Goal: Task Accomplishment & Management: Use online tool/utility

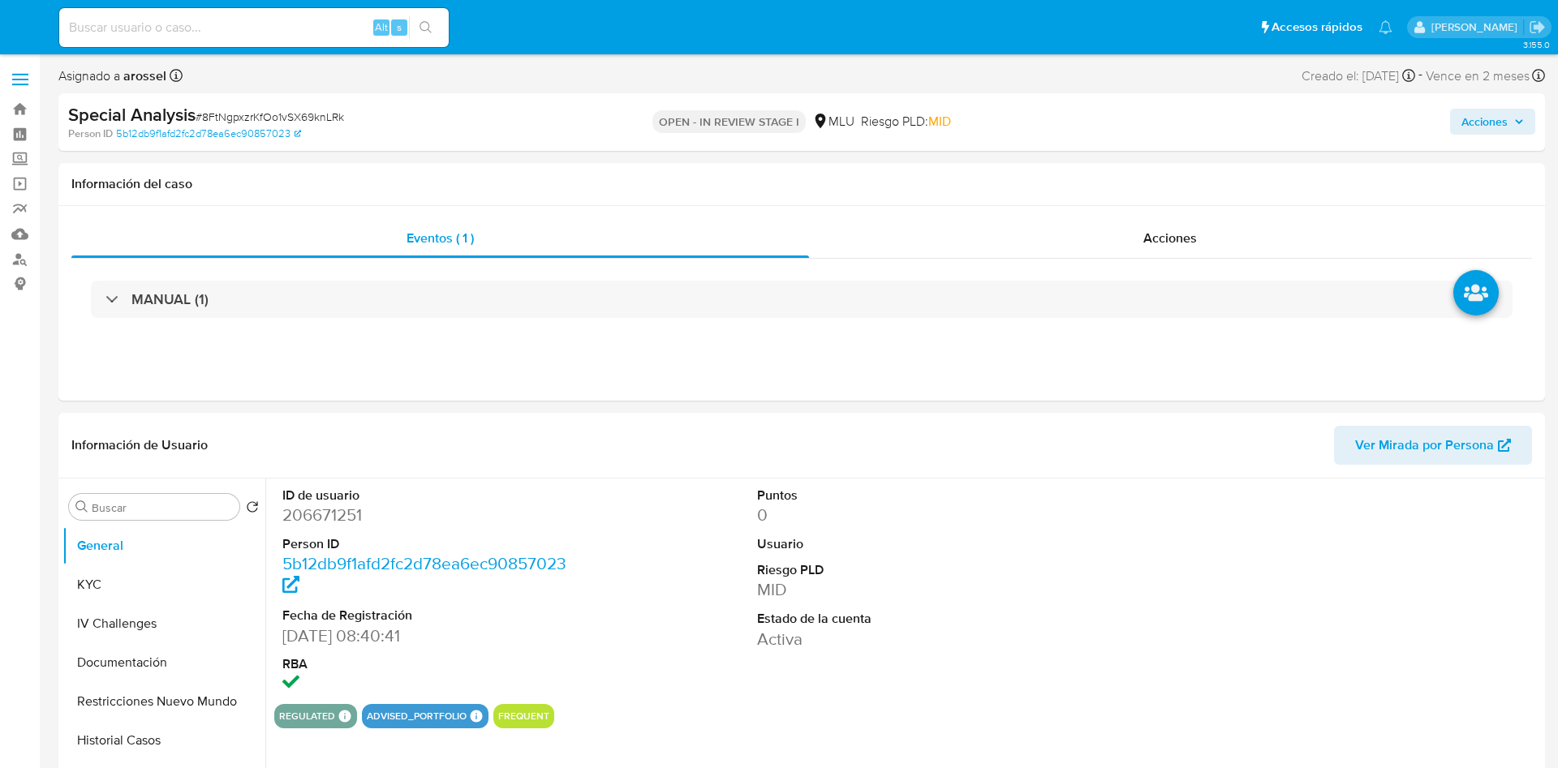
select select "10"
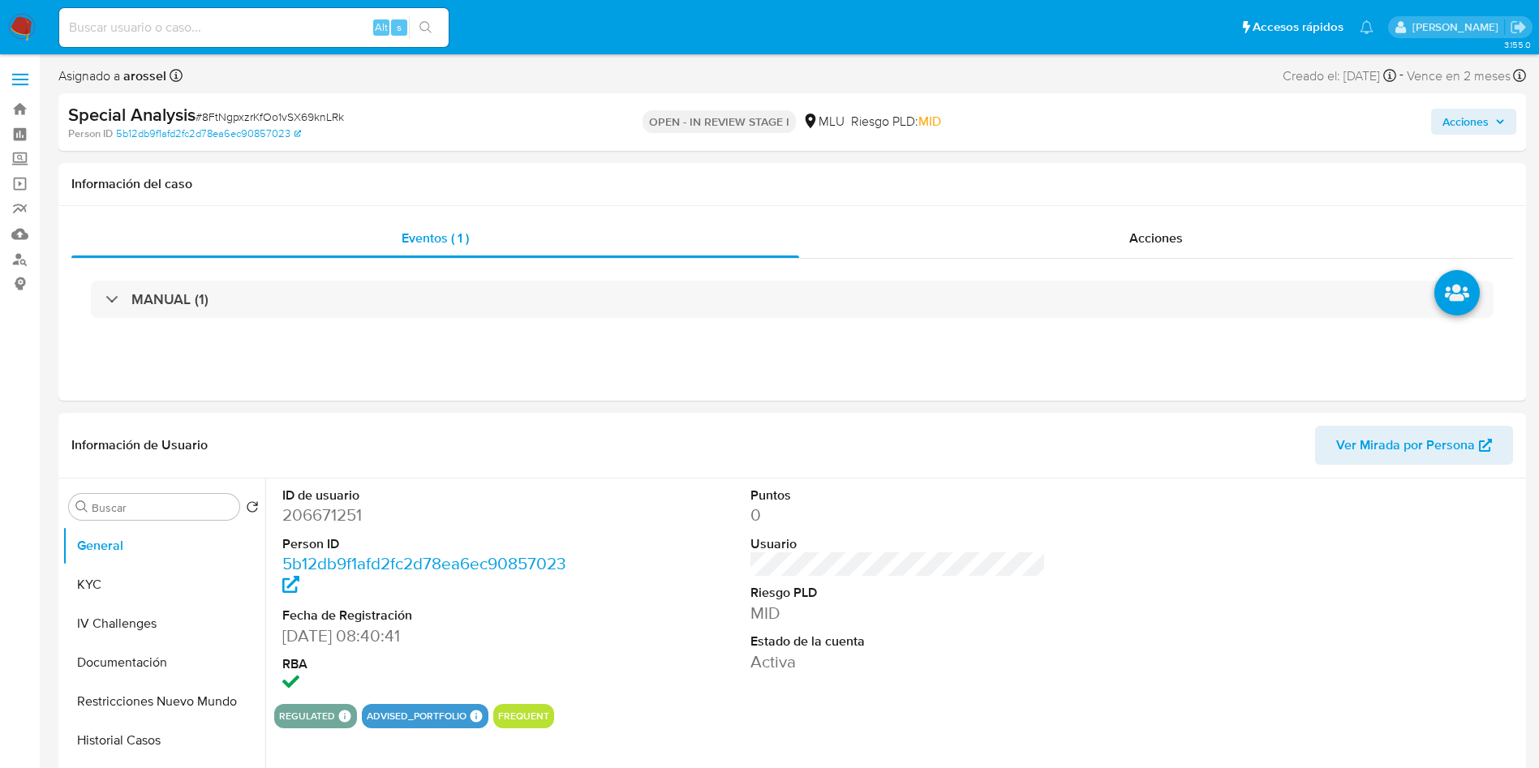
click at [337, 507] on dd "206671251" at bounding box center [430, 515] width 296 height 23
click at [329, 523] on dd "206671251" at bounding box center [430, 515] width 296 height 23
copy dd "206671251"
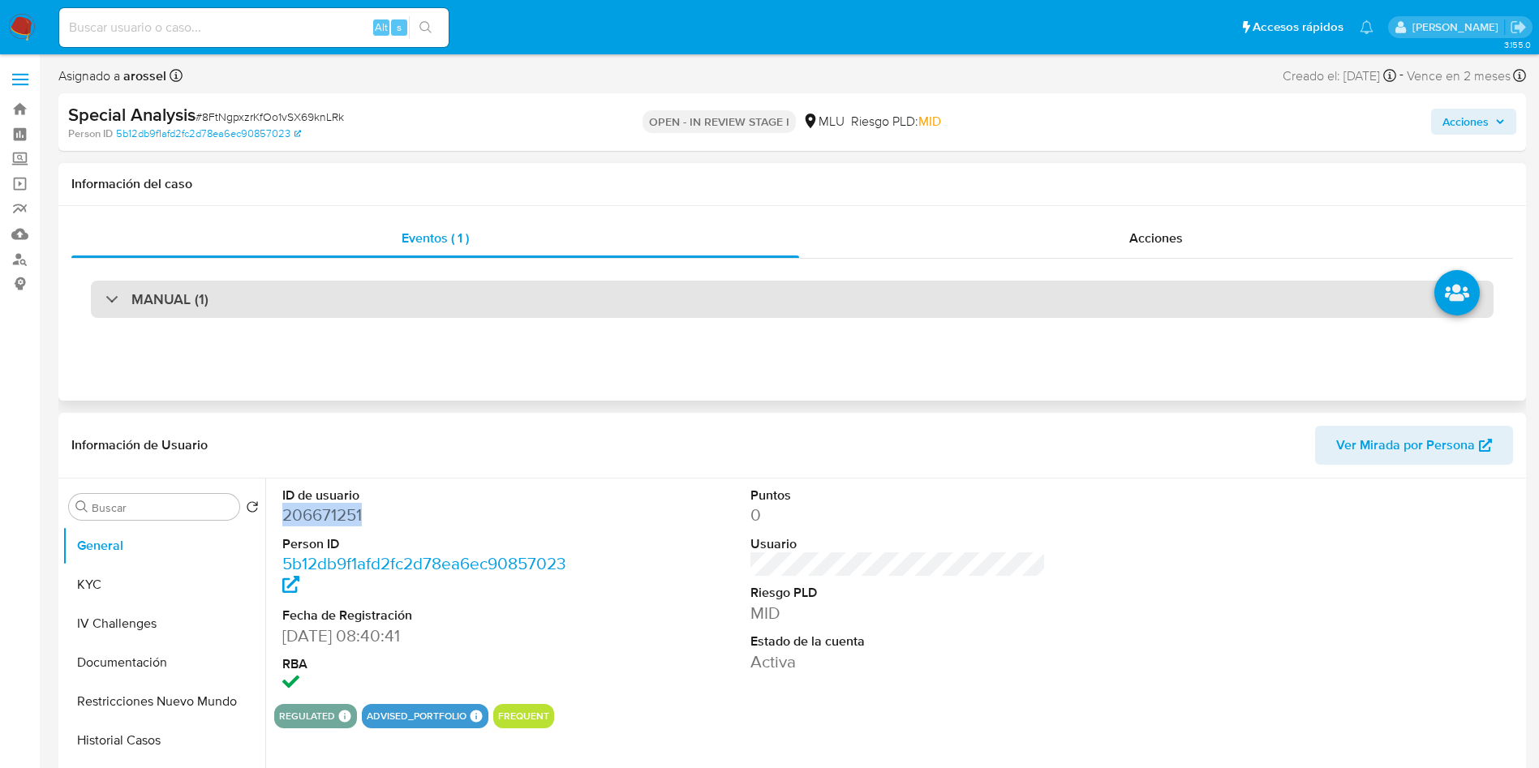
click at [235, 287] on div "MANUAL (1)" at bounding box center [792, 299] width 1403 height 37
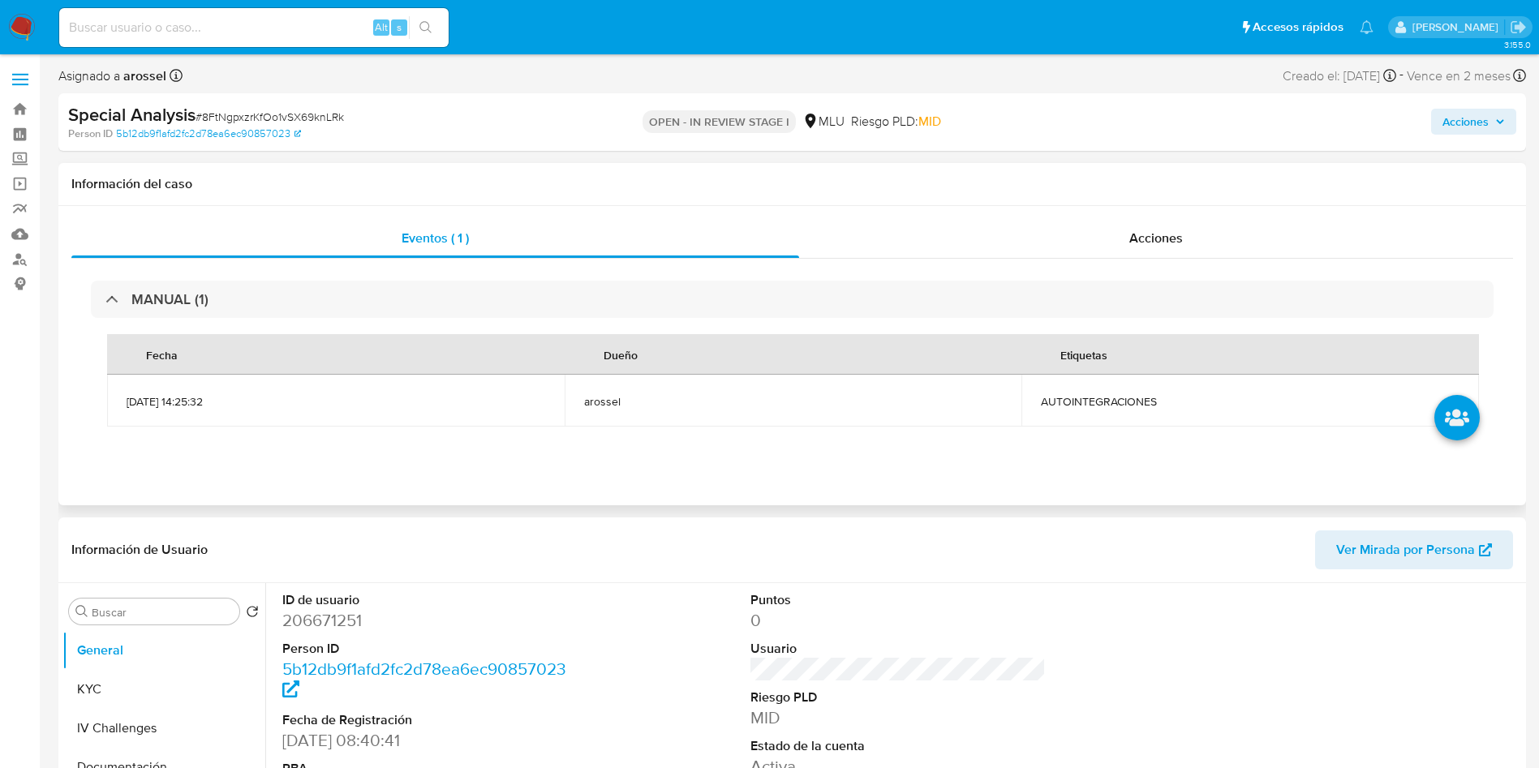
click at [1084, 405] on span "AUTOINTEGRACIONES" at bounding box center [1250, 401] width 419 height 15
copy span "AUTOINTEGRACIONES"
click at [271, 104] on div "Special Analysis # 8FtNgpxzrKfOo1vSX69knLRk" at bounding box center [306, 115] width 477 height 24
click at [274, 115] on span "# 8FtNgpxzrKfOo1vSX69knLRk" at bounding box center [270, 117] width 149 height 16
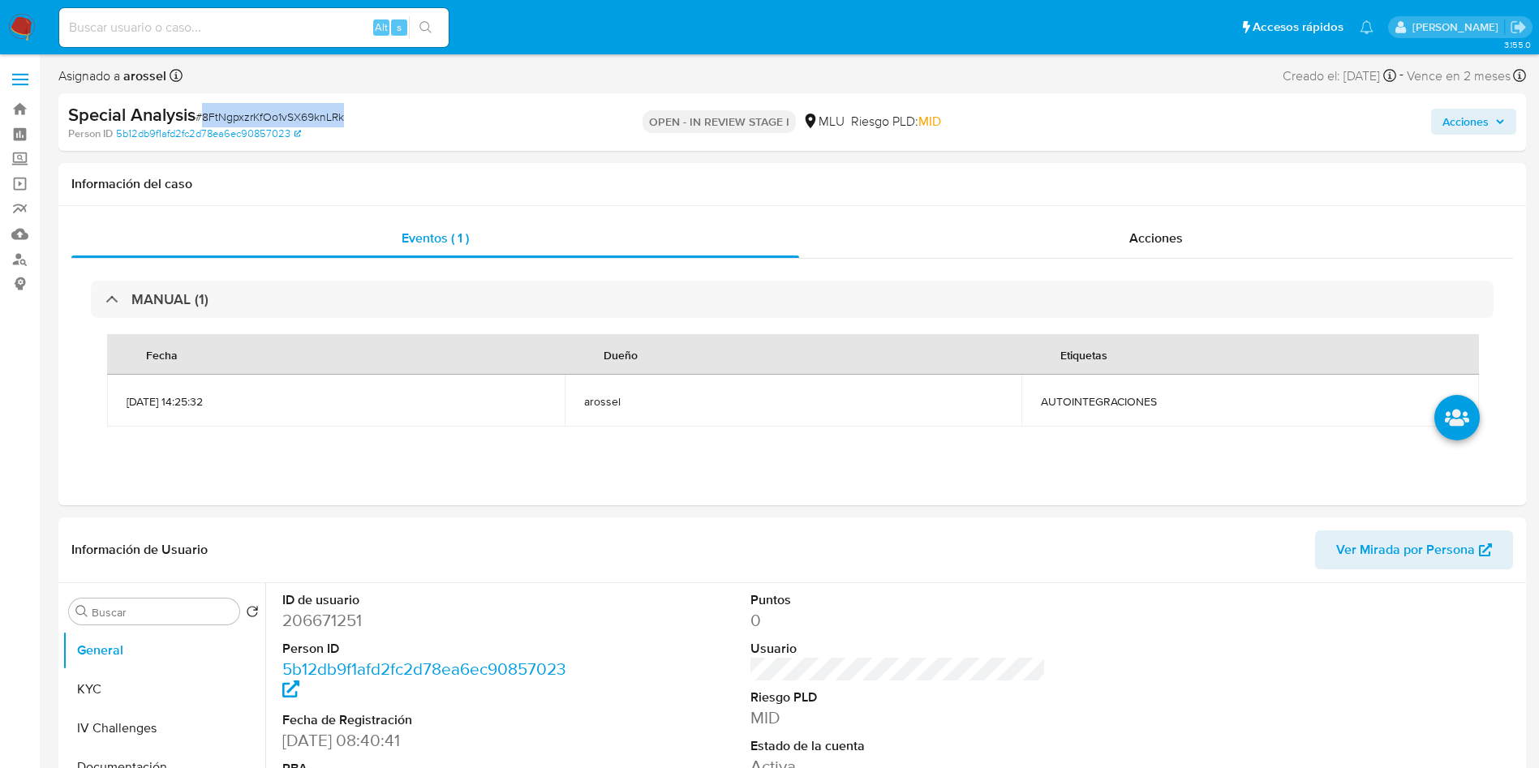
click at [274, 115] on span "# 8FtNgpxzrKfOo1vSX69knLRk" at bounding box center [270, 117] width 149 height 16
copy span "8FtNgpxzrKfOo1vSX69knLRk"
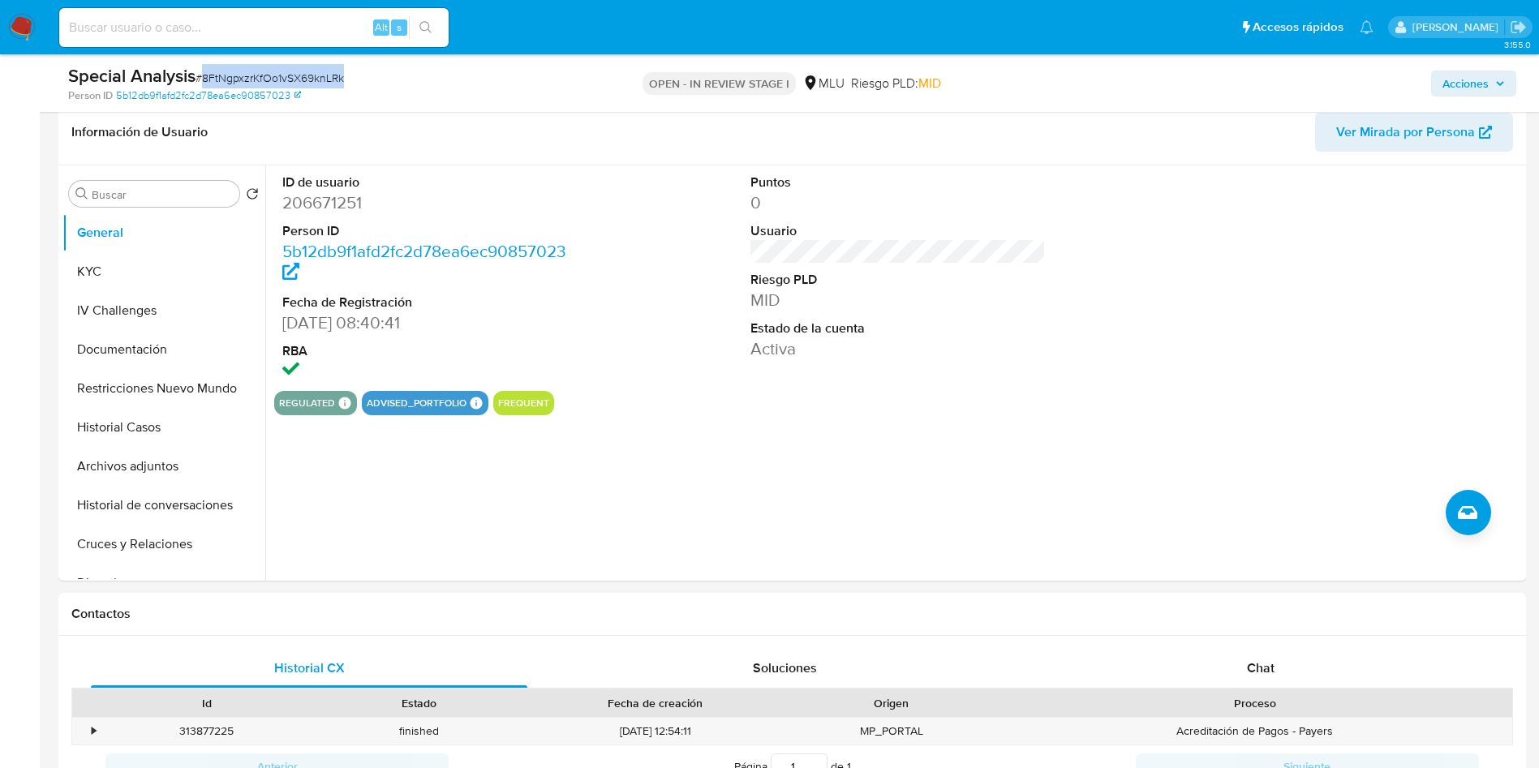
scroll to position [365, 0]
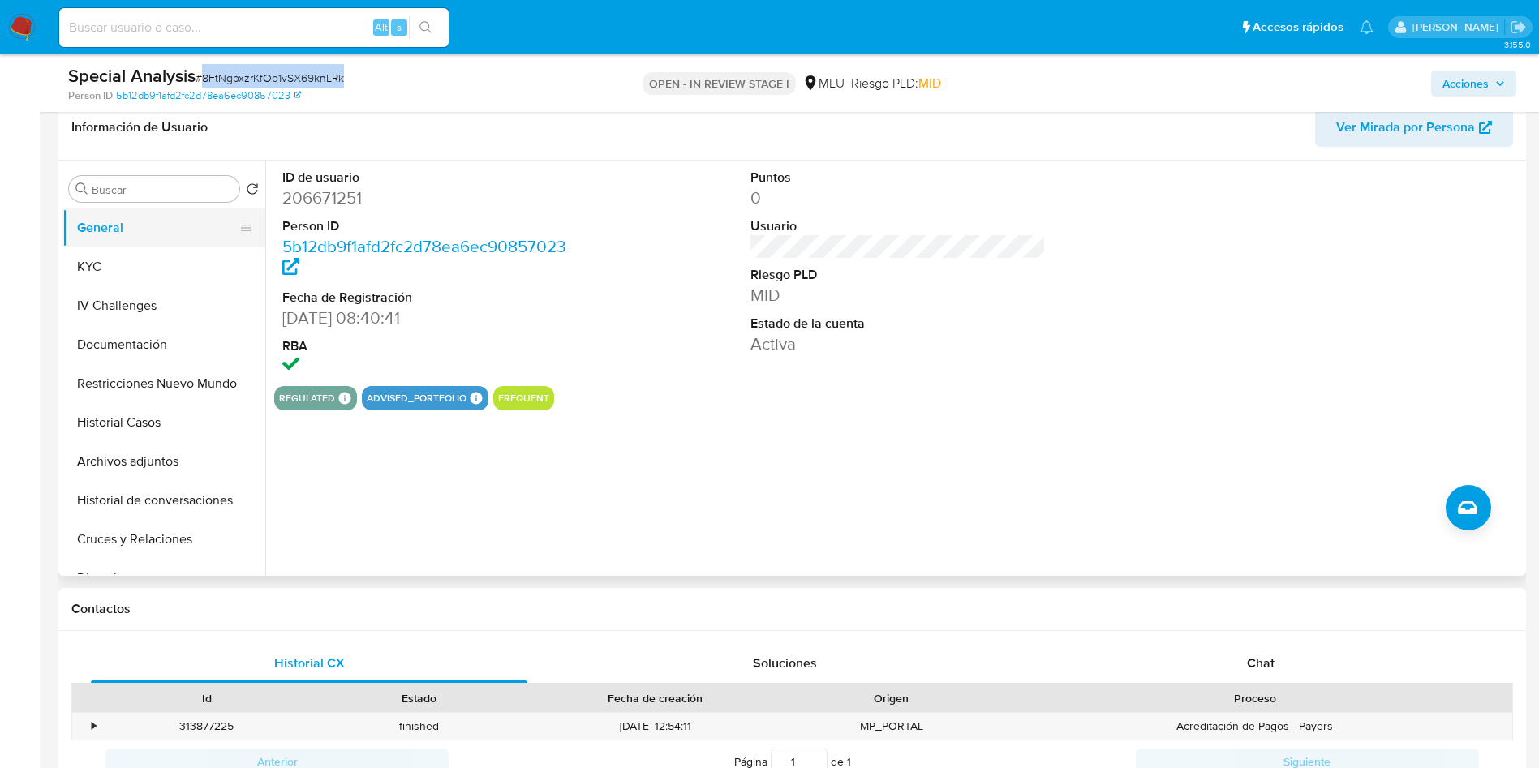
drag, startPoint x: 155, startPoint y: 262, endPoint x: 249, endPoint y: 226, distance: 100.7
click at [157, 261] on button "KYC" at bounding box center [163, 267] width 203 height 39
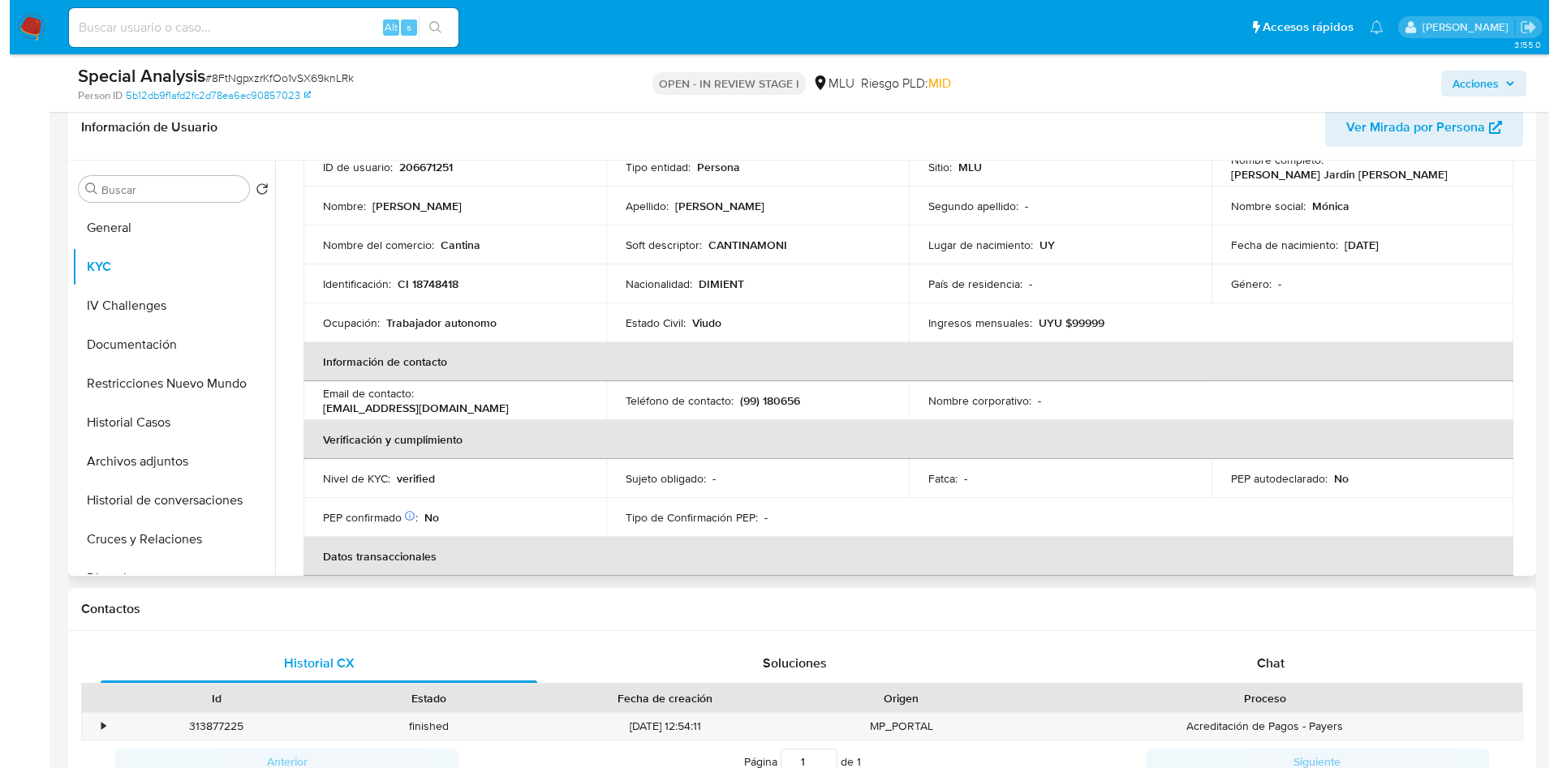
scroll to position [0, 0]
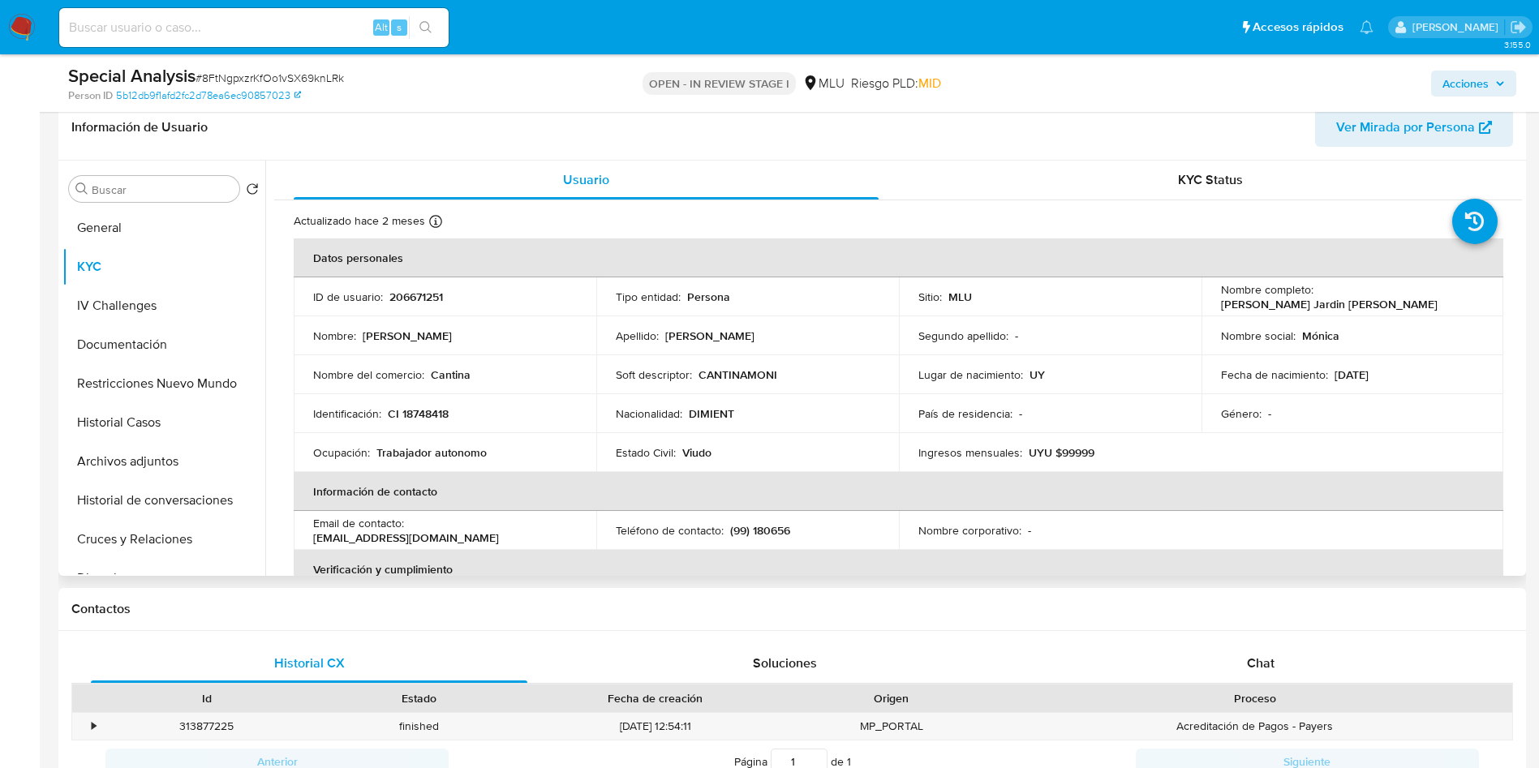
click at [742, 370] on p "CANTINAMONI" at bounding box center [738, 375] width 79 height 15
click at [741, 370] on p "CANTINAMONI" at bounding box center [738, 375] width 79 height 15
copy p "CANTINAMONI"
drag, startPoint x: 441, startPoint y: 306, endPoint x: 412, endPoint y: 306, distance: 28.4
click at [441, 308] on td "ID de usuario : 206671251" at bounding box center [445, 297] width 303 height 39
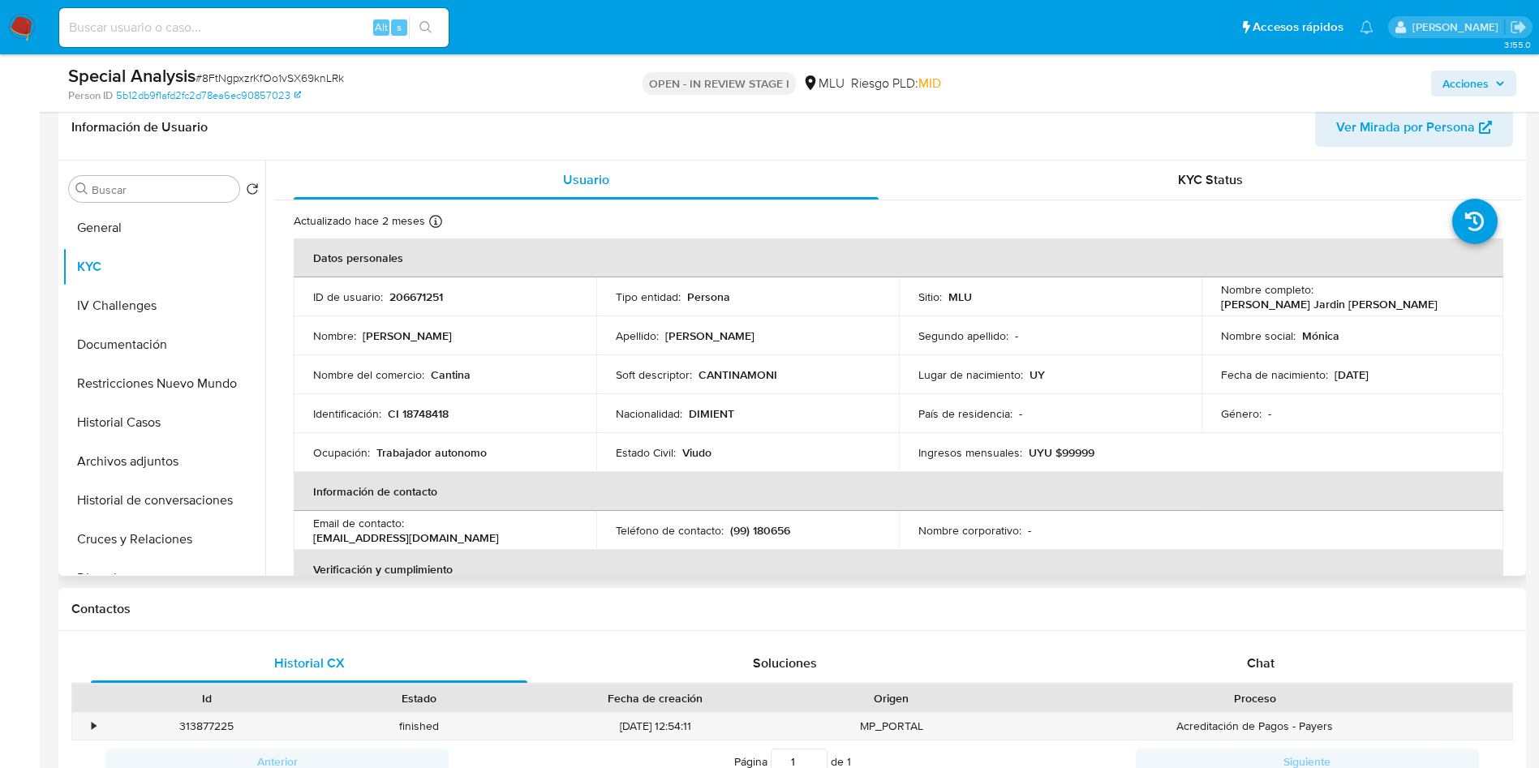
click at [411, 305] on td "ID de usuario : 206671251" at bounding box center [445, 297] width 303 height 39
click at [411, 304] on td "ID de usuario : 206671251" at bounding box center [445, 297] width 303 height 39
click at [412, 290] on p "206671251" at bounding box center [417, 297] width 54 height 15
click at [417, 290] on p "206671251" at bounding box center [417, 297] width 54 height 15
click at [390, 300] on p "206671251" at bounding box center [417, 297] width 54 height 15
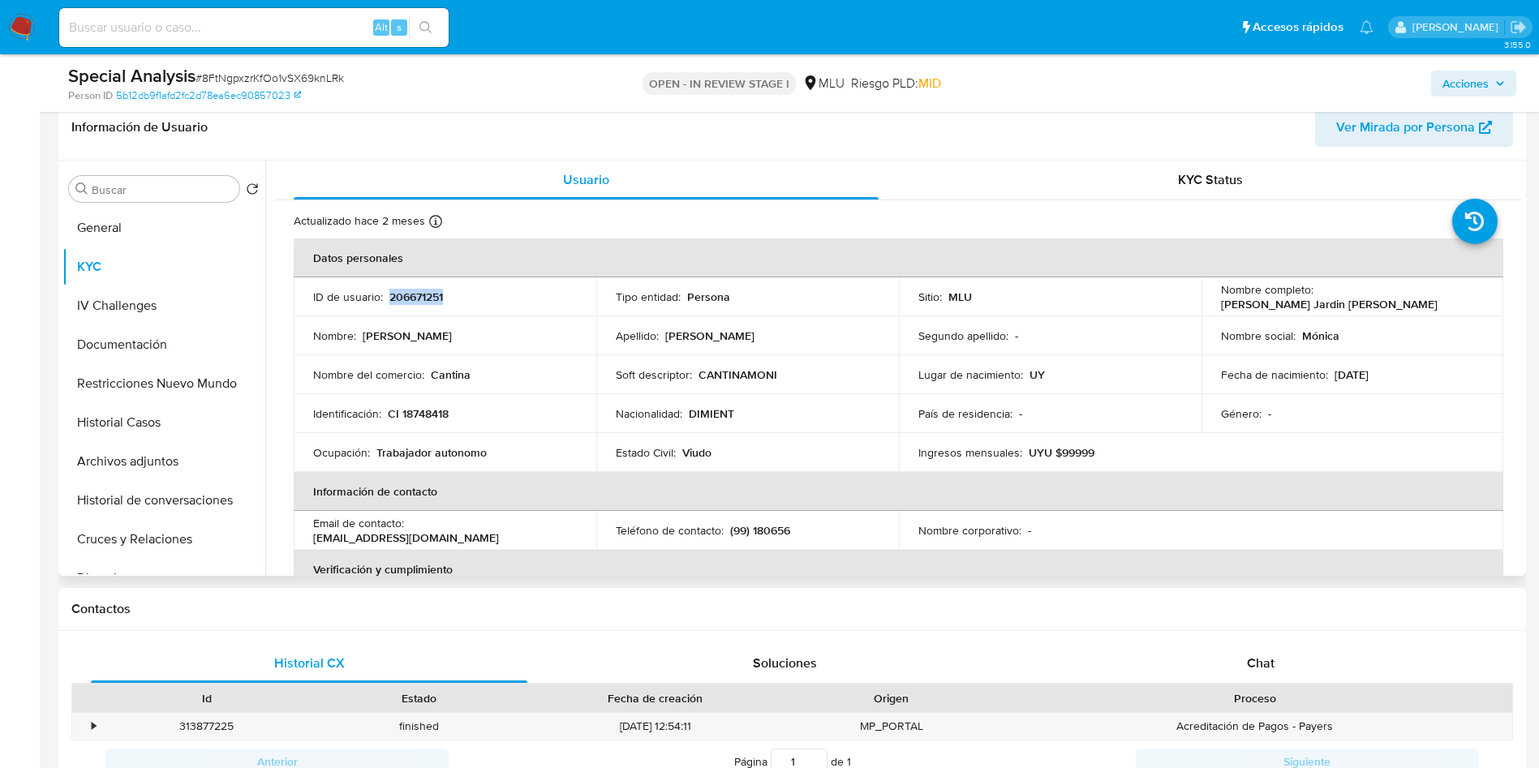
click at [390, 300] on p "206671251" at bounding box center [417, 297] width 54 height 15
copy p "206671251"
click at [421, 282] on td "ID de usuario : 206671251" at bounding box center [445, 297] width 303 height 39
drag, startPoint x: 1317, startPoint y: 299, endPoint x: 1483, endPoint y: 301, distance: 166.4
click at [1483, 301] on td "Nombre completo : Monica Patricia Jardin Torres" at bounding box center [1353, 297] width 303 height 39
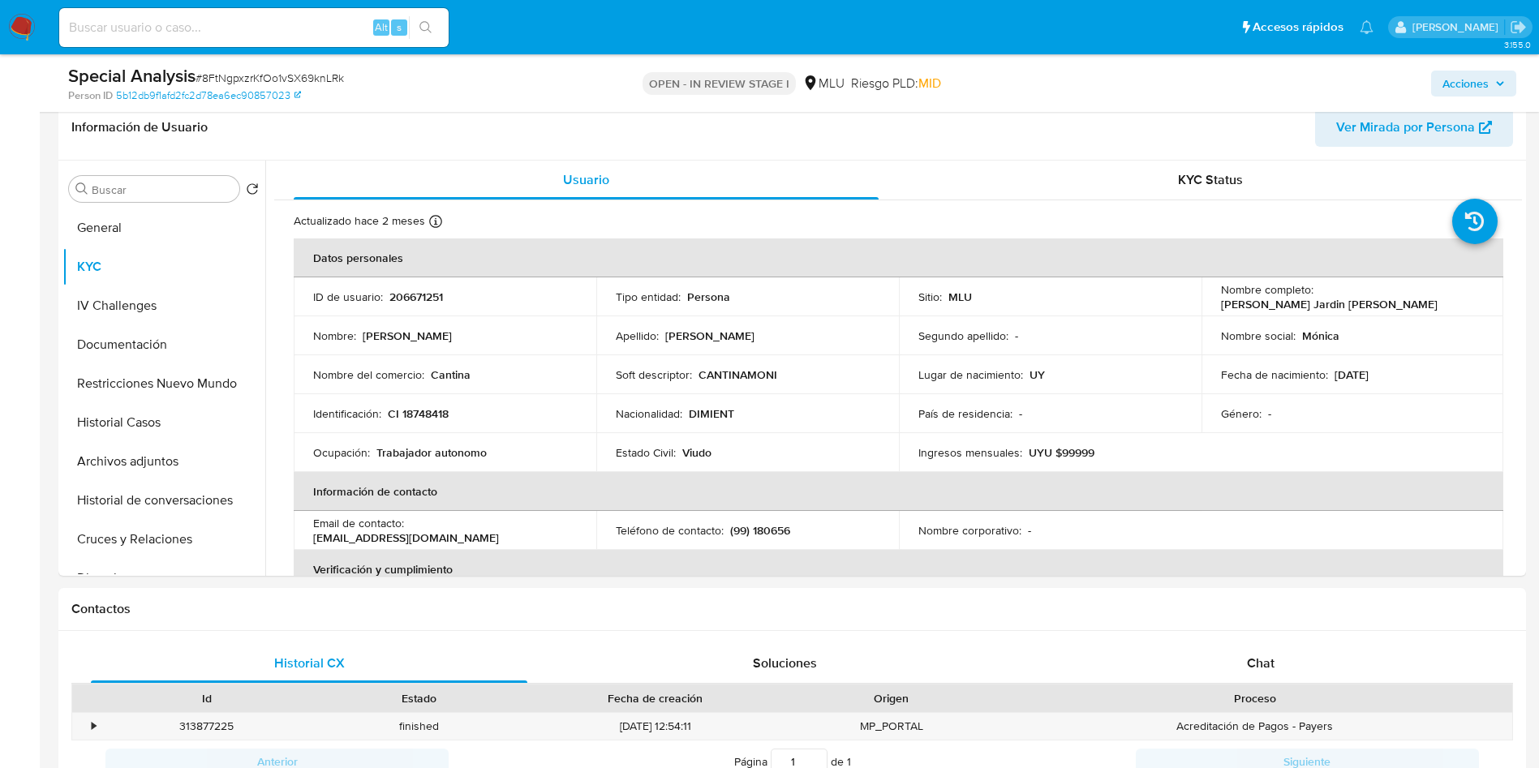
drag, startPoint x: 355, startPoint y: 324, endPoint x: 421, endPoint y: 4, distance: 326.4
click at [355, 322] on td "Nombre : Monica Patricia" at bounding box center [445, 335] width 303 height 39
click at [156, 459] on button "Archivos adjuntos" at bounding box center [157, 461] width 190 height 39
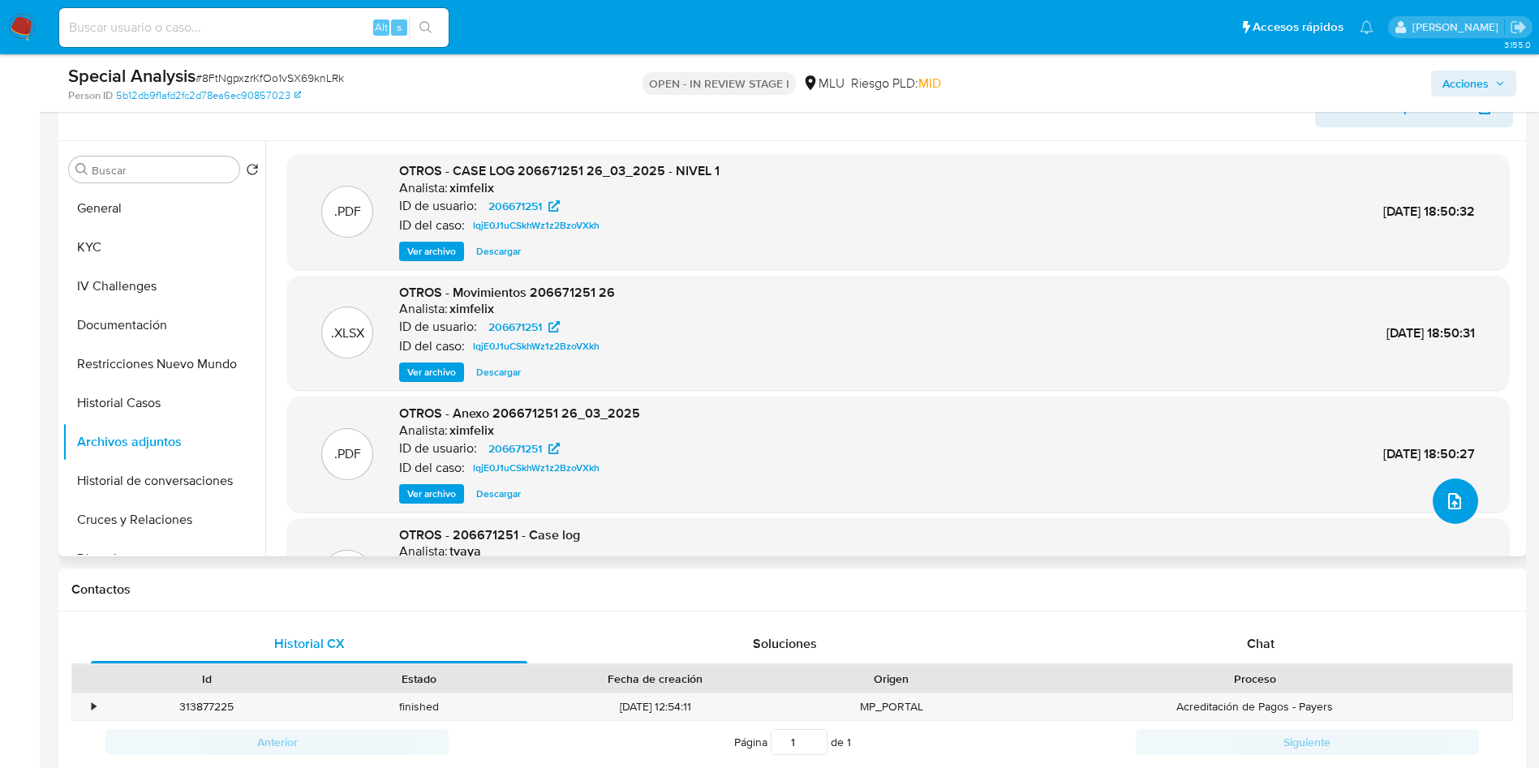
click at [1433, 499] on button "upload-file" at bounding box center [1455, 501] width 45 height 45
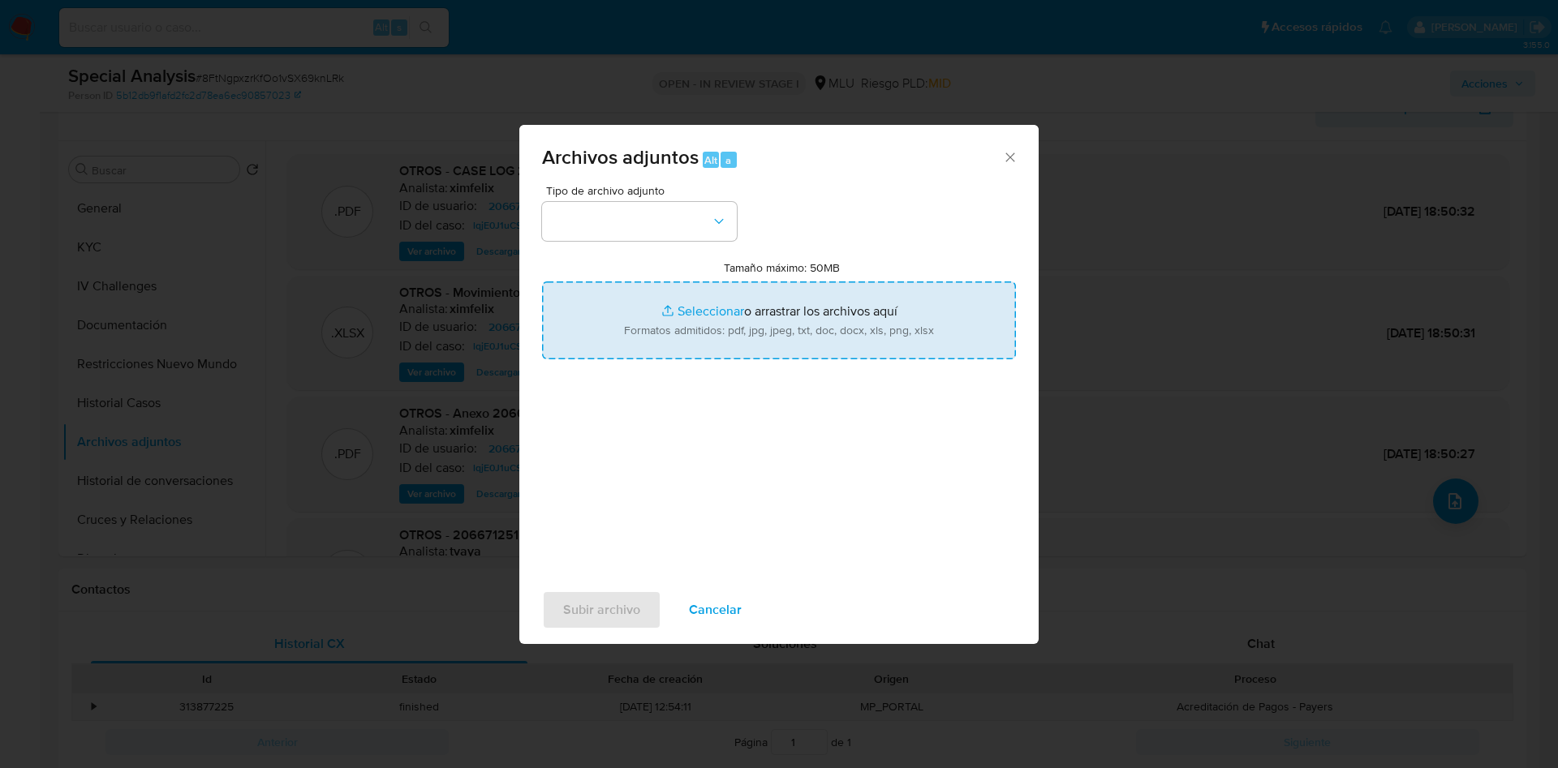
click at [887, 315] on input "Tamaño máximo: 50MB Seleccionar archivos" at bounding box center [779, 321] width 474 height 78
type input "C:\fakepath\Case Log 206671251 - 19_08_2025.pdf"
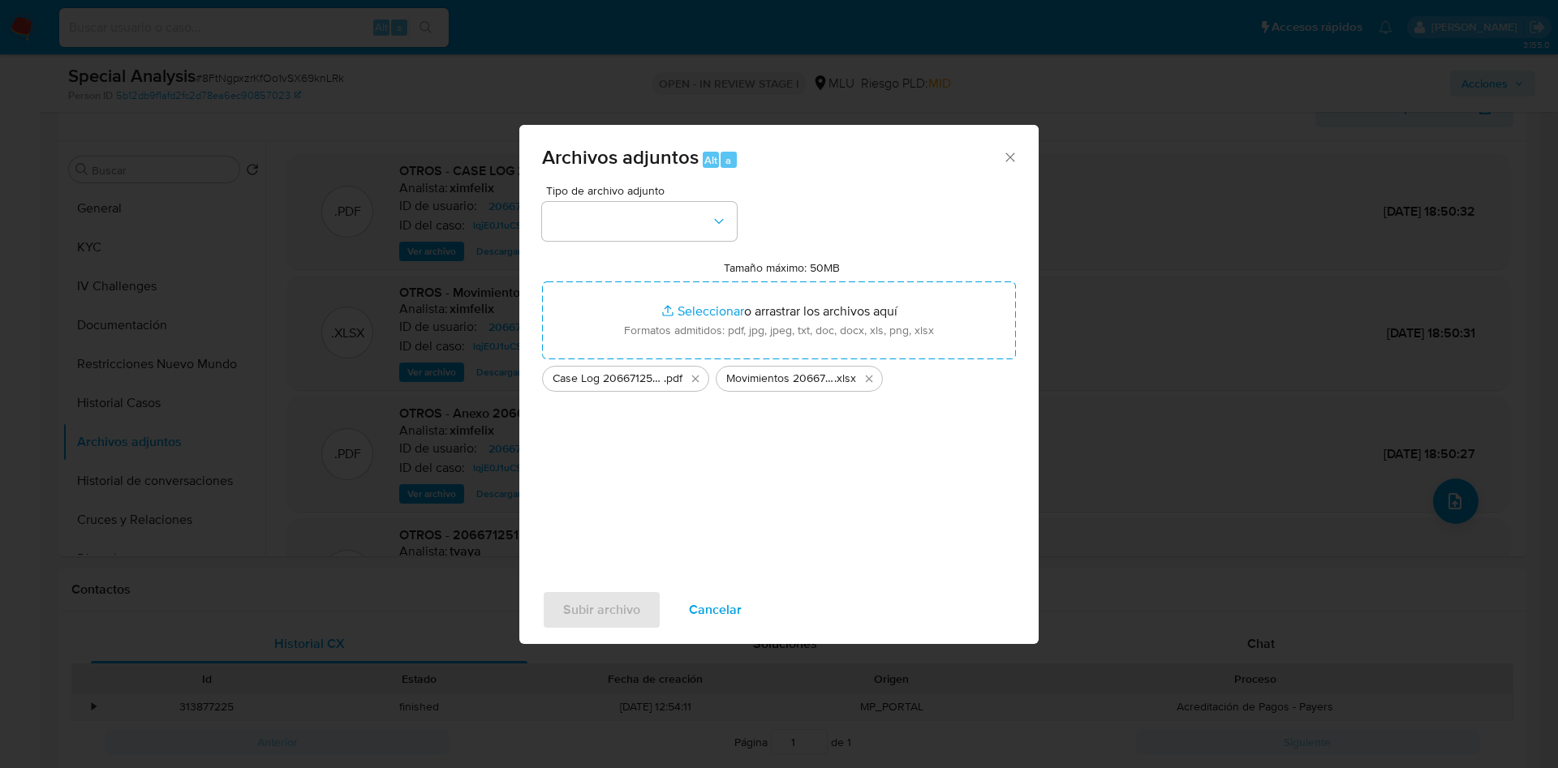
click at [641, 200] on div "Tipo de archivo adjunto" at bounding box center [639, 213] width 195 height 56
click at [639, 236] on button "button" at bounding box center [639, 221] width 195 height 39
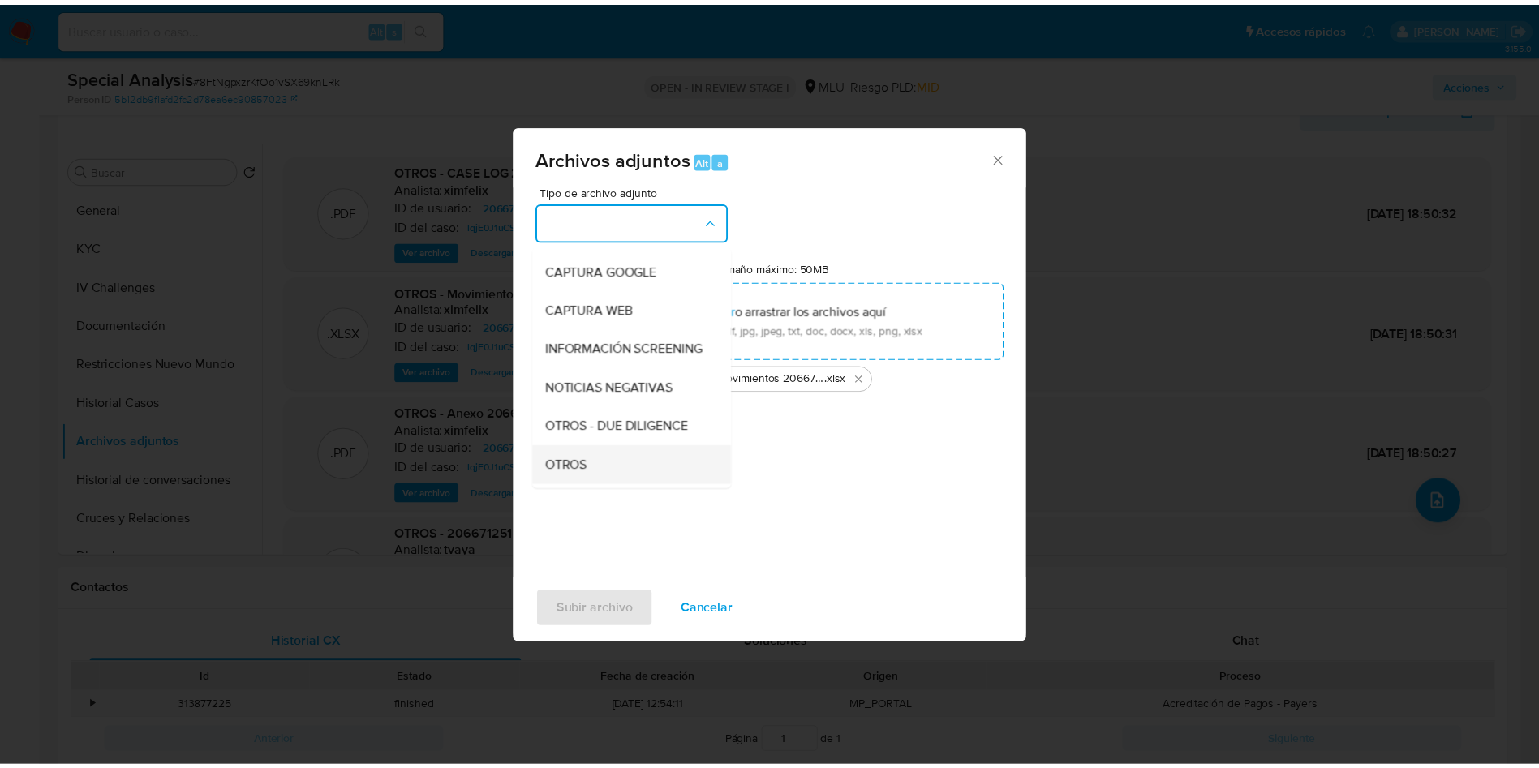
scroll to position [122, 0]
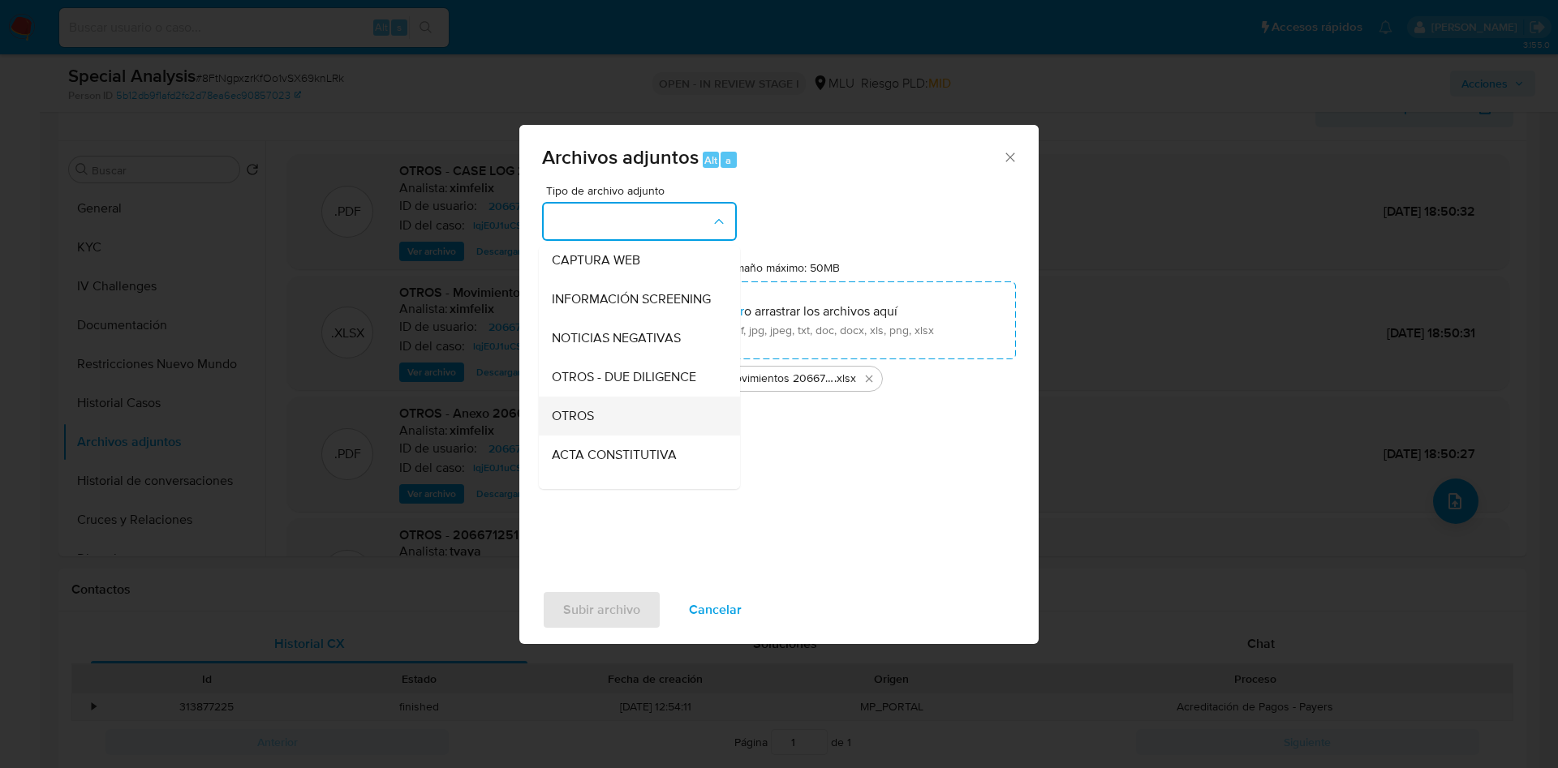
click at [635, 426] on div "OTROS" at bounding box center [635, 416] width 166 height 39
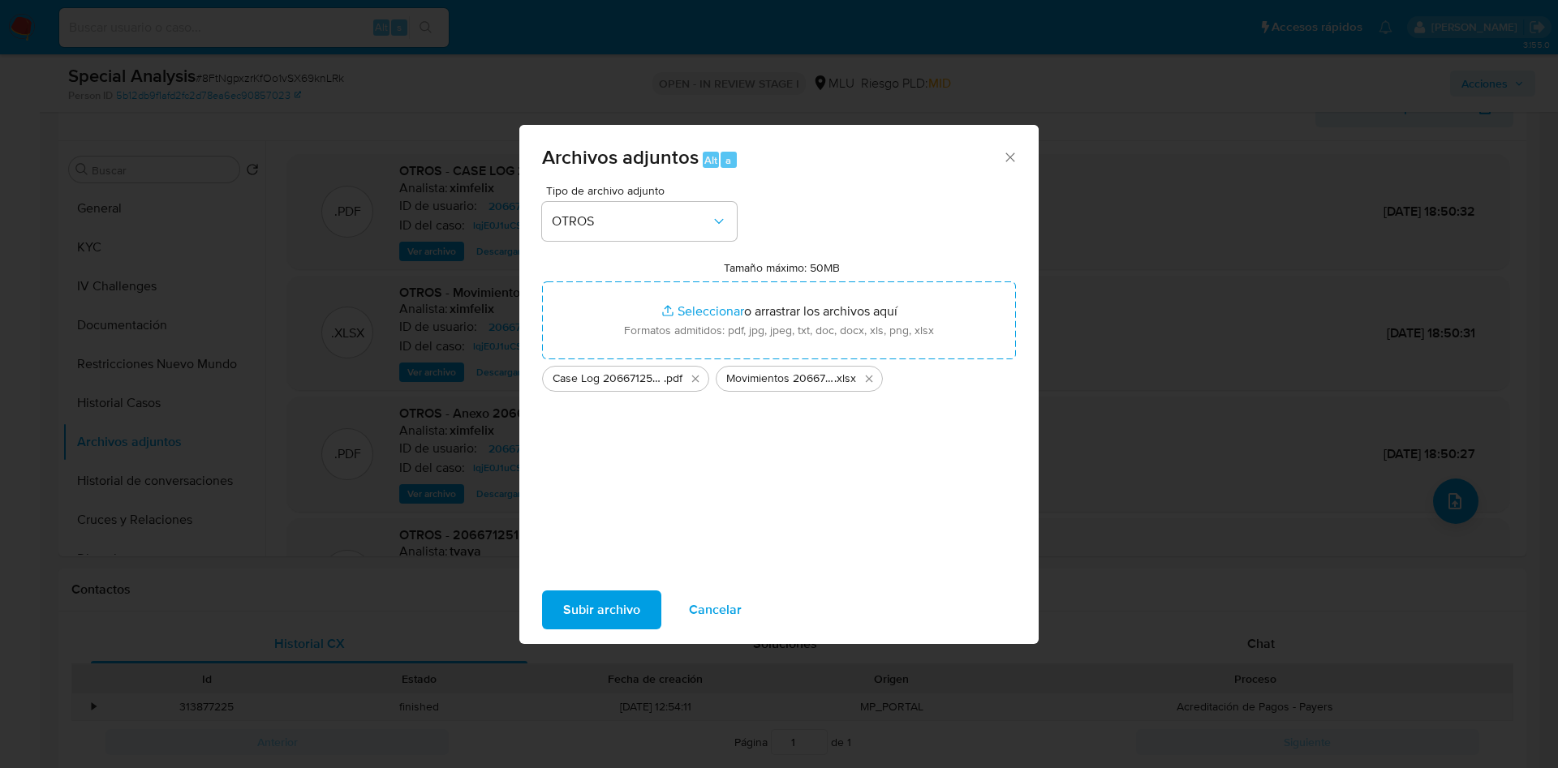
click at [616, 604] on span "Subir archivo" at bounding box center [601, 610] width 77 height 36
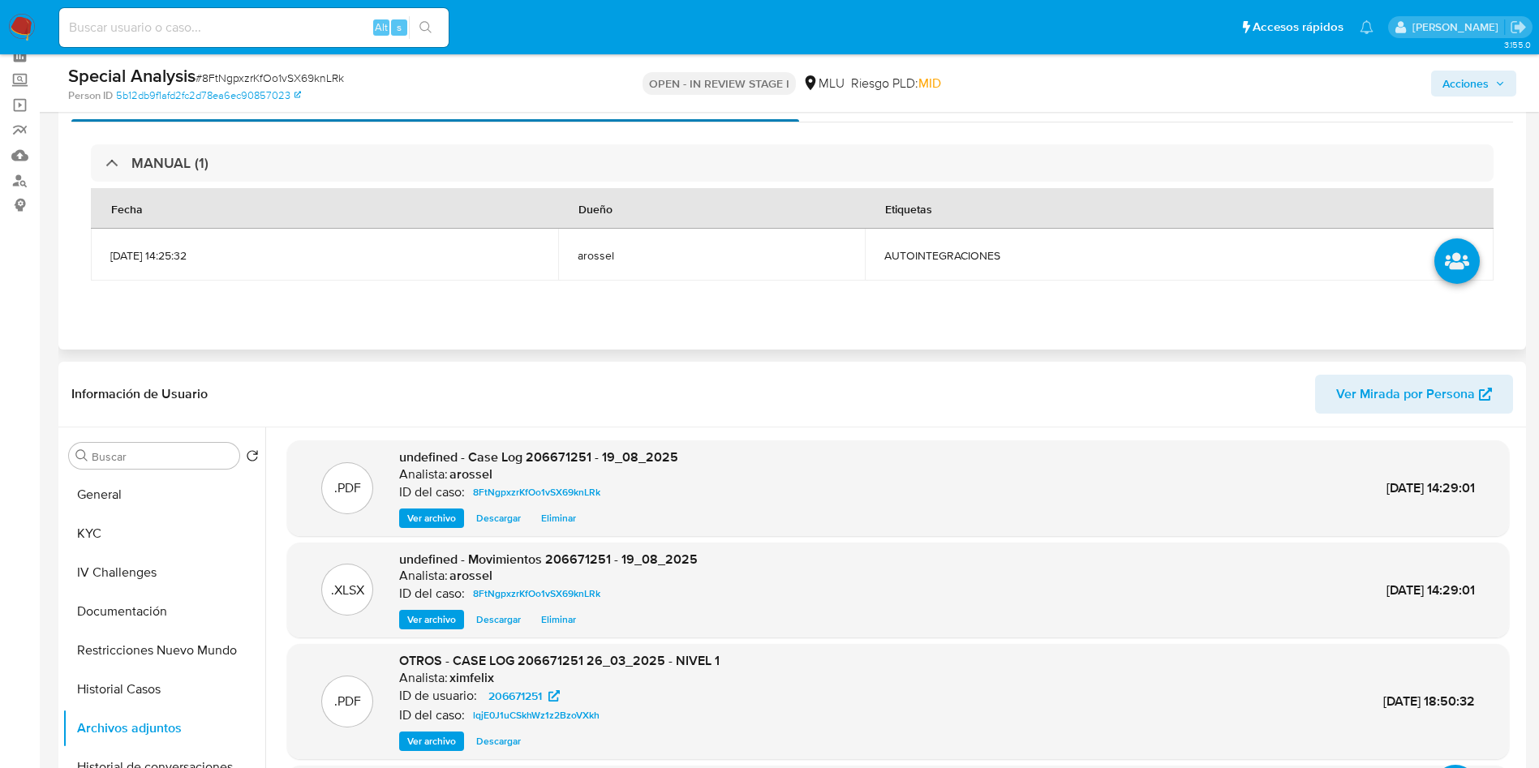
scroll to position [0, 0]
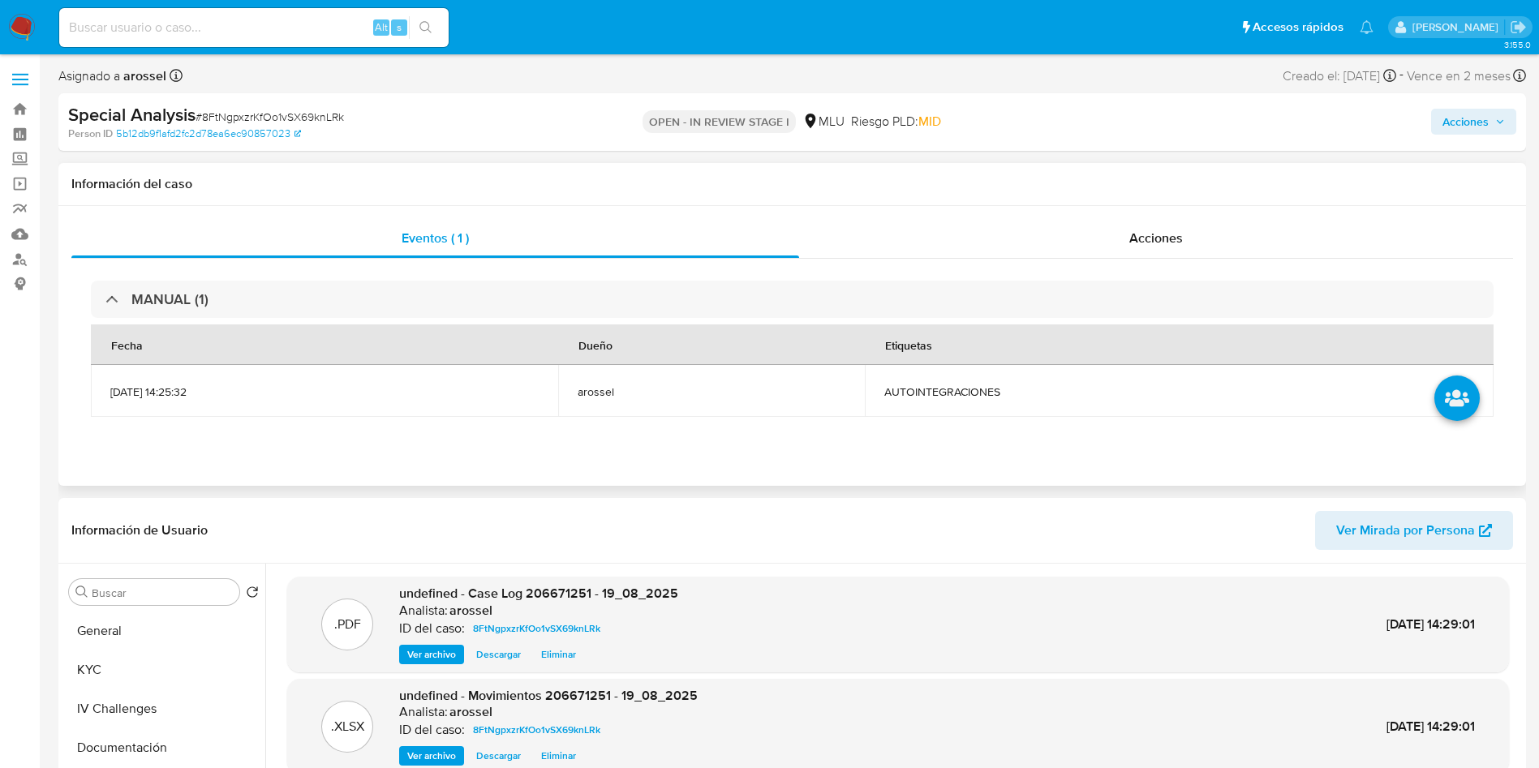
click at [982, 390] on span "AUTOINTEGRACIONES" at bounding box center [1180, 392] width 590 height 15
copy span "AUTOINTEGRACIONES"
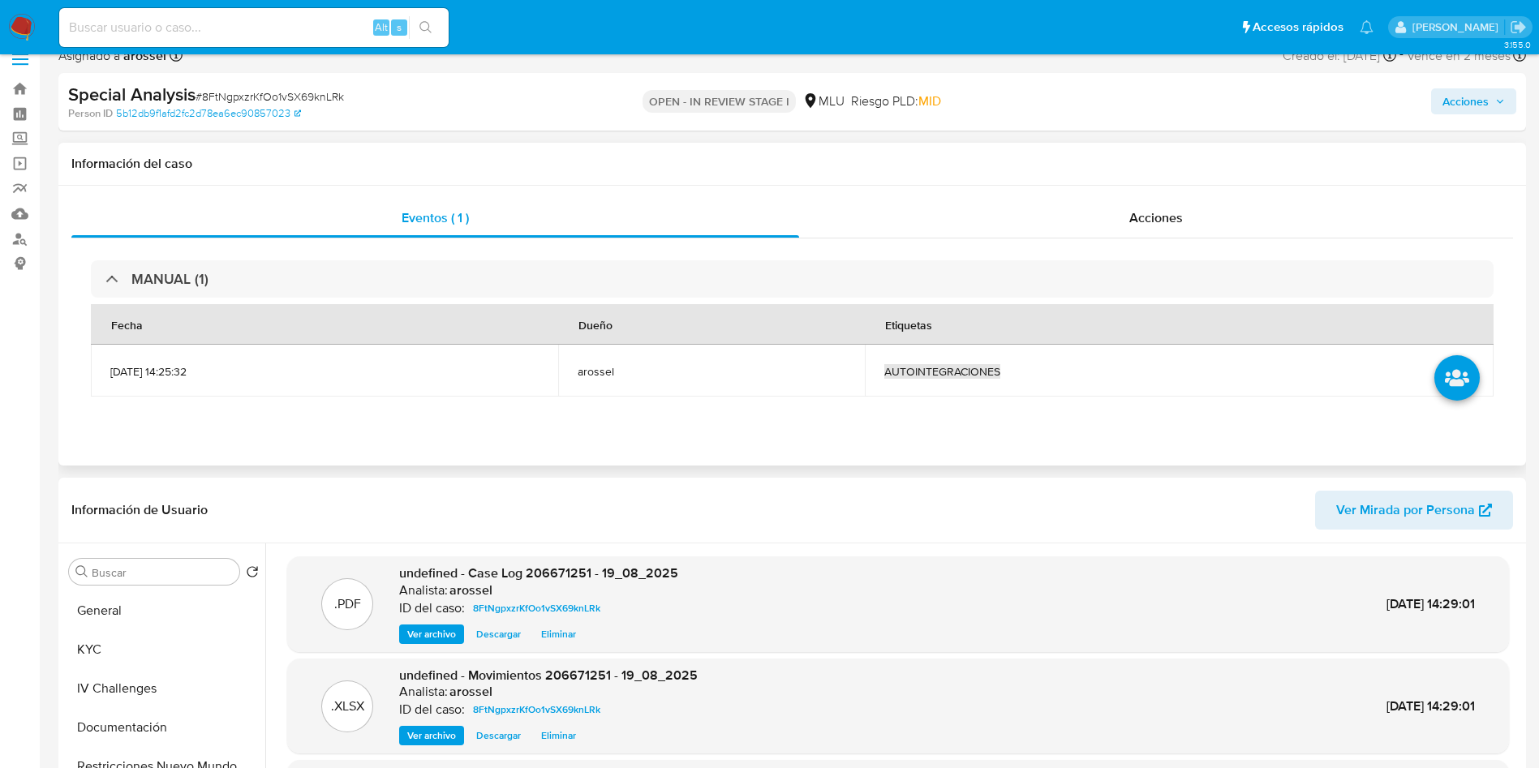
scroll to position [243, 0]
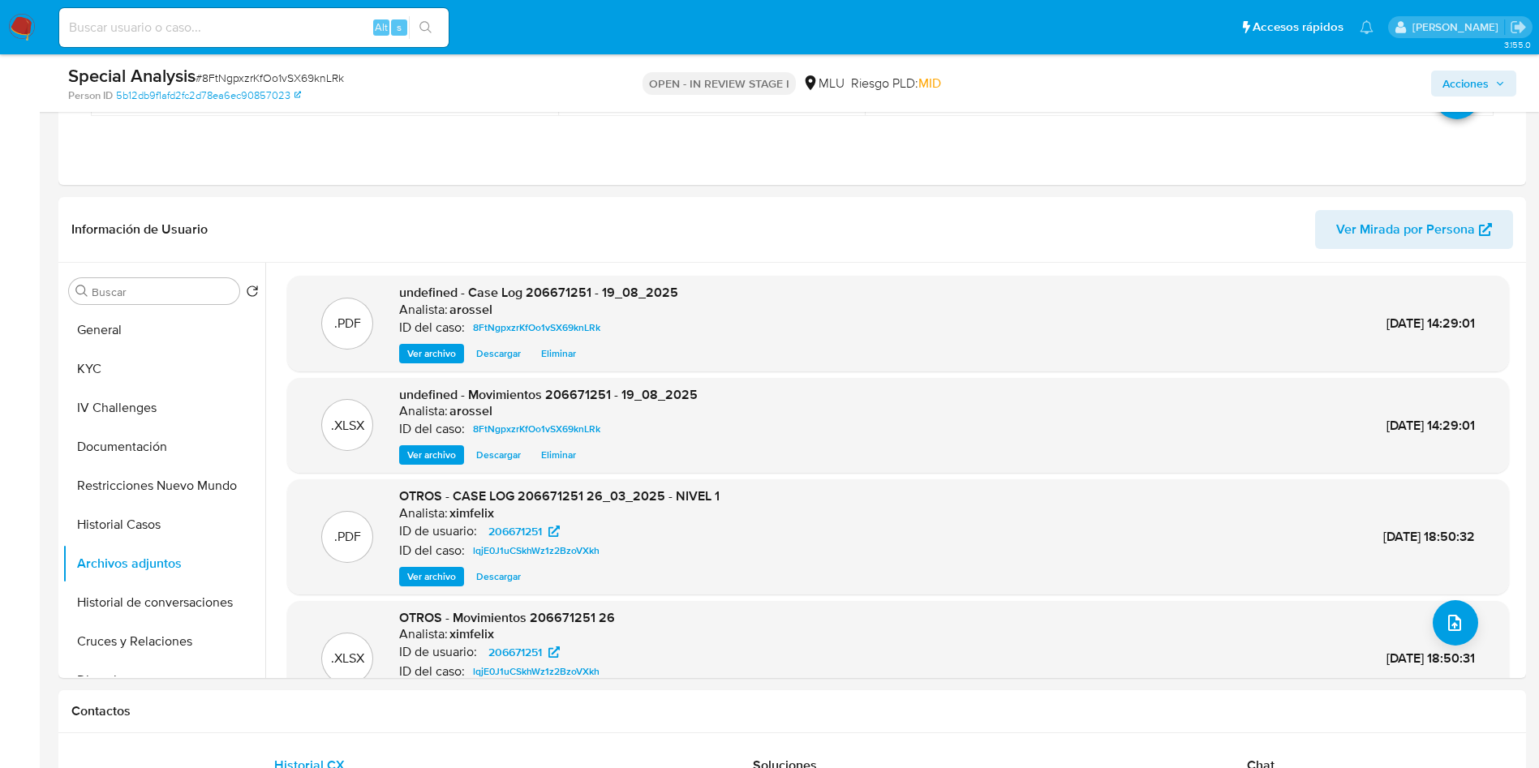
drag, startPoint x: 1463, startPoint y: 80, endPoint x: 1372, endPoint y: 97, distance: 92.5
click at [1464, 78] on span "Acciones" at bounding box center [1466, 84] width 46 height 26
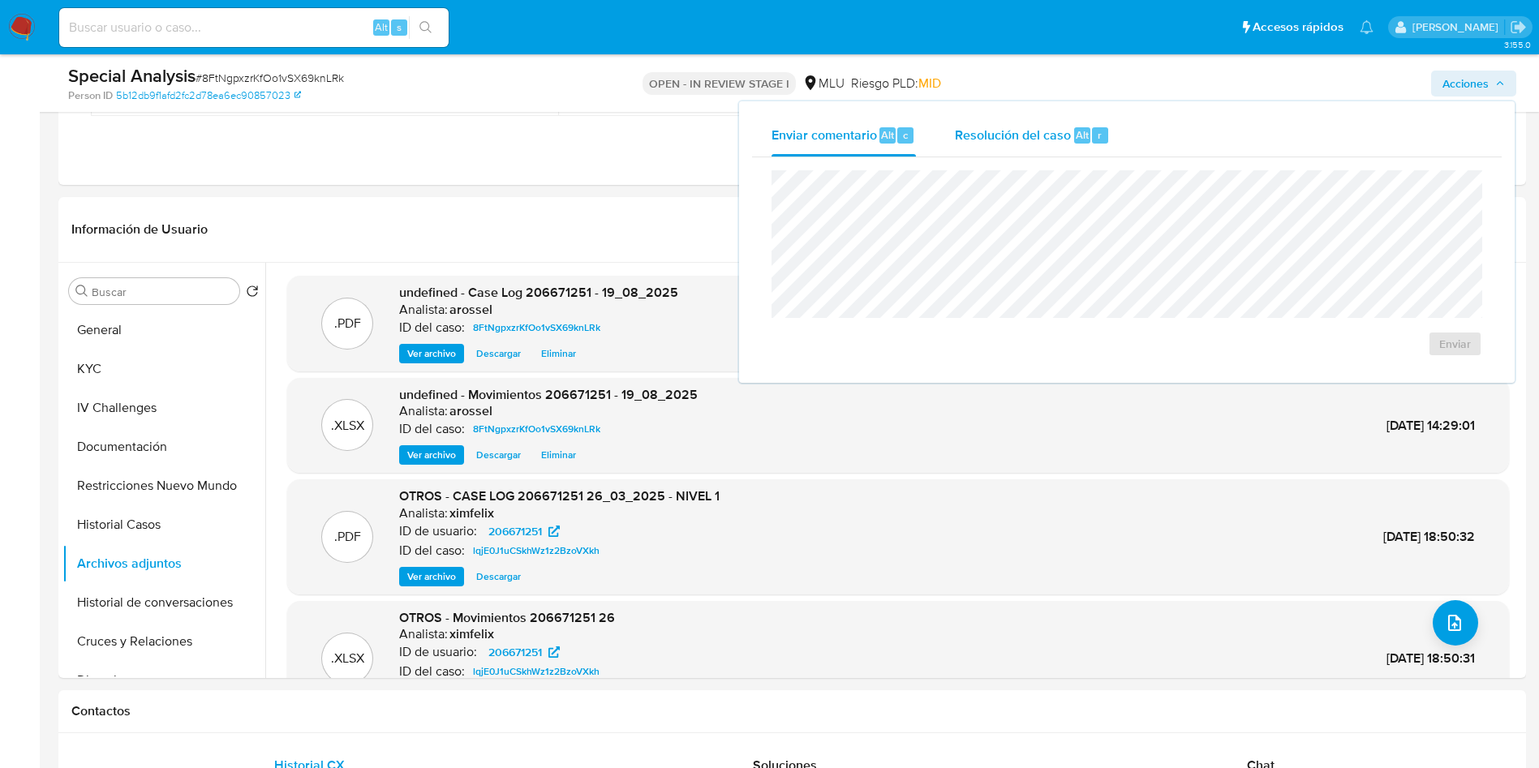
drag, startPoint x: 1065, startPoint y: 148, endPoint x: 1052, endPoint y: 163, distance: 19.6
click at [1064, 148] on div "Resolución del caso Alt r" at bounding box center [1032, 135] width 155 height 42
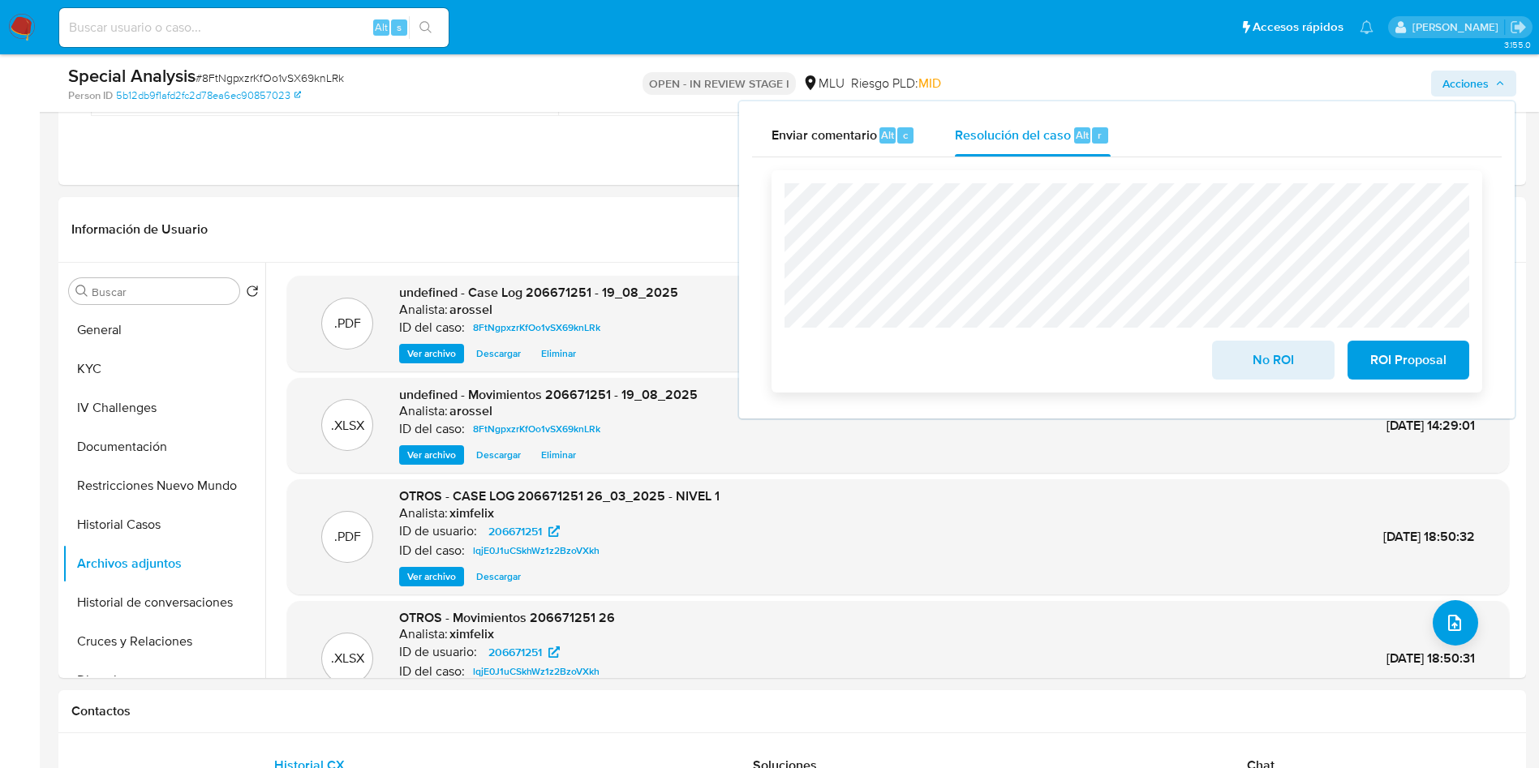
drag, startPoint x: 1266, startPoint y: 374, endPoint x: 1139, endPoint y: 389, distance: 128.2
click at [1263, 374] on span "No ROI" at bounding box center [1273, 360] width 80 height 36
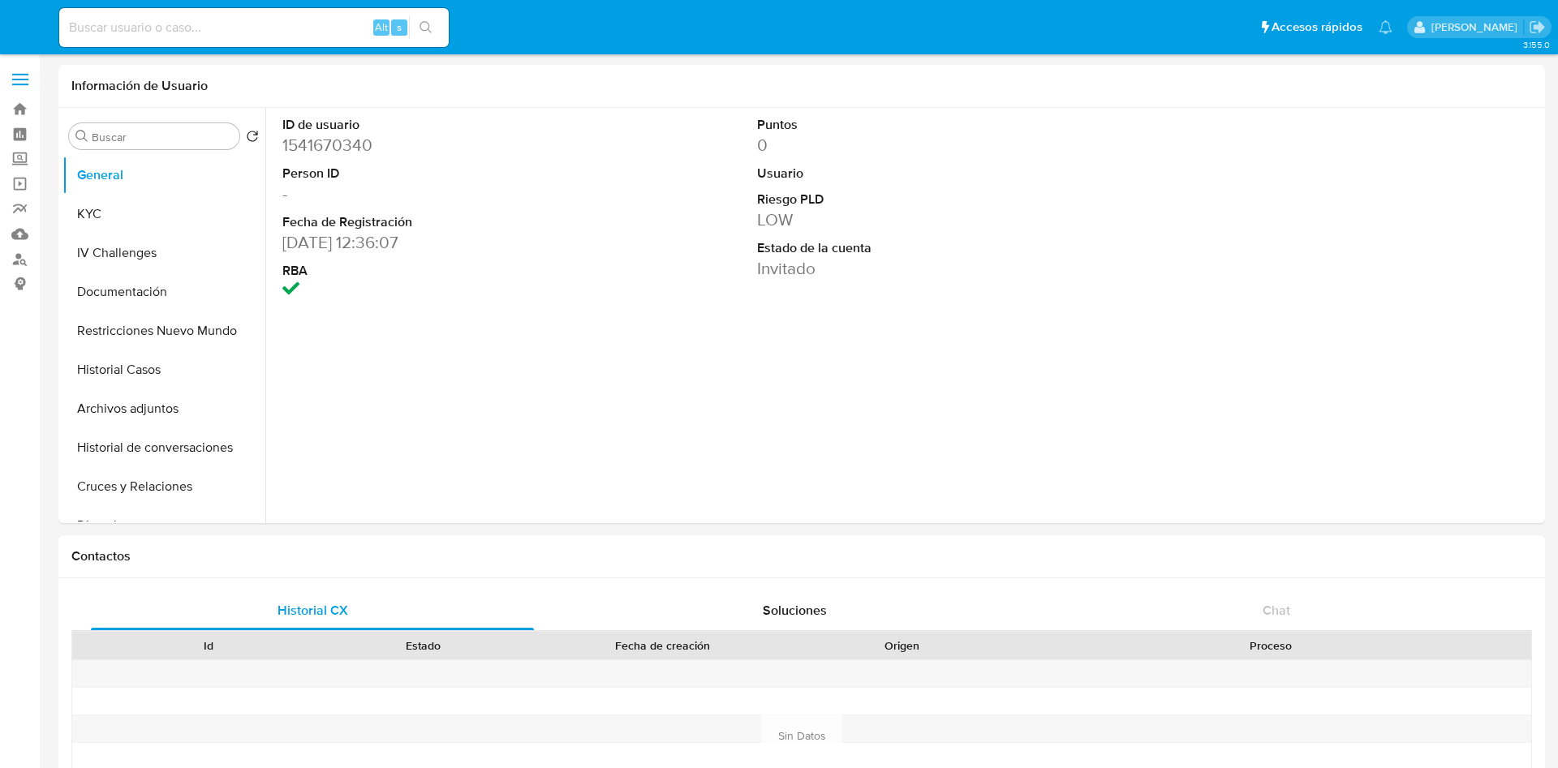
select select "10"
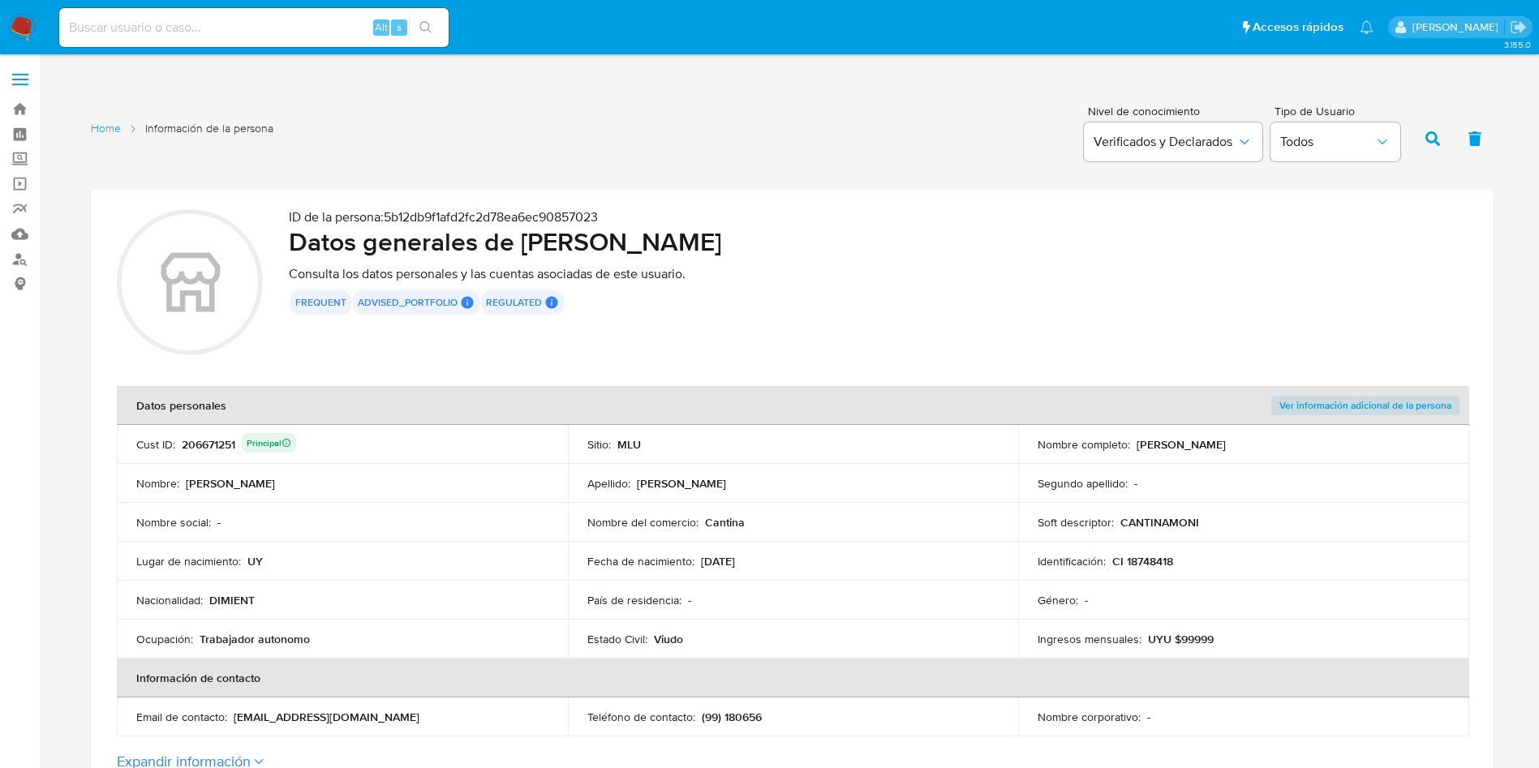
click at [218, 444] on div "206671251 Principal" at bounding box center [239, 444] width 114 height 23
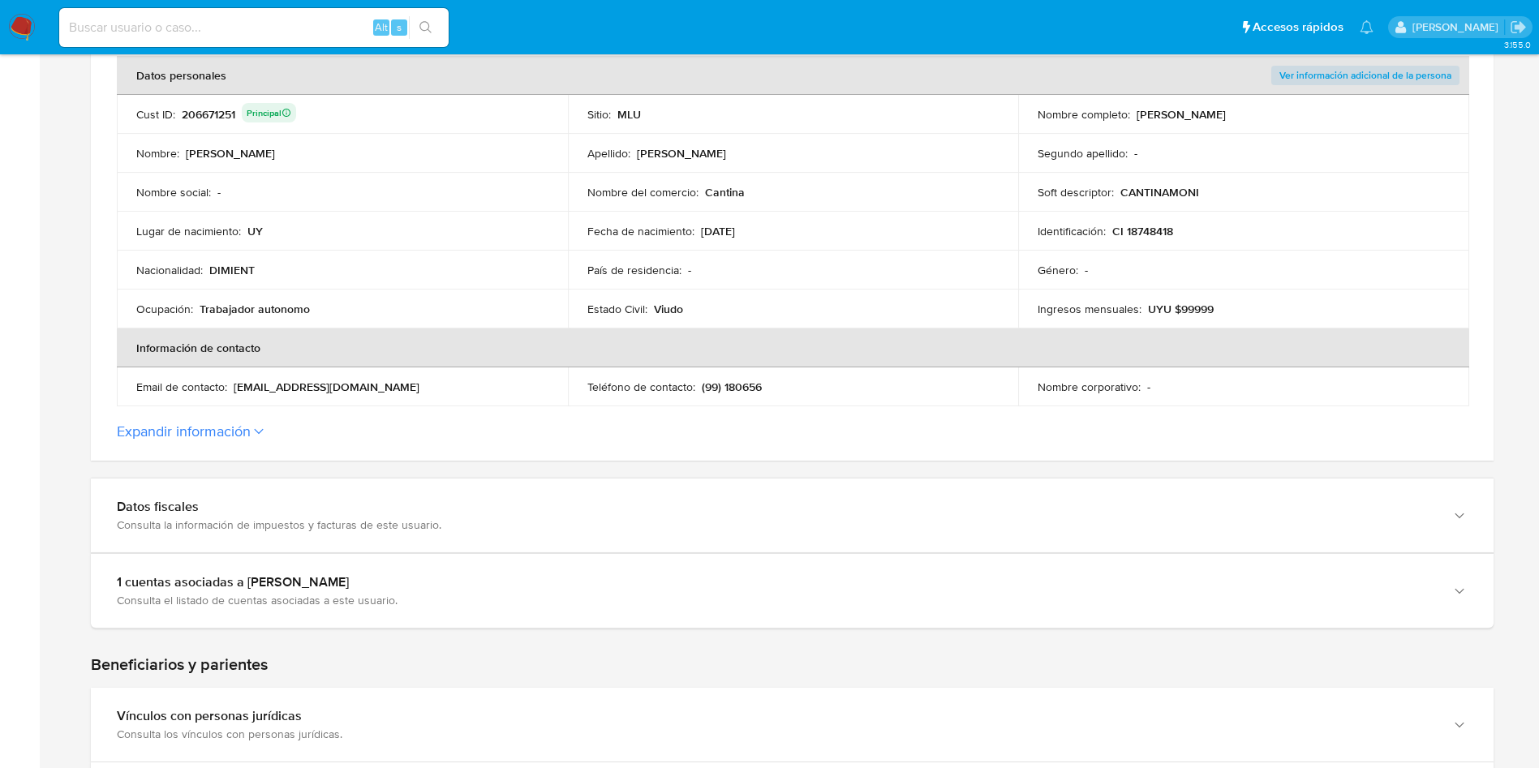
scroll to position [365, 0]
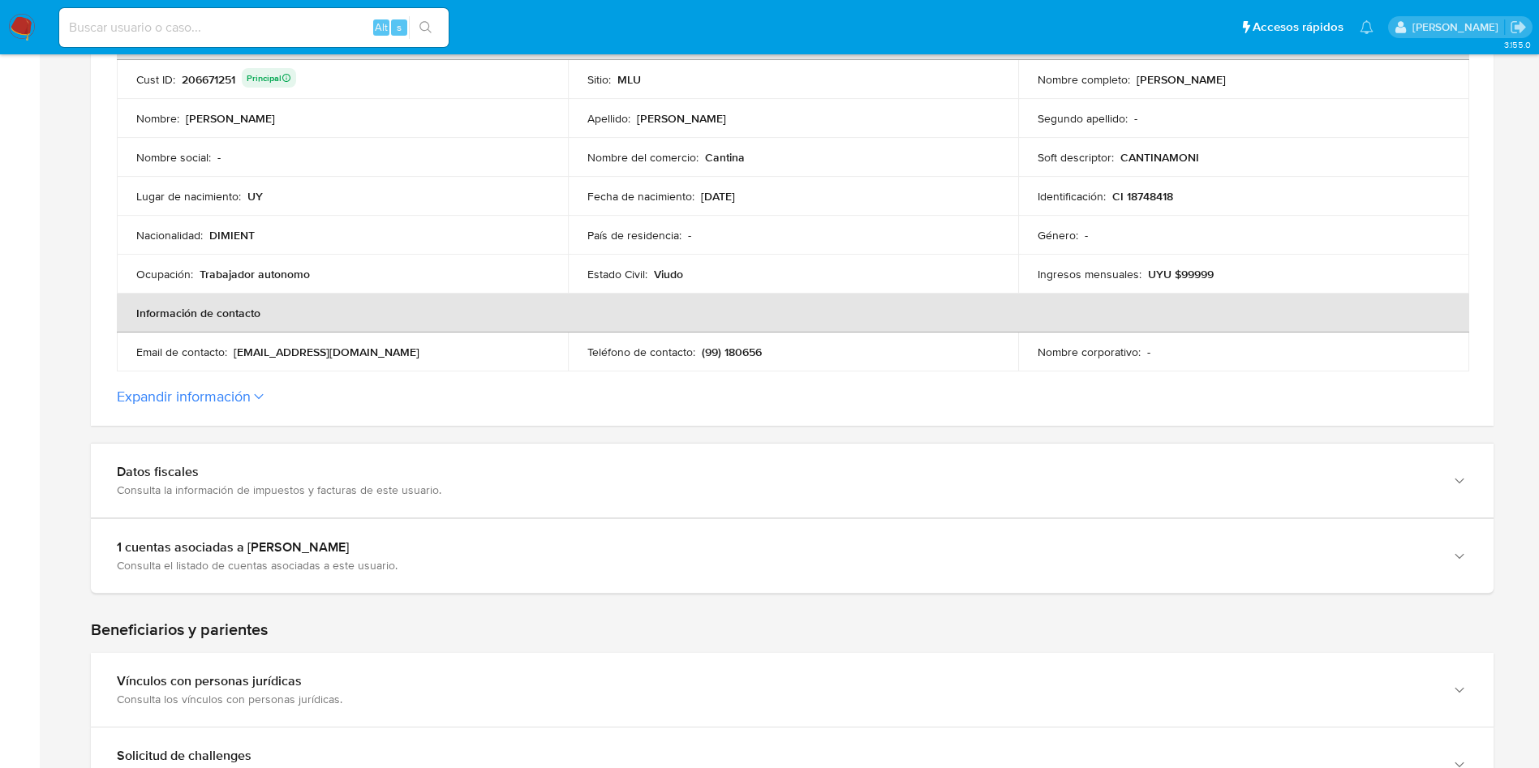
click at [1513, 180] on div "Home Información de la persona Nivel de conocimiento Verificados y Declarados T…" at bounding box center [792, 713] width 1468 height 1963
click at [226, 390] on button "Expandir información" at bounding box center [184, 397] width 134 height 18
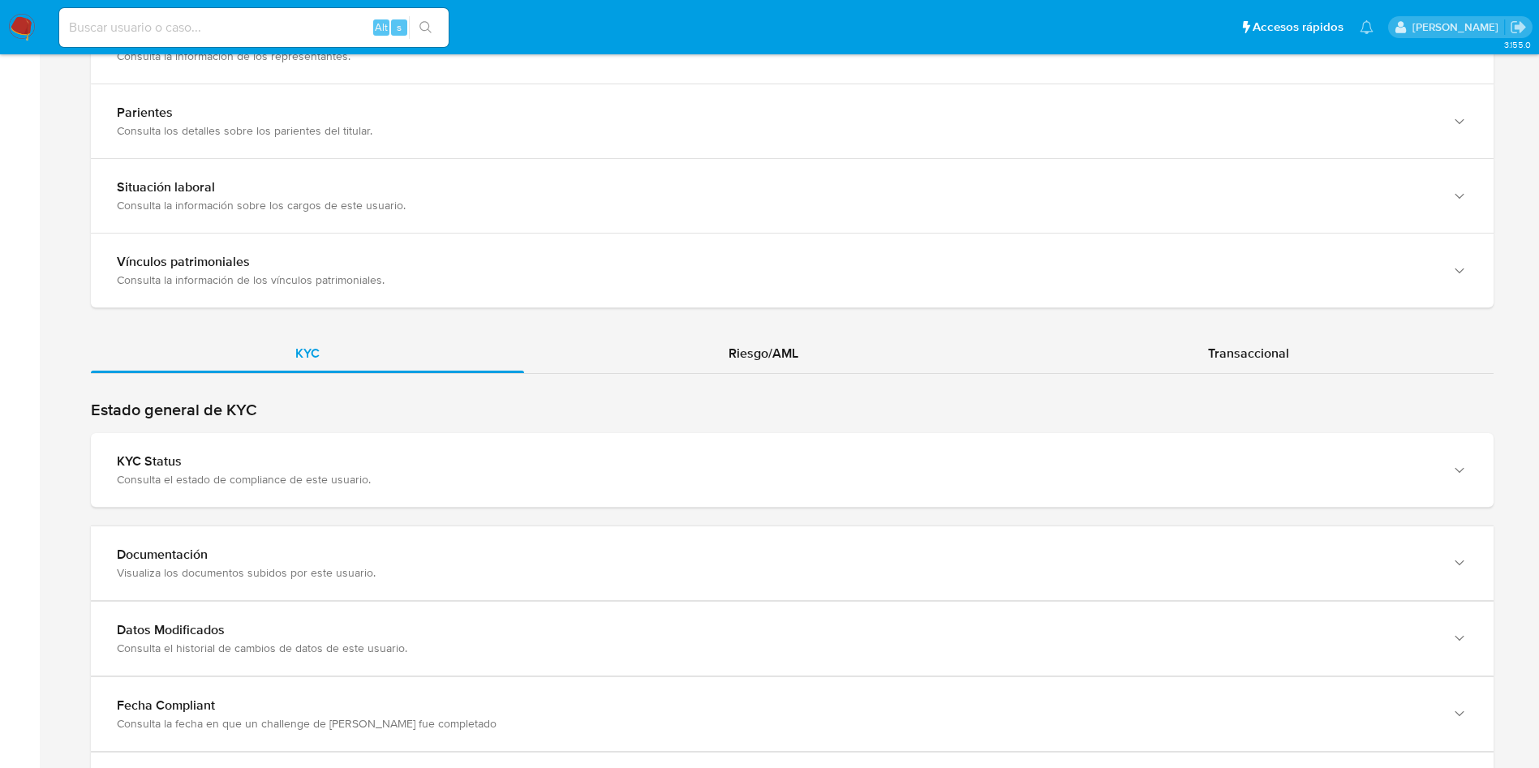
scroll to position [1582, 0]
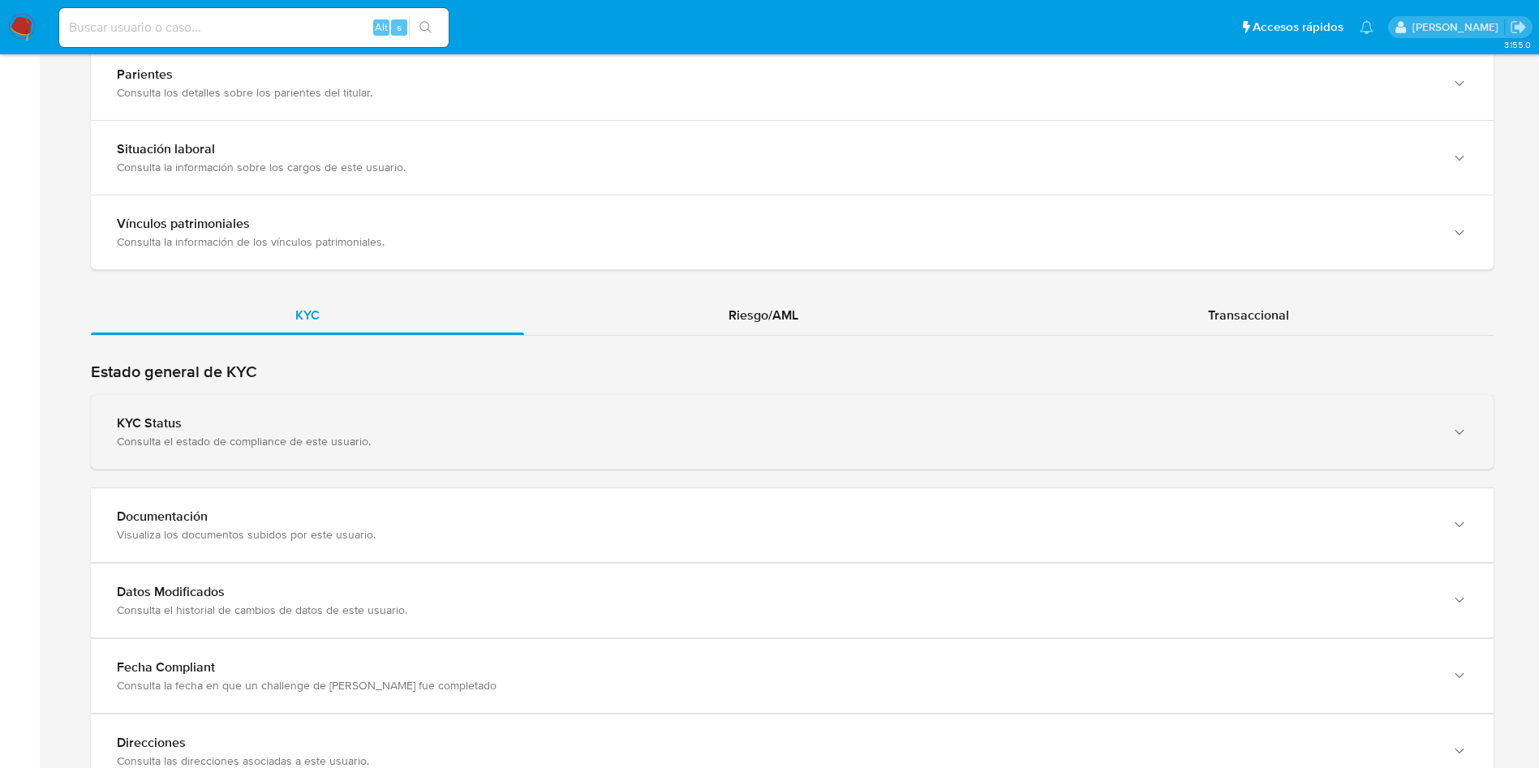
click at [403, 423] on div "KYC Status" at bounding box center [776, 423] width 1319 height 16
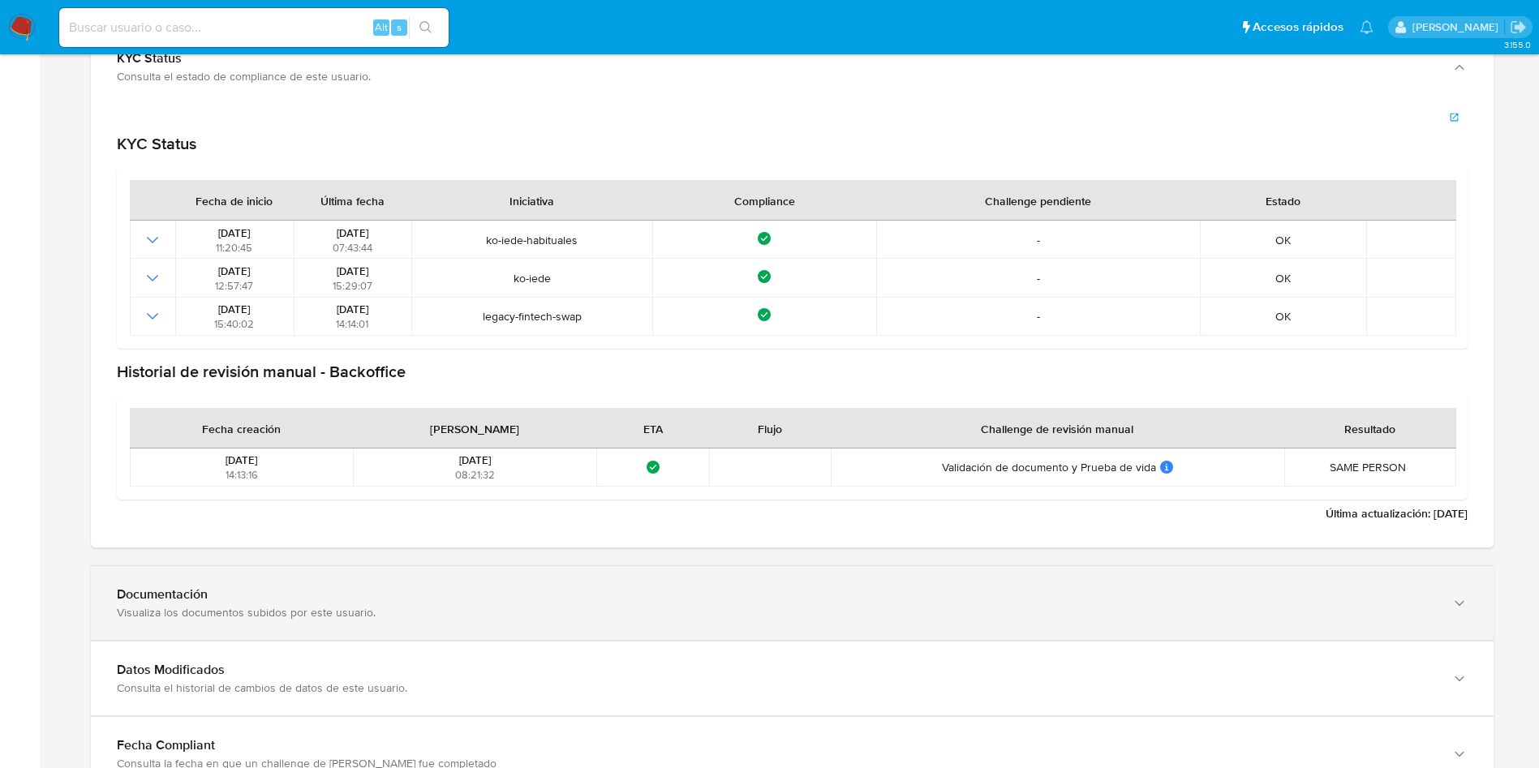
scroll to position [2069, 0]
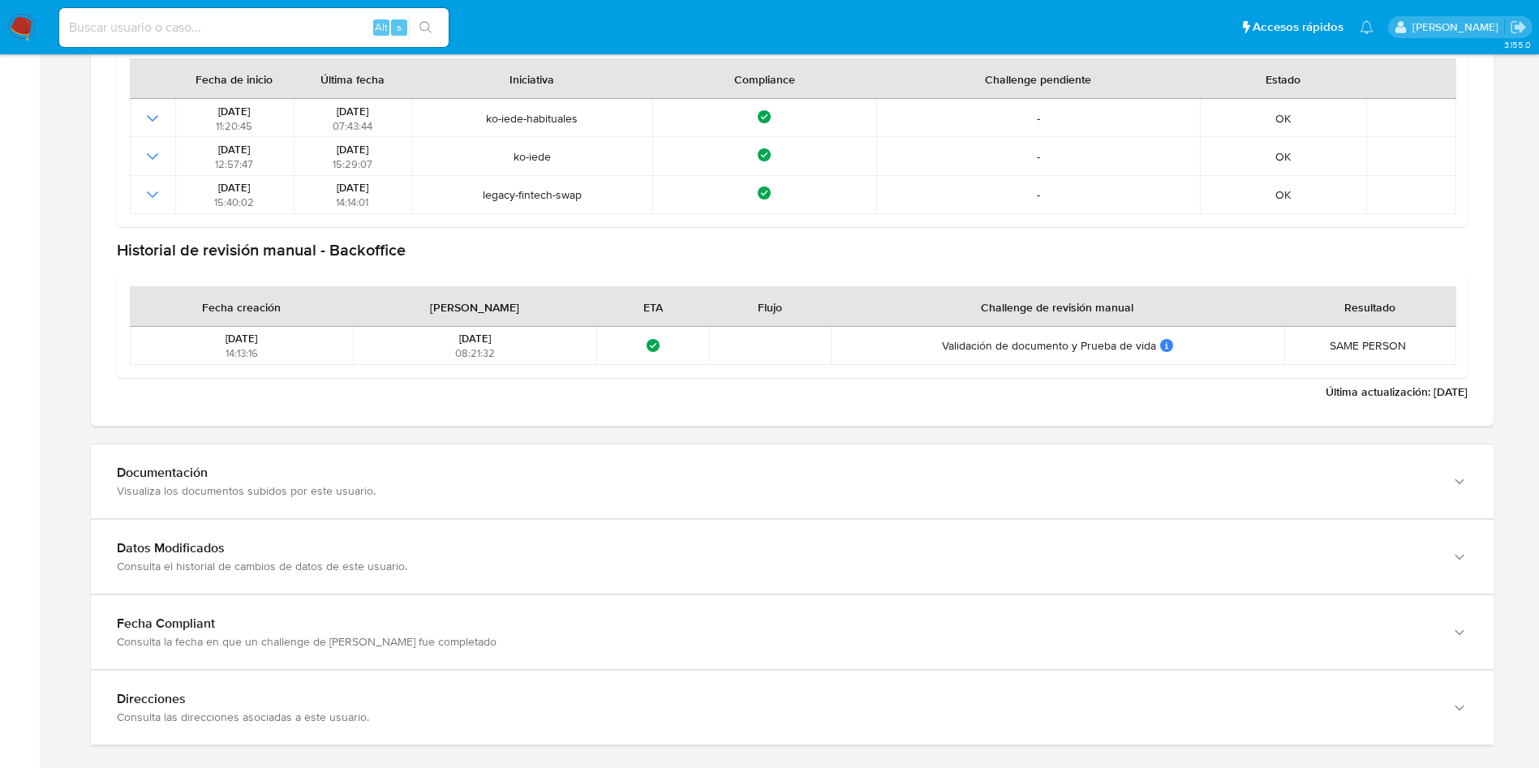
click at [393, 444] on div "Documentación Visualiza los documentos subidos por este usuario." at bounding box center [792, 481] width 1403 height 75
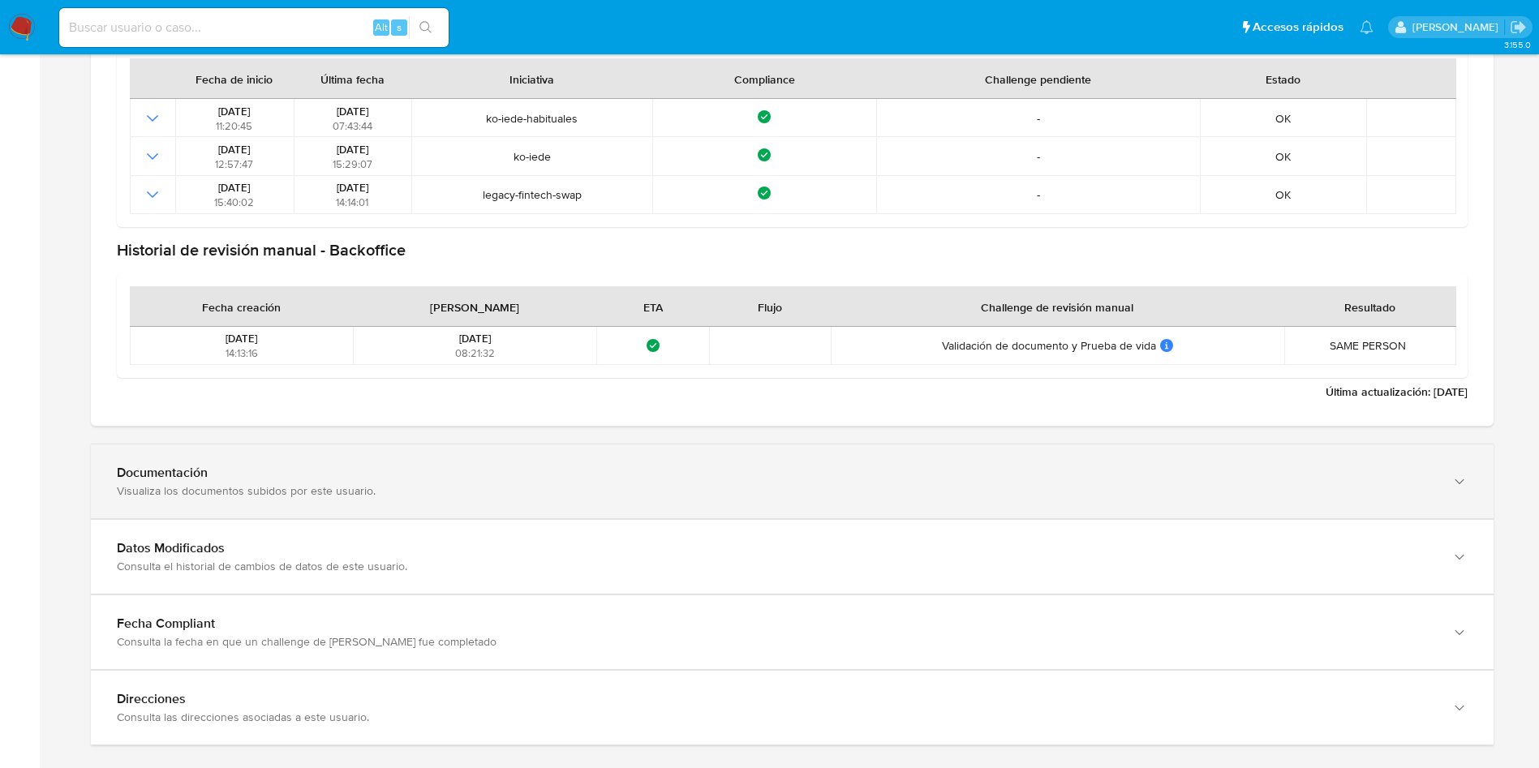
click at [699, 492] on div "Visualiza los documentos subidos por este usuario." at bounding box center [776, 491] width 1319 height 15
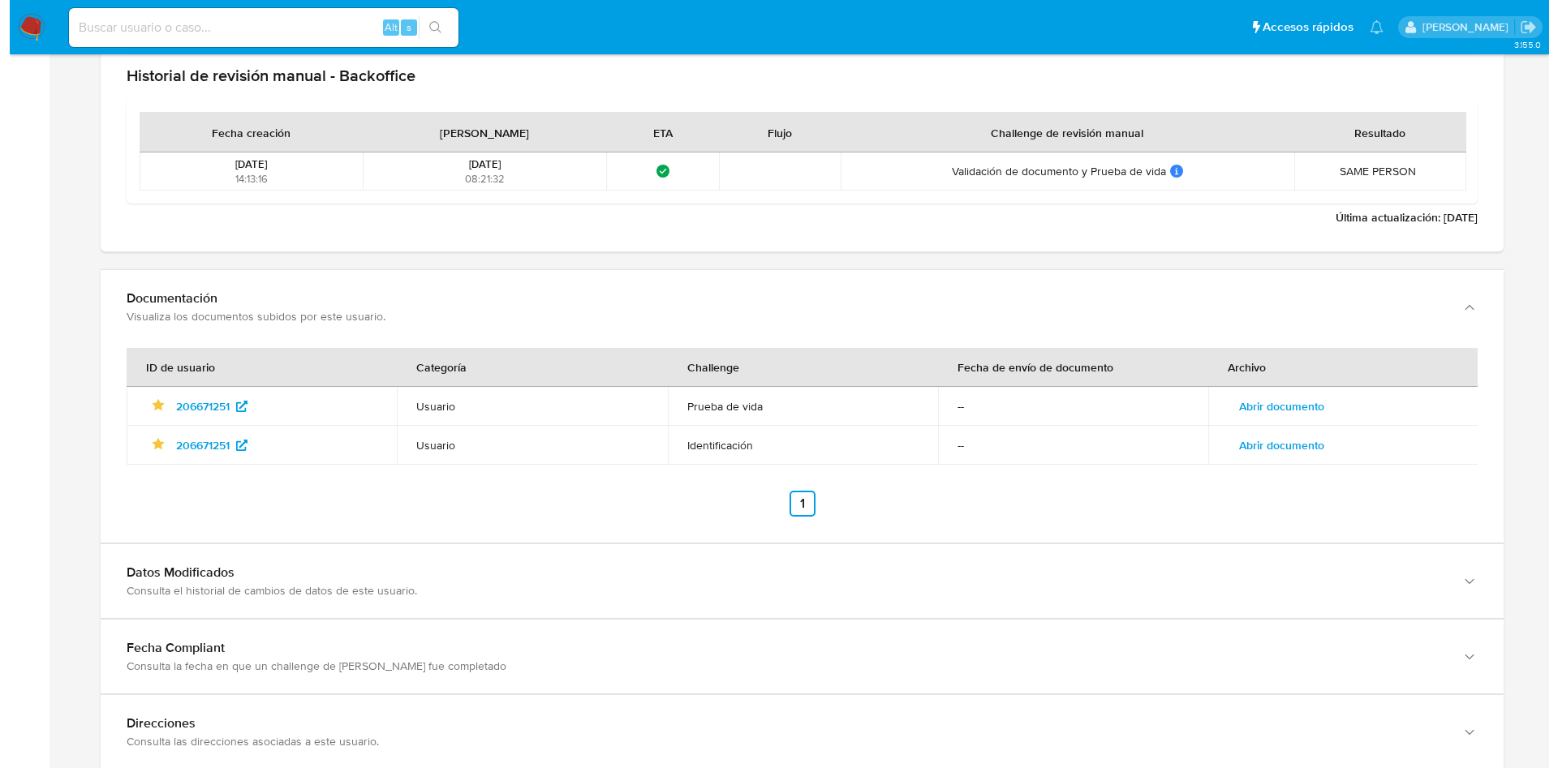
scroll to position [2245, 0]
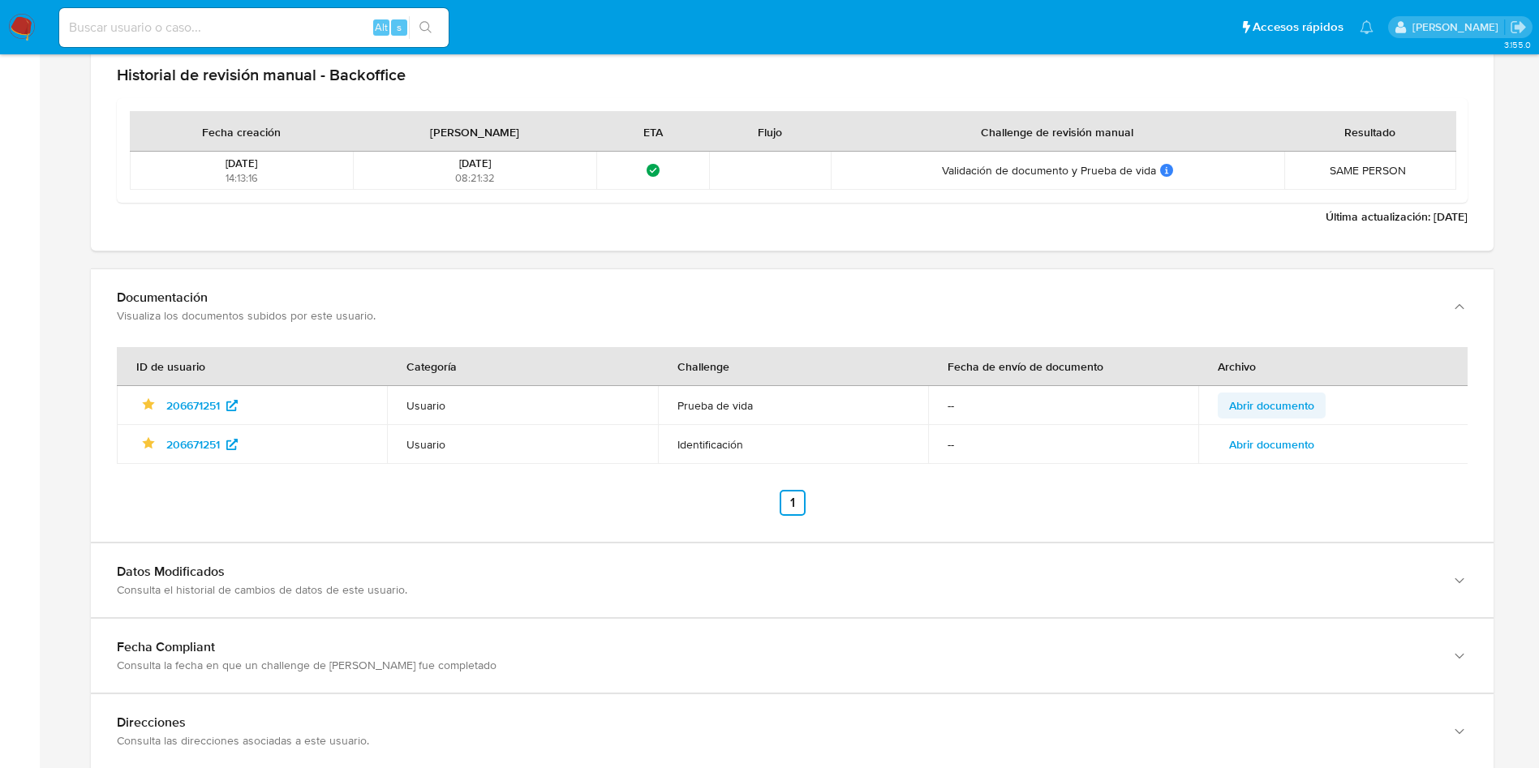
click at [1268, 413] on span "Abrir documento" at bounding box center [1271, 405] width 85 height 23
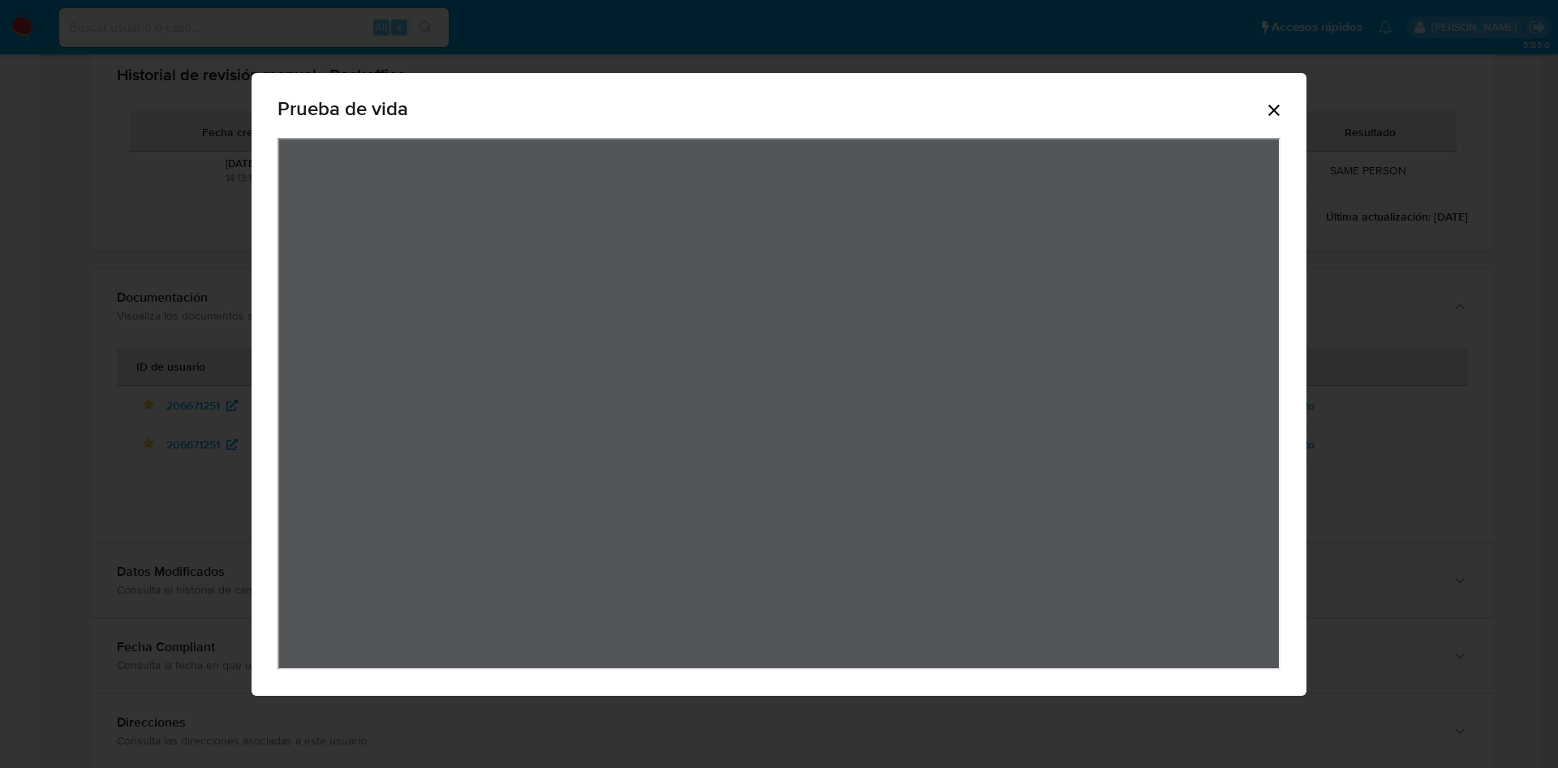
drag, startPoint x: 1275, startPoint y: 106, endPoint x: 1251, endPoint y: 317, distance: 212.3
click at [1274, 105] on icon "Cerrar" at bounding box center [1273, 110] width 19 height 19
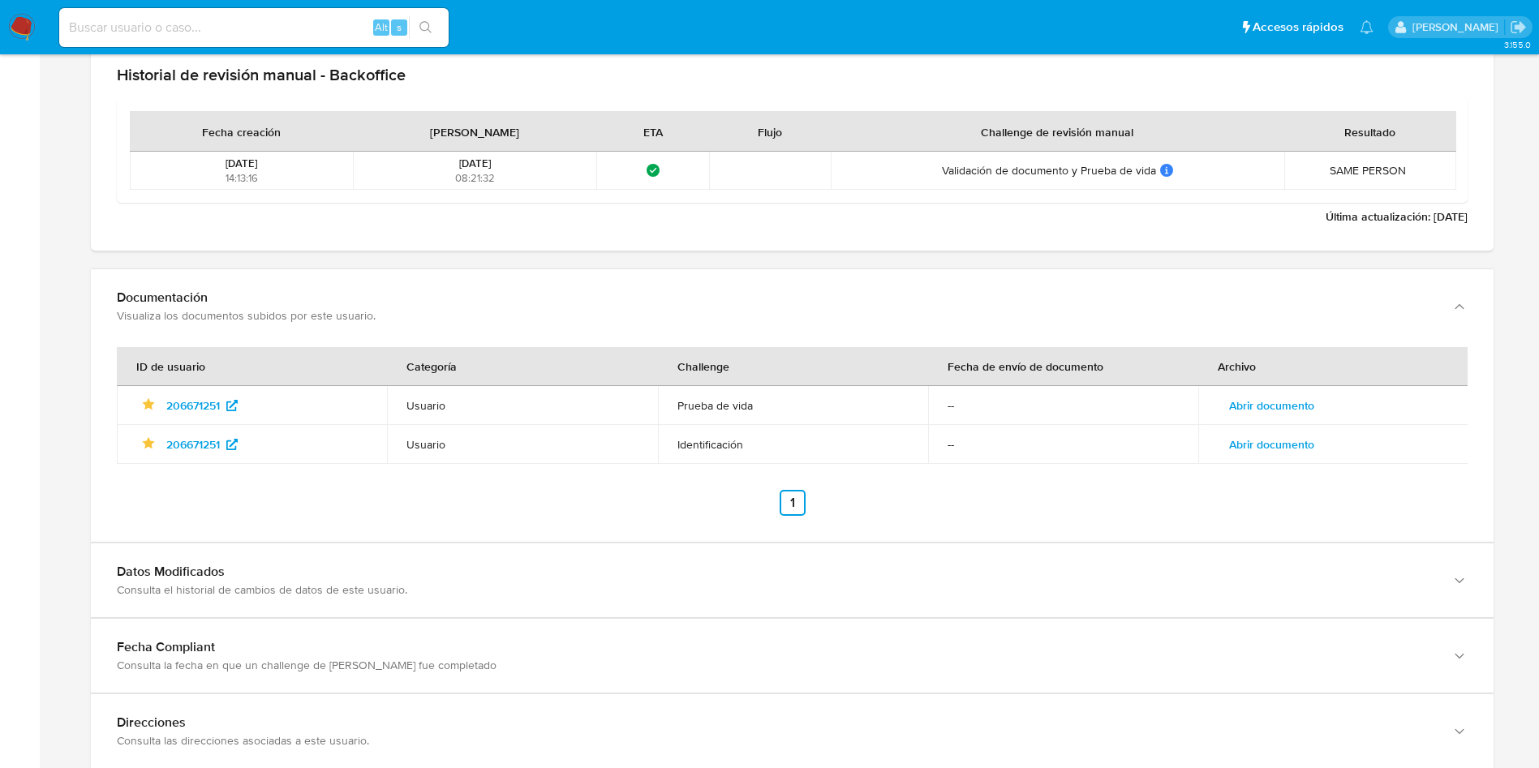
click at [1296, 458] on td "Abrir documento" at bounding box center [1334, 444] width 270 height 39
click at [1303, 437] on span "Abrir documento" at bounding box center [1271, 444] width 85 height 23
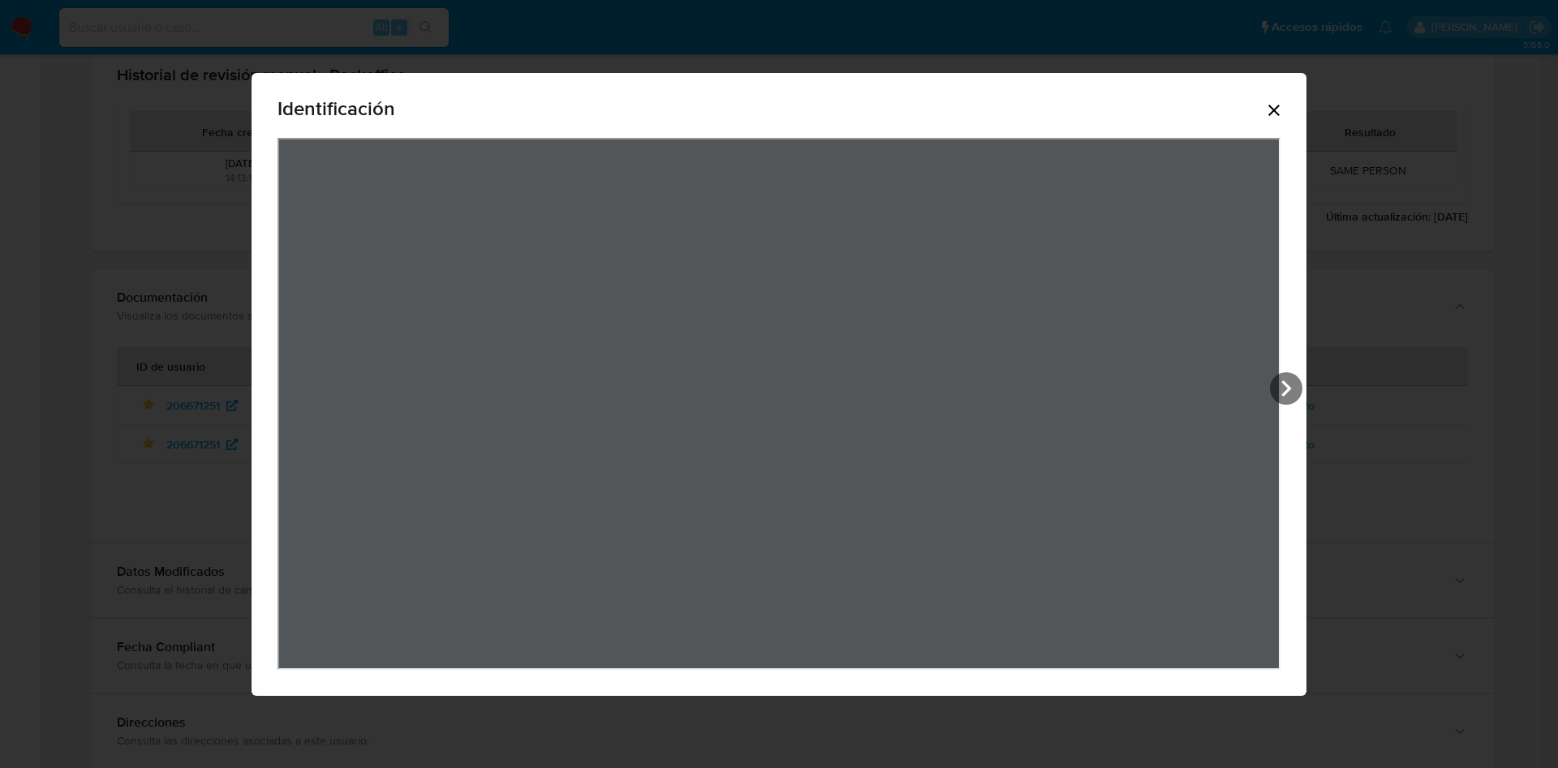
click at [1284, 110] on div "Identificación" at bounding box center [779, 384] width 1055 height 623
click at [1277, 113] on icon "Cerrar" at bounding box center [1273, 110] width 11 height 11
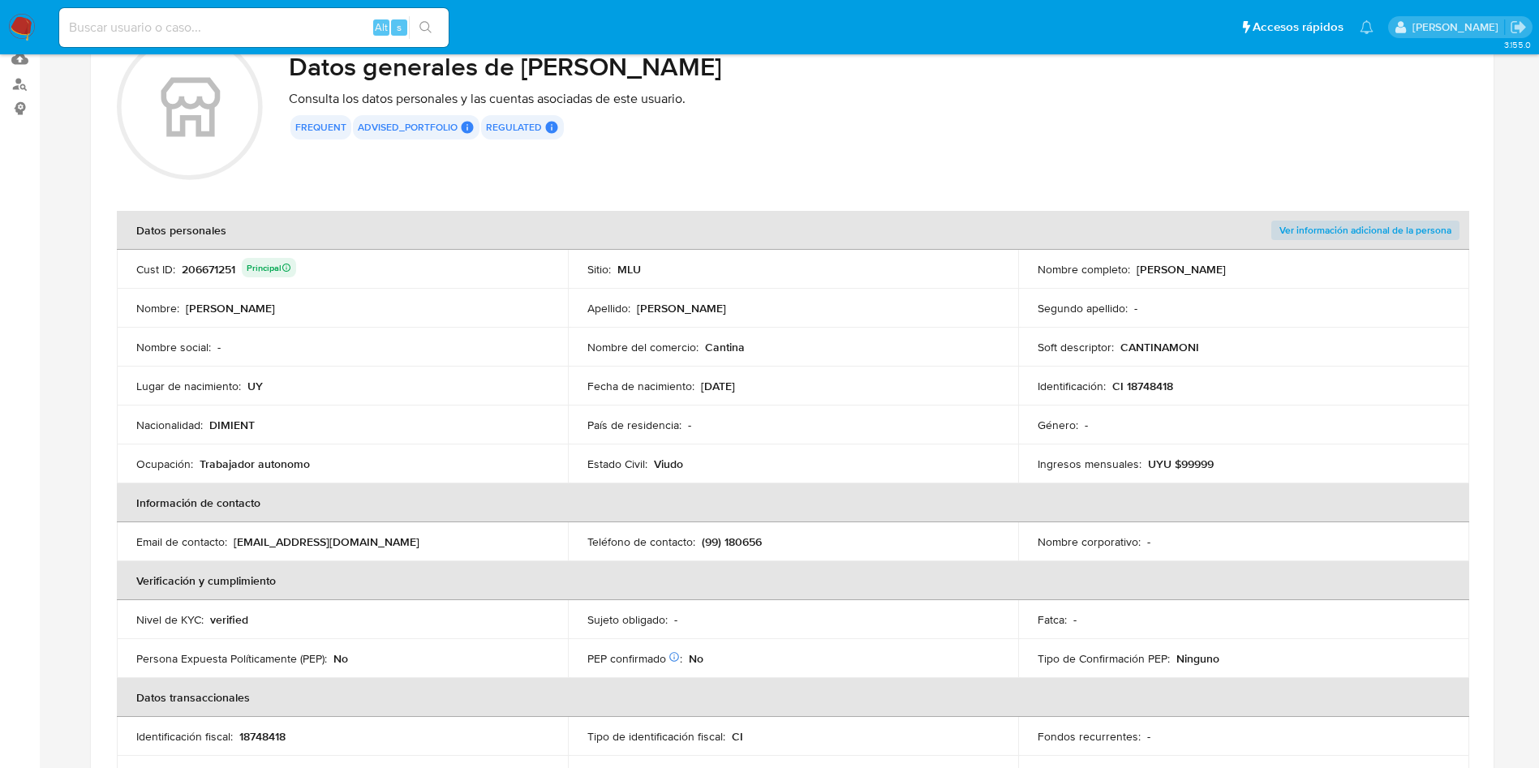
scroll to position [297, 0]
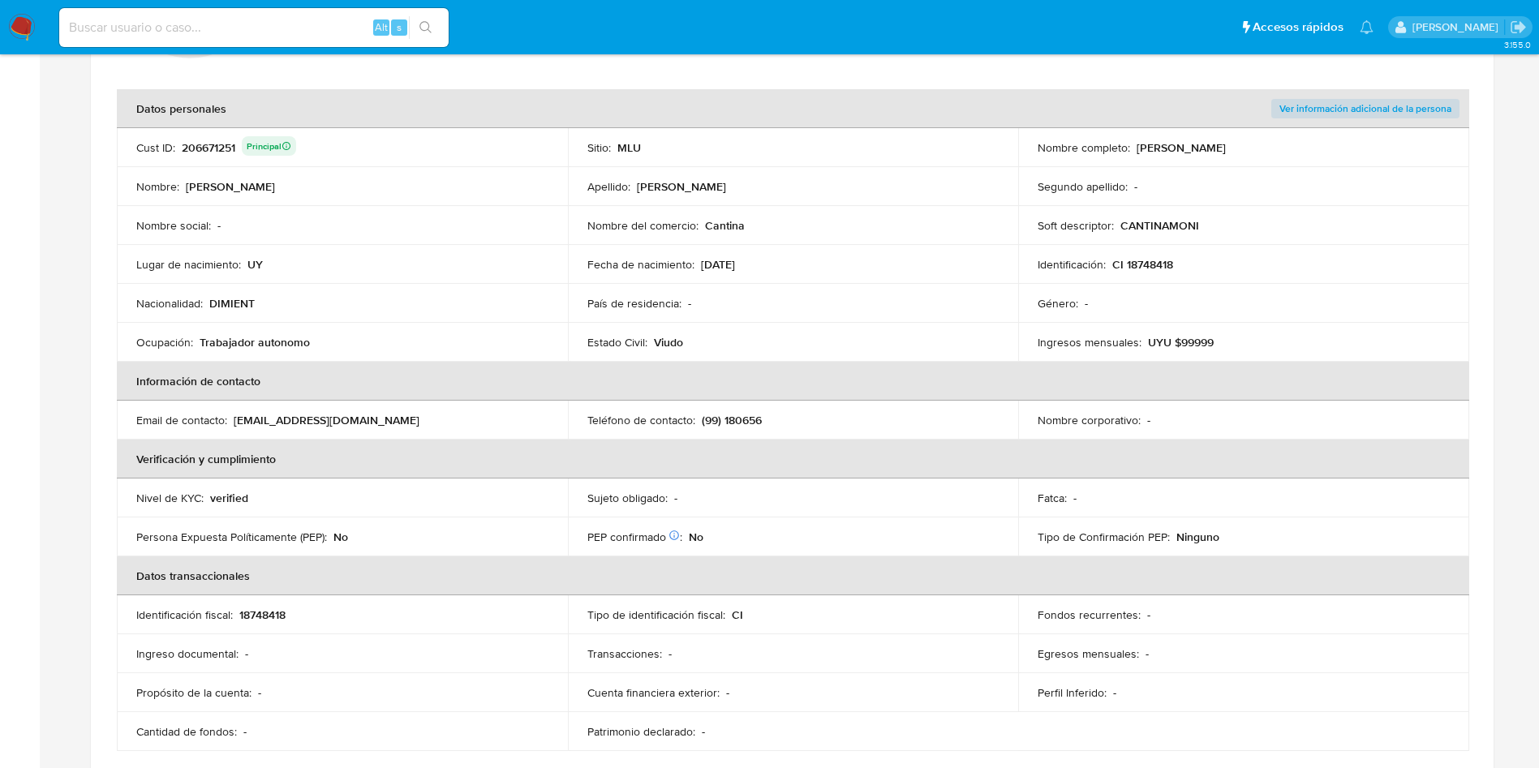
click at [745, 425] on p "(99) 180656" at bounding box center [732, 420] width 60 height 15
drag, startPoint x: 1138, startPoint y: 145, endPoint x: 825, endPoint y: 0, distance: 344.5
click at [1311, 133] on td "Nombre completo : Monica Patricia Jardin Torres" at bounding box center [1243, 147] width 451 height 39
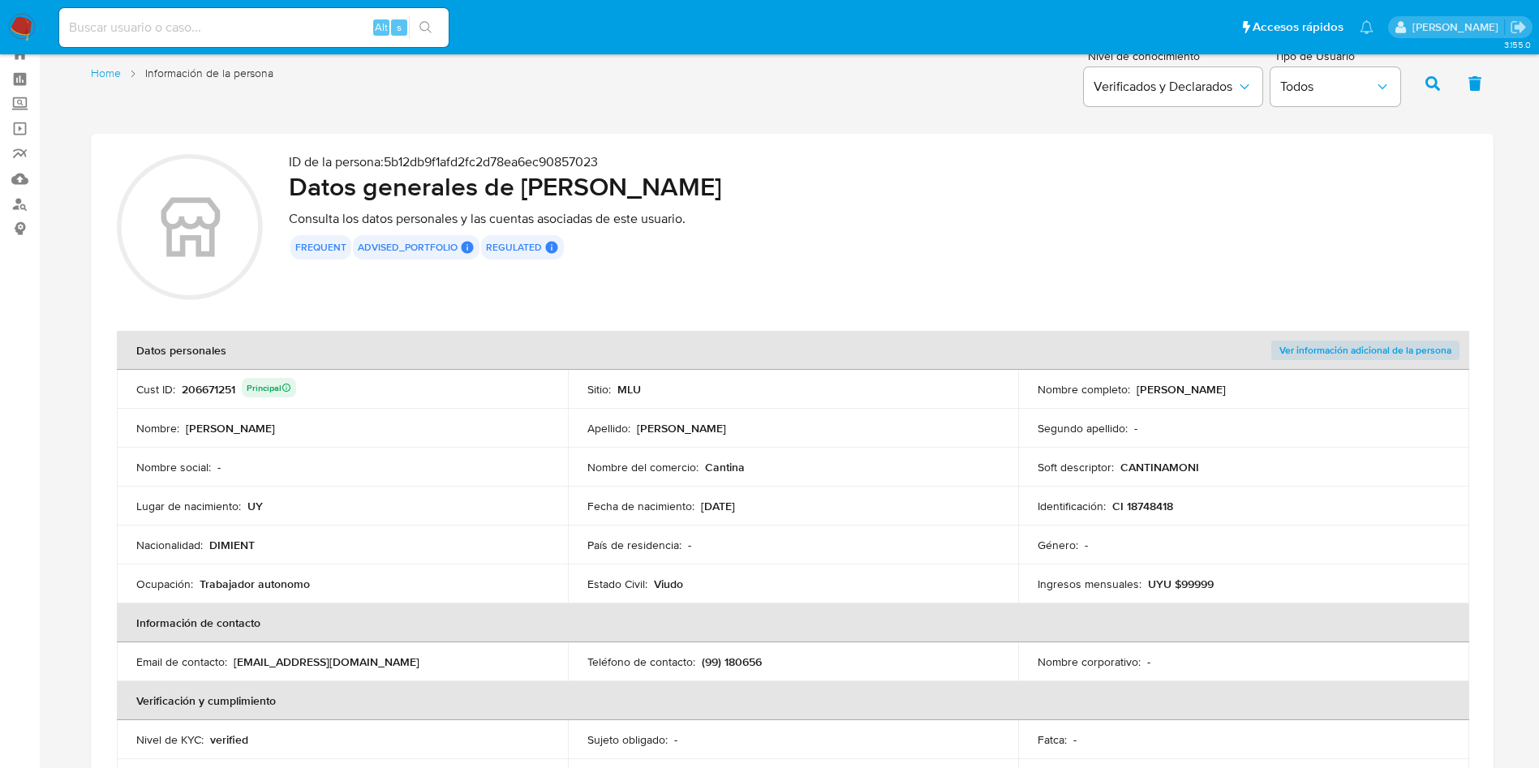
scroll to position [0, 0]
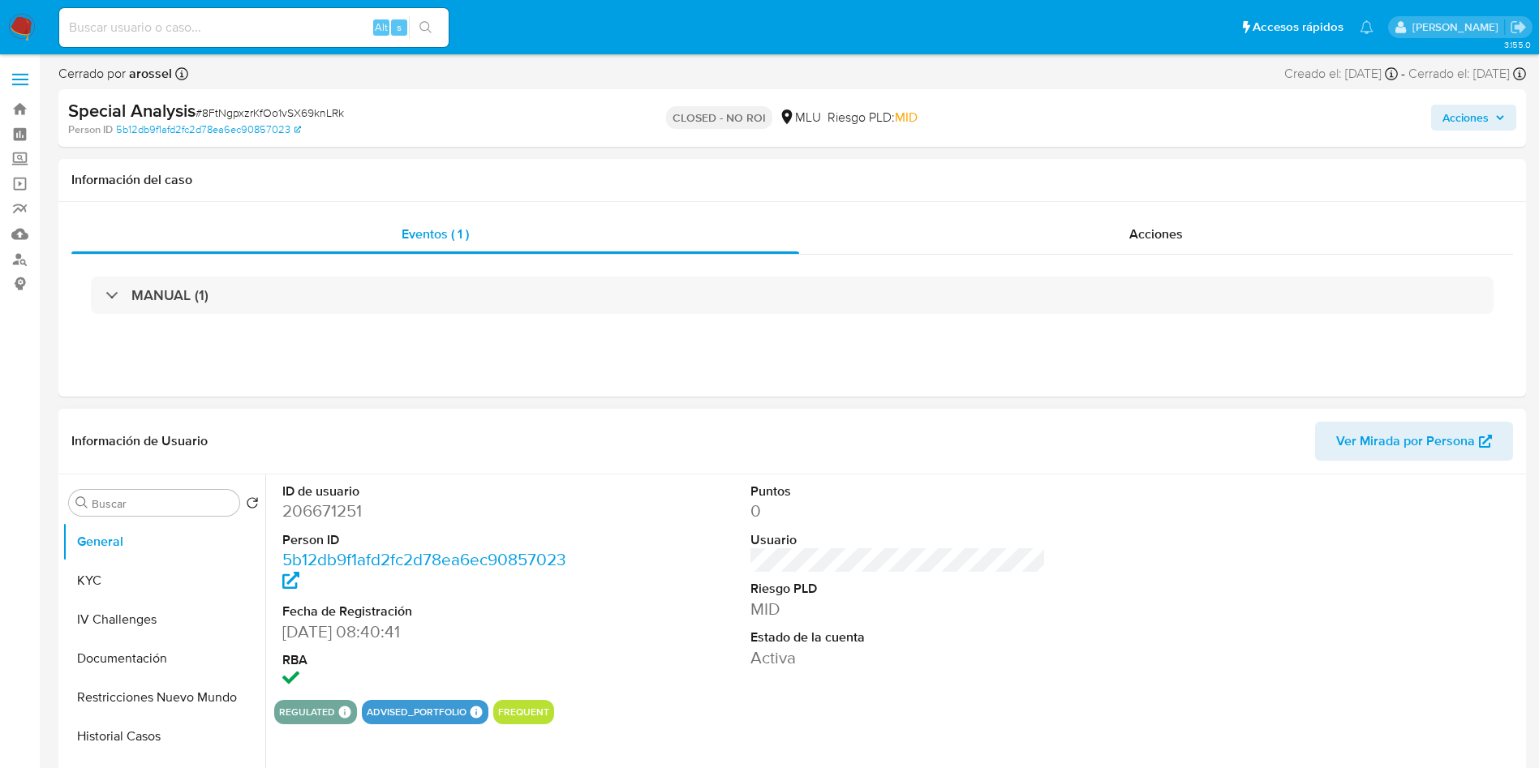
select select "10"
click at [745, 486] on div "Puntos 0 Usuario Riesgo PLD MID Estado de la cuenta Activa" at bounding box center [899, 588] width 312 height 226
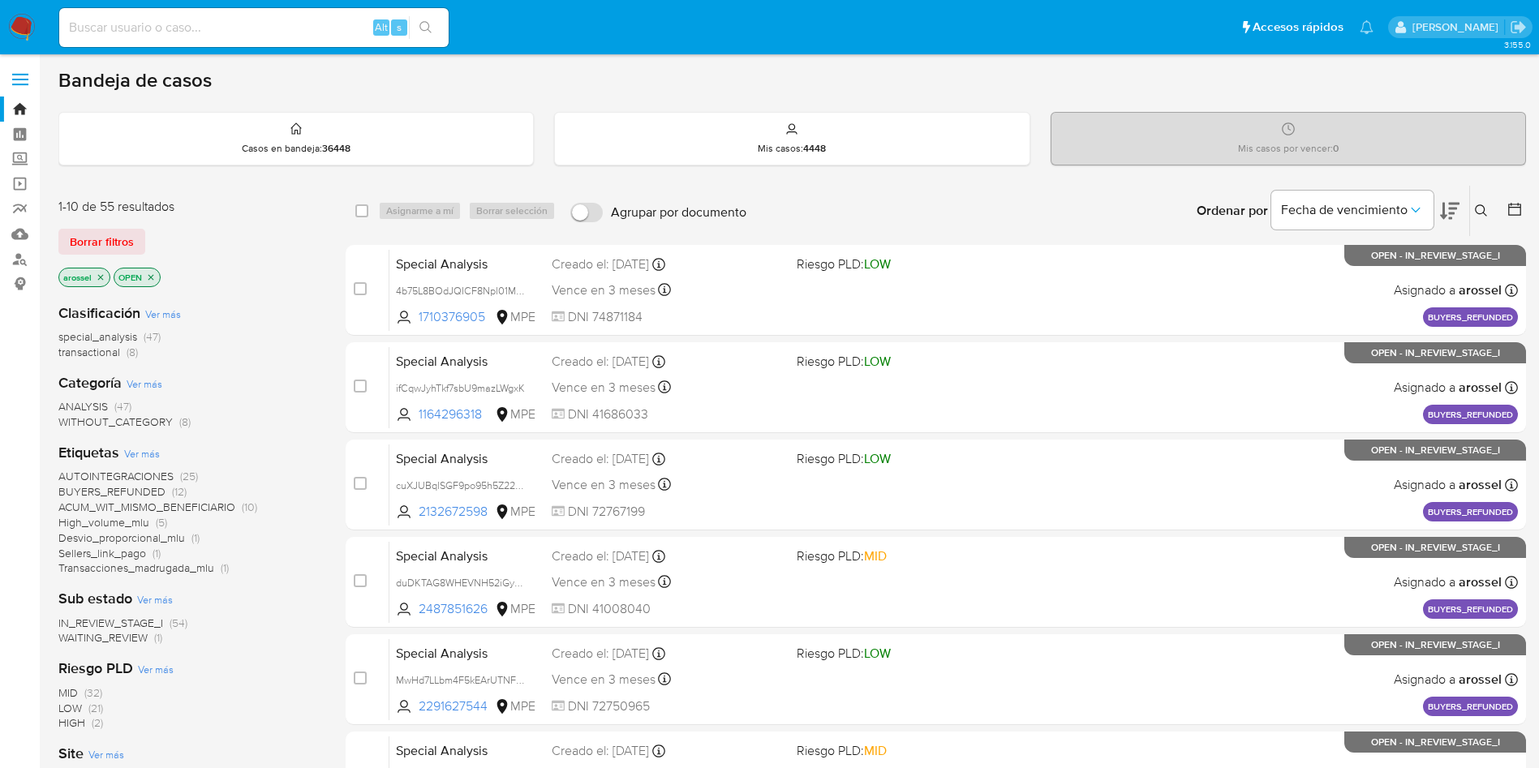
click at [133, 641] on span "WAITING_REVIEW" at bounding box center [102, 638] width 89 height 16
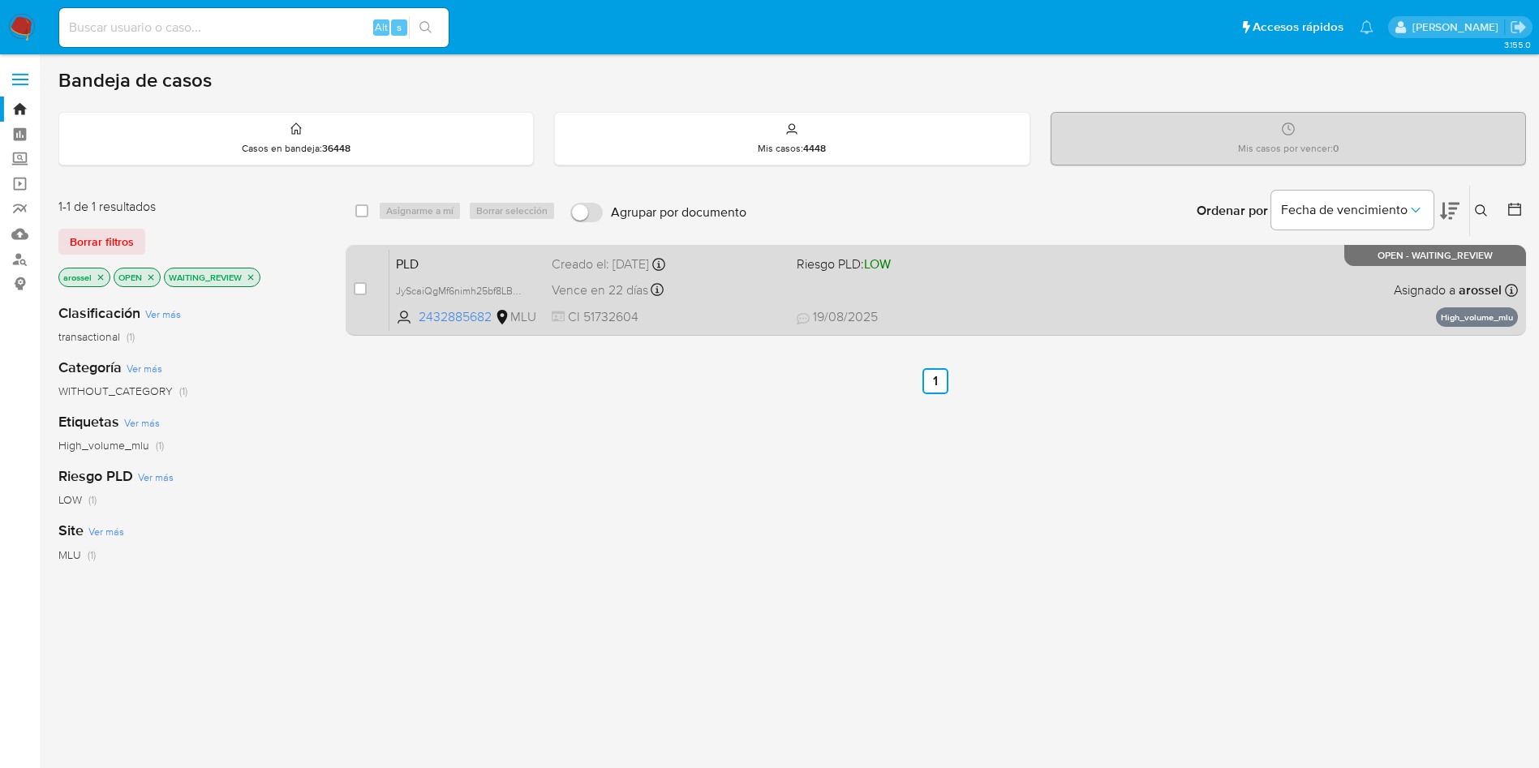
click at [768, 288] on div "Vence en 22 días Vence el [DATE] 06:34:37" at bounding box center [668, 290] width 232 height 22
click at [370, 283] on div "case-item-checkbox No es posible asignar el caso" at bounding box center [372, 290] width 36 height 82
click at [363, 296] on div "case-item-checkbox" at bounding box center [360, 290] width 13 height 19
click at [364, 293] on input "checkbox" at bounding box center [360, 288] width 13 height 13
checkbox input "true"
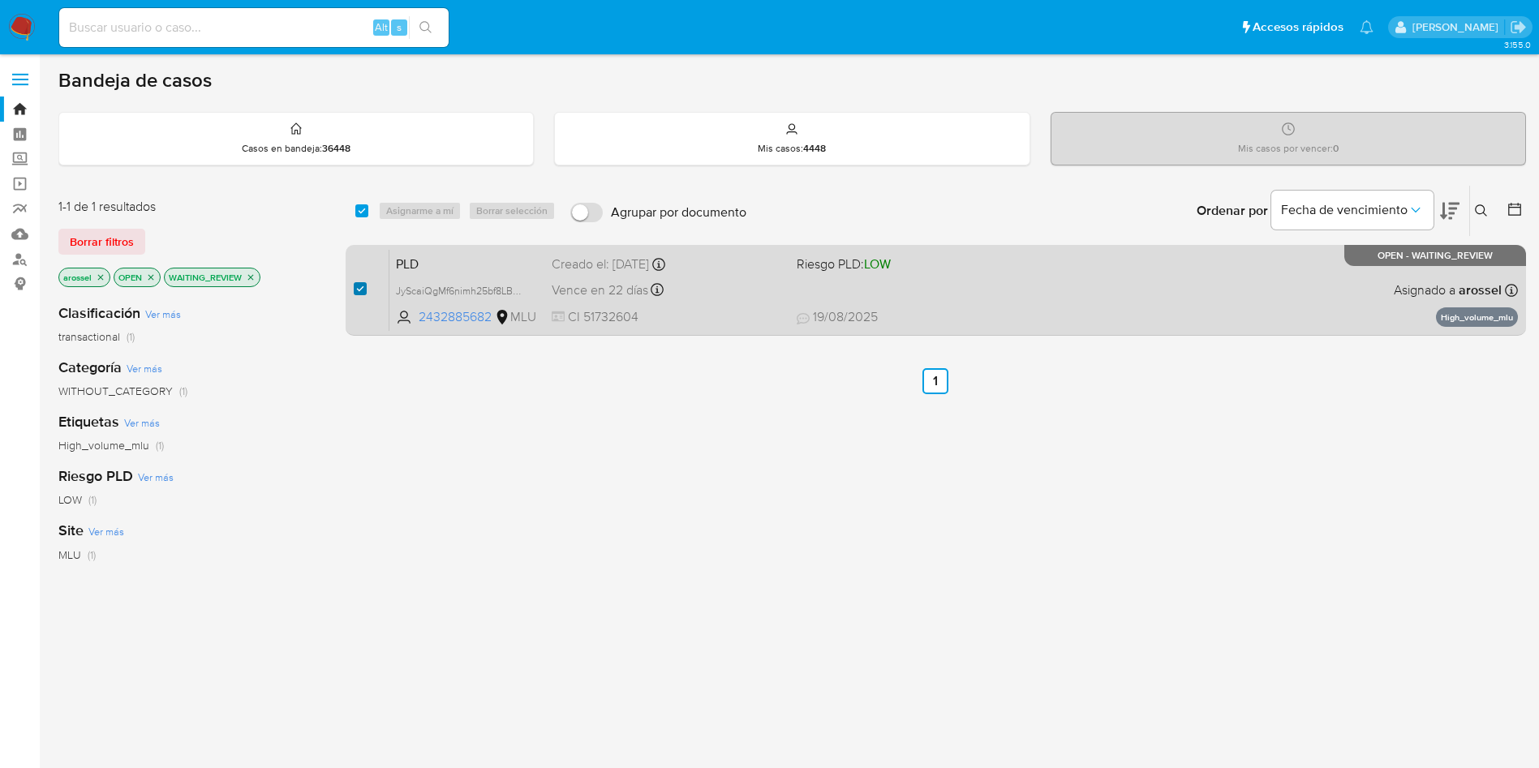
checkbox input "true"
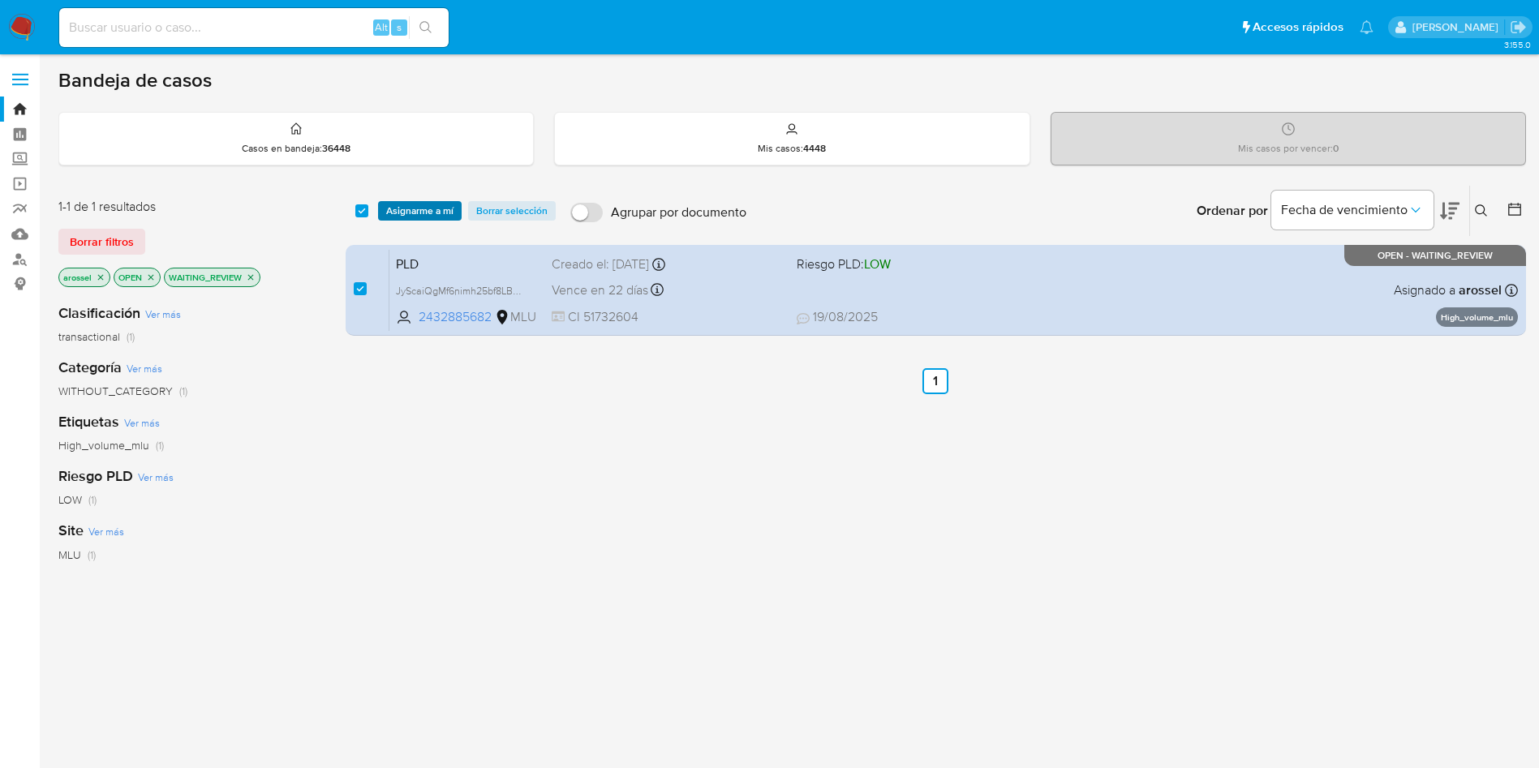
click at [453, 208] on button "Asignarme a mí" at bounding box center [420, 210] width 84 height 19
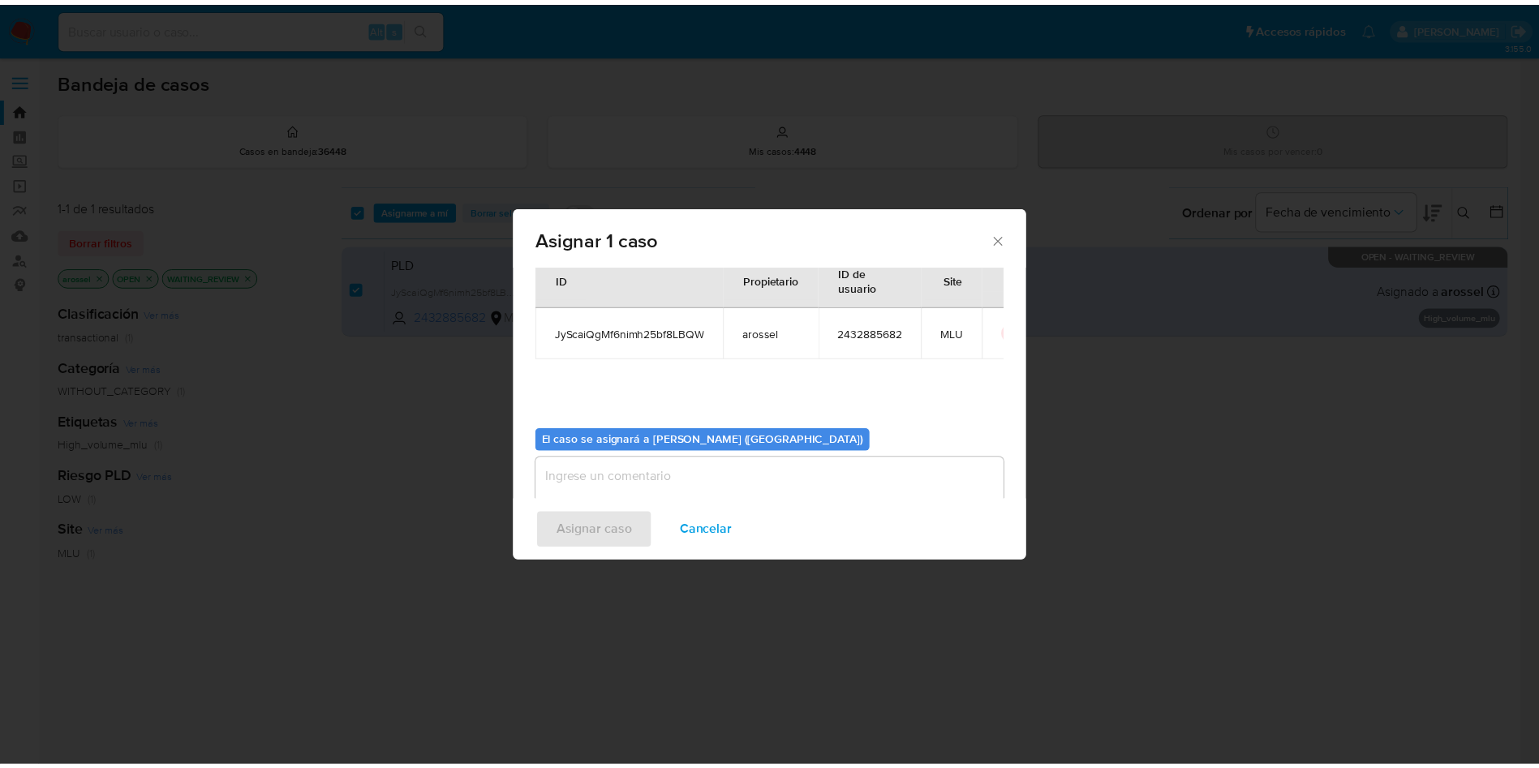
scroll to position [84, 0]
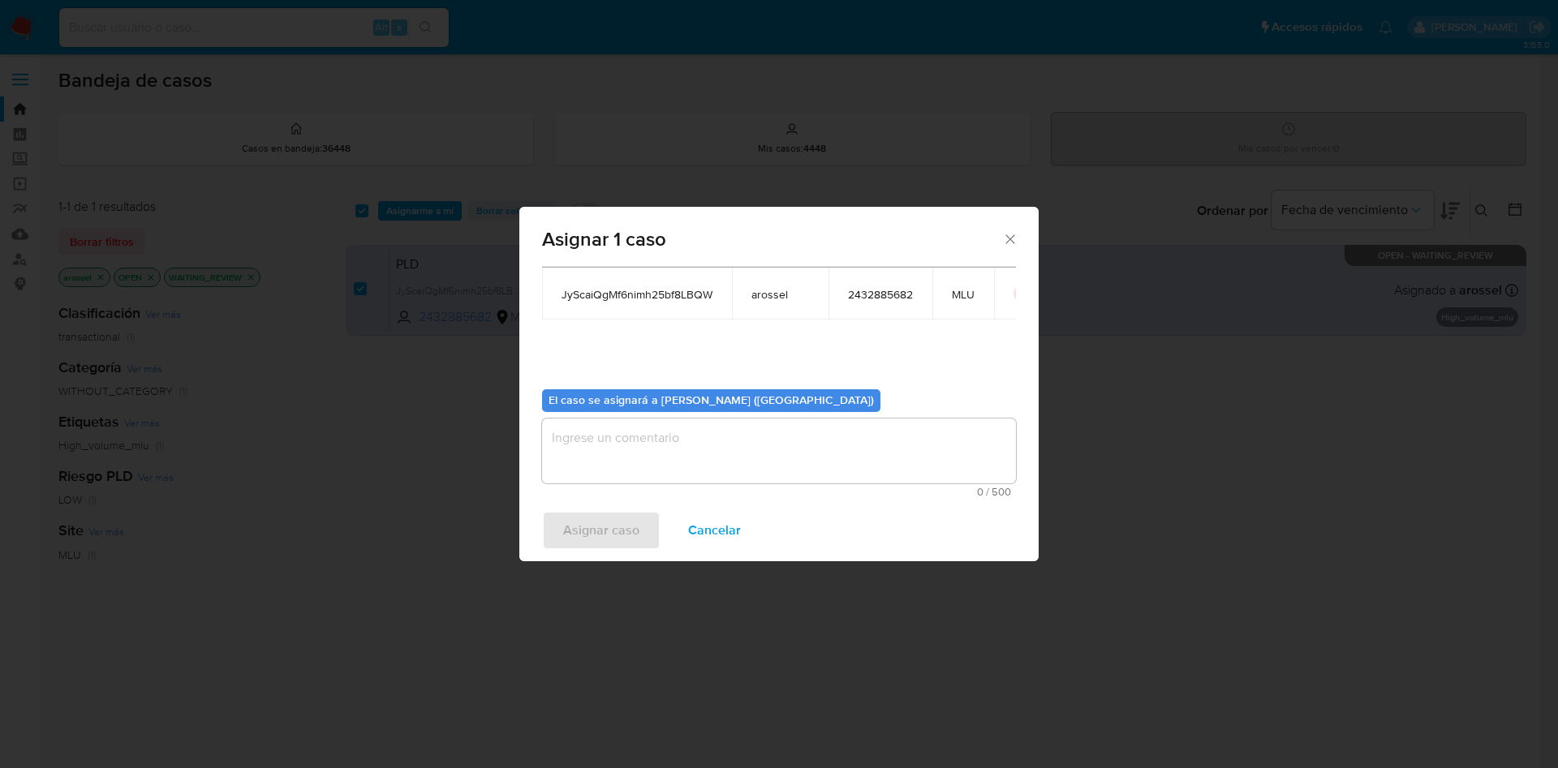
click at [608, 446] on textarea "assign-modal" at bounding box center [779, 451] width 474 height 65
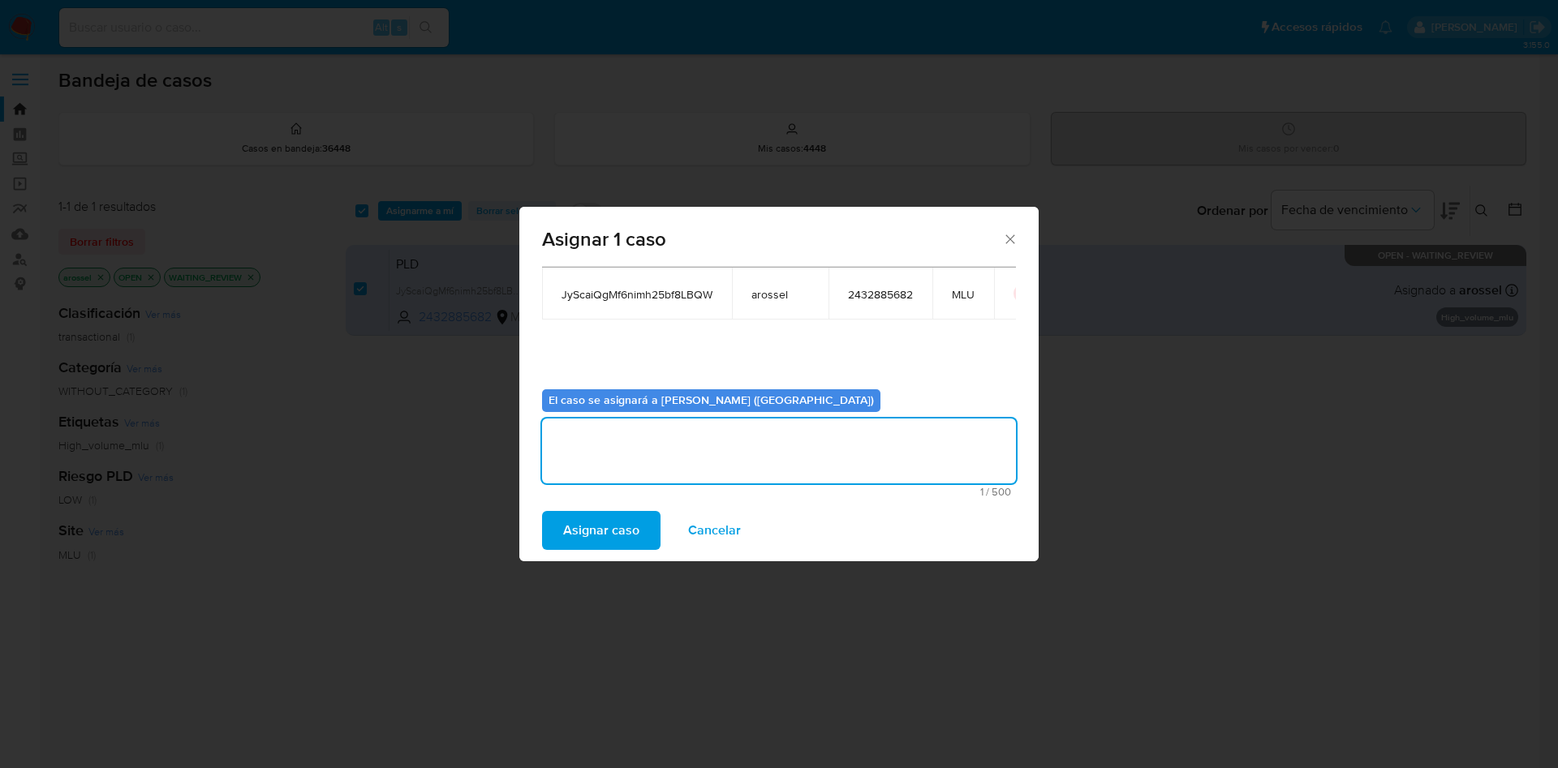
click at [592, 530] on span "Asignar caso" at bounding box center [601, 531] width 76 height 36
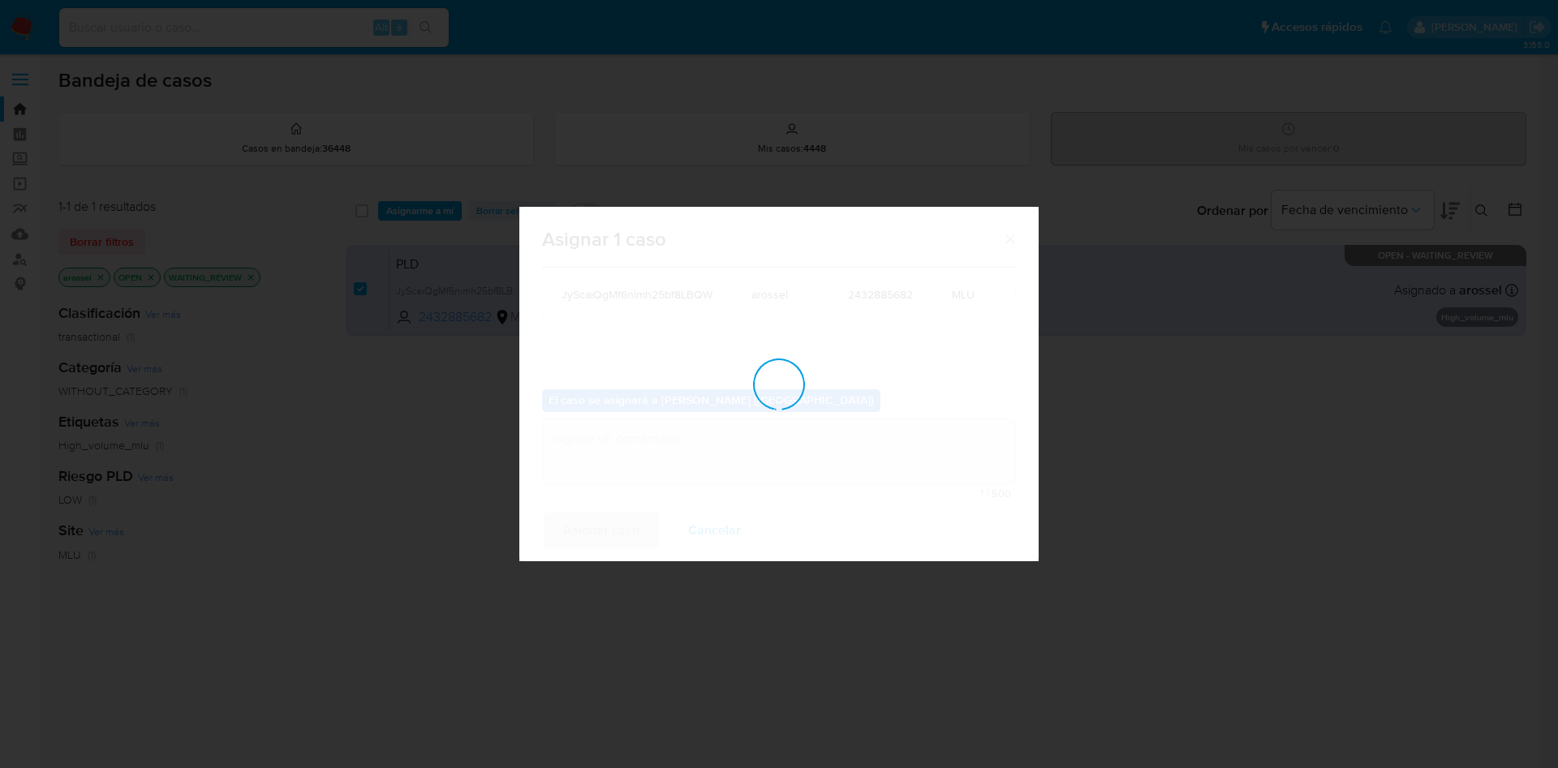
checkbox input "false"
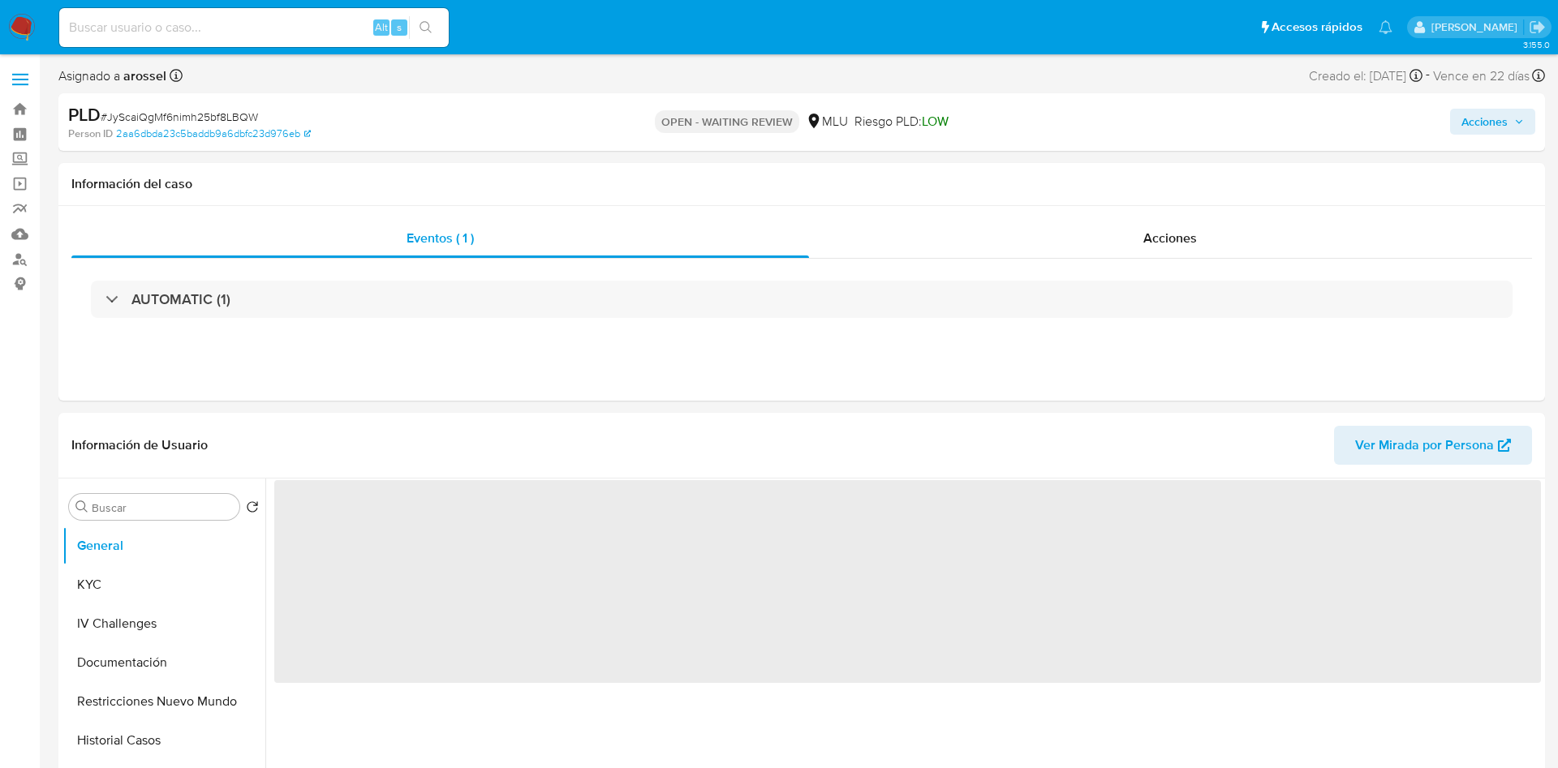
select select "10"
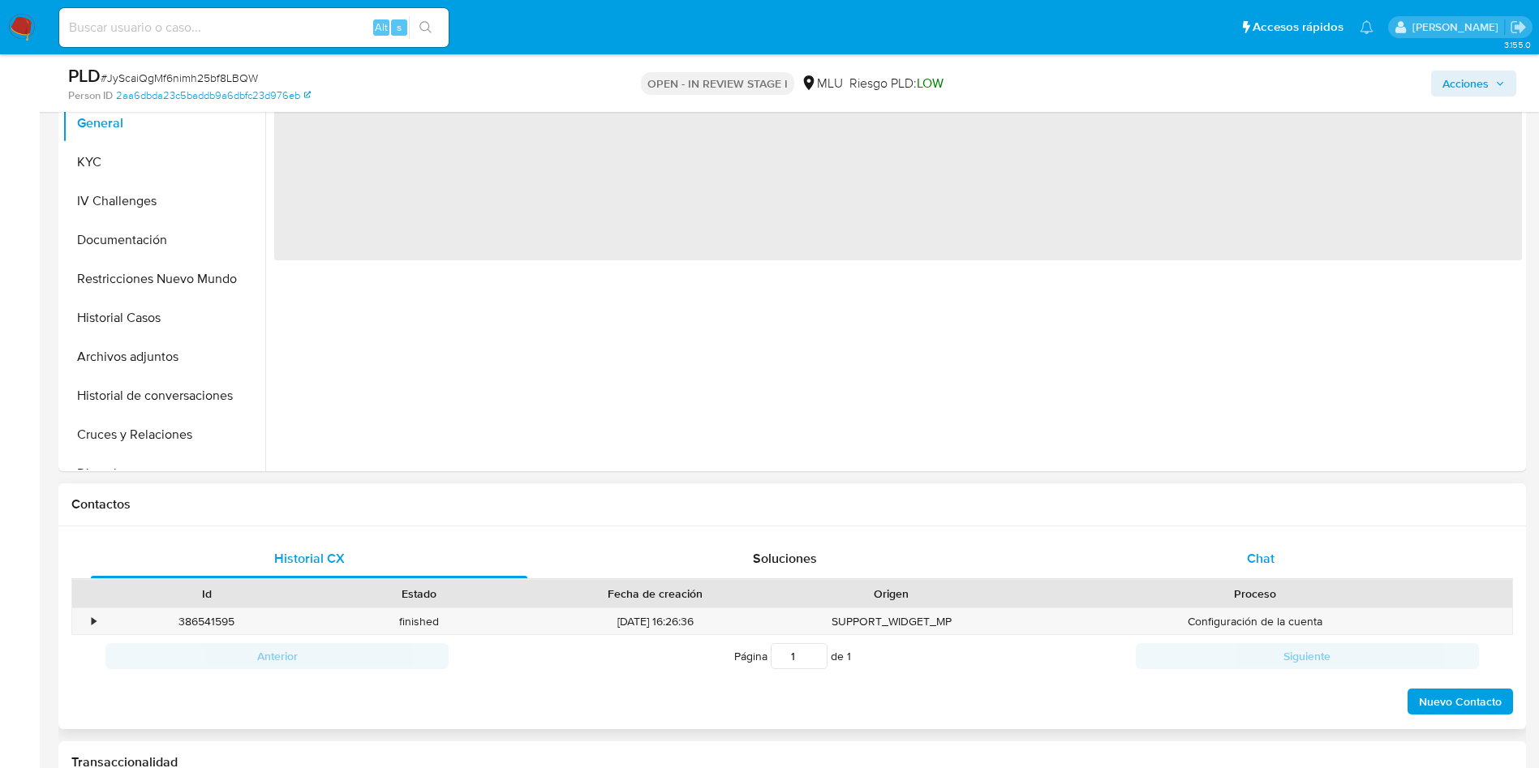
click at [1282, 556] on div "Chat" at bounding box center [1261, 559] width 437 height 39
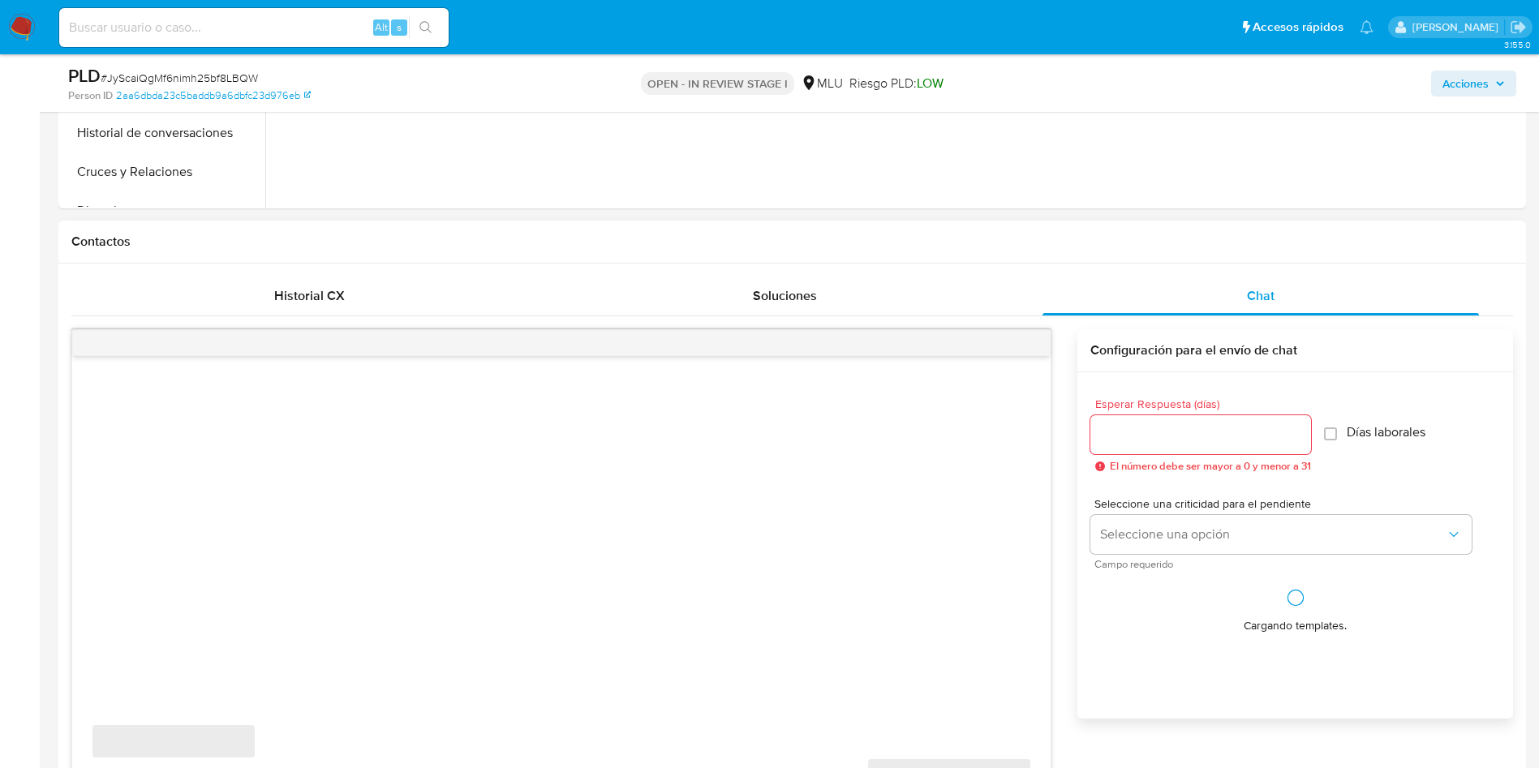
scroll to position [730, 0]
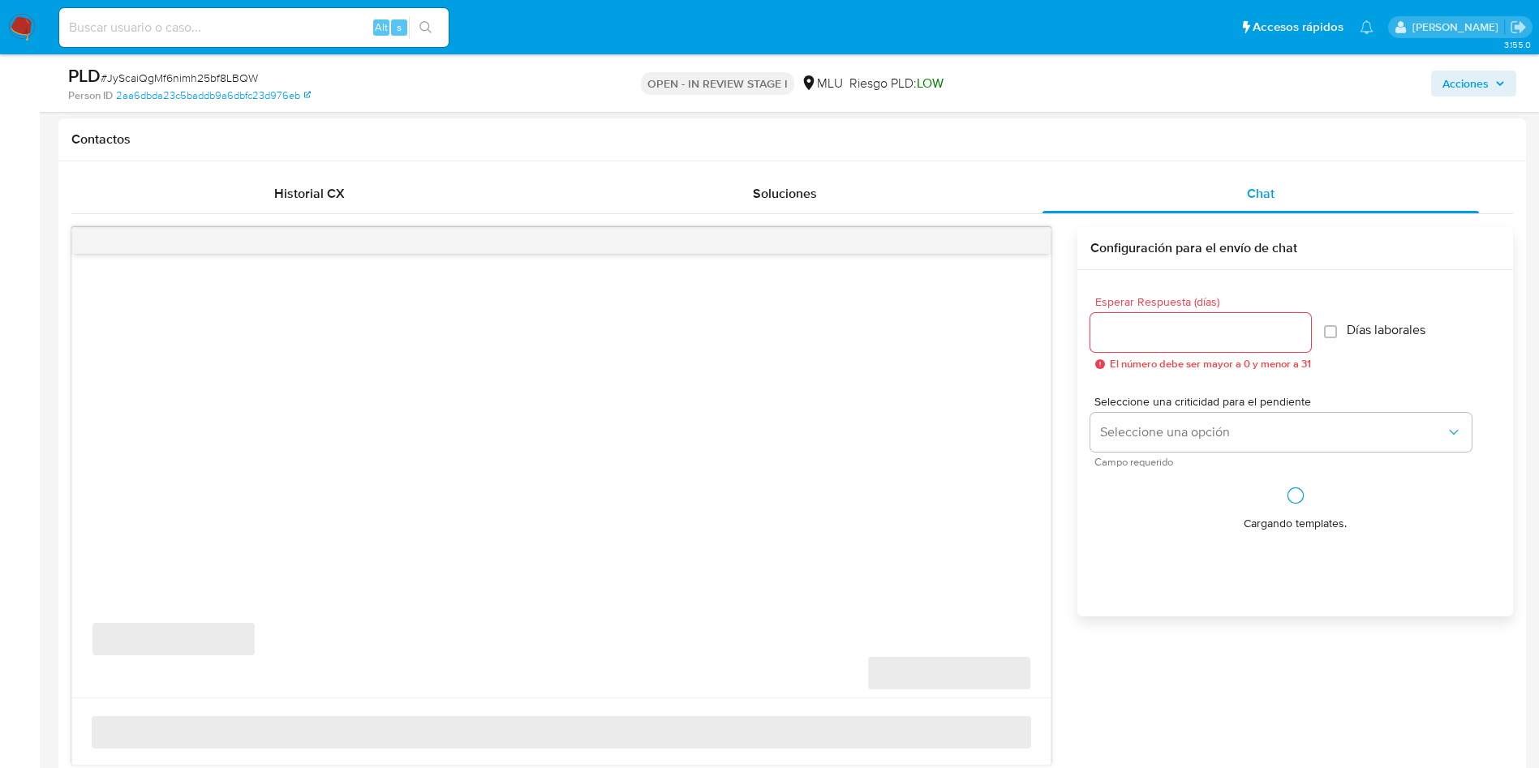
select select "10"
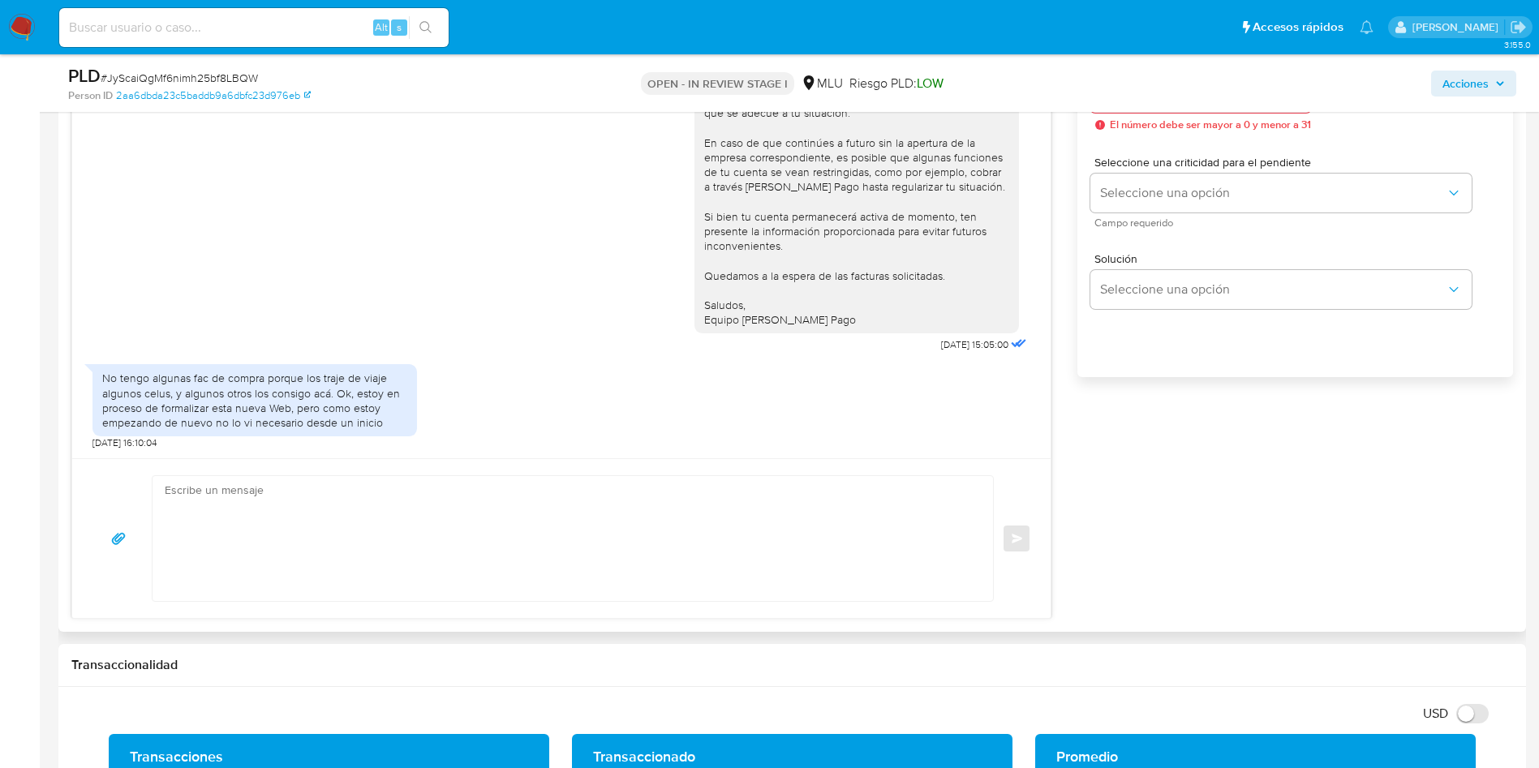
scroll to position [974, 0]
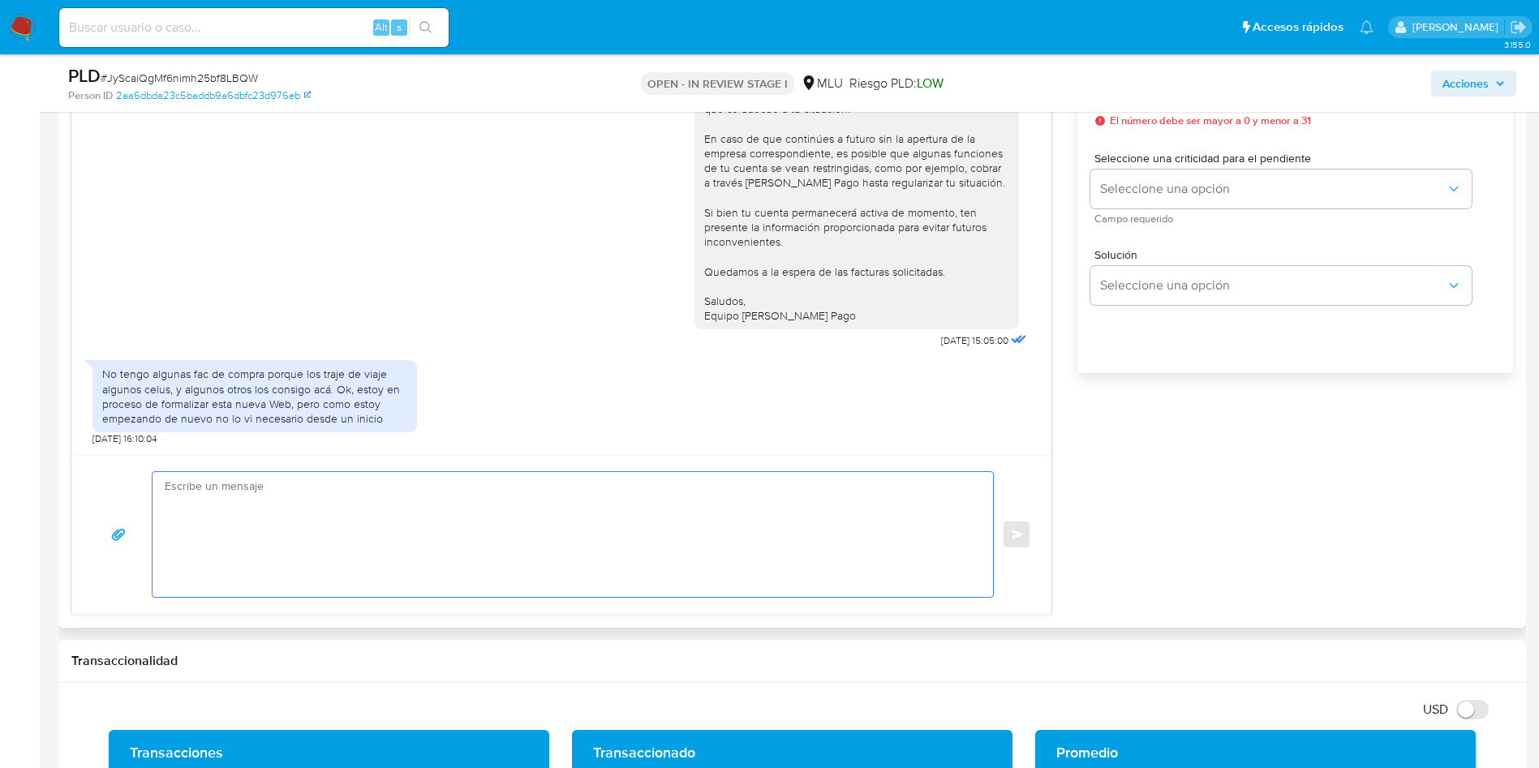
click at [355, 522] on textarea at bounding box center [569, 534] width 808 height 125
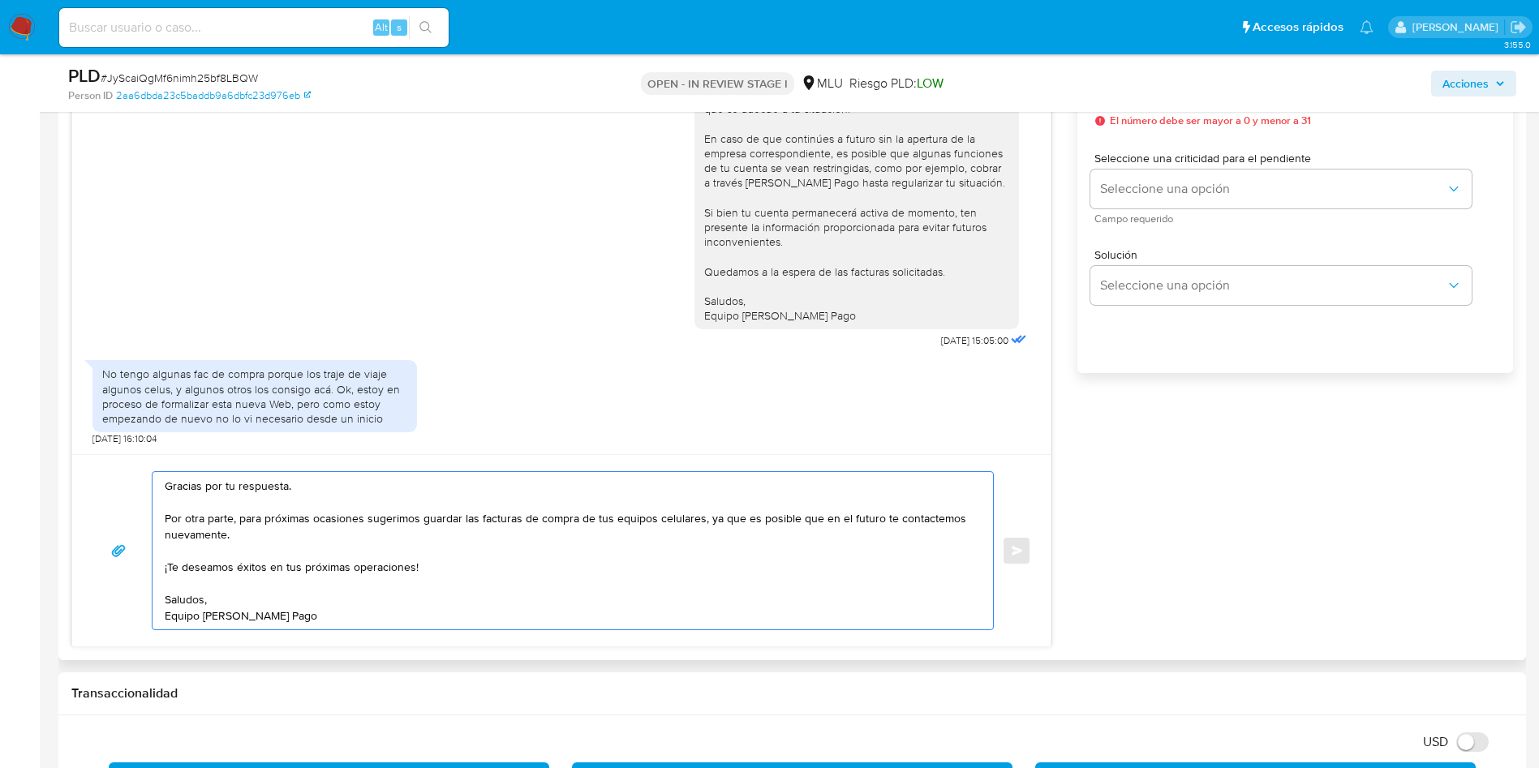
scroll to position [730, 0]
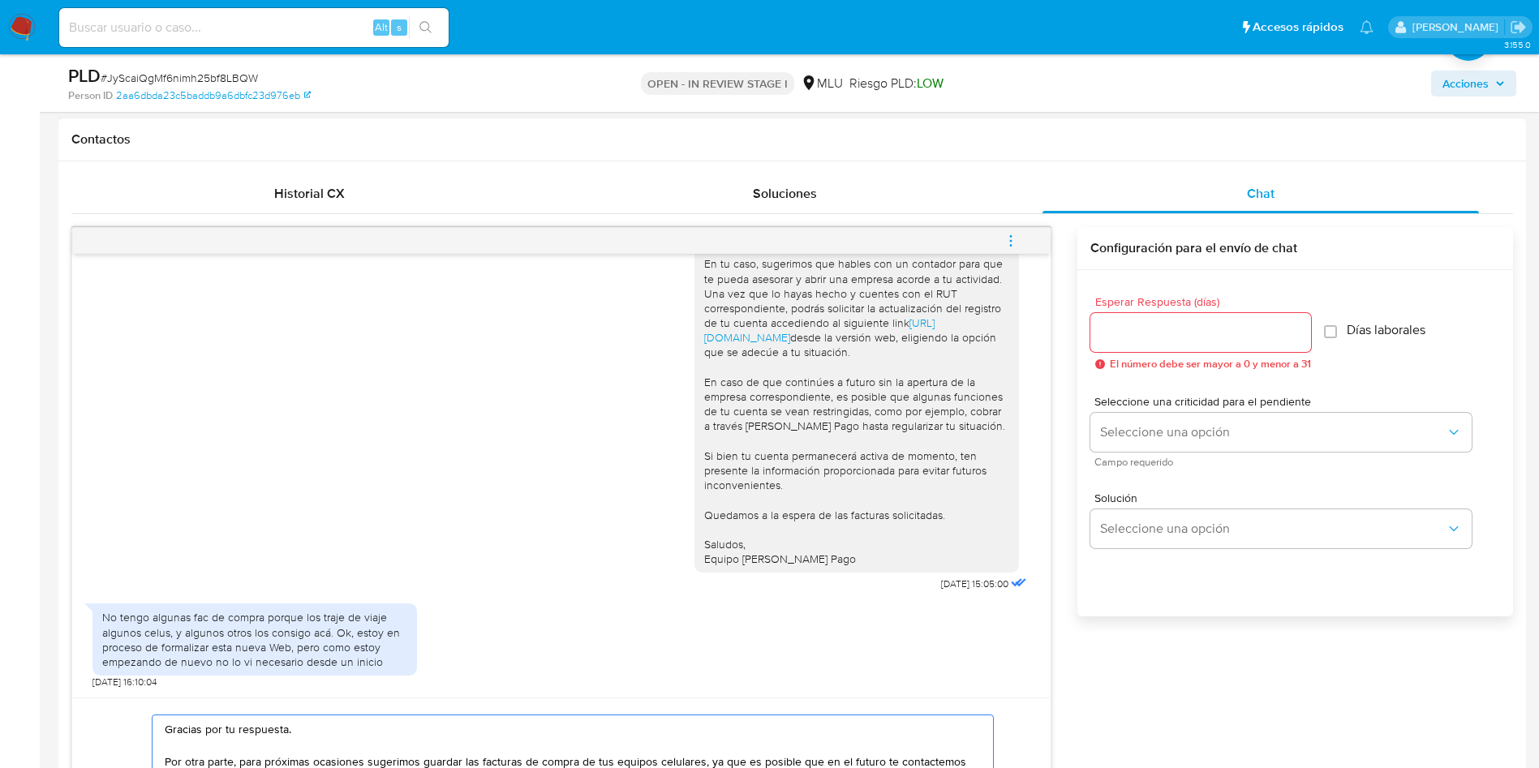
type textarea "Gracias por tu respuesta. Por otra parte, para próximas ocasiones sugerimos gua…"
click at [1166, 339] on input "Esperar Respuesta (días)" at bounding box center [1201, 332] width 221 height 21
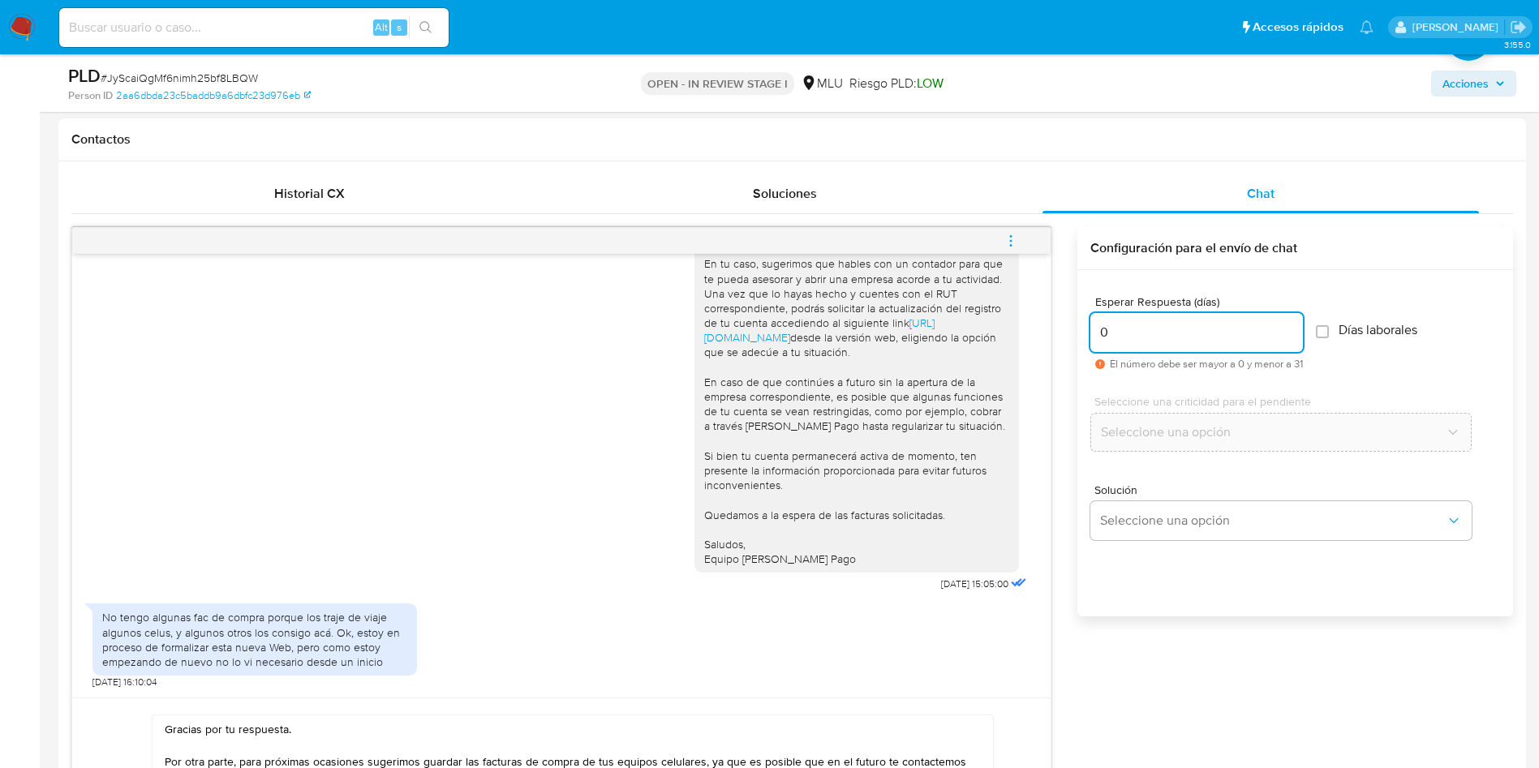
scroll to position [974, 0]
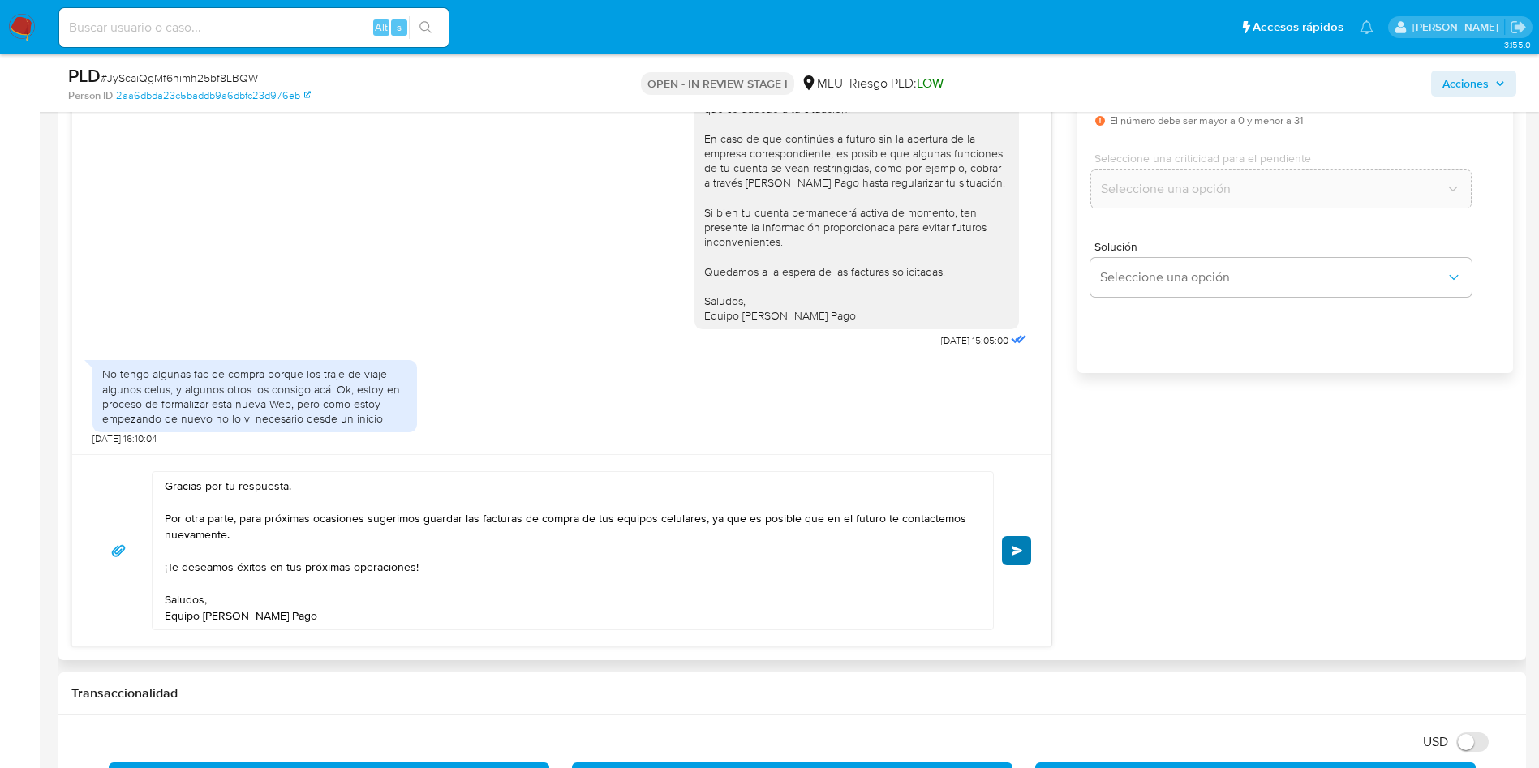
type input "0"
click at [1012, 551] on span "Enviar" at bounding box center [1017, 551] width 11 height 10
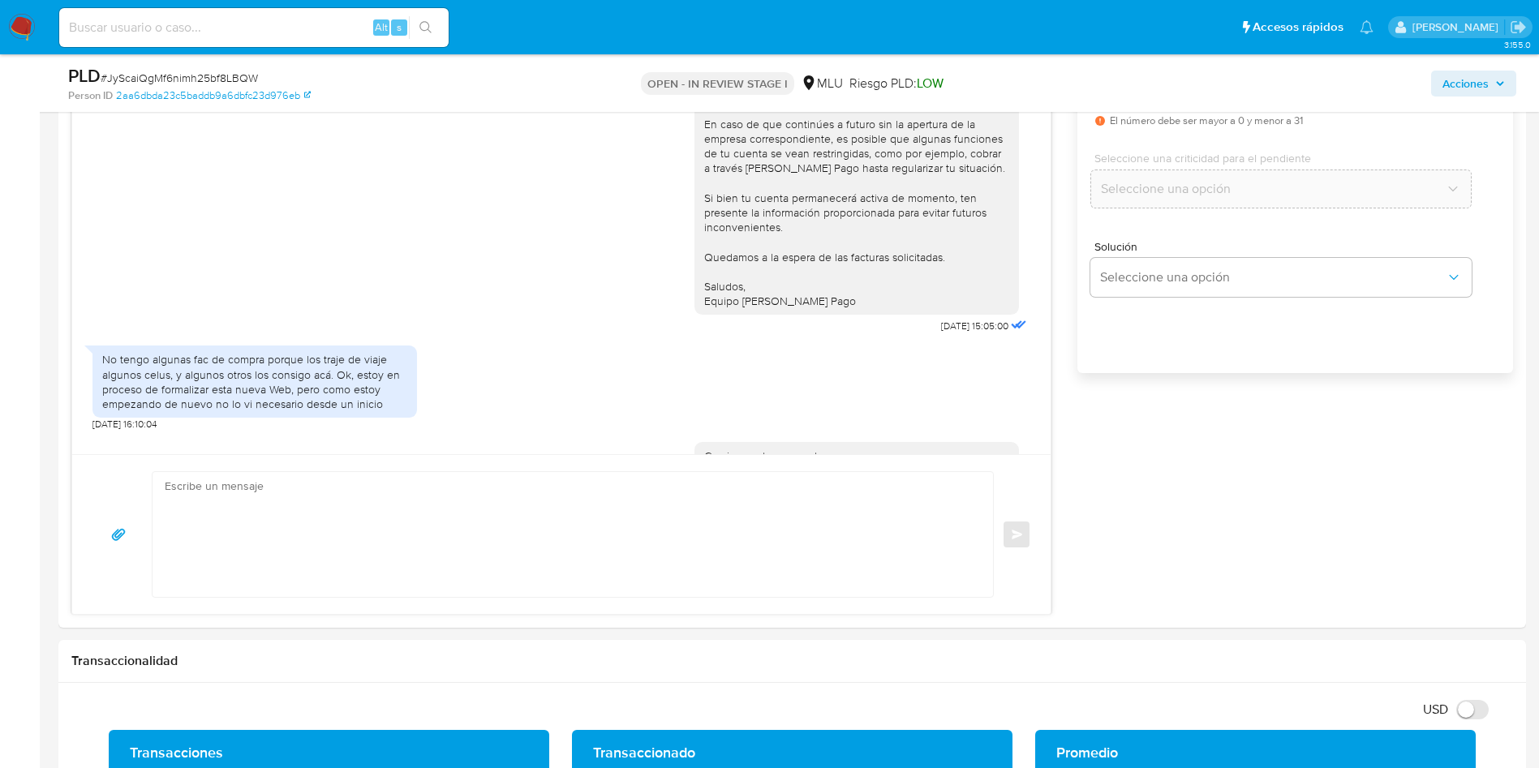
scroll to position [1052, 0]
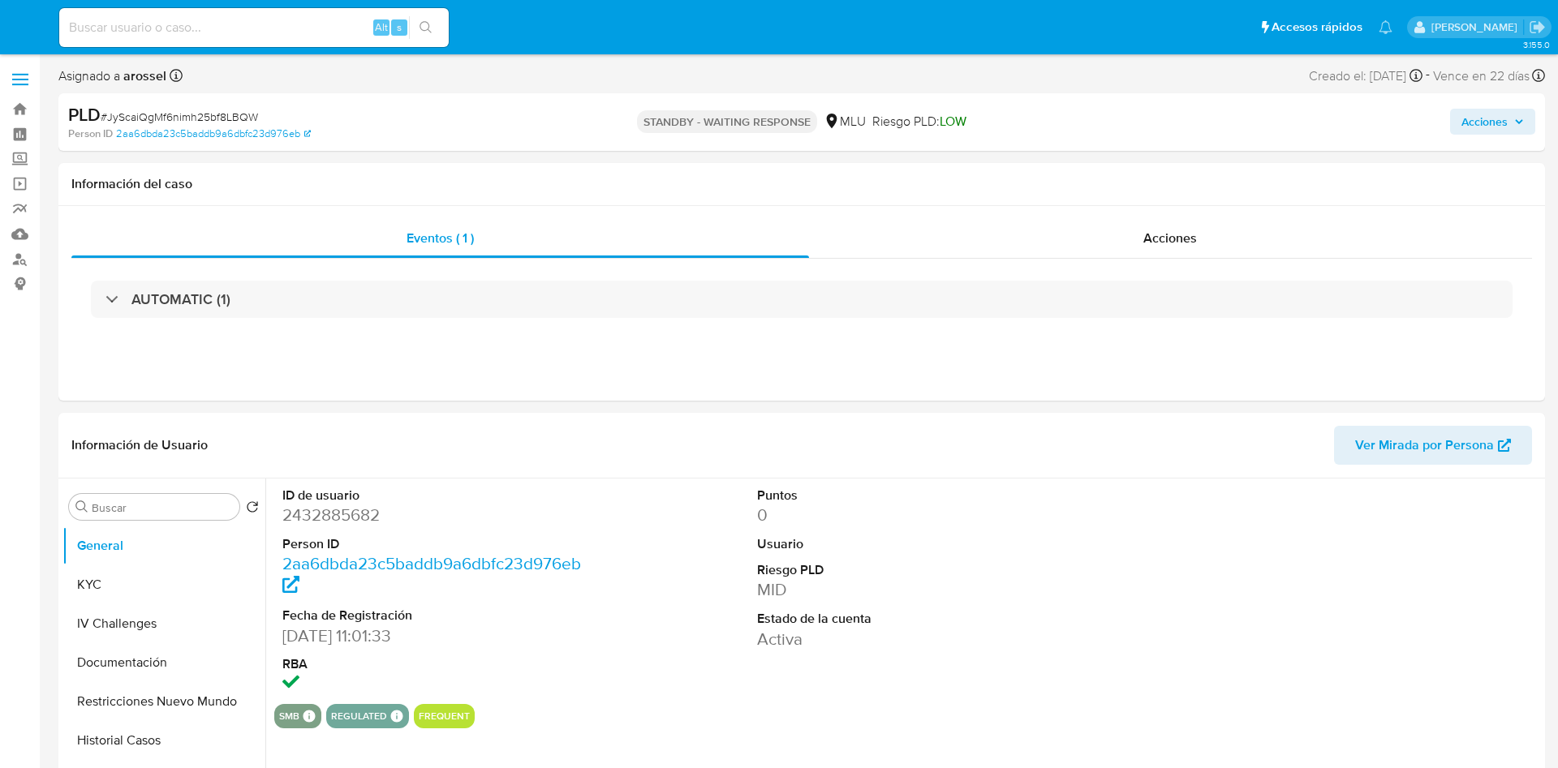
select select "10"
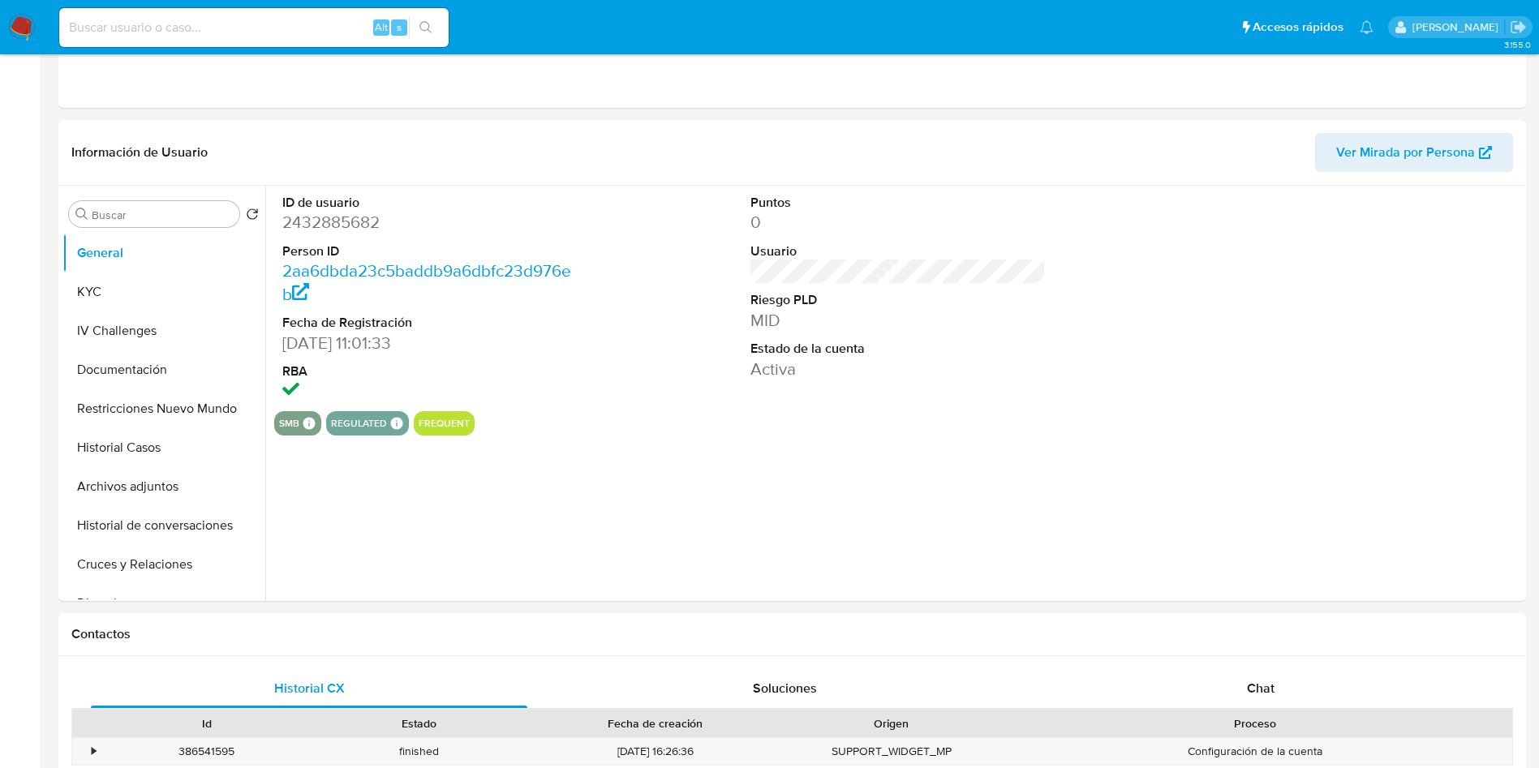
scroll to position [609, 0]
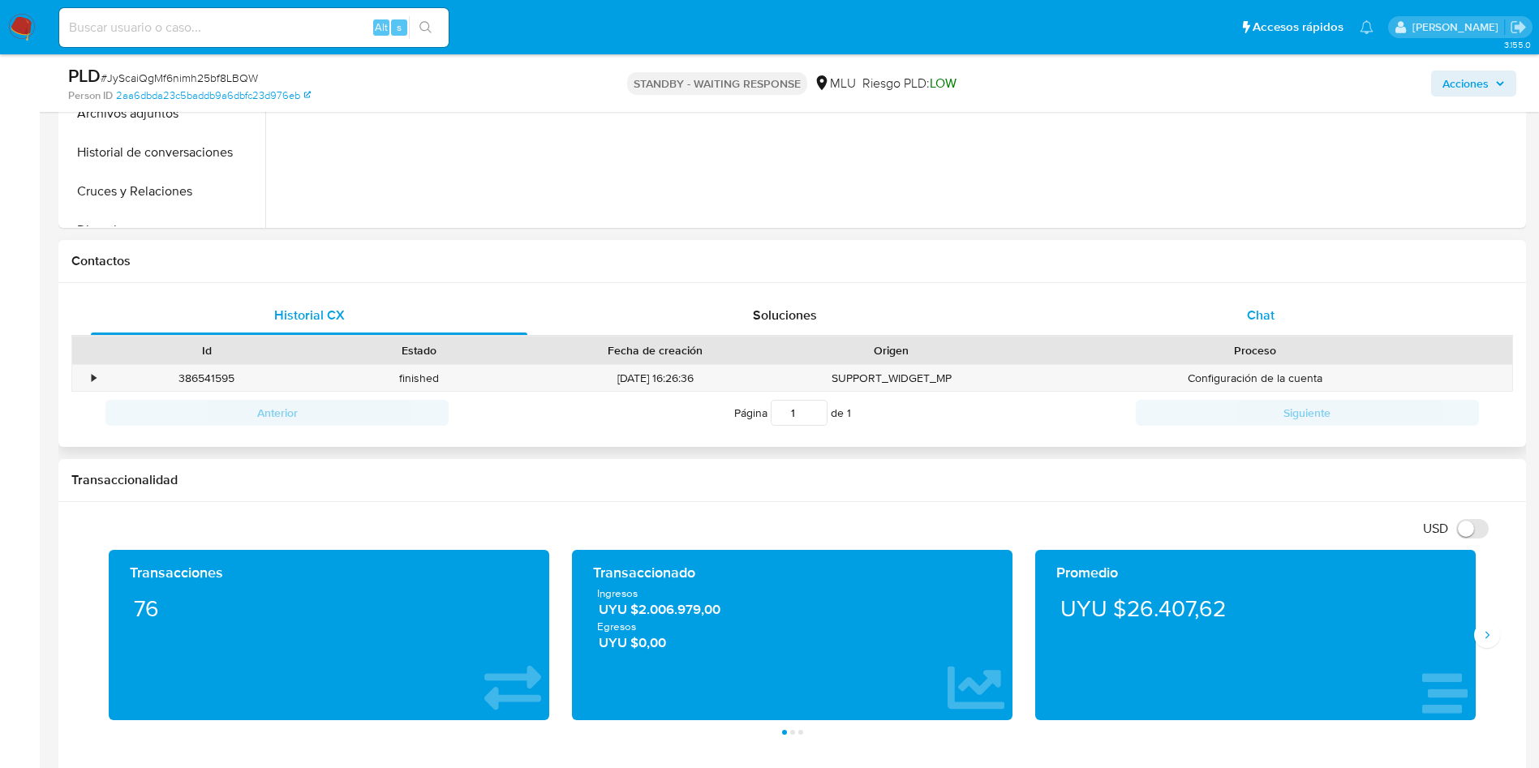
click at [1214, 316] on div "Chat" at bounding box center [1261, 315] width 437 height 39
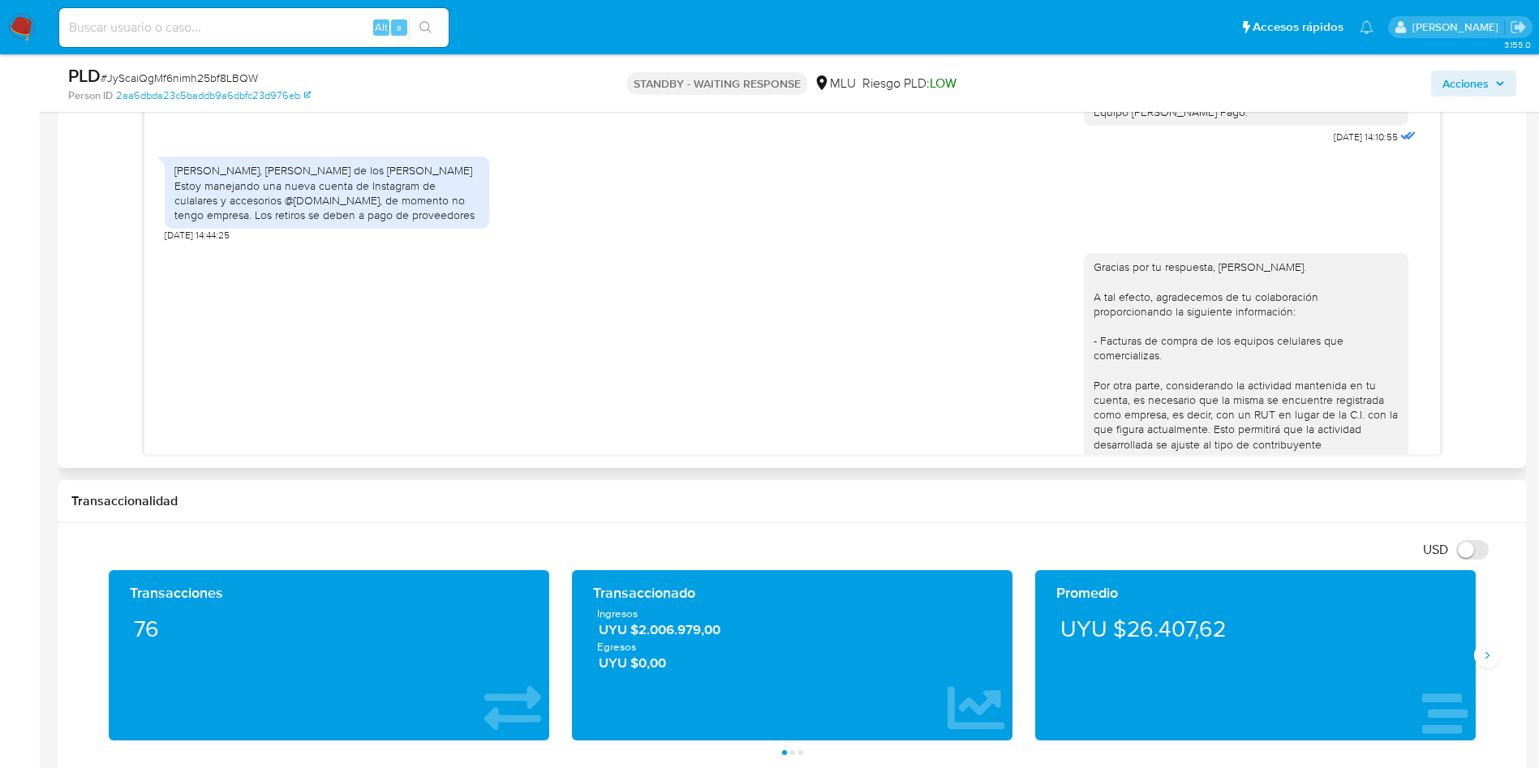
scroll to position [321, 0]
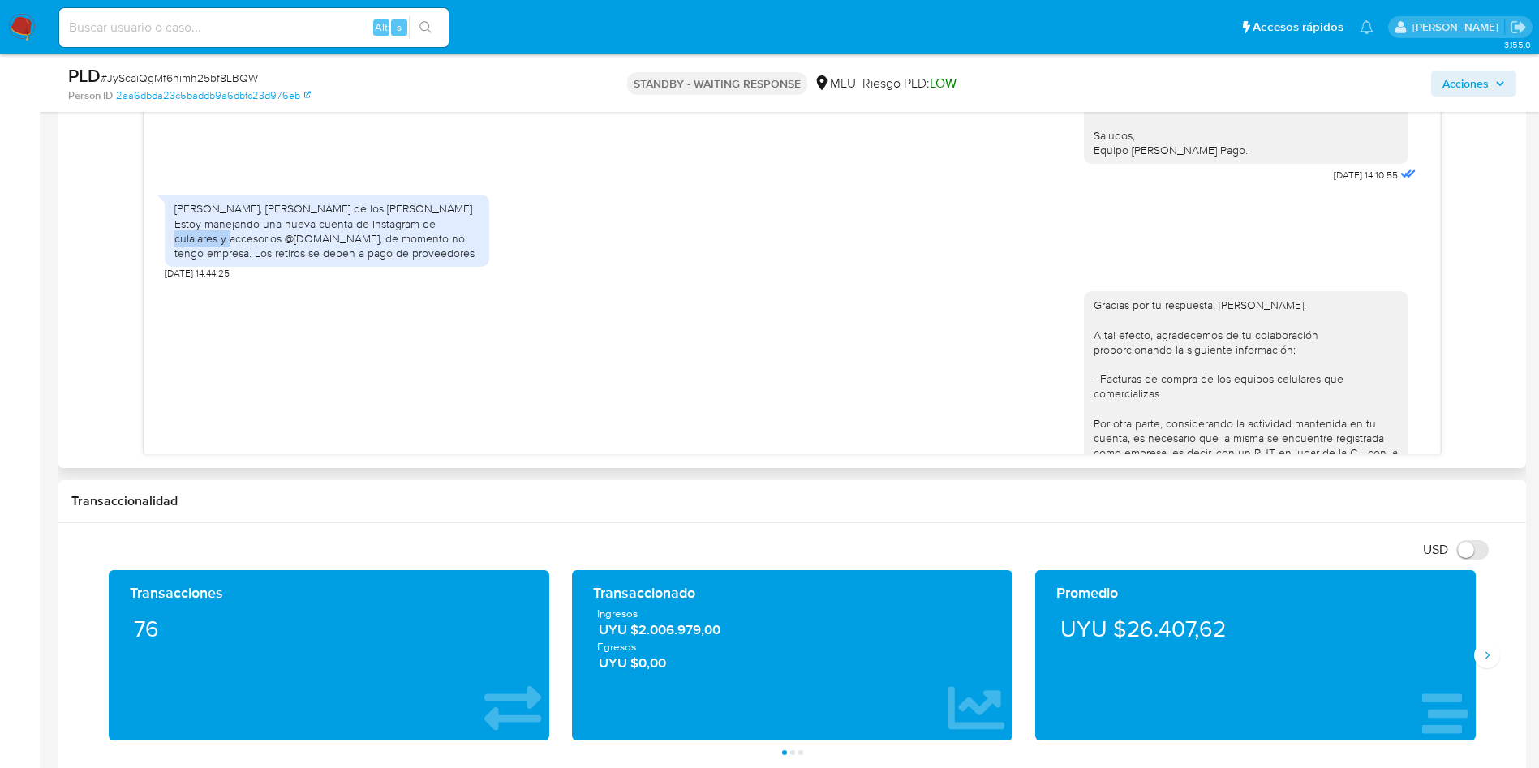
drag, startPoint x: 239, startPoint y: 222, endPoint x: 308, endPoint y: 223, distance: 69.0
click at [308, 223] on div "[PERSON_NAME], [PERSON_NAME] de los [PERSON_NAME] Estoy manejando una nueva cue…" at bounding box center [326, 230] width 305 height 59
click at [238, 230] on div "[PERSON_NAME], [PERSON_NAME] de los [PERSON_NAME] Estoy manejando una nueva cue…" at bounding box center [326, 230] width 305 height 59
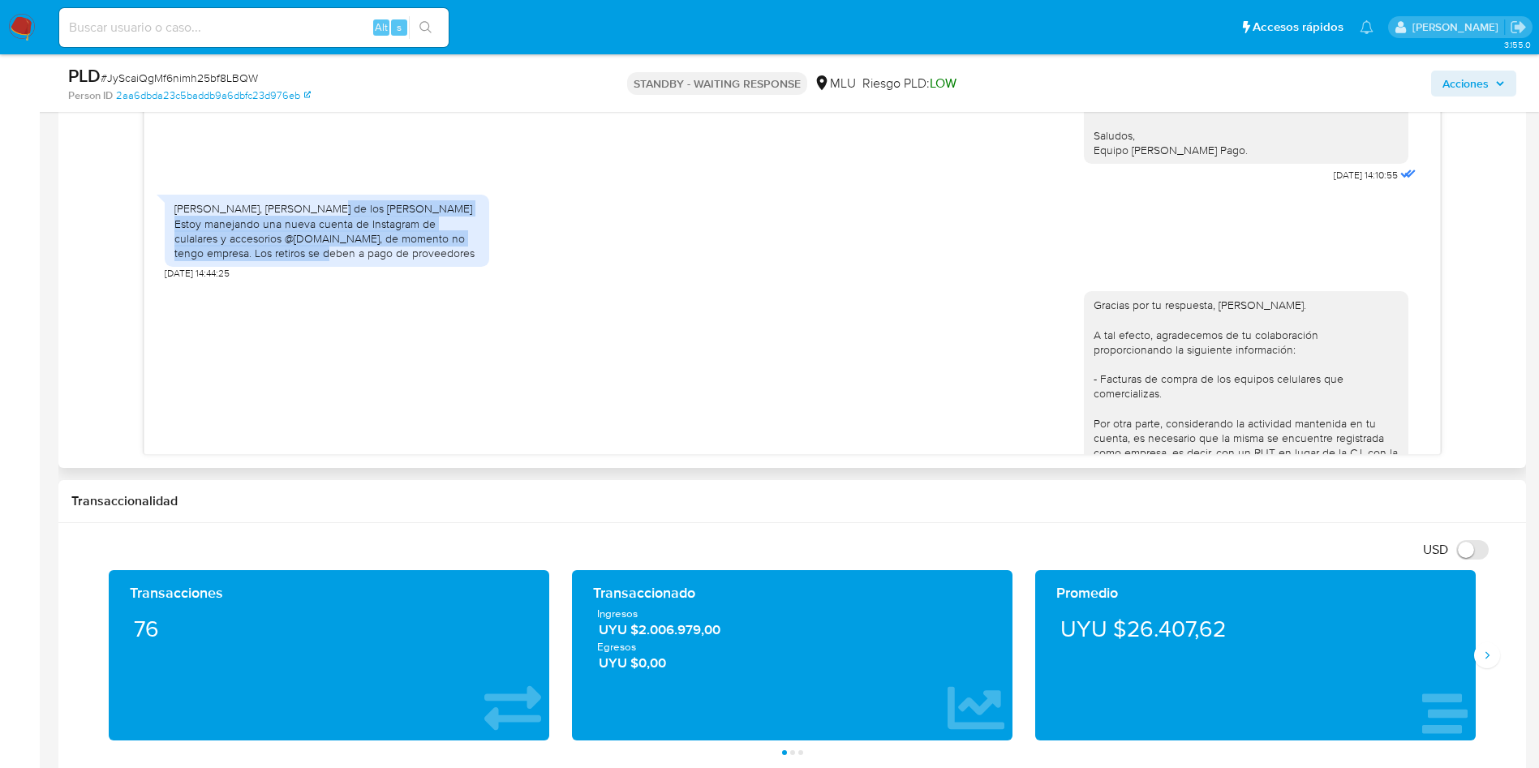
drag, startPoint x: 171, startPoint y: 213, endPoint x: 444, endPoint y: 239, distance: 273.9
click at [444, 239] on div "[PERSON_NAME], [PERSON_NAME] de los [PERSON_NAME] Estoy manejando una nueva cue…" at bounding box center [327, 231] width 325 height 72
copy div "Estoy manejando una nueva cuenta de Instagram de culalares y accesorios @[DOMAI…"
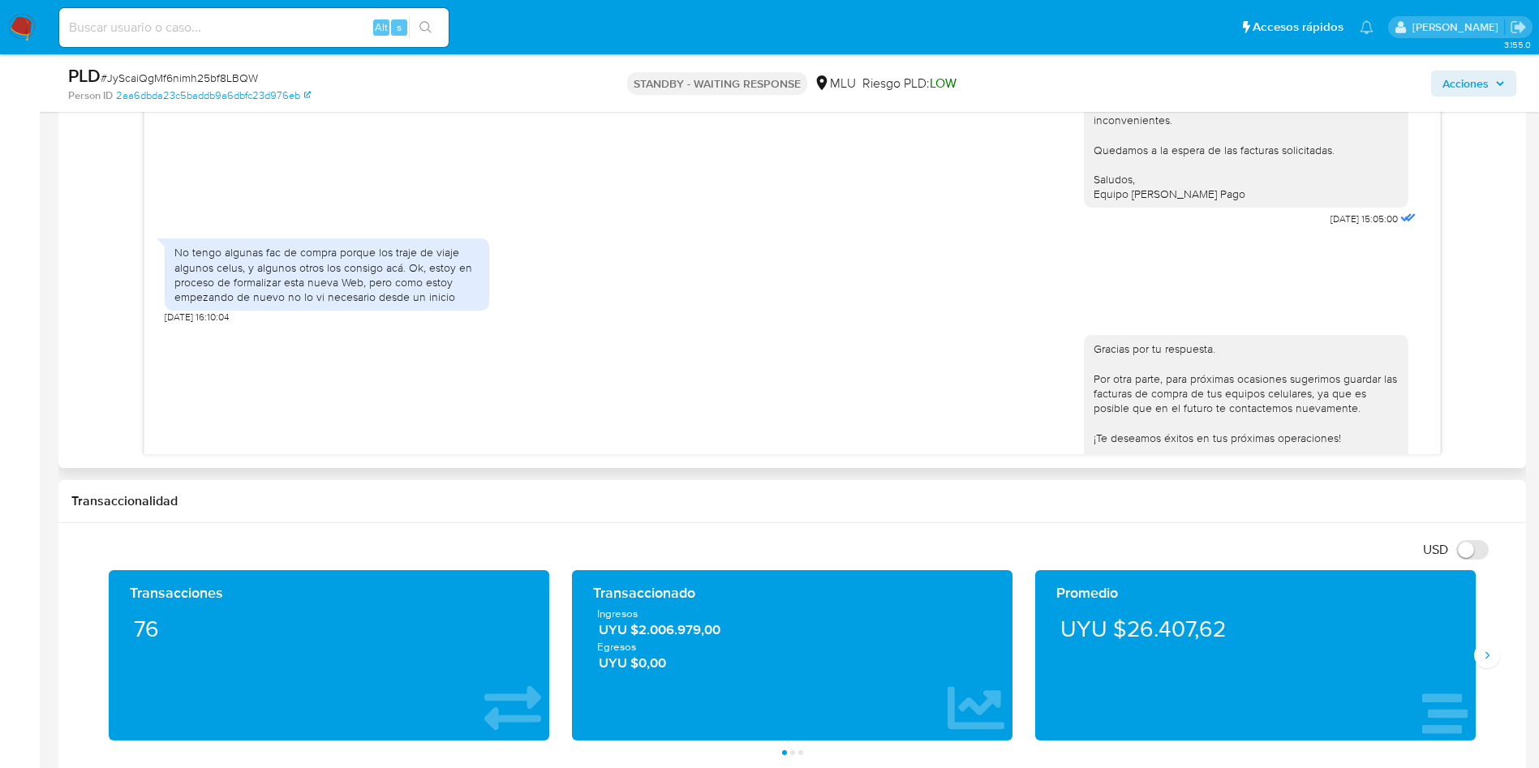
scroll to position [1052, 0]
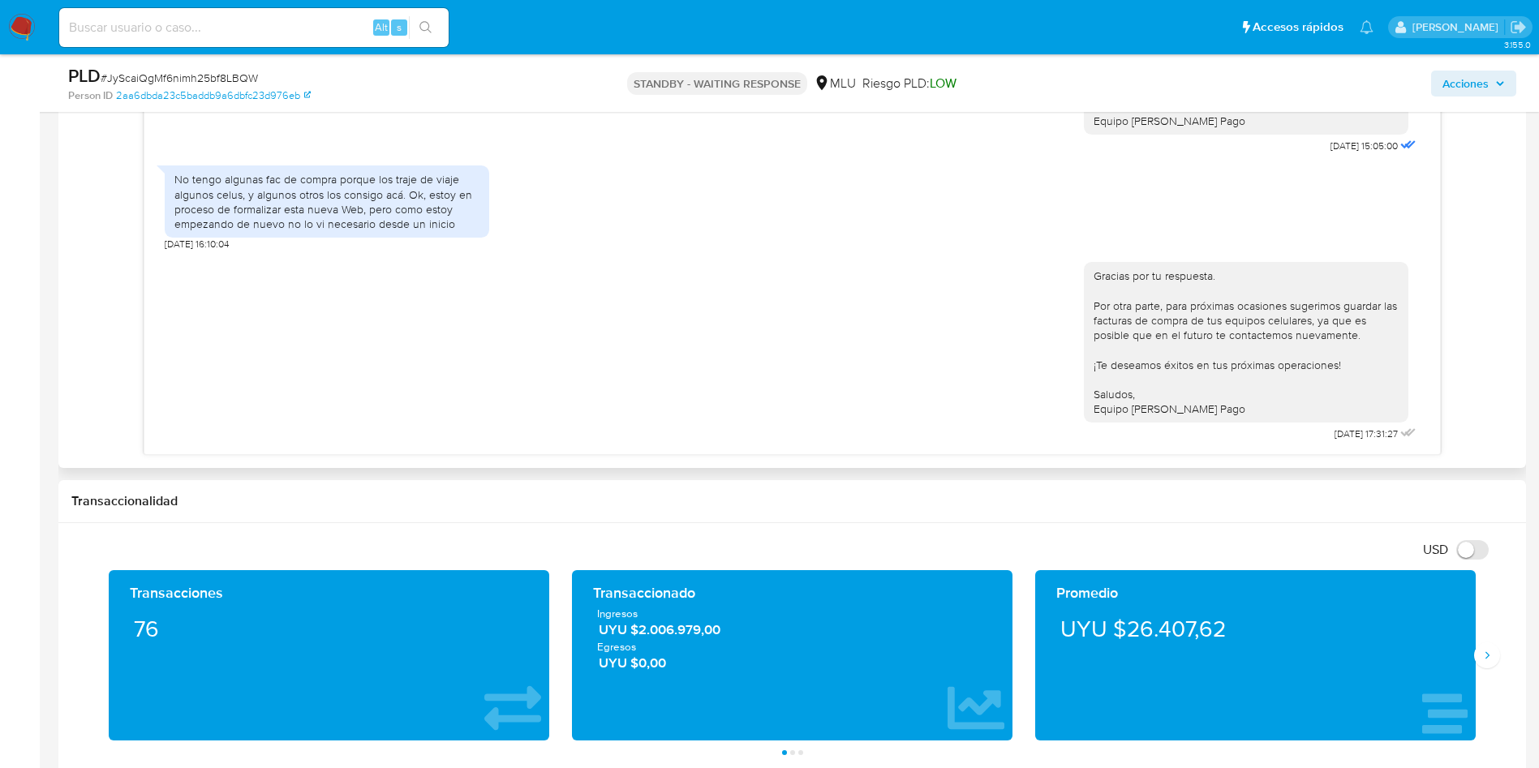
click at [333, 213] on div "No tengo algunas fac de compra porque los traje de viaje algunos celus, y algun…" at bounding box center [326, 201] width 305 height 59
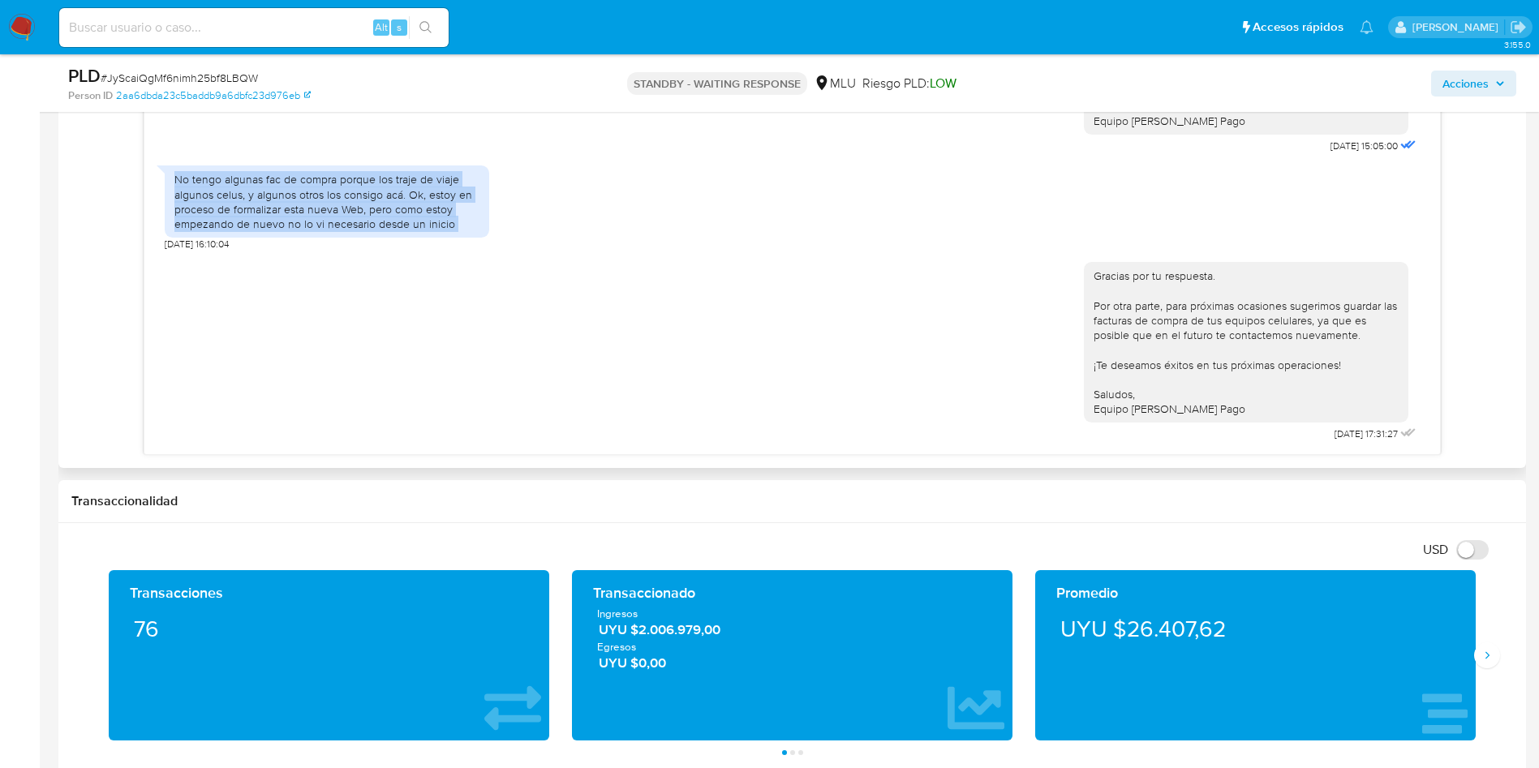
click at [333, 213] on div "No tengo algunas fac de compra porque los traje de viaje algunos celus, y algun…" at bounding box center [326, 201] width 305 height 59
copy div "No tengo algunas fac de compra porque los traje de viaje algunos celus, y algun…"
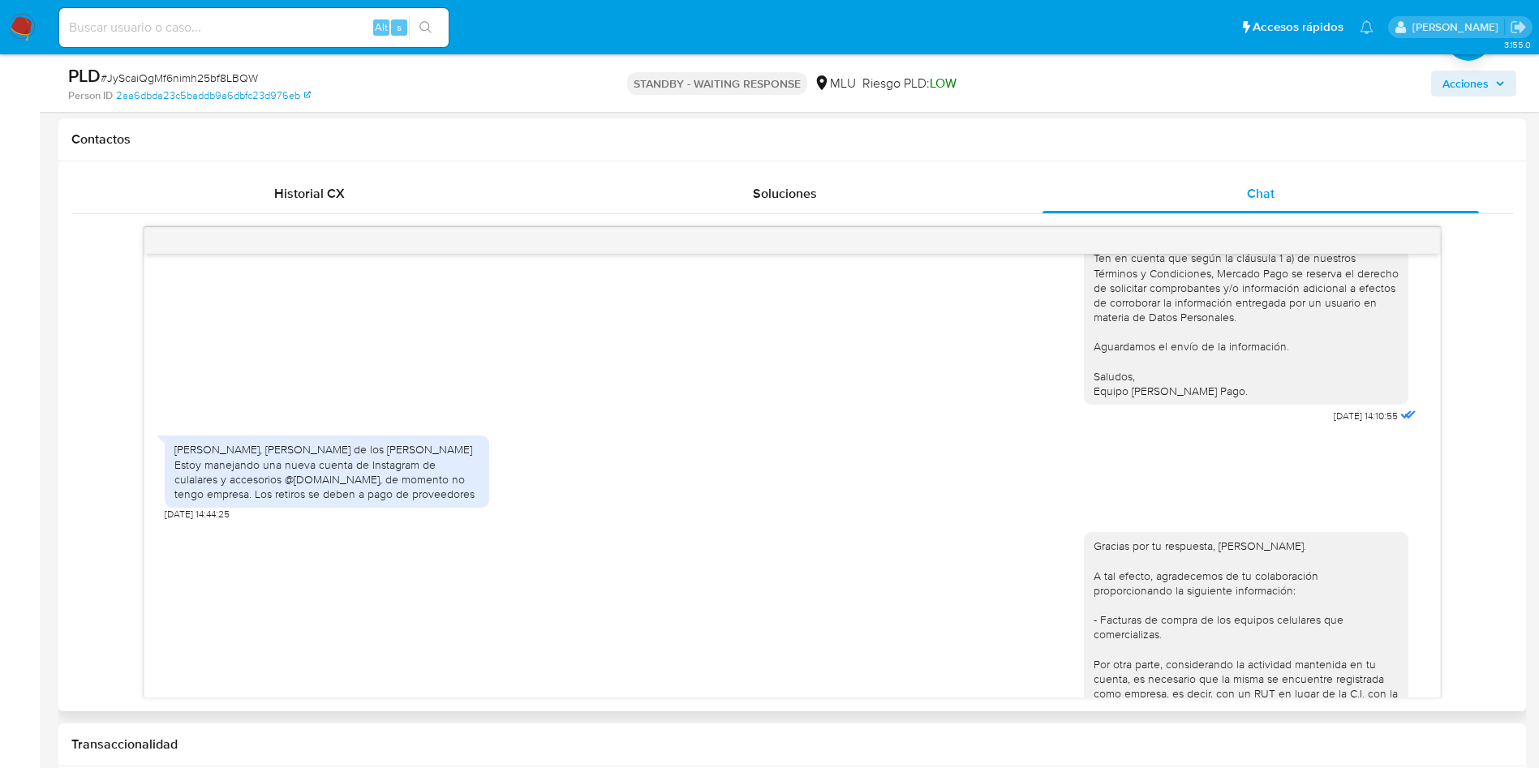
scroll to position [378, 0]
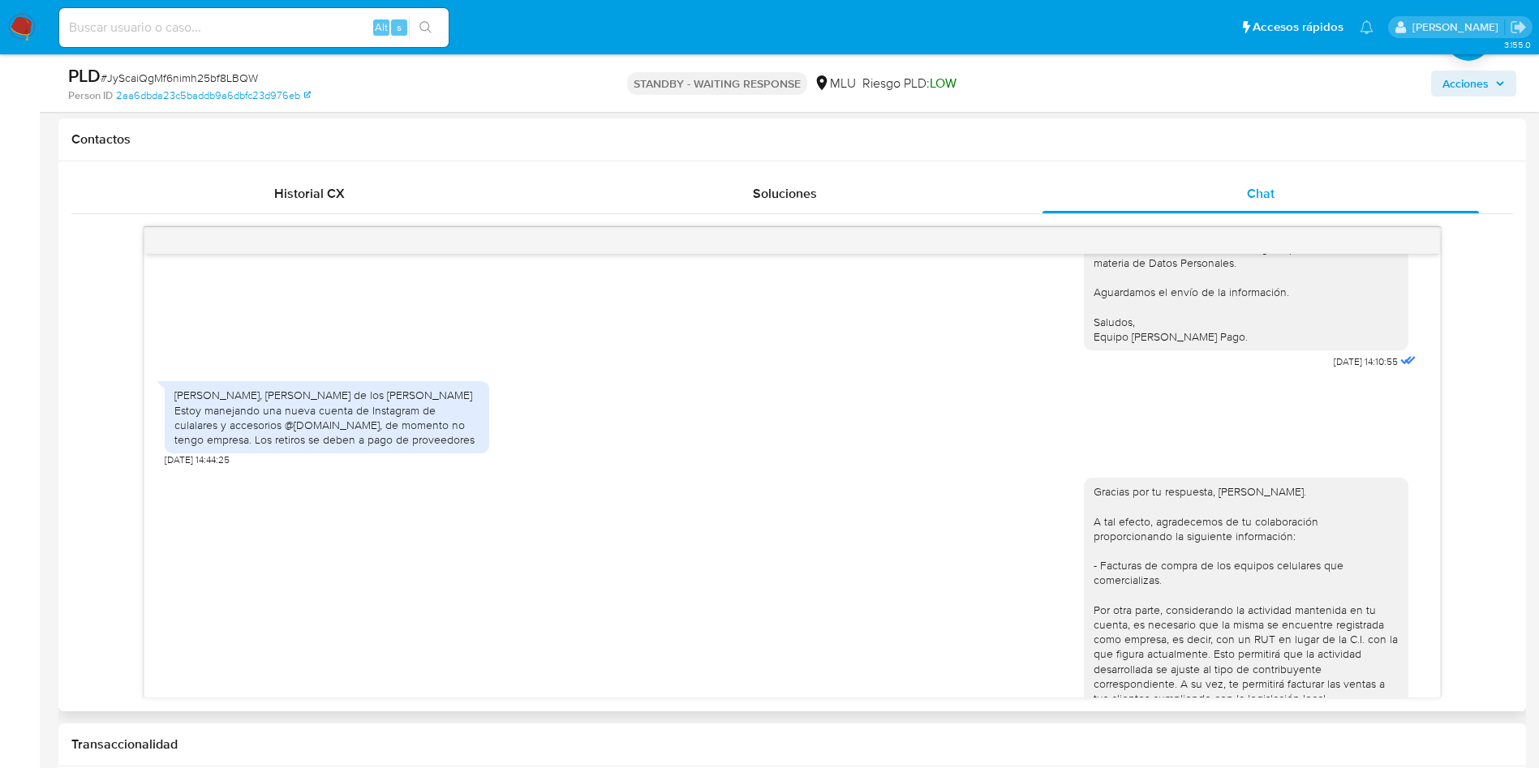
click at [732, 523] on div "Gracias por tu respuesta, [PERSON_NAME]. A tal efecto, agradecemos de tu colabo…" at bounding box center [792, 763] width 1255 height 593
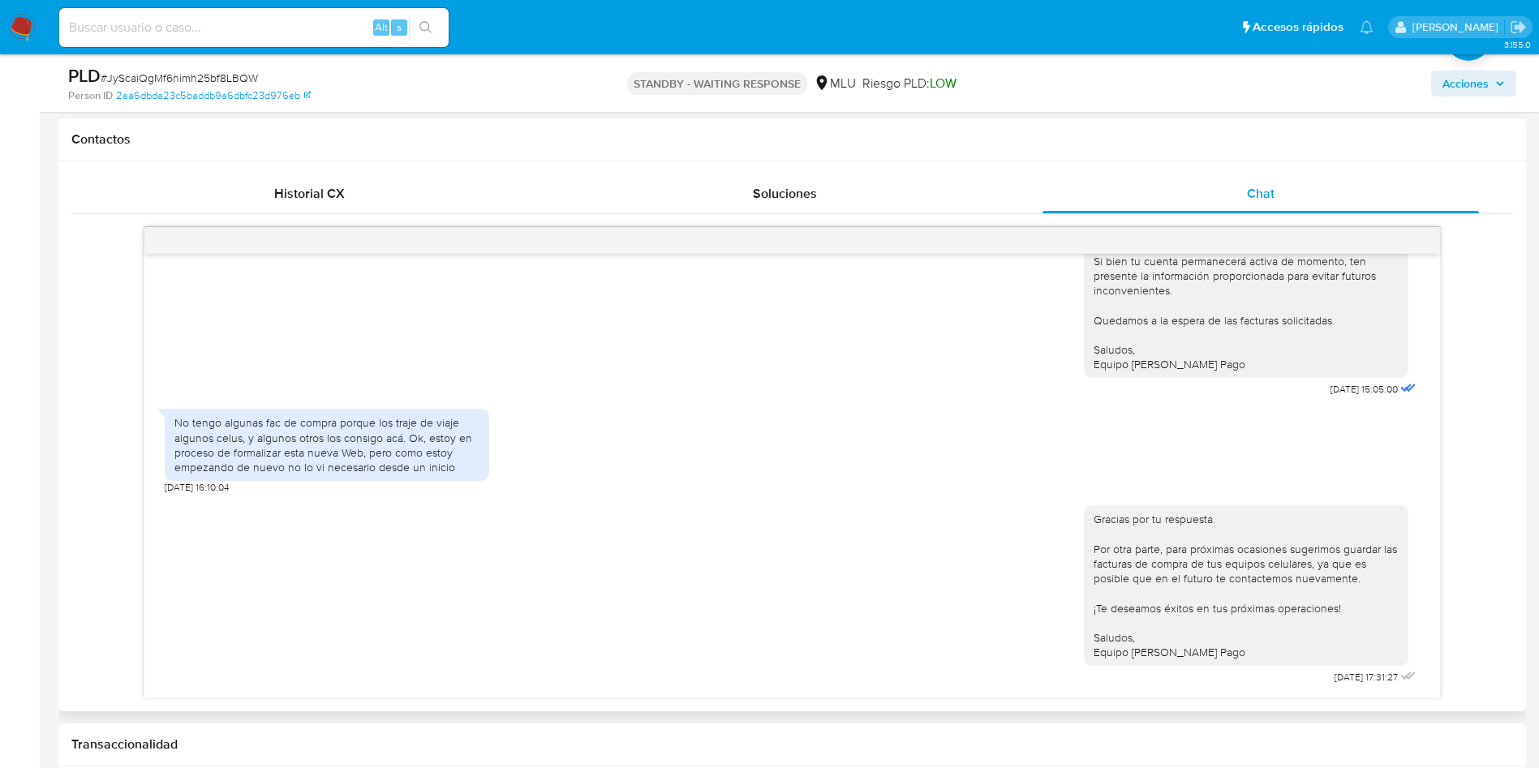
scroll to position [1052, 0]
drag, startPoint x: 746, startPoint y: 551, endPoint x: 731, endPoint y: 554, distance: 15.0
click at [742, 551] on div "Gracias por tu respuesta. Por otra parte, para próximas ocasiones sugerimos gua…" at bounding box center [792, 591] width 1255 height 195
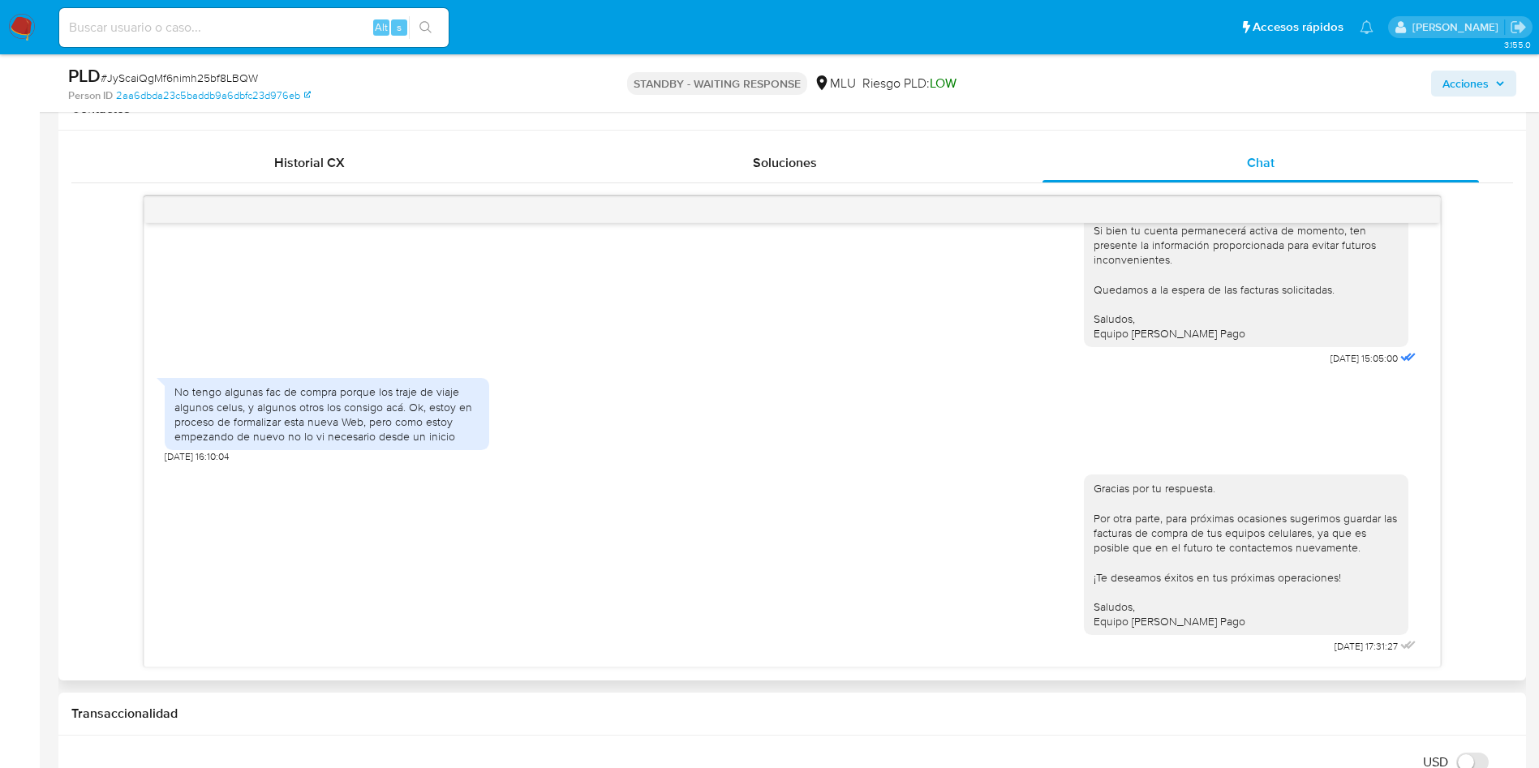
scroll to position [974, 0]
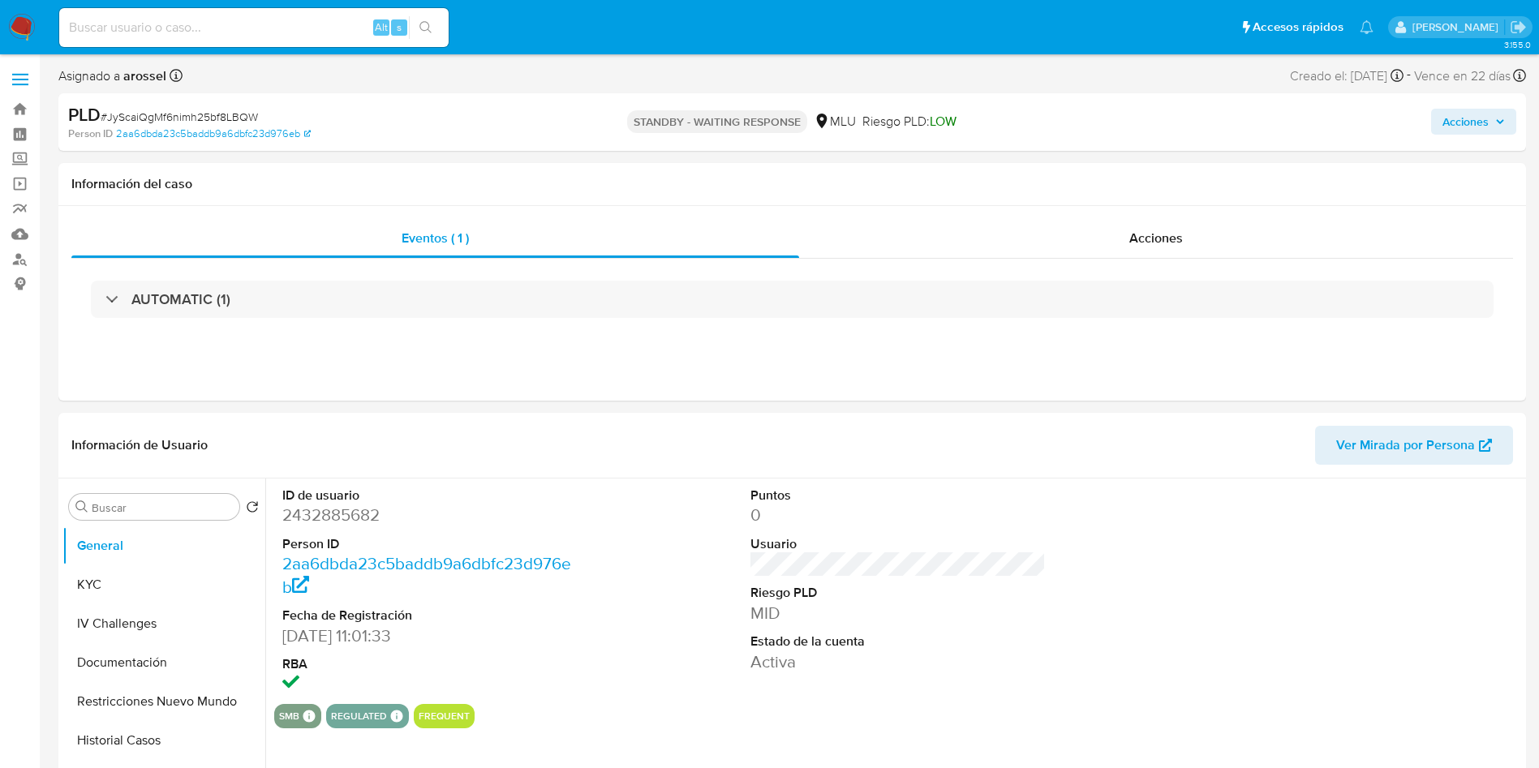
drag, startPoint x: 1184, startPoint y: 226, endPoint x: 1169, endPoint y: 266, distance: 43.1
click at [1181, 225] on div "Acciones" at bounding box center [1156, 238] width 714 height 39
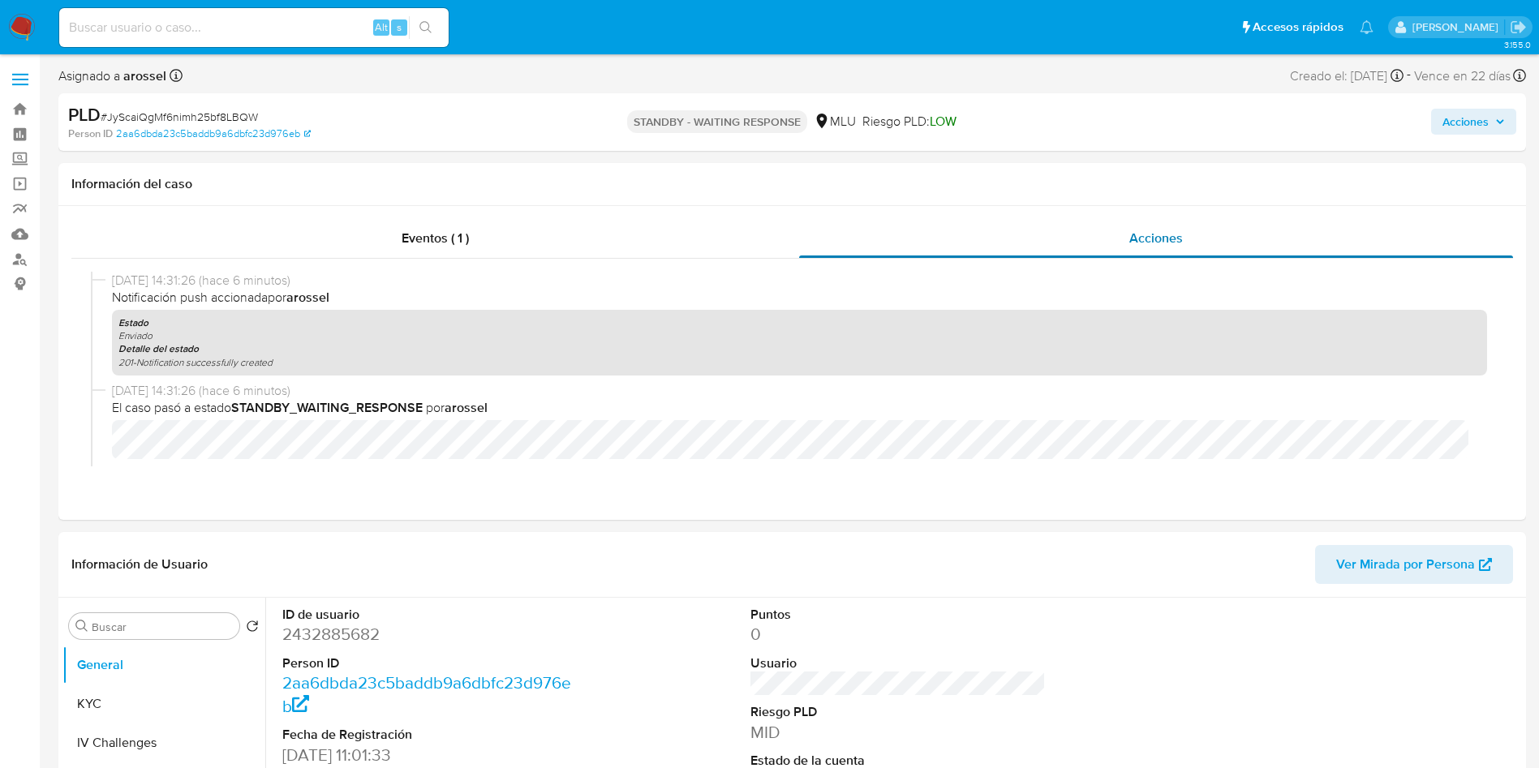
select select "10"
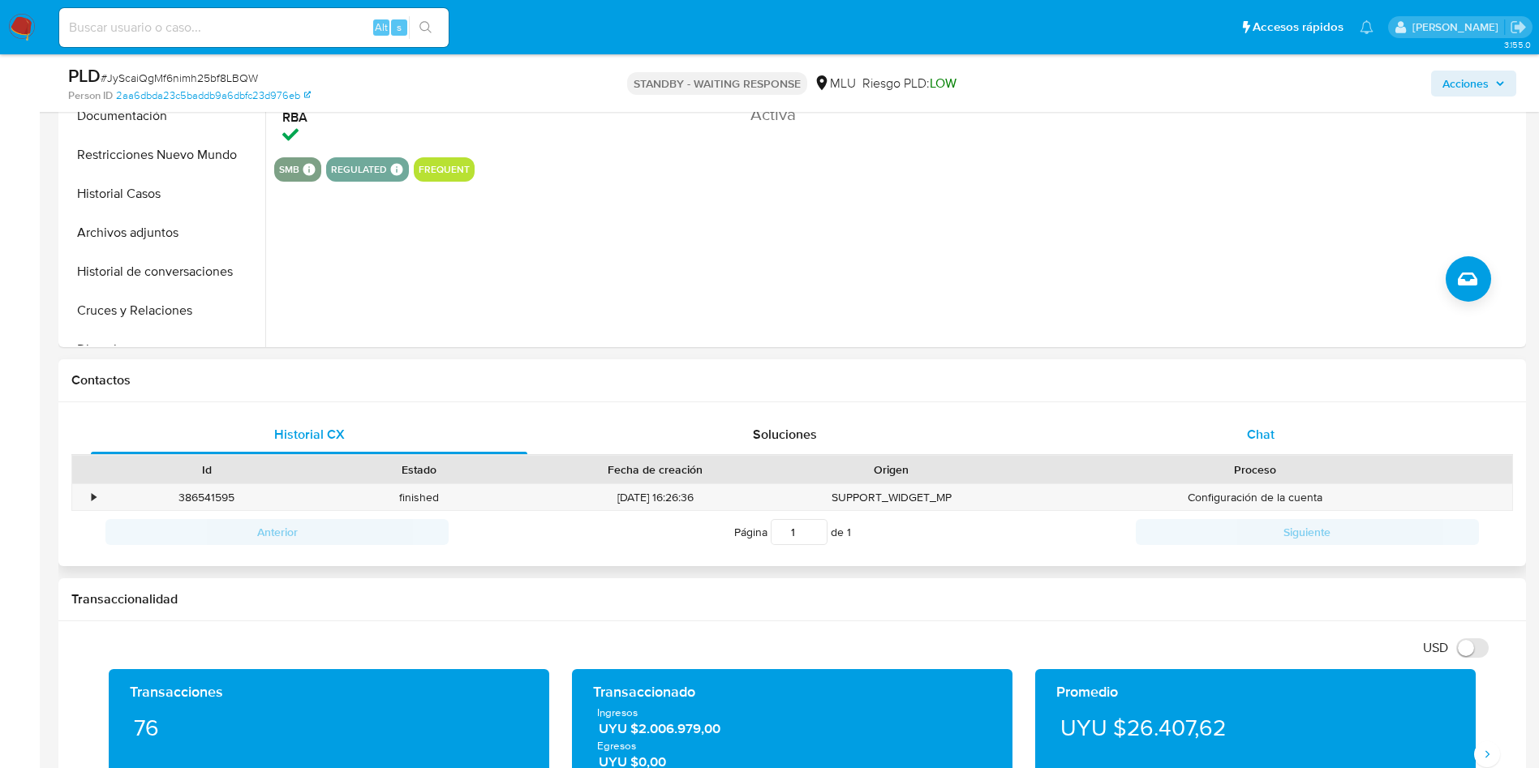
drag, startPoint x: 1254, startPoint y: 415, endPoint x: 1207, endPoint y: 449, distance: 57.6
click at [1252, 415] on div "Chat" at bounding box center [1261, 434] width 437 height 39
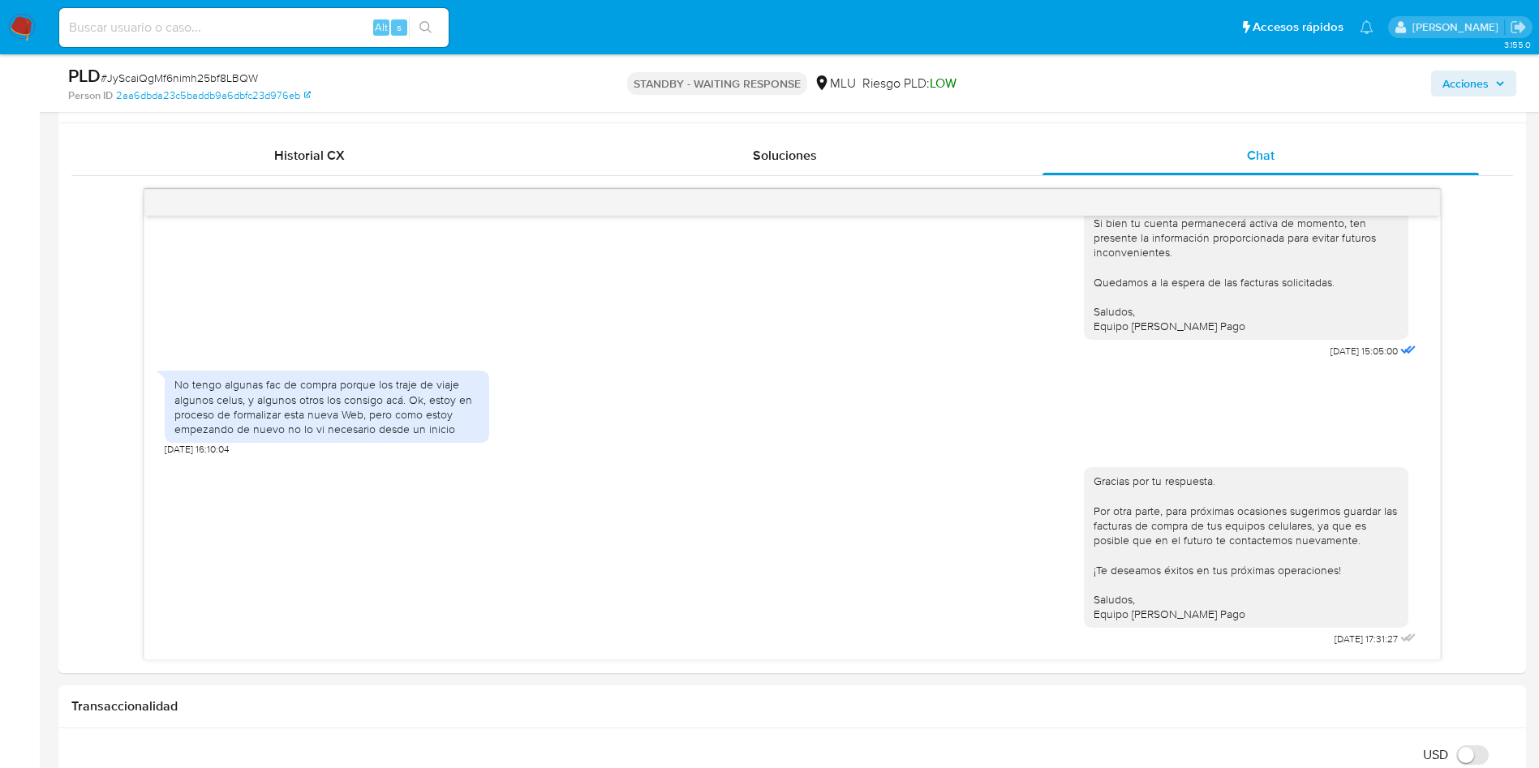
scroll to position [852, 0]
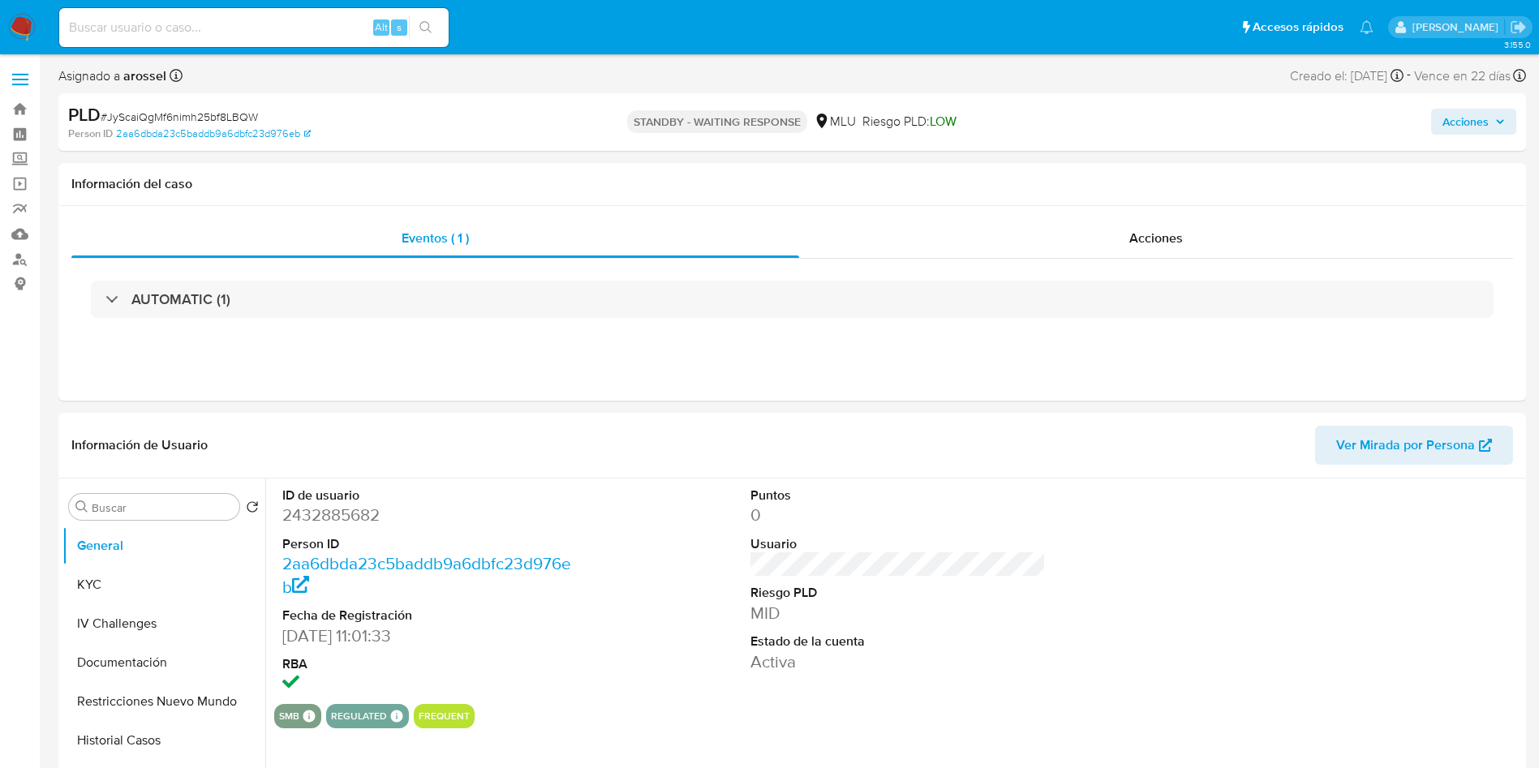
select select "10"
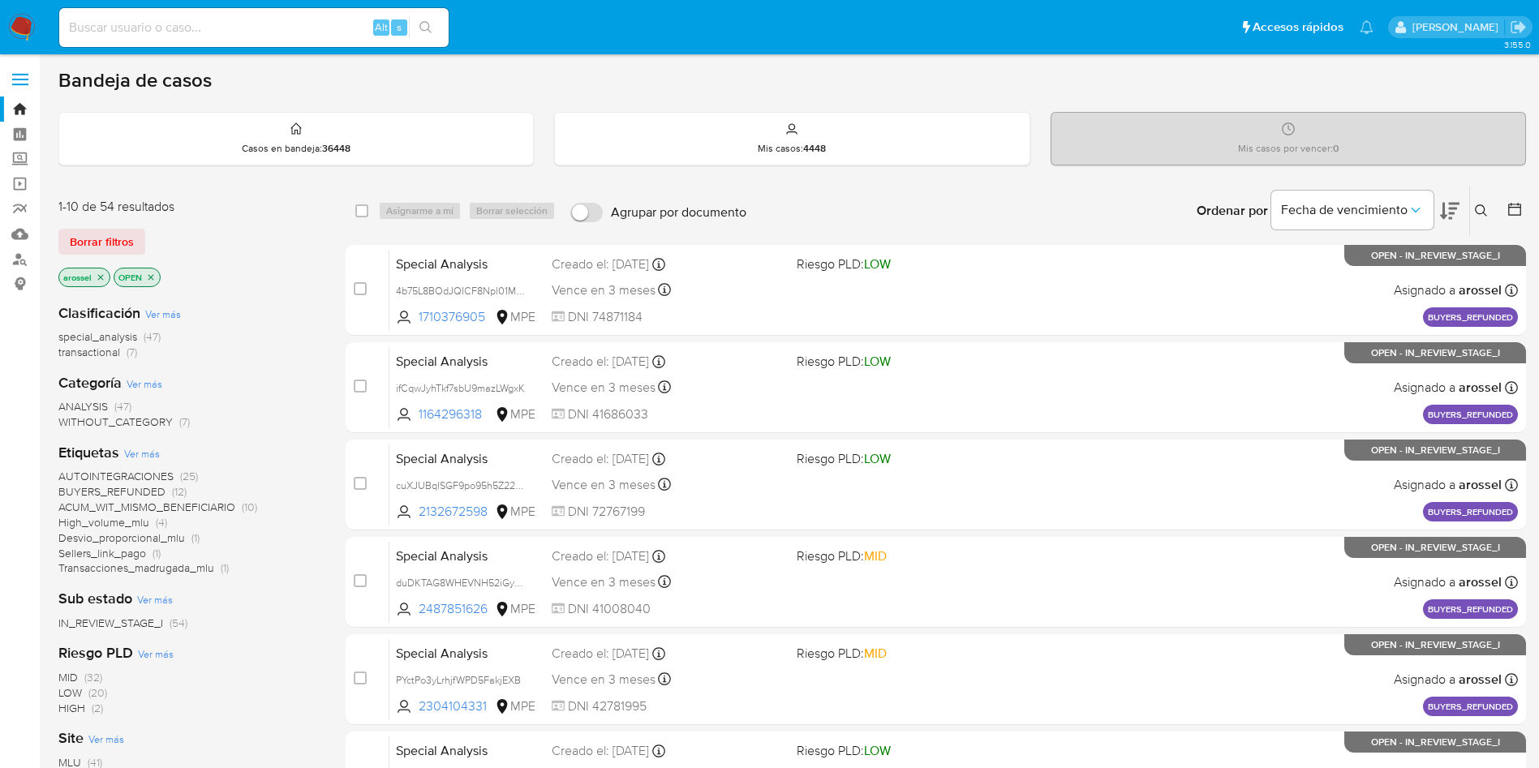
click at [248, 30] on input at bounding box center [254, 27] width 390 height 21
paste input "MDxRMICb12FFdrS5cKYjkfmJ"
type input "MDxRMICb12FFdrS5cKYjkfmJ"
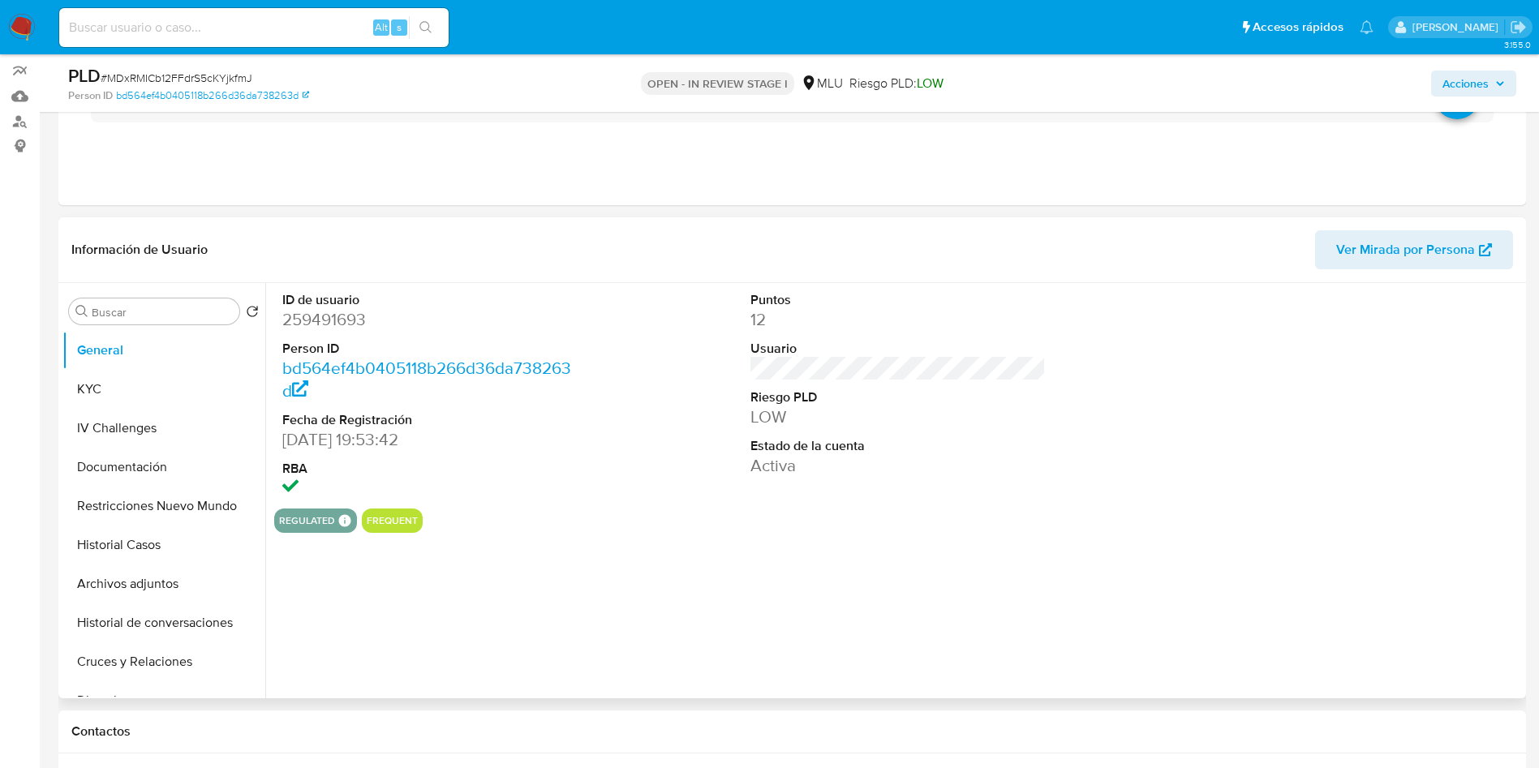
select select "10"
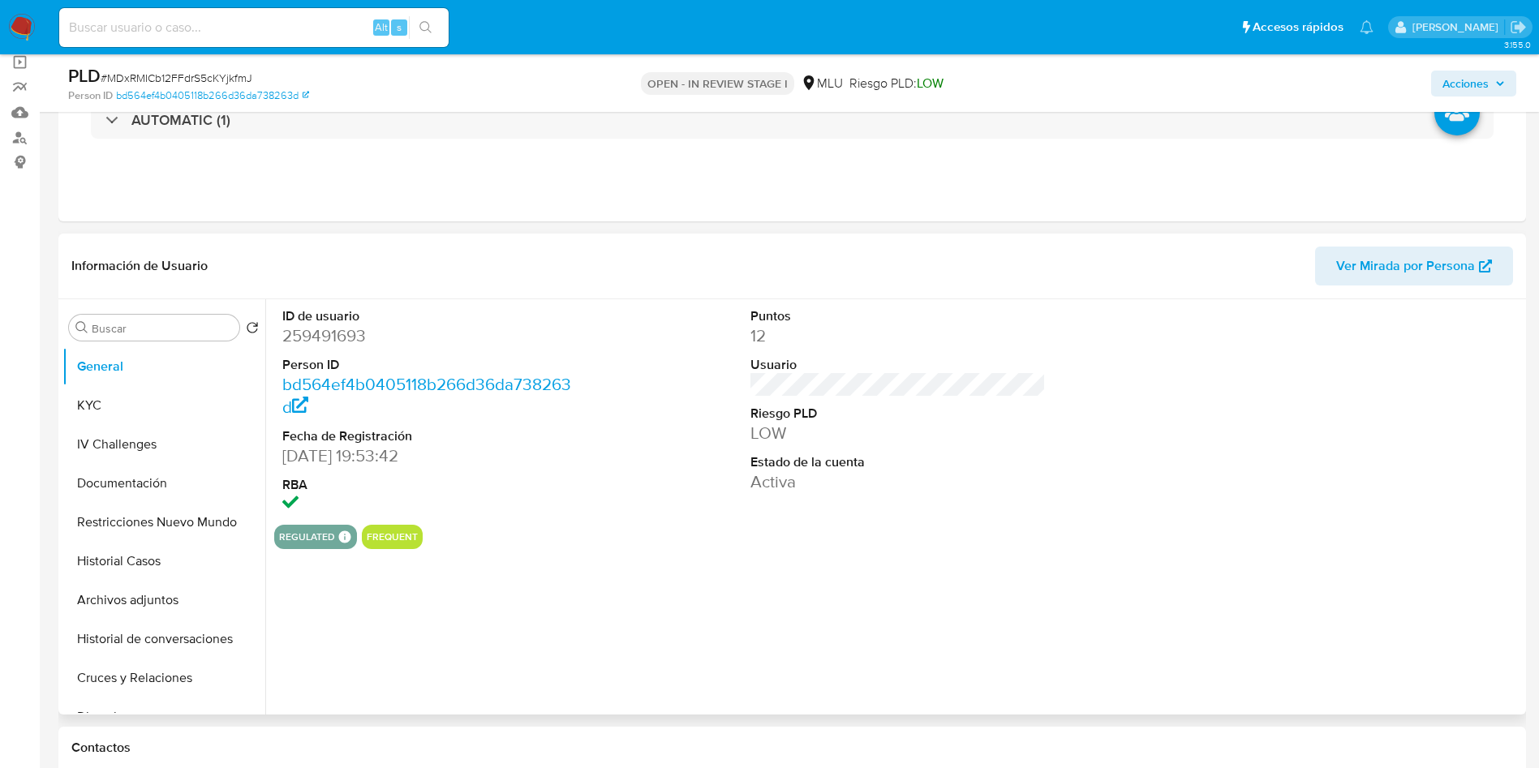
click at [1451, 258] on span "Ver Mirada por Persona" at bounding box center [1406, 266] width 139 height 39
click at [152, 688] on button "Cruces y Relaciones" at bounding box center [157, 678] width 190 height 39
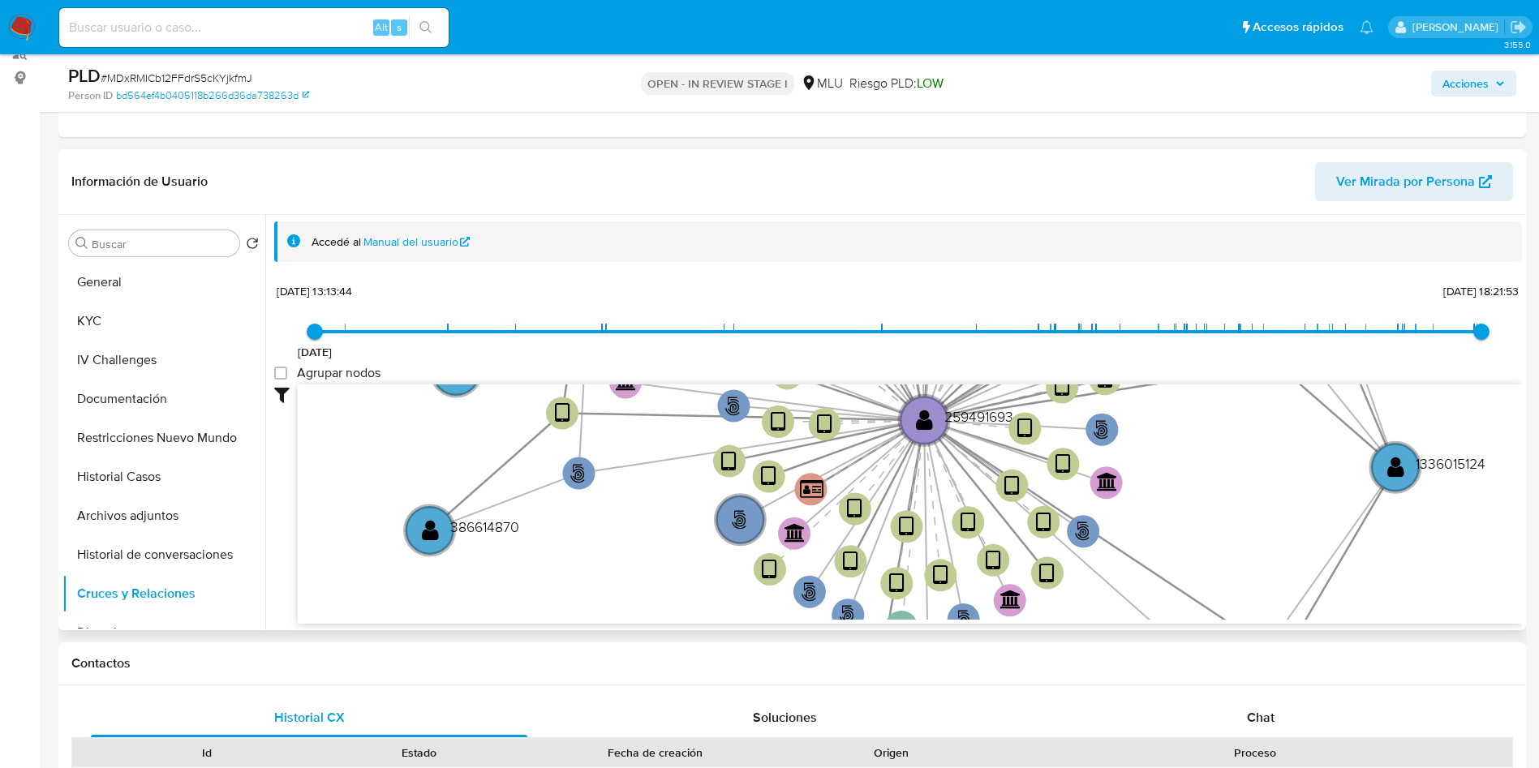
scroll to position [243, 0]
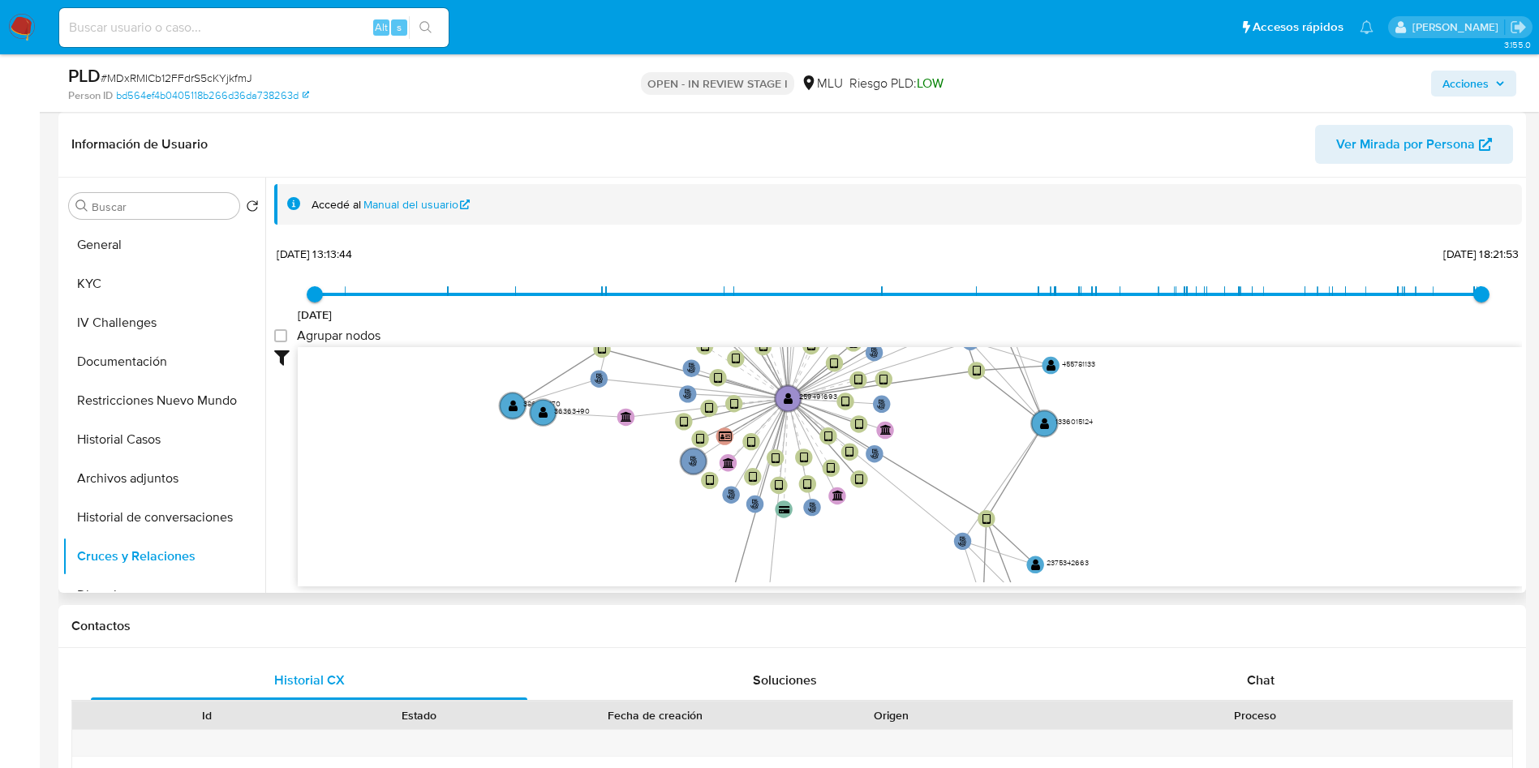
drag, startPoint x: 622, startPoint y: 524, endPoint x: 424, endPoint y: 468, distance: 205.8
click at [592, 462] on icon "user-259491693  259491693 person-bd564ef4b0405118b266d36da738263d  device-623…" at bounding box center [910, 464] width 1225 height 235
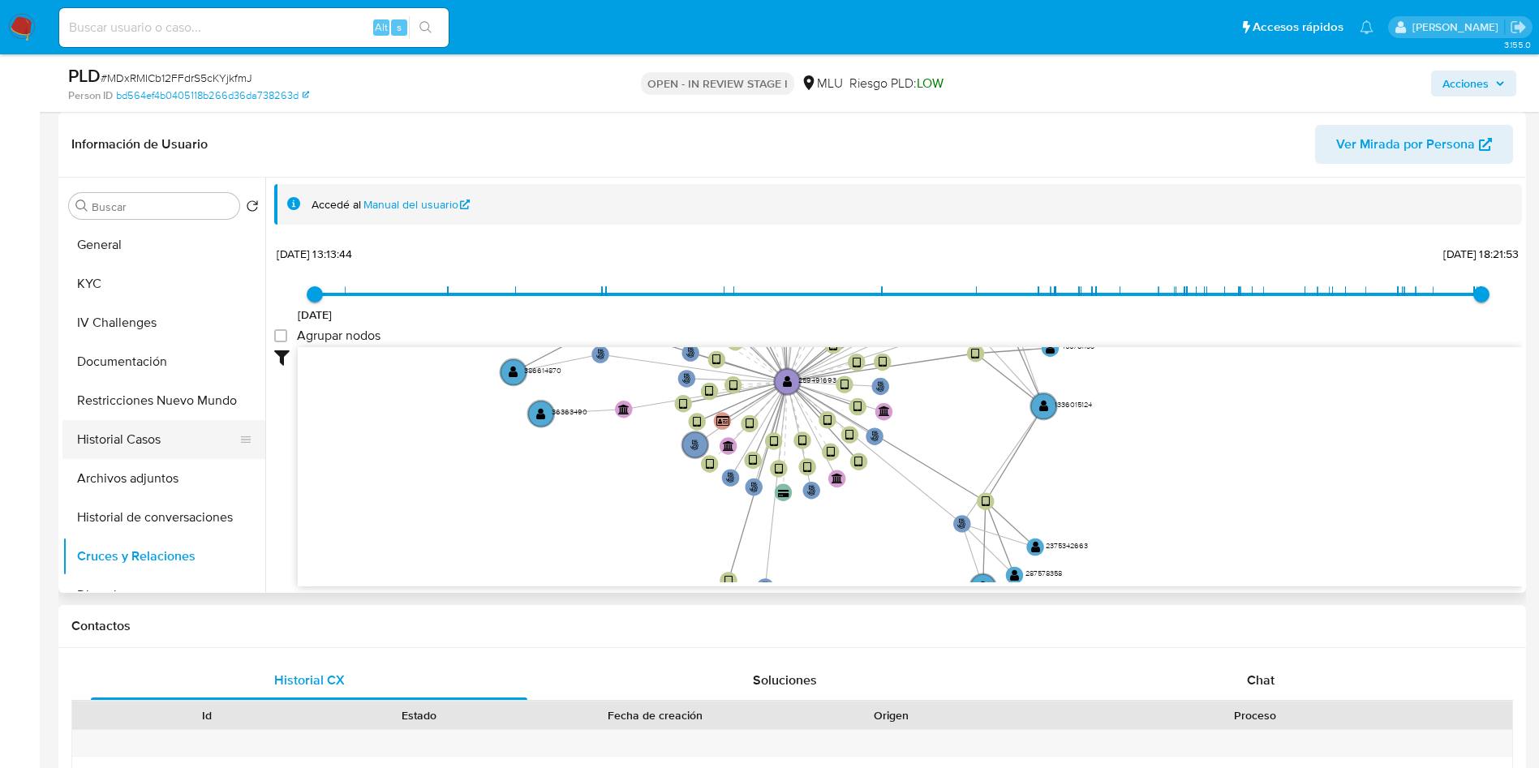
click at [176, 450] on button "Historial Casos" at bounding box center [157, 439] width 190 height 39
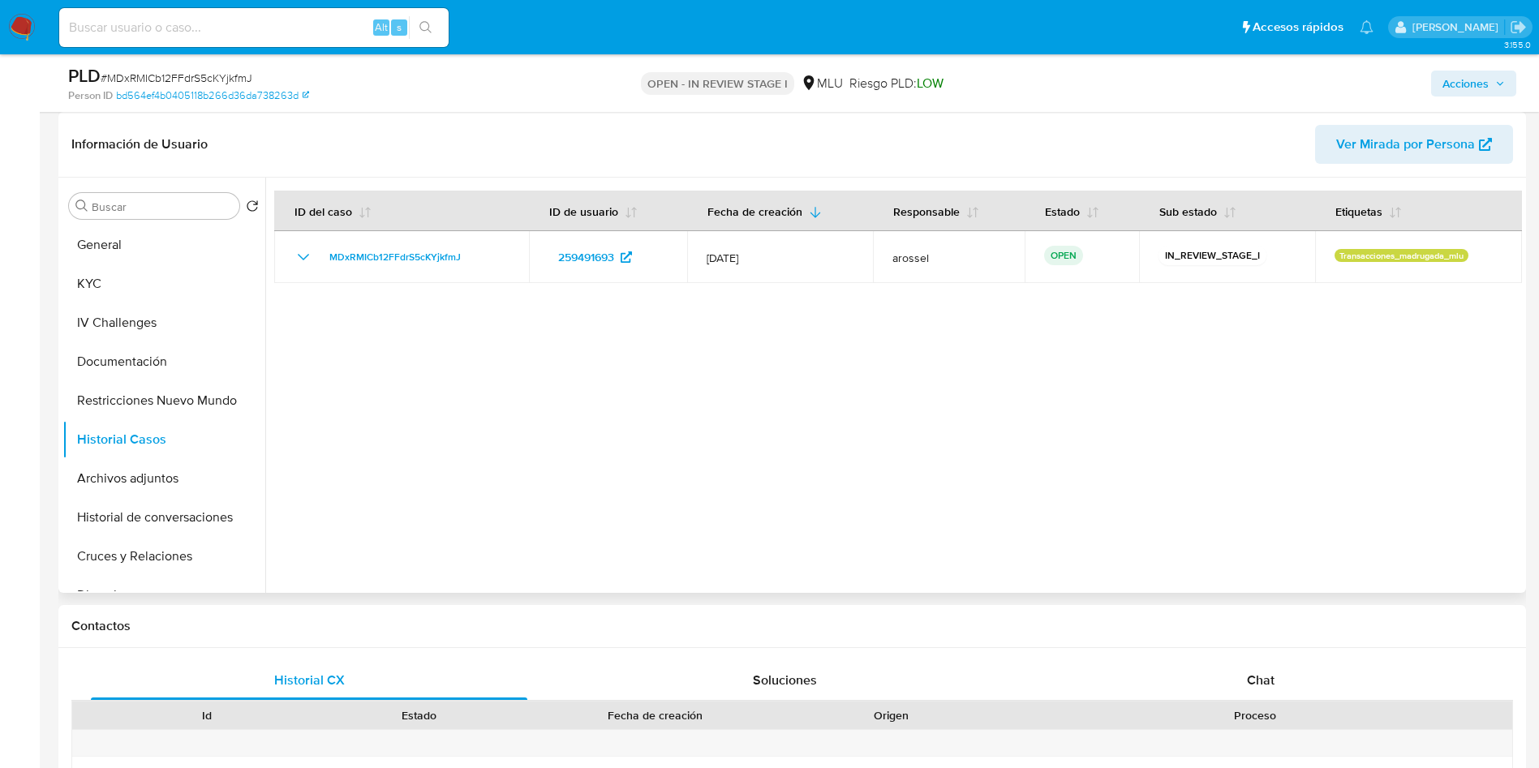
click at [701, 438] on div at bounding box center [893, 385] width 1257 height 415
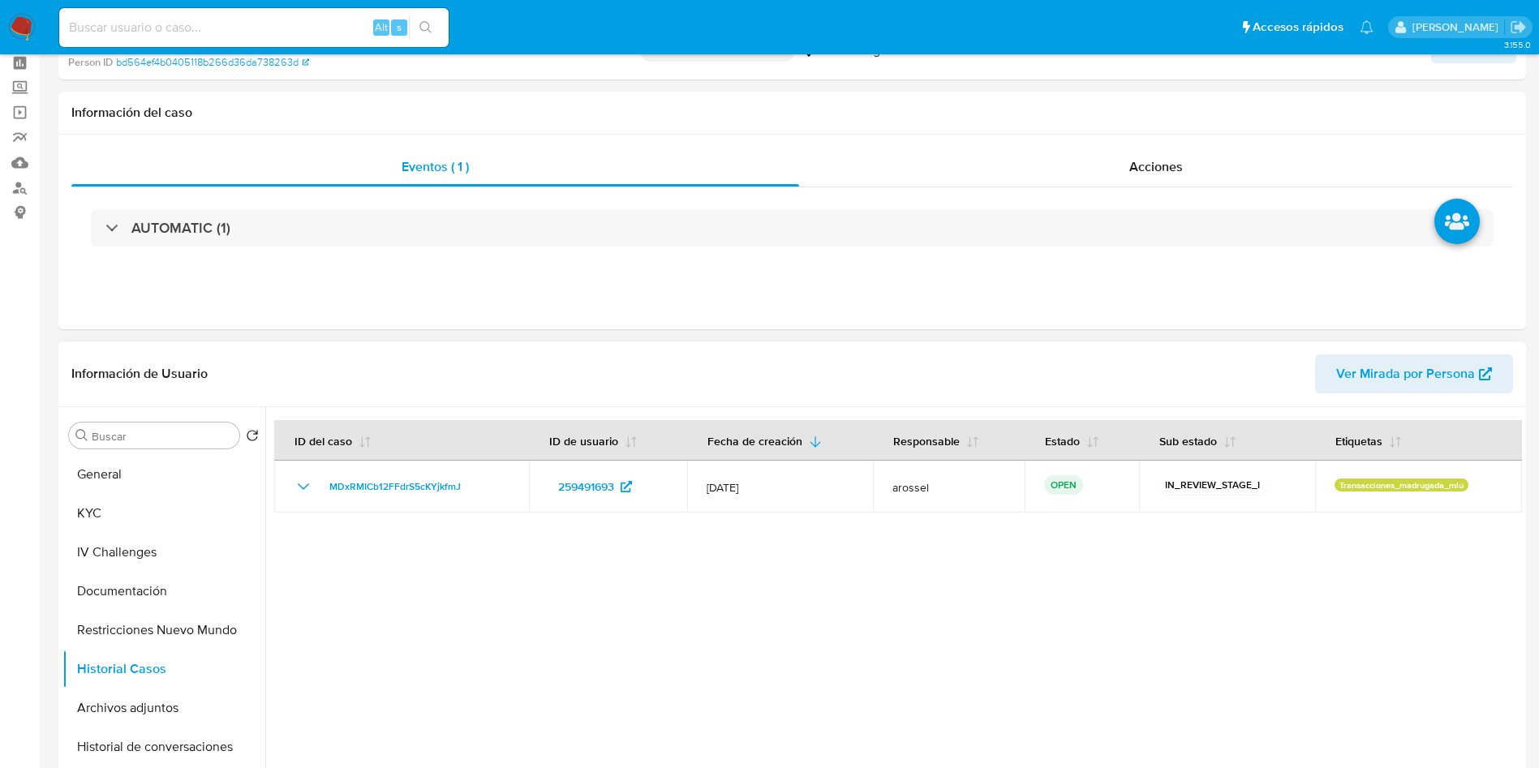
scroll to position [0, 0]
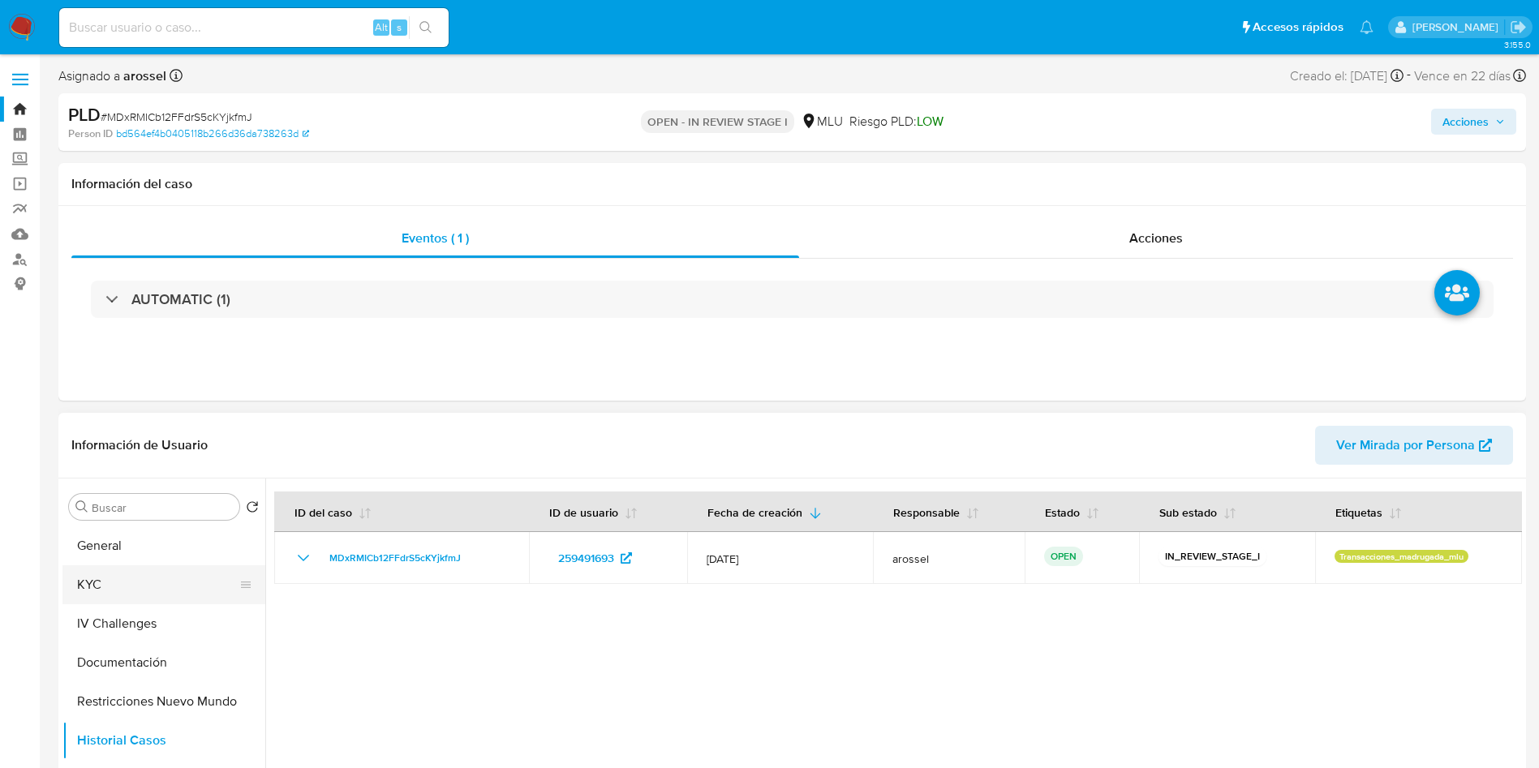
click at [165, 593] on button "KYC" at bounding box center [157, 585] width 190 height 39
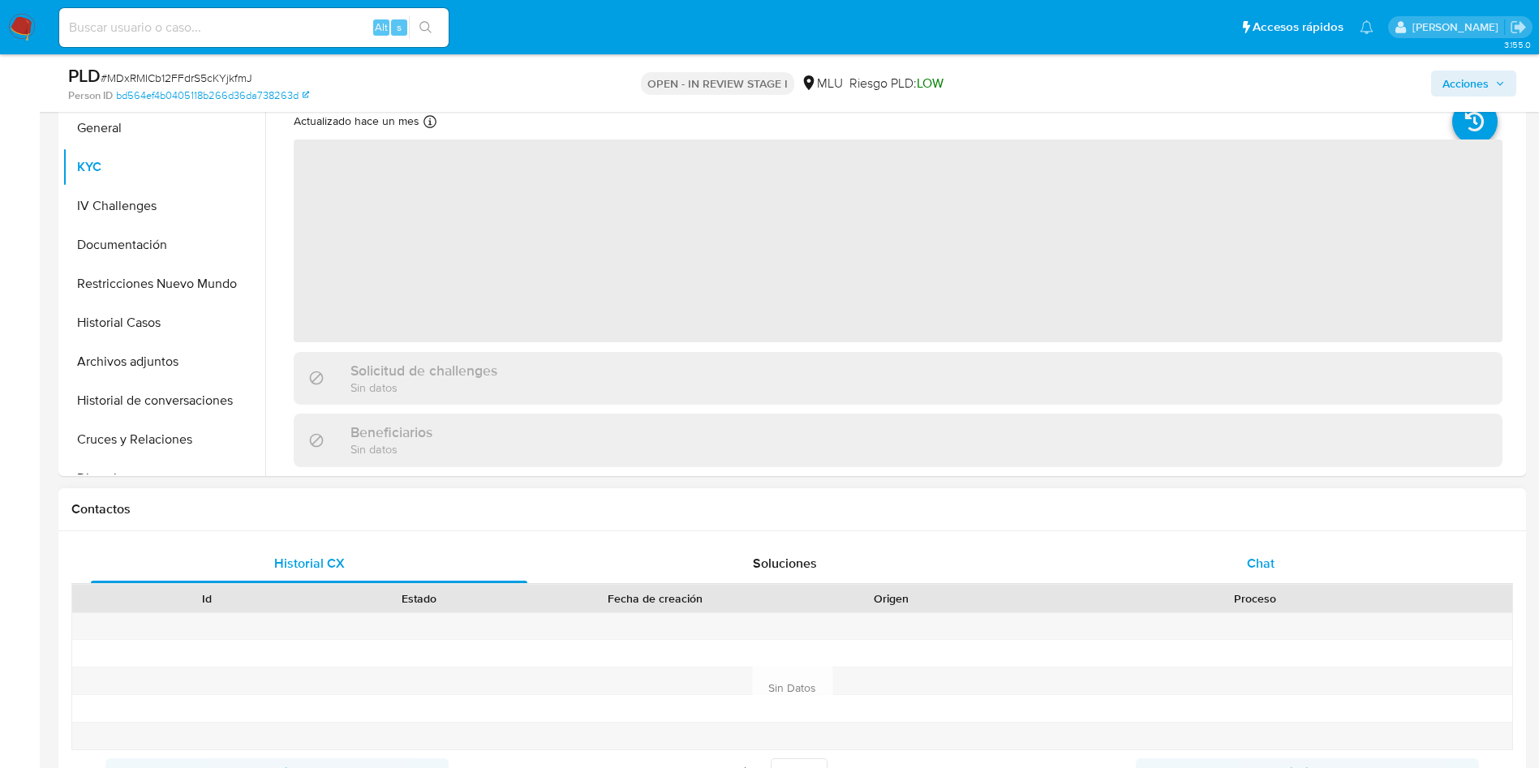
scroll to position [365, 0]
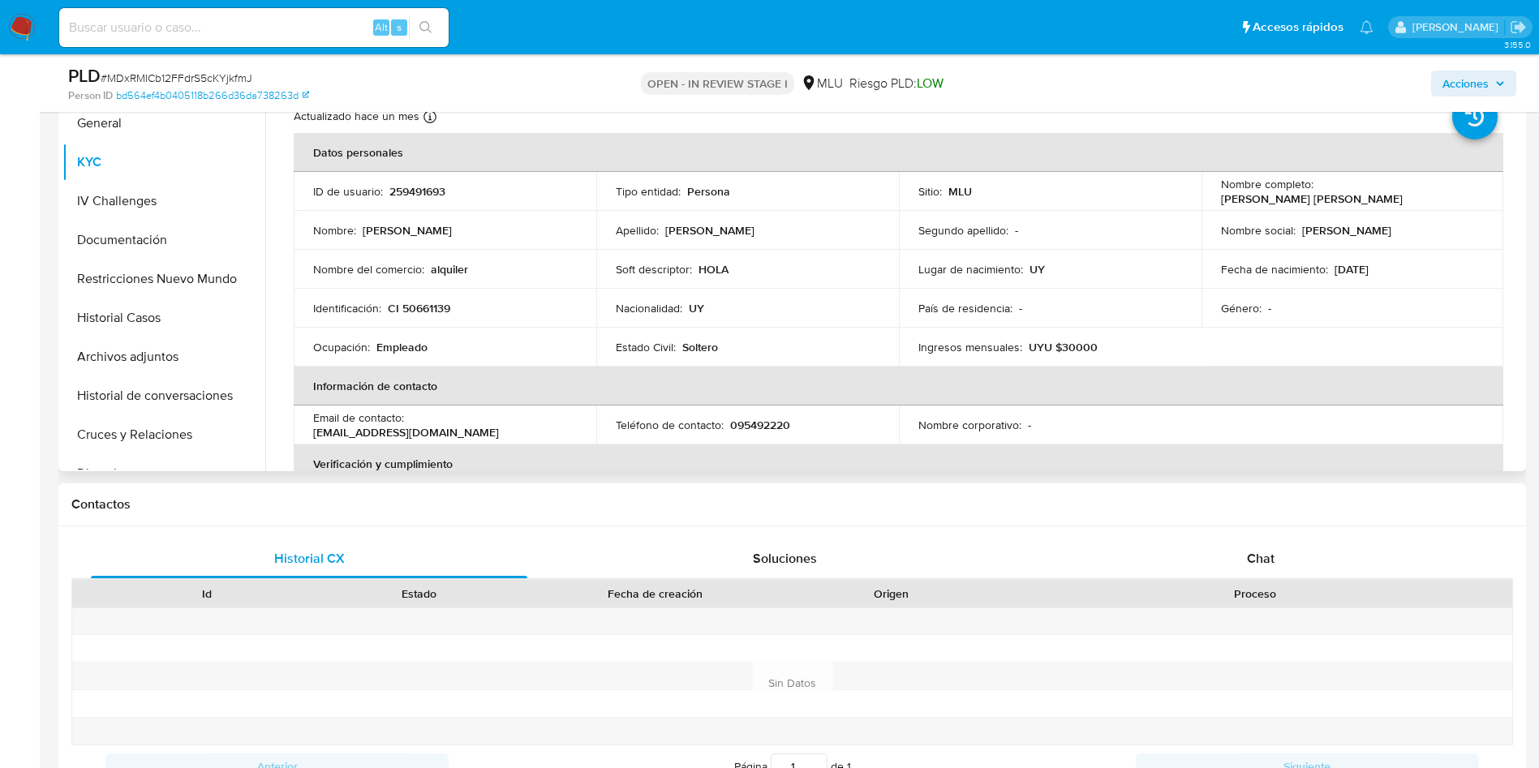
click at [430, 191] on p "259491693" at bounding box center [418, 191] width 56 height 15
click at [429, 189] on p "259491693" at bounding box center [418, 191] width 56 height 15
copy p "259491693"
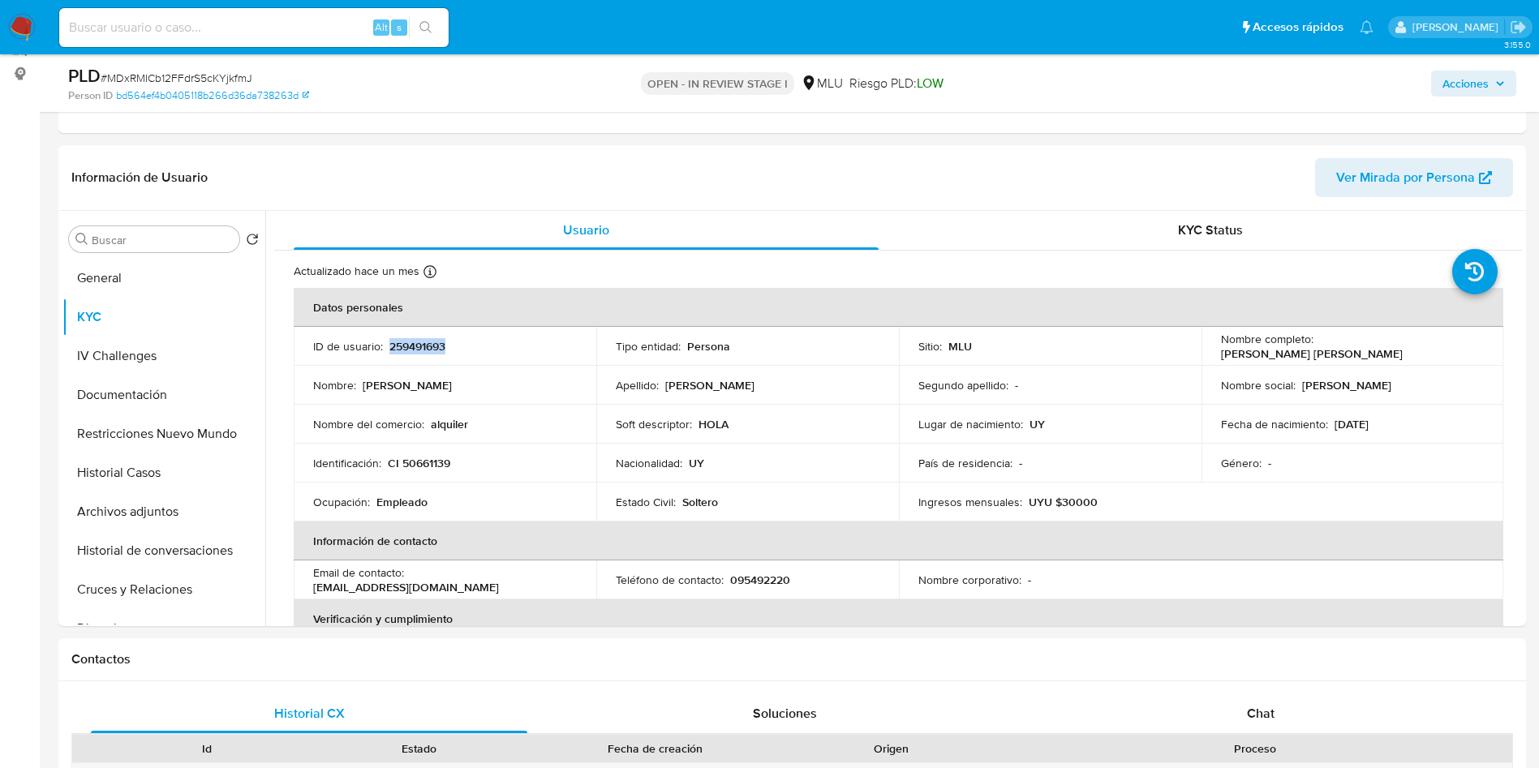
scroll to position [122, 0]
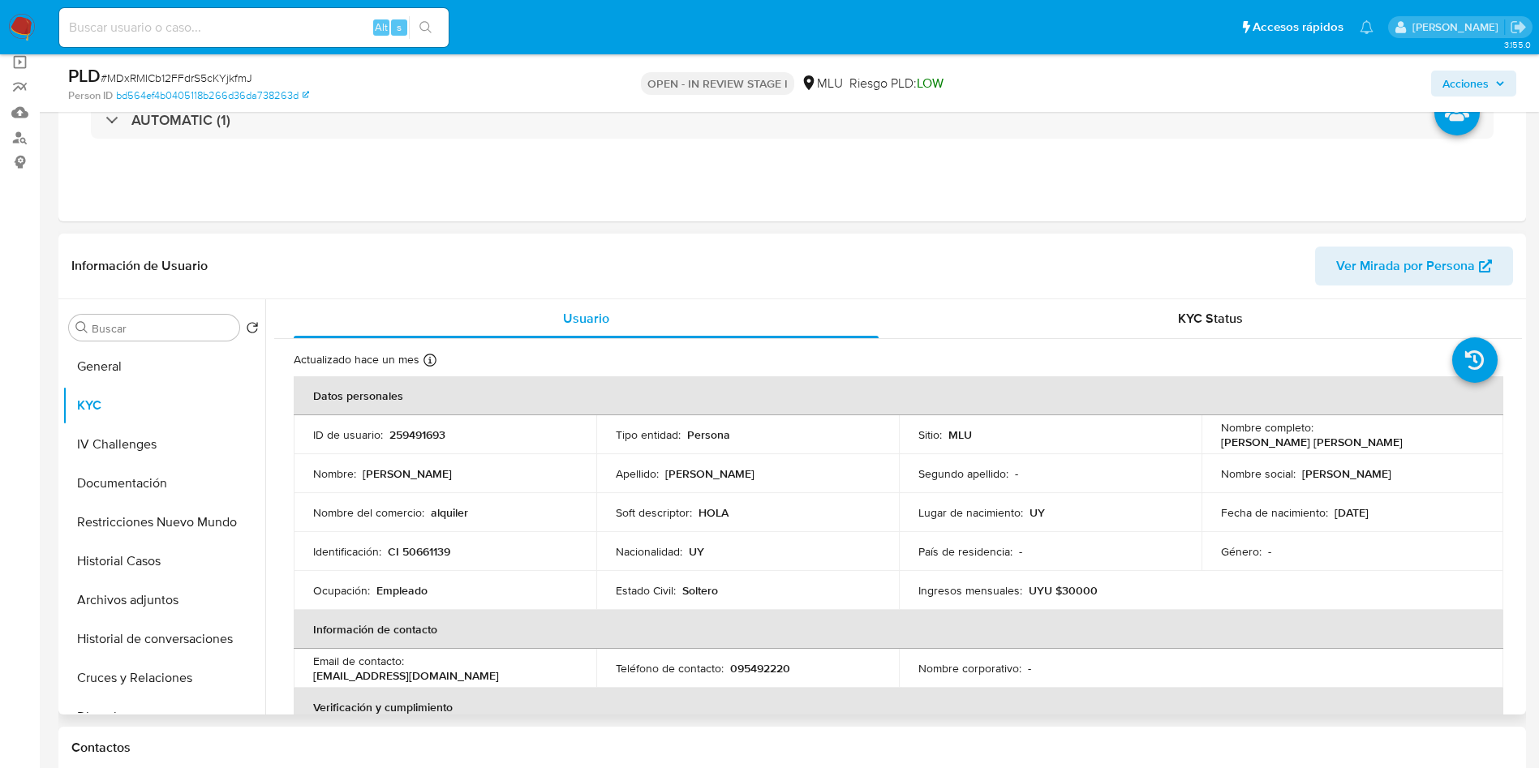
click at [910, 493] on td "Lugar de nacimiento : UY" at bounding box center [1050, 512] width 303 height 39
click at [739, 673] on p "095492220" at bounding box center [760, 668] width 60 height 15
click at [765, 674] on p "095492220" at bounding box center [760, 668] width 60 height 15
copy p "095492220"
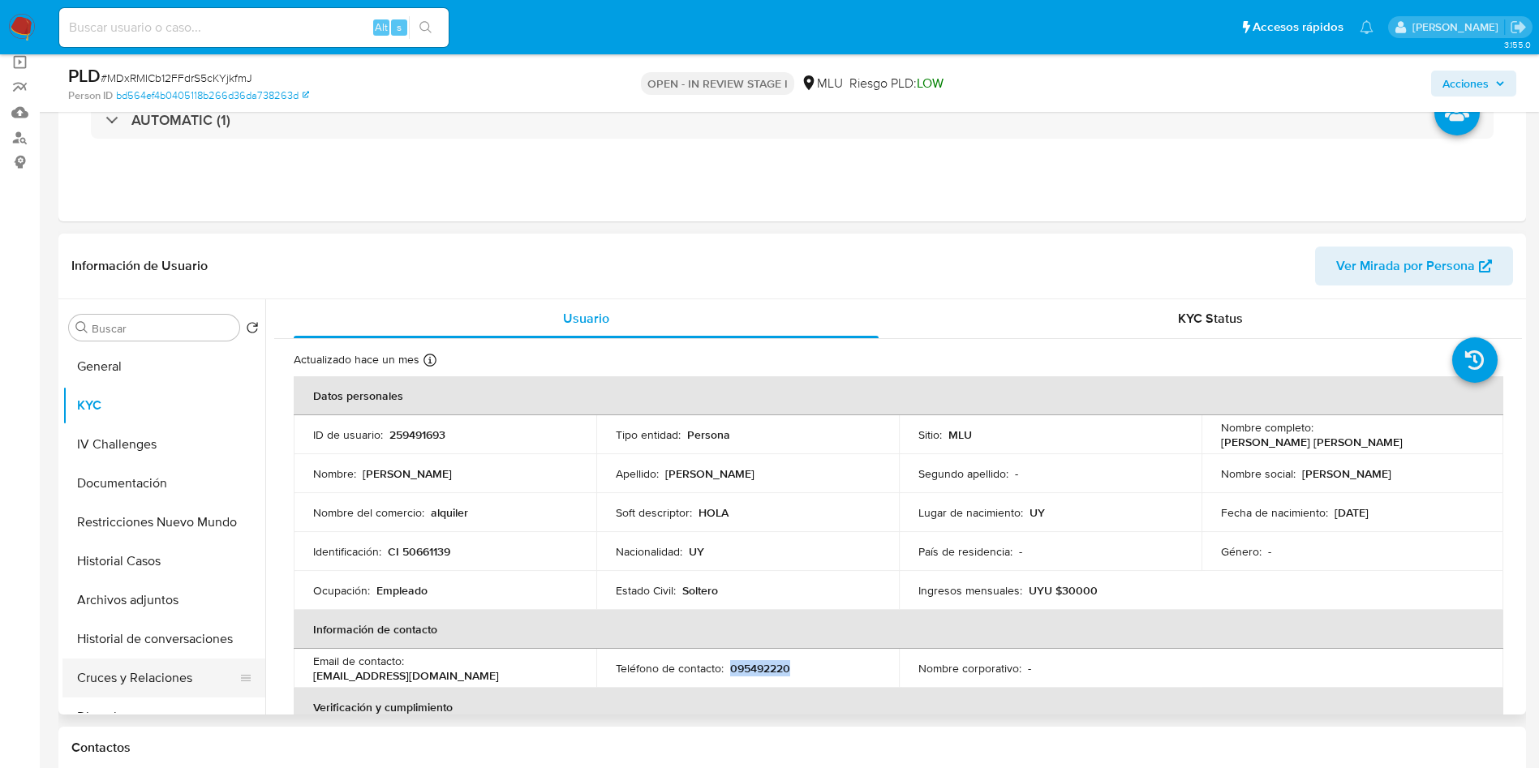
click at [205, 677] on button "Cruces y Relaciones" at bounding box center [157, 678] width 190 height 39
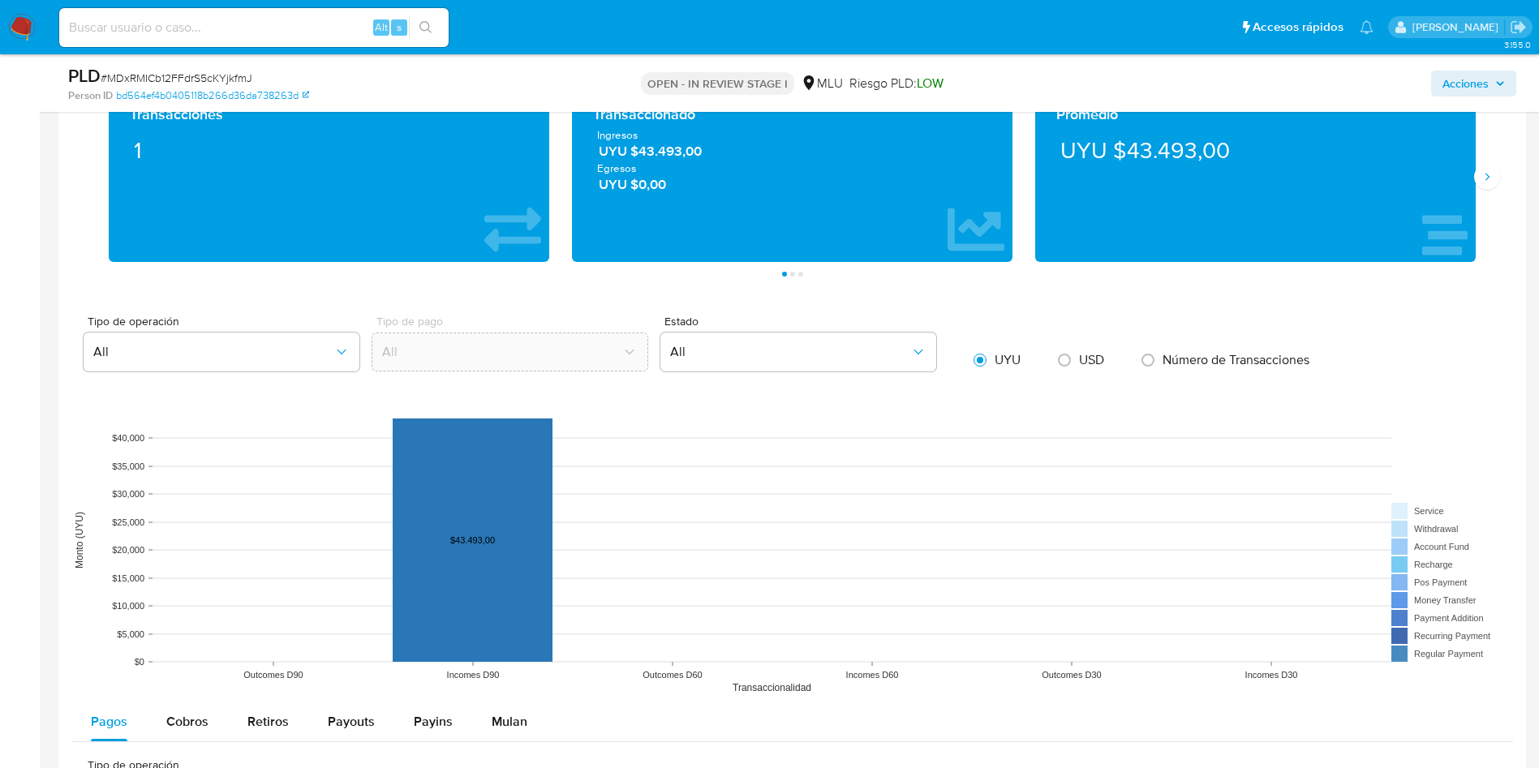
scroll to position [1461, 0]
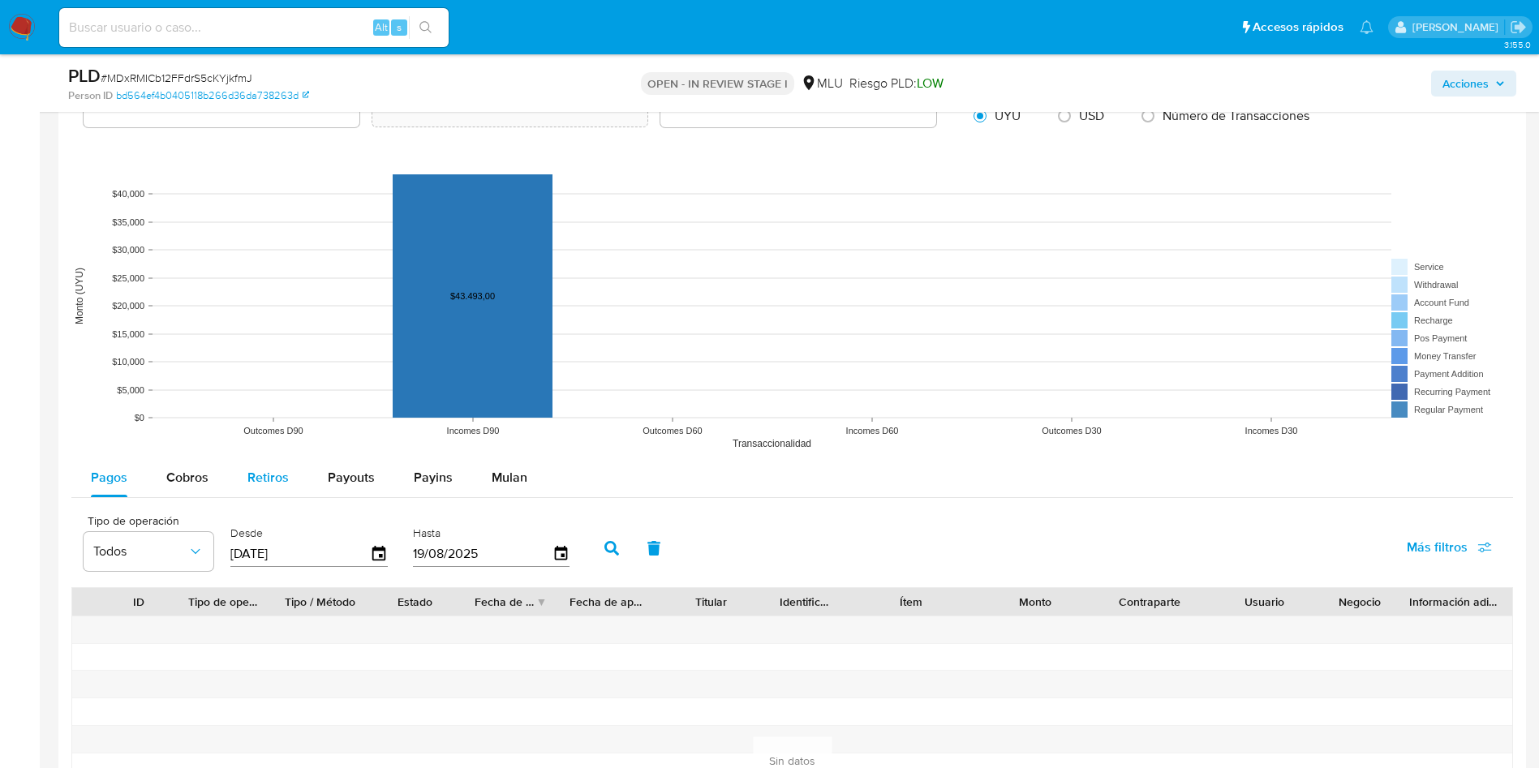
click at [196, 468] on span "Cobros" at bounding box center [187, 477] width 42 height 19
select select "10"
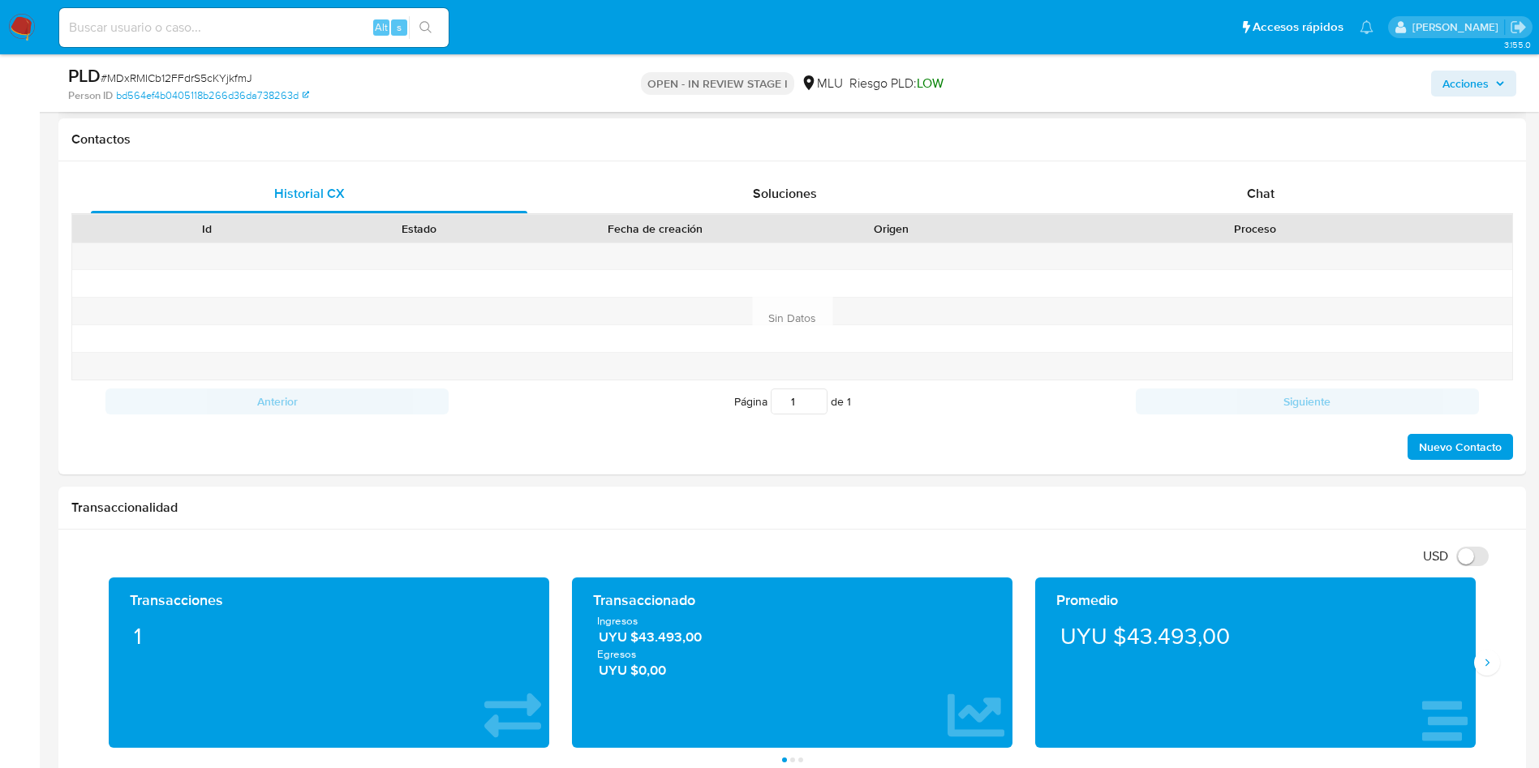
scroll to position [0, 0]
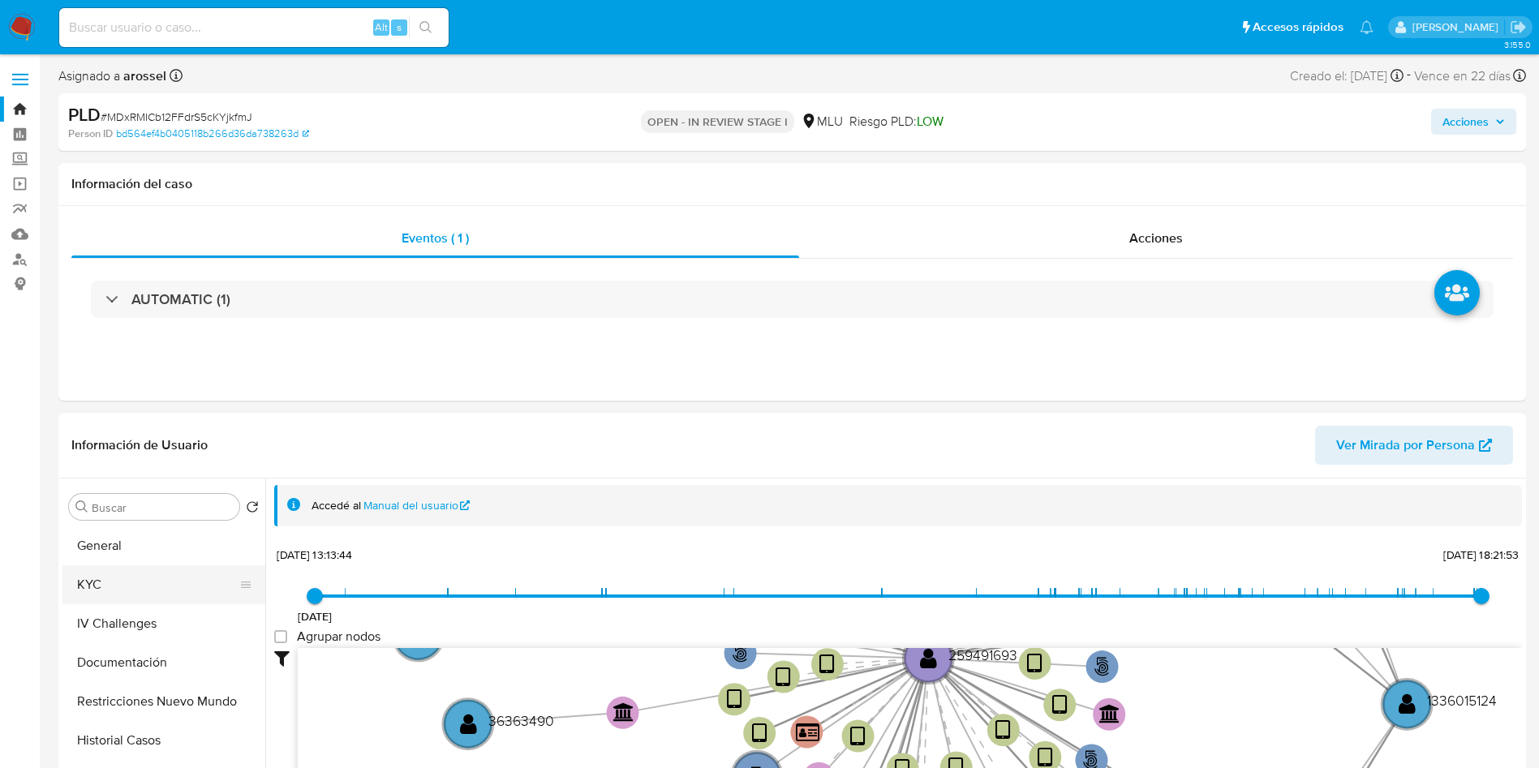
drag, startPoint x: 120, startPoint y: 585, endPoint x: 111, endPoint y: 595, distance: 13.2
click at [113, 585] on button "KYC" at bounding box center [157, 585] width 190 height 39
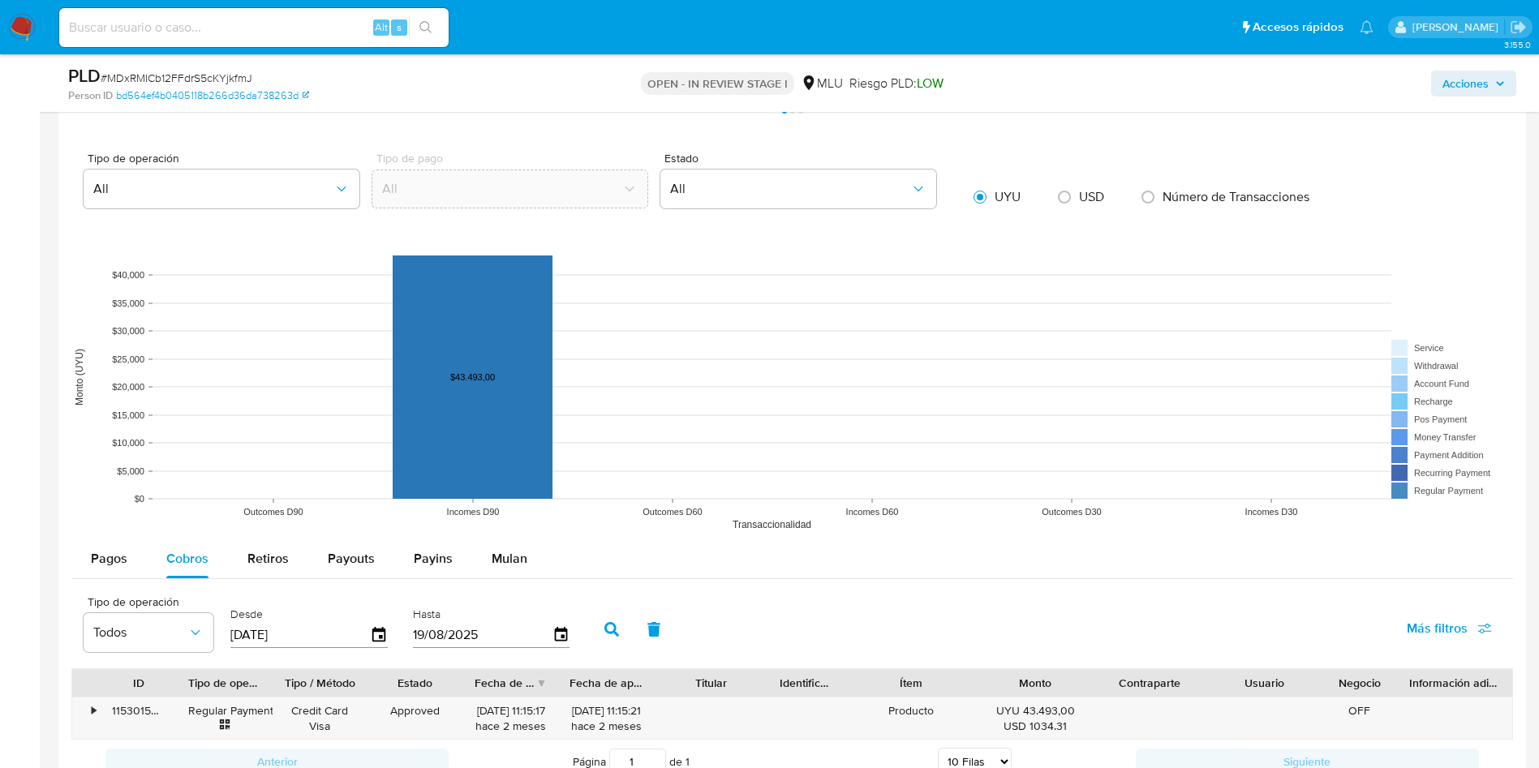
scroll to position [1582, 0]
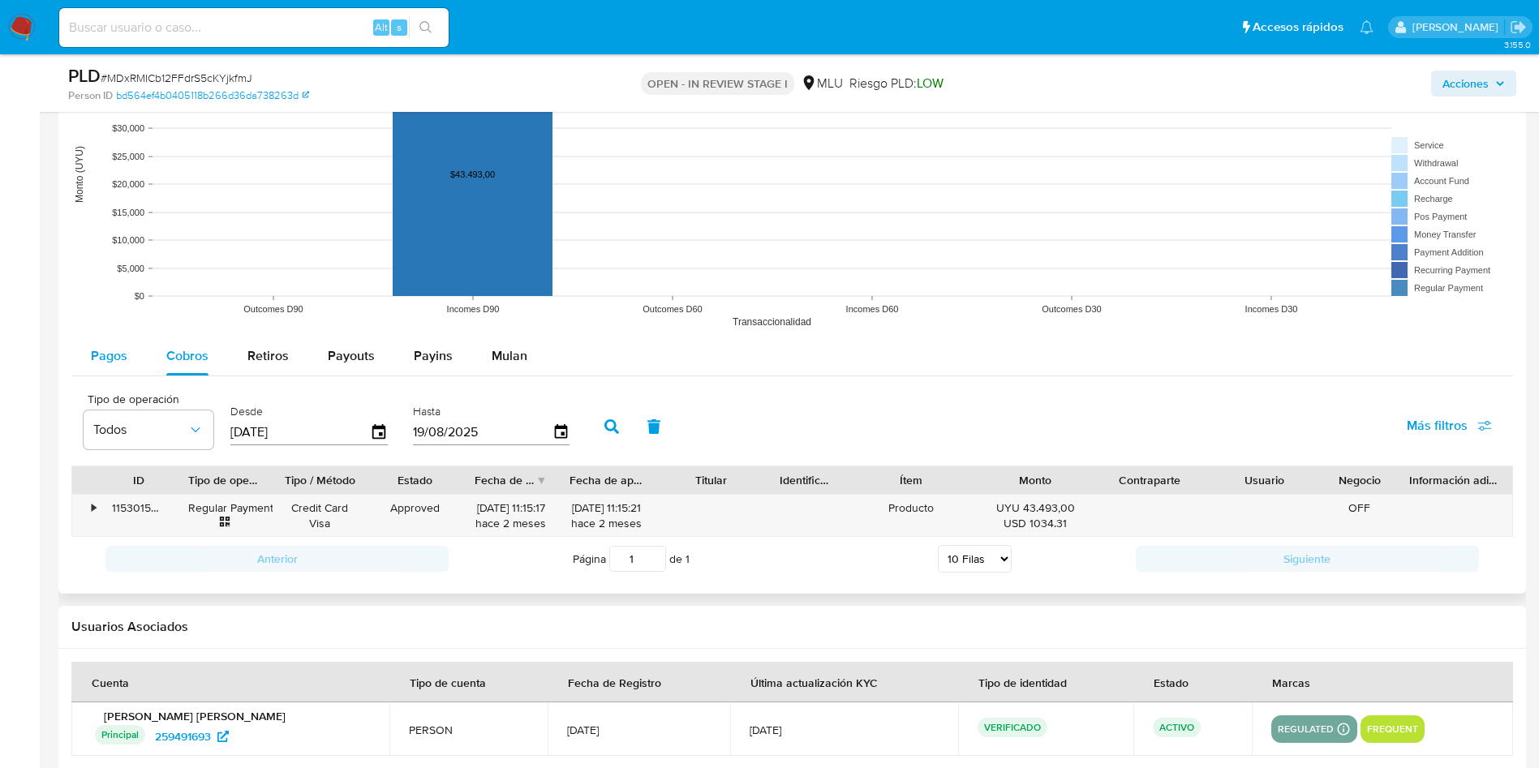
click at [101, 351] on span "Pagos" at bounding box center [109, 356] width 37 height 19
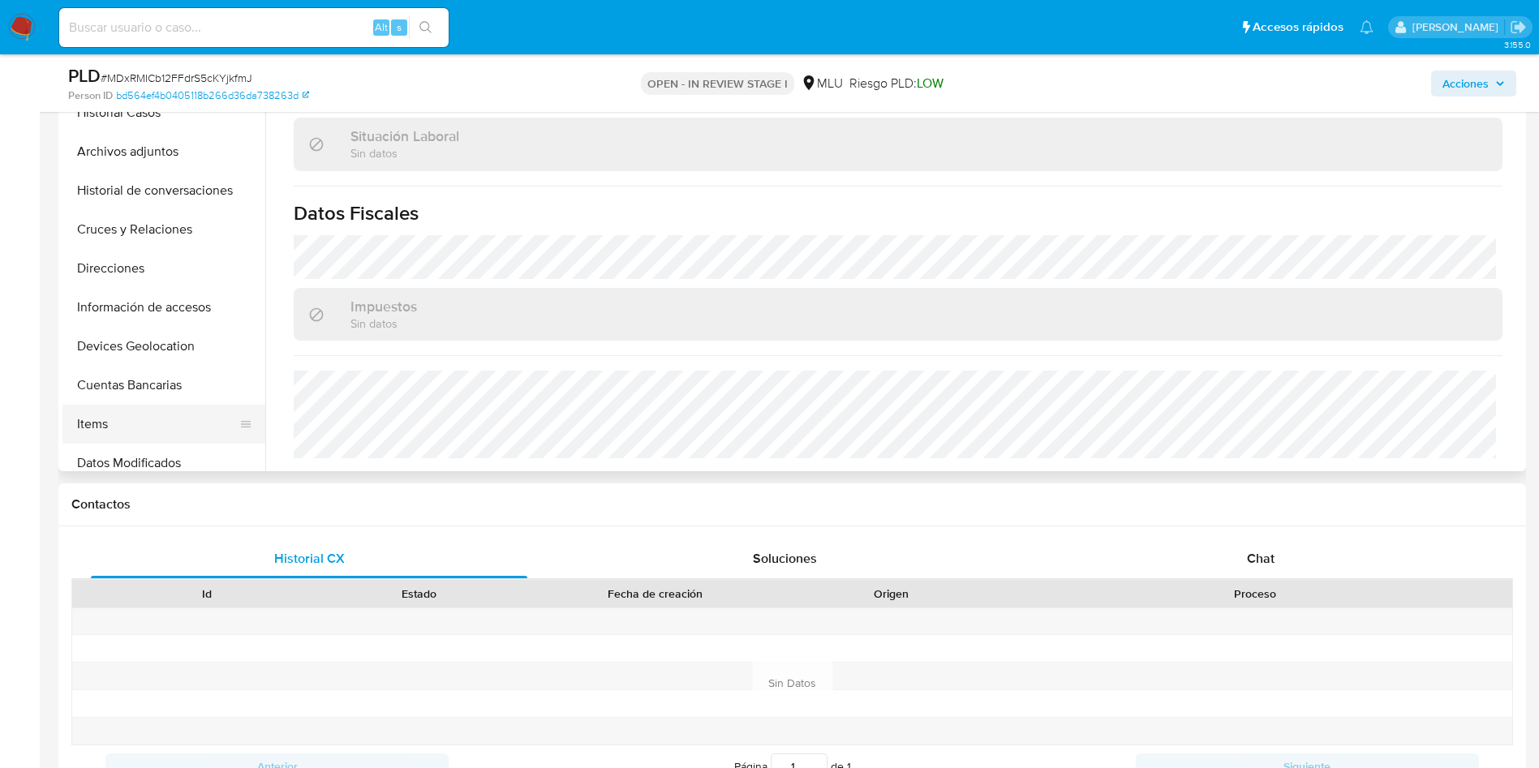
scroll to position [243, 0]
click at [157, 280] on button "Información de accesos" at bounding box center [157, 269] width 190 height 39
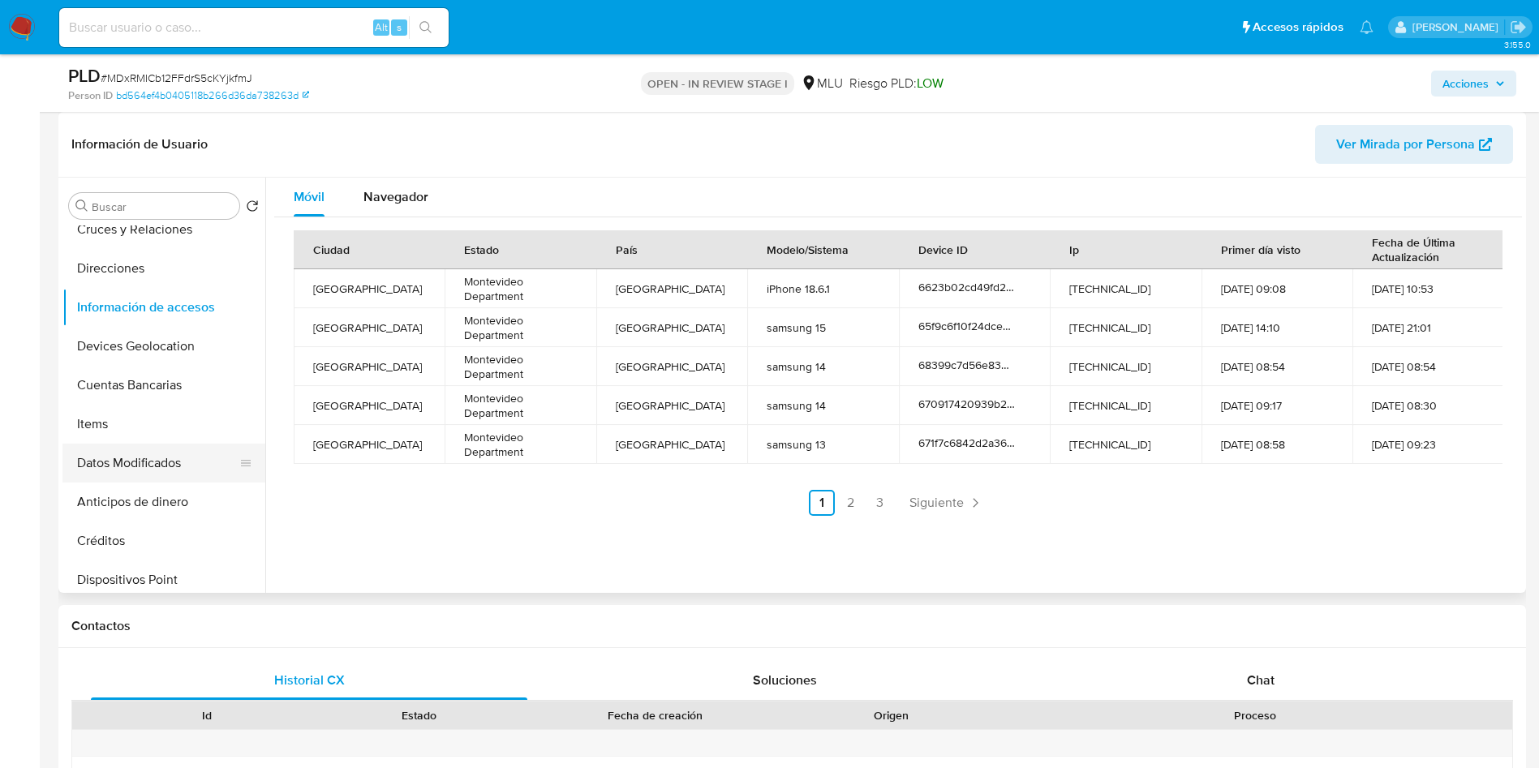
scroll to position [365, 0]
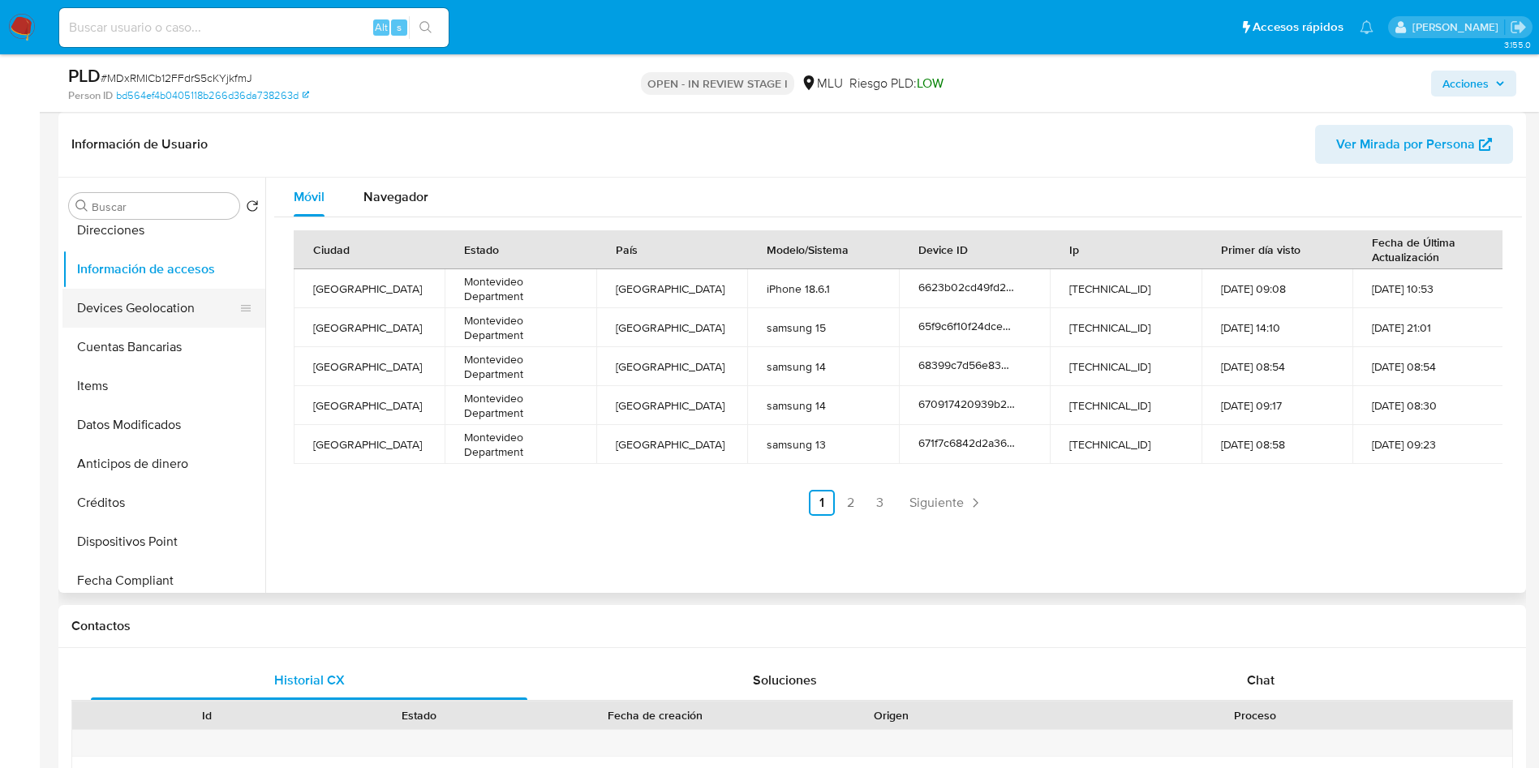
click at [146, 312] on button "Devices Geolocation" at bounding box center [157, 308] width 190 height 39
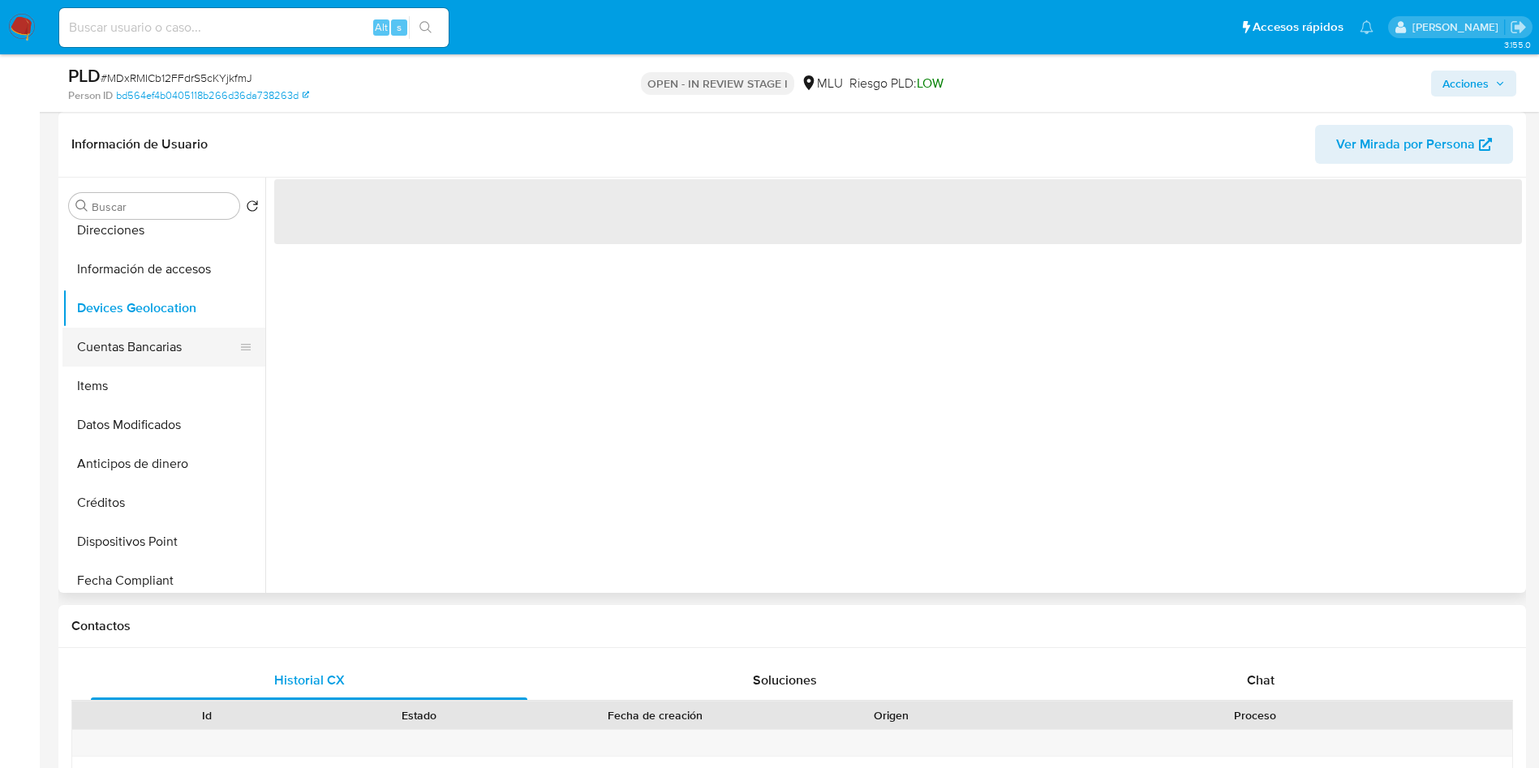
click at [153, 350] on button "Cuentas Bancarias" at bounding box center [157, 347] width 190 height 39
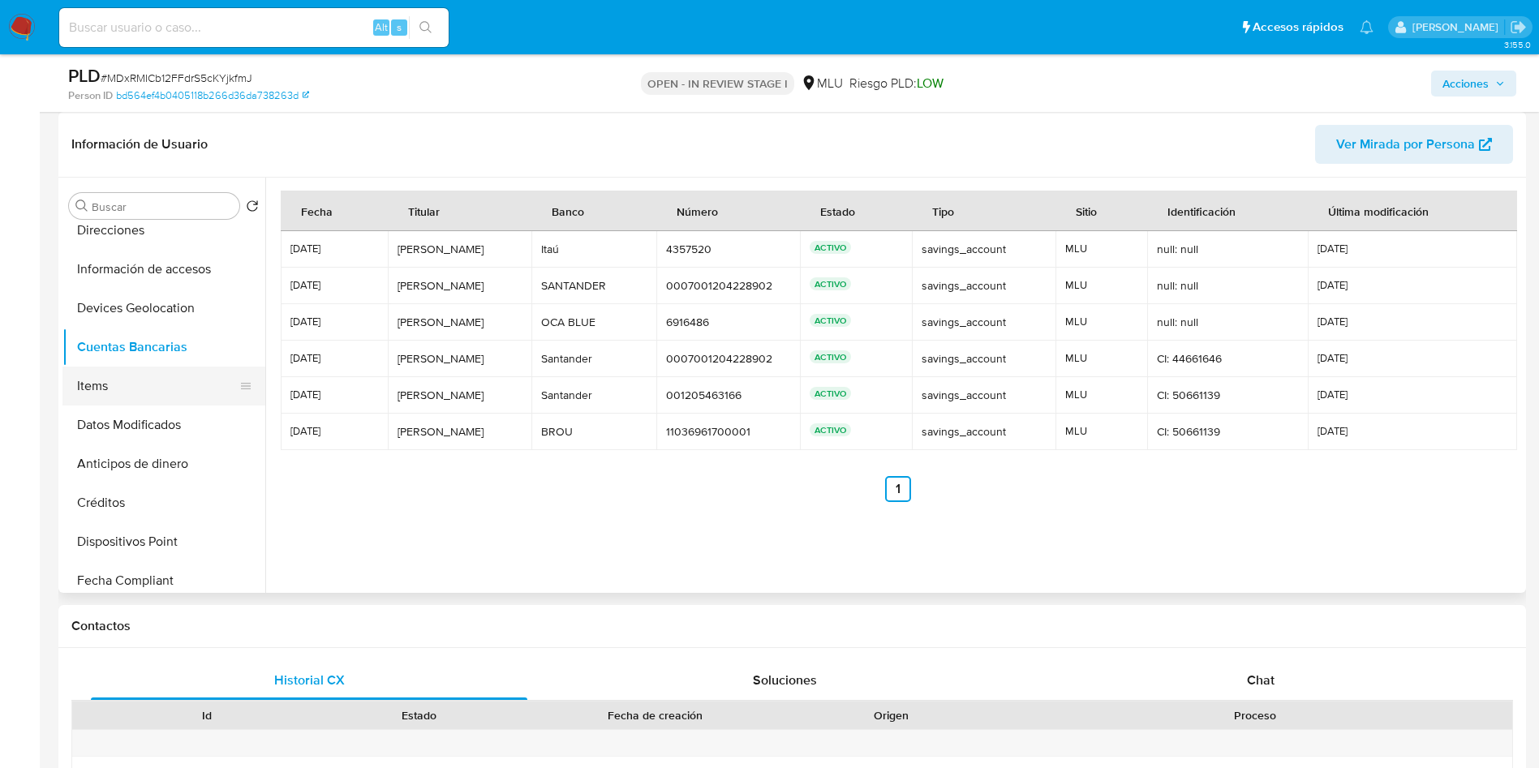
scroll to position [122, 0]
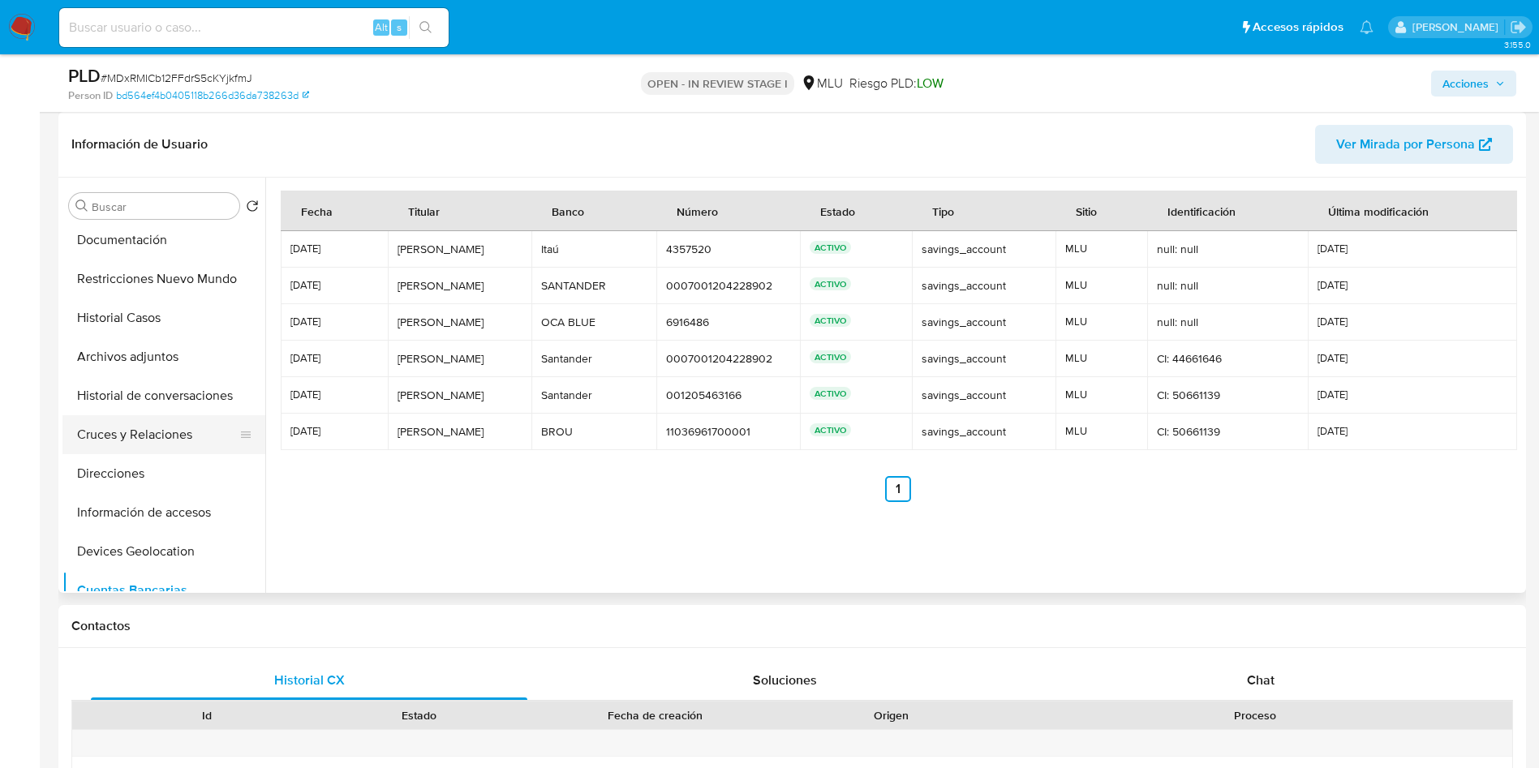
click at [157, 446] on button "Cruces y Relaciones" at bounding box center [157, 434] width 190 height 39
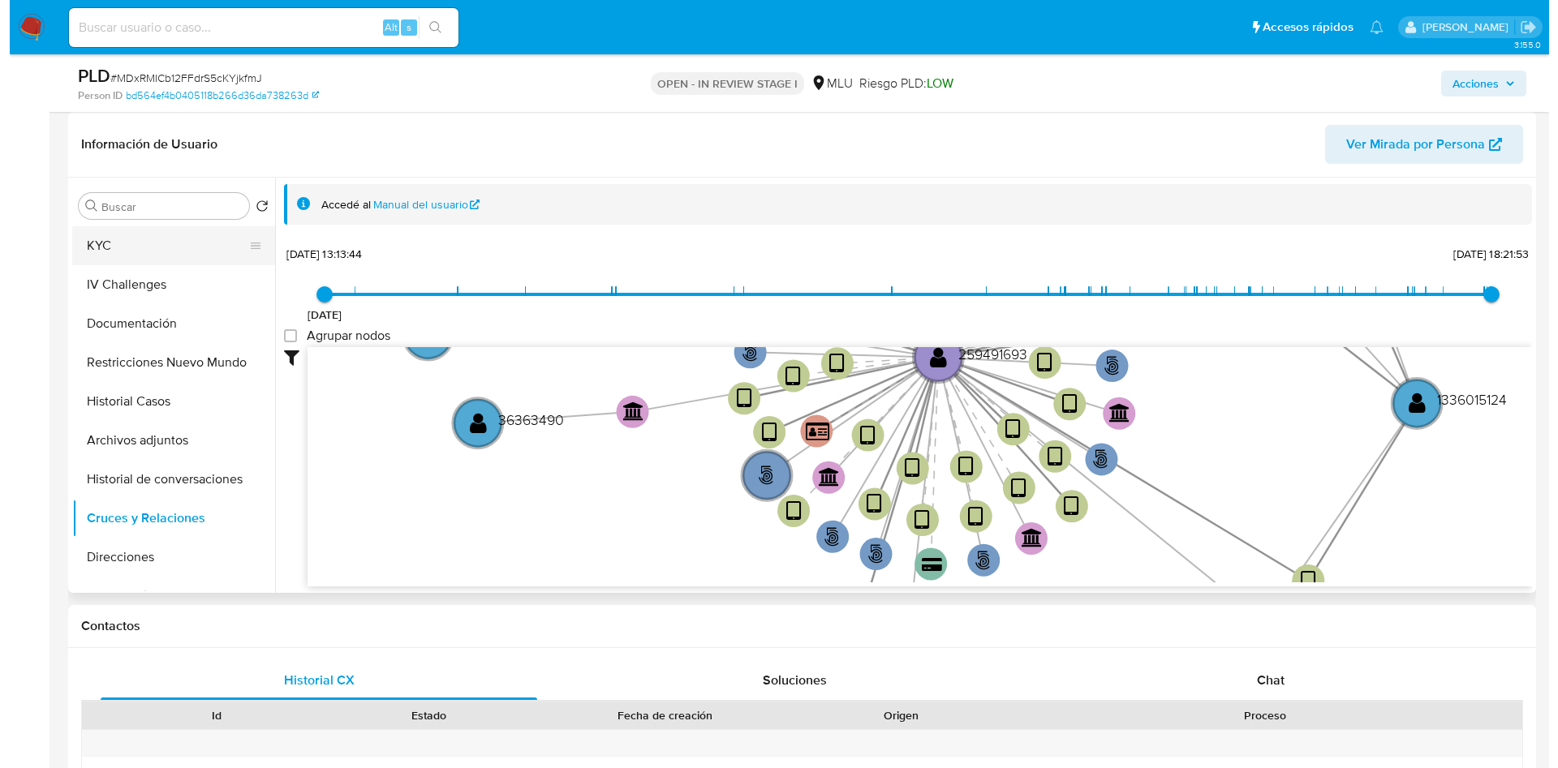
scroll to position [0, 0]
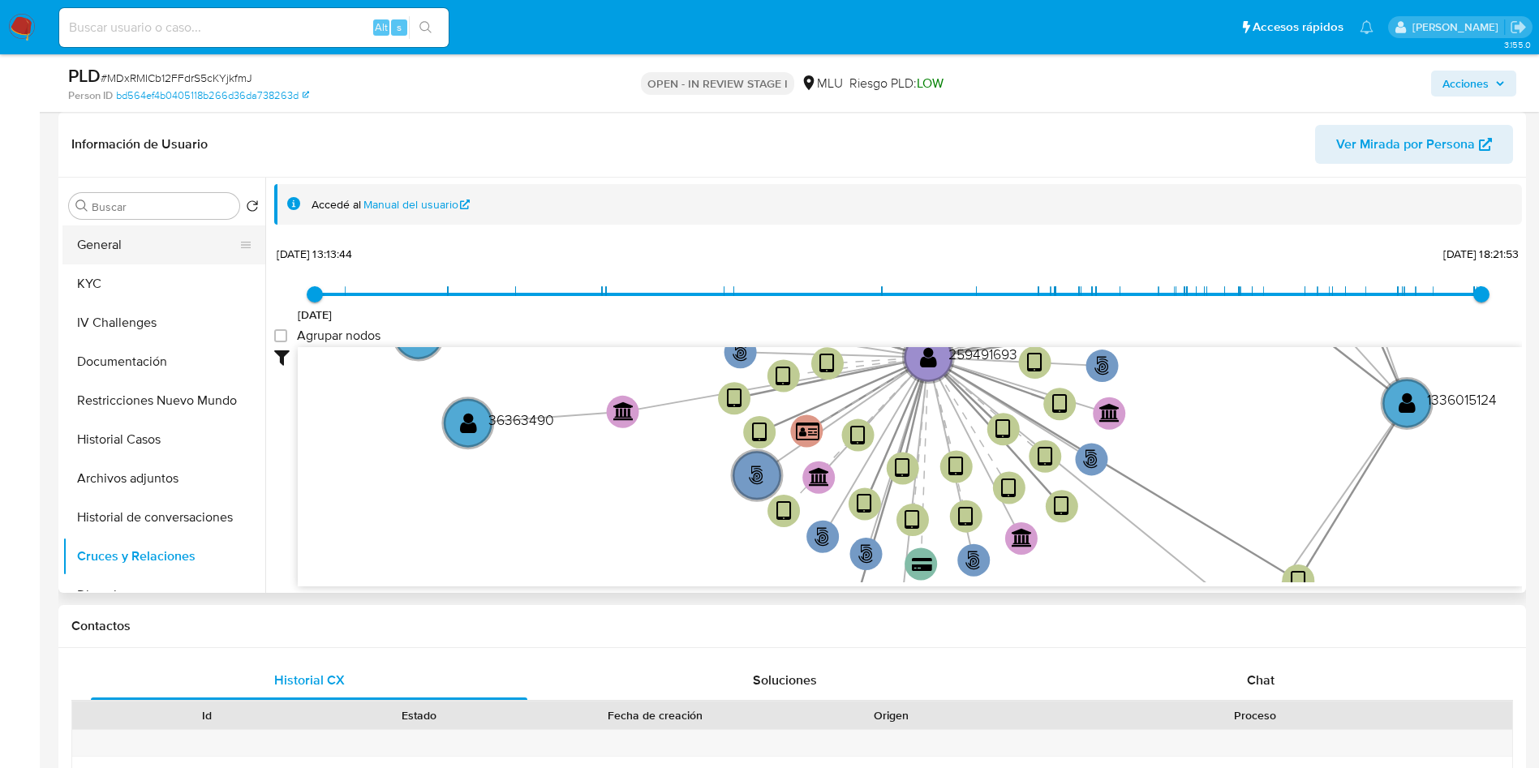
click at [140, 248] on button "General" at bounding box center [157, 245] width 190 height 39
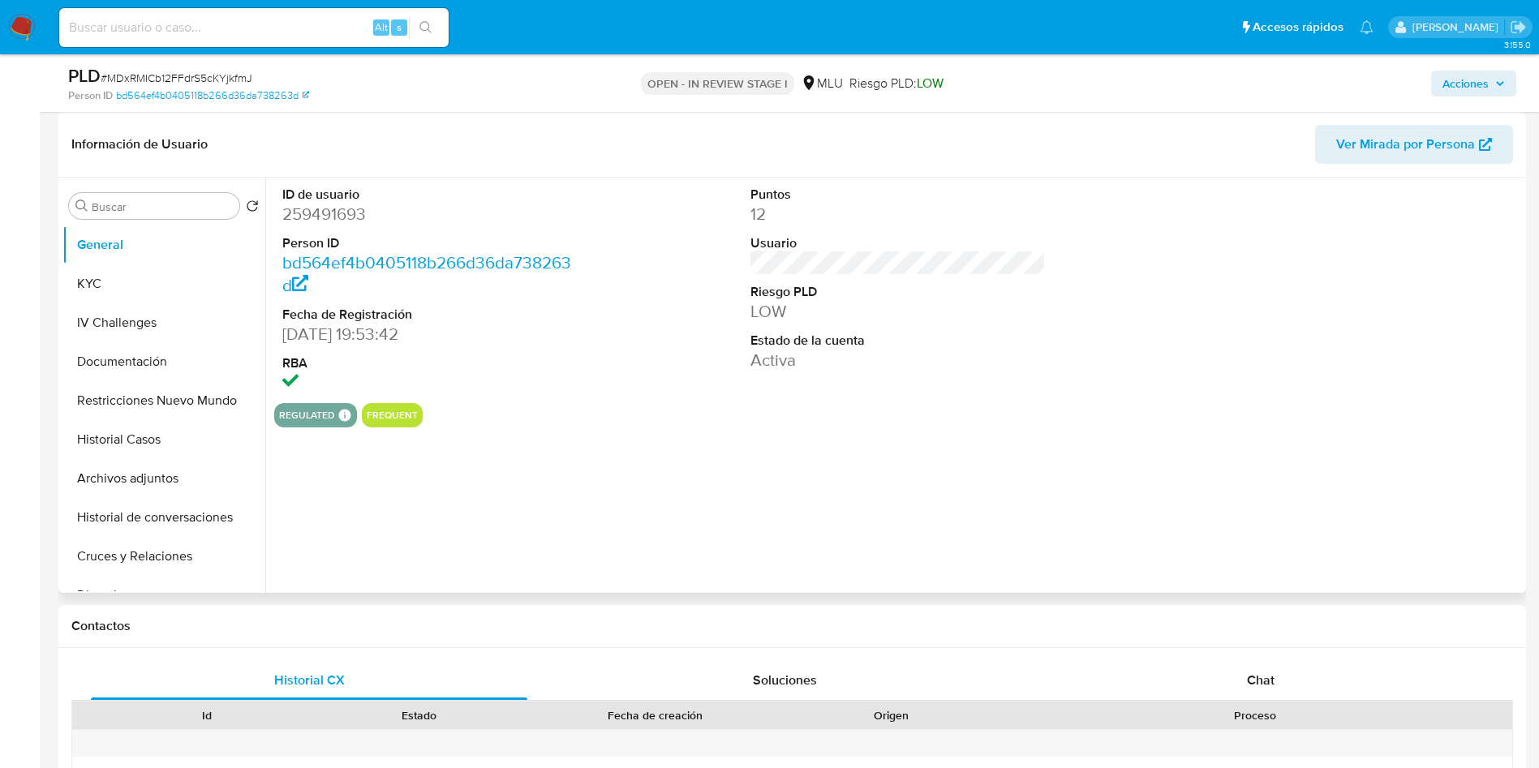
click at [326, 211] on dd "259491693" at bounding box center [430, 214] width 296 height 23
copy dd "259491693"
click at [118, 309] on button "IV Challenges" at bounding box center [157, 322] width 190 height 39
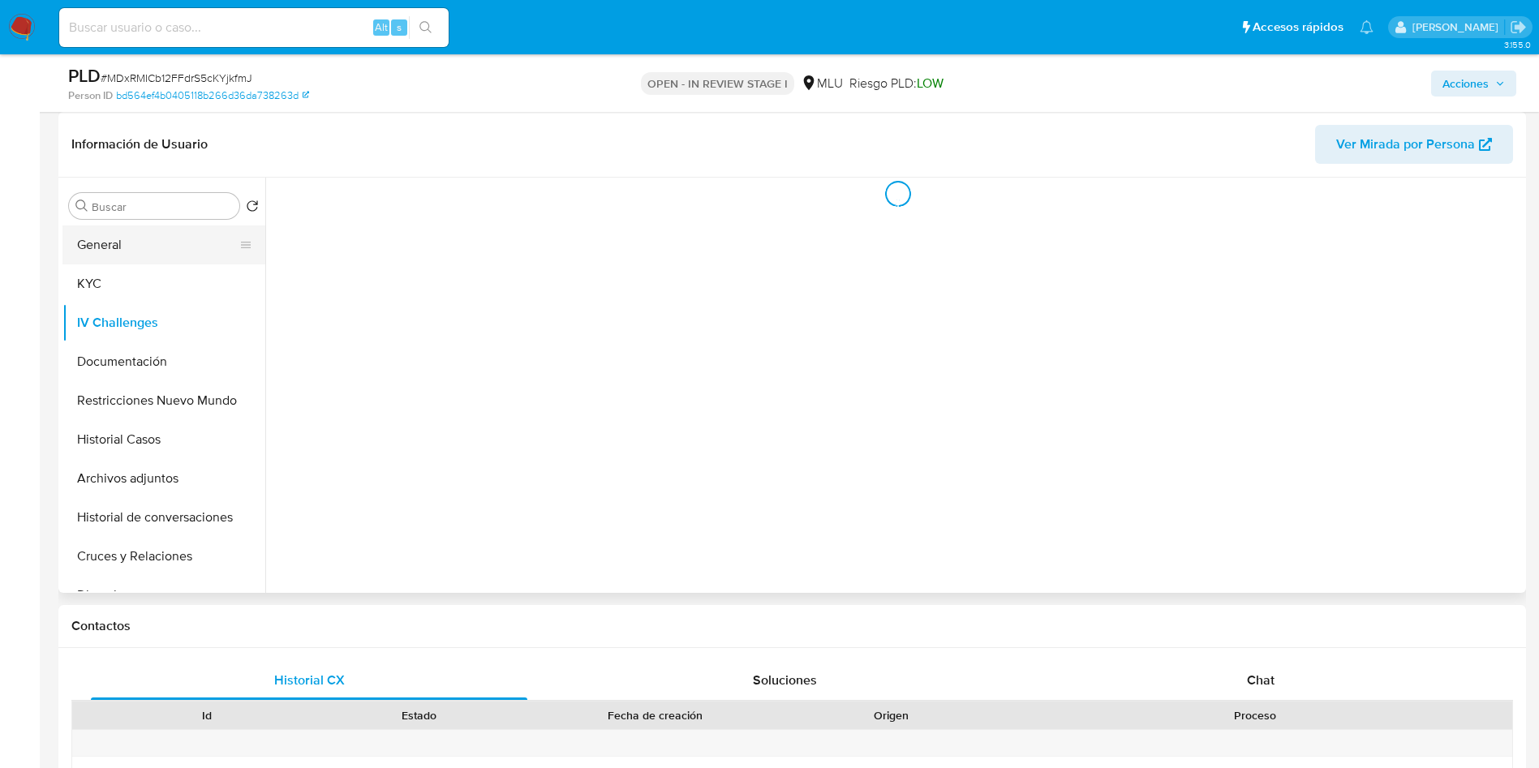
click at [118, 263] on ul "General KYC IV Challenges Documentación Restricciones Nuevo Mundo Historial Cas…" at bounding box center [163, 409] width 203 height 366
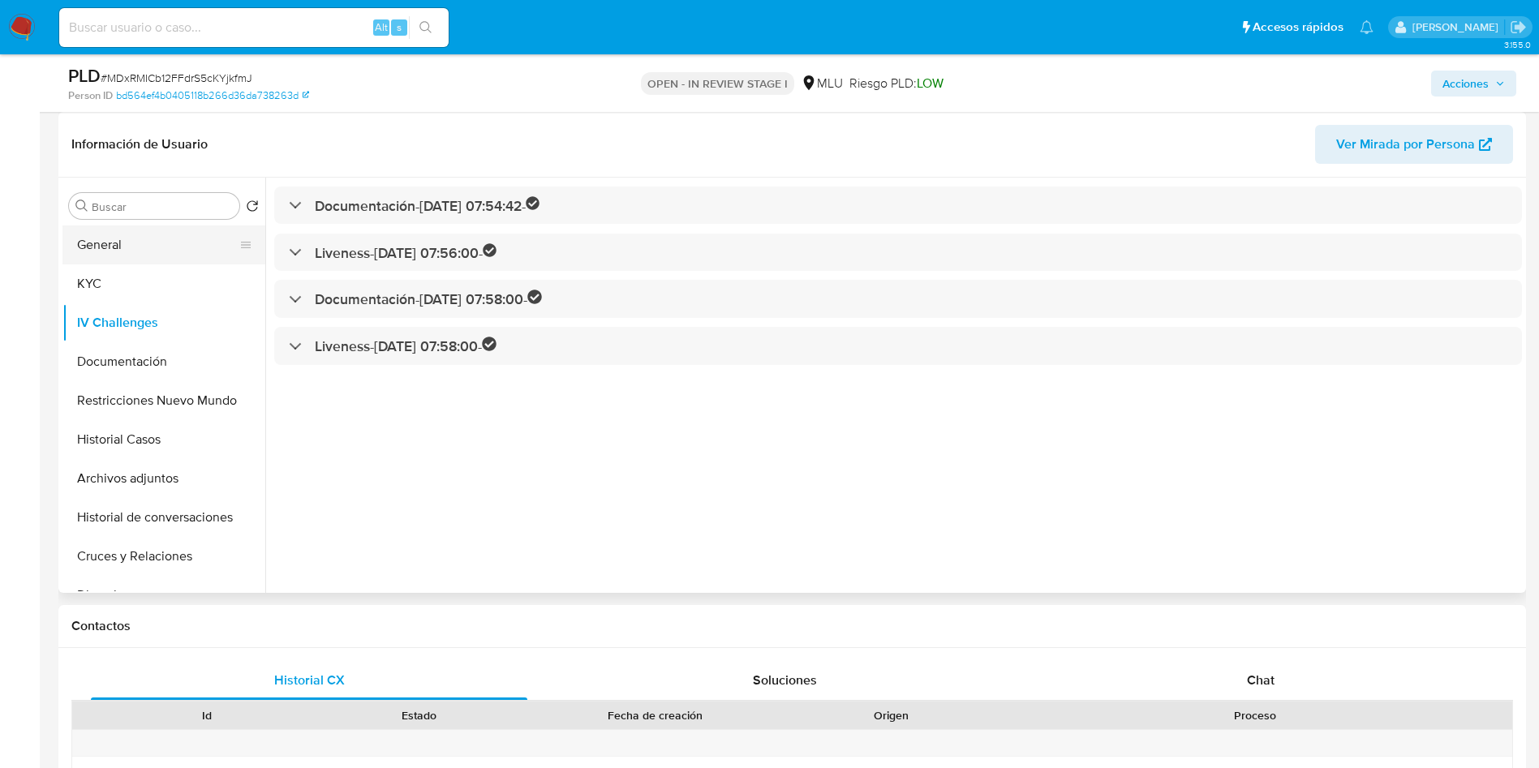
click at [187, 263] on button "General" at bounding box center [157, 245] width 190 height 39
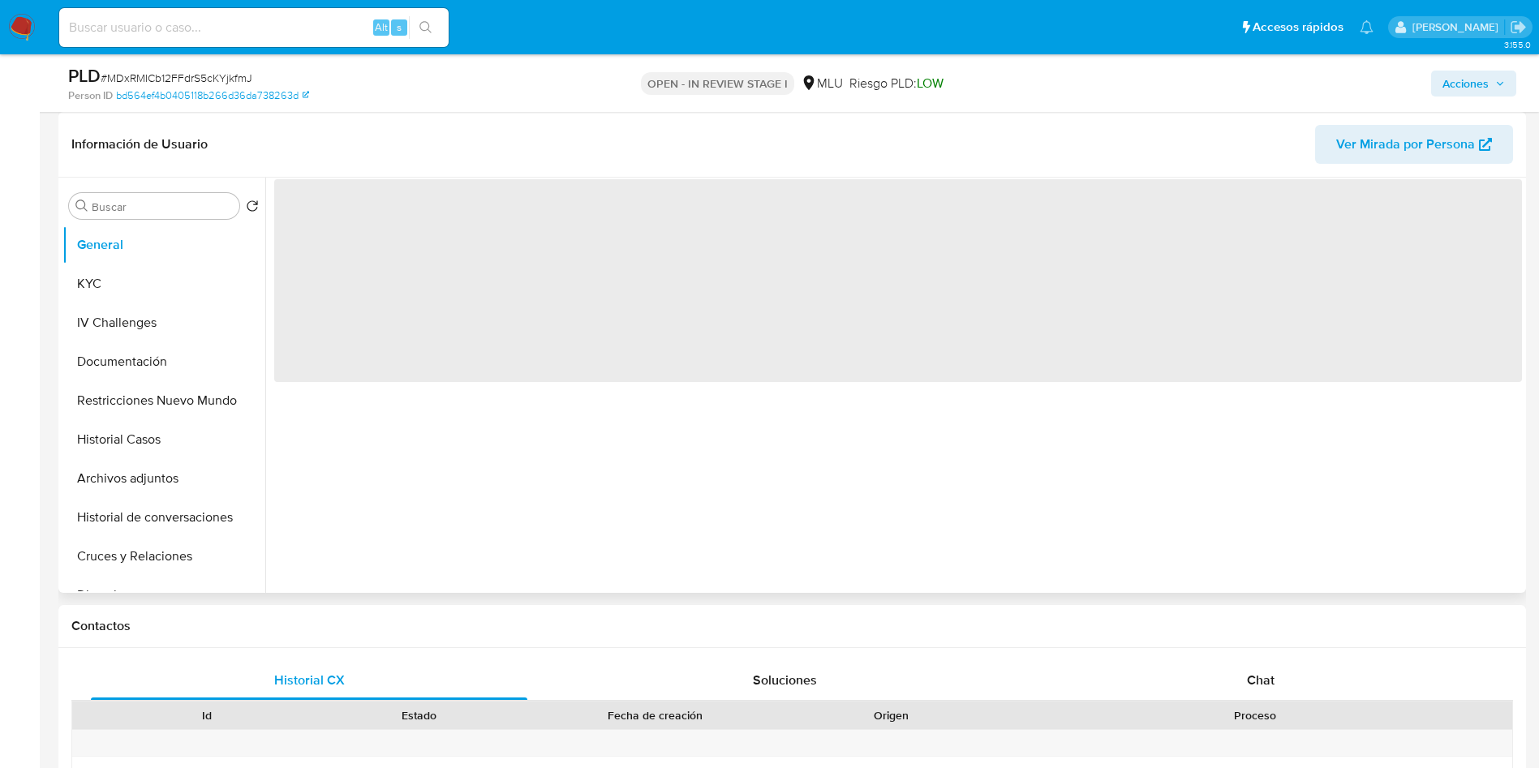
click at [114, 286] on button "KYC" at bounding box center [157, 284] width 190 height 39
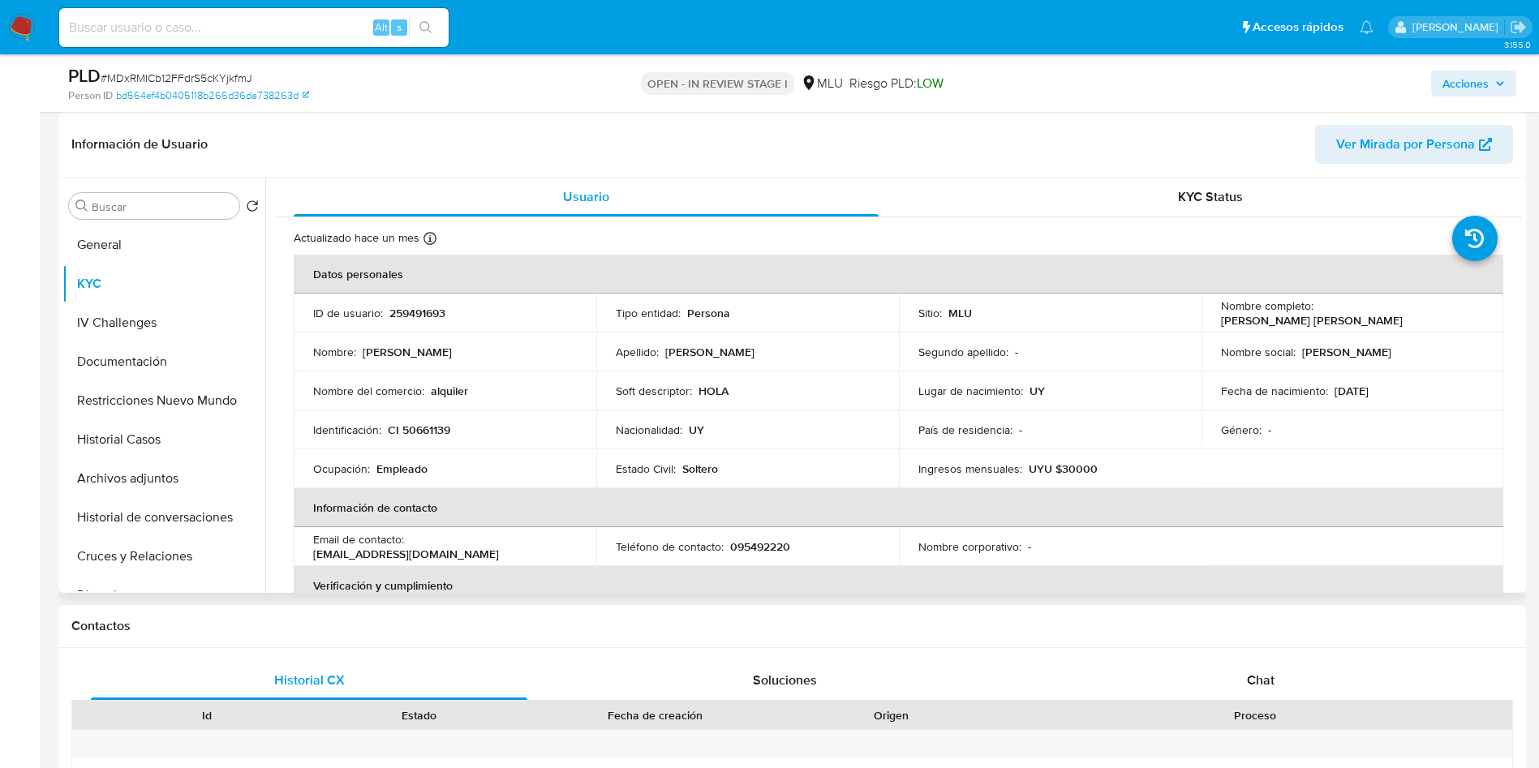
drag, startPoint x: 1213, startPoint y: 319, endPoint x: 1396, endPoint y: 320, distance: 182.6
click at [1396, 320] on td "Nombre completo : Fernando Martin Quirico Villarreal" at bounding box center [1353, 313] width 303 height 39
copy p "Fernando Martin Quirico Villarreal"
click at [168, 467] on button "Archivos adjuntos" at bounding box center [157, 478] width 190 height 39
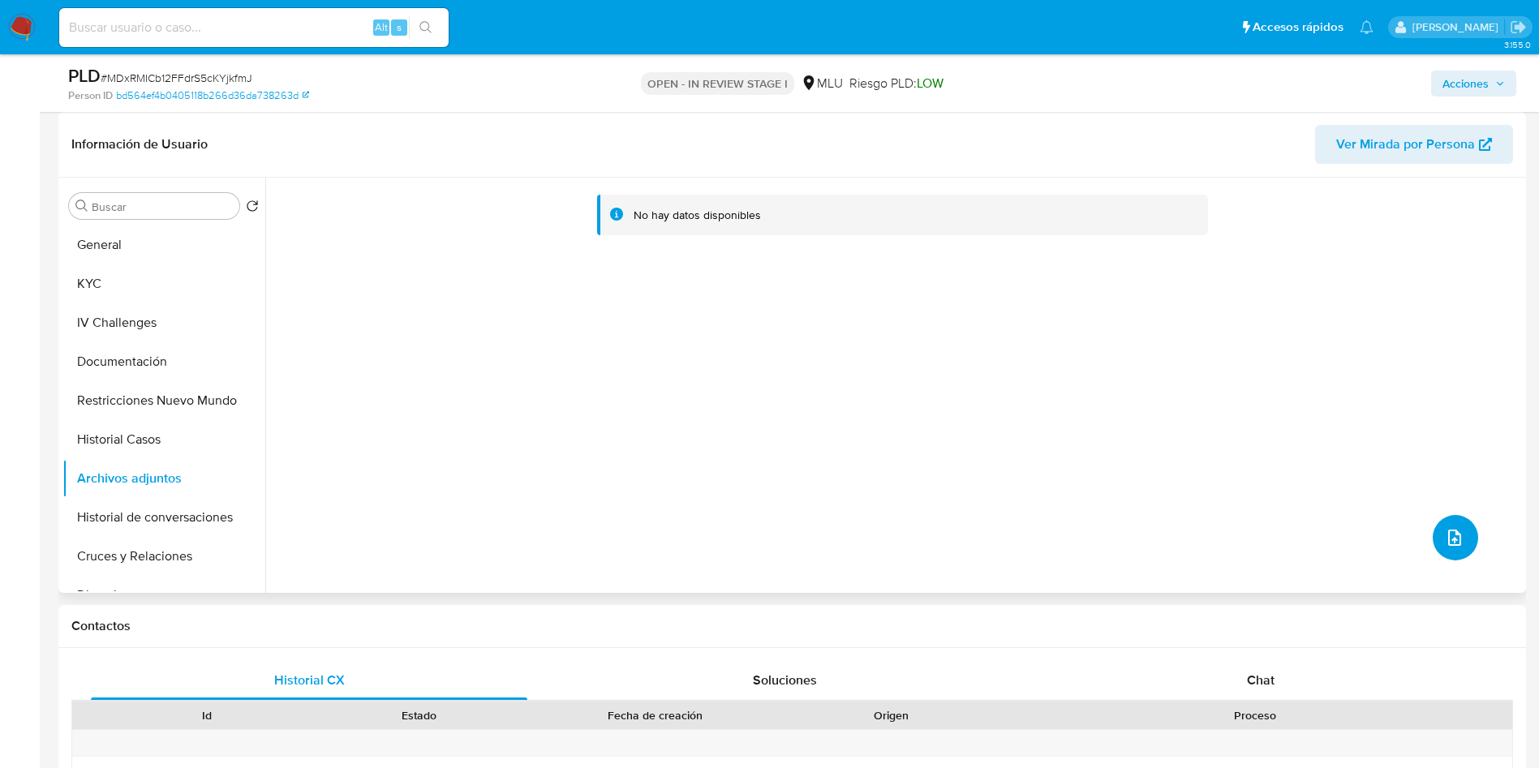
click at [1454, 530] on icon "upload-file" at bounding box center [1454, 537] width 19 height 19
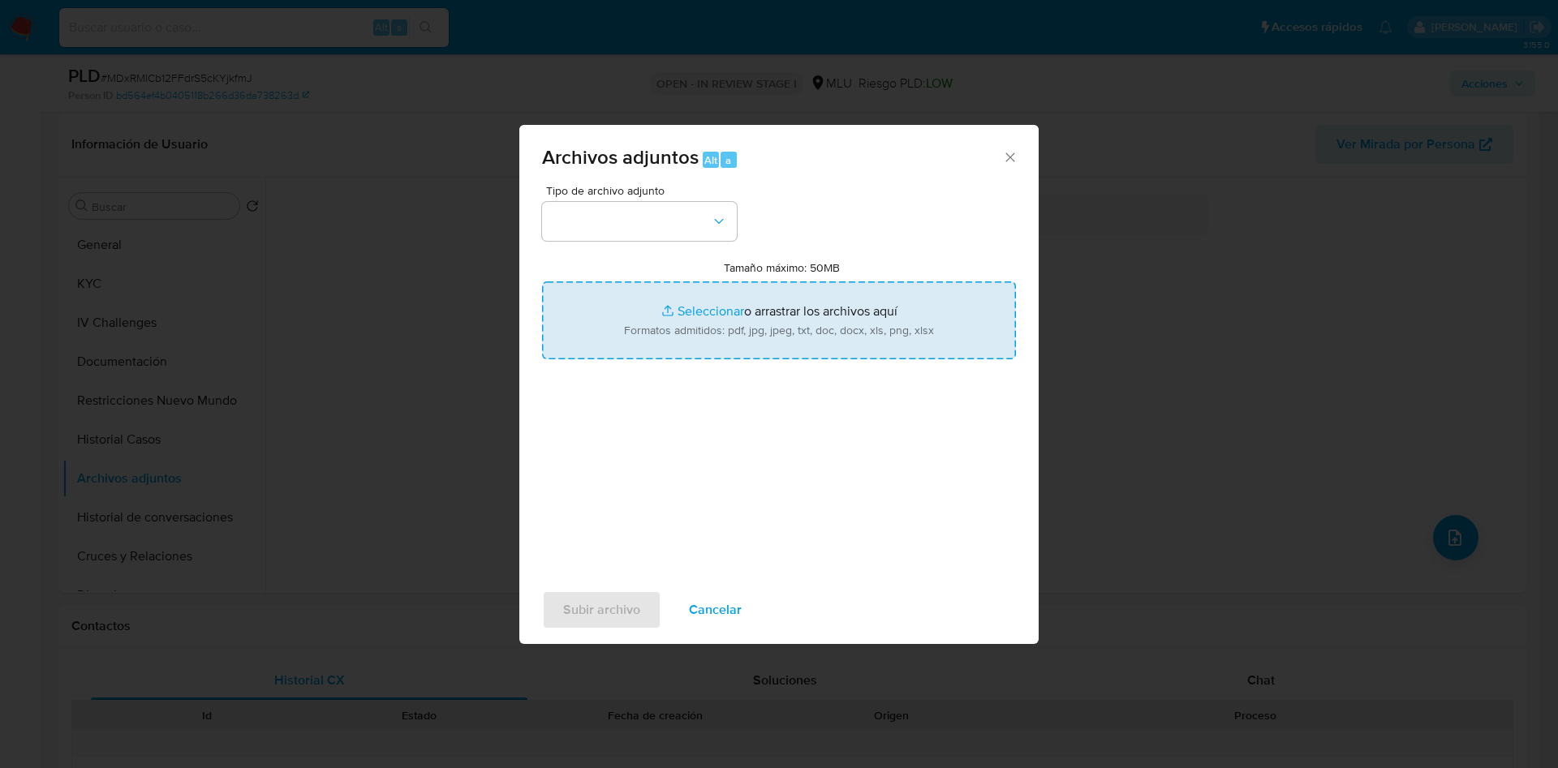
click at [923, 314] on input "Tamaño máximo: 50MB Seleccionar archivos" at bounding box center [779, 321] width 474 height 78
type input "C:\fakepath\Case Log 259491693 - 19_08_2025.pdf"
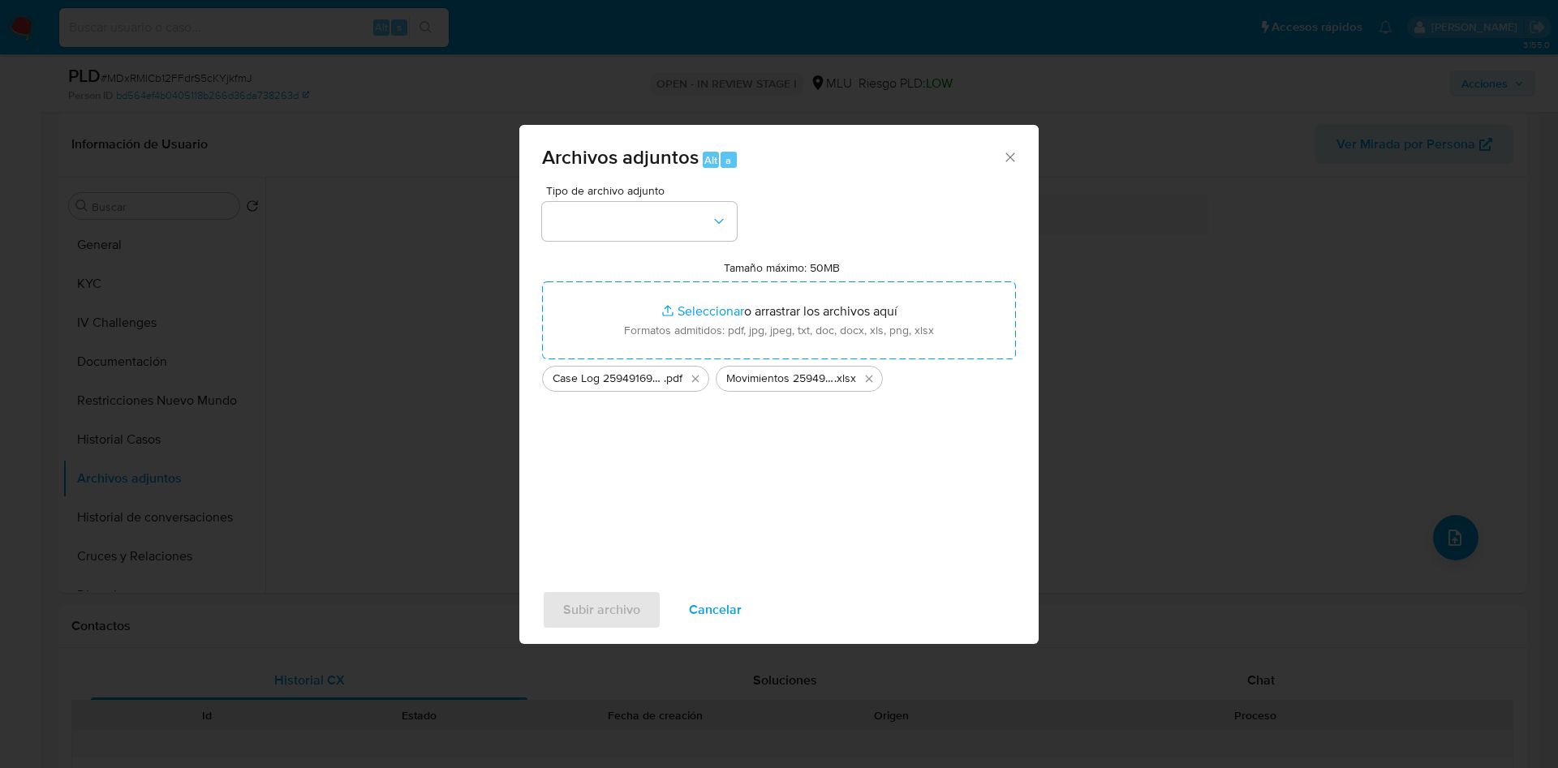
click at [700, 243] on div "Tipo de archivo adjunto Tamaño máximo: 50MB Seleccionar archivos Seleccionar o …" at bounding box center [779, 376] width 474 height 383
click at [694, 233] on button "button" at bounding box center [639, 221] width 195 height 39
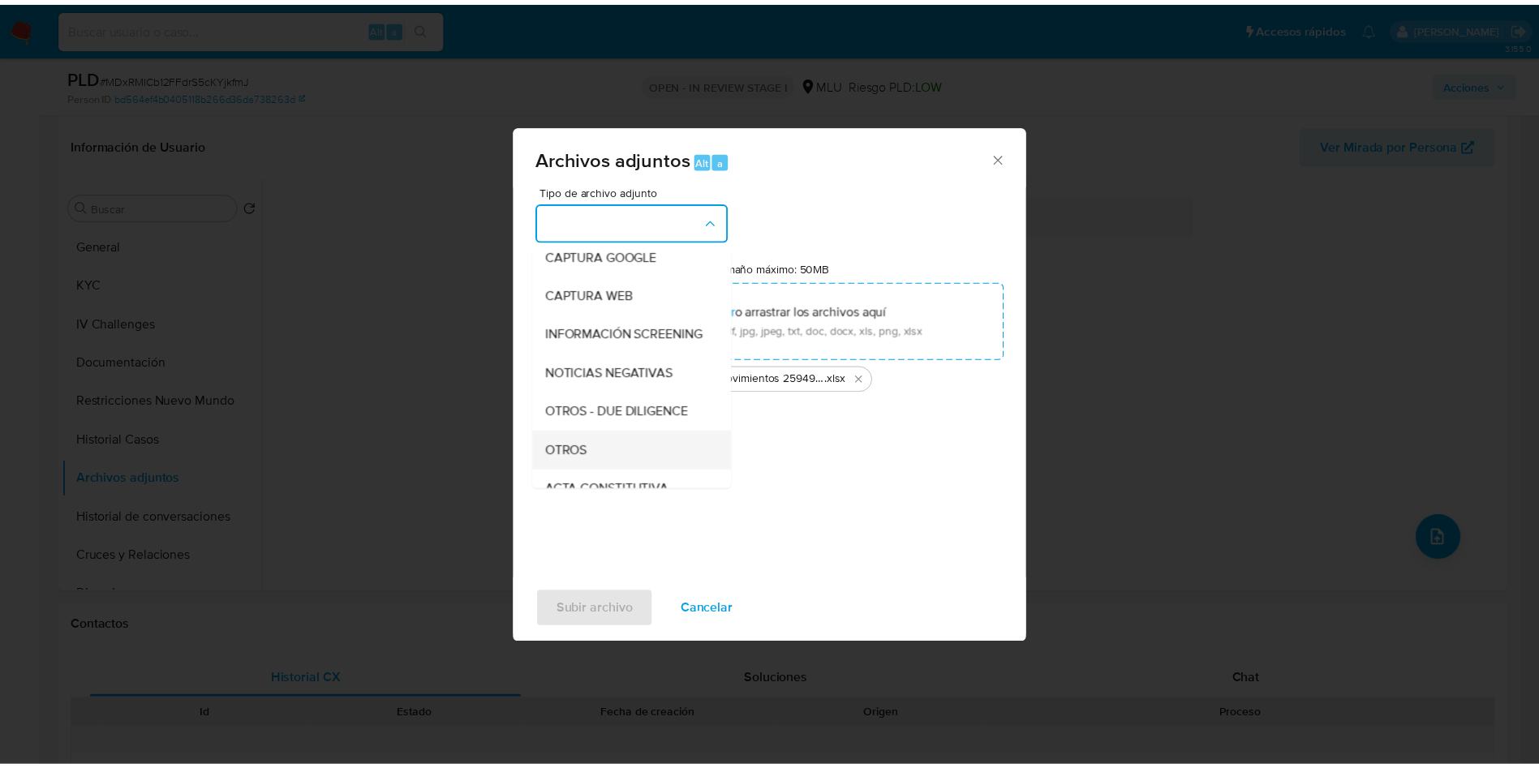
scroll to position [122, 0]
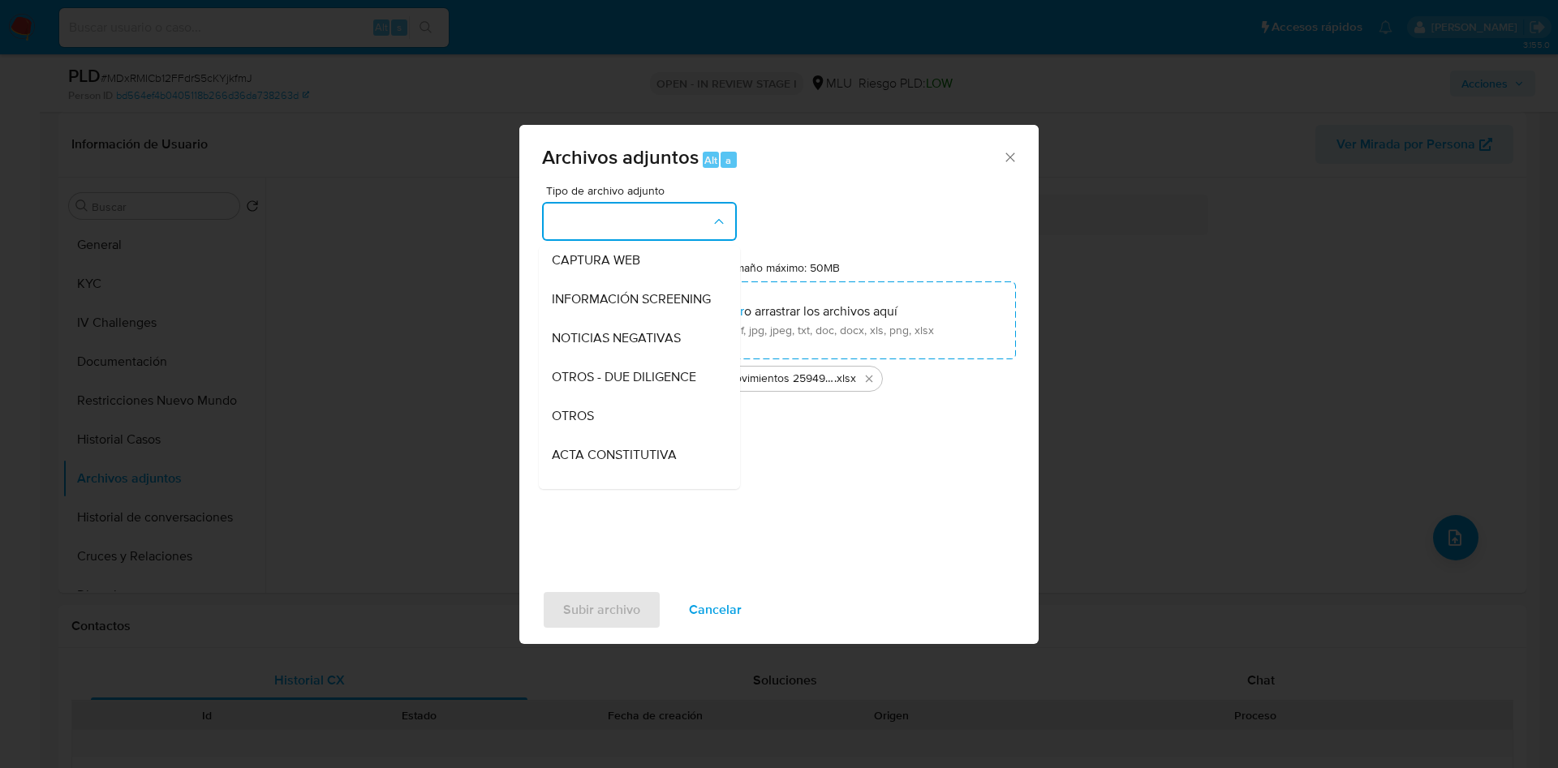
click at [649, 422] on div "OTROS" at bounding box center [635, 416] width 166 height 39
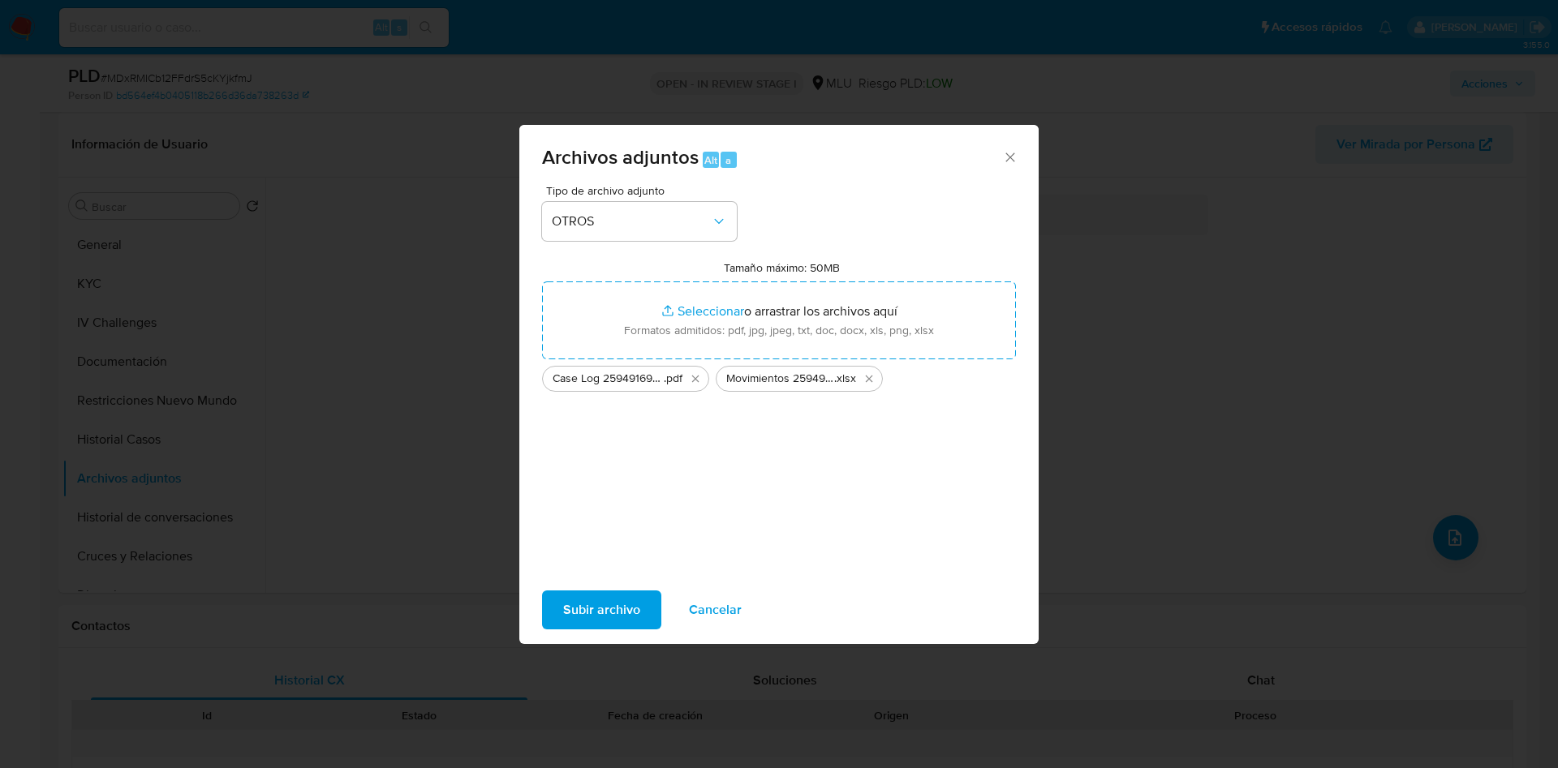
click at [611, 616] on span "Subir archivo" at bounding box center [601, 610] width 77 height 36
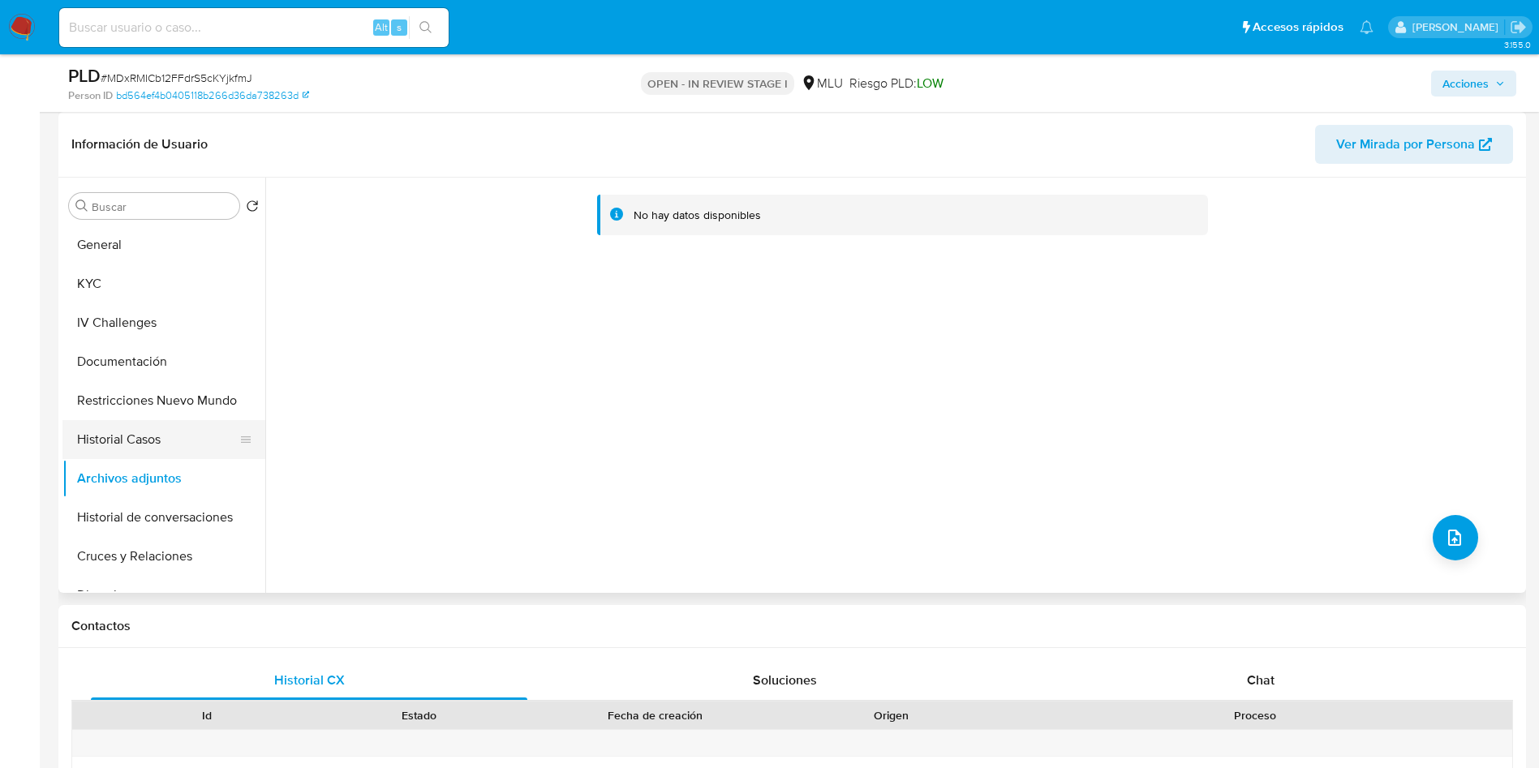
click at [181, 424] on button "Historial Casos" at bounding box center [157, 439] width 190 height 39
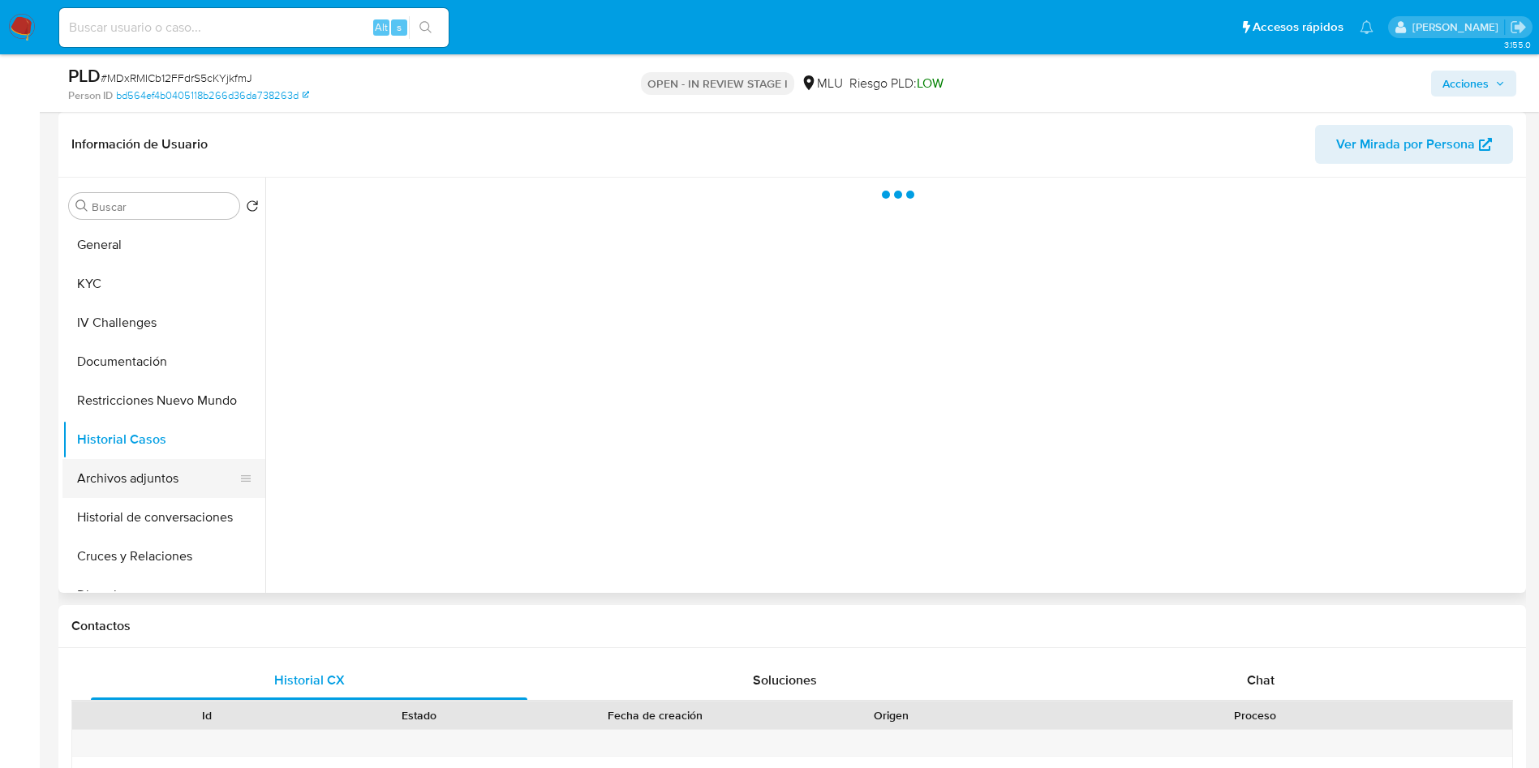
click at [192, 475] on button "Archivos adjuntos" at bounding box center [157, 478] width 190 height 39
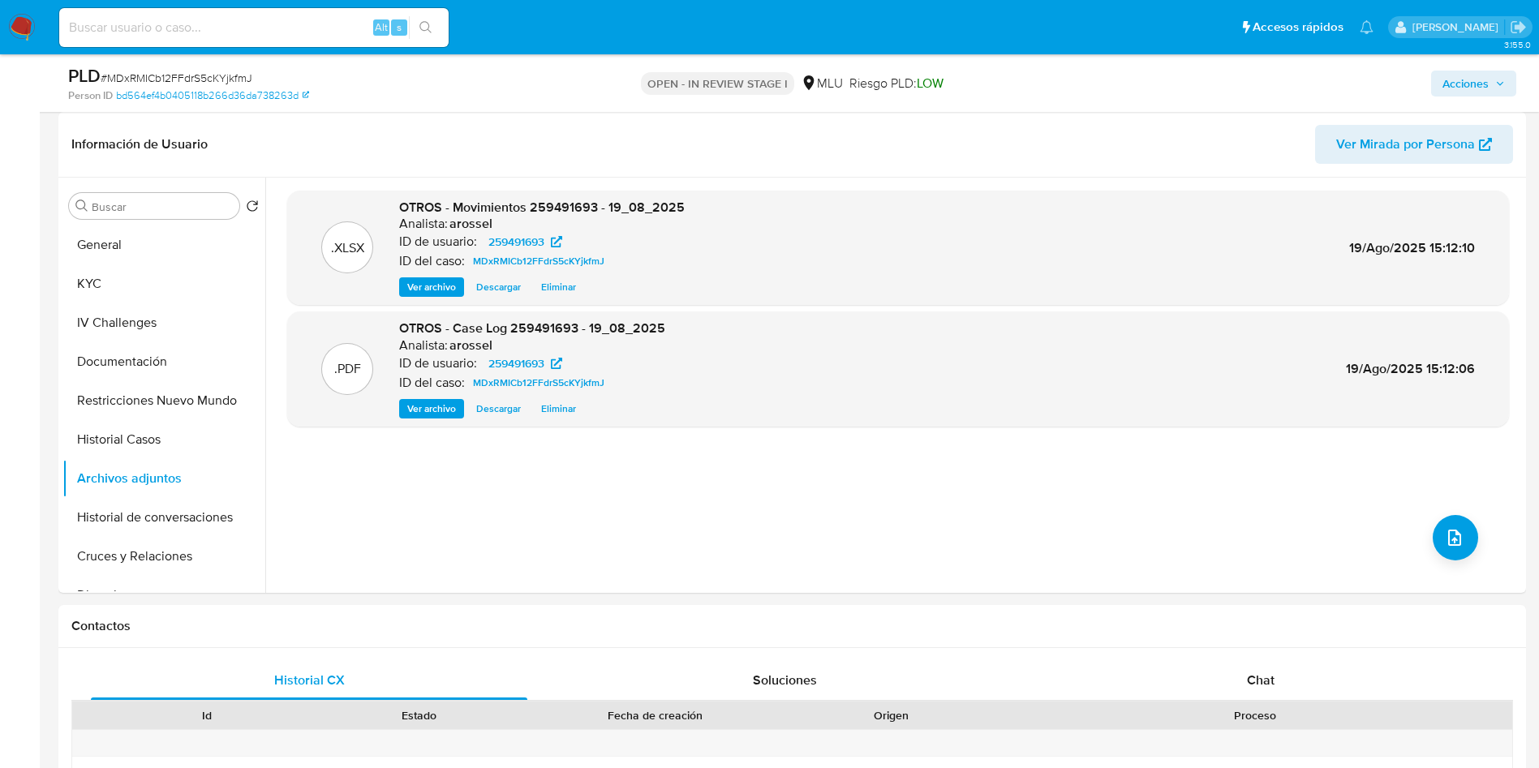
click at [1491, 84] on span "Acciones" at bounding box center [1474, 83] width 62 height 23
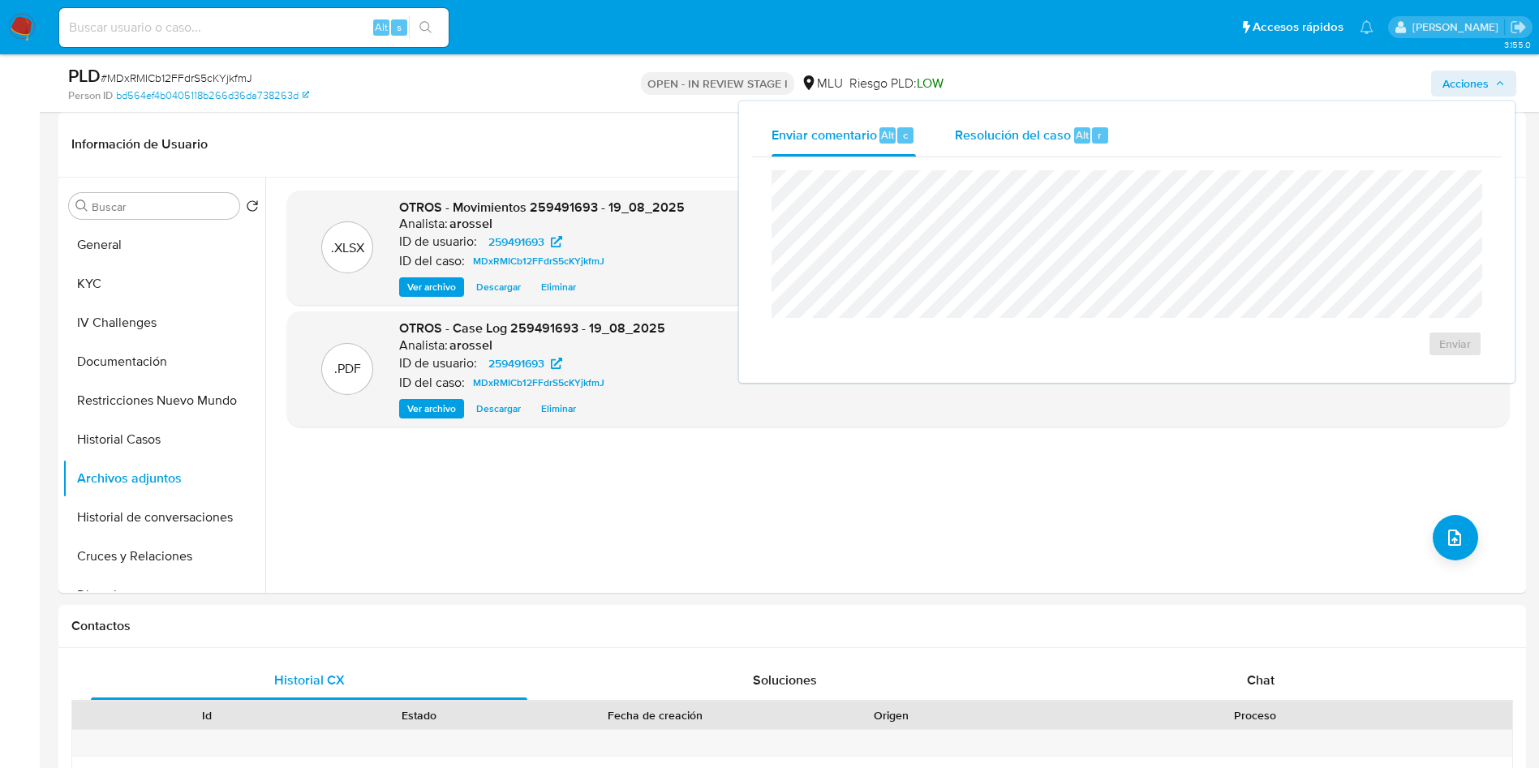
click at [1059, 140] on span "Resolución del caso" at bounding box center [1013, 134] width 116 height 19
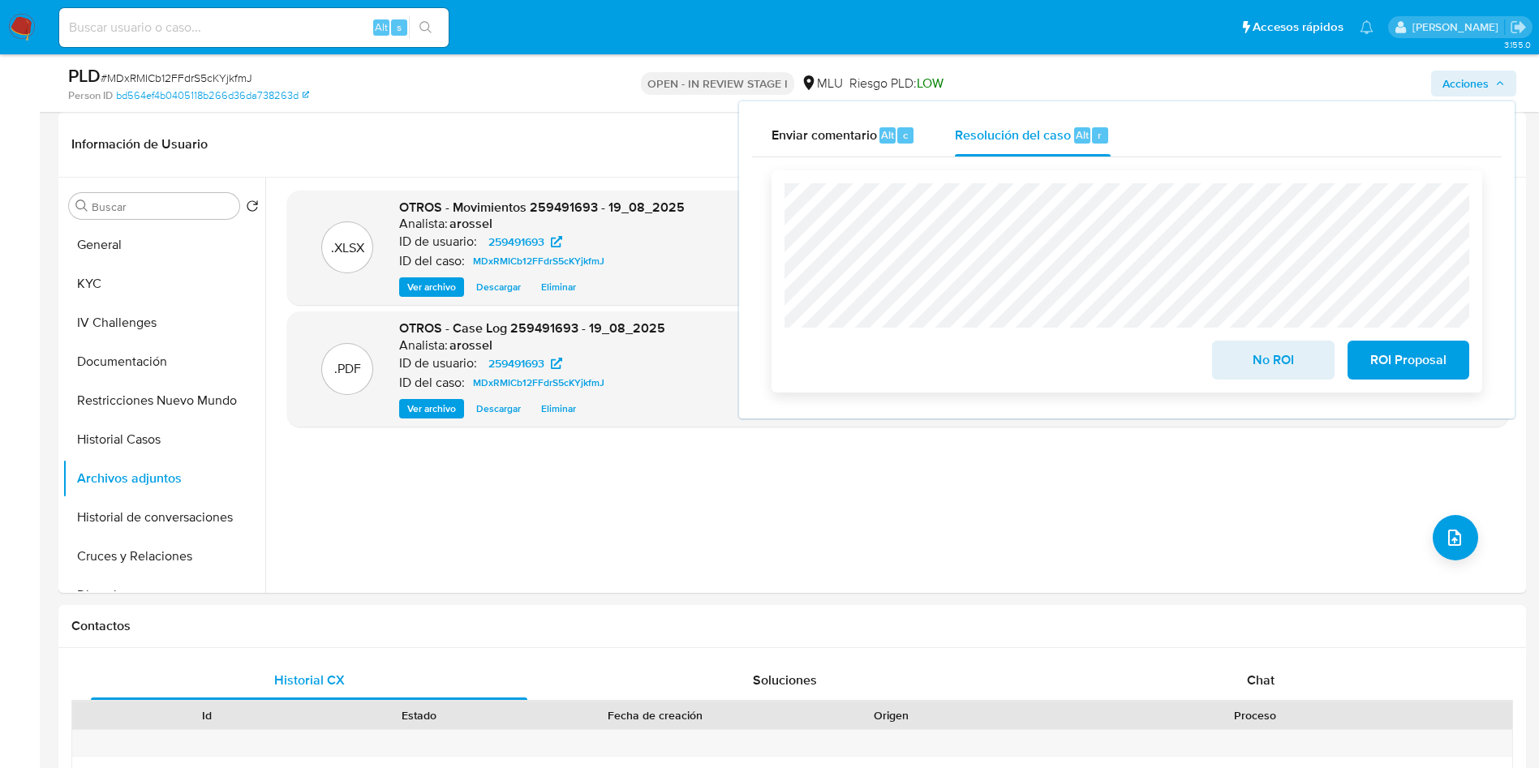
click at [1254, 367] on span "No ROI" at bounding box center [1273, 360] width 80 height 36
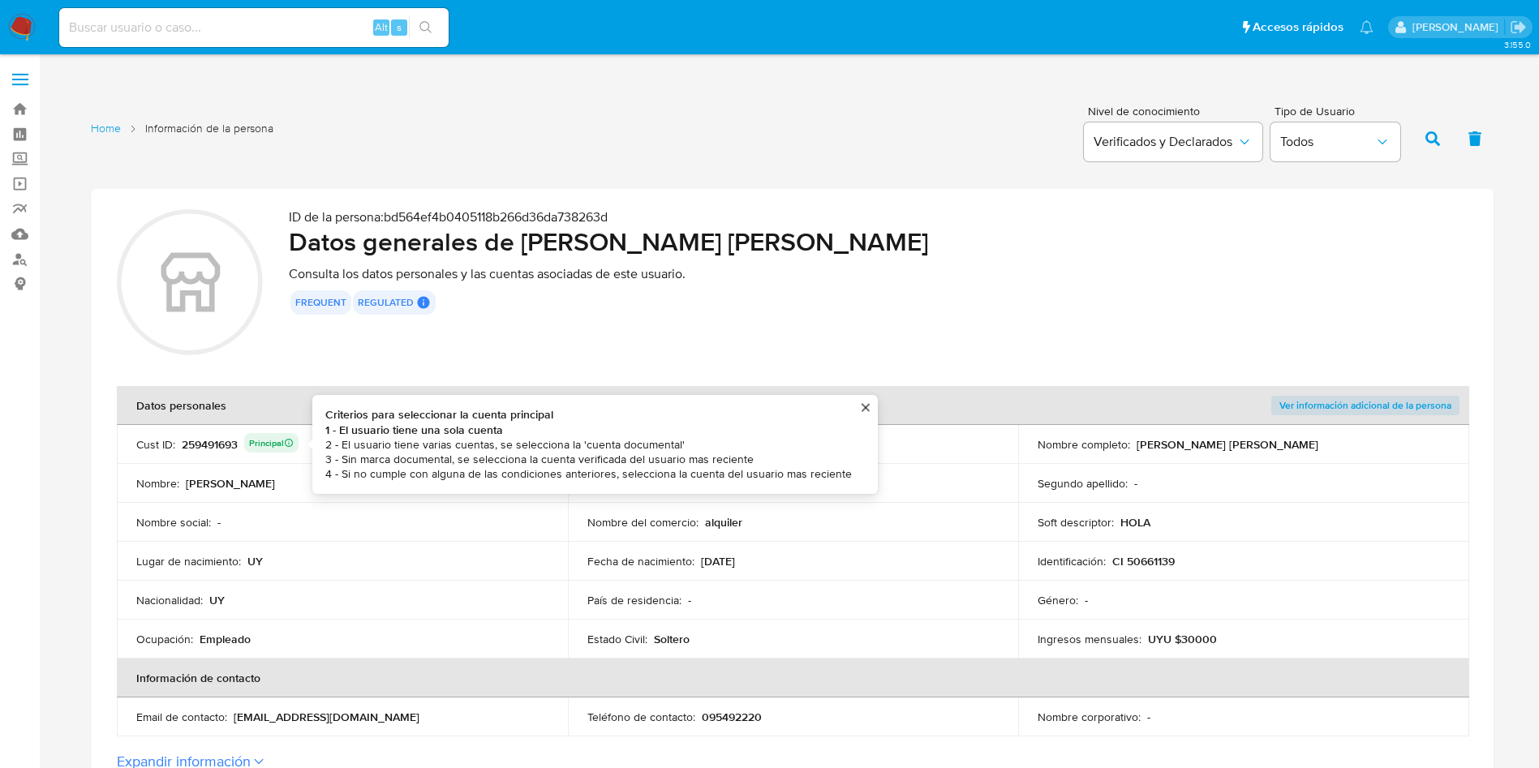
click at [210, 444] on div "259491693 Principal Criterios para seleccionar la cuenta principal 1 - El usuar…" at bounding box center [240, 444] width 117 height 23
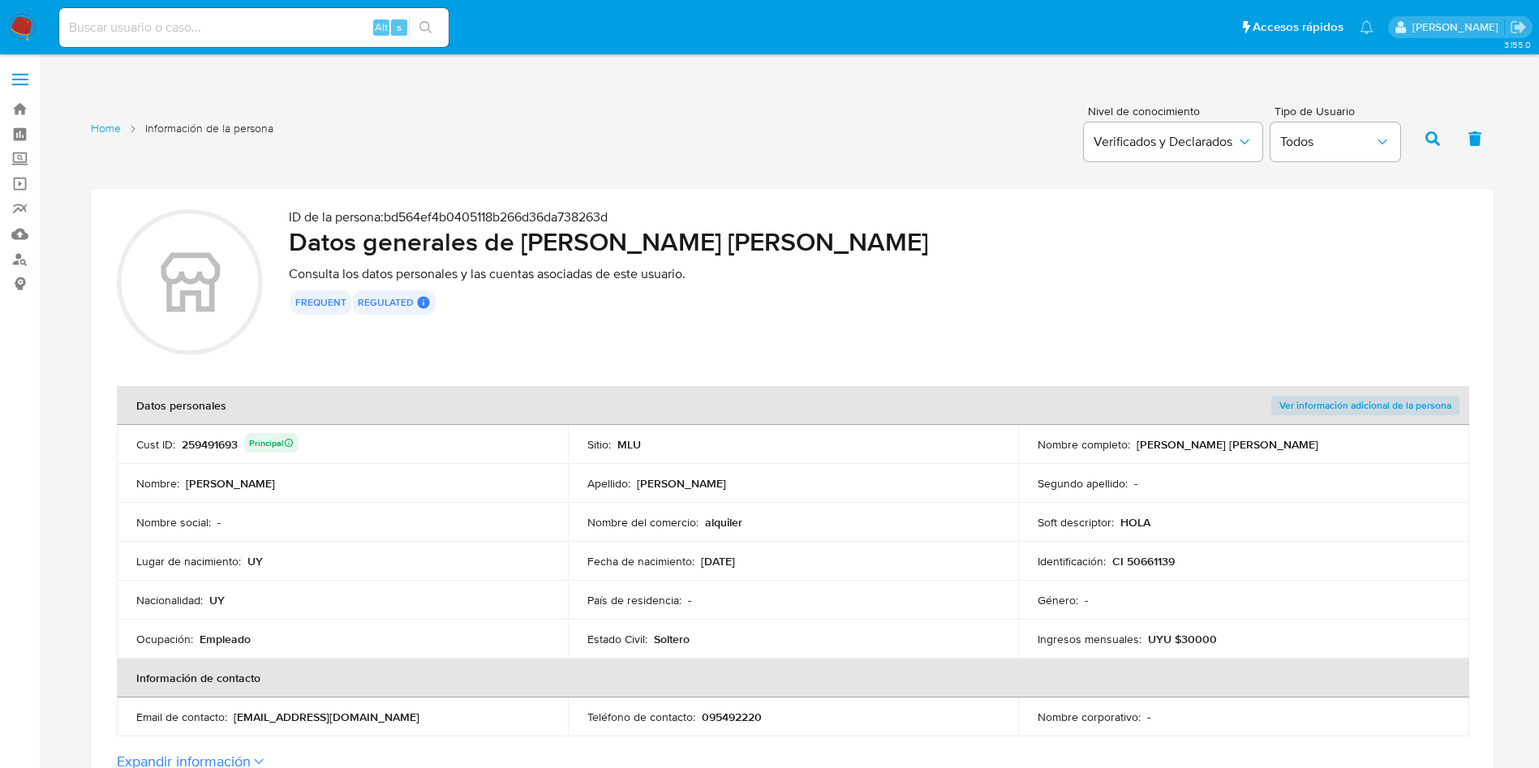
click at [210, 444] on div "259491693 Principal" at bounding box center [240, 444] width 117 height 23
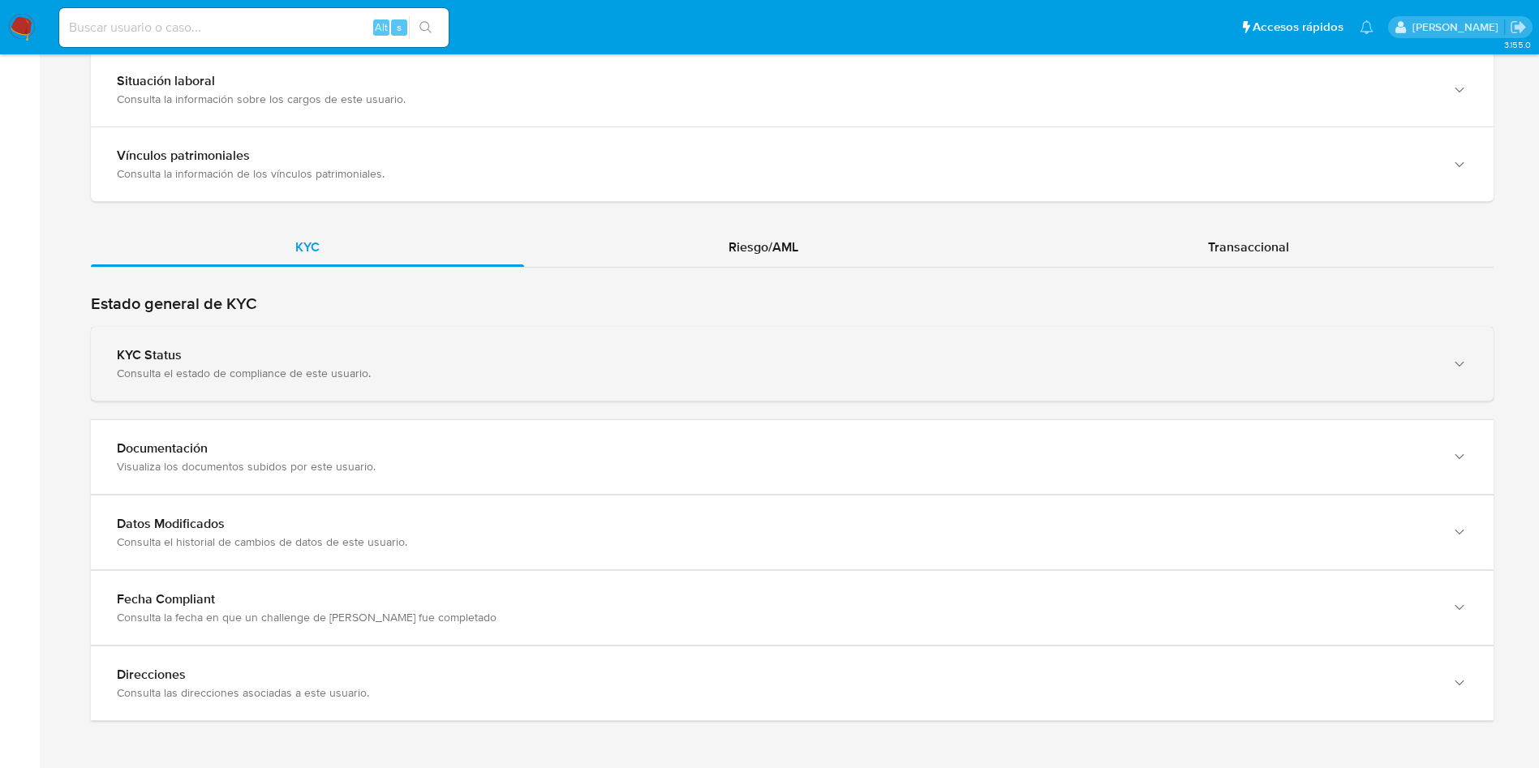
click at [386, 343] on div "KYC Status Consulta el estado de compliance de este usuario." at bounding box center [792, 364] width 1403 height 74
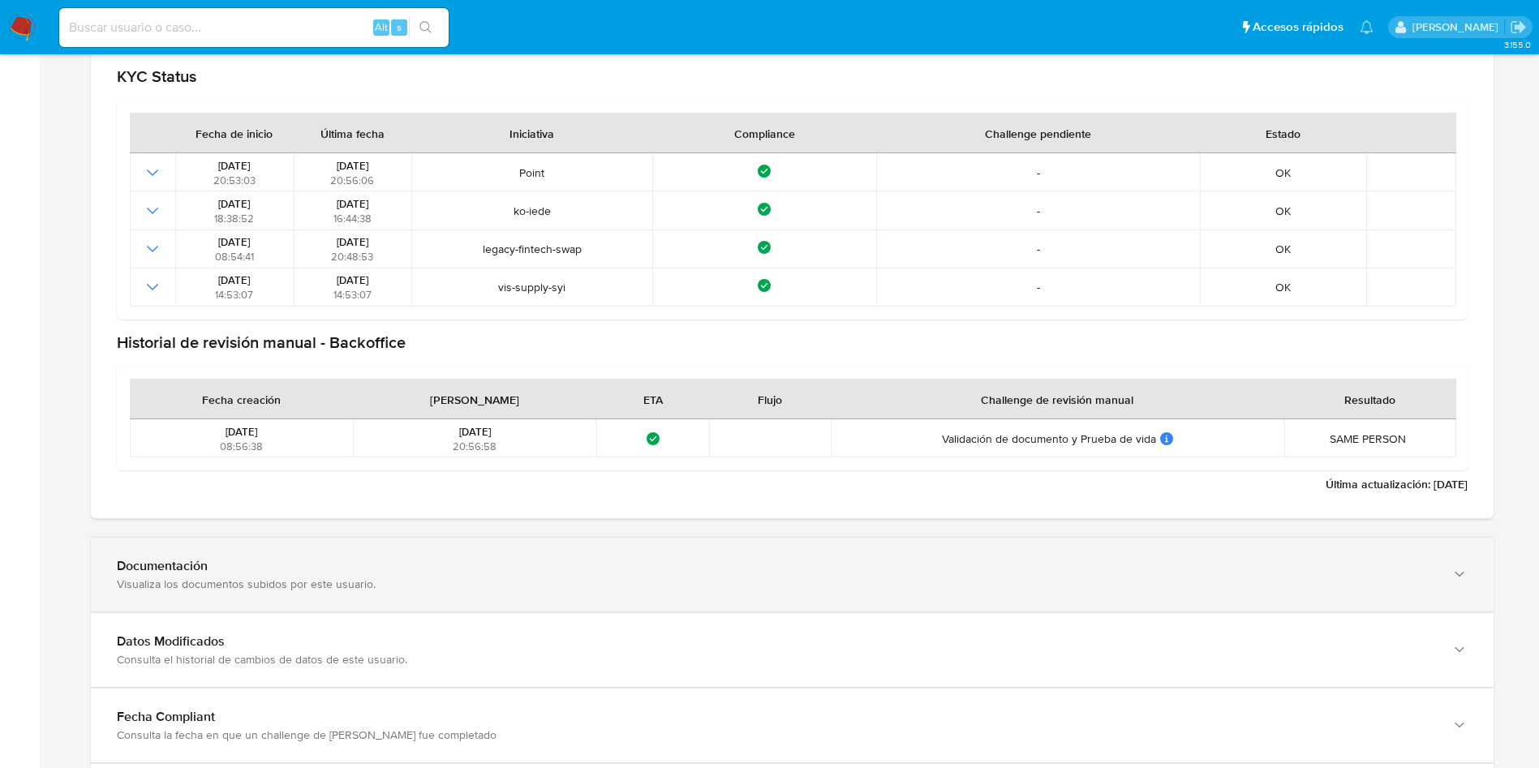
click at [357, 593] on div "Documentación Visualiza los documentos subidos por este usuario." at bounding box center [792, 575] width 1403 height 74
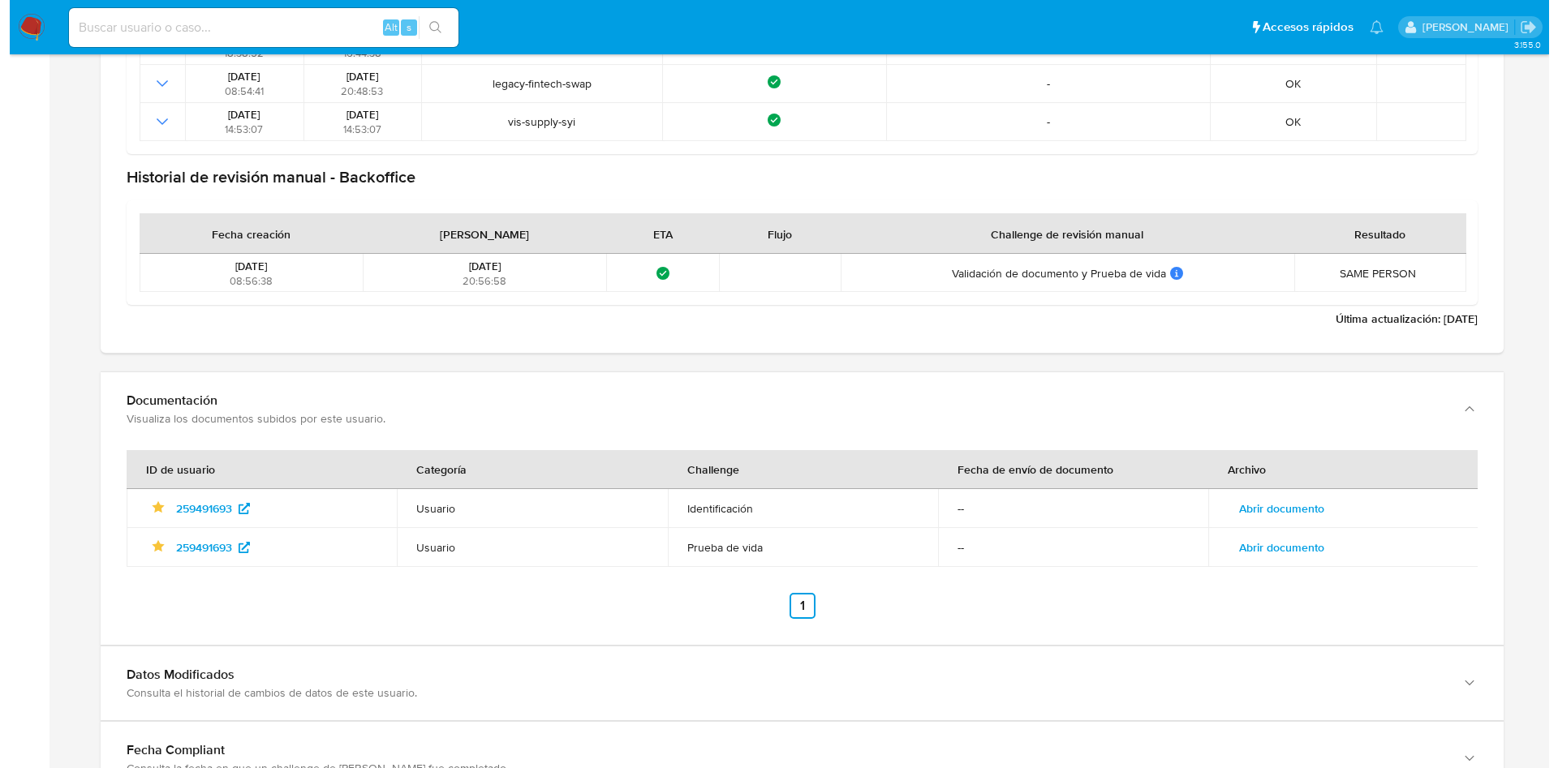
scroll to position [2021, 0]
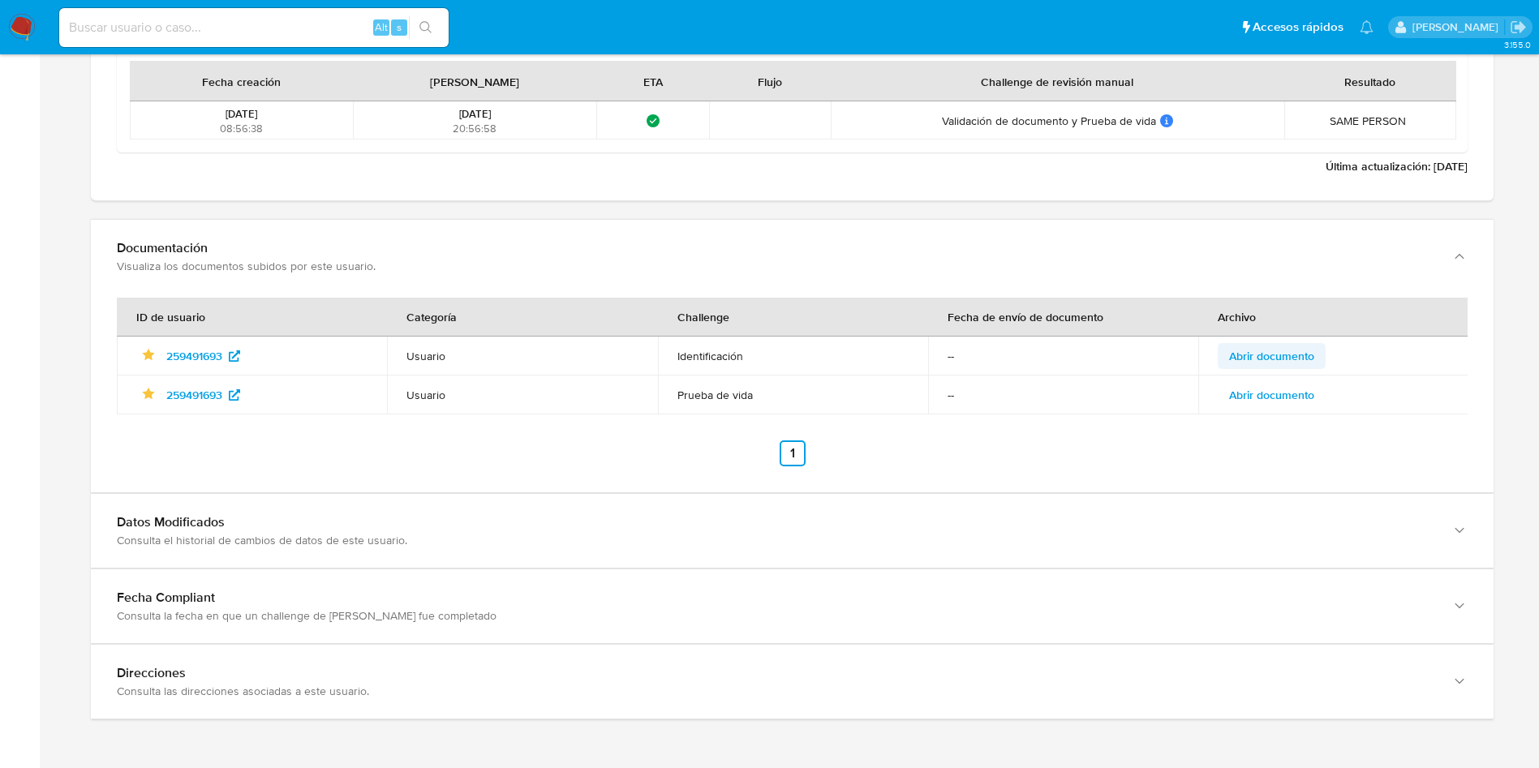
click at [1293, 352] on span "Abrir documento" at bounding box center [1271, 356] width 85 height 23
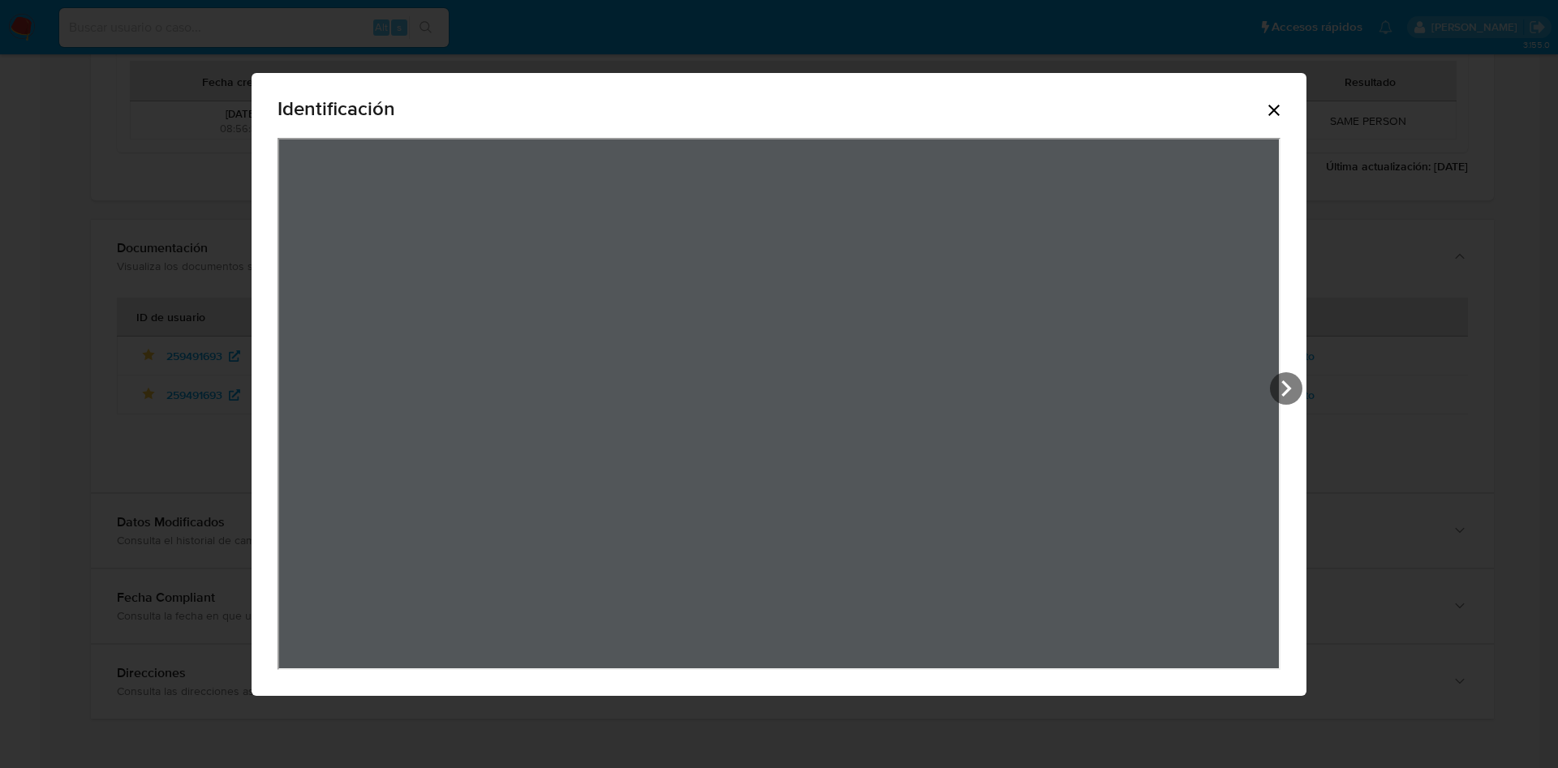
click at [1270, 111] on icon "Cerrar" at bounding box center [1273, 110] width 19 height 19
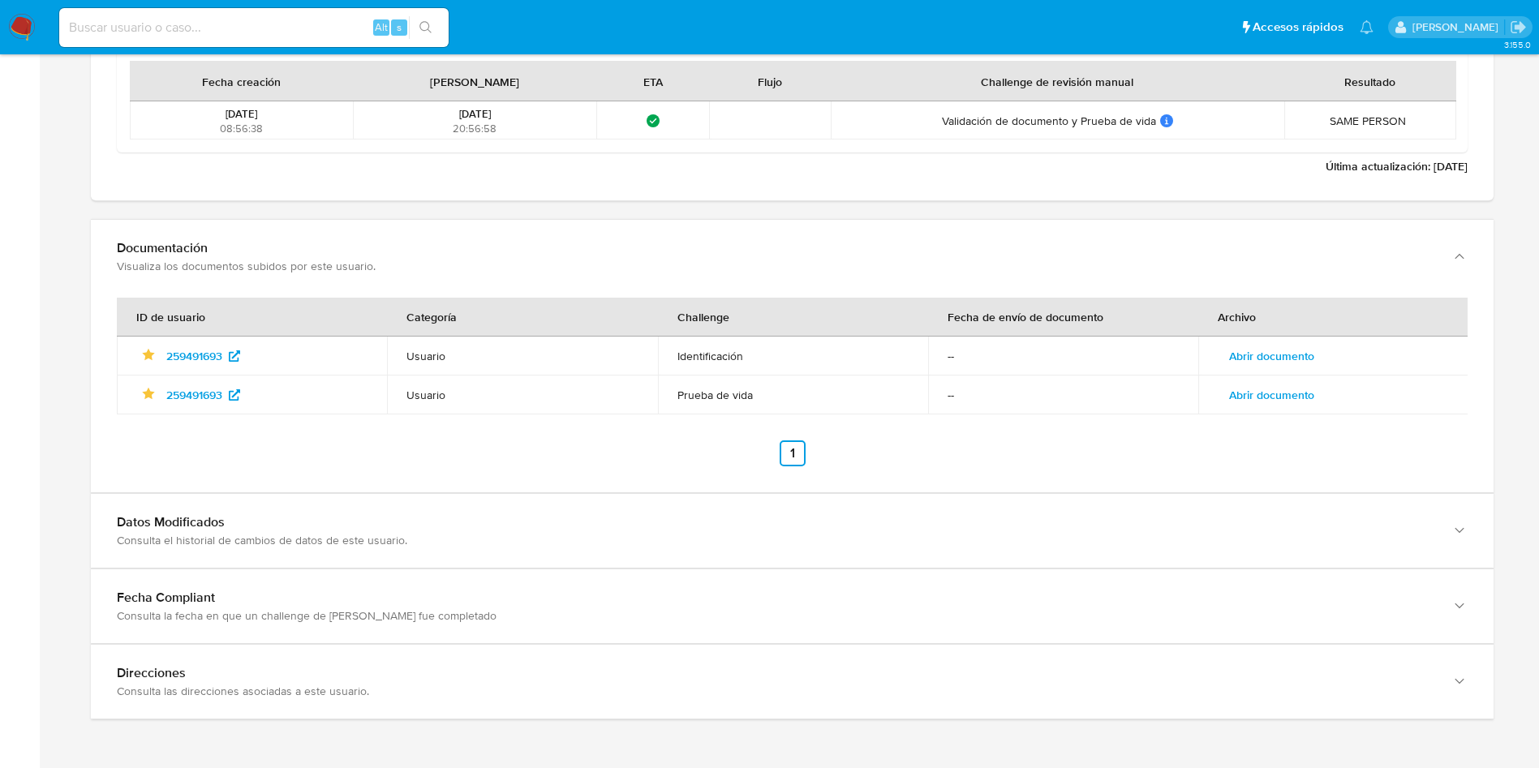
click at [1288, 392] on span "Abrir documento" at bounding box center [1271, 395] width 85 height 23
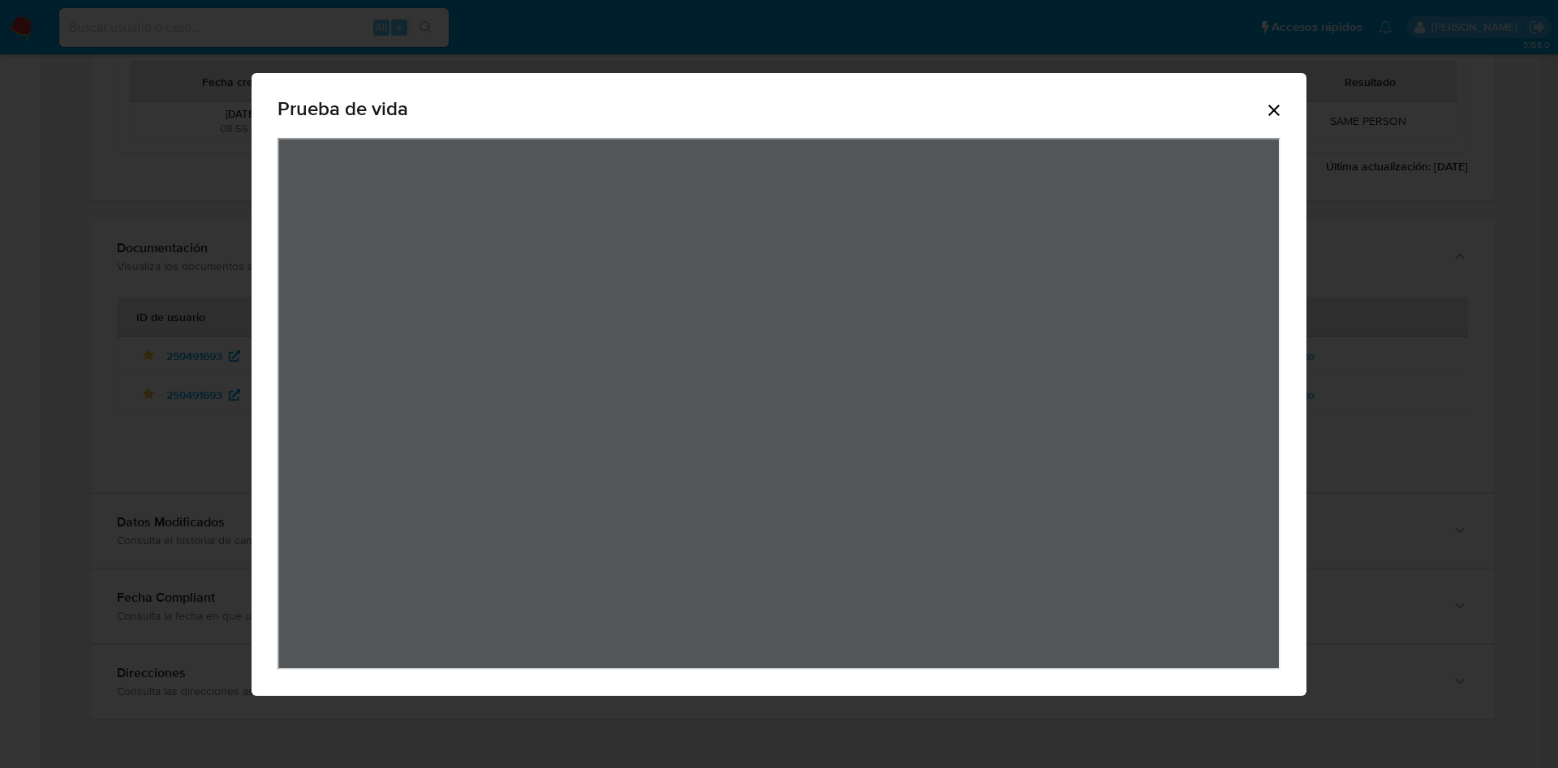
click at [1276, 106] on icon "Cerrar" at bounding box center [1273, 110] width 19 height 19
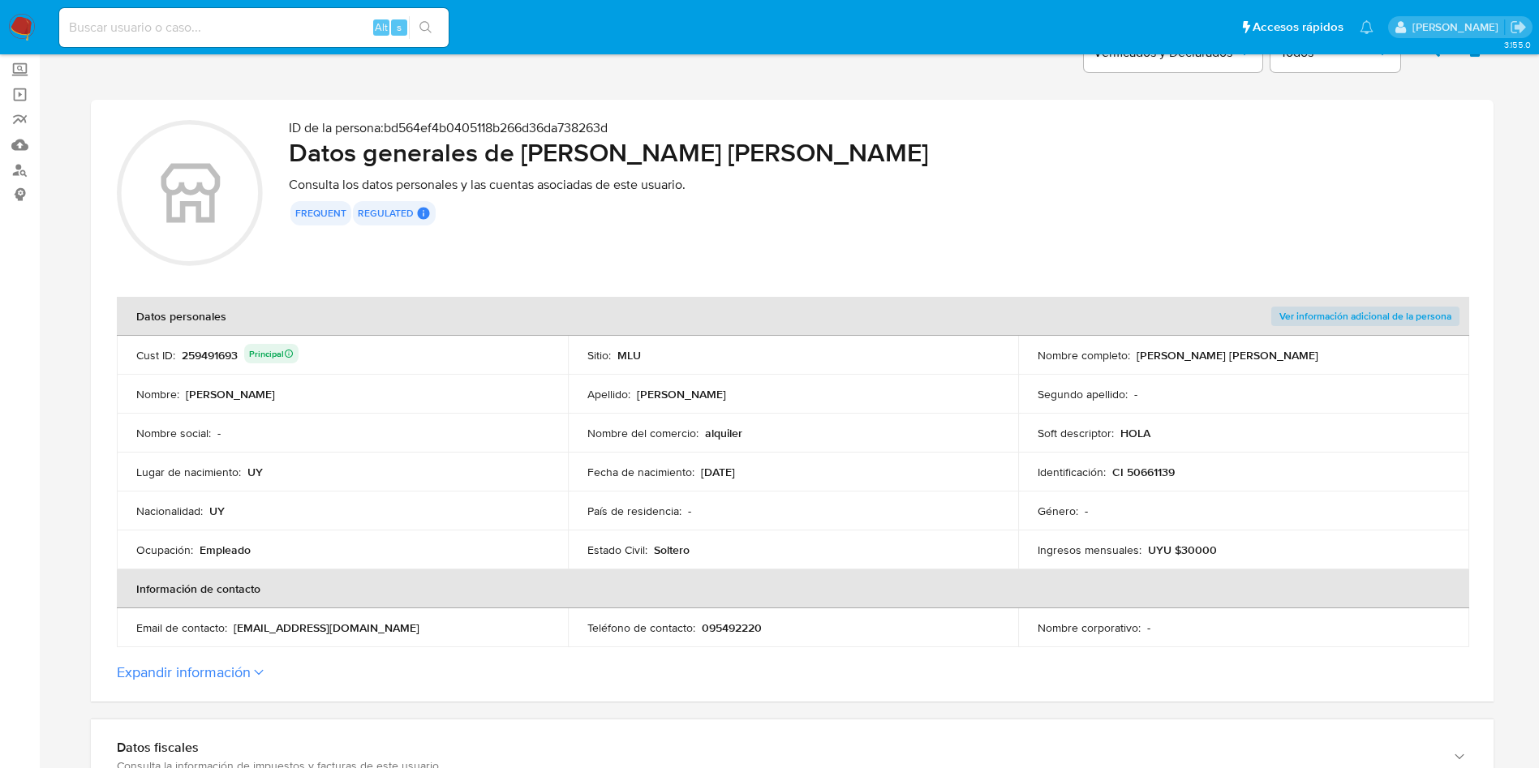
scroll to position [0, 0]
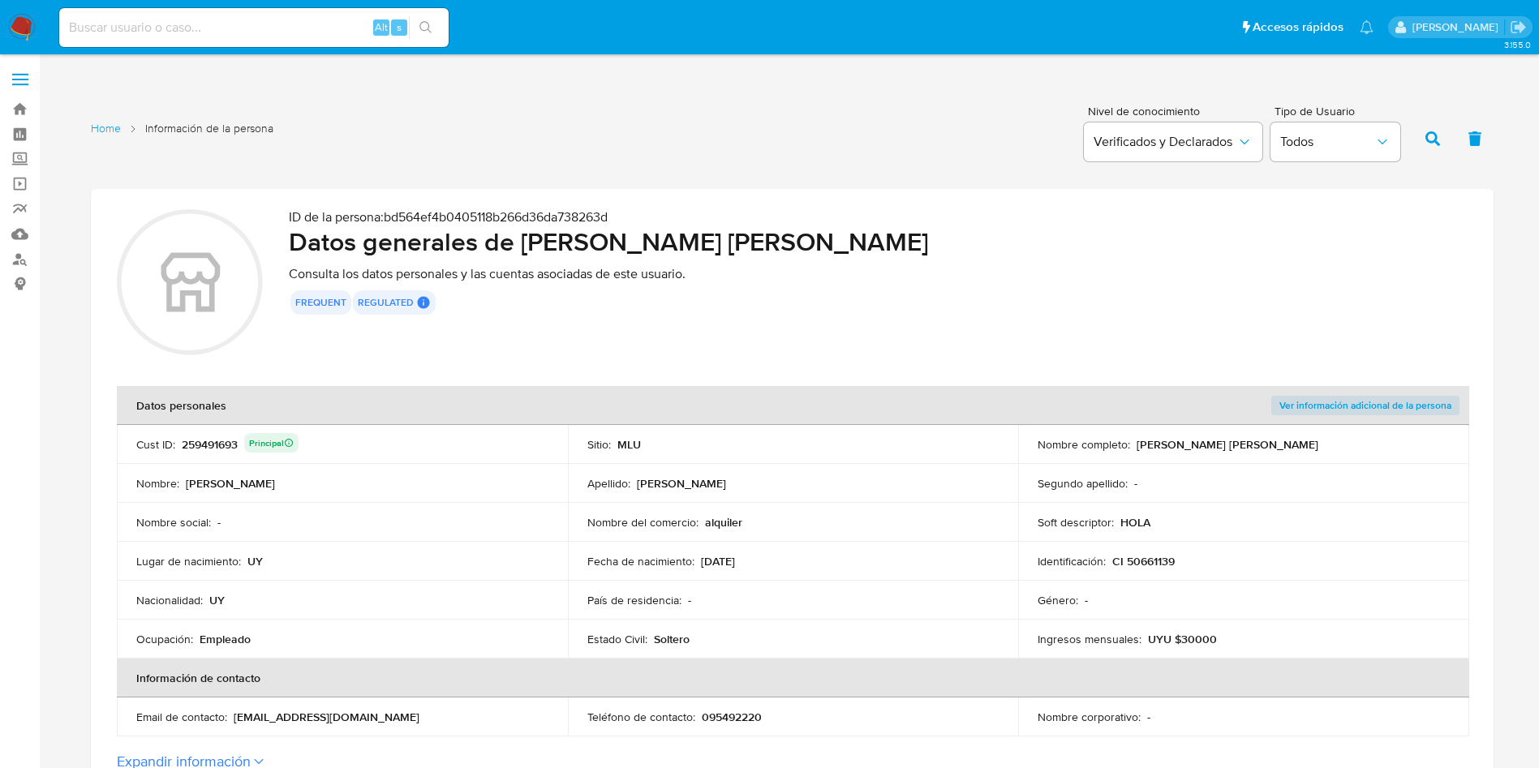
drag, startPoint x: 1138, startPoint y: 445, endPoint x: 1358, endPoint y: 443, distance: 220.7
click at [1358, 443] on div "Nombre completo : Fernando Martin Quirico Villarreal" at bounding box center [1244, 444] width 412 height 15
click at [261, 32] on input at bounding box center [254, 27] width 390 height 21
paste input "182258980"
type input "182258980"
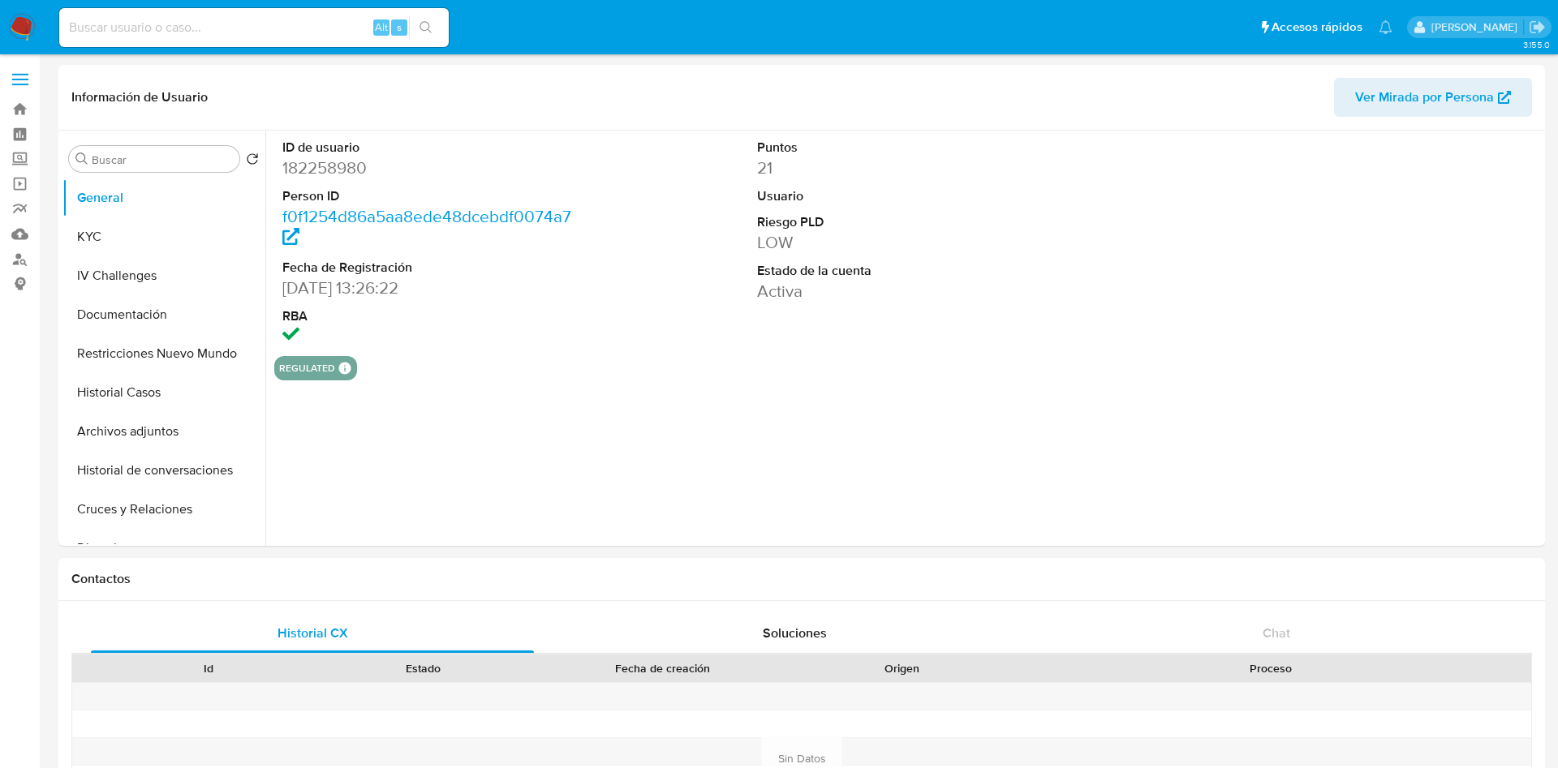
select select "10"
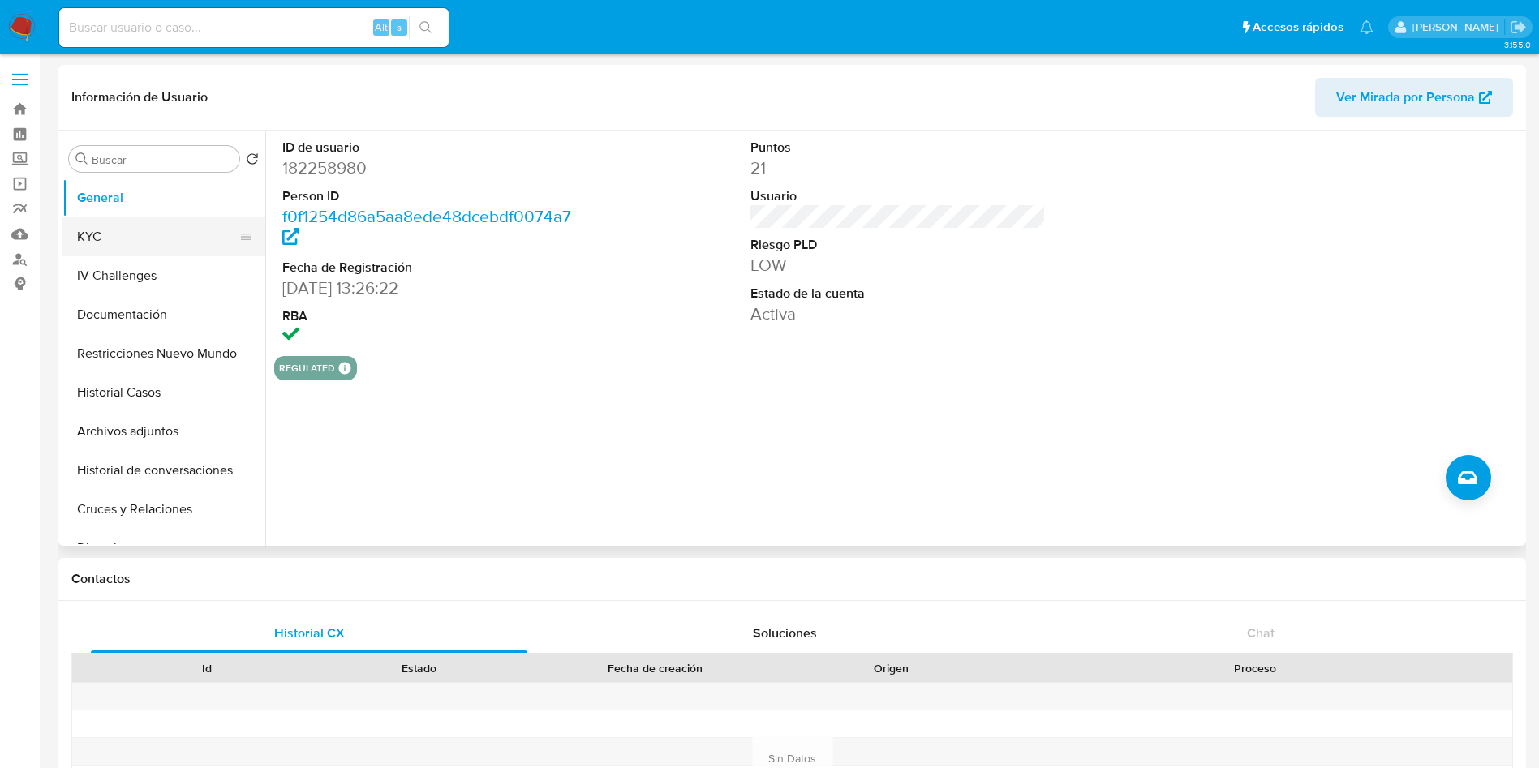
click at [134, 230] on button "KYC" at bounding box center [157, 236] width 190 height 39
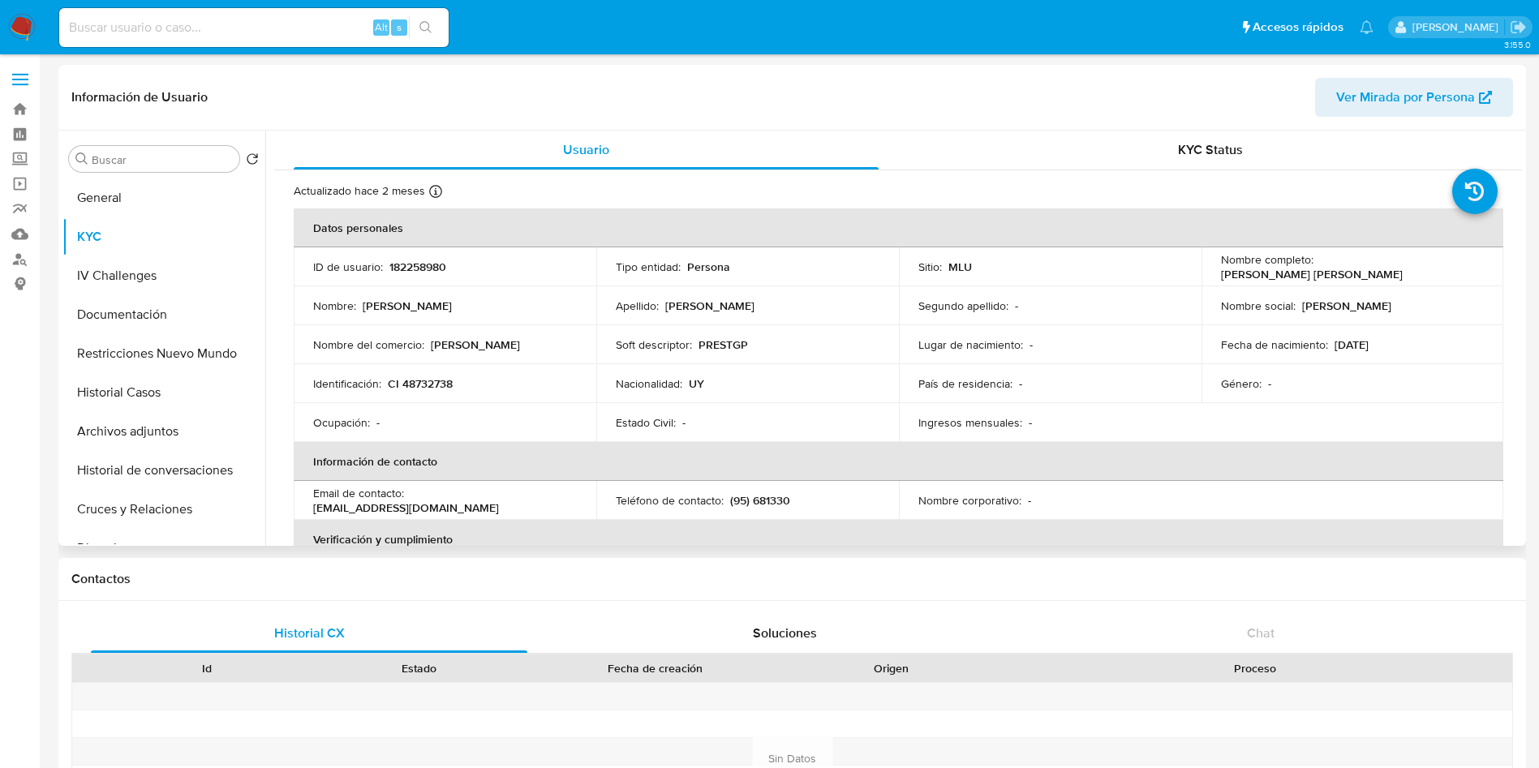
drag, startPoint x: 1207, startPoint y: 275, endPoint x: 644, endPoint y: 80, distance: 595.4
click at [1402, 268] on td "Nombre completo : Gabriel Sebastian Pascale Lopez" at bounding box center [1353, 267] width 303 height 39
copy p "Gabriel Sebastian Pascale Lopez"
click at [437, 379] on p "CI 48732738" at bounding box center [420, 384] width 65 height 15
click at [440, 380] on p "CI 48732738" at bounding box center [420, 384] width 65 height 15
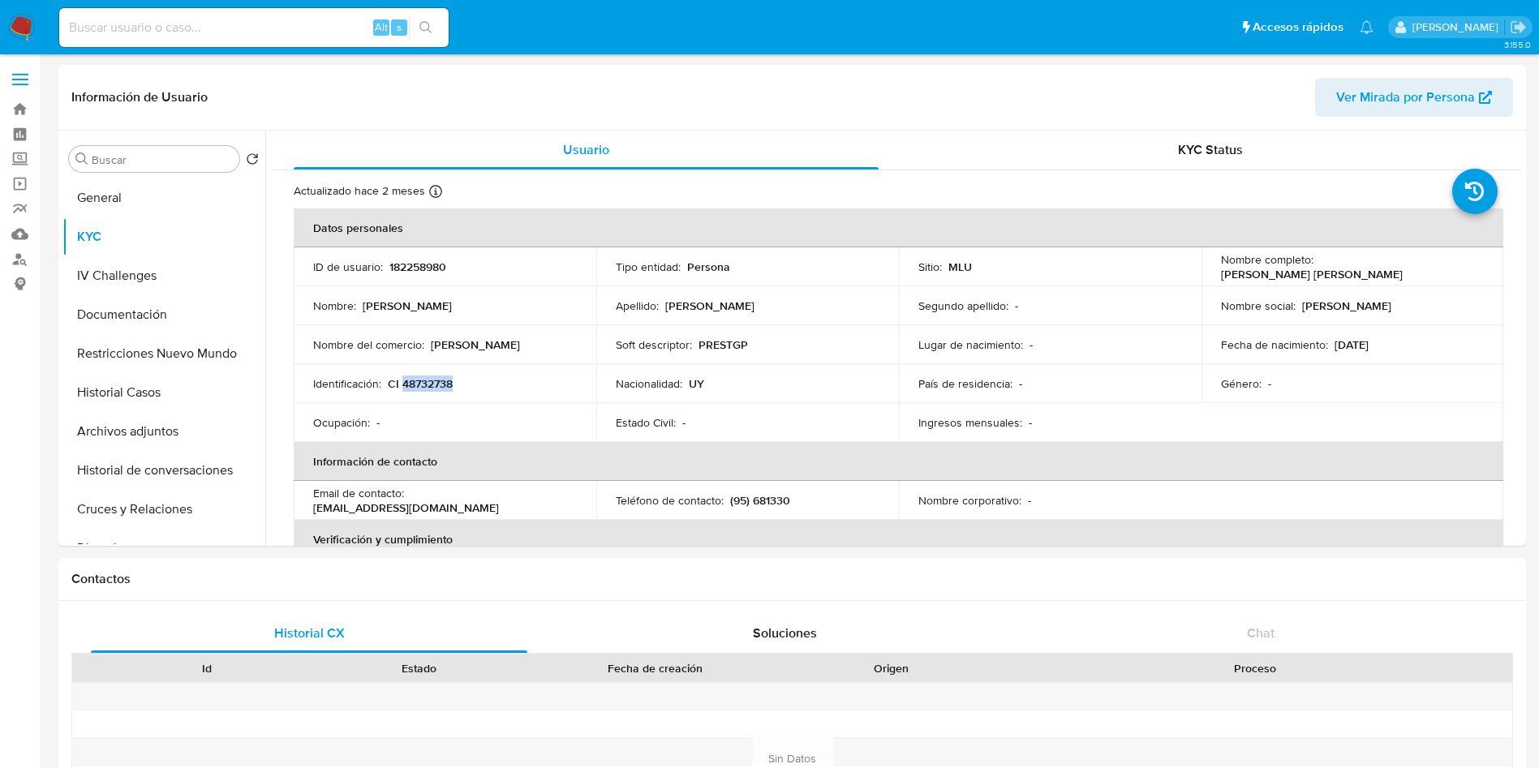
copy p "48732738"
drag, startPoint x: 1214, startPoint y: 275, endPoint x: 1394, endPoint y: 275, distance: 180.1
click at [1420, 275] on td "Nombre completo : Gabriel Sebastian Pascale Lopez" at bounding box center [1353, 267] width 303 height 39
copy p "Gabriel Sebastian Pascale Lopez"
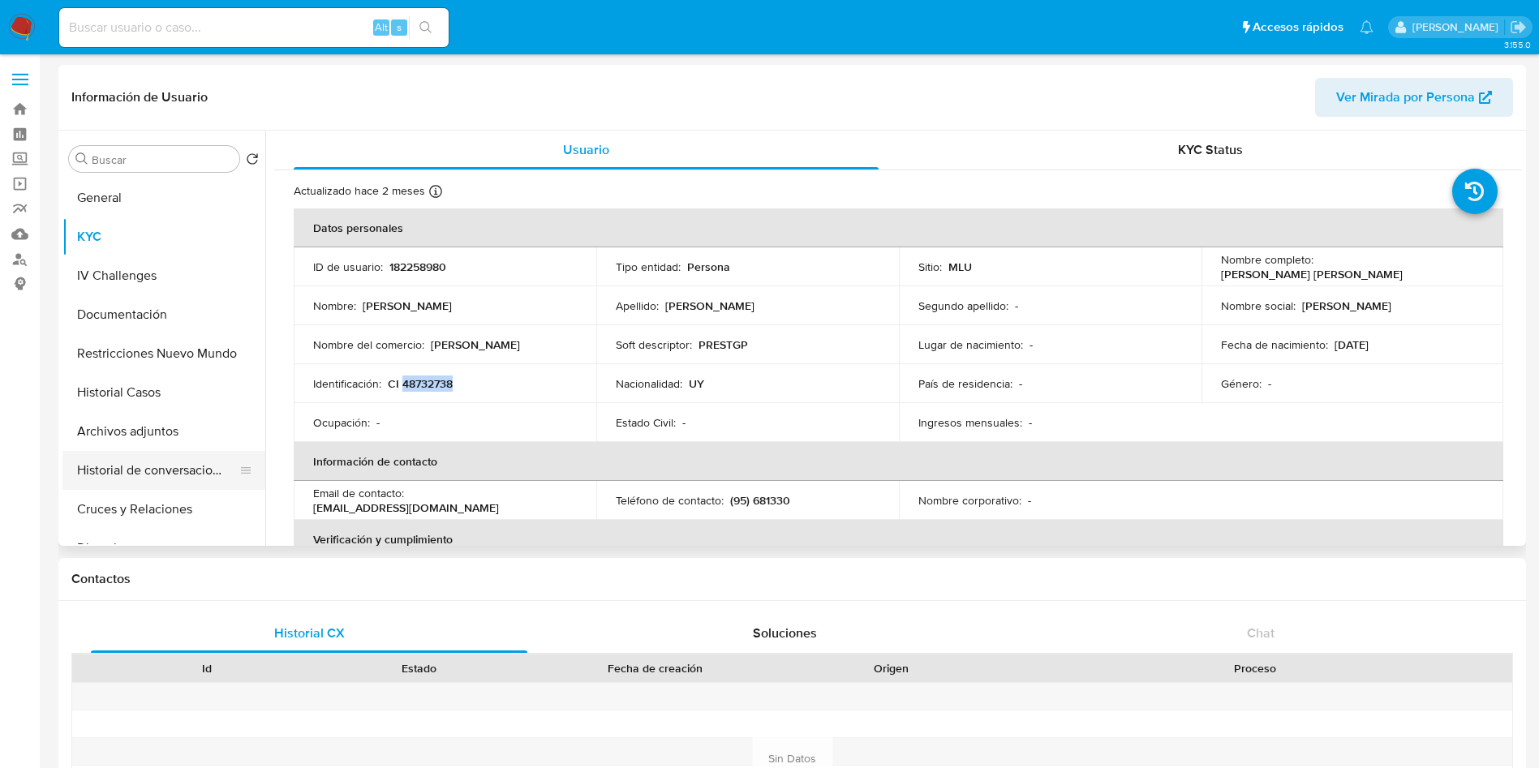
click at [187, 481] on button "Historial de conversaciones" at bounding box center [157, 470] width 190 height 39
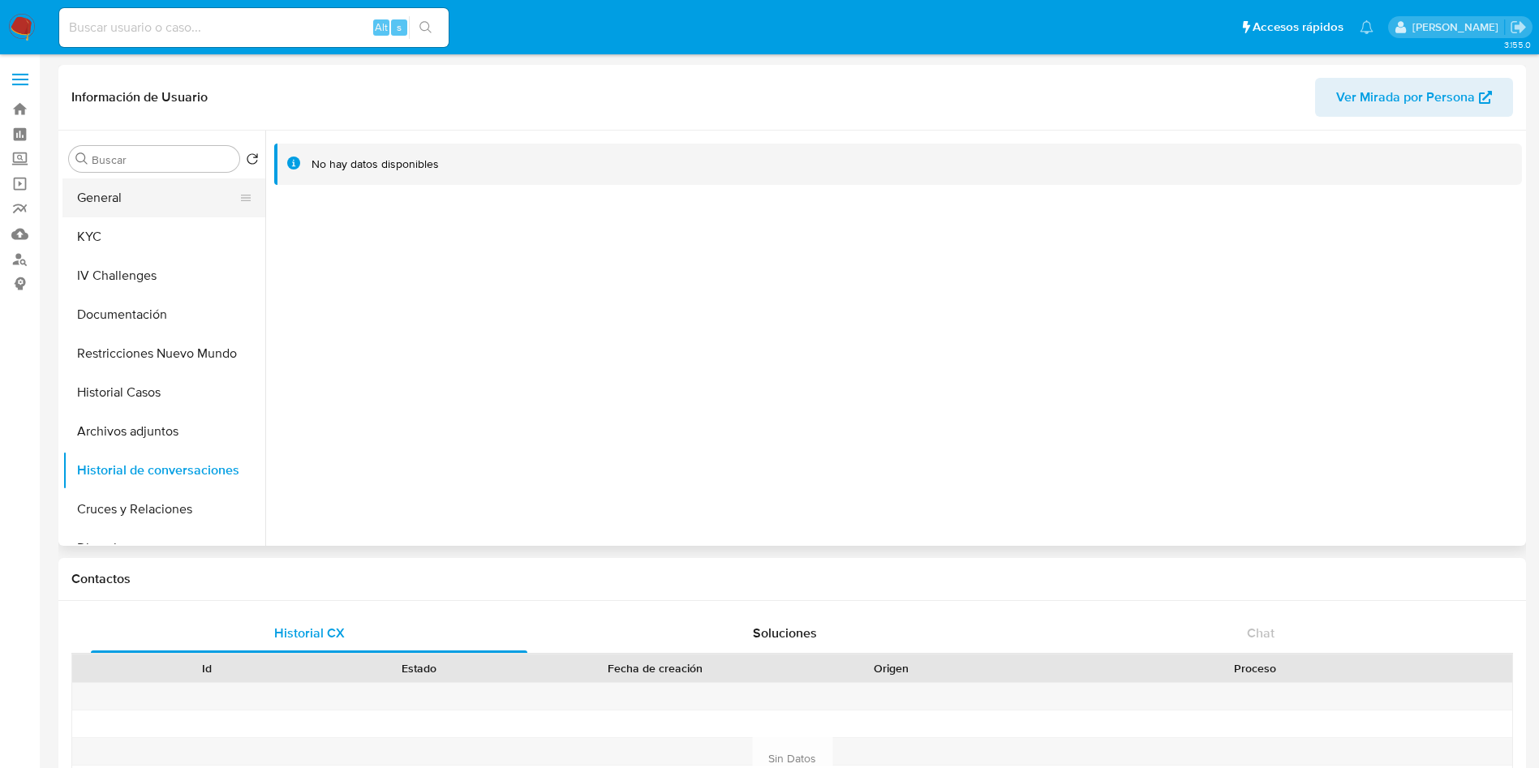
click at [130, 189] on button "General" at bounding box center [157, 198] width 190 height 39
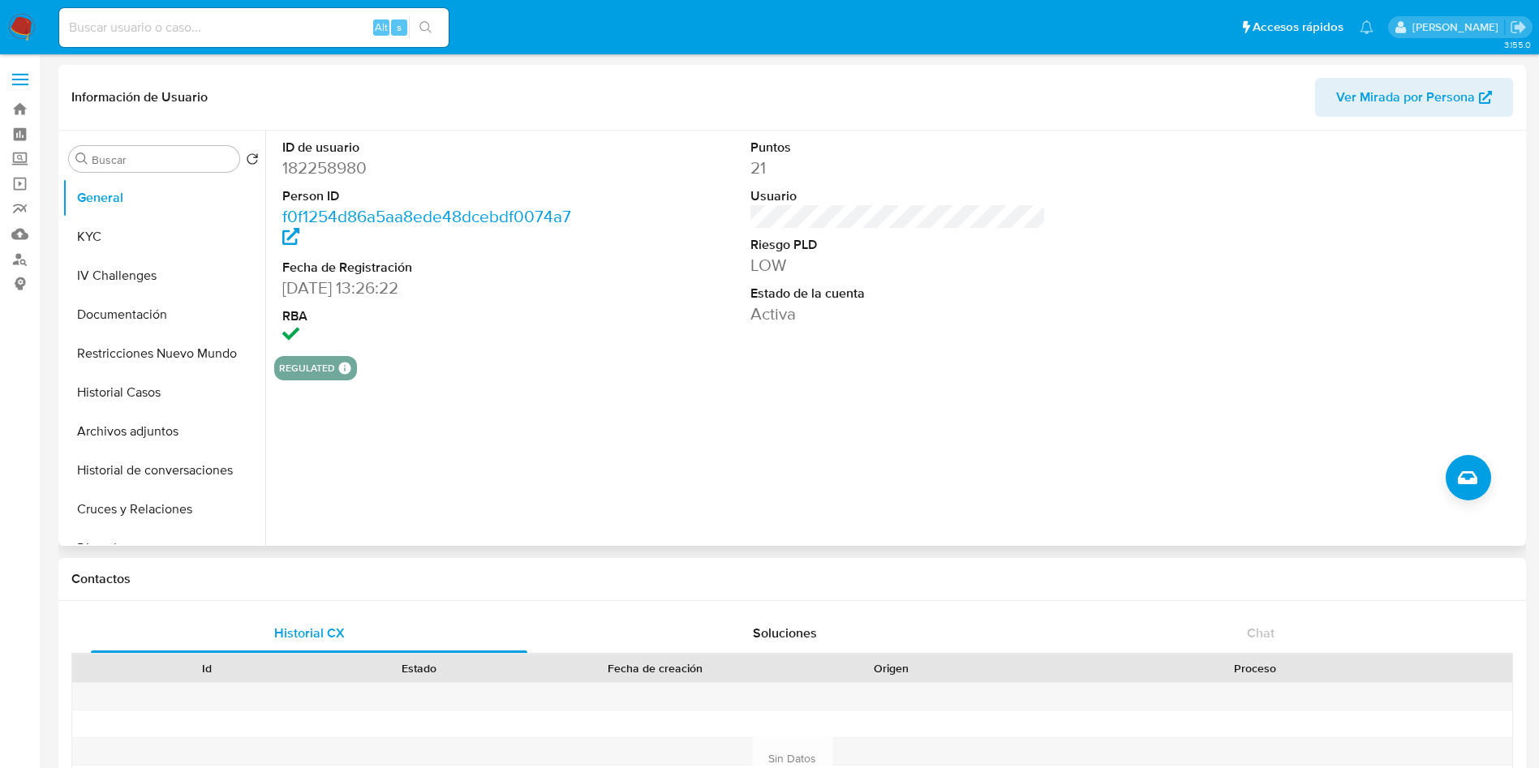
click at [347, 164] on dd "182258980" at bounding box center [430, 168] width 296 height 23
click at [346, 164] on dd "182258980" at bounding box center [430, 168] width 296 height 23
copy dd "182258980"
drag, startPoint x: 137, startPoint y: 227, endPoint x: 186, endPoint y: 308, distance: 94.6
click at [136, 227] on button "KYC" at bounding box center [163, 236] width 203 height 39
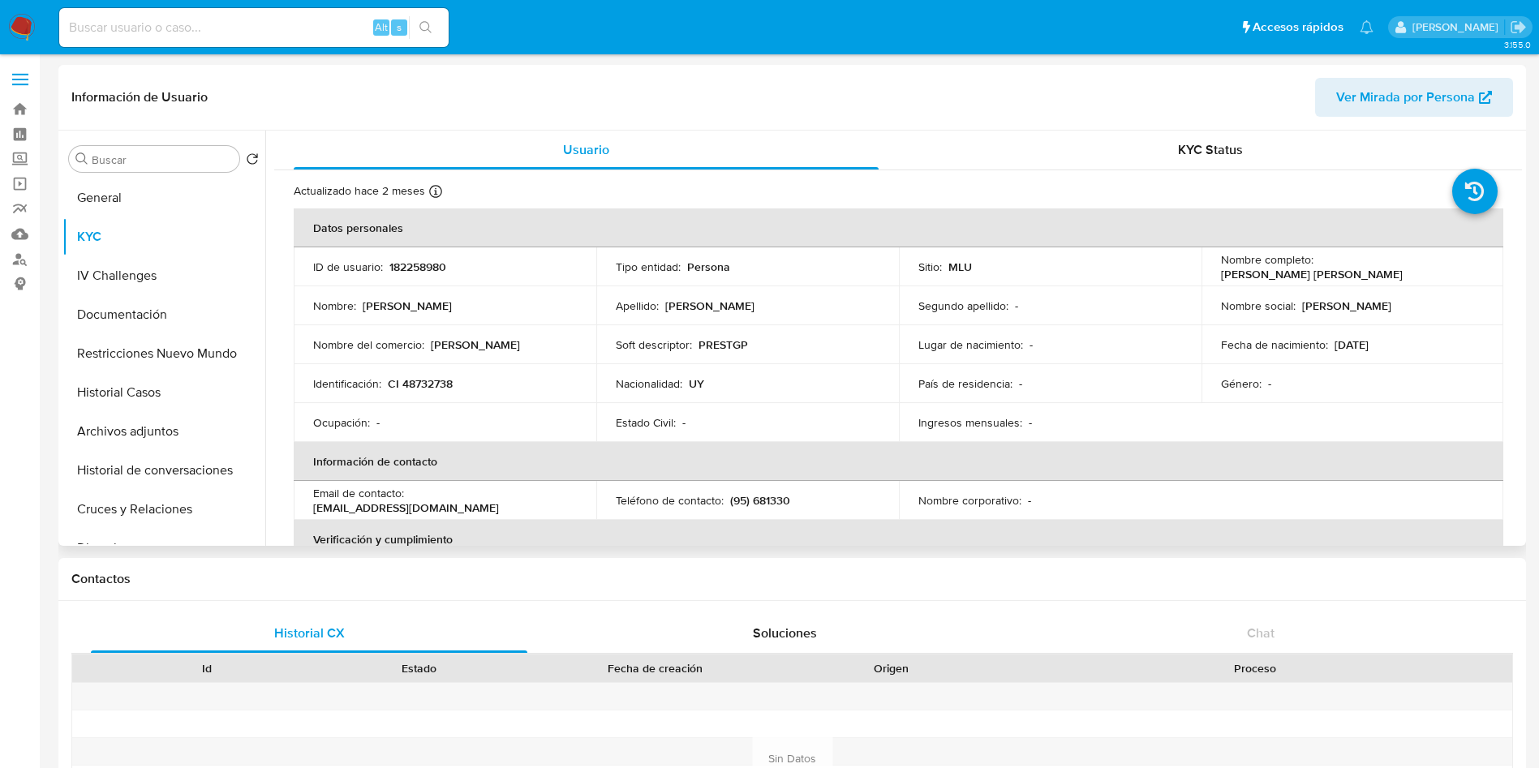
drag, startPoint x: 1216, startPoint y: 276, endPoint x: 955, endPoint y: 394, distance: 285.8
click at [1393, 280] on div "Nombre completo : Gabriel Sebastian Pascale Lopez" at bounding box center [1353, 266] width 264 height 29
copy p "Gabriel Sebastian Pascale Lopez"
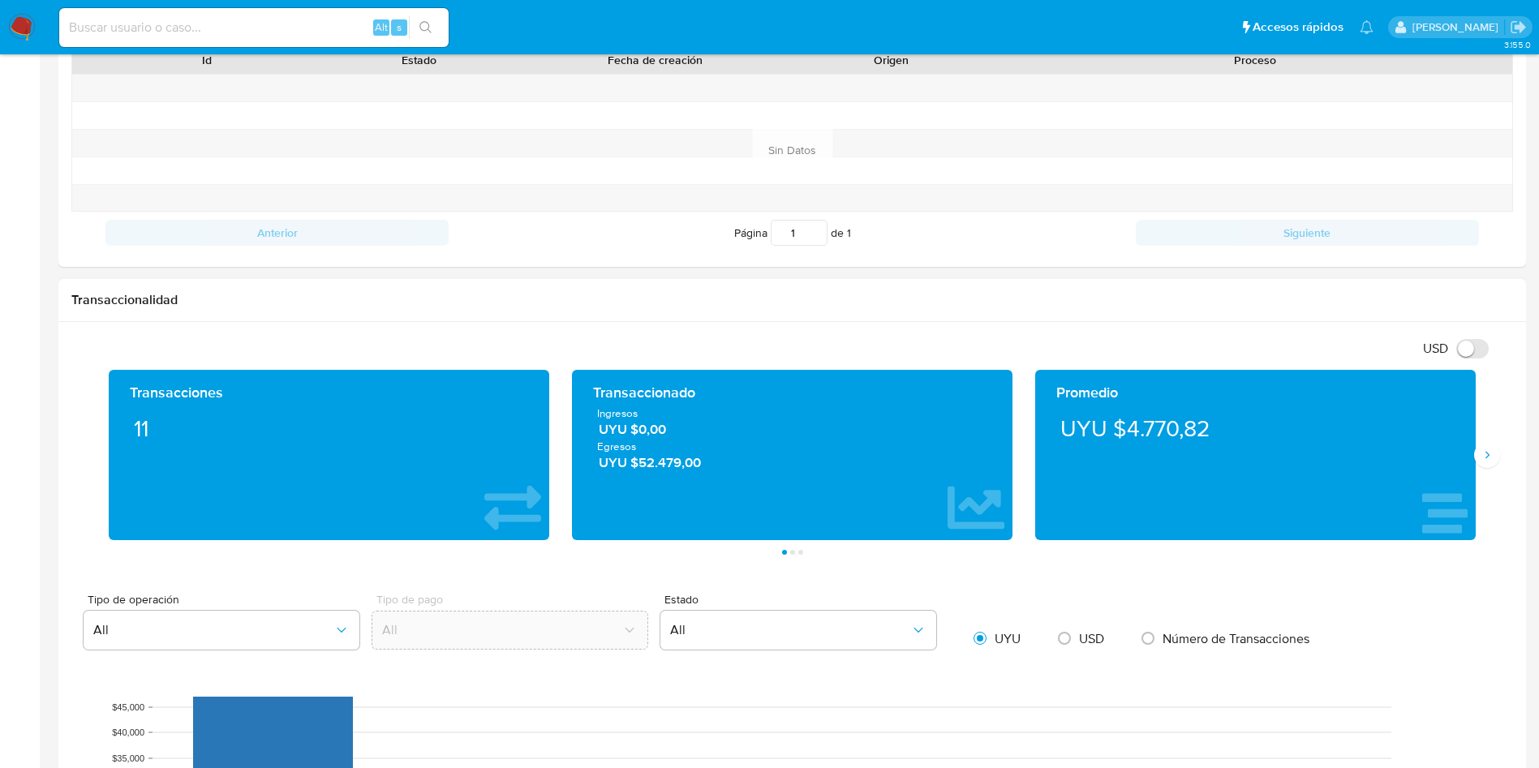
scroll to position [1095, 0]
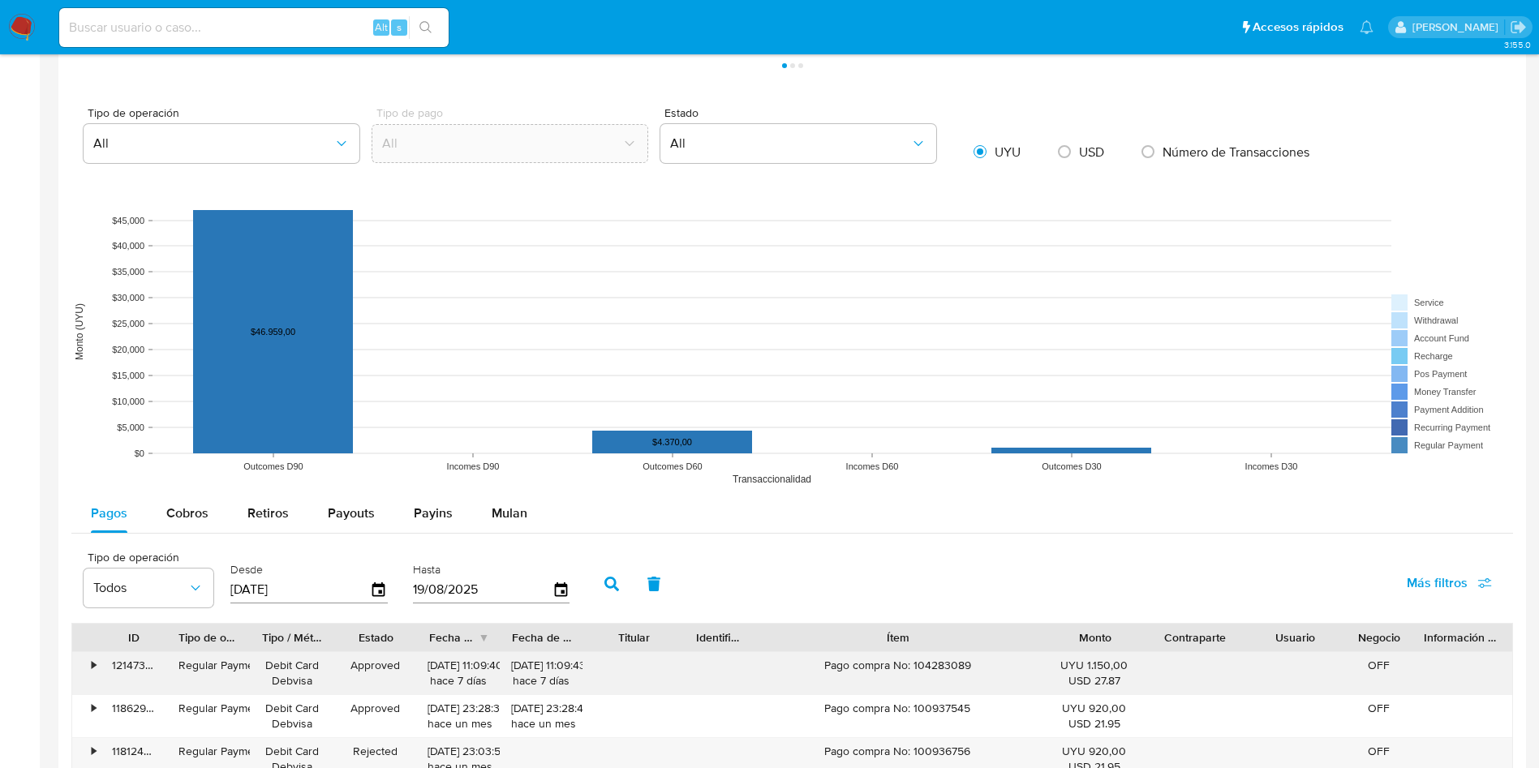
drag, startPoint x: 975, startPoint y: 649, endPoint x: 1134, endPoint y: 653, distance: 159.9
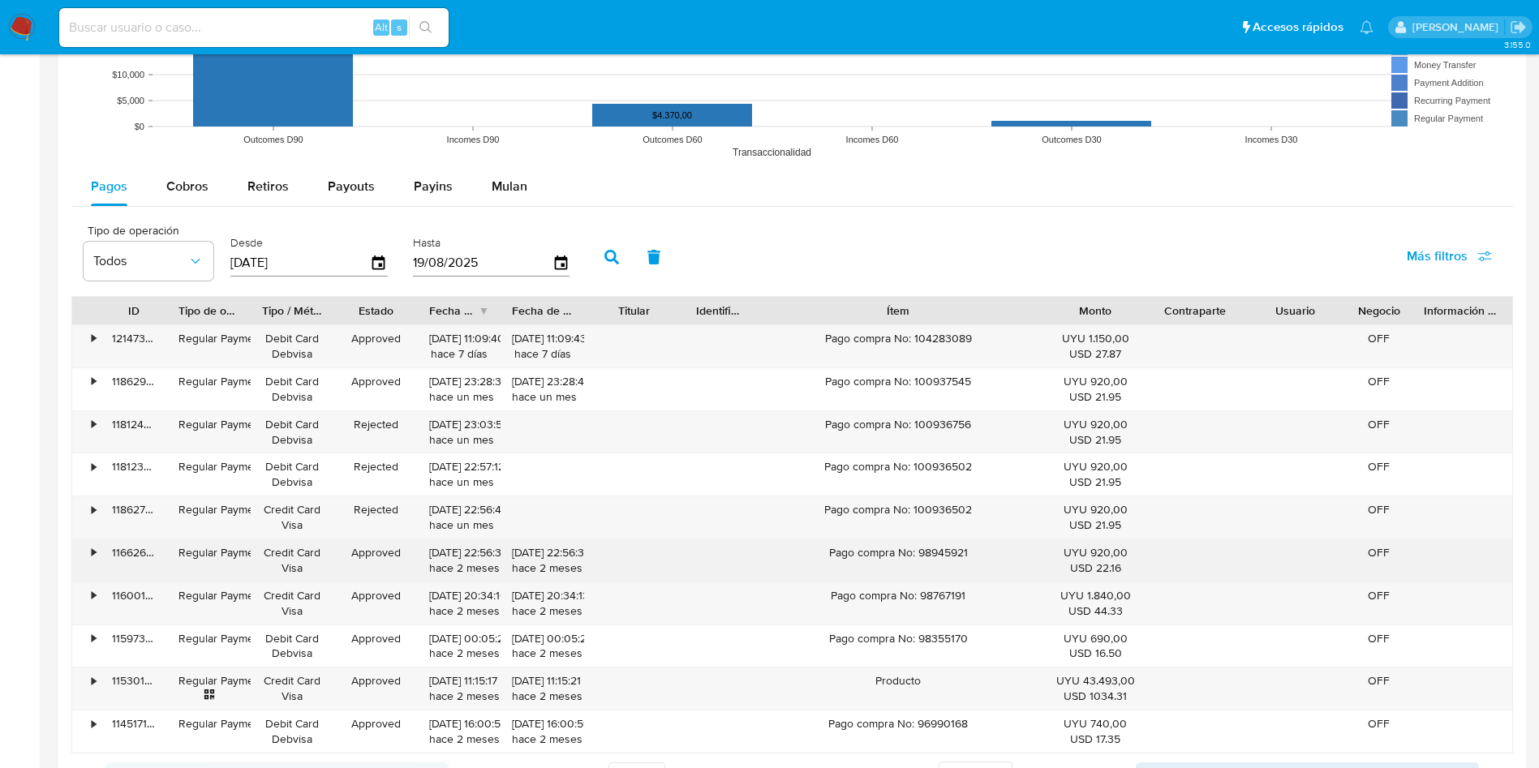
scroll to position [1461, 0]
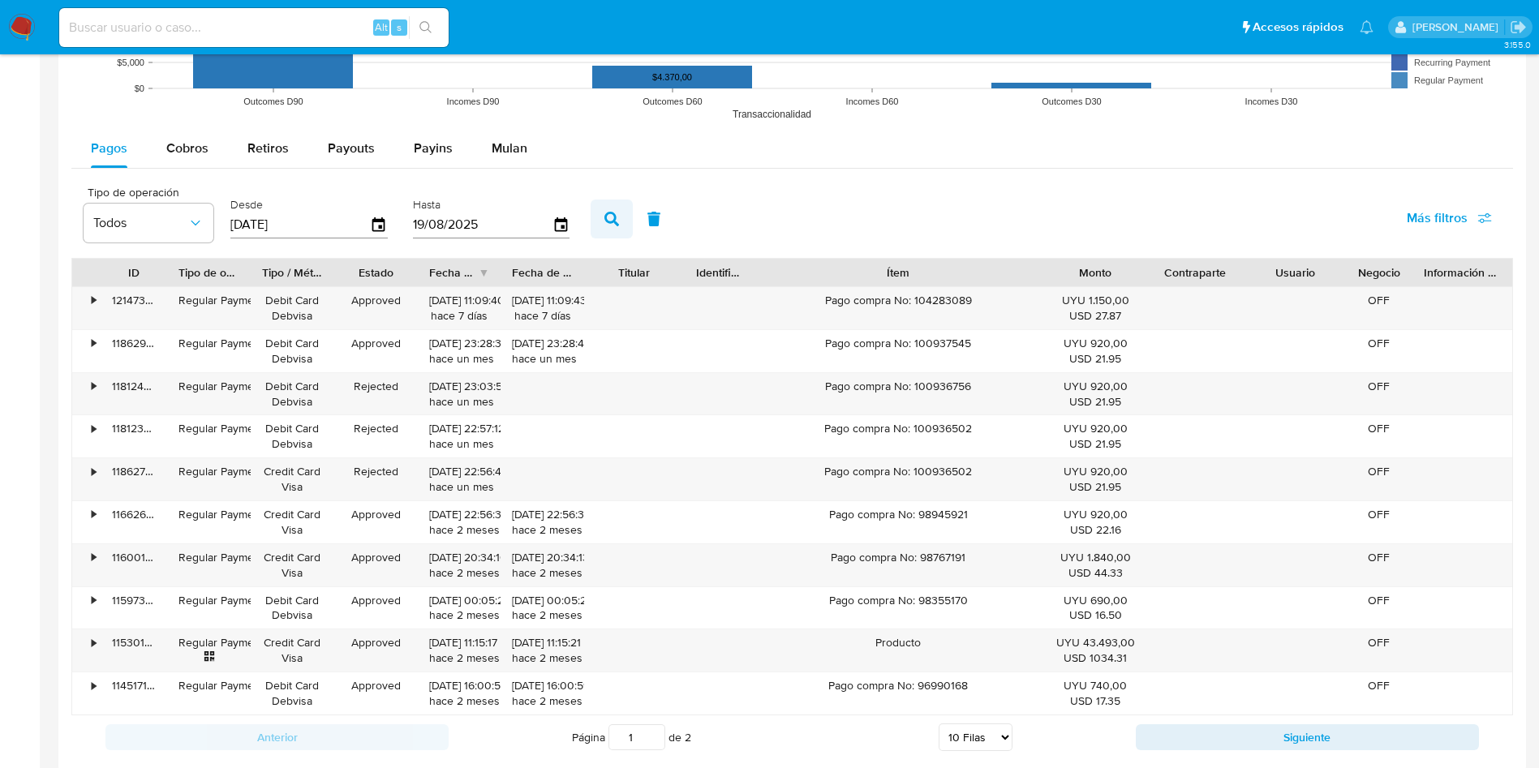
click at [615, 221] on icon "button" at bounding box center [612, 219] width 15 height 15
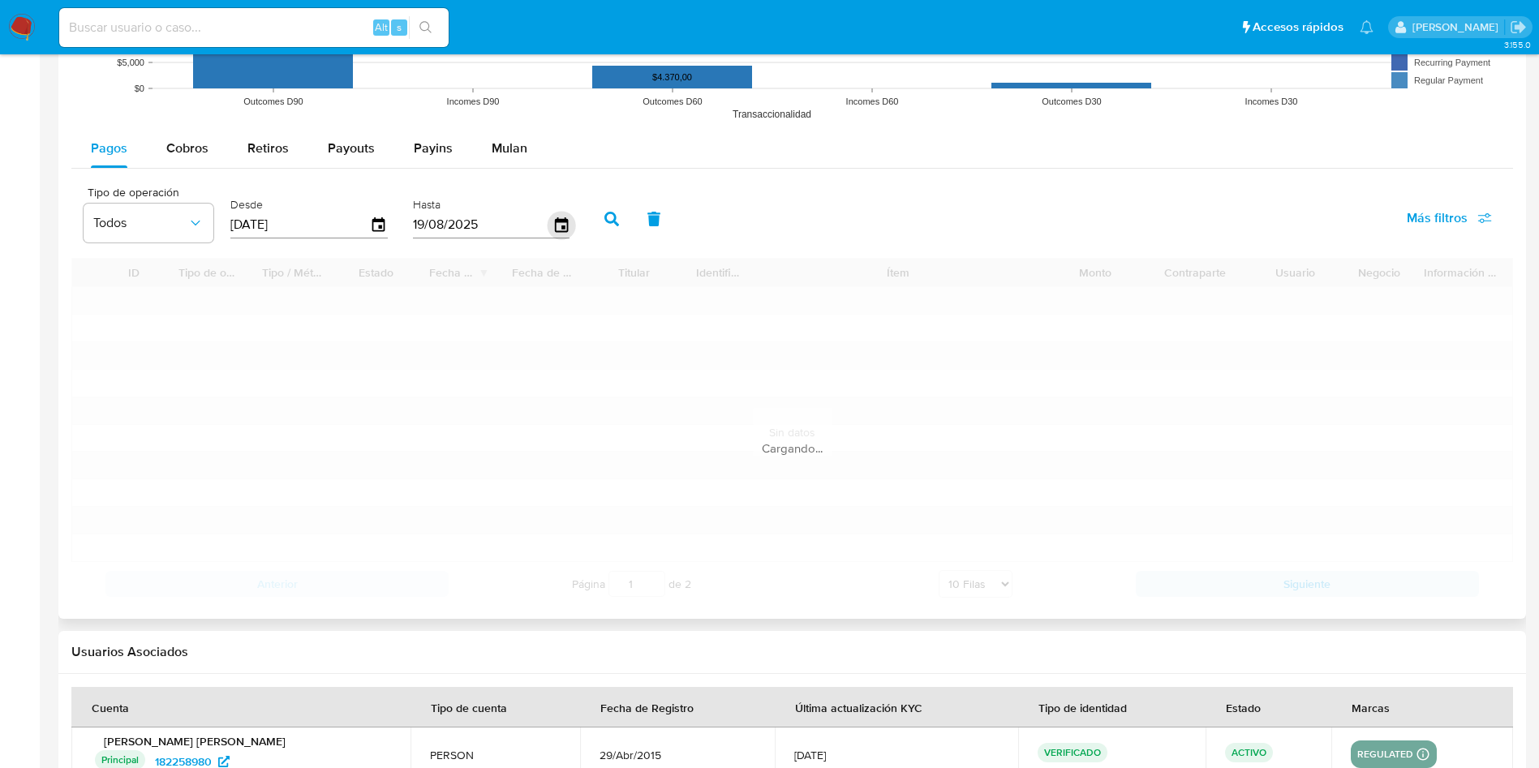
click at [566, 222] on icon "button" at bounding box center [561, 225] width 28 height 28
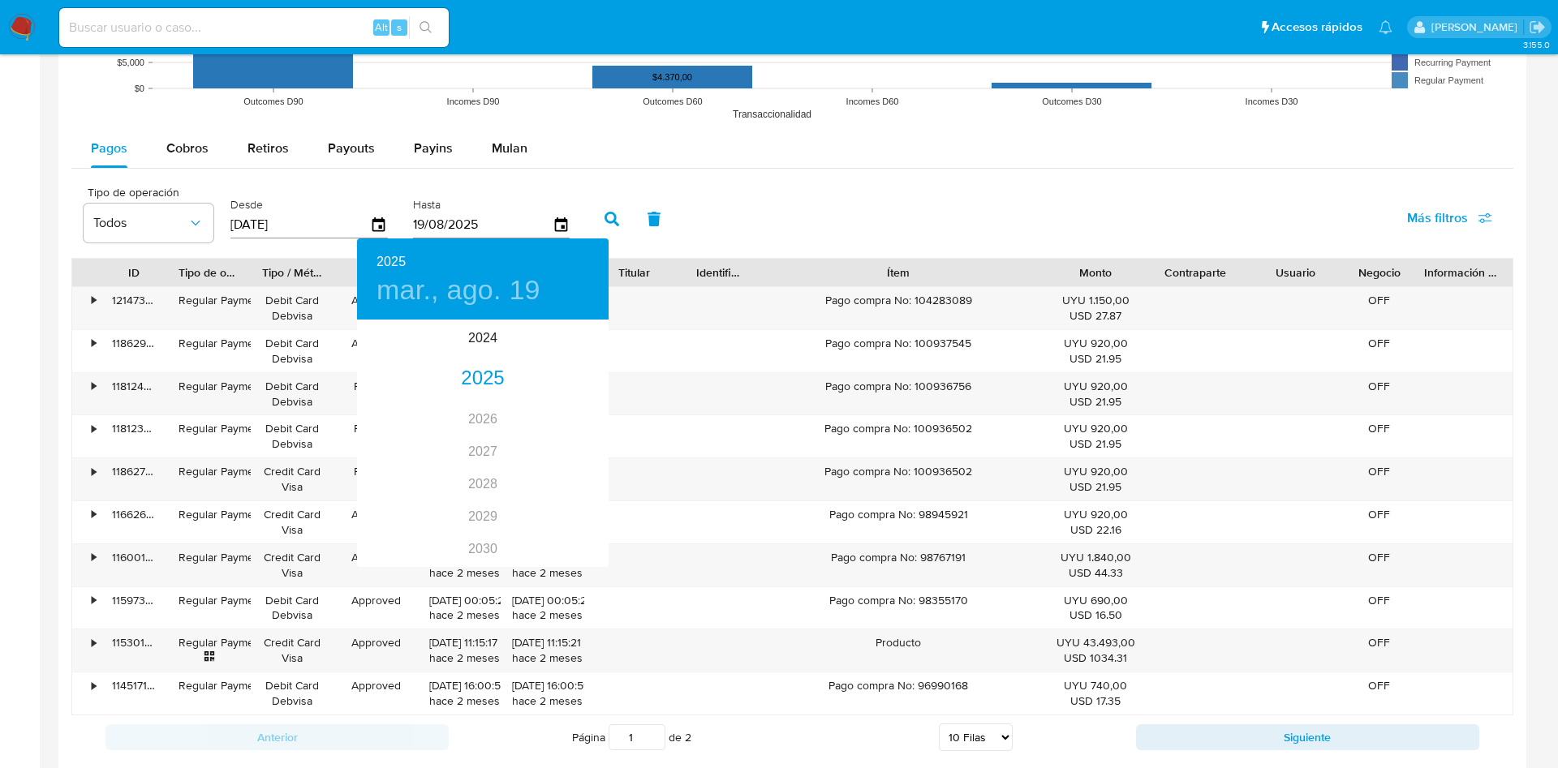
click at [1427, 220] on div at bounding box center [779, 384] width 1558 height 768
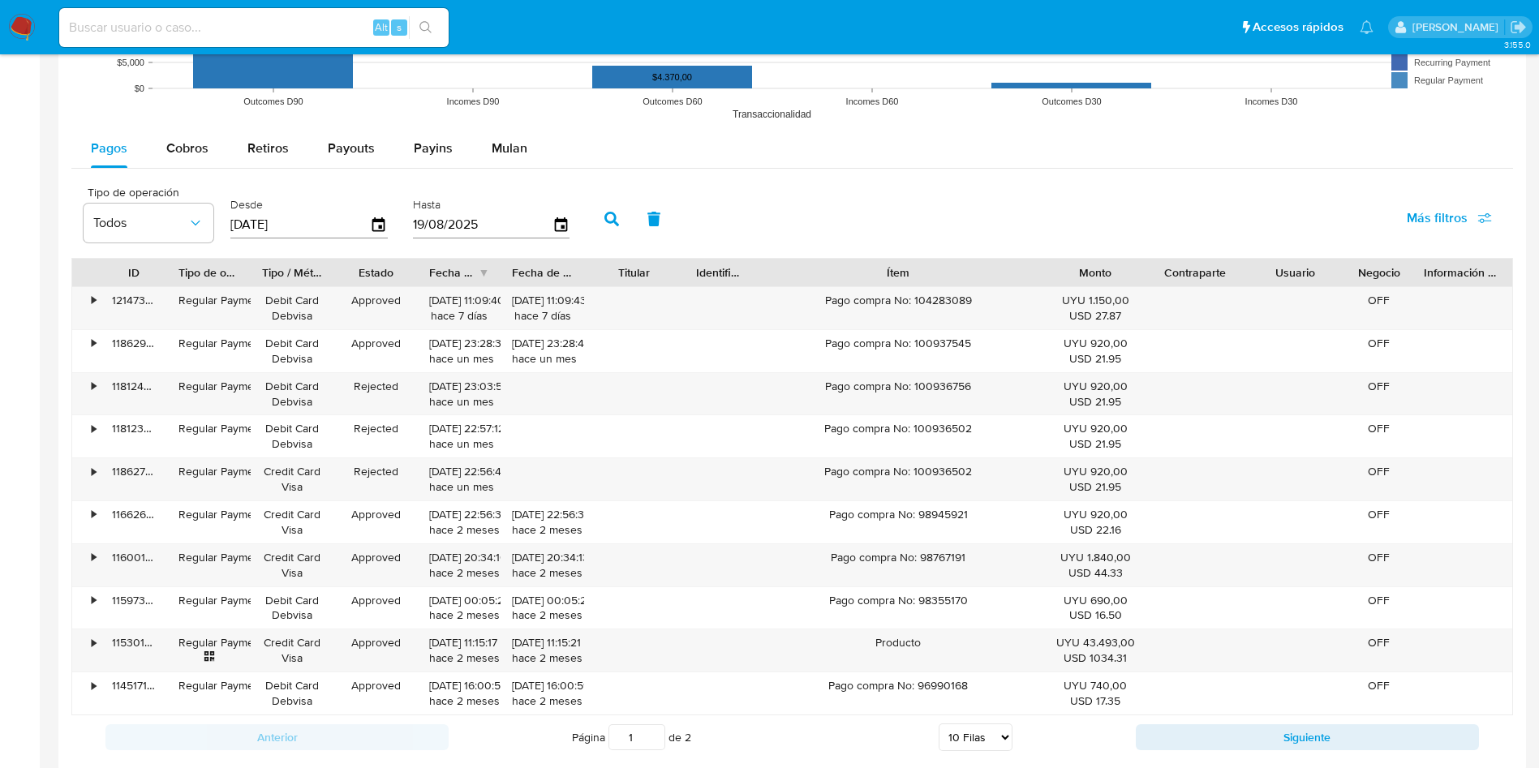
click at [1481, 221] on icon "button" at bounding box center [1485, 221] width 13 height 4
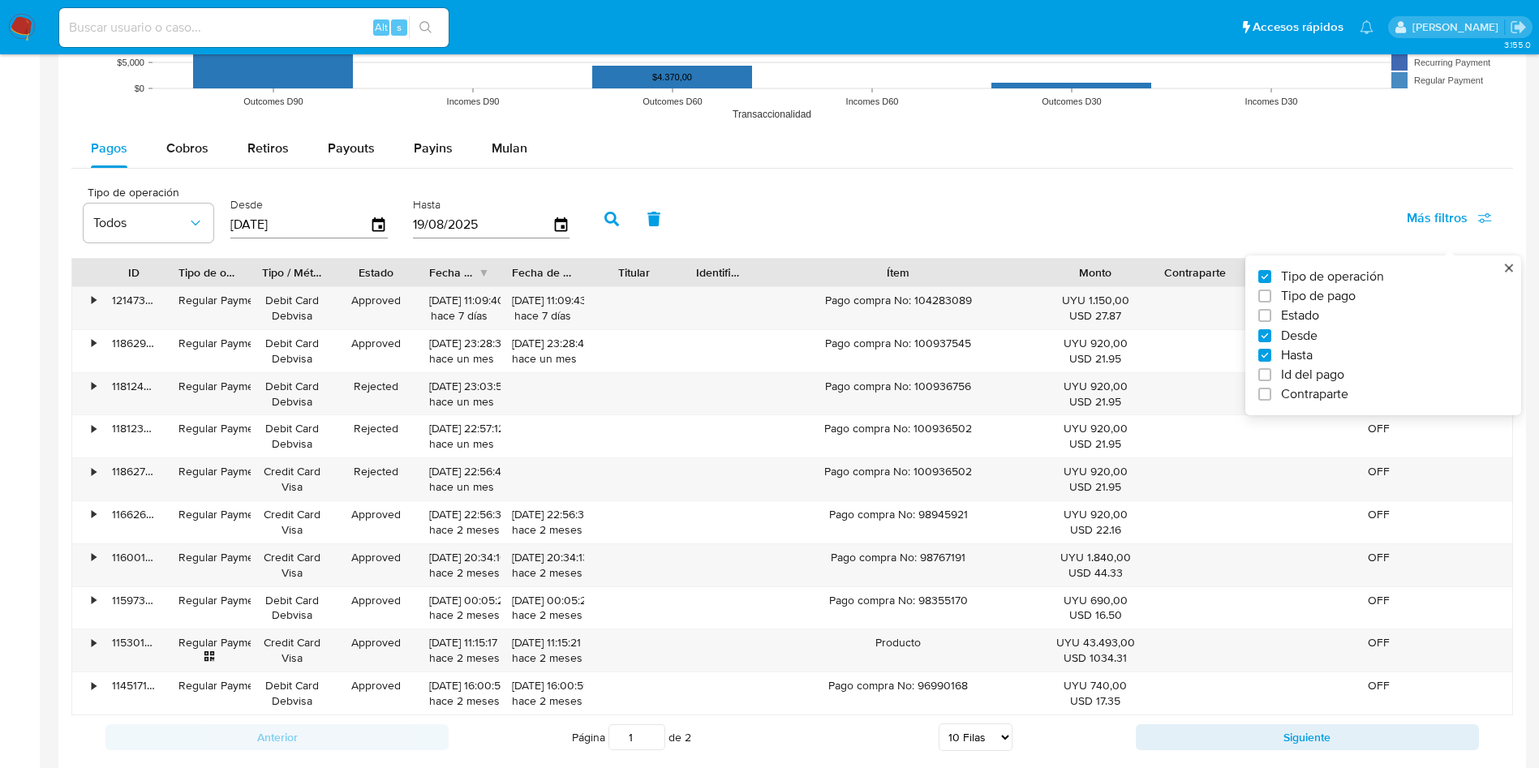
click at [1293, 322] on span "Estado" at bounding box center [1300, 316] width 38 height 16
click at [1272, 322] on input "Estado" at bounding box center [1265, 315] width 13 height 13
checkbox input "true"
type input "[DATE]"
click at [317, 230] on span "Todos" at bounding box center [283, 223] width 94 height 16
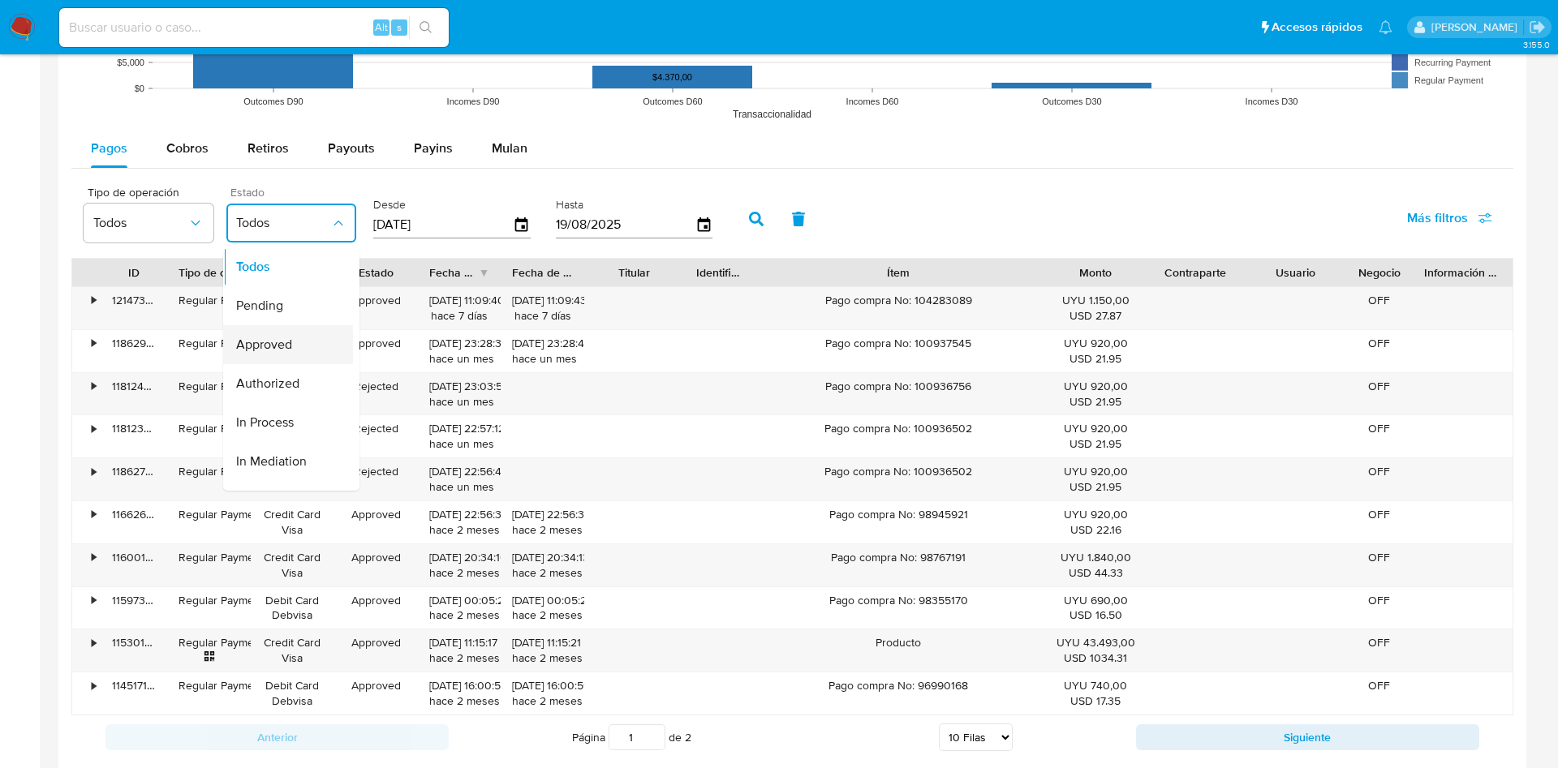
click at [304, 342] on div "Approved" at bounding box center [283, 344] width 94 height 39
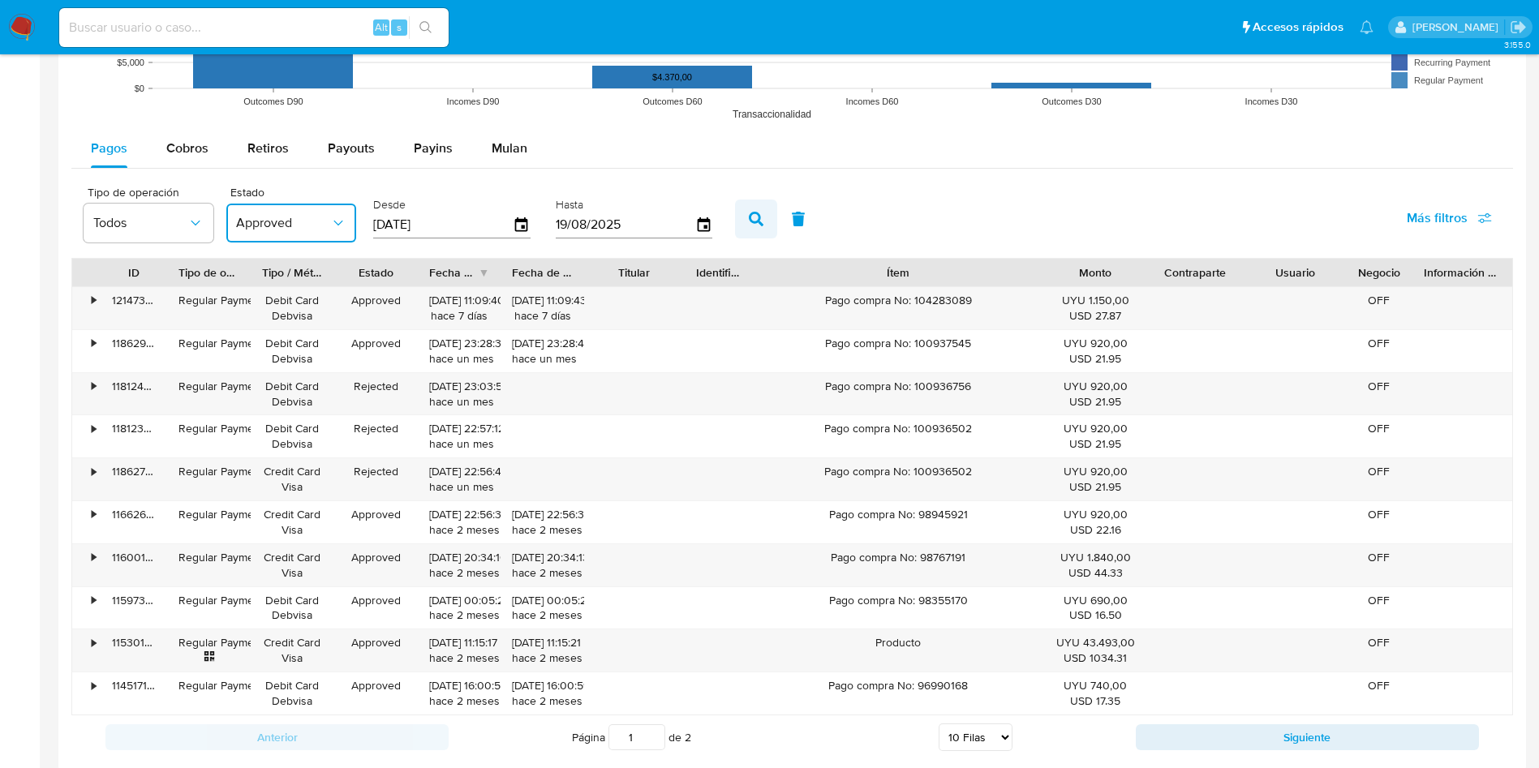
click at [764, 217] on icon "button" at bounding box center [756, 219] width 15 height 15
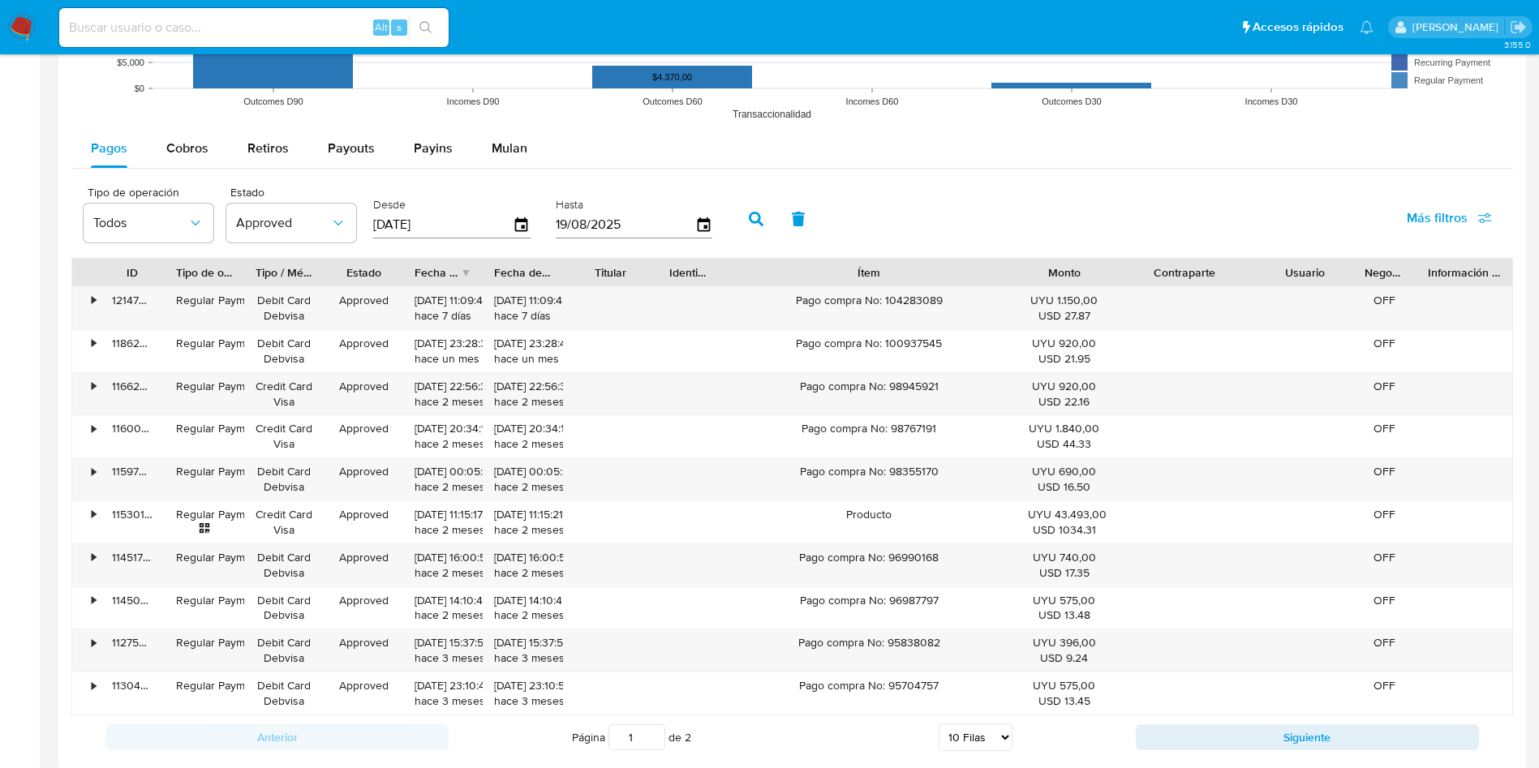
drag, startPoint x: 1240, startPoint y: 270, endPoint x: 1229, endPoint y: 266, distance: 12.1
click at [1284, 261] on div "ID Tipo de operación Tipo / Método Estado Fecha de creación Fecha de aprobación…" at bounding box center [792, 273] width 1440 height 28
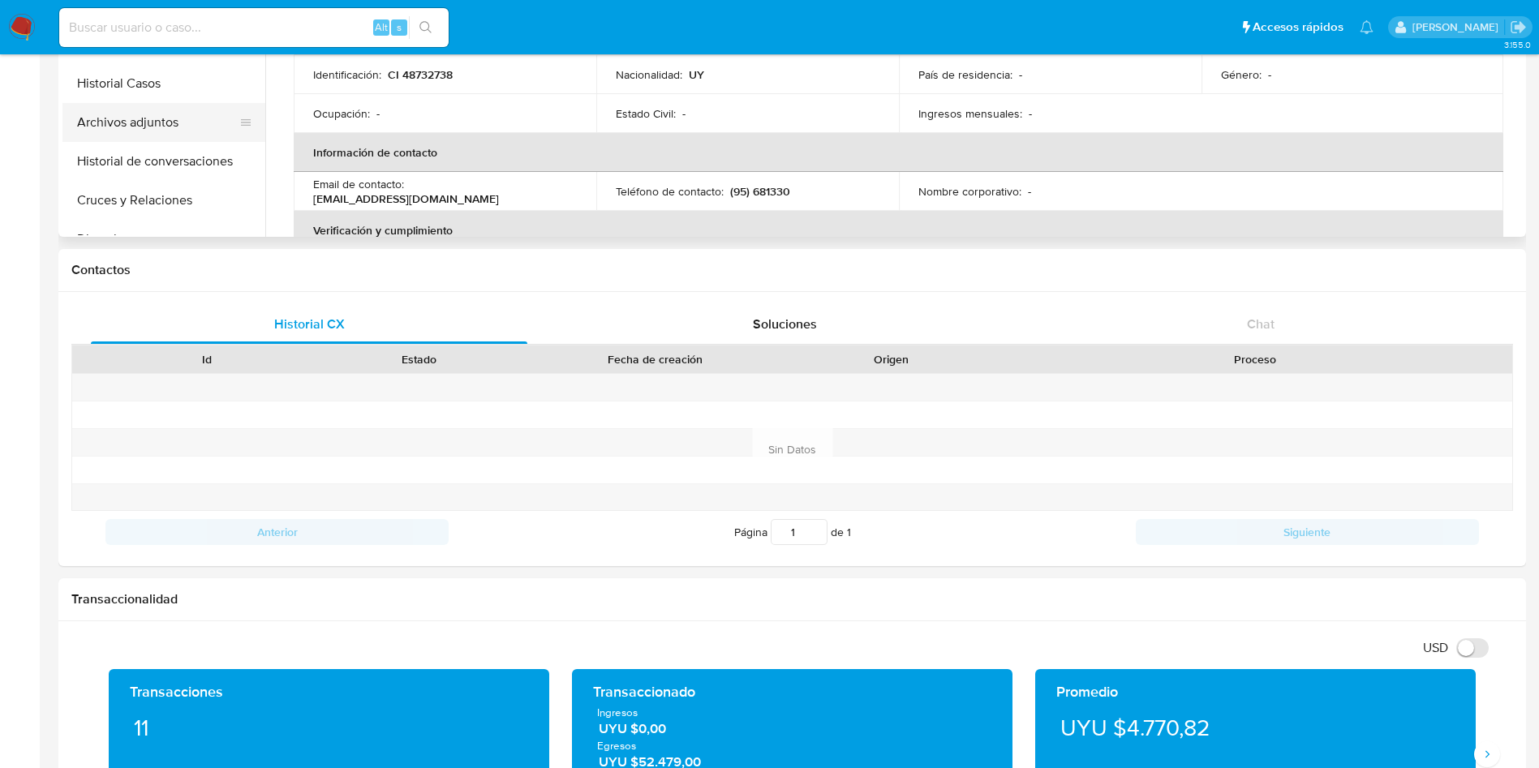
scroll to position [0, 0]
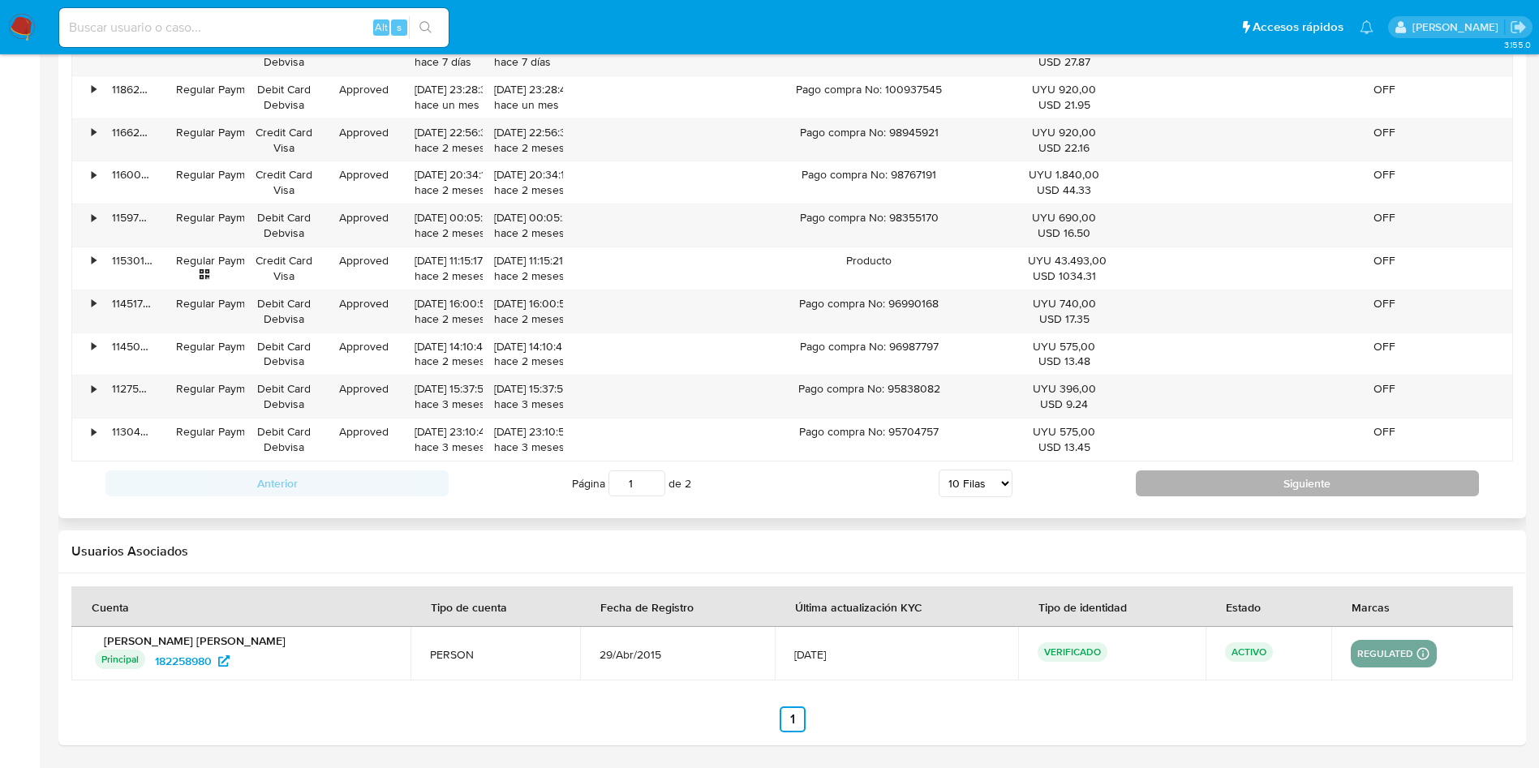
click at [1185, 493] on button "Siguiente" at bounding box center [1307, 484] width 343 height 26
type input "2"
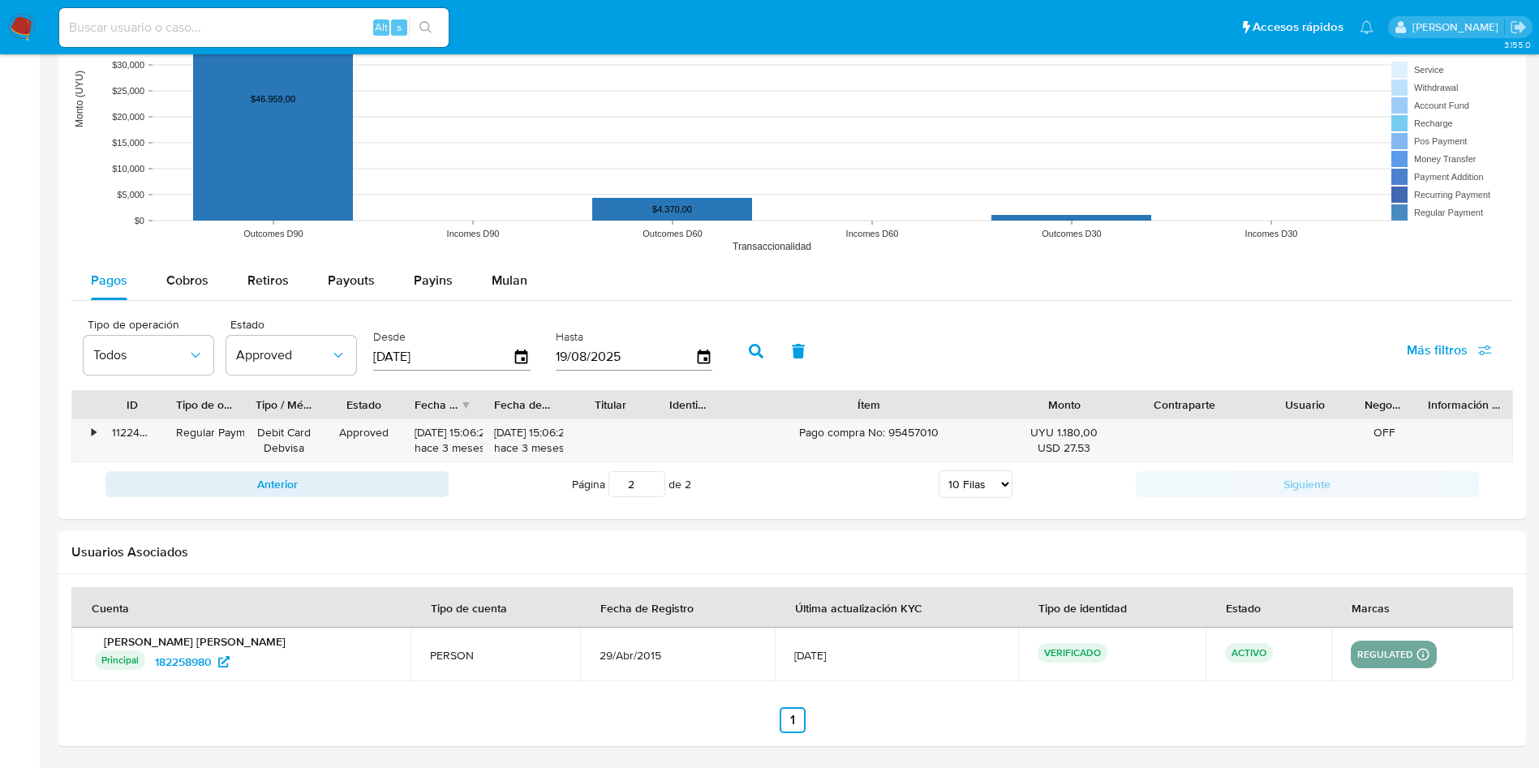
scroll to position [1329, 0]
click at [519, 349] on icon "button" at bounding box center [522, 356] width 28 height 28
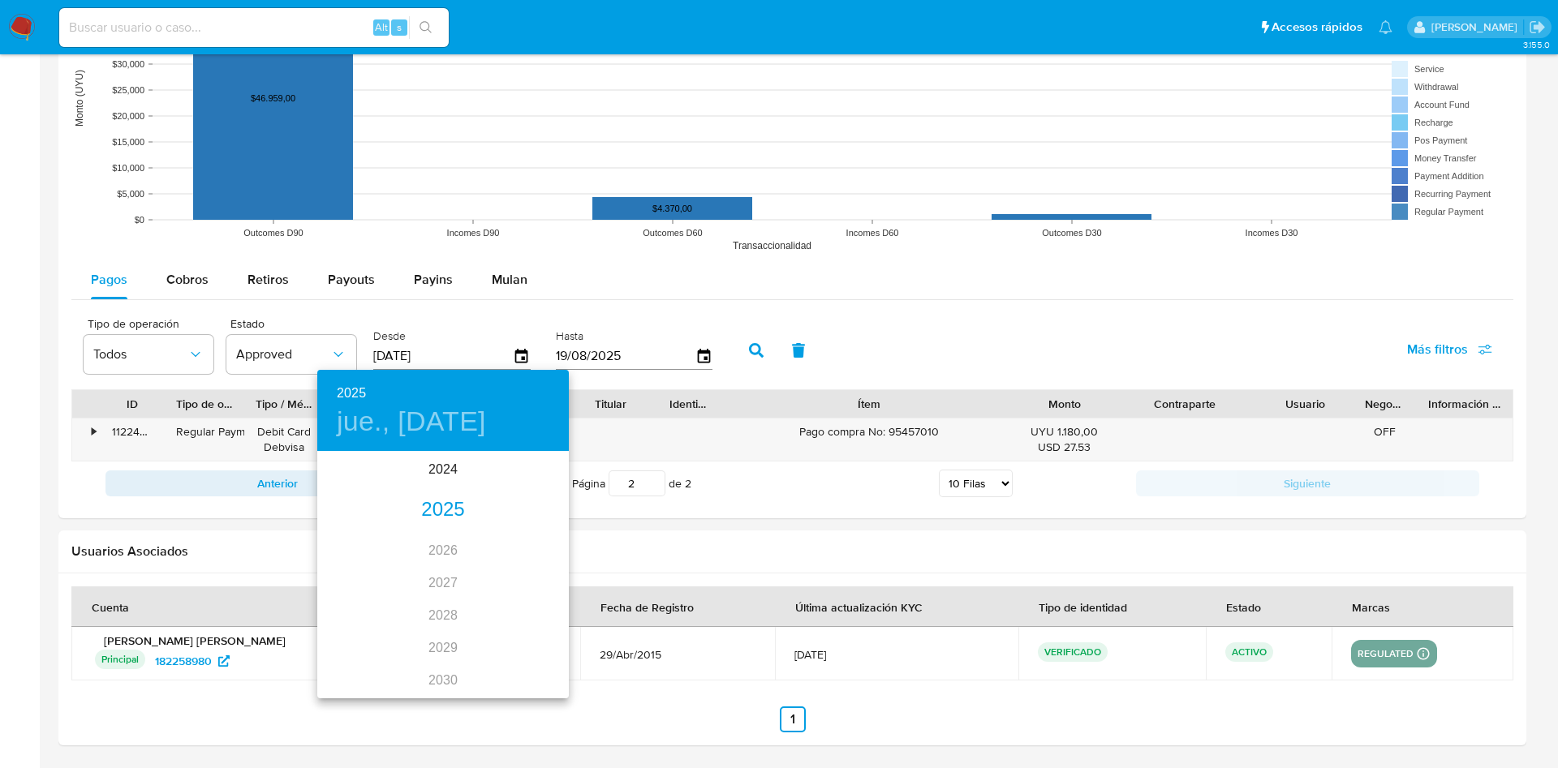
click at [436, 499] on div "2025" at bounding box center [443, 510] width 252 height 32
click at [371, 491] on div "ene." at bounding box center [359, 484] width 84 height 61
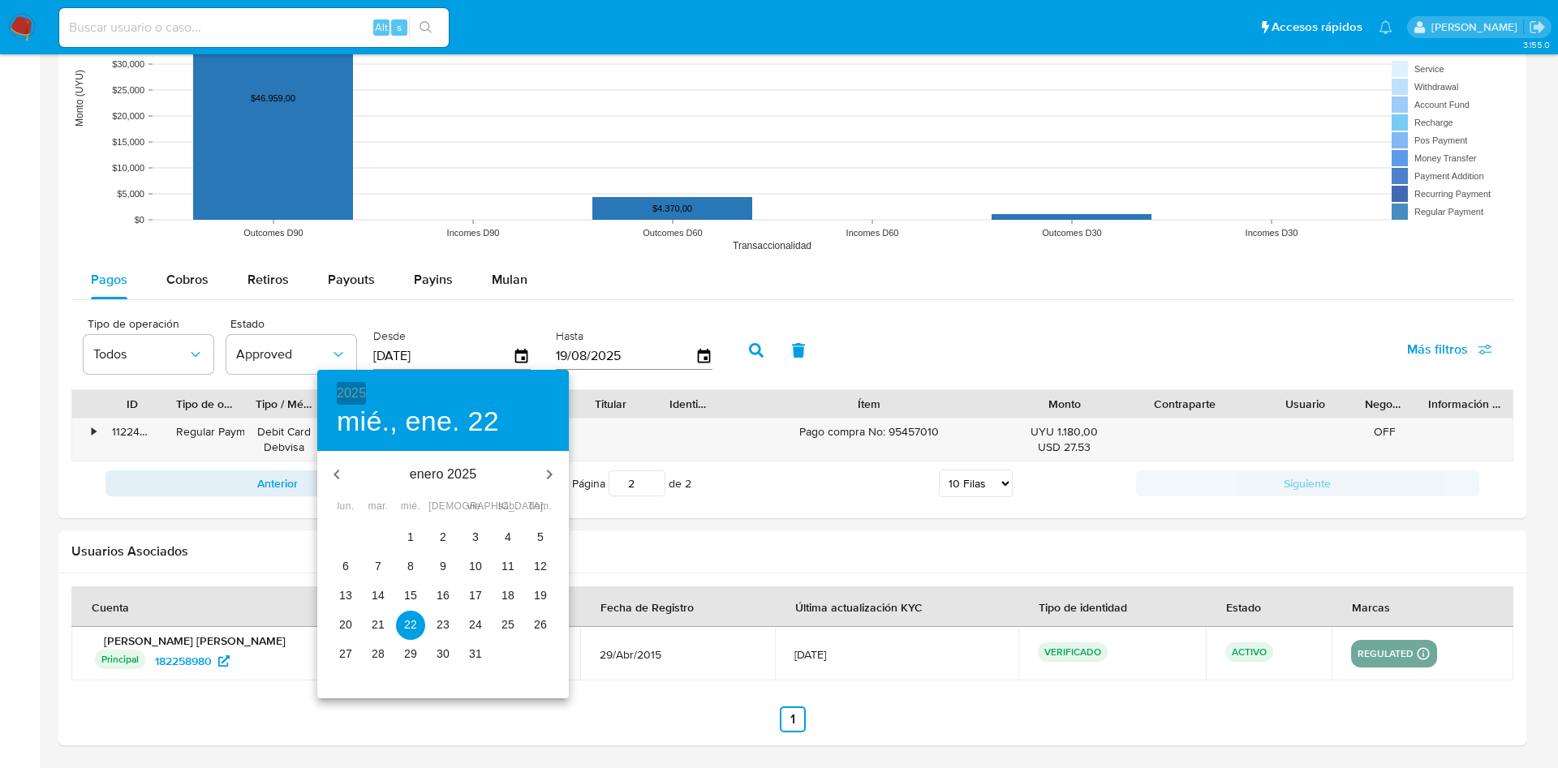
drag, startPoint x: 351, startPoint y: 394, endPoint x: 354, endPoint y: 434, distance: 40.7
click at [350, 393] on h6 "2025" at bounding box center [351, 393] width 29 height 23
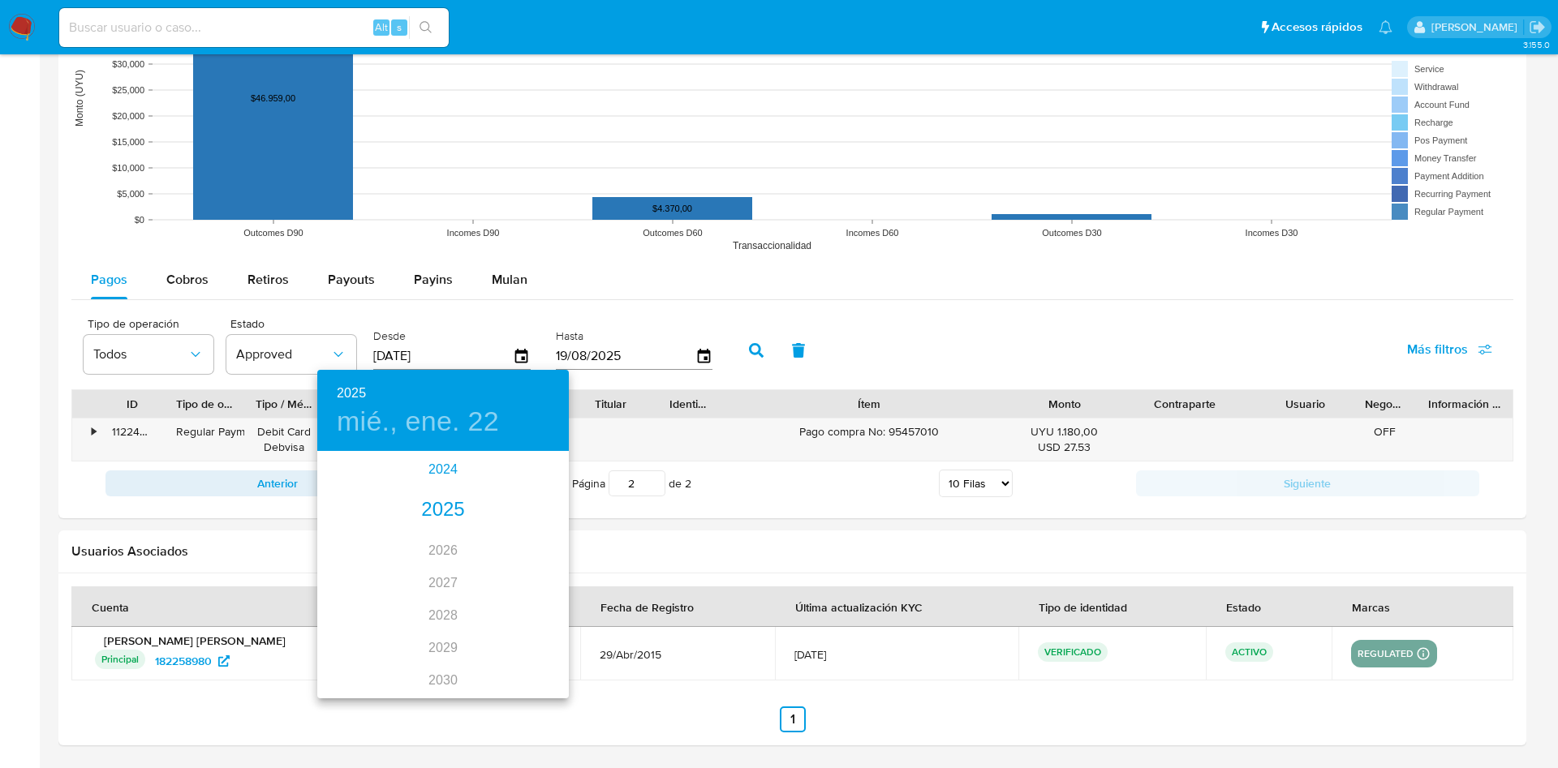
click at [456, 470] on div "2024" at bounding box center [443, 470] width 252 height 32
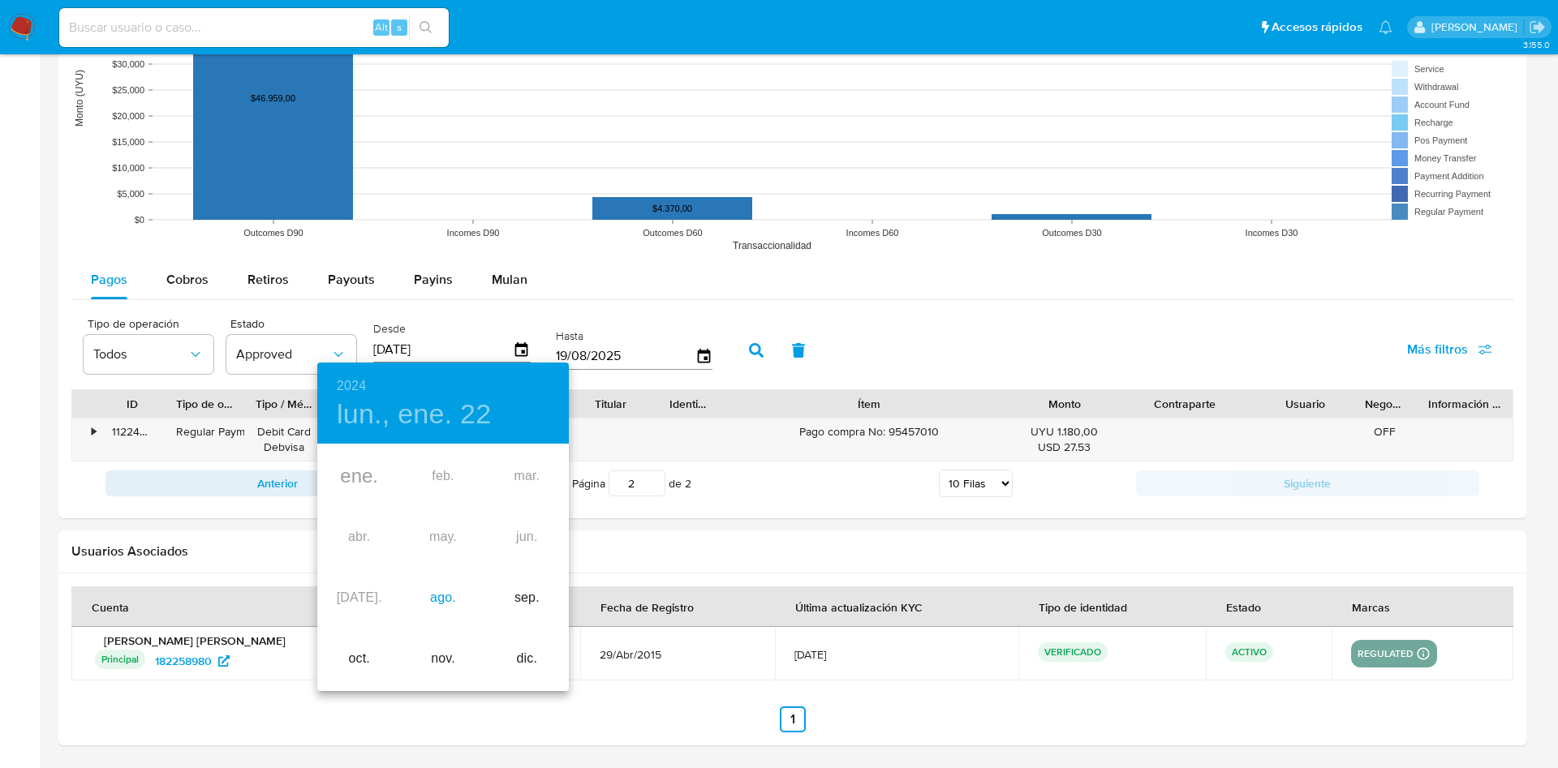
click at [439, 596] on div "ago." at bounding box center [443, 598] width 84 height 61
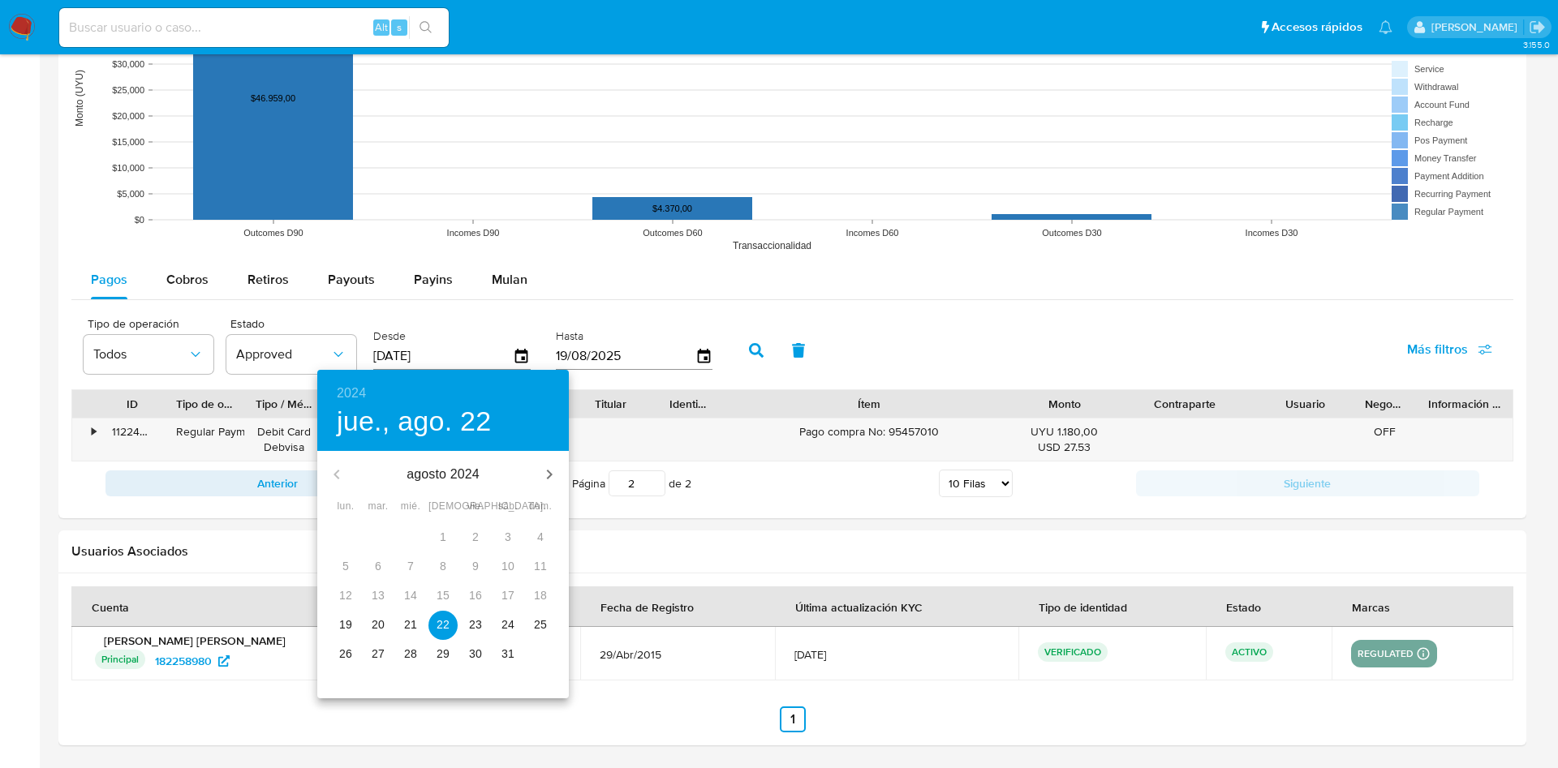
click at [341, 618] on p "19" at bounding box center [345, 625] width 13 height 16
type input "19/08/2024"
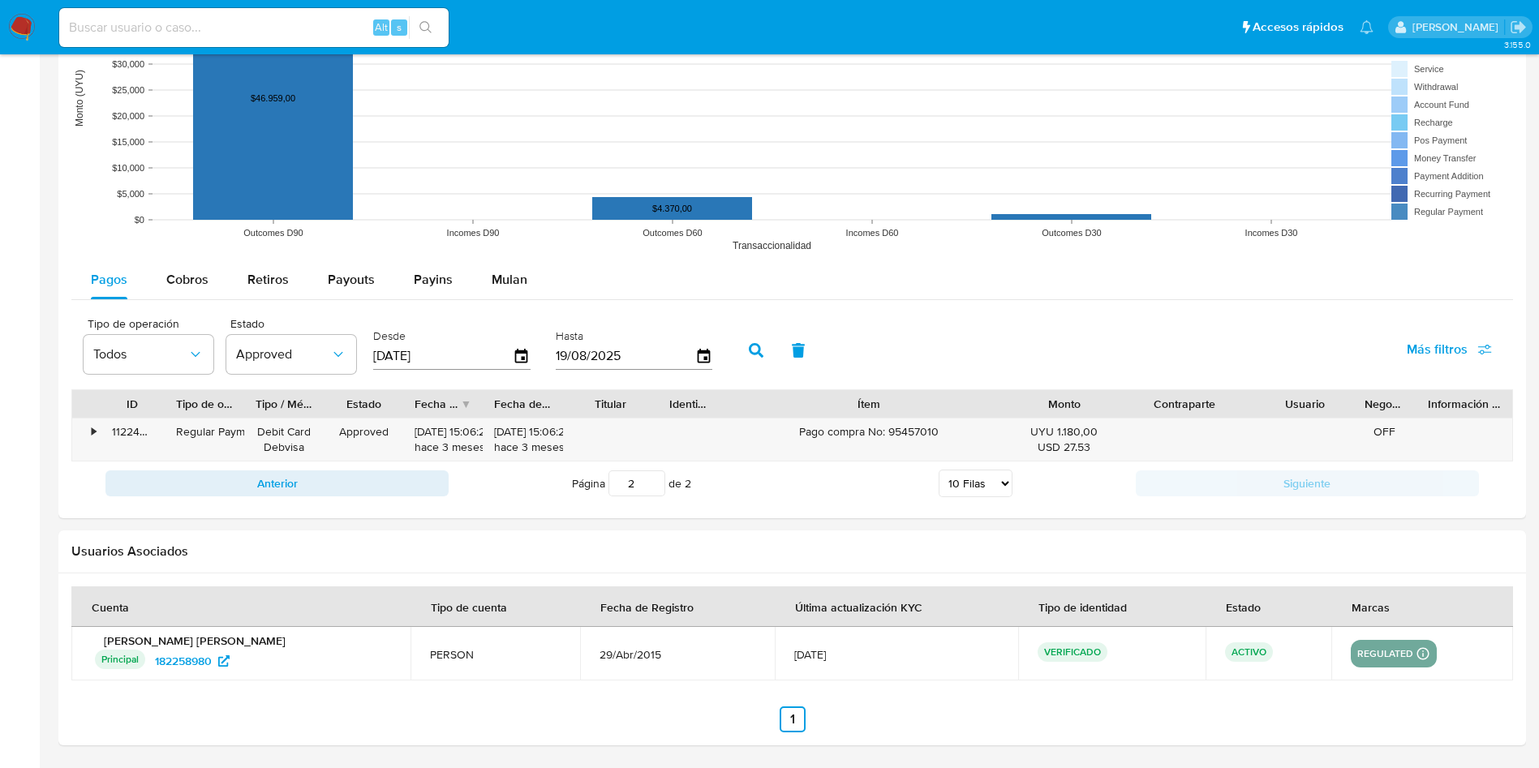
click at [754, 361] on button "button" at bounding box center [756, 350] width 42 height 39
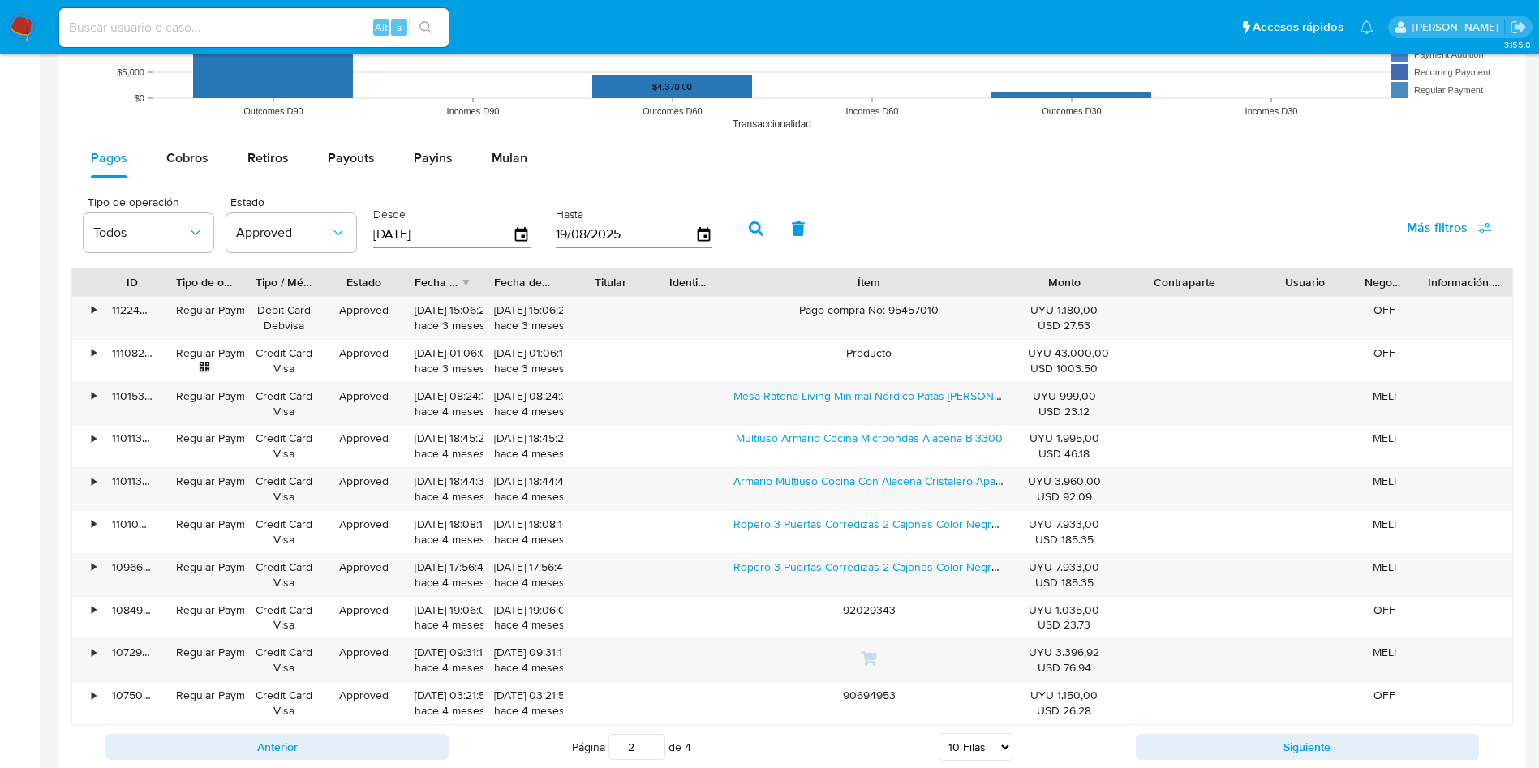
scroll to position [1694, 0]
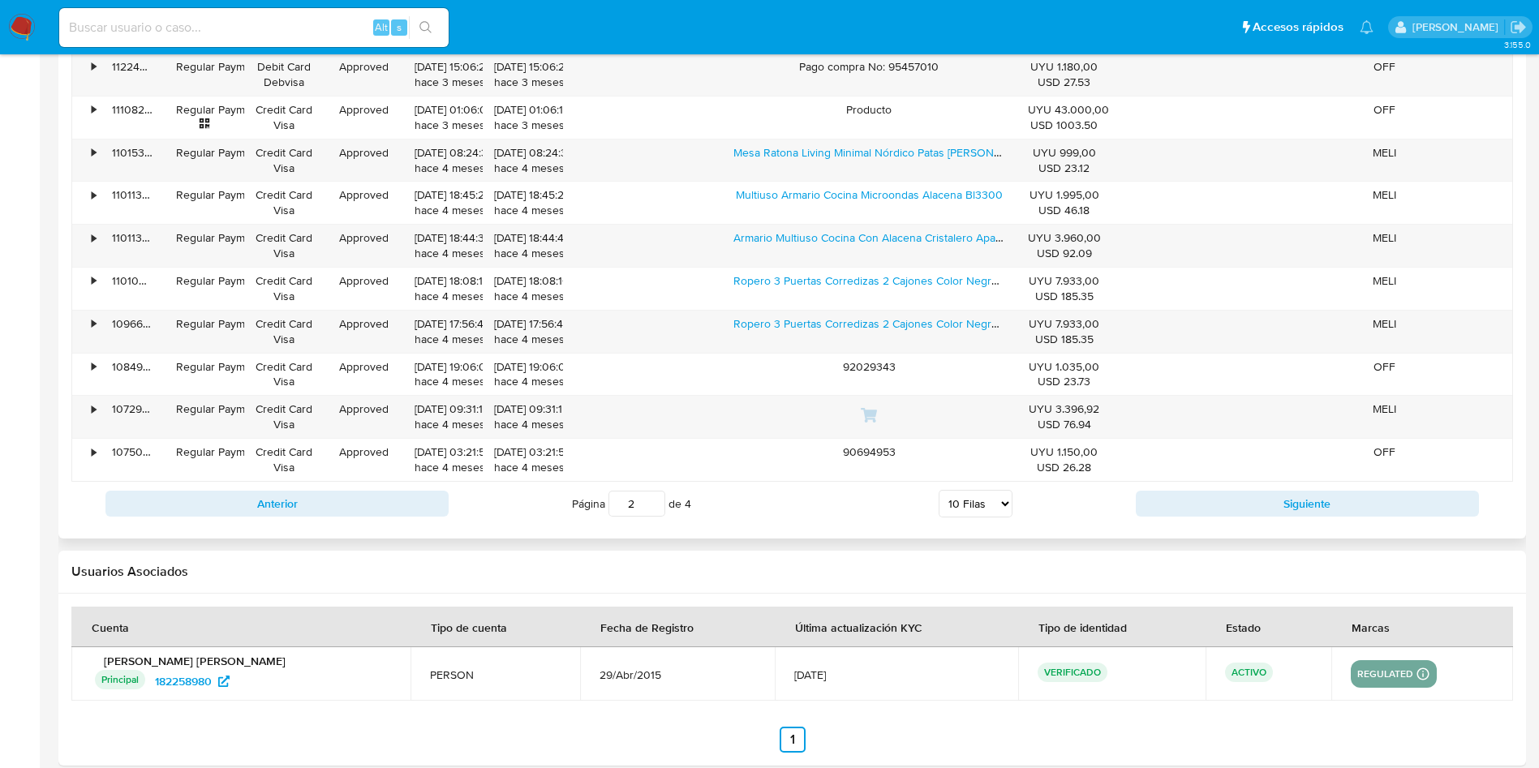
click at [436, 499] on button "Anterior" at bounding box center [276, 504] width 343 height 26
type input "1"
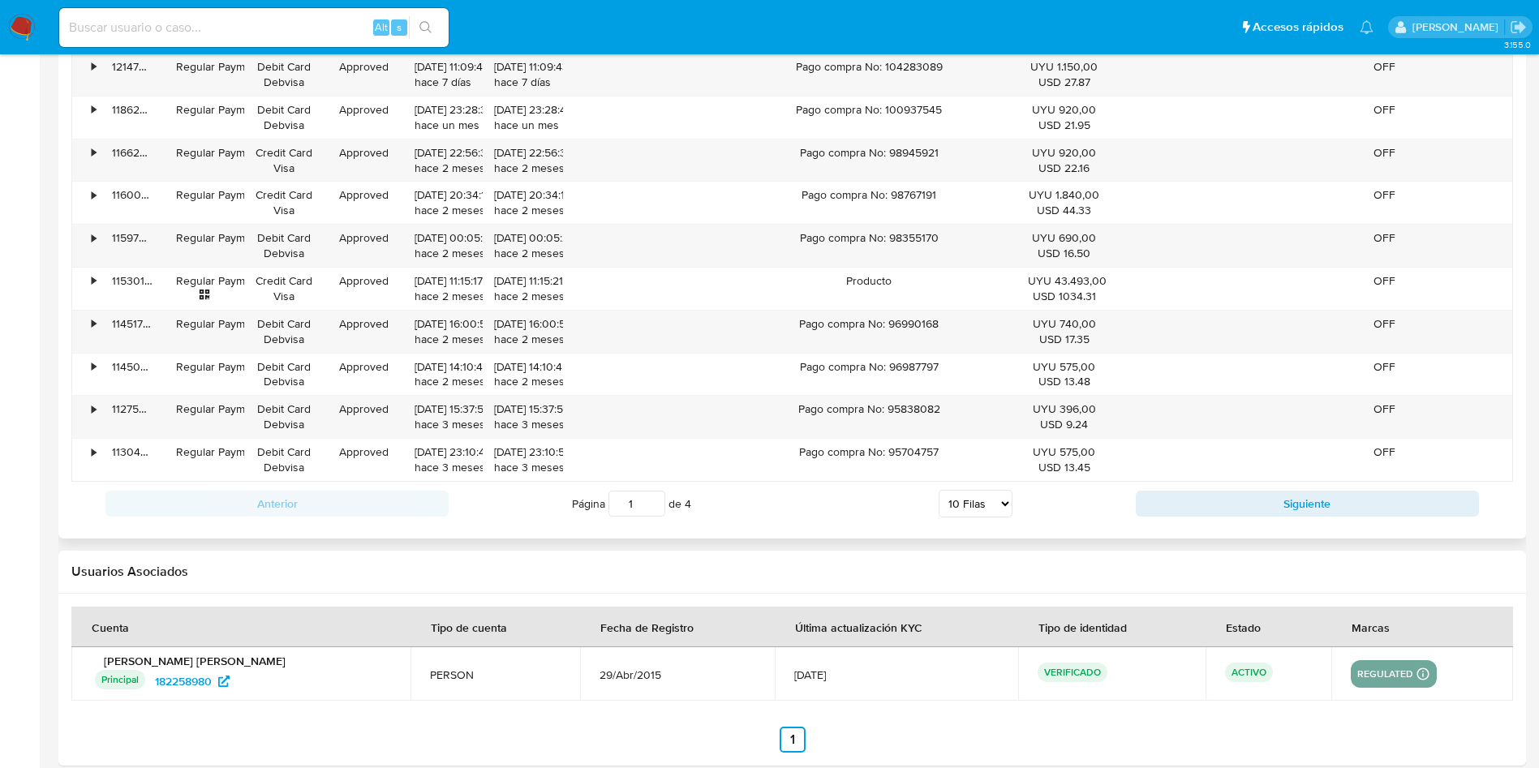
click at [953, 519] on div "Página 1 de 4 5 Filas 10 Filas 20 Filas 25 Filas 50 Filas 100 Filas" at bounding box center [792, 504] width 687 height 32
click at [970, 508] on select "5 Filas 10 Filas 20 Filas 25 Filas 50 Filas 100 Filas" at bounding box center [976, 504] width 74 height 28
select select "100"
click at [939, 490] on select "5 Filas 10 Filas 20 Filas 25 Filas 50 Filas 100 Filas" at bounding box center [976, 504] width 74 height 28
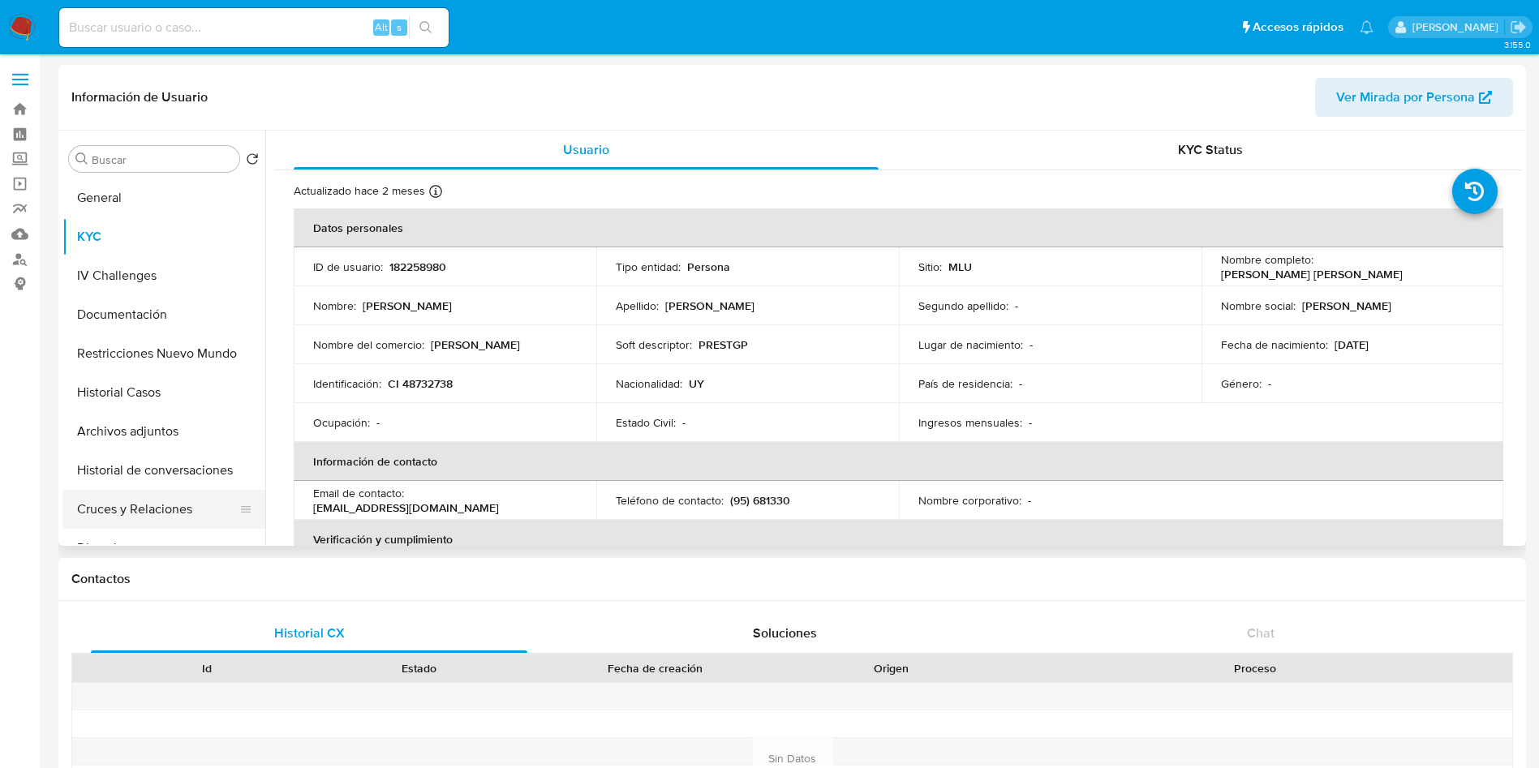
scroll to position [122, 0]
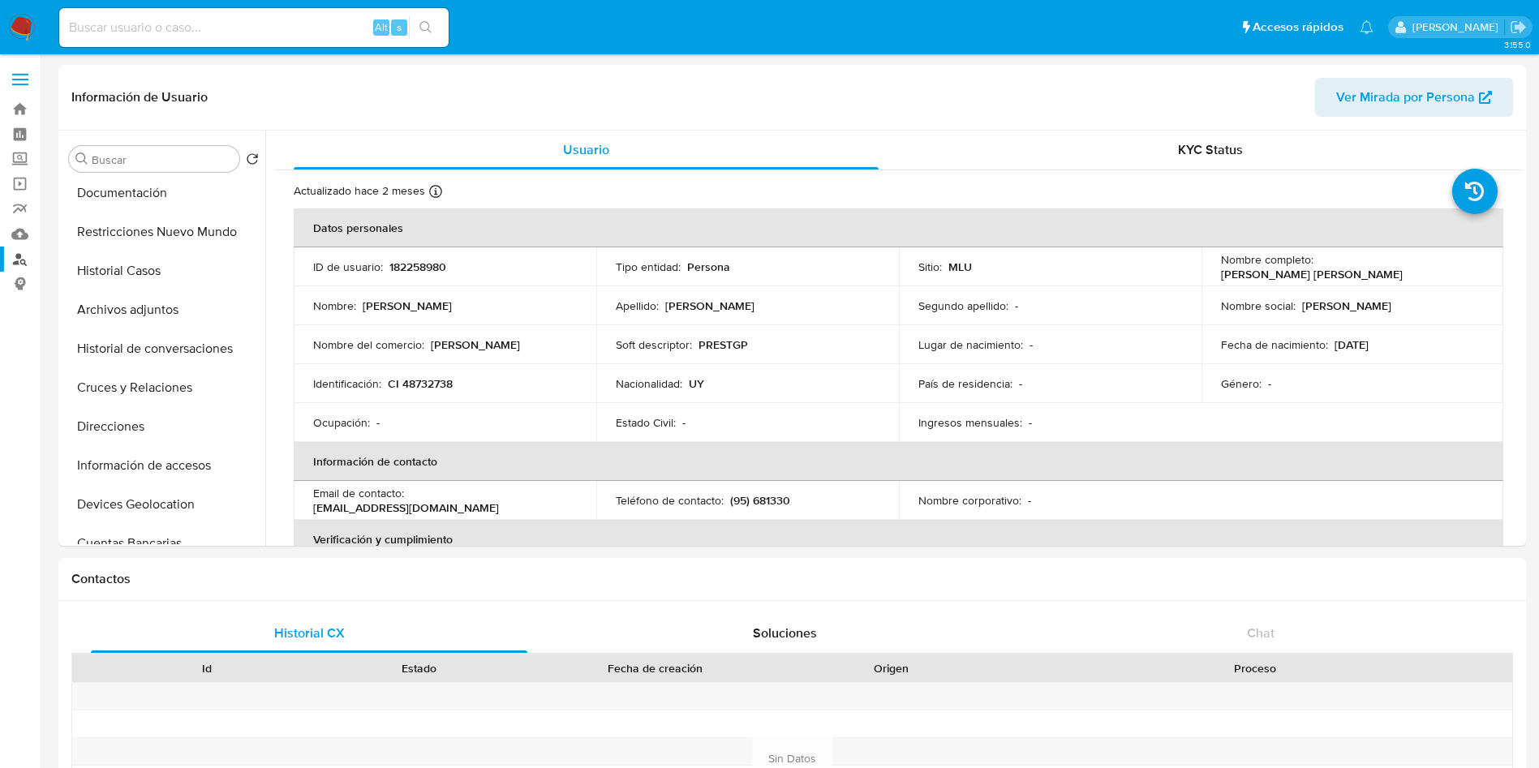
click at [21, 258] on link "Buscador de personas" at bounding box center [96, 259] width 193 height 25
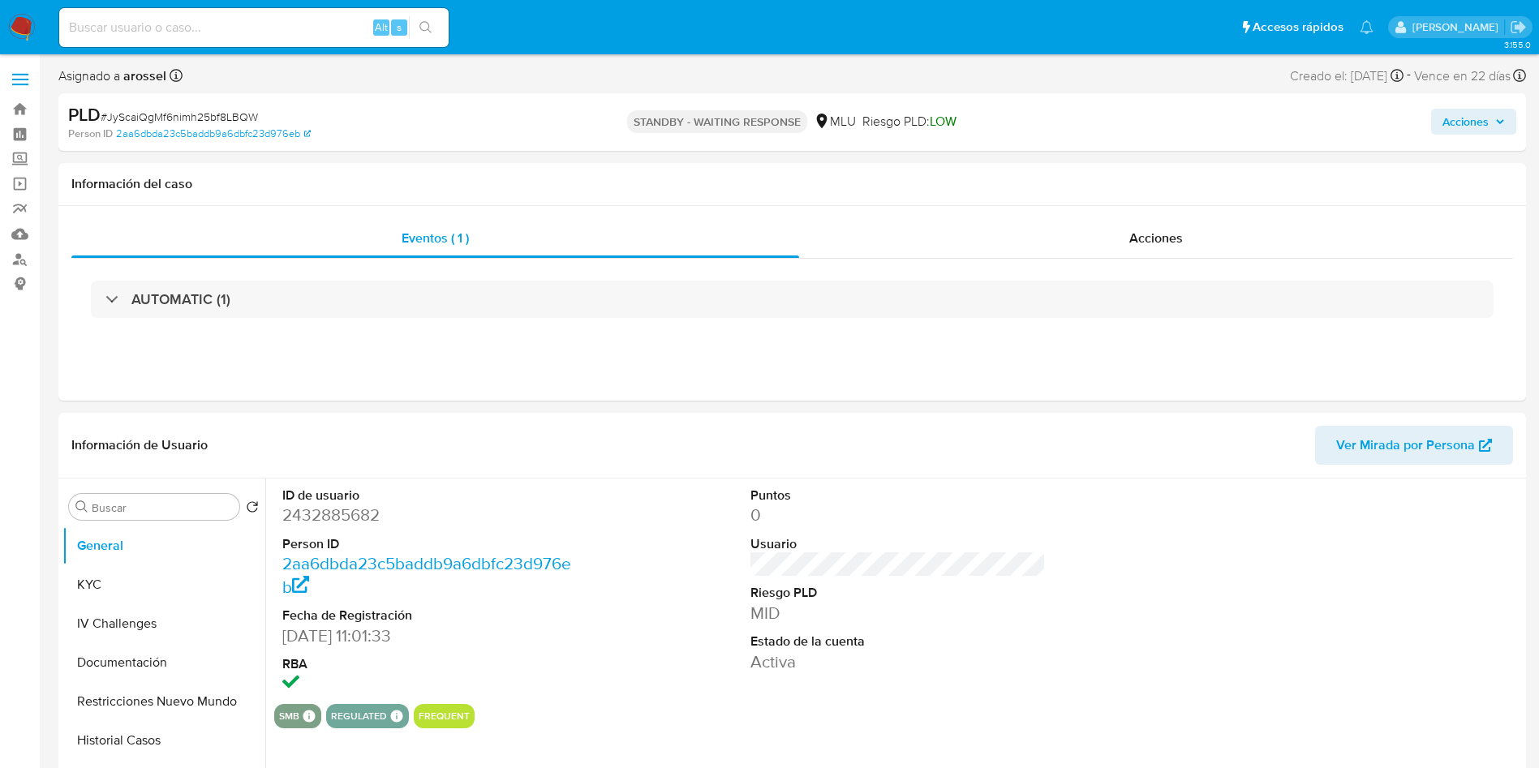
select select "10"
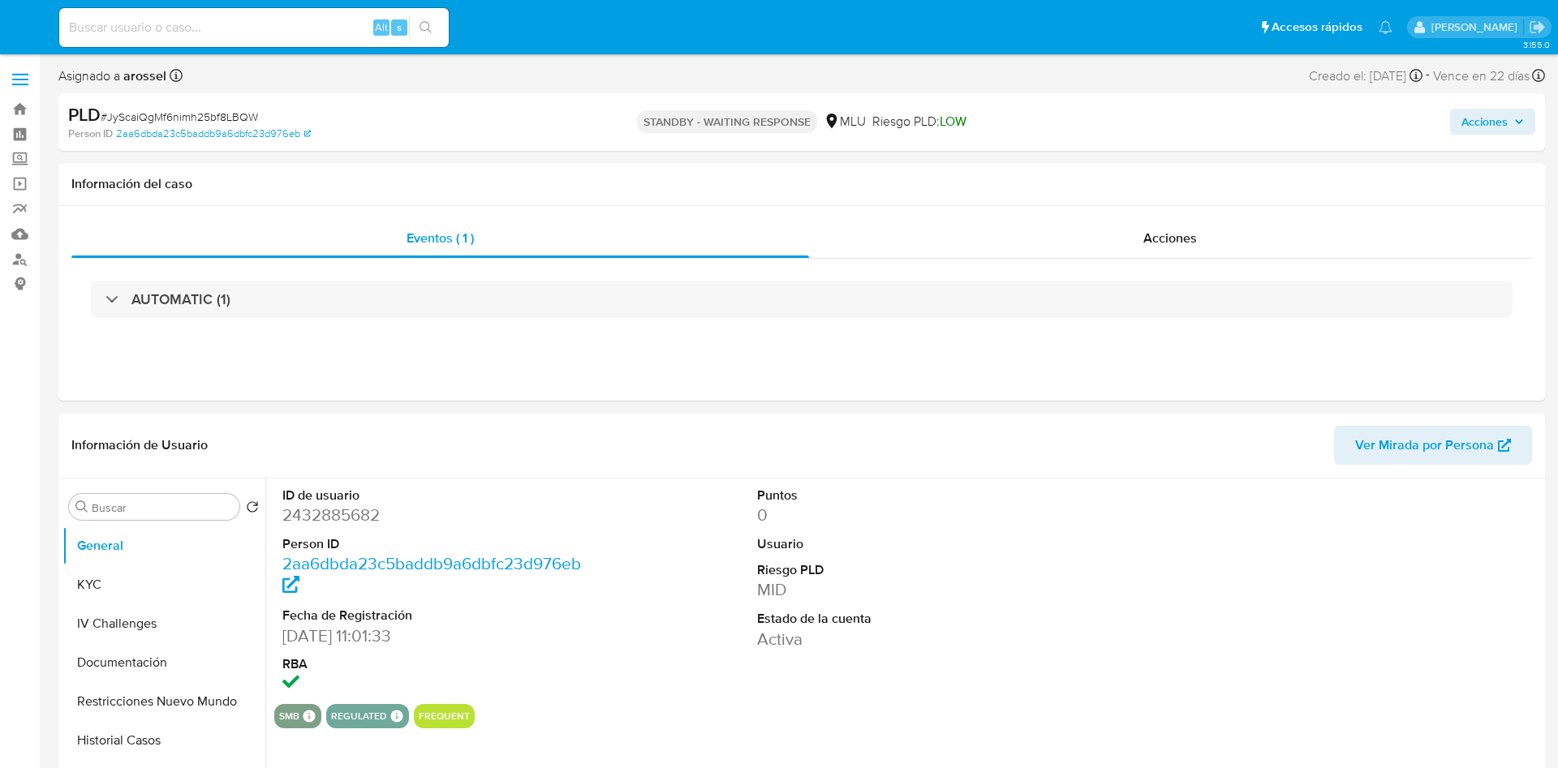
select select "10"
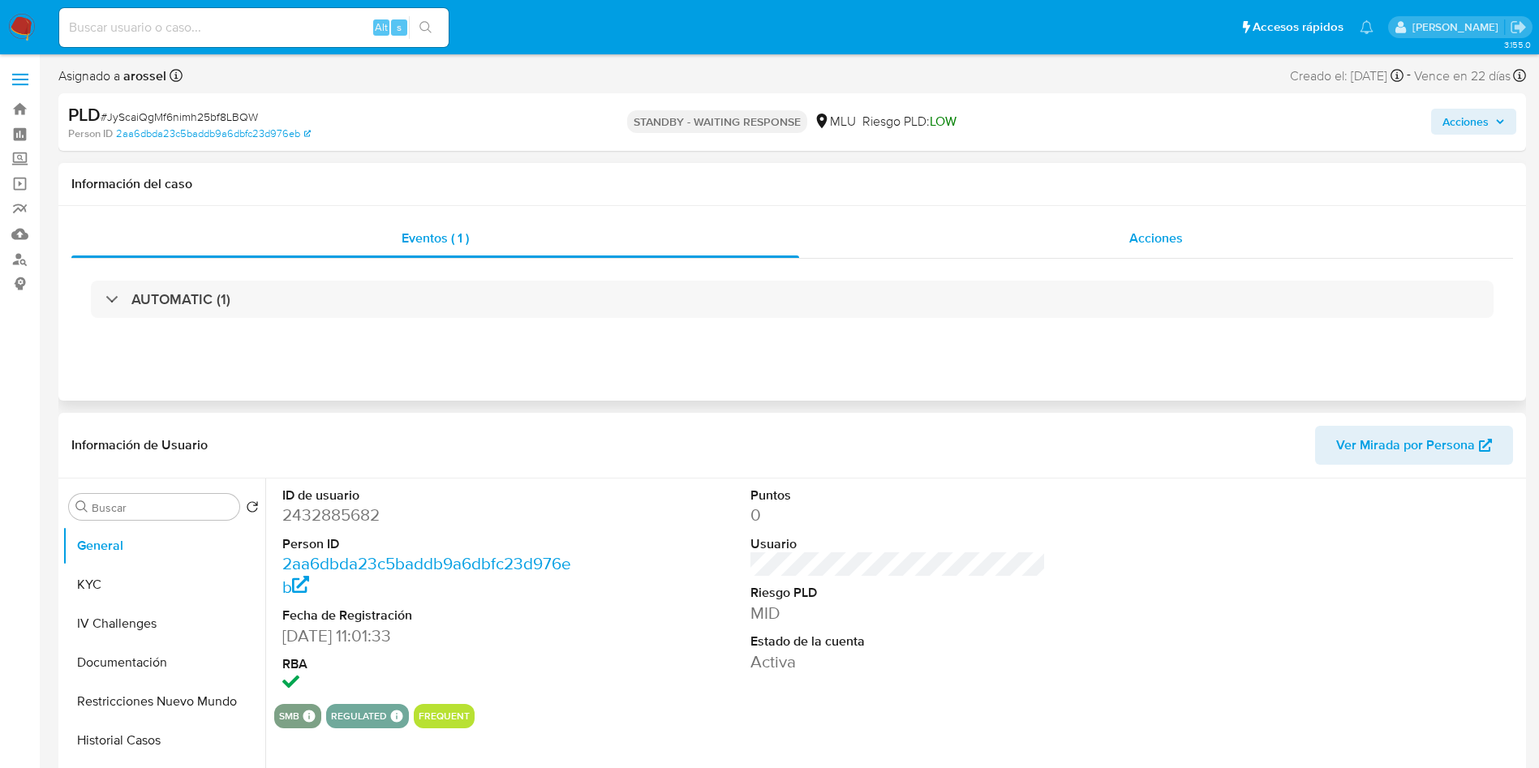
click at [1189, 252] on div "Acciones" at bounding box center [1156, 238] width 714 height 39
select select "10"
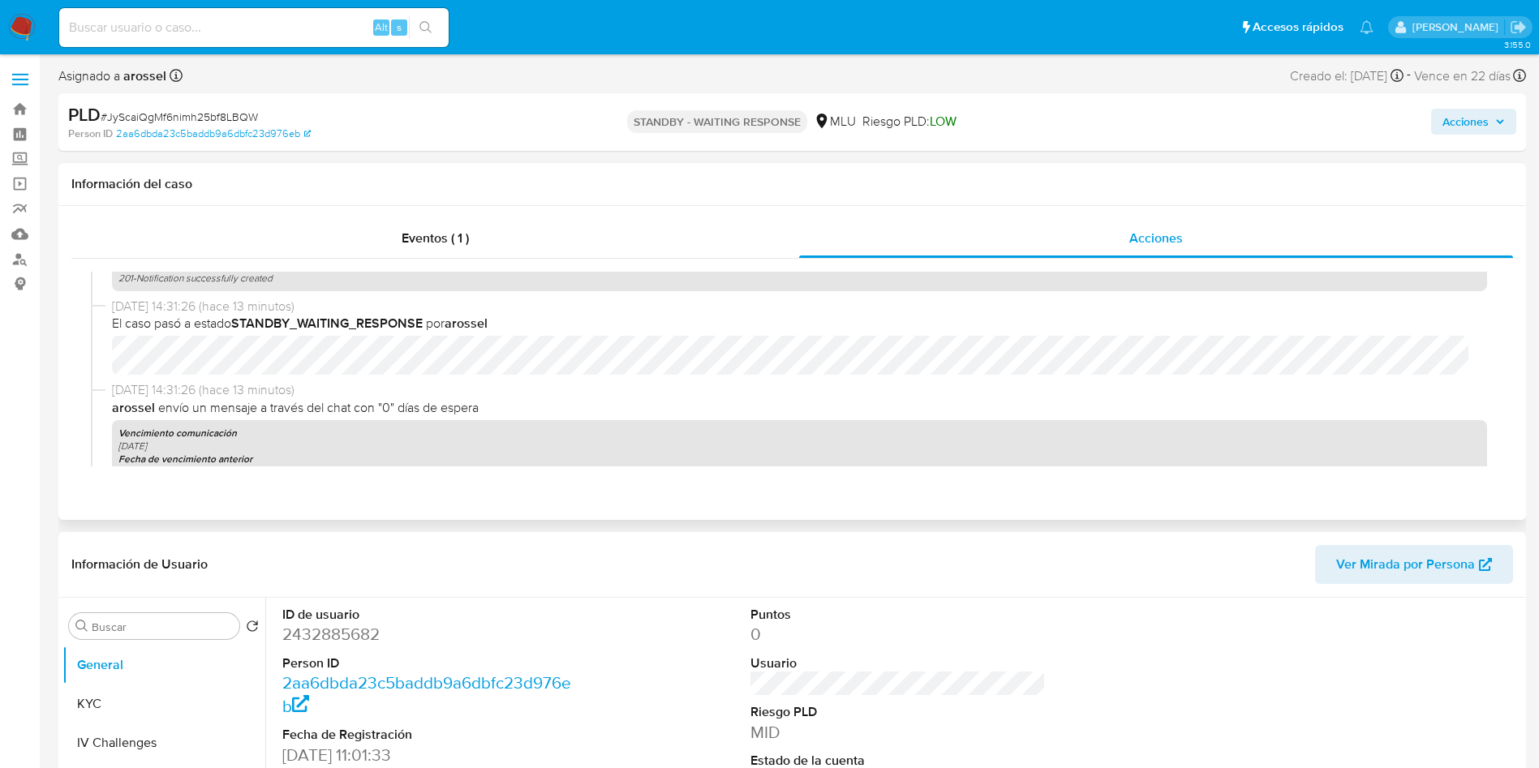
scroll to position [122, 0]
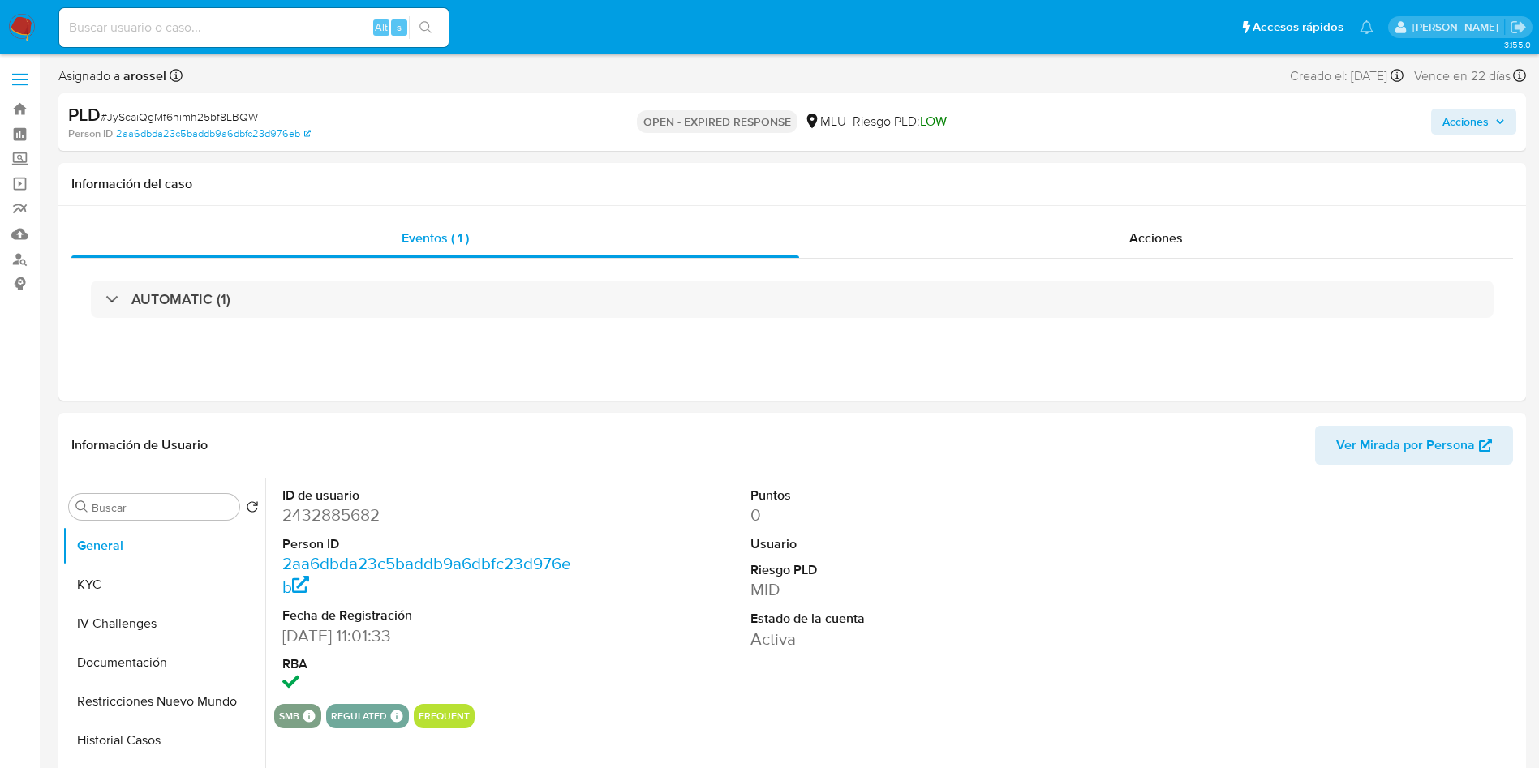
select select "10"
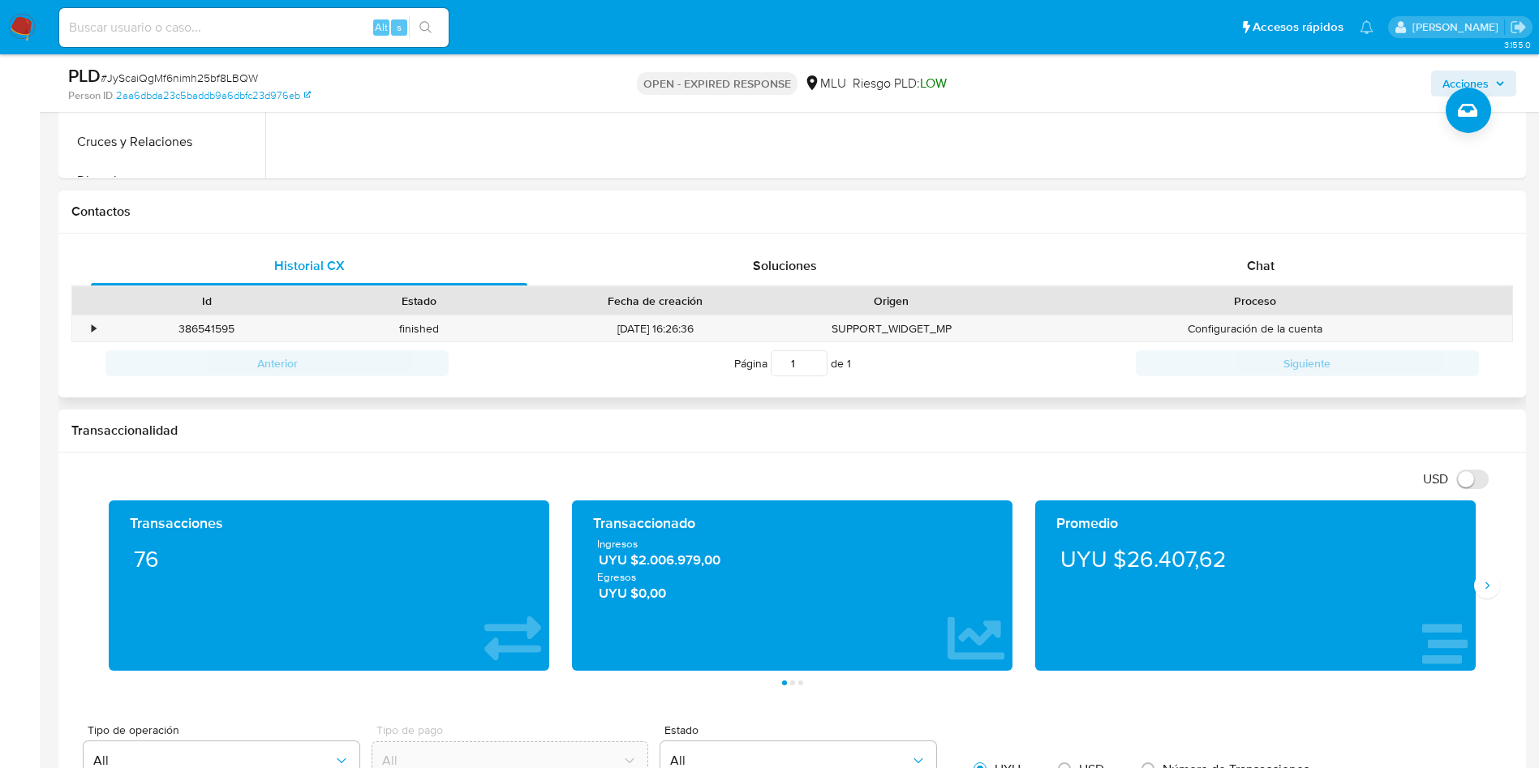
scroll to position [609, 0]
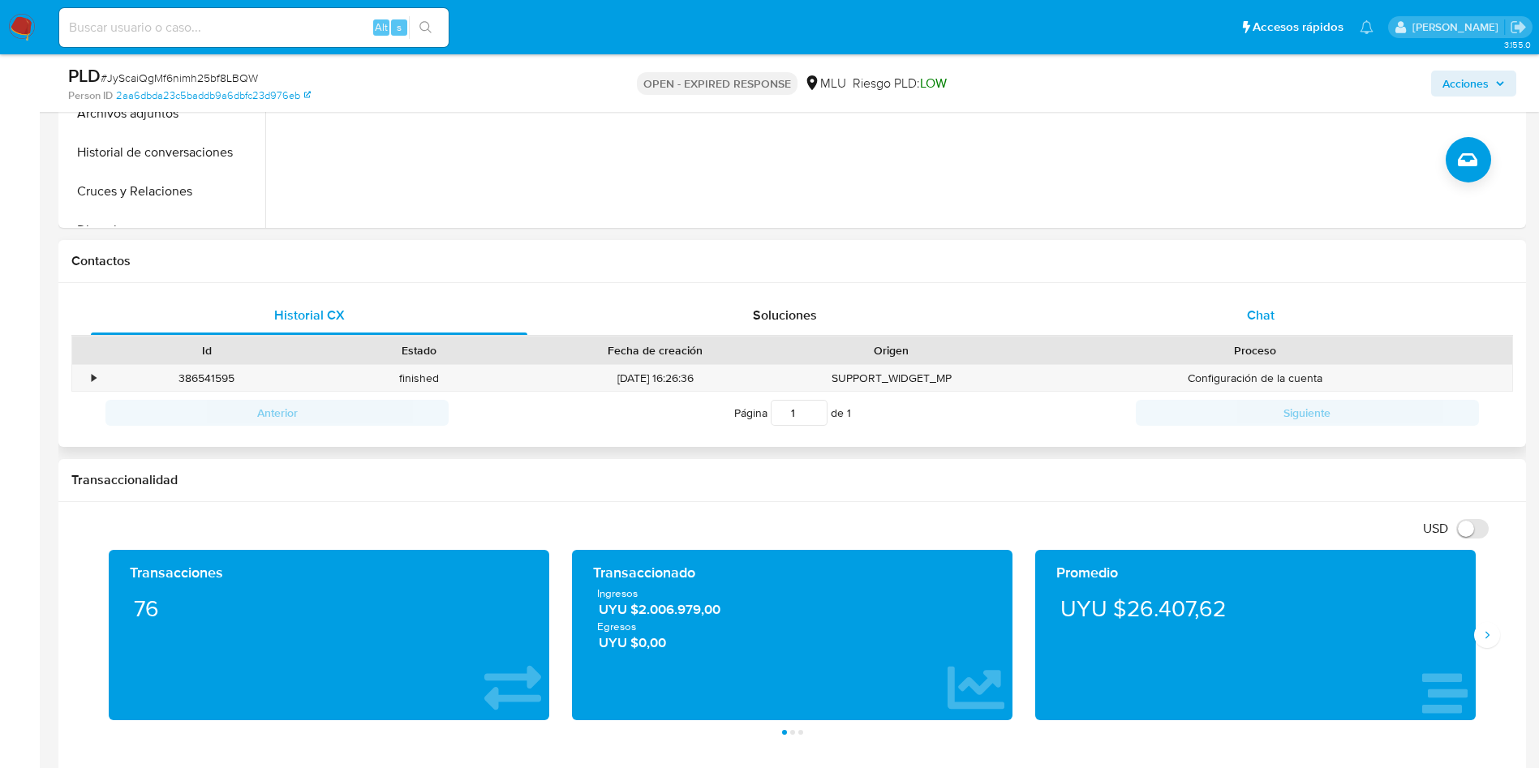
click at [1239, 327] on div "Chat" at bounding box center [1261, 315] width 437 height 39
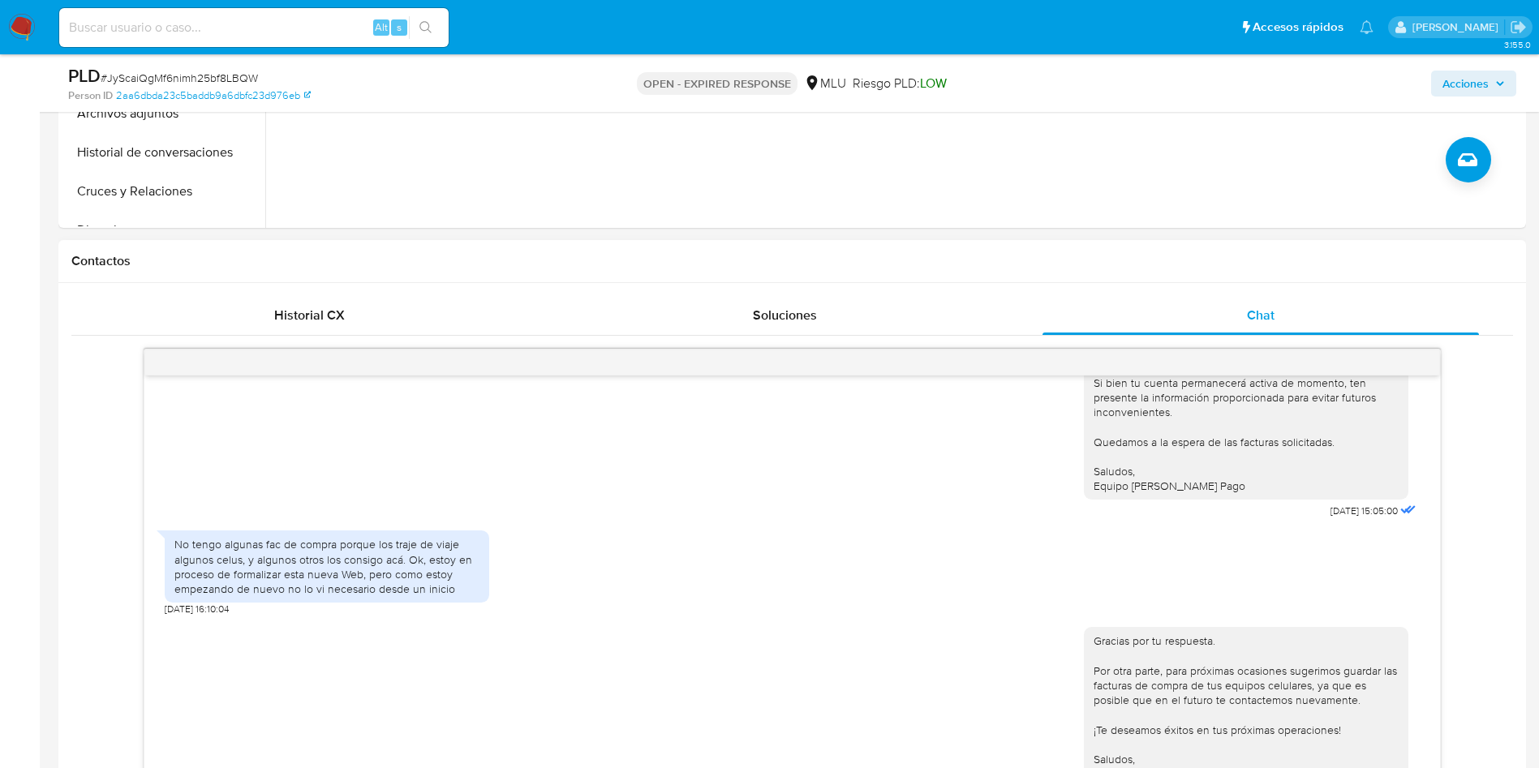
scroll to position [730, 0]
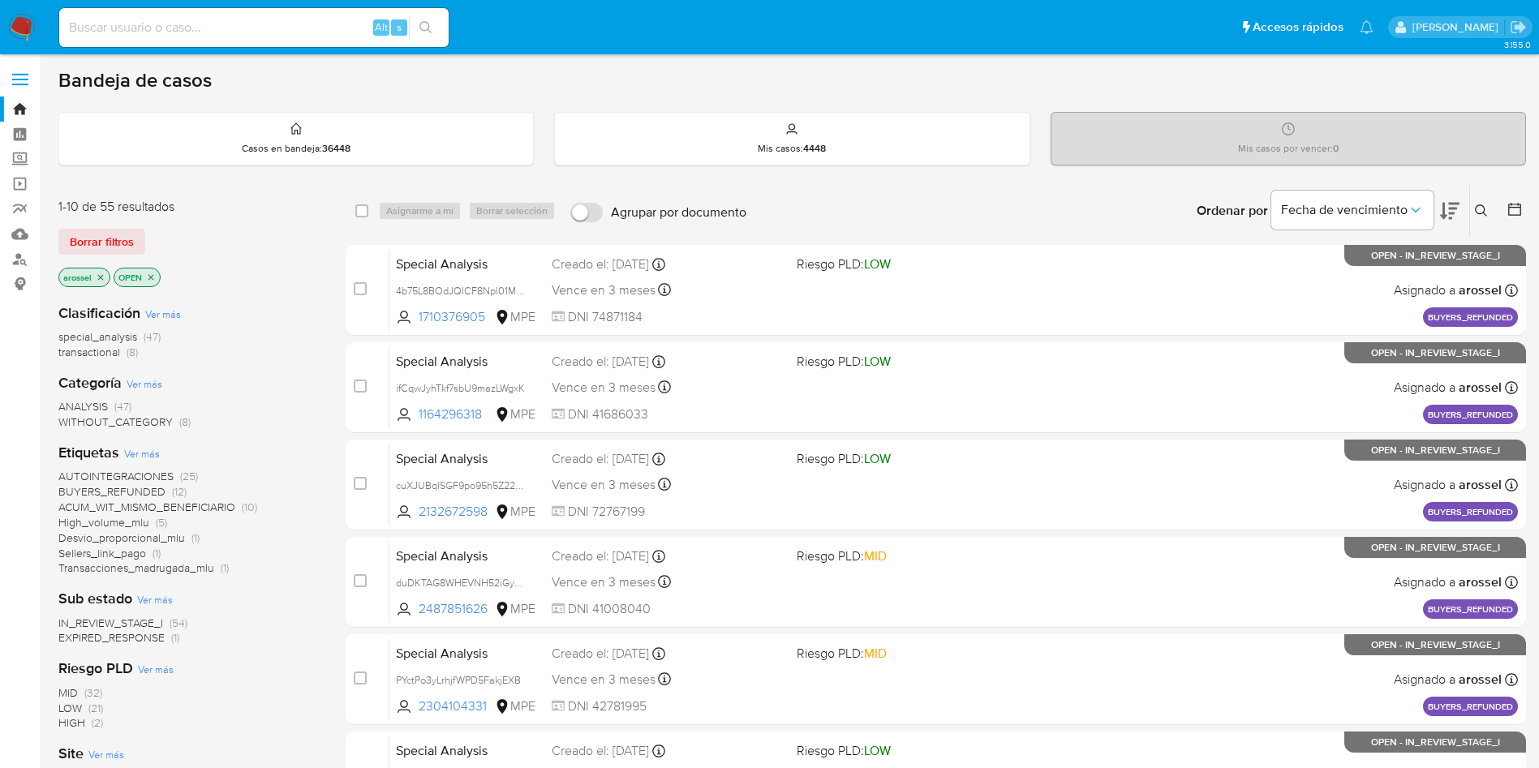
click at [125, 638] on span "EXPIRED_RESPONSE" at bounding box center [111, 638] width 106 height 16
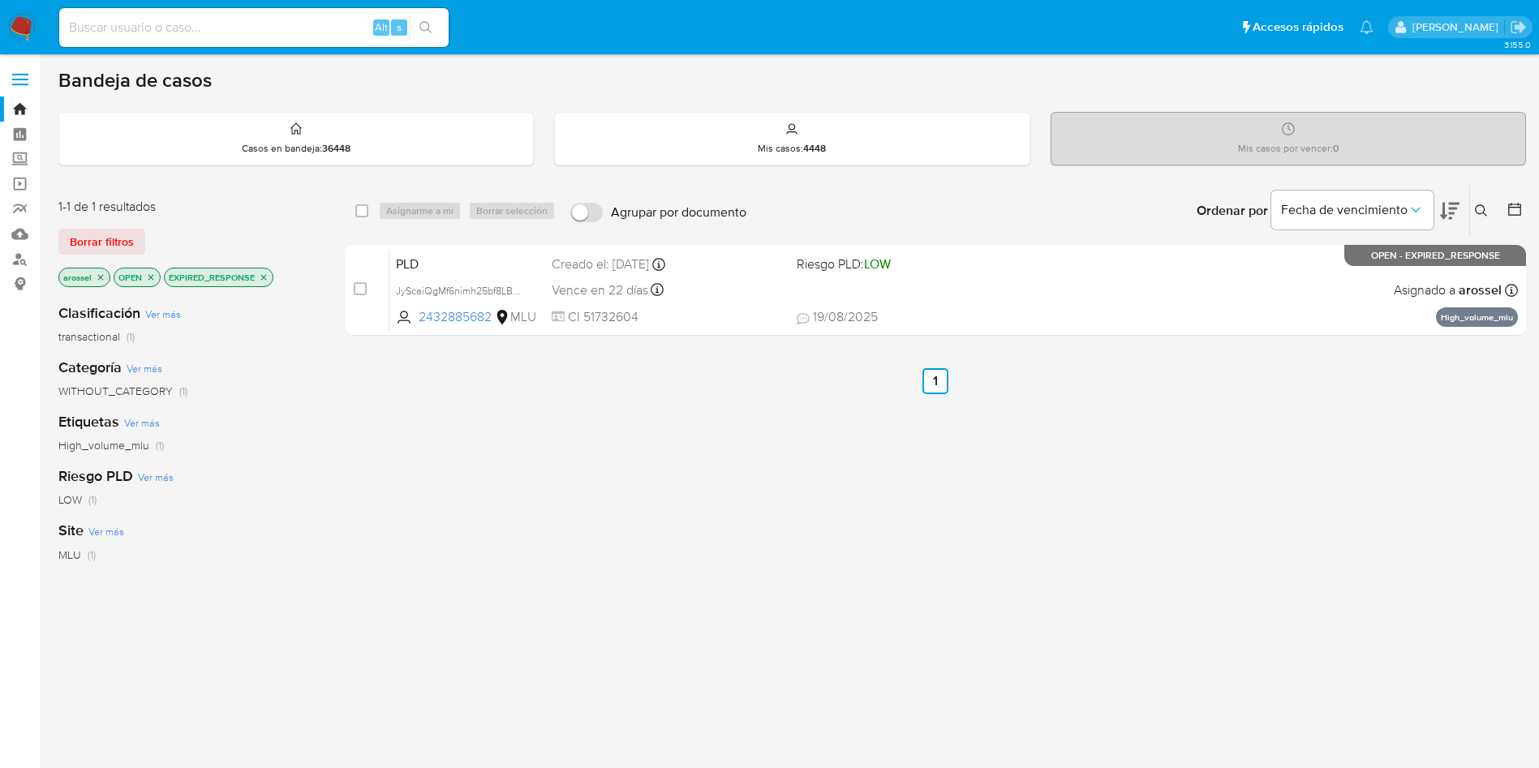
drag, startPoint x: 361, startPoint y: 283, endPoint x: 403, endPoint y: 240, distance: 60.3
click at [361, 286] on input "checkbox" at bounding box center [360, 288] width 13 height 13
checkbox input "true"
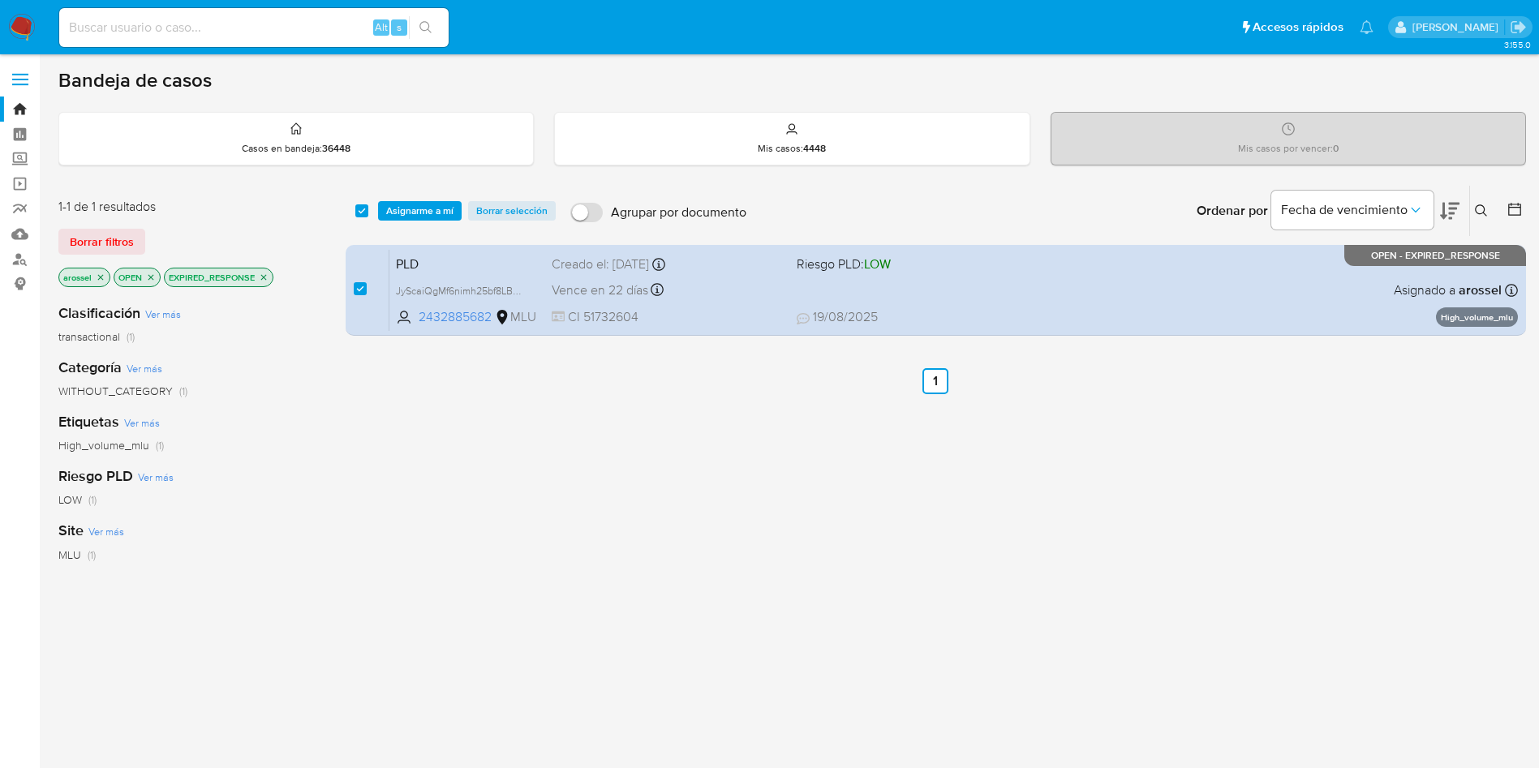
drag, startPoint x: 422, startPoint y: 210, endPoint x: 423, endPoint y: 222, distance: 11.4
click at [423, 212] on span "Asignarme a mí" at bounding box center [419, 211] width 67 height 16
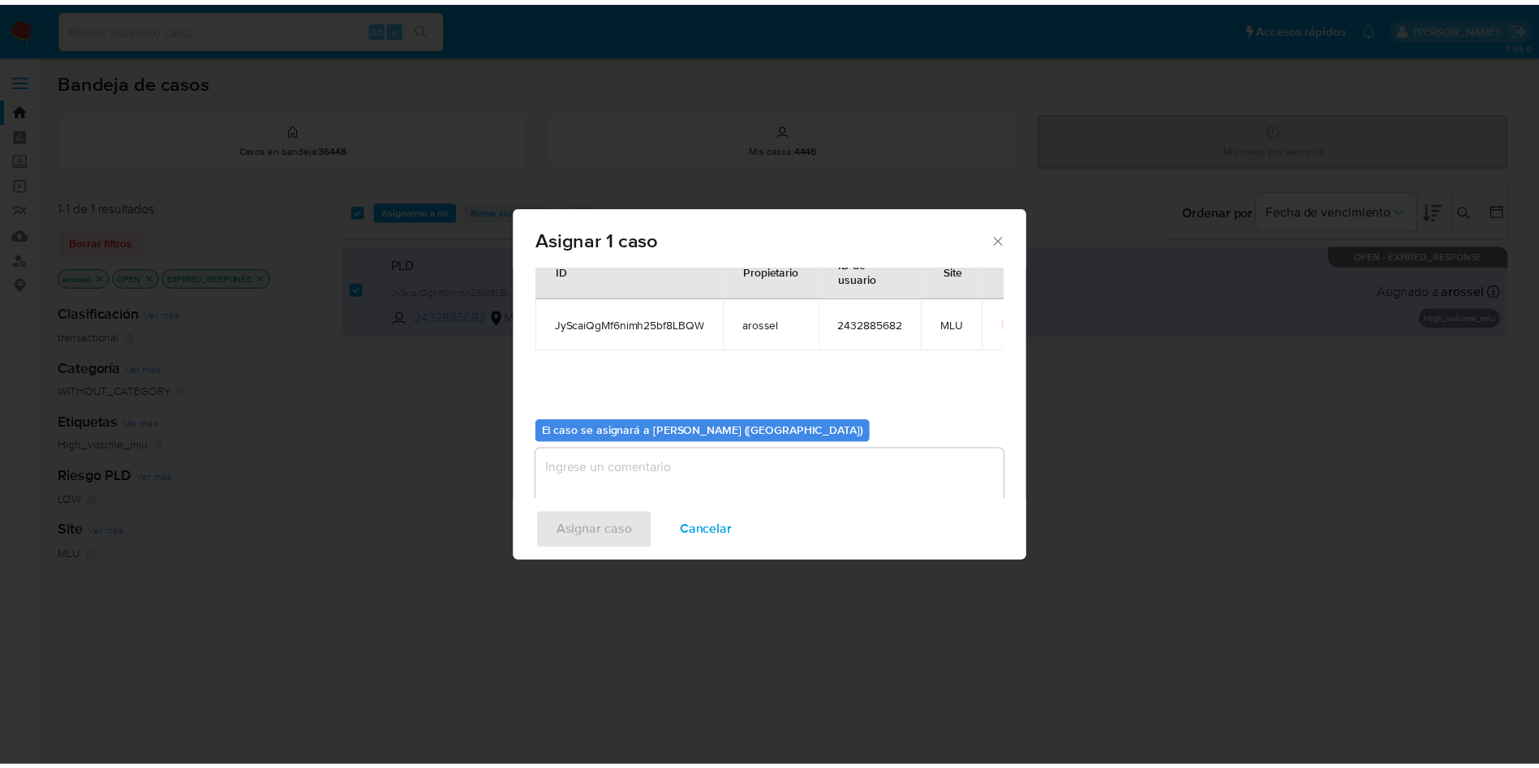
scroll to position [84, 0]
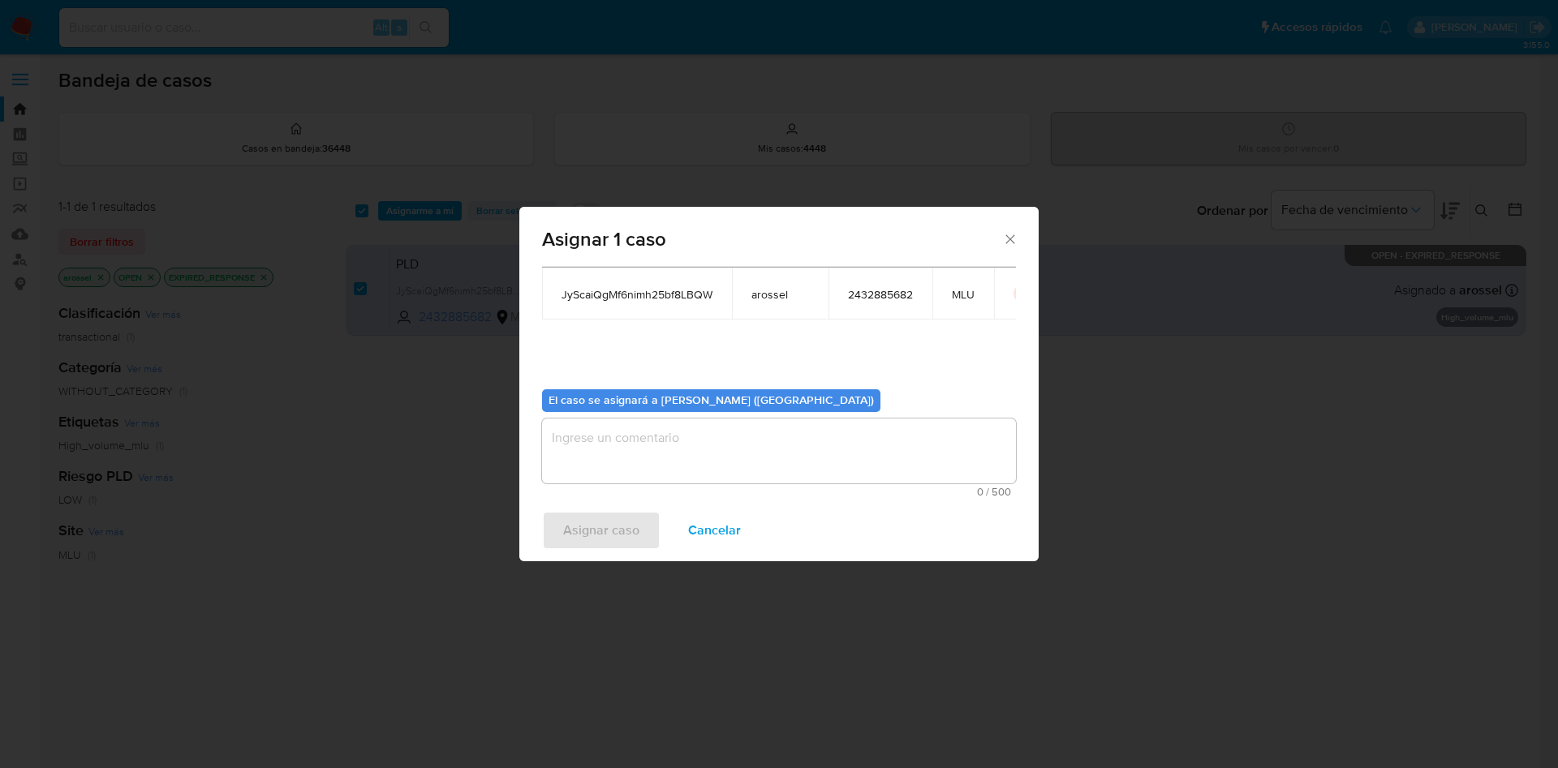
click at [658, 450] on textarea "assign-modal" at bounding box center [779, 451] width 474 height 65
click at [619, 520] on span "Asignar caso" at bounding box center [601, 531] width 76 height 36
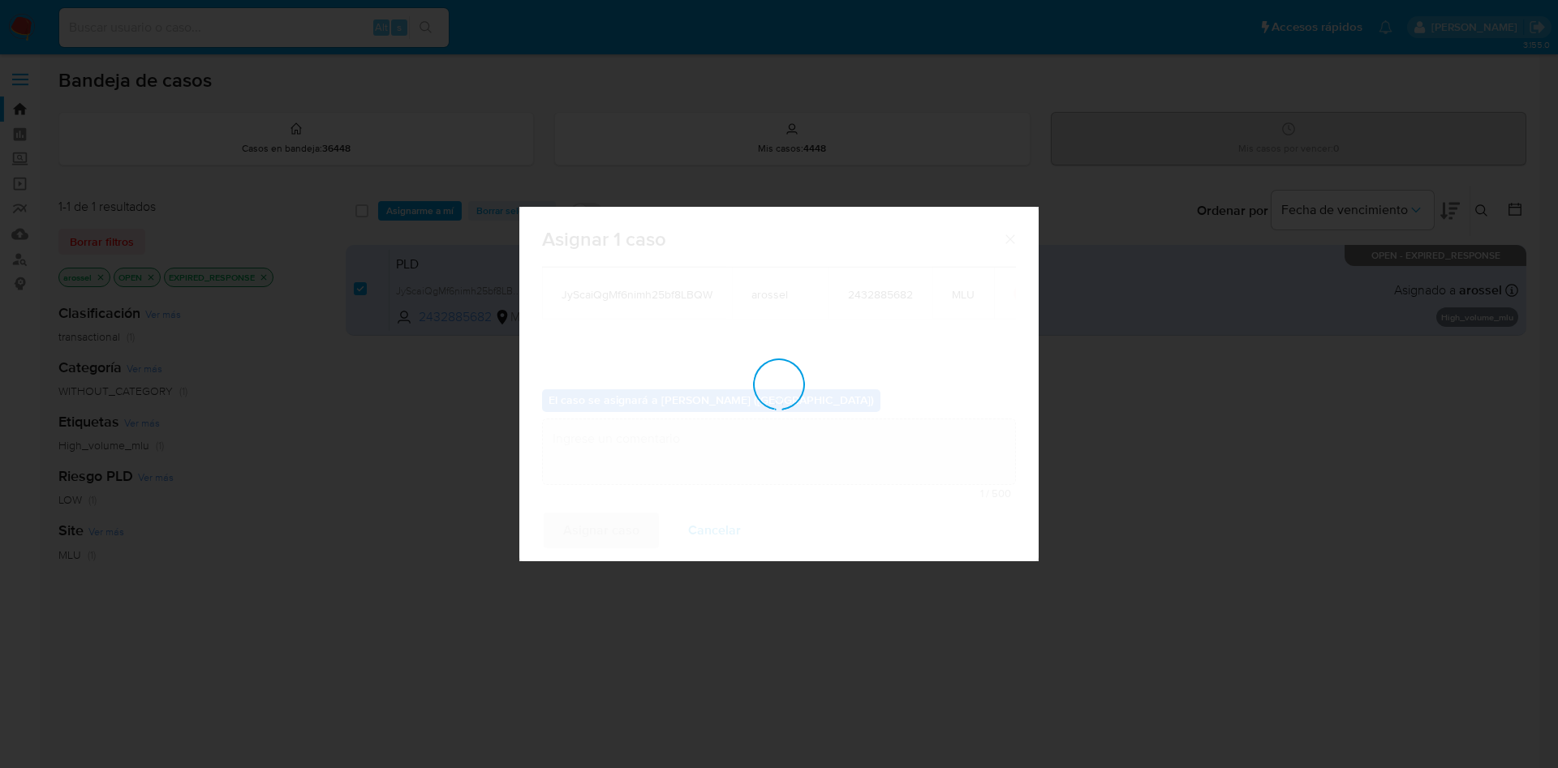
checkbox input "false"
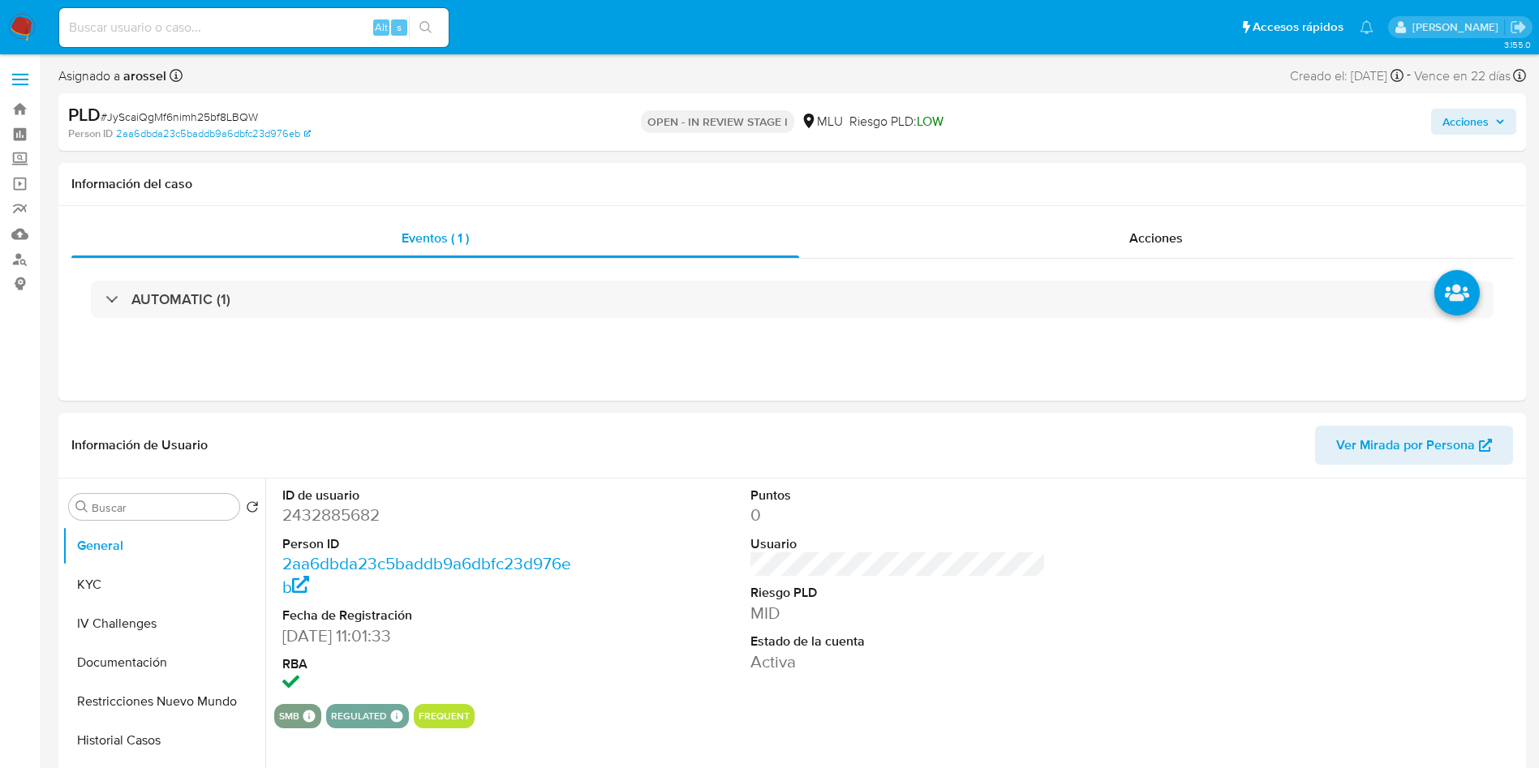
select select "10"
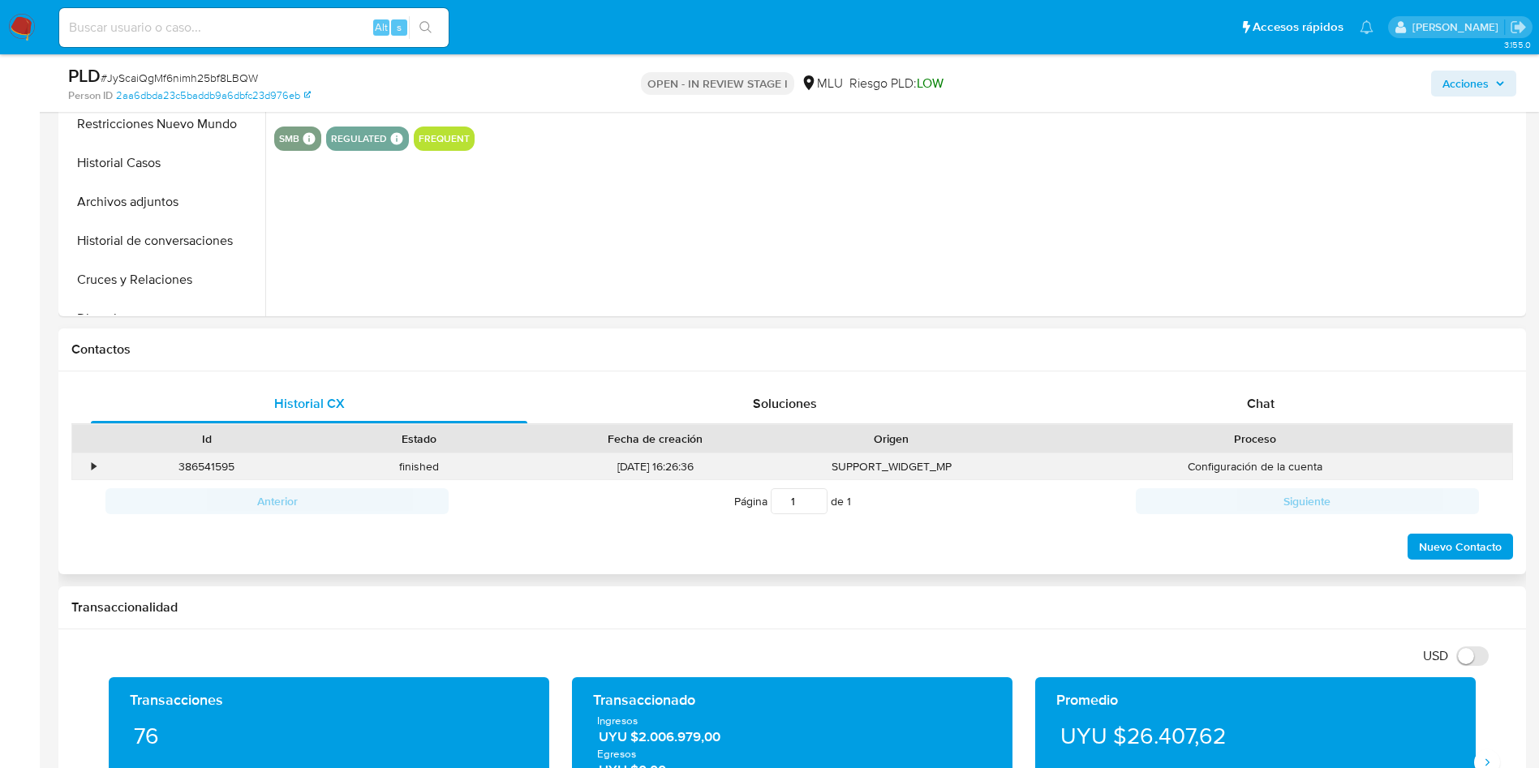
scroll to position [609, 0]
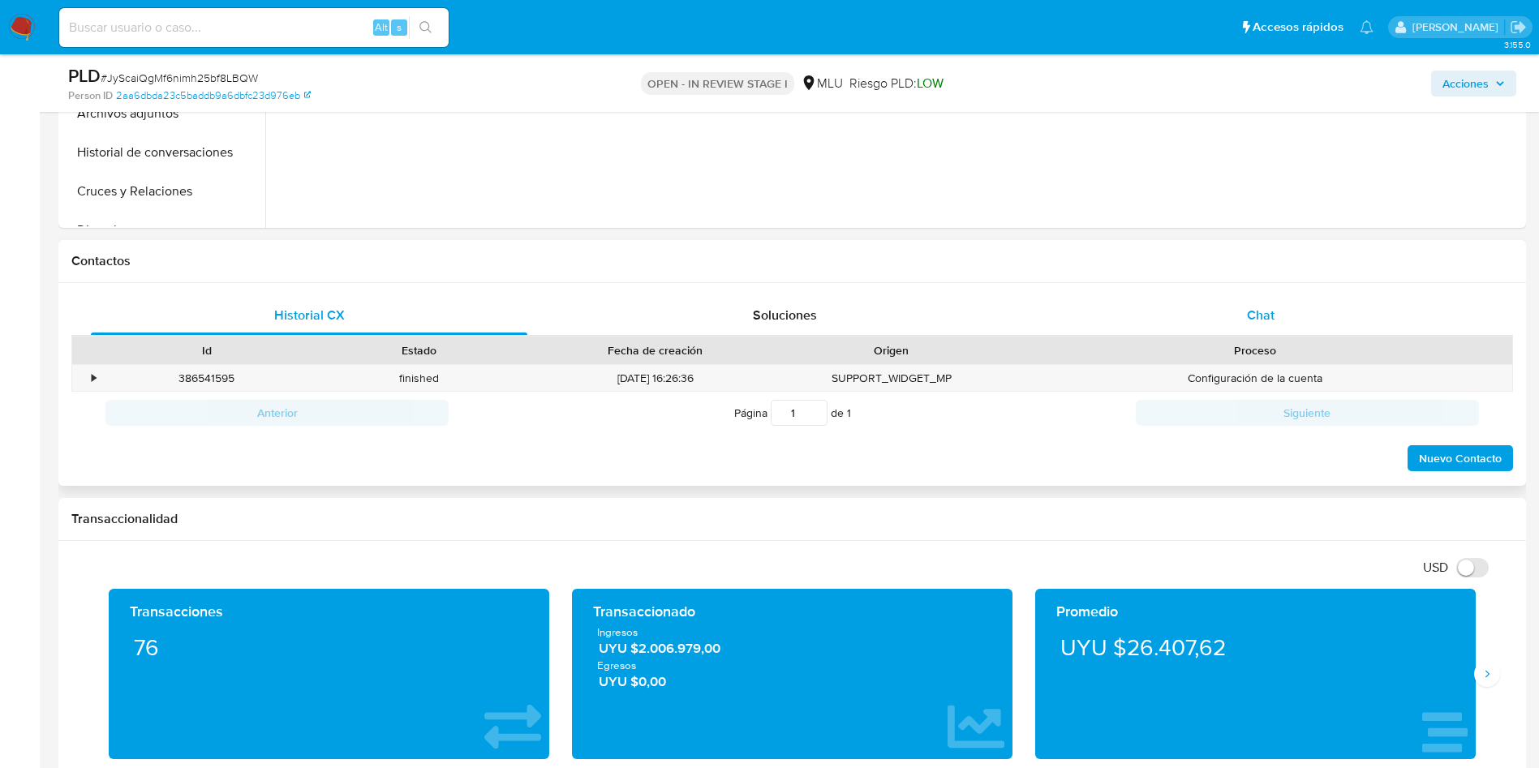
click at [1292, 304] on div "Chat" at bounding box center [1261, 315] width 437 height 39
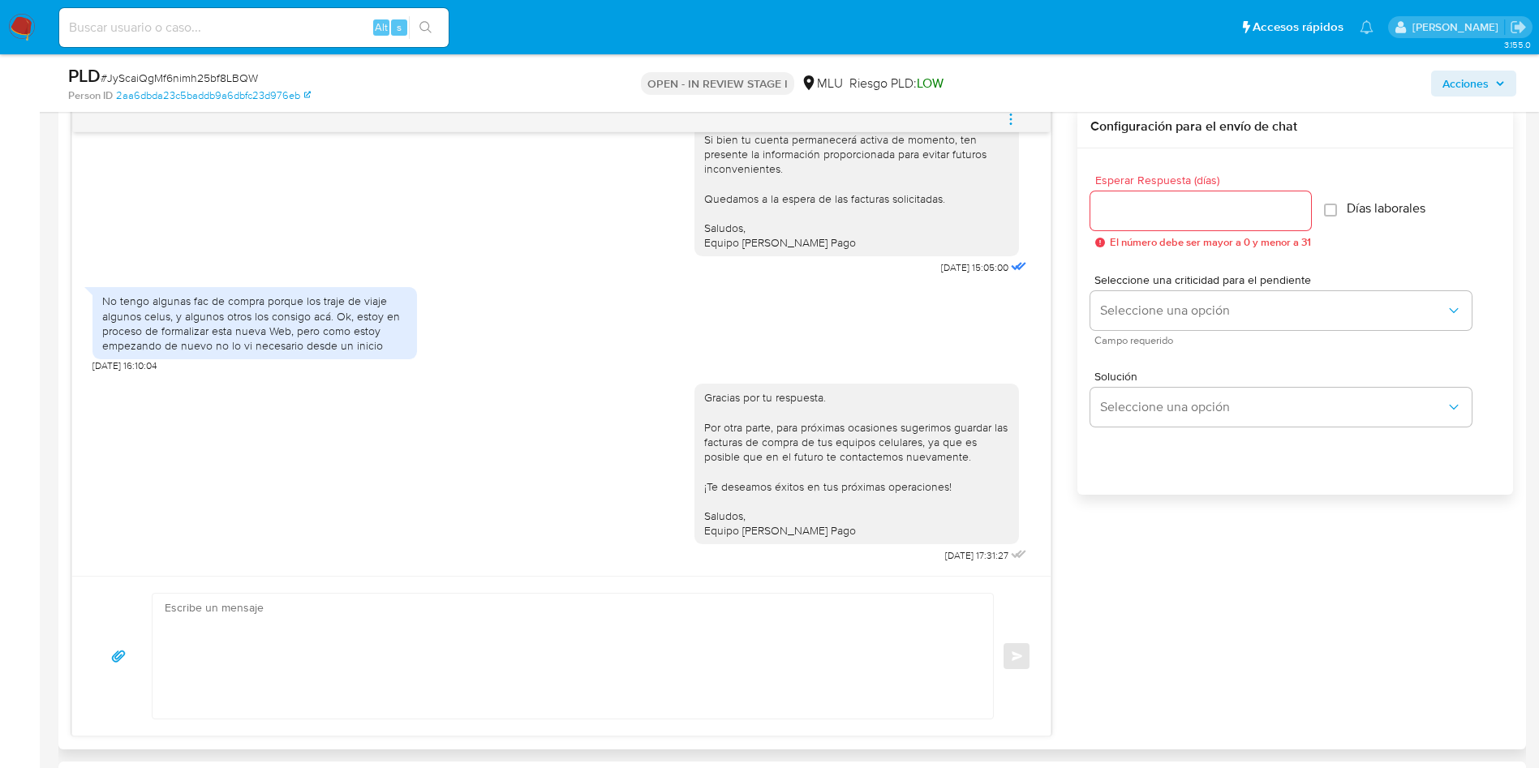
scroll to position [730, 0]
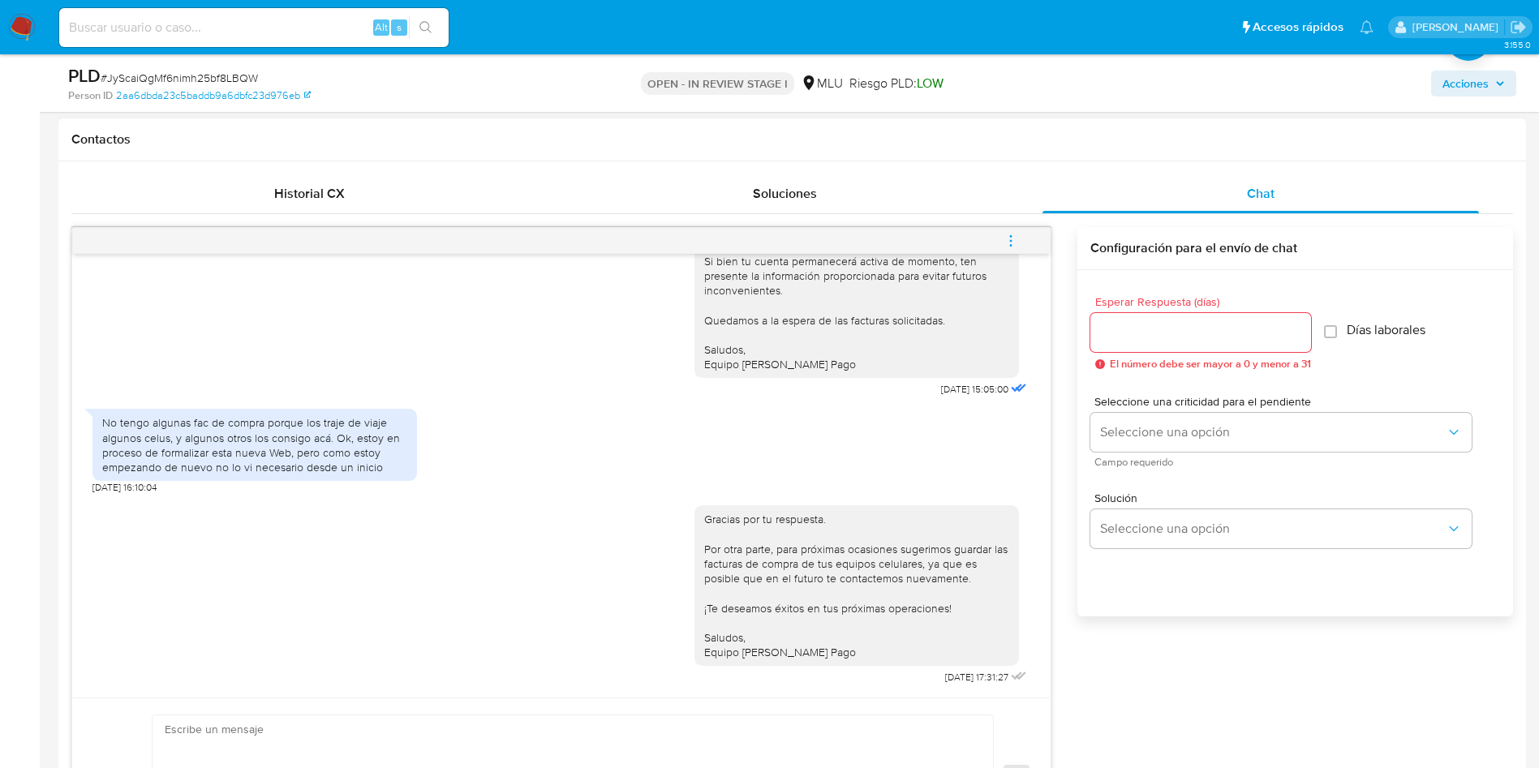
click at [1014, 243] on icon "menu-action" at bounding box center [1011, 241] width 15 height 15
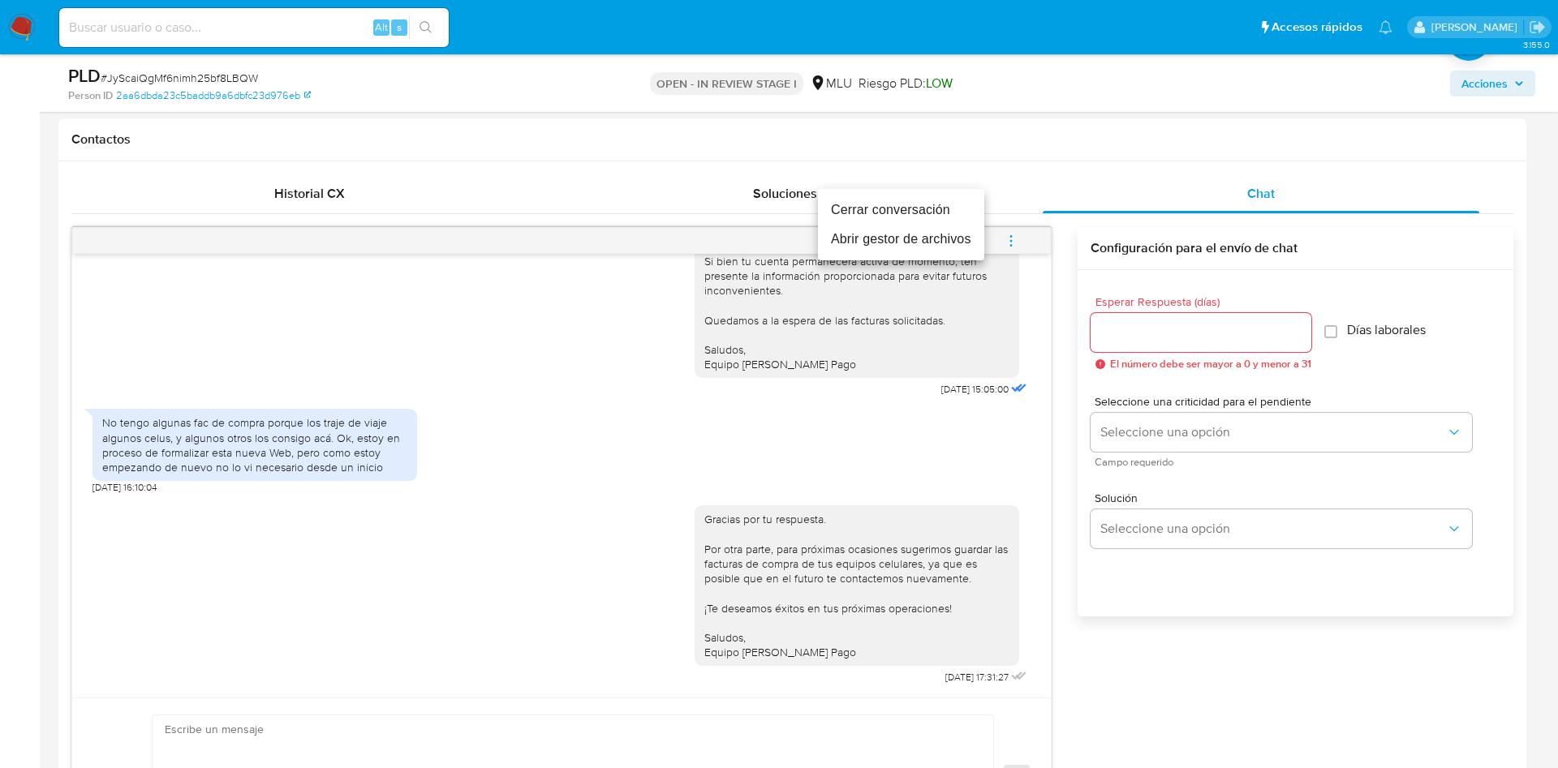
click at [929, 207] on li "Cerrar conversación" at bounding box center [901, 210] width 166 height 29
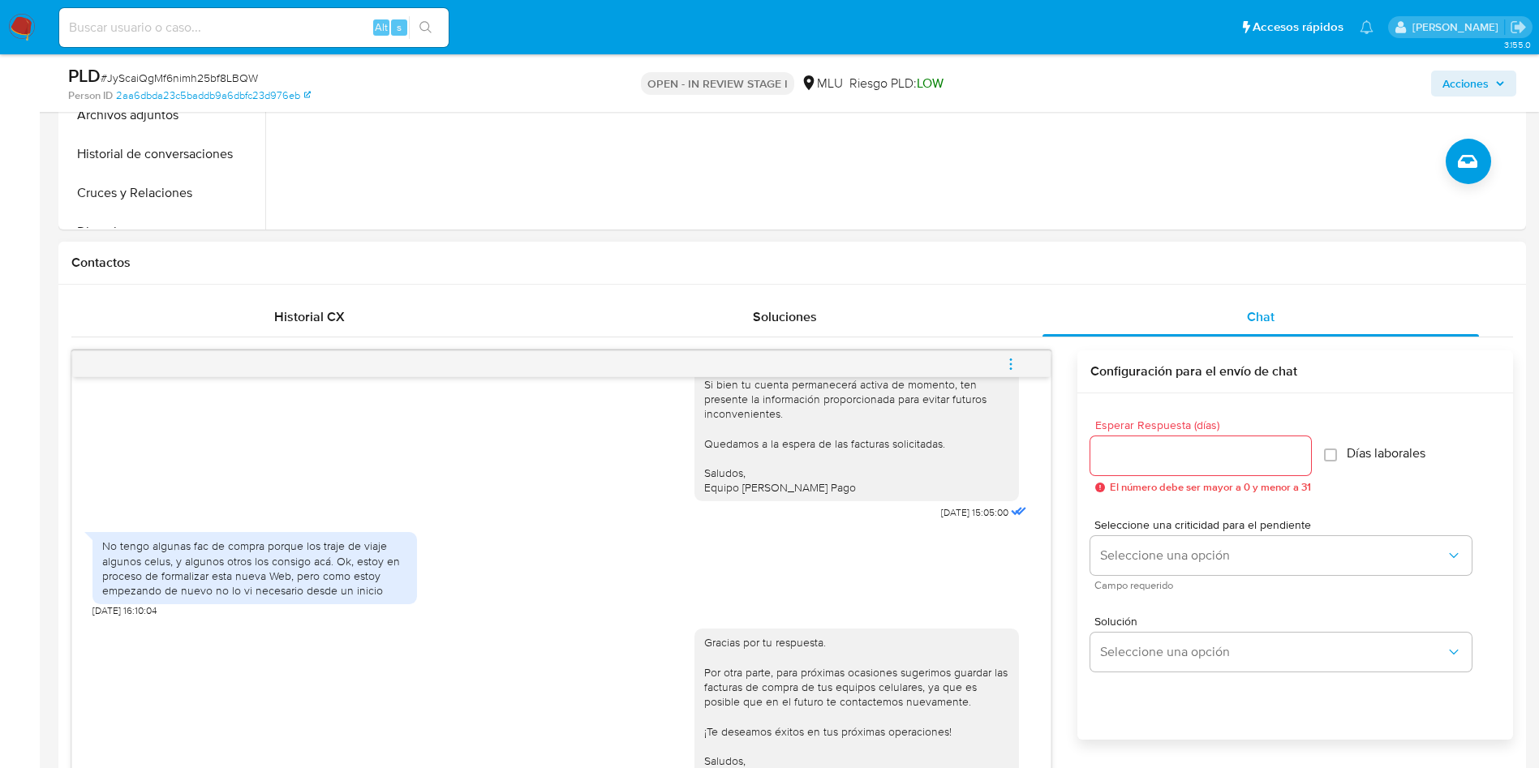
scroll to position [487, 0]
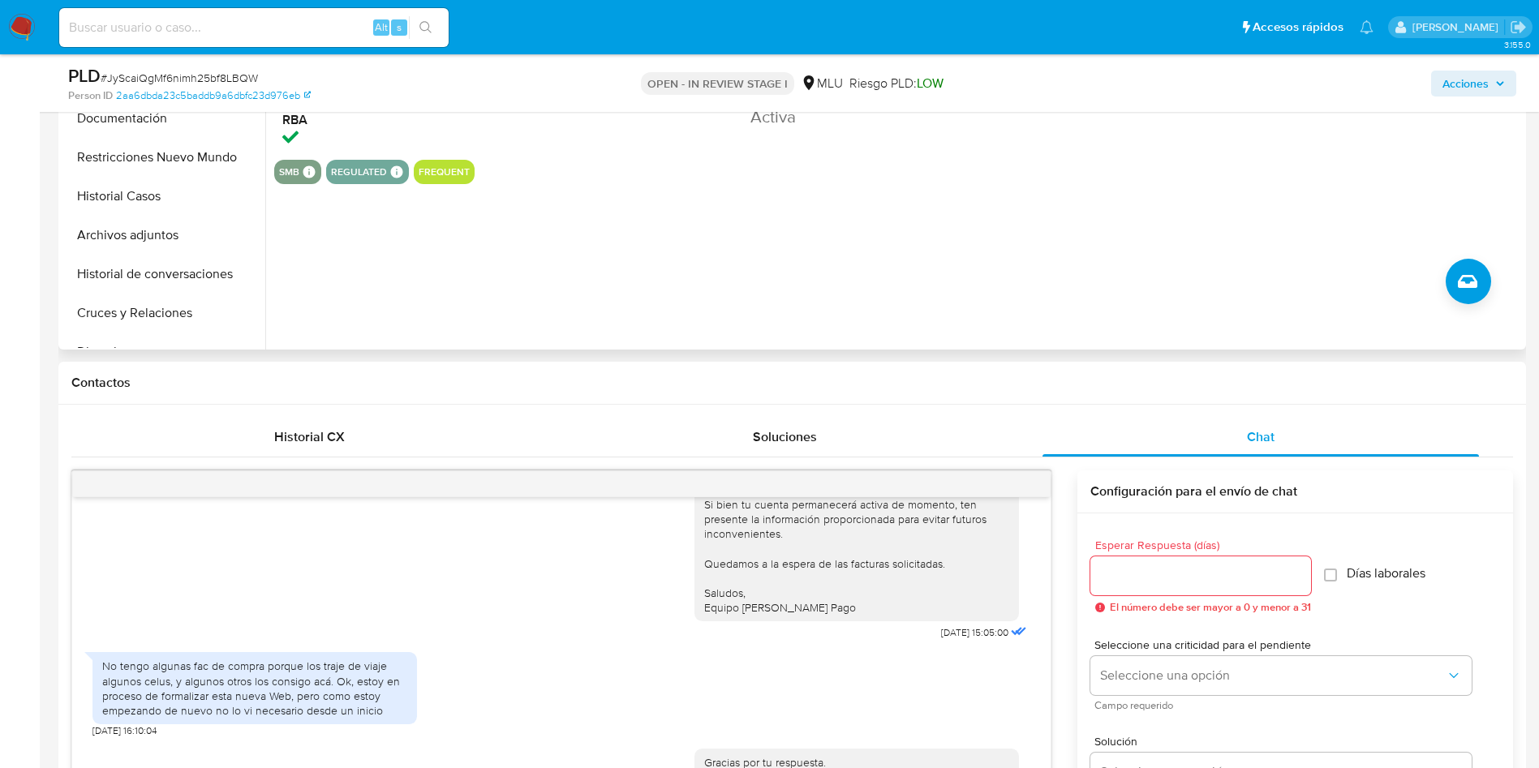
click at [923, 249] on div "ID de usuario 2432885682 Person ID 2aa6dbda23c5baddb9a6dbfc23d976eb Fecha de Re…" at bounding box center [893, 141] width 1257 height 415
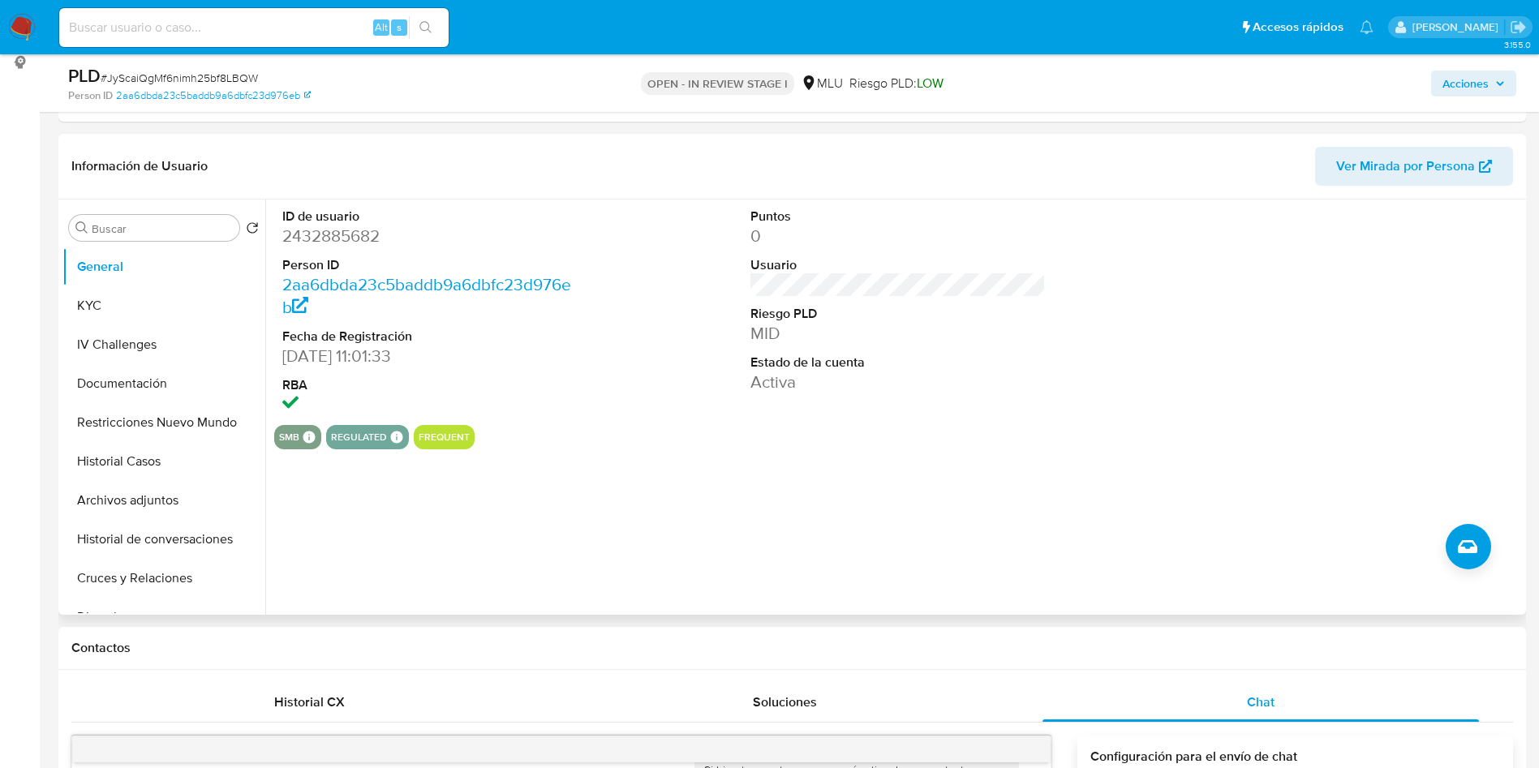
scroll to position [122, 0]
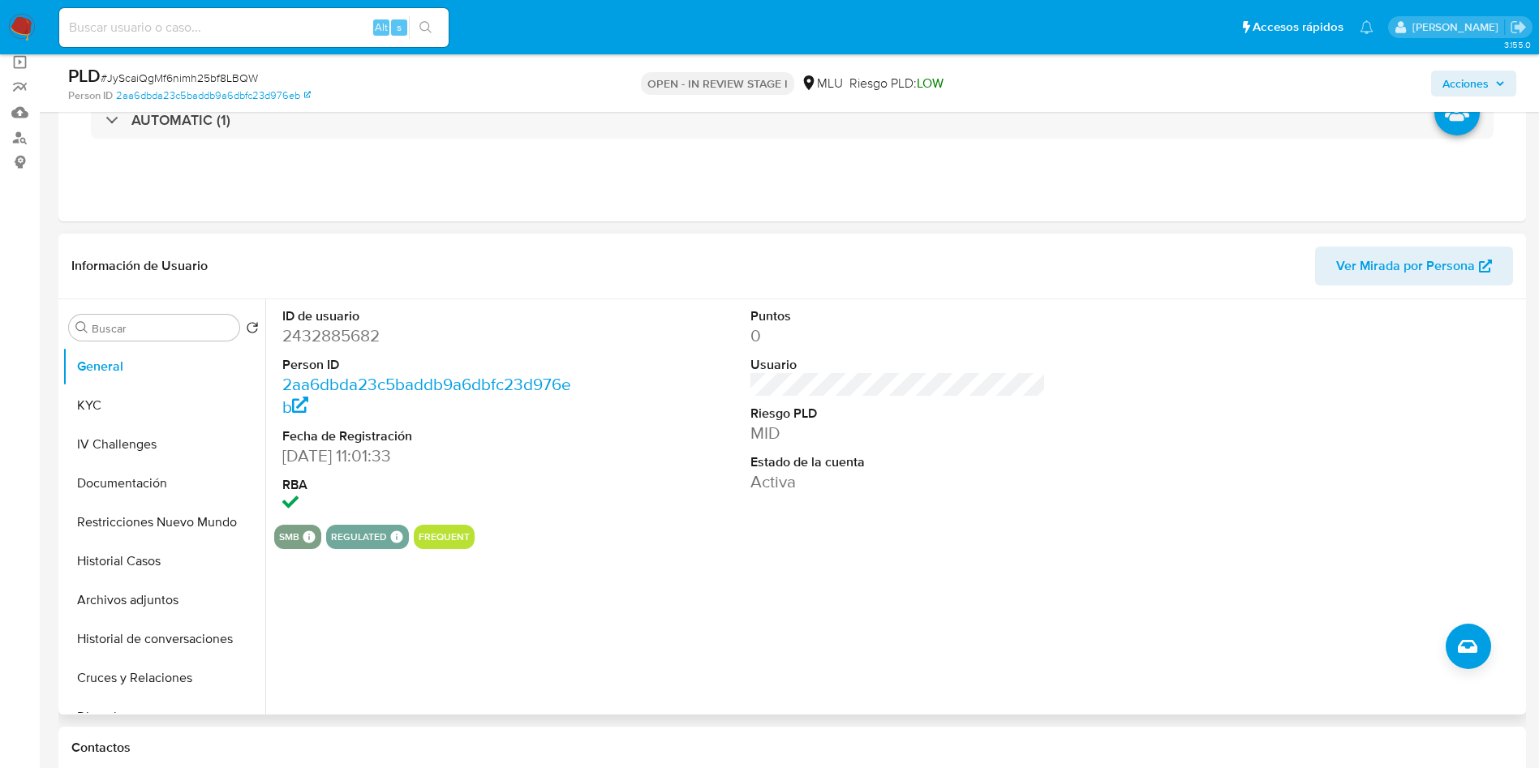
click at [971, 570] on div "ID de usuario 2432885682 Person ID 2aa6dbda23c5baddb9a6dbfc23d976eb Fecha de Re…" at bounding box center [893, 506] width 1257 height 415
click at [861, 618] on div "ID de usuario 2432885682 Person ID 2aa6dbda23c5baddb9a6dbfc23d976eb Fecha de Re…" at bounding box center [893, 506] width 1257 height 415
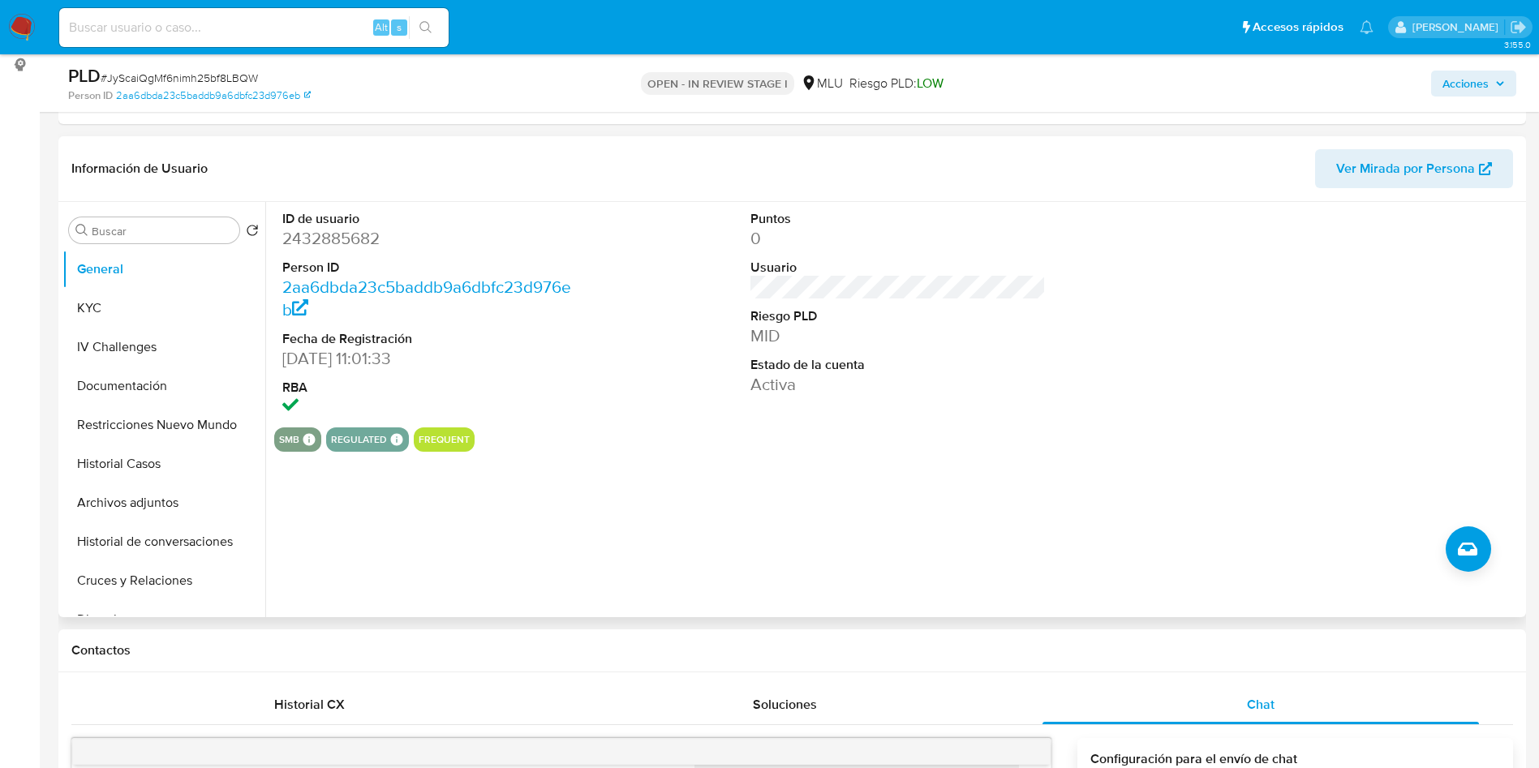
scroll to position [365, 0]
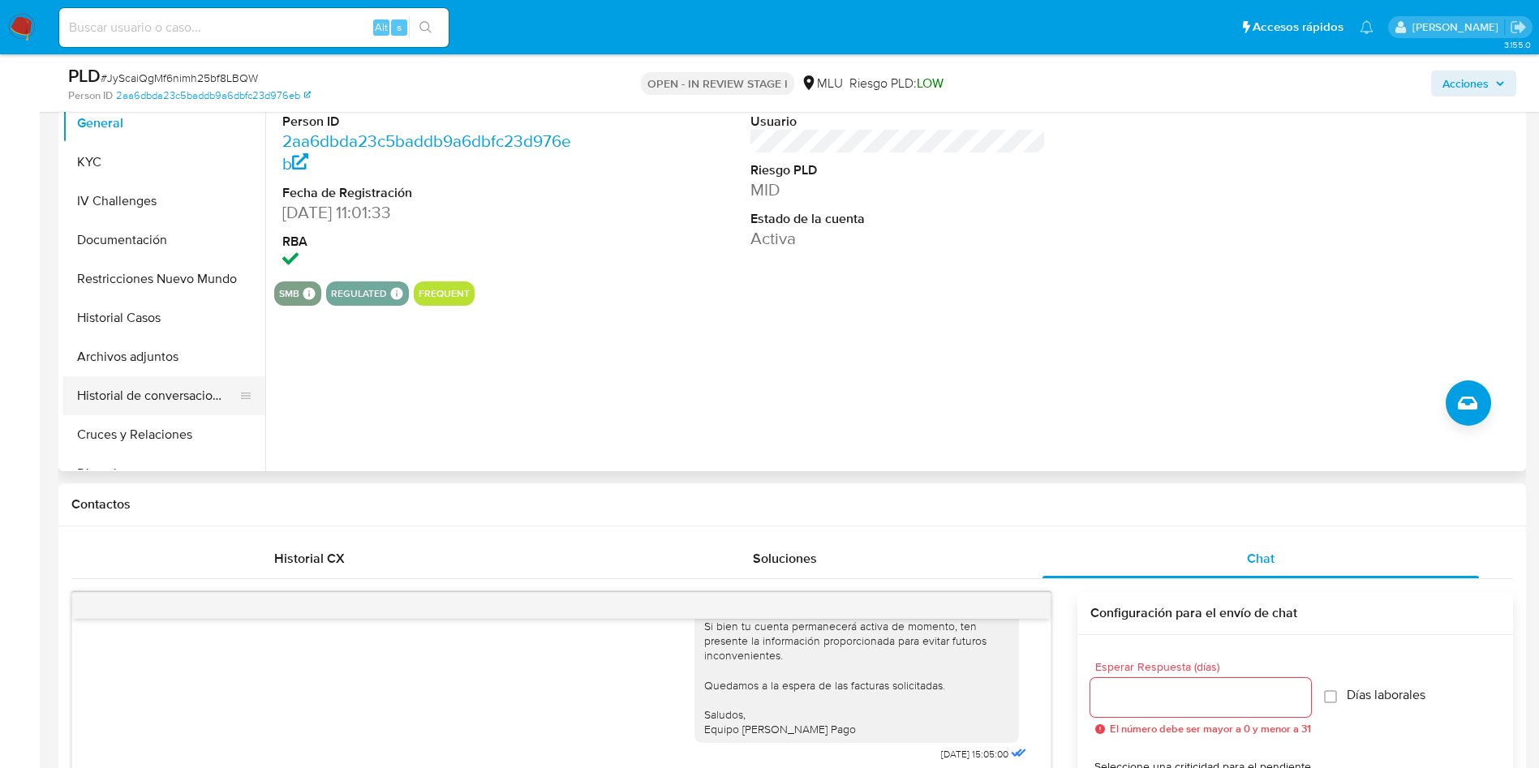
click at [194, 362] on button "Archivos adjuntos" at bounding box center [163, 357] width 203 height 39
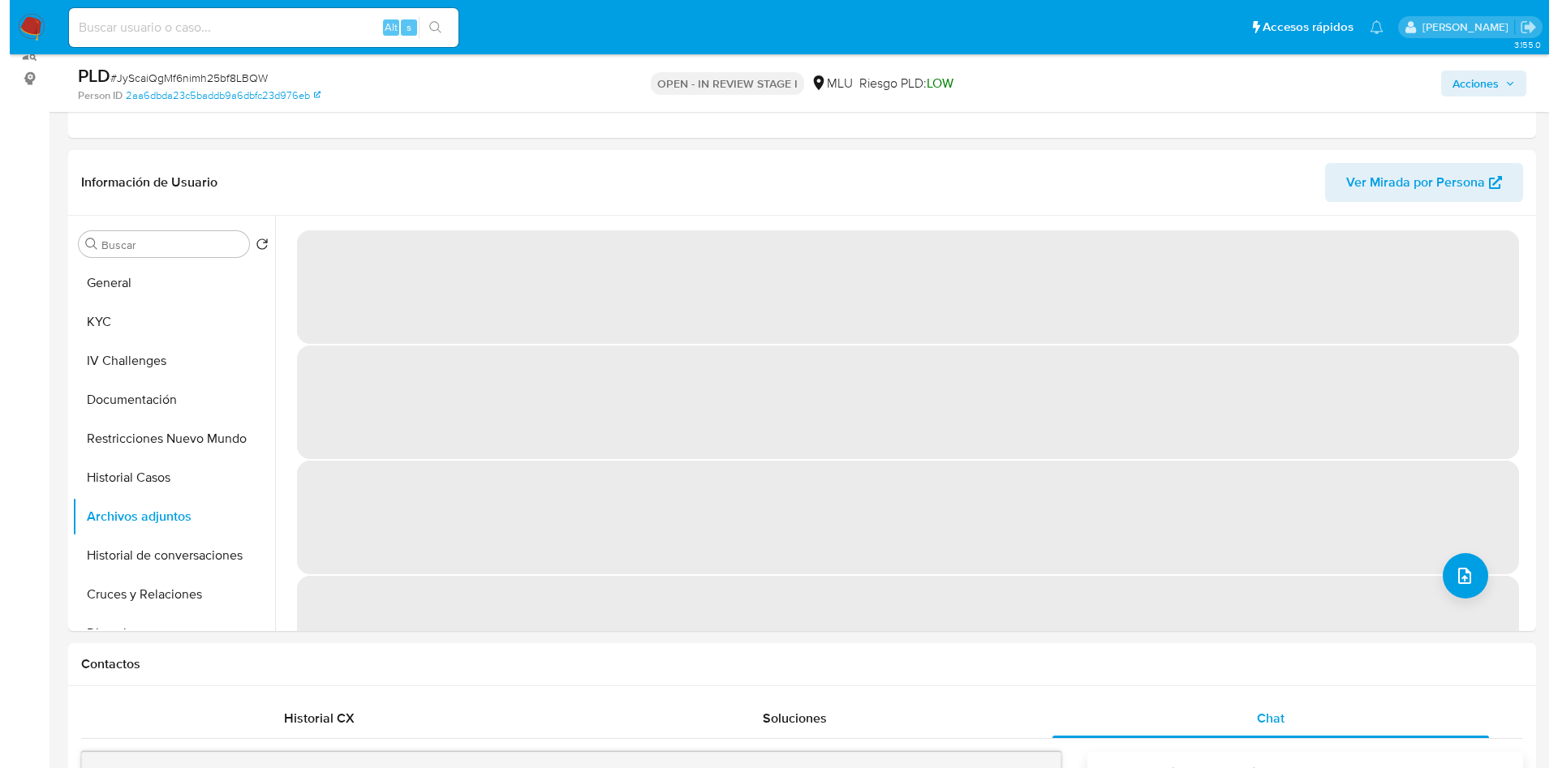
scroll to position [243, 0]
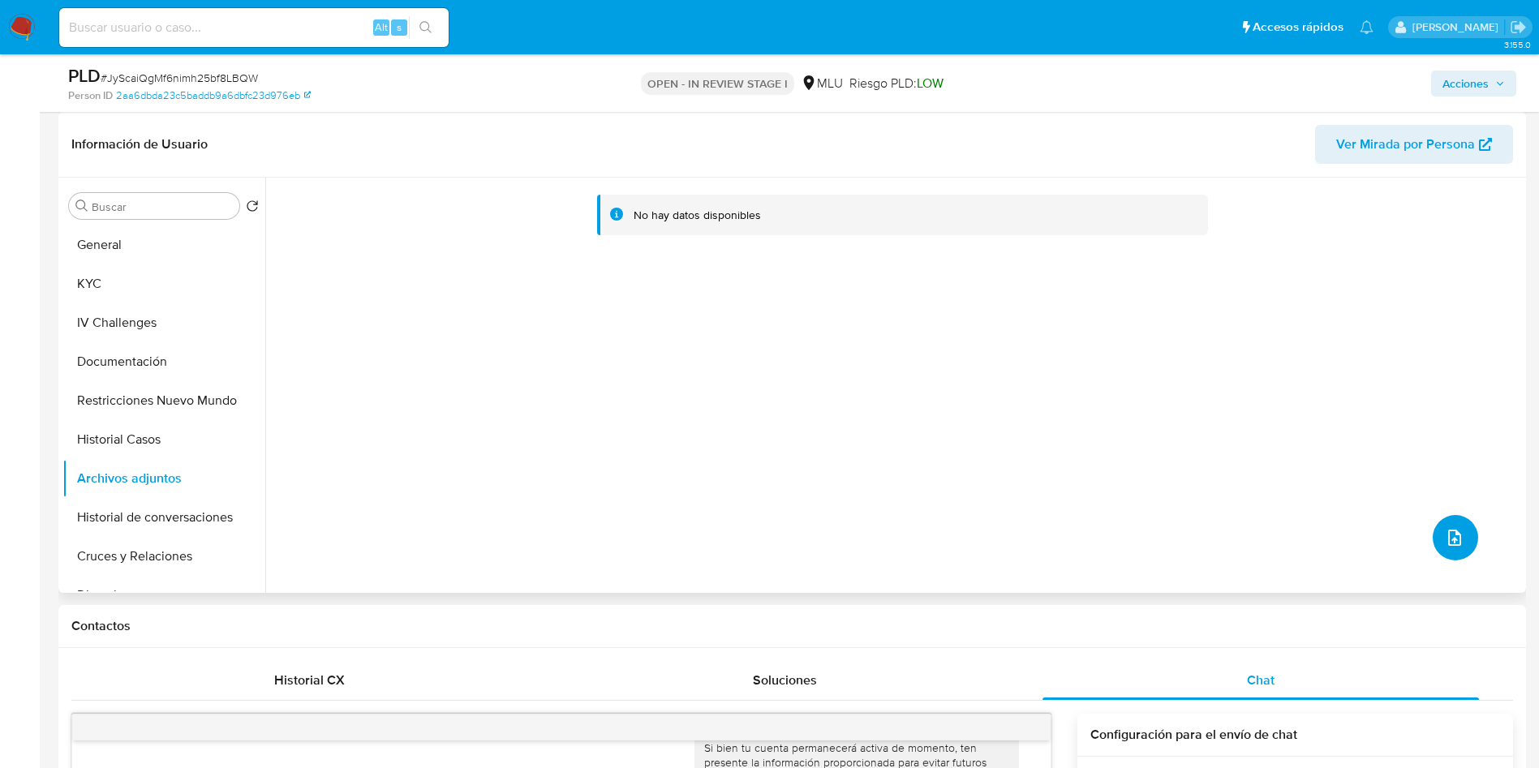
click at [1434, 523] on button "upload-file" at bounding box center [1455, 537] width 45 height 45
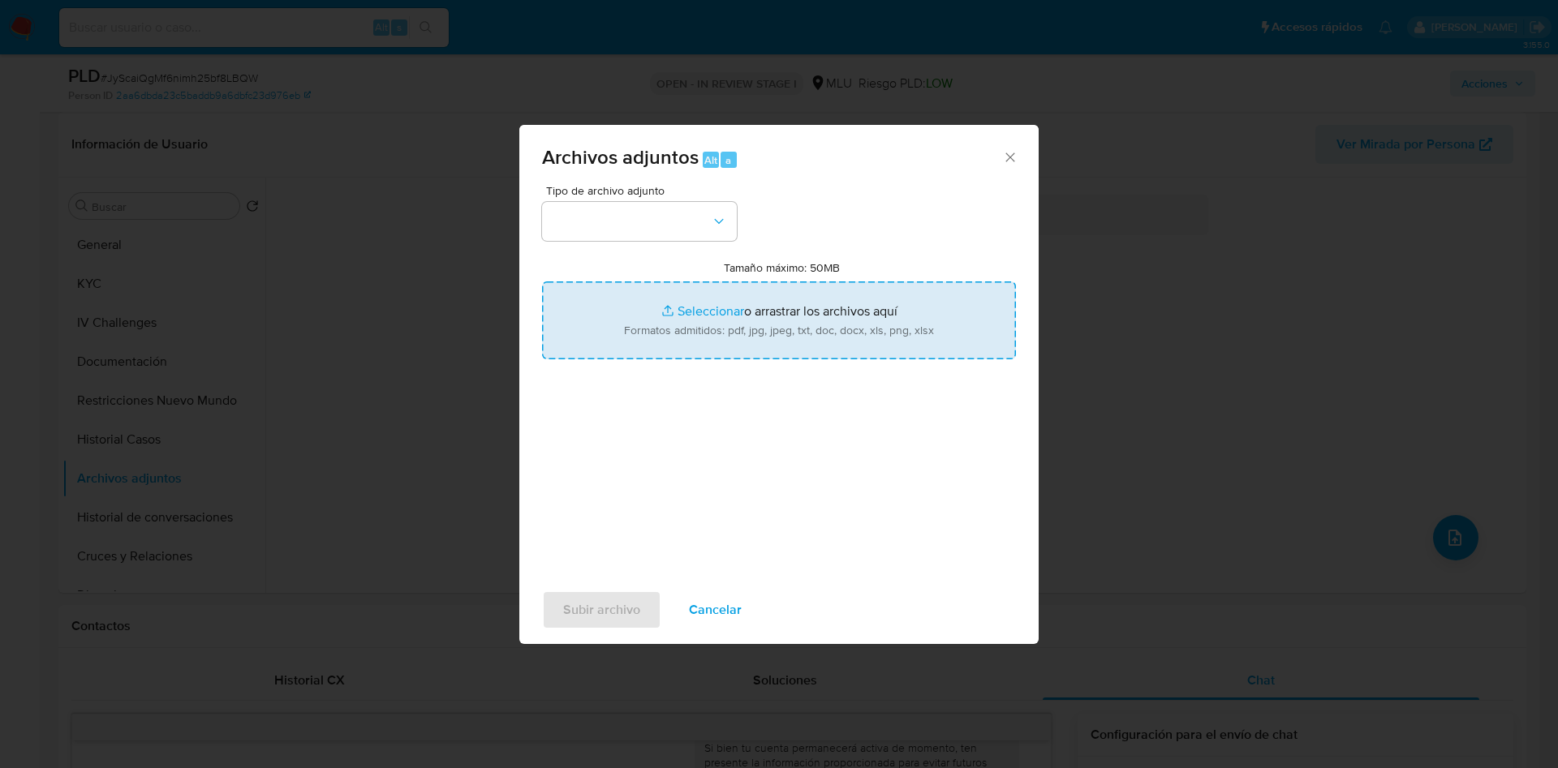
click at [832, 305] on input "Tamaño máximo: 50MB Seleccionar archivos" at bounding box center [779, 321] width 474 height 78
type input "C:\fakepath\Case Log 2432885682 - 19_08_2025.pdf"
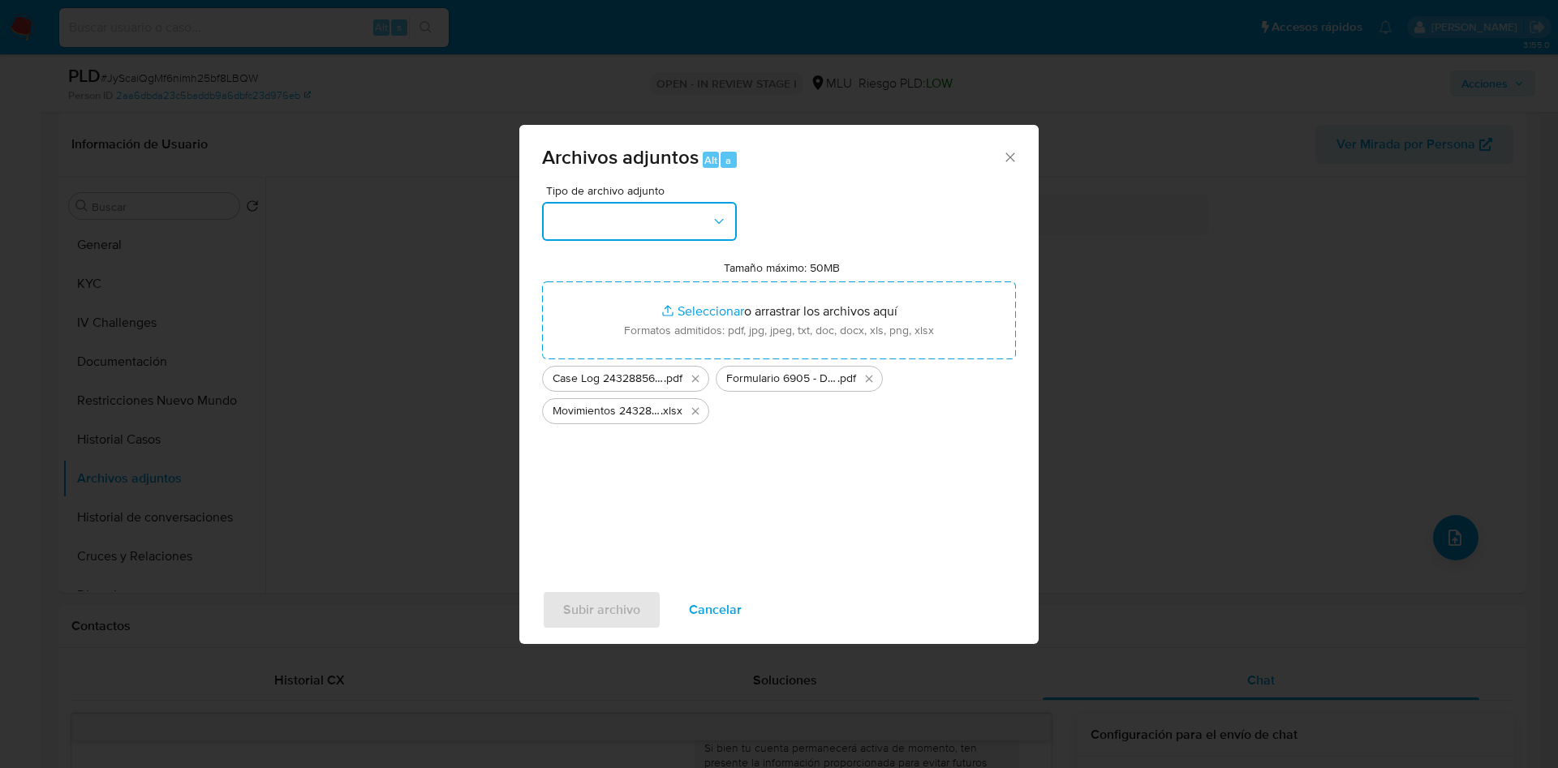
drag, startPoint x: 715, startPoint y: 217, endPoint x: 710, endPoint y: 237, distance: 20.1
click at [712, 217] on icon "button" at bounding box center [719, 221] width 16 height 16
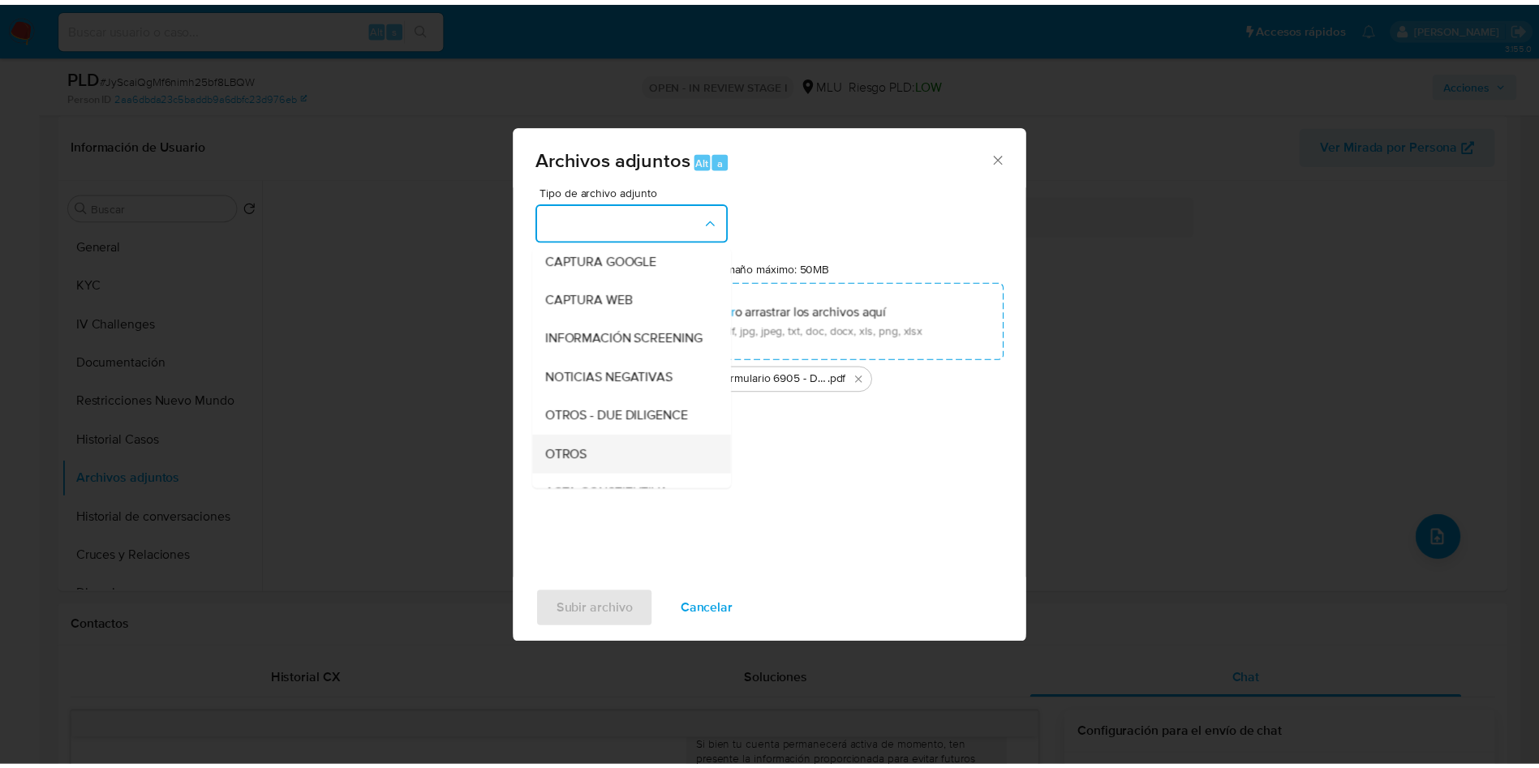
scroll to position [122, 0]
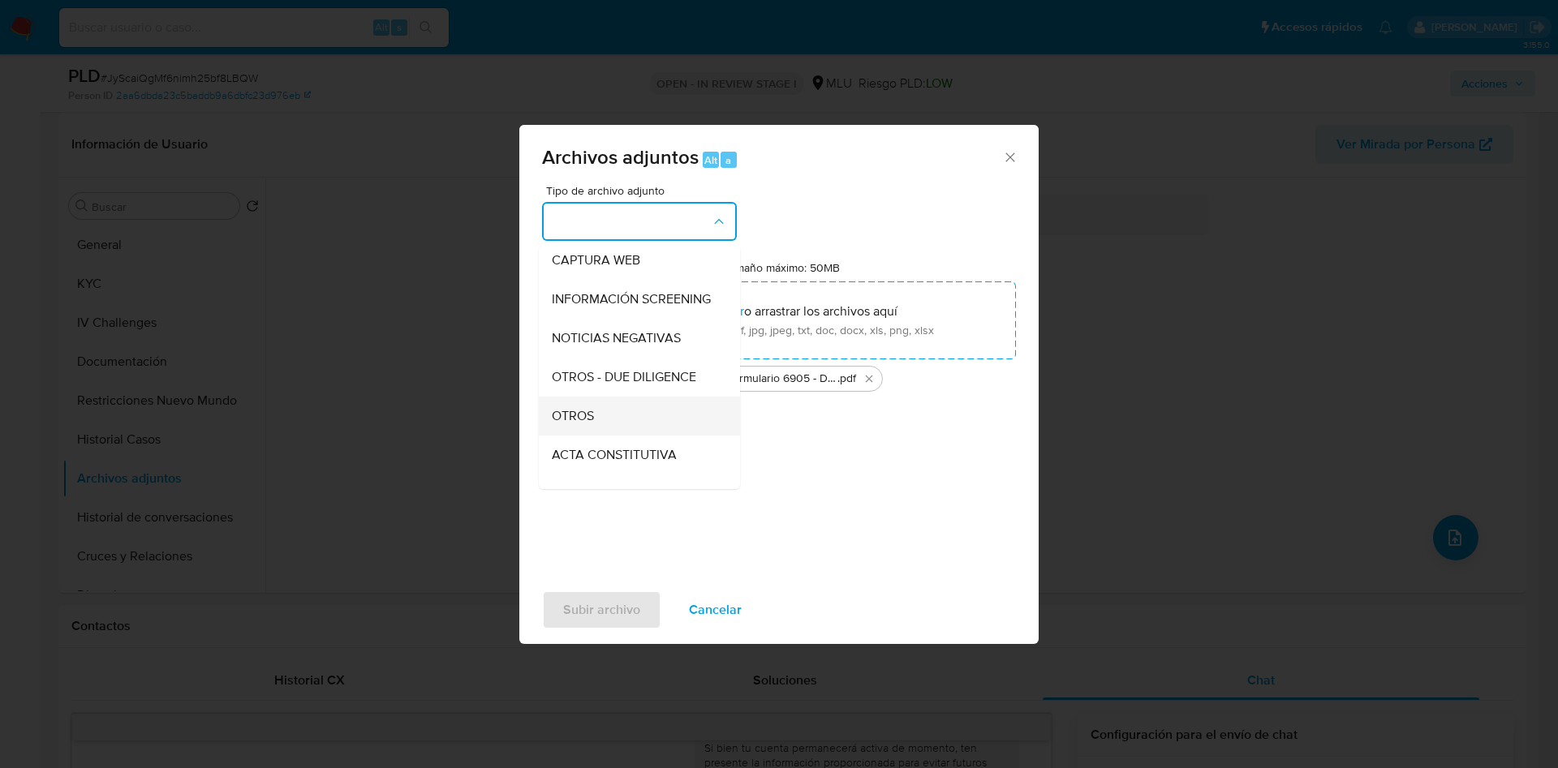
click at [652, 436] on div "OTROS" at bounding box center [635, 416] width 166 height 39
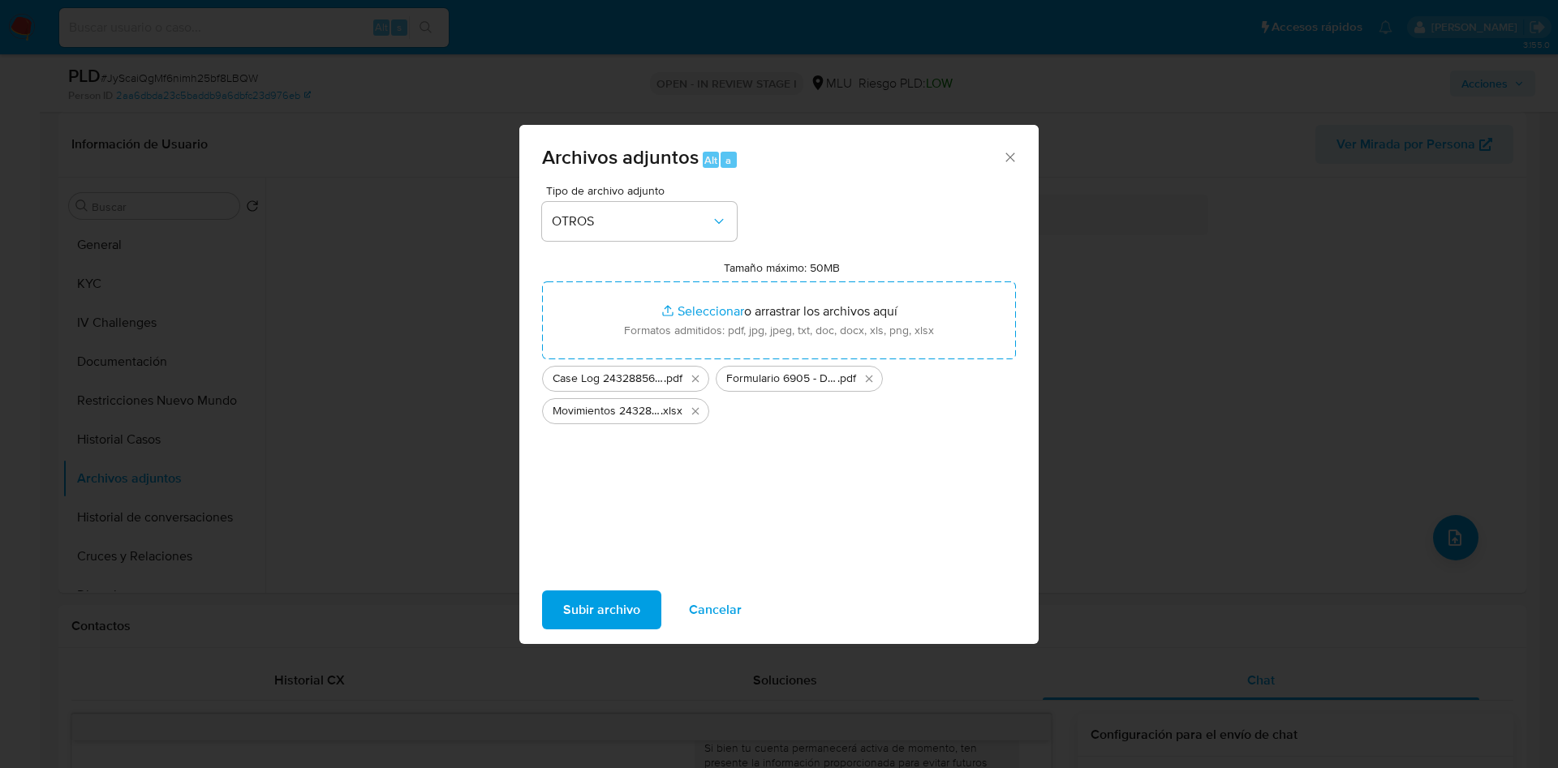
click at [615, 614] on span "Subir archivo" at bounding box center [601, 610] width 77 height 36
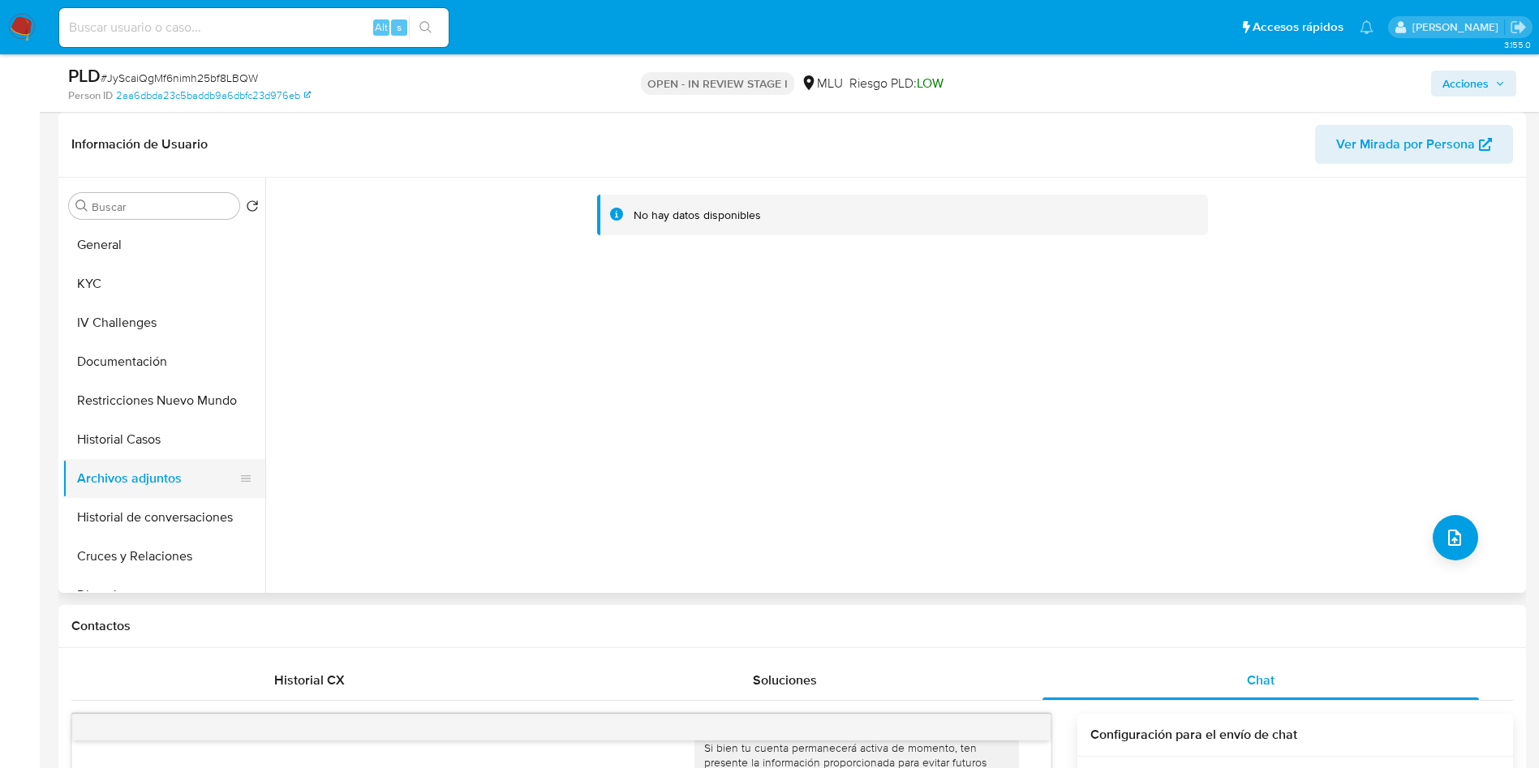
click at [156, 444] on button "Historial Casos" at bounding box center [163, 439] width 203 height 39
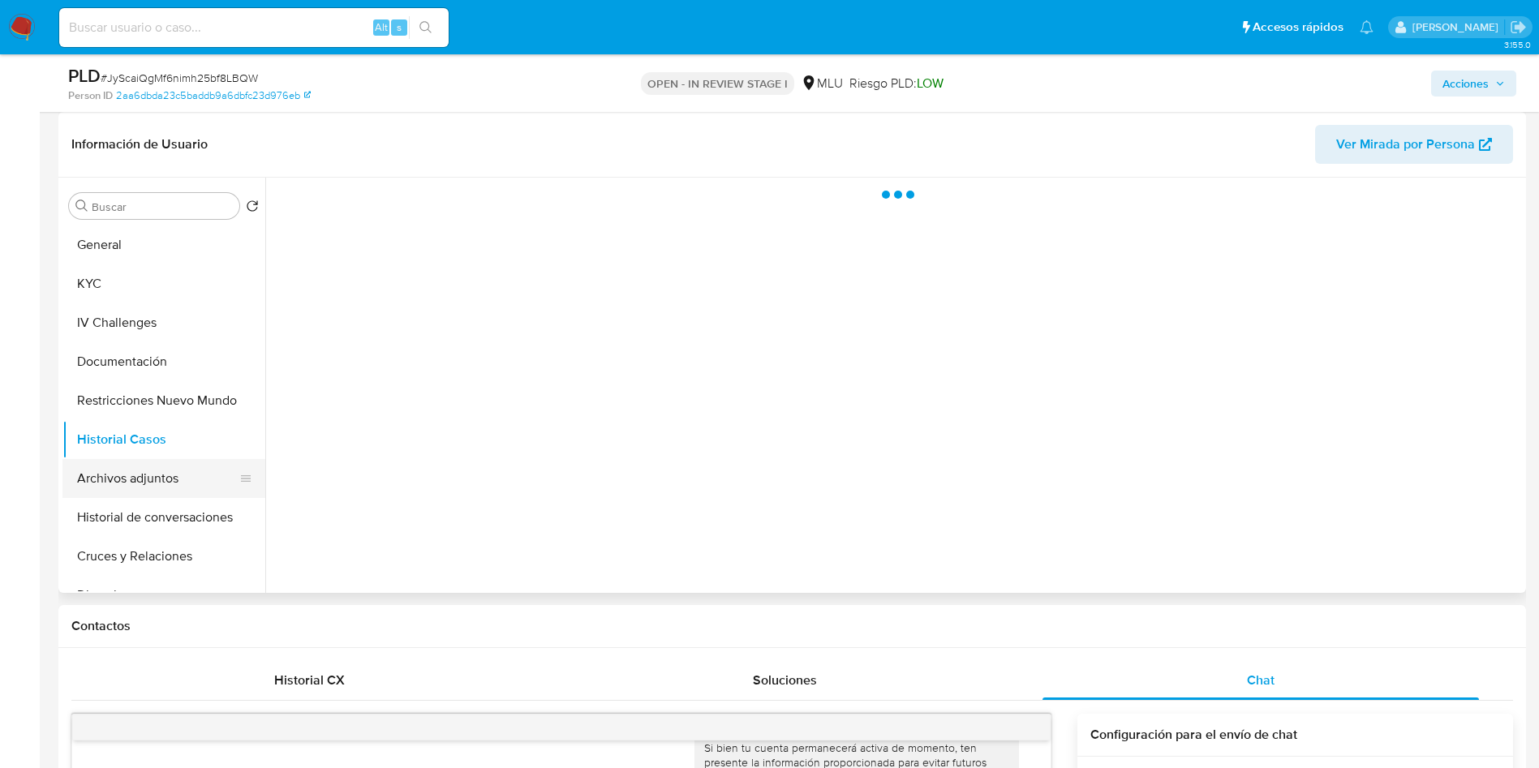
drag, startPoint x: 166, startPoint y: 474, endPoint x: 179, endPoint y: 477, distance: 13.4
click at [166, 474] on button "Archivos adjuntos" at bounding box center [157, 478] width 190 height 39
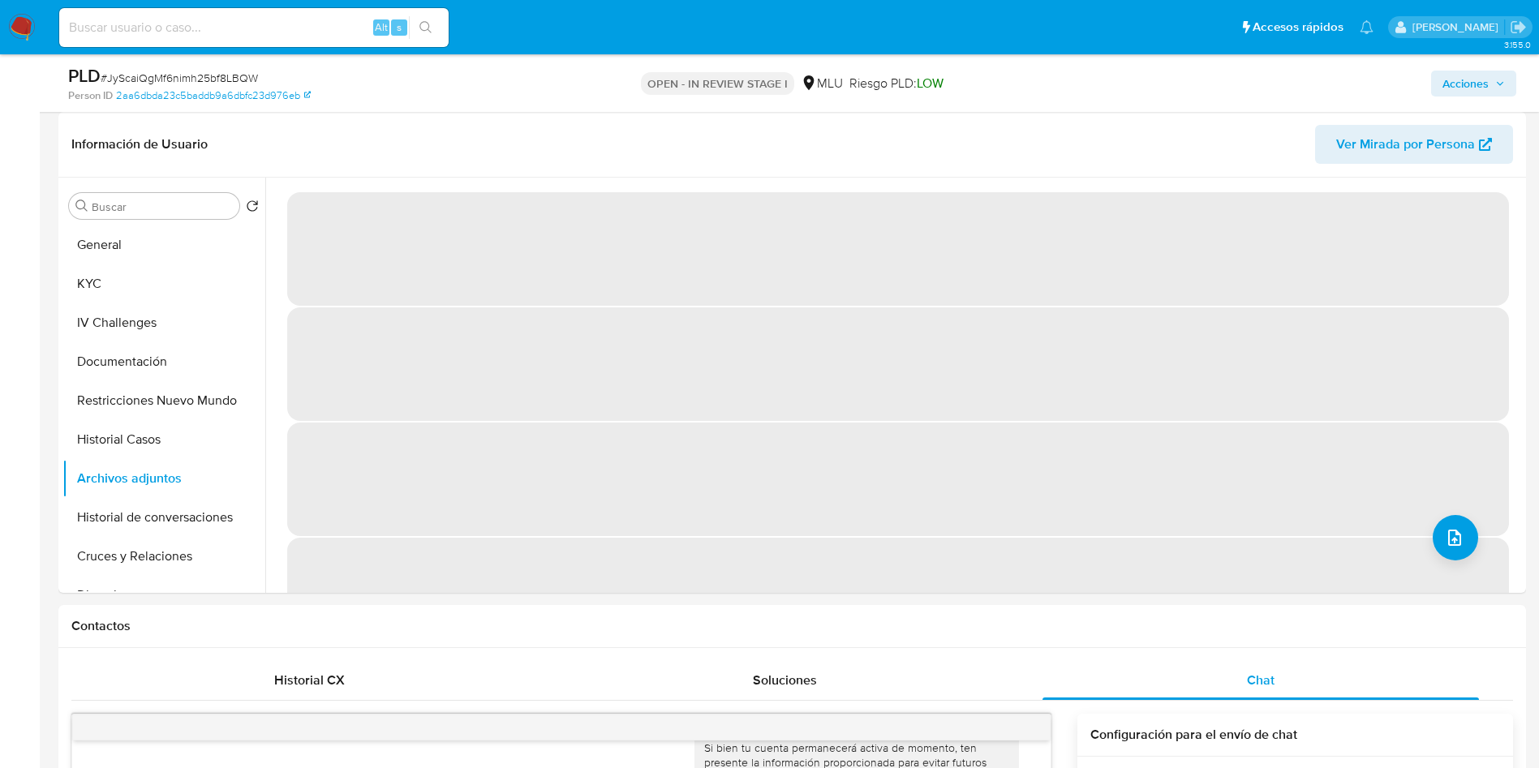
click at [1494, 94] on span "Acciones" at bounding box center [1474, 83] width 62 height 23
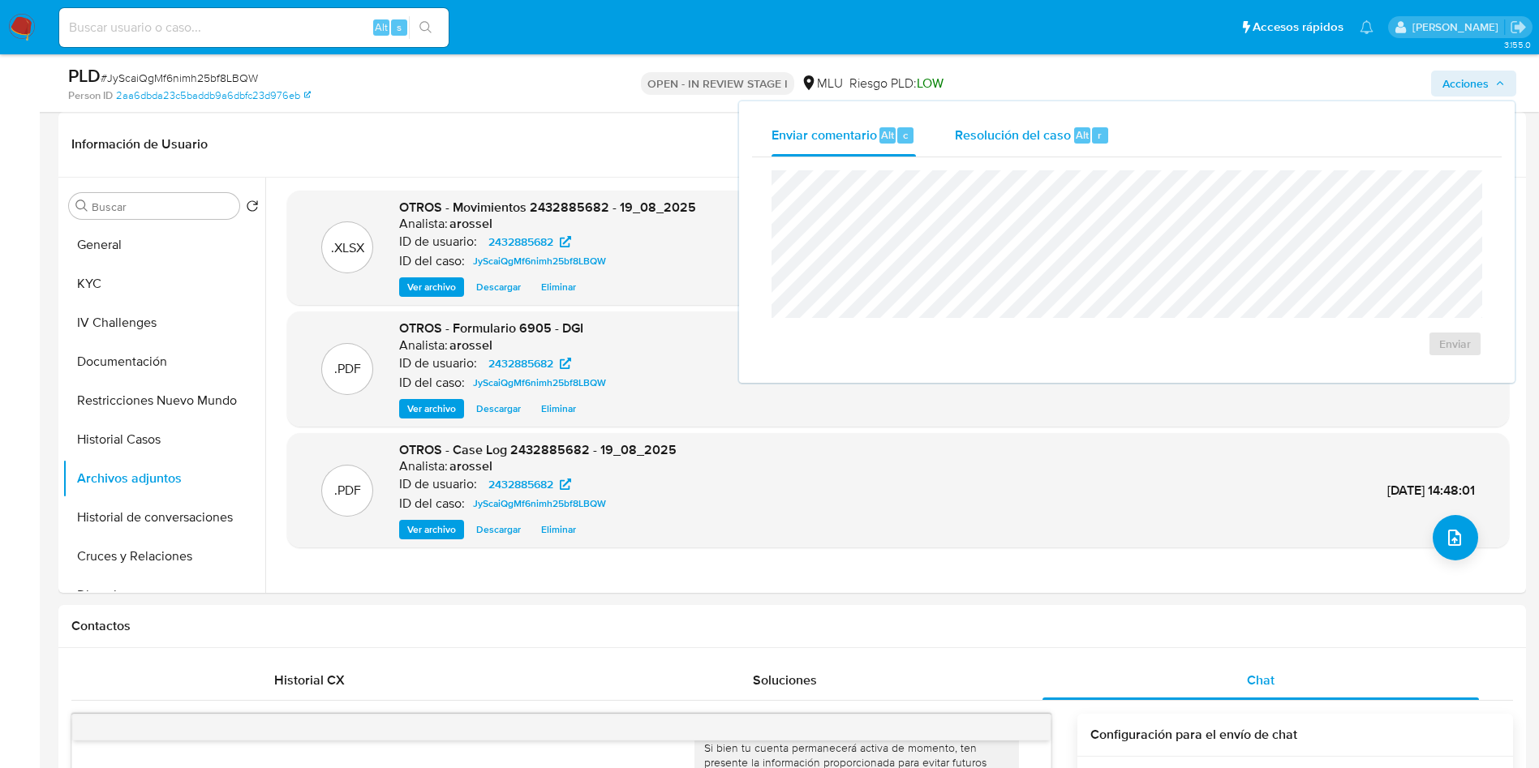
click at [969, 136] on span "Resolución del caso" at bounding box center [1013, 134] width 116 height 19
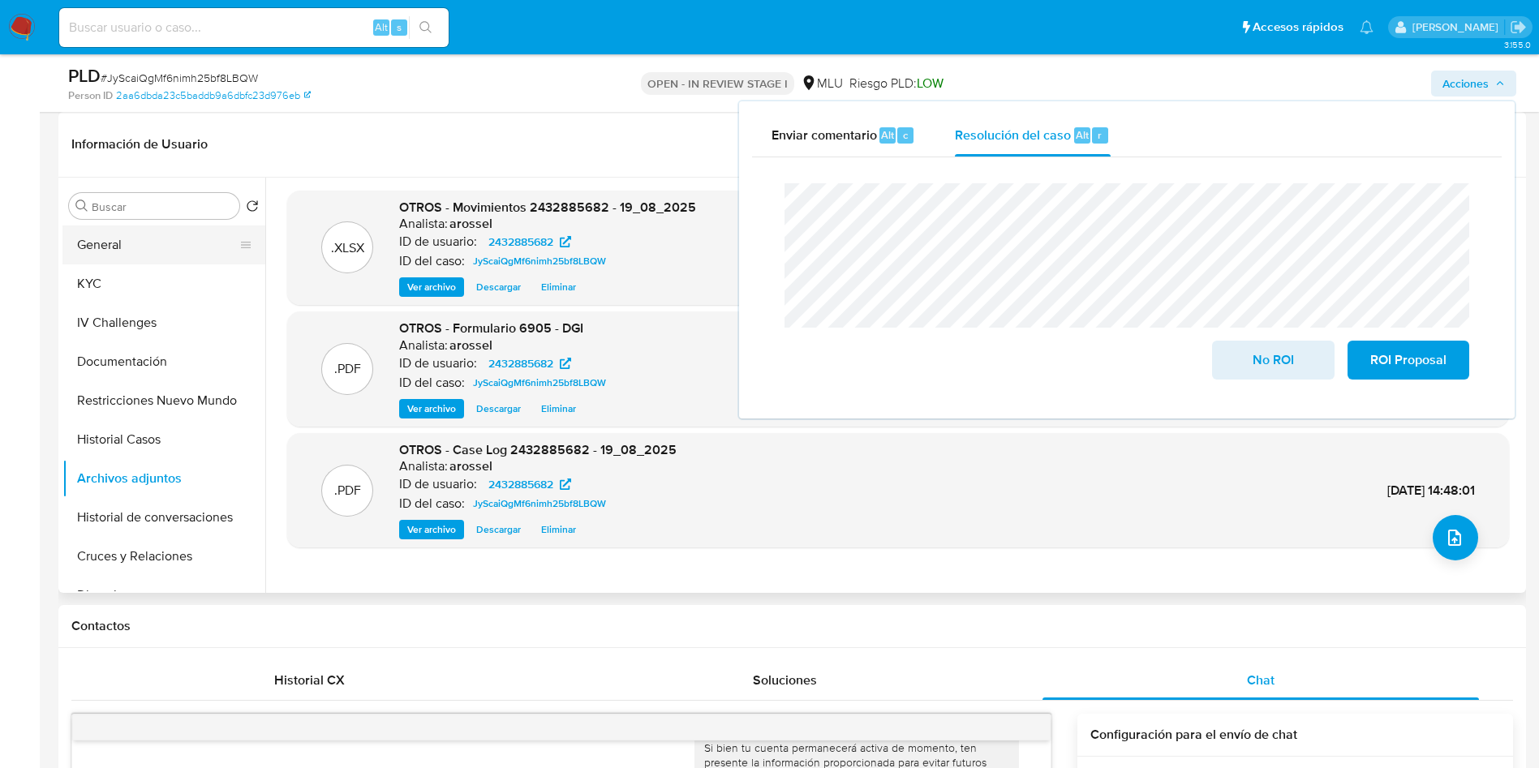
click at [100, 239] on button "General" at bounding box center [157, 245] width 190 height 39
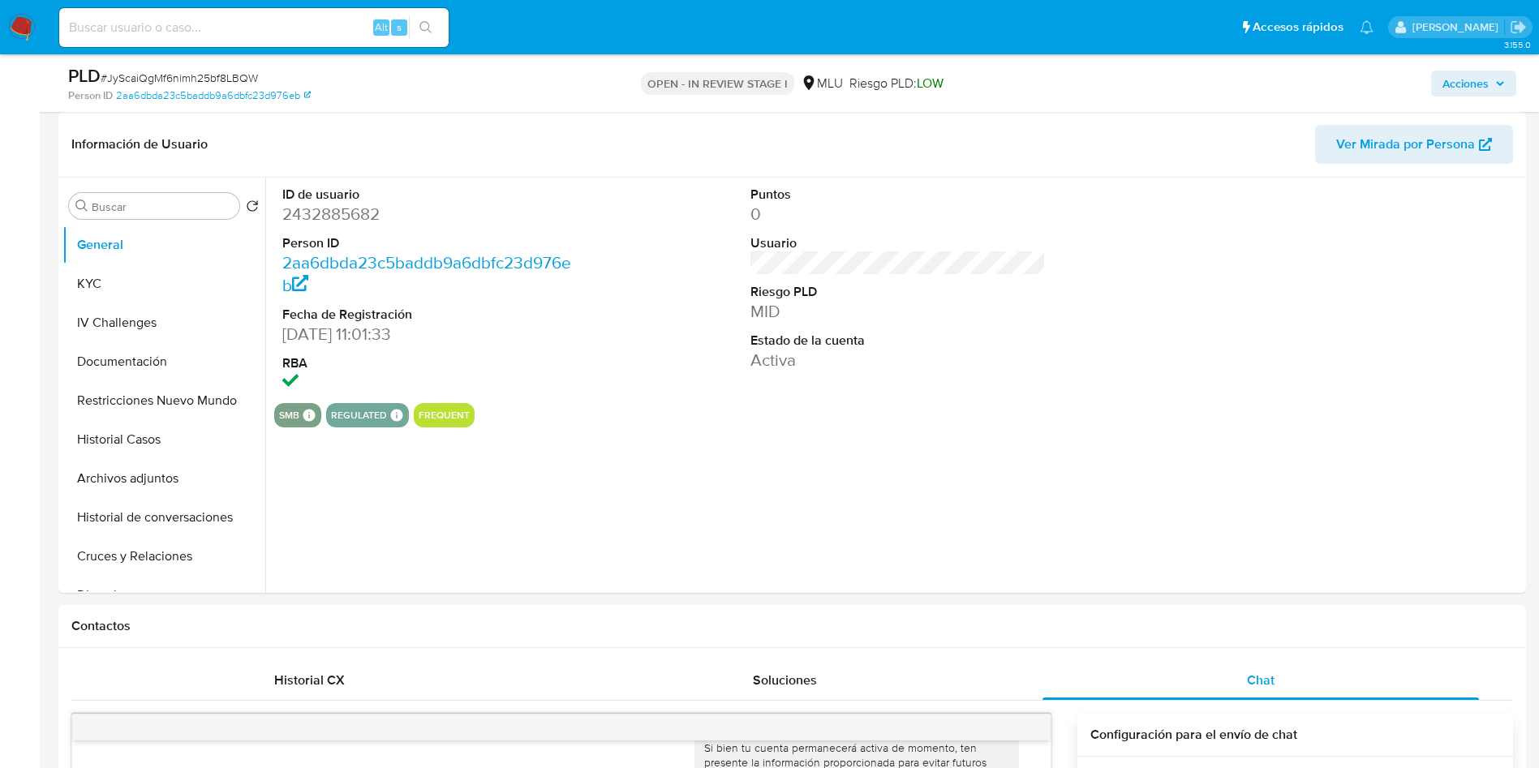
click at [1485, 92] on span "Acciones" at bounding box center [1466, 84] width 46 height 26
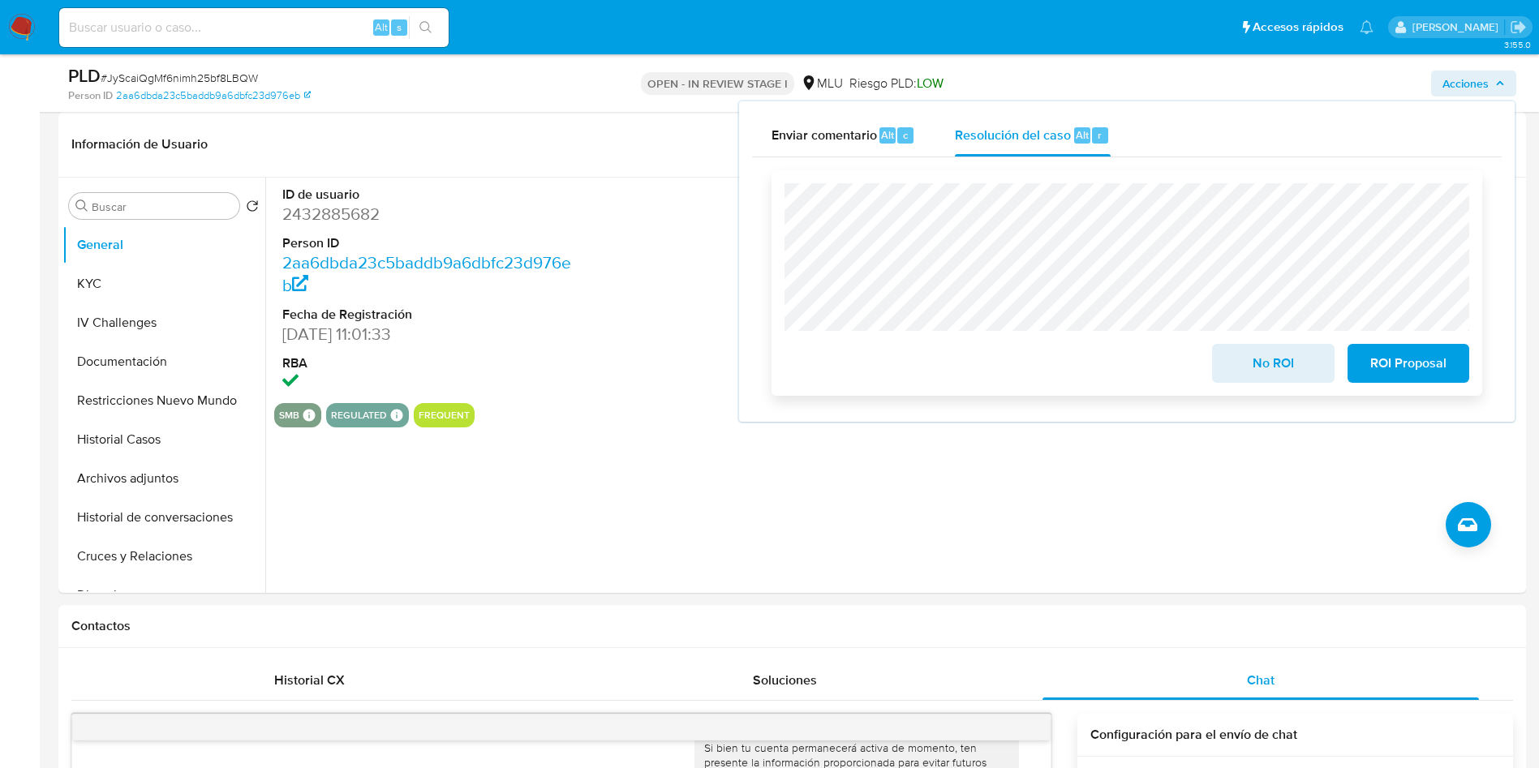
click at [1416, 362] on span "ROI Proposal" at bounding box center [1409, 364] width 80 height 36
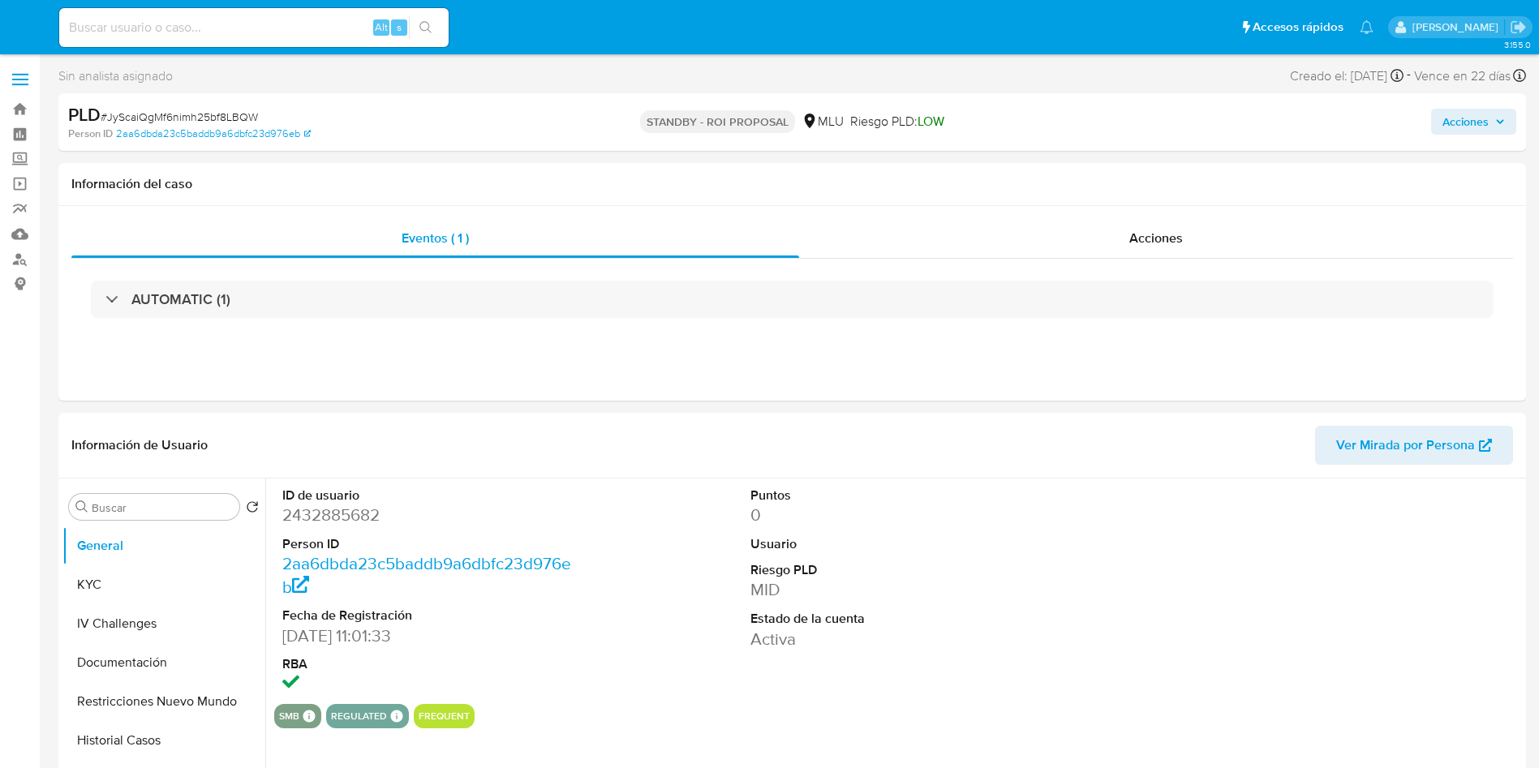
select select "10"
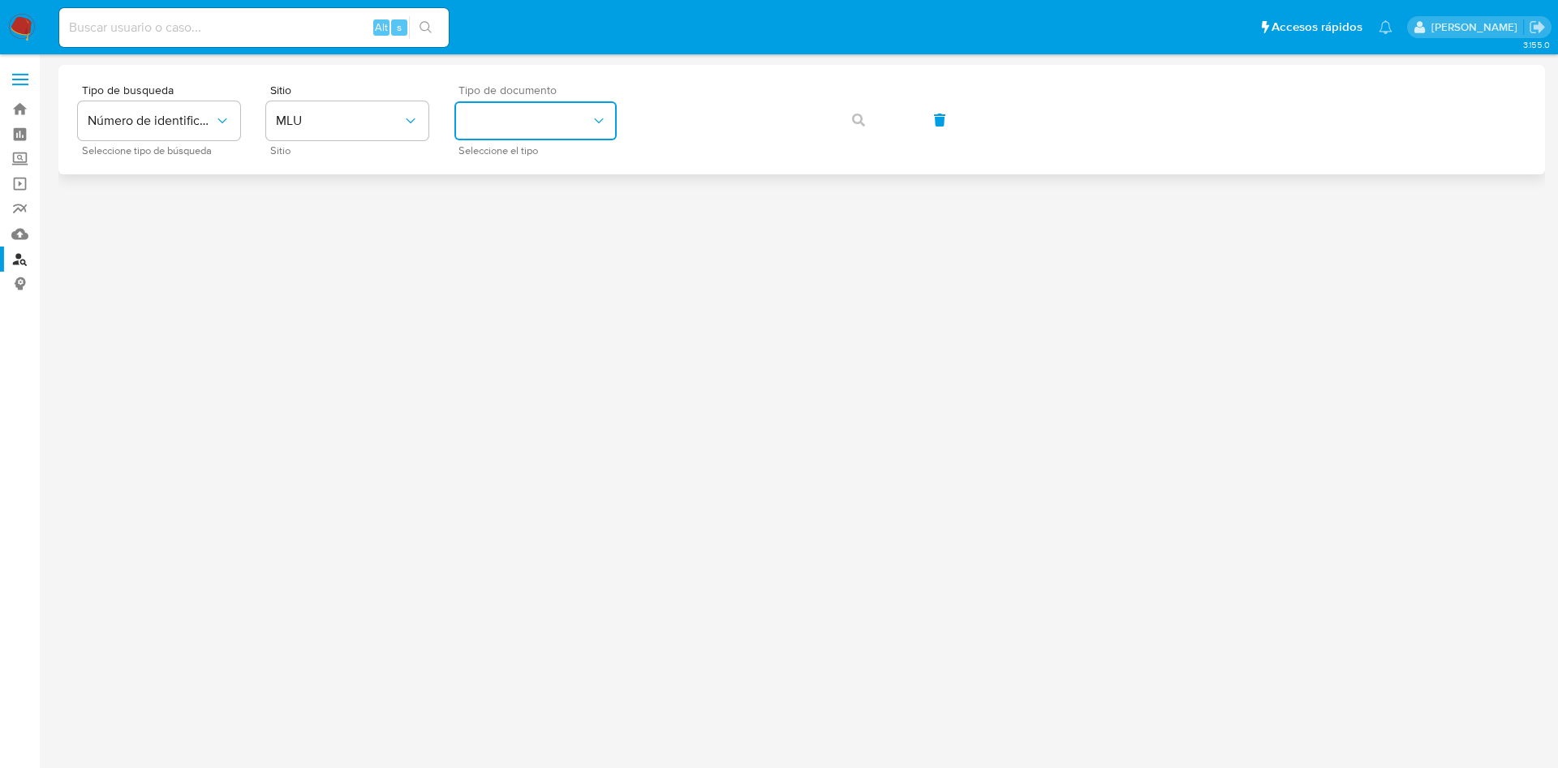
click at [540, 117] on button "identificationType" at bounding box center [535, 120] width 162 height 39
click at [564, 181] on div "CI CI" at bounding box center [530, 172] width 133 height 55
drag, startPoint x: 855, startPoint y: 114, endPoint x: 850, endPoint y: 127, distance: 14.2
click at [855, 114] on icon "button" at bounding box center [858, 120] width 13 height 13
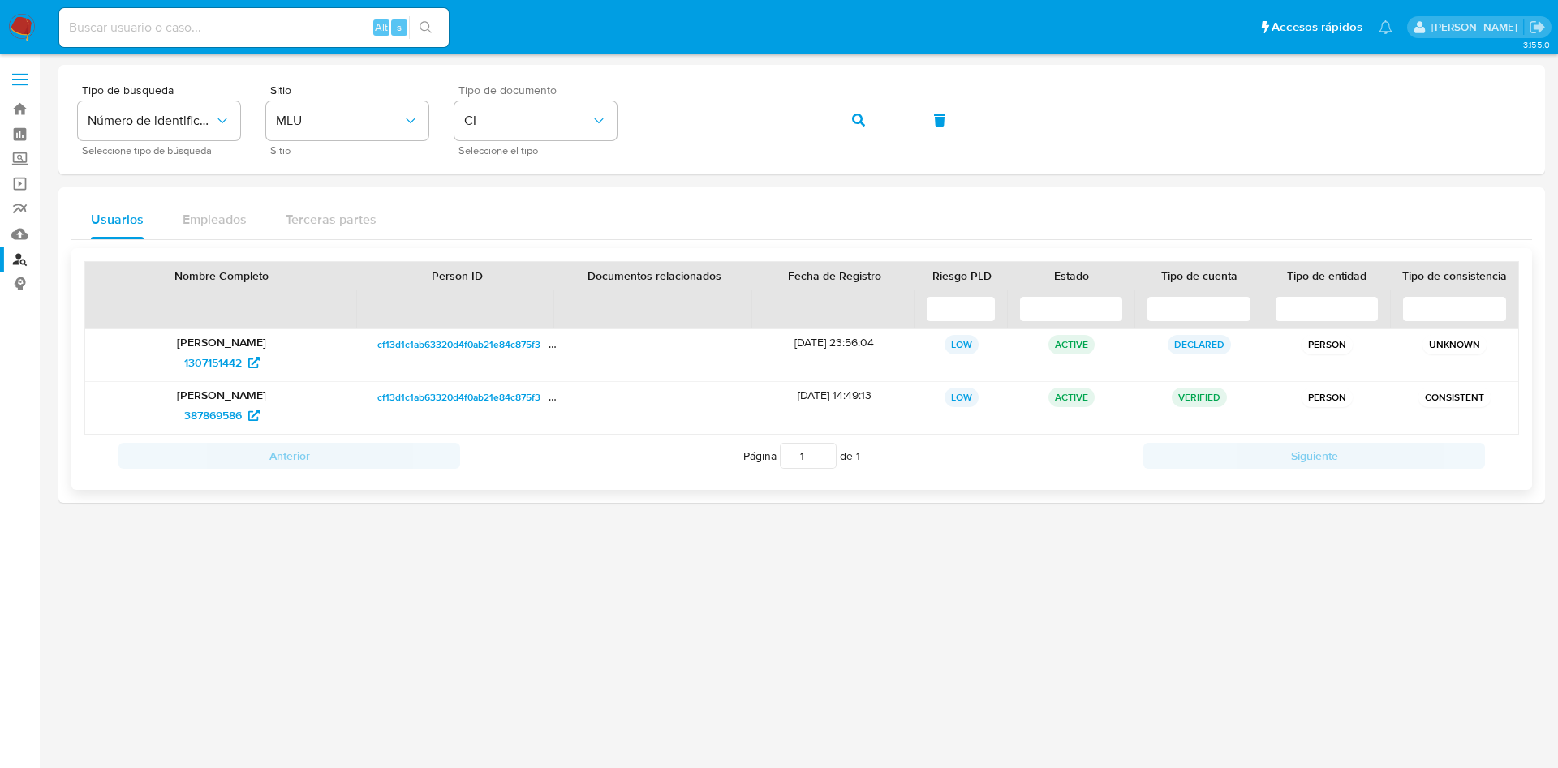
click at [239, 337] on p "[PERSON_NAME]" at bounding box center [222, 342] width 250 height 15
click at [223, 344] on p "[PERSON_NAME]" at bounding box center [222, 342] width 250 height 15
click at [462, 346] on span "cf13d1c1ab63320d4f0ab21e84c875f3" at bounding box center [458, 344] width 163 height 19
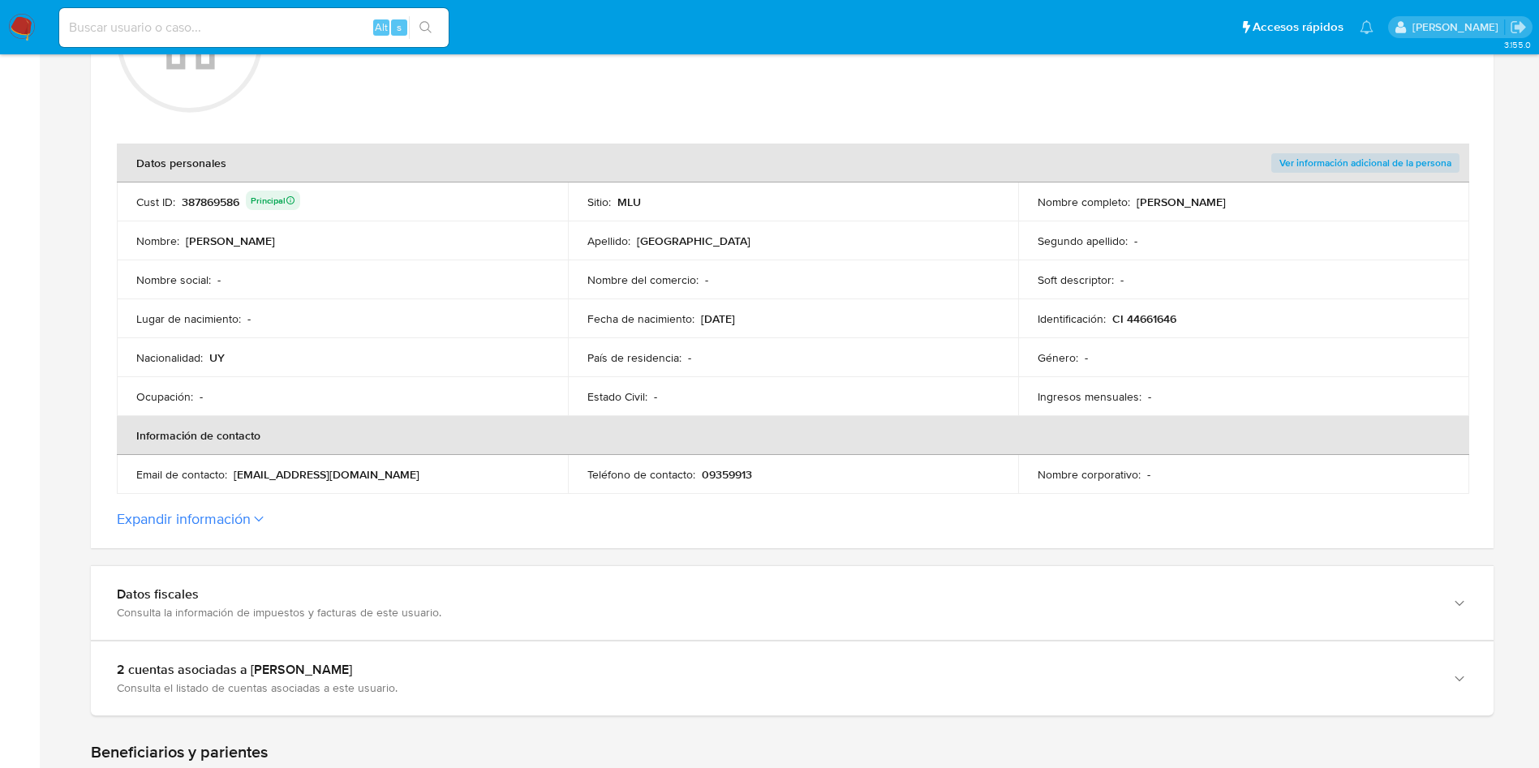
scroll to position [243, 0]
click at [225, 206] on div "387869586 Principal" at bounding box center [241, 201] width 118 height 23
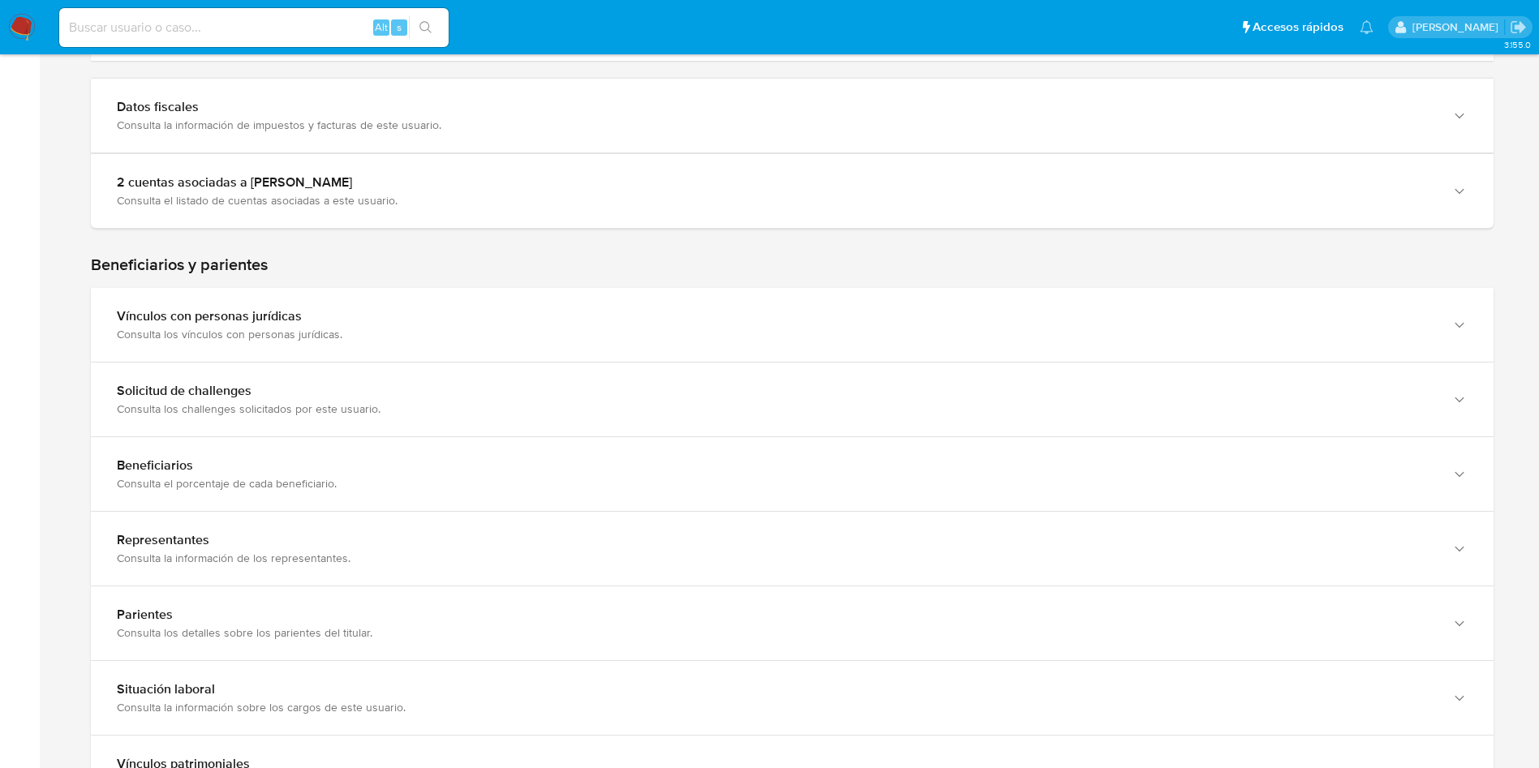
scroll to position [487, 0]
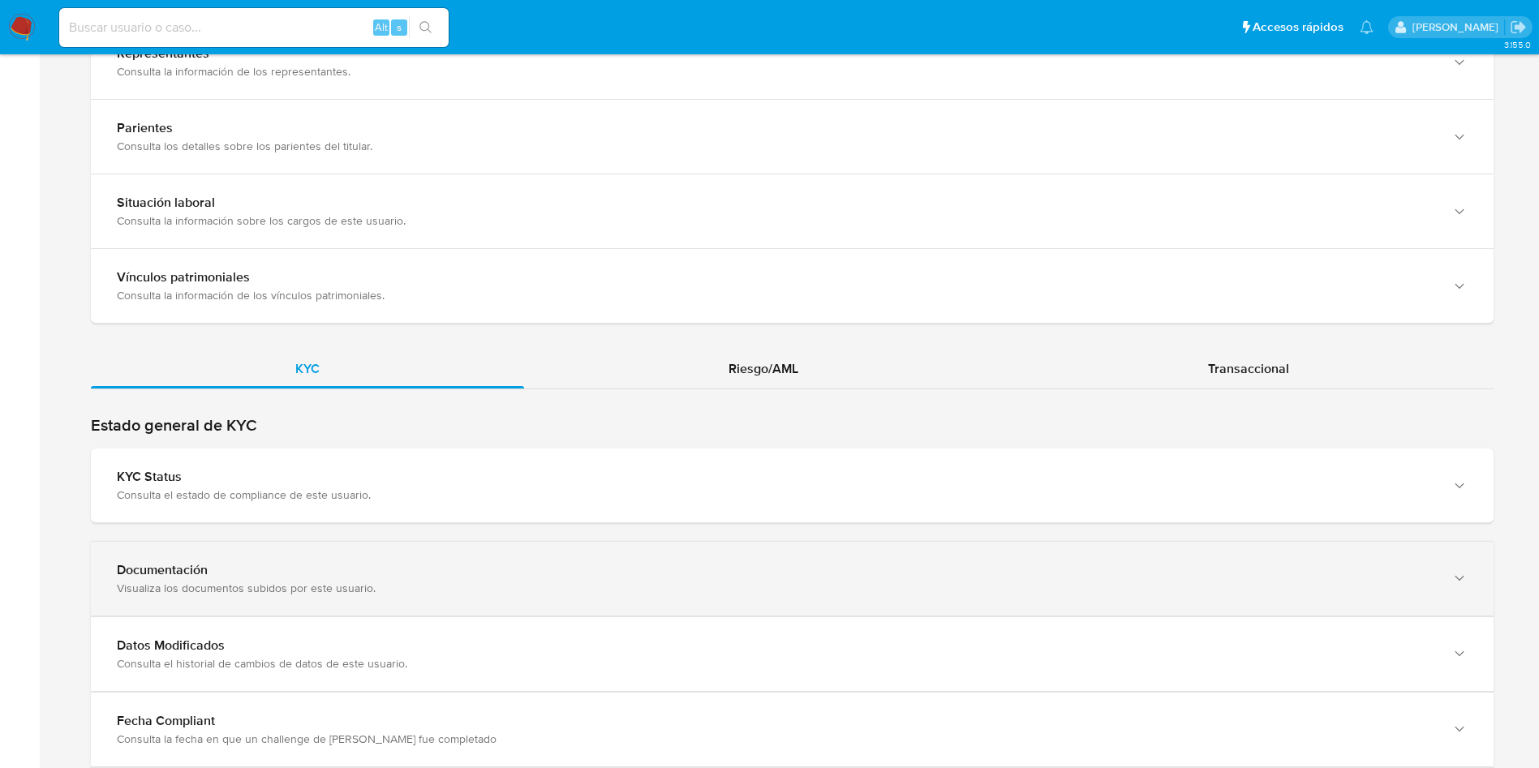
drag, startPoint x: 466, startPoint y: 597, endPoint x: 802, endPoint y: 416, distance: 381.6
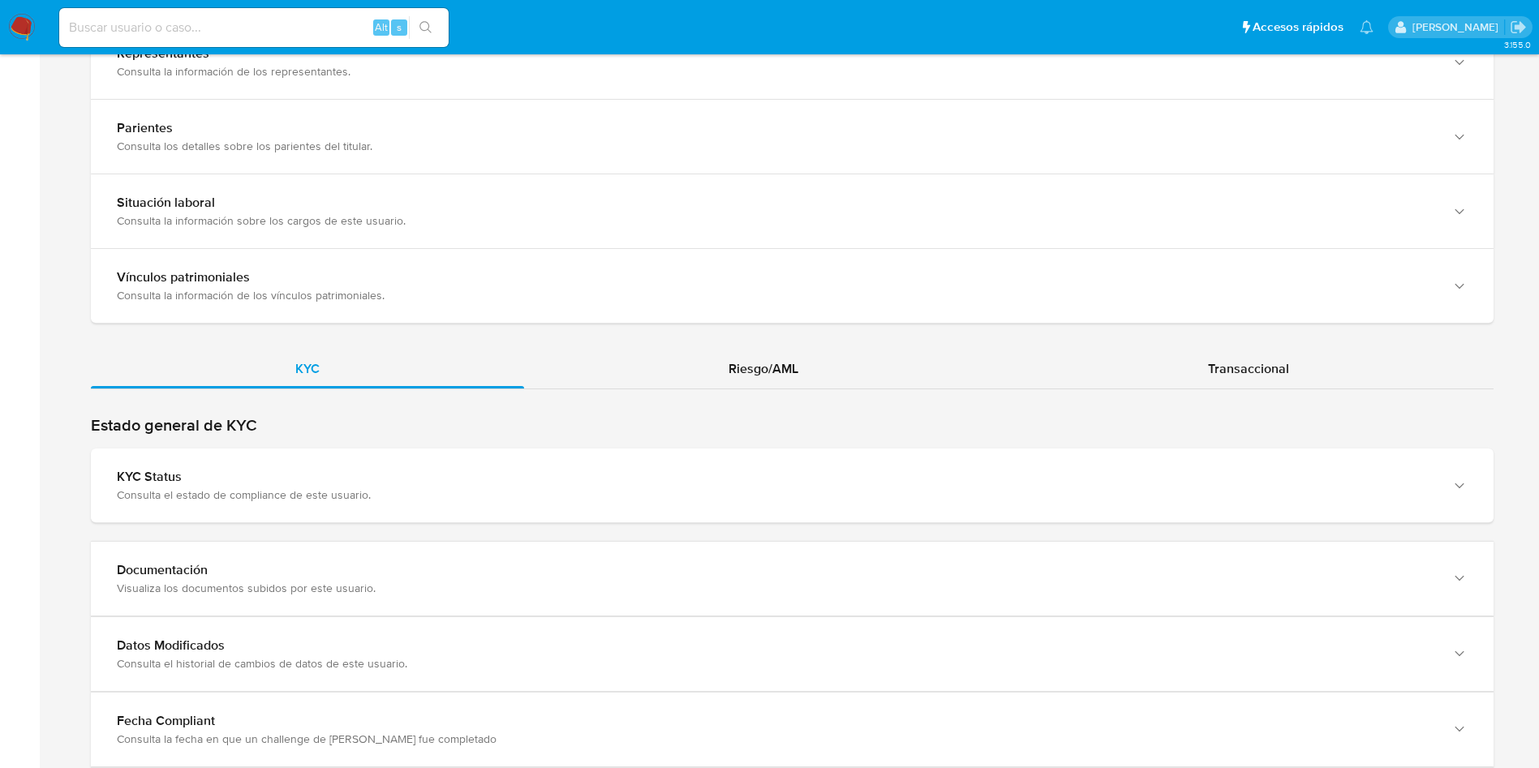
click at [467, 593] on div "Documentación Visualiza los documentos subidos por este usuario." at bounding box center [792, 579] width 1403 height 74
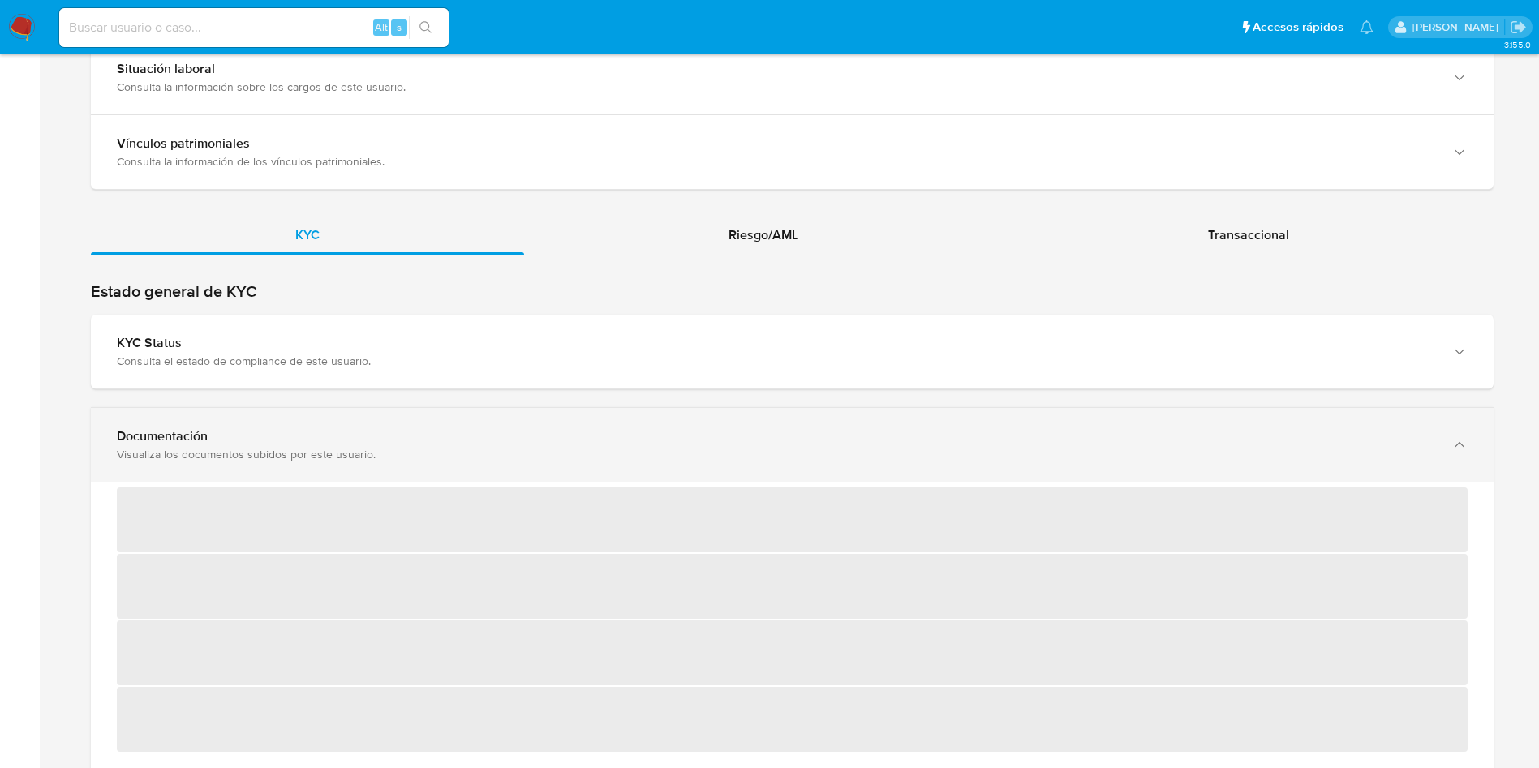
scroll to position [1489, 0]
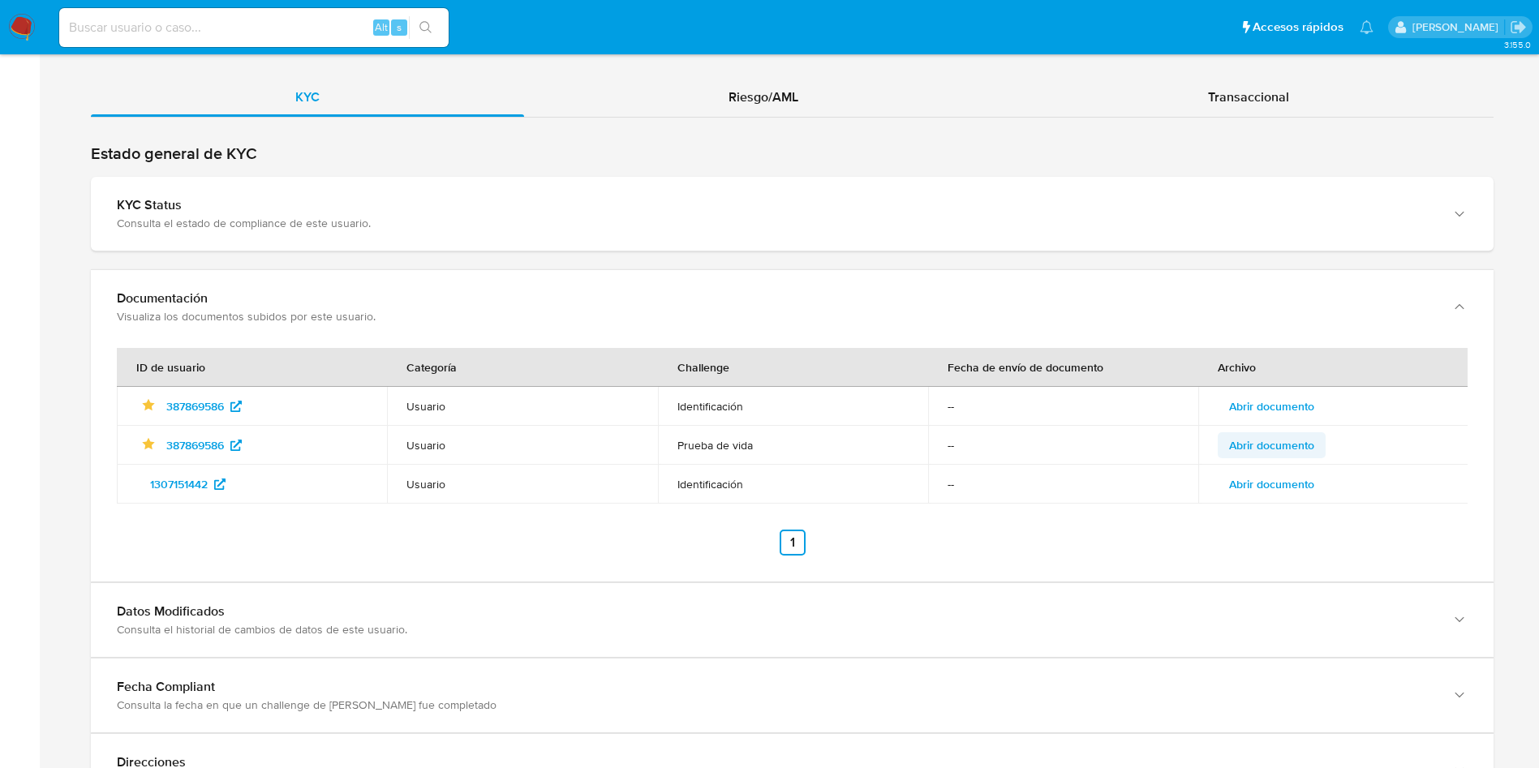
click at [1288, 451] on span "Abrir documento" at bounding box center [1271, 445] width 85 height 23
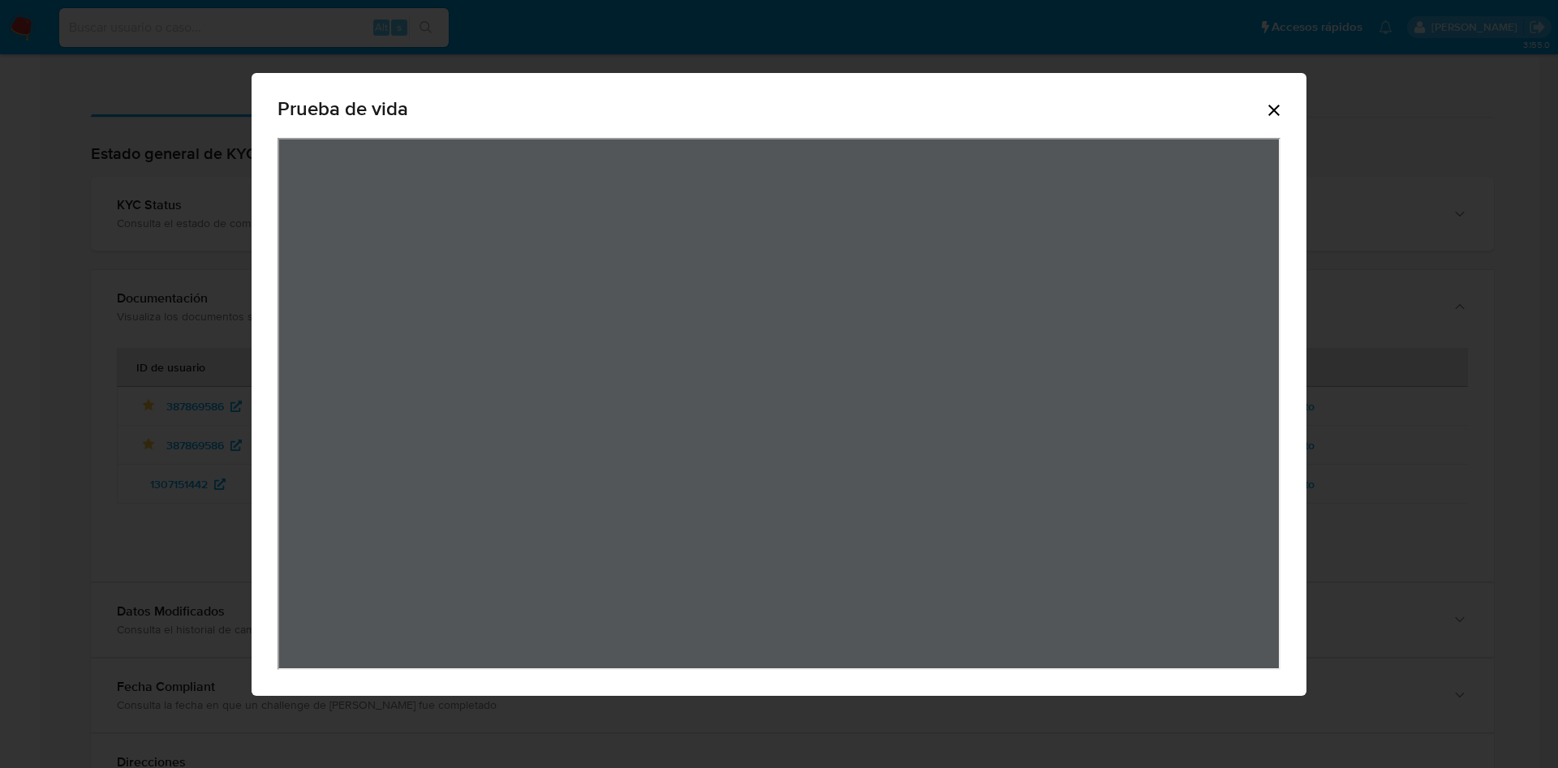
click at [1283, 107] on icon "Cerrar" at bounding box center [1273, 110] width 19 height 19
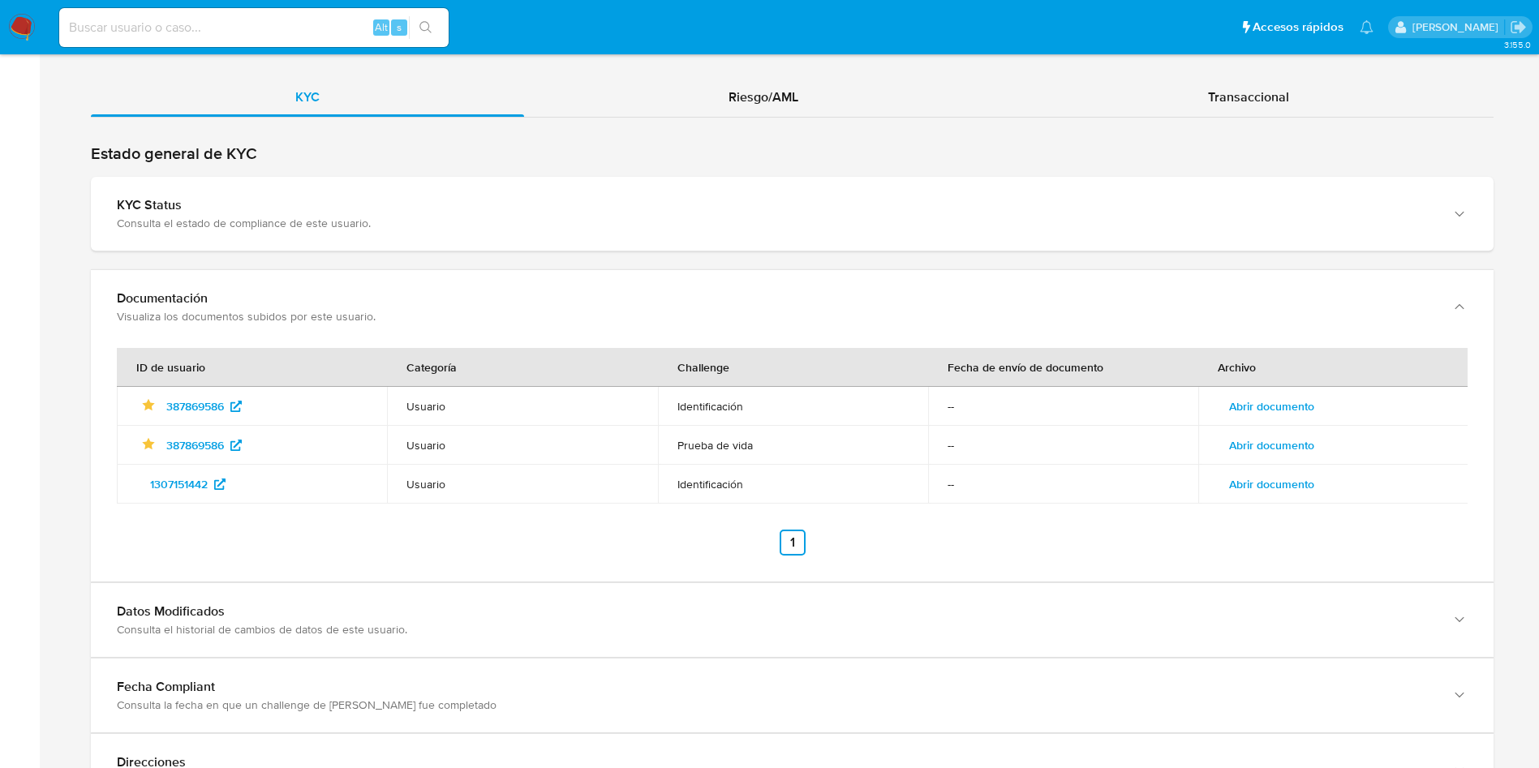
click at [1282, 402] on span "Abrir documento" at bounding box center [1271, 406] width 85 height 23
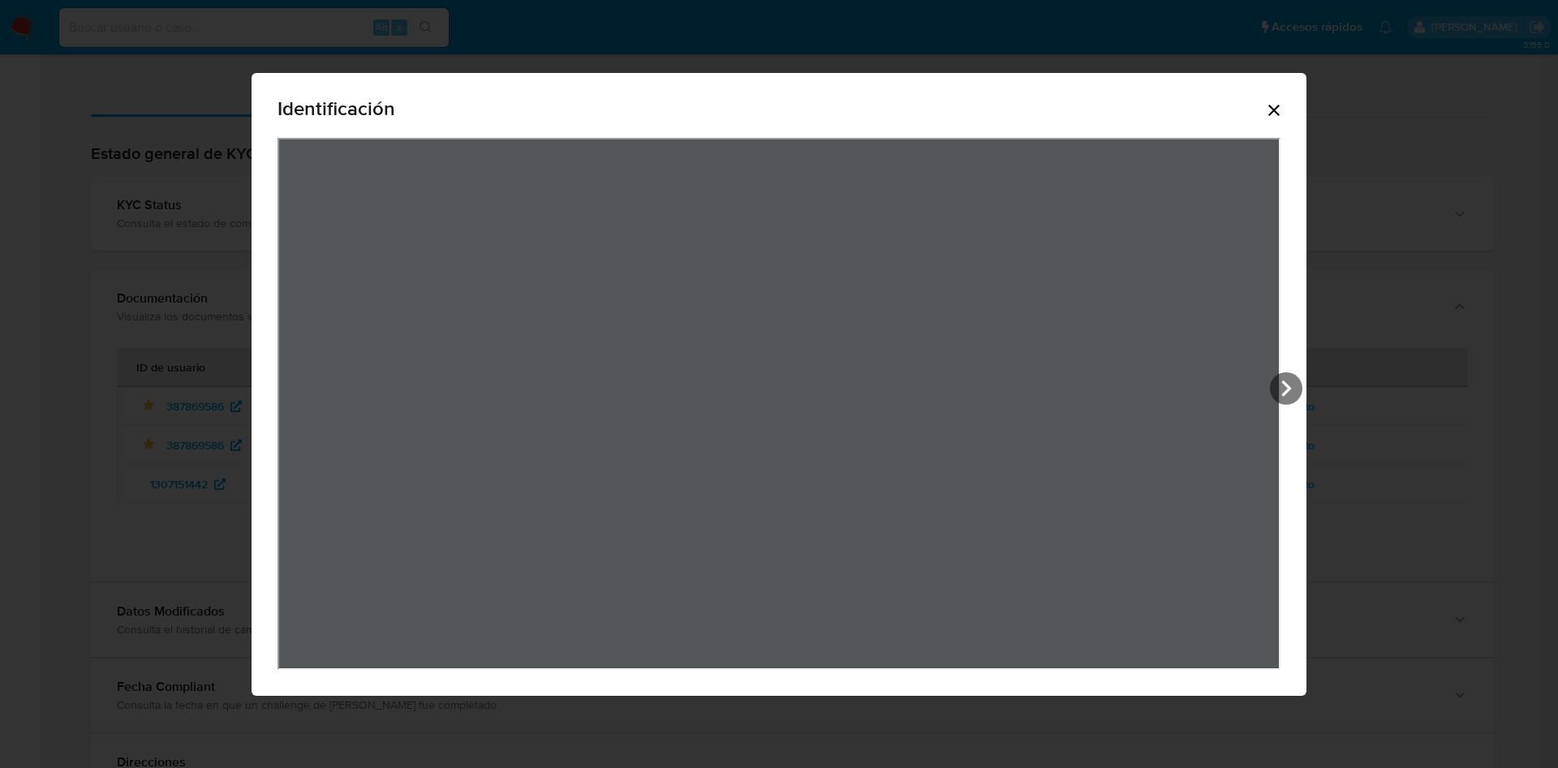
click at [1276, 111] on icon "Cerrar" at bounding box center [1273, 110] width 11 height 11
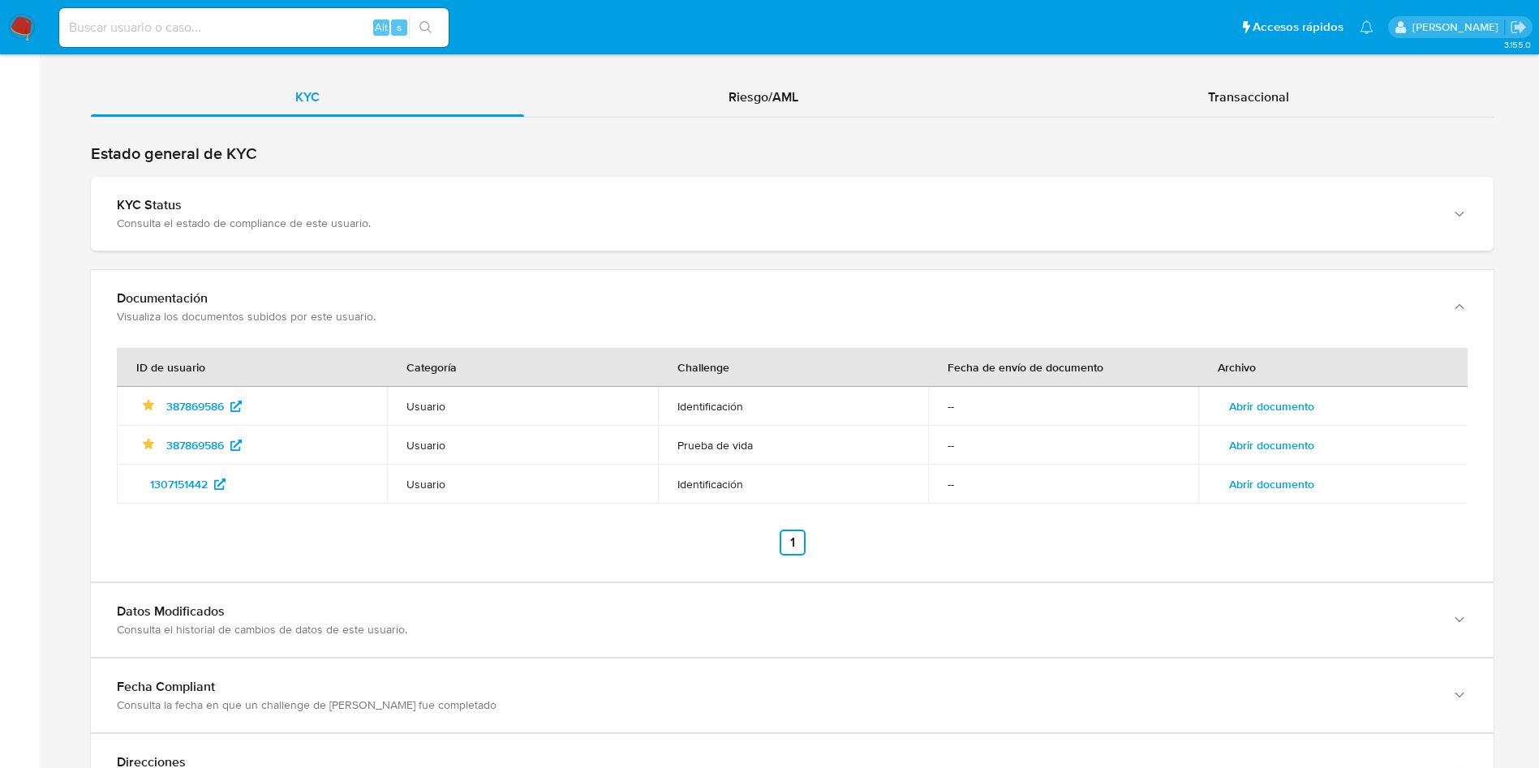
click at [1282, 494] on span "Abrir documento" at bounding box center [1271, 484] width 85 height 23
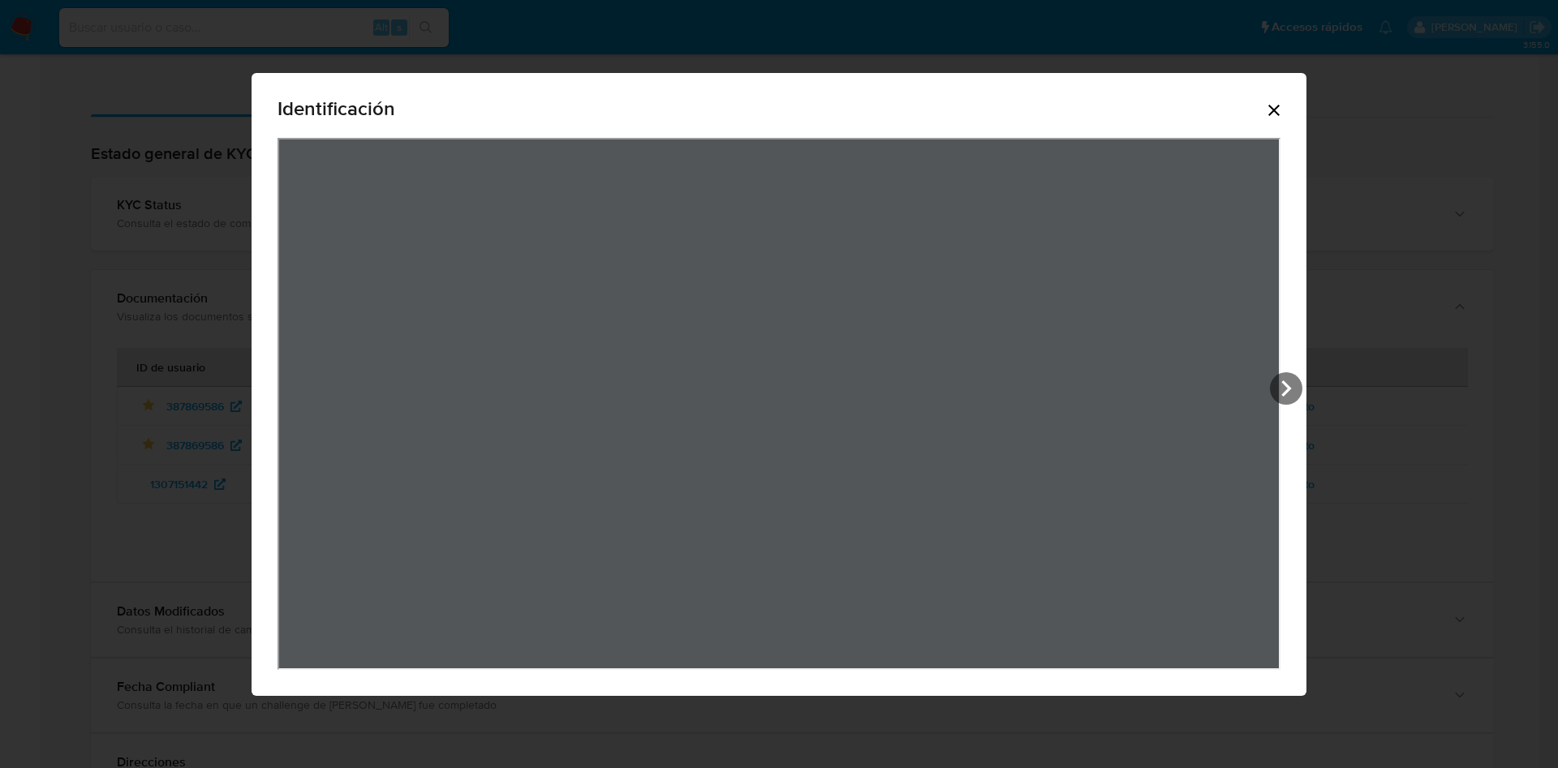
click at [1278, 104] on icon "Cerrar" at bounding box center [1273, 110] width 19 height 19
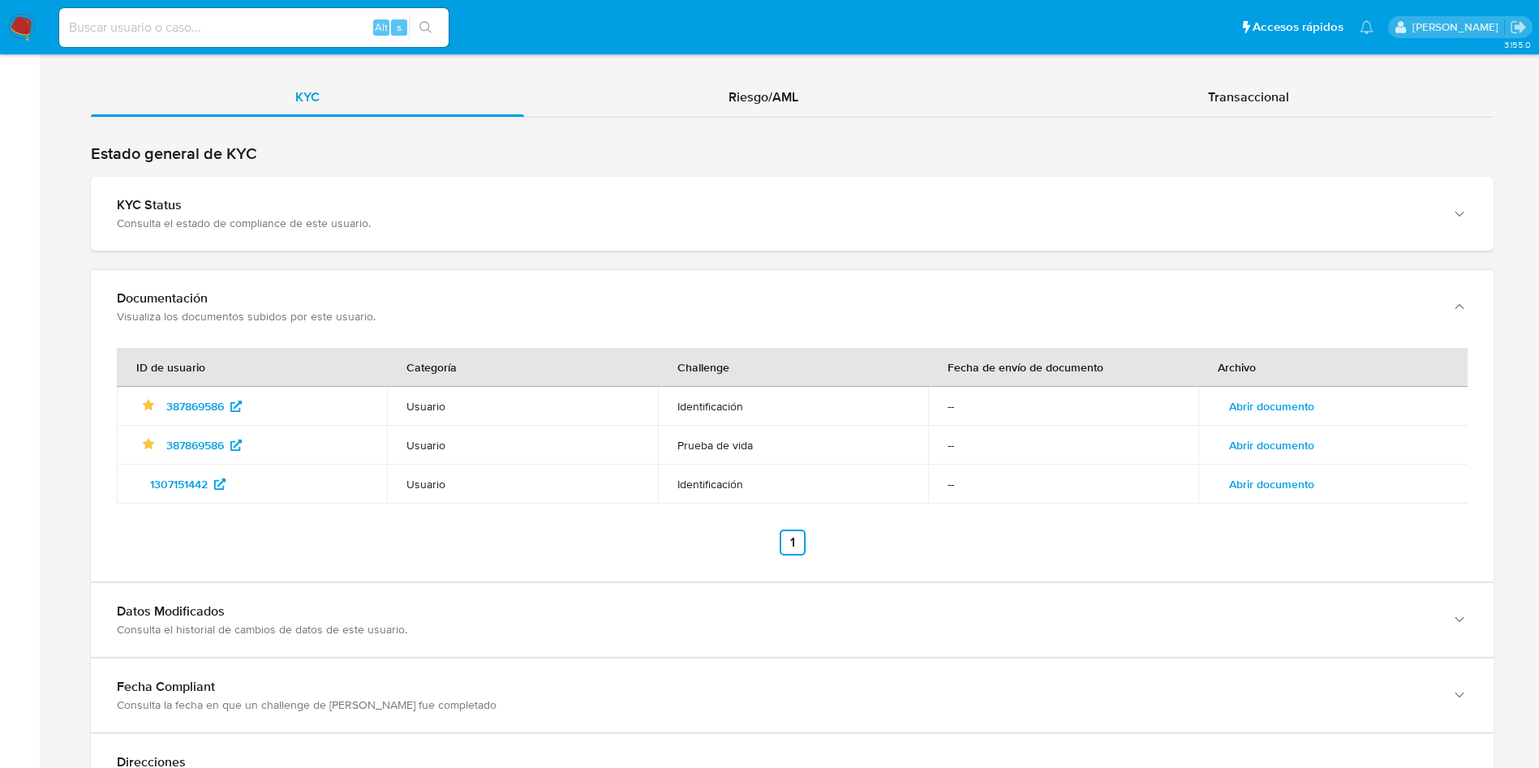
click at [1271, 441] on span "Abrir documento" at bounding box center [1271, 445] width 85 height 23
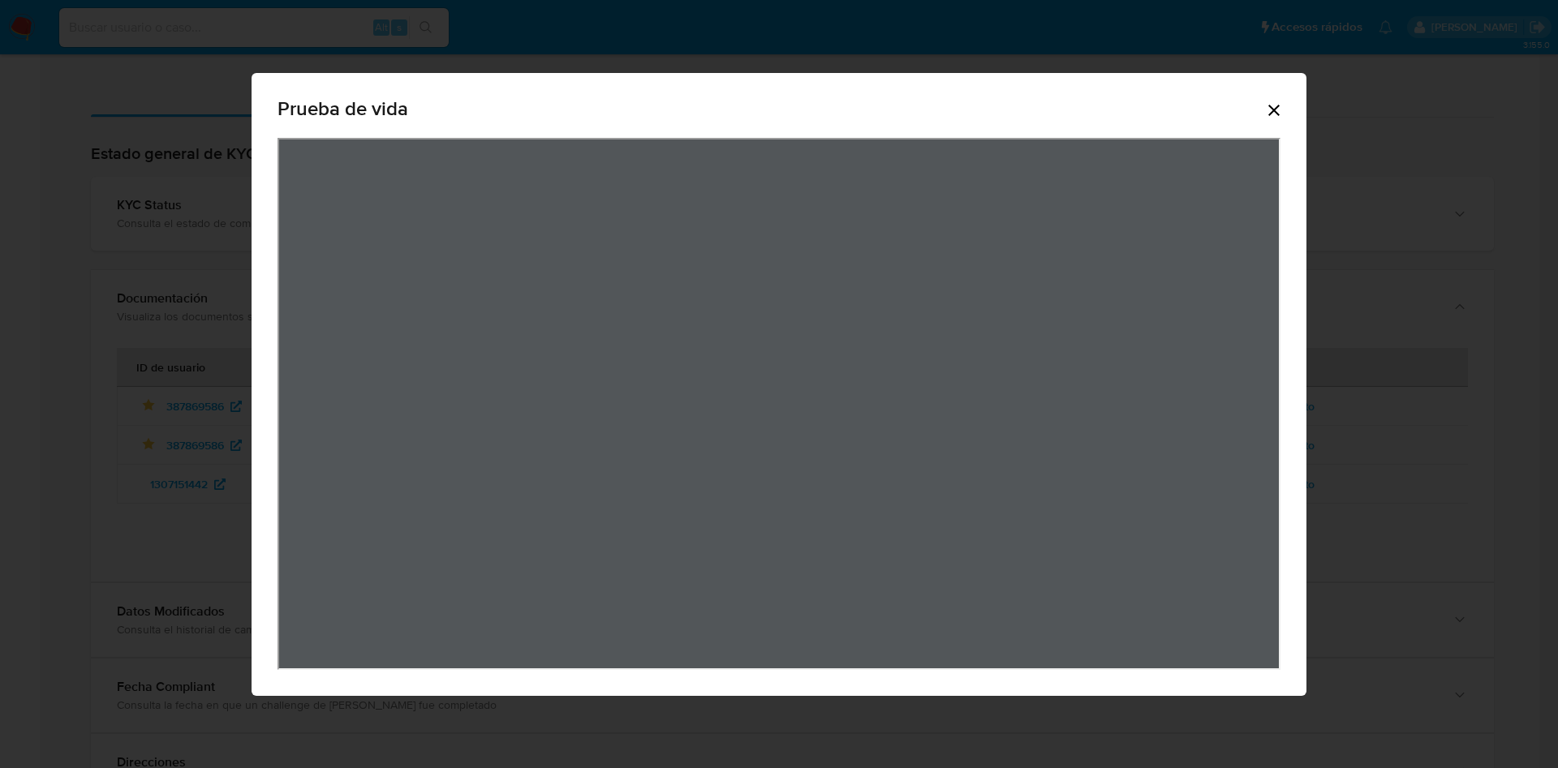
click at [1268, 111] on icon "Cerrar" at bounding box center [1273, 110] width 19 height 19
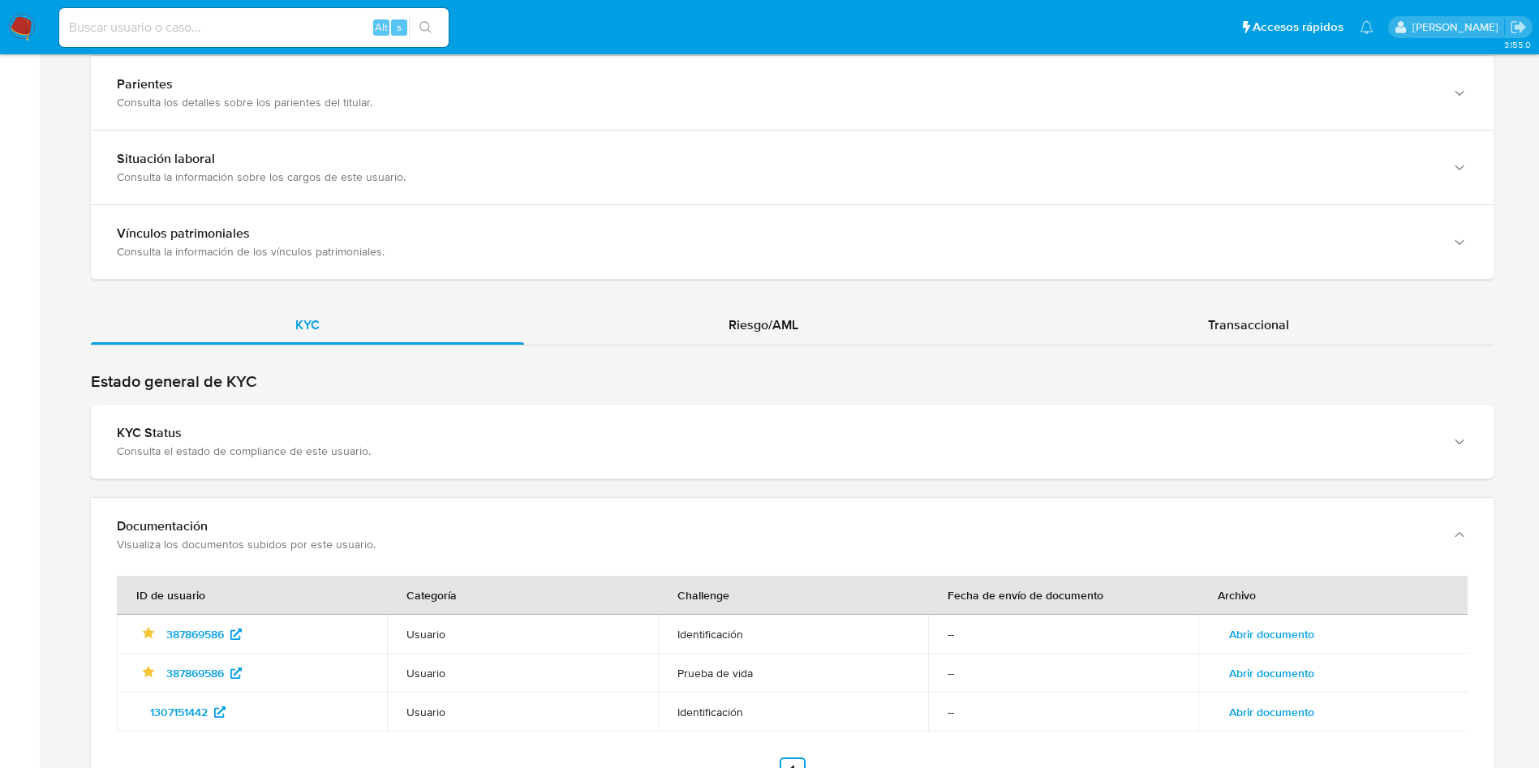
click at [732, 321] on div "KYC Riesgo/AML Transaccional" at bounding box center [792, 671] width 1403 height 731
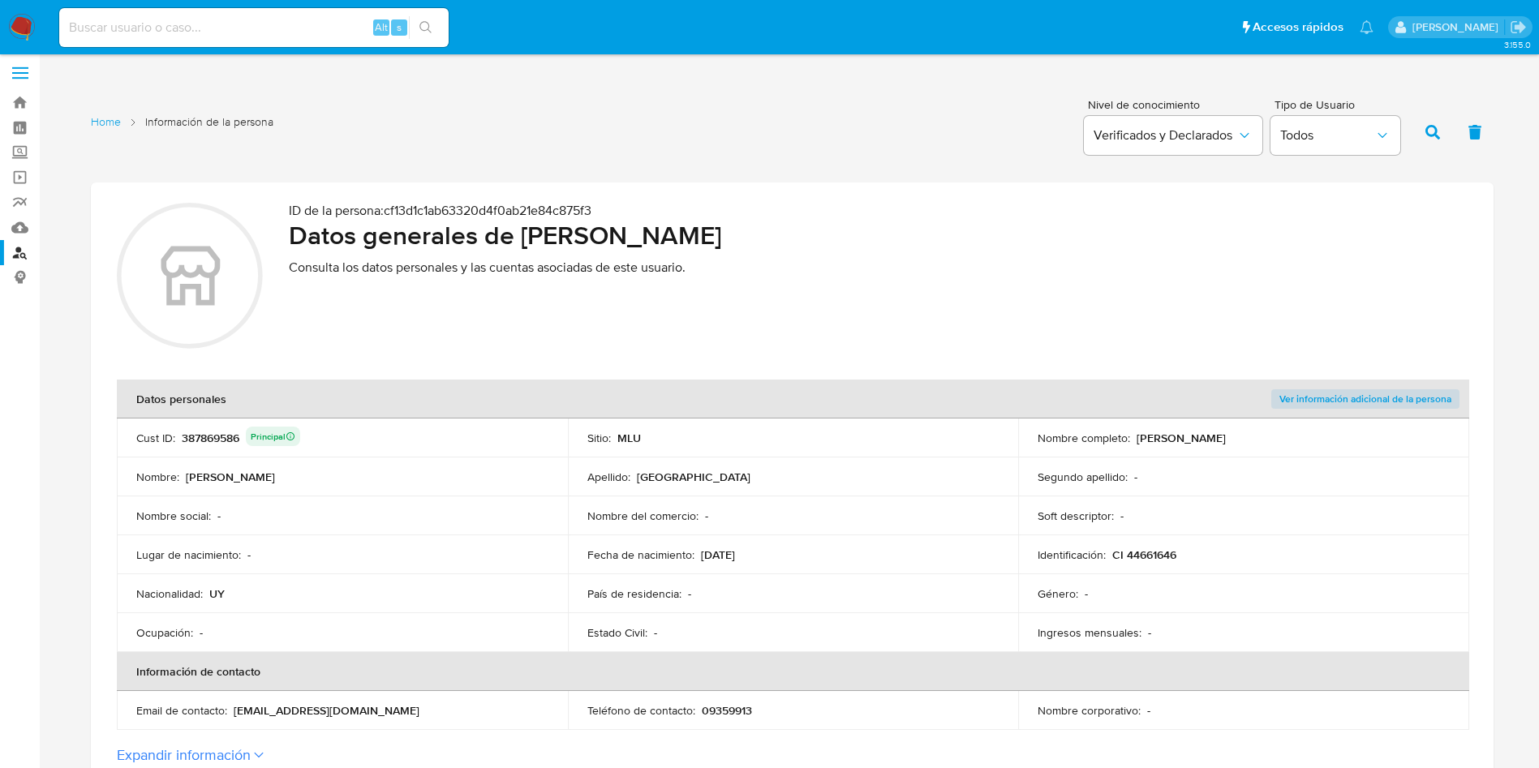
scroll to position [0, 0]
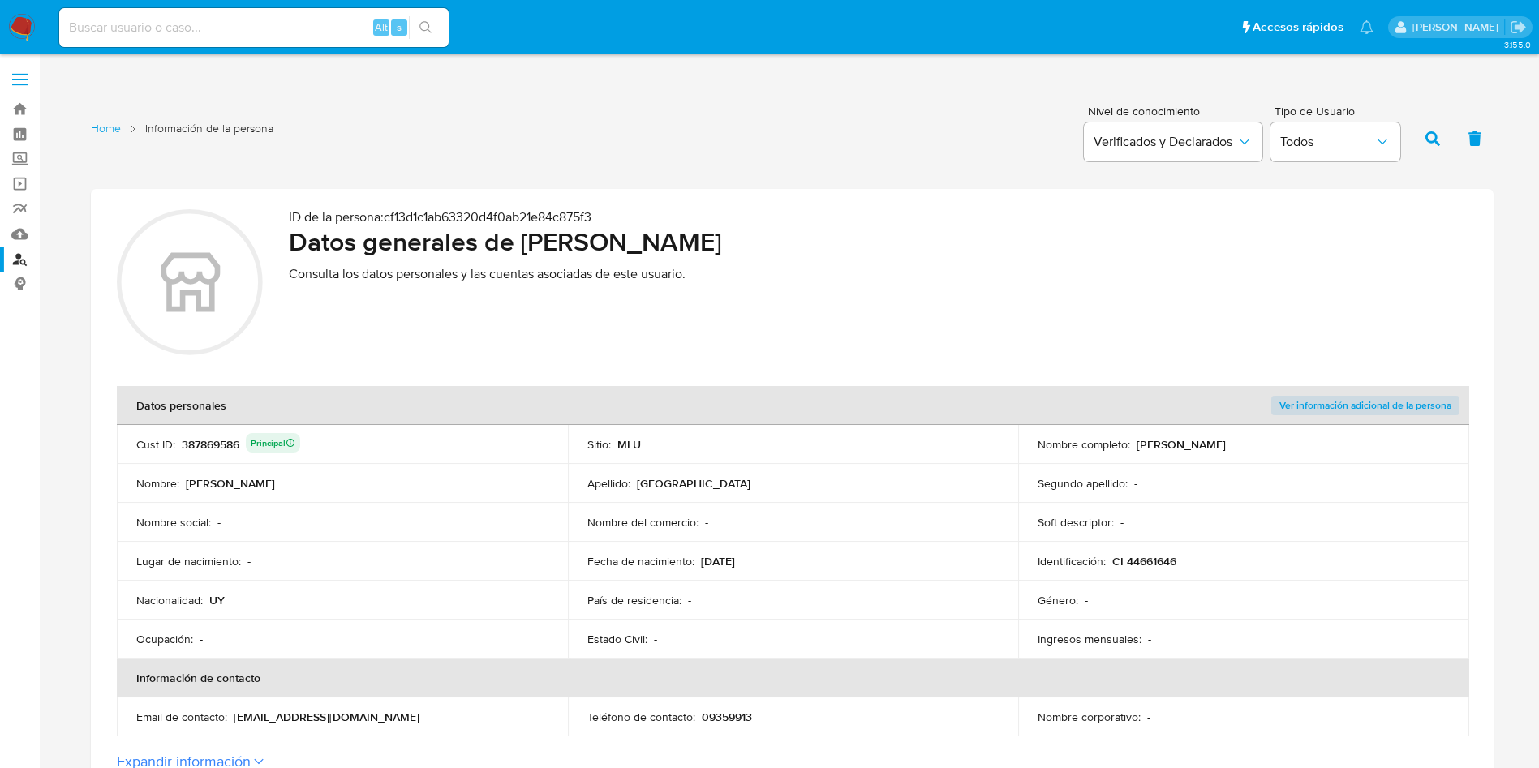
drag, startPoint x: 525, startPoint y: 241, endPoint x: 831, endPoint y: 235, distance: 306.0
click at [831, 235] on h2 "Datos generales de [PERSON_NAME]" at bounding box center [878, 242] width 1179 height 32
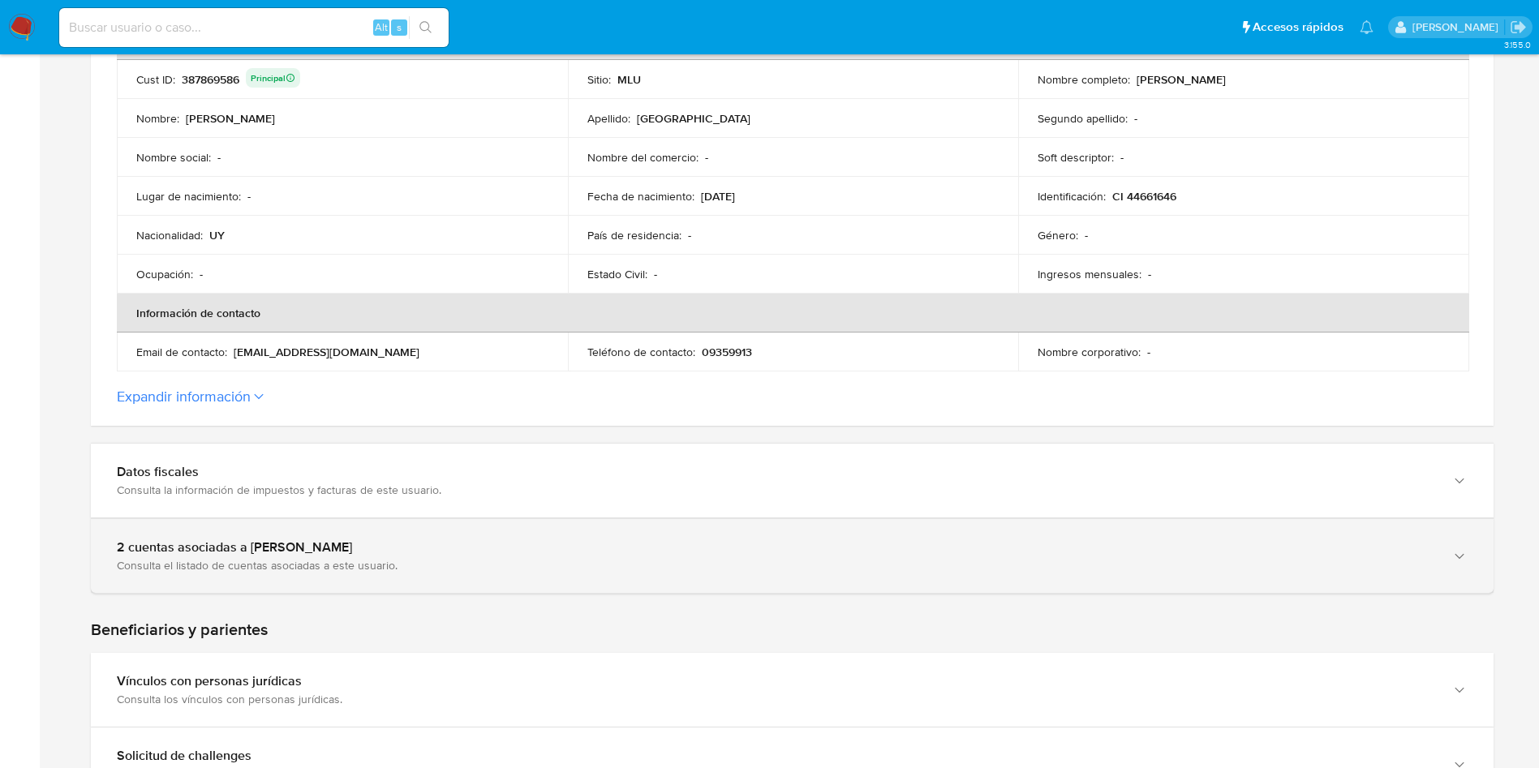
click at [272, 548] on div "2 cuentas asociadas a [PERSON_NAME]" at bounding box center [776, 548] width 1319 height 16
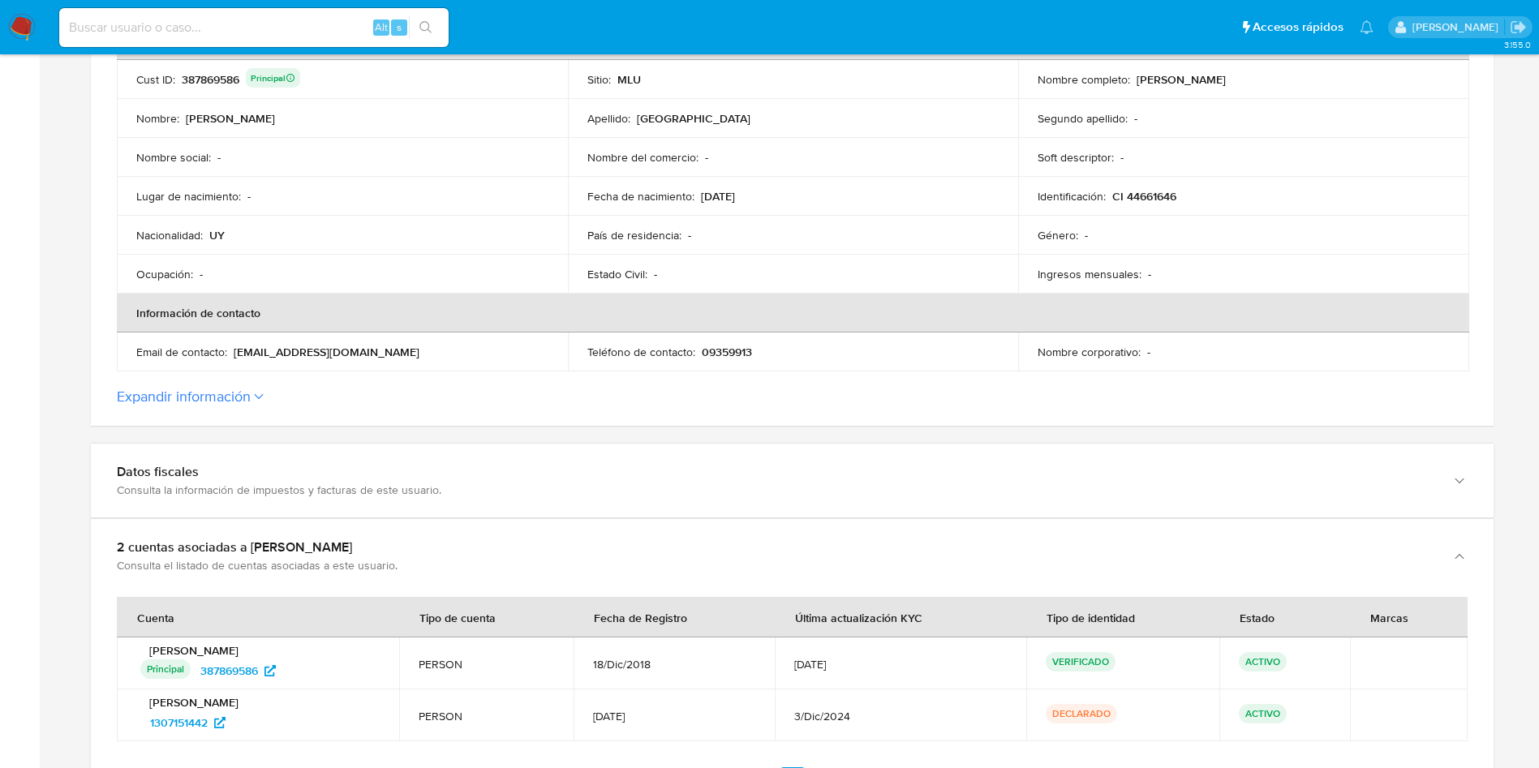
scroll to position [609, 0]
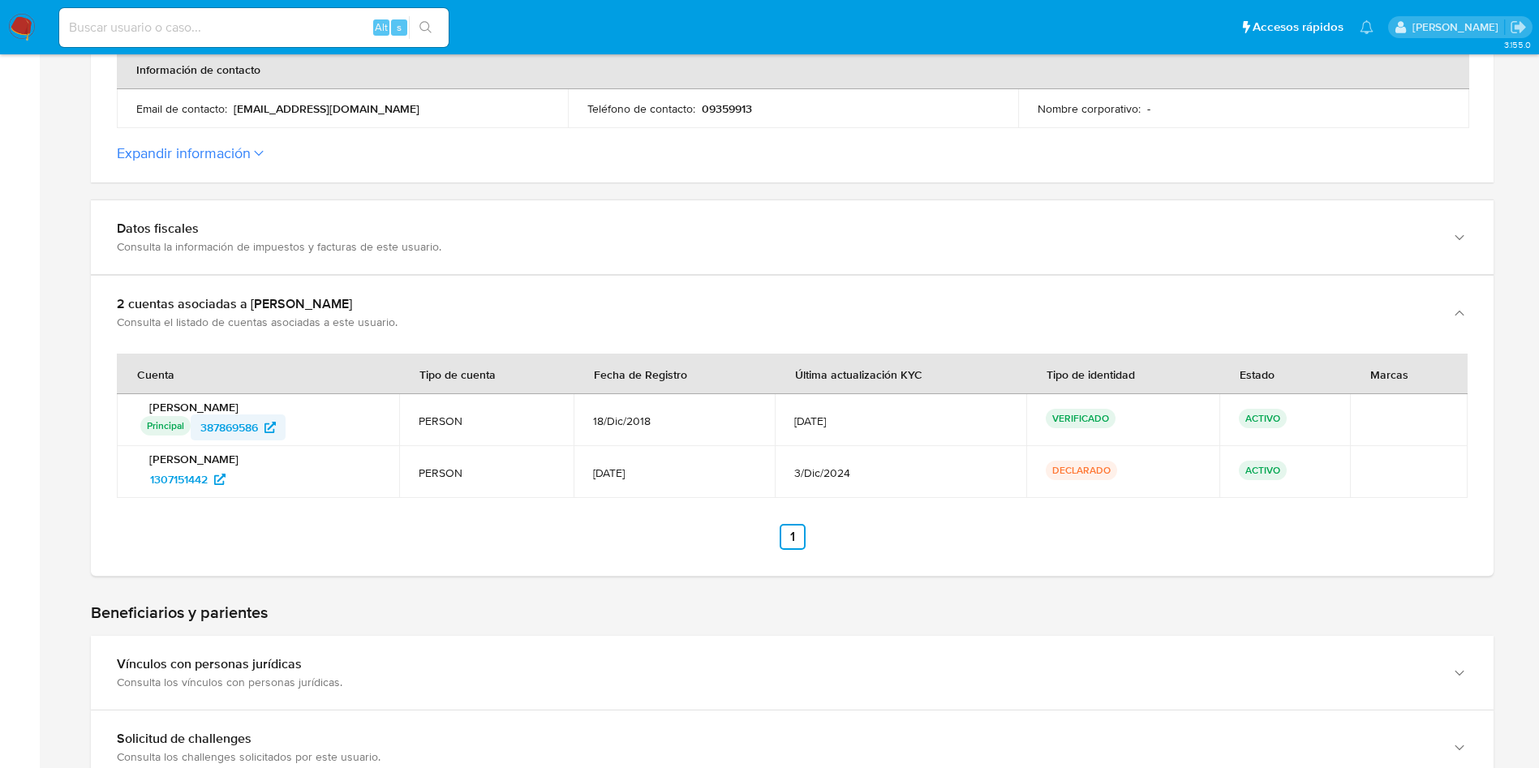
drag, startPoint x: 301, startPoint y: 428, endPoint x: 195, endPoint y: 433, distance: 106.4
click at [195, 433] on div "Principal Identificado como usuario principal 387869586" at bounding box center [259, 428] width 239 height 26
drag, startPoint x: 244, startPoint y: 488, endPoint x: 150, endPoint y: 487, distance: 94.1
click at [150, 487] on div "1307151442" at bounding box center [259, 480] width 239 height 26
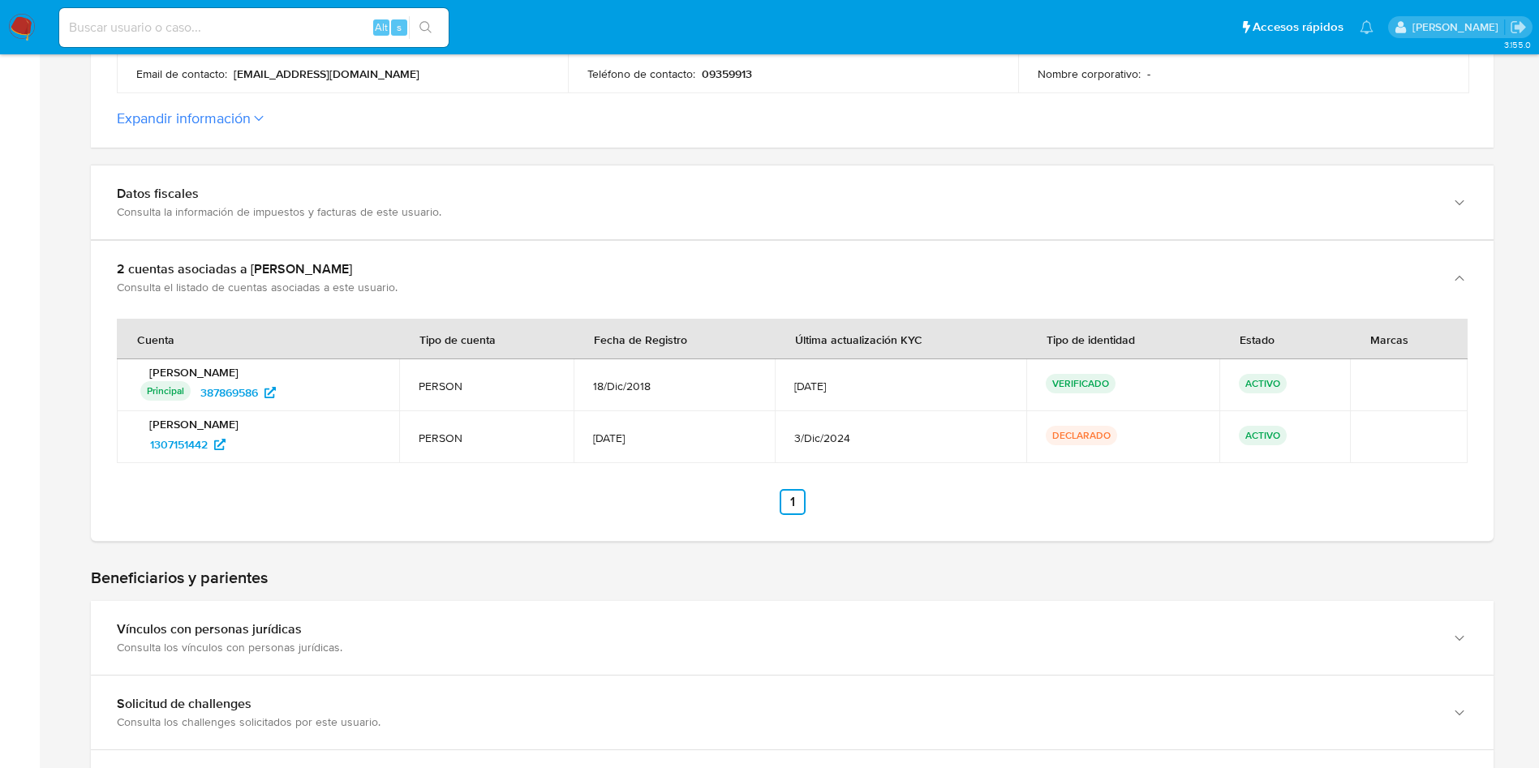
scroll to position [467, 0]
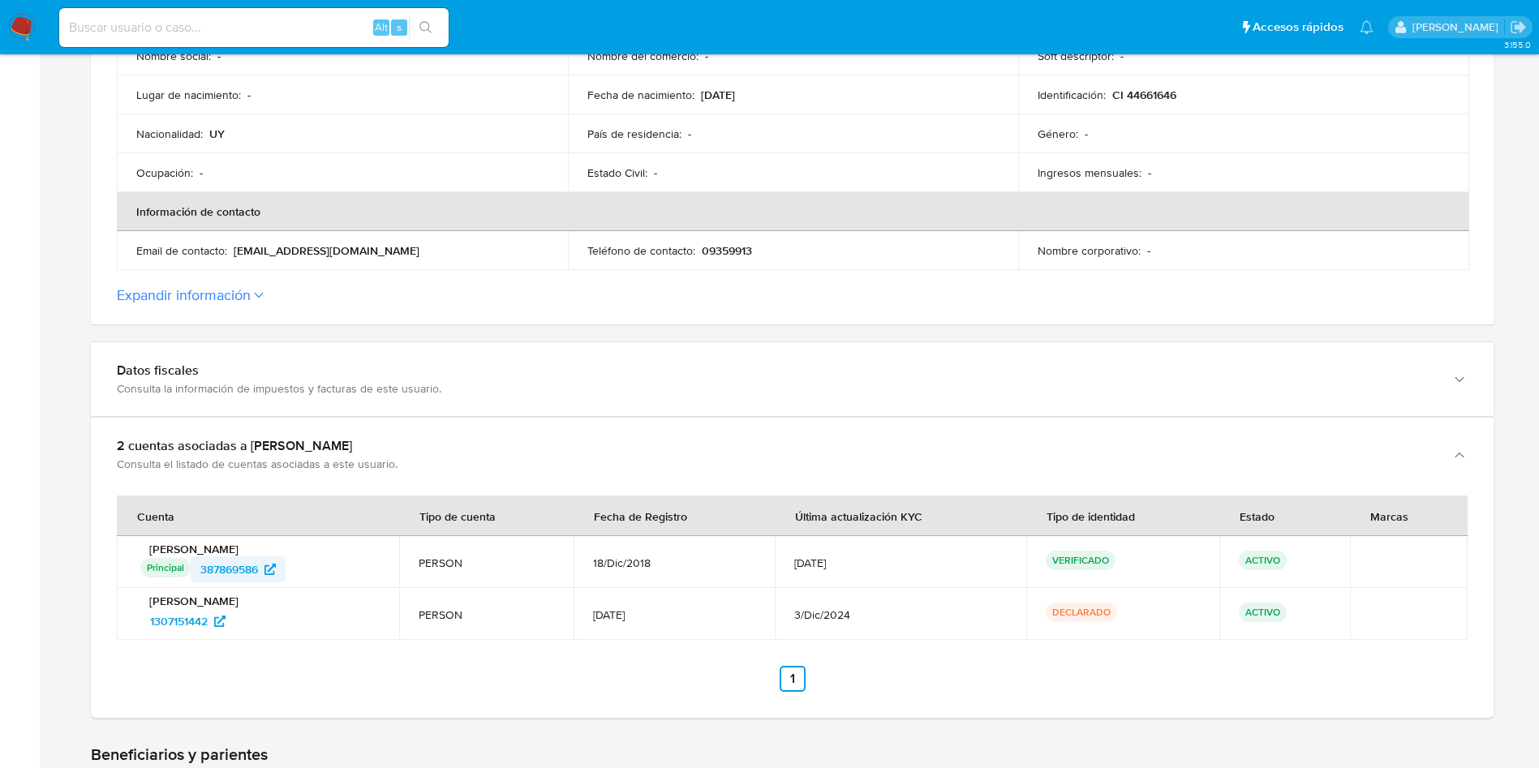
click at [258, 571] on span "387869586" at bounding box center [229, 570] width 58 height 26
click at [187, 614] on span "1307151442" at bounding box center [179, 622] width 58 height 26
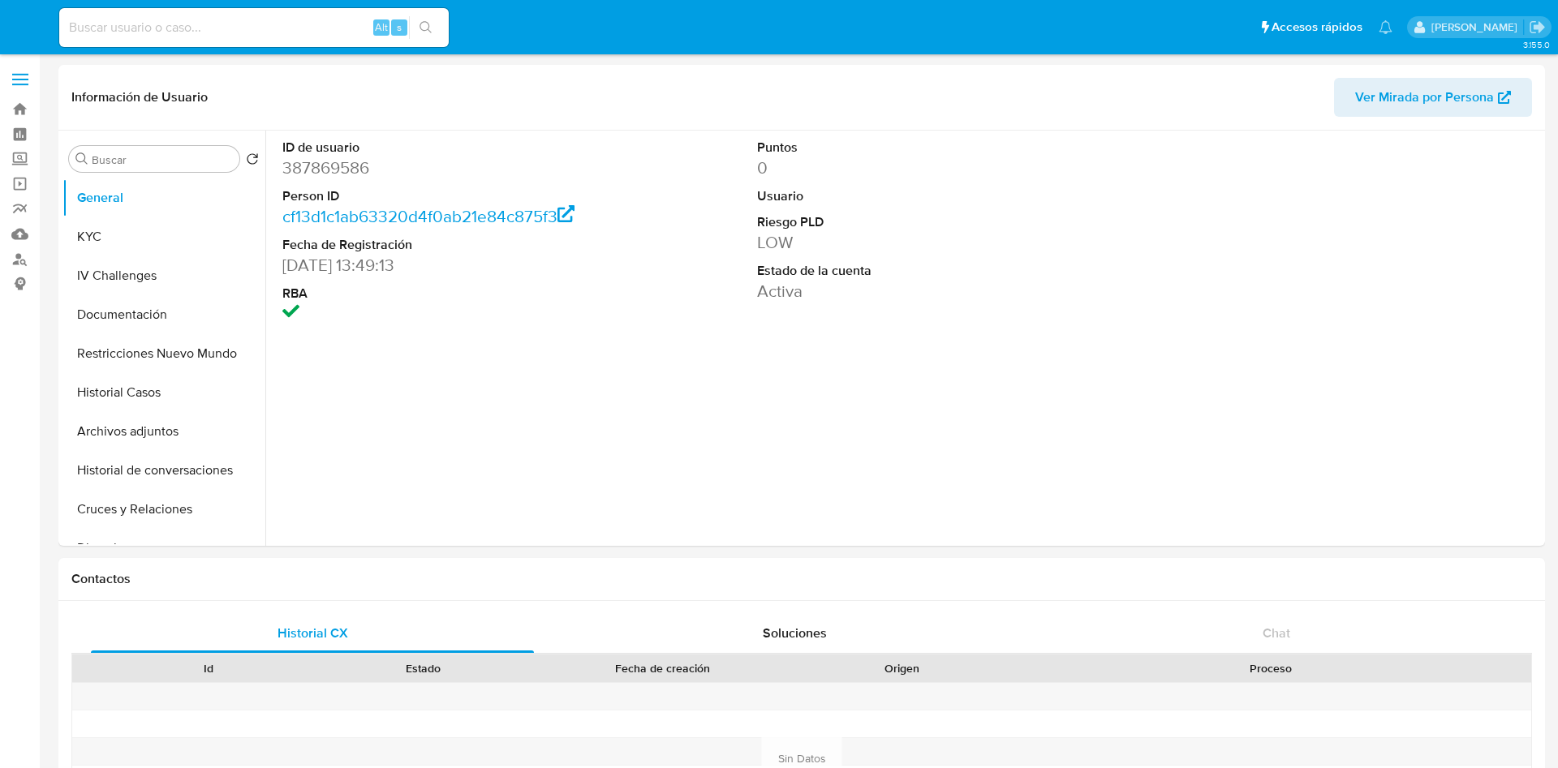
select select "10"
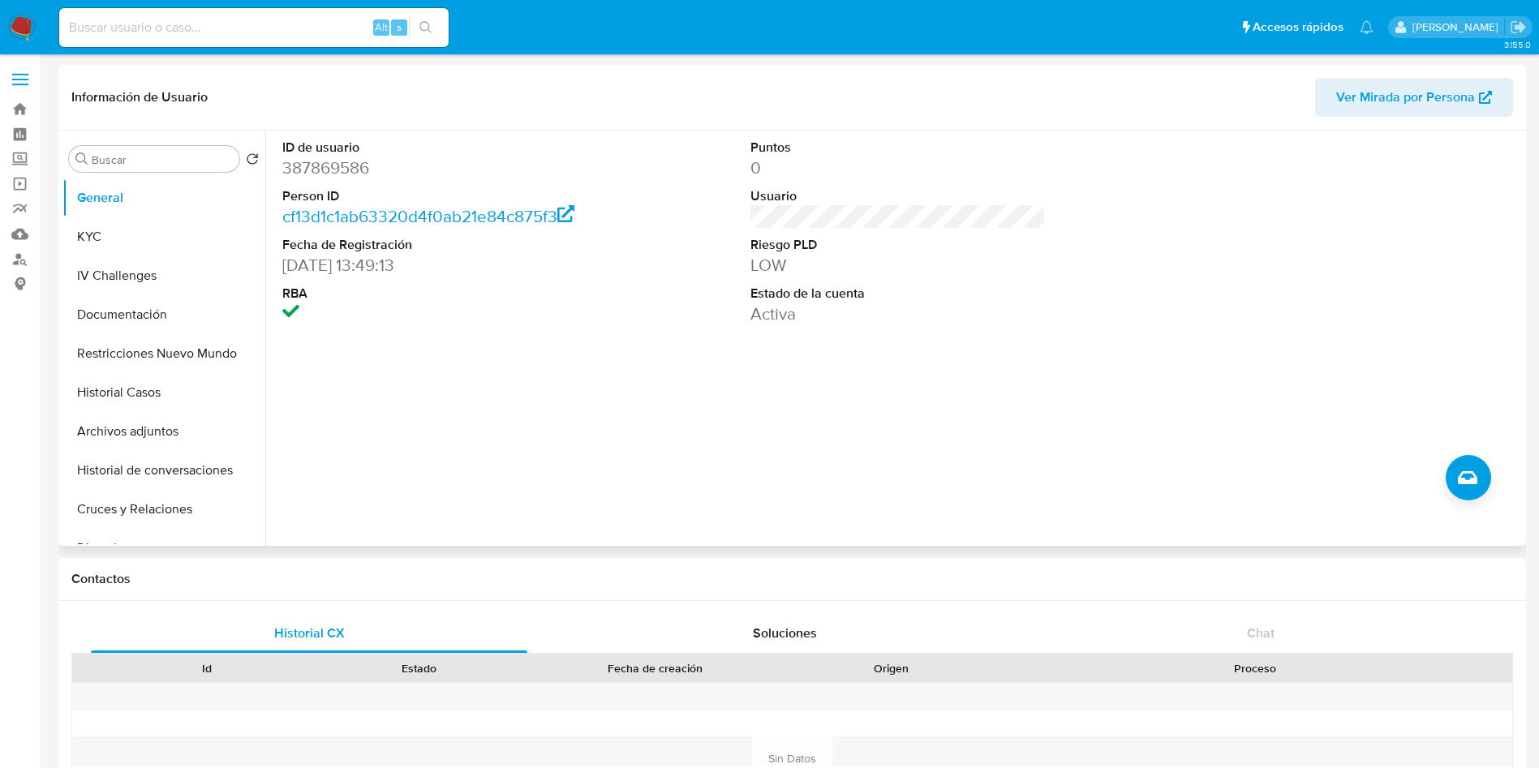
click at [333, 162] on dd "387869586" at bounding box center [430, 168] width 296 height 23
copy dd "387869586"
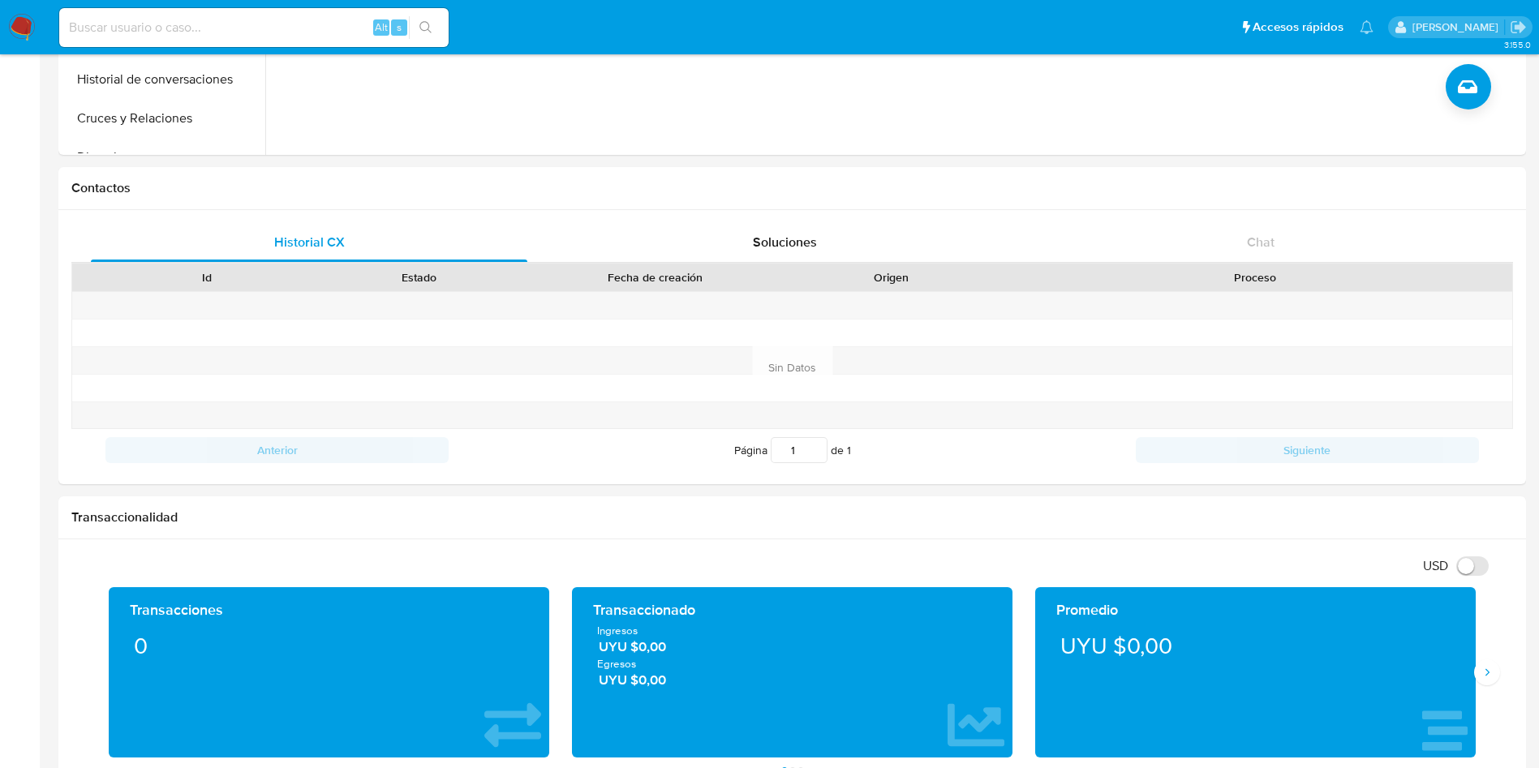
scroll to position [609, 0]
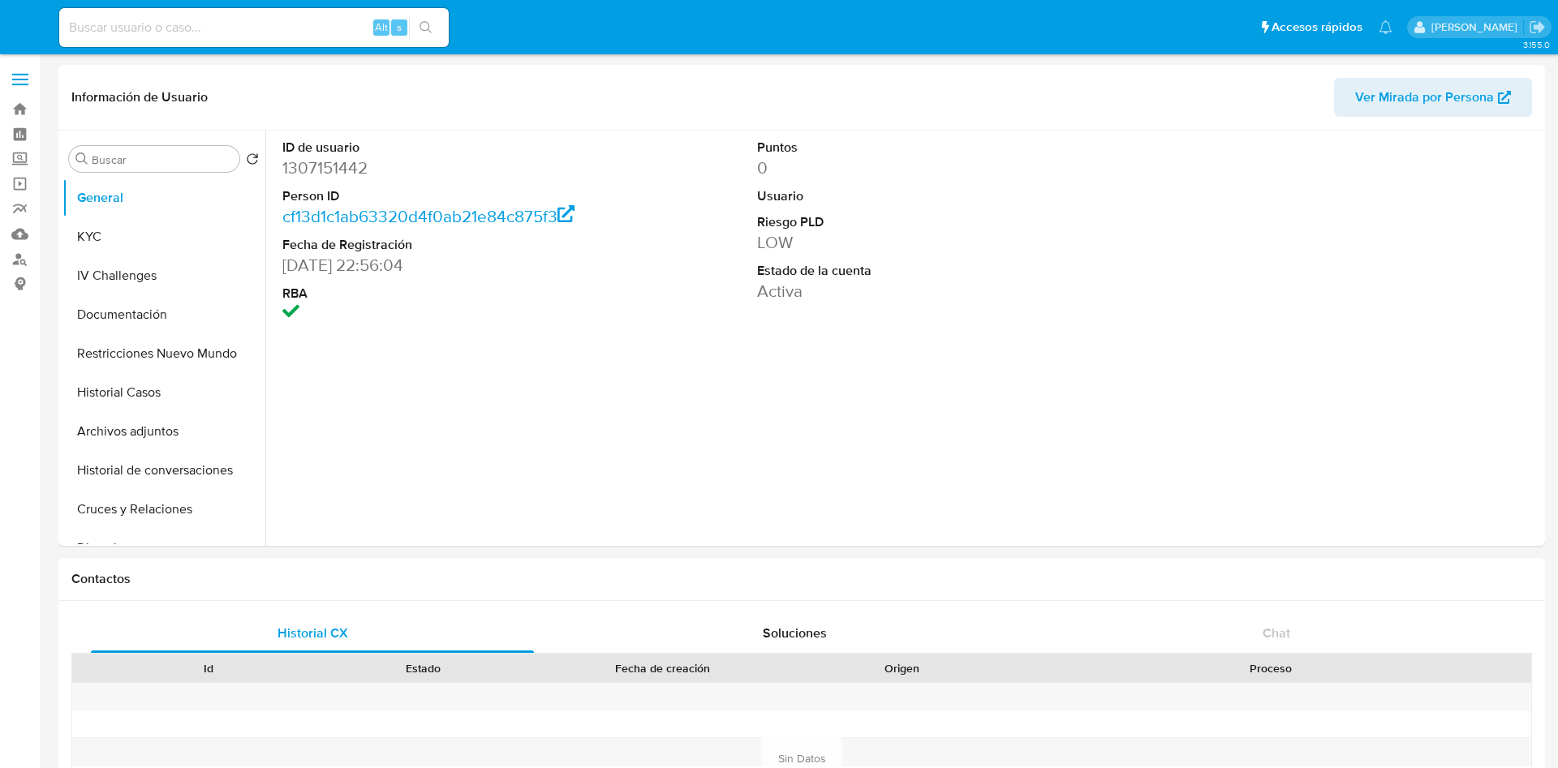
select select "10"
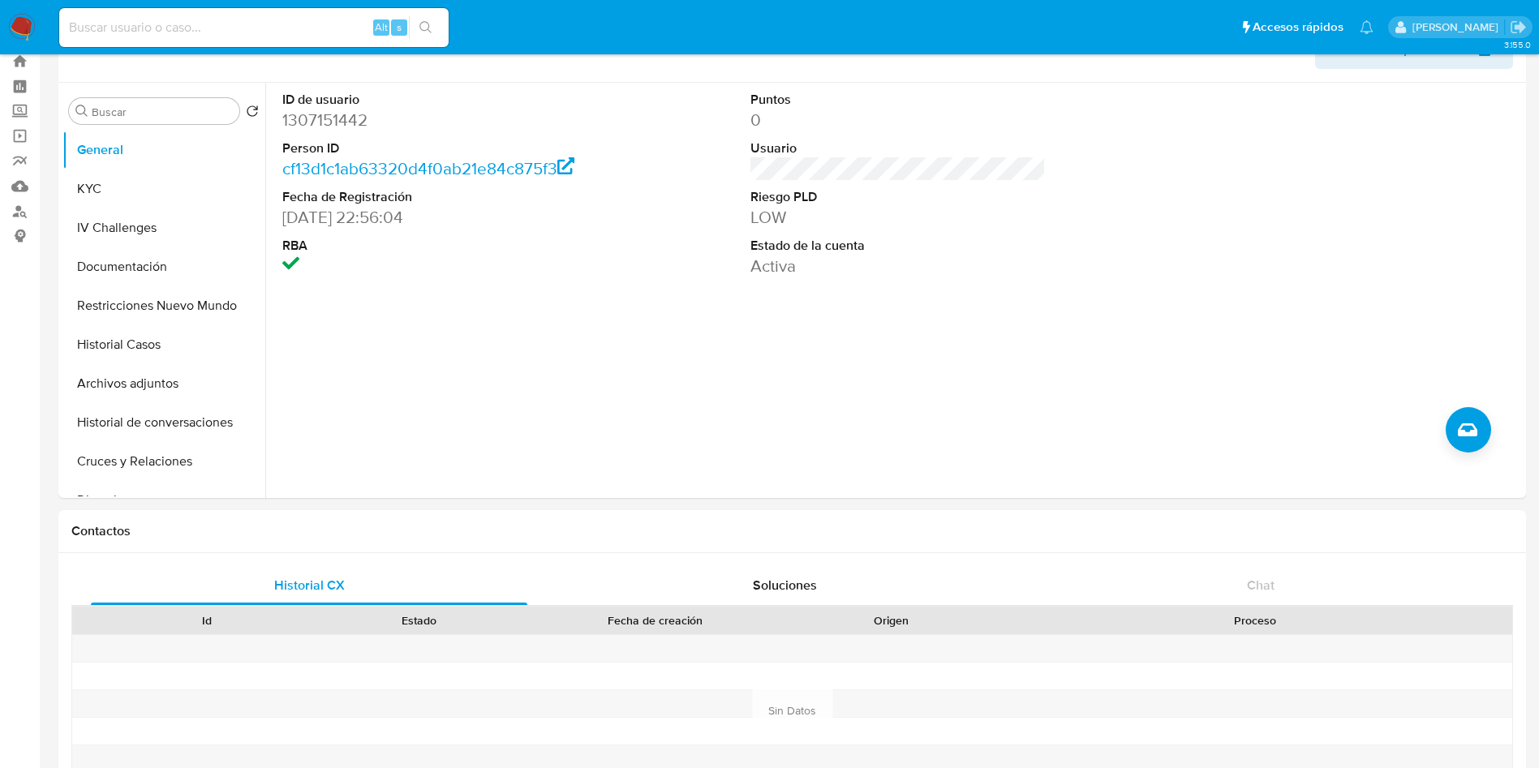
scroll to position [609, 0]
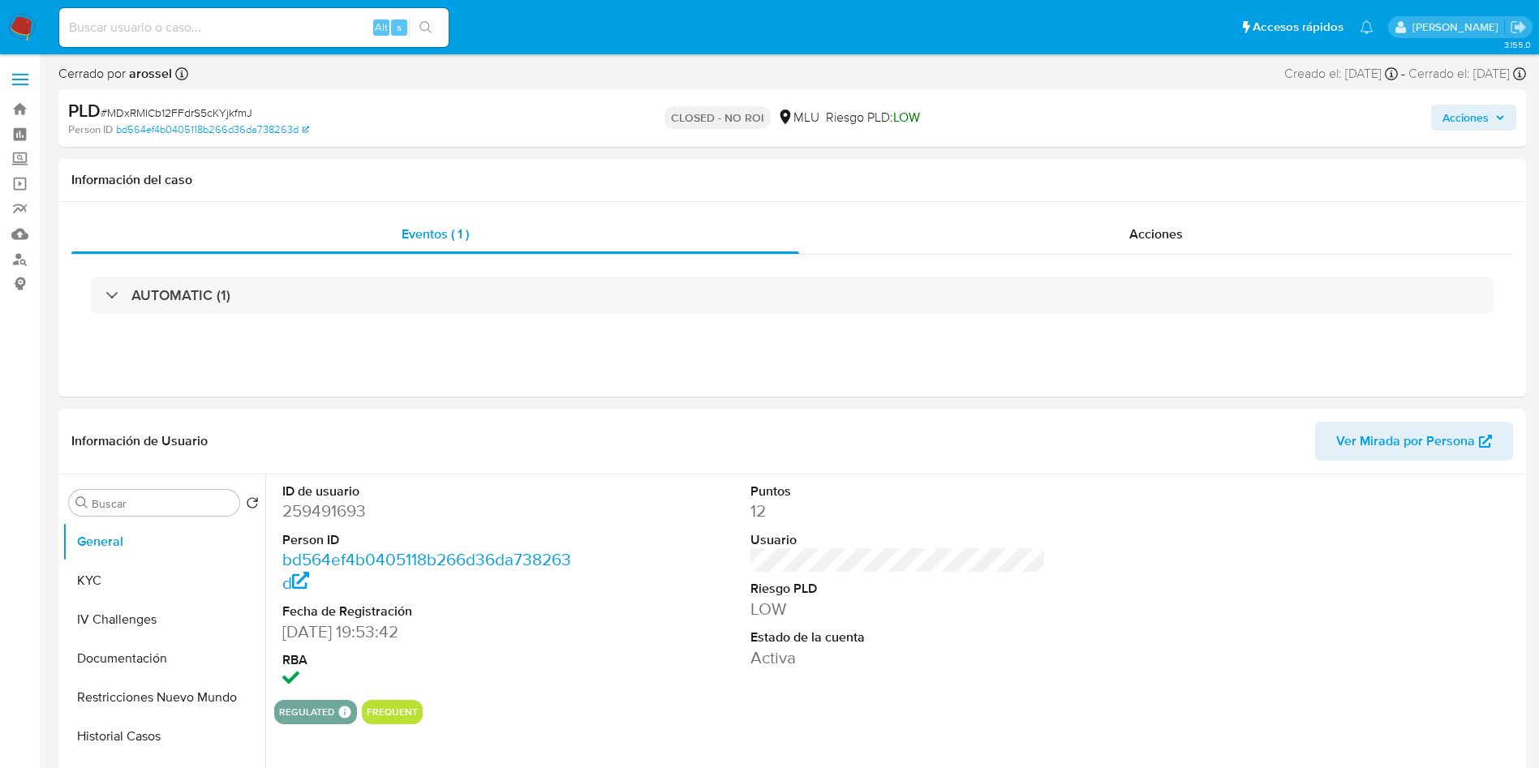
select select "10"
click at [141, 582] on button "KYC" at bounding box center [157, 581] width 190 height 39
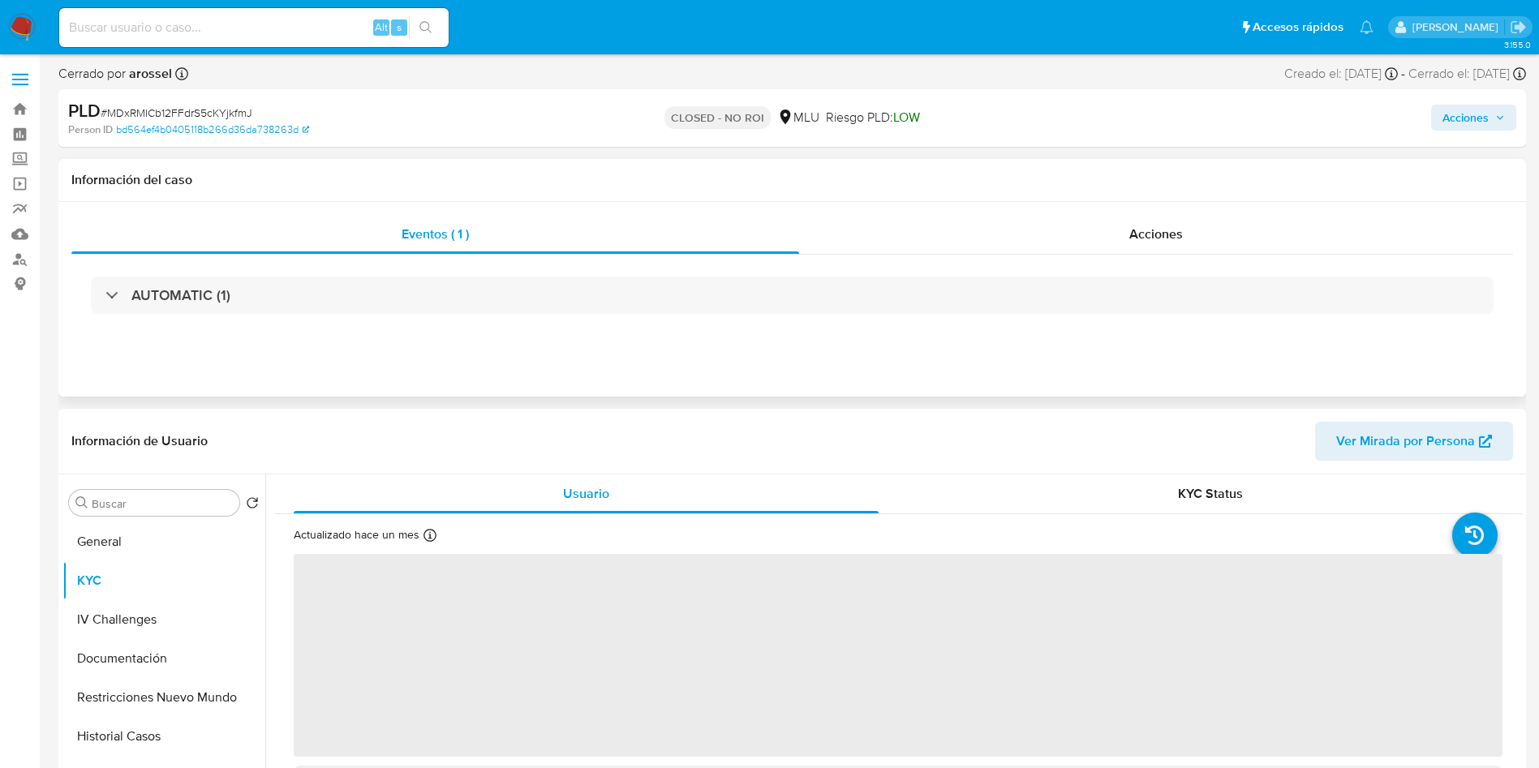
scroll to position [122, 0]
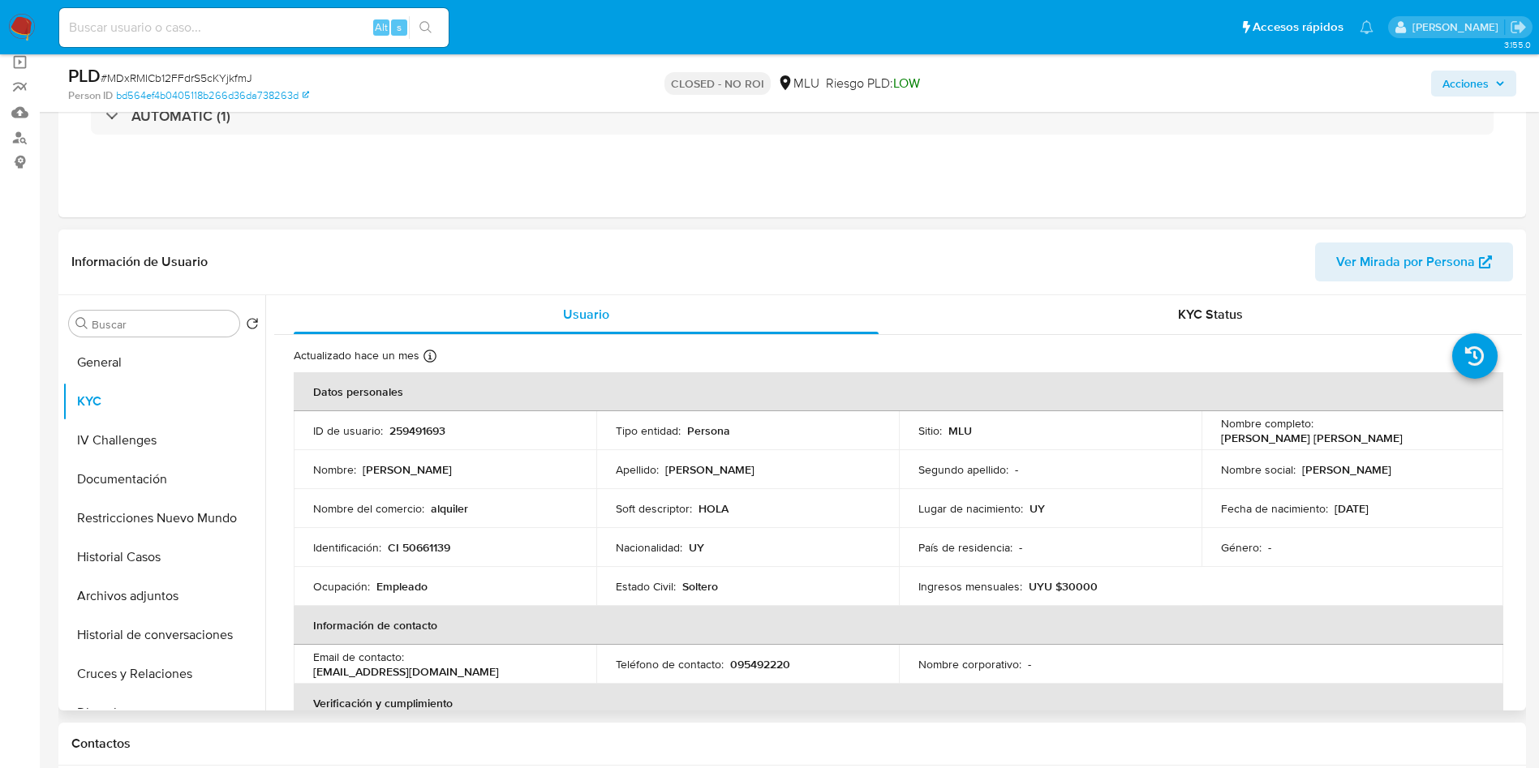
drag, startPoint x: 1216, startPoint y: 441, endPoint x: 1413, endPoint y: 433, distance: 197.3
click at [1418, 438] on div "Nombre completo : Fernando Martin Quirico Villarreal" at bounding box center [1353, 430] width 264 height 29
copy p "Fernando Martin Quirico Villarreal"
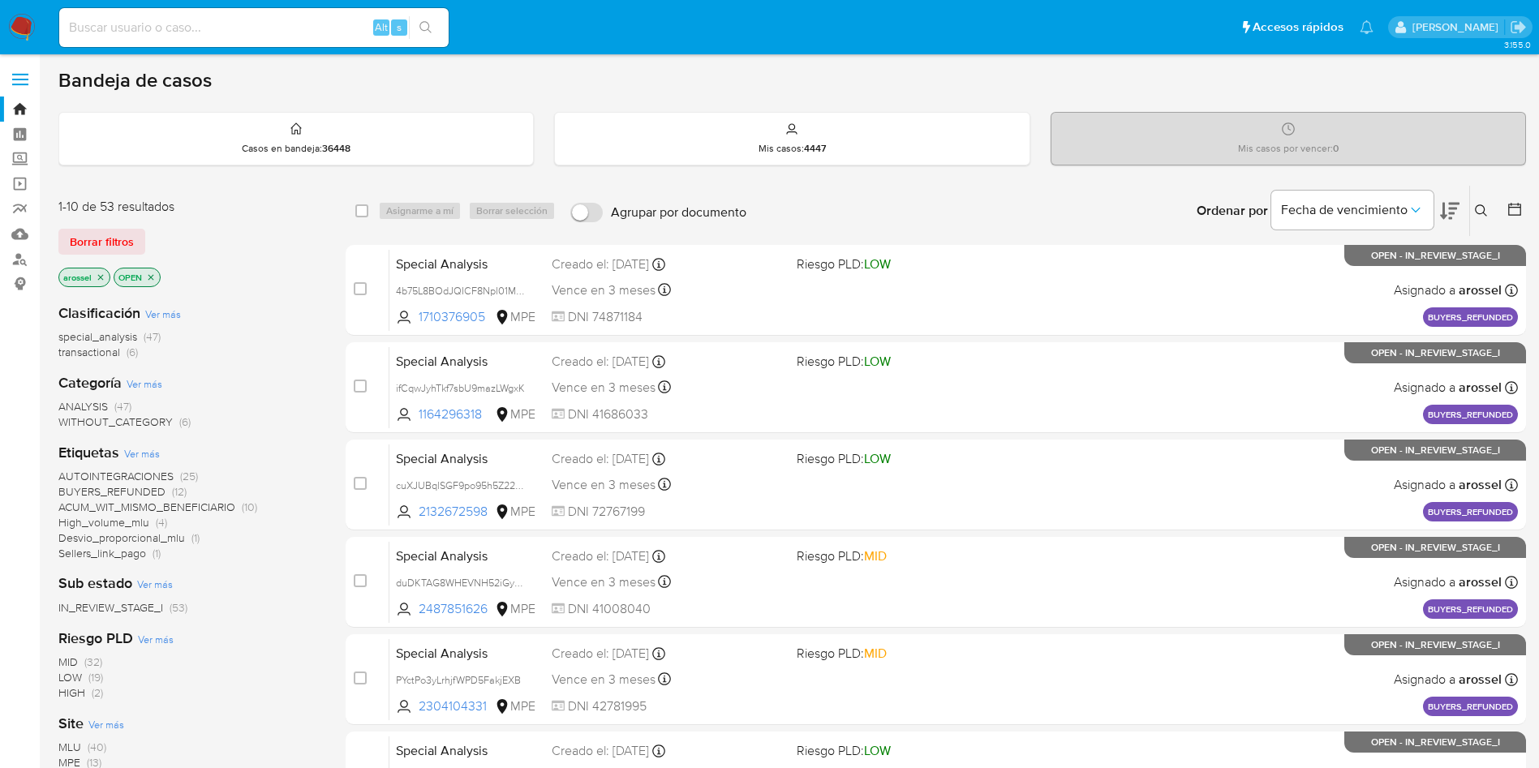
click at [223, 31] on input at bounding box center [254, 27] width 390 height 21
paste input "OAwYu7iELuEMhvqBiudcEjed"
type input "OAwYu7iELuEMhvqBiudcEjed"
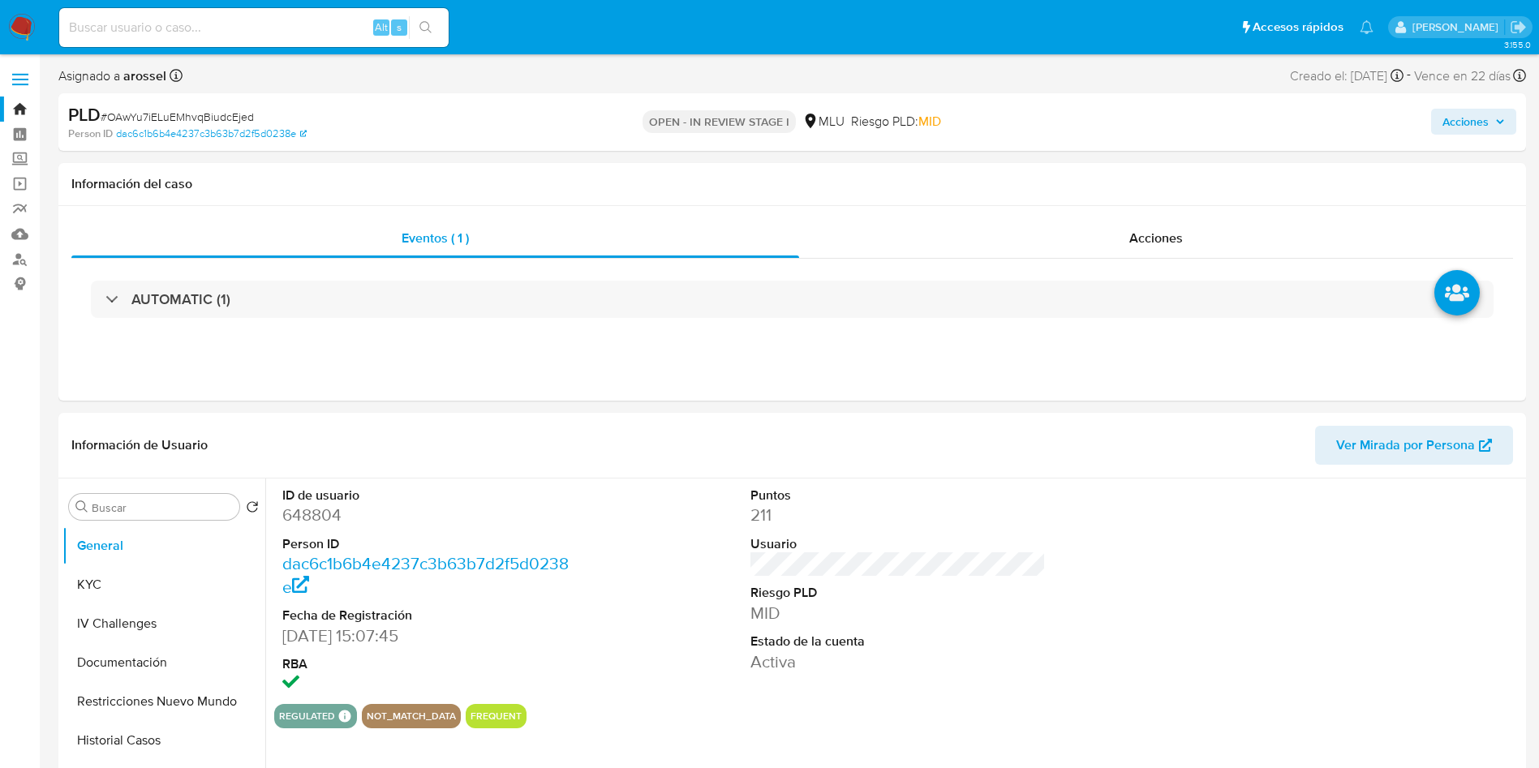
select select "10"
click at [1395, 434] on span "Ver Mirada por Persona" at bounding box center [1406, 445] width 139 height 39
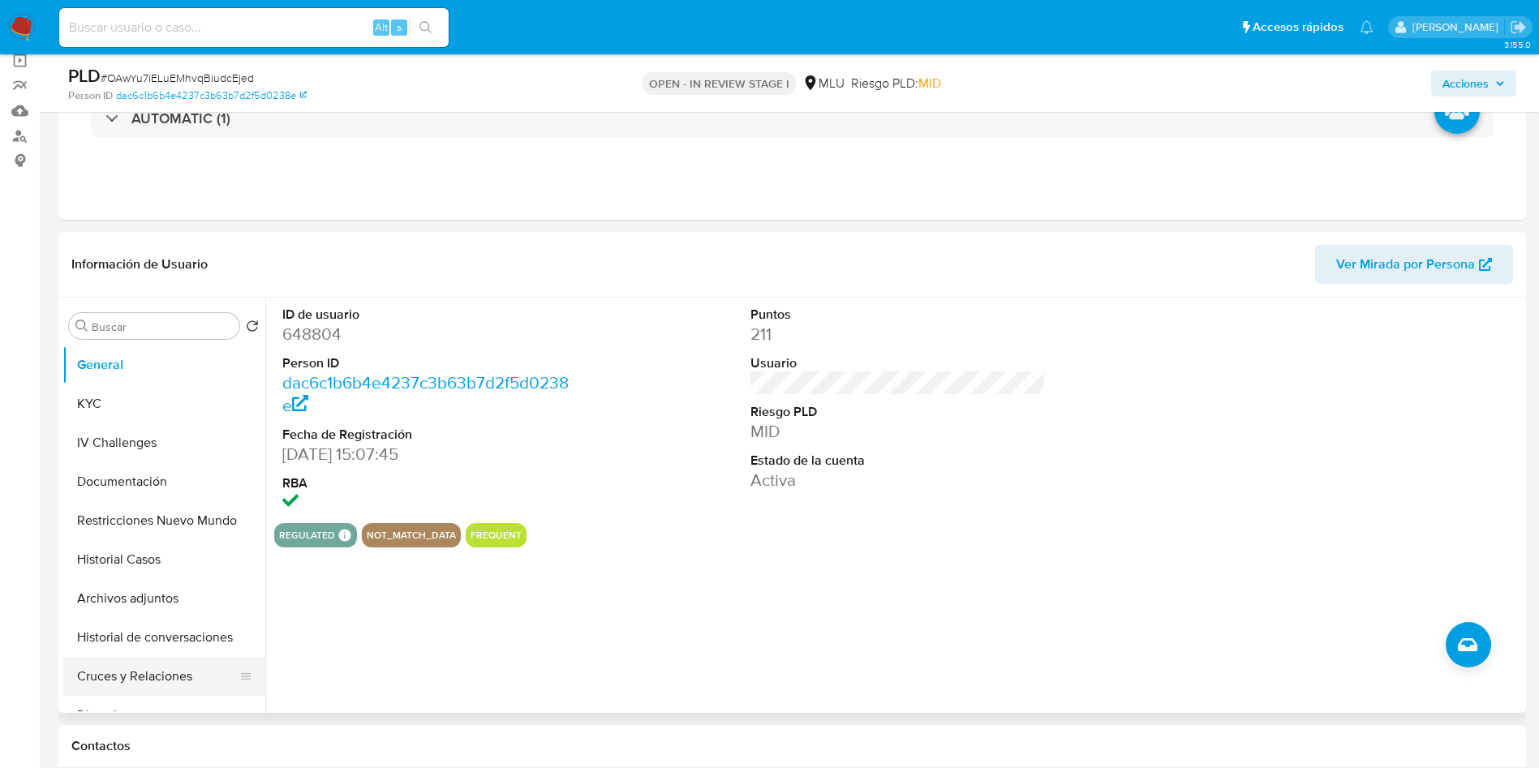
scroll to position [243, 0]
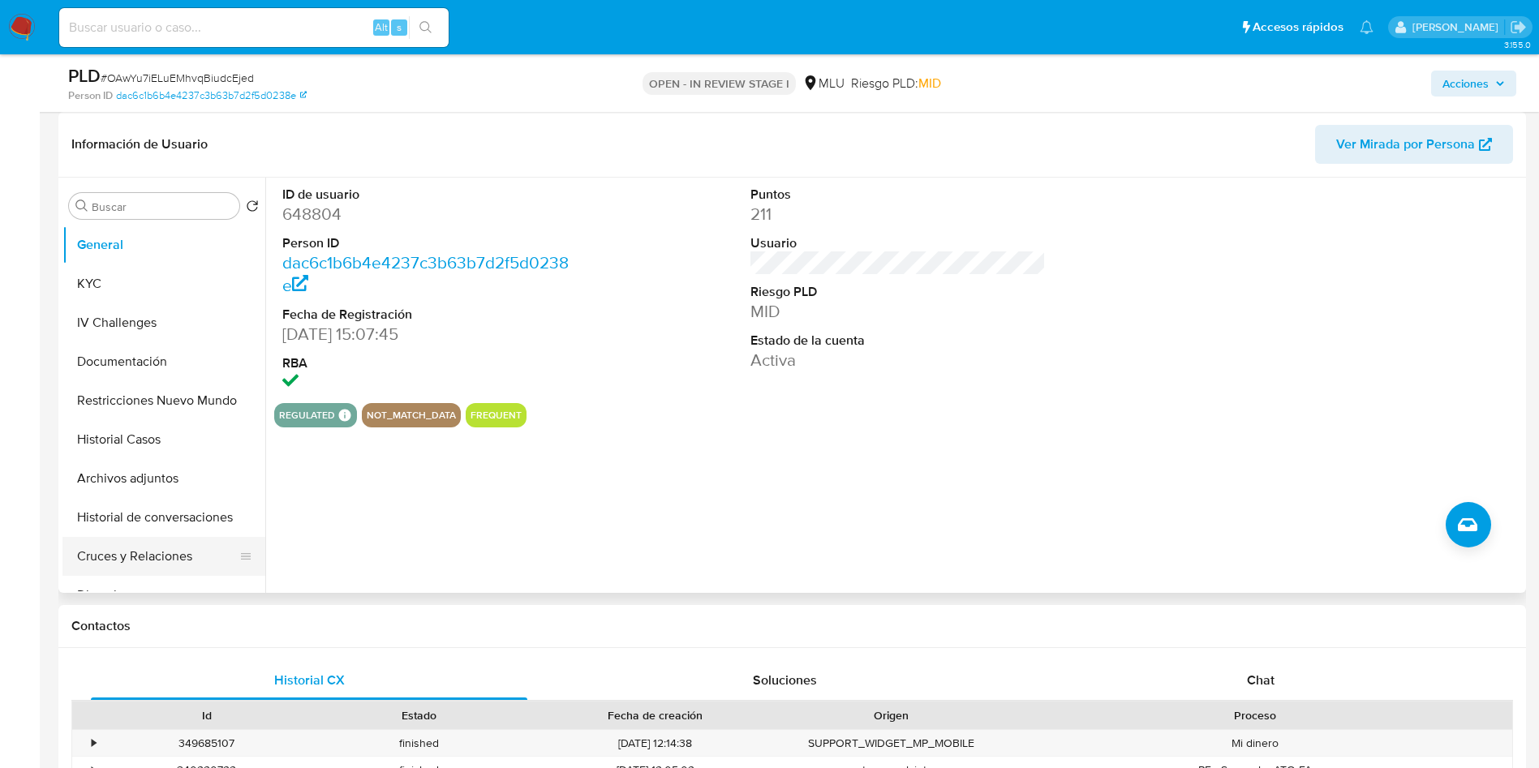
drag, startPoint x: 159, startPoint y: 426, endPoint x: 173, endPoint y: 569, distance: 143.5
click at [159, 426] on button "Historial Casos" at bounding box center [163, 439] width 203 height 39
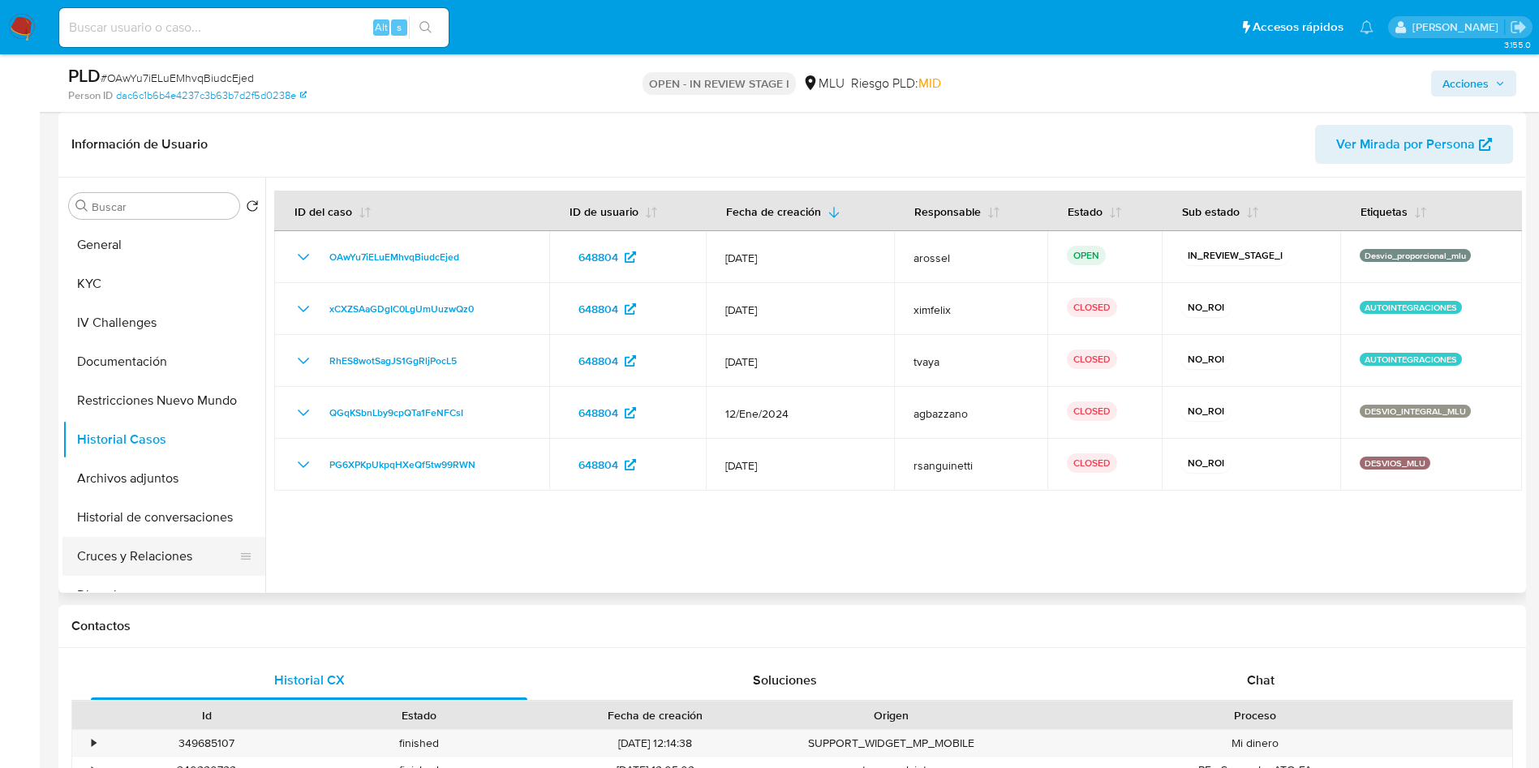
click at [147, 550] on button "Cruces y Relaciones" at bounding box center [157, 556] width 190 height 39
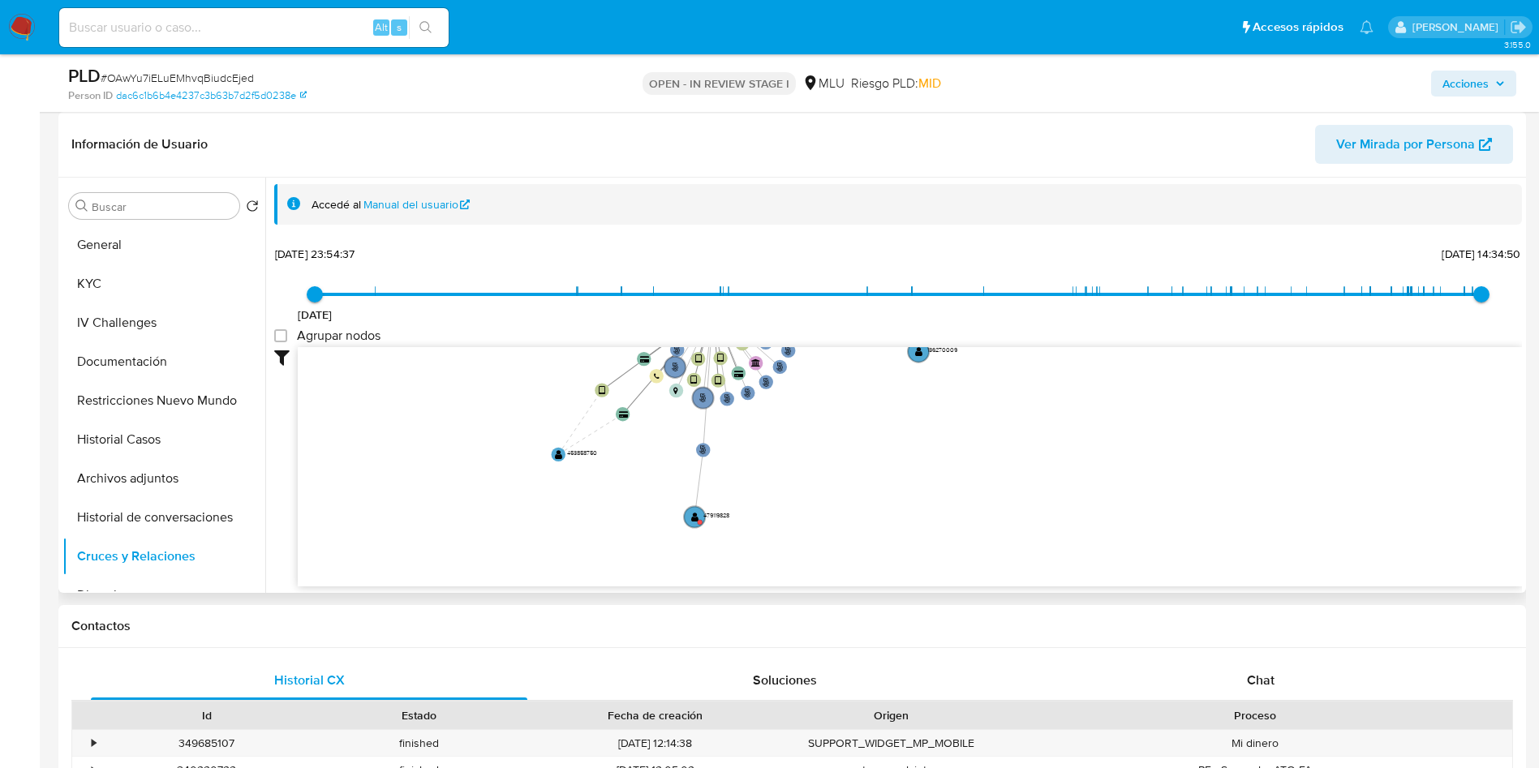
drag, startPoint x: 511, startPoint y: 424, endPoint x: 478, endPoint y: 290, distance: 138.8
click at [478, 290] on div "1/6/2021 1/6/2021, 23:54:37 3/8/2025, 14:34:50 Agrupar nodos Filtros Confianza …" at bounding box center [898, 414] width 1248 height 345
click at [697, 514] on text "" at bounding box center [695, 517] width 7 height 11
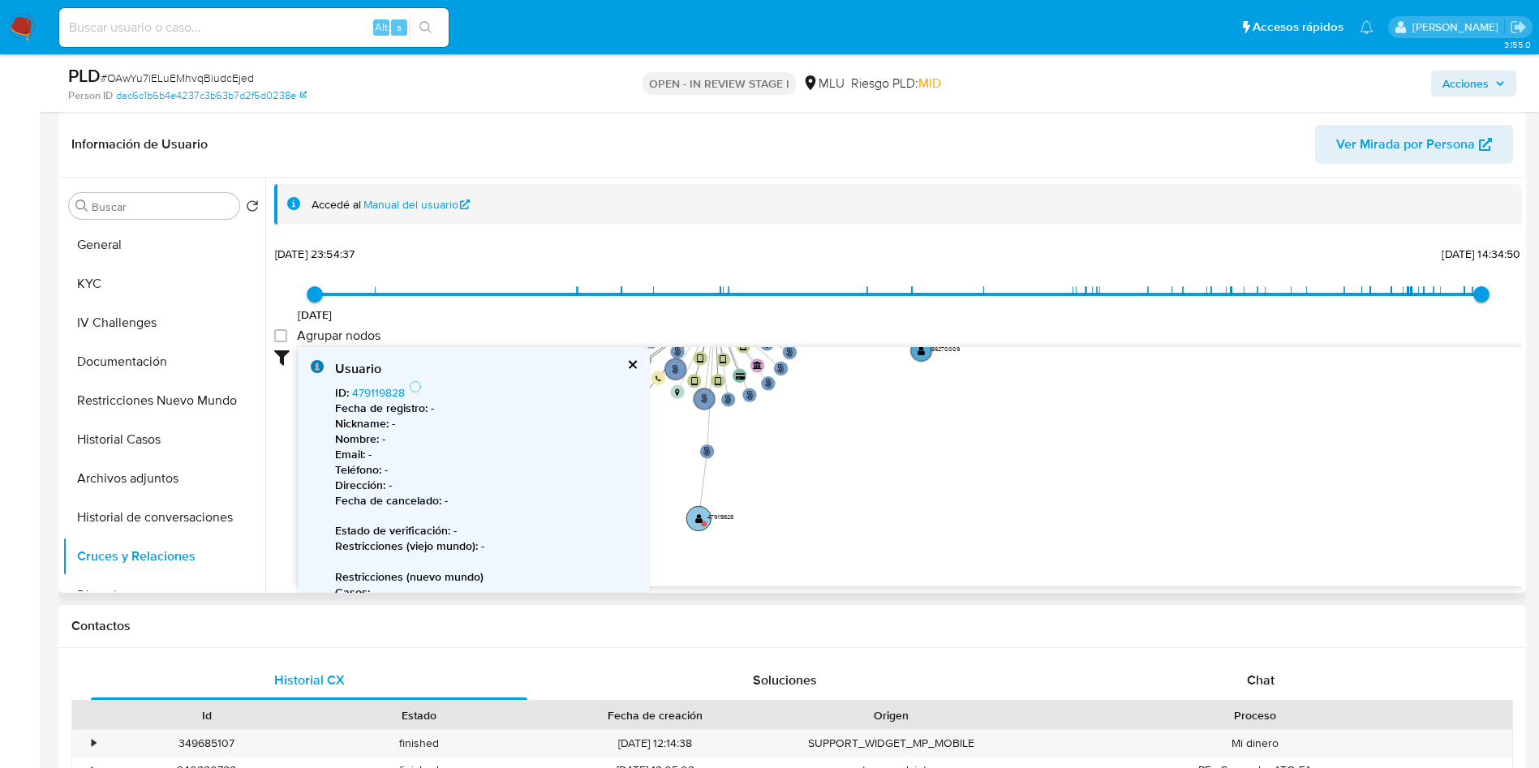
click at [706, 519] on circle at bounding box center [699, 518] width 24 height 24
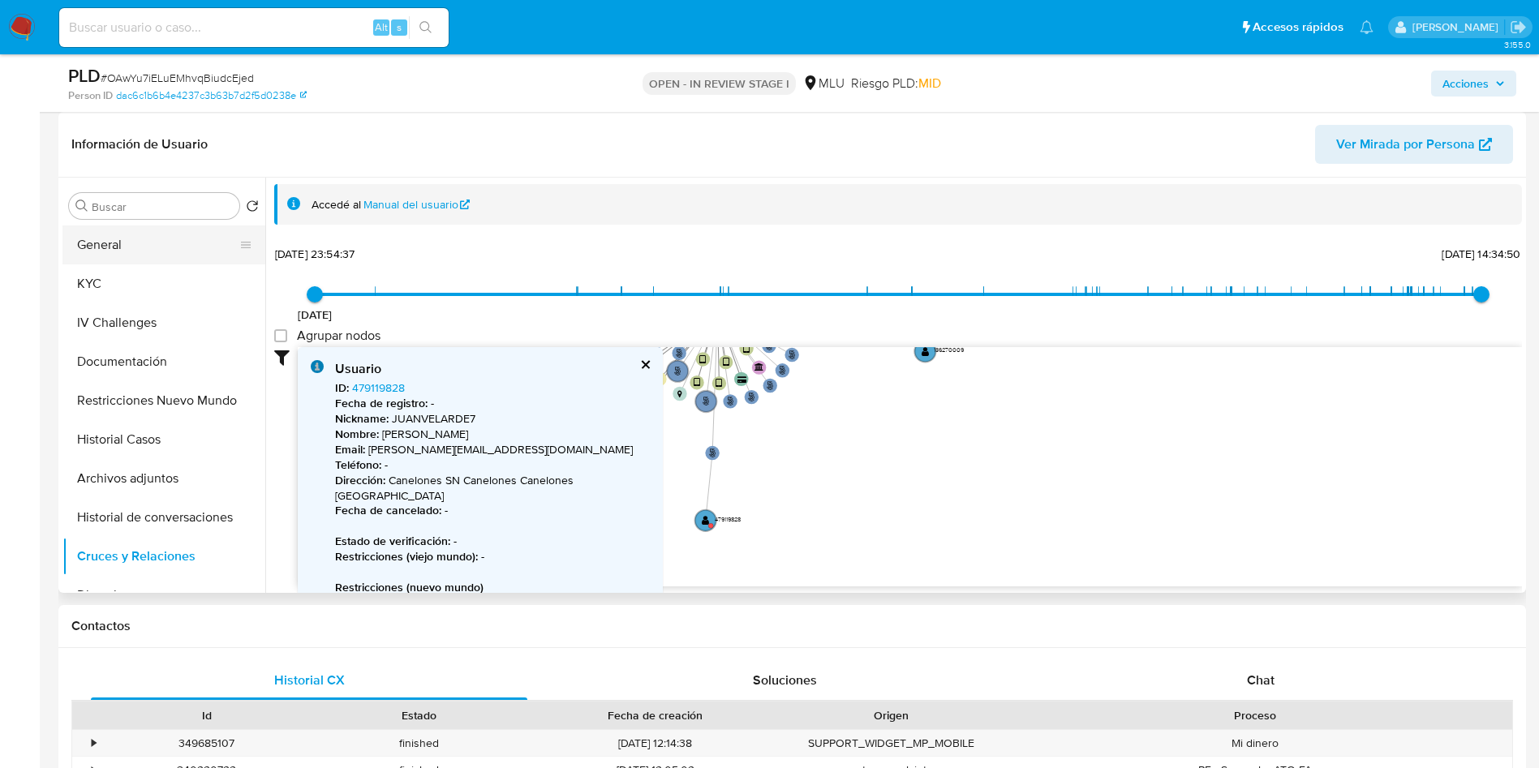
click at [114, 252] on button "General" at bounding box center [157, 245] width 190 height 39
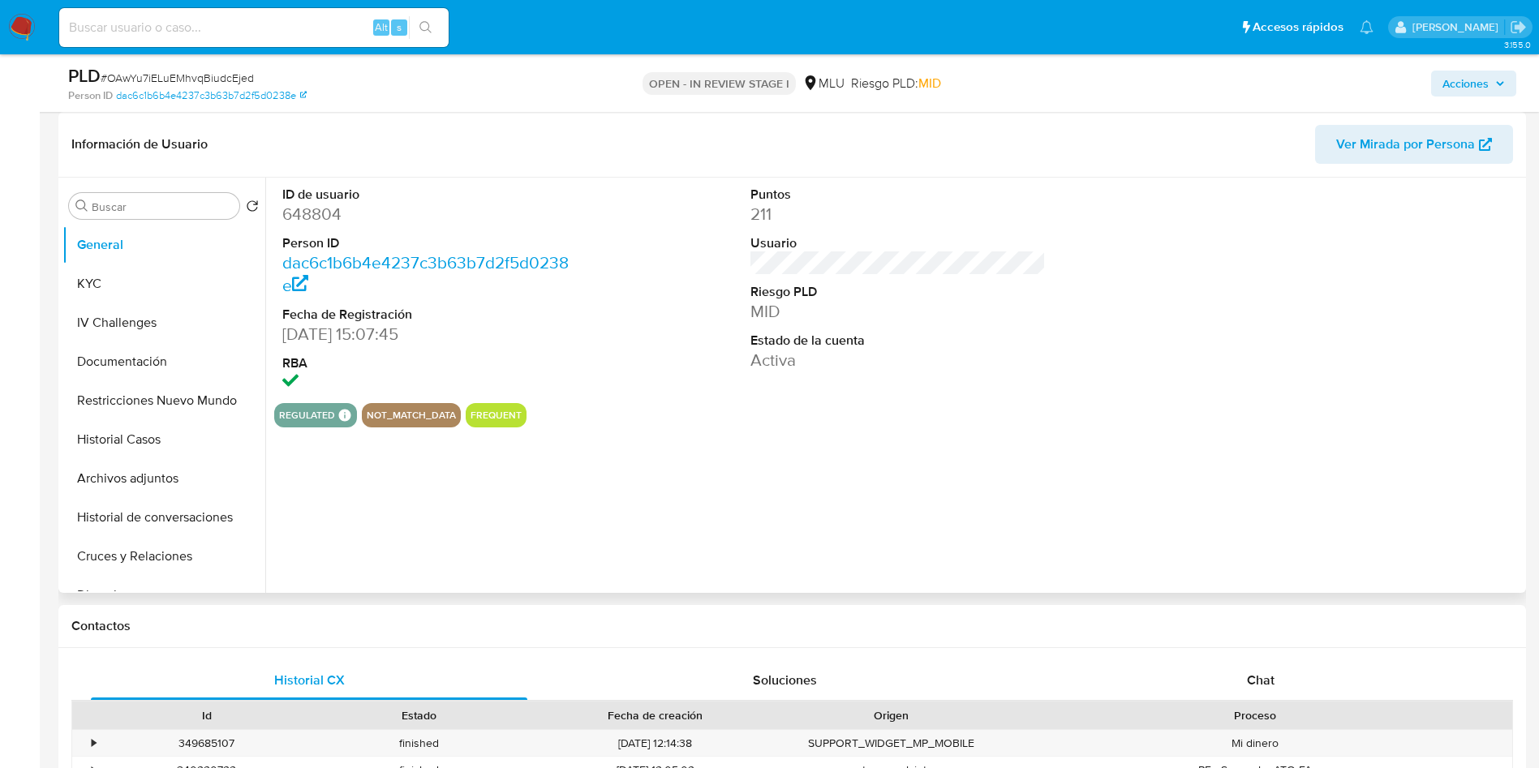
click at [313, 200] on dt "ID de usuario" at bounding box center [430, 195] width 296 height 18
click at [320, 219] on dd "648804" at bounding box center [430, 214] width 296 height 23
click at [321, 218] on dd "648804" at bounding box center [430, 214] width 296 height 23
copy dd "648804"
click at [130, 282] on button "KYC" at bounding box center [157, 284] width 190 height 39
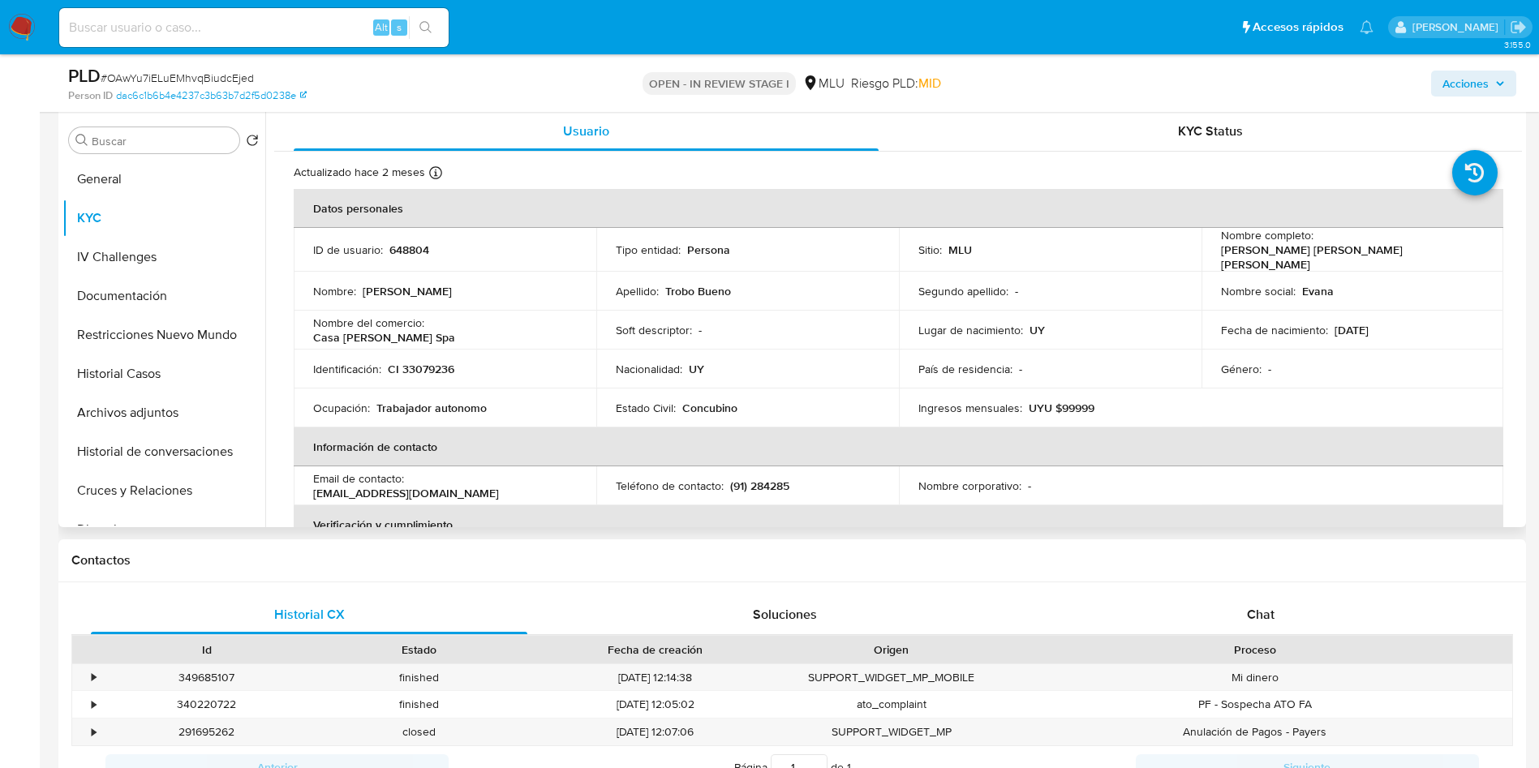
scroll to position [365, 0]
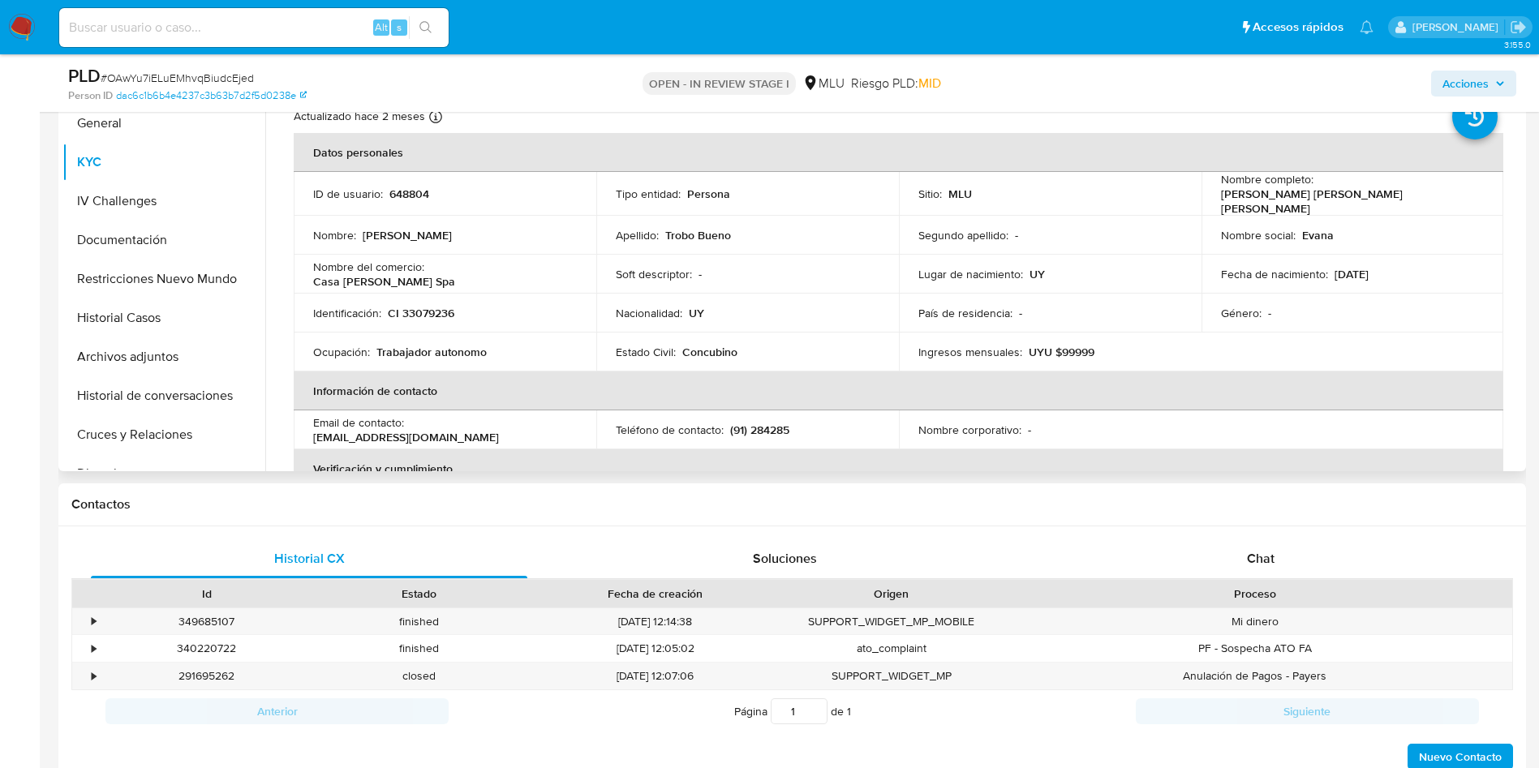
click at [394, 193] on p "648804" at bounding box center [410, 191] width 40 height 15
drag, startPoint x: 394, startPoint y: 194, endPoint x: 451, endPoint y: 335, distance: 152.2
click at [396, 197] on p "648804" at bounding box center [410, 191] width 40 height 15
copy p "648804"
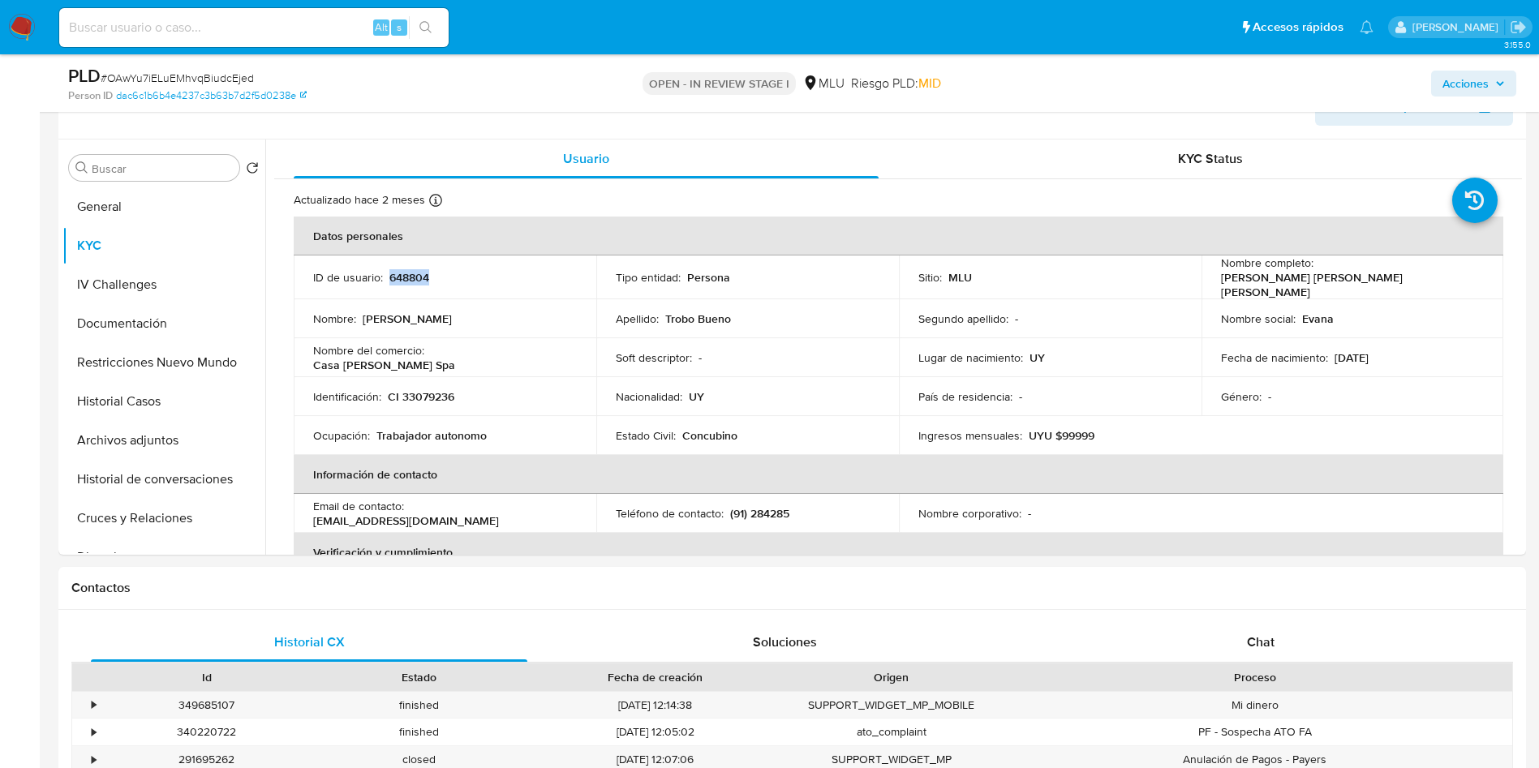
scroll to position [243, 0]
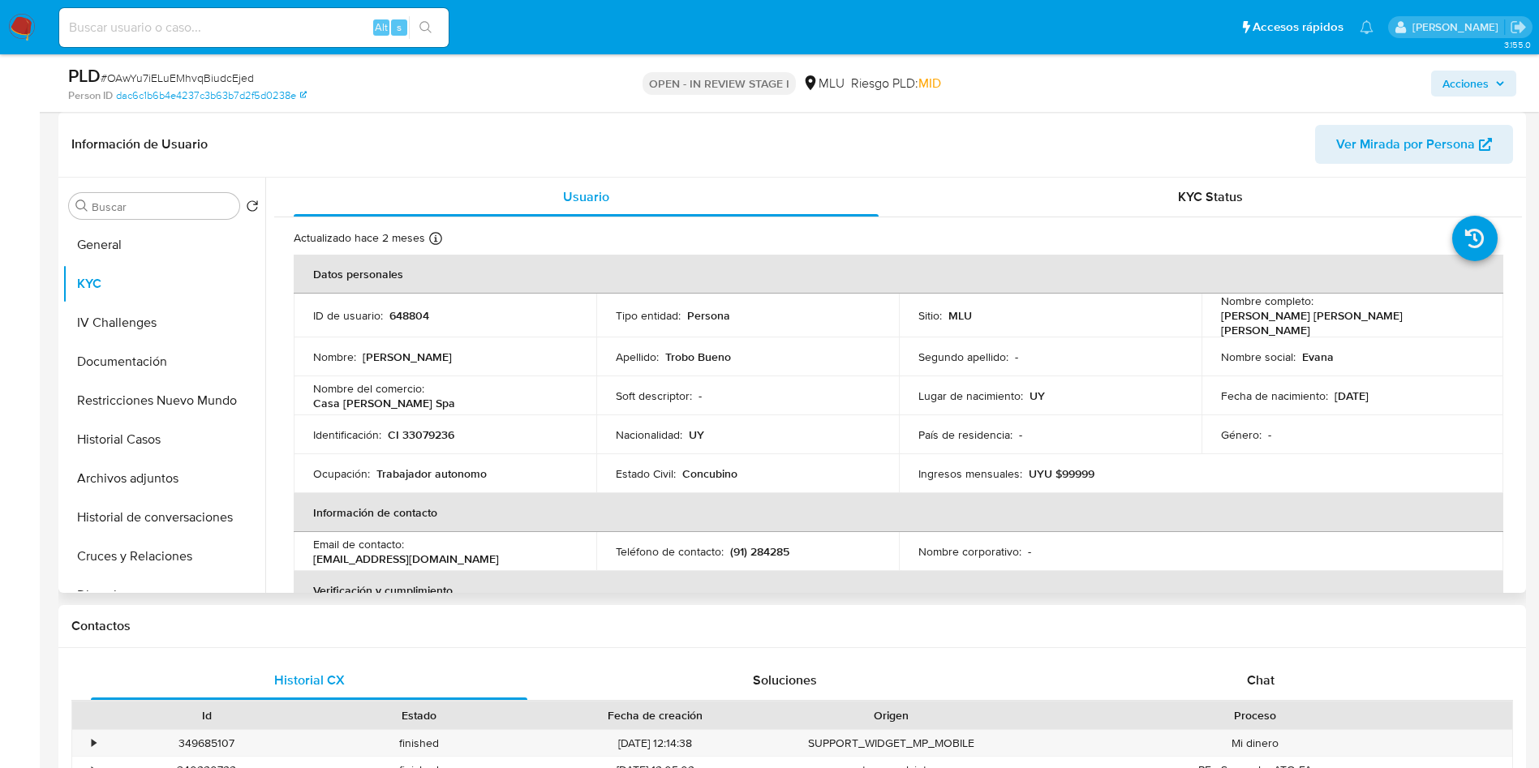
click at [643, 484] on td "Estado Civil : Concubino" at bounding box center [747, 469] width 303 height 39
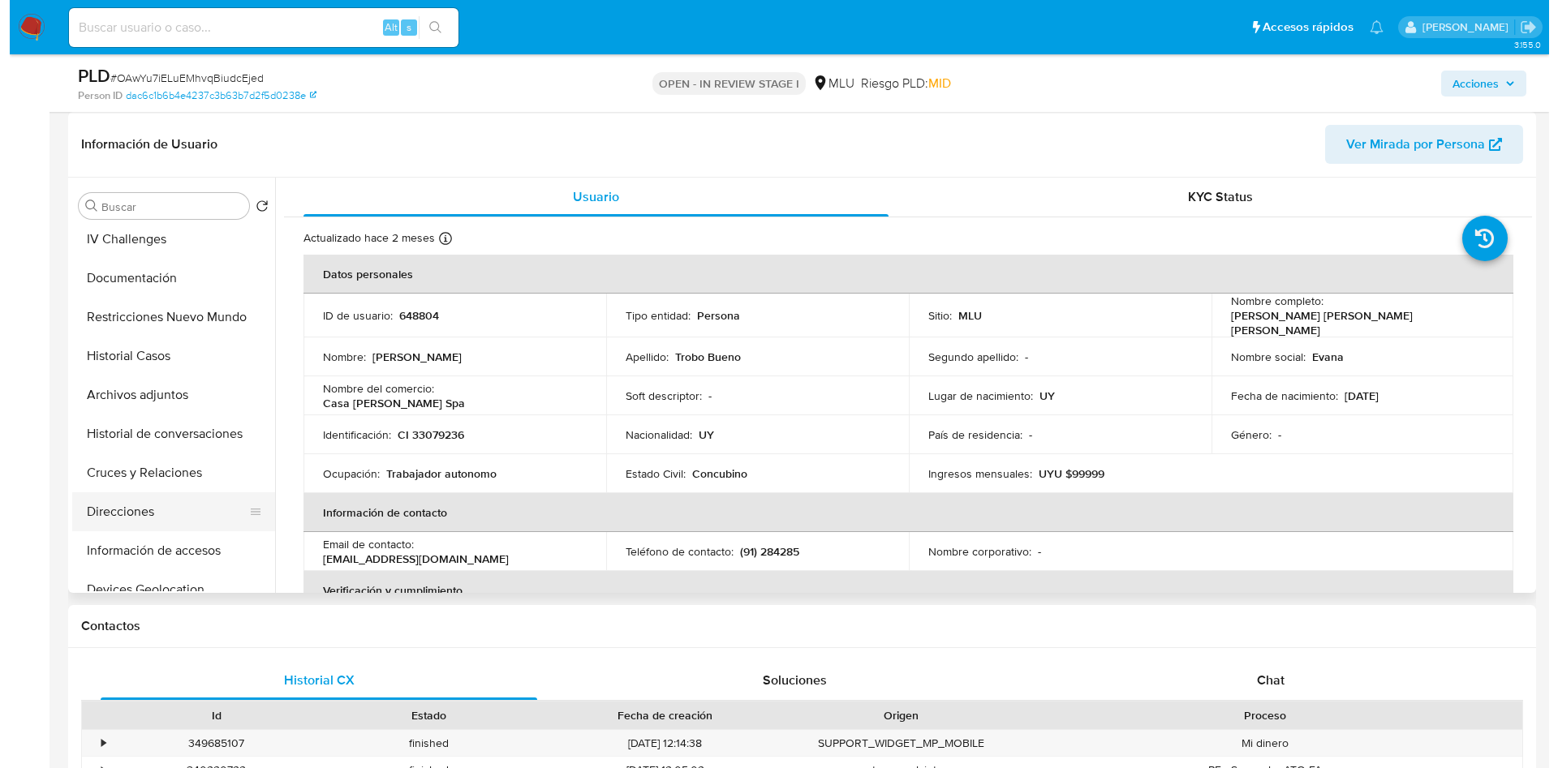
scroll to position [122, 0]
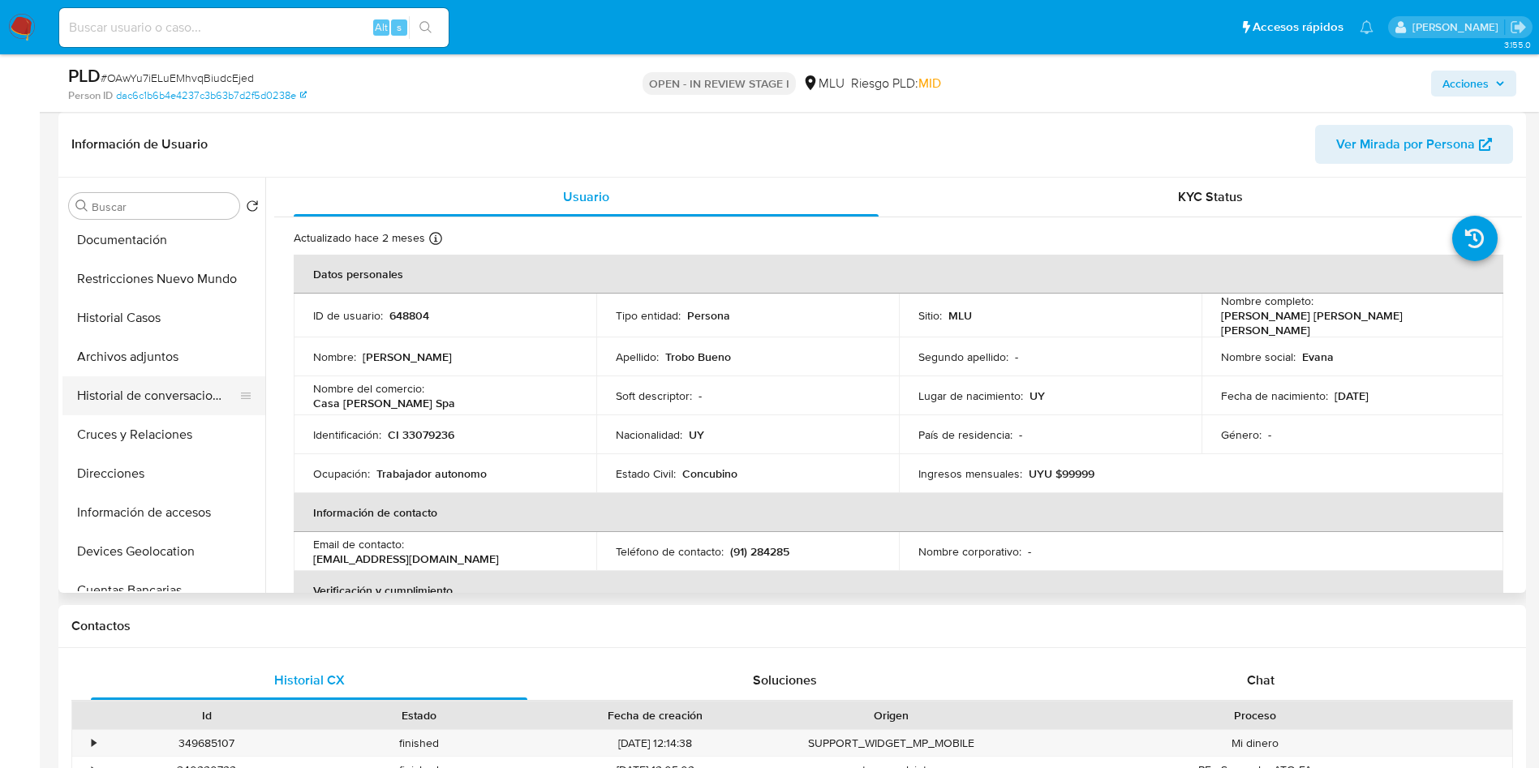
click at [159, 390] on button "Historial de conversaciones" at bounding box center [157, 396] width 190 height 39
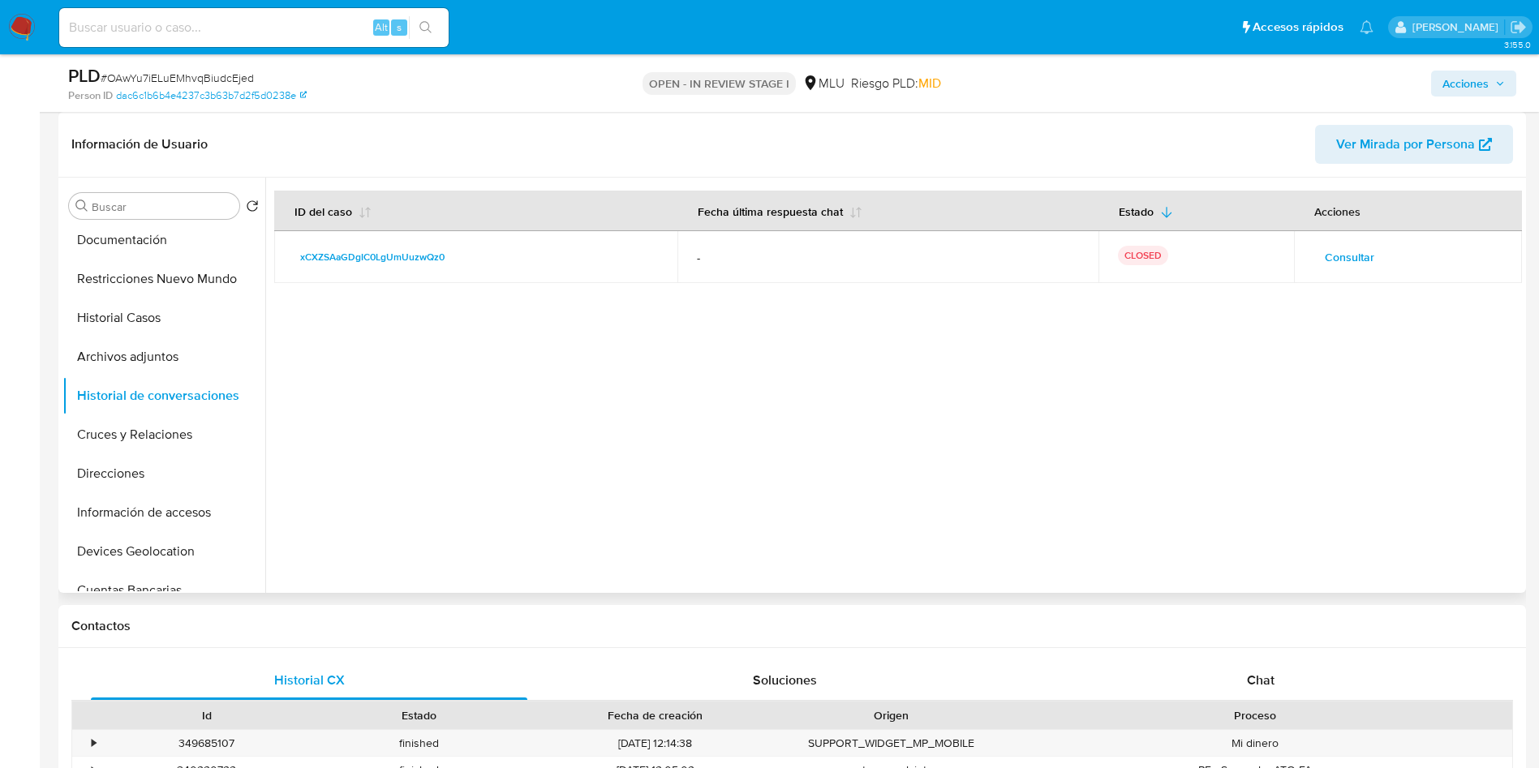
click at [1365, 233] on td "Consultar" at bounding box center [1408, 257] width 228 height 52
click at [1349, 246] on span "Consultar" at bounding box center [1350, 257] width 50 height 23
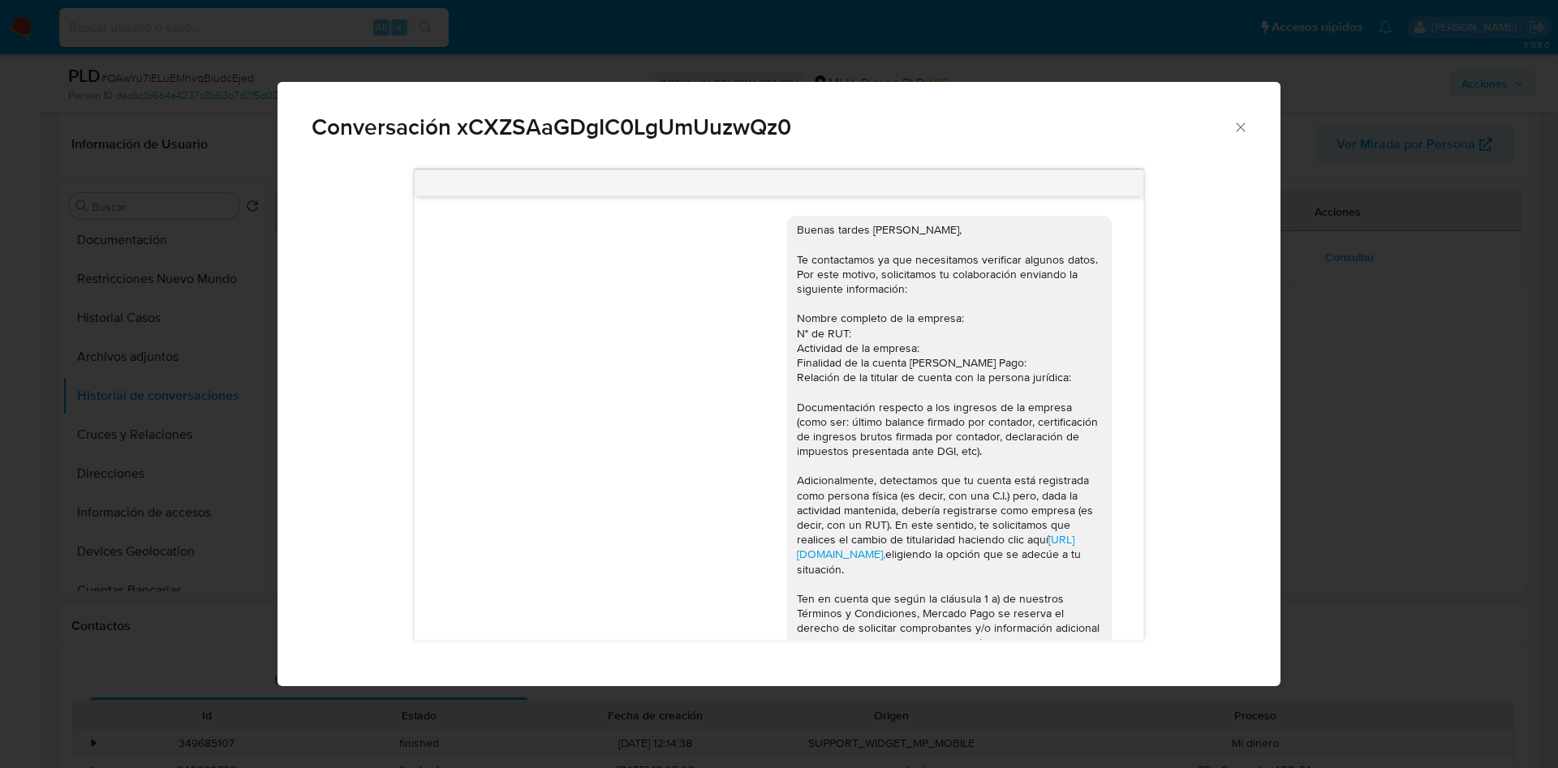
scroll to position [892, 0]
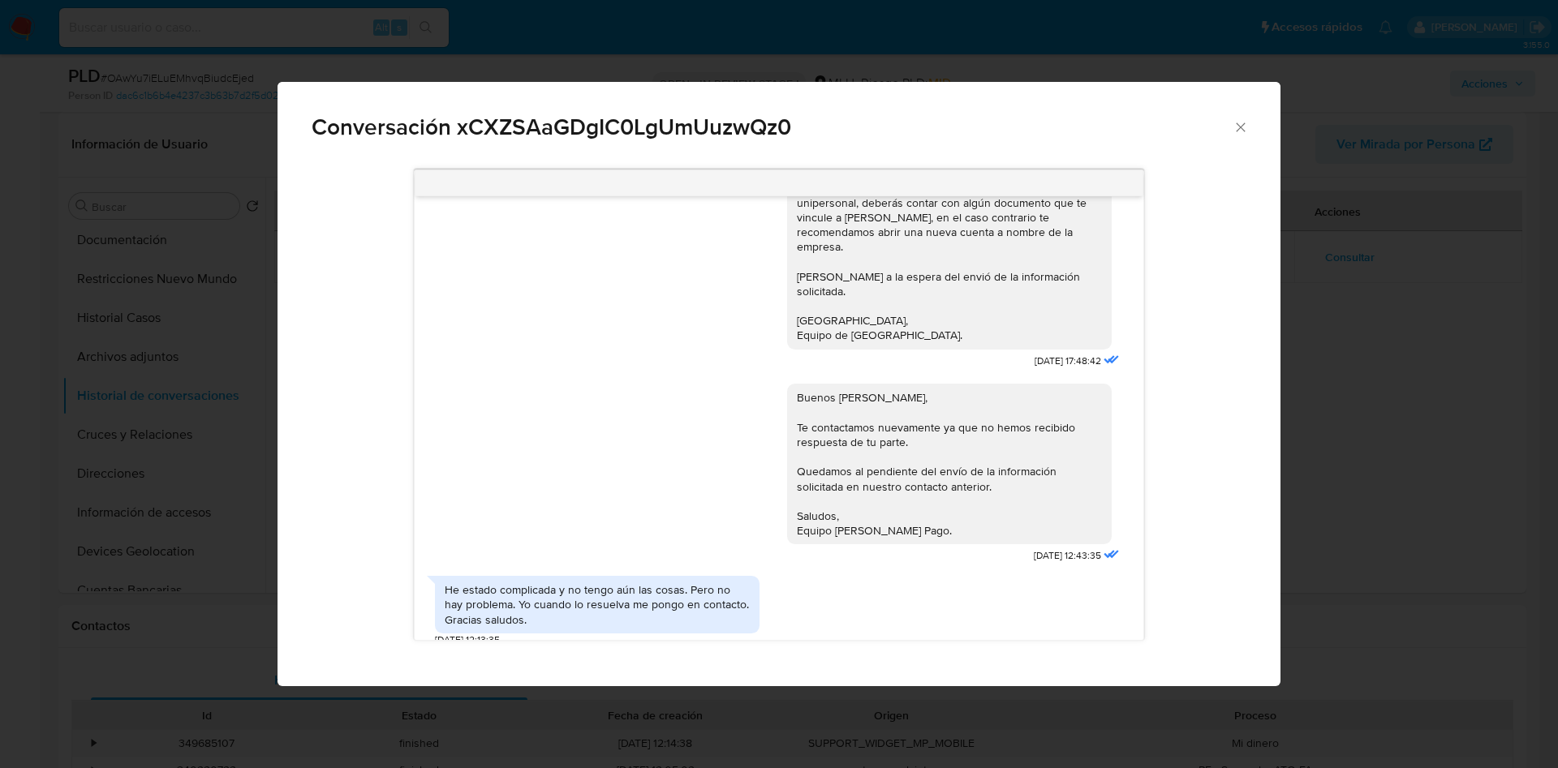
click at [581, 605] on div "He estado complicada y no tengo aún las cosas. Pero no hay problema. Yo cuando …" at bounding box center [597, 590] width 305 height 45
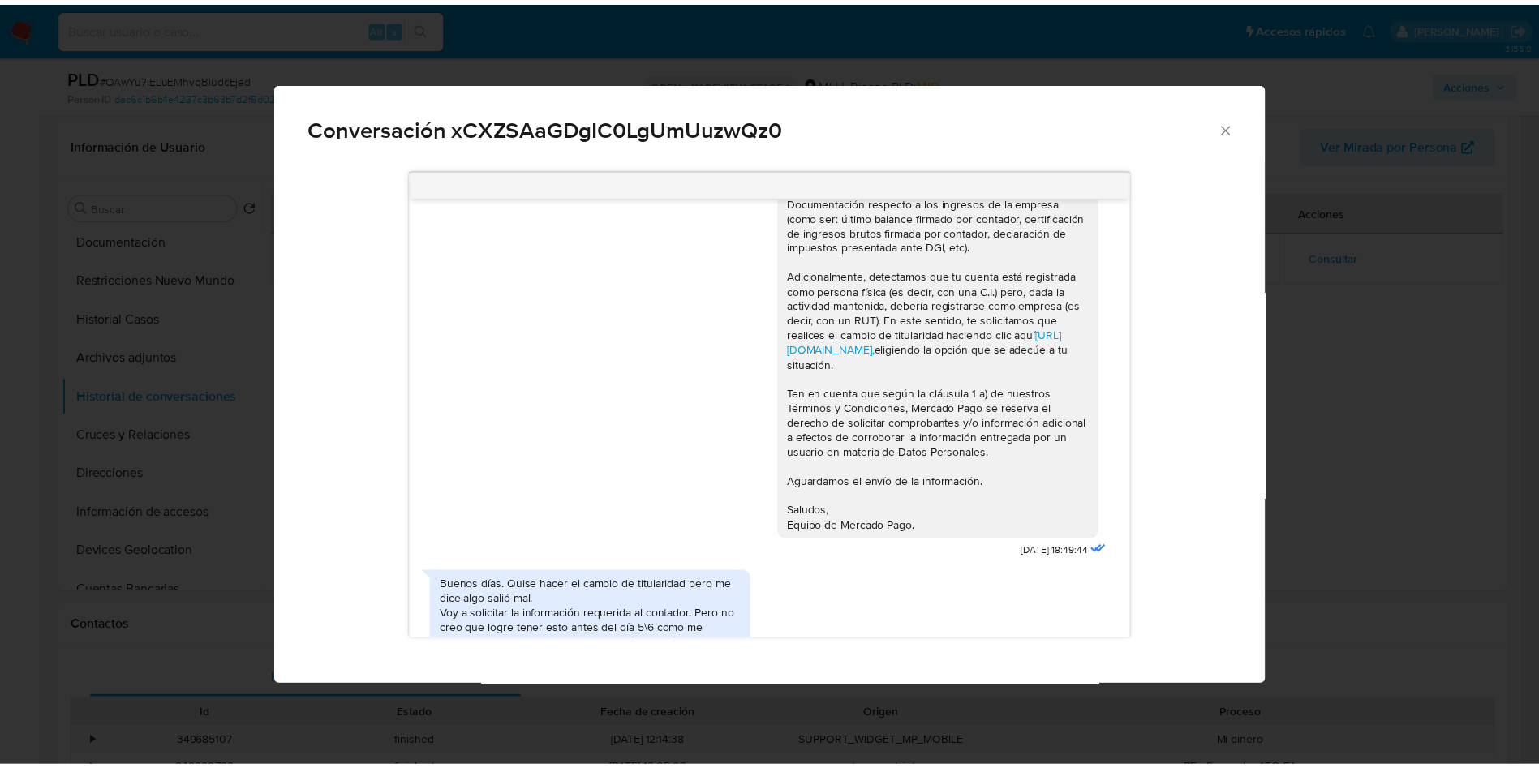
scroll to position [487, 0]
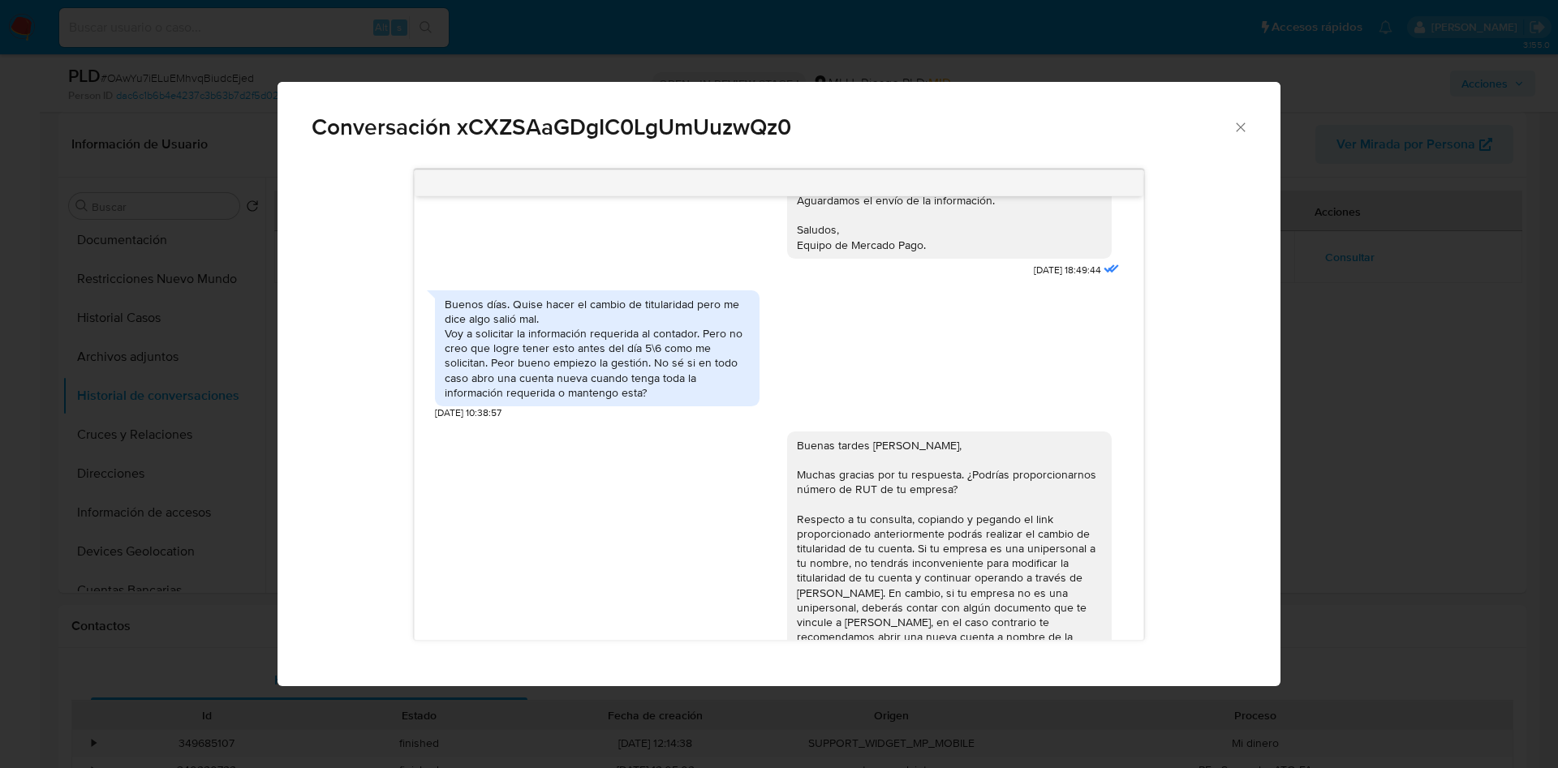
click at [1455, 342] on div "Conversación xCXZSAaGDgIC0LgUmUuzwQz0 Buenas tardes Evana, Te contactamos ya qu…" at bounding box center [779, 384] width 1558 height 768
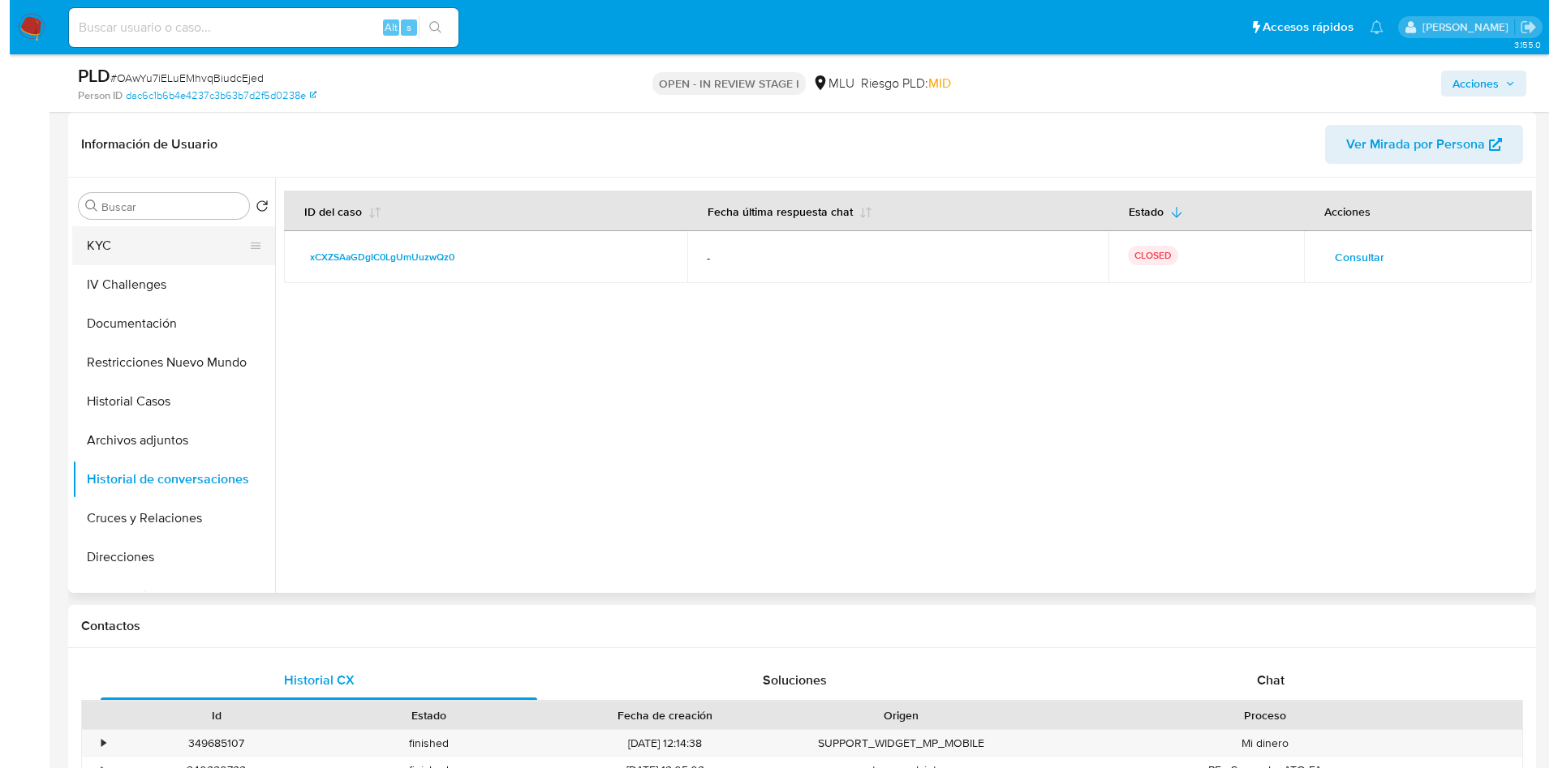
scroll to position [0, 0]
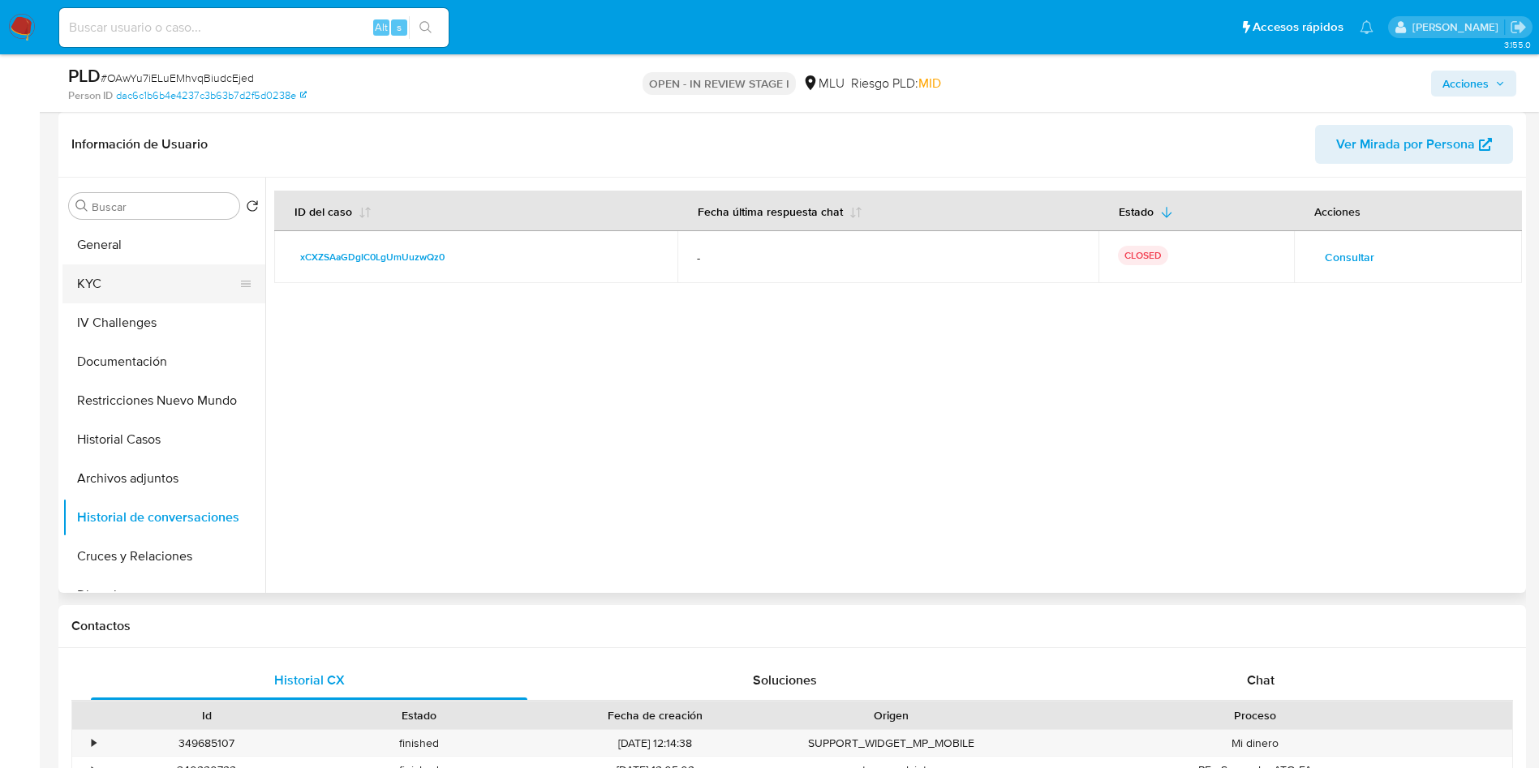
click at [159, 269] on button "KYC" at bounding box center [157, 284] width 190 height 39
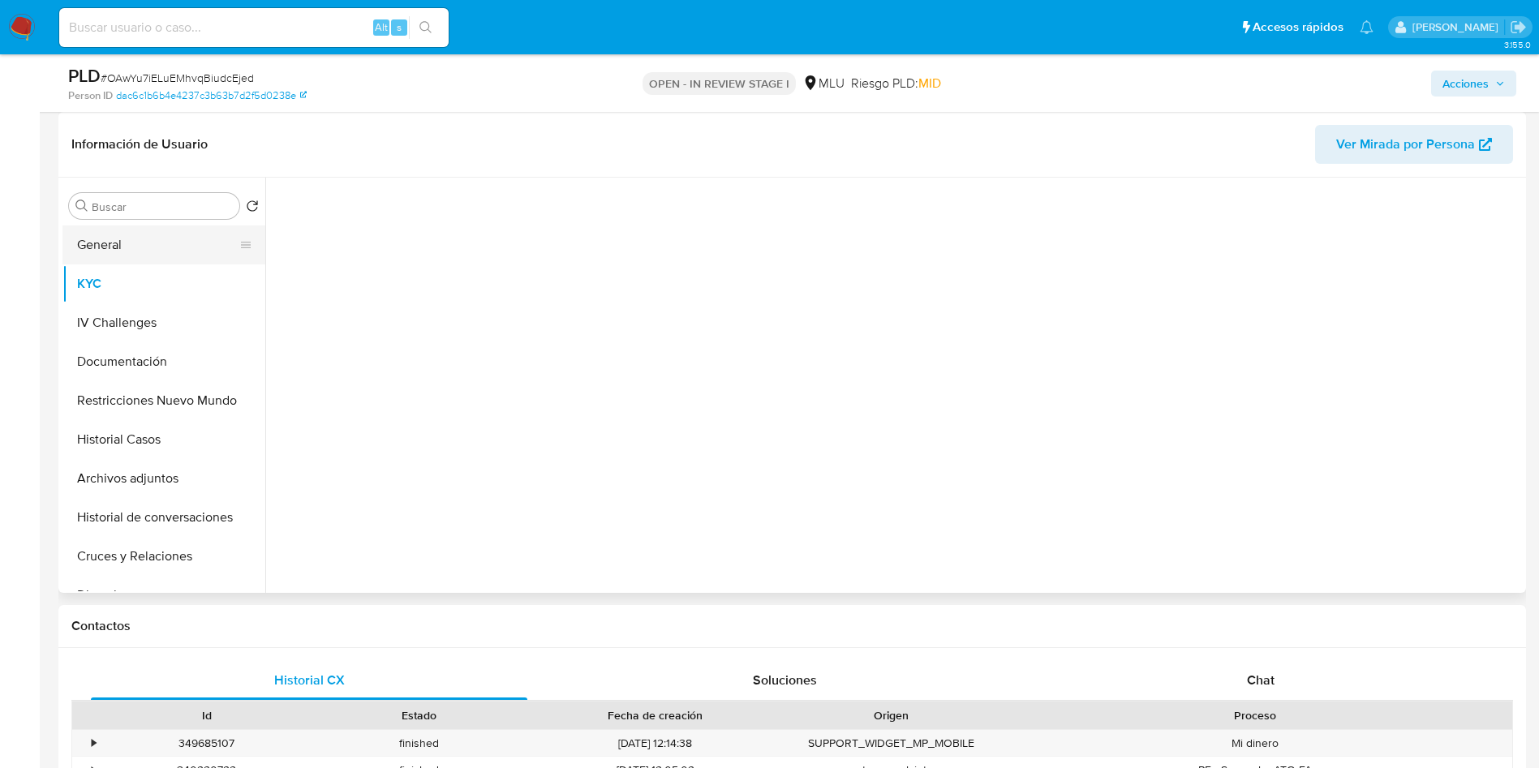
click at [156, 241] on button "General" at bounding box center [157, 245] width 190 height 39
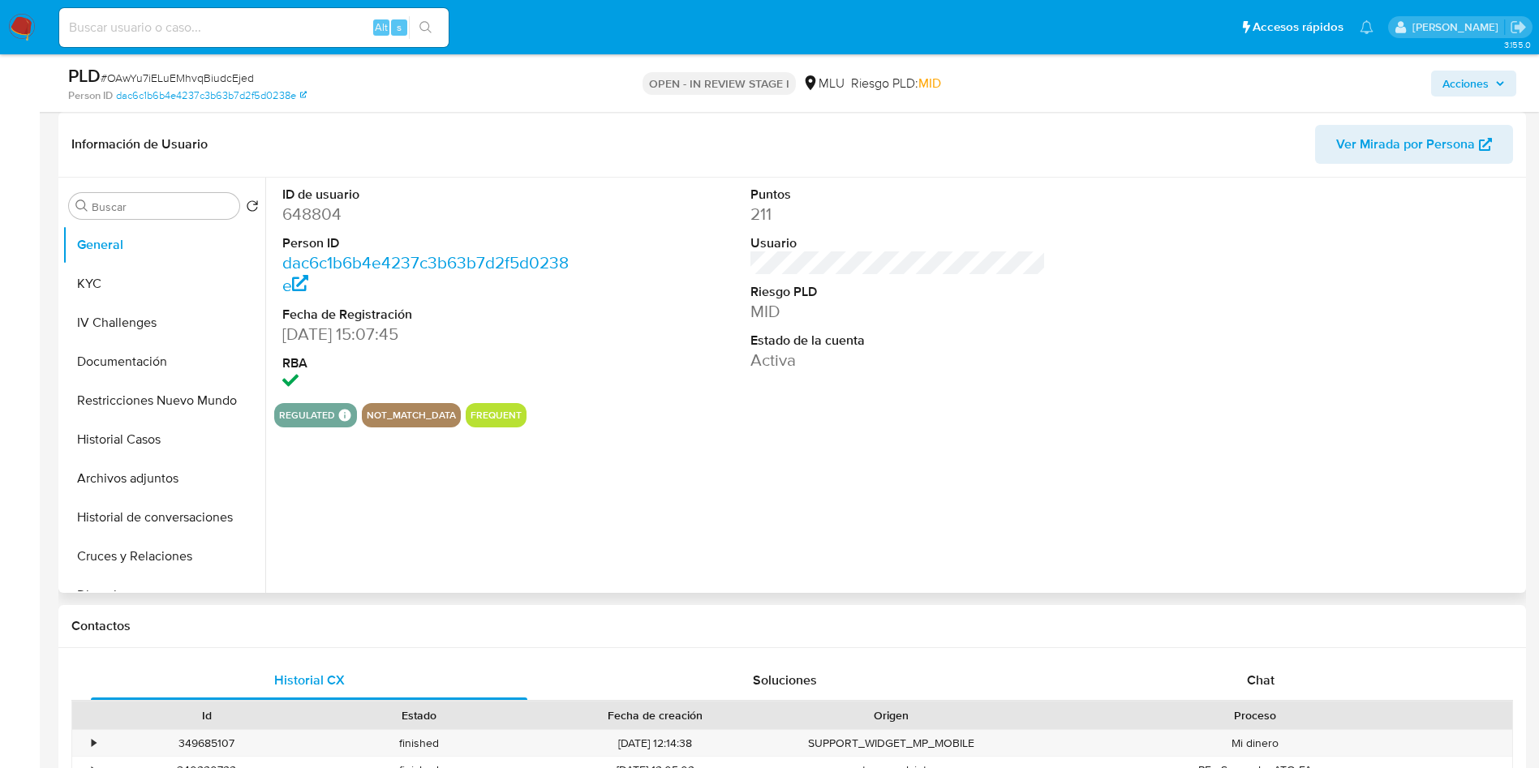
click at [328, 217] on dd "648804" at bounding box center [430, 214] width 296 height 23
drag, startPoint x: 328, startPoint y: 217, endPoint x: 318, endPoint y: 218, distance: 9.9
click at [325, 217] on dd "648804" at bounding box center [430, 214] width 296 height 23
click at [288, 219] on dd "648804" at bounding box center [430, 214] width 296 height 23
drag, startPoint x: 288, startPoint y: 219, endPoint x: 321, endPoint y: 245, distance: 41.6
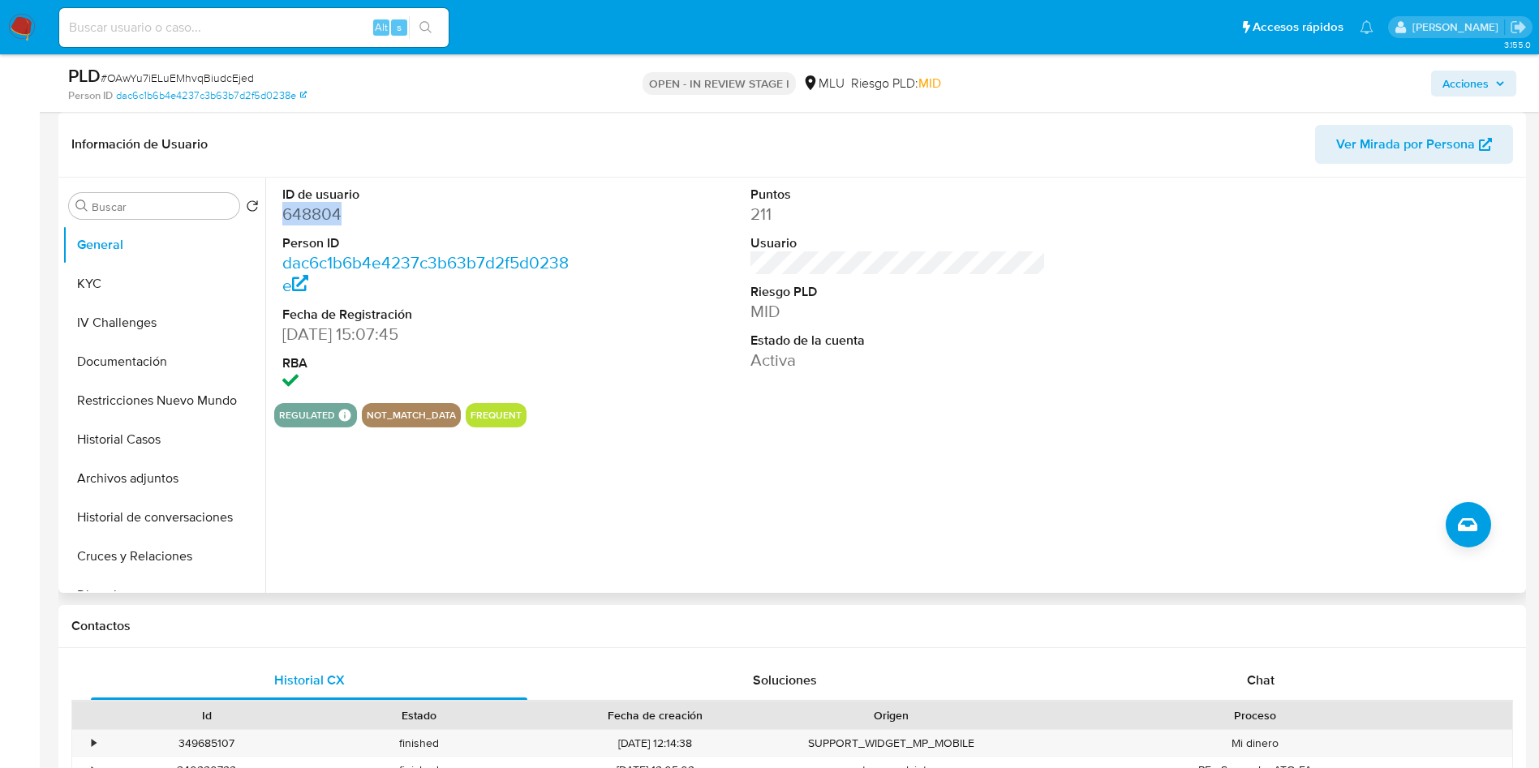
click at [289, 220] on dd "648804" at bounding box center [430, 214] width 296 height 23
drag, startPoint x: 97, startPoint y: 291, endPoint x: 124, endPoint y: 277, distance: 30.5
click at [97, 290] on button "KYC" at bounding box center [157, 284] width 190 height 39
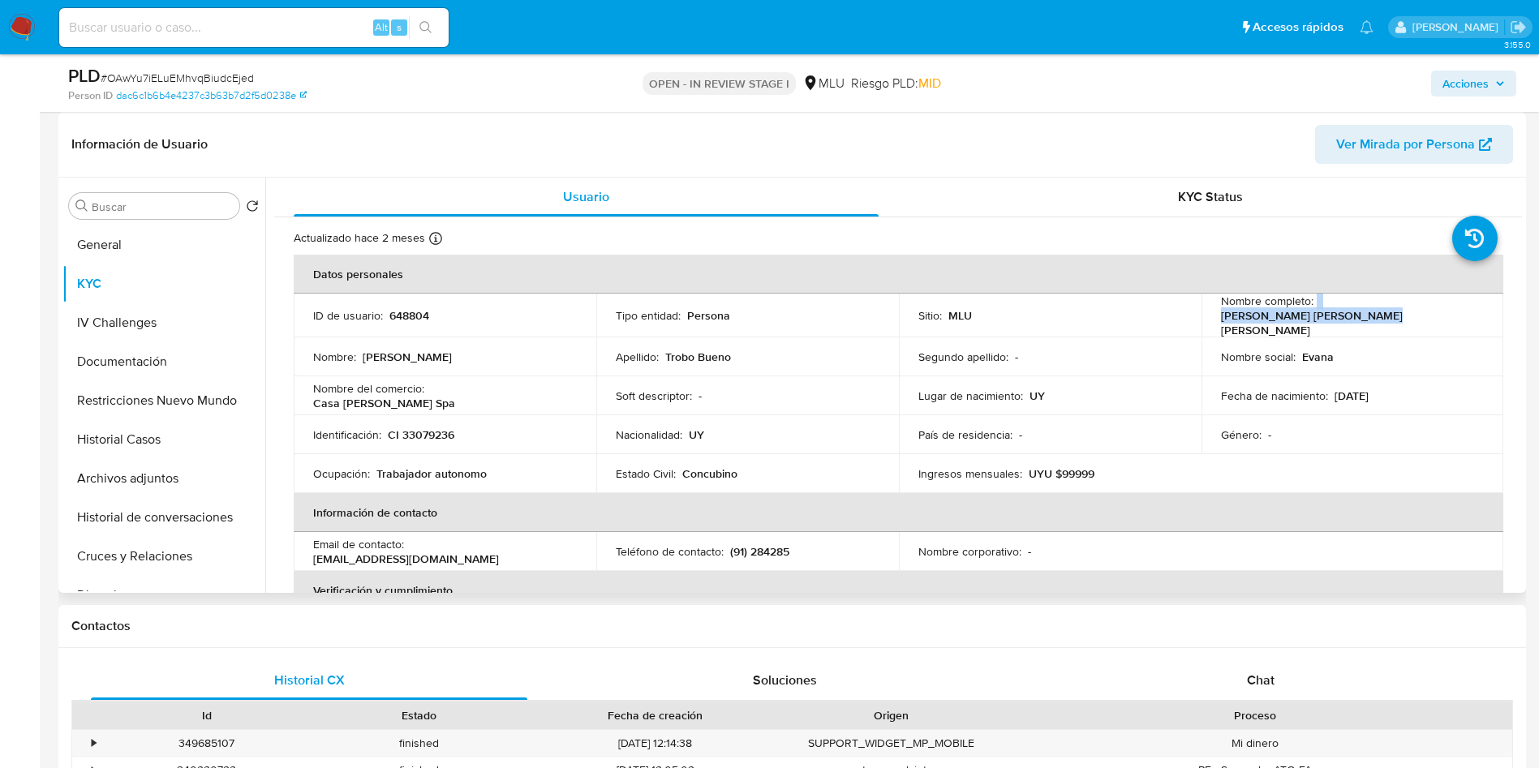
drag, startPoint x: 1313, startPoint y: 318, endPoint x: 1491, endPoint y: 309, distance: 178.7
click at [1493, 313] on td "Nombre completo : Evana Valentina Trobo Bueno" at bounding box center [1353, 313] width 303 height 39
copy div "Evana Valentina Trobo Bueno"
click at [163, 458] on button "Historial Casos" at bounding box center [157, 439] width 190 height 39
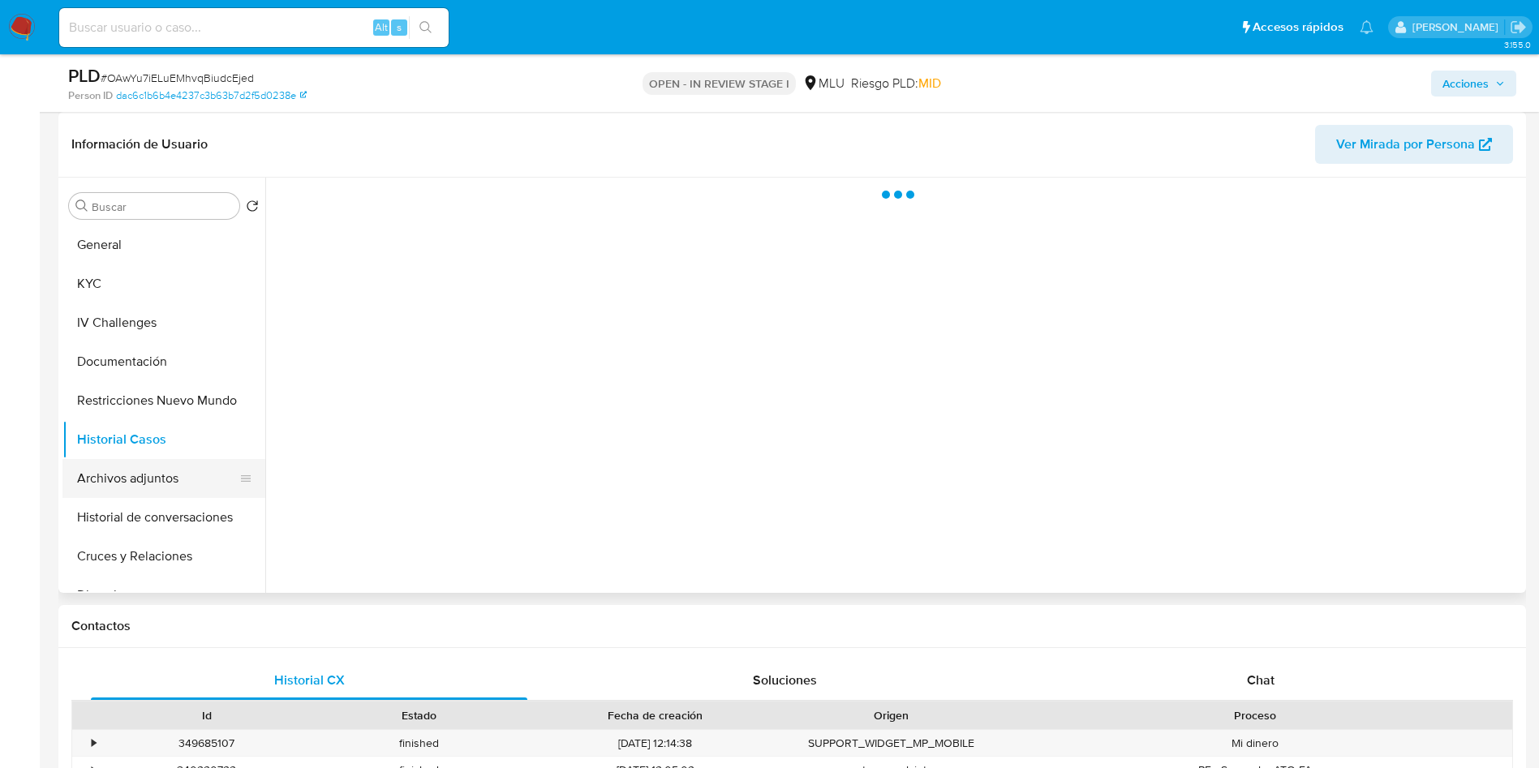
click at [166, 488] on button "Archivos adjuntos" at bounding box center [157, 478] width 190 height 39
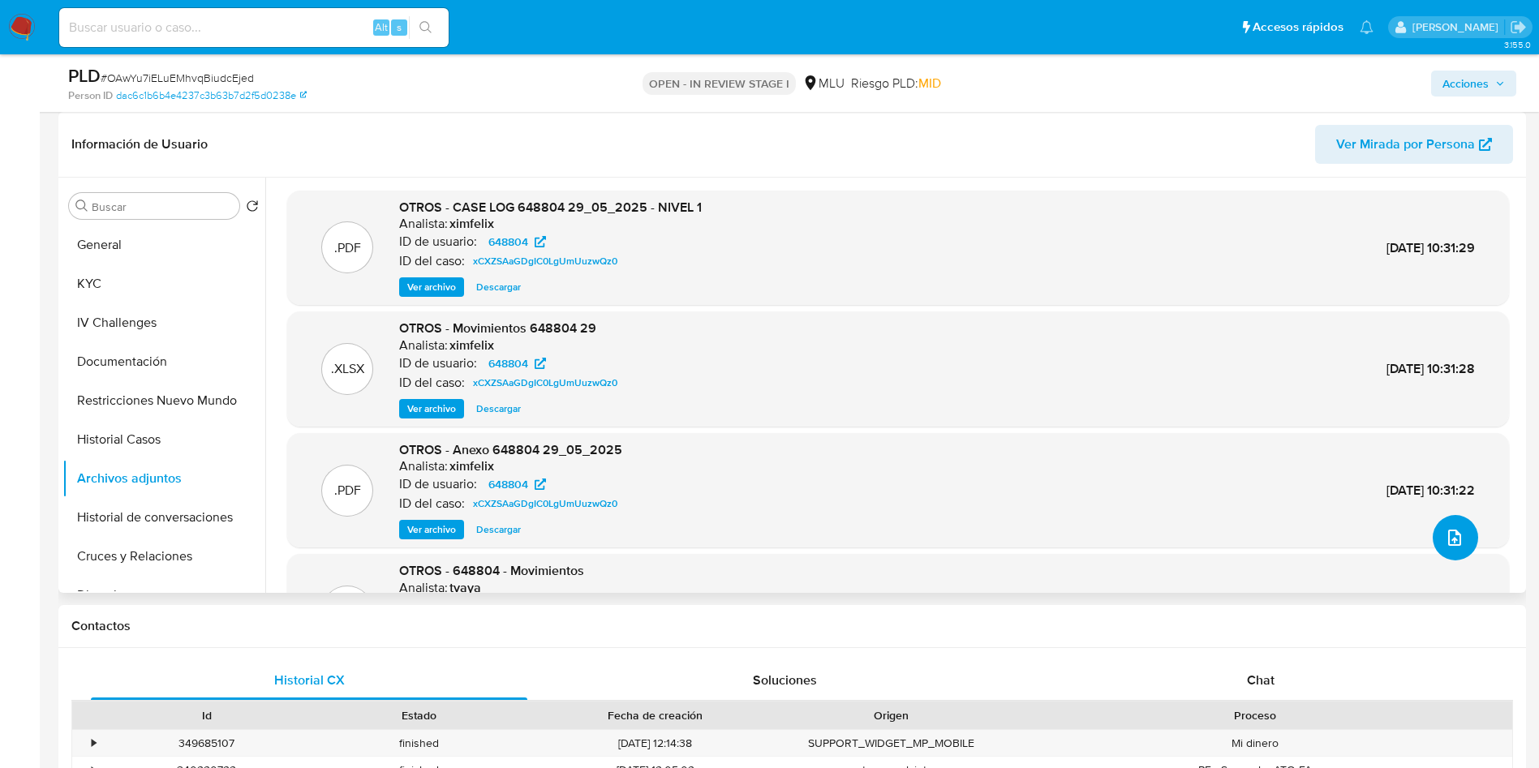
click at [1451, 549] on button "upload-file" at bounding box center [1455, 537] width 45 height 45
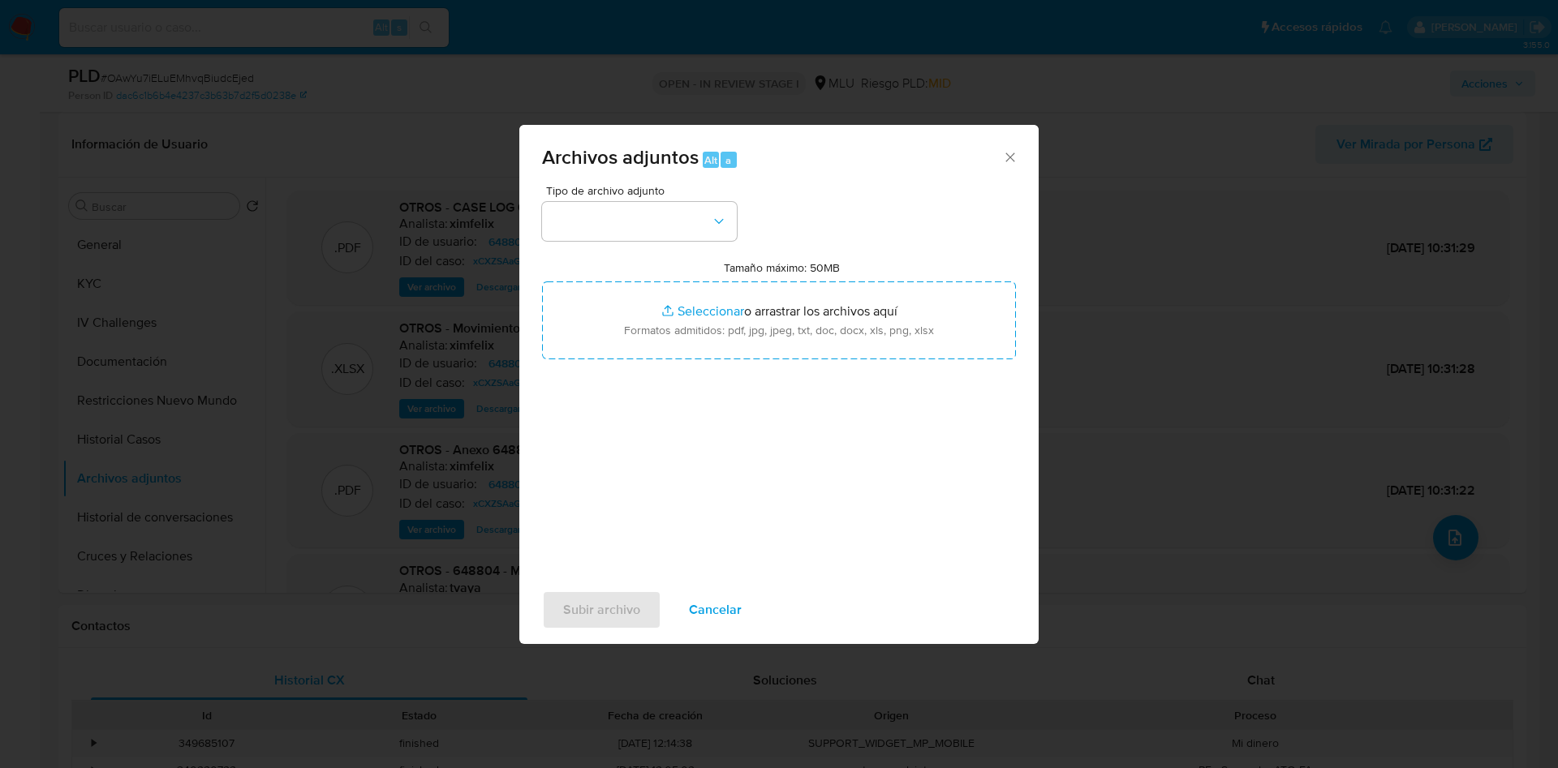
drag, startPoint x: 943, startPoint y: 359, endPoint x: 936, endPoint y: 405, distance: 45.9
click at [936, 355] on div "Tipo de archivo adjunto Tamaño máximo: 50MB Seleccionar archivos Seleccionar o …" at bounding box center [779, 376] width 474 height 383
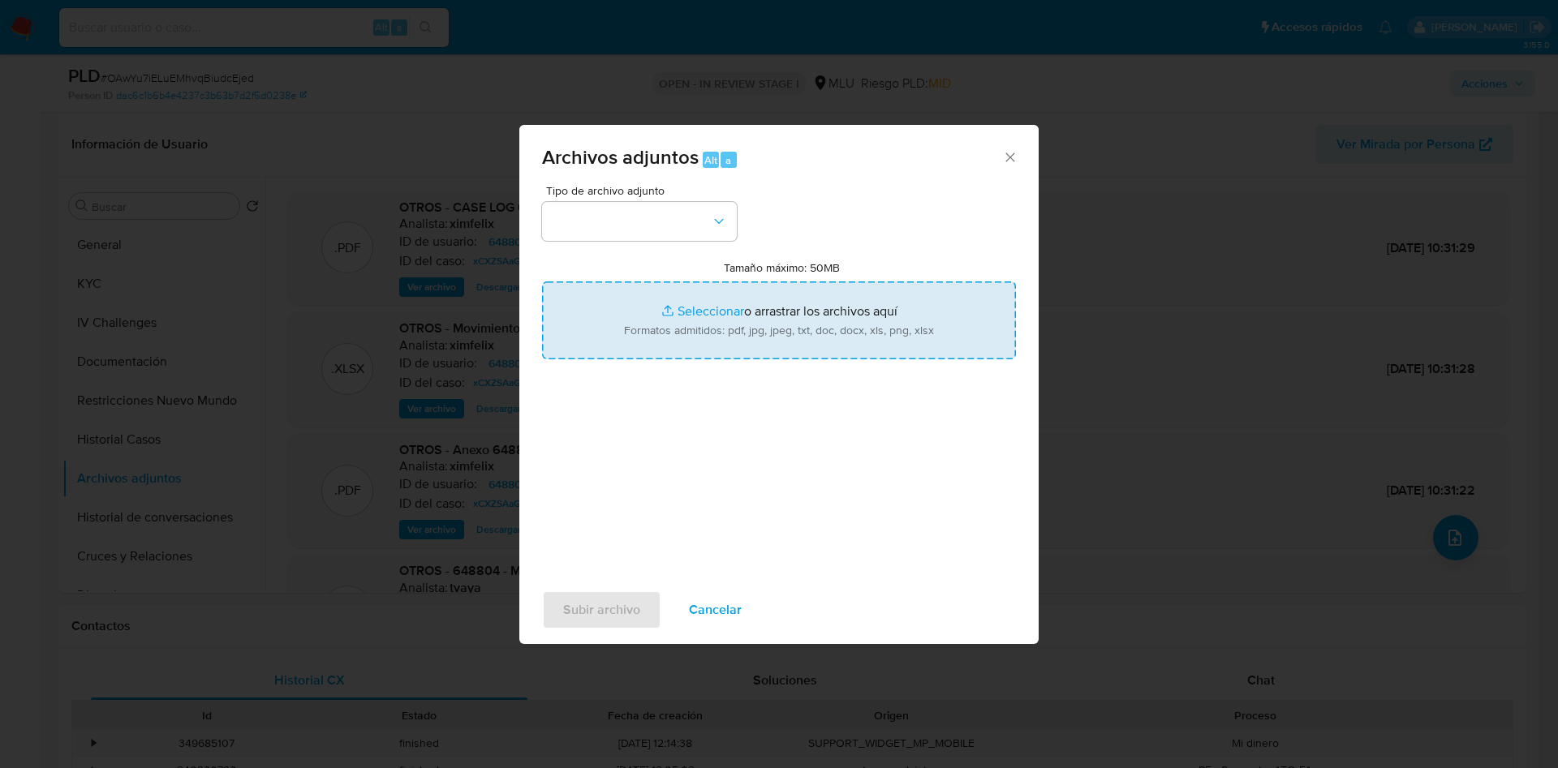
click at [906, 319] on input "Tamaño máximo: 50MB Seleccionar archivos" at bounding box center [779, 321] width 474 height 78
type input "C:\fakepath\Case Log 648804 - 19_08_2025.pdf"
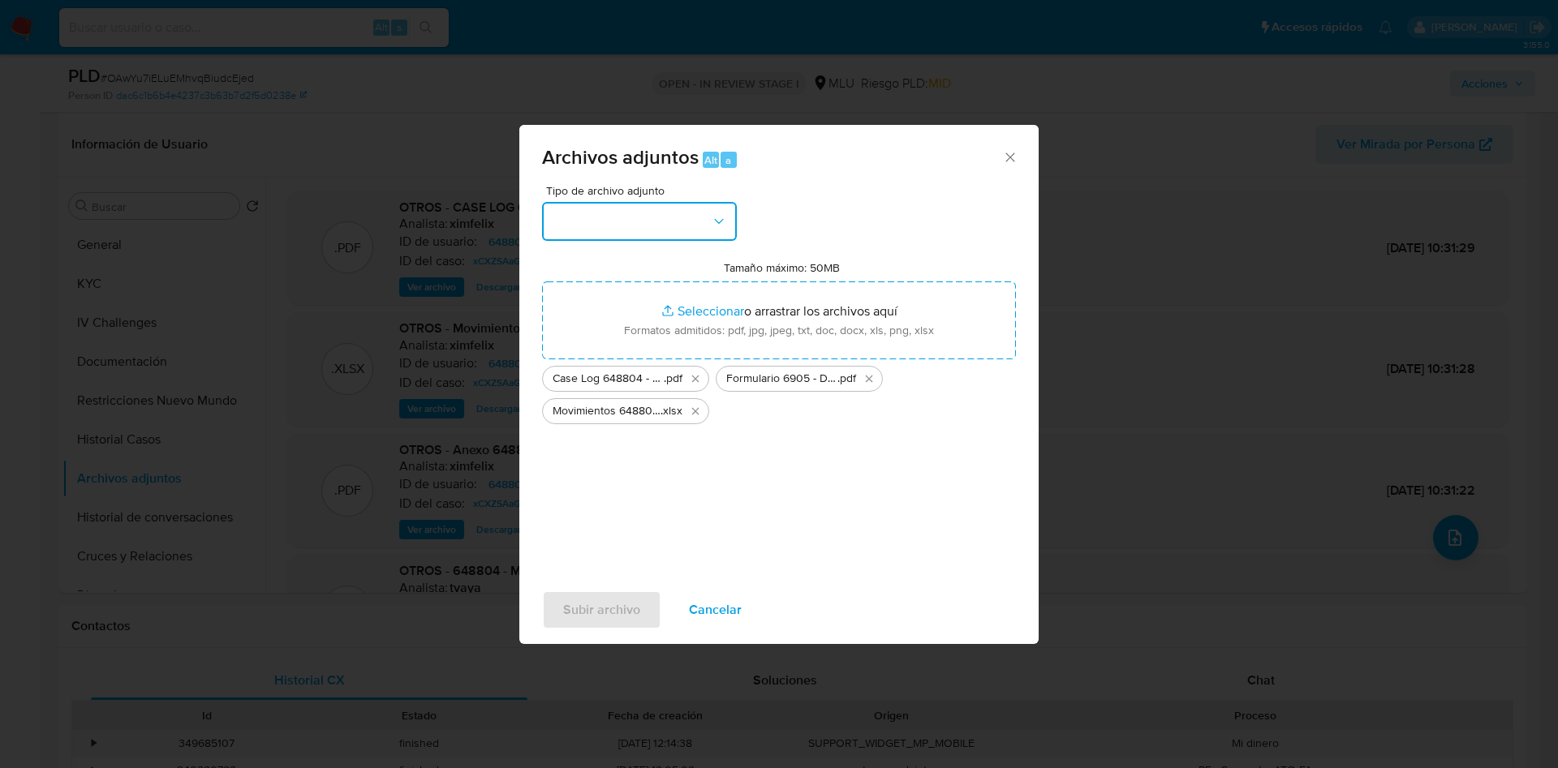
click at [660, 229] on button "button" at bounding box center [639, 221] width 195 height 39
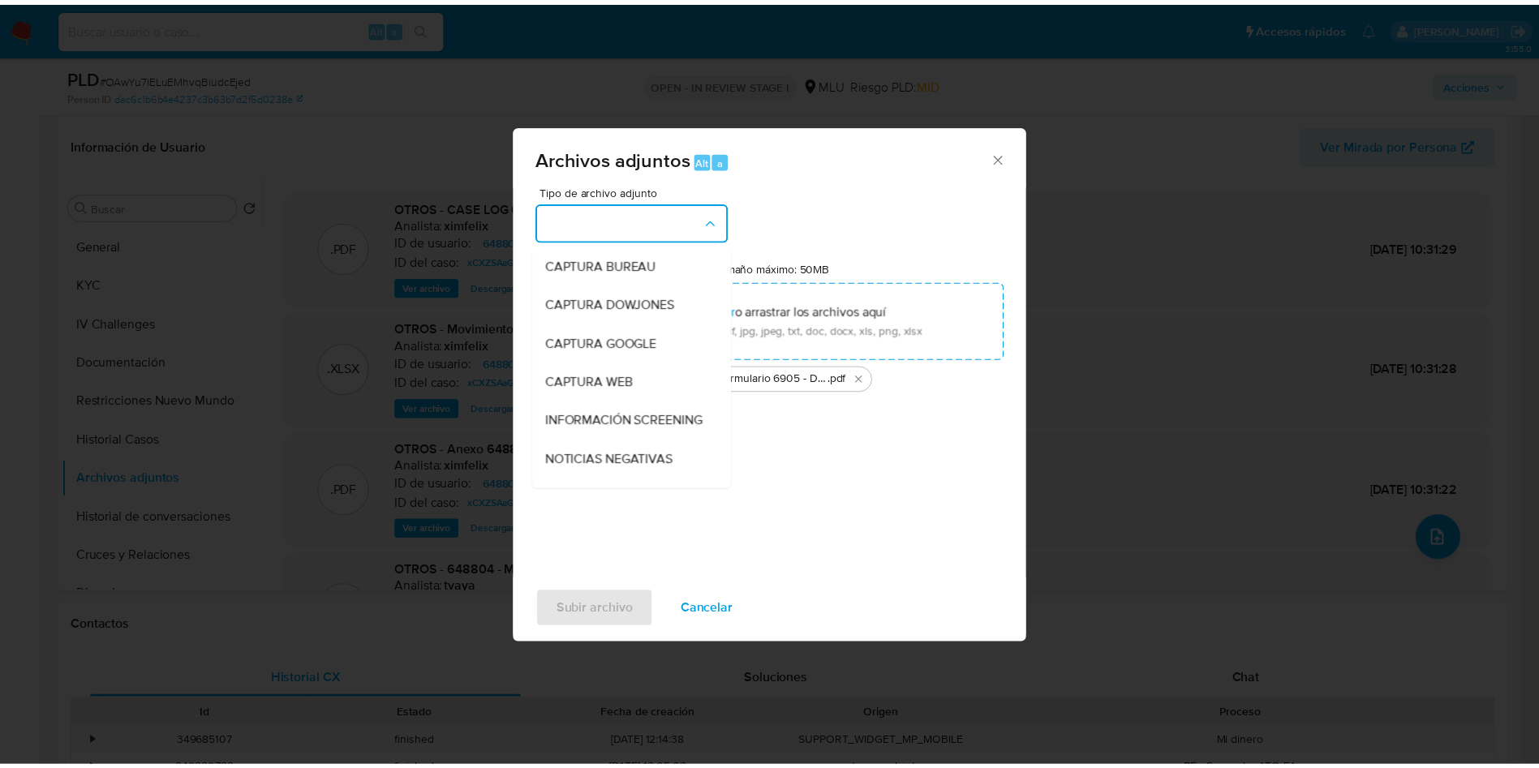
scroll to position [243, 0]
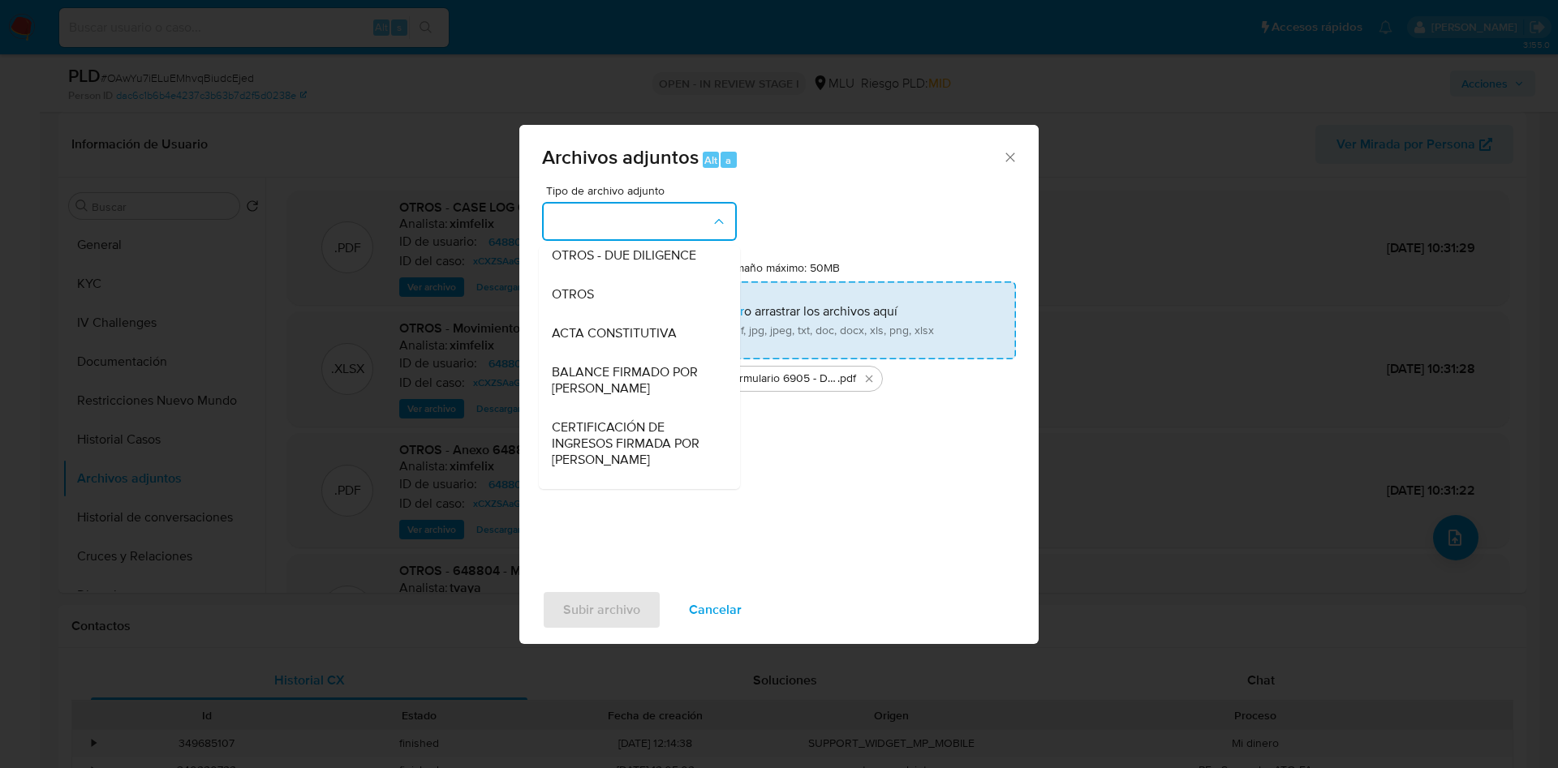
click at [610, 312] on div "OTROS" at bounding box center [635, 294] width 166 height 39
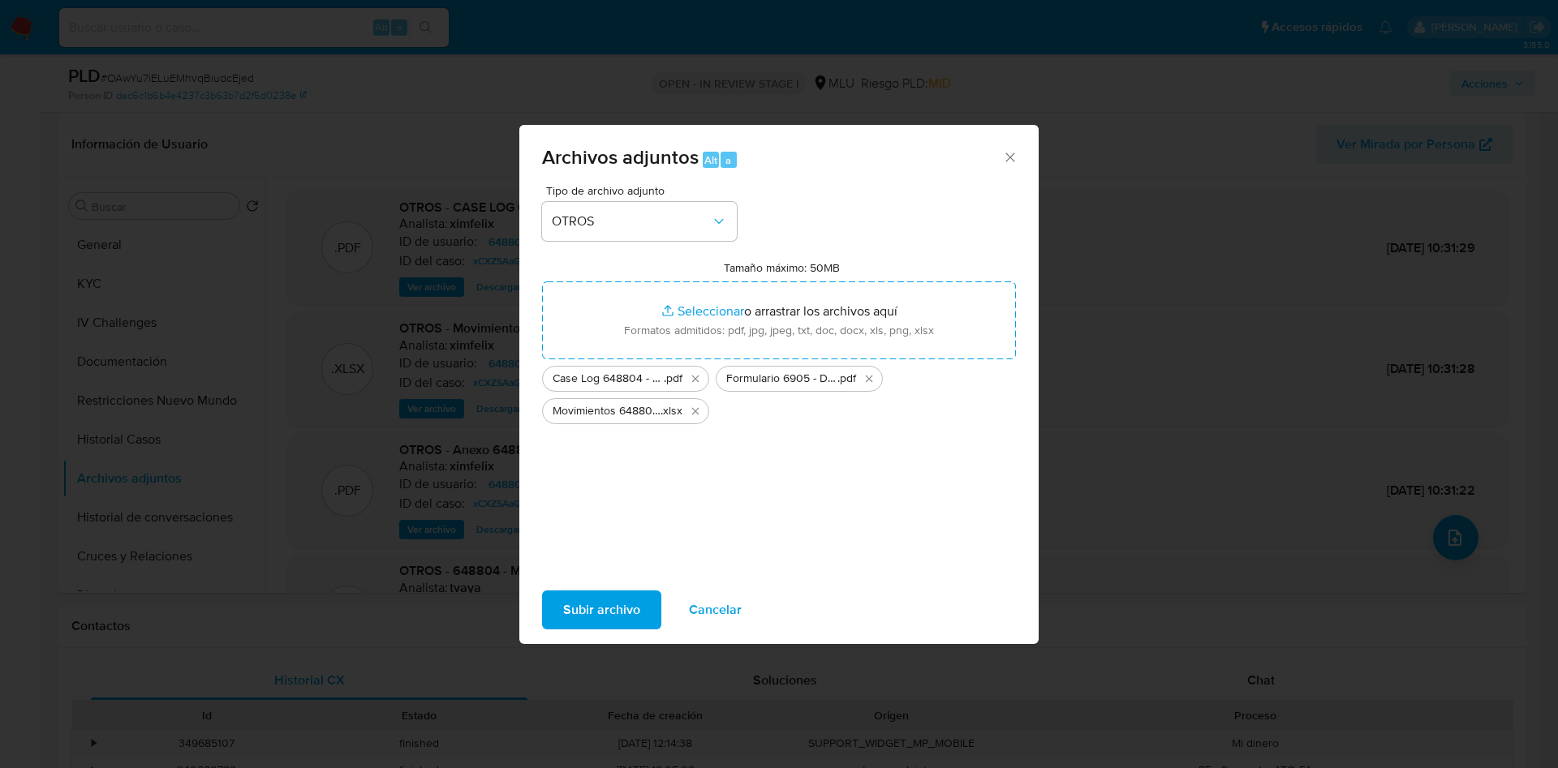
click at [609, 592] on span "Subir archivo" at bounding box center [601, 610] width 77 height 36
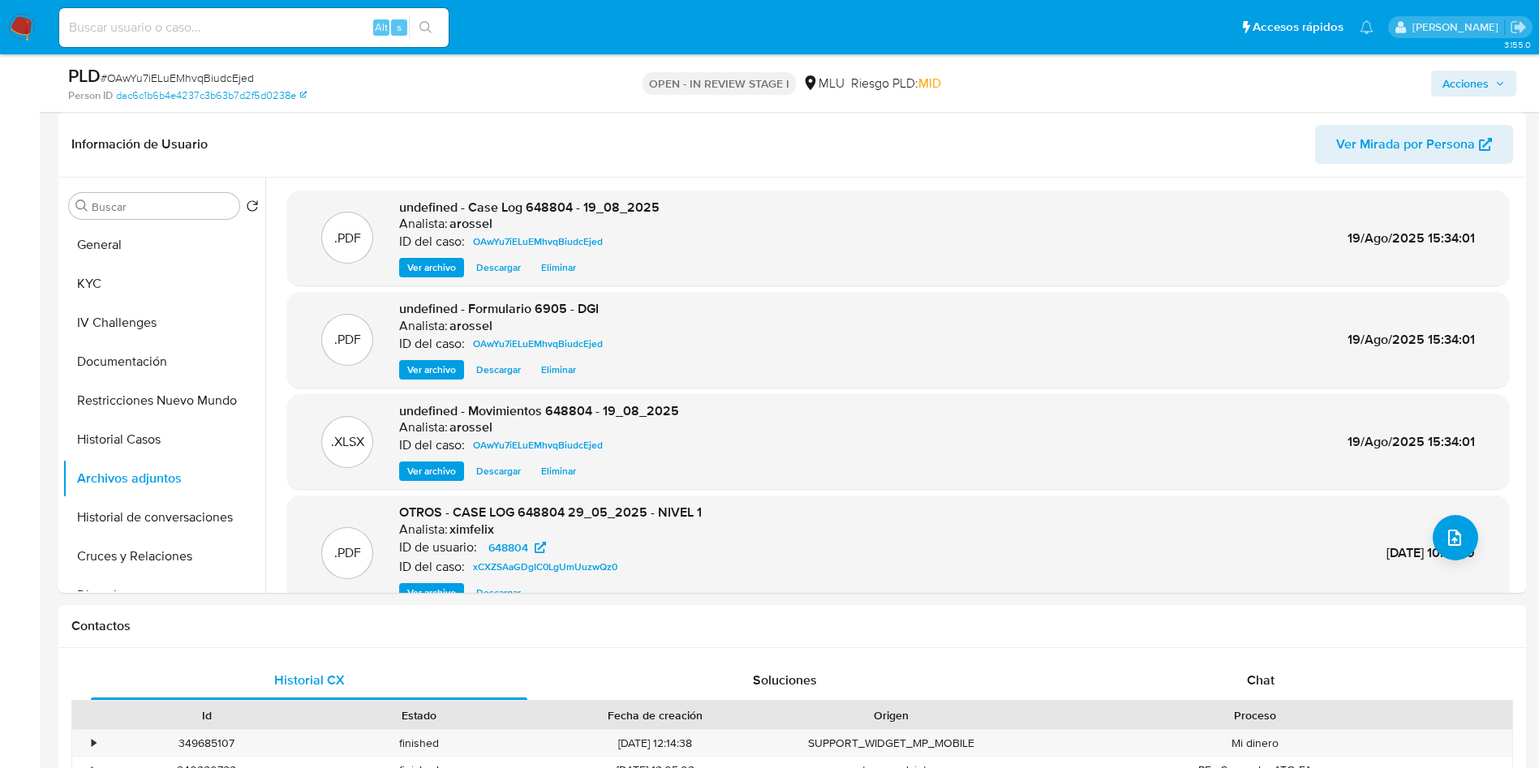
click at [1486, 62] on div "PLD # OAwYu7iELuEMhvqBiudcEjed Person ID dac6c1b6b4e4237c3b63b7d2f5d0238e OPEN …" at bounding box center [792, 83] width 1468 height 58
click at [1448, 78] on span "Acciones" at bounding box center [1466, 84] width 46 height 26
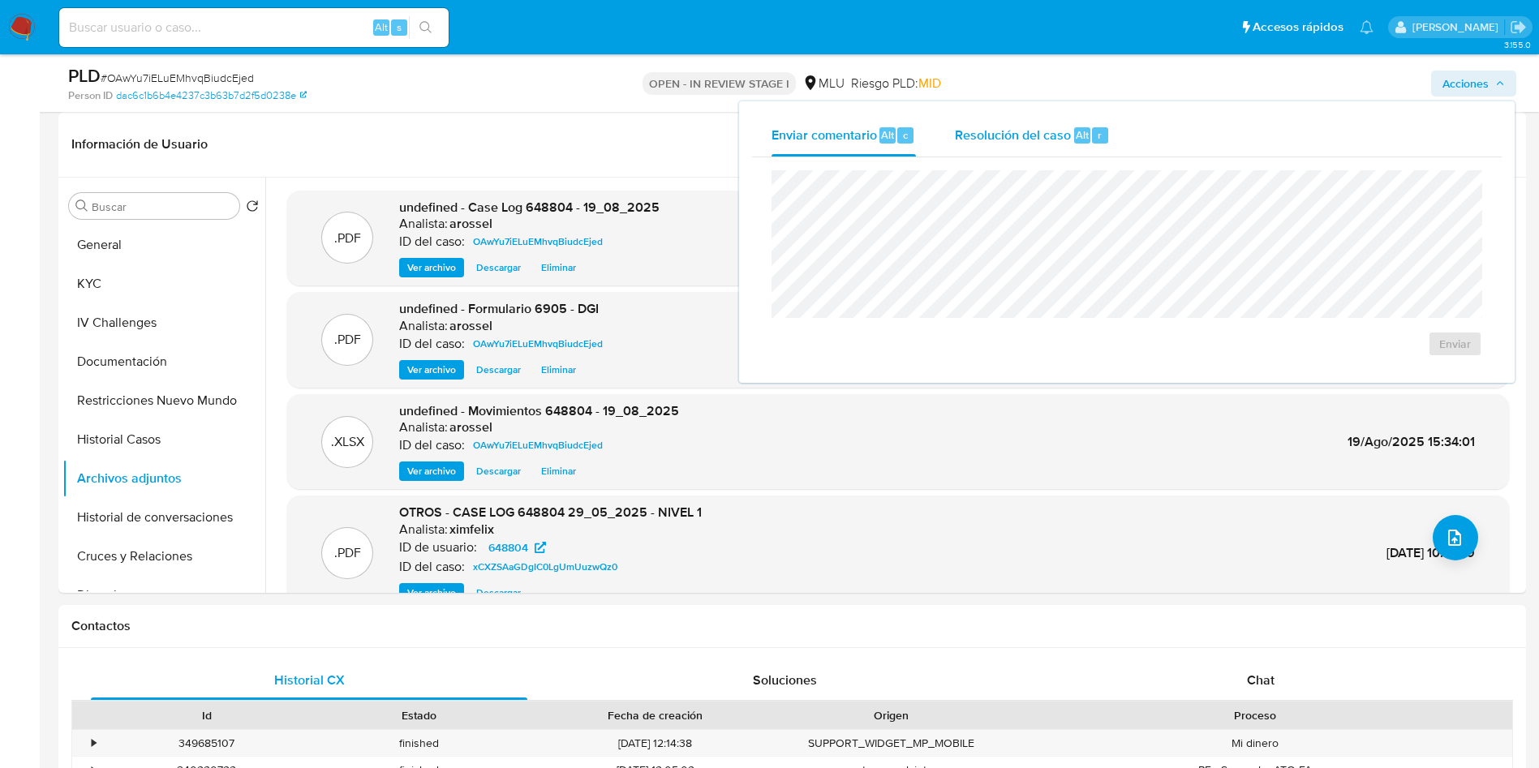
click at [1086, 126] on div "Resolución del caso Alt r" at bounding box center [1032, 135] width 155 height 42
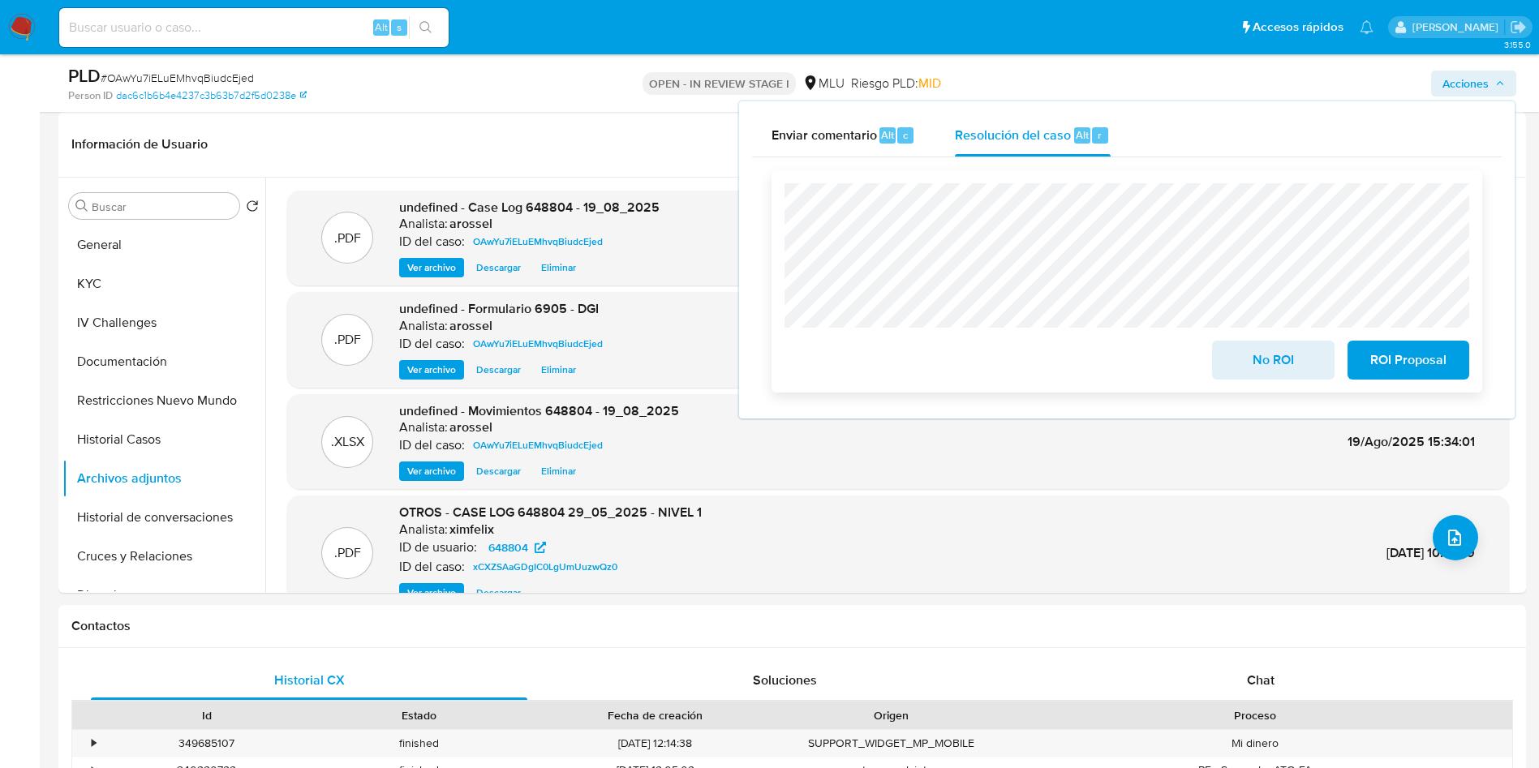
drag, startPoint x: 1286, startPoint y: 351, endPoint x: 1285, endPoint y: 360, distance: 9.1
click at [1285, 352] on span "No ROI" at bounding box center [1273, 360] width 80 height 36
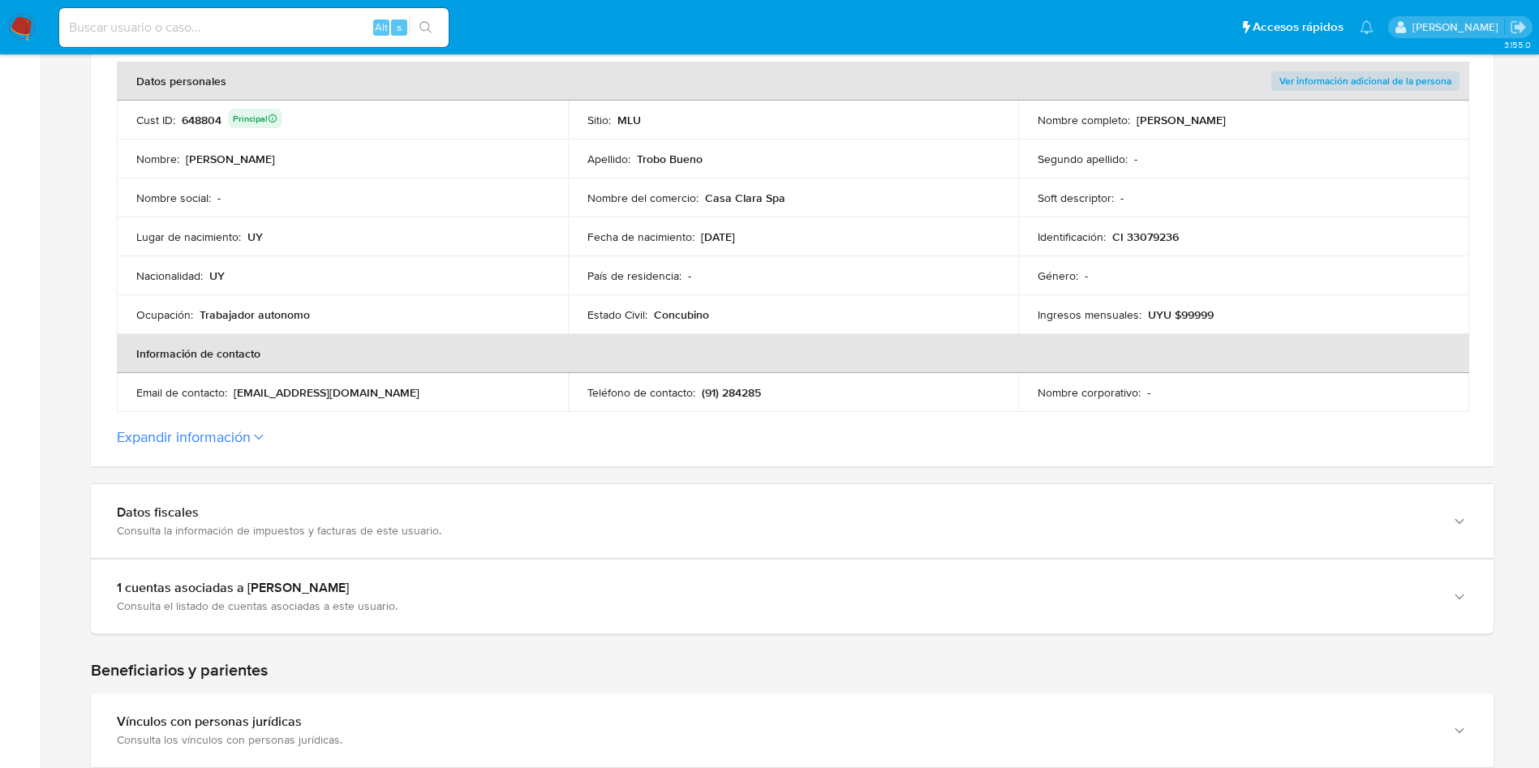
scroll to position [365, 0]
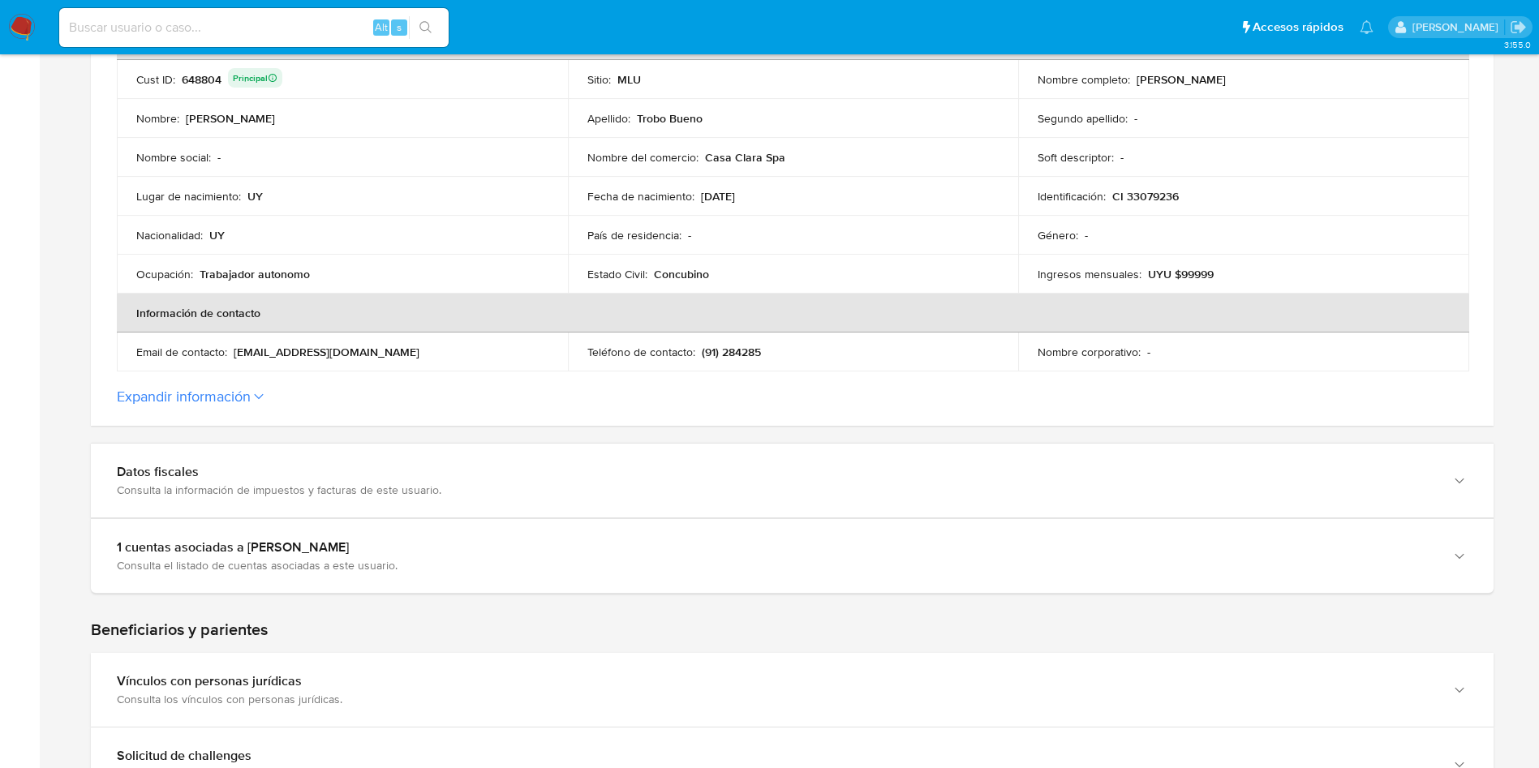
click at [743, 353] on p "(91) 284285" at bounding box center [731, 352] width 59 height 15
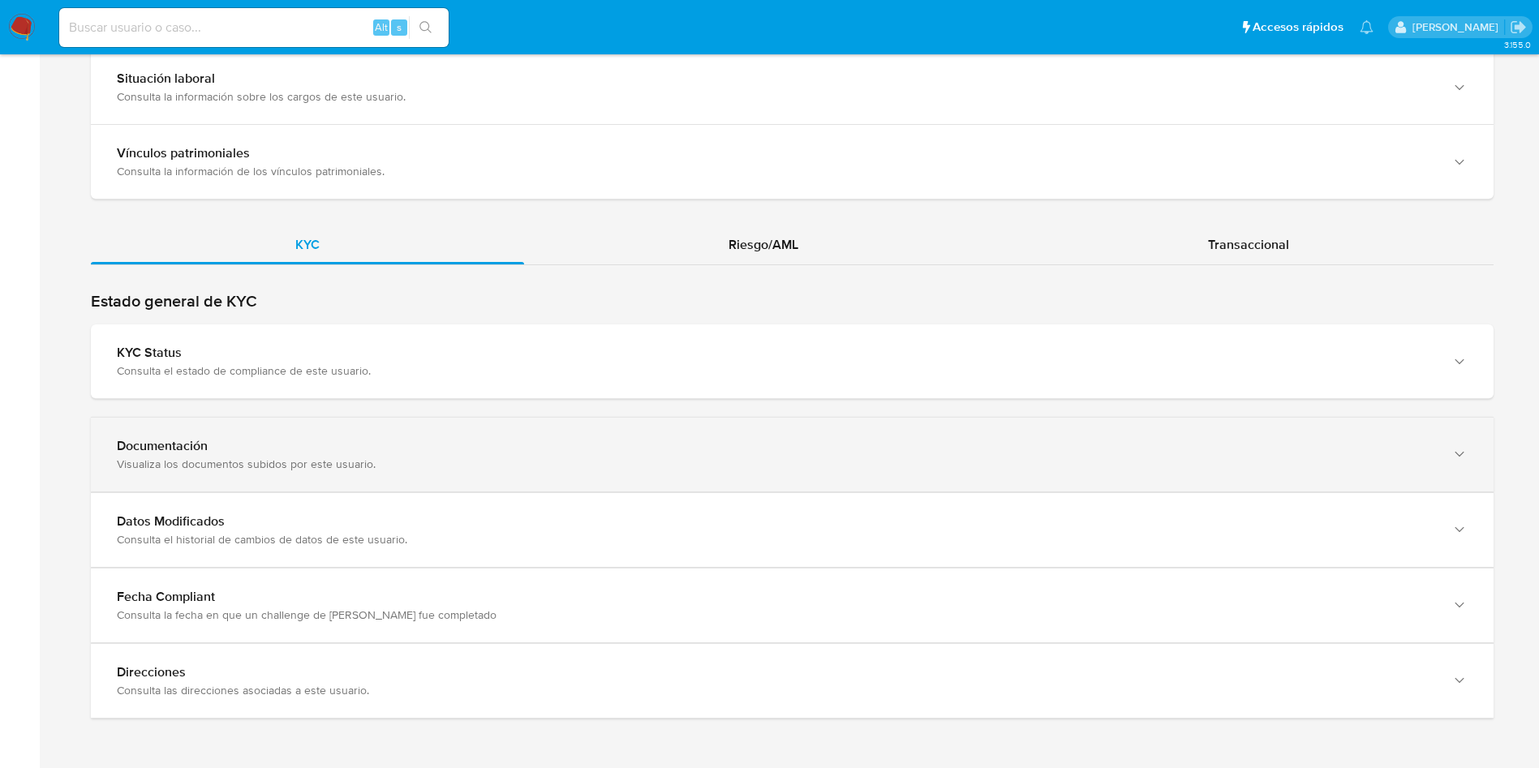
click at [396, 445] on div "Documentación" at bounding box center [776, 446] width 1319 height 16
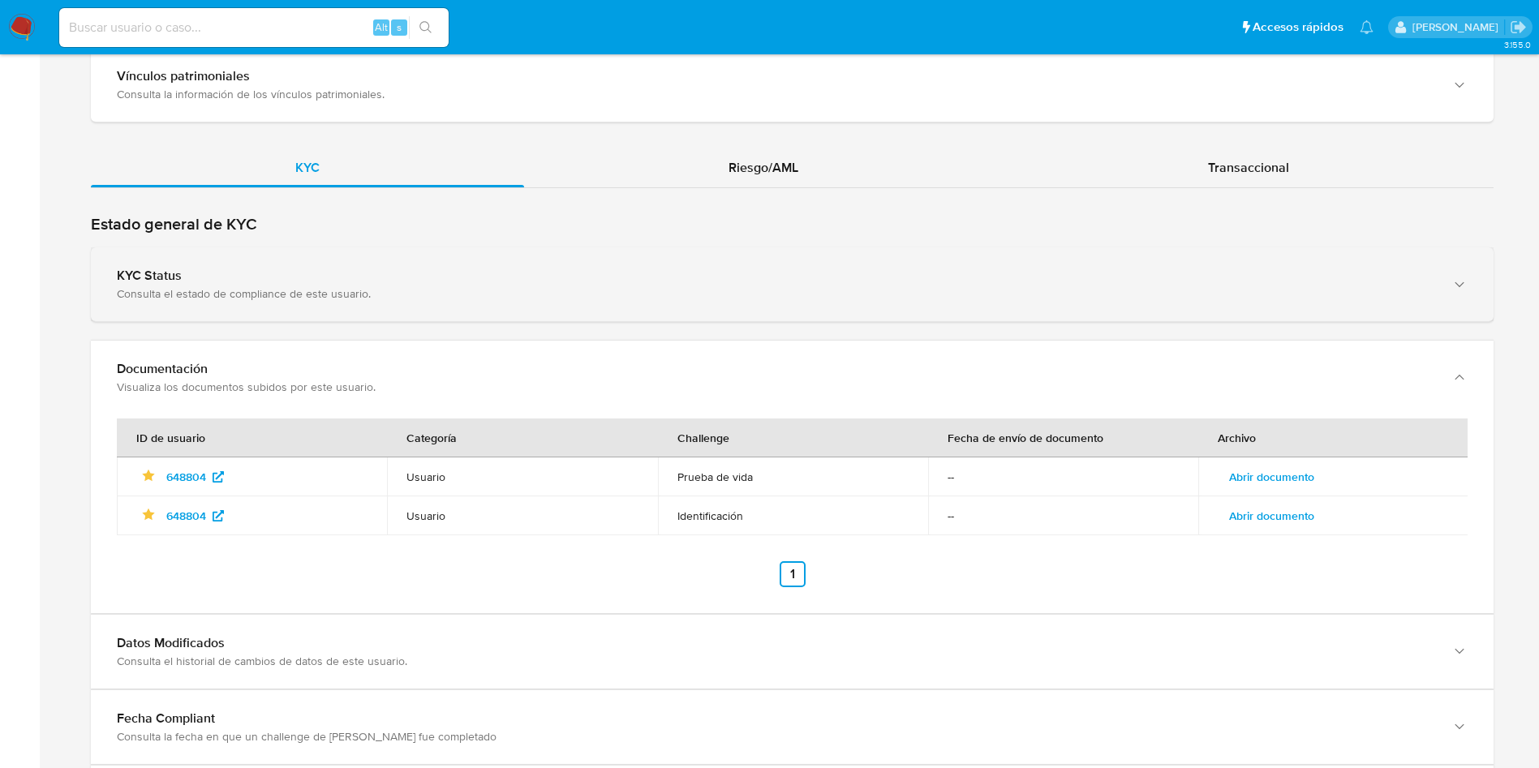
drag, startPoint x: 431, startPoint y: 293, endPoint x: 957, endPoint y: 295, distance: 525.8
click at [433, 293] on div "Consulta el estado de compliance de este usuario." at bounding box center [776, 293] width 1319 height 15
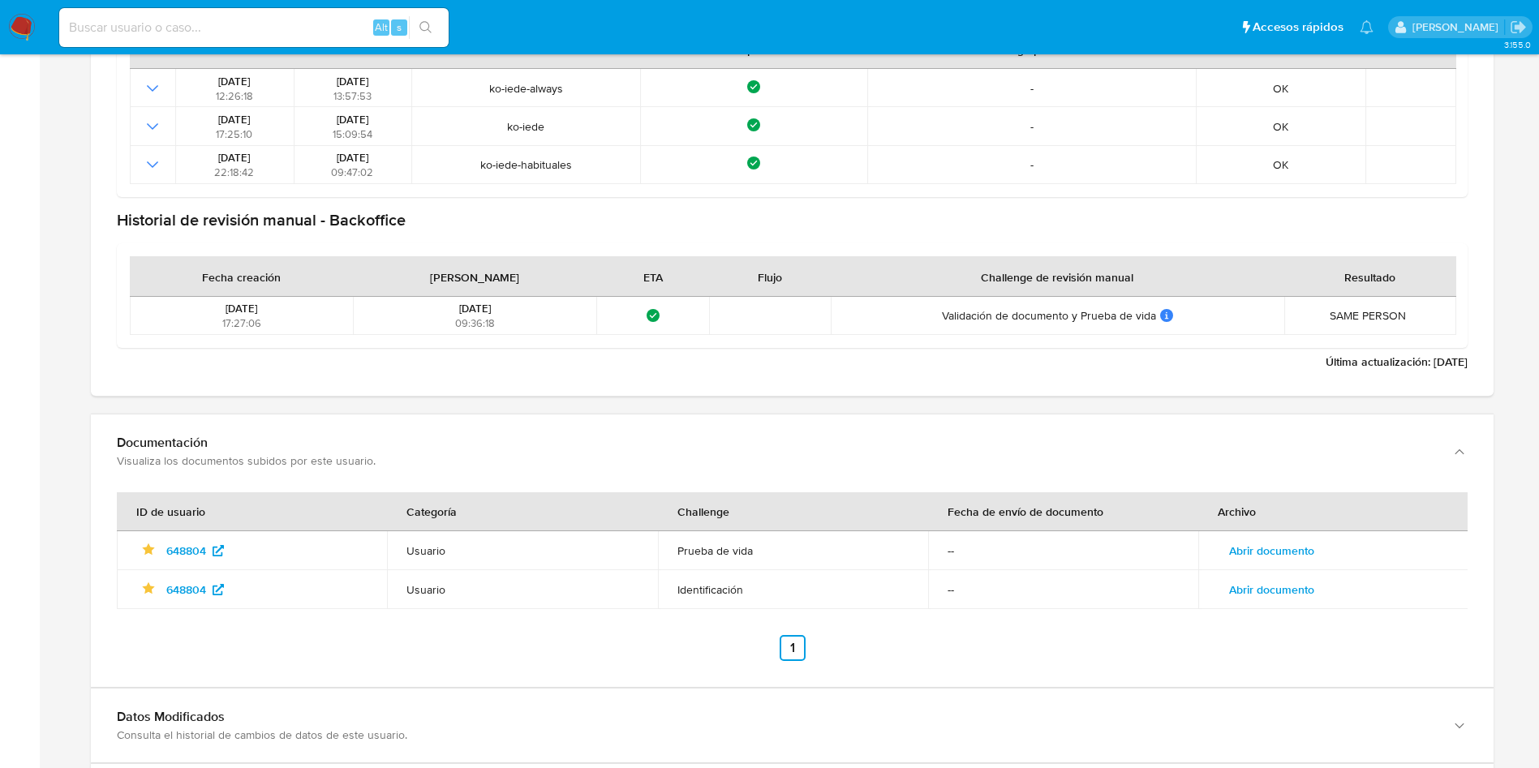
scroll to position [1905, 0]
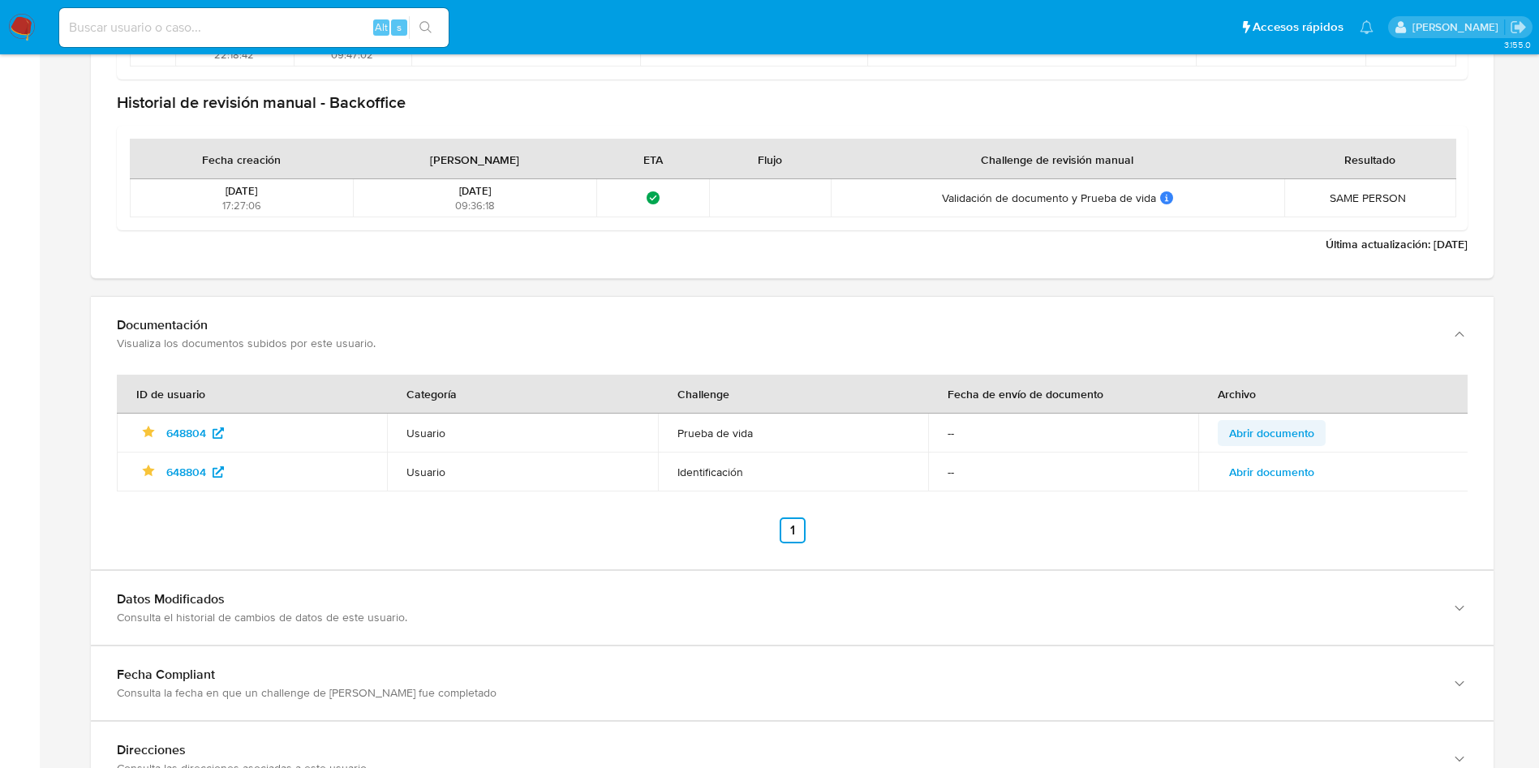
click at [1311, 430] on span "Abrir documento" at bounding box center [1271, 433] width 85 height 23
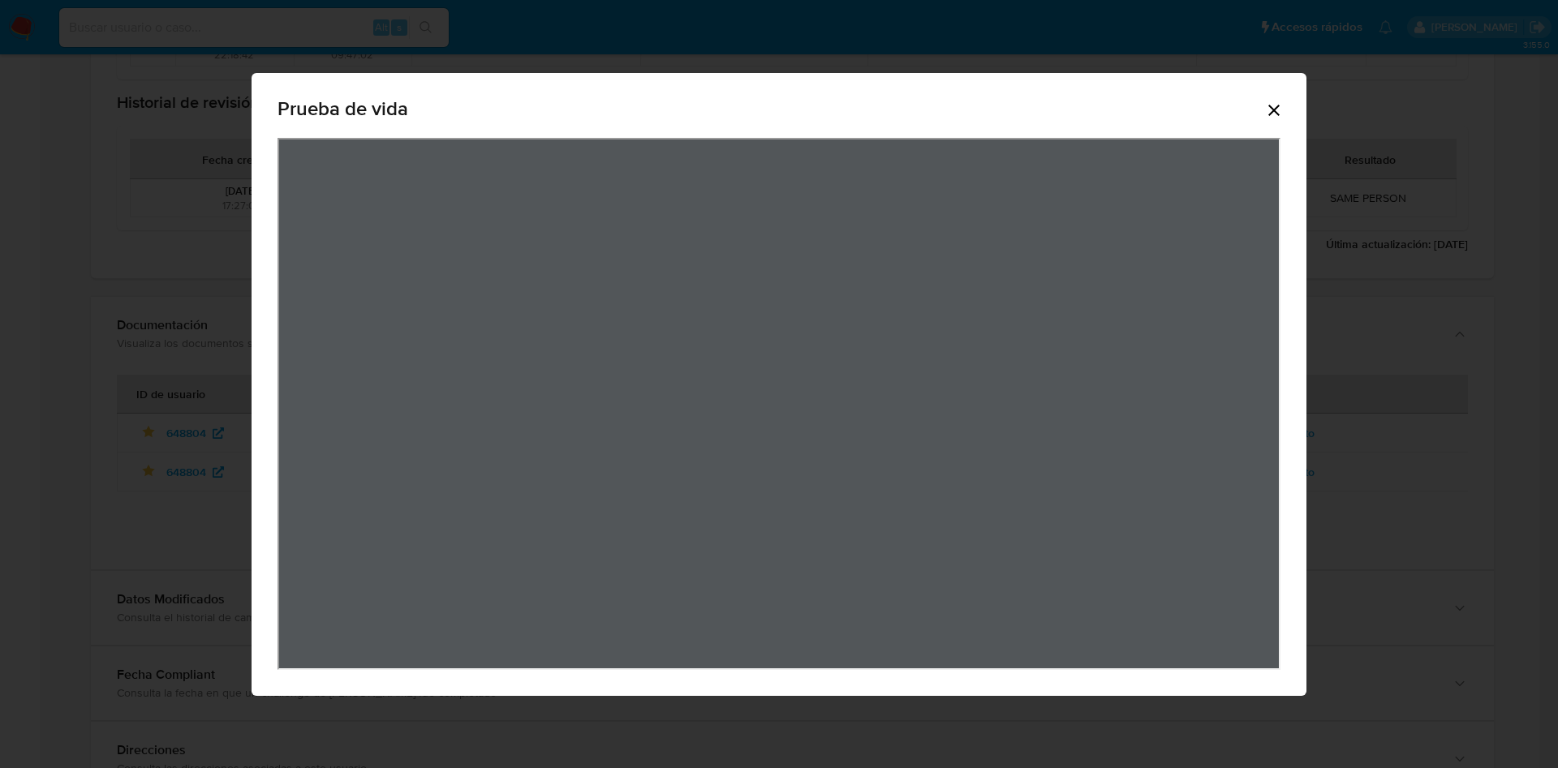
click at [1274, 114] on icon "Cerrar" at bounding box center [1273, 110] width 19 height 19
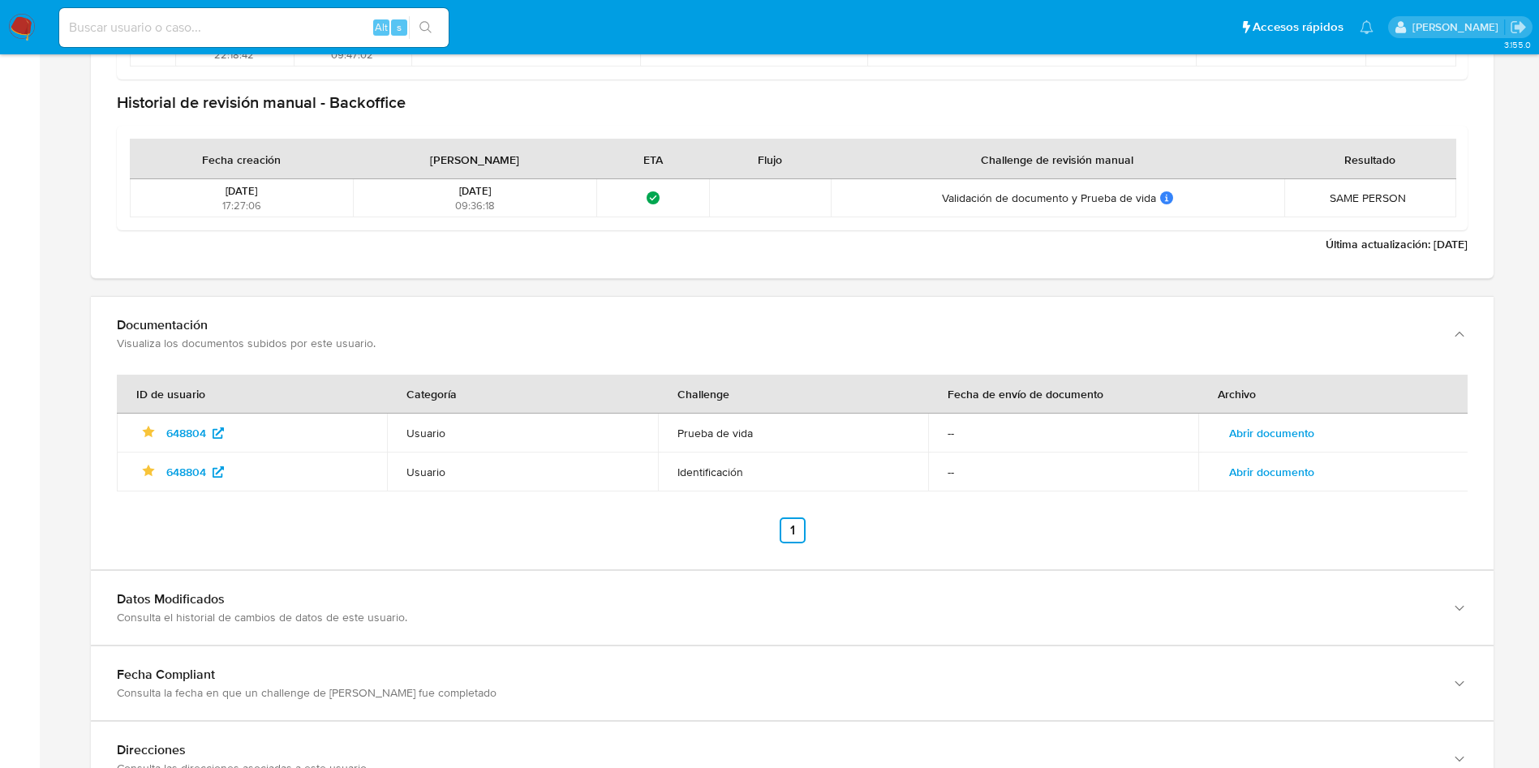
click at [1258, 485] on td "Abrir documento" at bounding box center [1334, 472] width 270 height 39
click at [1256, 468] on span "Abrir documento" at bounding box center [1271, 472] width 85 height 23
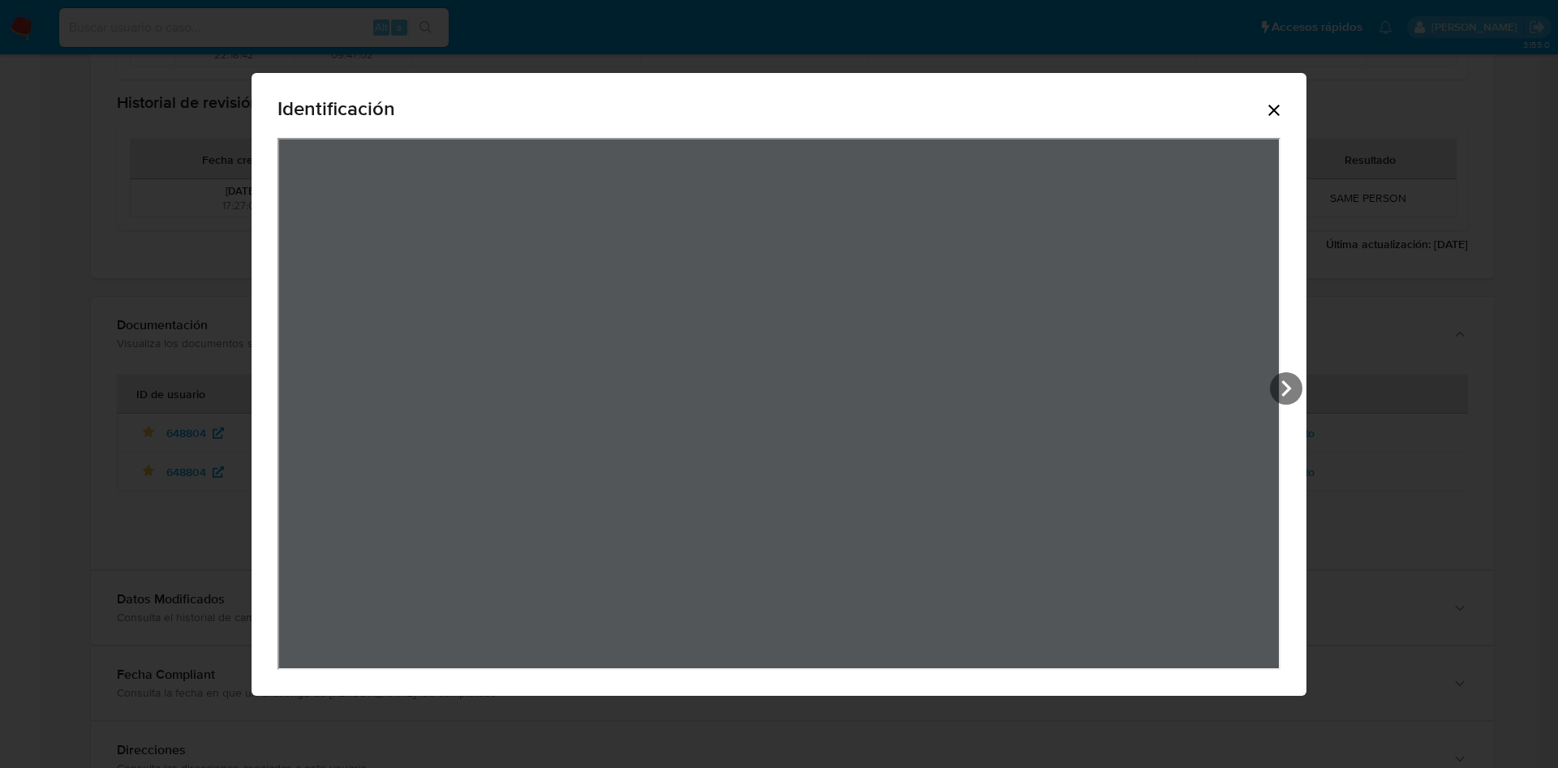
click at [1273, 111] on icon "Cerrar" at bounding box center [1273, 110] width 11 height 11
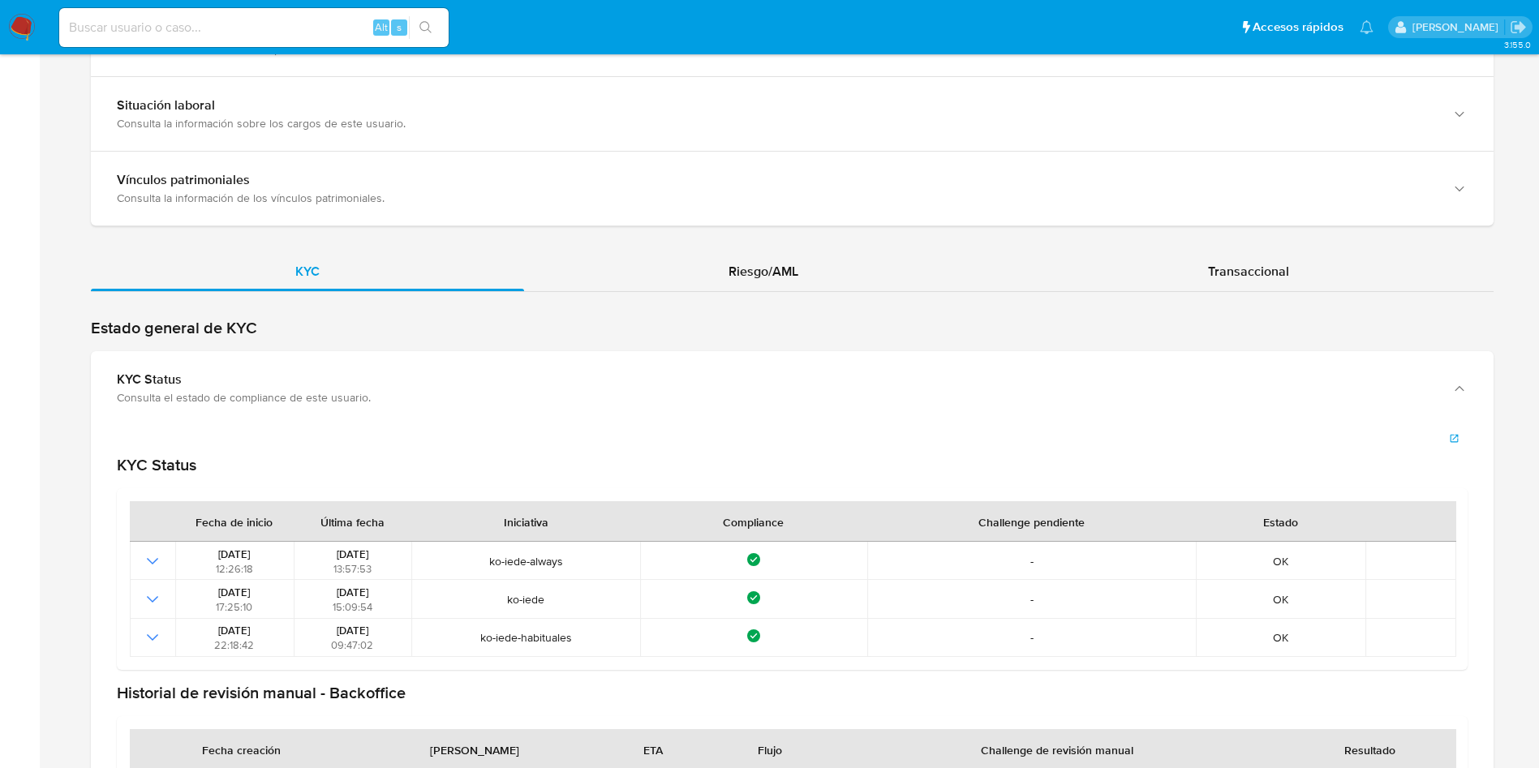
scroll to position [1175, 0]
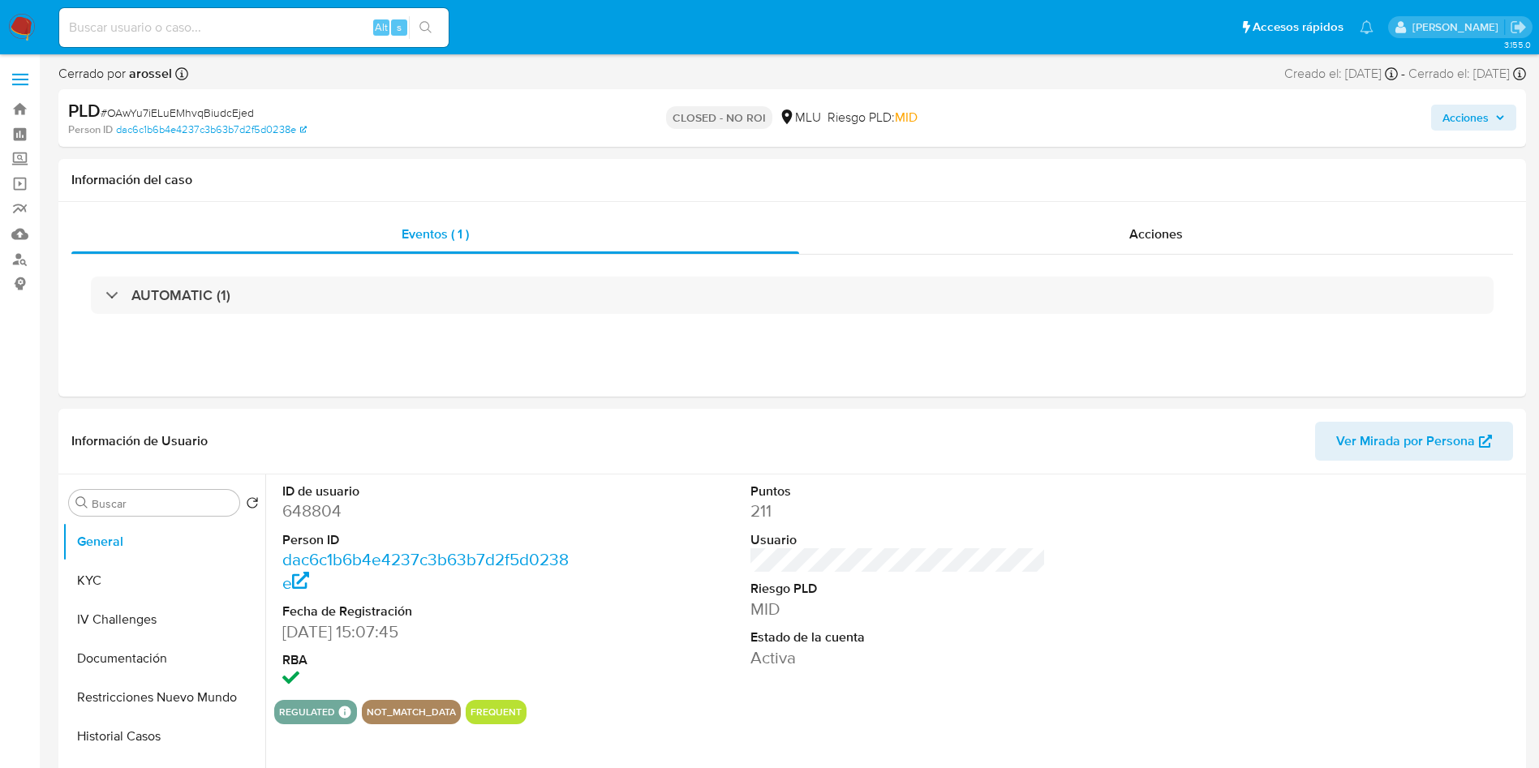
select select "10"
click at [159, 568] on button "KYC" at bounding box center [157, 581] width 190 height 39
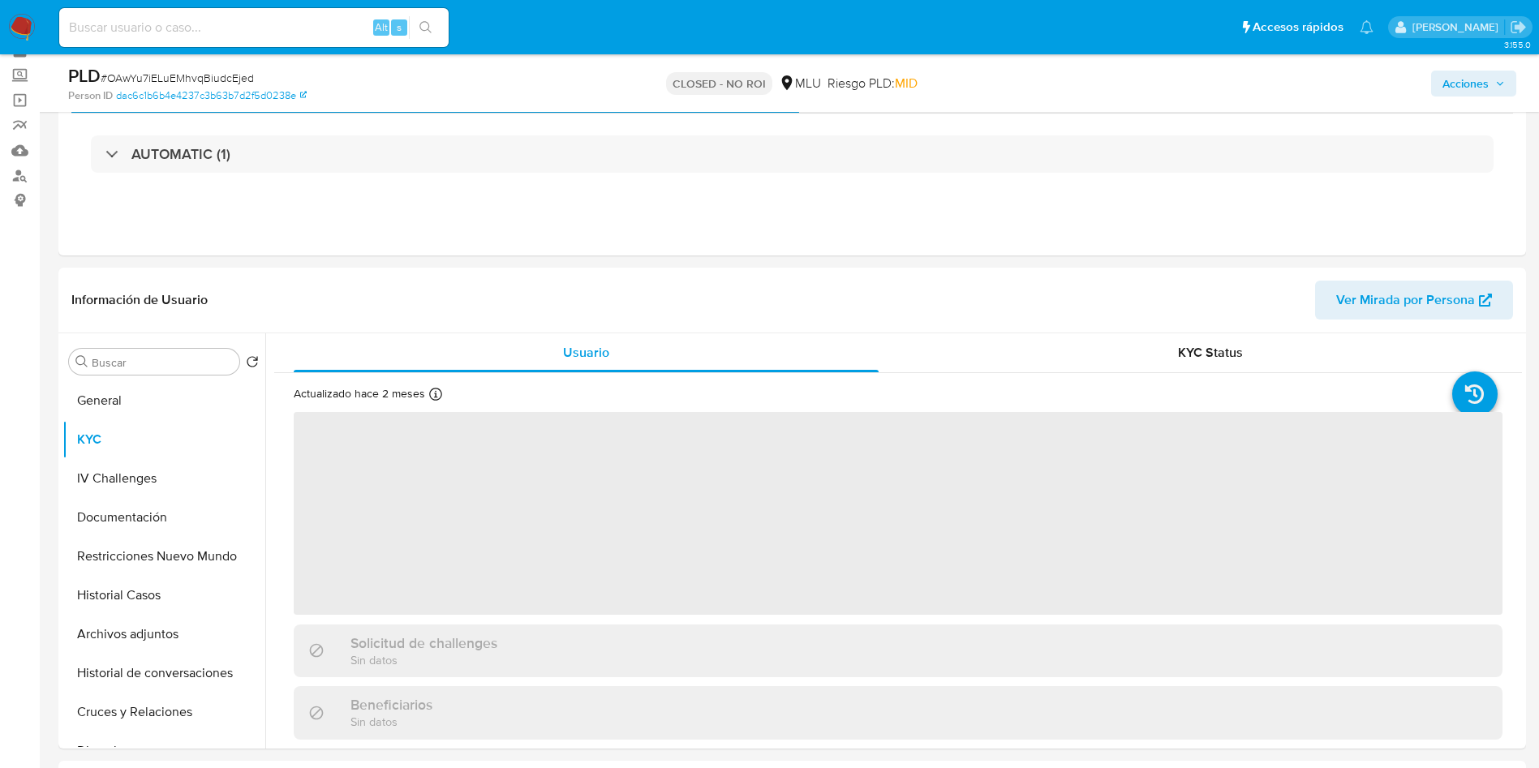
scroll to position [122, 0]
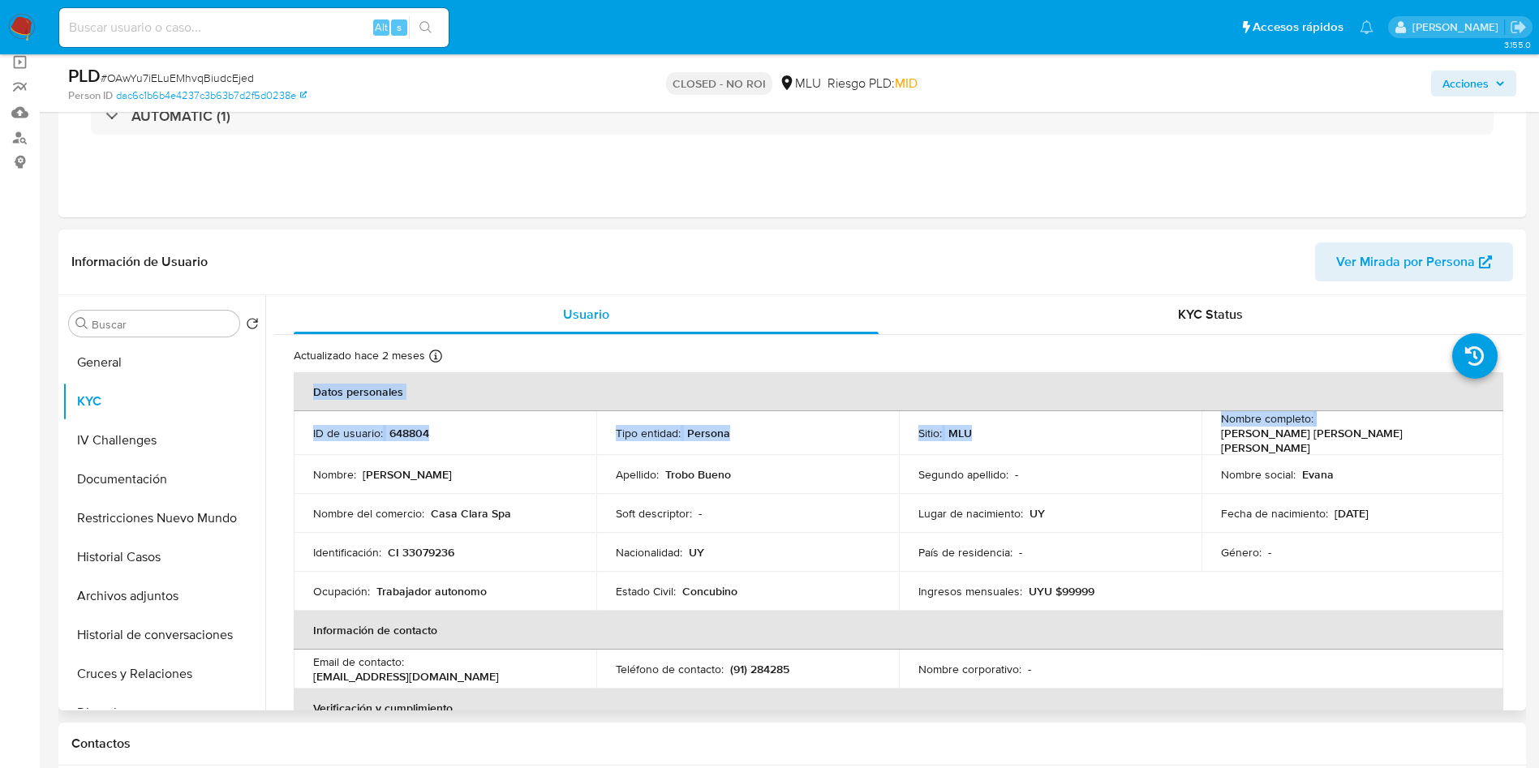
drag, startPoint x: 1311, startPoint y: 433, endPoint x: 1504, endPoint y: 437, distance: 194.0
click at [1315, 465] on p "Evana" at bounding box center [1318, 470] width 32 height 15
click at [1324, 434] on p "[PERSON_NAME]" at bounding box center [1364, 431] width 89 height 15
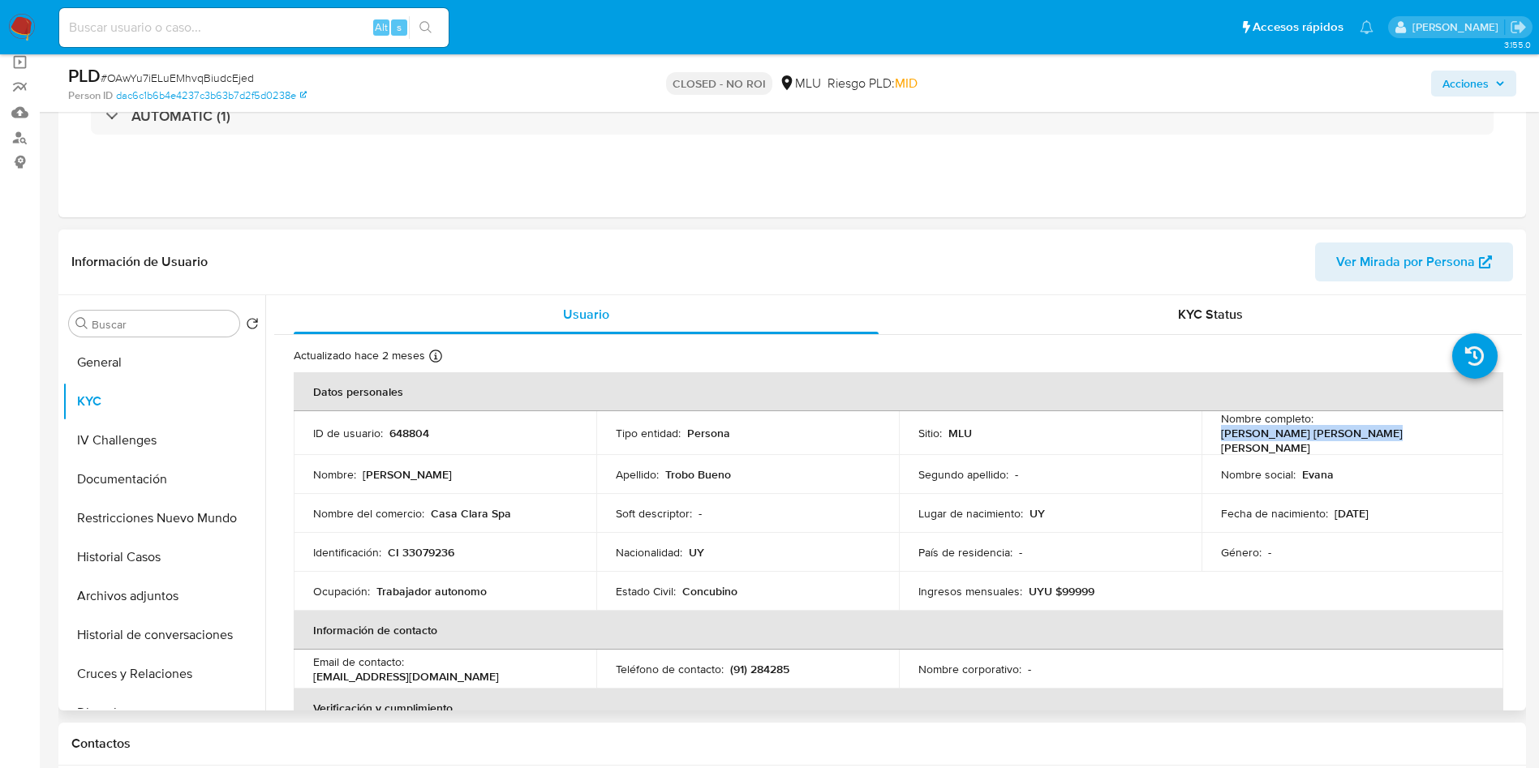
drag, startPoint x: 1318, startPoint y: 428, endPoint x: 1474, endPoint y: 430, distance: 155.8
click at [1474, 430] on div "Nombre completo : [PERSON_NAME]" at bounding box center [1353, 431] width 264 height 15
copy p "[PERSON_NAME]"
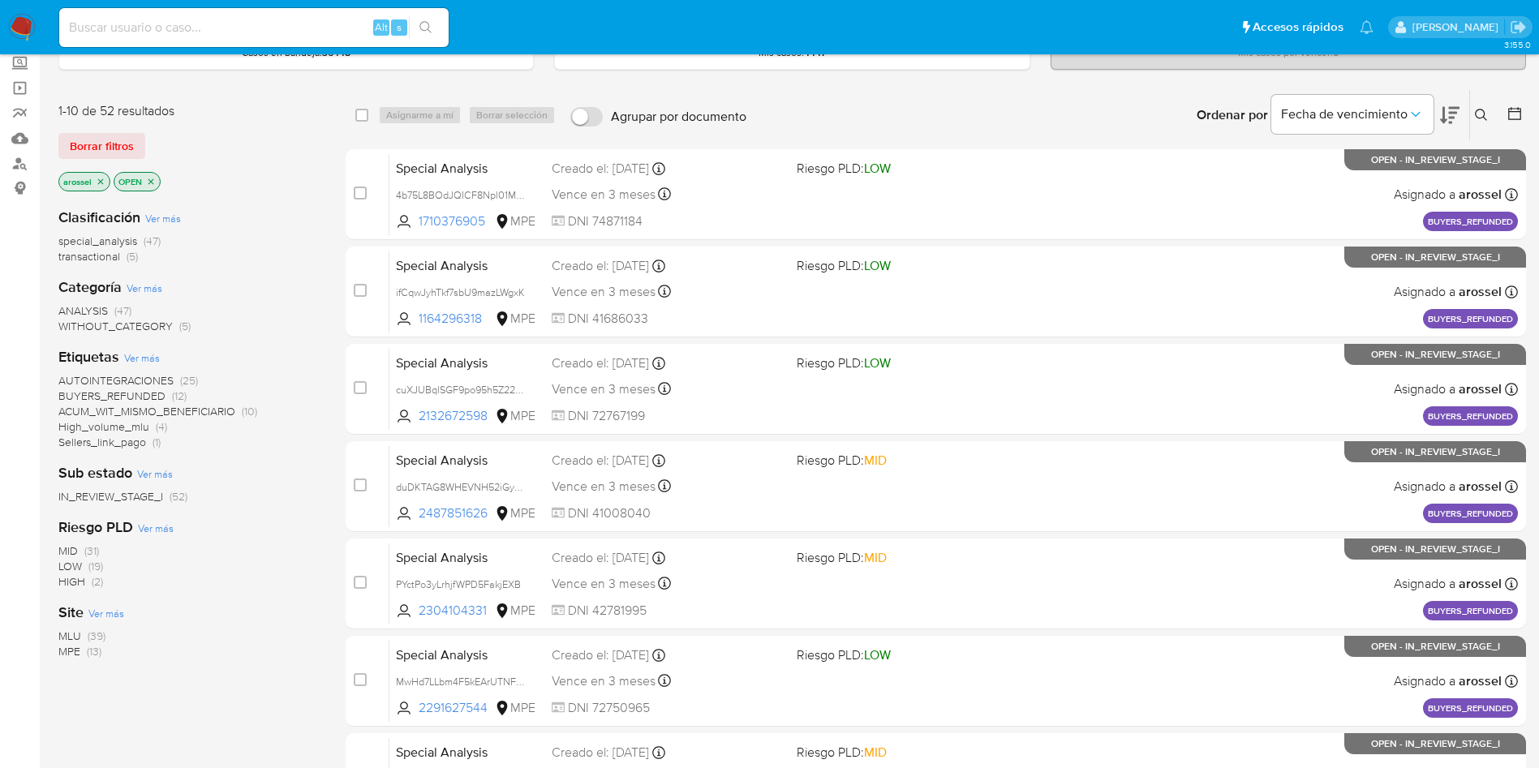
scroll to position [243, 0]
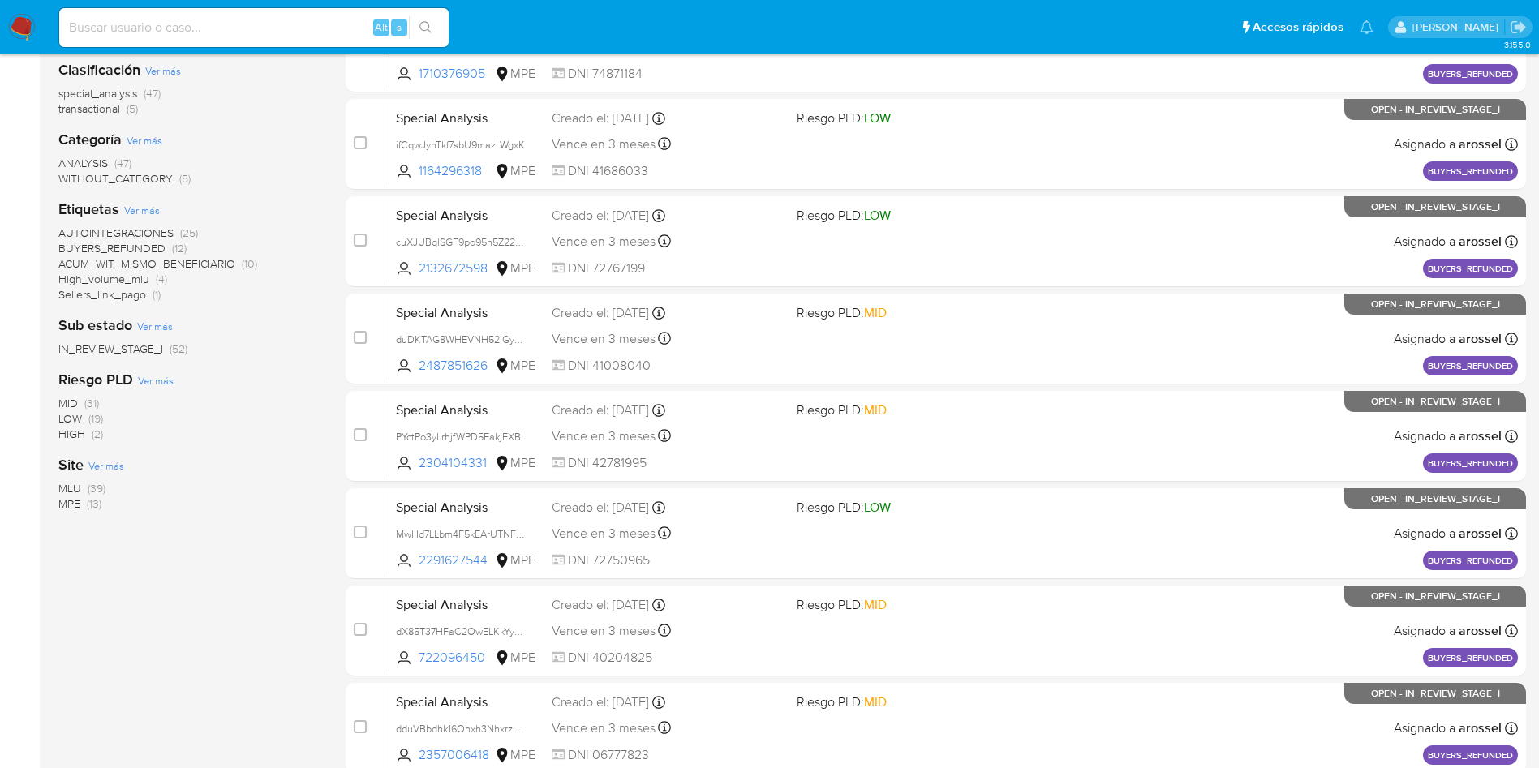
click at [70, 483] on span "MLU" at bounding box center [69, 488] width 23 height 16
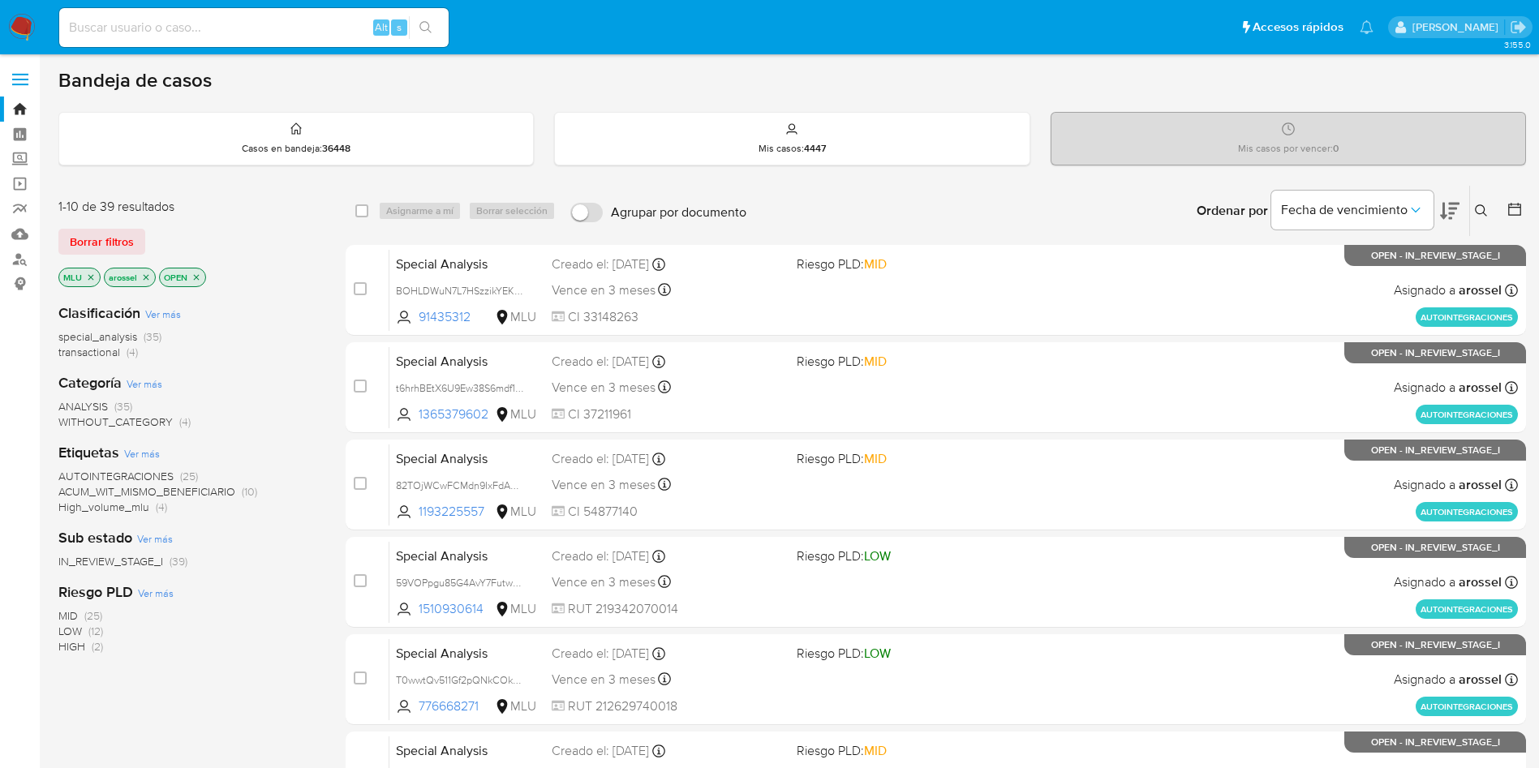
click at [1461, 206] on div "Ordenar por Fecha de vencimiento" at bounding box center [1327, 211] width 286 height 50
click at [1456, 203] on icon at bounding box center [1449, 211] width 19 height 17
click at [1444, 219] on icon at bounding box center [1449, 211] width 19 height 17
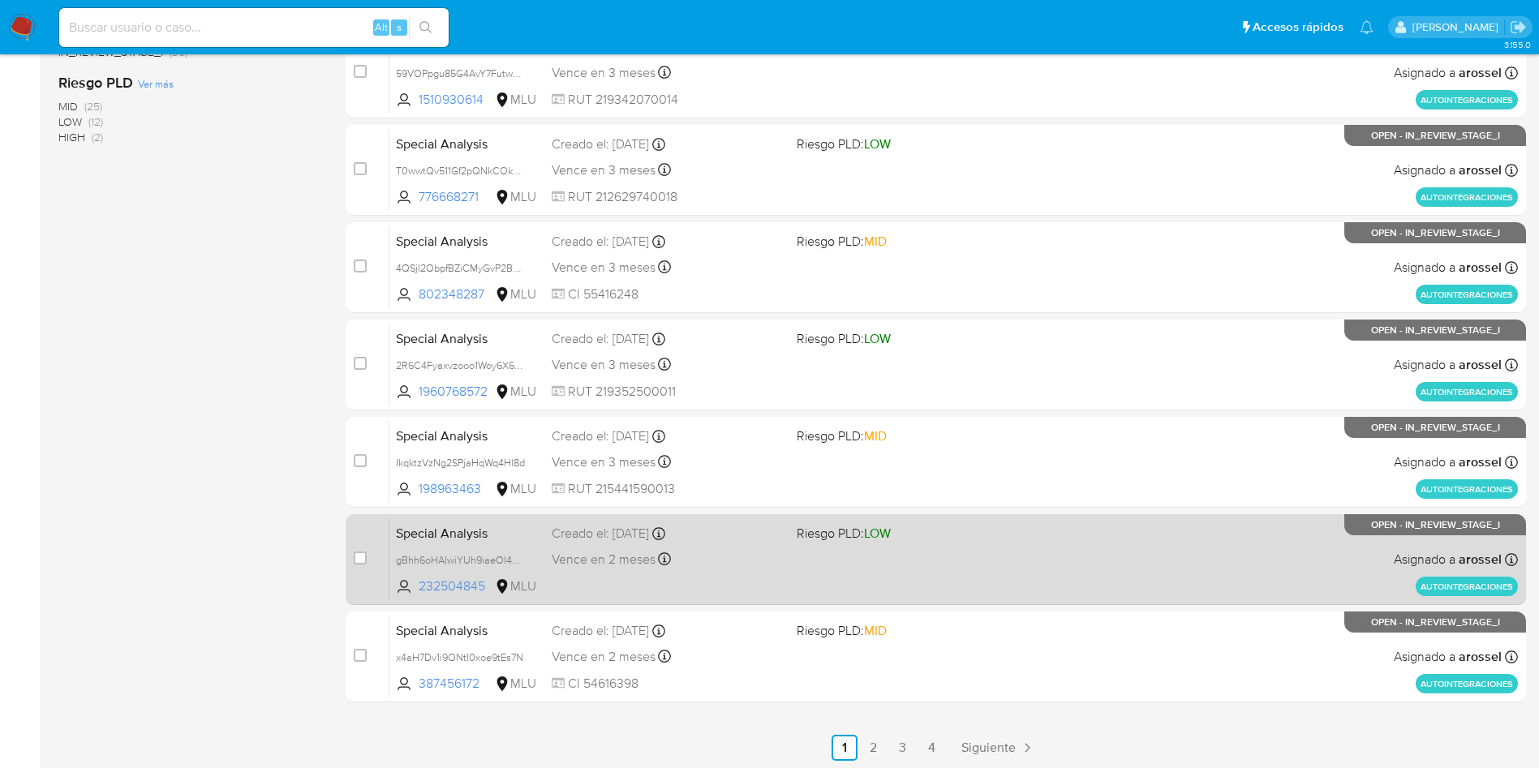
scroll to position [513, 0]
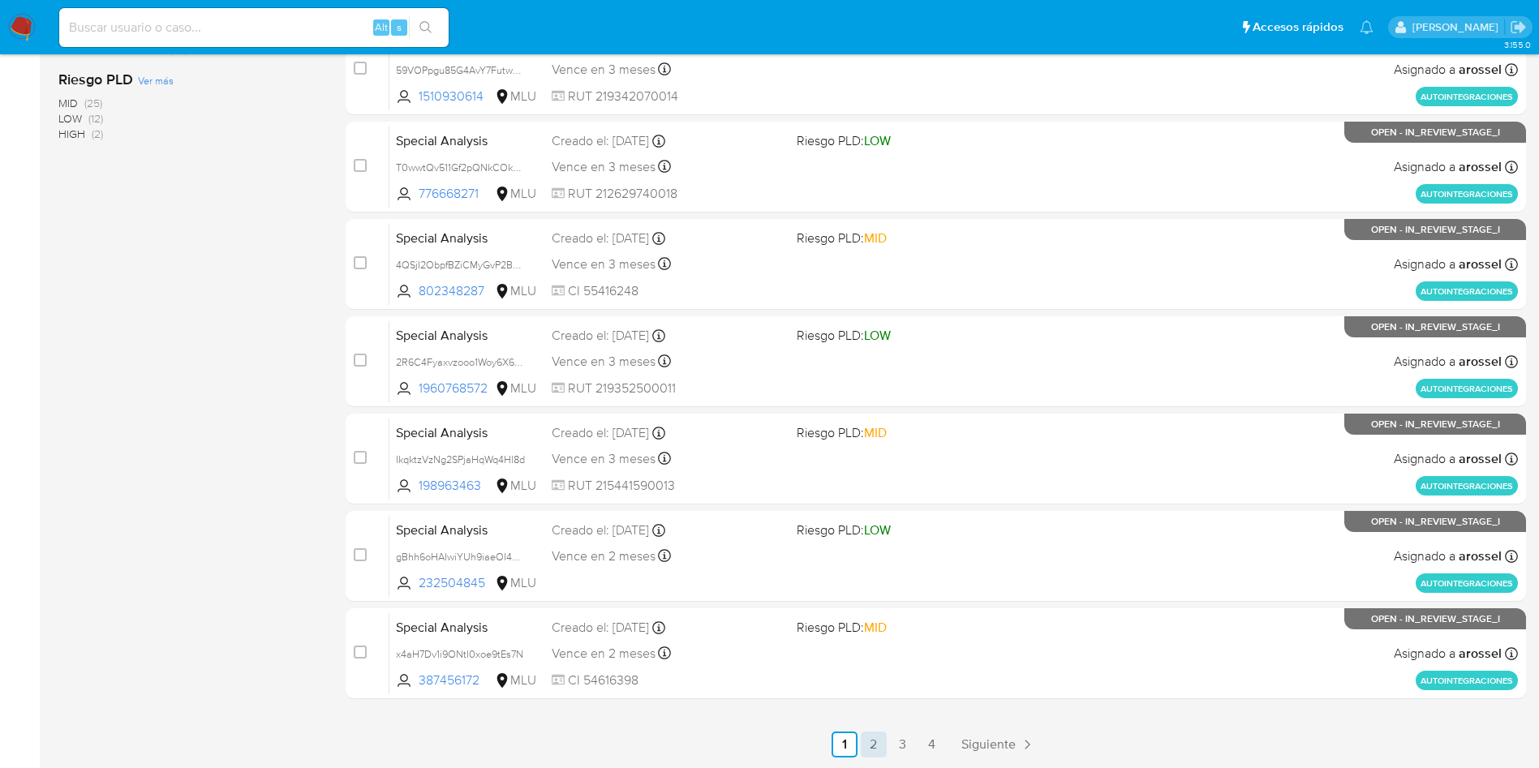
click at [876, 743] on link "2" at bounding box center [874, 745] width 26 height 26
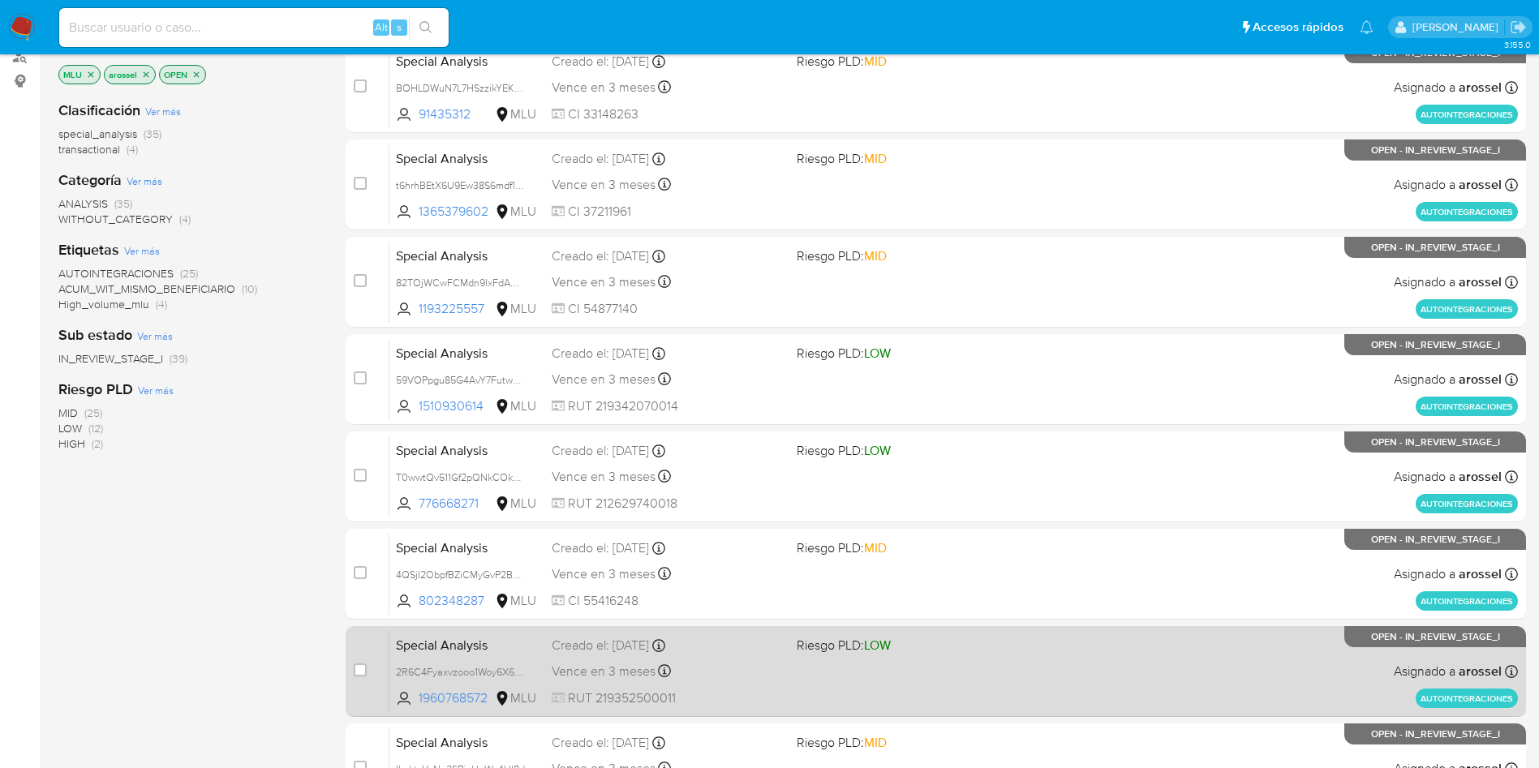
scroll to position [513, 0]
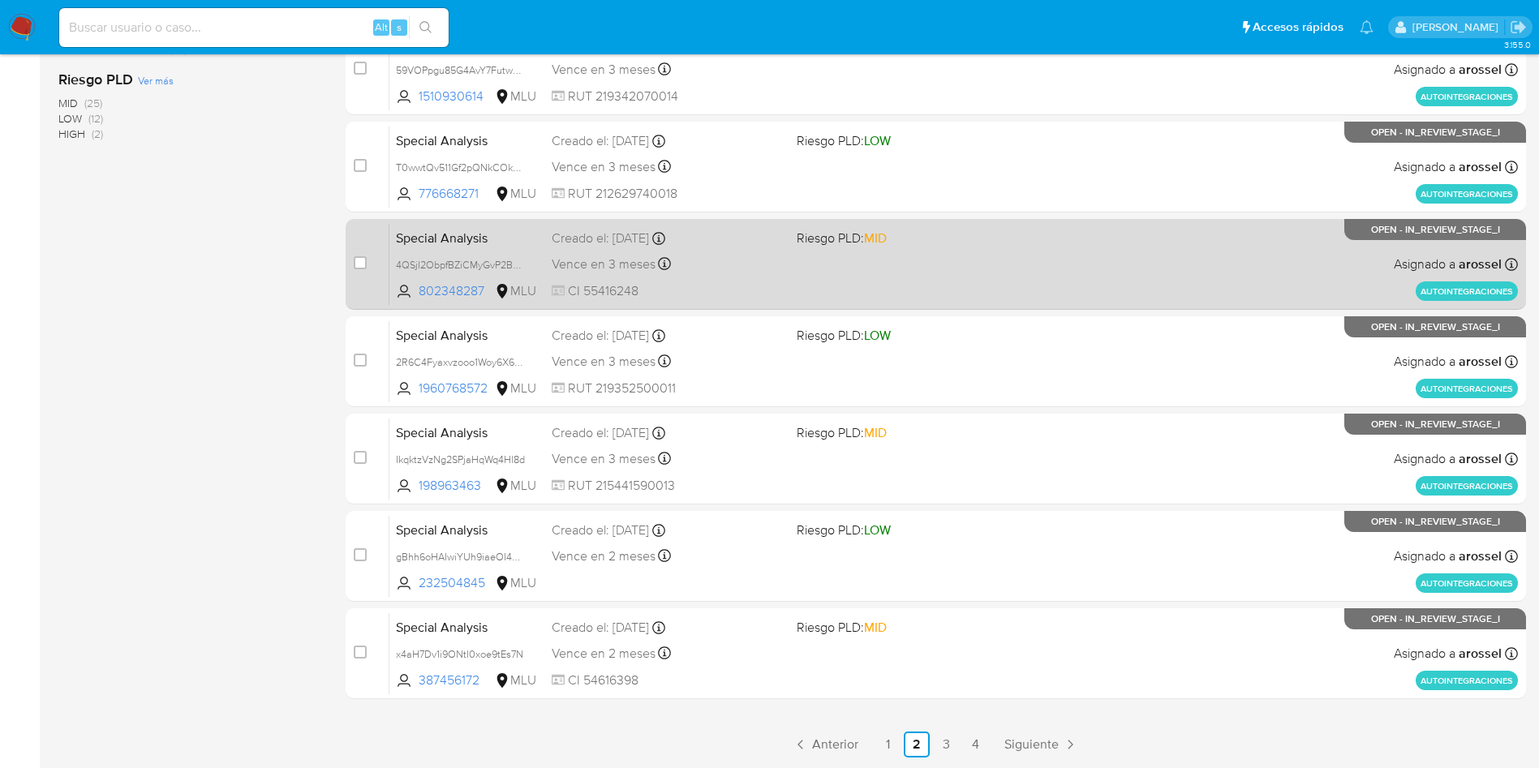
click at [958, 742] on link "3" at bounding box center [946, 745] width 26 height 26
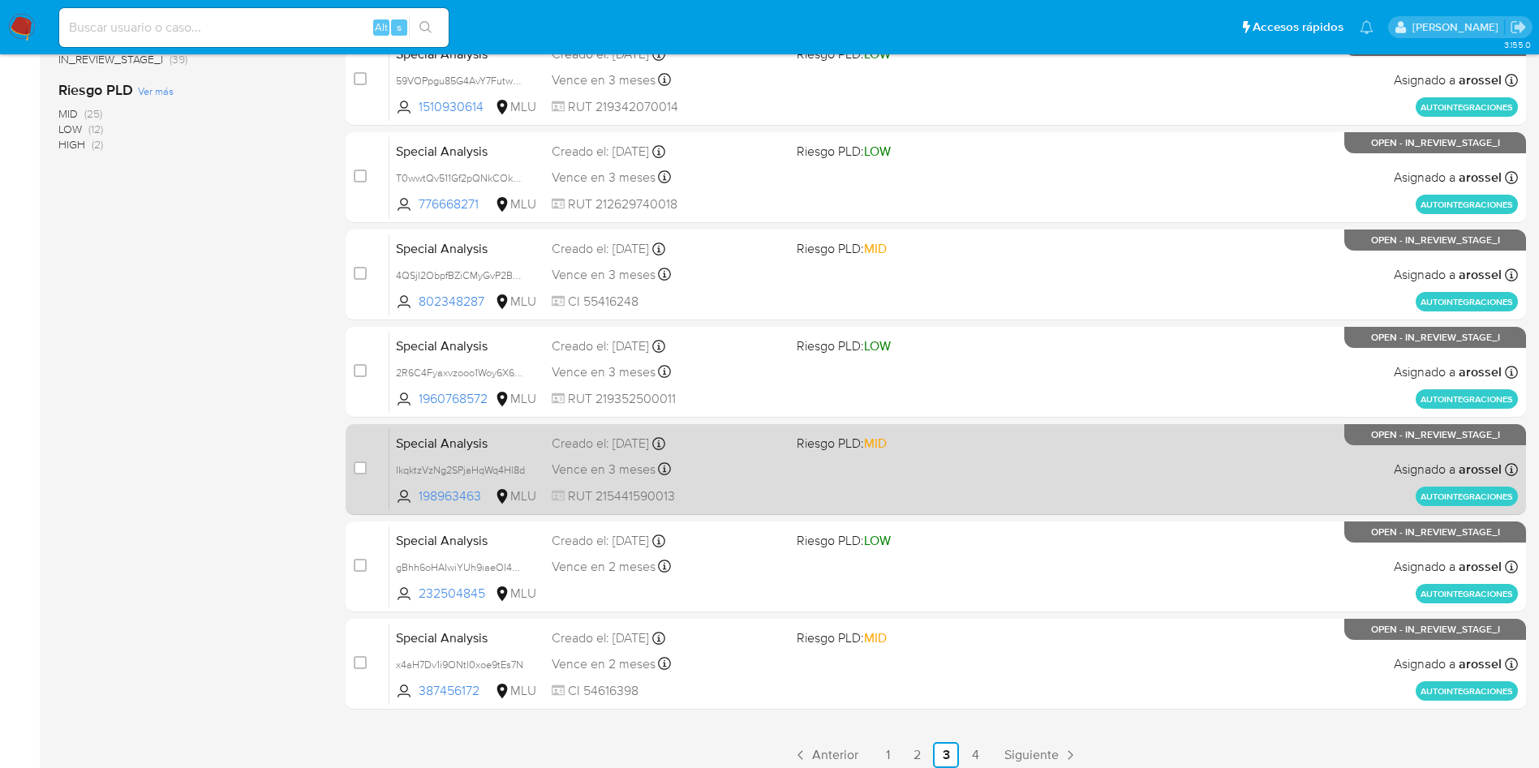
scroll to position [513, 0]
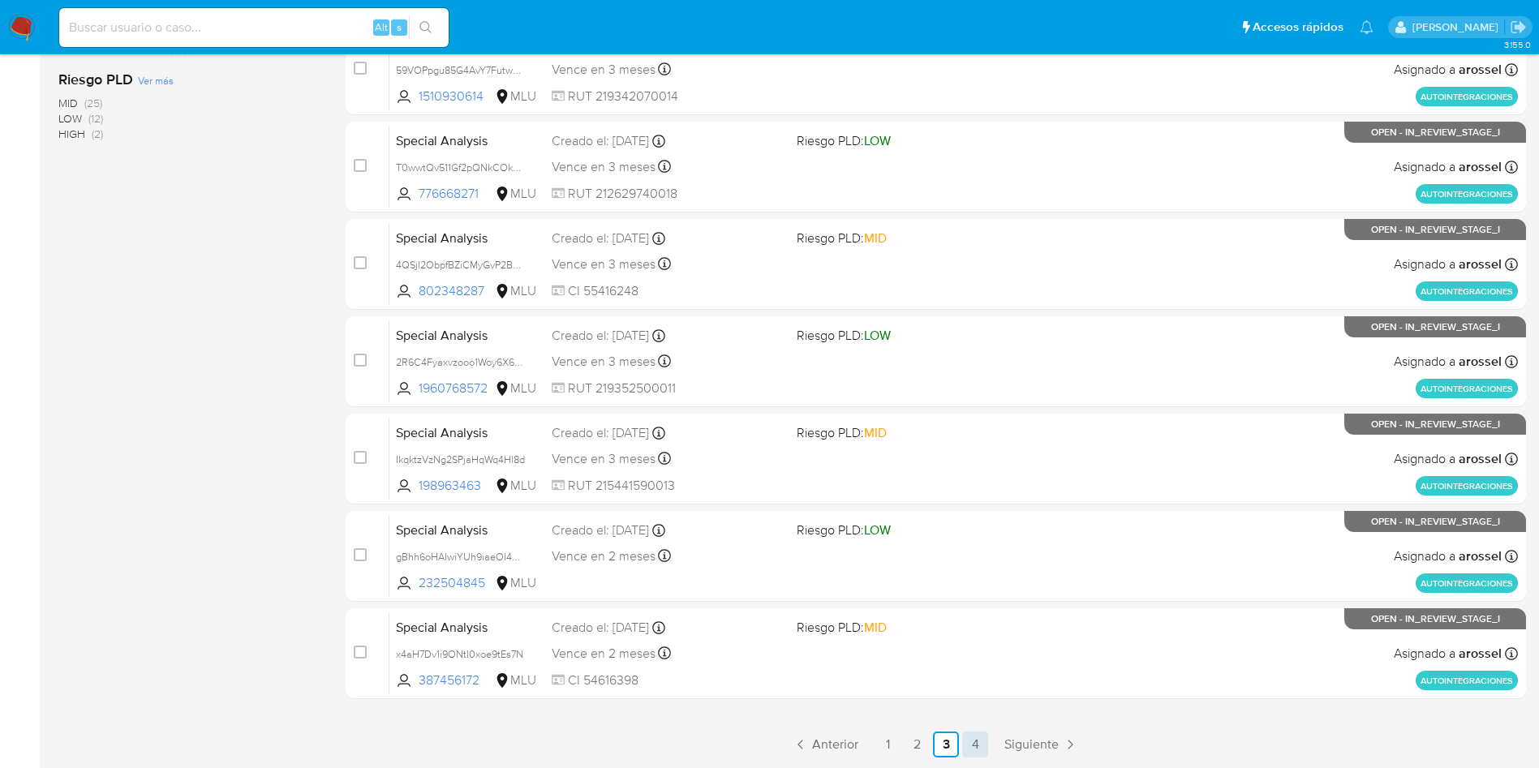
click at [980, 747] on link "4" at bounding box center [975, 745] width 26 height 26
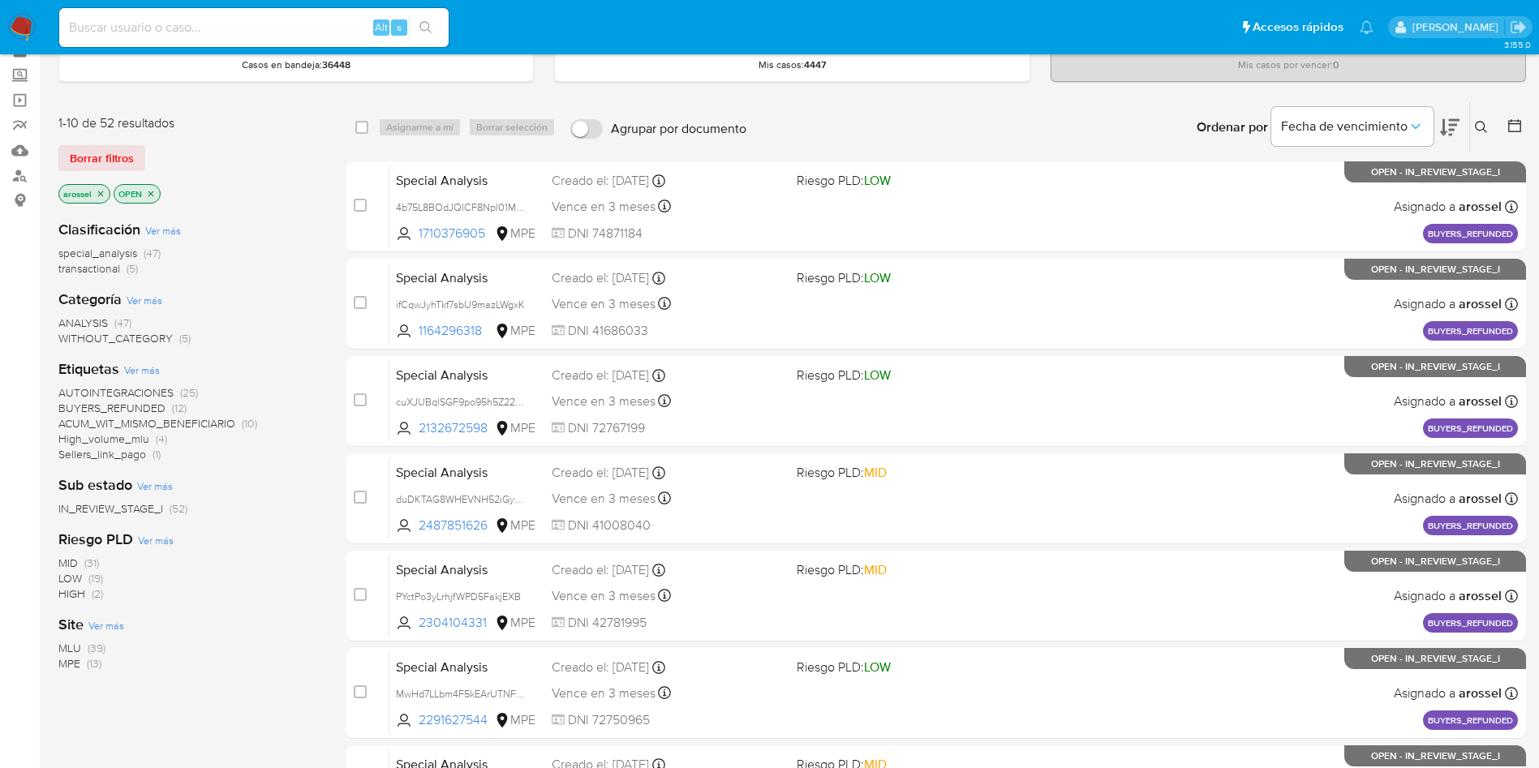
scroll to position [122, 0]
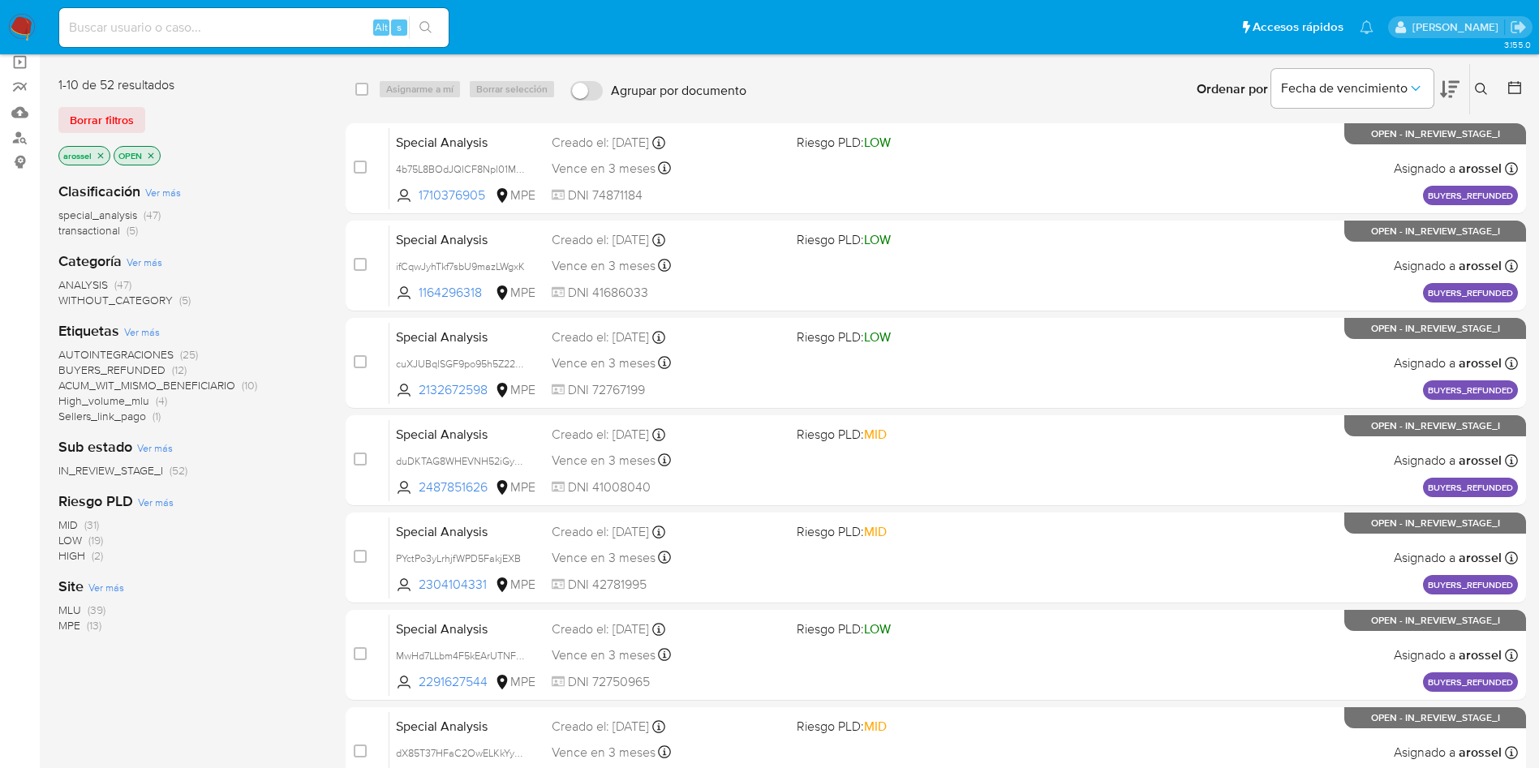
click at [73, 609] on span "MLU" at bounding box center [69, 610] width 23 height 16
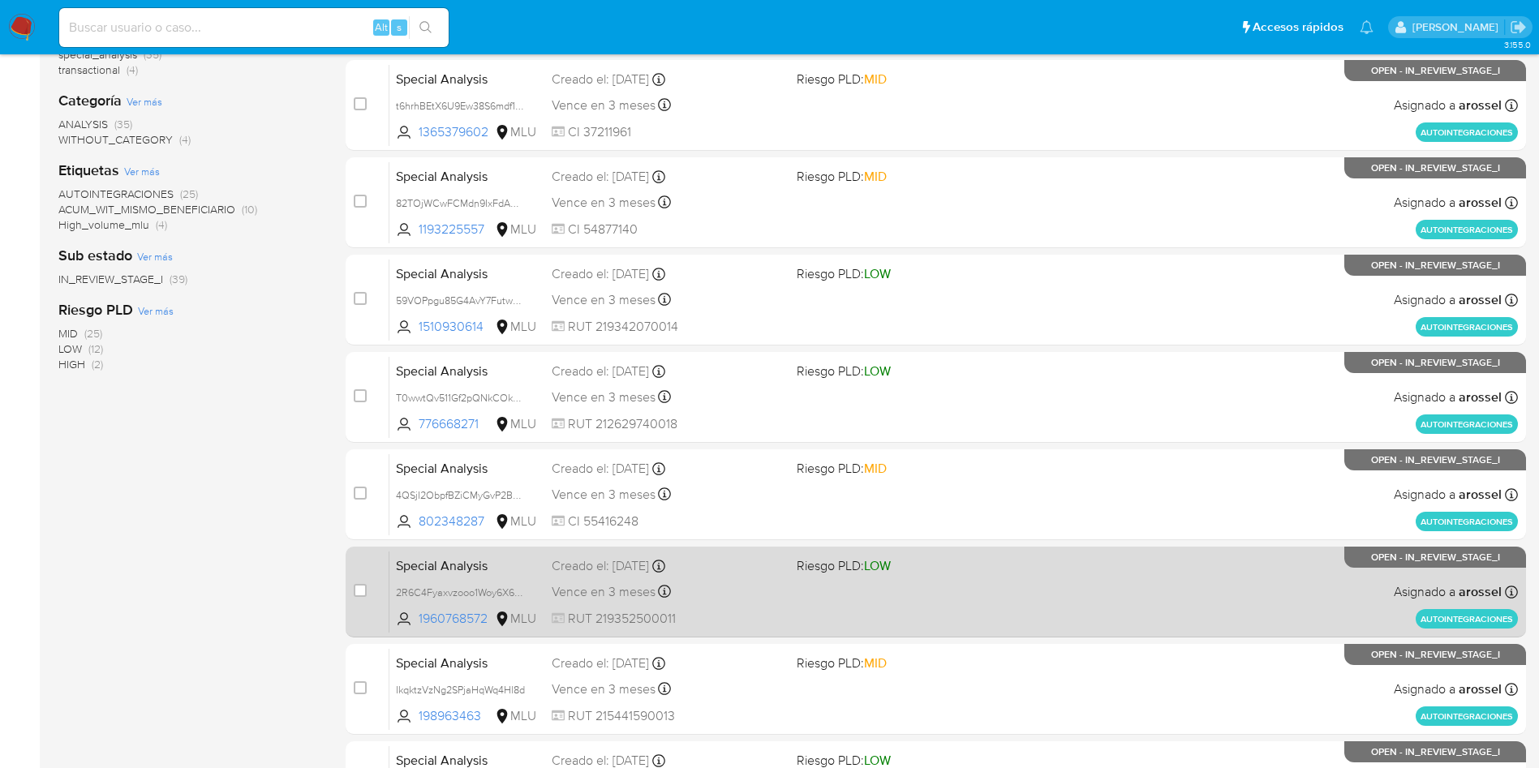
scroll to position [513, 0]
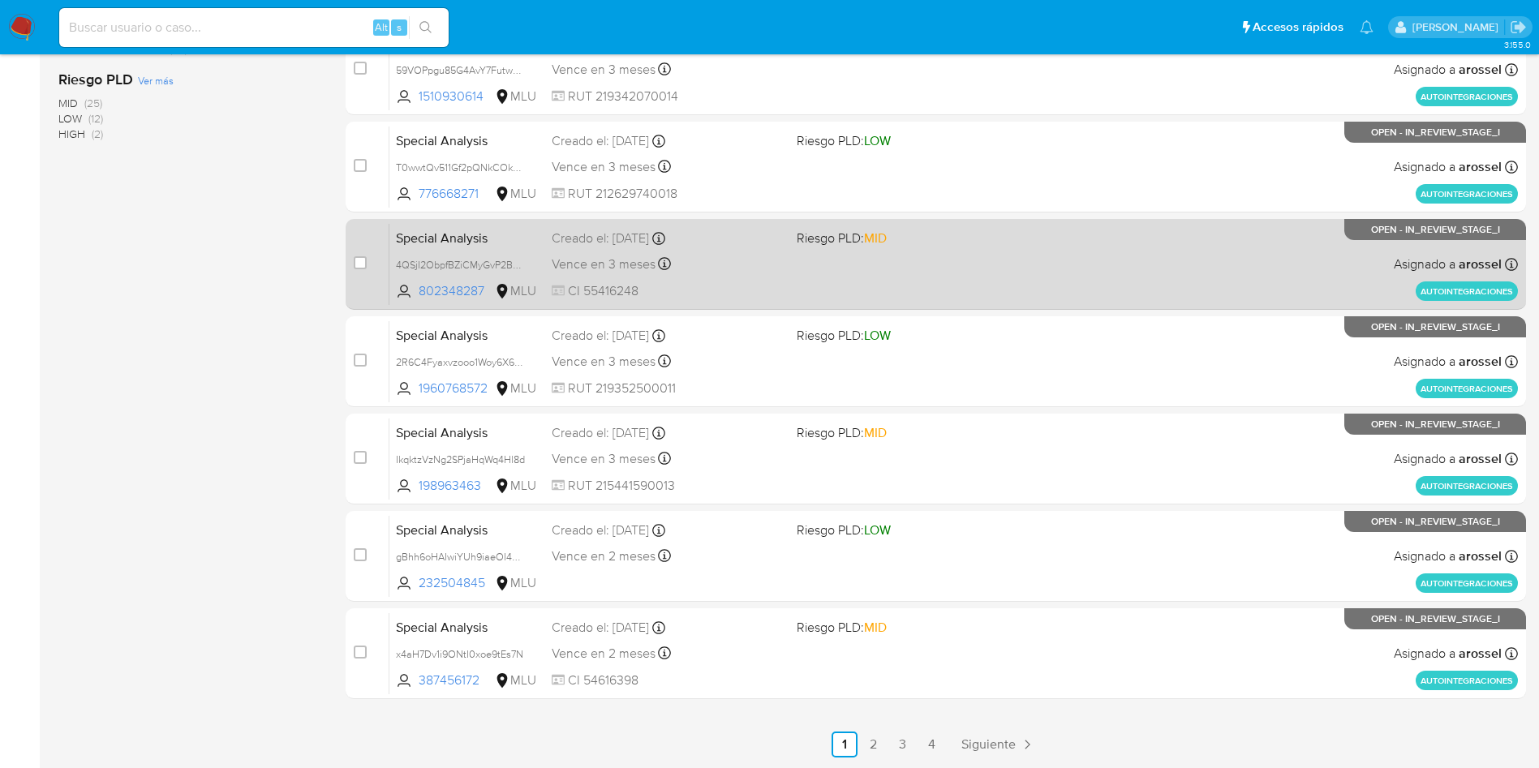
click at [879, 745] on link "2" at bounding box center [874, 745] width 26 height 26
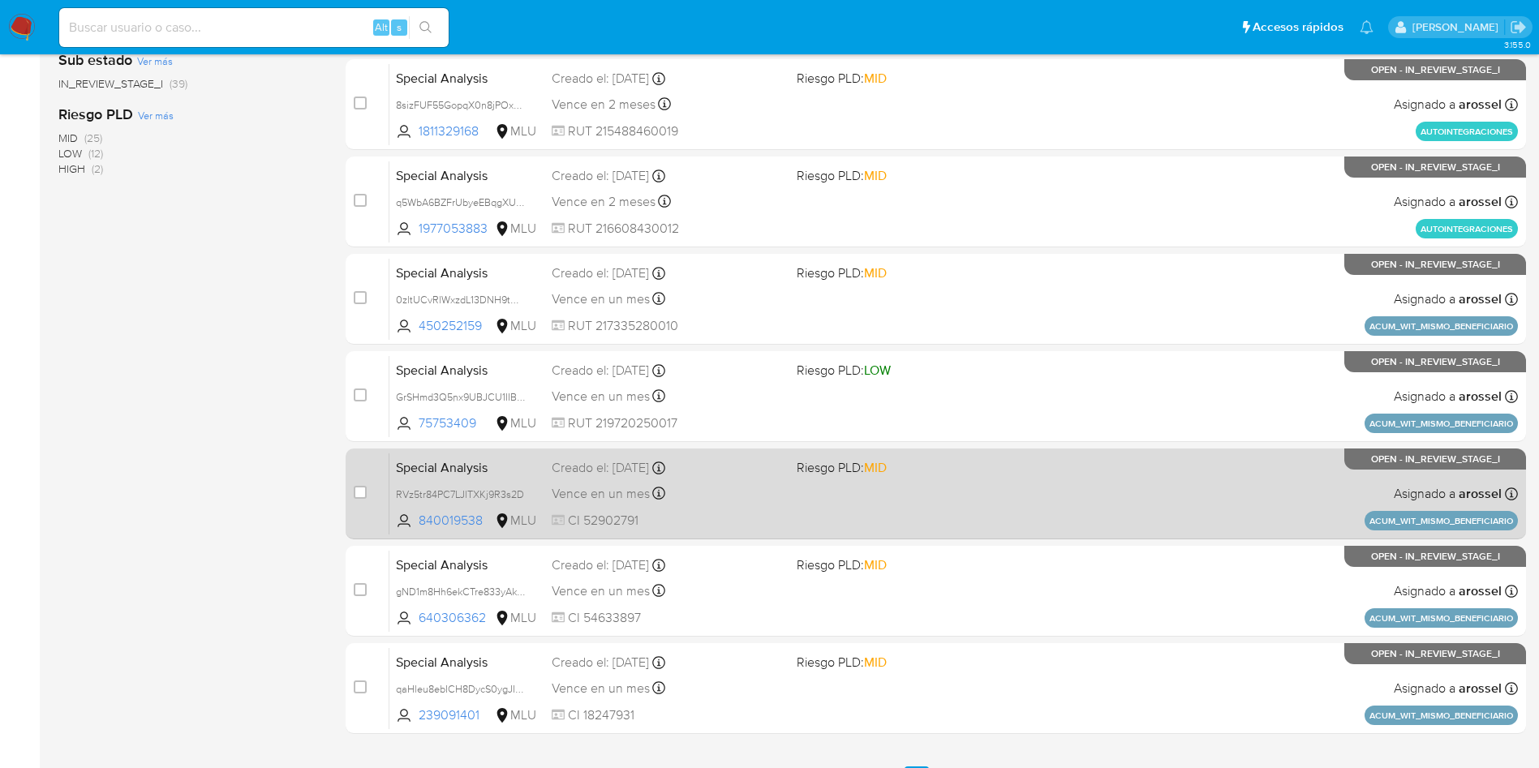
scroll to position [513, 0]
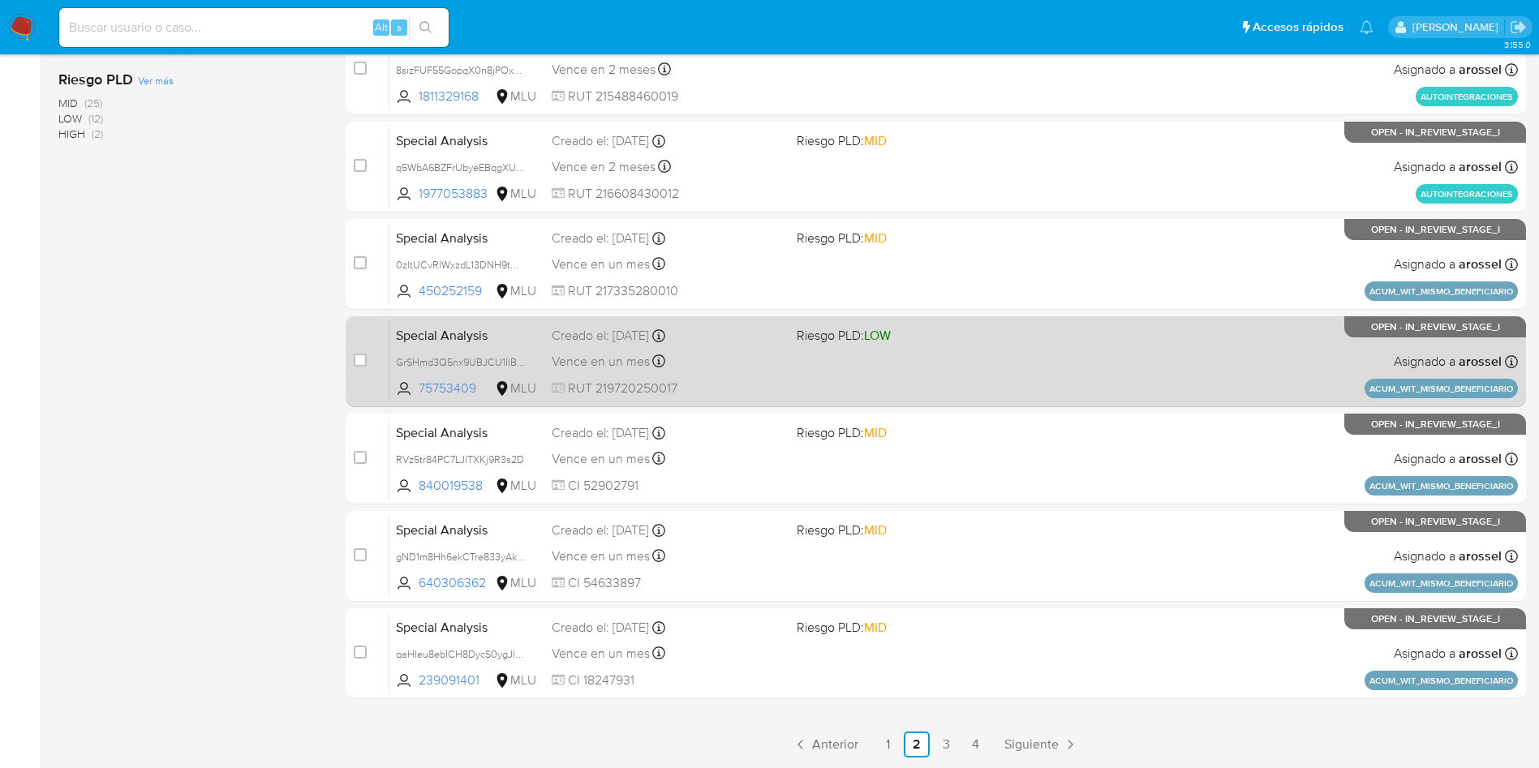
click at [811, 372] on div "Special Analysis GrSHmd3Q5nx9UBJCU1IIBbyN 75753409 MLU Riesgo PLD: LOW Creado e…" at bounding box center [954, 362] width 1129 height 82
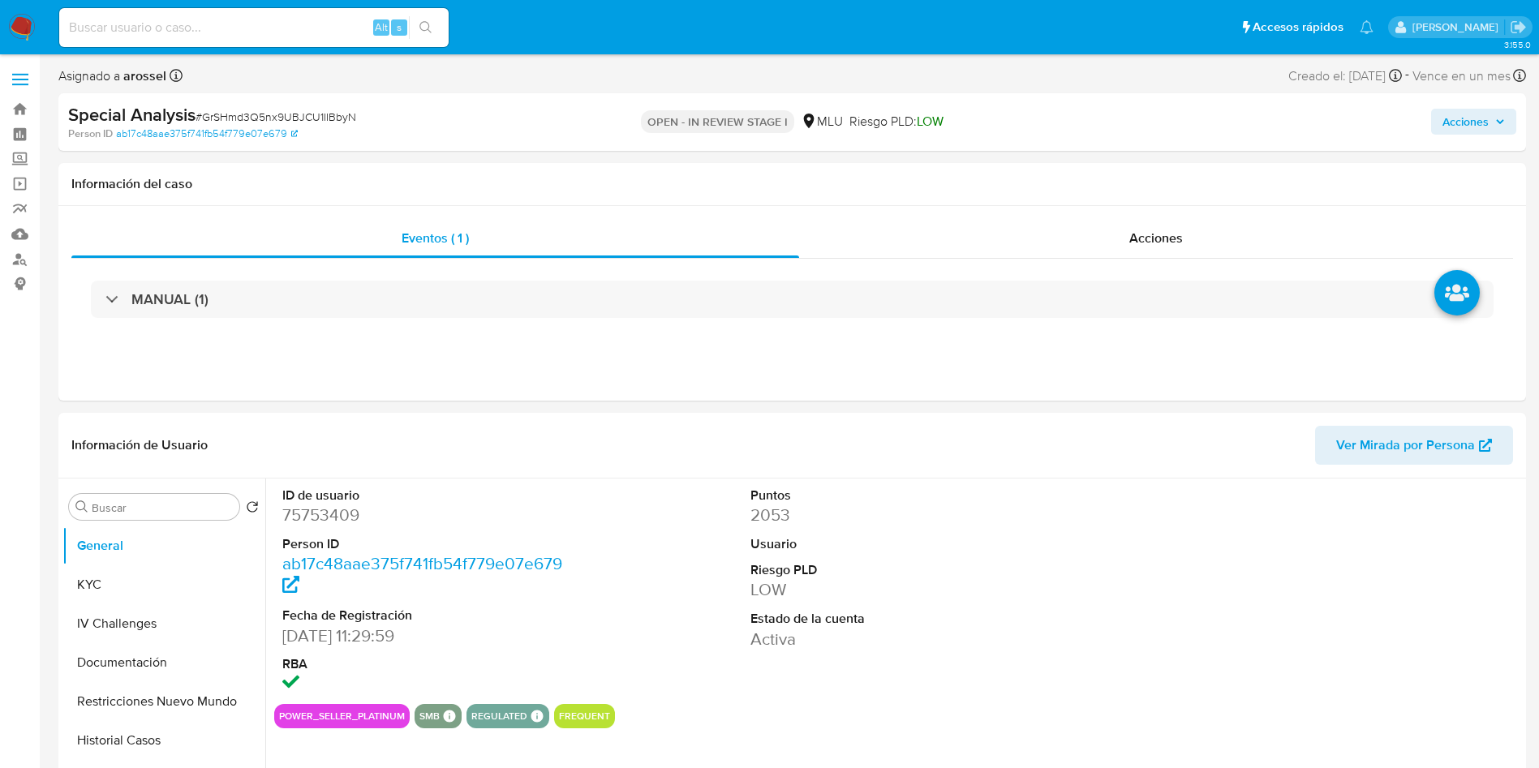
select select "10"
click at [1414, 445] on span "Ver Mirada por Persona" at bounding box center [1406, 445] width 139 height 39
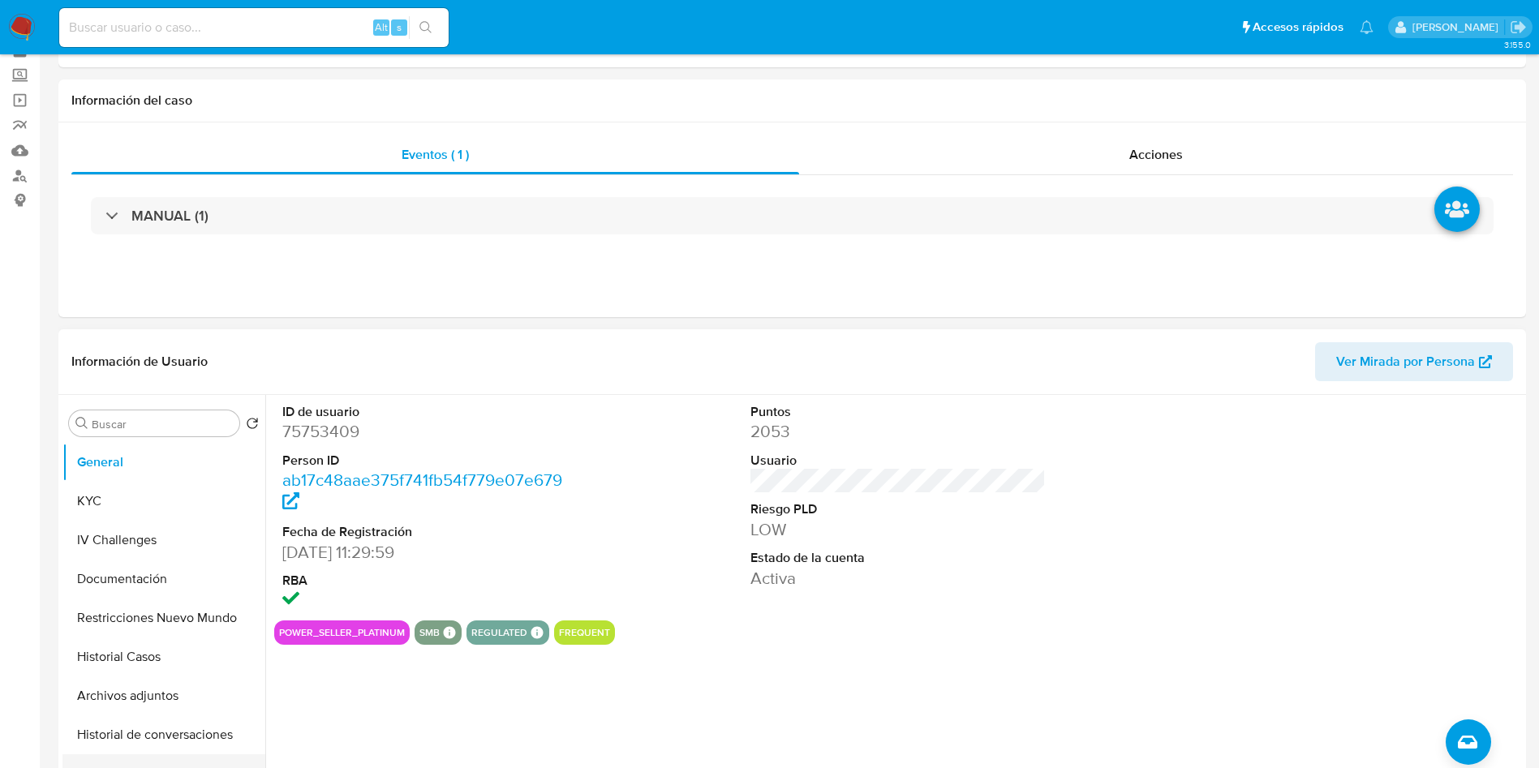
scroll to position [122, 0]
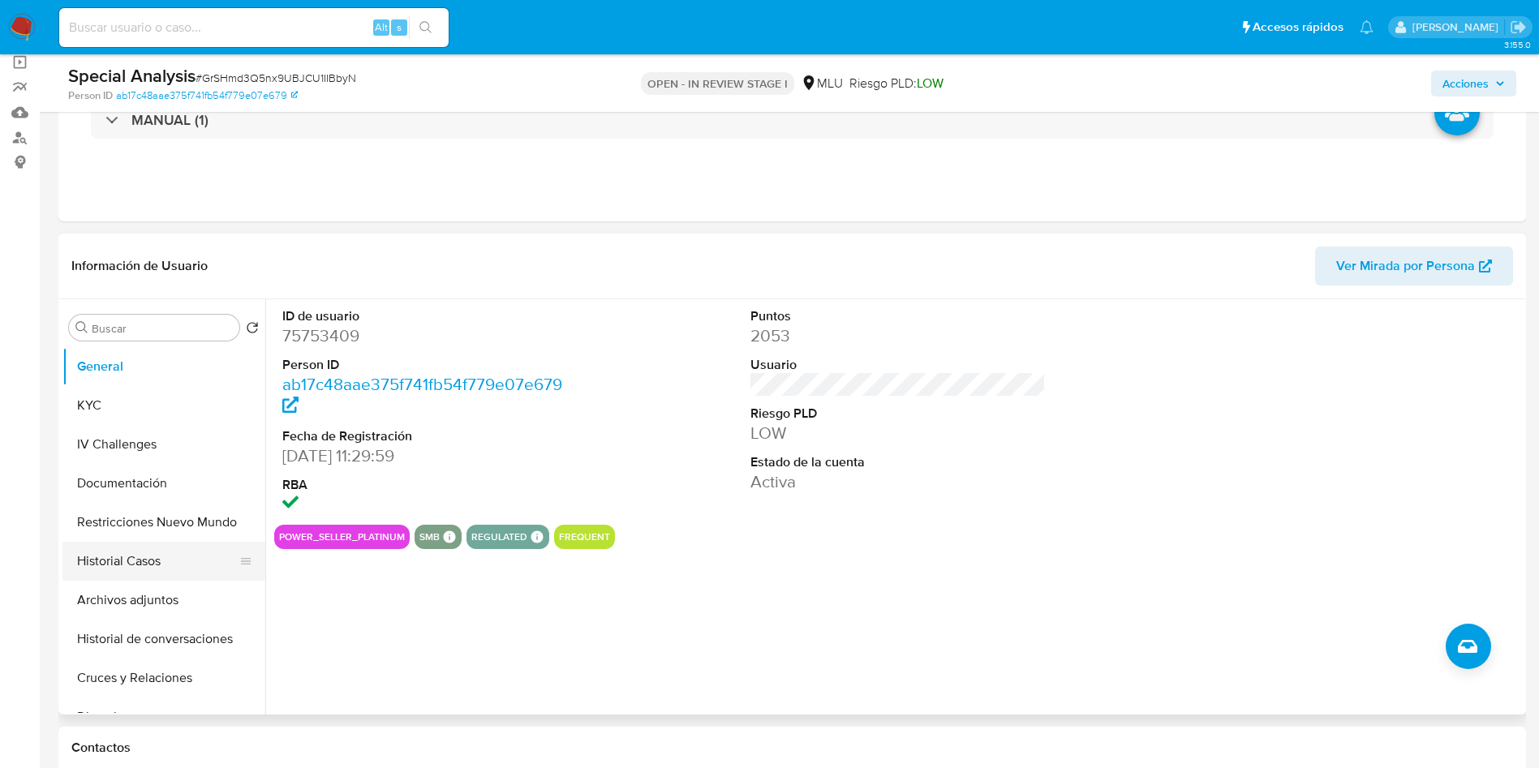
click at [147, 554] on button "Historial Casos" at bounding box center [157, 561] width 190 height 39
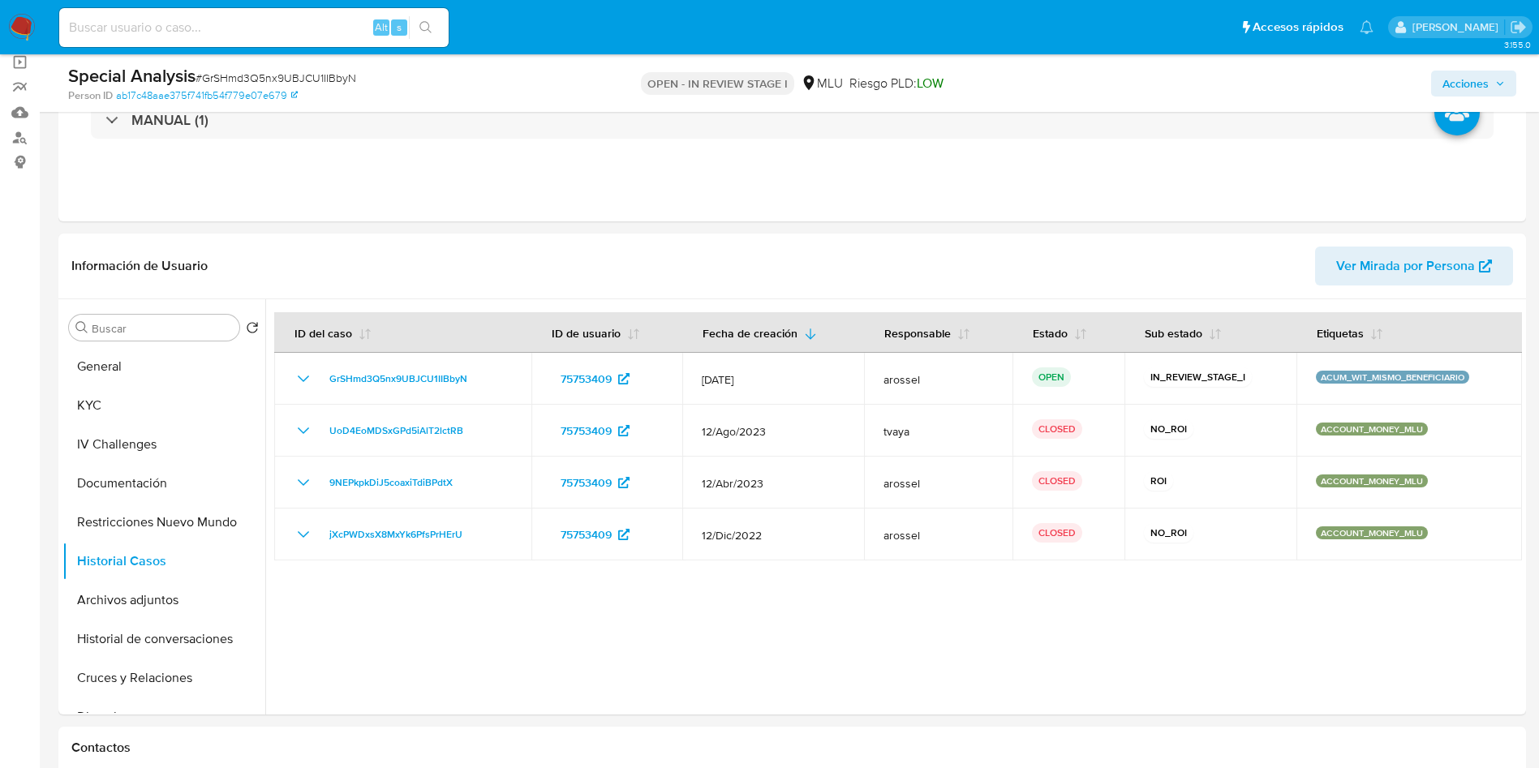
click at [303, 28] on input at bounding box center [254, 27] width 390 height 21
paste input "oMc51JGJPQSt1X2SmtN30Uun"
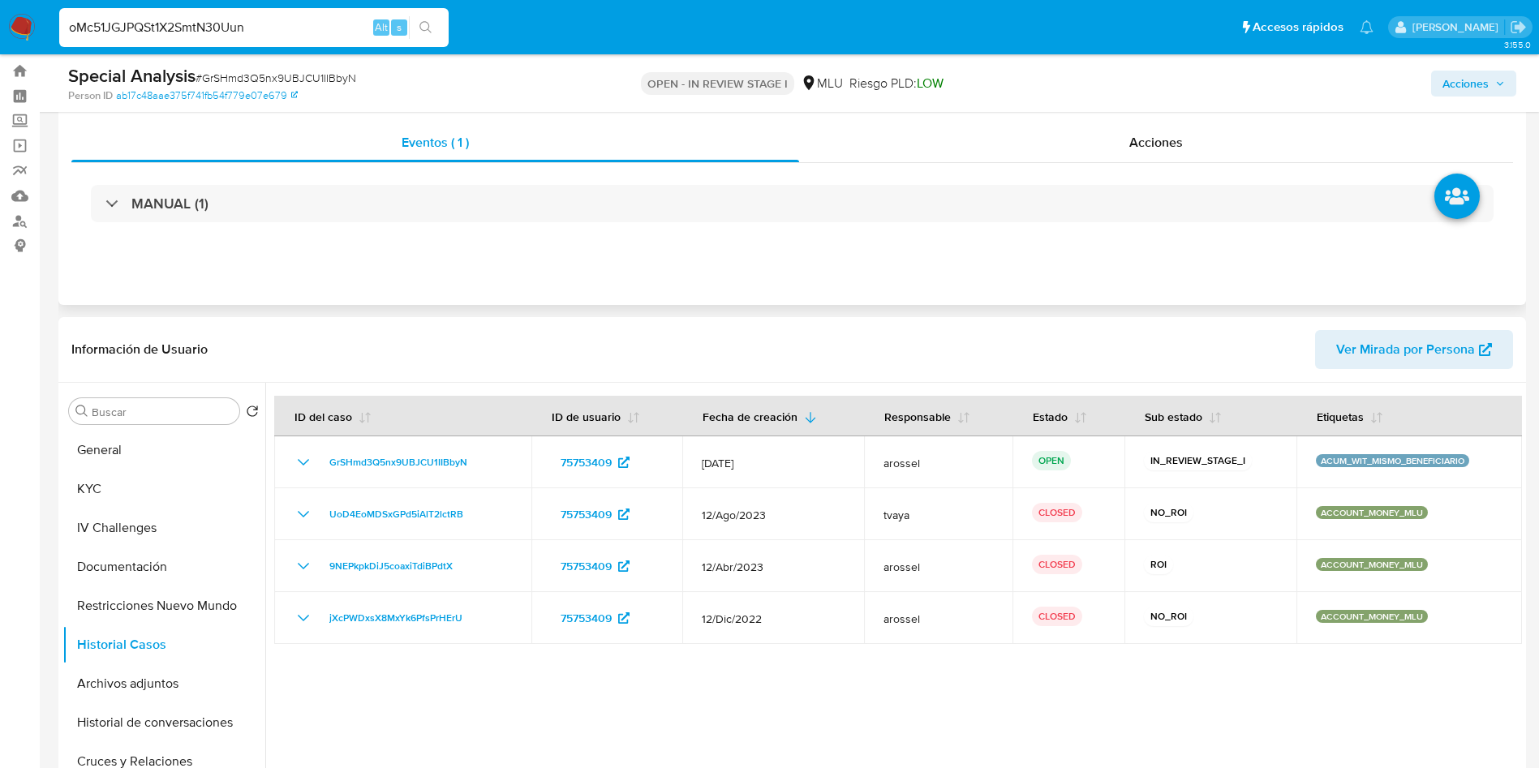
scroll to position [0, 0]
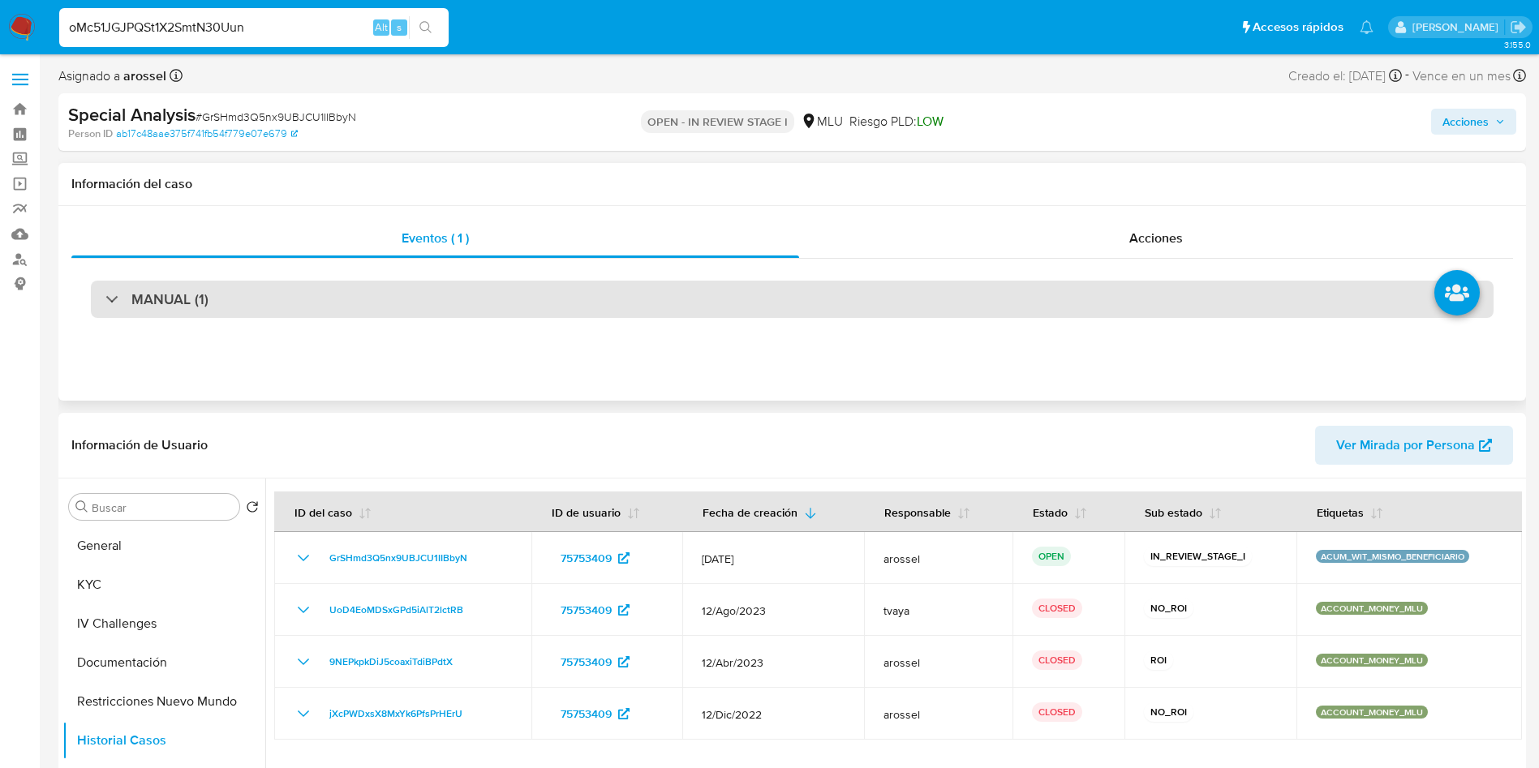
type input "oMc51JGJPQSt1X2SmtN30Uun"
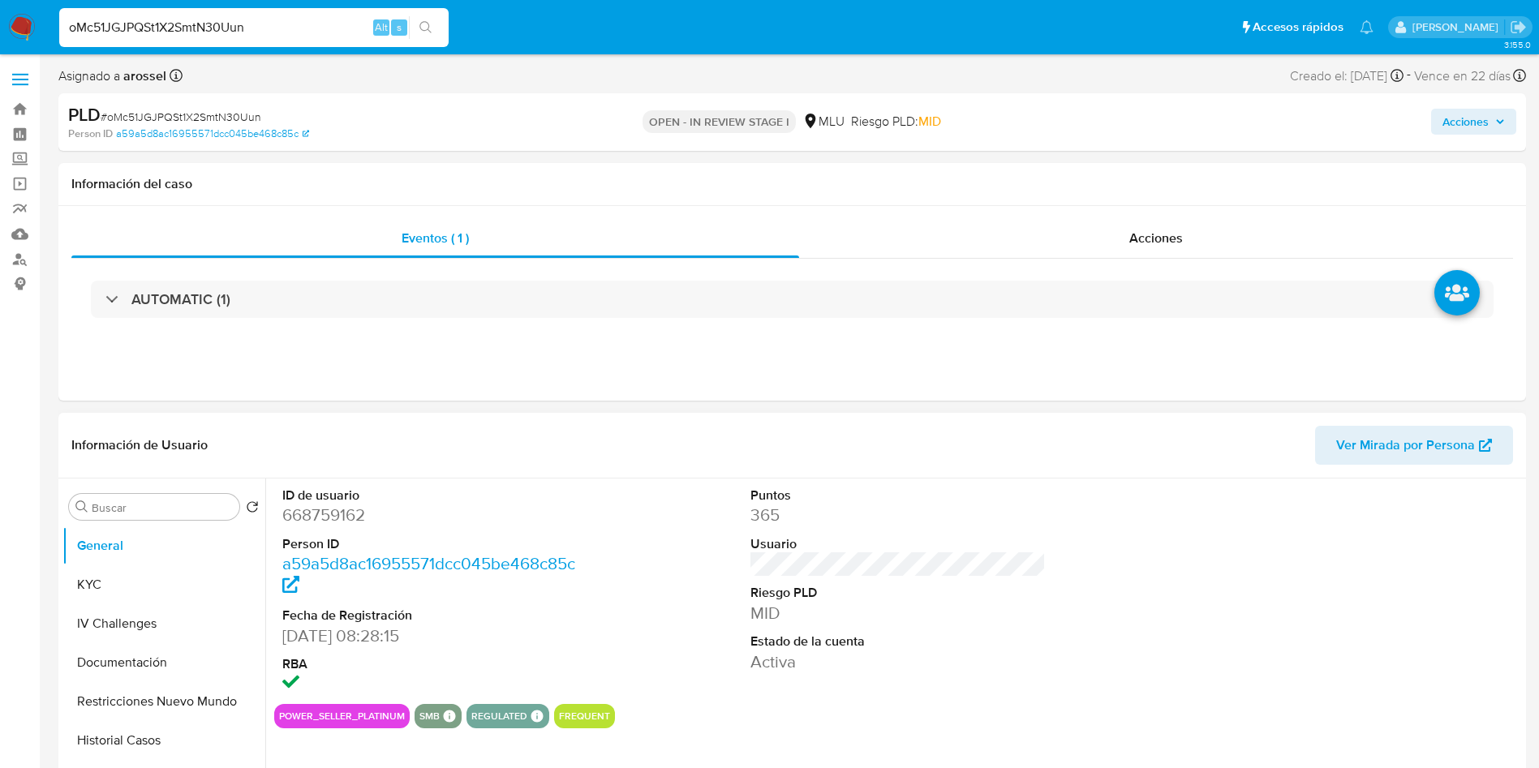
select select "10"
click at [1424, 438] on span "Ver Mirada por Persona" at bounding box center [1406, 445] width 139 height 39
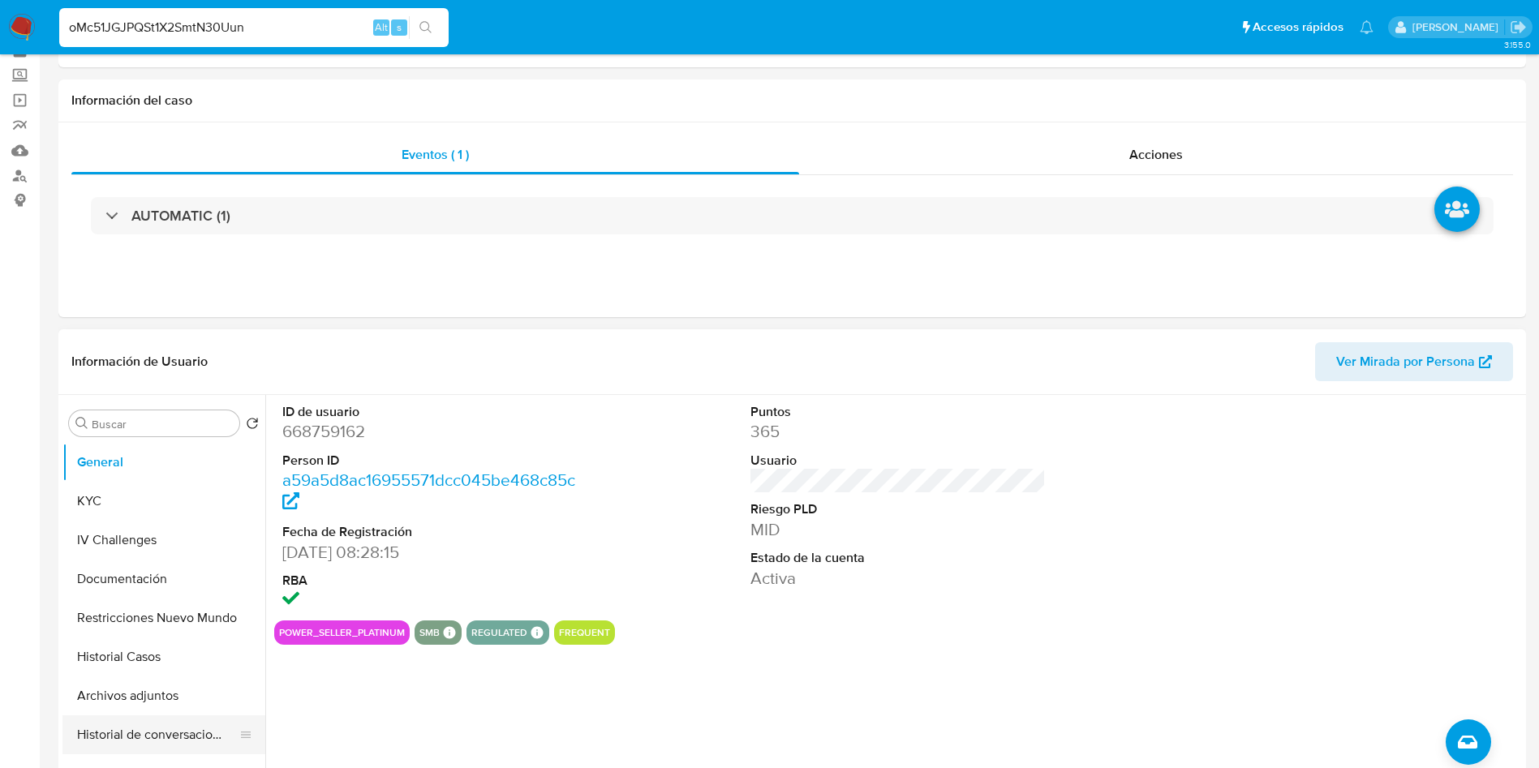
scroll to position [122, 0]
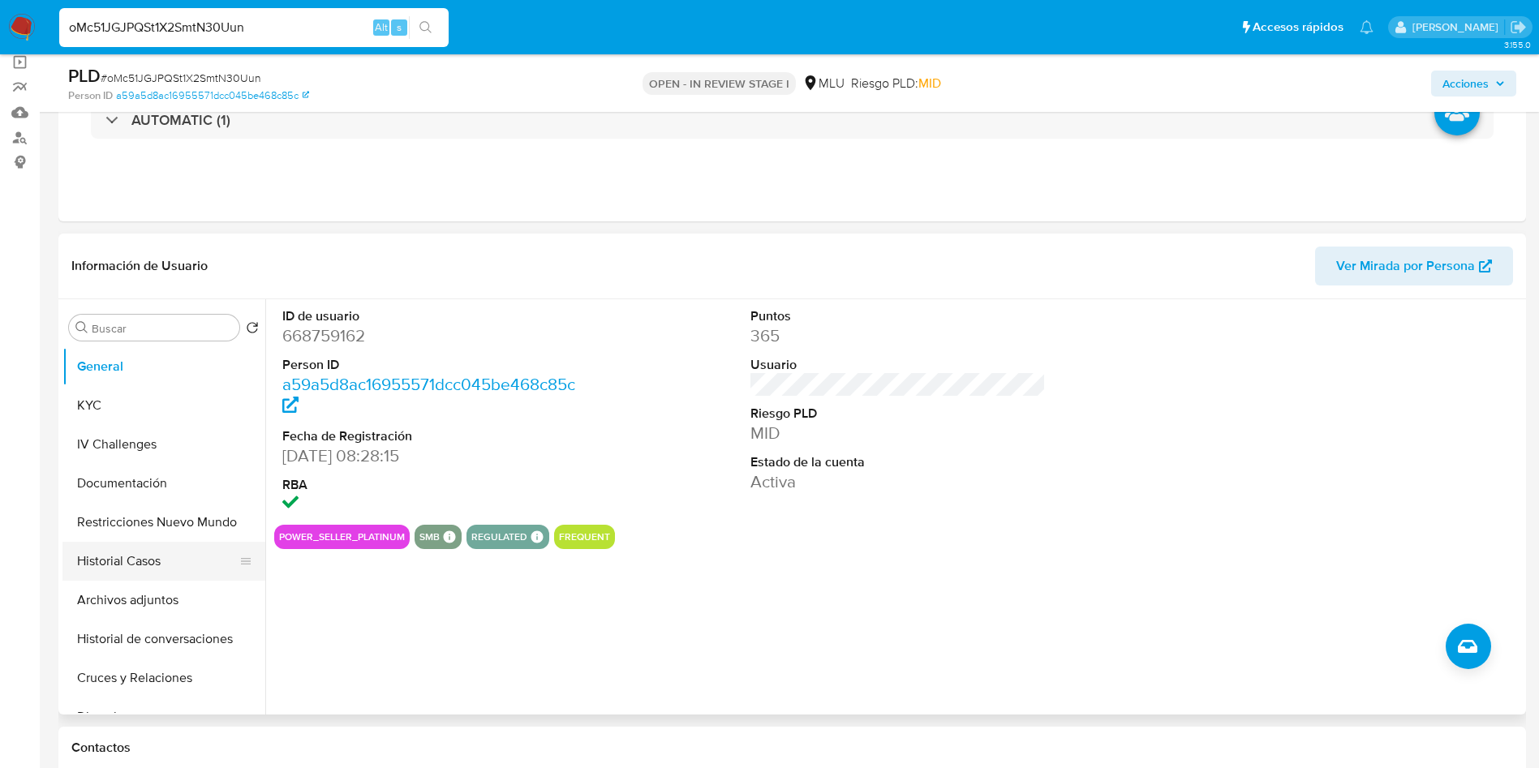
click at [157, 553] on button "Historial Casos" at bounding box center [157, 561] width 190 height 39
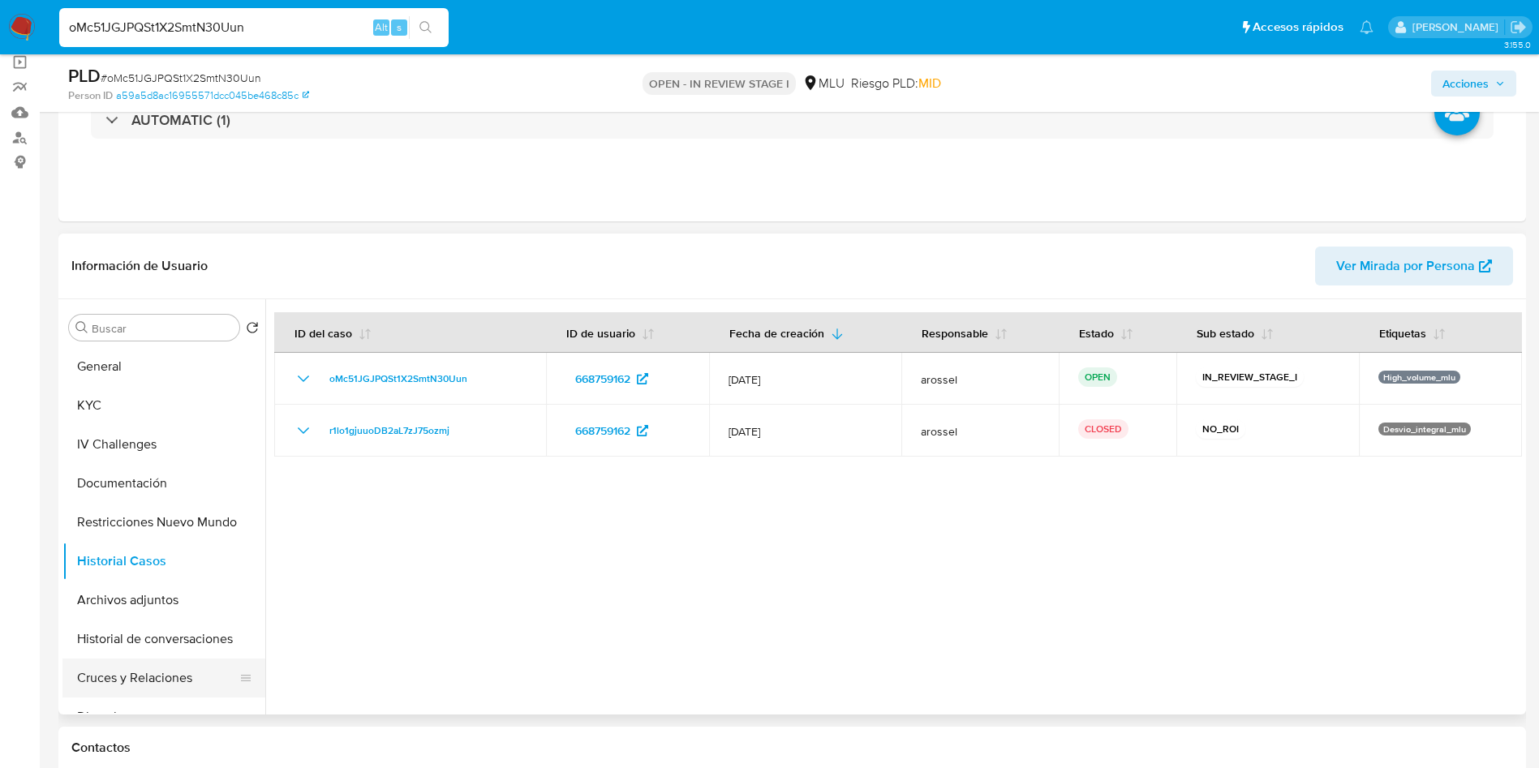
click at [173, 674] on button "Cruces y Relaciones" at bounding box center [157, 678] width 190 height 39
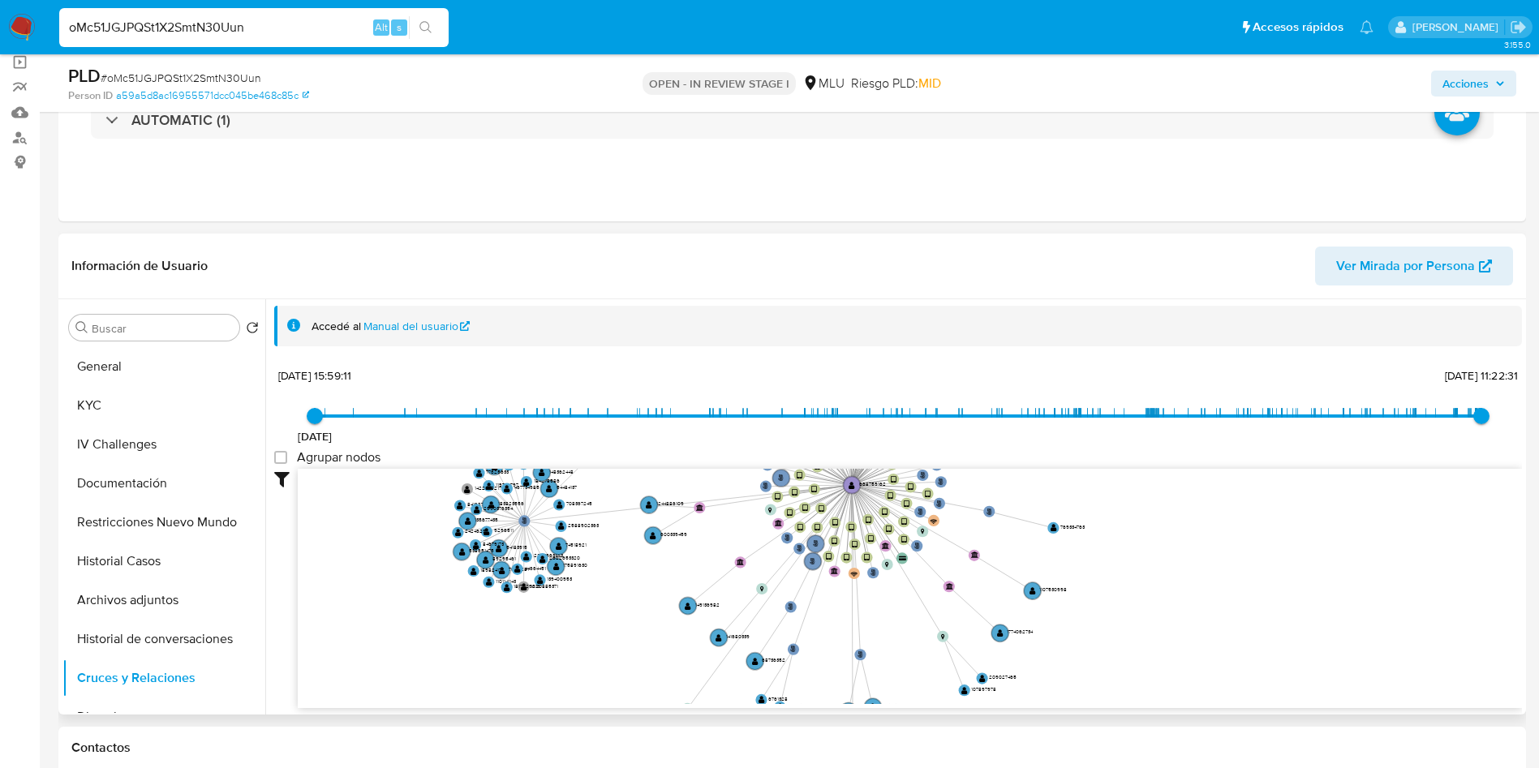
drag, startPoint x: 718, startPoint y: 548, endPoint x: 494, endPoint y: 440, distance: 248.6
click at [621, 480] on icon "user-668759162  668759162 phone-13ae04bce7f0291d9a99b199464620c3  person-a59a…" at bounding box center [910, 586] width 1225 height 235
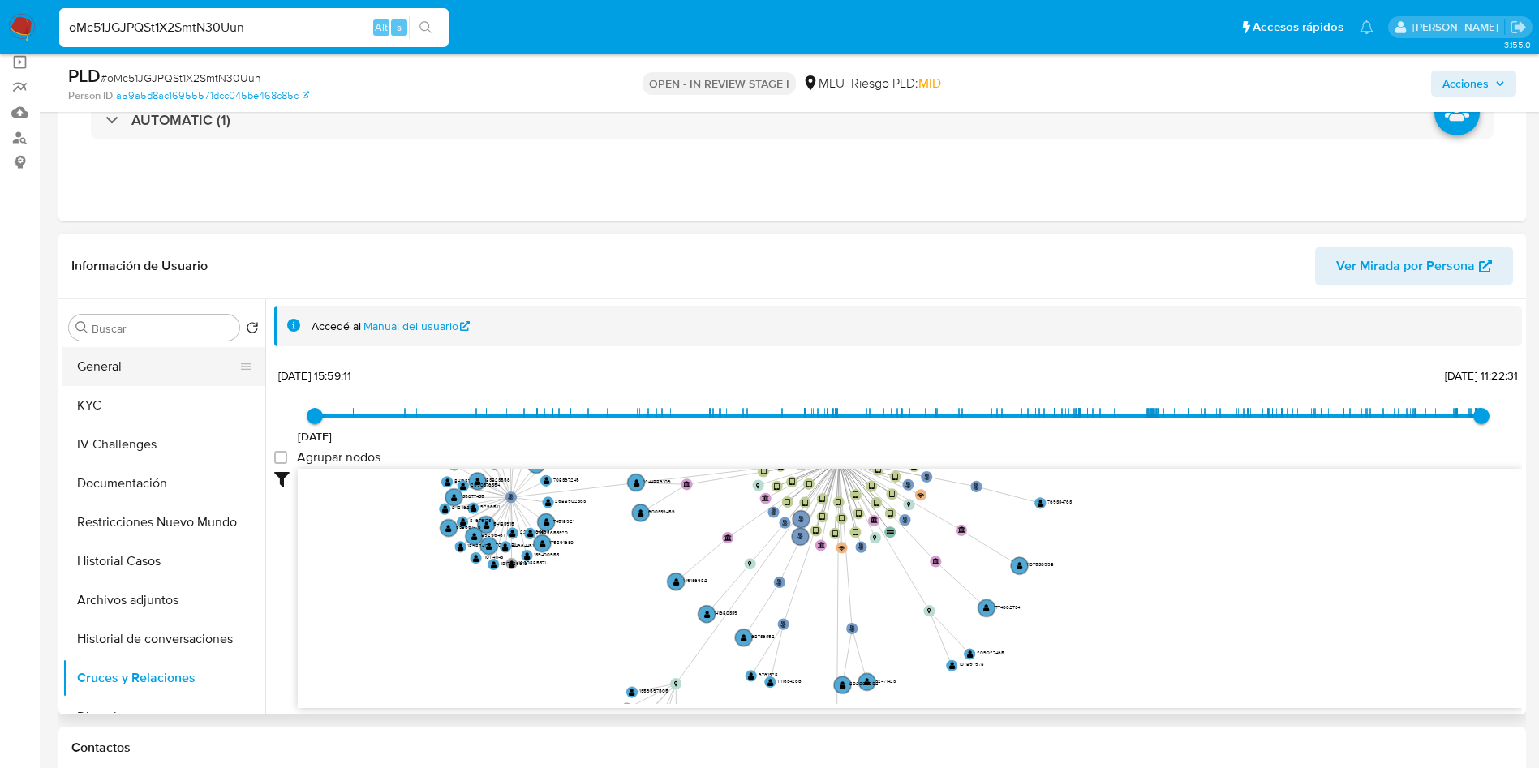
click at [176, 372] on button "General" at bounding box center [157, 366] width 190 height 39
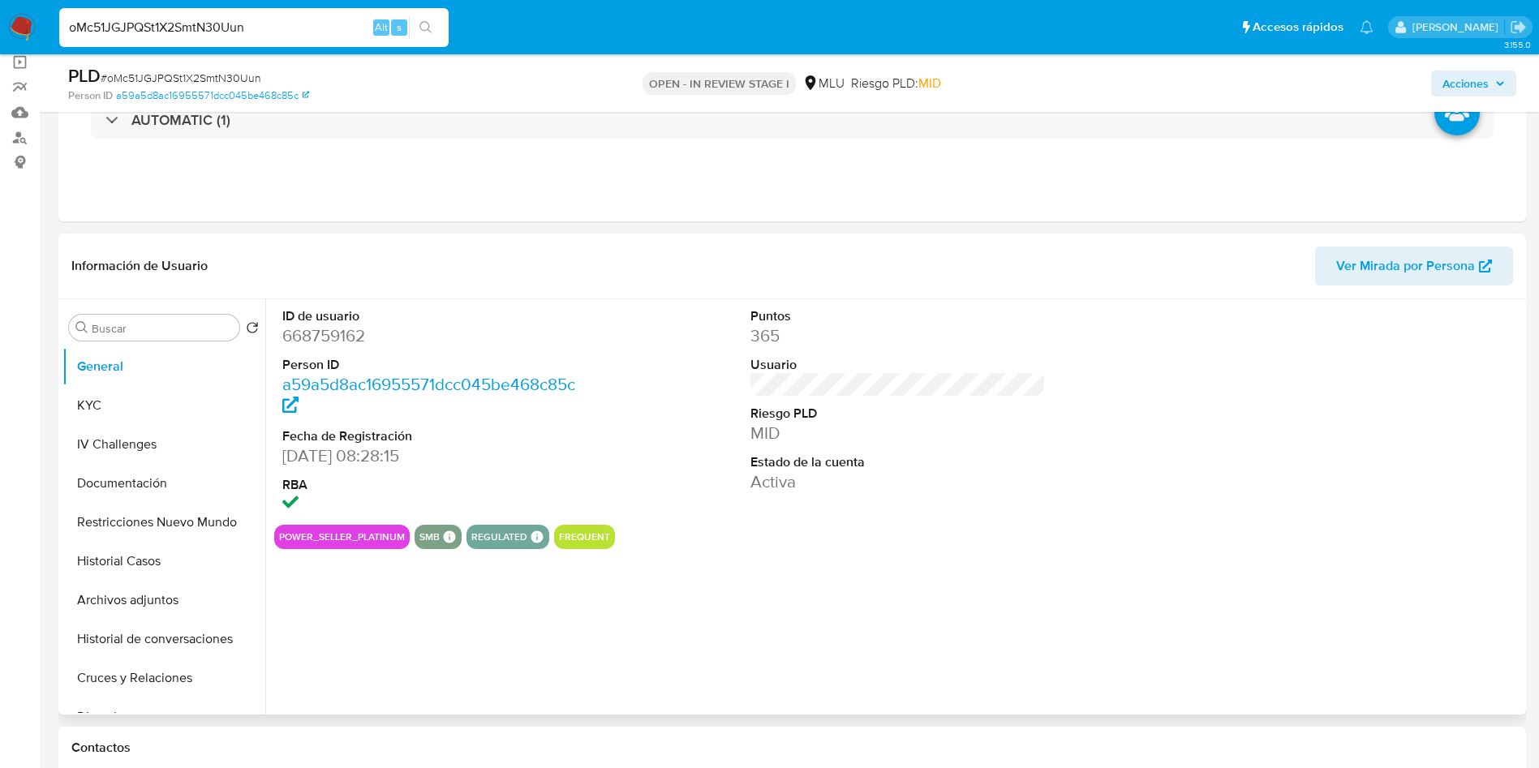
click at [327, 344] on dd "668759162" at bounding box center [430, 336] width 296 height 23
click at [327, 345] on dd "668759162" at bounding box center [430, 336] width 296 height 23
copy dd "668759162"
click at [949, 411] on dt "Riesgo PLD" at bounding box center [899, 414] width 296 height 18
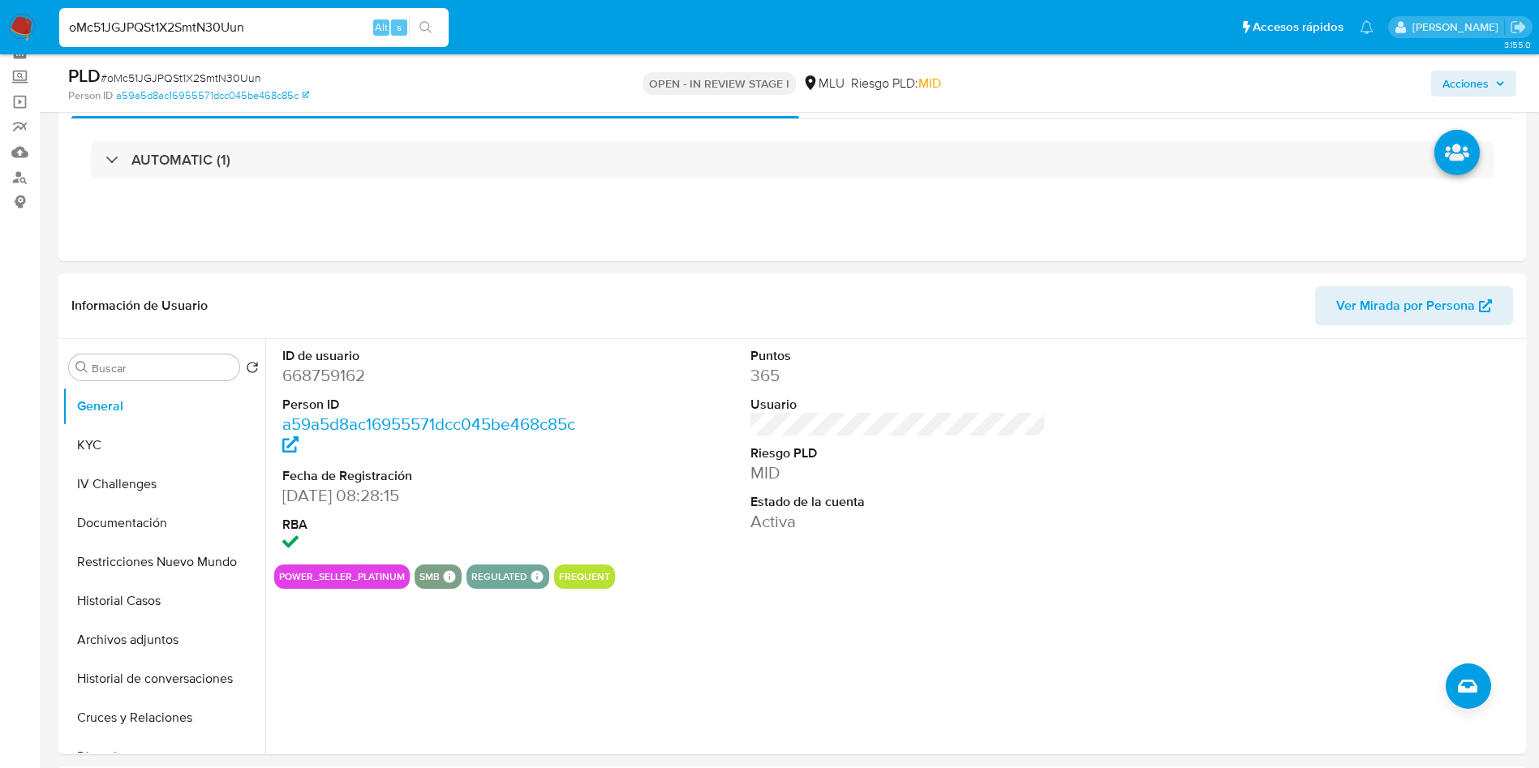
scroll to position [0, 0]
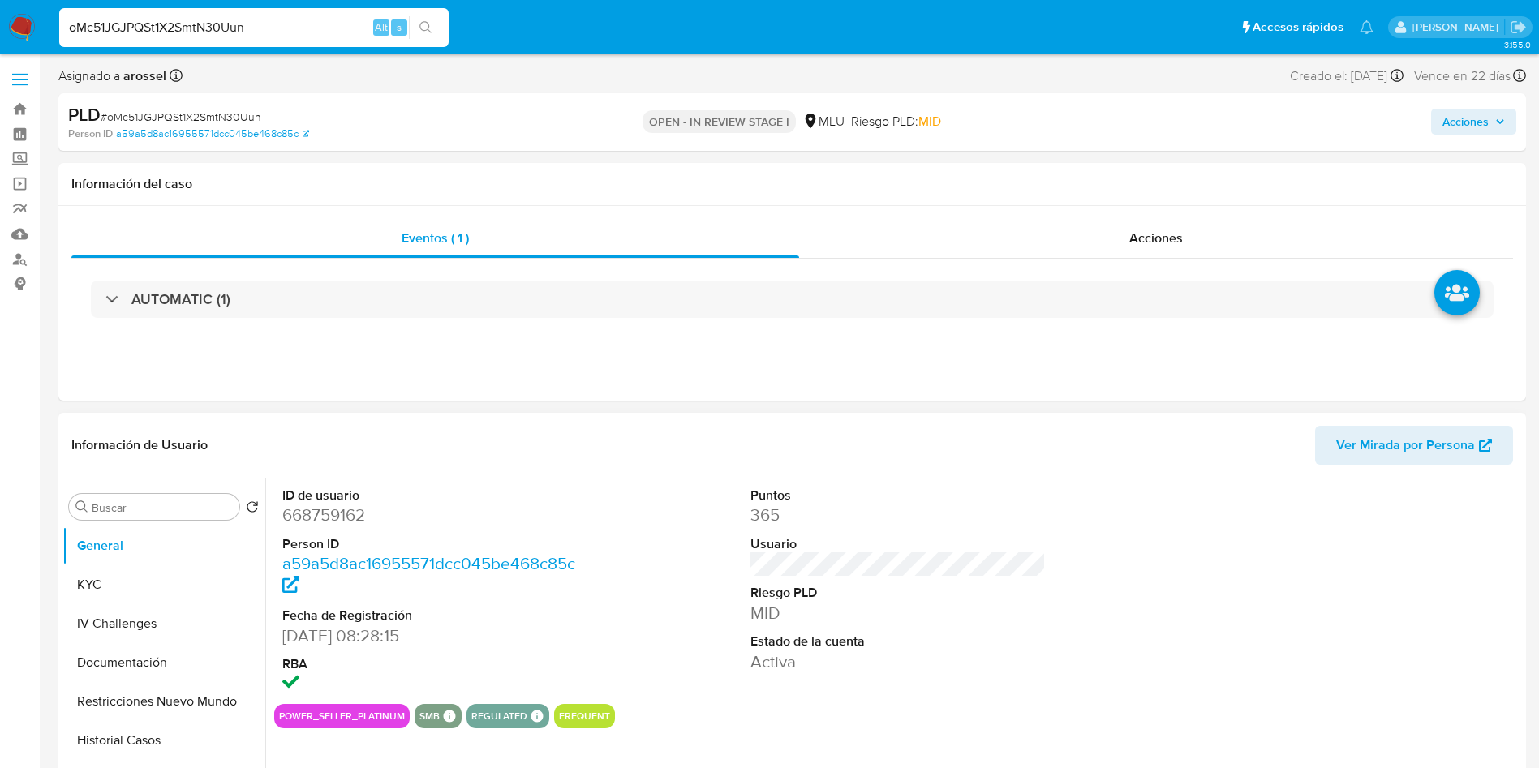
drag, startPoint x: 119, startPoint y: 581, endPoint x: 299, endPoint y: 465, distance: 214.3
click at [117, 581] on button "KYC" at bounding box center [163, 585] width 203 height 39
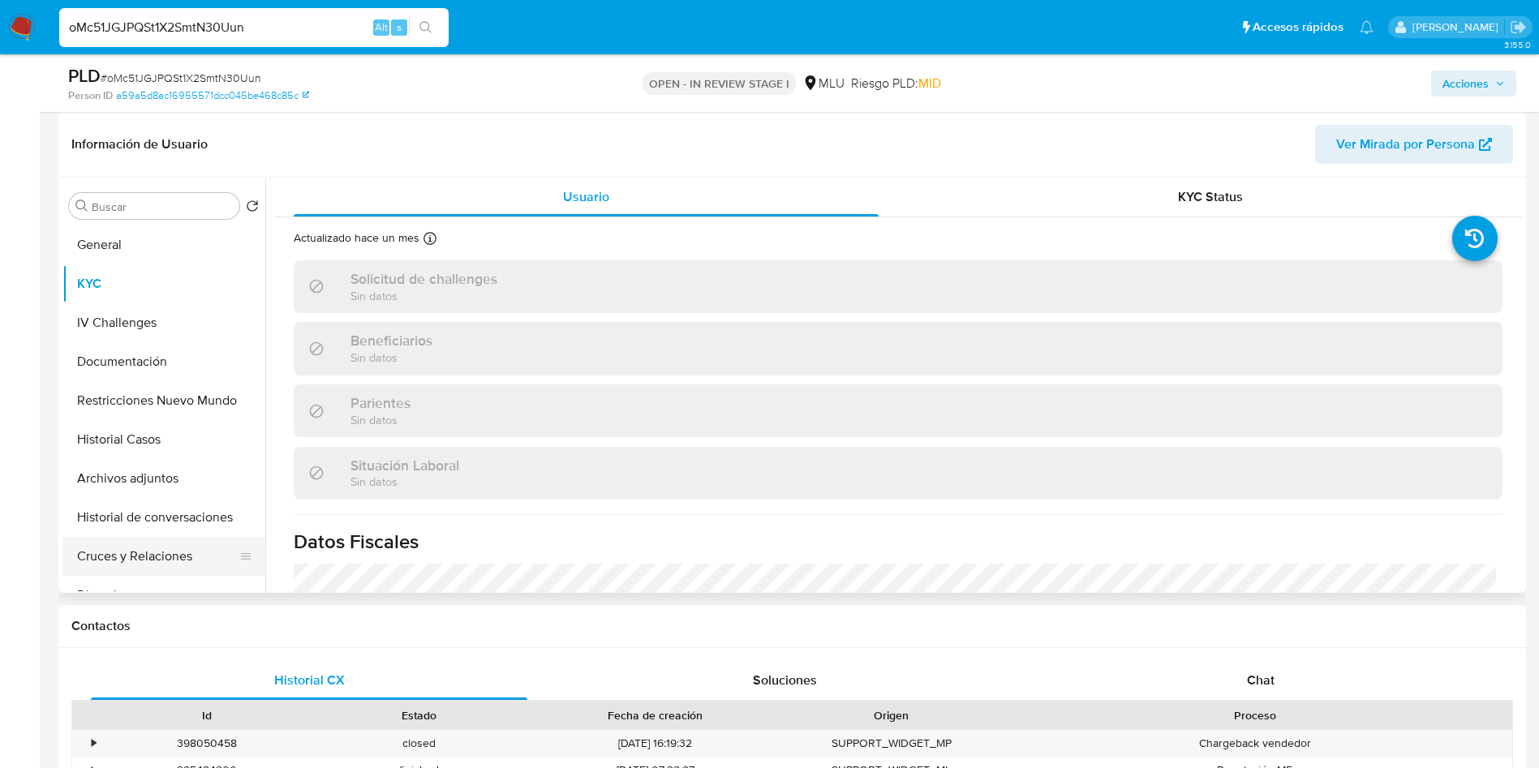
scroll to position [122, 0]
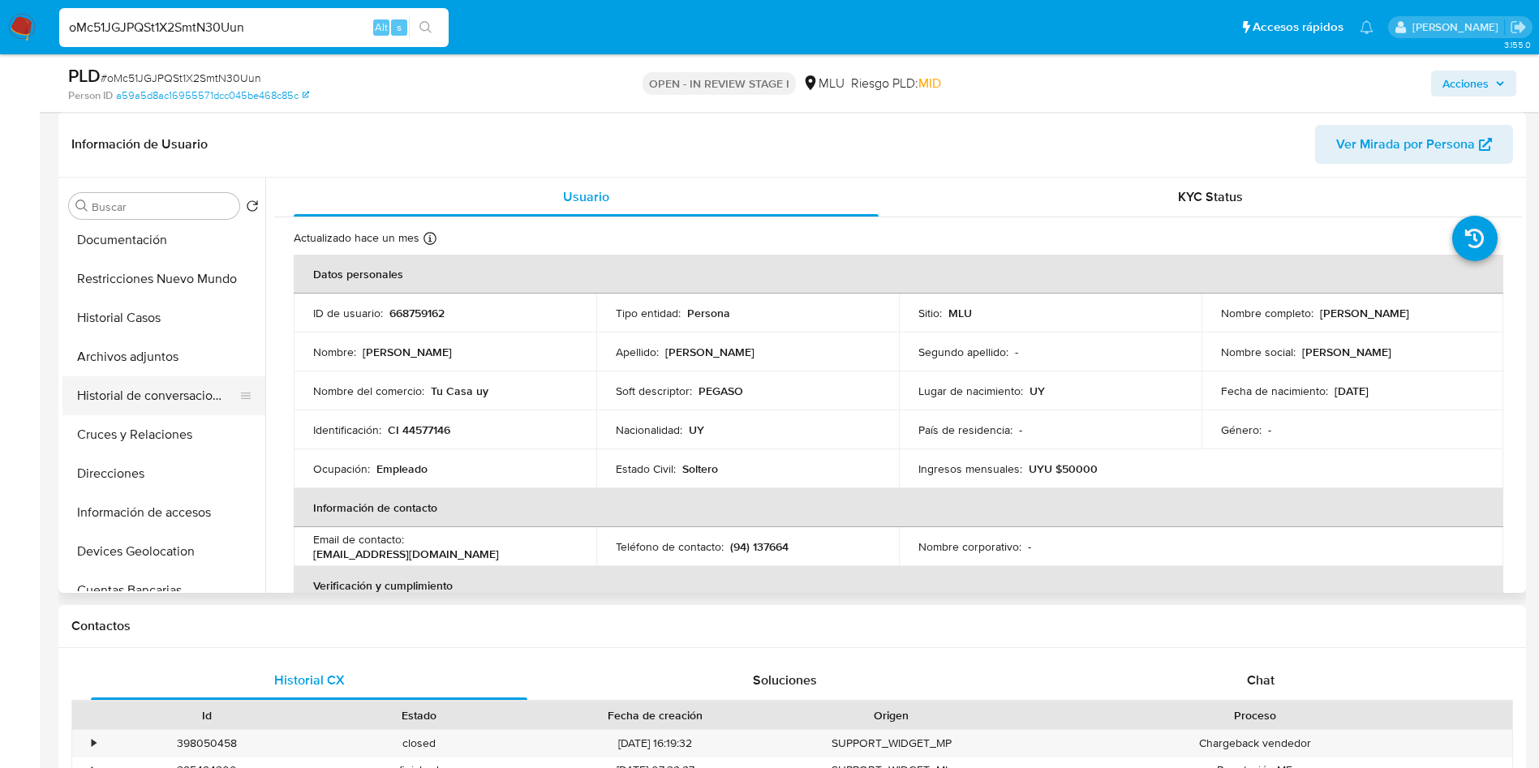
click at [179, 398] on button "Historial de conversaciones" at bounding box center [157, 396] width 190 height 39
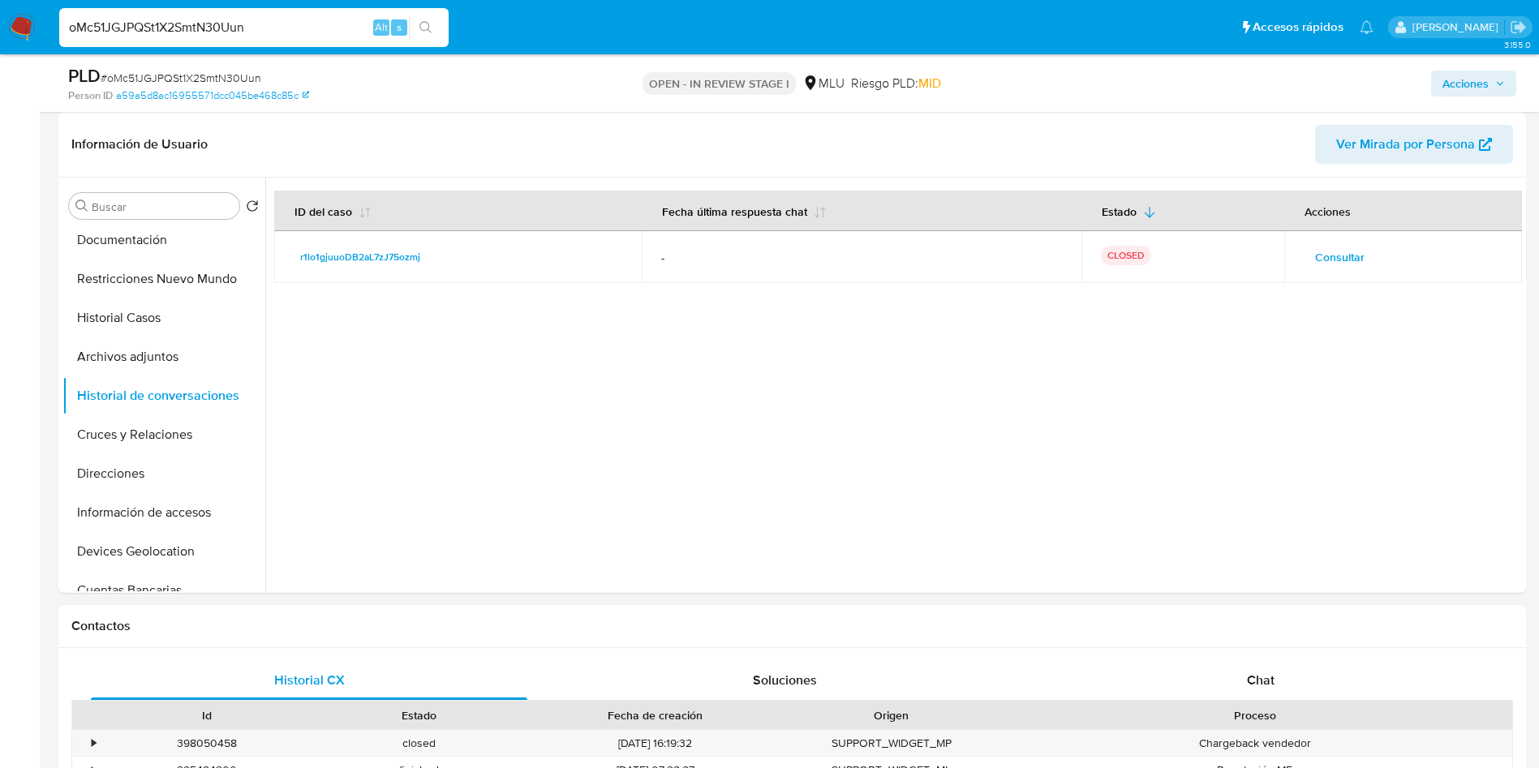
click at [1328, 269] on span "Consultar" at bounding box center [1340, 257] width 50 height 23
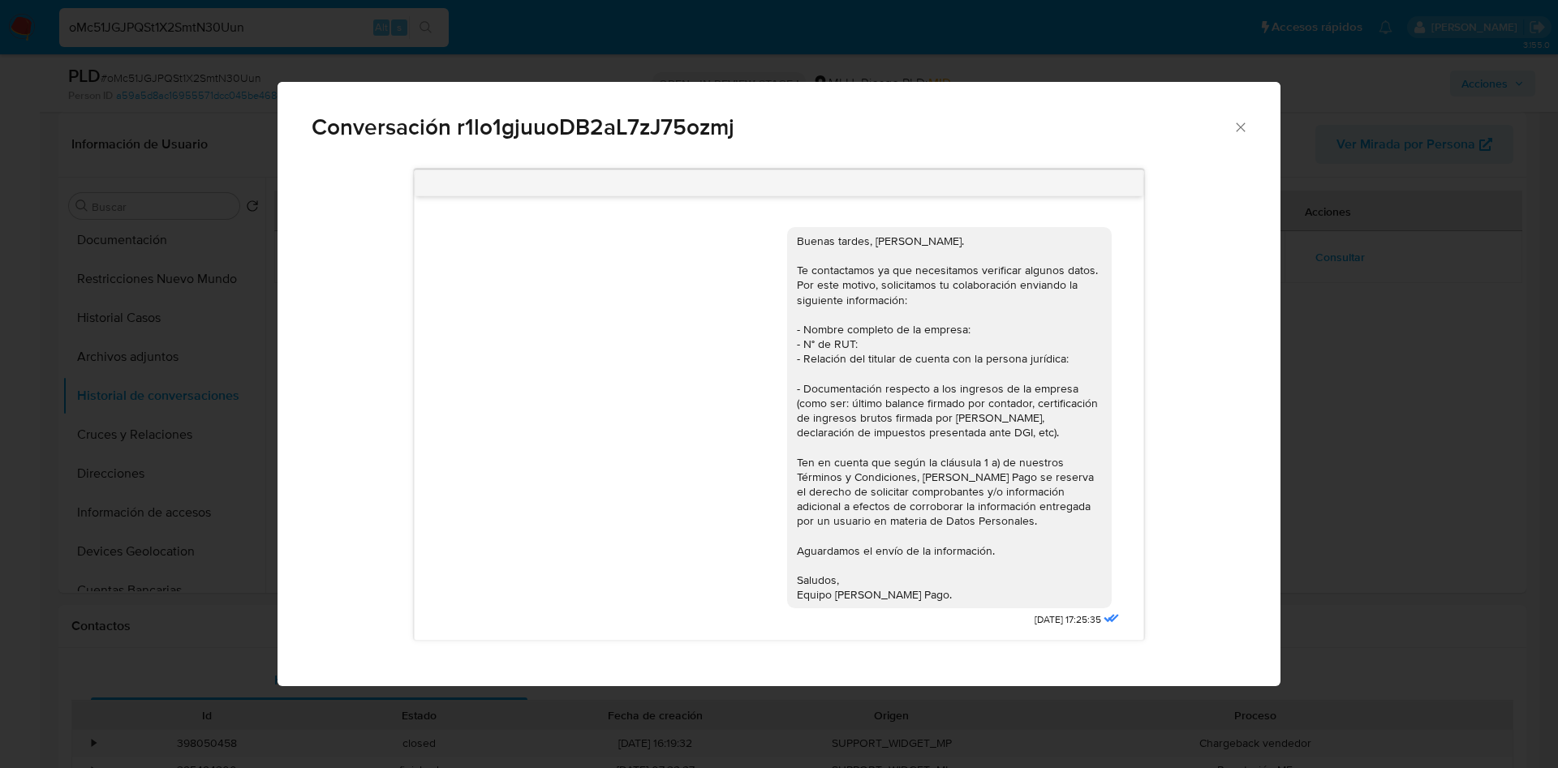
click at [1349, 340] on div "Conversación r1lo1gjuuoDB2aL7zJ75ozmj Buenas tardes, Sergio. Te contactamos ya …" at bounding box center [779, 384] width 1558 height 768
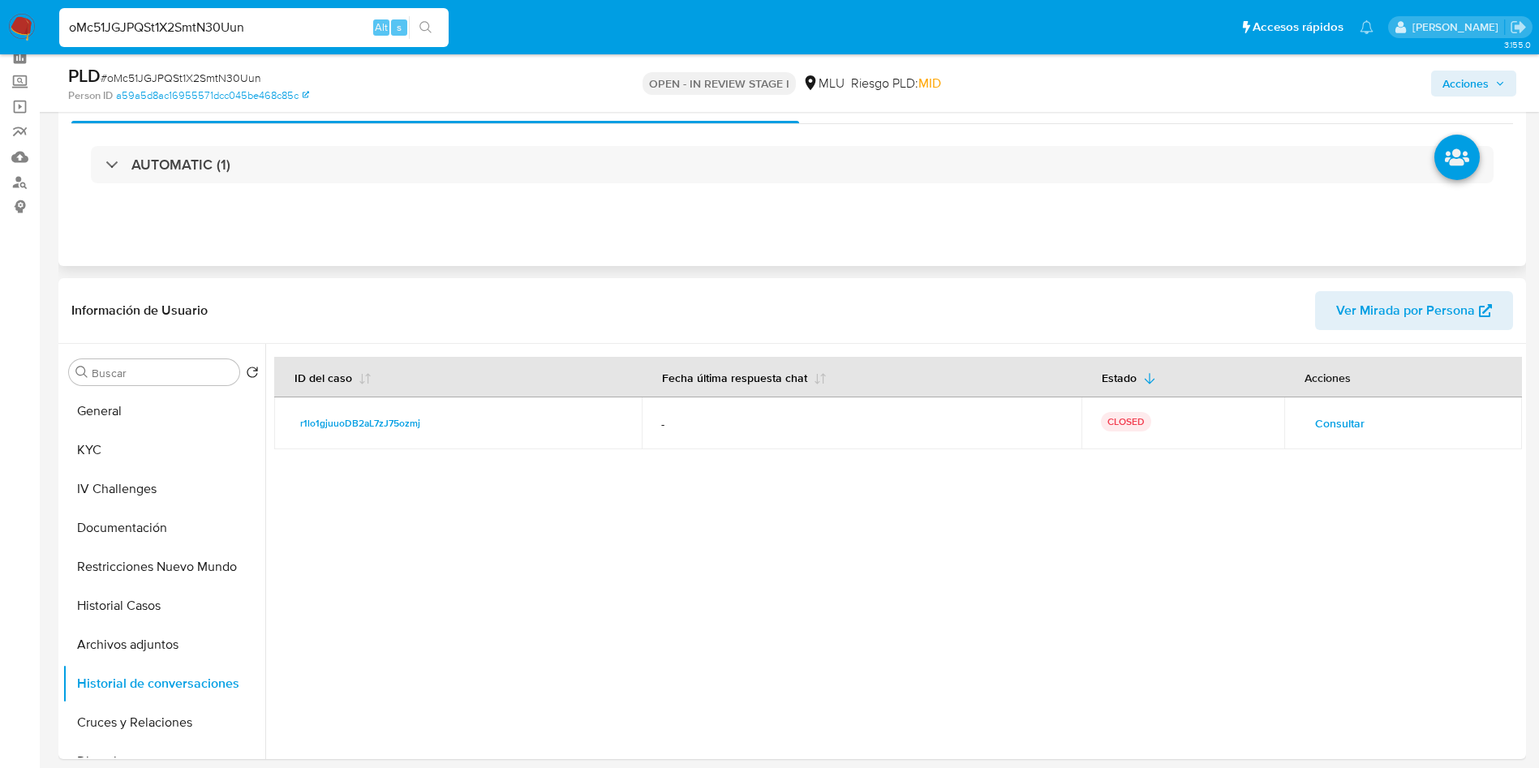
scroll to position [0, 0]
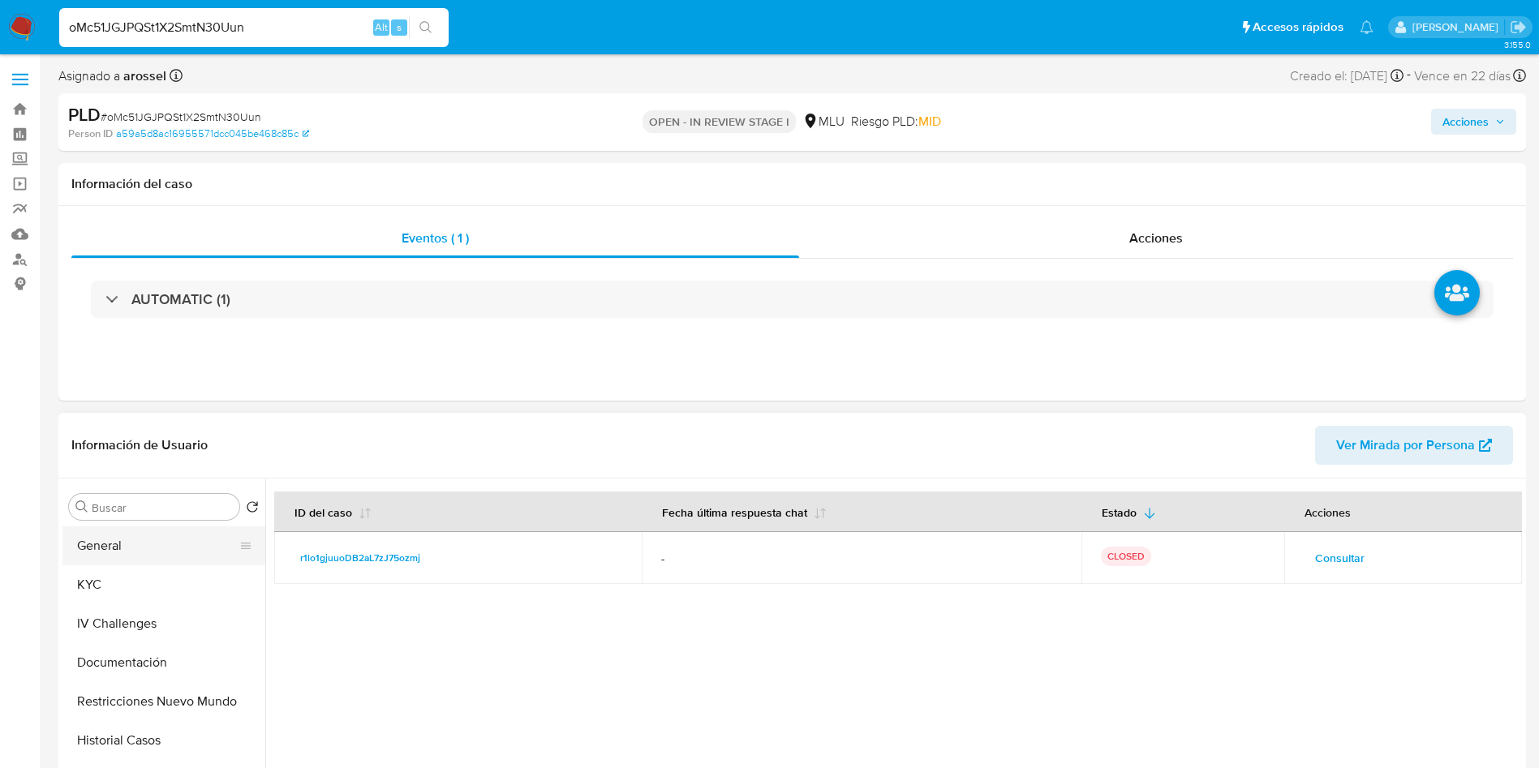
click at [161, 551] on button "General" at bounding box center [157, 546] width 190 height 39
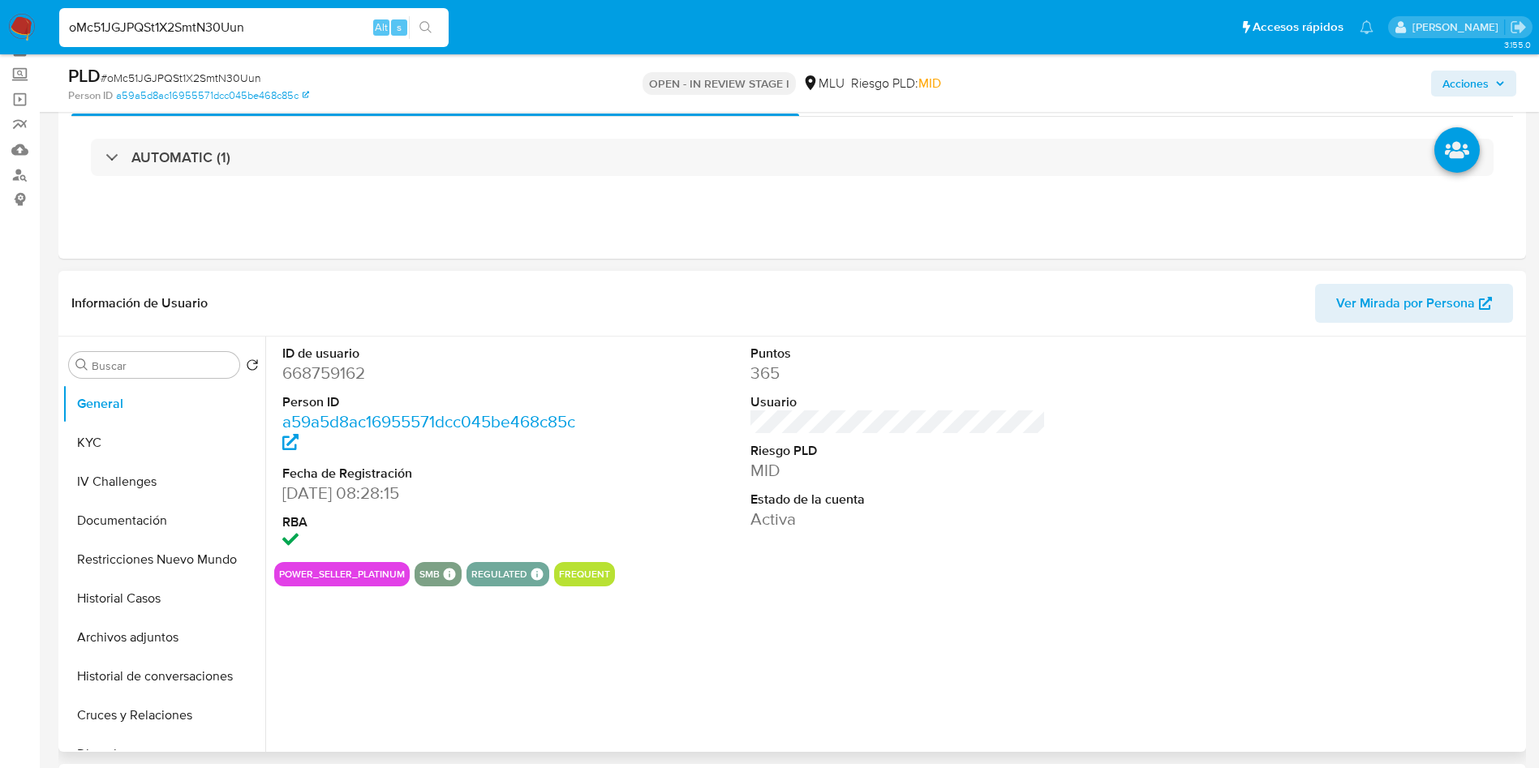
scroll to position [122, 0]
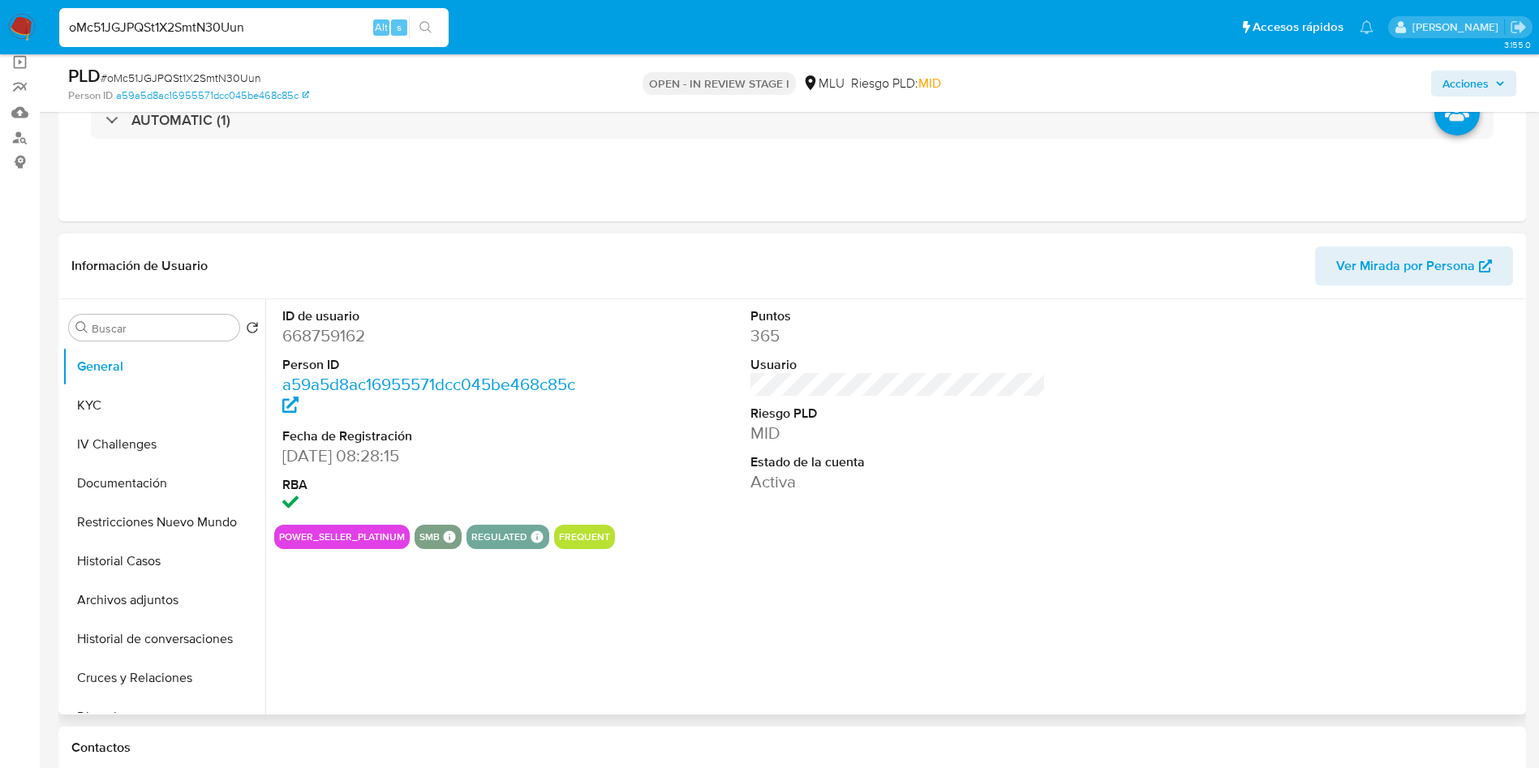
click at [355, 338] on dd "668759162" at bounding box center [430, 336] width 296 height 23
copy dd "668759162"
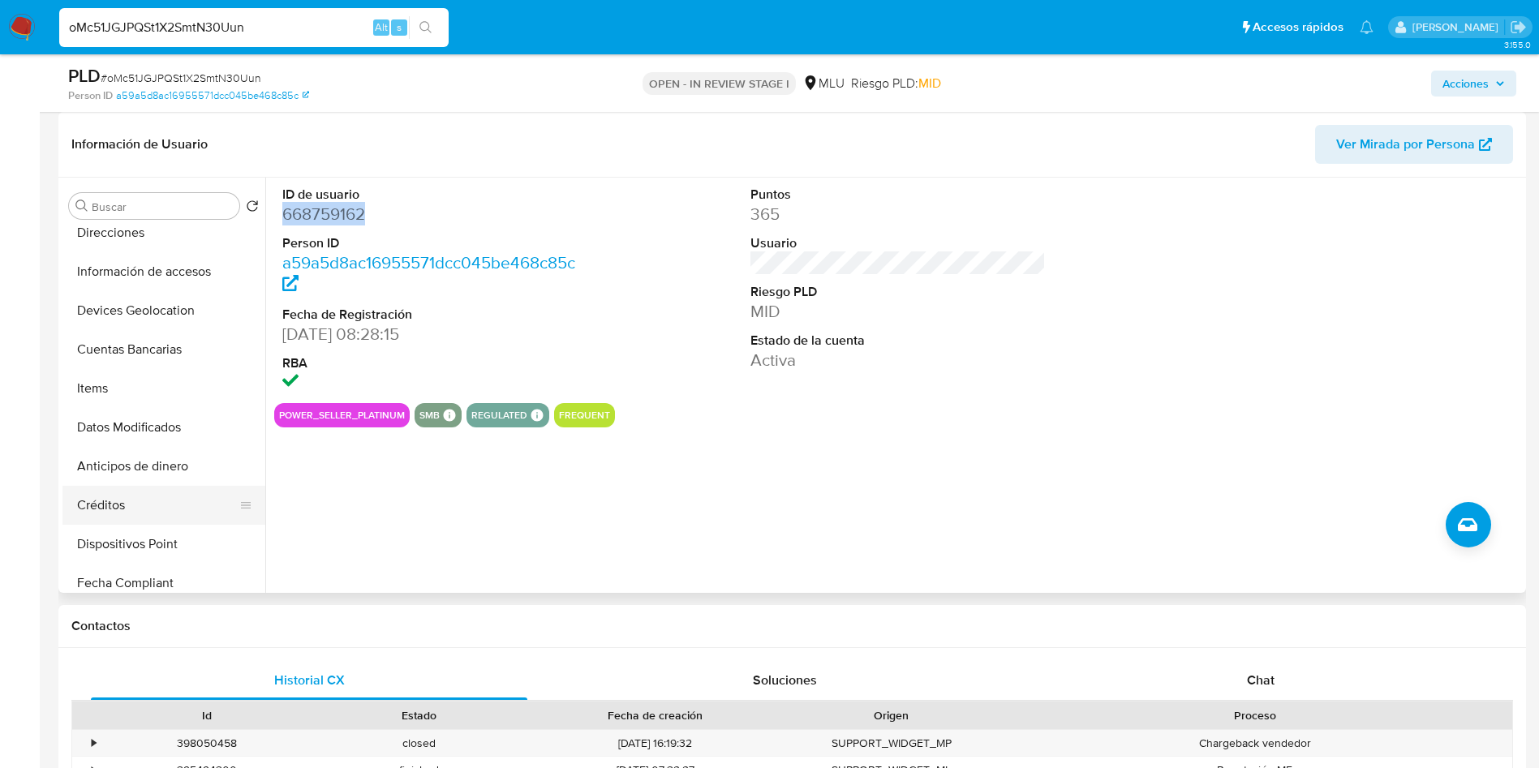
scroll to position [365, 0]
click at [137, 390] on button "Items" at bounding box center [157, 386] width 190 height 39
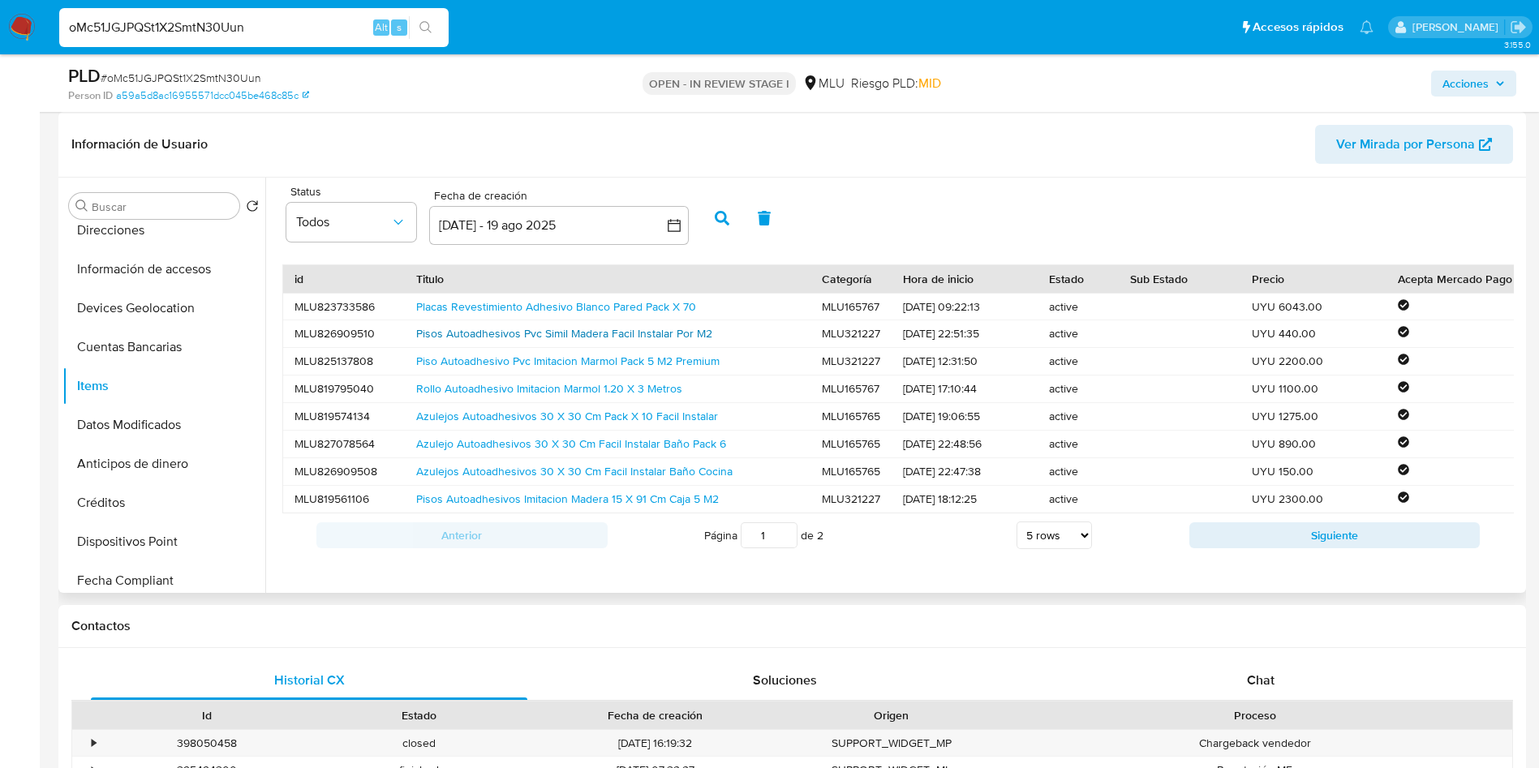
click at [645, 331] on link "Pisos Autoadhesivos Pvc Simil Madera Facil Instalar Por M2" at bounding box center [564, 333] width 296 height 16
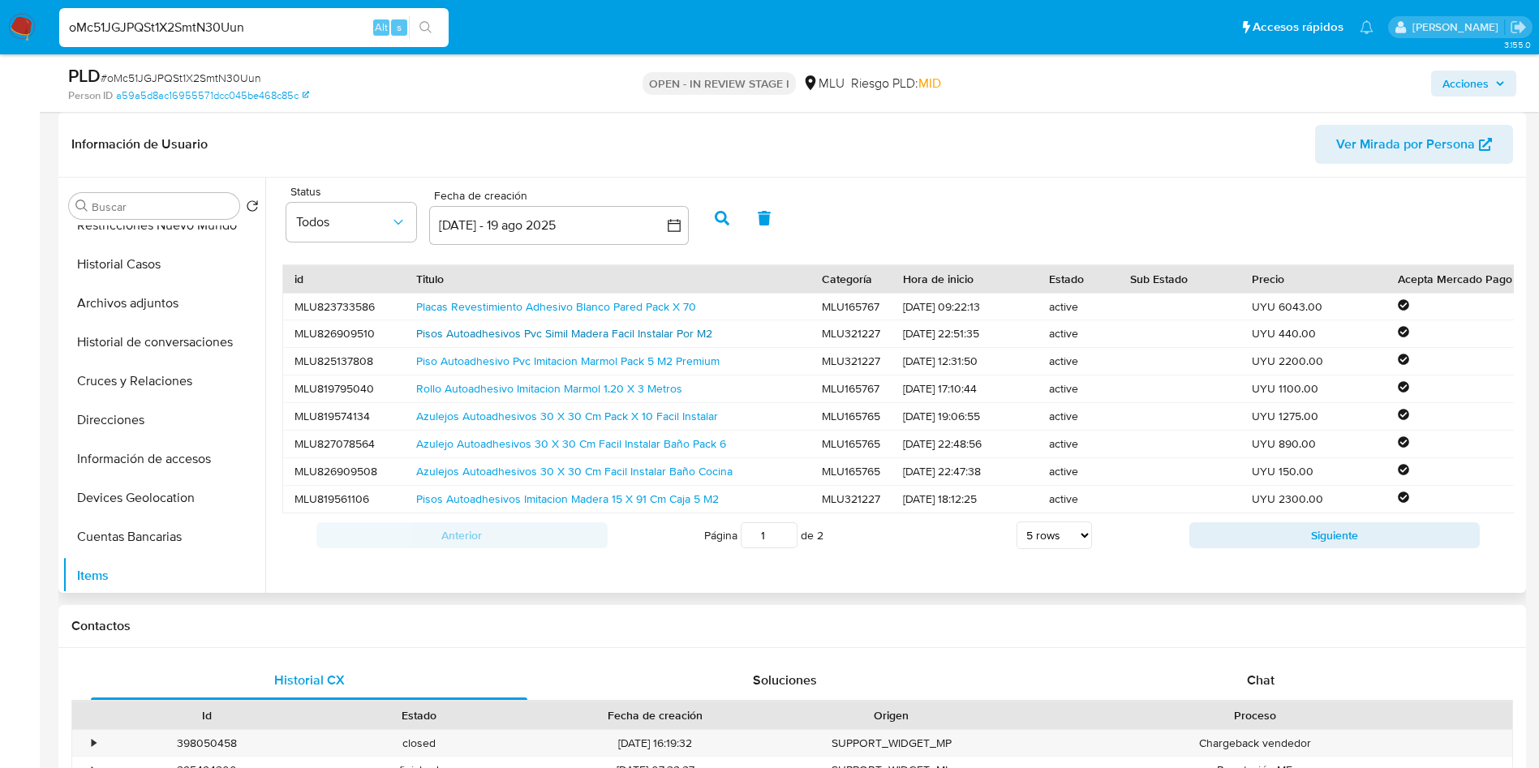
scroll to position [0, 0]
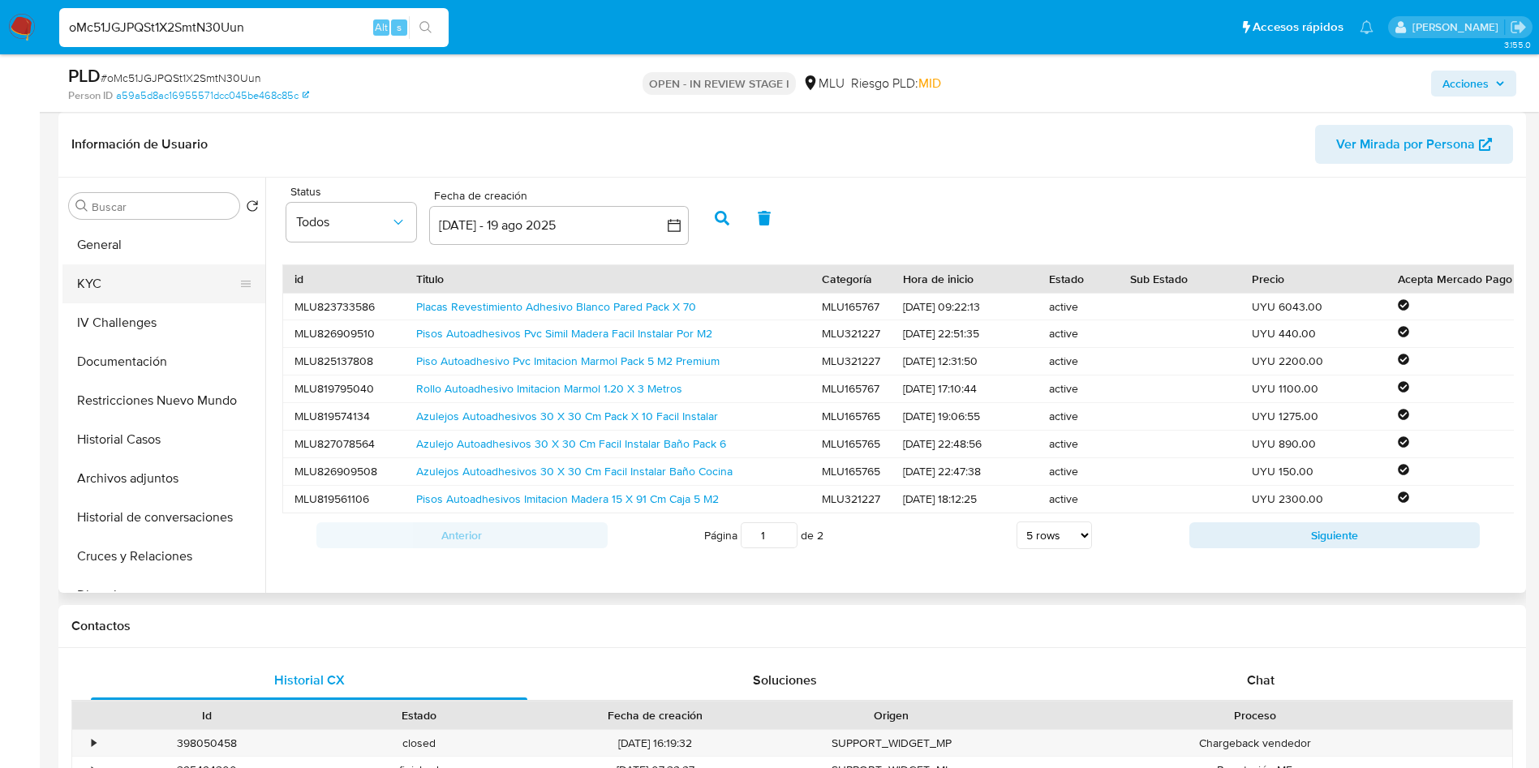
click at [114, 279] on button "KYC" at bounding box center [157, 284] width 190 height 39
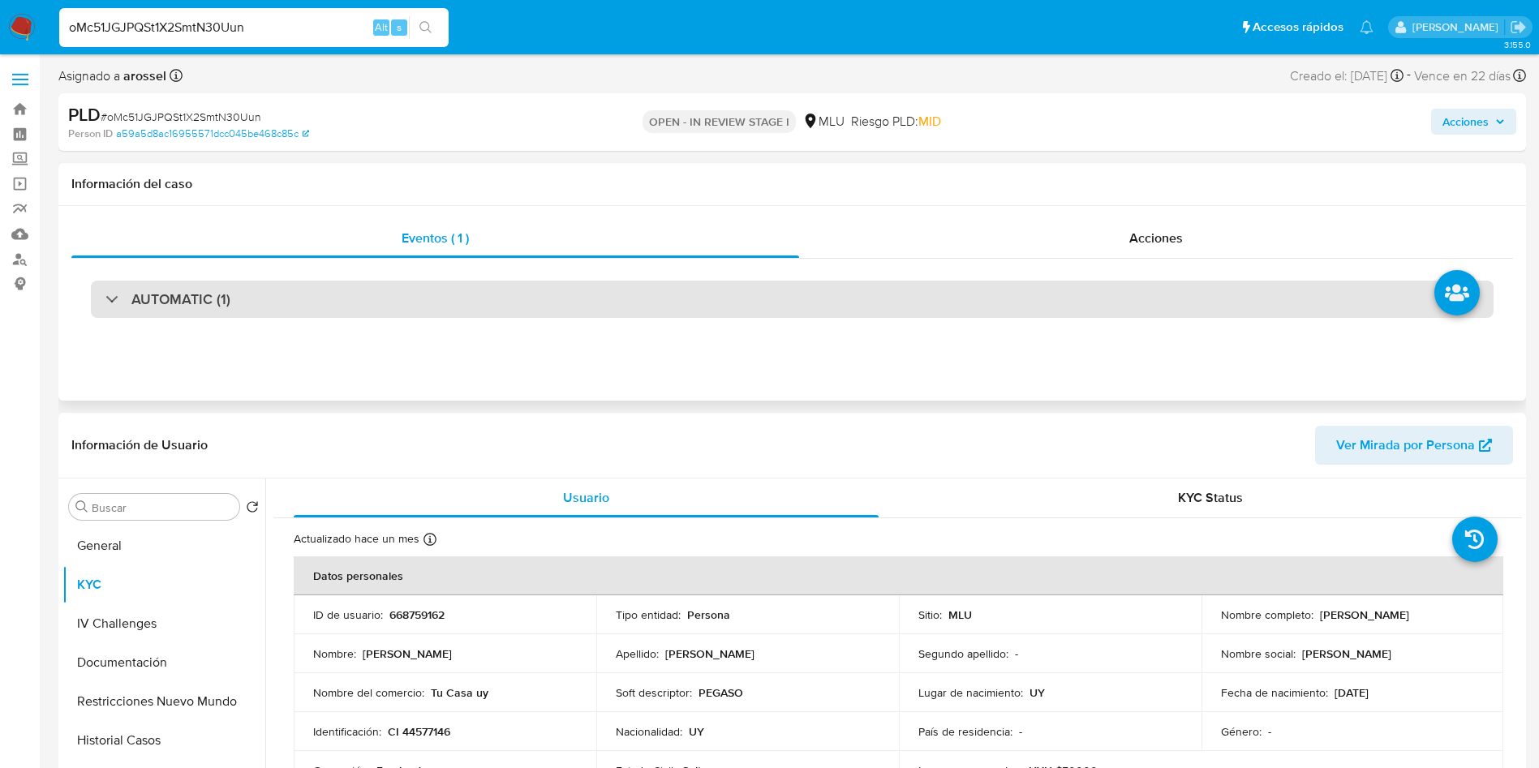
click at [280, 303] on div "AUTOMATIC (1)" at bounding box center [792, 299] width 1403 height 37
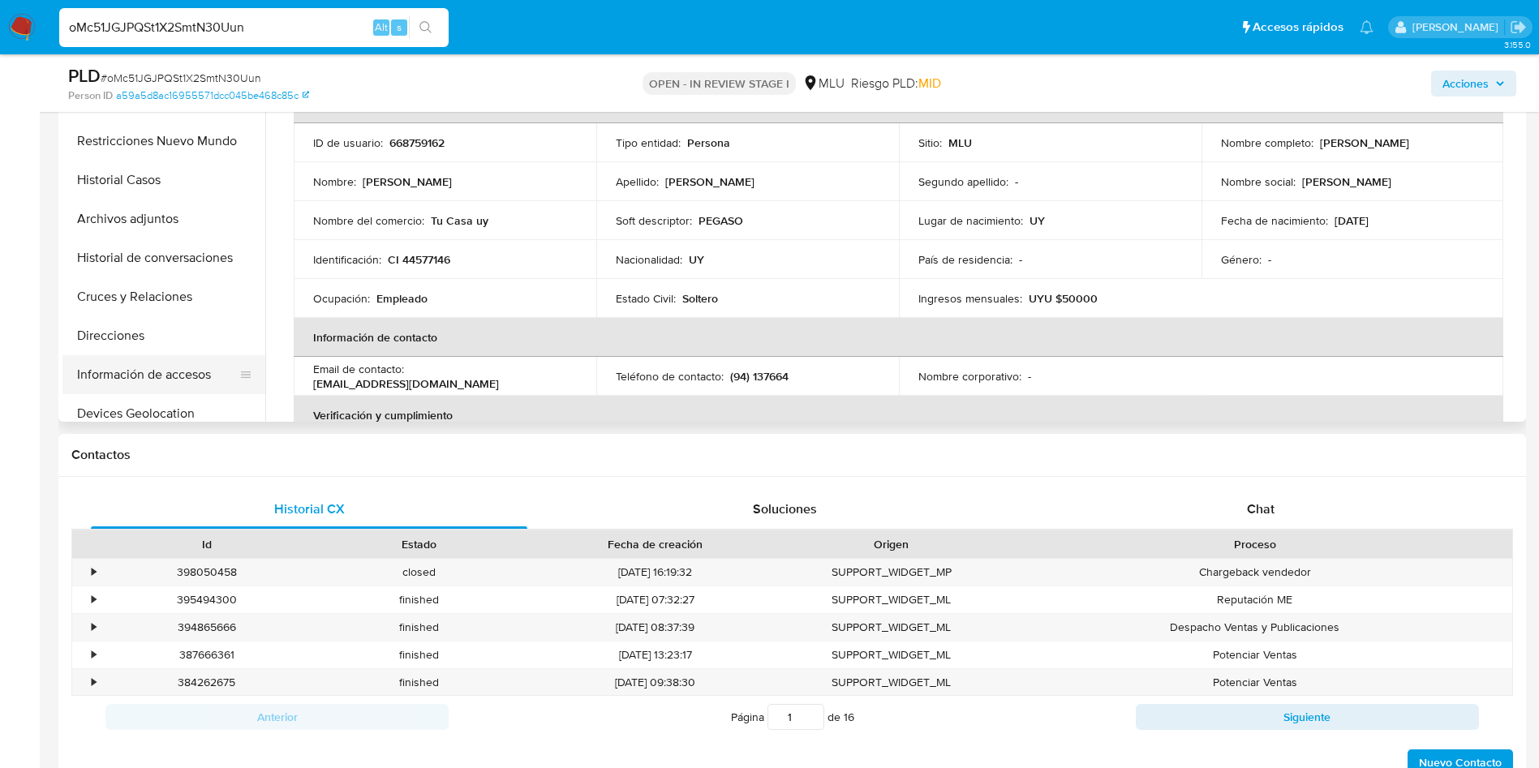
scroll to position [122, 0]
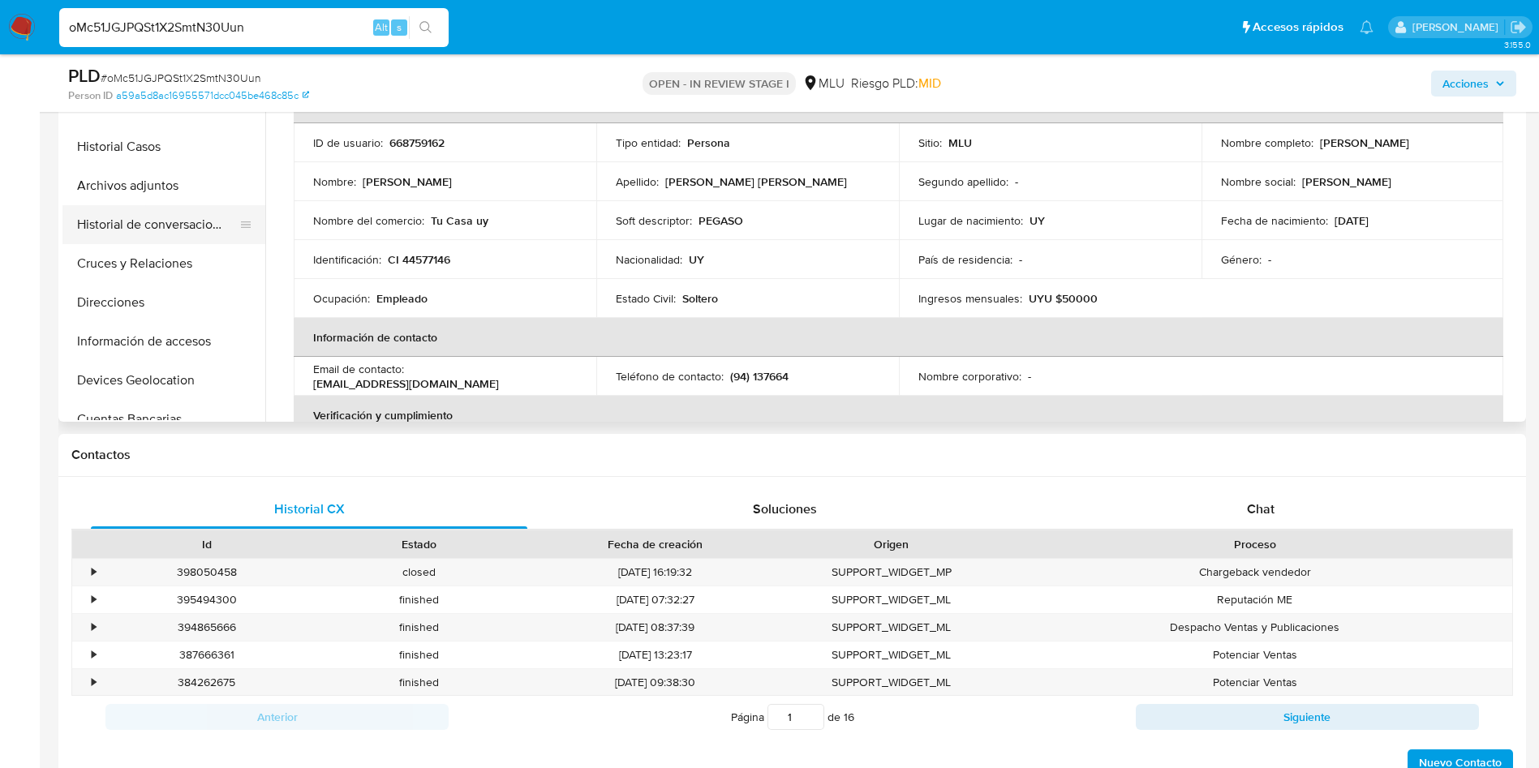
click at [183, 230] on button "Historial de conversaciones" at bounding box center [157, 224] width 190 height 39
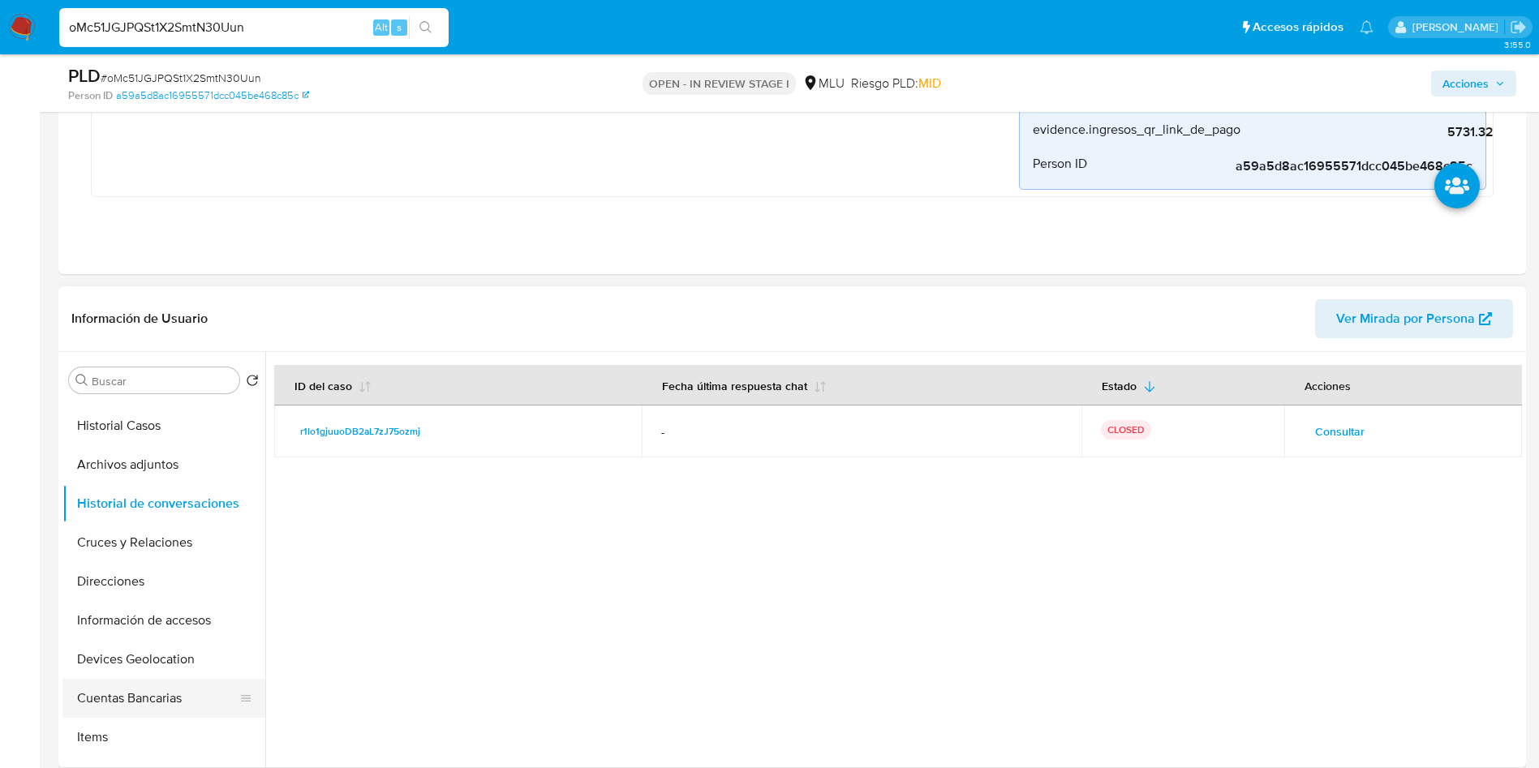
scroll to position [243, 0]
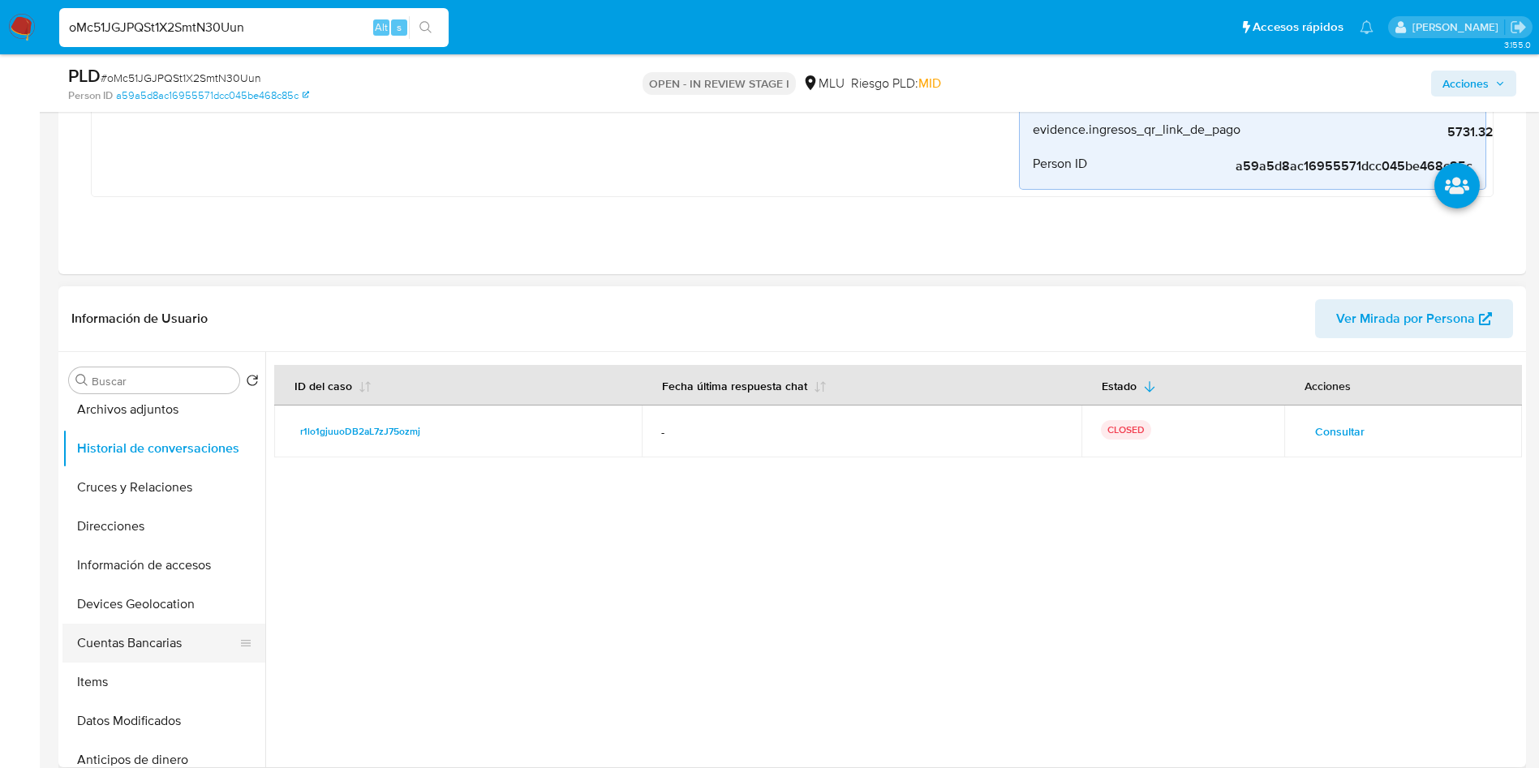
click at [177, 631] on button "Cuentas Bancarias" at bounding box center [157, 643] width 190 height 39
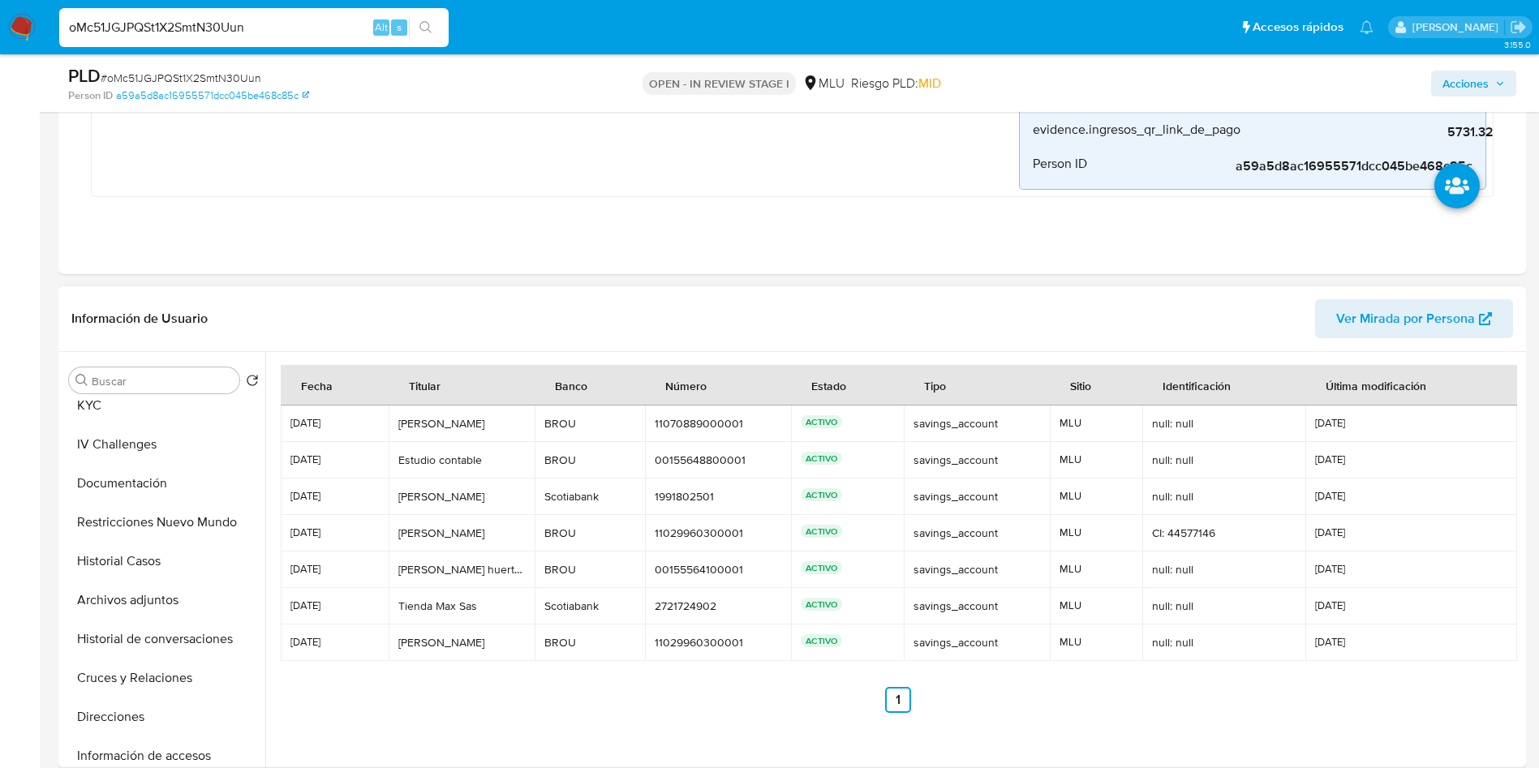
scroll to position [0, 0]
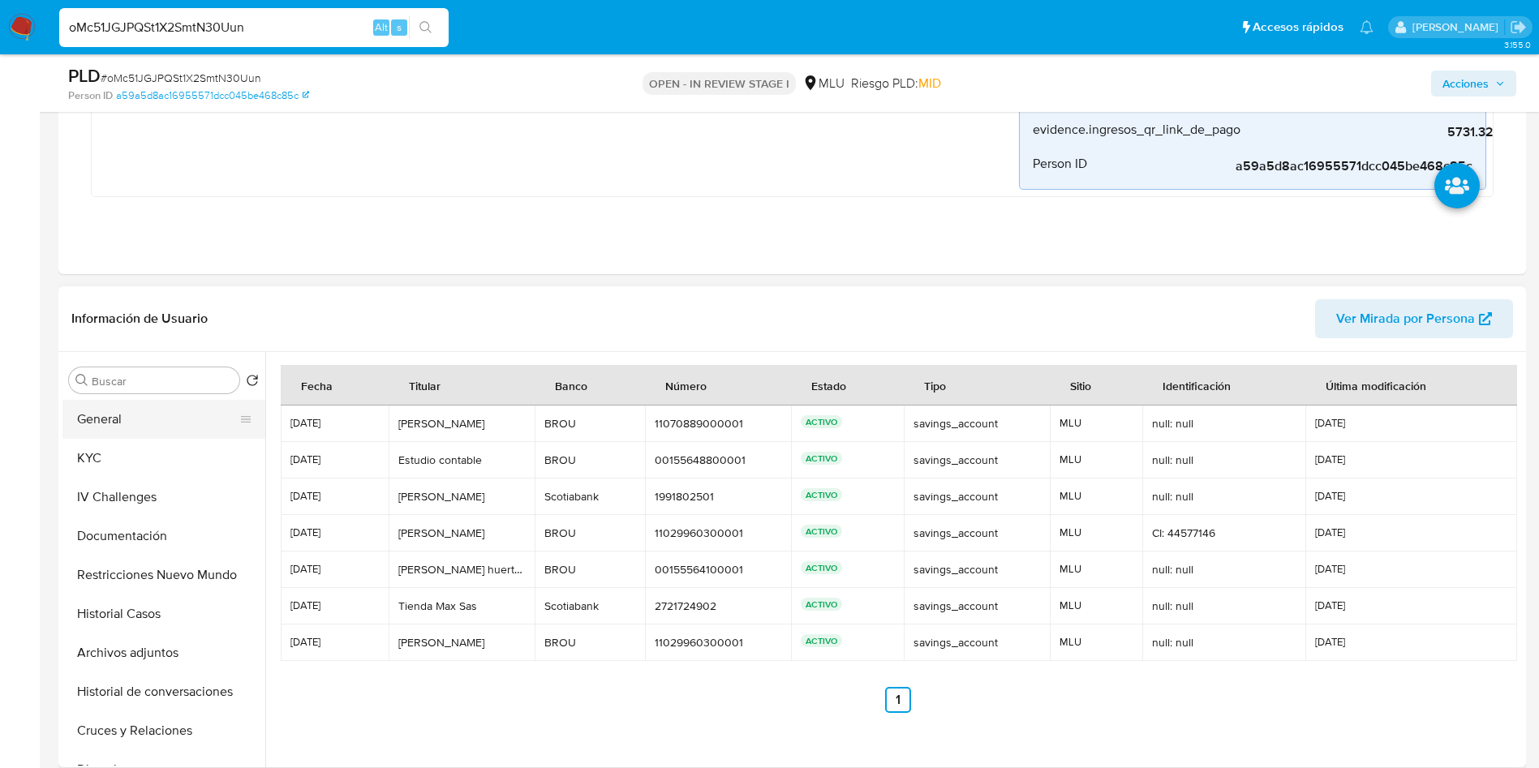
click at [147, 402] on button "General" at bounding box center [157, 419] width 190 height 39
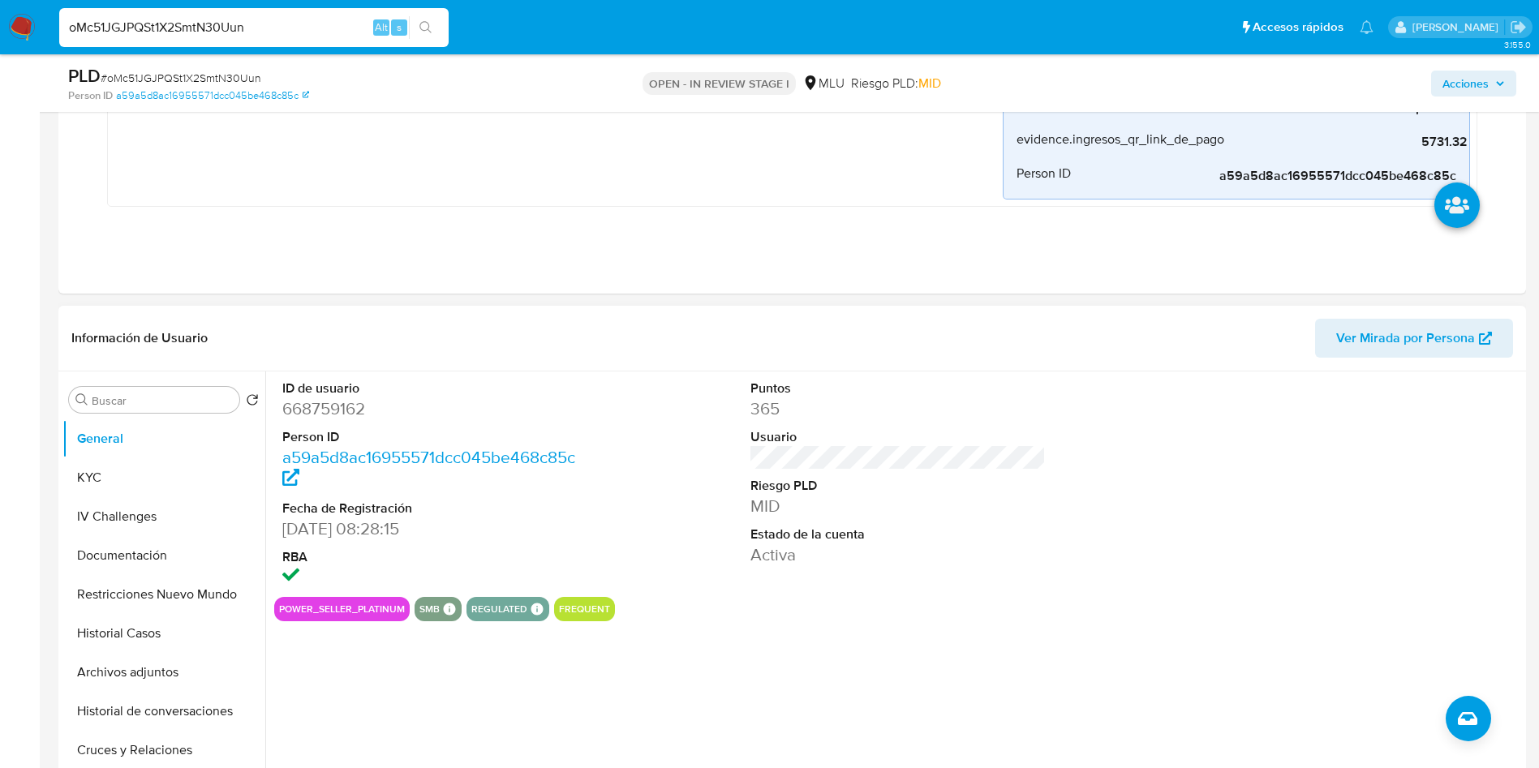
click at [342, 420] on dd "668759162" at bounding box center [430, 409] width 296 height 23
copy dd "668759162"
click at [767, 728] on div "ID de usuario 668759162 Person ID a59a5d8ac16955571dcc045be468c85c Fecha de Reg…" at bounding box center [893, 579] width 1257 height 415
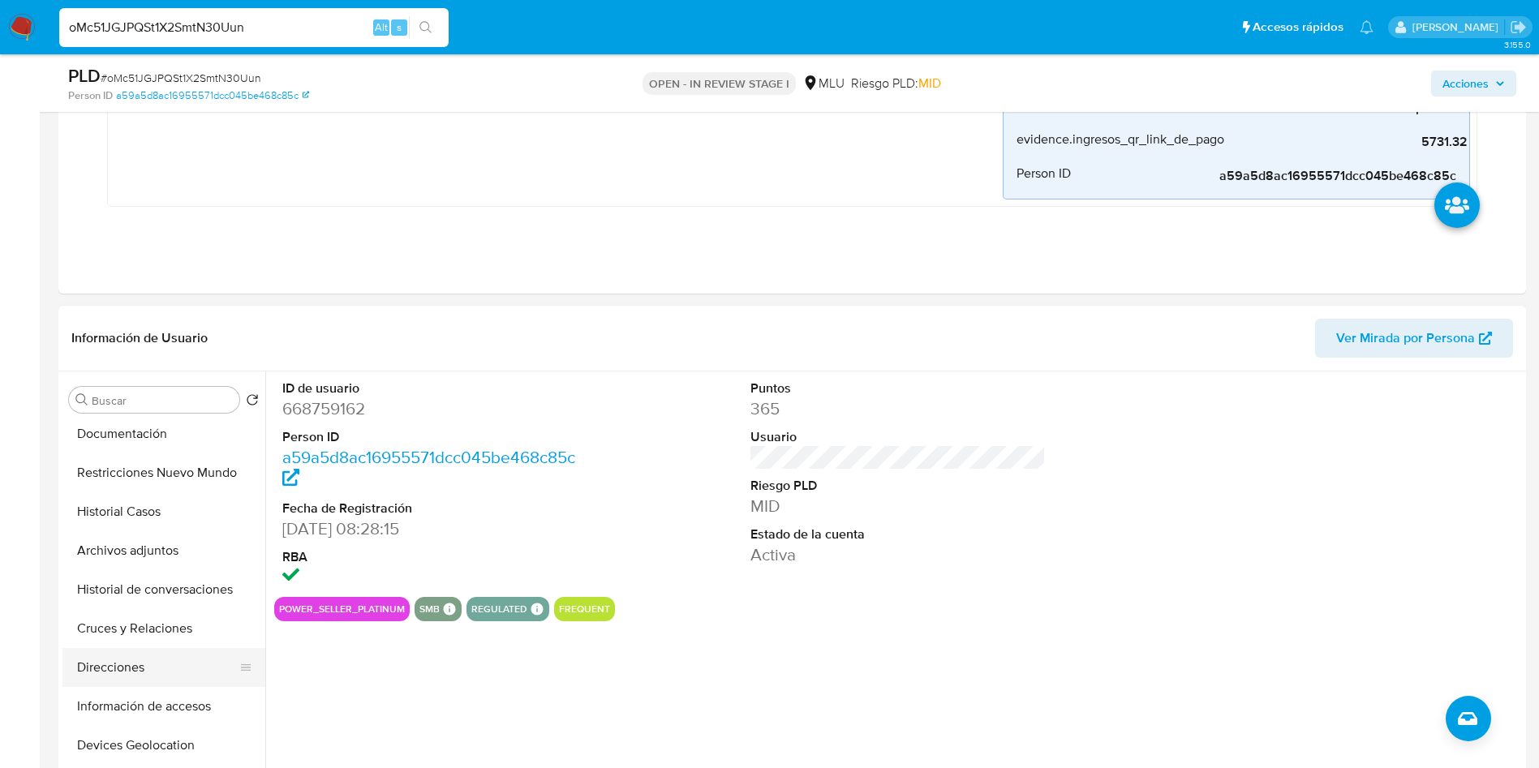
click at [139, 556] on button "Archivos adjuntos" at bounding box center [163, 551] width 203 height 39
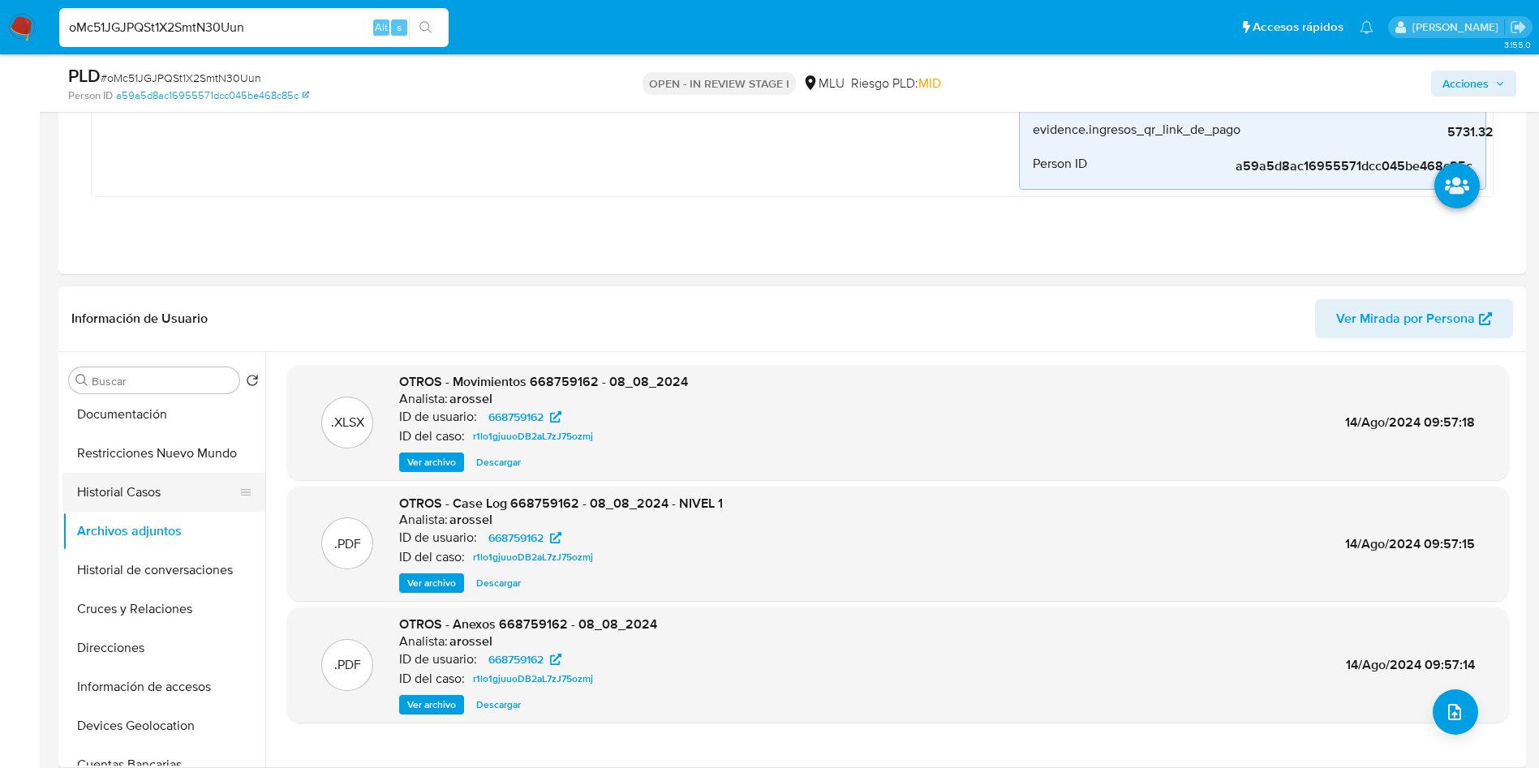
click at [152, 489] on button "Historial Casos" at bounding box center [157, 492] width 190 height 39
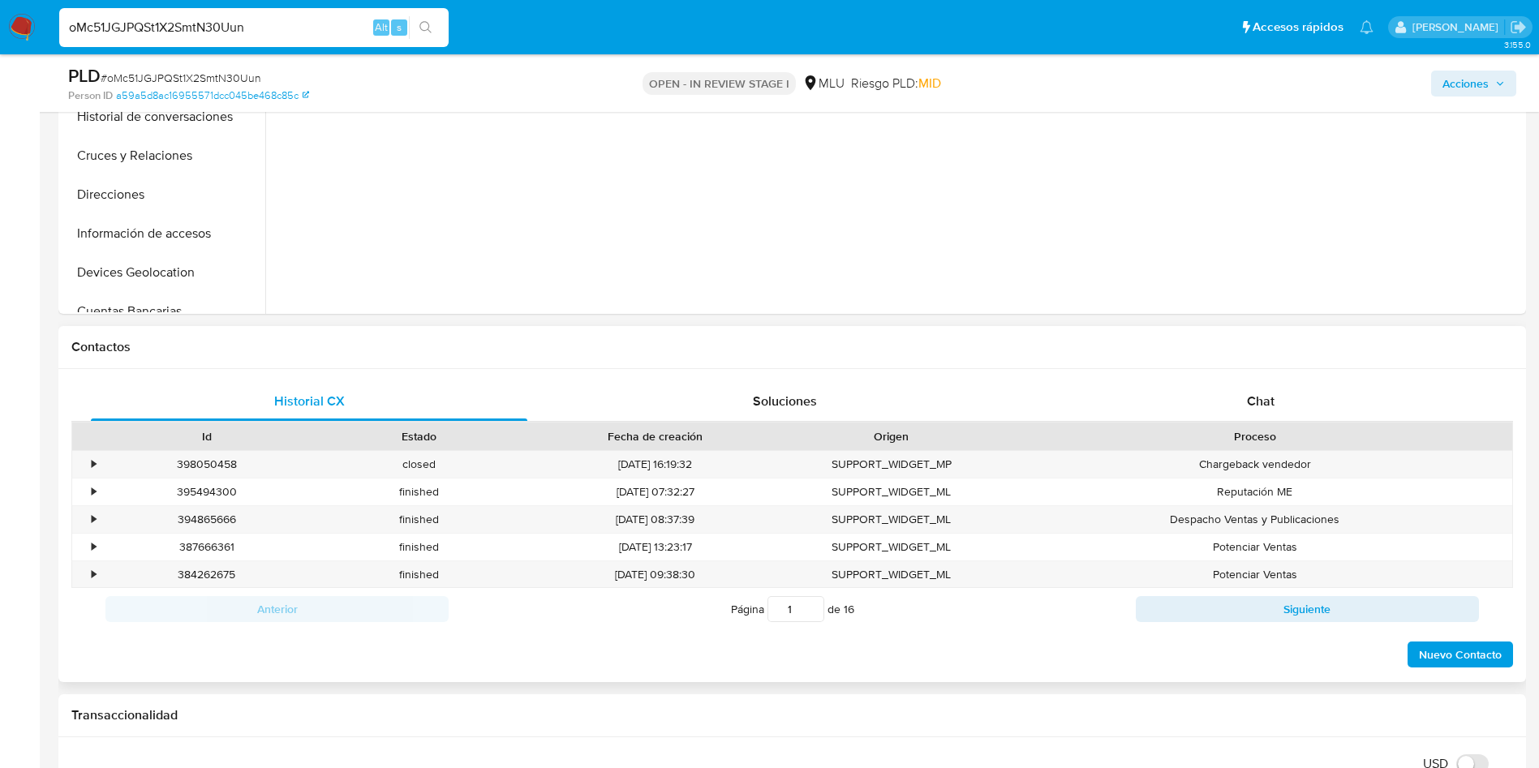
scroll to position [1095, 0]
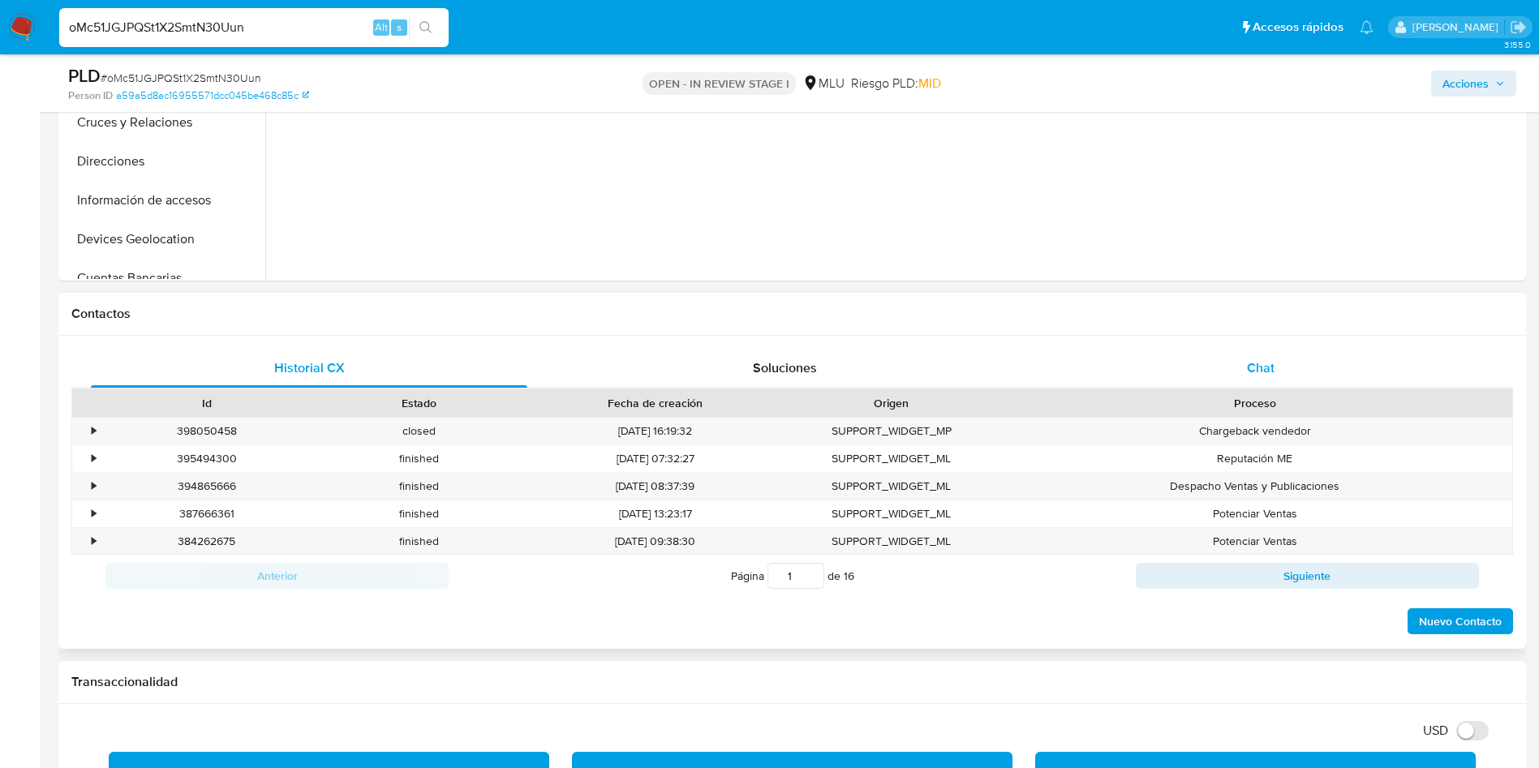
click at [1281, 377] on div "Chat" at bounding box center [1261, 368] width 437 height 39
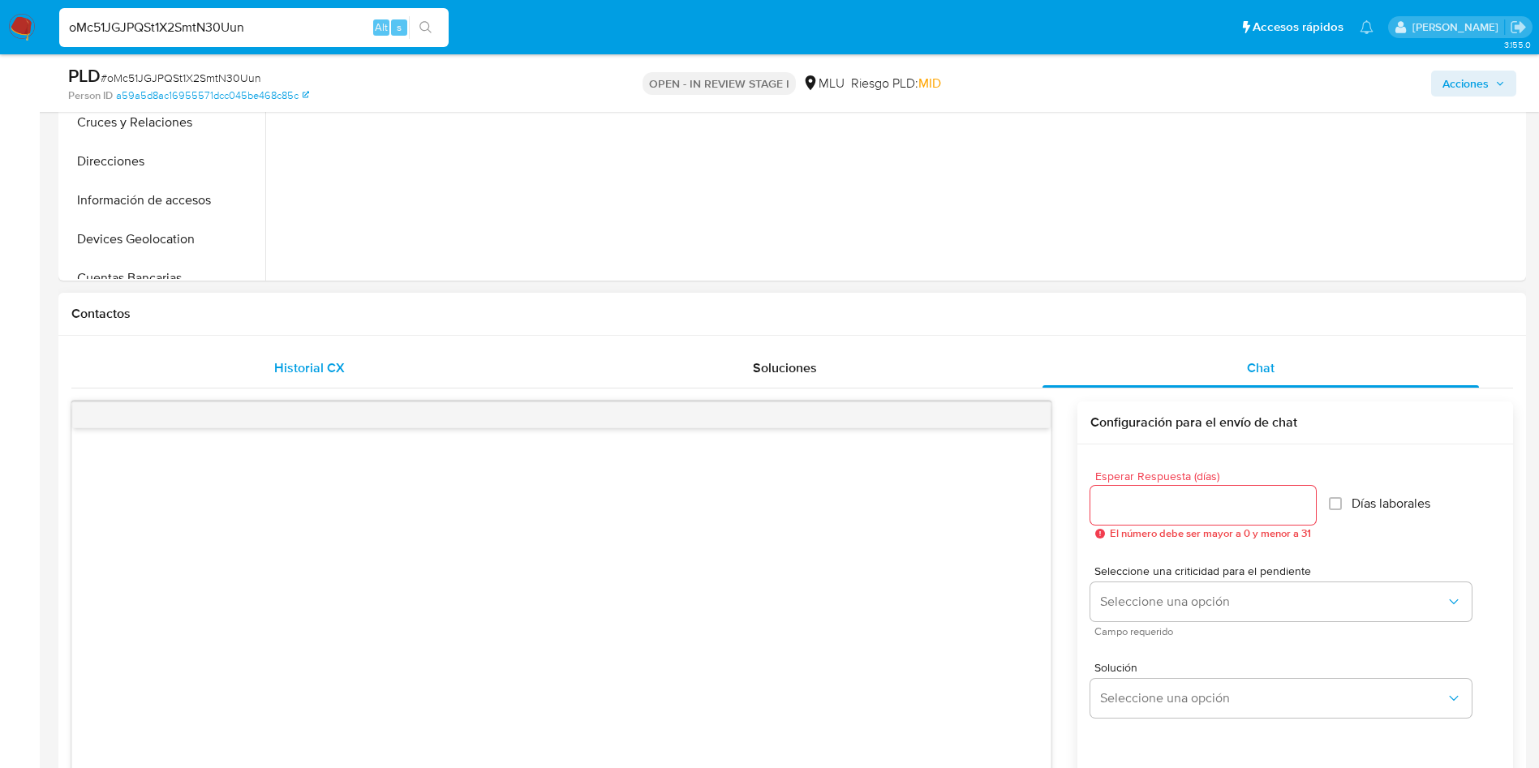
click at [257, 378] on div "Historial CX" at bounding box center [309, 368] width 437 height 39
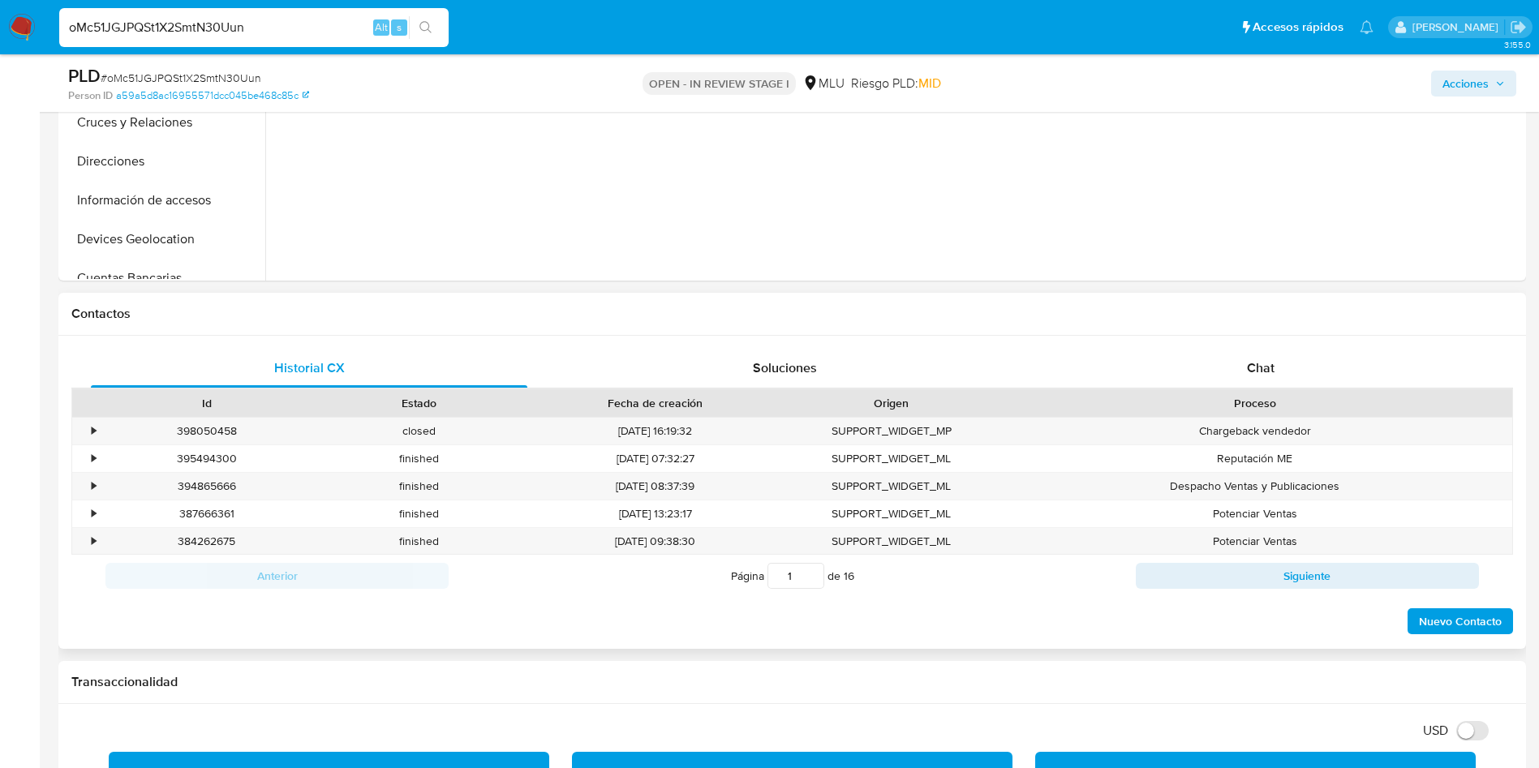
click at [1240, 590] on div "Anterior Página 1 de 16 Siguiente" at bounding box center [792, 576] width 1442 height 42
click at [1242, 574] on button "Siguiente" at bounding box center [1307, 576] width 343 height 26
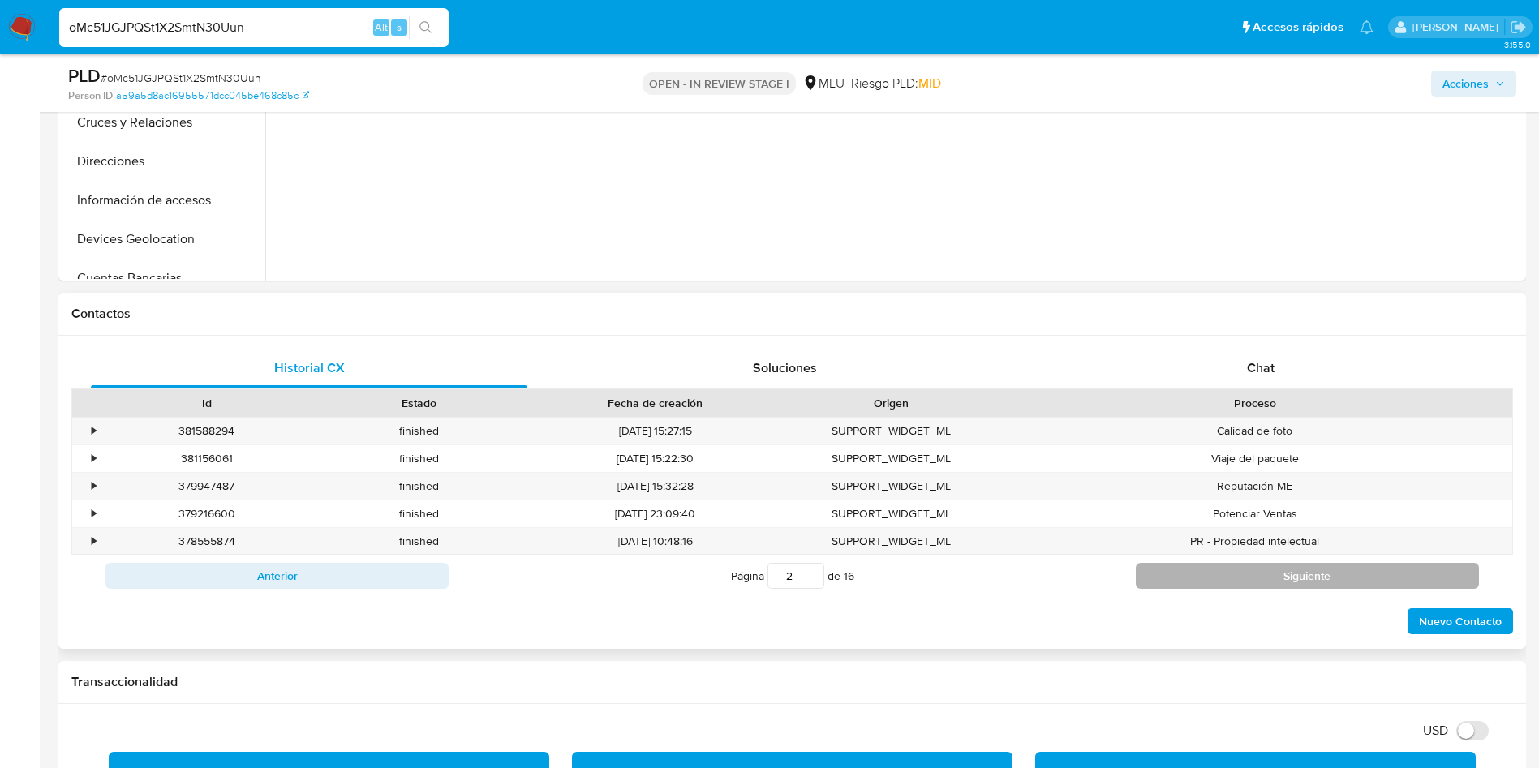
click at [1242, 574] on button "Siguiente" at bounding box center [1307, 576] width 343 height 26
click at [1242, 573] on button "Siguiente" at bounding box center [1307, 576] width 343 height 26
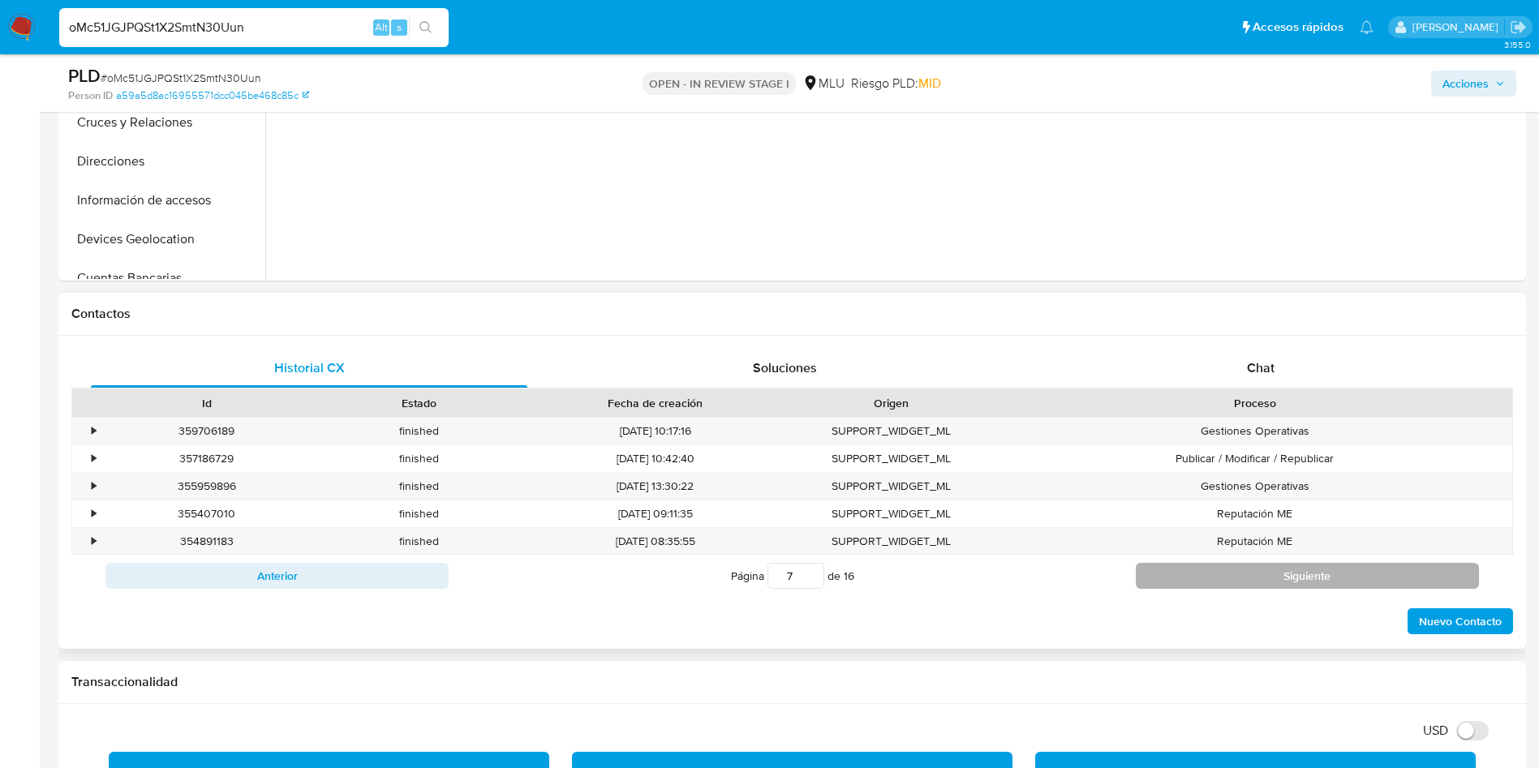
click at [1245, 574] on button "Siguiente" at bounding box center [1307, 576] width 343 height 26
type input "10"
click at [1248, 368] on span "Chat" at bounding box center [1261, 368] width 28 height 19
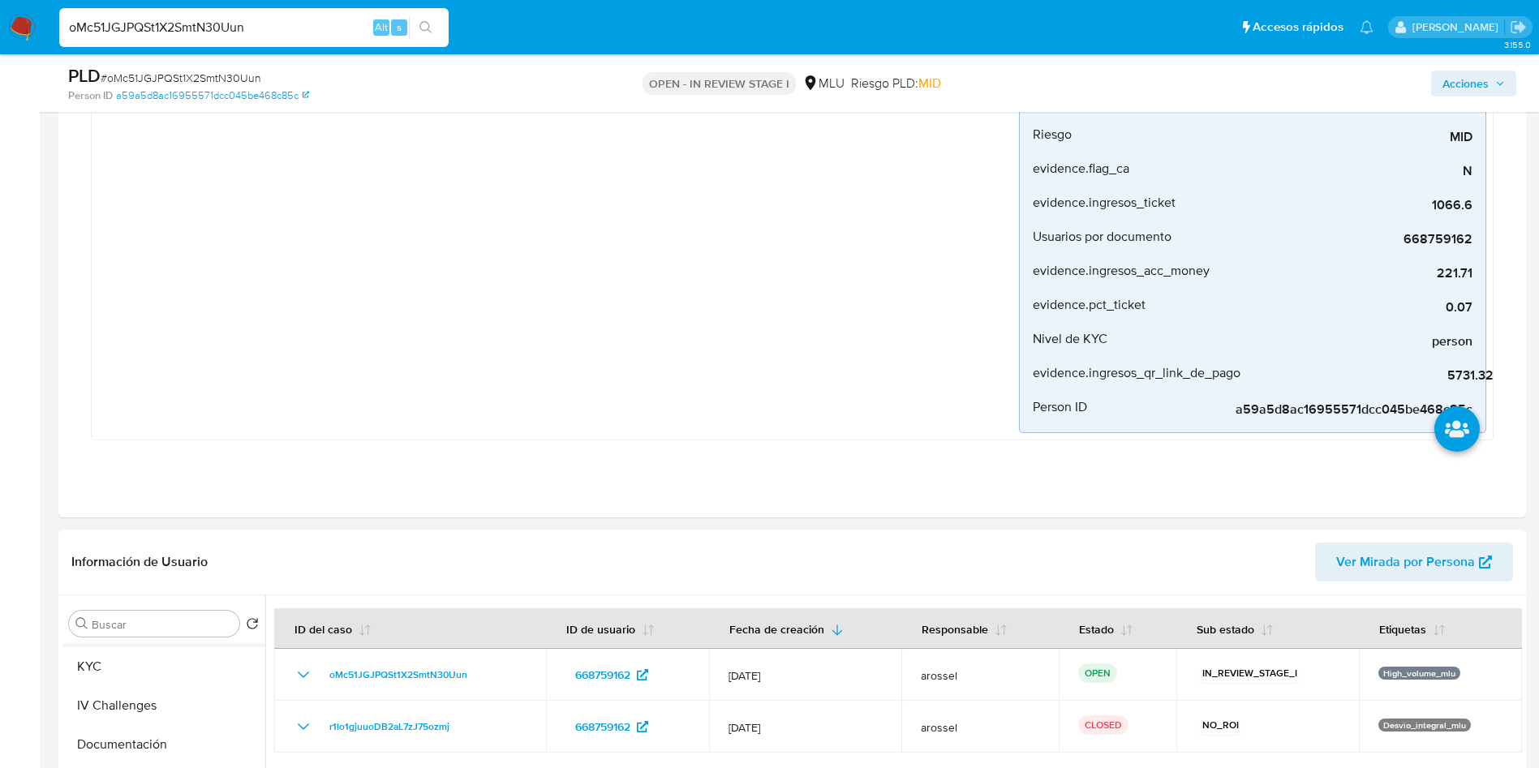
scroll to position [0, 0]
click at [134, 656] on button "General" at bounding box center [157, 663] width 190 height 39
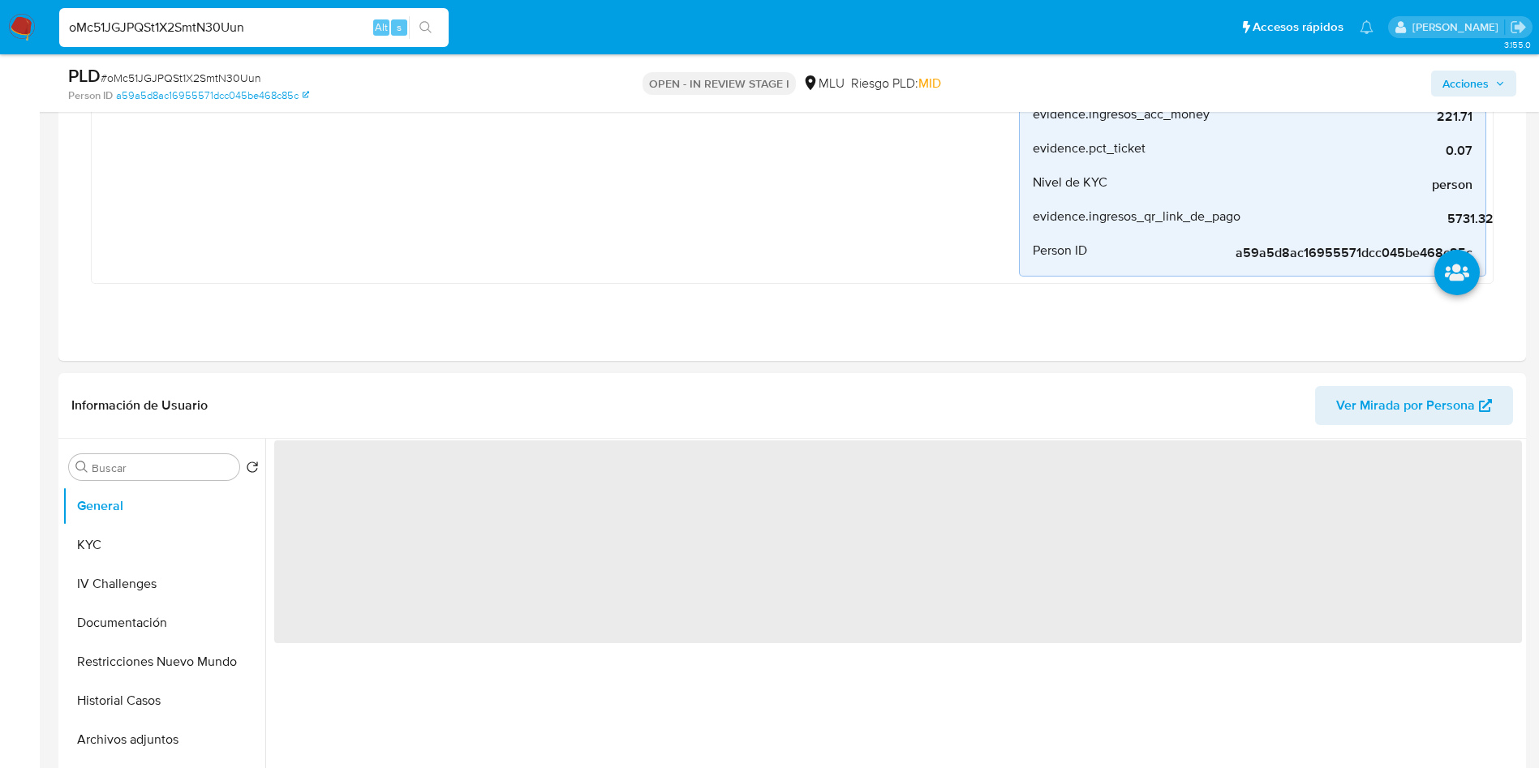
scroll to position [609, 0]
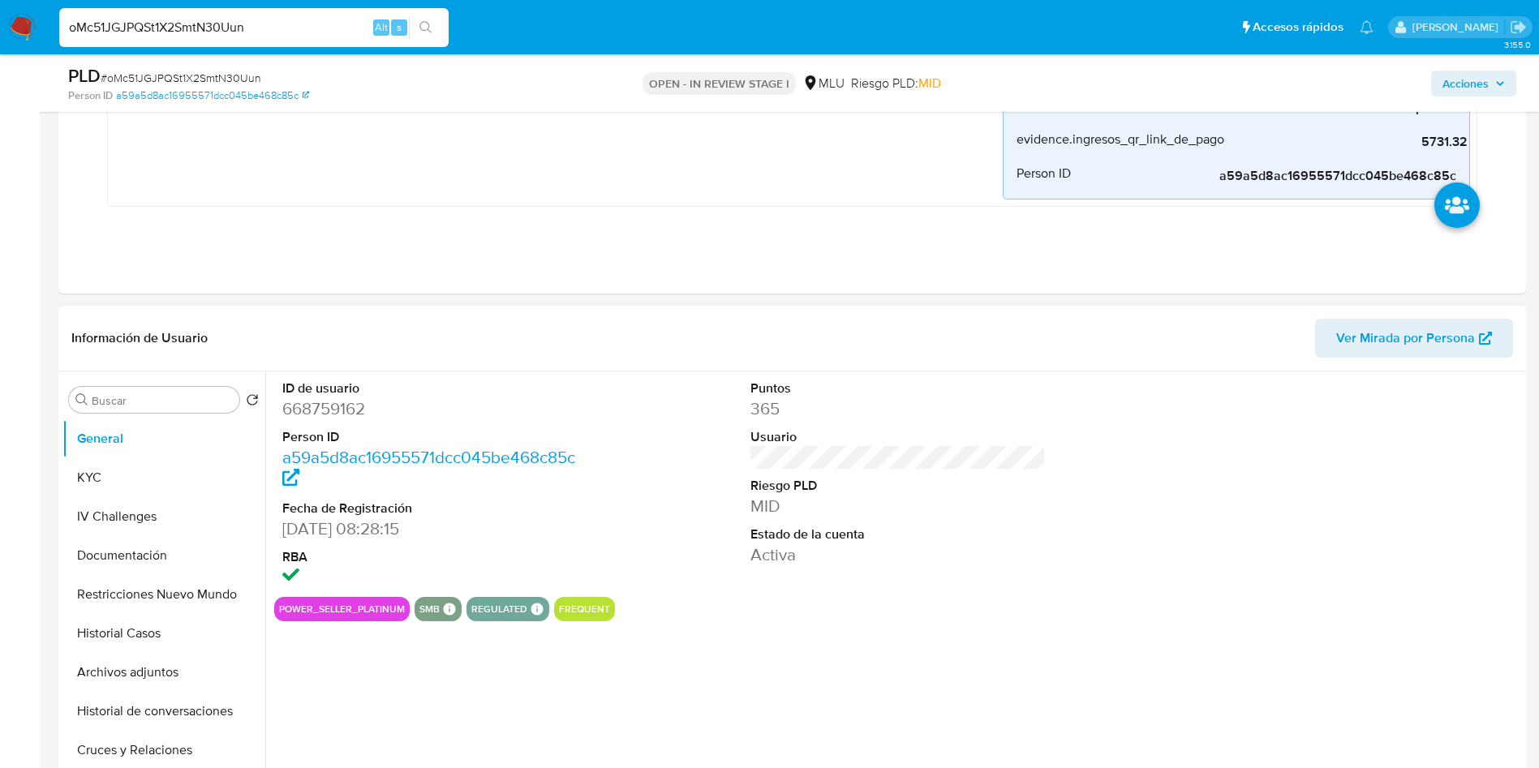
click at [318, 407] on dd "668759162" at bounding box center [430, 409] width 296 height 23
click at [313, 412] on dd "668759162" at bounding box center [430, 409] width 296 height 23
drag, startPoint x: 313, startPoint y: 412, endPoint x: 324, endPoint y: 414, distance: 10.7
click at [316, 412] on dd "668759162" at bounding box center [430, 409] width 296 height 23
copy dd "668759162"
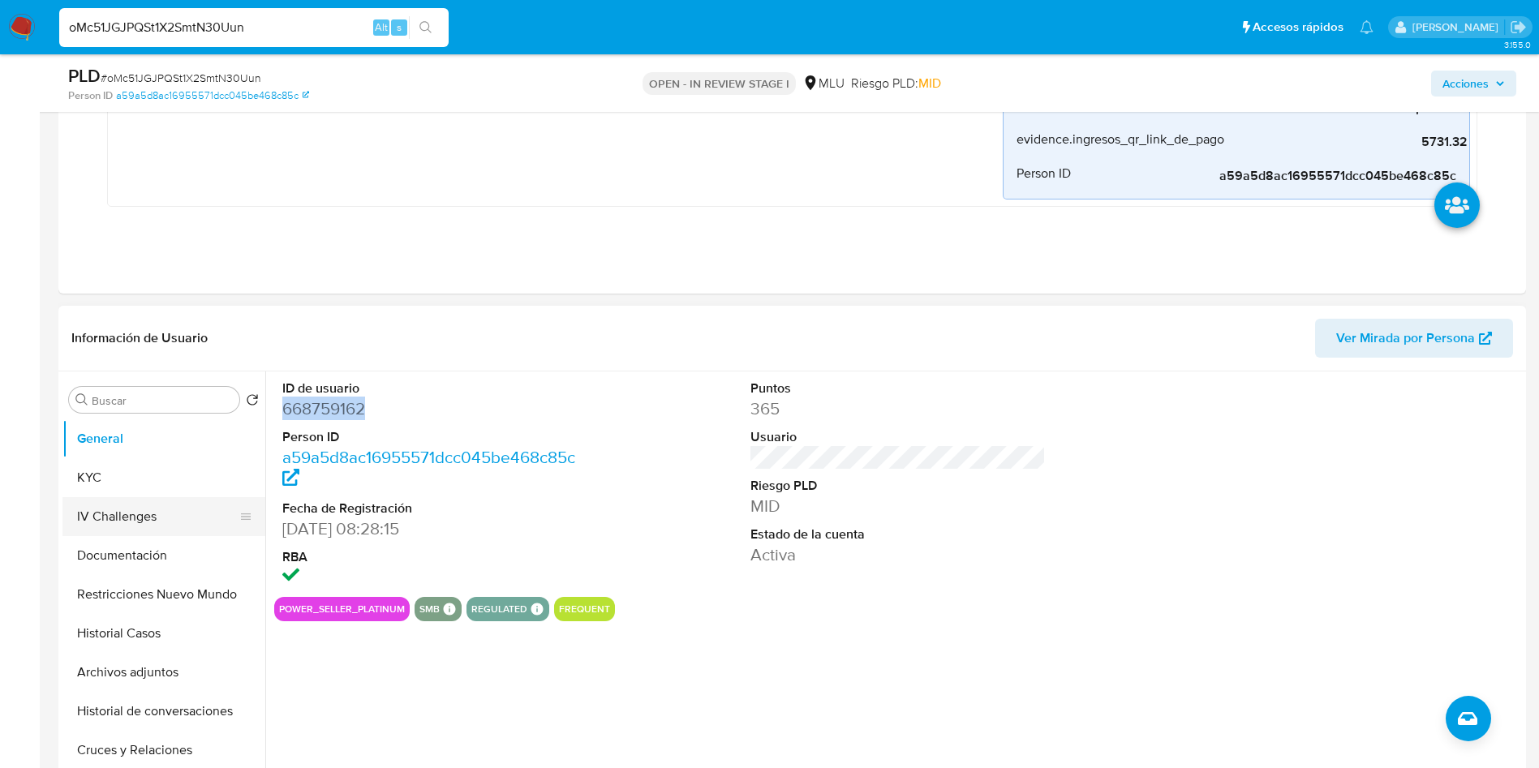
click at [118, 493] on button "KYC" at bounding box center [163, 477] width 203 height 39
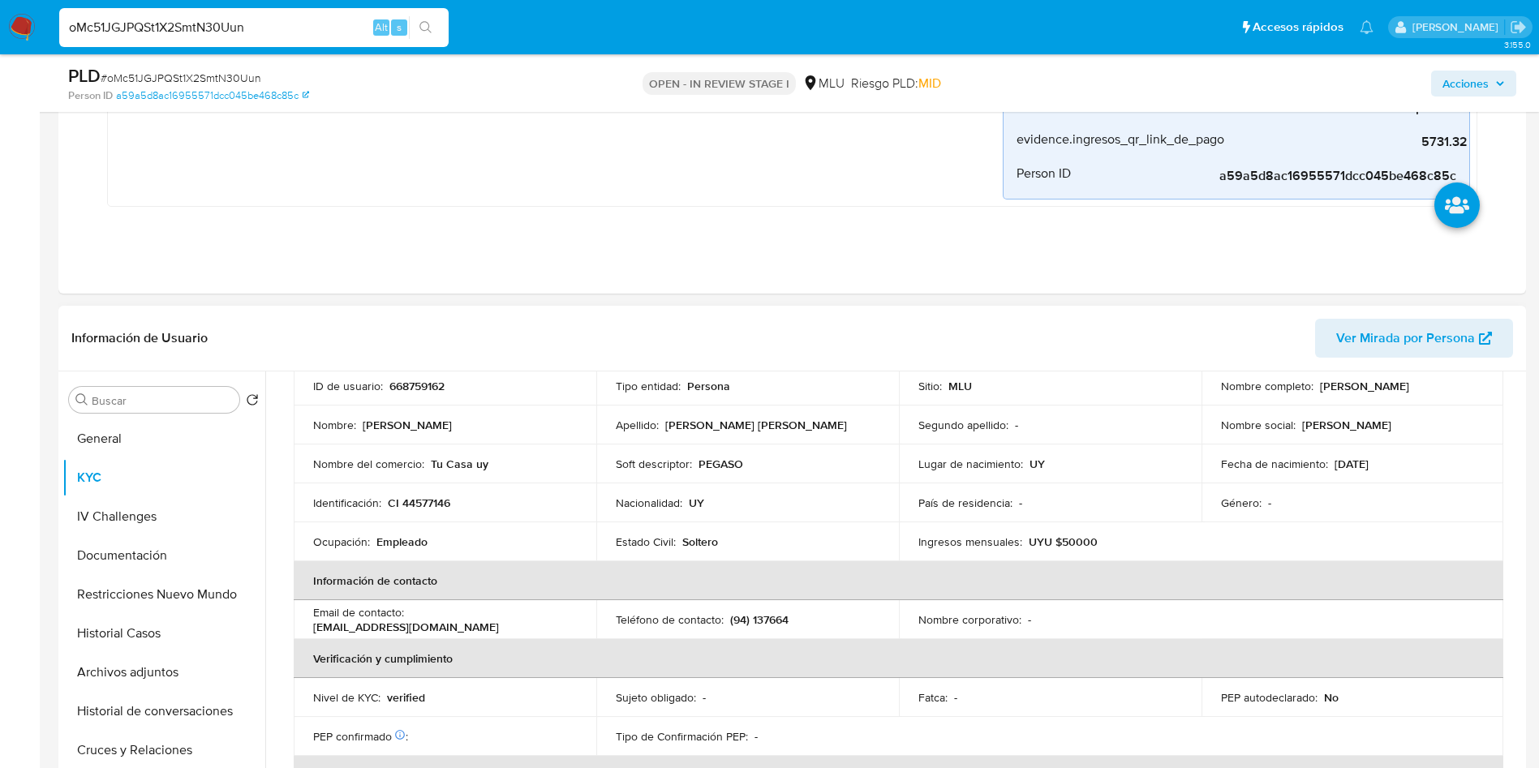
scroll to position [0, 0]
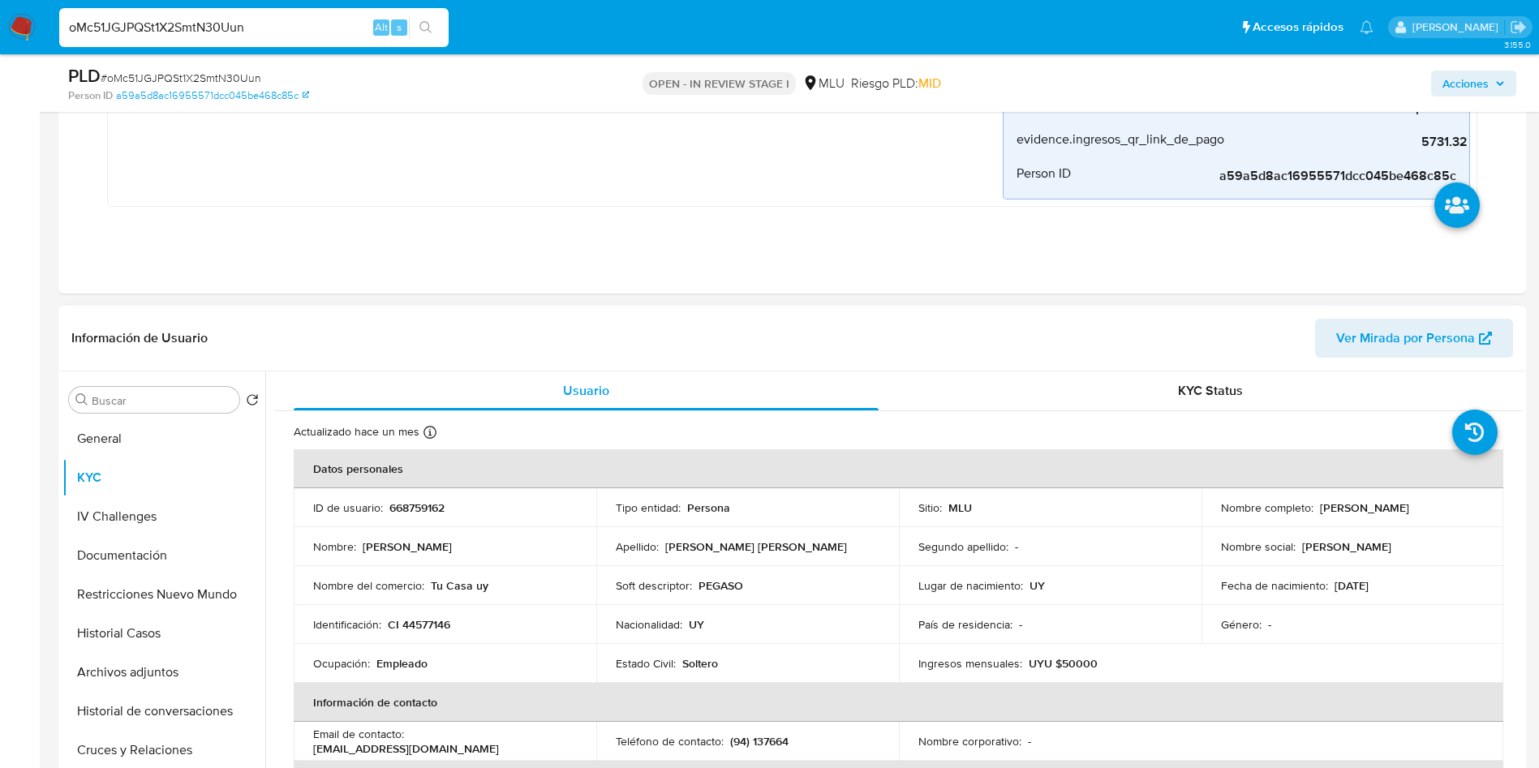
drag, startPoint x: 1312, startPoint y: 511, endPoint x: 1471, endPoint y: 508, distance: 159.1
click at [1471, 508] on div "Nombre completo : Sergio David Barbosa Larrobla" at bounding box center [1353, 508] width 264 height 15
copy div "Sergio David Barbosa Larrobla"
click at [368, 545] on p "Sergio David" at bounding box center [407, 547] width 89 height 15
click at [150, 656] on button "Archivos adjuntos" at bounding box center [157, 672] width 190 height 39
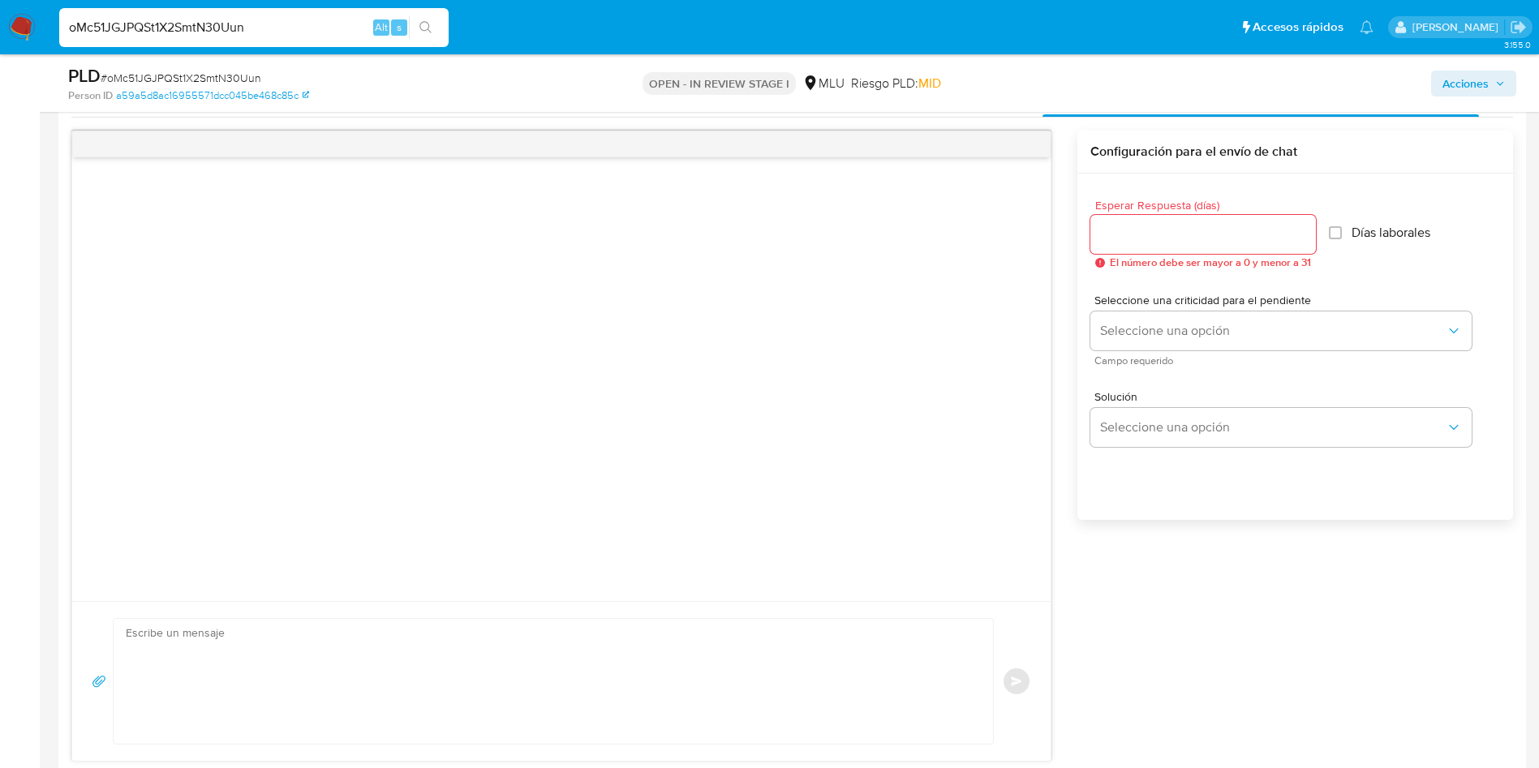
scroll to position [1461, 0]
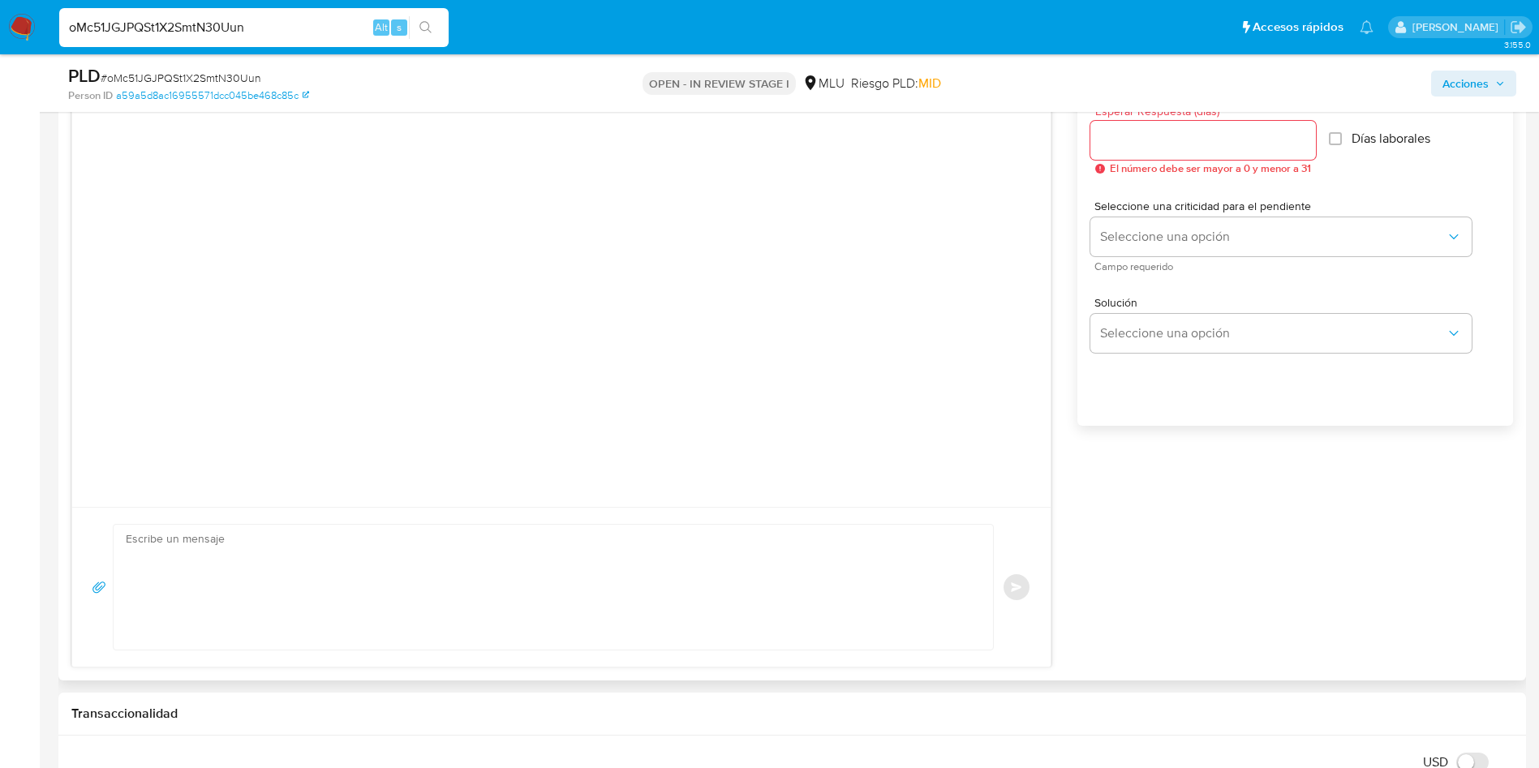
click at [673, 545] on textarea at bounding box center [549, 587] width 847 height 125
paste textarea "Hola, XXX. Te contactamos ya que necesitamos verificar algunos datos. Por este …"
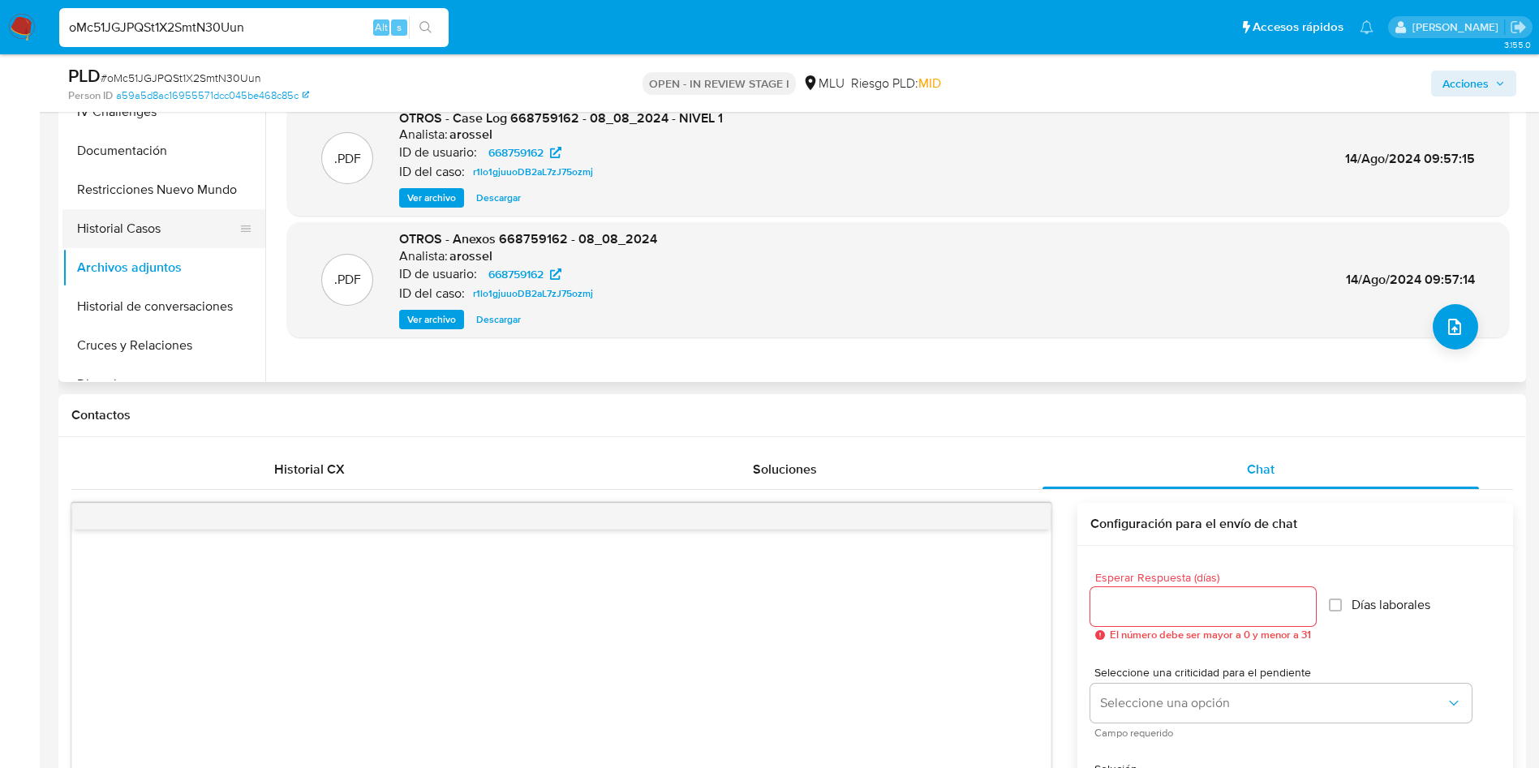
scroll to position [852, 0]
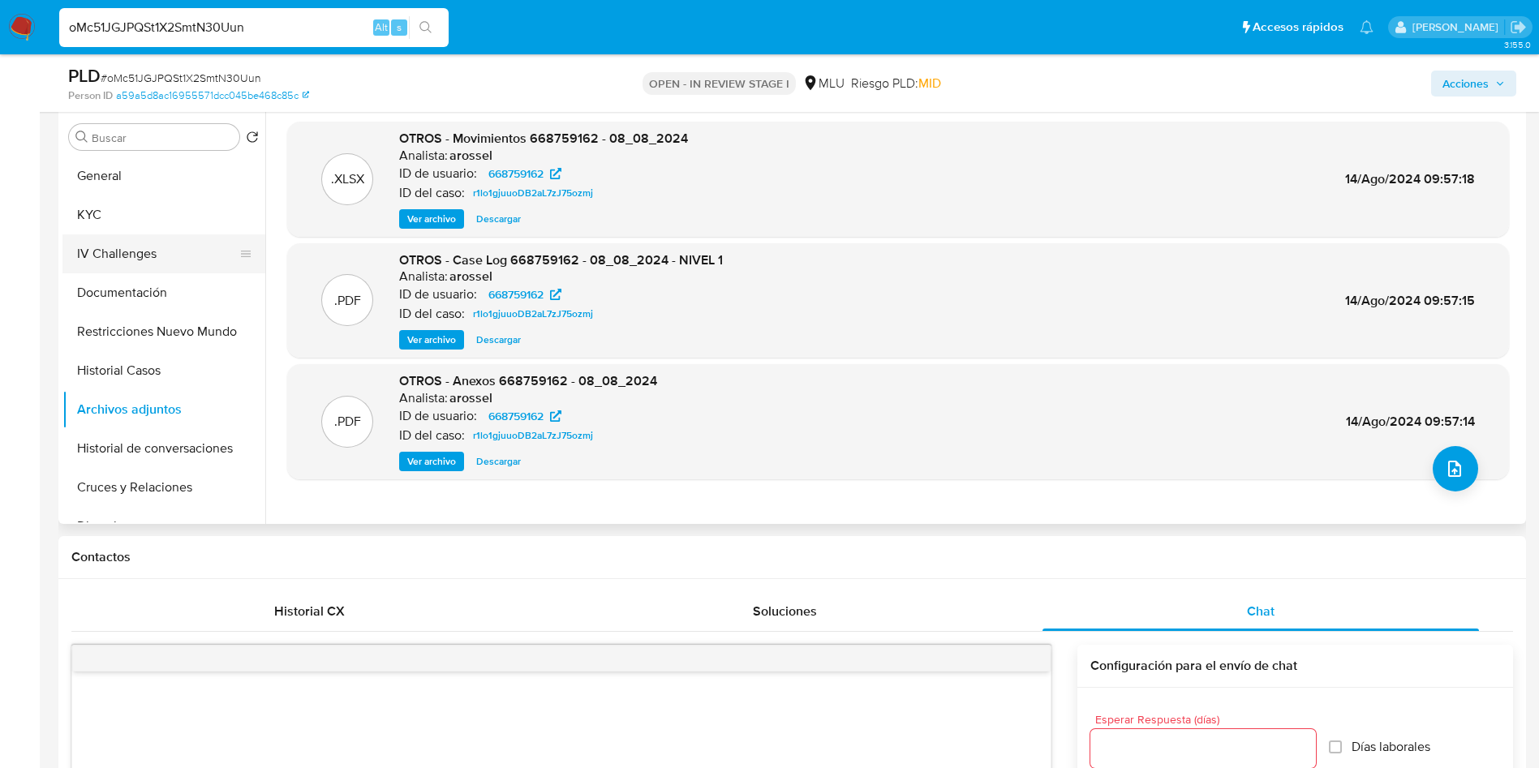
click at [157, 198] on button "KYC" at bounding box center [163, 215] width 203 height 39
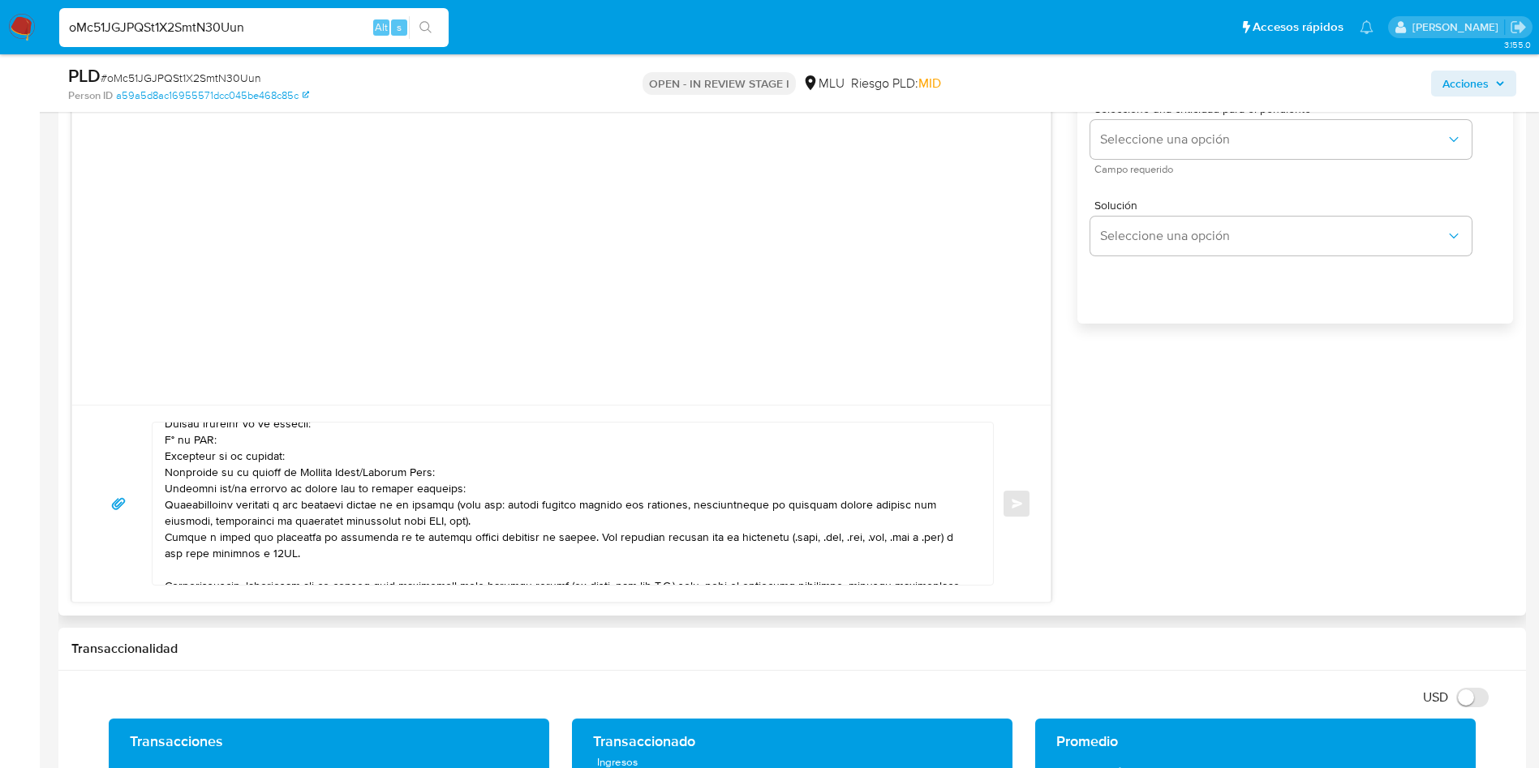
scroll to position [0, 0]
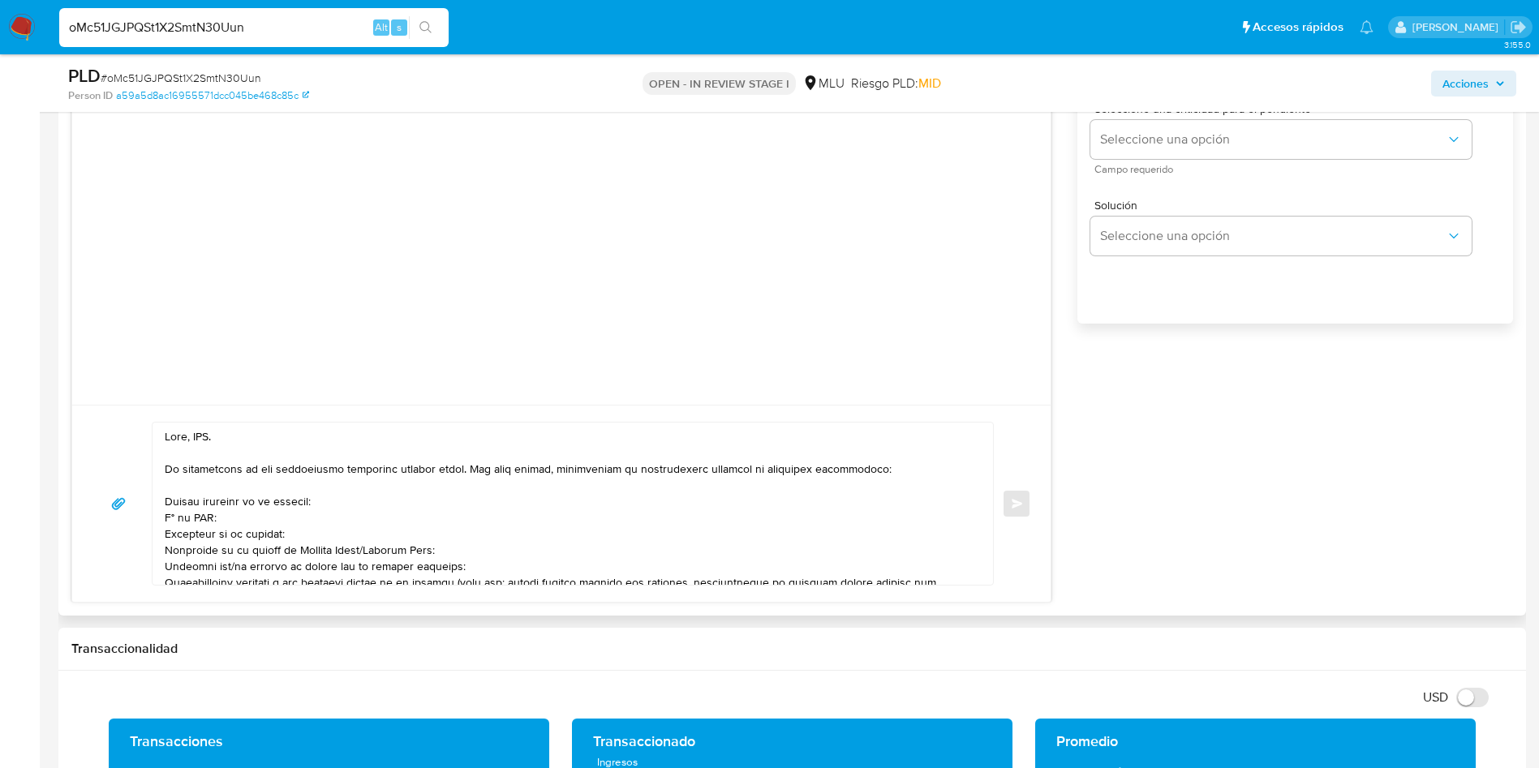
click at [197, 437] on textarea at bounding box center [569, 504] width 808 height 162
click at [167, 509] on textarea at bounding box center [569, 504] width 808 height 162
click at [187, 538] on textarea at bounding box center [569, 504] width 808 height 162
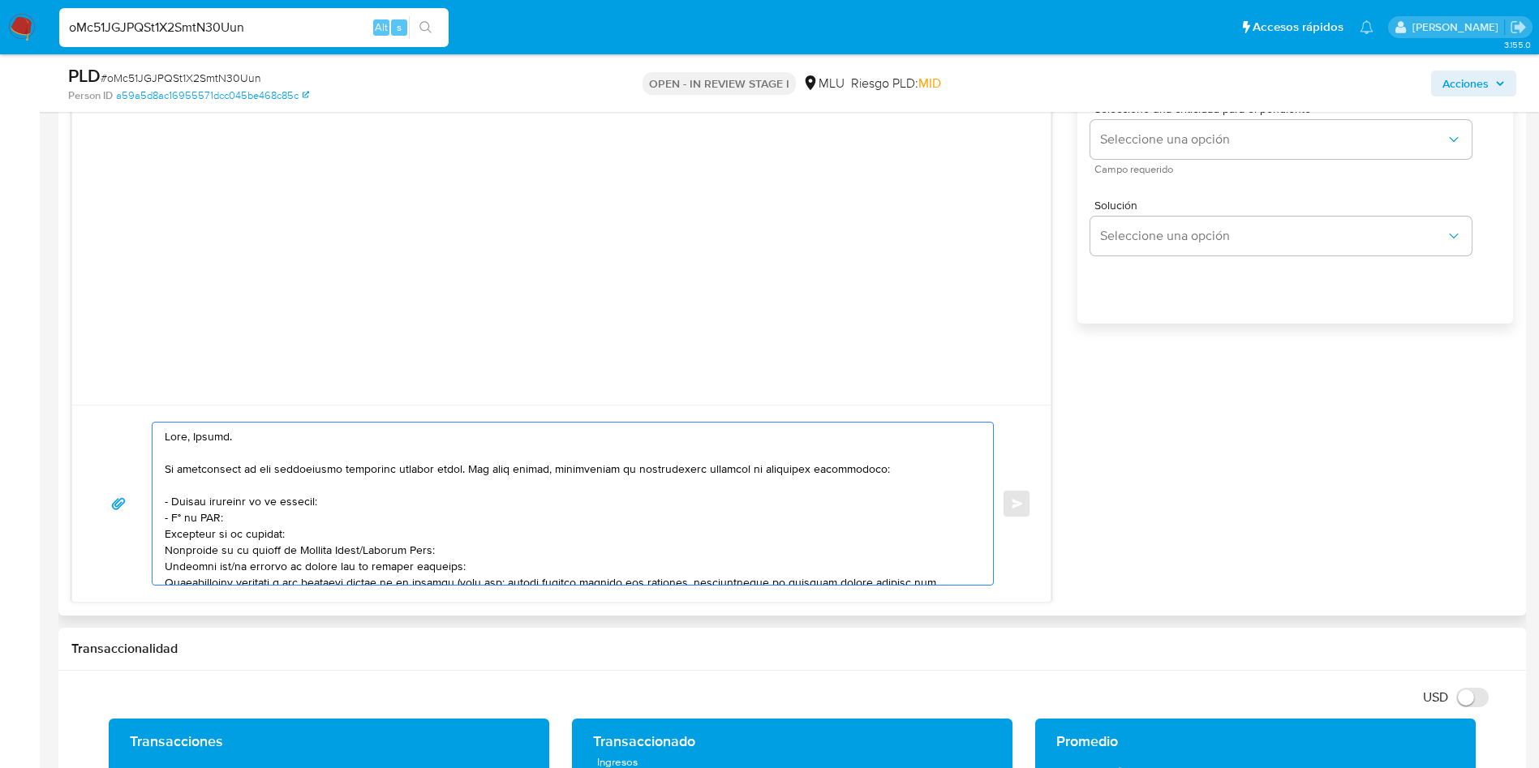
click at [187, 538] on textarea at bounding box center [569, 504] width 808 height 162
click at [203, 539] on textarea at bounding box center [569, 504] width 808 height 162
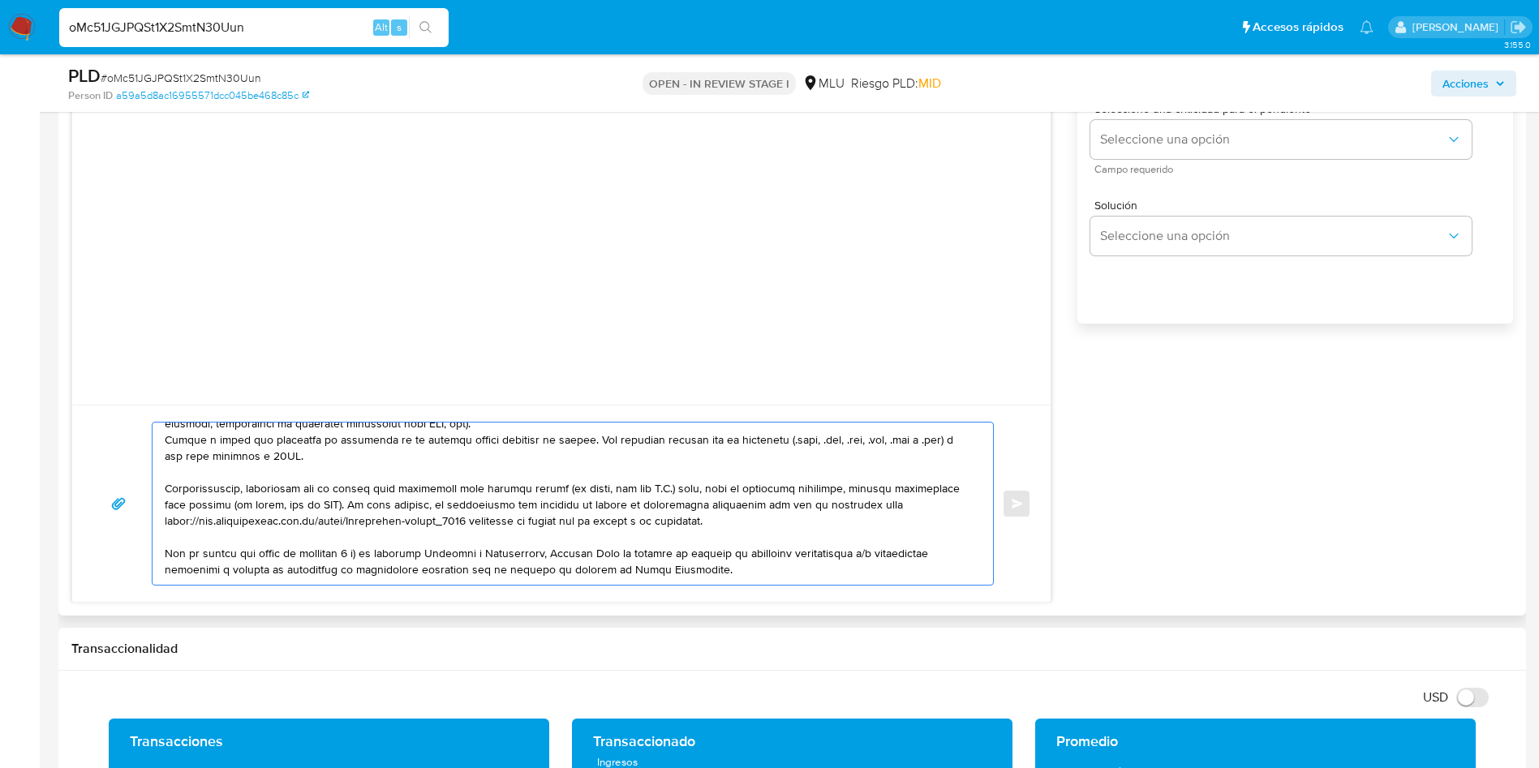
scroll to position [243, 0]
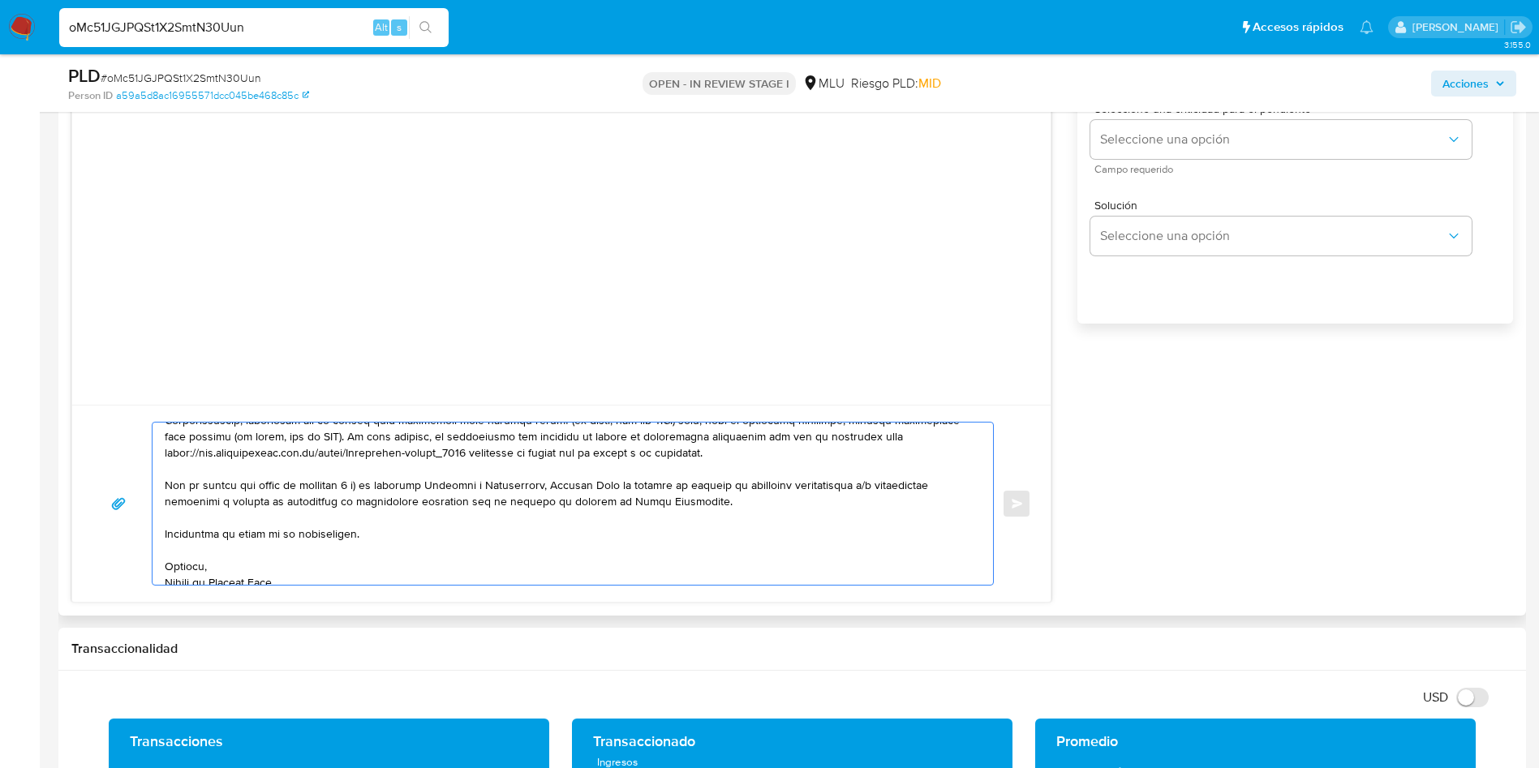
drag, startPoint x: 166, startPoint y: 531, endPoint x: 742, endPoint y: 462, distance: 580.3
click at [742, 462] on textarea at bounding box center [569, 504] width 808 height 162
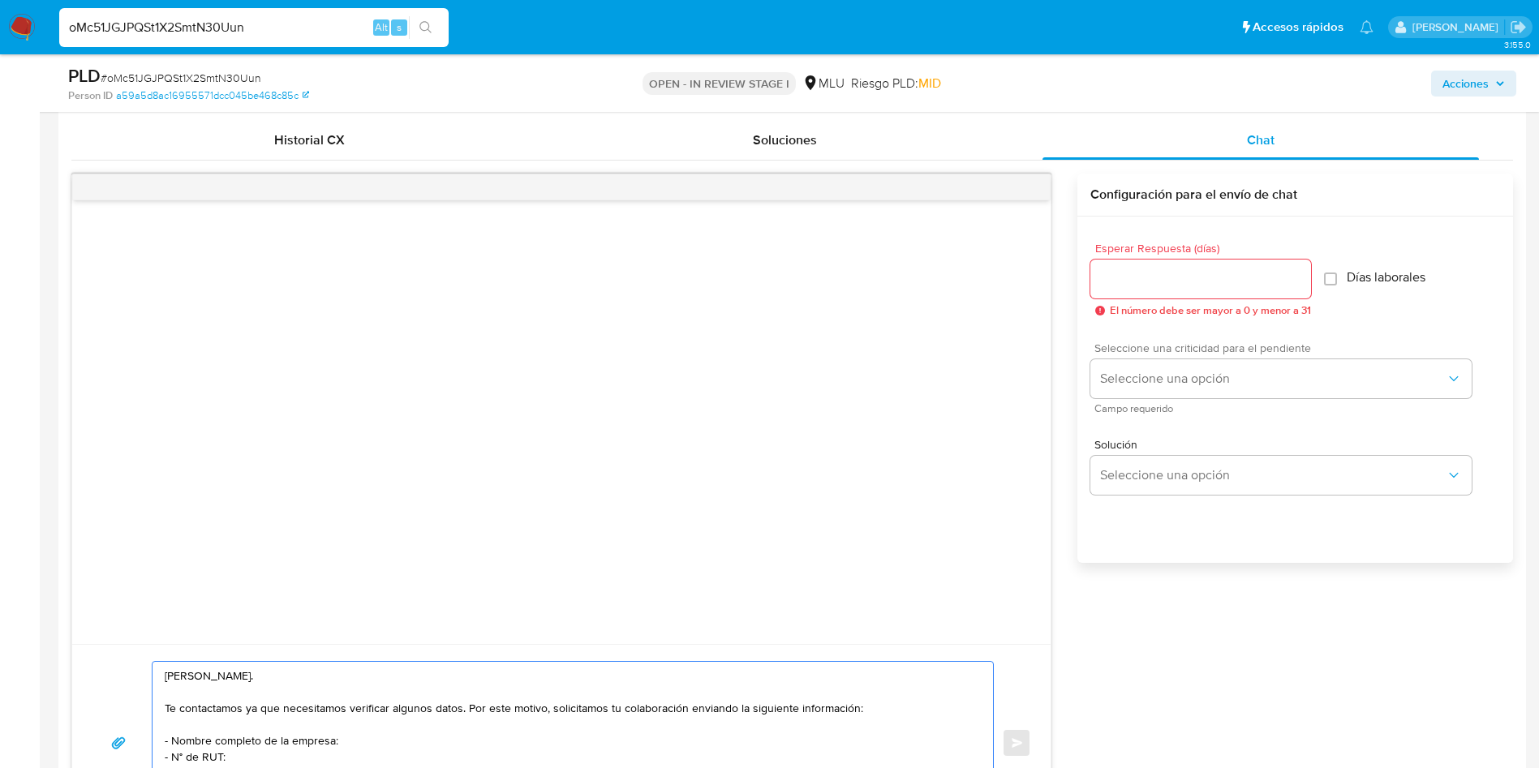
scroll to position [1339, 0]
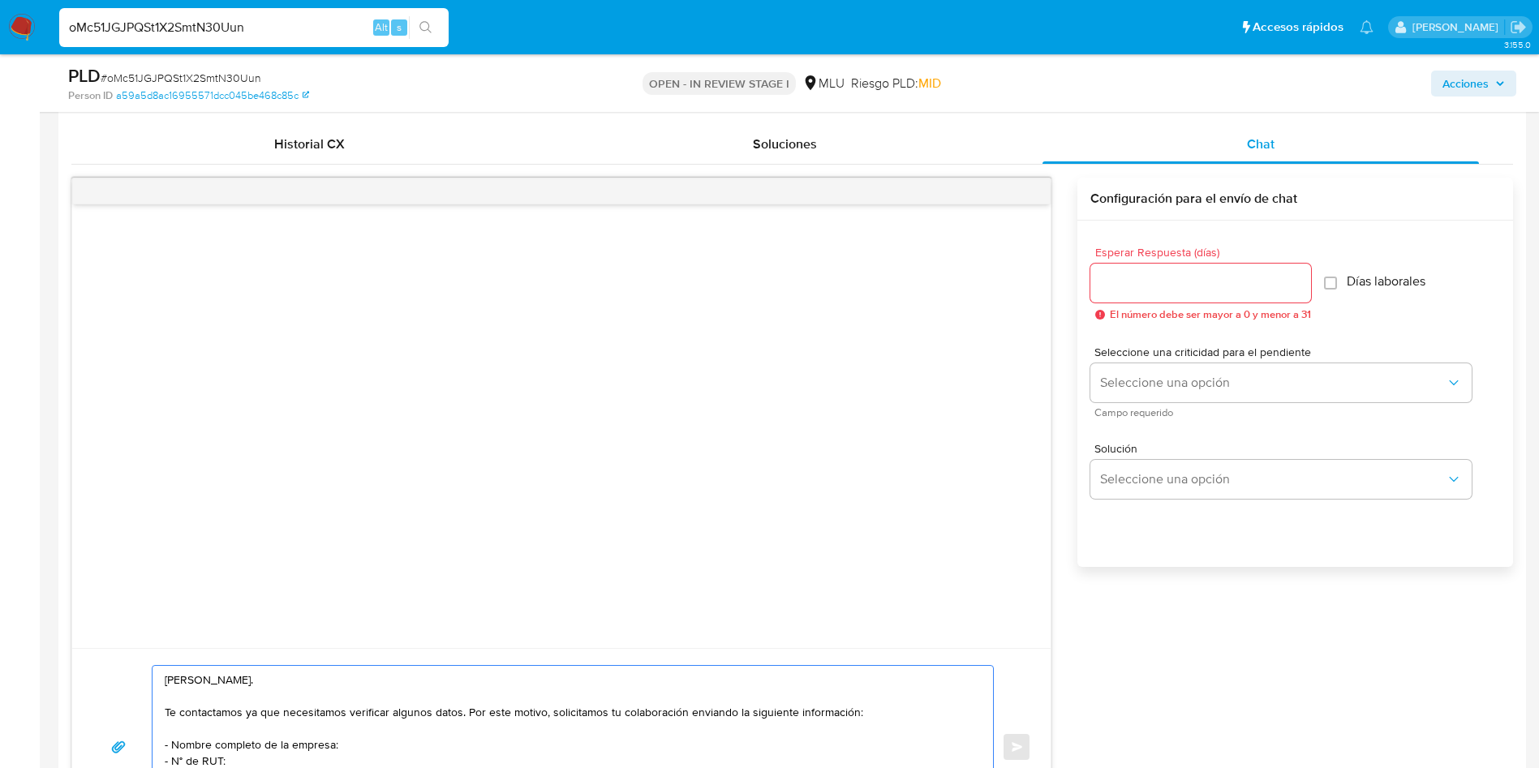
type textarea "Hola, Sergio. Te contactamos ya que necesitamos verificar algunos datos. Por es…"
click at [1150, 289] on input "Esperar Respuesta (días)" at bounding box center [1201, 283] width 221 height 21
type input "3"
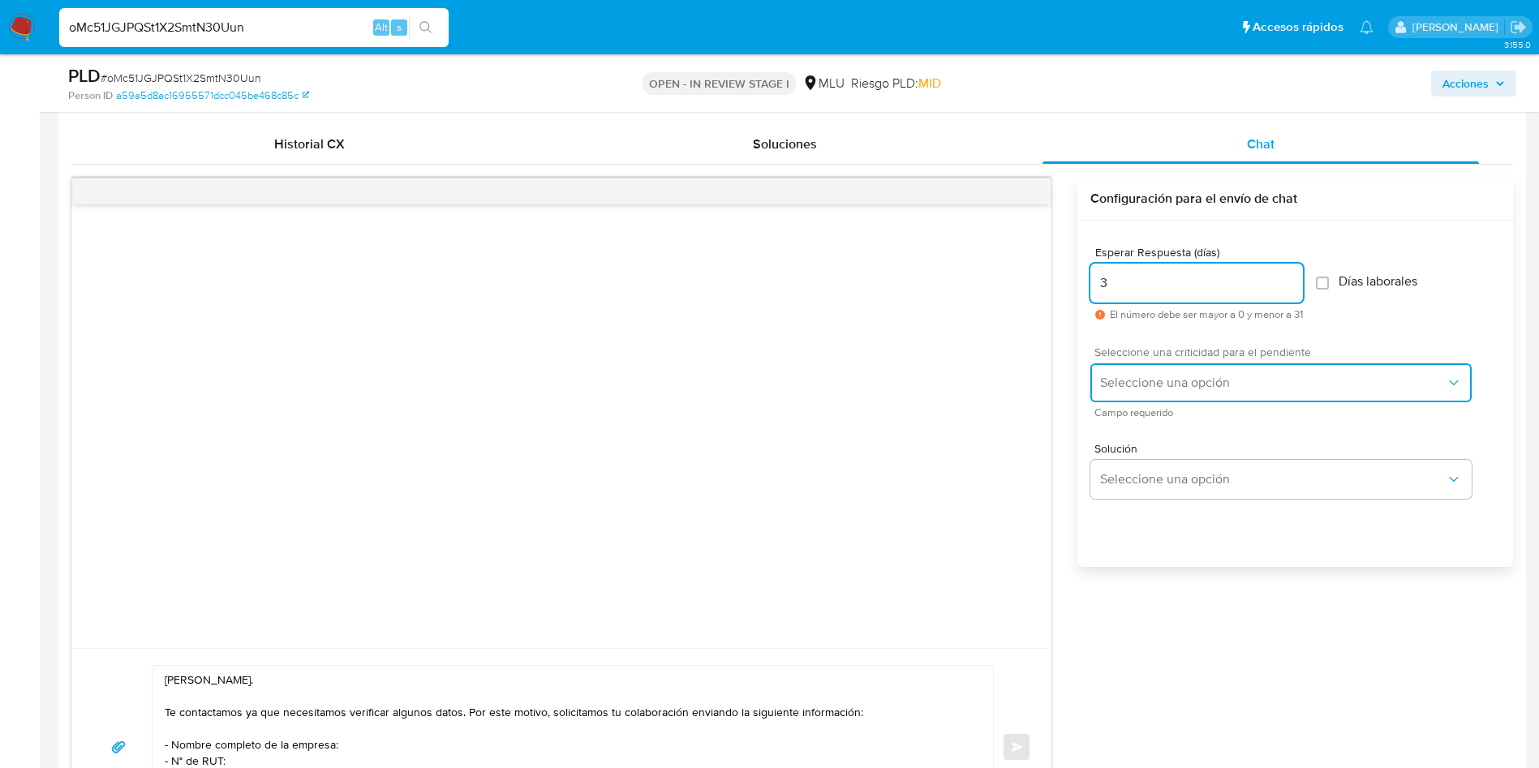
click at [1134, 388] on span "Seleccione una opción" at bounding box center [1273, 383] width 346 height 16
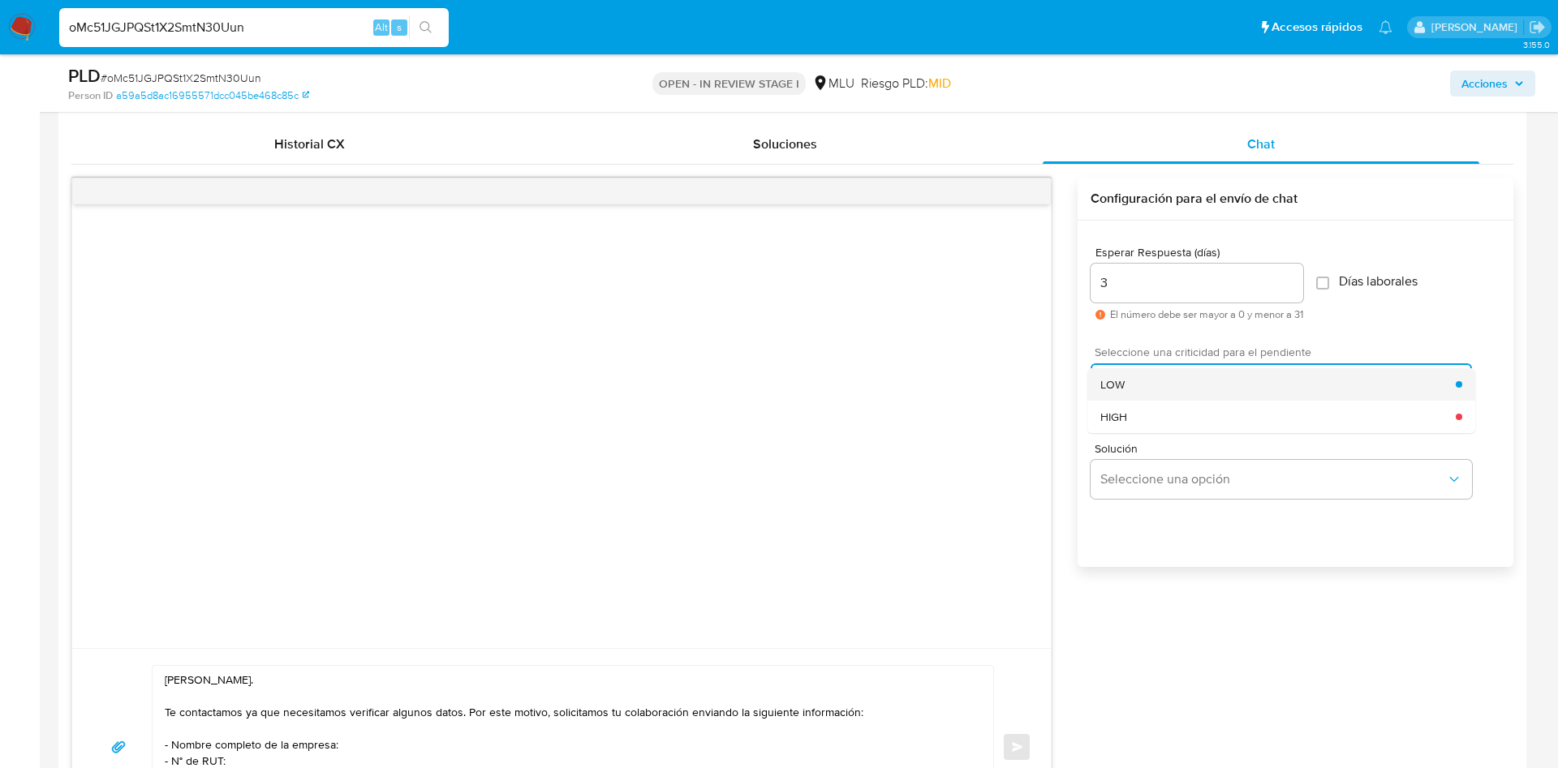
click at [1126, 377] on div "LOW" at bounding box center [1277, 384] width 355 height 32
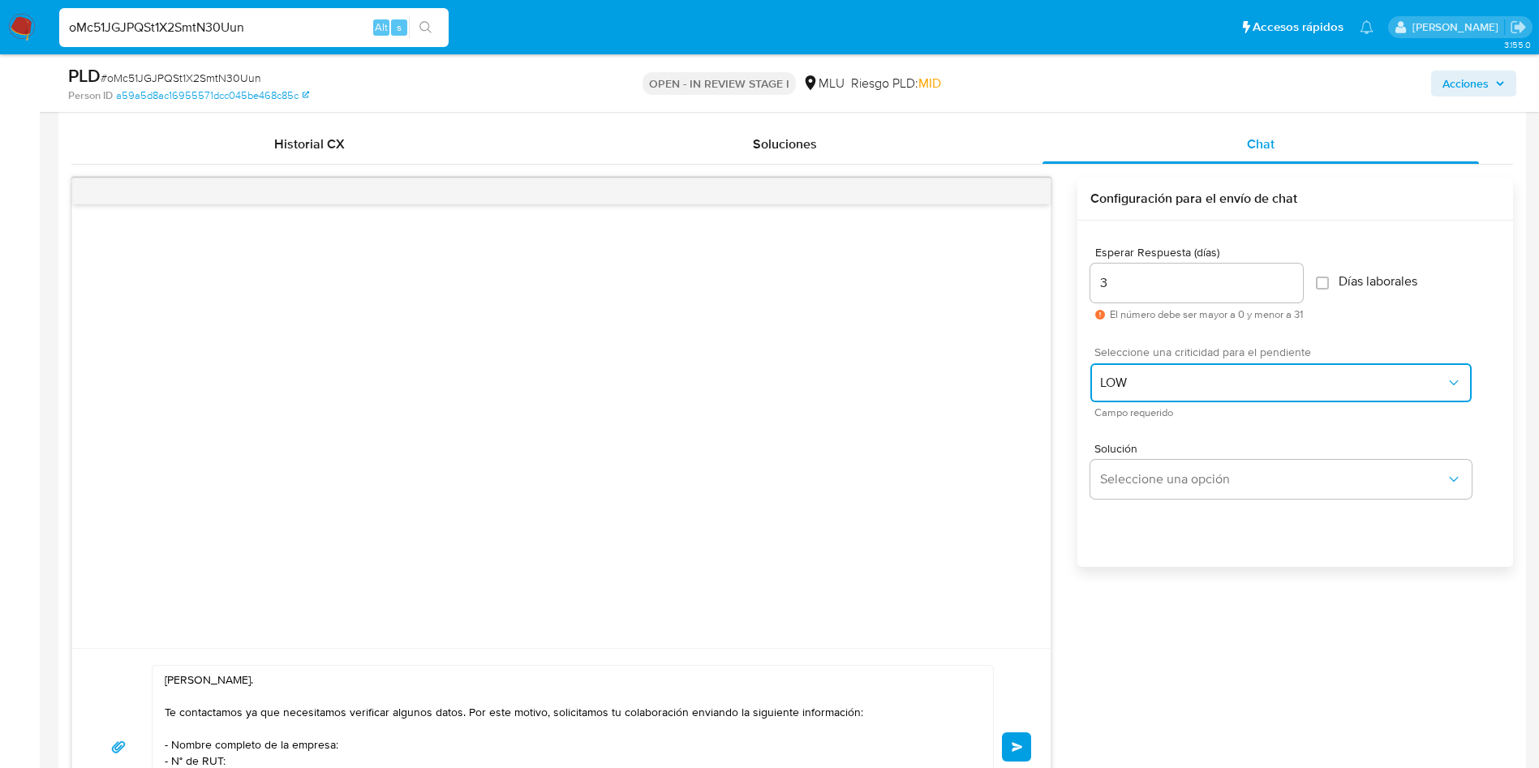
scroll to position [1582, 0]
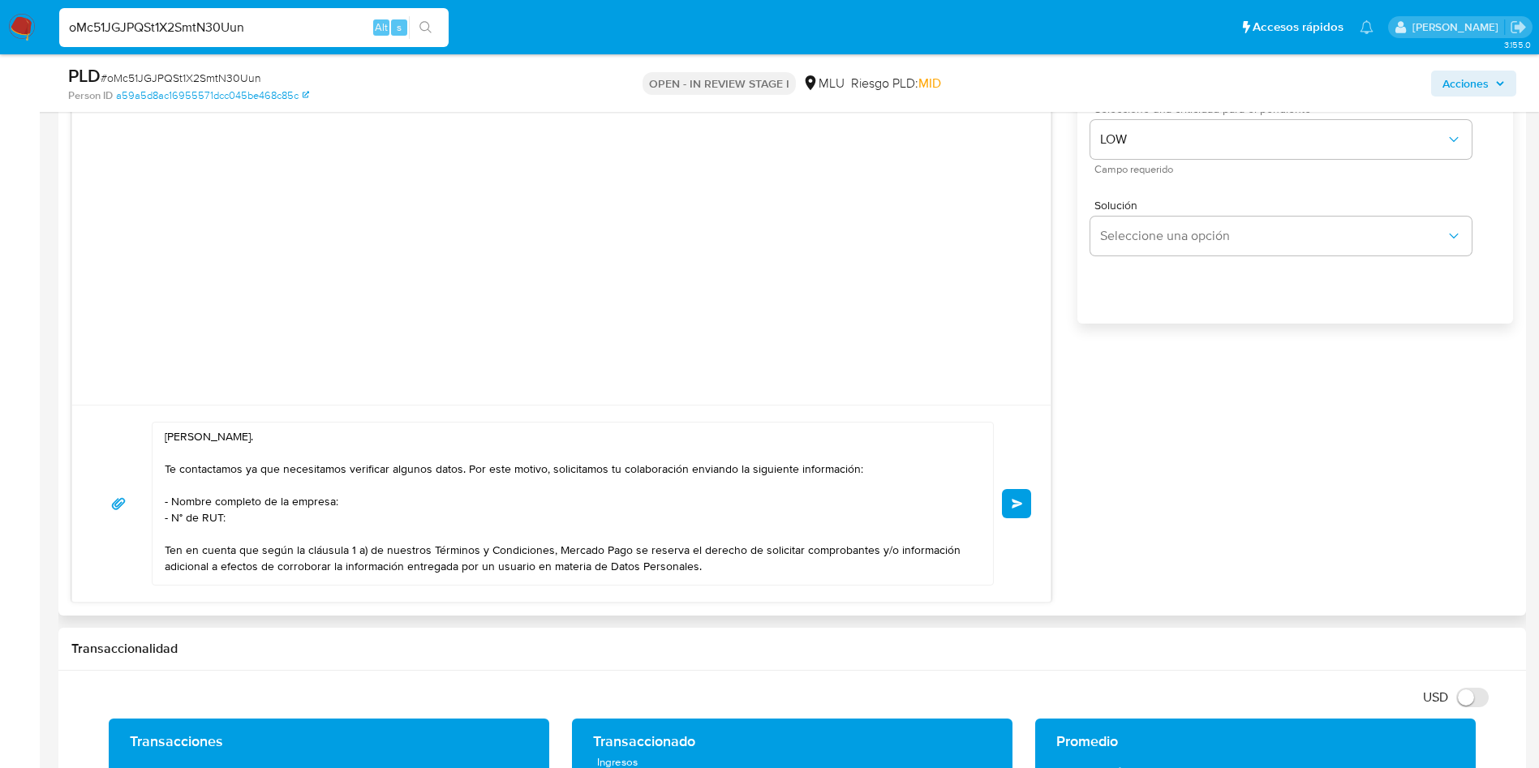
click at [1019, 501] on span "Enviar" at bounding box center [1017, 504] width 11 height 10
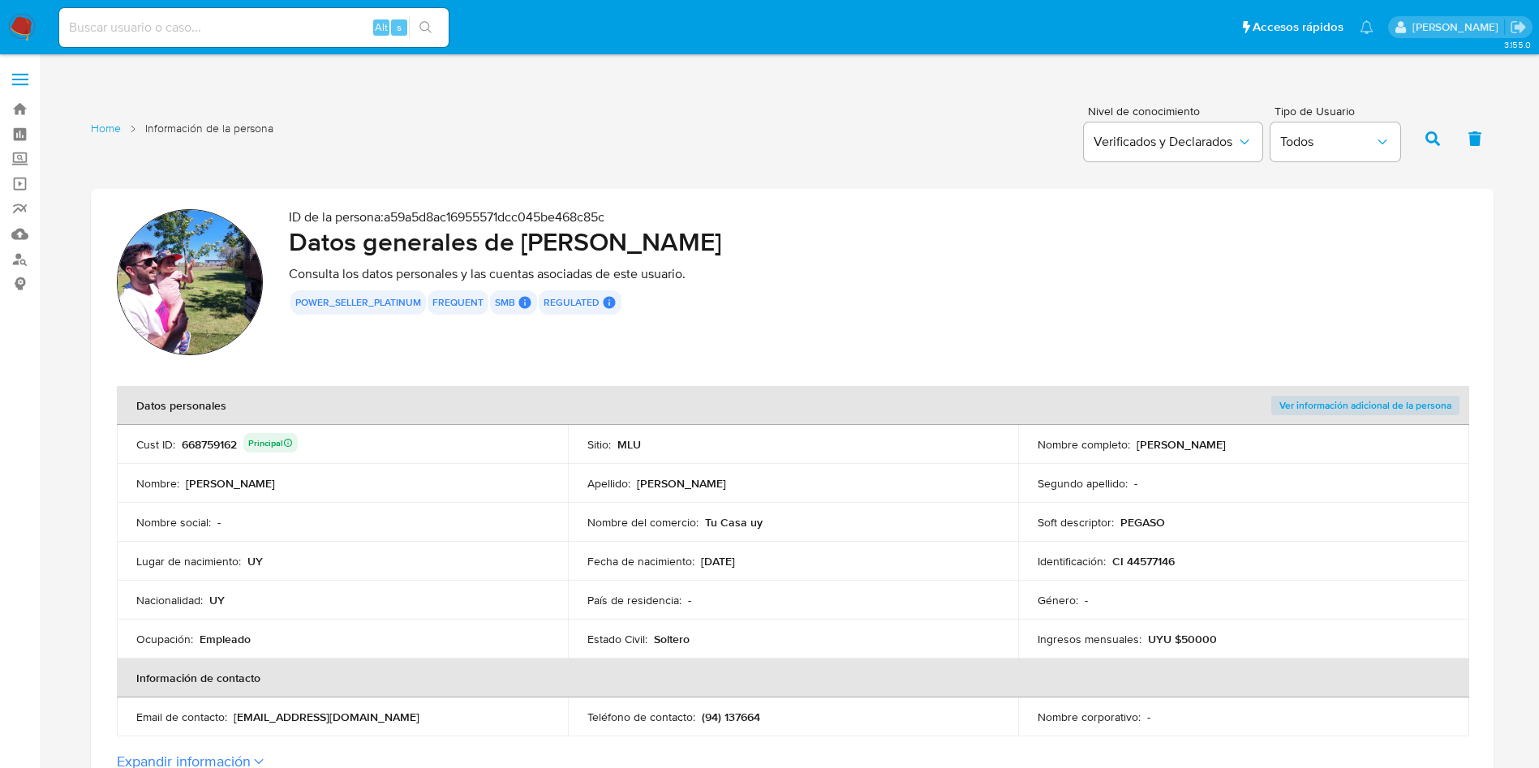
click at [878, 394] on th "Datos personales" at bounding box center [568, 405] width 902 height 39
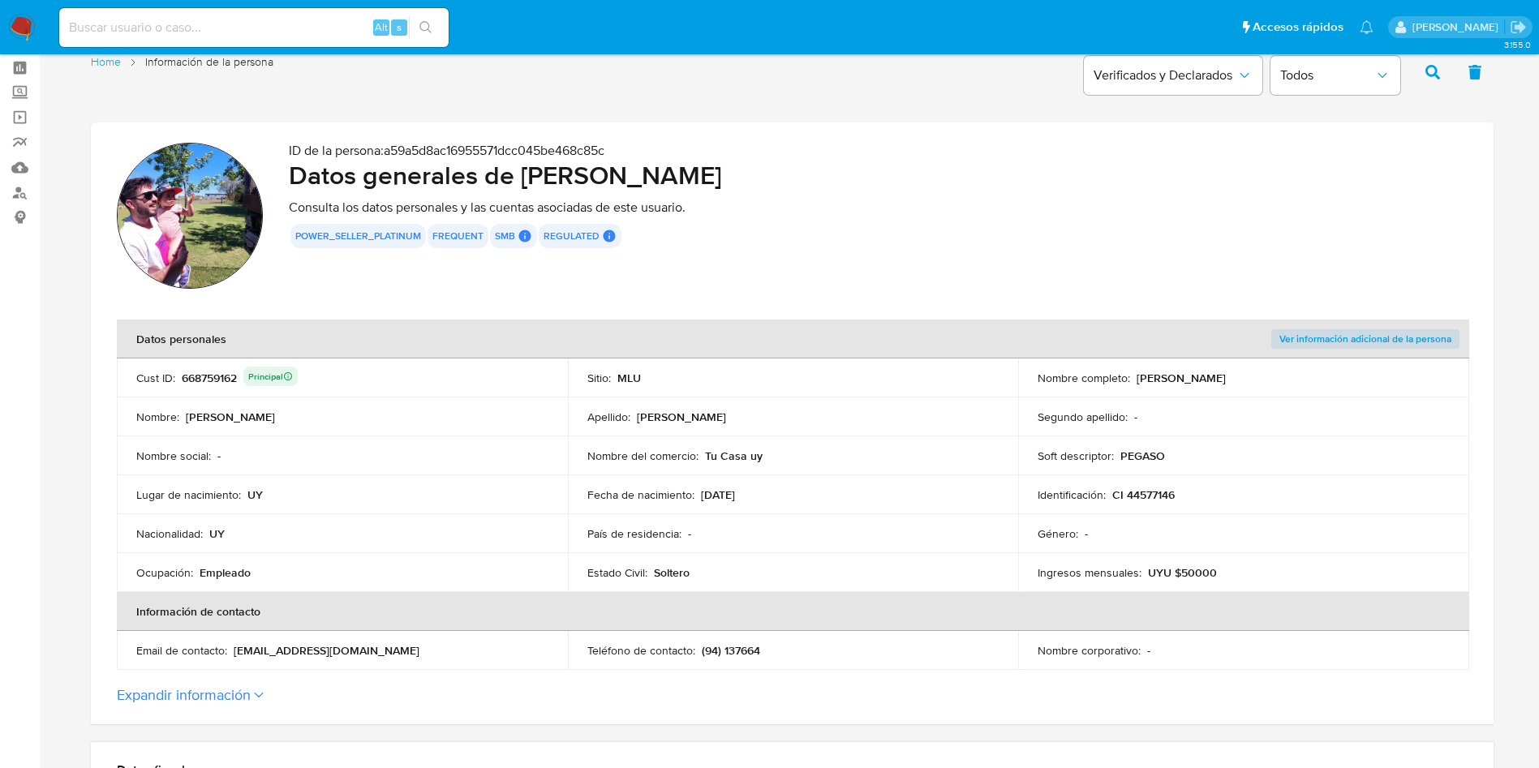
scroll to position [122, 0]
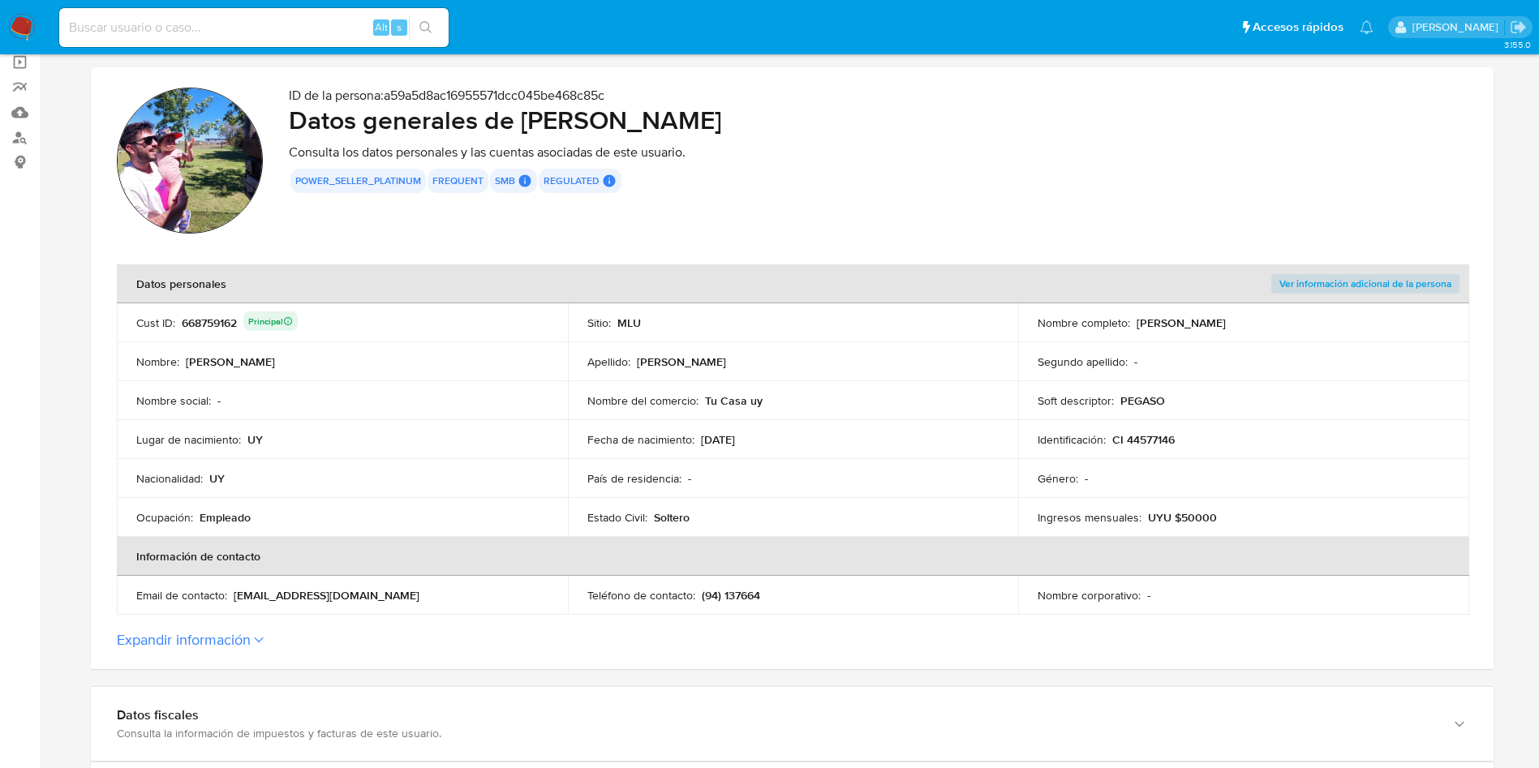
click at [737, 595] on p "(94) 137664" at bounding box center [731, 595] width 58 height 15
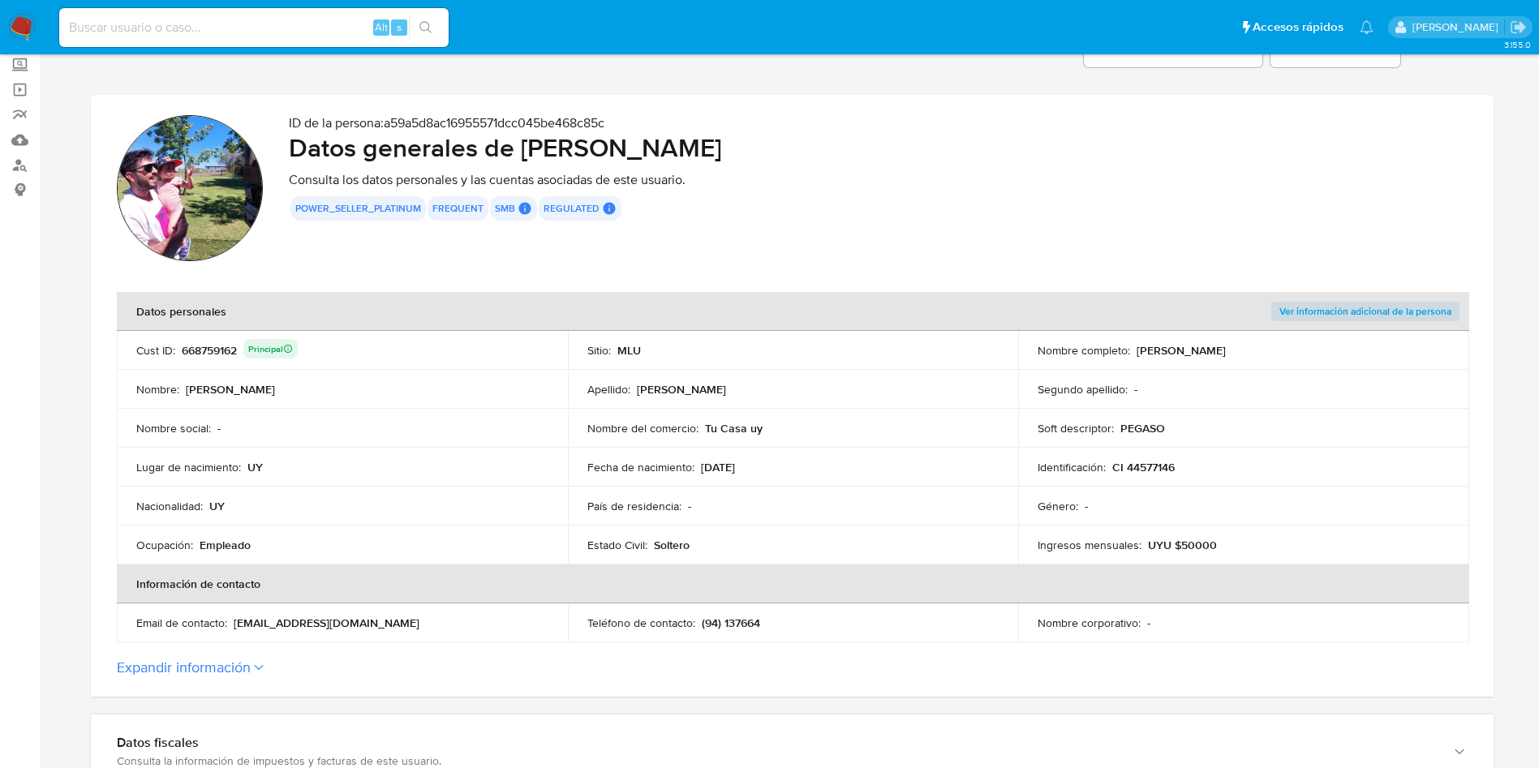
scroll to position [0, 0]
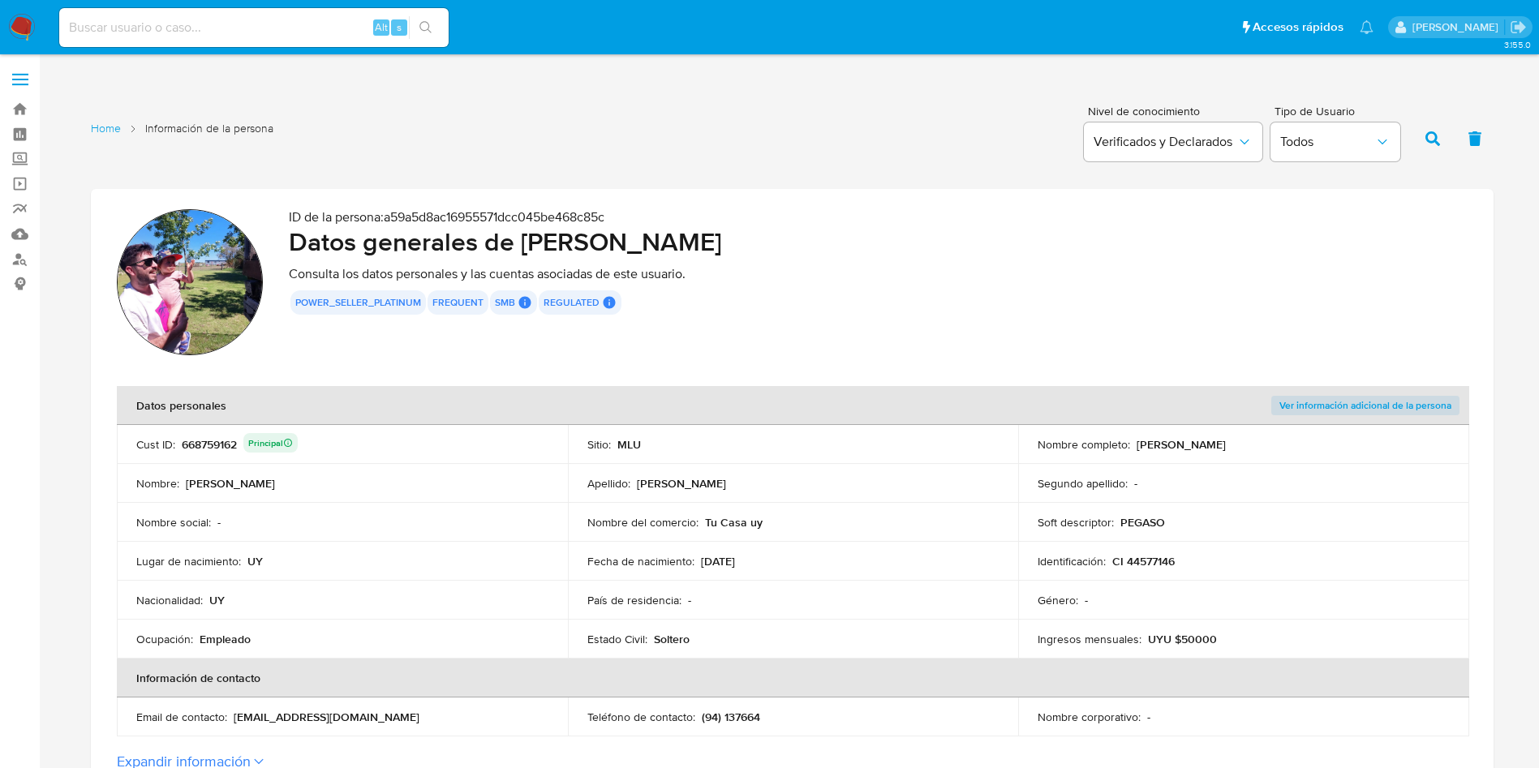
drag, startPoint x: 524, startPoint y: 242, endPoint x: 870, endPoint y: 240, distance: 345.7
click at [870, 240] on h2 "Datos generales de Sergio David Barbosa Larrobla" at bounding box center [878, 242] width 1179 height 32
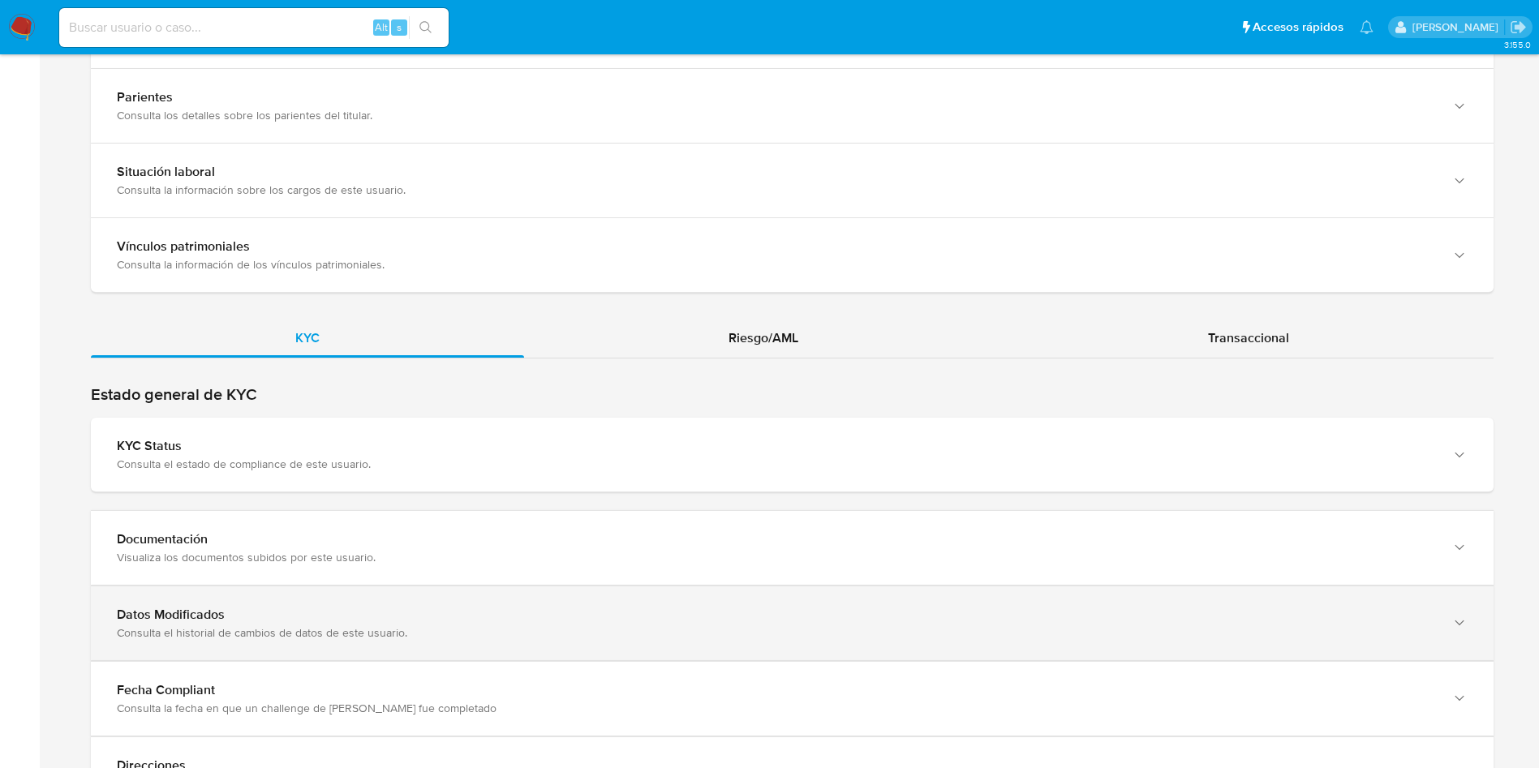
scroll to position [1341, 0]
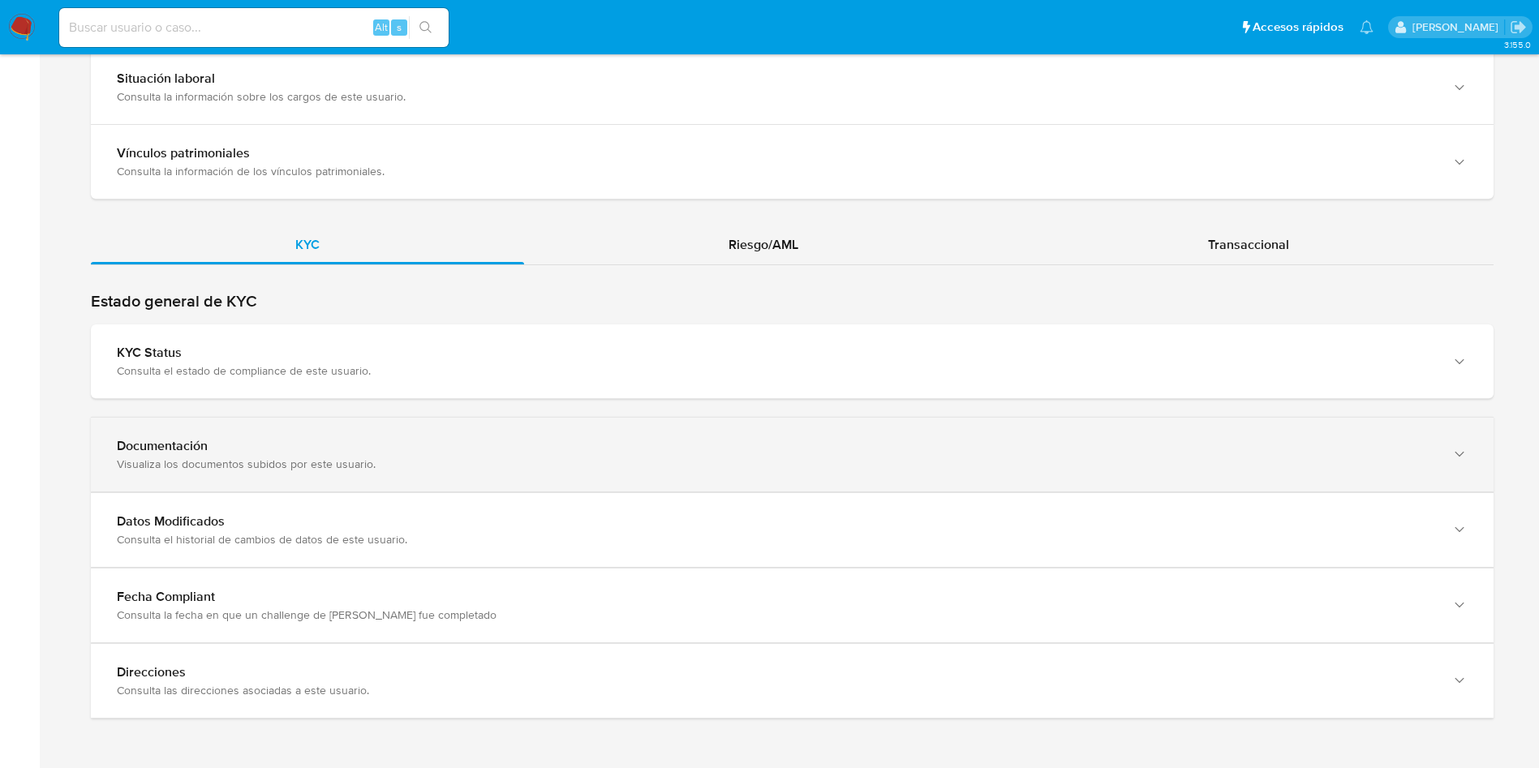
click at [519, 420] on div "Documentación Visualiza los documentos subidos por este usuario." at bounding box center [792, 455] width 1403 height 74
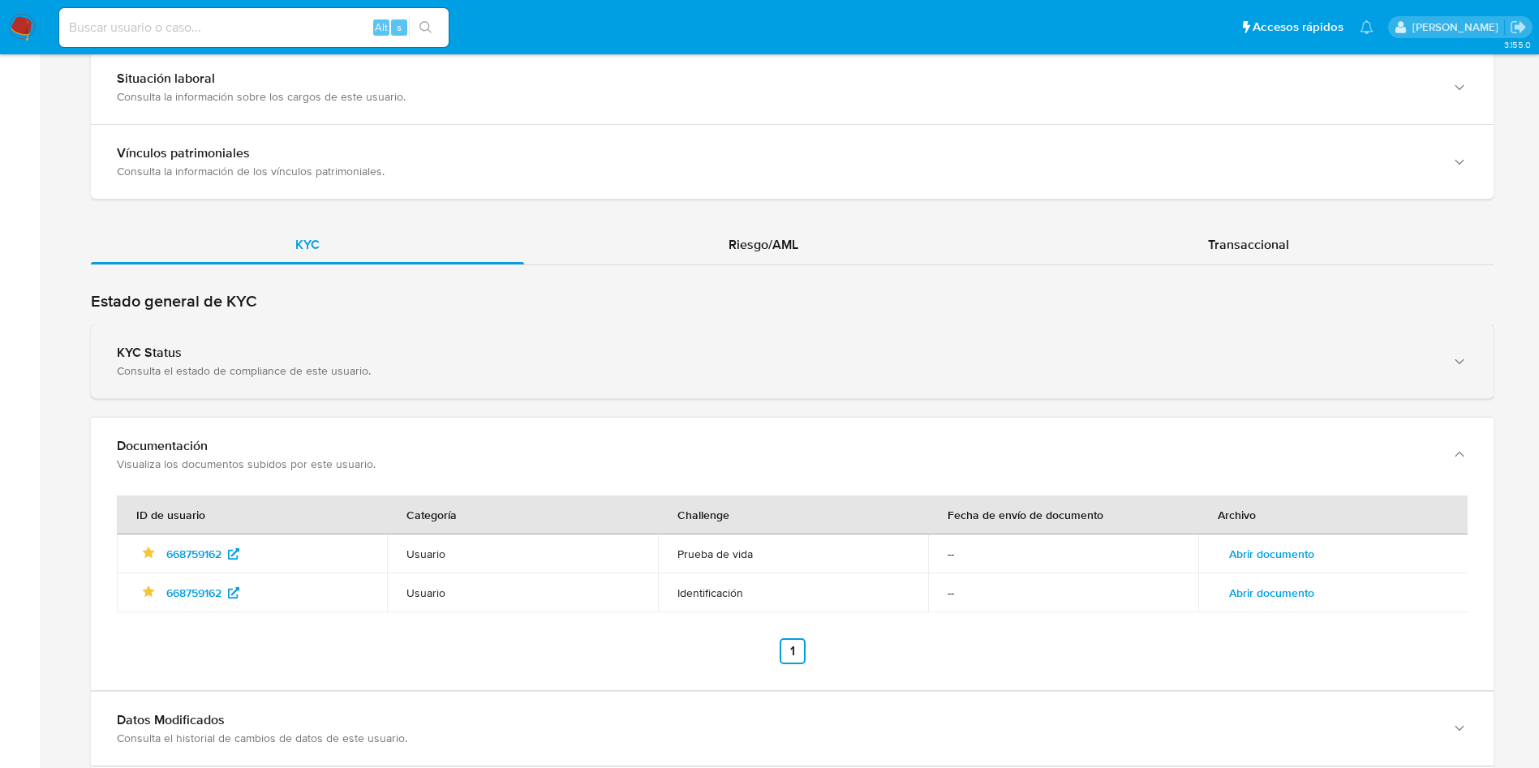
click at [745, 334] on div "KYC Status Consulta el estado de compliance de este usuario." at bounding box center [792, 362] width 1403 height 74
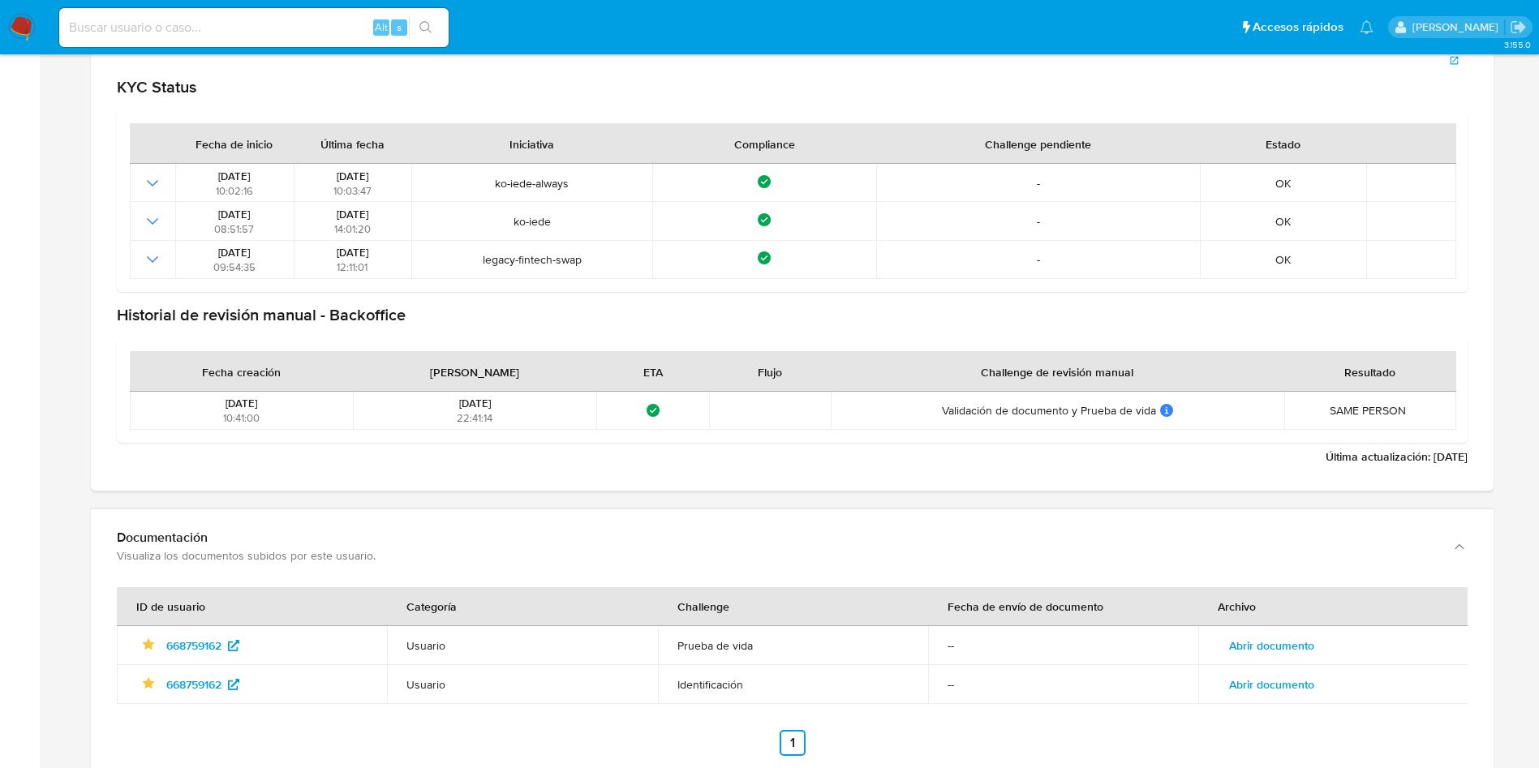
scroll to position [1828, 0]
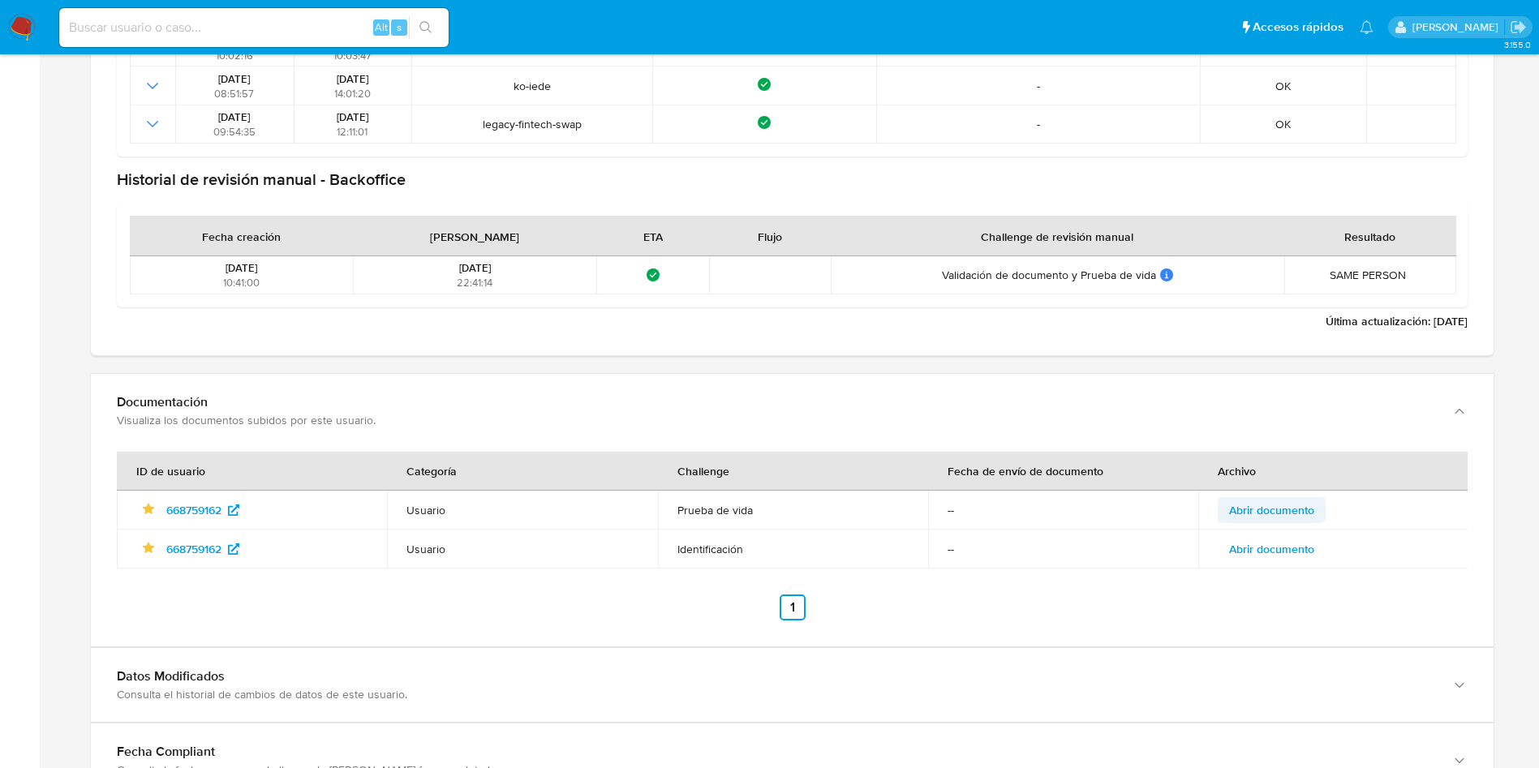
click at [1301, 508] on span "Abrir documento" at bounding box center [1271, 510] width 85 height 23
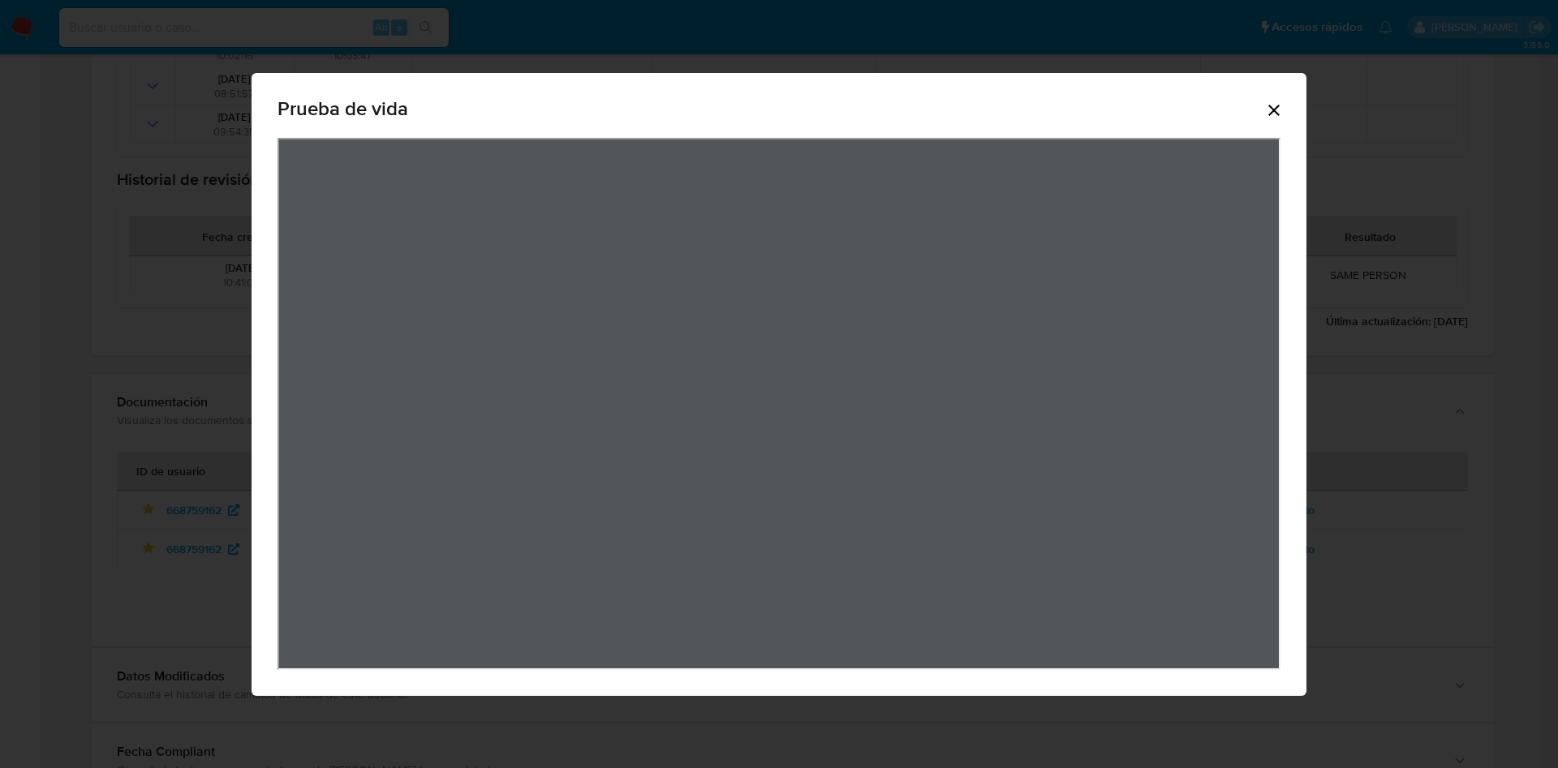
click at [1268, 104] on icon "Cerrar" at bounding box center [1273, 110] width 19 height 19
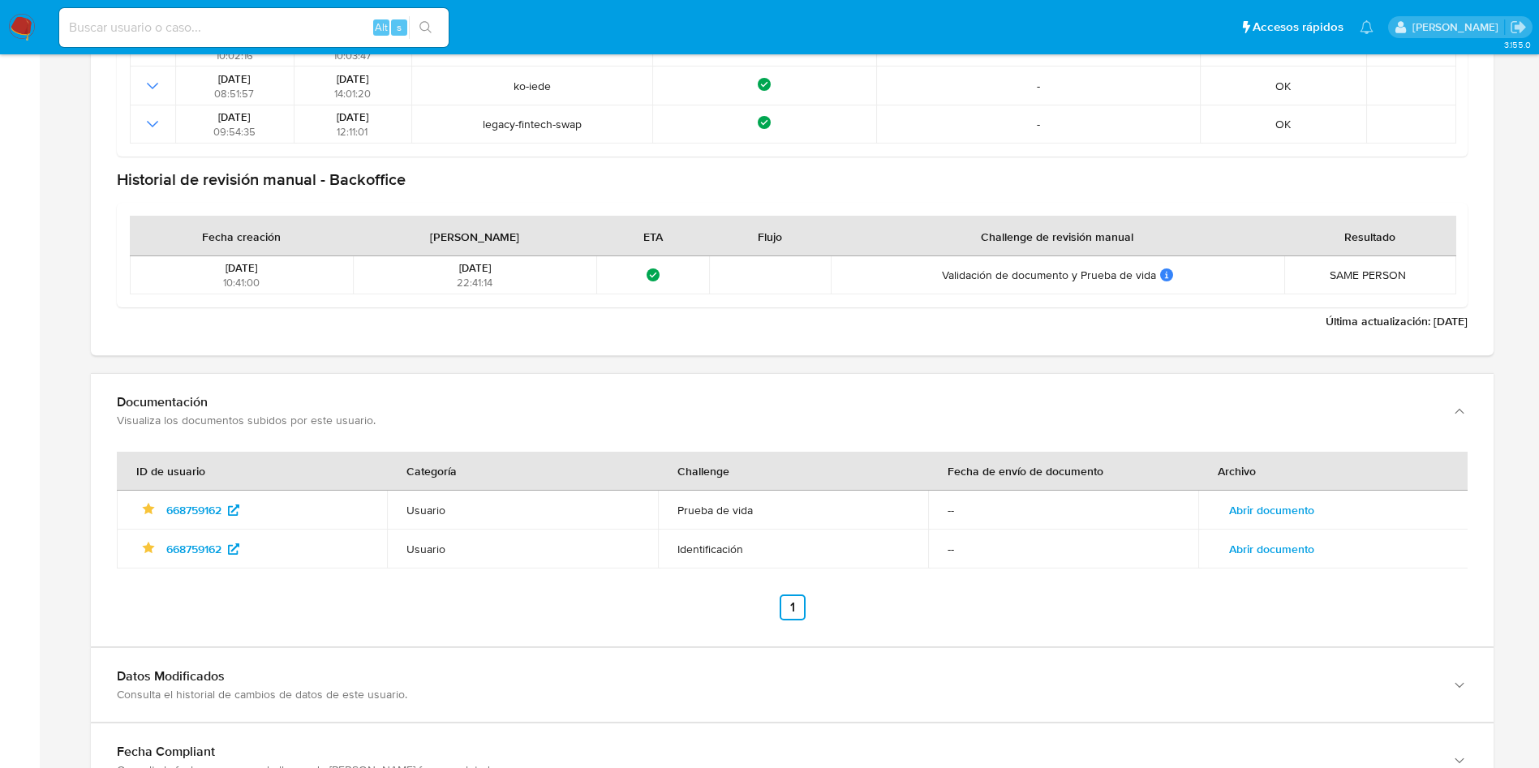
click at [1260, 549] on span "Abrir documento" at bounding box center [1271, 549] width 85 height 23
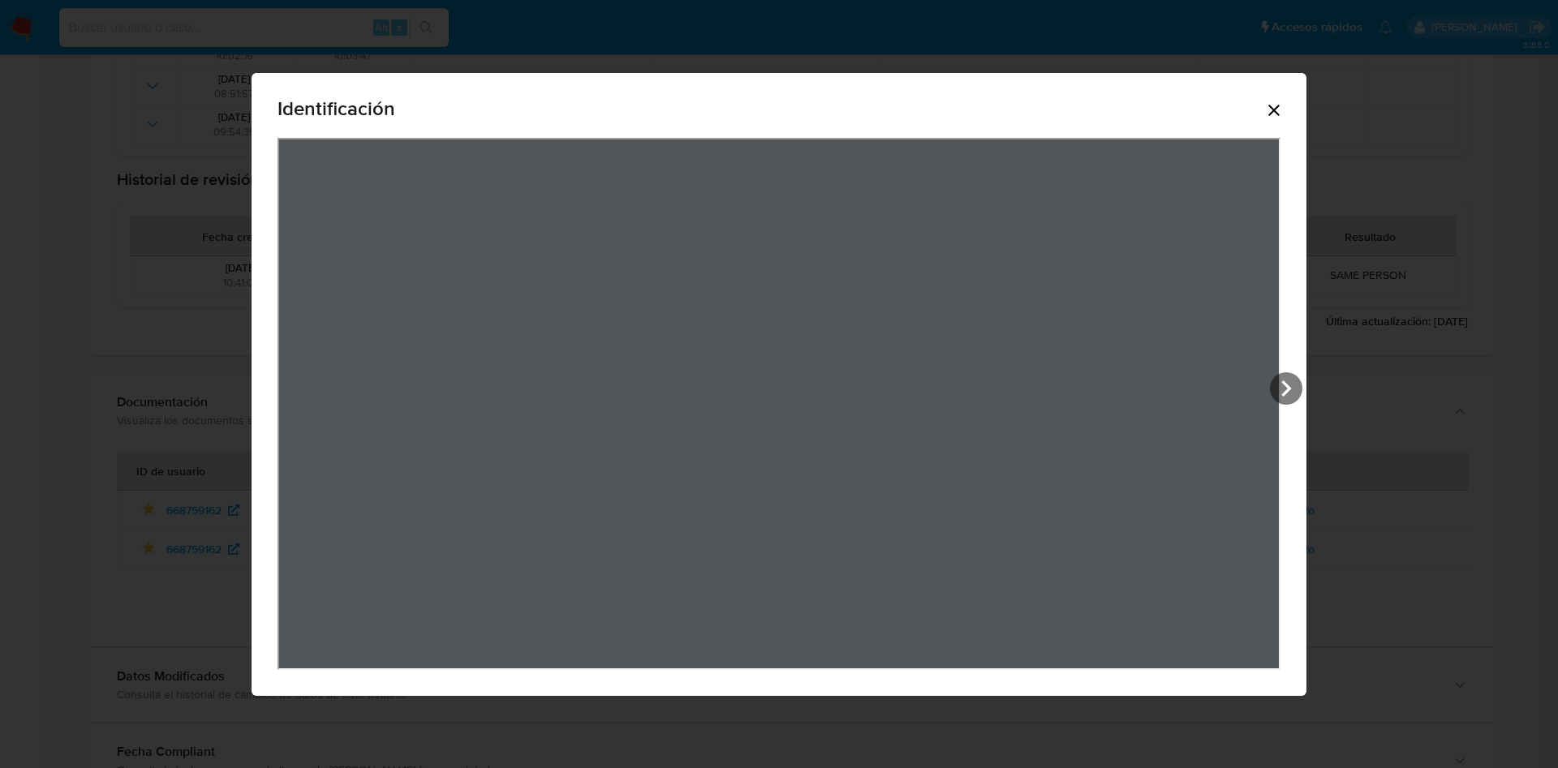
click at [1278, 118] on icon "Cerrar" at bounding box center [1273, 110] width 19 height 19
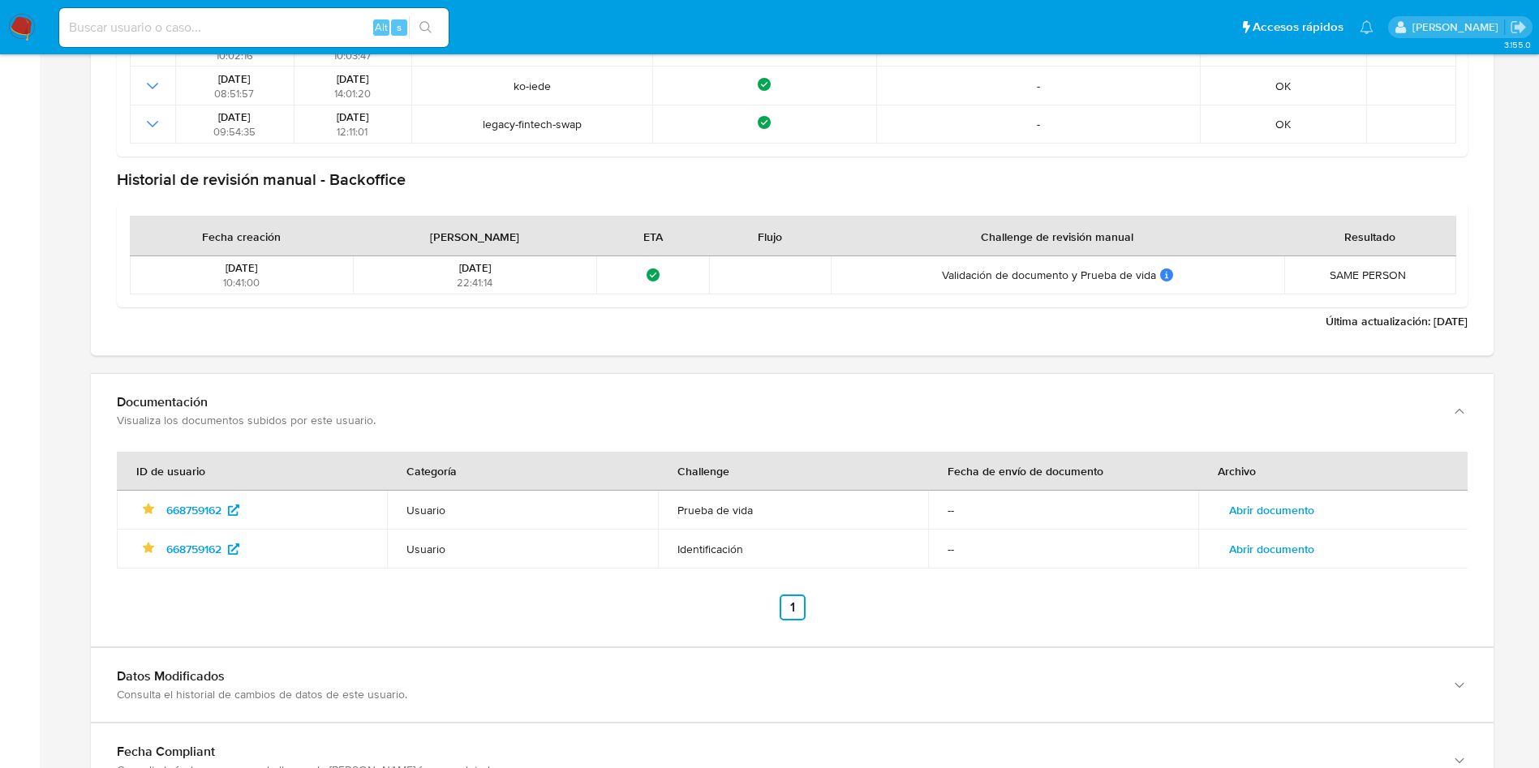
click at [1284, 511] on span "Abrir documento" at bounding box center [1271, 510] width 85 height 23
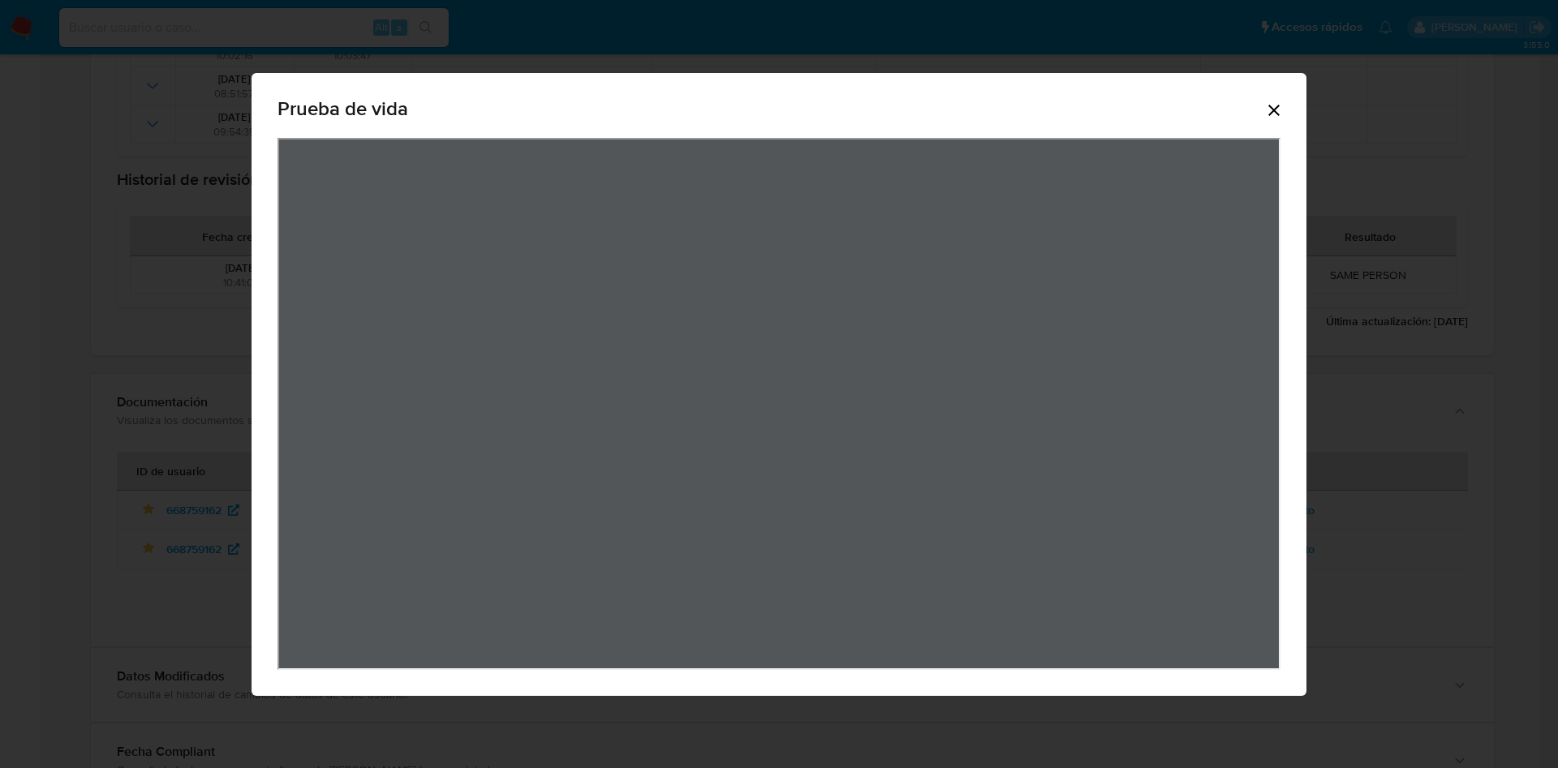
click at [1261, 125] on div "Prueba de vida" at bounding box center [779, 112] width 1003 height 52
click at [1281, 105] on icon "Cerrar" at bounding box center [1273, 110] width 19 height 19
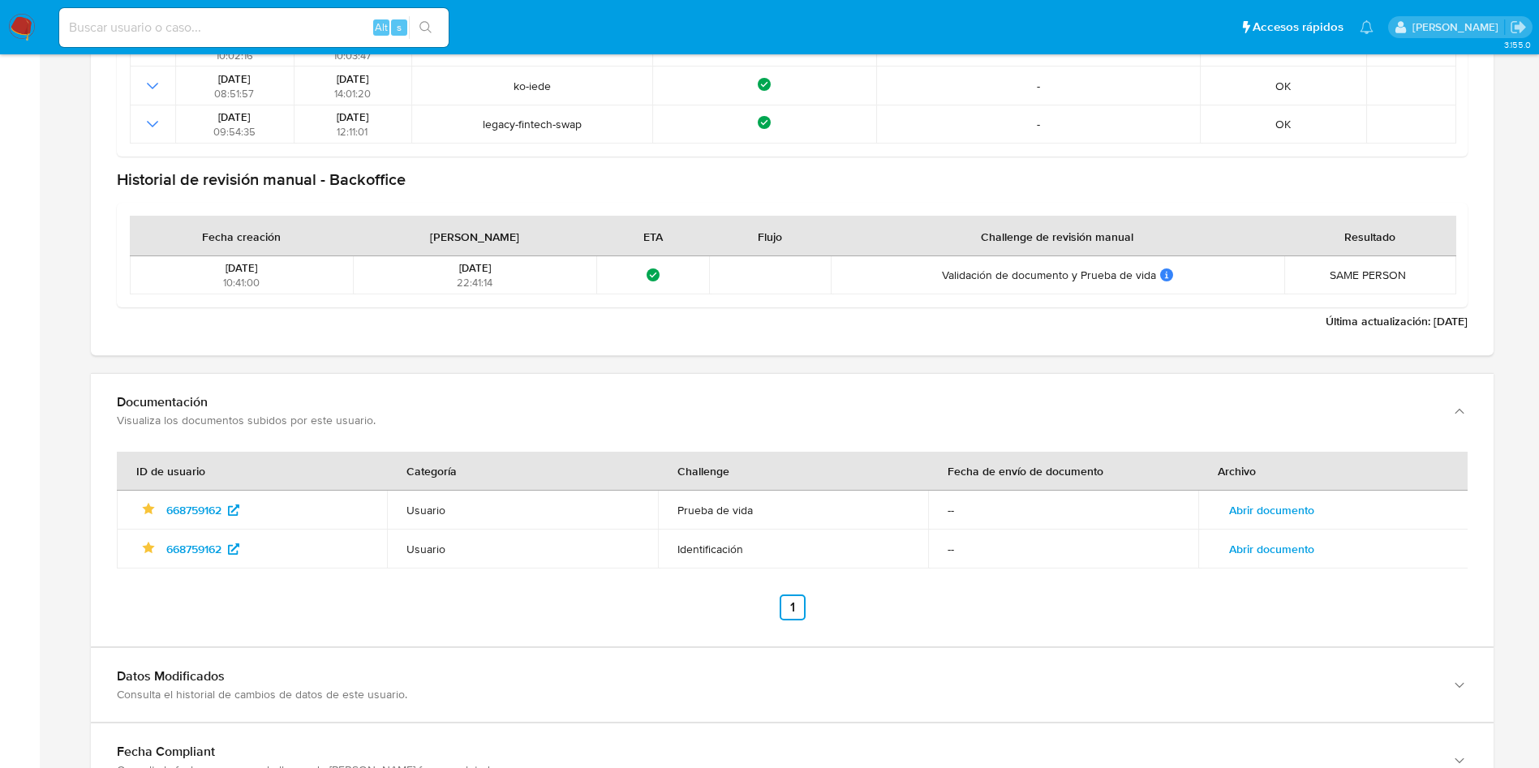
click at [1289, 503] on span "Abrir documento" at bounding box center [1271, 510] width 85 height 23
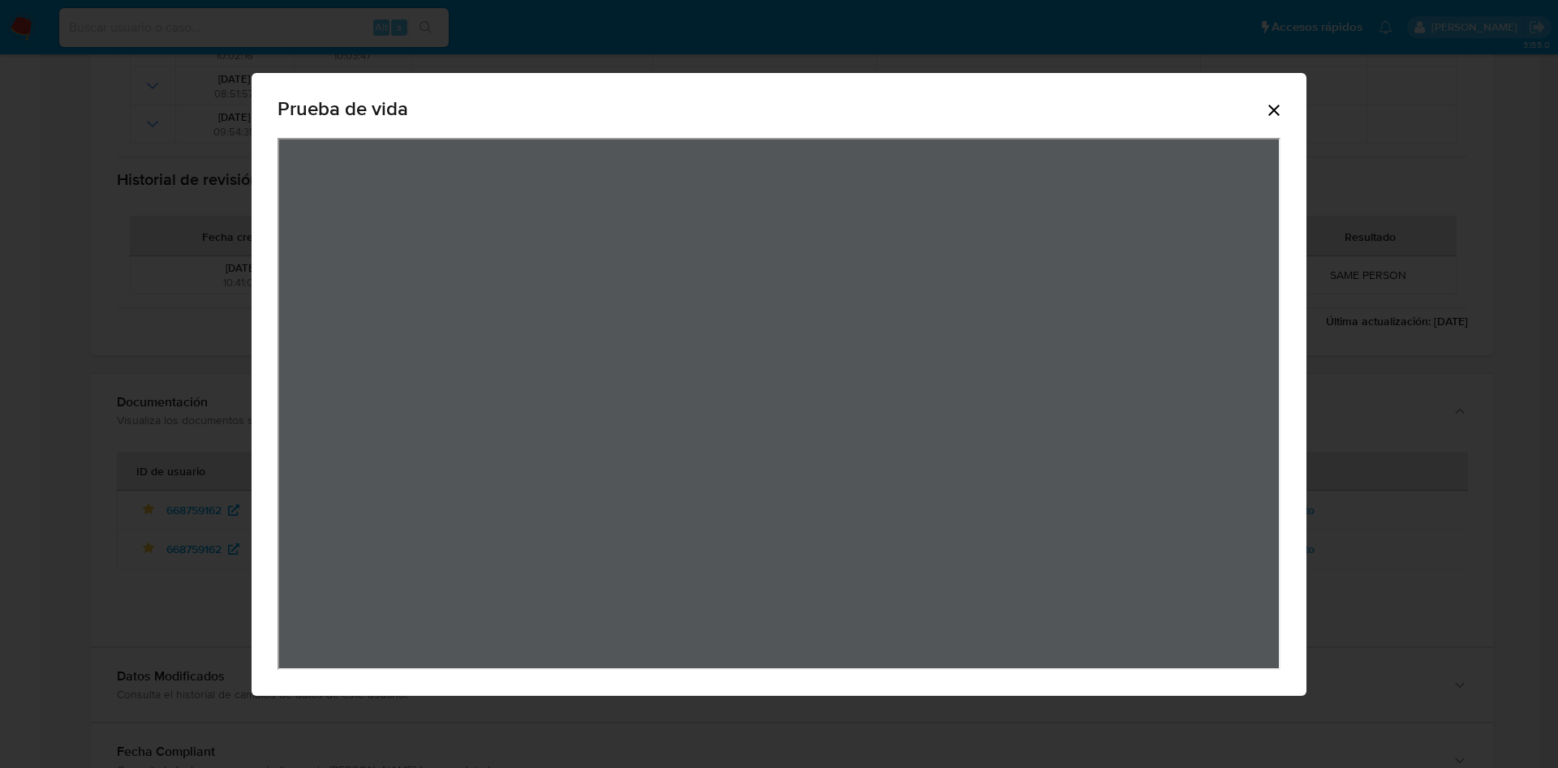
click at [1287, 118] on div "Prueba de vida" at bounding box center [779, 384] width 1055 height 623
click at [1272, 109] on icon "Cerrar" at bounding box center [1273, 110] width 19 height 19
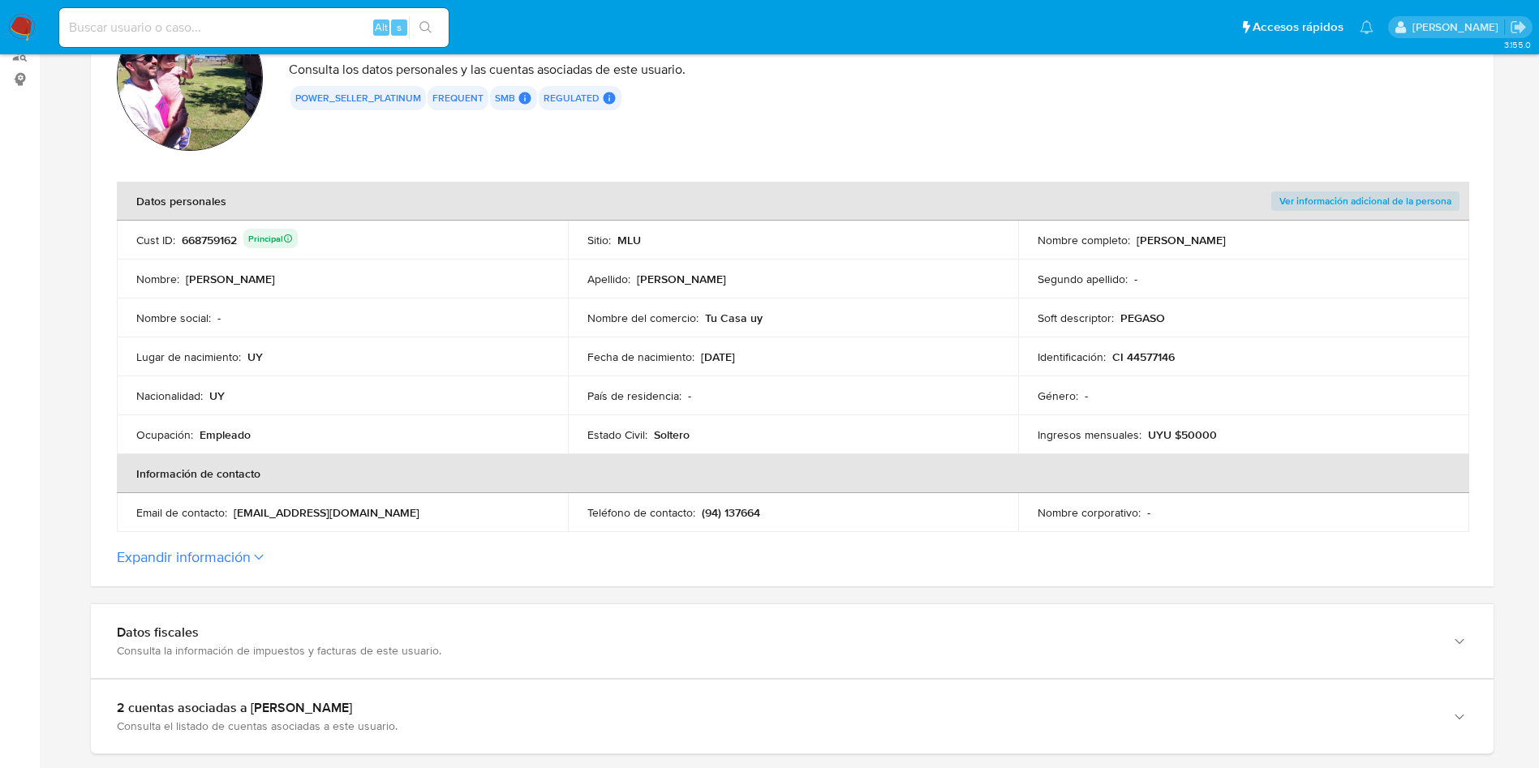
scroll to position [124, 0]
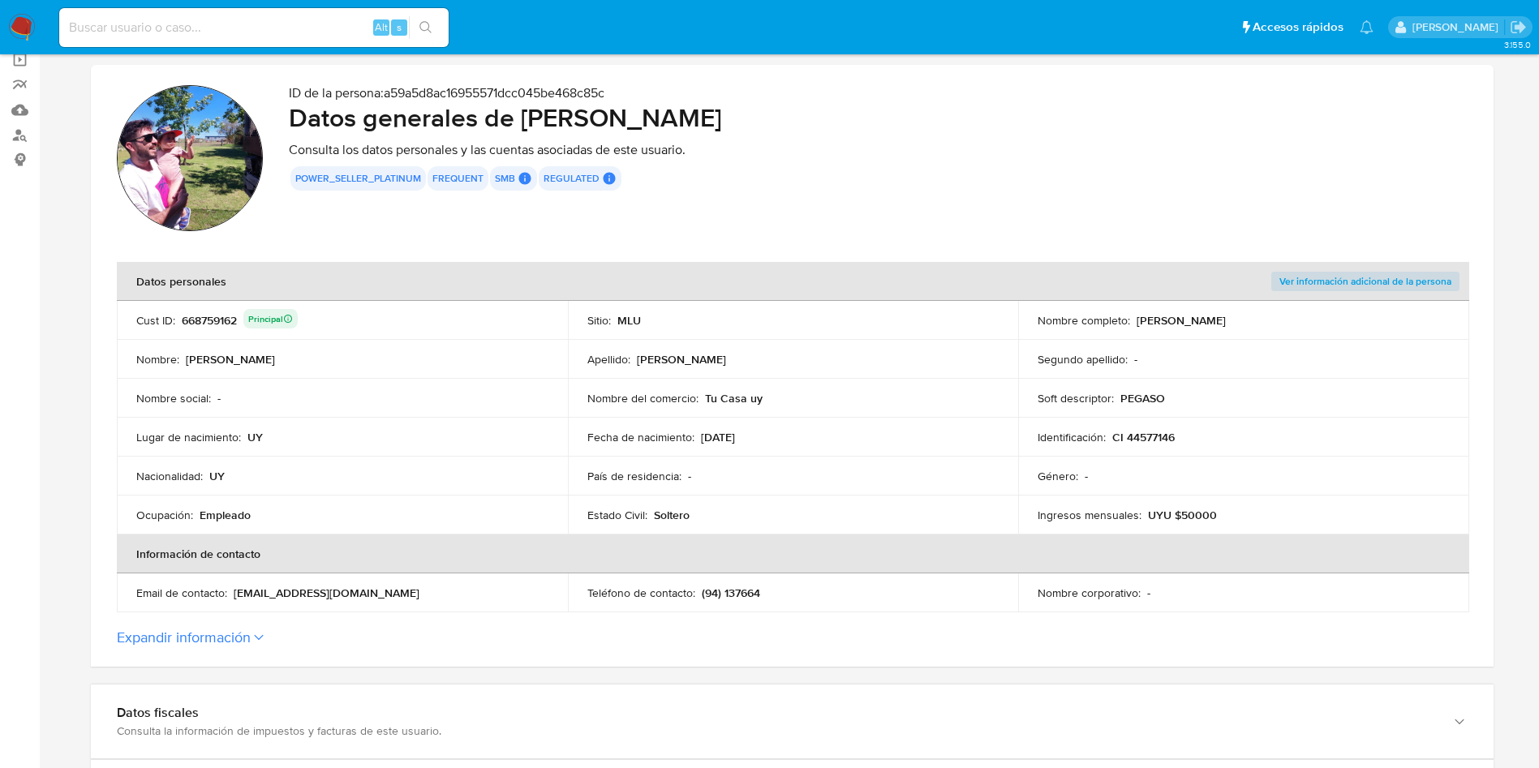
drag, startPoint x: 1201, startPoint y: 316, endPoint x: 1308, endPoint y: 317, distance: 107.1
click at [1308, 317] on div "Nombre completo : Sergio David Barbosa Larrobla" at bounding box center [1244, 320] width 412 height 15
click at [1157, 436] on p "CI 44577146" at bounding box center [1144, 437] width 62 height 15
click at [254, 27] on input at bounding box center [254, 27] width 390 height 21
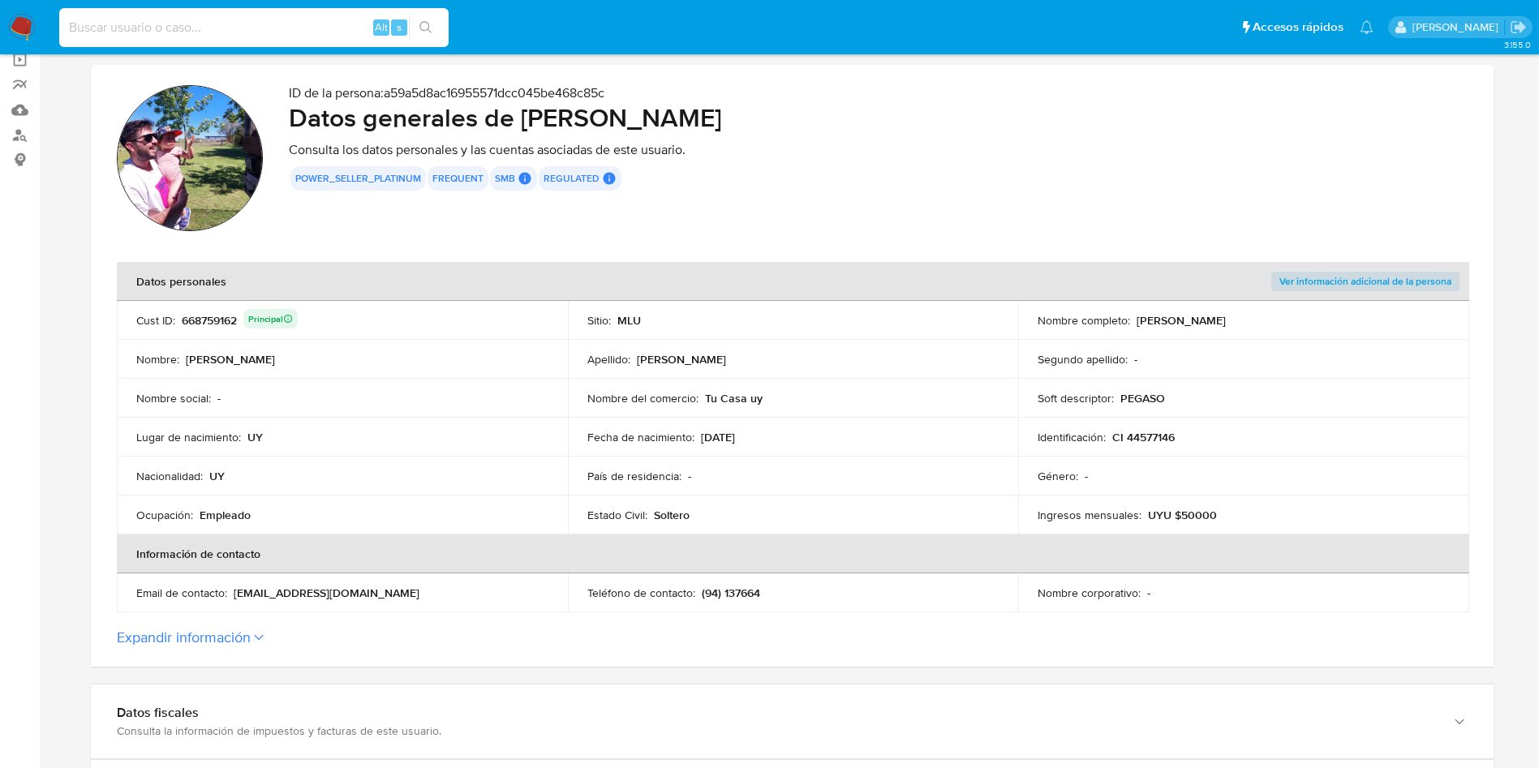
paste input "JyScaiQgMf6nimh25bf8LBQW"
type input "JyScaiQgMf6nimh25bf8LBQW"
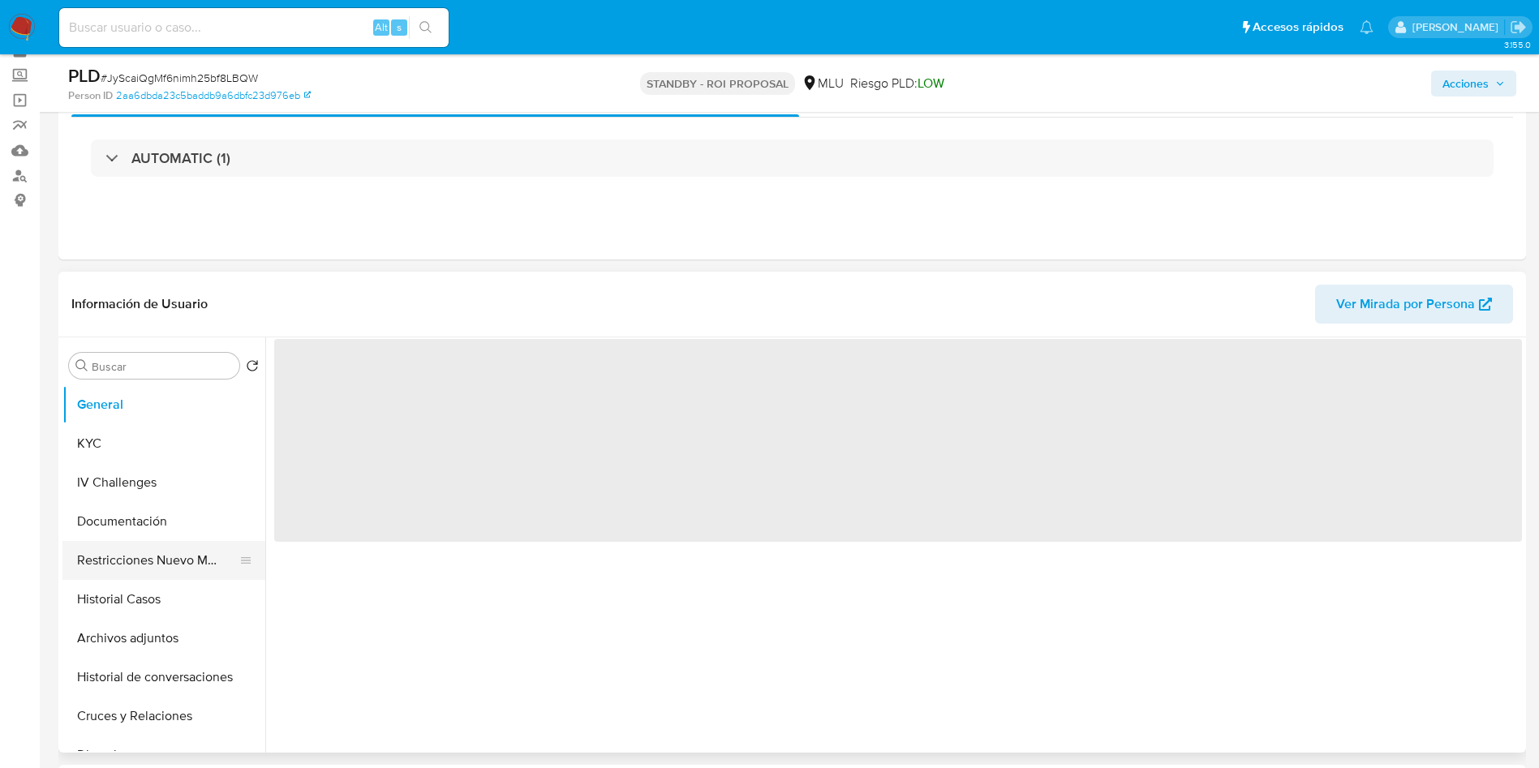
scroll to position [122, 0]
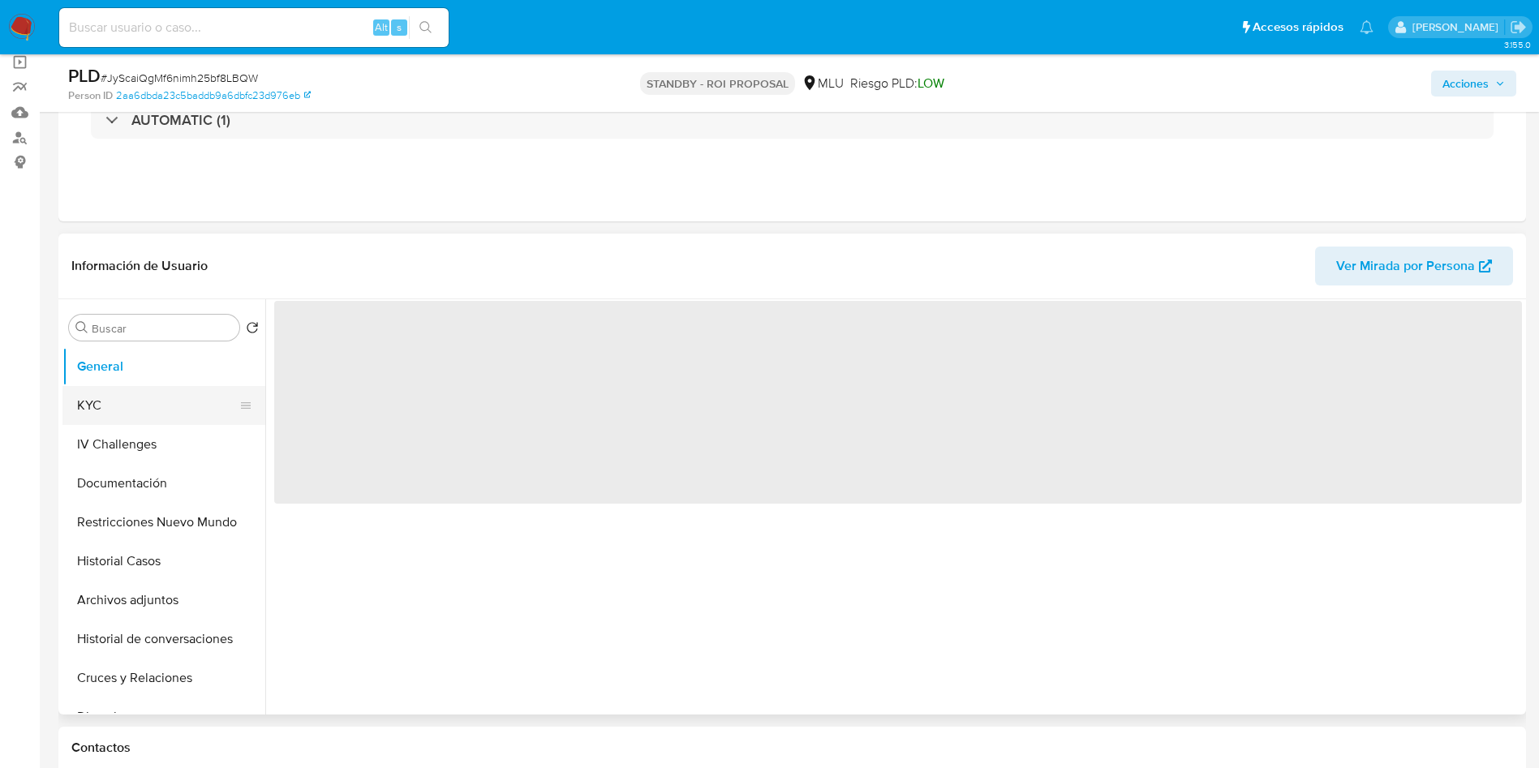
click at [125, 418] on button "KYC" at bounding box center [157, 405] width 190 height 39
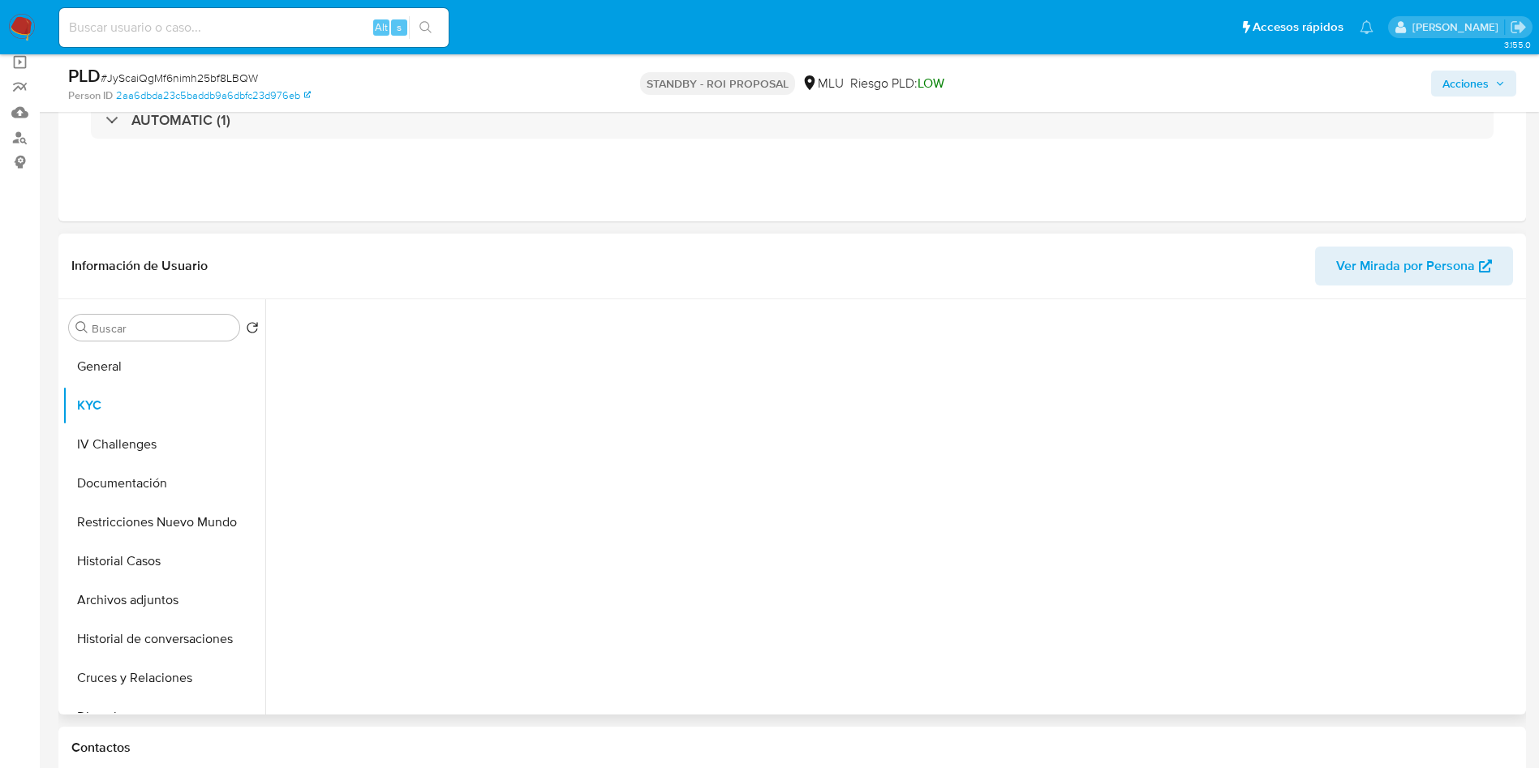
select select "10"
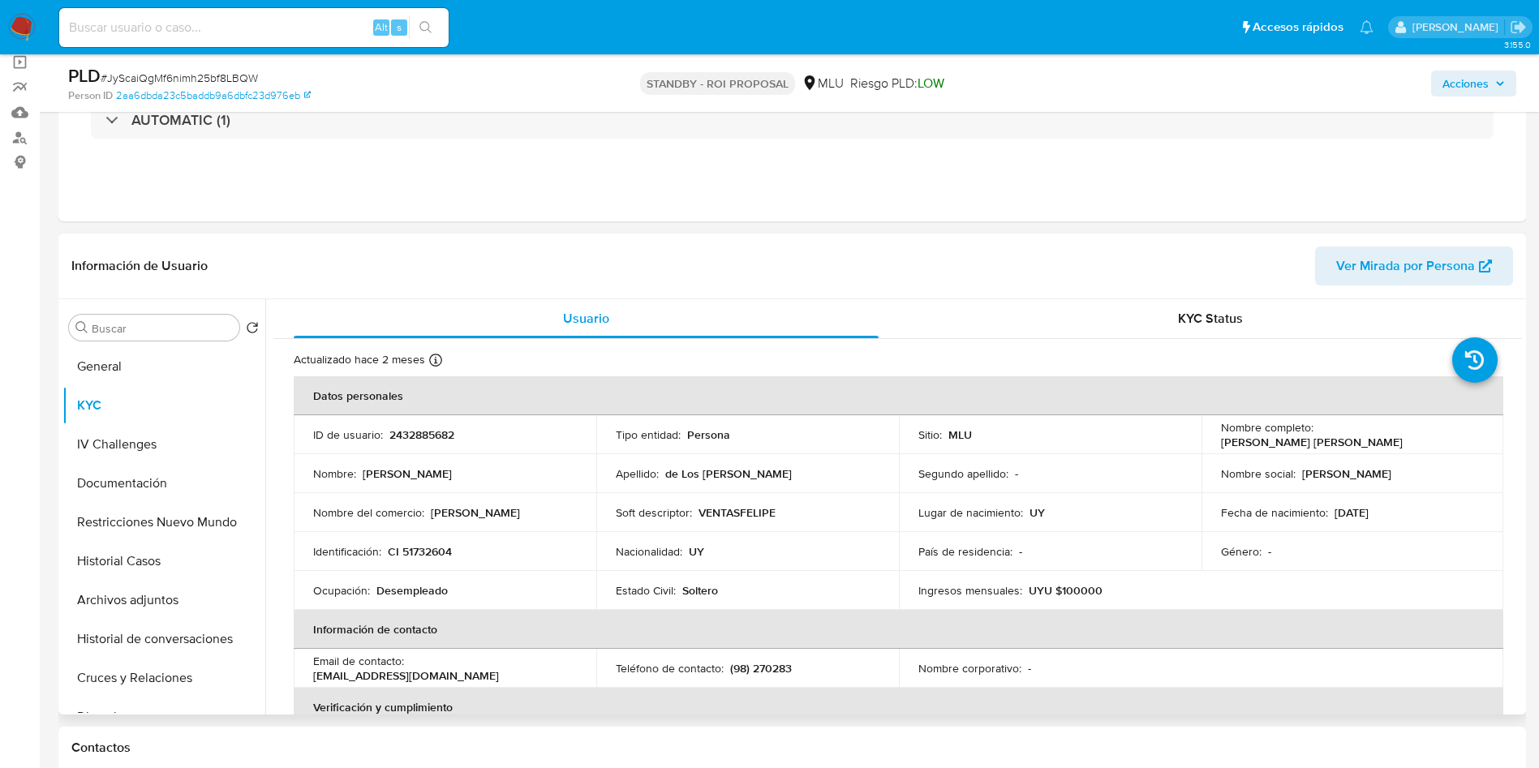
click at [438, 545] on p "CI 51732604" at bounding box center [420, 552] width 64 height 15
copy p "51732604"
click at [413, 433] on p "2432885682" at bounding box center [422, 435] width 65 height 15
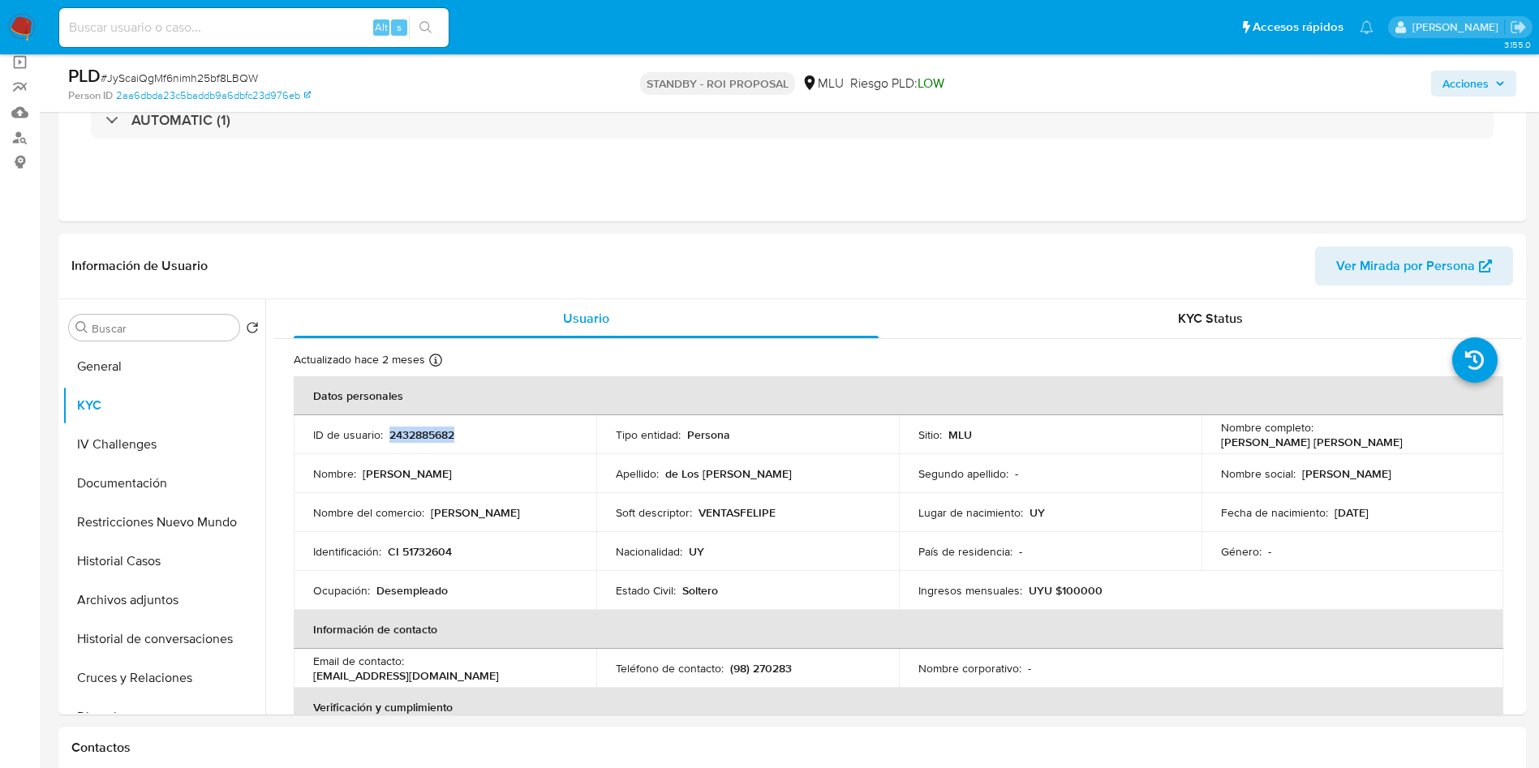
copy p "2432885682"
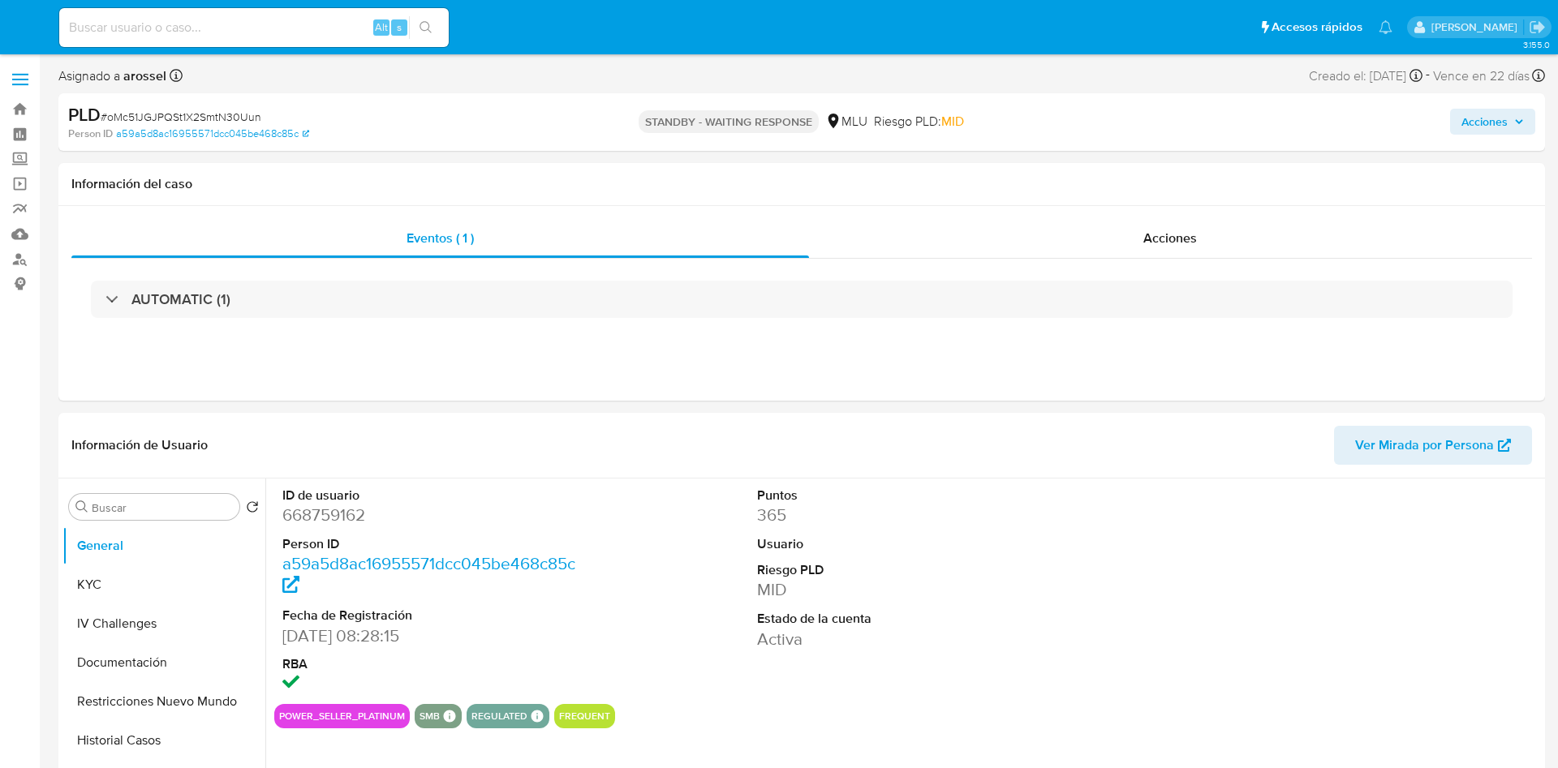
select select "10"
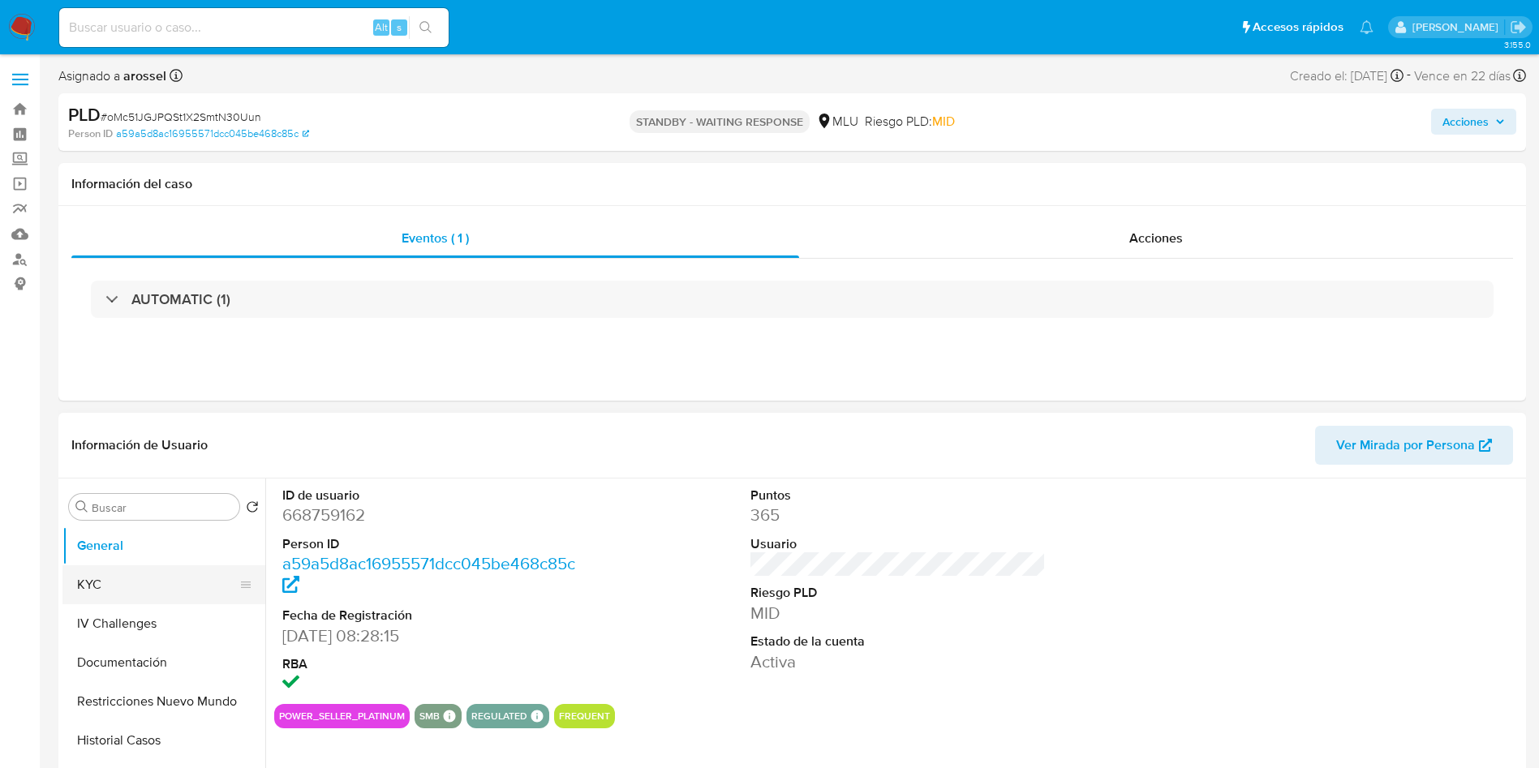
click at [153, 575] on button "KYC" at bounding box center [157, 585] width 190 height 39
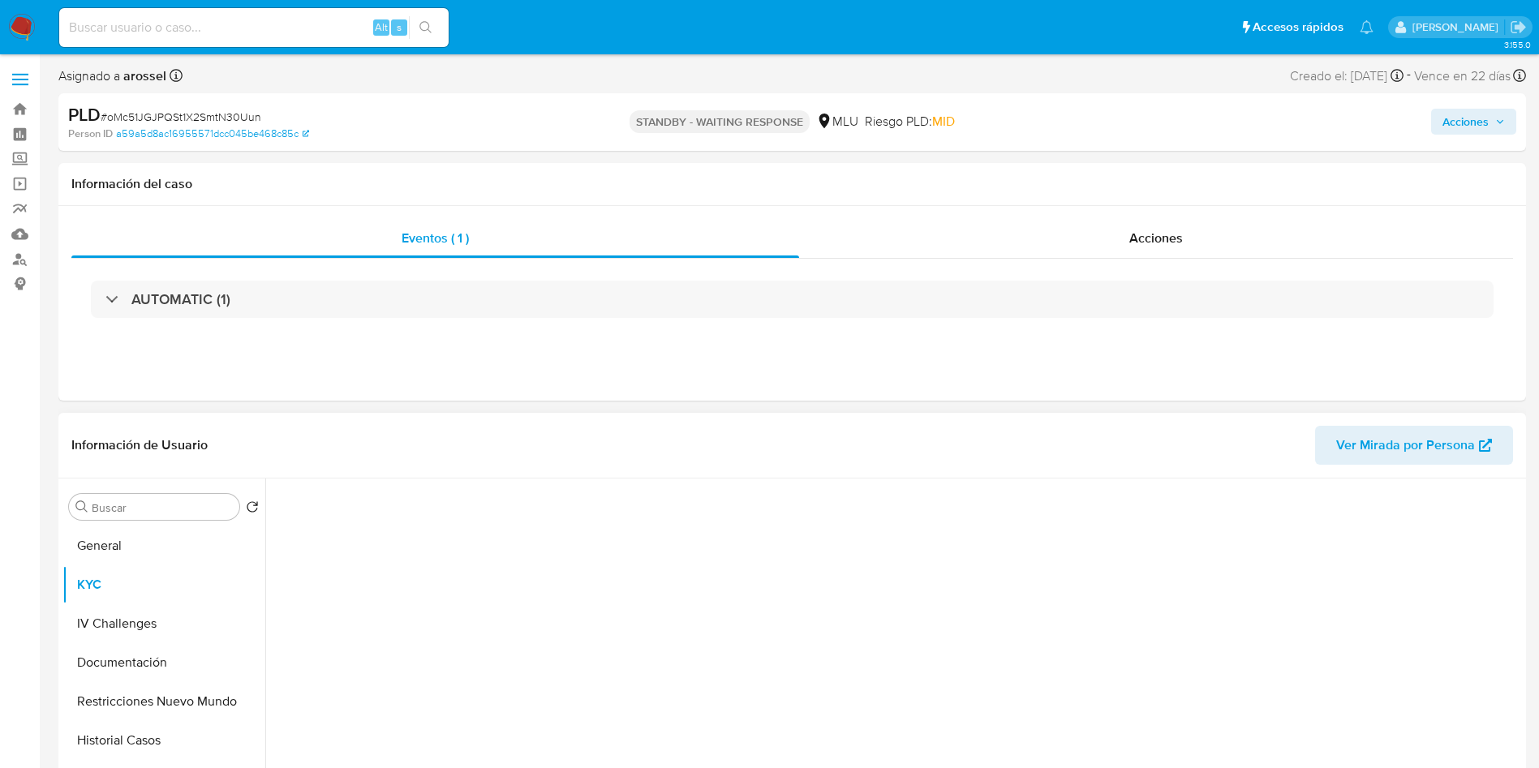
scroll to position [122, 0]
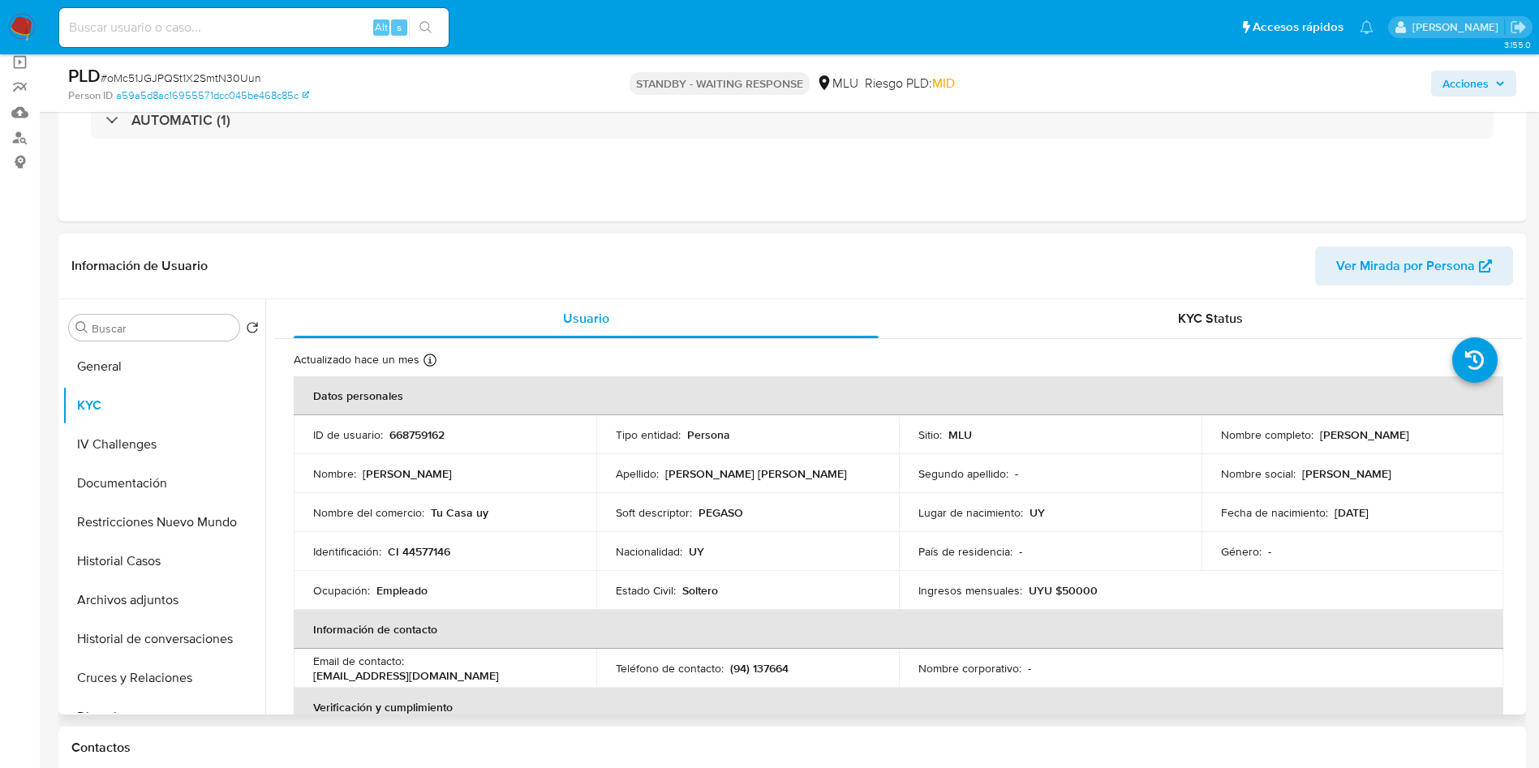
drag, startPoint x: 1319, startPoint y: 434, endPoint x: 1485, endPoint y: 430, distance: 165.6
click at [1485, 430] on td "Nombre completo : [PERSON_NAME]" at bounding box center [1353, 434] width 303 height 39
click at [1337, 441] on p "[PERSON_NAME]" at bounding box center [1364, 435] width 89 height 15
drag, startPoint x: 1327, startPoint y: 435, endPoint x: 1491, endPoint y: 436, distance: 164.7
click at [1491, 436] on td "Nombre completo : [PERSON_NAME]" at bounding box center [1353, 434] width 303 height 39
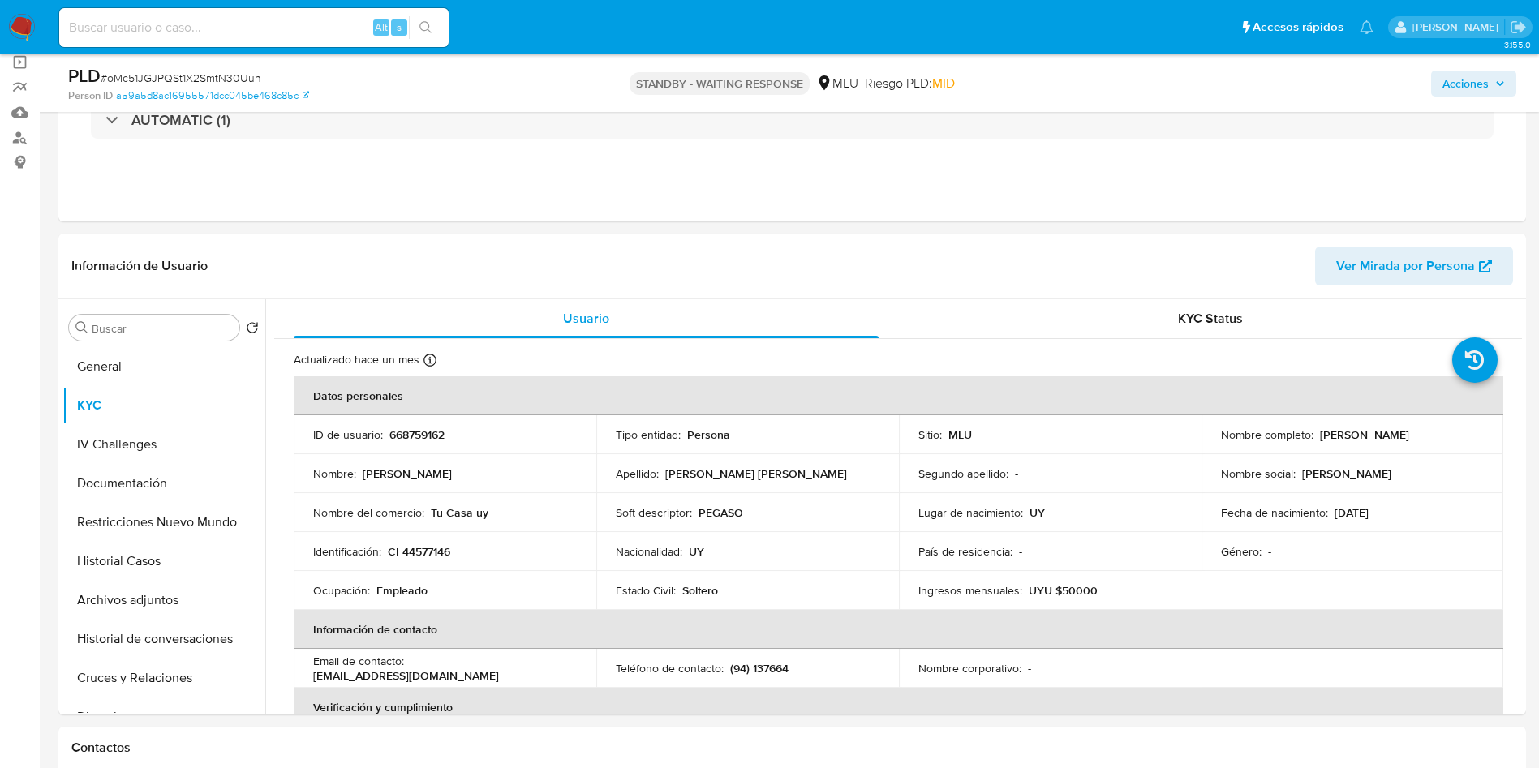
copy div "[PERSON_NAME]"
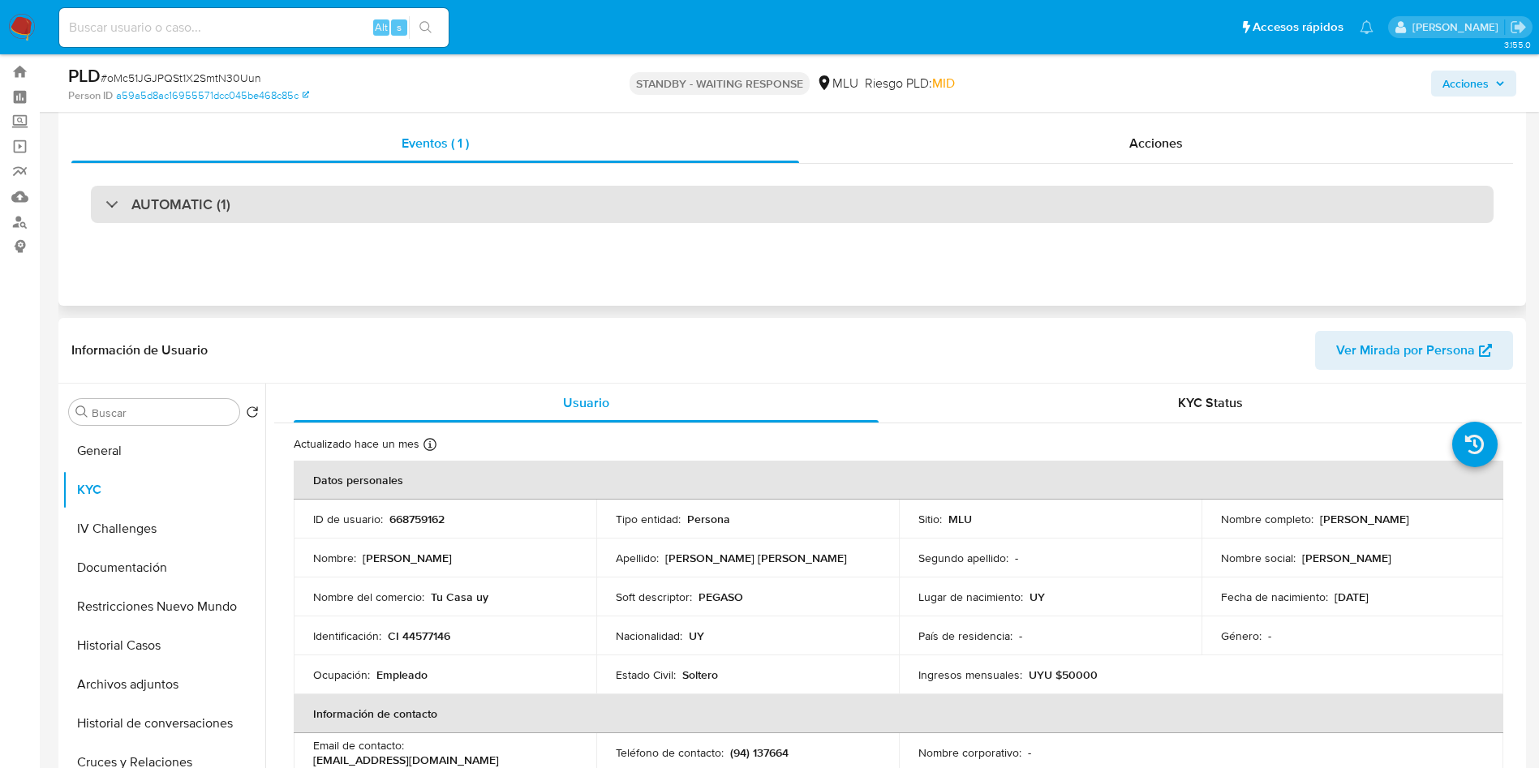
scroll to position [0, 0]
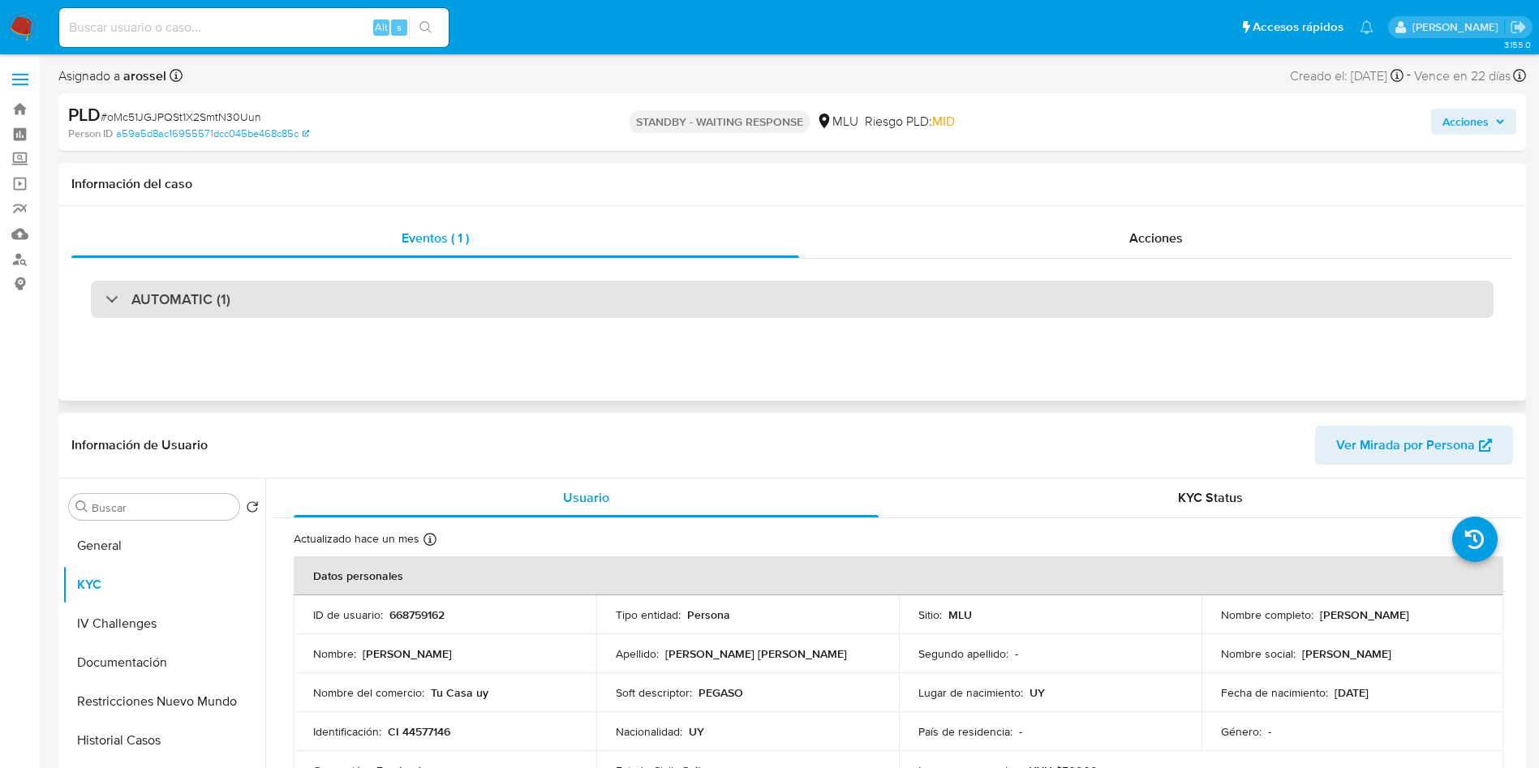
click at [353, 293] on div "AUTOMATIC (1)" at bounding box center [792, 299] width 1403 height 37
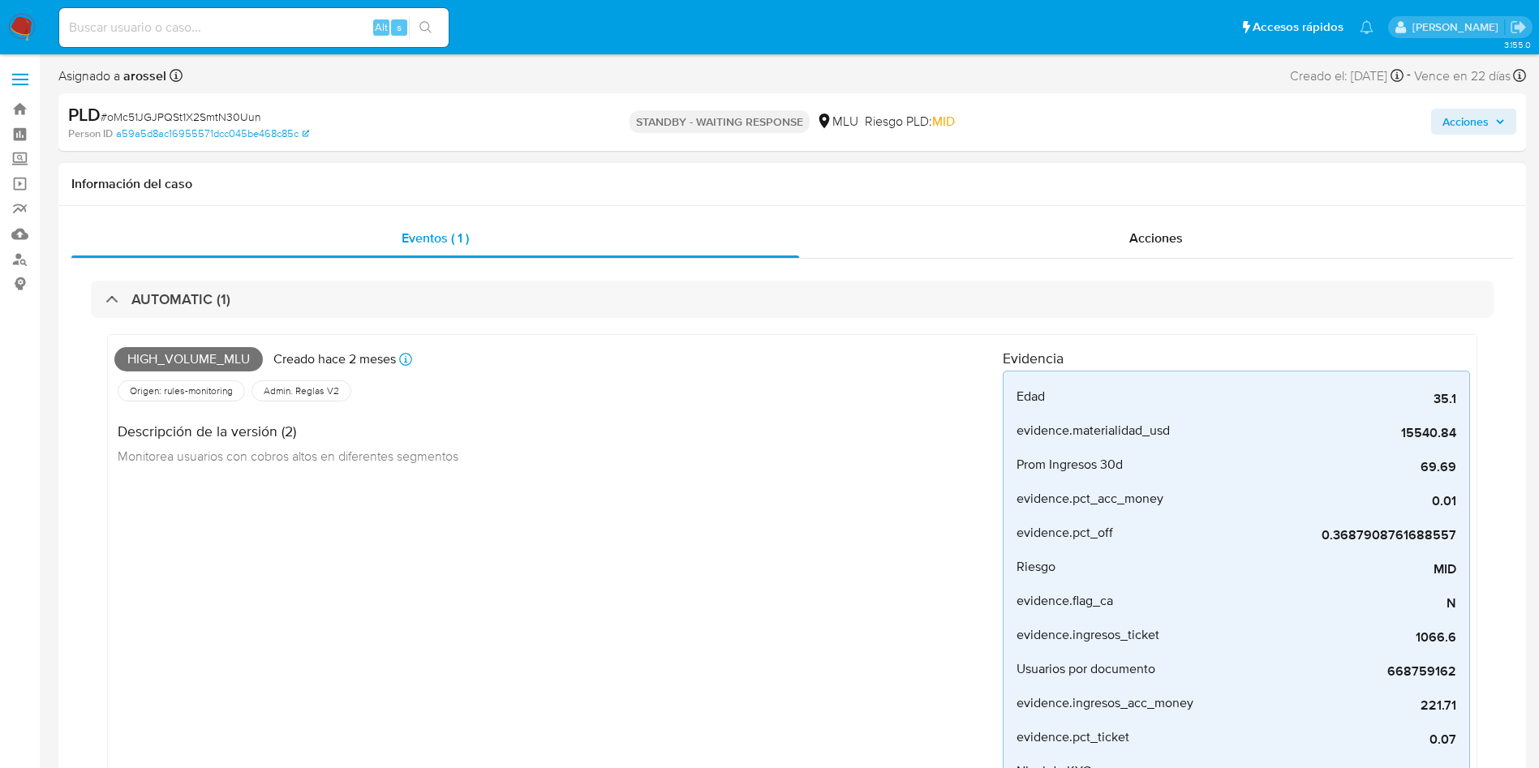
click at [219, 362] on span "High_volume_mlu" at bounding box center [188, 359] width 149 height 24
click at [221, 361] on span "High_volume_mlu" at bounding box center [188, 359] width 149 height 24
copy span "High_volume_mlu"
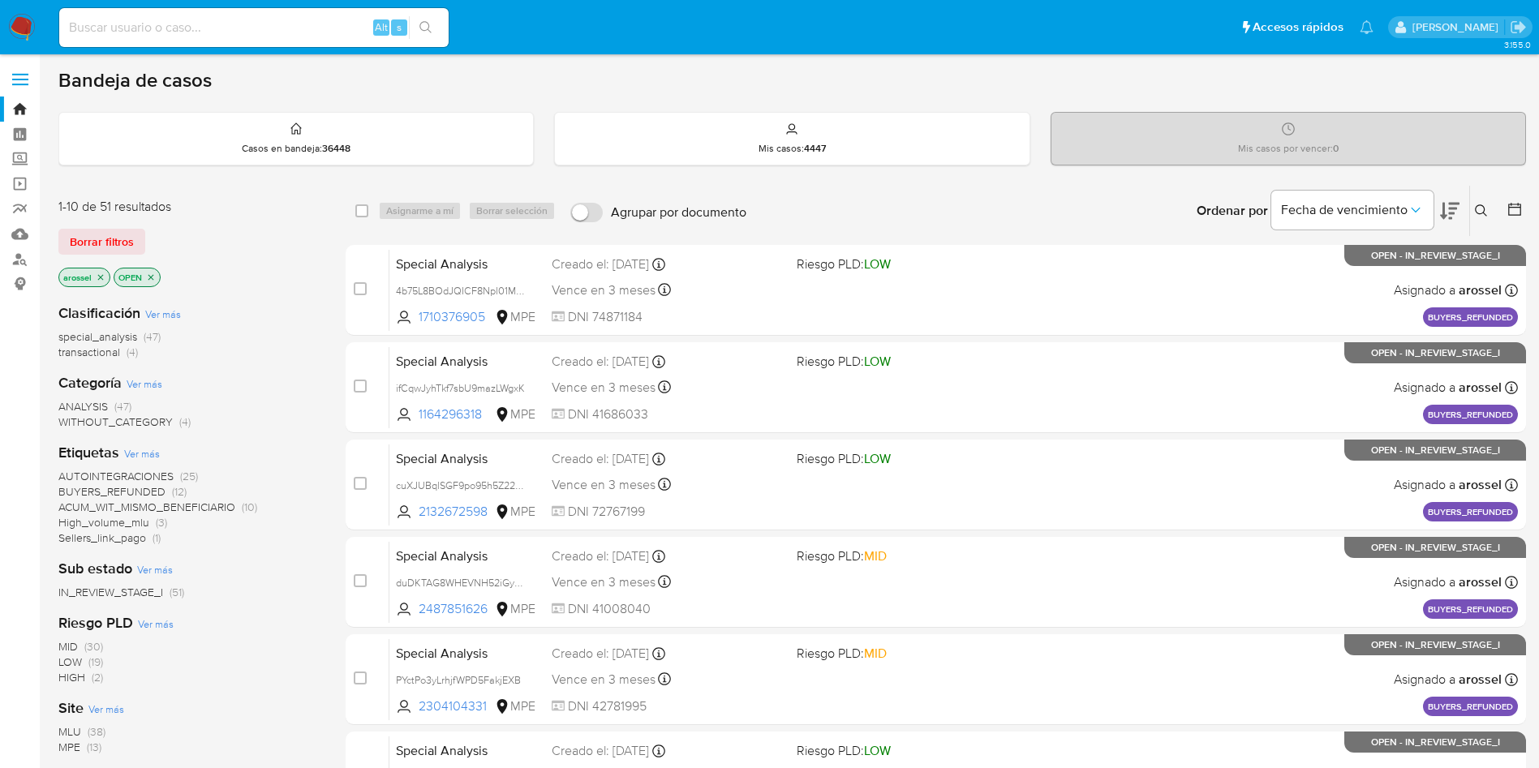
drag, startPoint x: 233, startPoint y: 42, endPoint x: 231, endPoint y: 26, distance: 16.3
click at [232, 40] on div "Alt s" at bounding box center [254, 27] width 390 height 39
click at [231, 20] on input at bounding box center [254, 27] width 390 height 21
paste input "OsWmgSXkiwG0A5b9j0vYDIyz"
type input "OsWmgSXkiwG0A5b9j0vYDIyz"
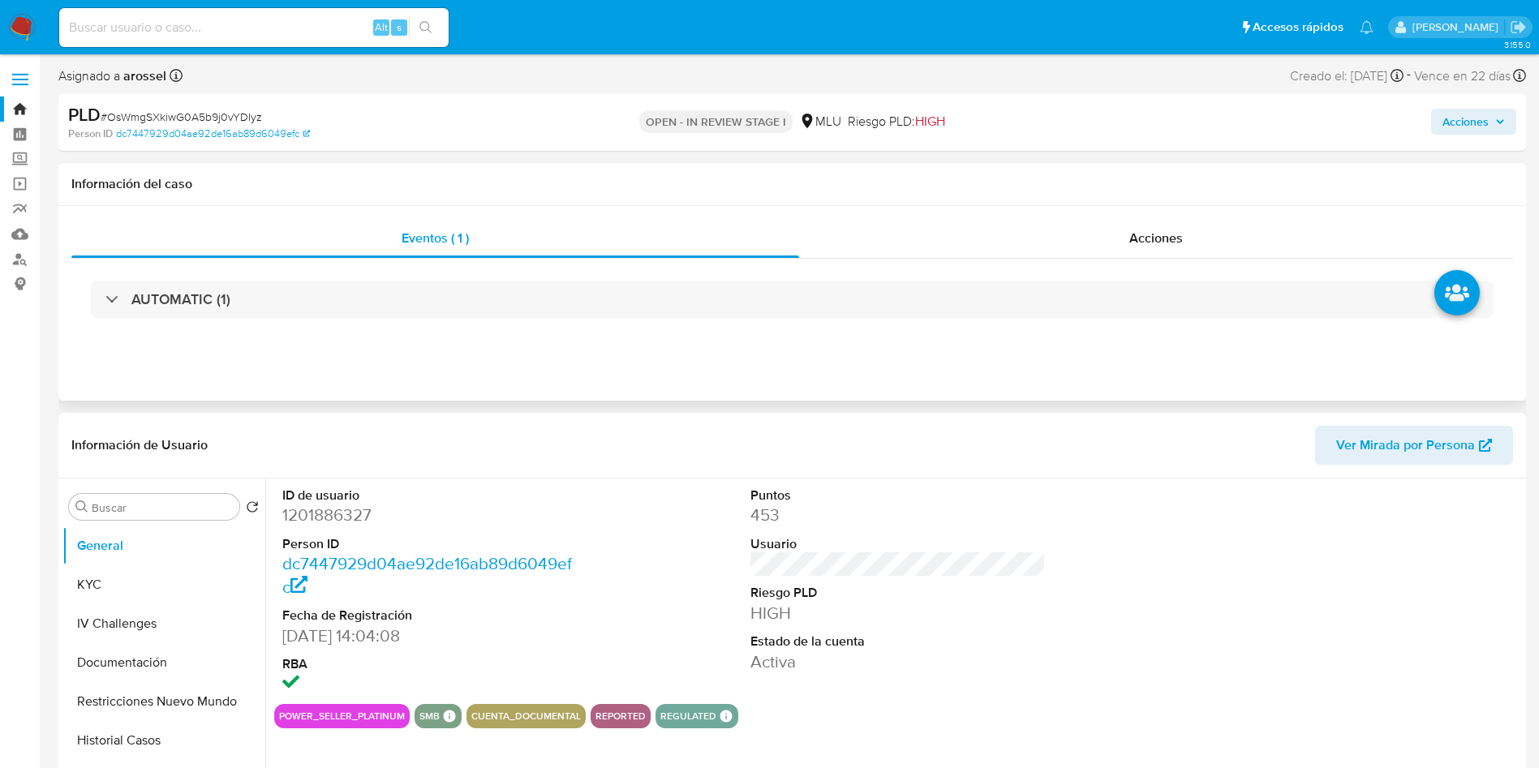
select select "10"
click at [1425, 458] on span "Ver Mirada por Persona" at bounding box center [1406, 445] width 139 height 39
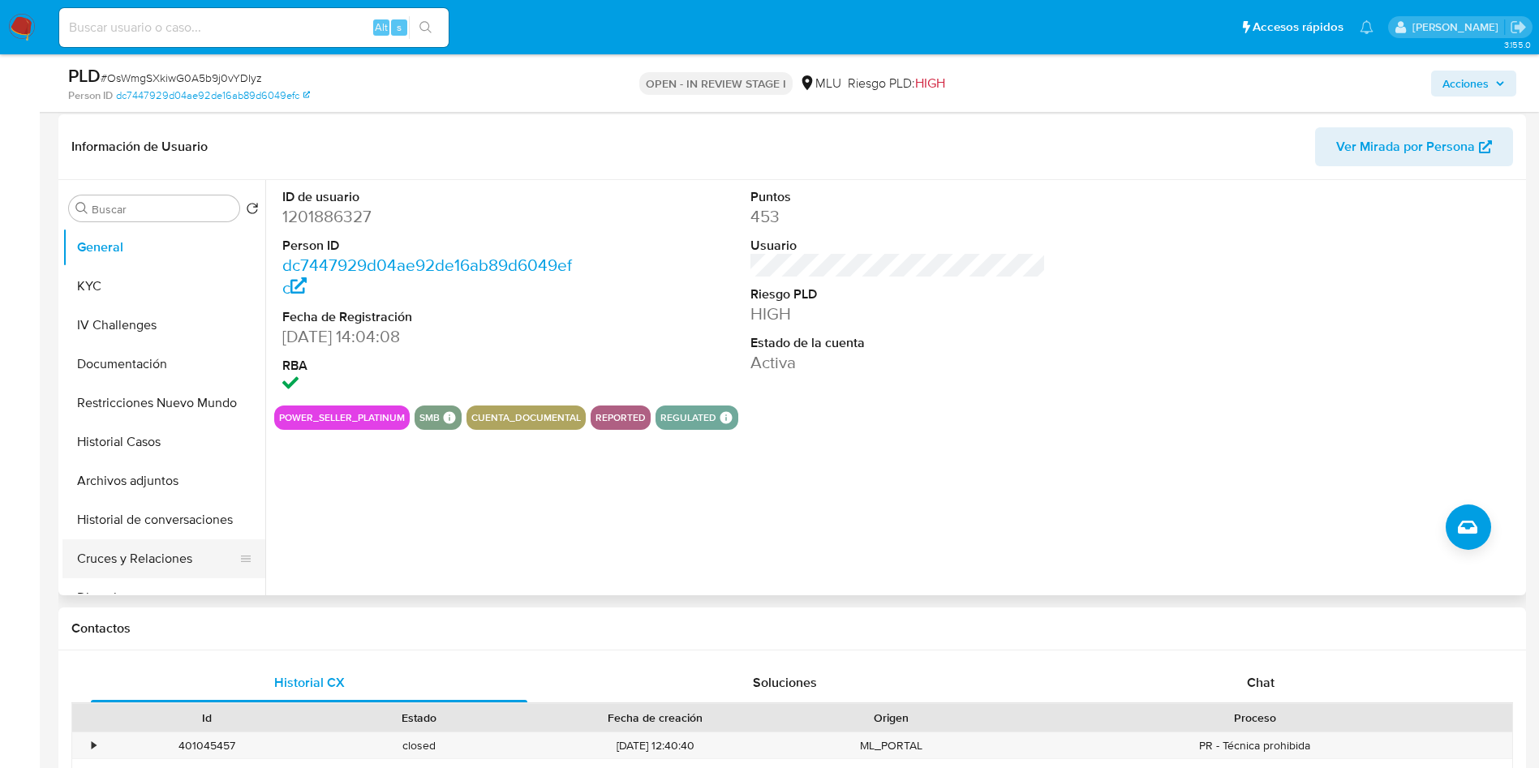
scroll to position [243, 0]
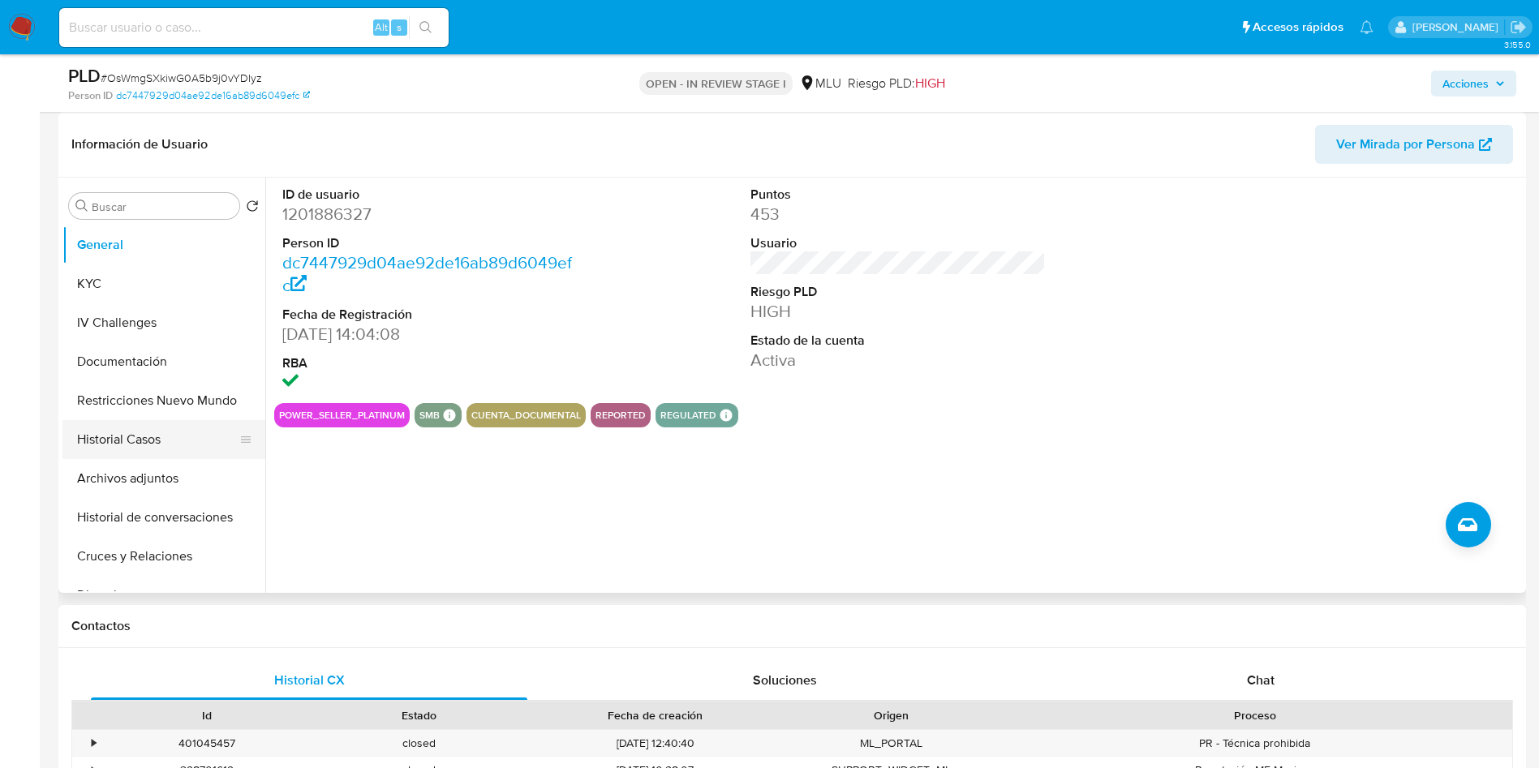
click at [147, 446] on button "Historial Casos" at bounding box center [157, 439] width 190 height 39
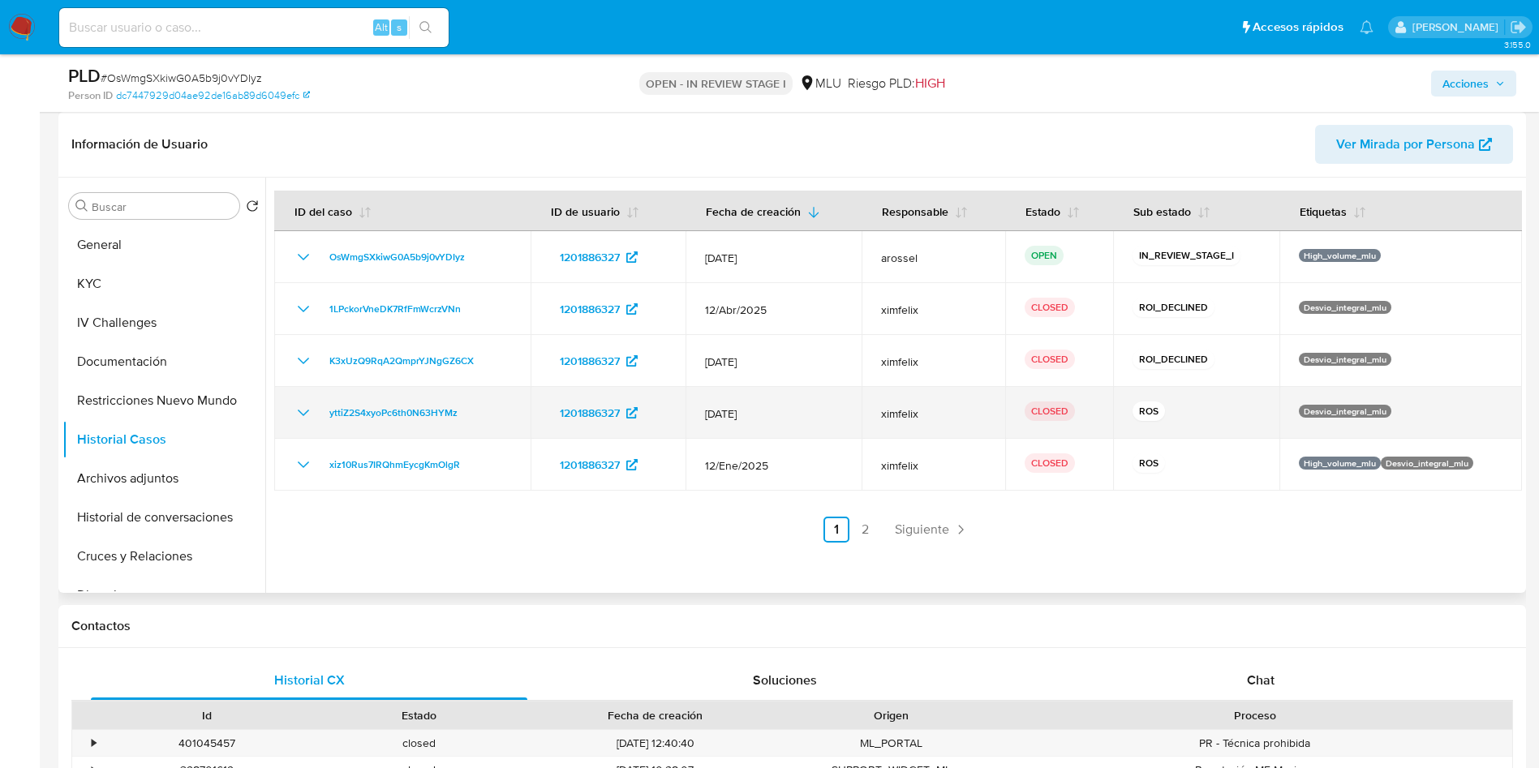
drag, startPoint x: 765, startPoint y: 418, endPoint x: 707, endPoint y: 415, distance: 58.5
click at [707, 415] on span "12/Feb/2025" at bounding box center [773, 414] width 137 height 15
click at [790, 423] on td "12/Feb/2025" at bounding box center [774, 413] width 176 height 52
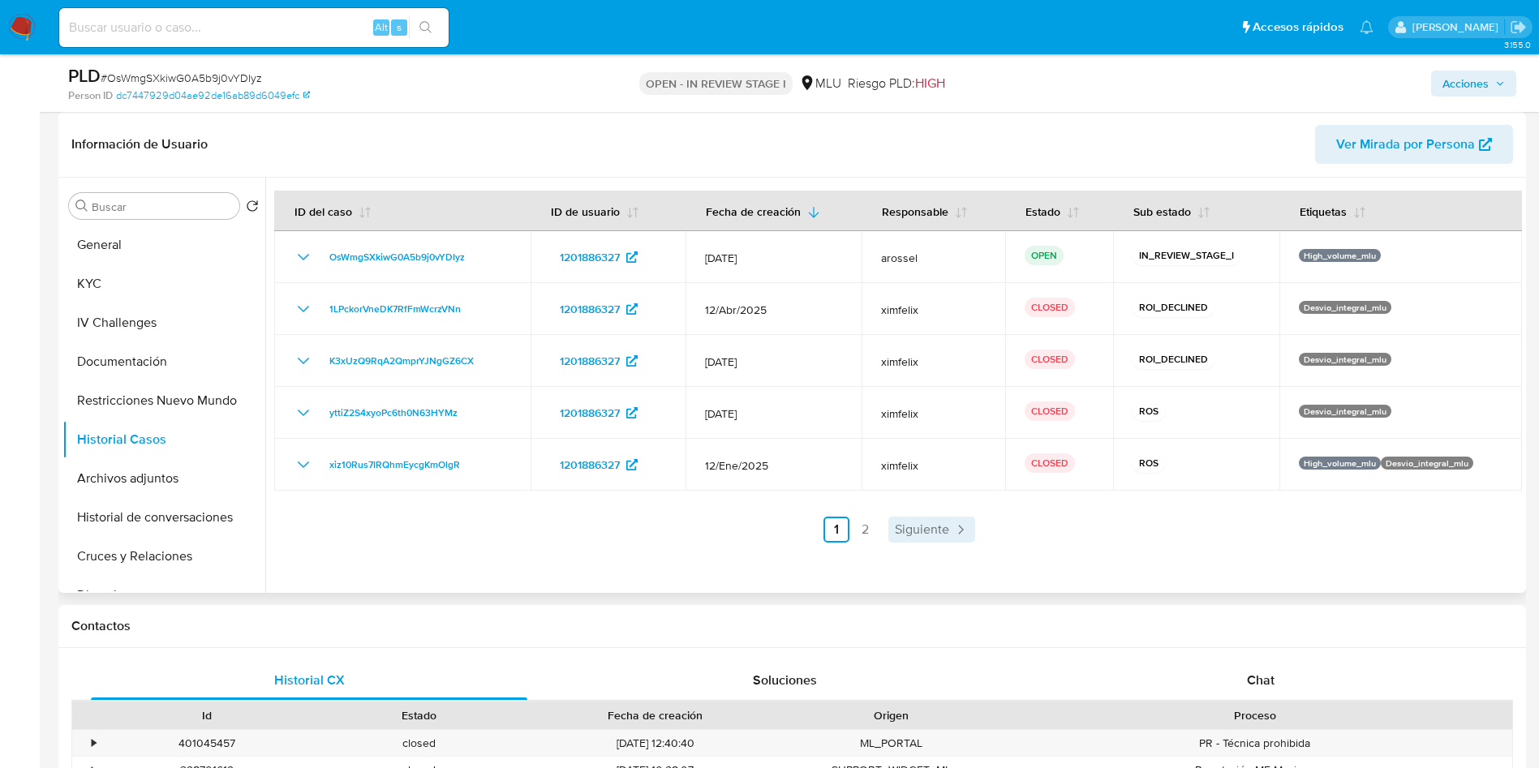
click at [933, 528] on span "Siguiente" at bounding box center [922, 529] width 54 height 13
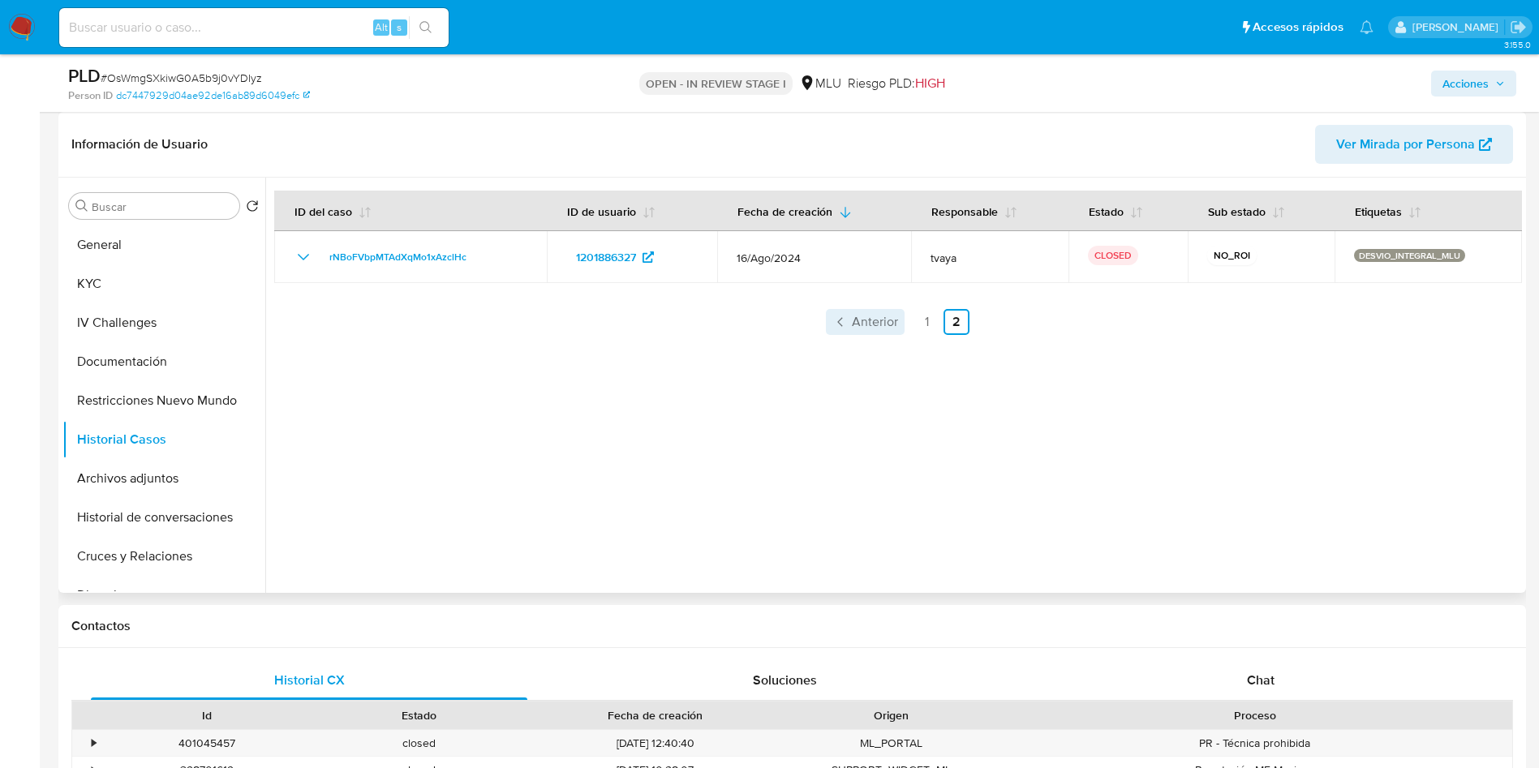
click at [885, 318] on span "Anterior" at bounding box center [875, 322] width 46 height 13
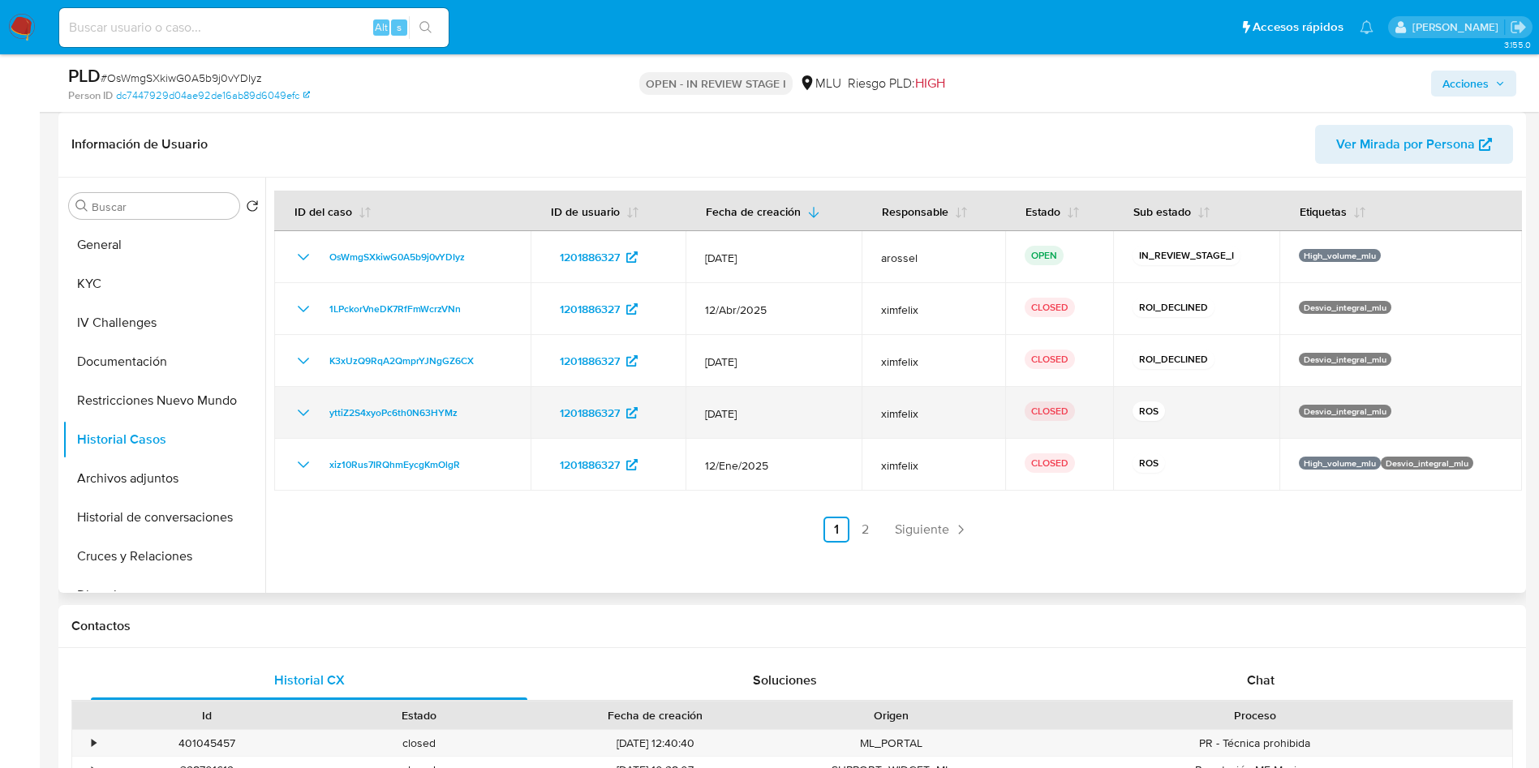
drag, startPoint x: 302, startPoint y: 411, endPoint x: 490, endPoint y: 424, distance: 188.7
click at [302, 412] on icon "Mostrar/Ocultar" at bounding box center [303, 412] width 19 height 19
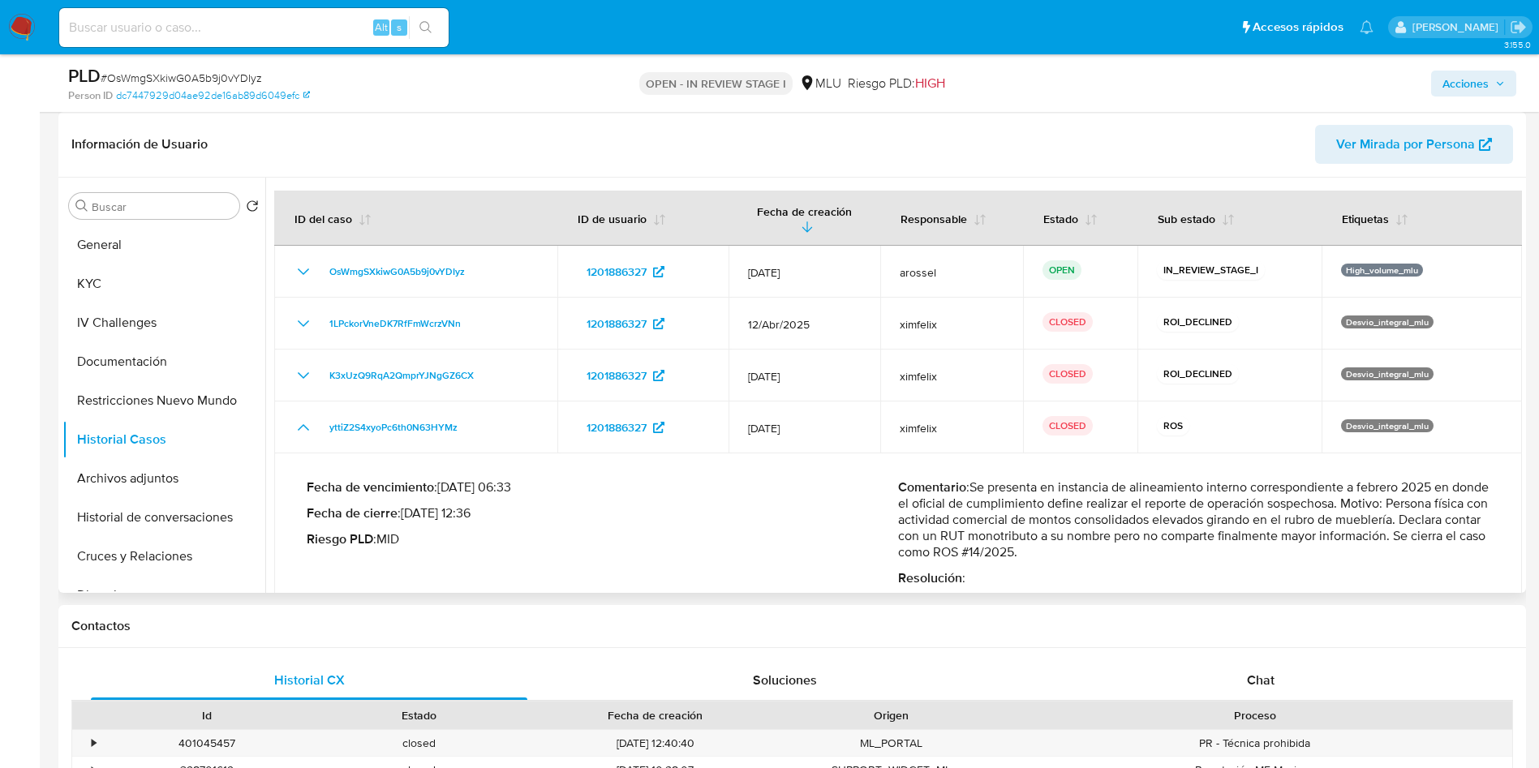
click at [996, 533] on p "Comentario : Se presenta en instancia de alineamiento interno correspondiente a…" at bounding box center [1194, 520] width 592 height 81
click at [1005, 540] on p "Comentario : Se presenta en instancia de alineamiento interno correspondiente a…" at bounding box center [1194, 520] width 592 height 81
click at [1182, 539] on p "Comentario : Se presenta en instancia de alineamiento interno correspondiente a…" at bounding box center [1194, 520] width 592 height 81
click at [149, 477] on button "Archivos adjuntos" at bounding box center [157, 478] width 190 height 39
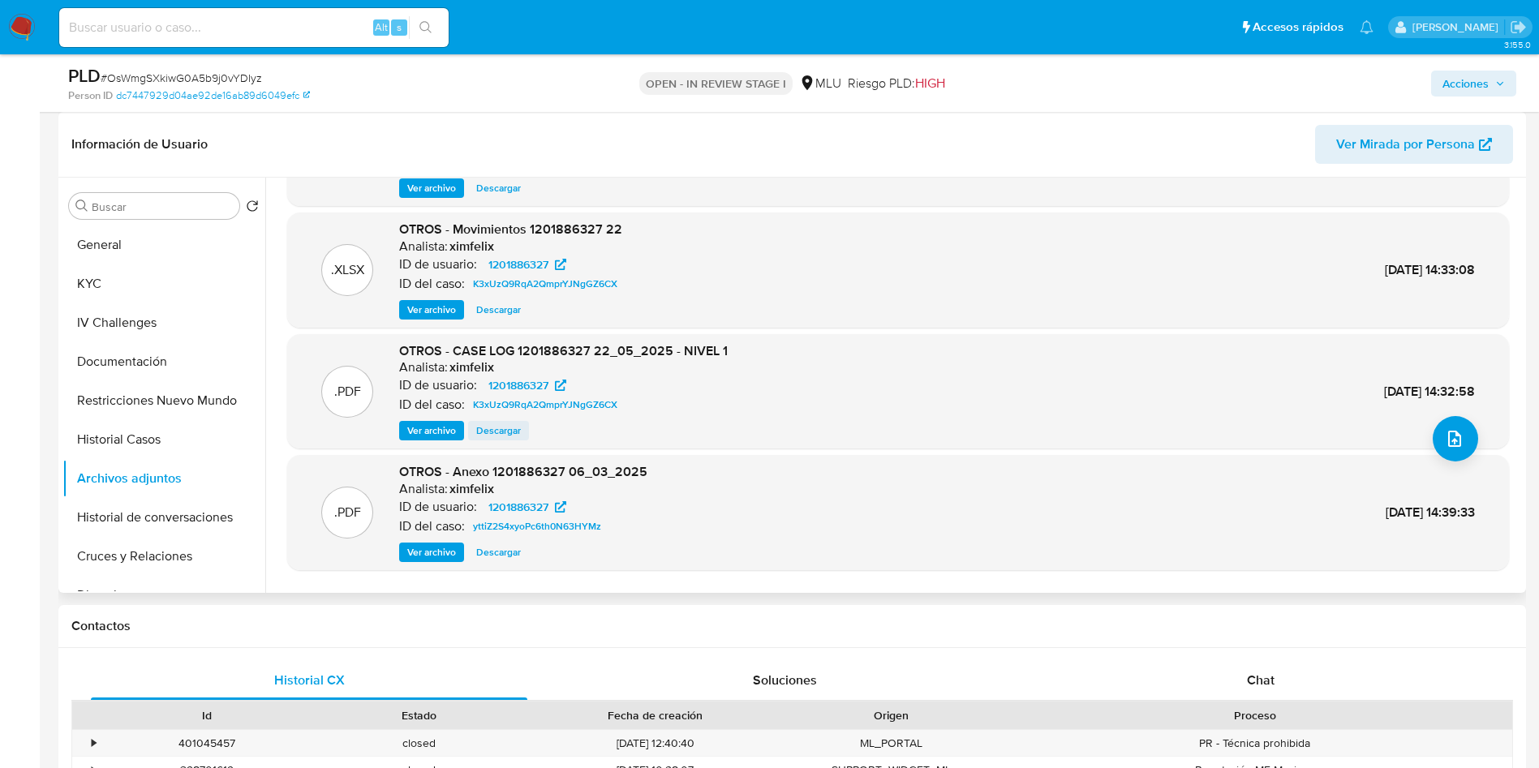
scroll to position [122, 0]
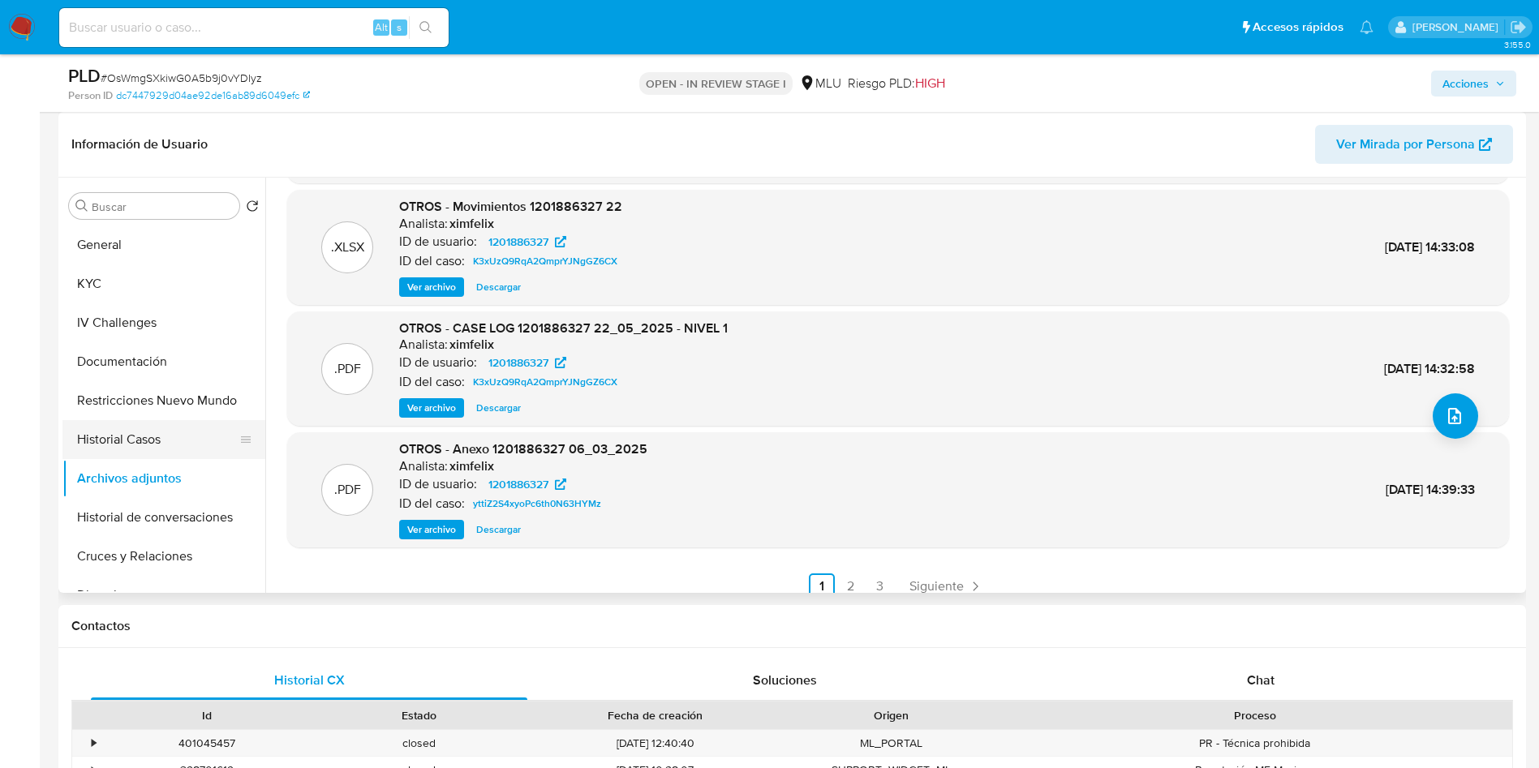
click at [122, 436] on button "Historial Casos" at bounding box center [157, 439] width 190 height 39
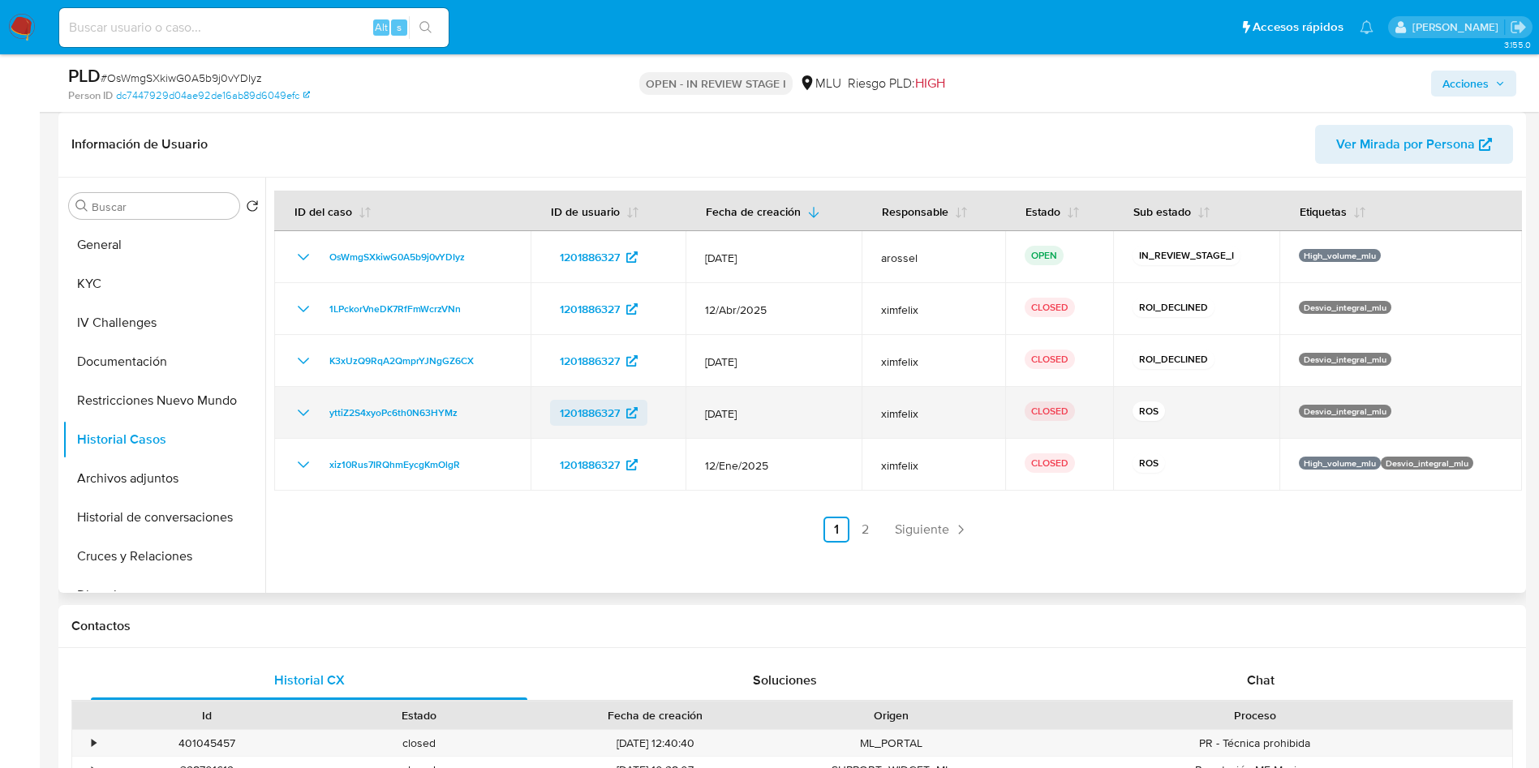
scroll to position [365, 0]
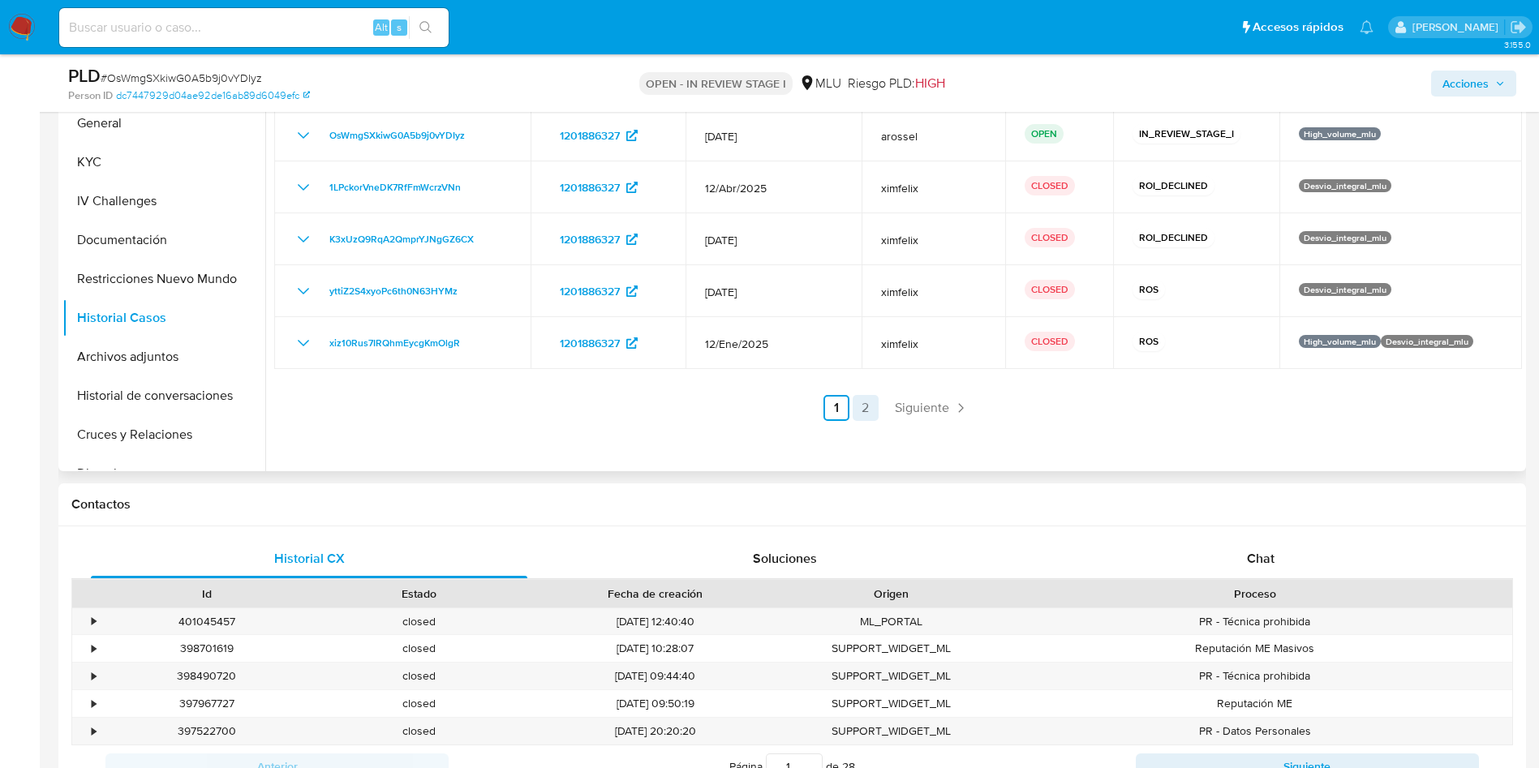
click at [862, 395] on link "2" at bounding box center [866, 408] width 26 height 26
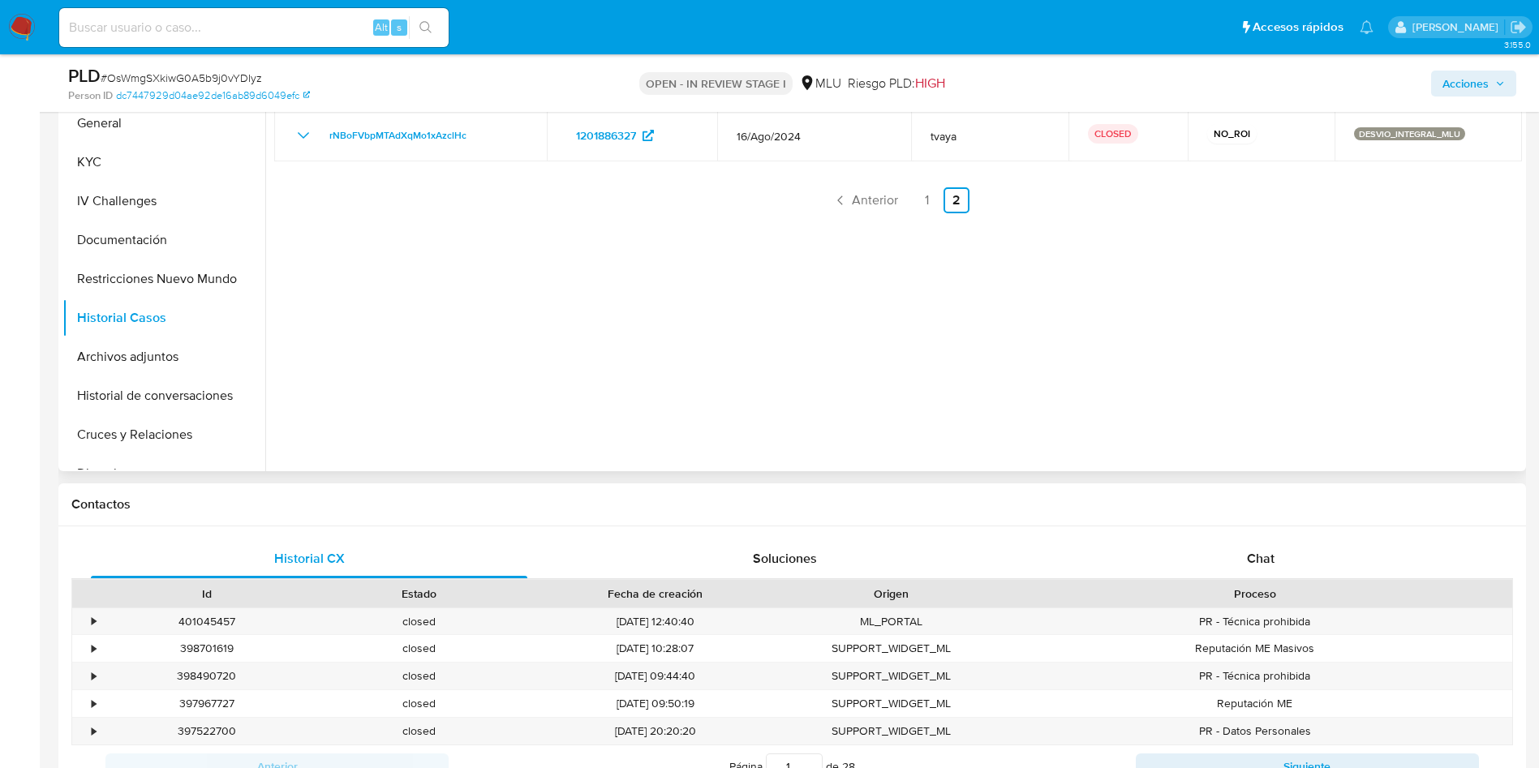
scroll to position [243, 0]
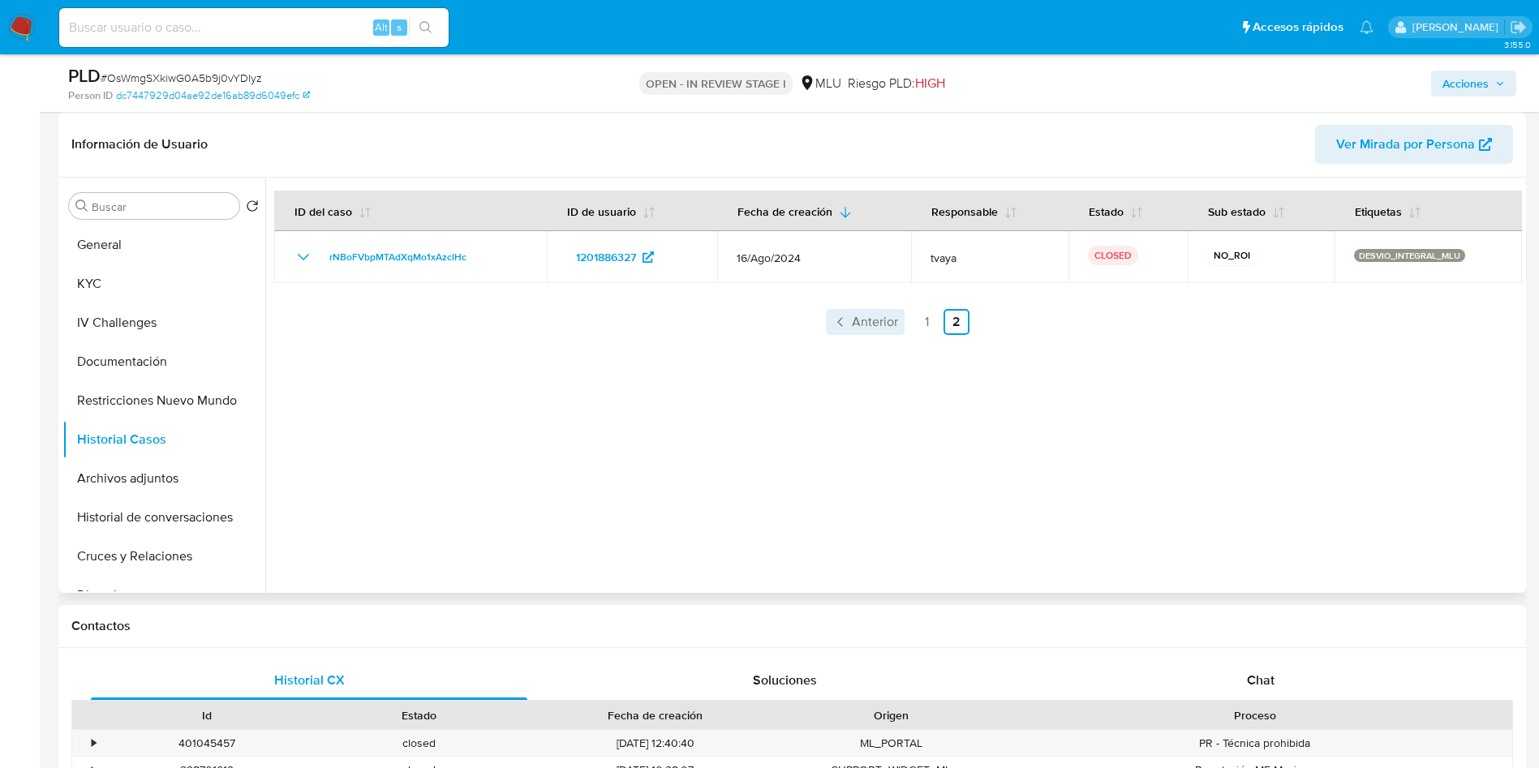
click at [872, 332] on link "Anterior" at bounding box center [865, 322] width 79 height 26
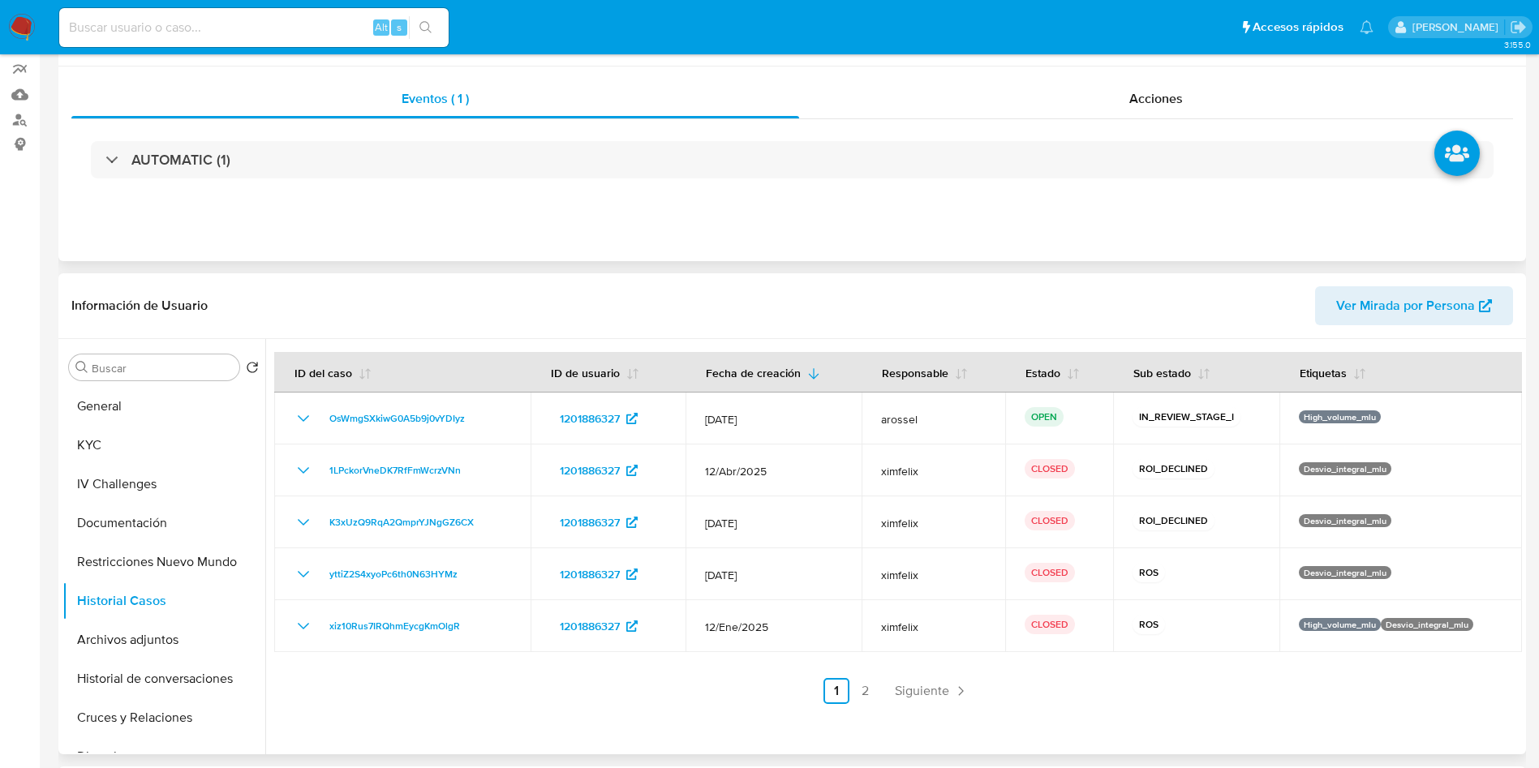
scroll to position [0, 0]
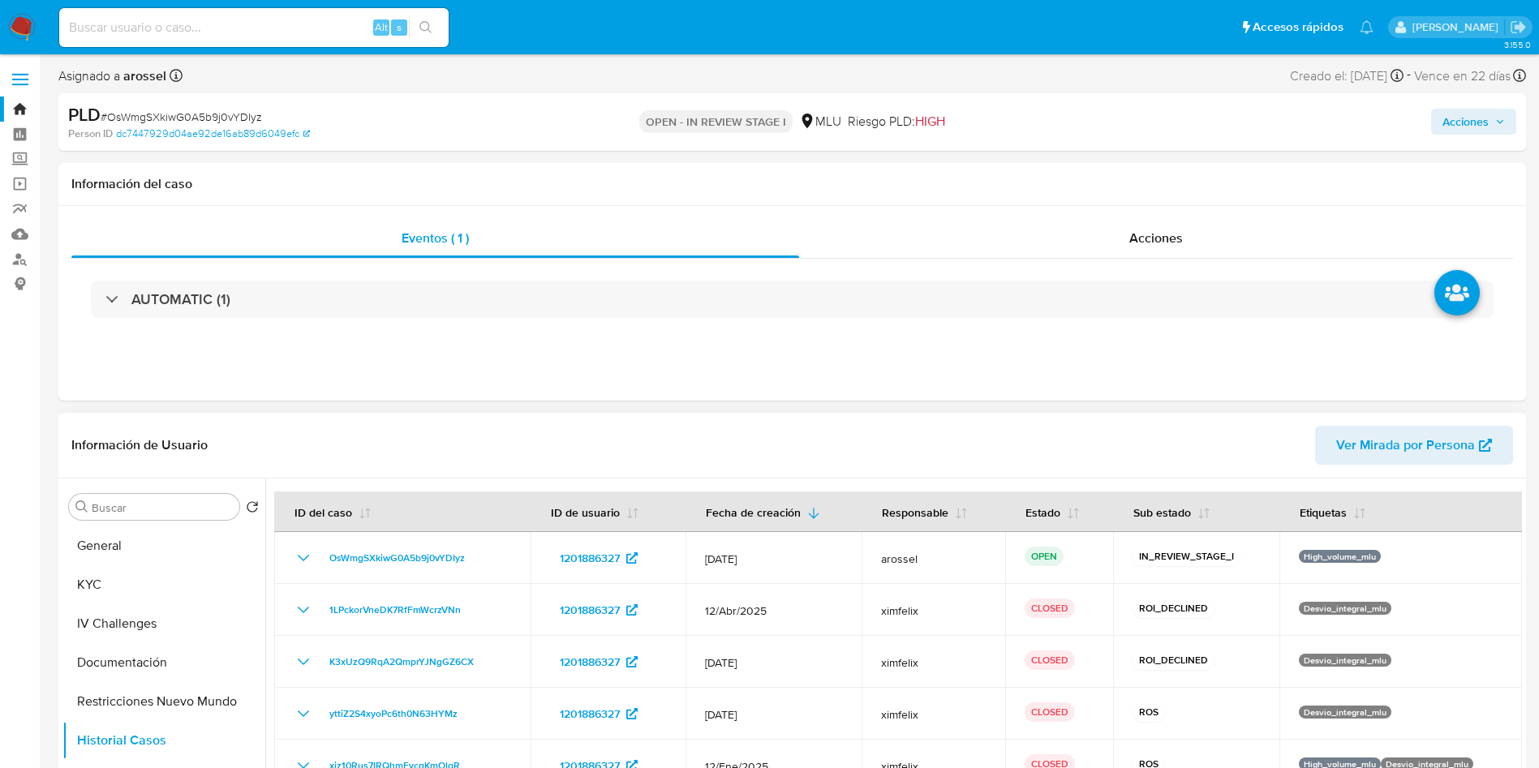
click at [163, 109] on span "# OsWmgSXkiwG0A5b9j0vYDIyz" at bounding box center [181, 117] width 161 height 16
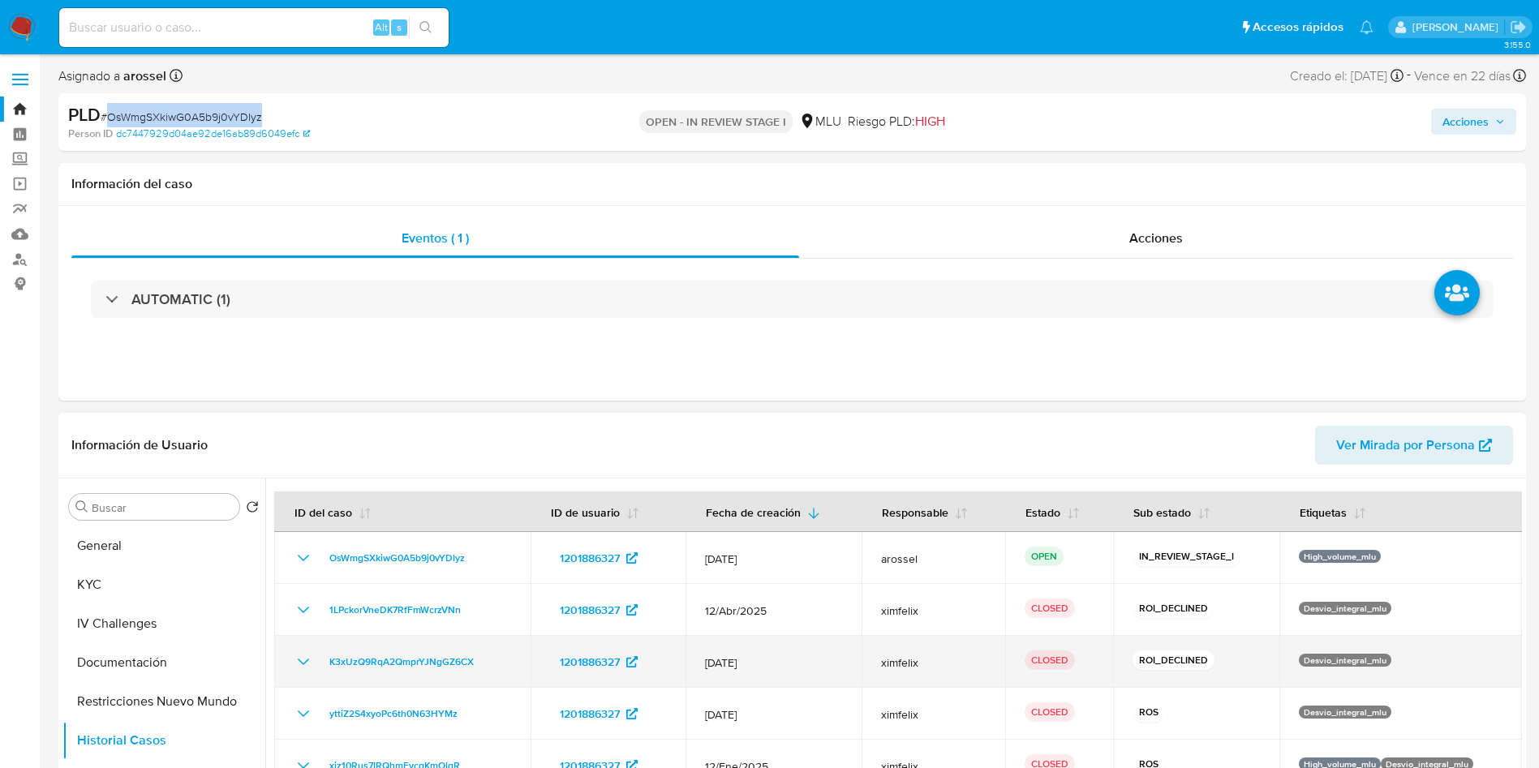
copy span "OsWmgSXkiwG0A5b9j0vYDIyz"
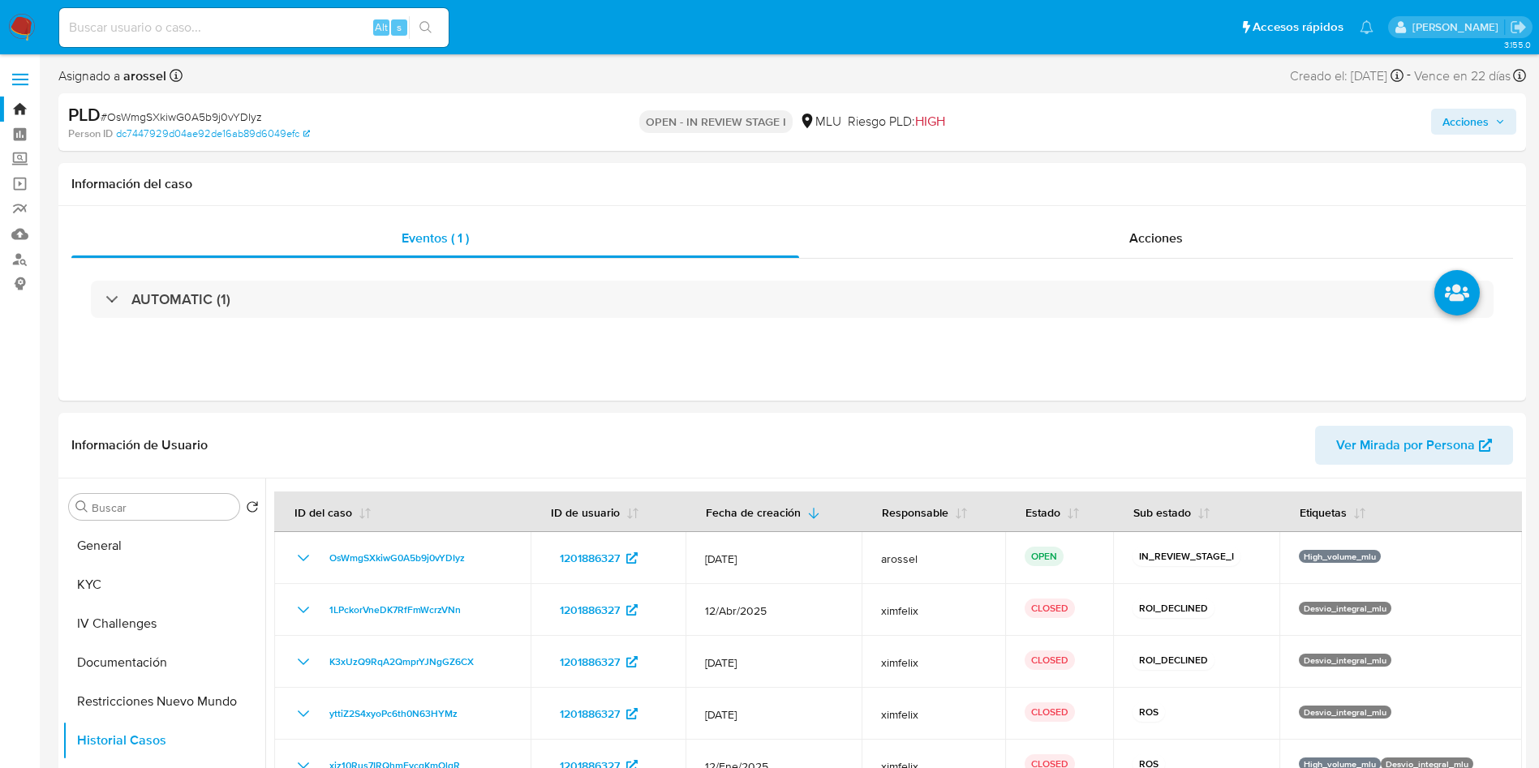
click at [1355, 124] on div "Acciones" at bounding box center [1277, 122] width 479 height 38
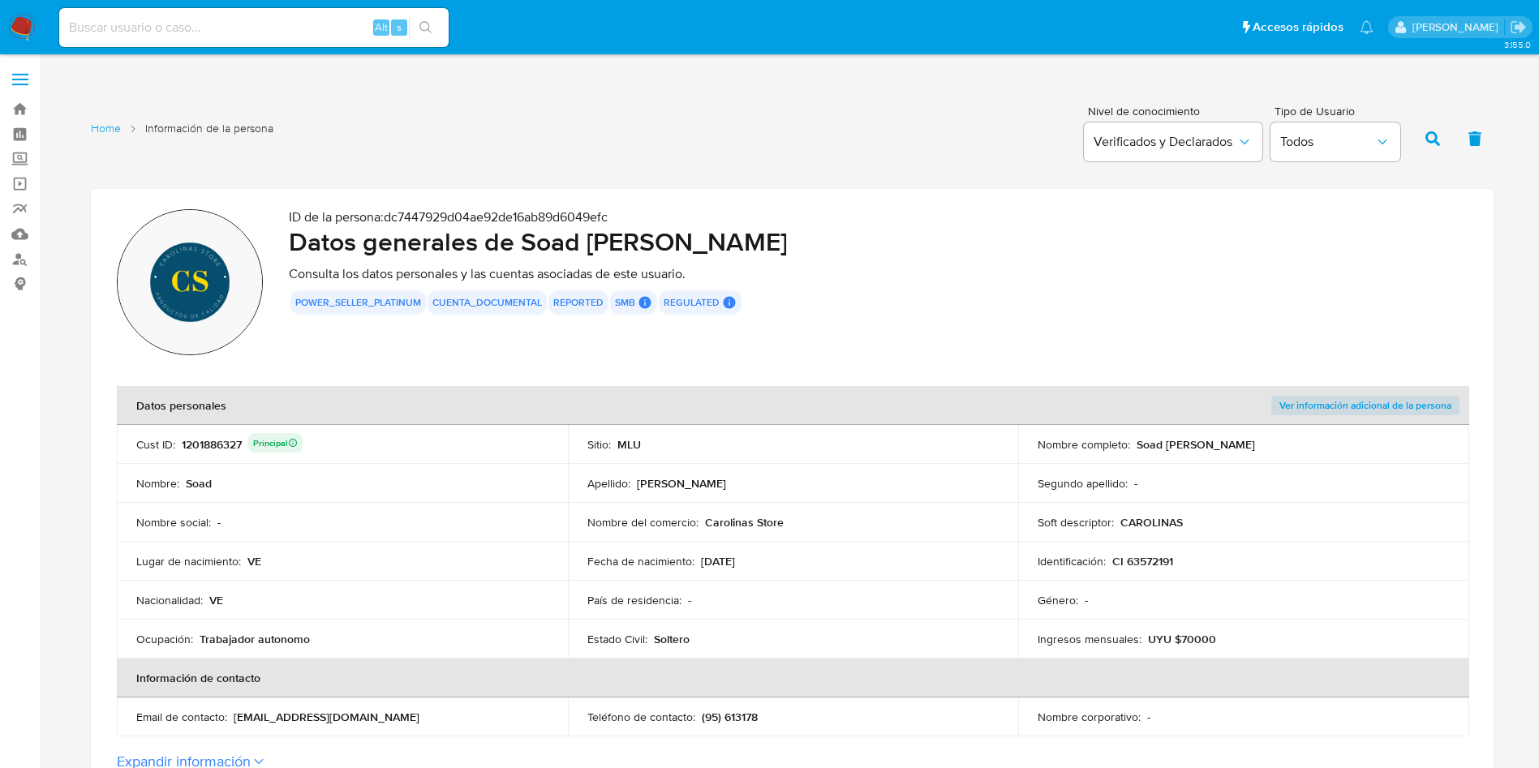
click at [874, 536] on td "Nombre del comercio : Carolinas Store" at bounding box center [793, 522] width 451 height 39
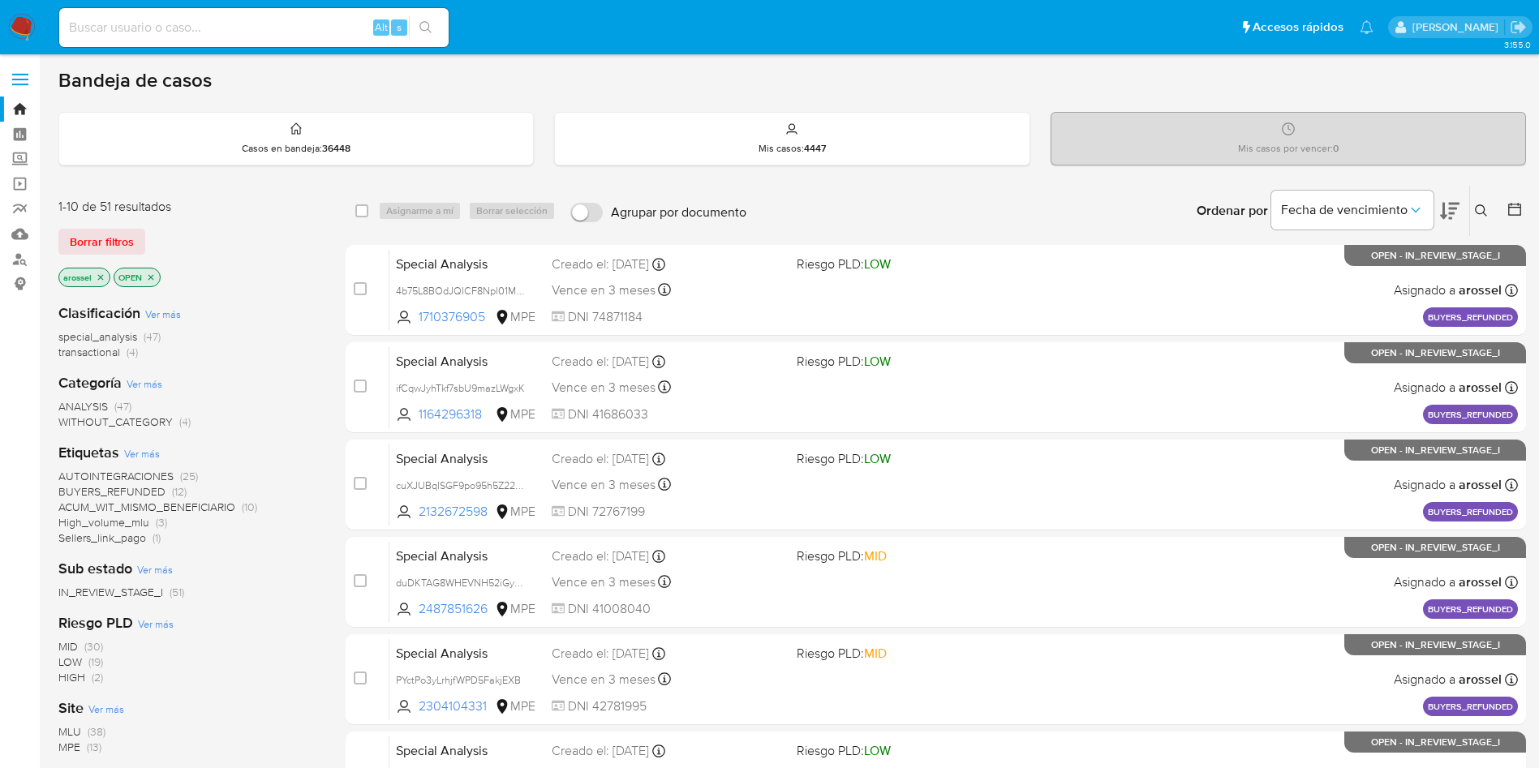
click at [248, 19] on input at bounding box center [254, 27] width 390 height 21
paste input "OsWmgSXkiwG0A5b9j0vYDIyz"
type input "OsWmgSXkiwG0A5b9j0vYDIyz"
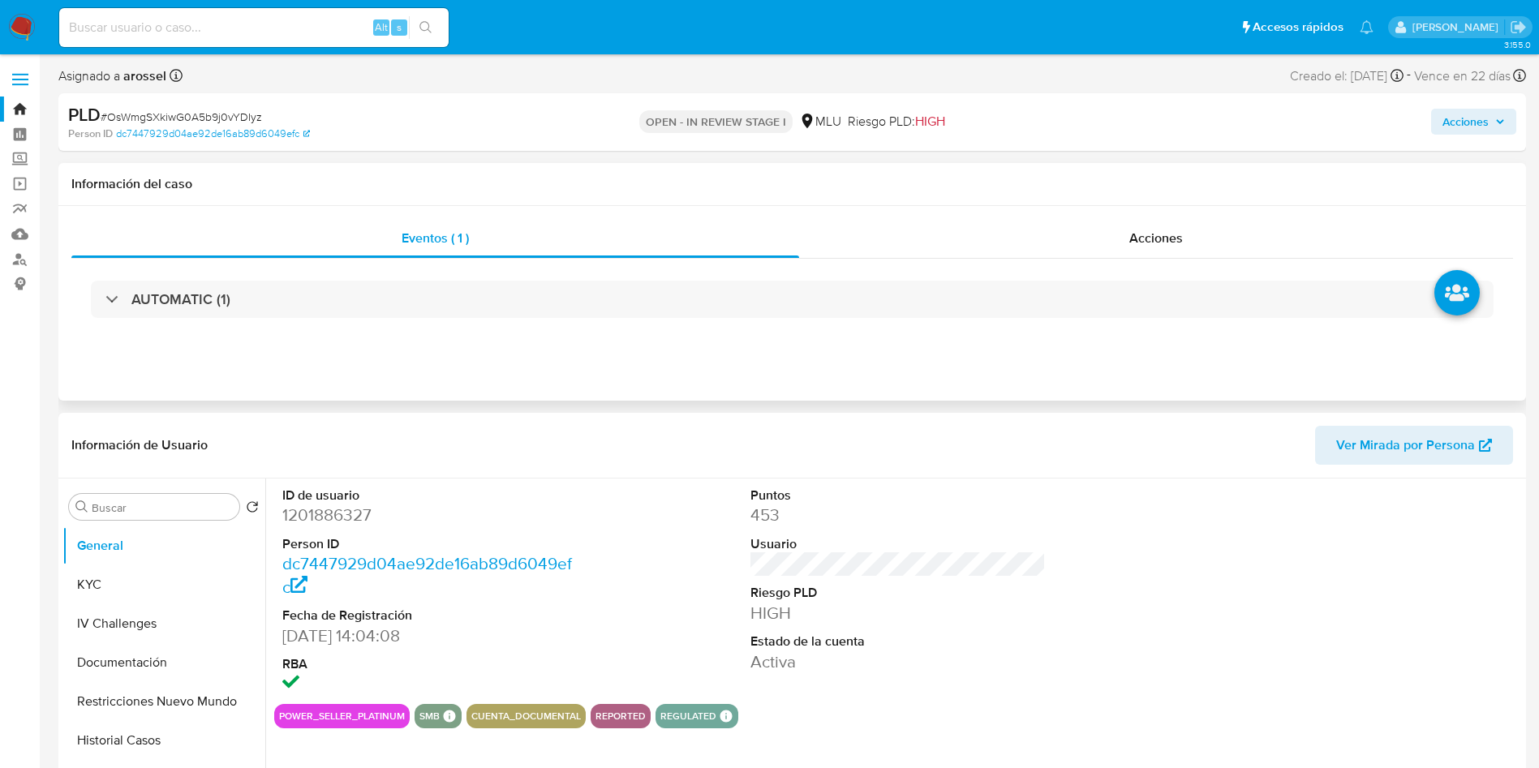
select select "10"
click at [235, 41] on div "Alt s" at bounding box center [254, 27] width 390 height 39
click at [240, 36] on input at bounding box center [254, 27] width 390 height 21
paste input "CLDXBFUa4t5BFZxOQzQsetpS"
type input "CLDXBFUa4t5BFZxOQzQsetpS"
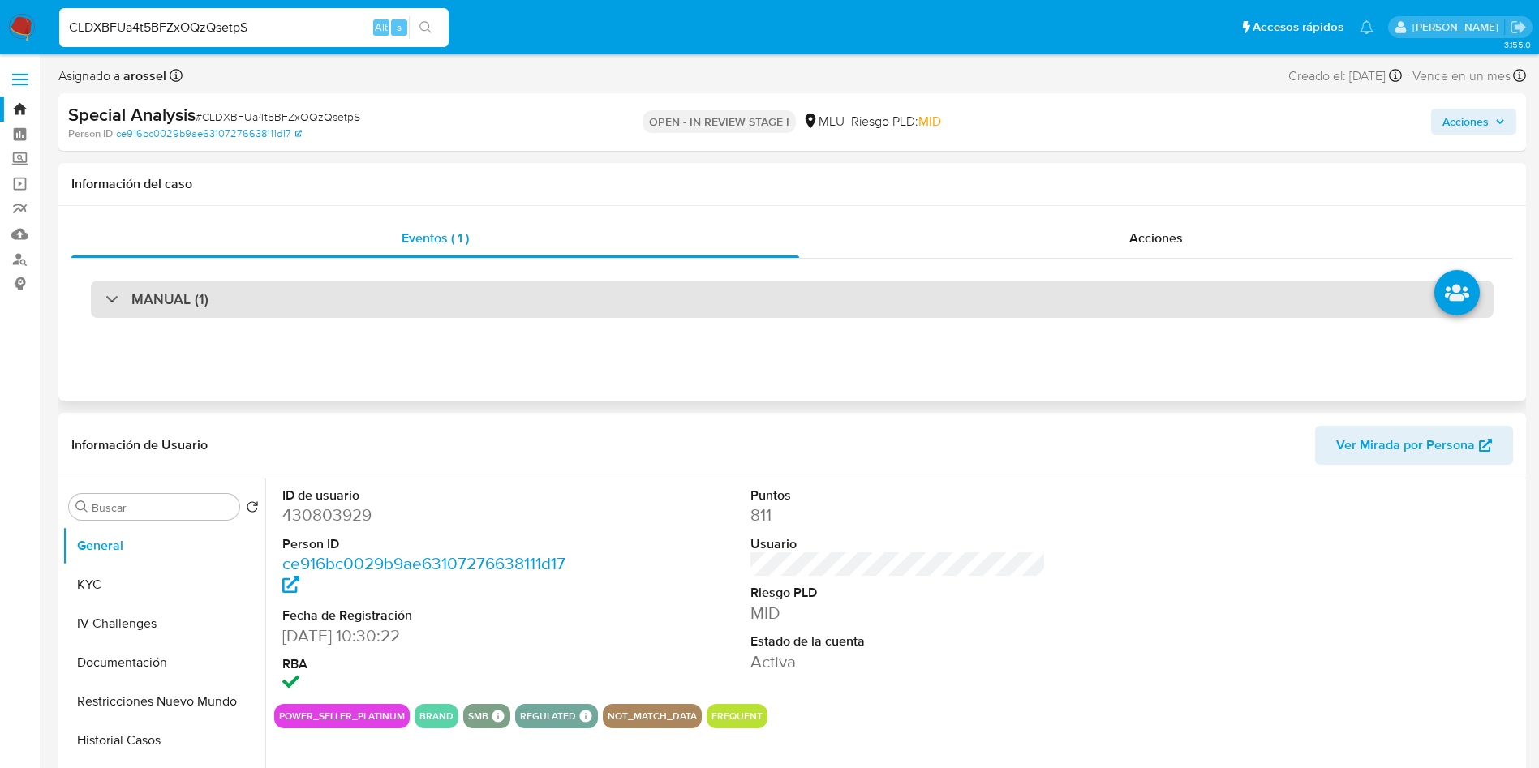
click at [345, 295] on div "MANUAL (1)" at bounding box center [792, 299] width 1403 height 37
select select "10"
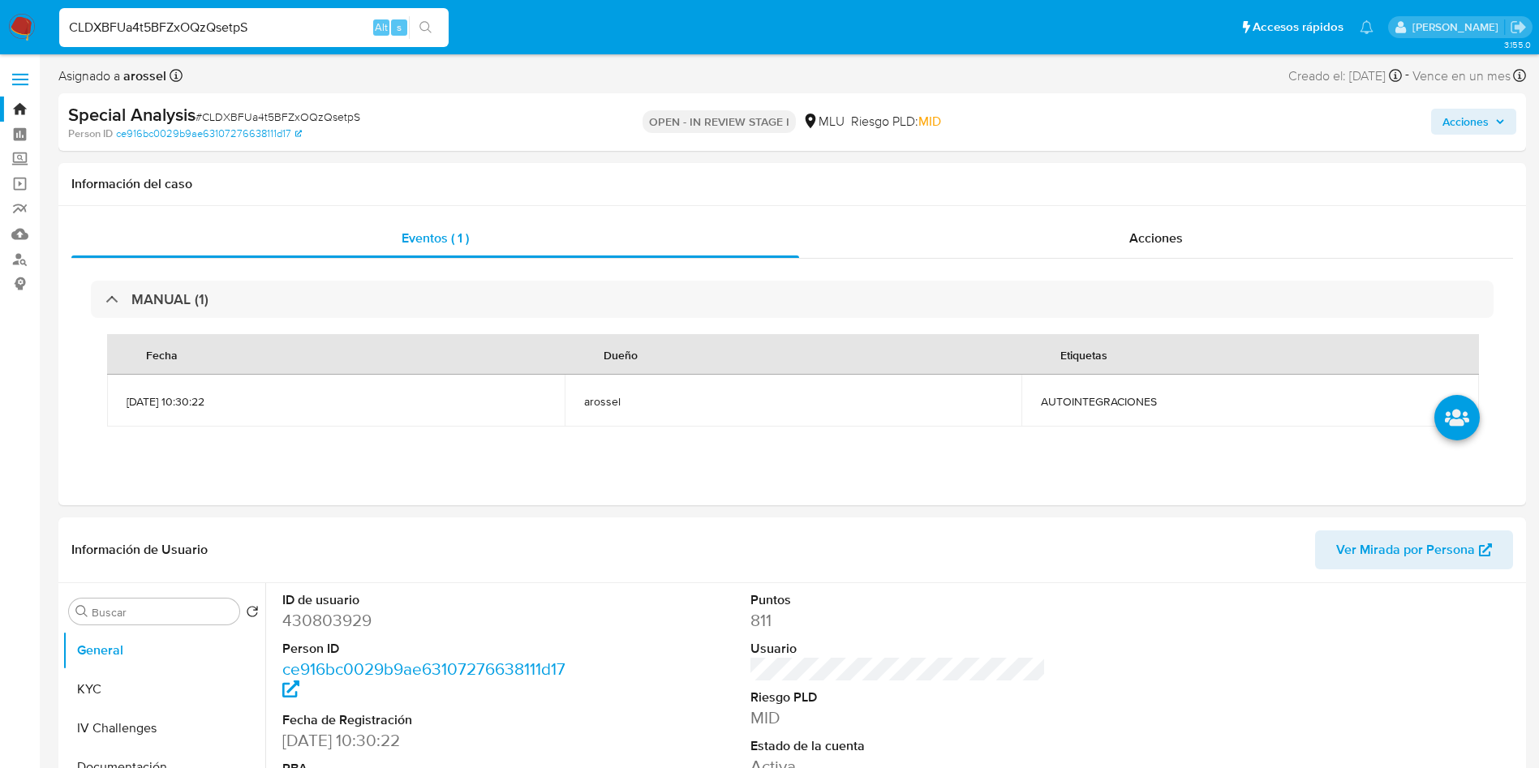
click at [195, 26] on input "CLDXBFUa4t5BFZxOQzQsetpS" at bounding box center [254, 27] width 390 height 21
click at [195, 25] on input "CLDXBFUa4t5BFZxOQzQsetpS" at bounding box center [254, 27] width 390 height 21
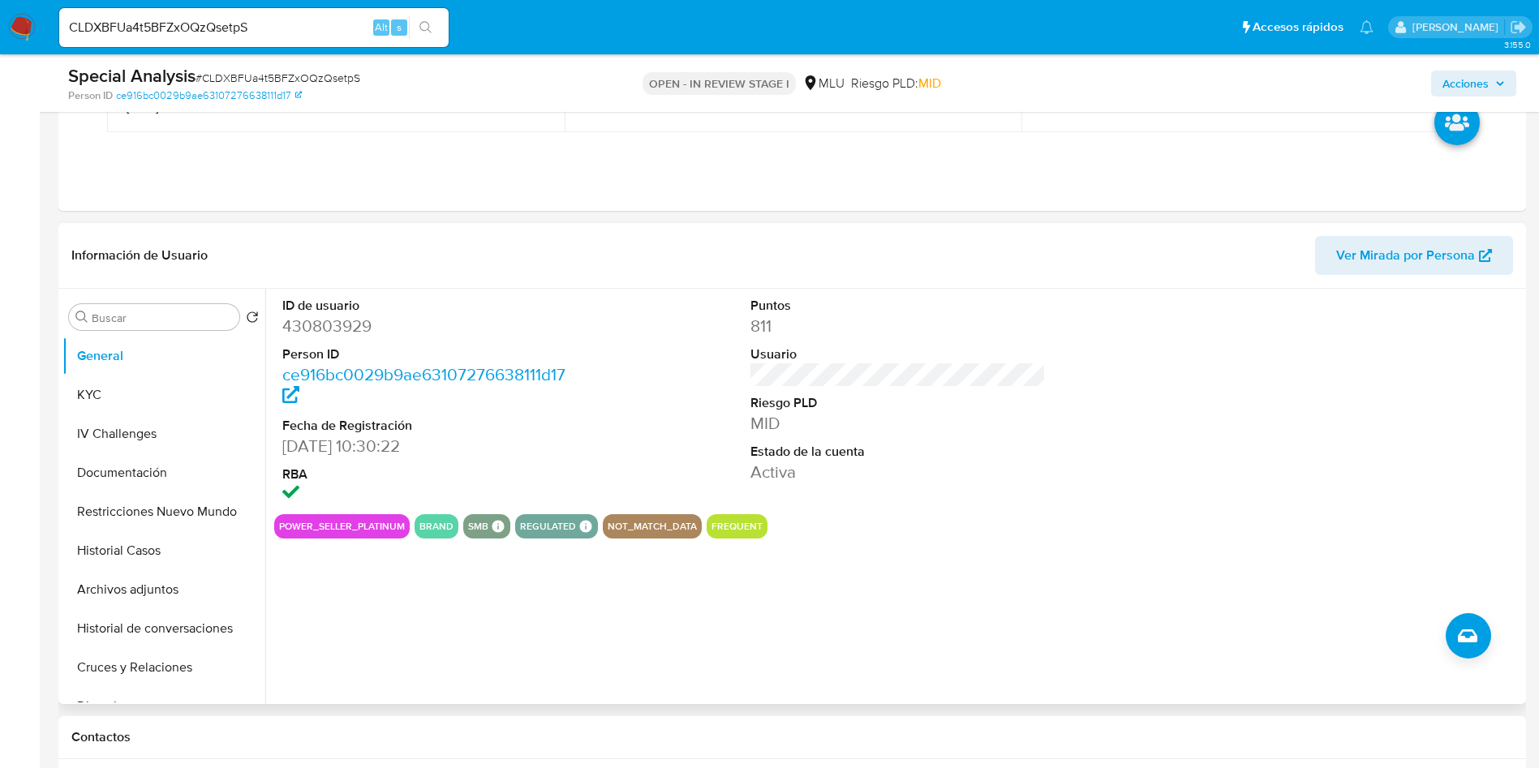
scroll to position [243, 0]
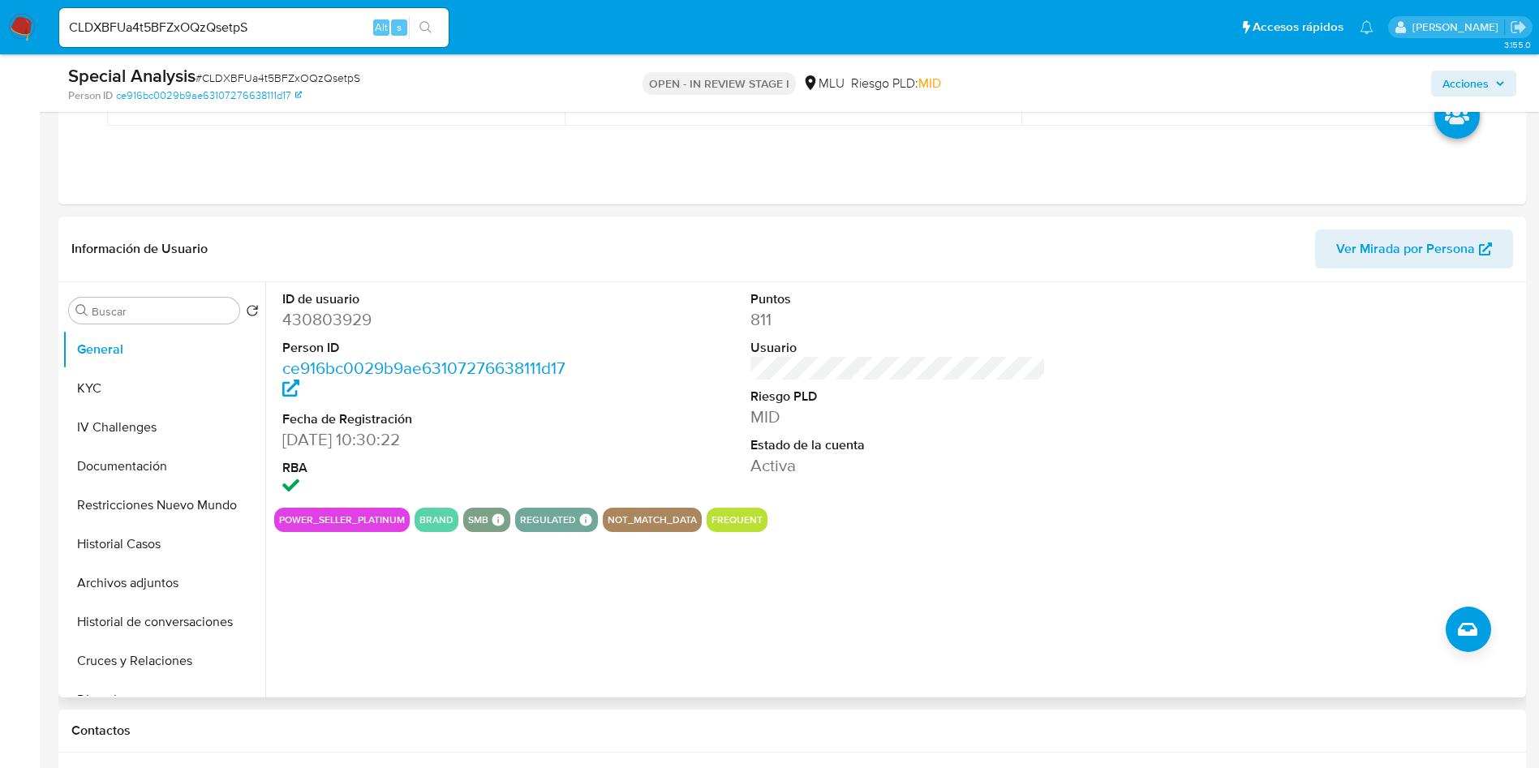
click at [1426, 248] on span "Ver Mirada por Persona" at bounding box center [1406, 249] width 139 height 39
drag, startPoint x: 131, startPoint y: 548, endPoint x: 129, endPoint y: 561, distance: 13.1
click at [131, 547] on button "Historial Casos" at bounding box center [163, 544] width 203 height 39
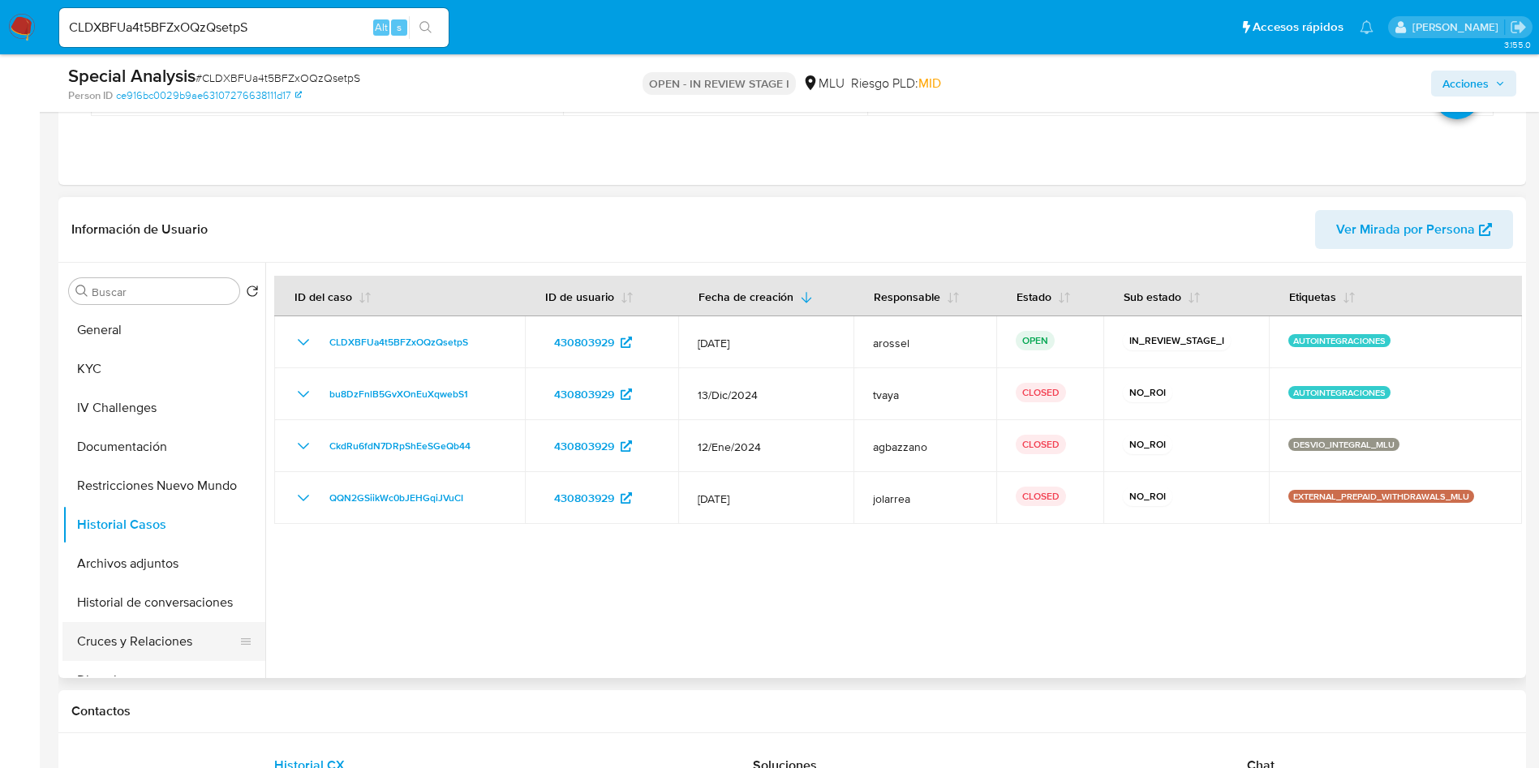
click at [159, 649] on button "Cruces y Relaciones" at bounding box center [157, 641] width 190 height 39
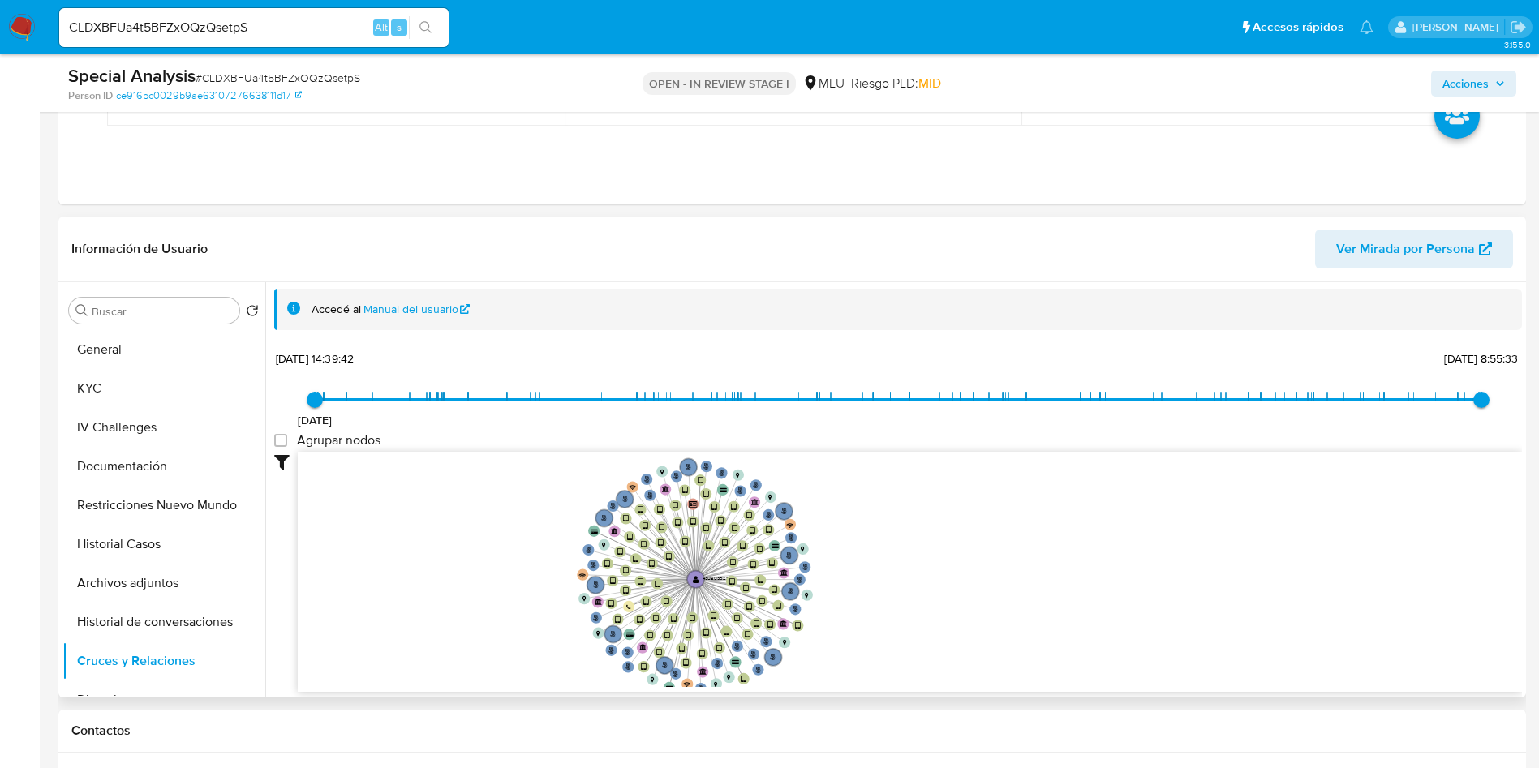
drag, startPoint x: 546, startPoint y: 535, endPoint x: 547, endPoint y: 589, distance: 54.4
click at [547, 589] on icon "user-430803929  430803929 phone-6de0c72b11cac424801e46b9a8e8bfc7  person-72f1…" at bounding box center [910, 569] width 1225 height 235
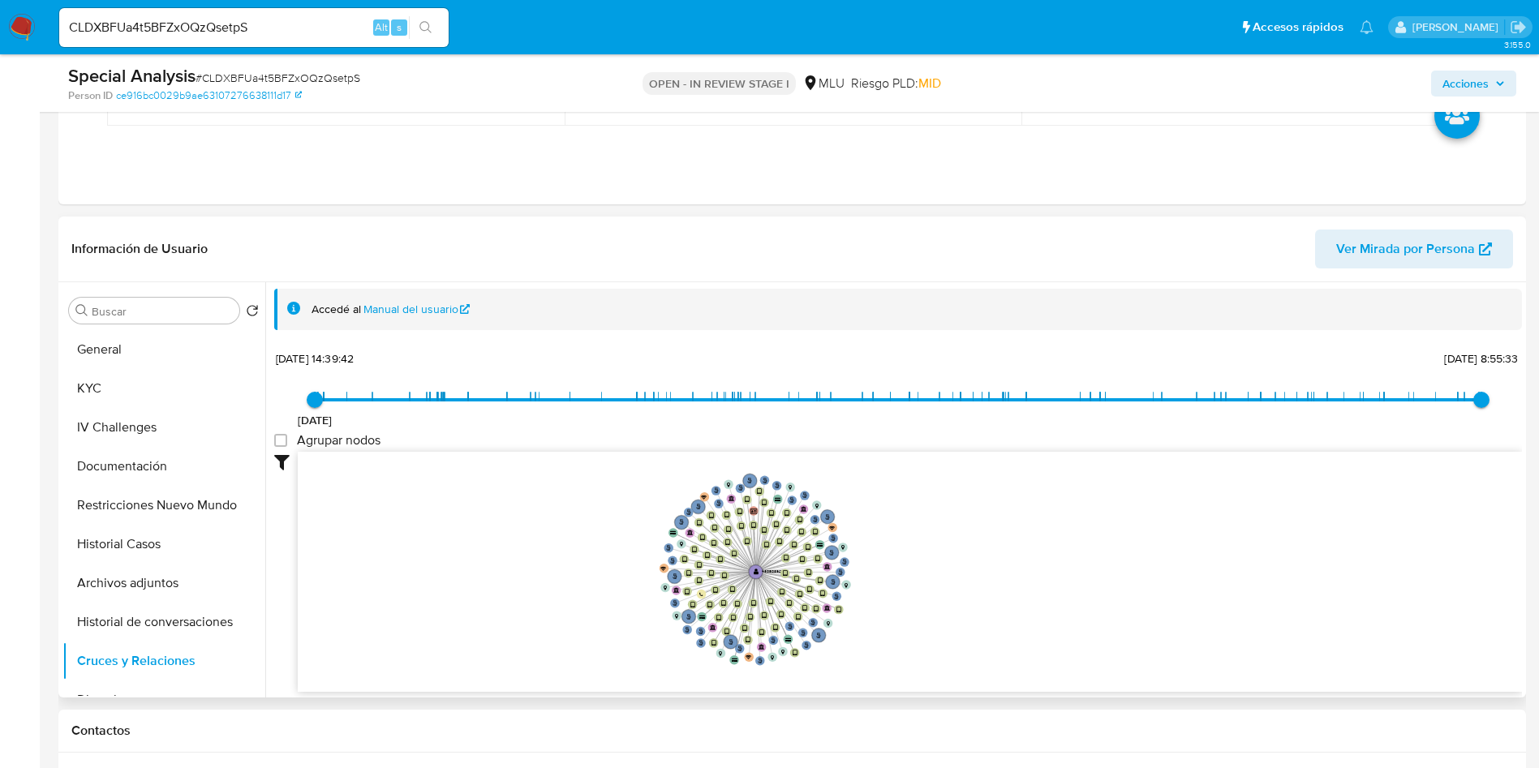
click at [1001, 566] on icon "user-430803929  430803929 phone-6de0c72b11cac424801e46b9a8e8bfc7  person-72f1…" at bounding box center [910, 569] width 1225 height 235
click at [114, 384] on button "KYC" at bounding box center [157, 388] width 190 height 39
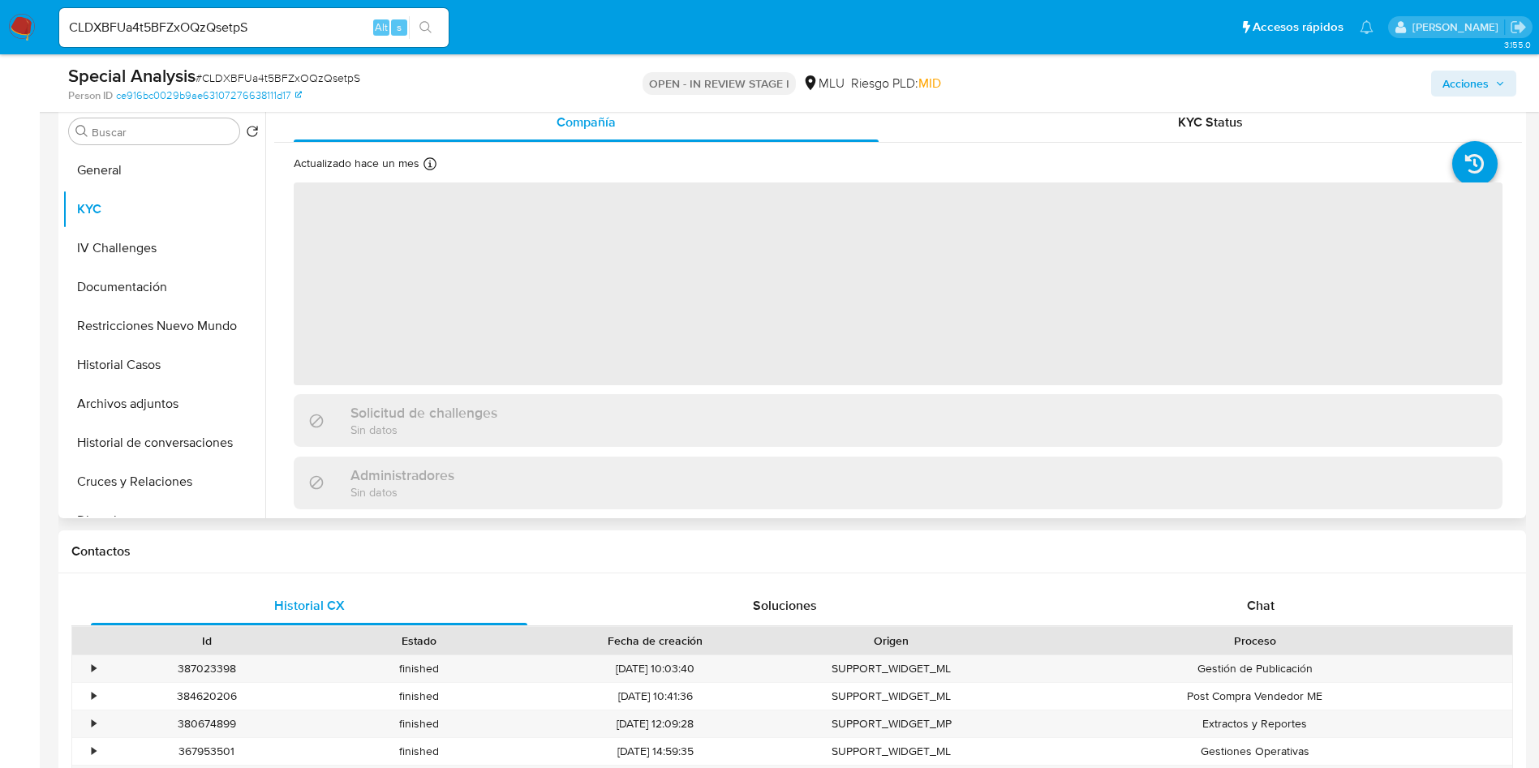
scroll to position [365, 0]
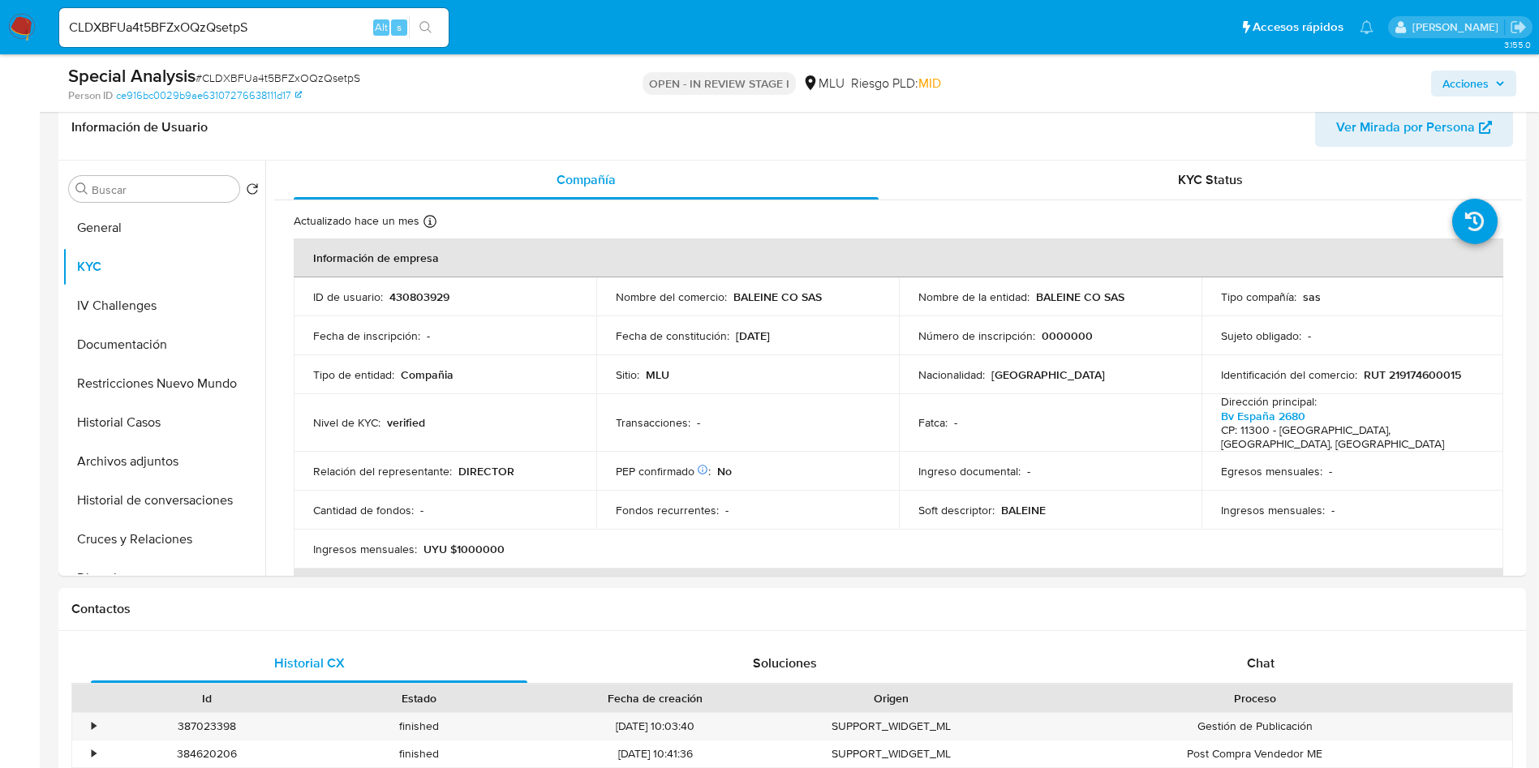
click at [271, 73] on span "# CLDXBFUa4t5BFZxOQzQsetpS" at bounding box center [278, 78] width 165 height 16
click at [273, 73] on span "# CLDXBFUa4t5BFZxOQzQsetpS" at bounding box center [278, 78] width 165 height 16
copy span "CLDXBFUa4t5BFZxOQzQsetpS"
click at [157, 422] on button "Historial Casos" at bounding box center [157, 422] width 190 height 39
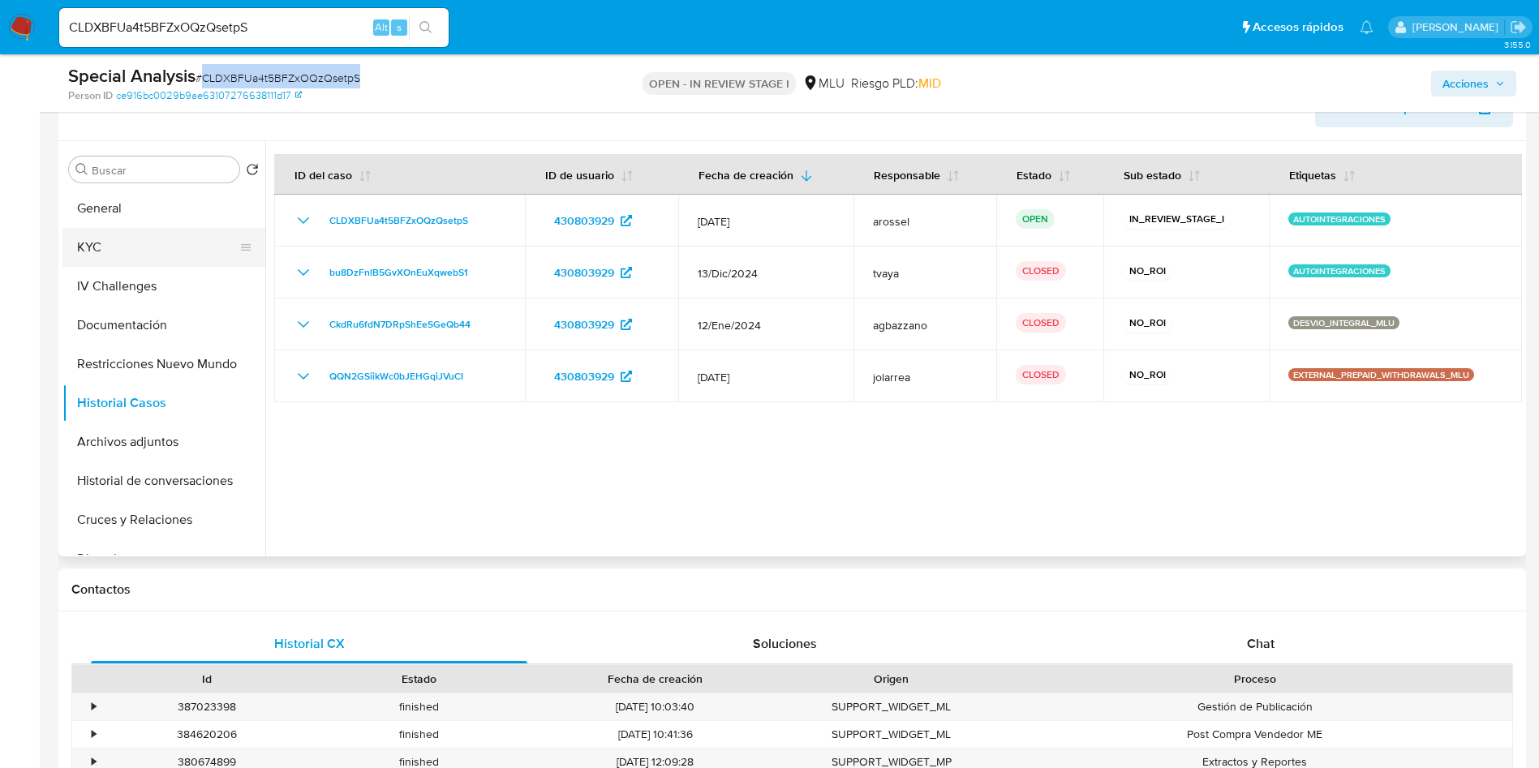
click at [123, 249] on button "KYC" at bounding box center [157, 247] width 190 height 39
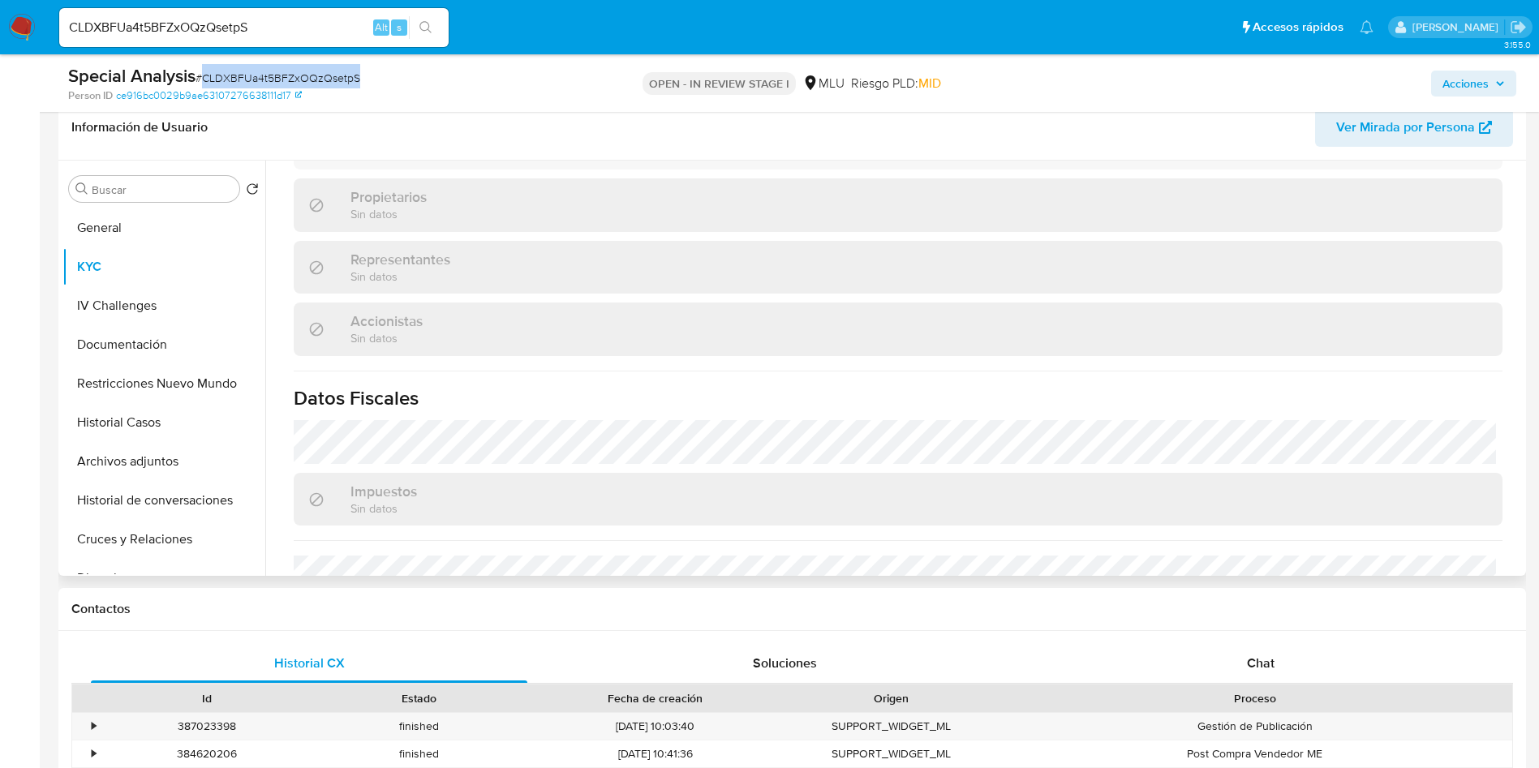
scroll to position [917, 0]
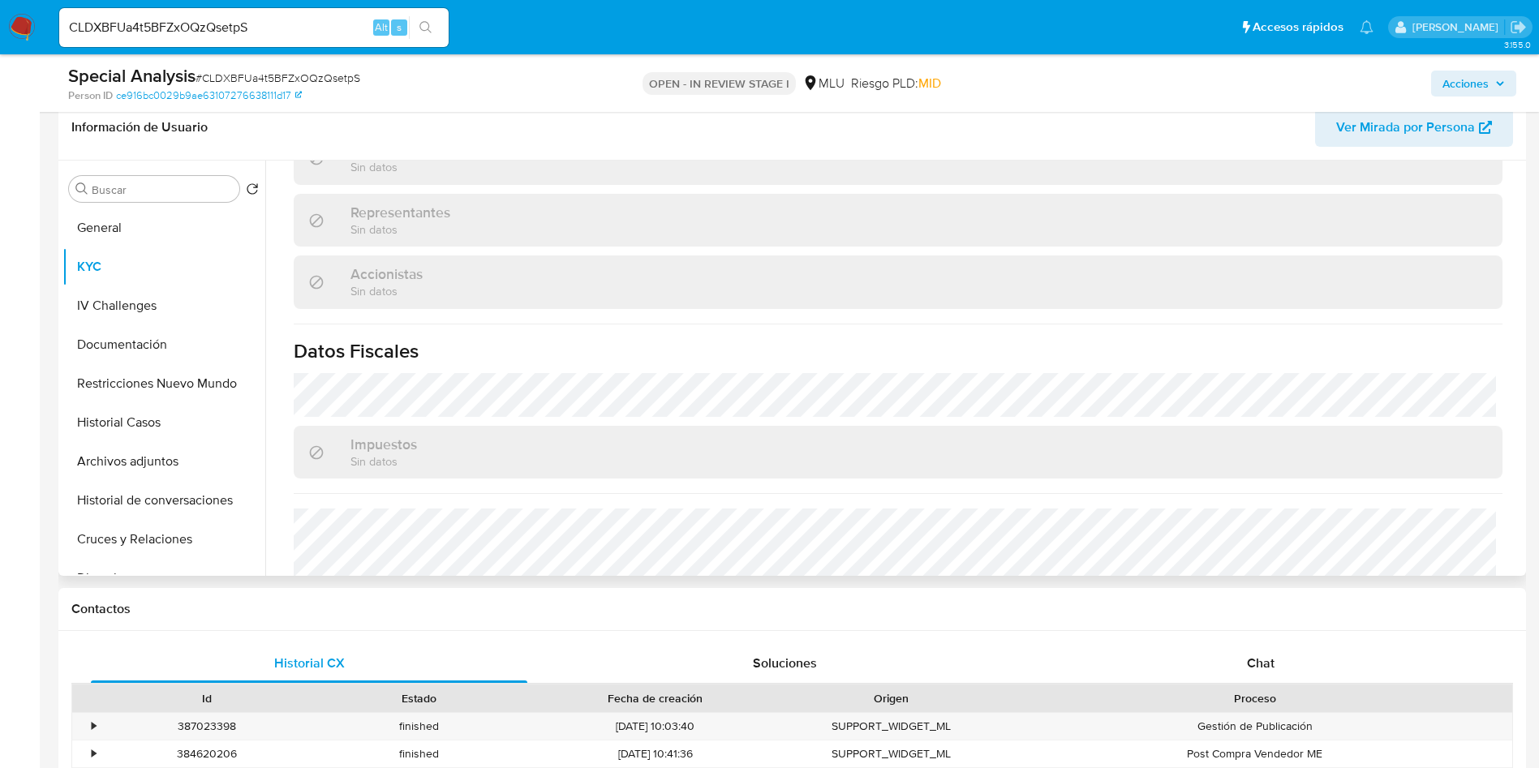
drag, startPoint x: 833, startPoint y: 329, endPoint x: 886, endPoint y: 424, distance: 109.7
click at [829, 334] on h1 "Datos Fiscales" at bounding box center [898, 346] width 1209 height 24
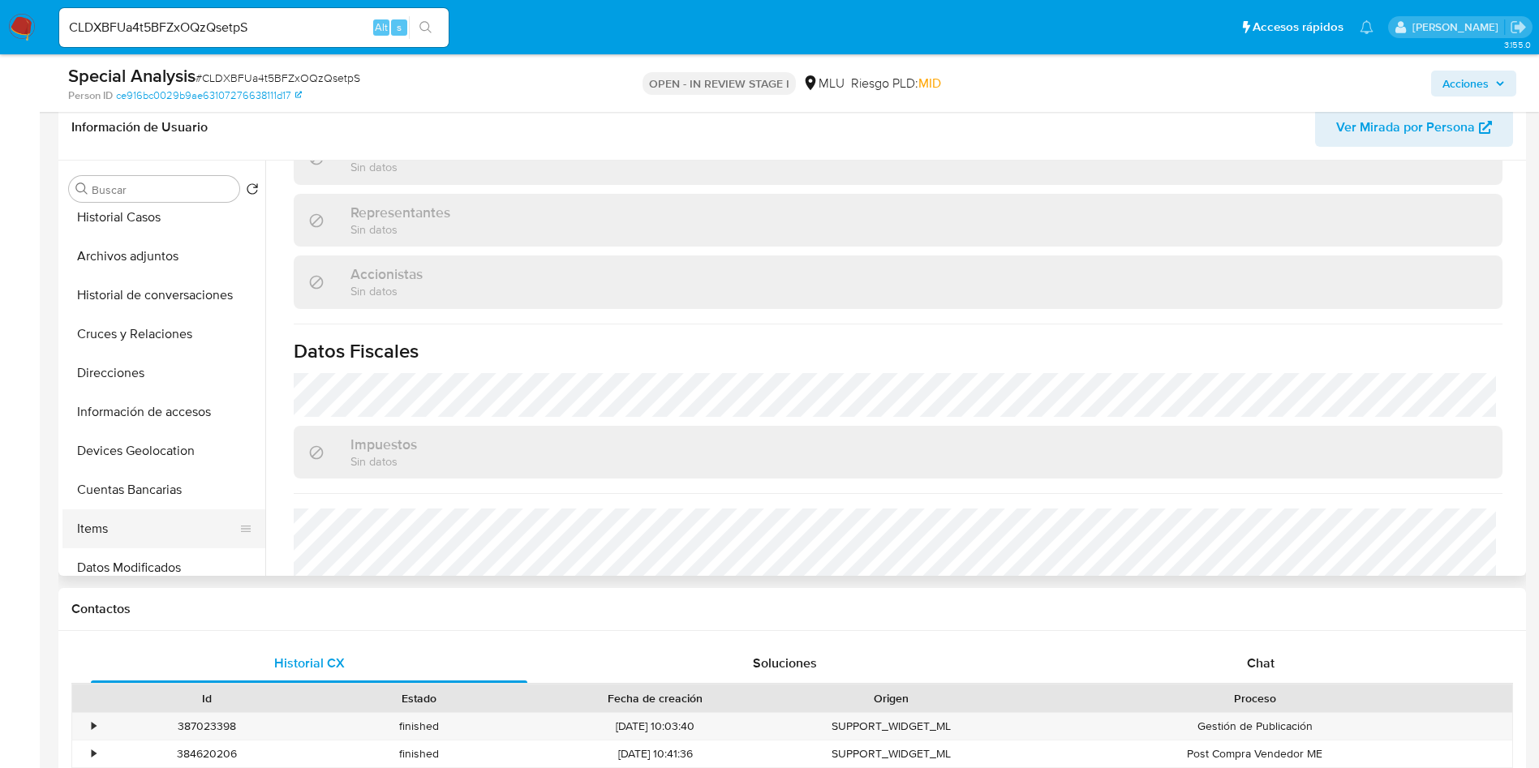
scroll to position [243, 0]
click at [155, 450] on button "Cuentas Bancarias" at bounding box center [157, 452] width 190 height 39
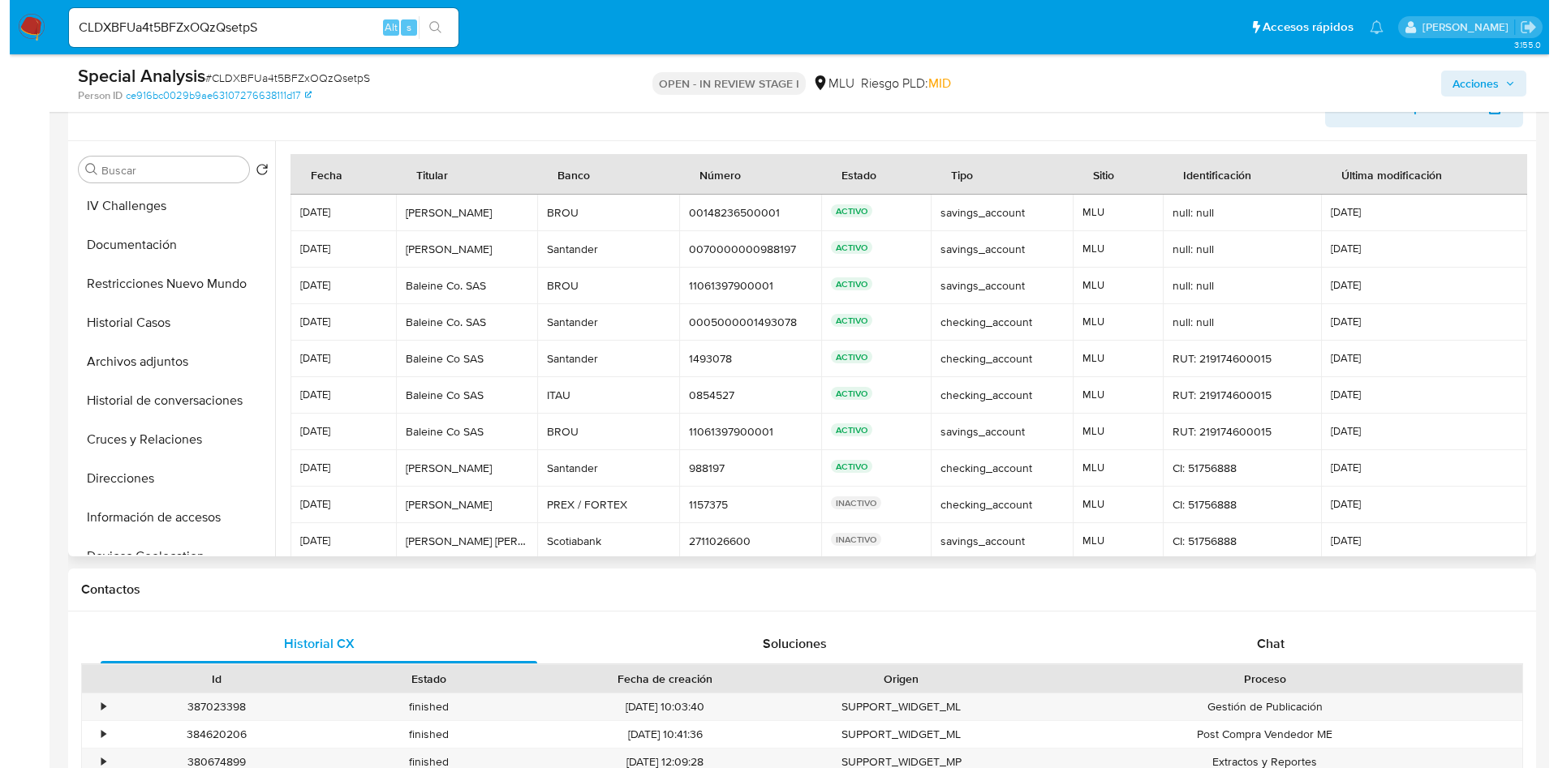
scroll to position [0, 0]
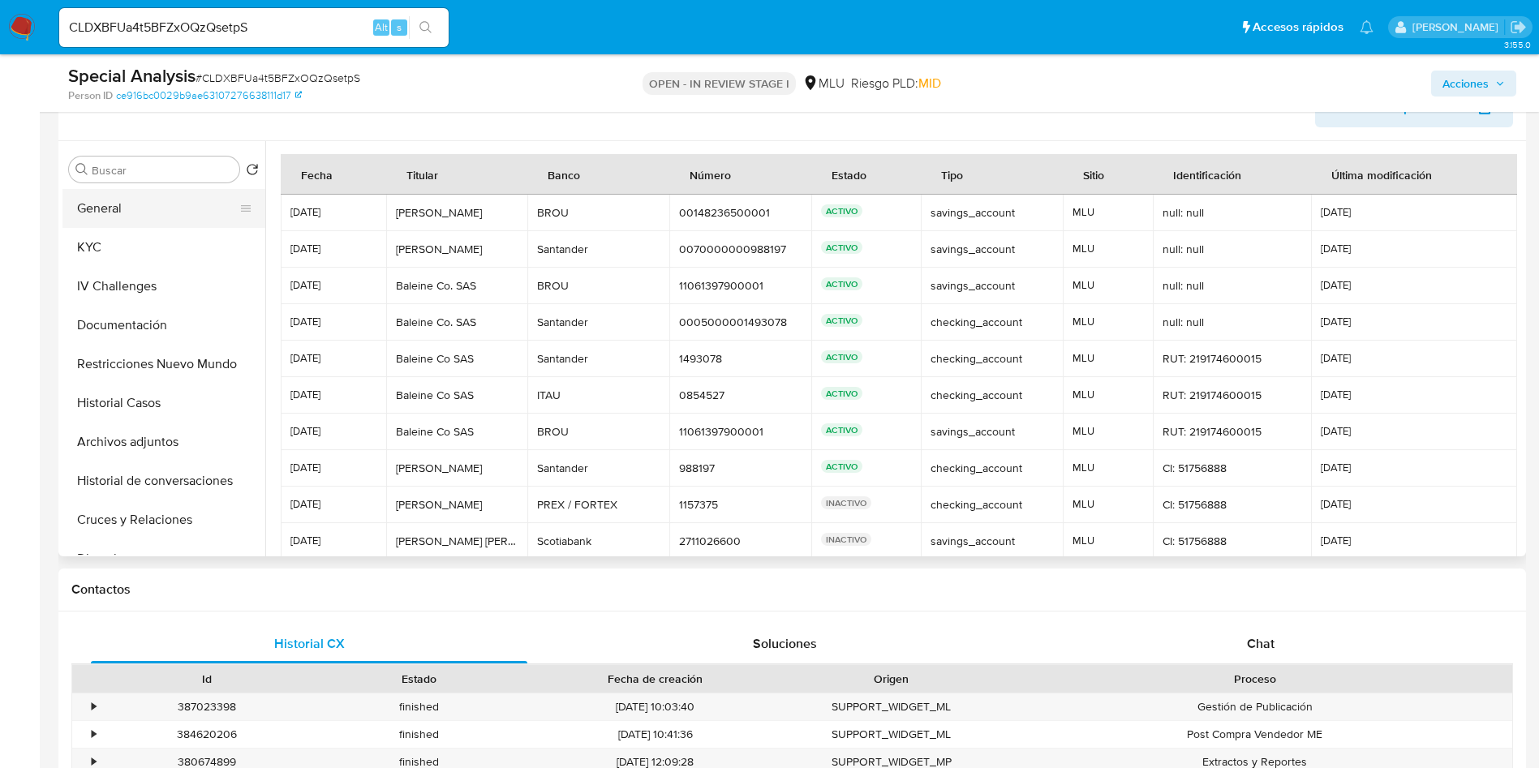
drag, startPoint x: 149, startPoint y: 190, endPoint x: 157, endPoint y: 203, distance: 15.3
click at [149, 189] on button "General" at bounding box center [157, 208] width 190 height 39
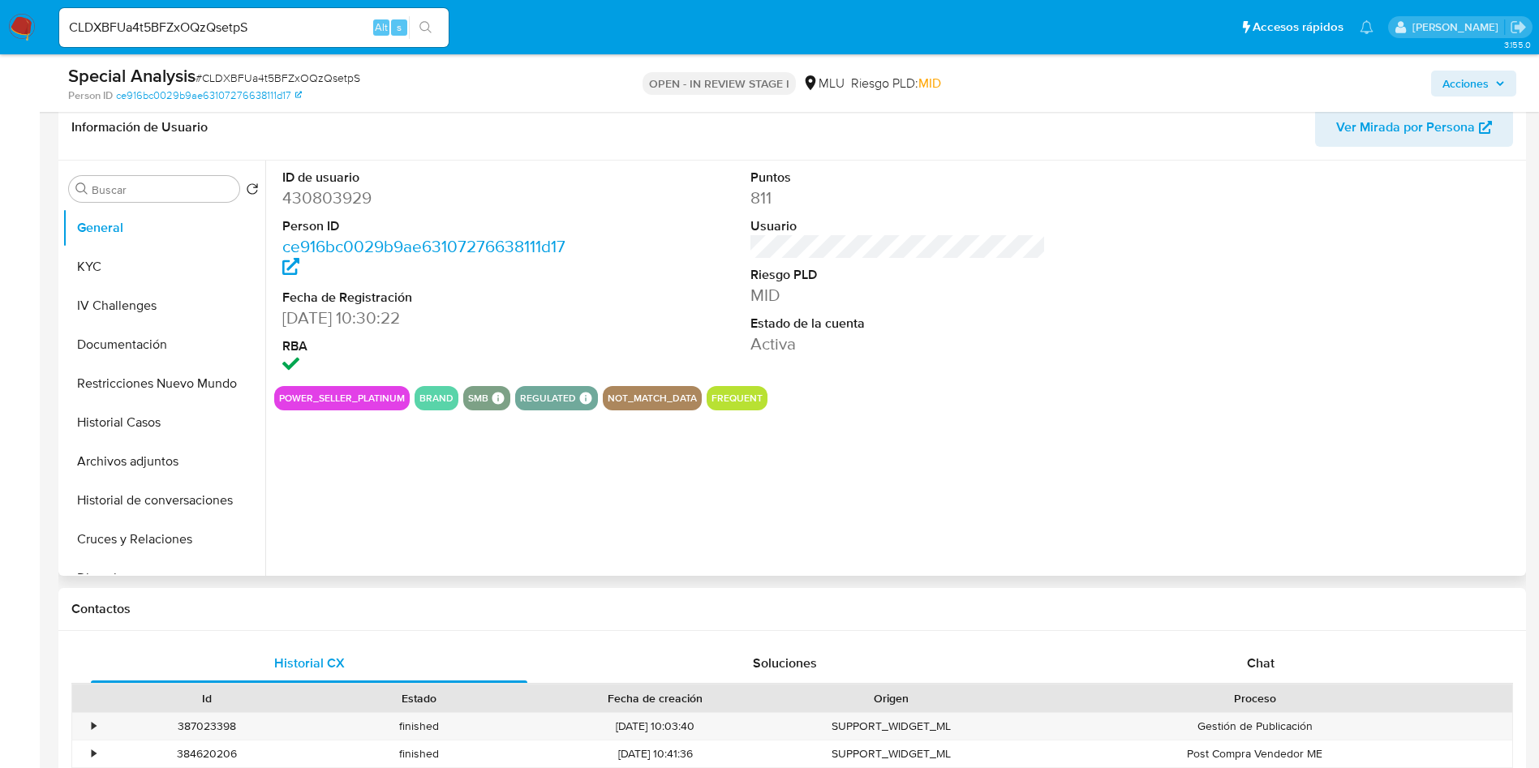
click at [336, 199] on dd "430803929" at bounding box center [430, 198] width 296 height 23
click at [336, 200] on dd "430803929" at bounding box center [430, 198] width 296 height 23
click at [322, 204] on dd "430803929" at bounding box center [430, 198] width 296 height 23
click at [320, 204] on dd "430803929" at bounding box center [430, 198] width 296 height 23
click at [334, 196] on dd "430803929" at bounding box center [430, 198] width 296 height 23
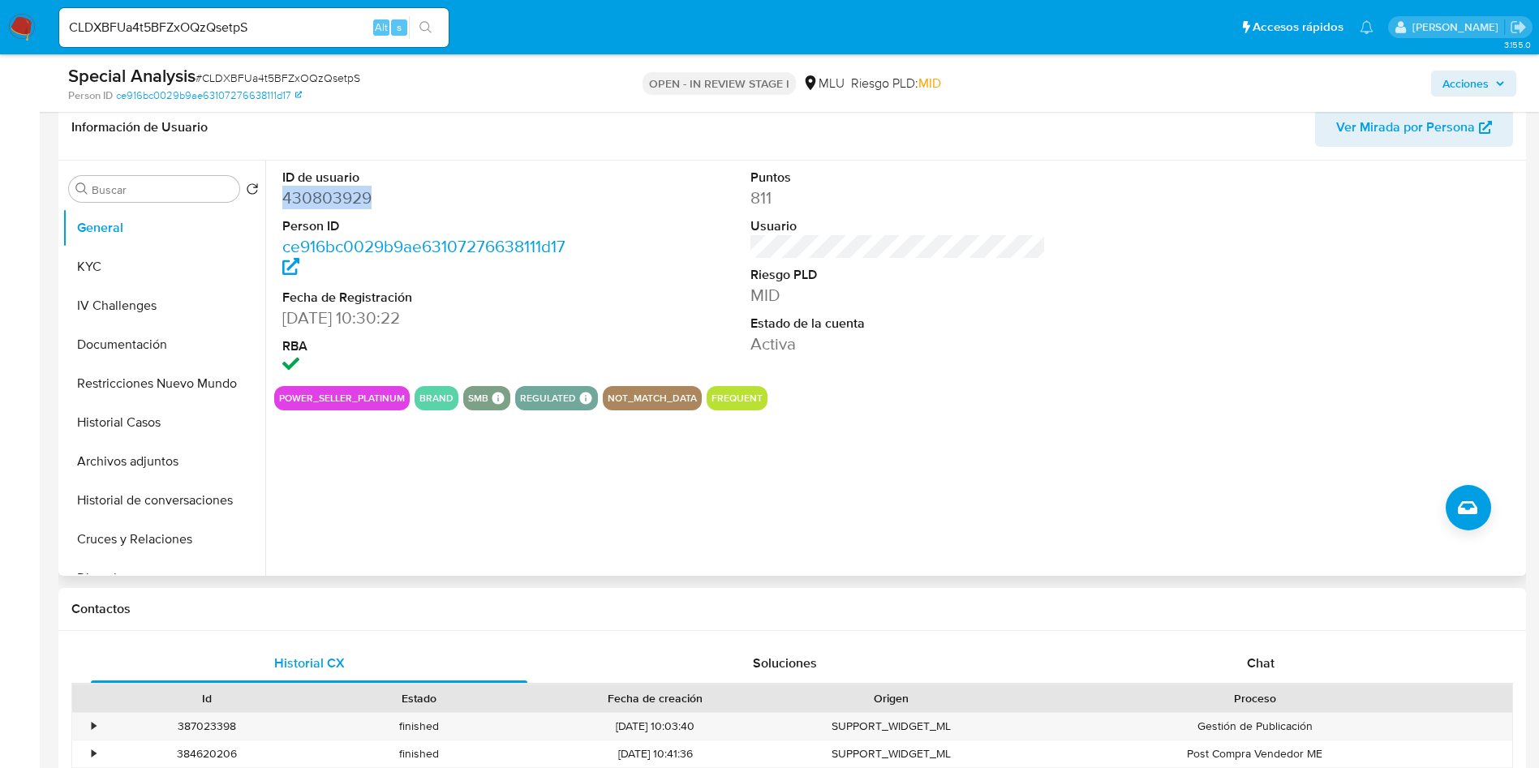
click at [332, 196] on dd "430803929" at bounding box center [430, 198] width 296 height 23
copy dd "430803929"
drag, startPoint x: 166, startPoint y: 255, endPoint x: 244, endPoint y: 317, distance: 99.9
click at [166, 255] on button "KYC" at bounding box center [163, 267] width 203 height 39
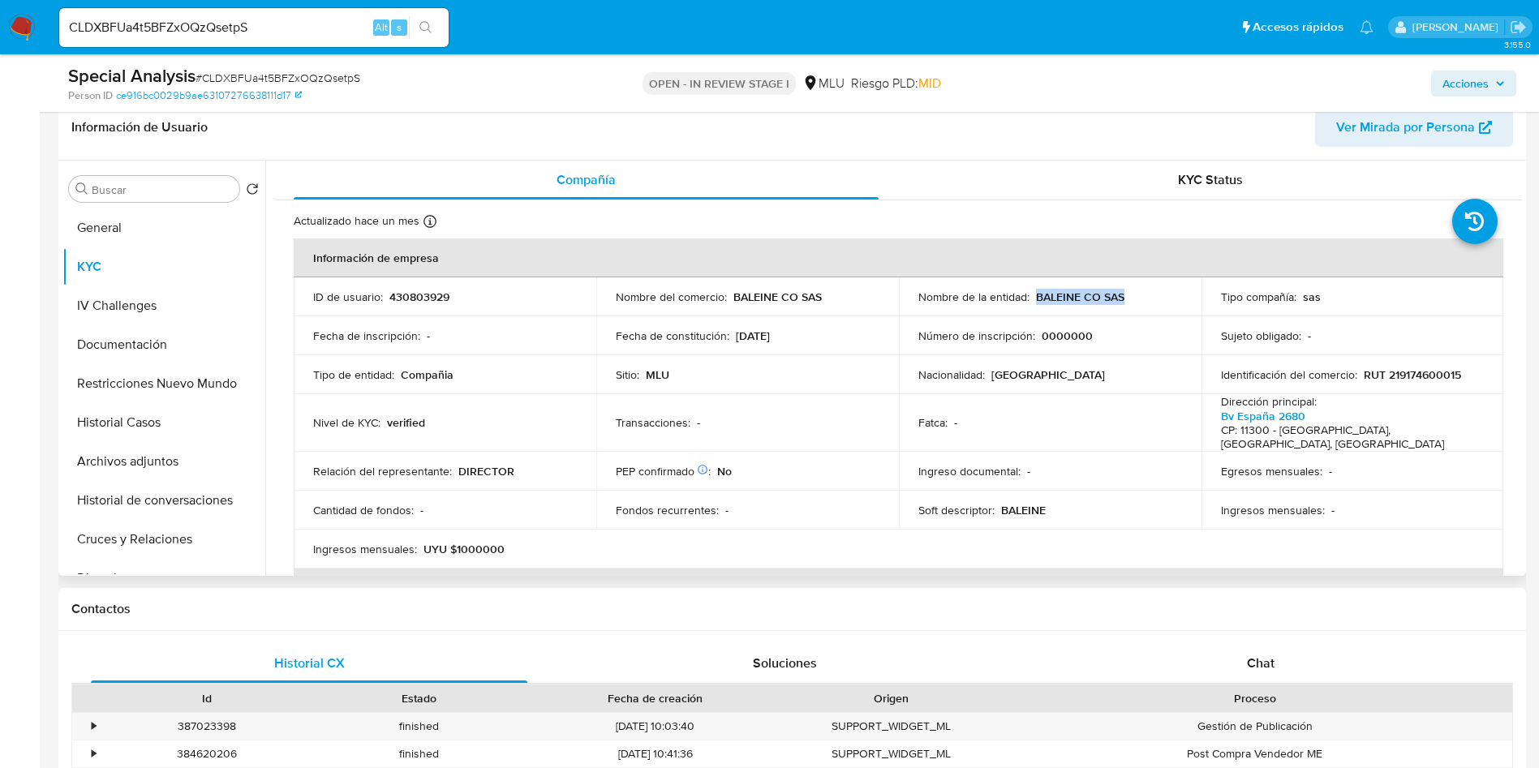
drag, startPoint x: 1034, startPoint y: 299, endPoint x: 1133, endPoint y: 295, distance: 99.1
click at [1133, 295] on div "Nombre de la entidad : BALEINE CO SAS" at bounding box center [1051, 297] width 264 height 15
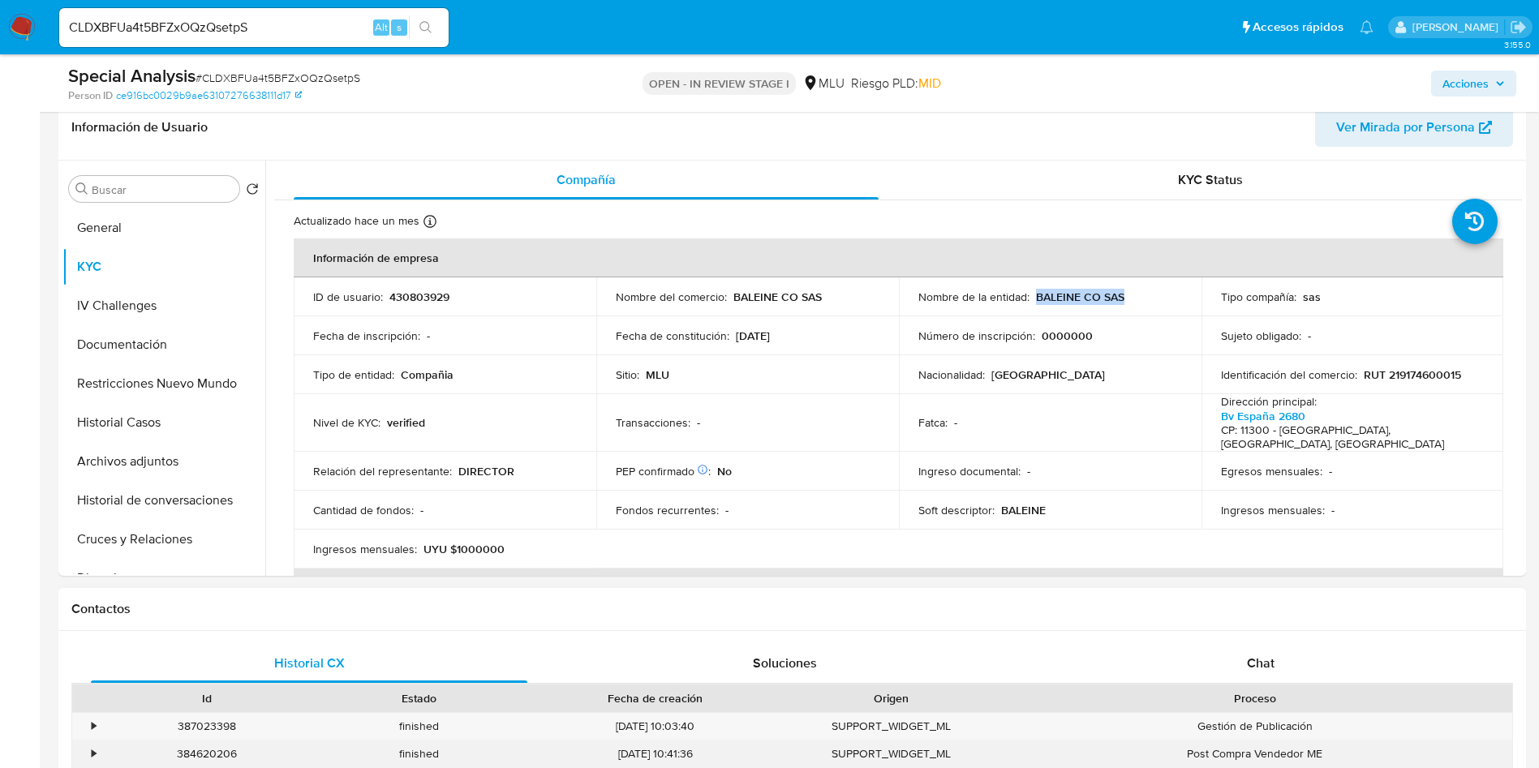
copy p "BALEINE CO SAS"
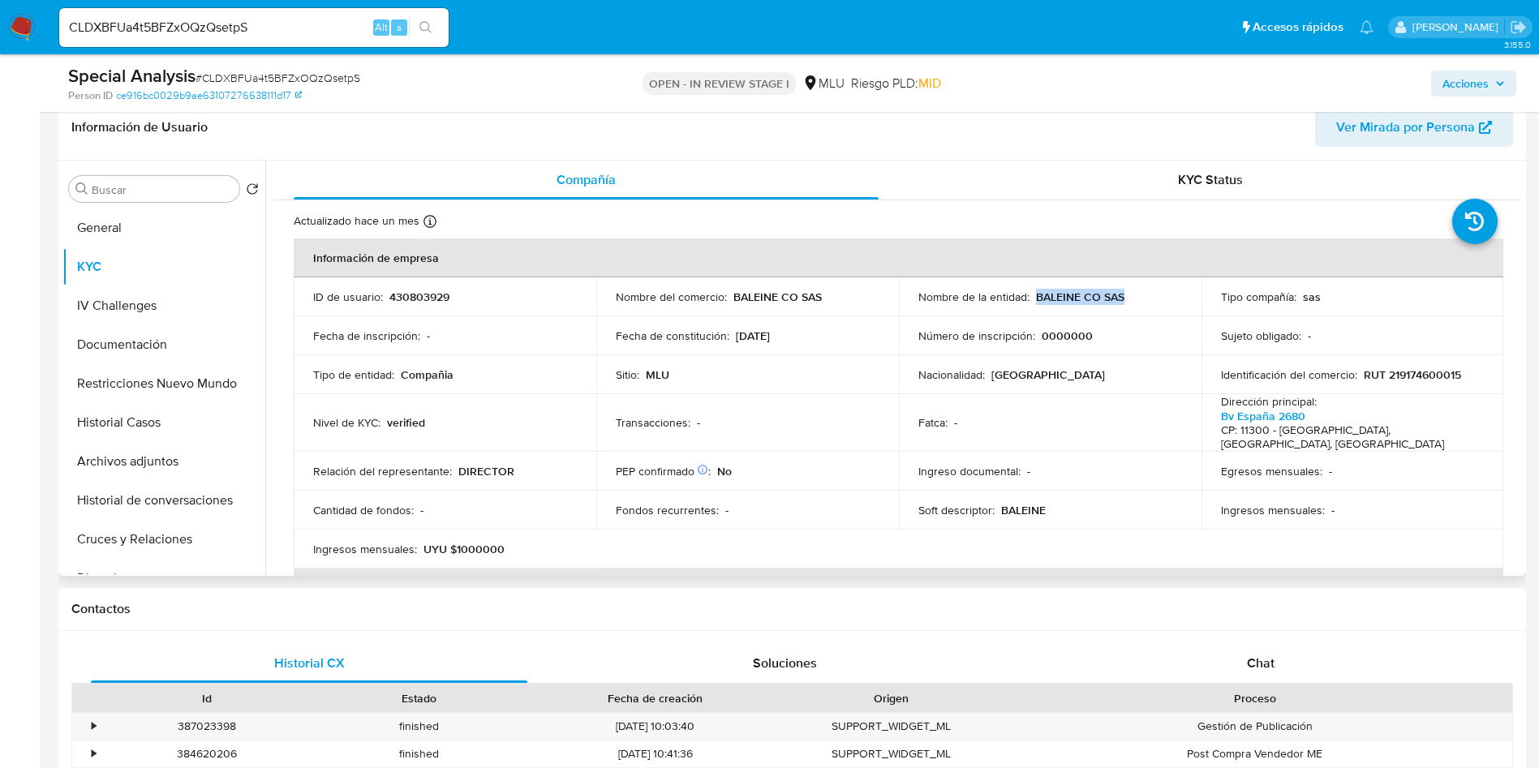
drag, startPoint x: 1470, startPoint y: 340, endPoint x: 1434, endPoint y: 200, distance: 144.3
click at [1470, 340] on div "Sujeto obligado : -" at bounding box center [1353, 336] width 264 height 15
drag, startPoint x: 157, startPoint y: 447, endPoint x: 185, endPoint y: 498, distance: 58.1
click at [154, 443] on button "Archivos adjuntos" at bounding box center [163, 461] width 203 height 39
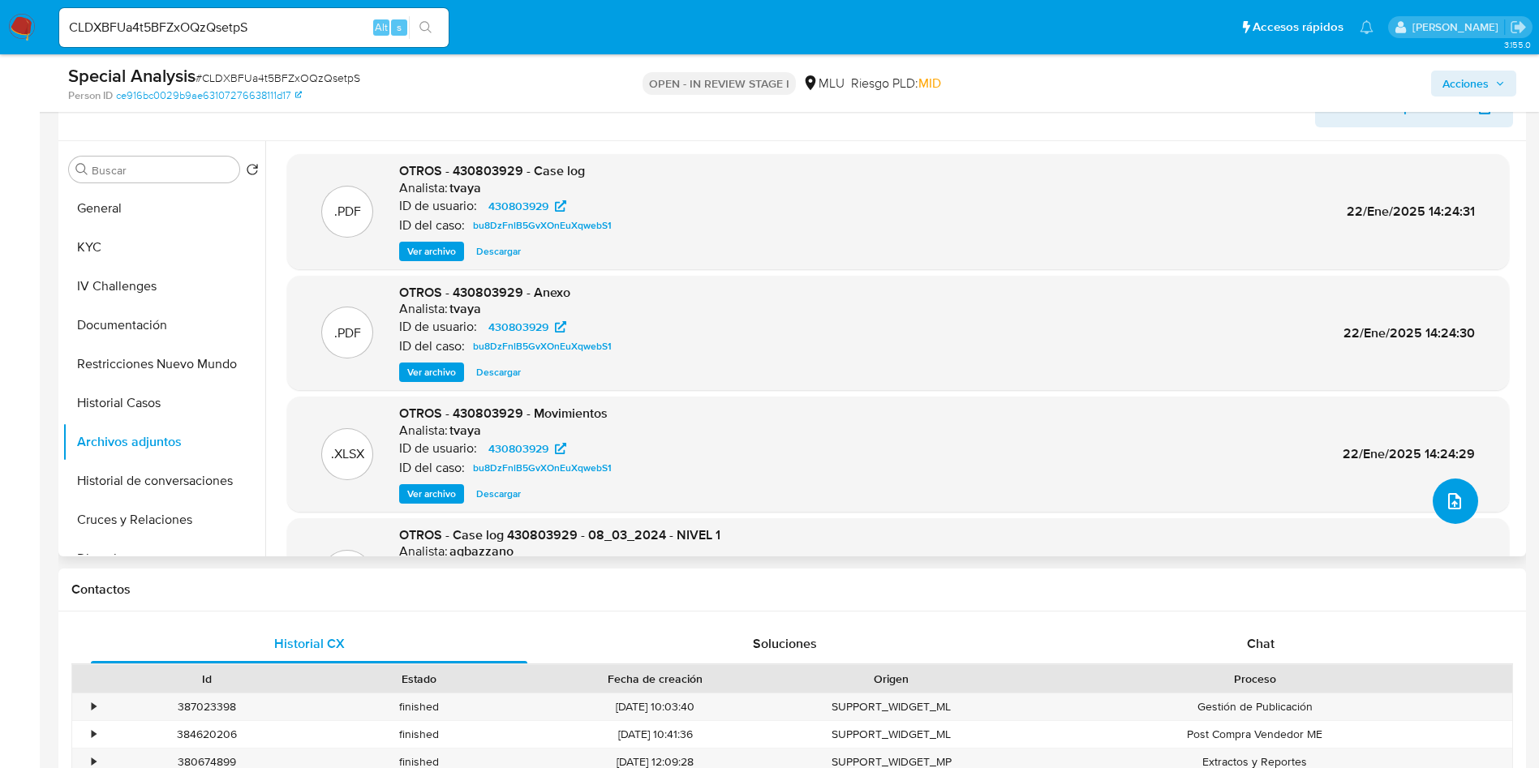
click at [1433, 501] on button "upload-file" at bounding box center [1455, 501] width 45 height 45
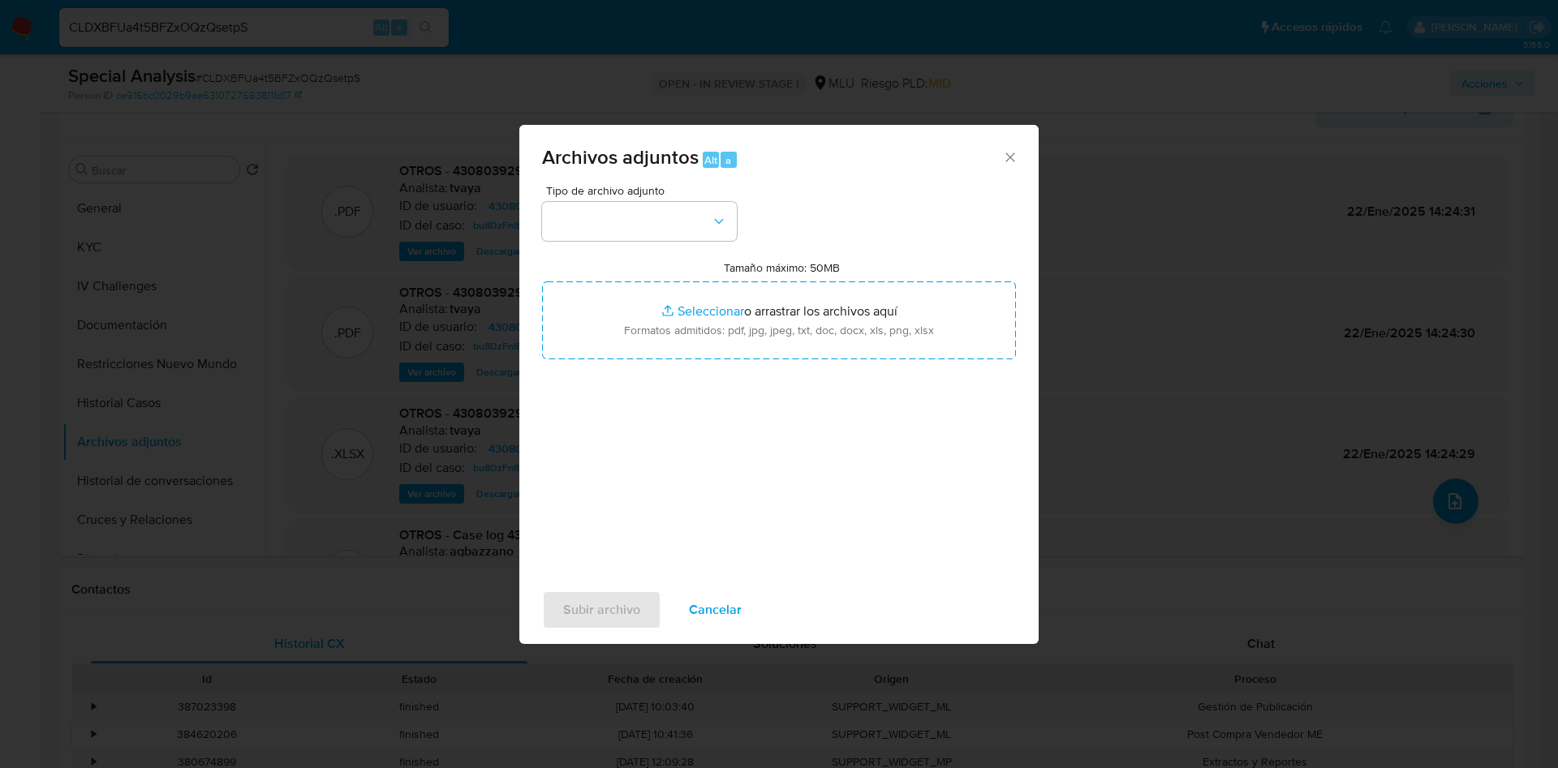
click at [824, 266] on label "Tamaño máximo: 50MB Seleccionar archivos" at bounding box center [782, 267] width 116 height 15
click at [824, 282] on input "Tamaño máximo: 50MB Seleccionar archivos" at bounding box center [779, 321] width 474 height 78
type input "C:\fakepath\Case Log 430803929 - 19_08_2025.pdf"
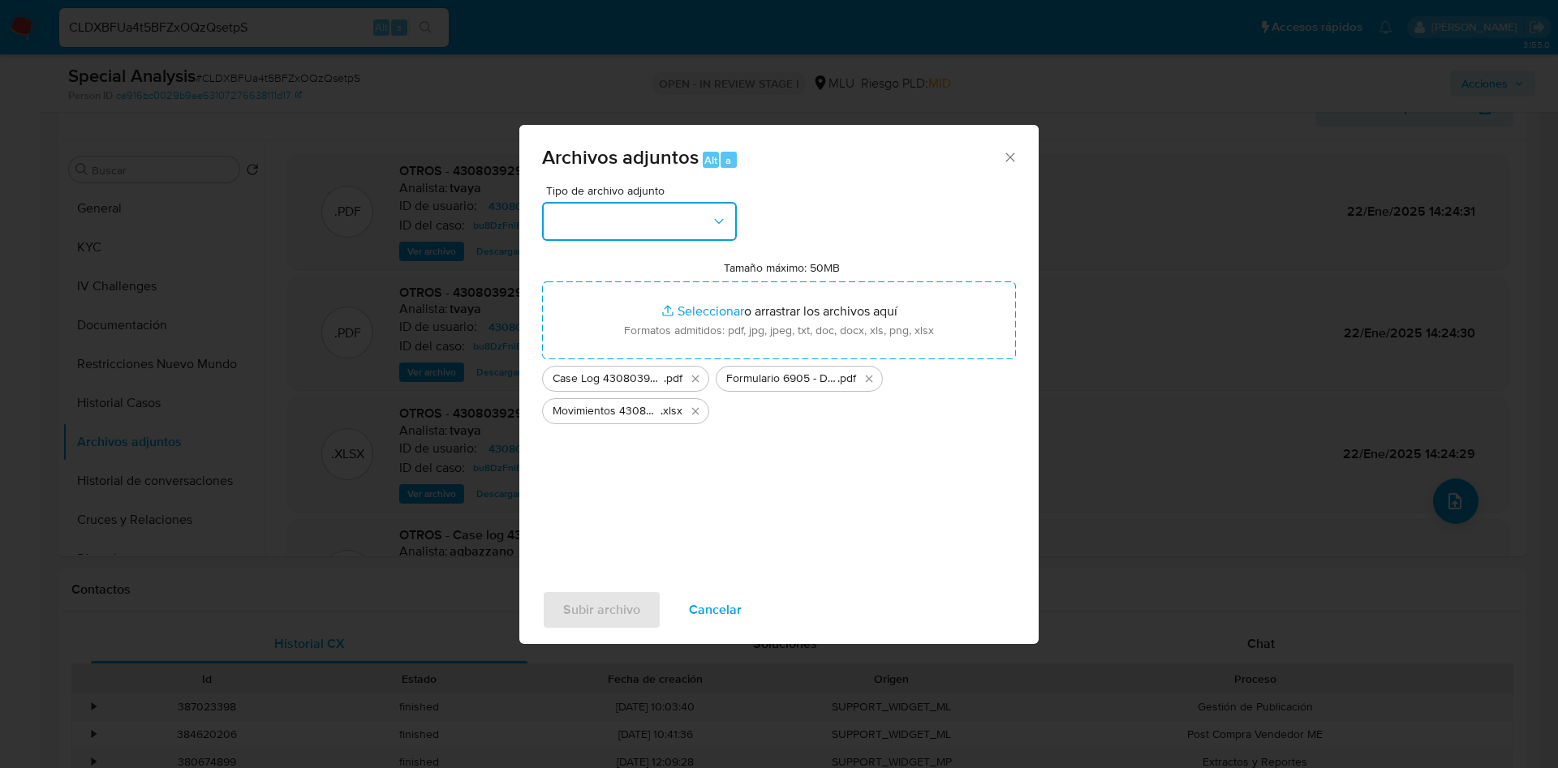
click at [619, 236] on button "button" at bounding box center [639, 221] width 195 height 39
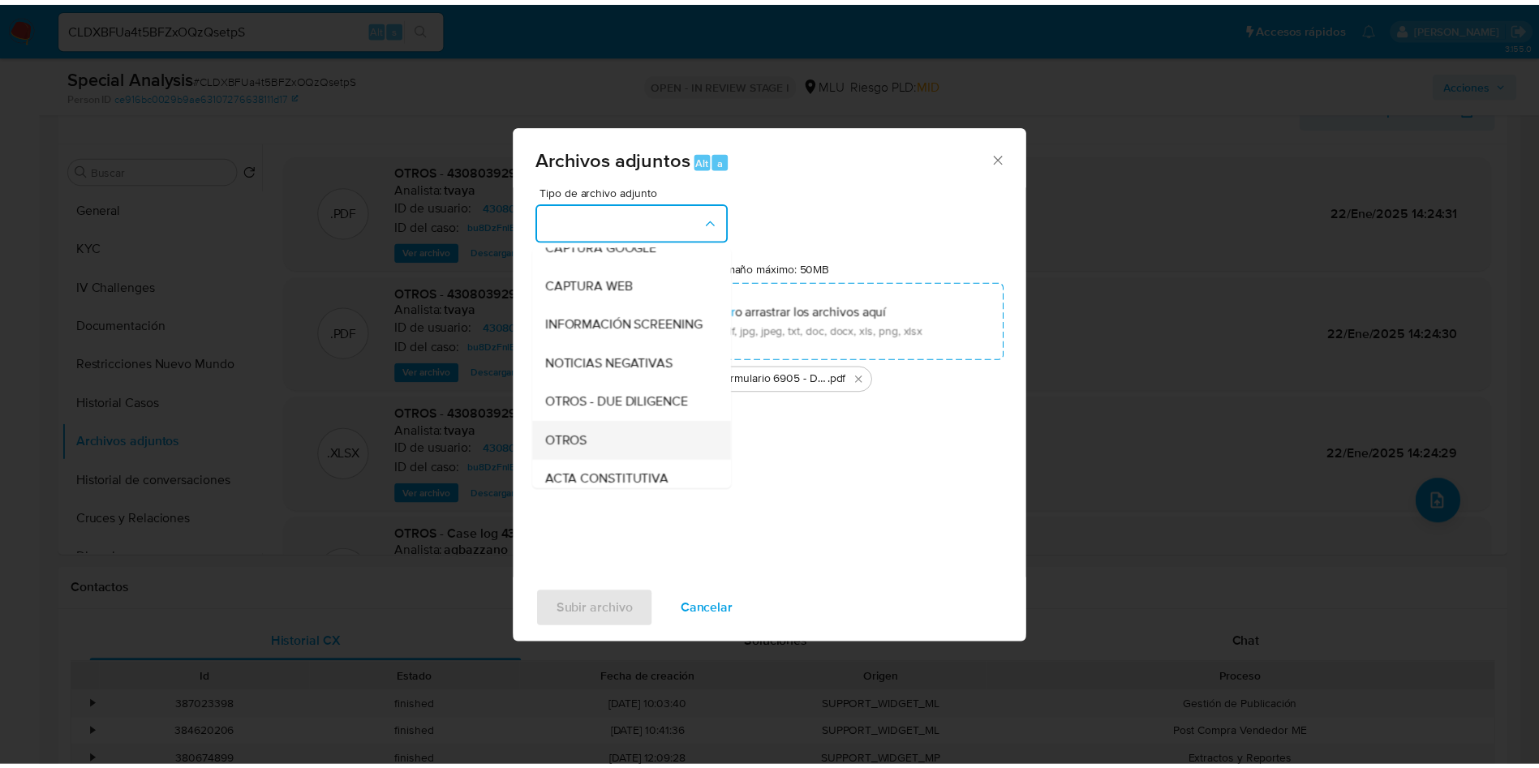
scroll to position [122, 0]
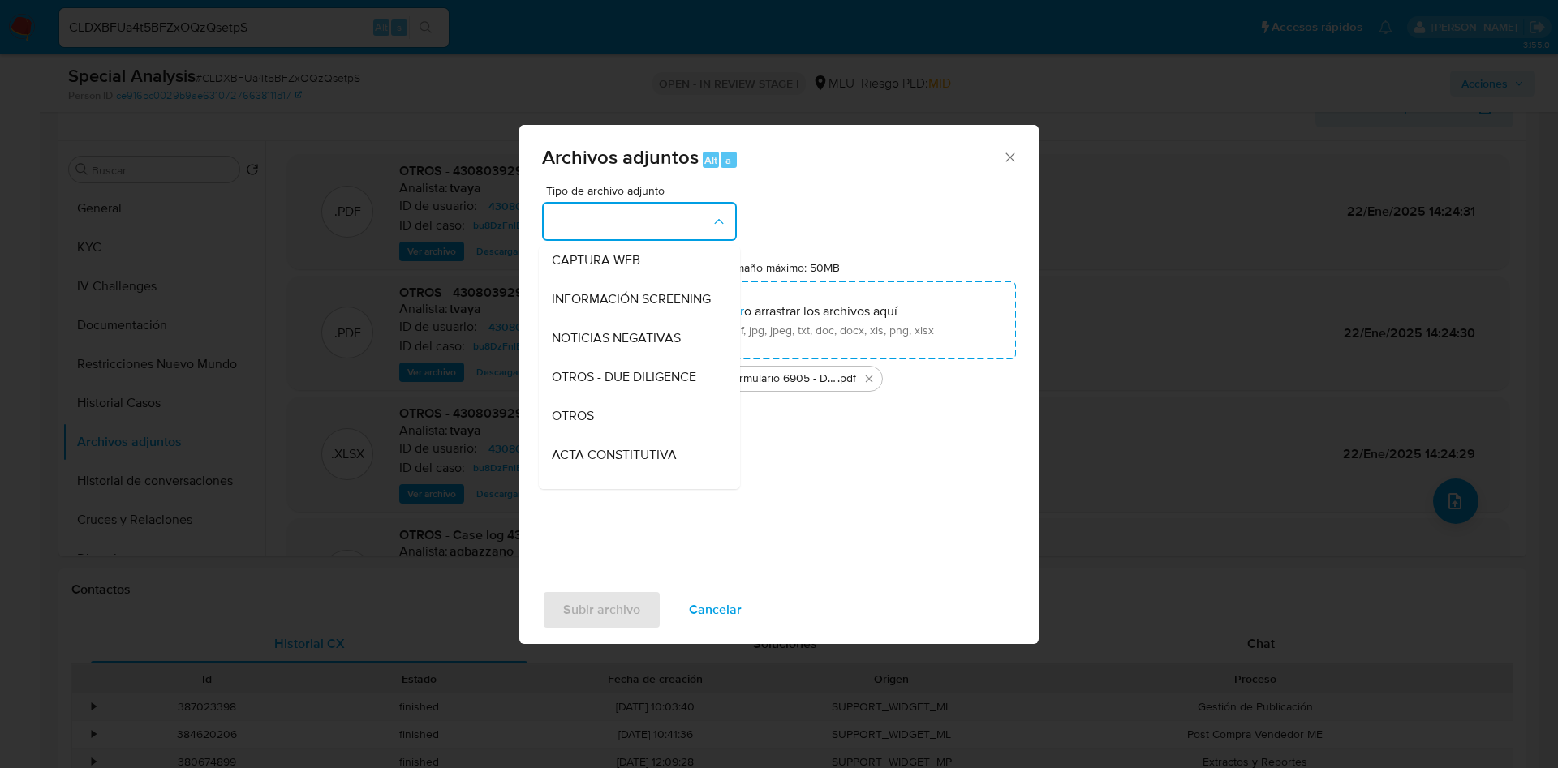
click at [611, 421] on div "OTROS" at bounding box center [635, 416] width 166 height 39
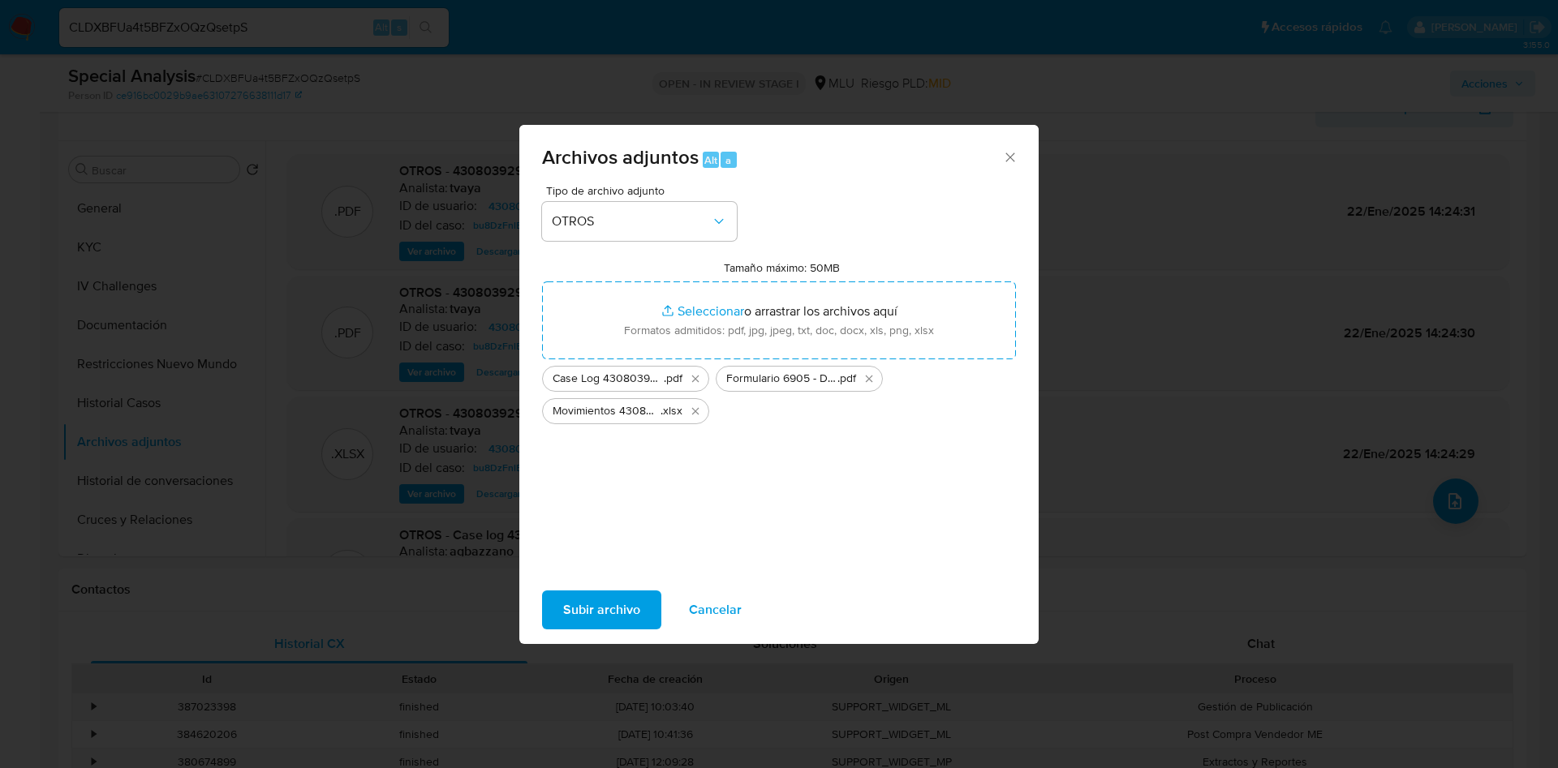
click at [618, 602] on span "Subir archivo" at bounding box center [601, 610] width 77 height 36
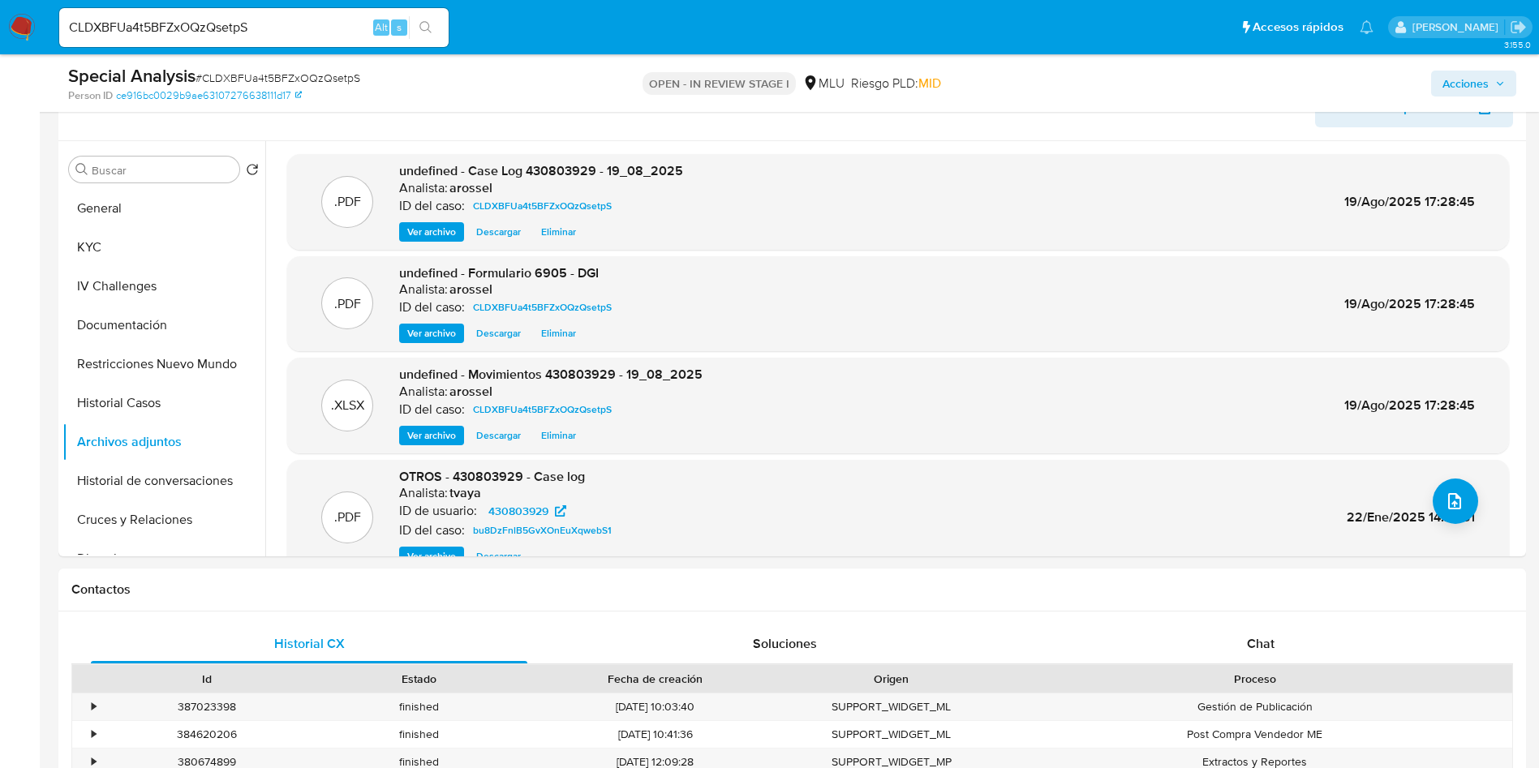
click at [1491, 81] on span "Acciones" at bounding box center [1474, 83] width 62 height 23
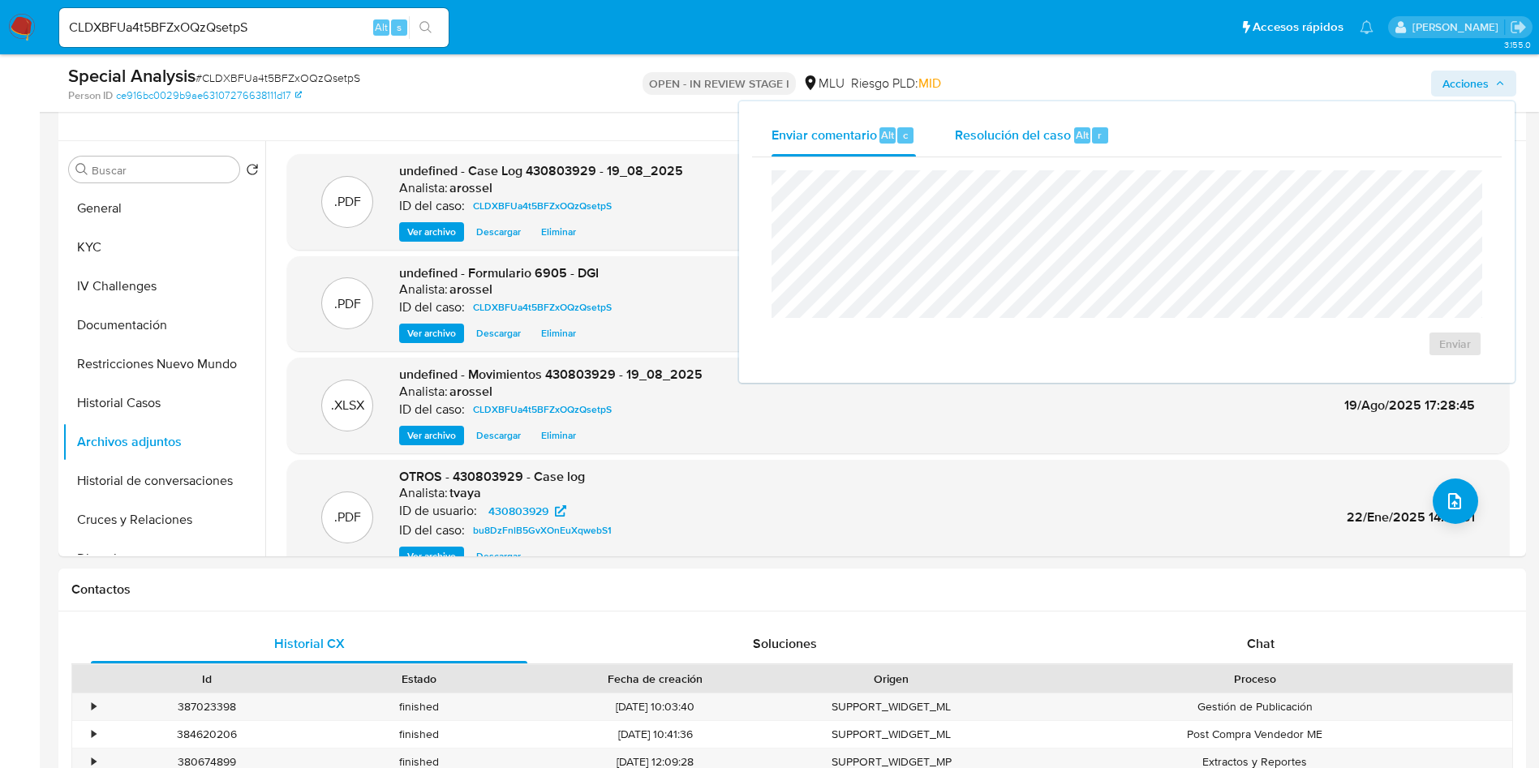
click at [1064, 127] on span "Resolución del caso" at bounding box center [1013, 134] width 116 height 19
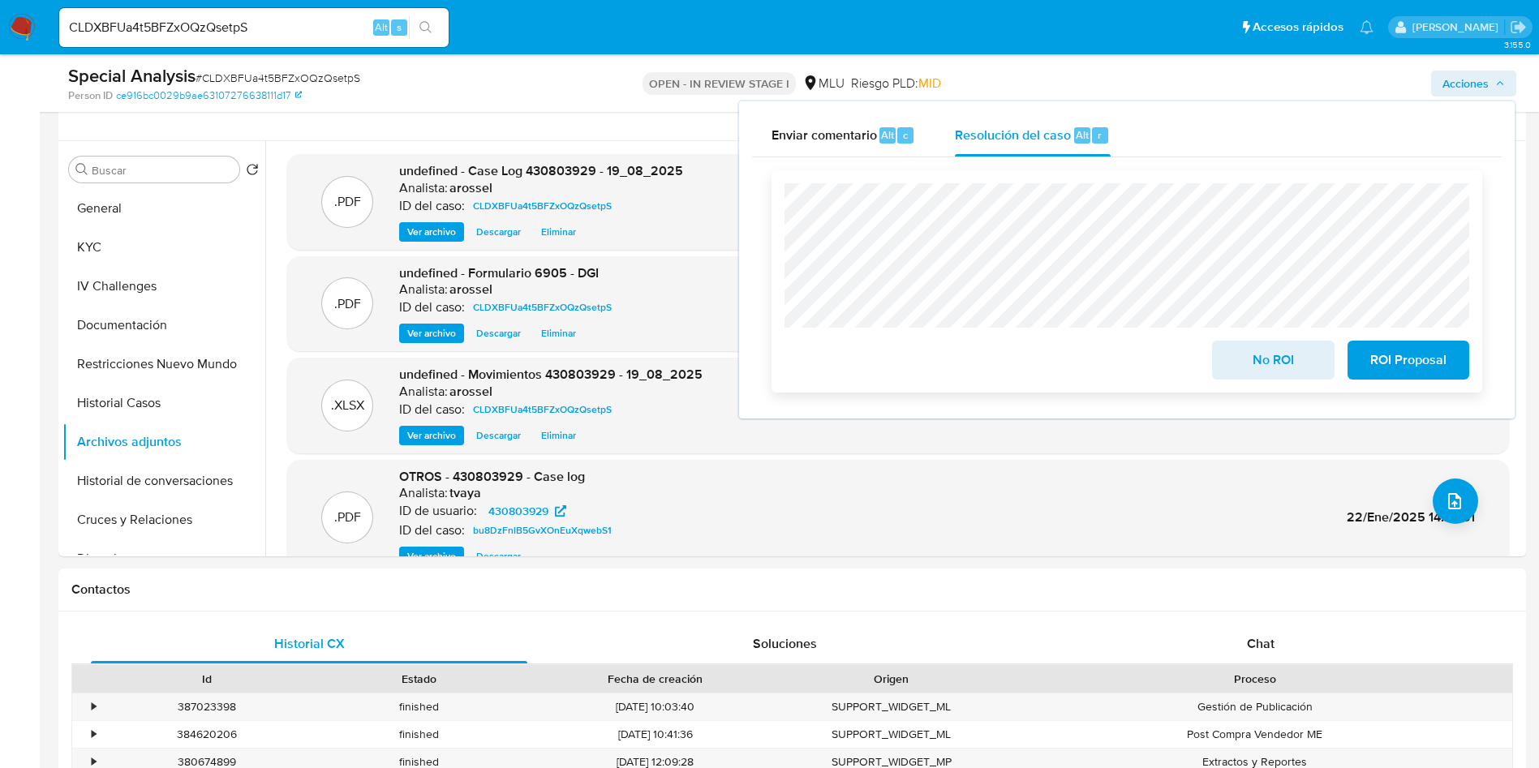
click at [1231, 364] on button "No ROI" at bounding box center [1273, 360] width 122 height 39
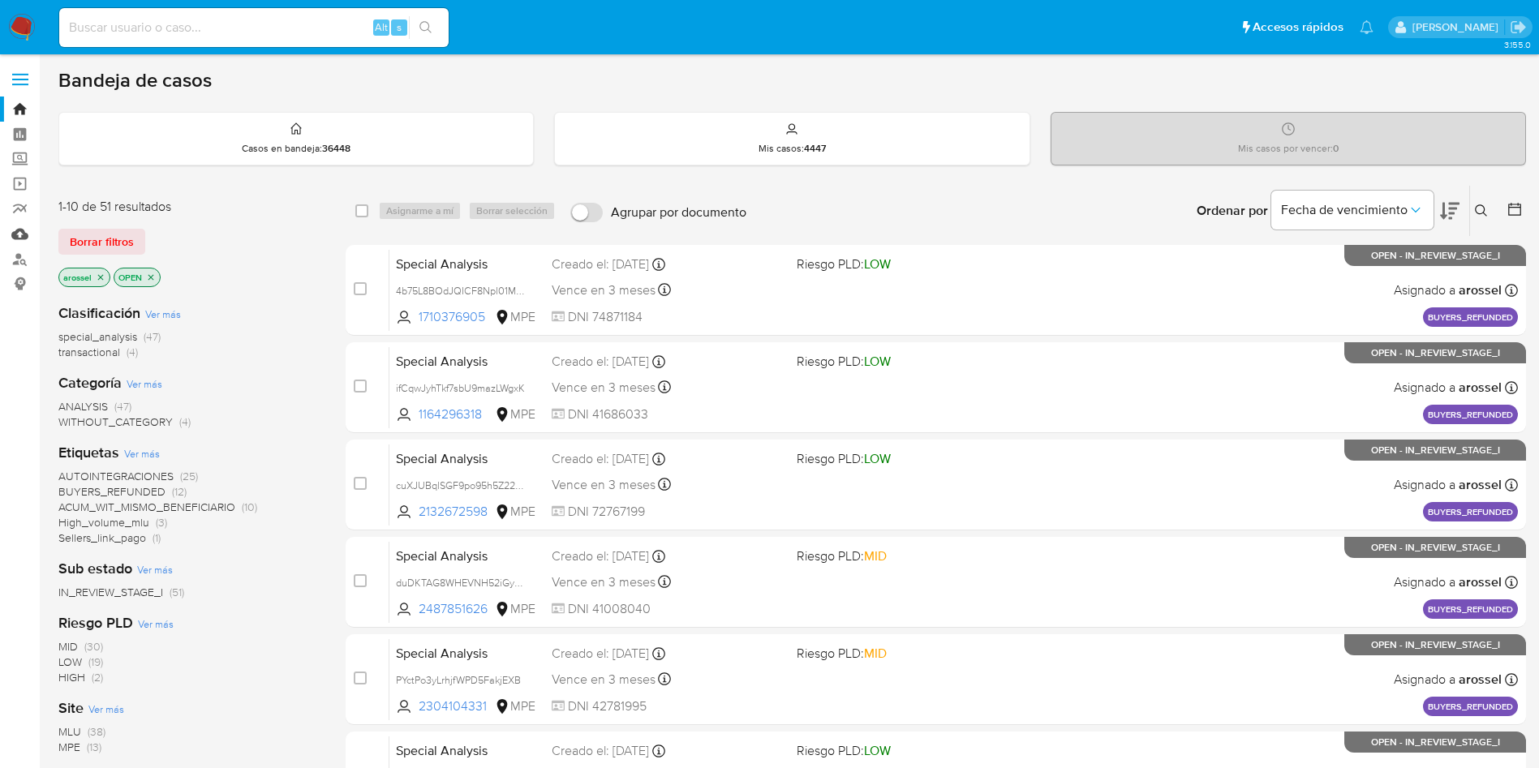
click at [19, 239] on link "Mulan" at bounding box center [96, 234] width 193 height 25
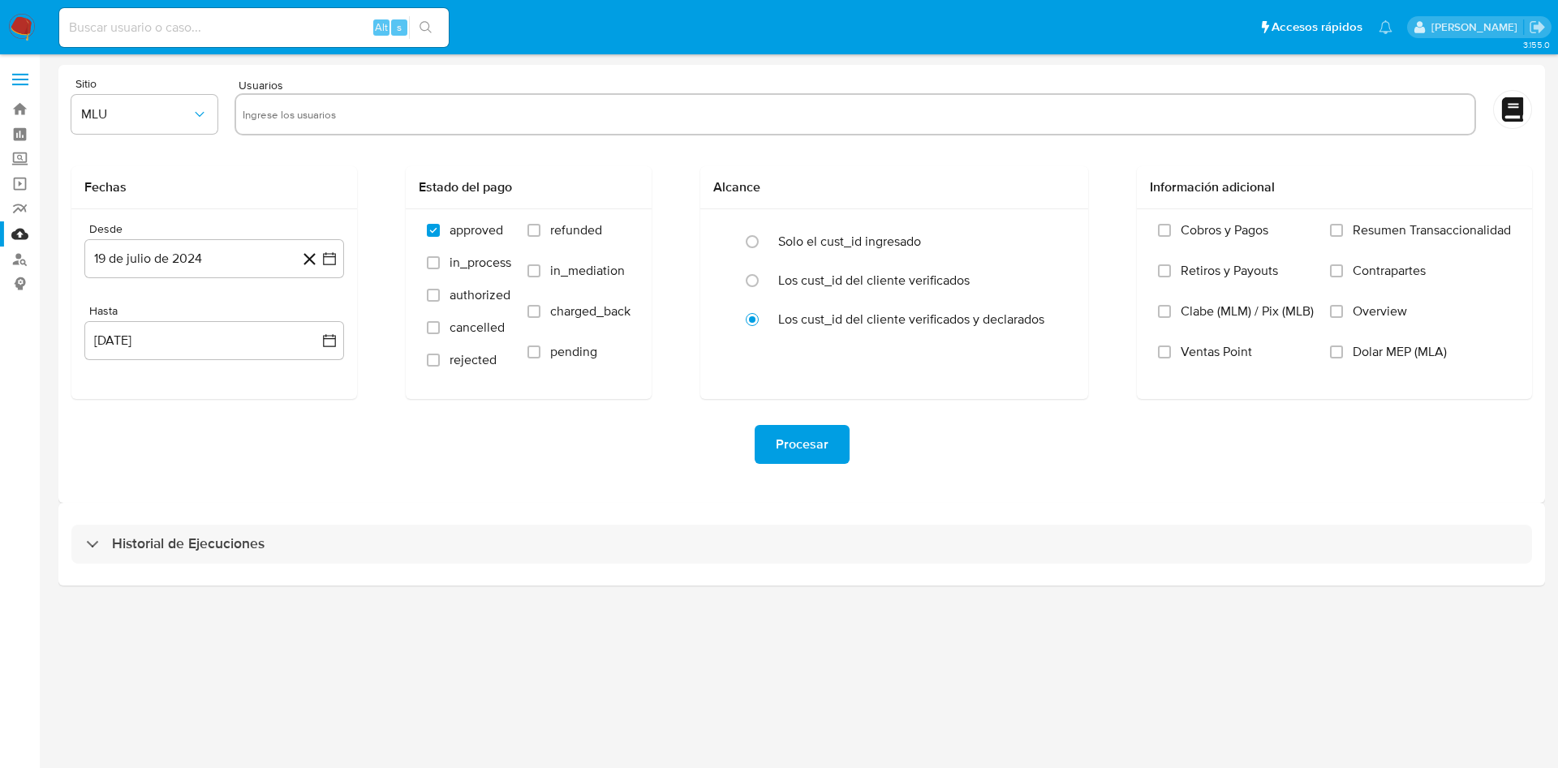
click at [417, 112] on input "text" at bounding box center [855, 114] width 1225 height 26
paste input "430803929"
type input "430803929"
paste input "124773885"
type input "124773885"
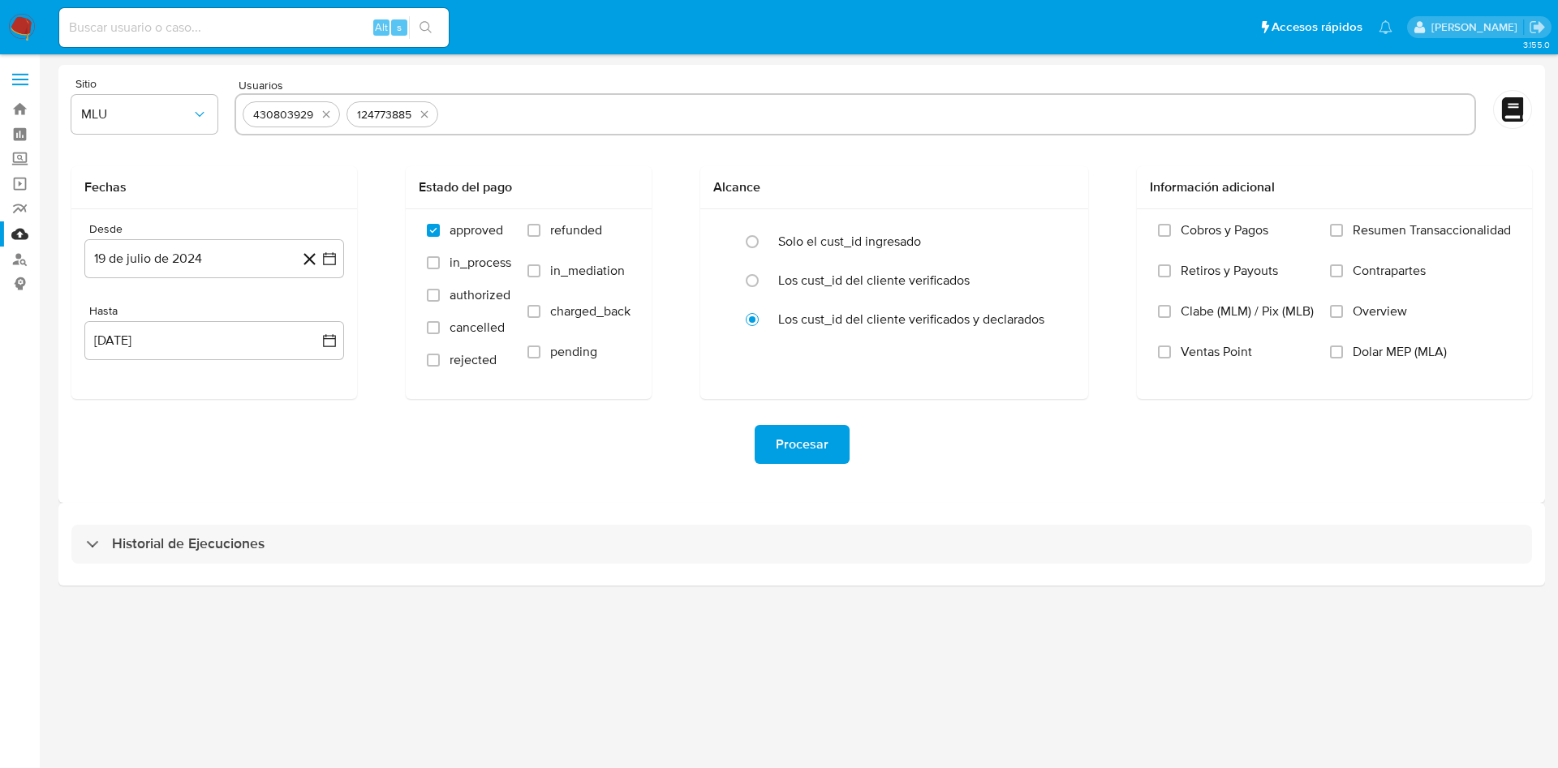
paste input "1723774482"
type input "1723774482"
paste input "137111304"
type input "137111304"
paste input "609747179"
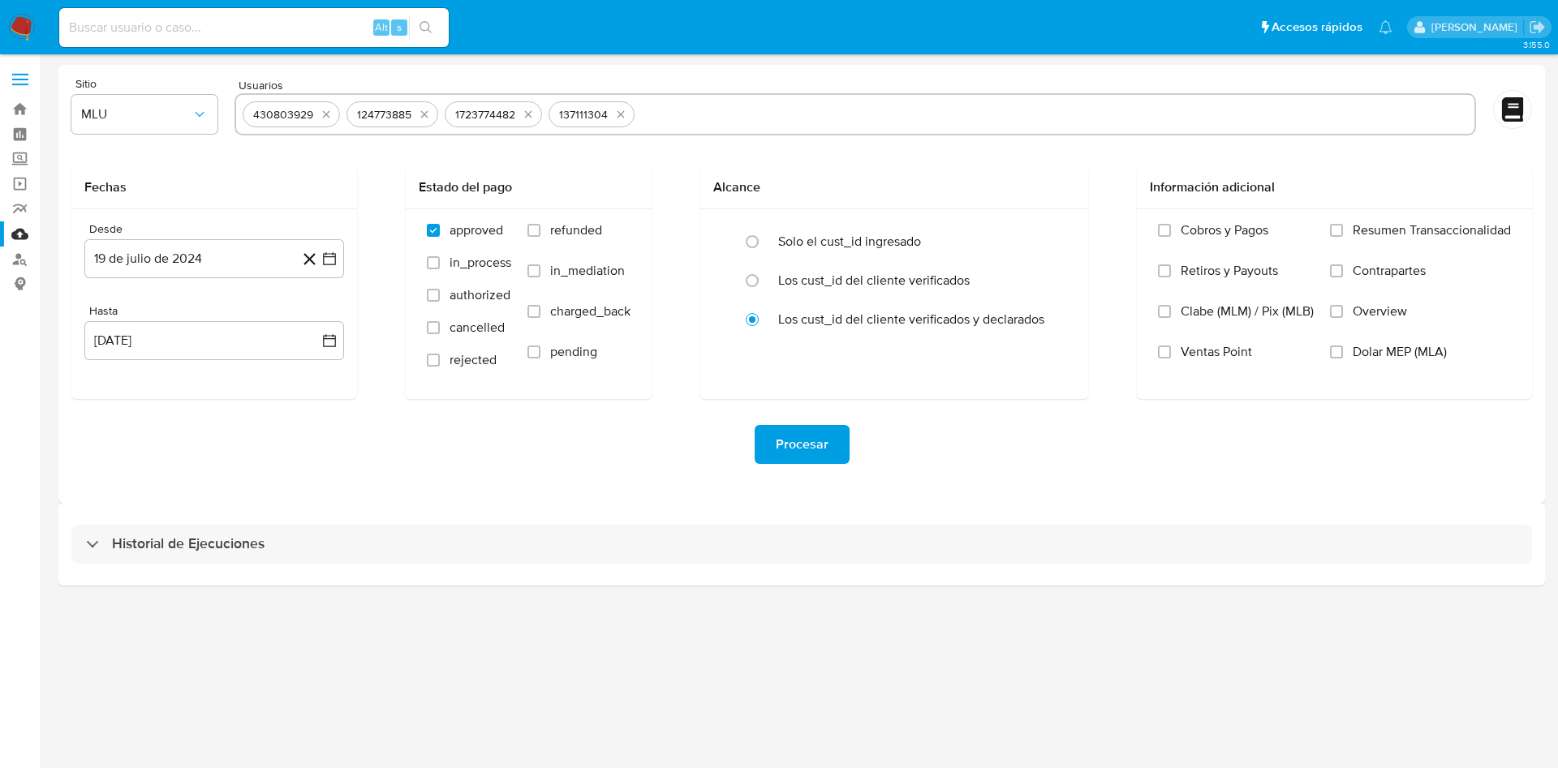
type input "609747179"
paste input "198397695"
type input "198397695"
paste input "354927975"
type input "354927975"
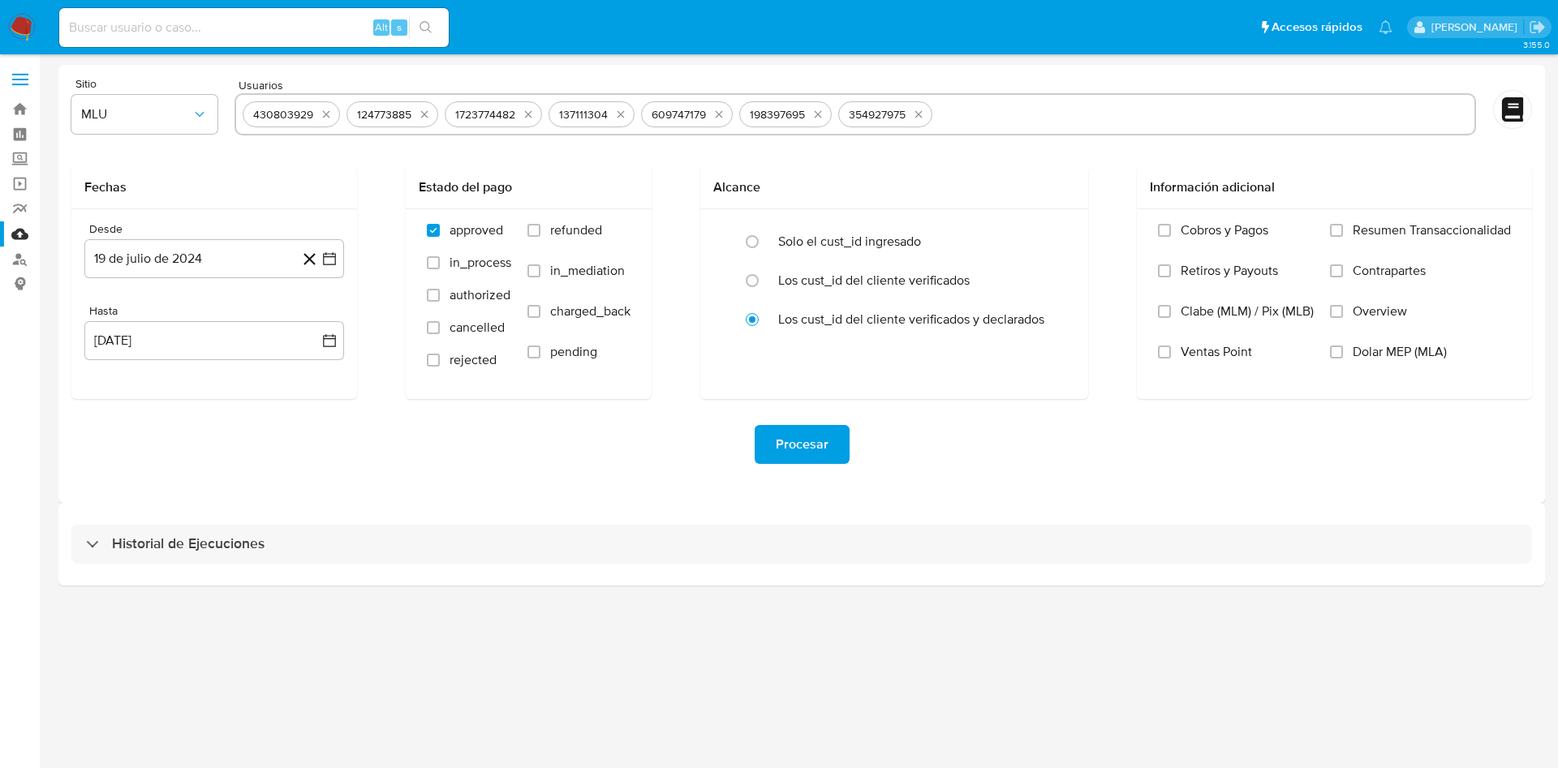
paste input "400085866"
type input "400085866"
paste input "1774062734"
type input "1774062734"
paste input "1432374701"
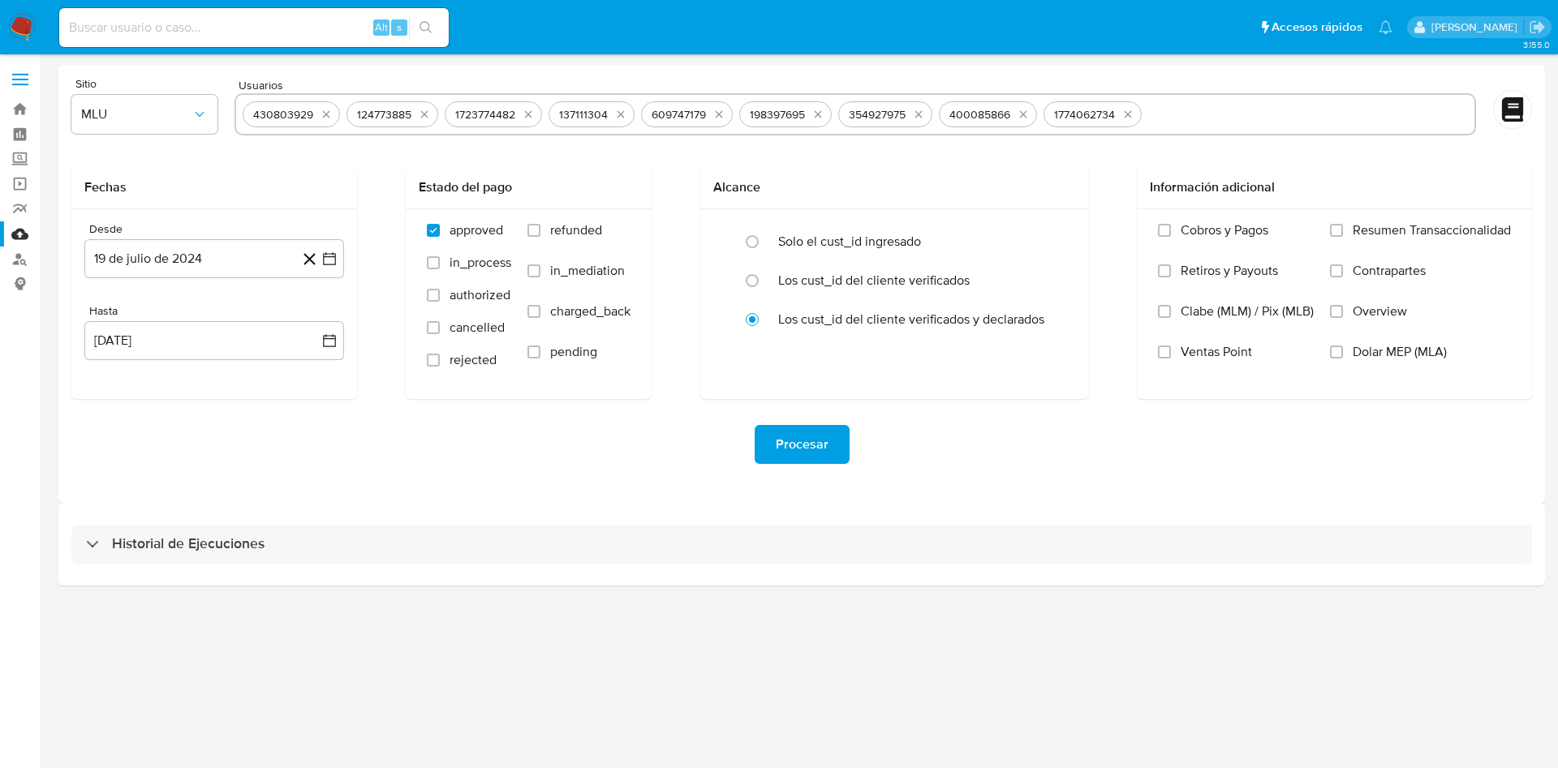
type input "1432374701"
click at [330, 268] on button "19 de julio de 2024" at bounding box center [214, 258] width 260 height 39
click at [312, 314] on icon "Mes siguiente" at bounding box center [314, 317] width 19 height 19
click at [154, 410] on button "6" at bounding box center [149, 410] width 26 height 26
click at [332, 340] on icon "button" at bounding box center [329, 341] width 16 height 16
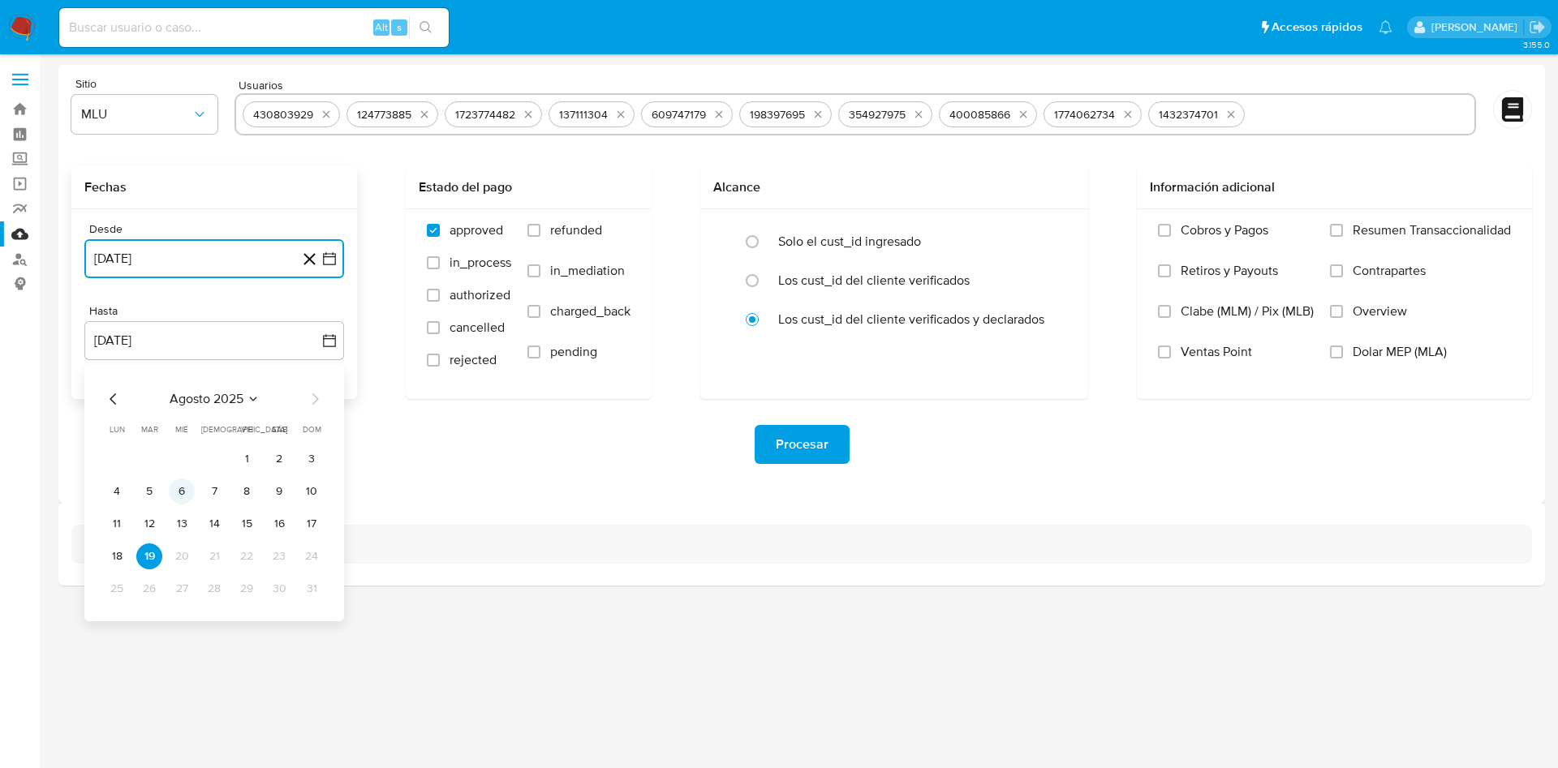
click at [189, 489] on button "6" at bounding box center [182, 492] width 26 height 26
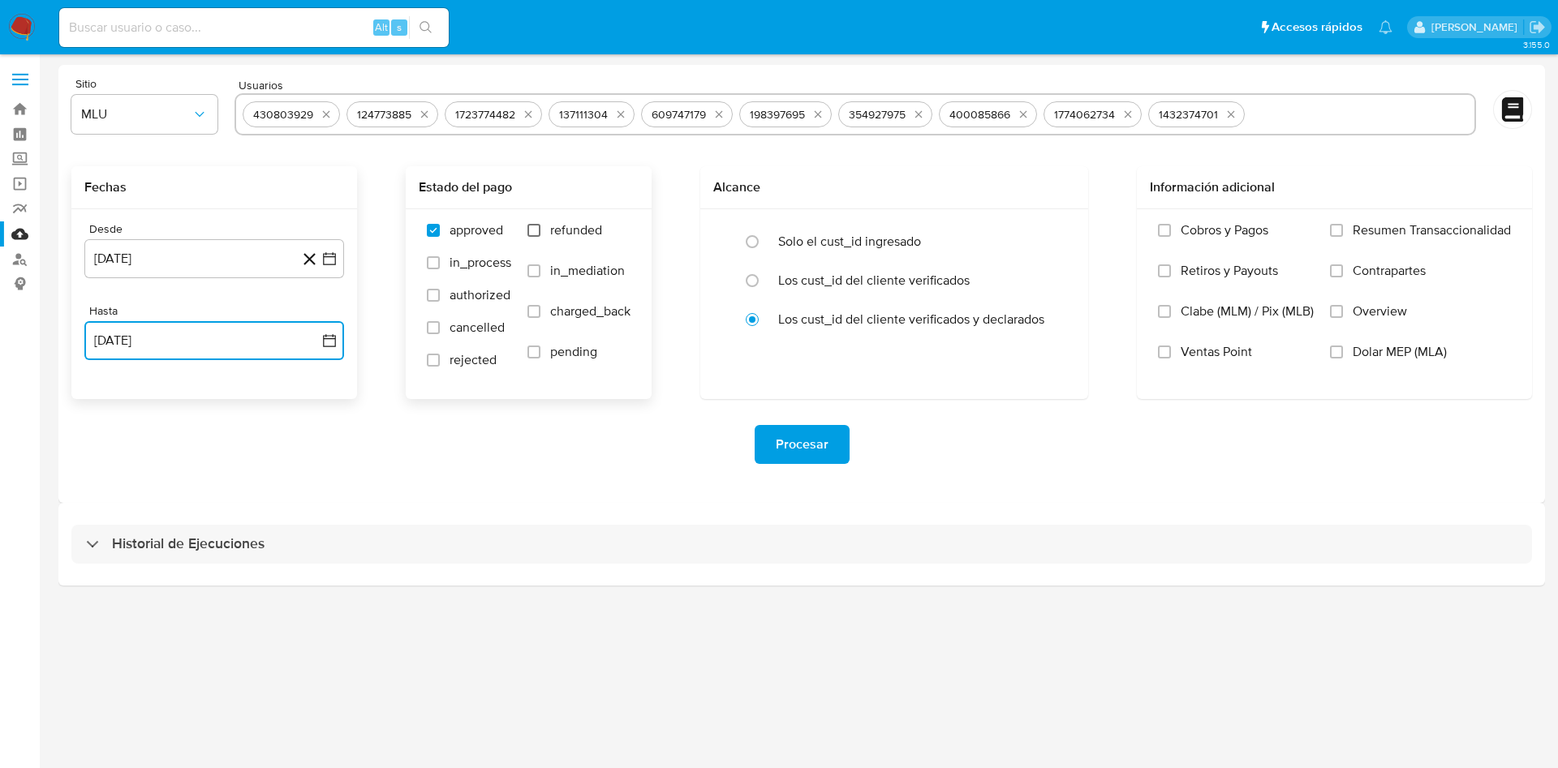
click at [537, 236] on input "refunded" at bounding box center [533, 230] width 13 height 13
checkbox input "true"
click at [540, 315] on input "charged_back" at bounding box center [533, 311] width 13 height 13
checkbox input "true"
click at [808, 450] on span "Procesar" at bounding box center [802, 445] width 53 height 36
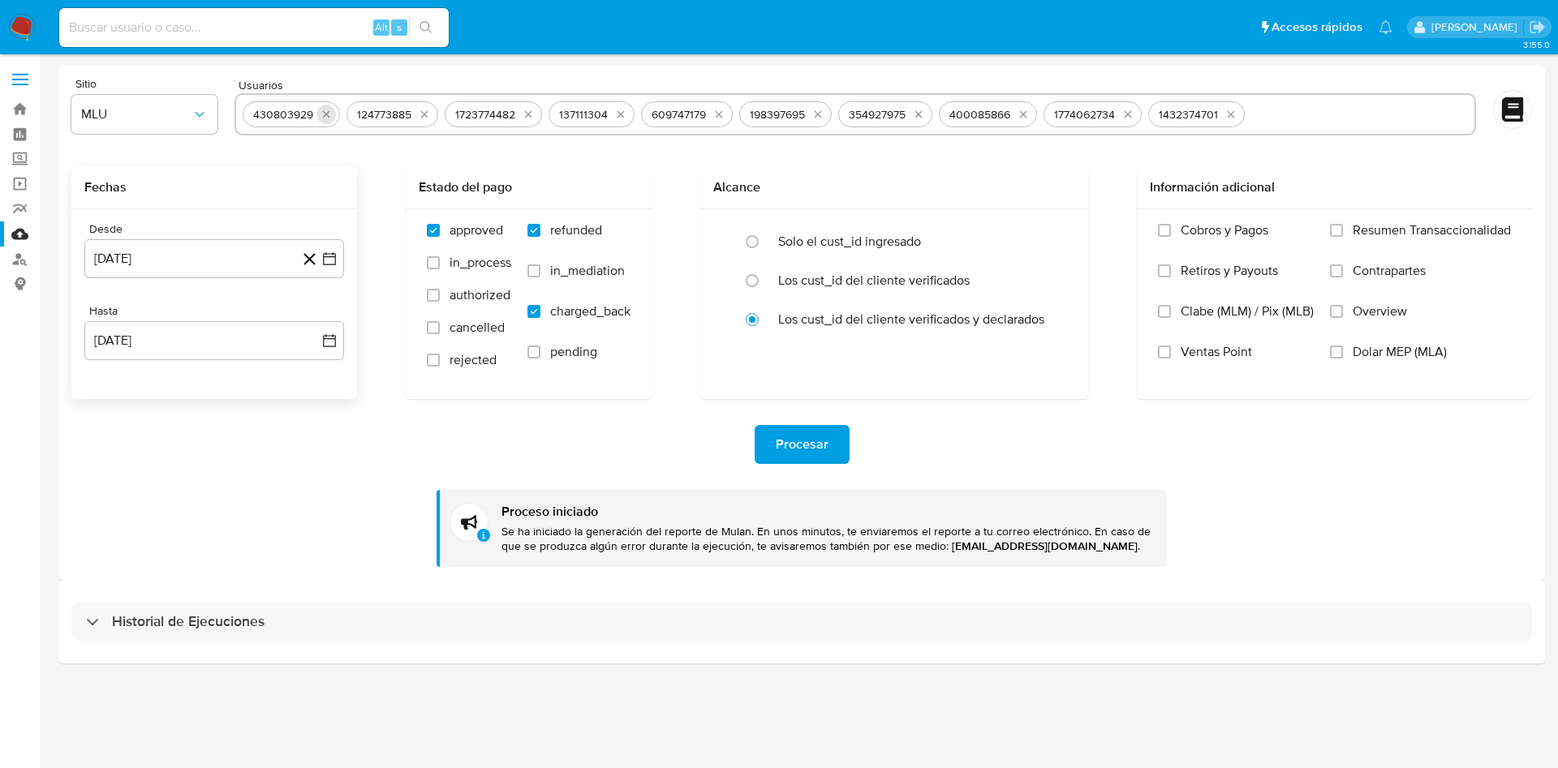
click at [329, 114] on icon "quitar 430803929" at bounding box center [326, 114] width 13 height 13
click at [329, 114] on button "quitar 124773885" at bounding box center [320, 114] width 19 height 19
click at [325, 114] on icon "quitar 1723774482" at bounding box center [326, 114] width 13 height 13
click at [325, 114] on div "137111304" at bounding box center [286, 114] width 86 height 26
click at [315, 114] on icon "quitar 137111304" at bounding box center [314, 114] width 13 height 13
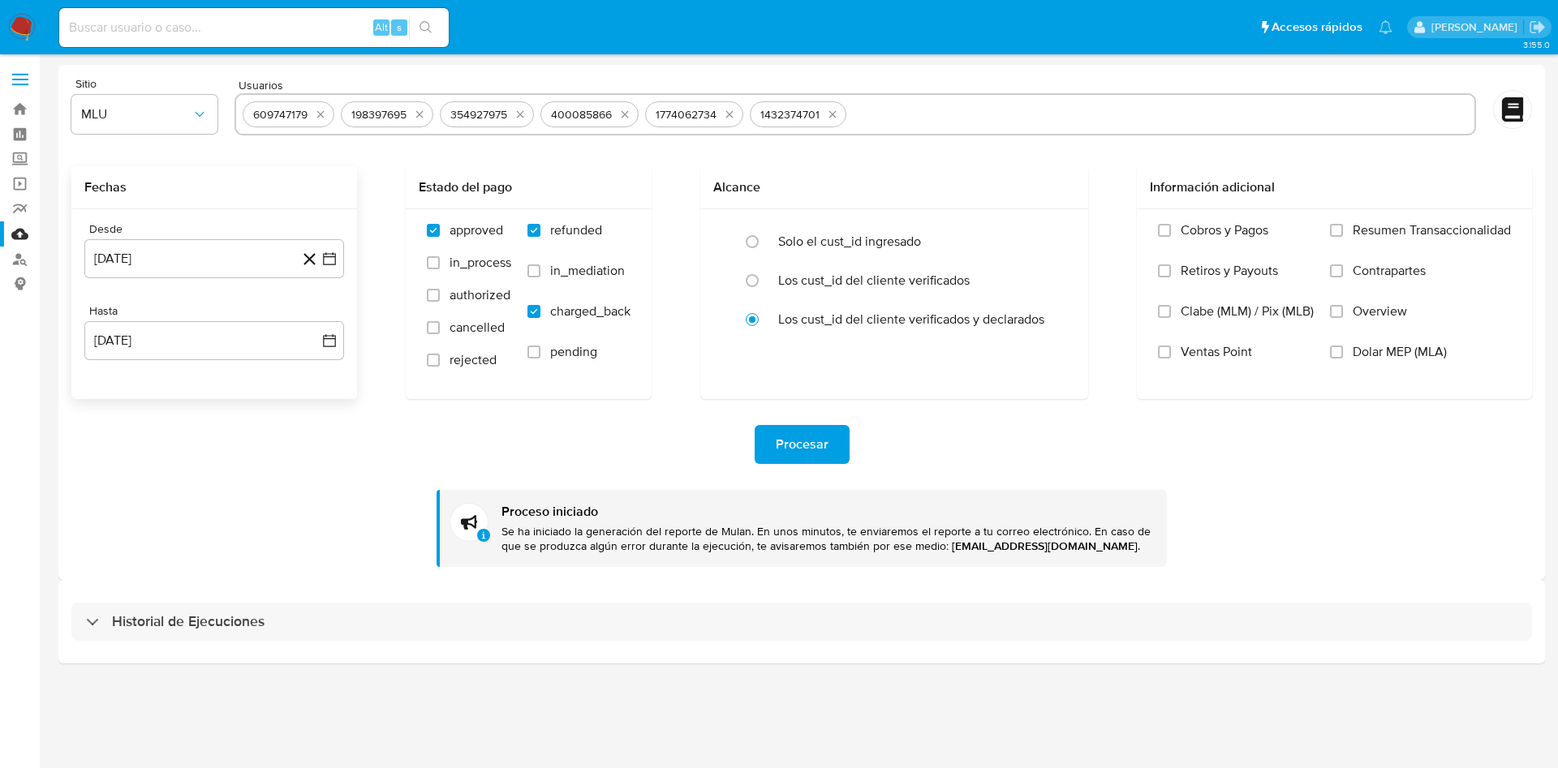
click at [315, 114] on icon "quitar 609747179" at bounding box center [320, 114] width 13 height 13
click at [320, 115] on icon "quitar 198397695" at bounding box center [321, 114] width 13 height 13
click at [320, 115] on icon "quitar 354927975" at bounding box center [322, 114] width 13 height 13
click at [321, 115] on icon "quitar 400085866" at bounding box center [327, 114] width 13 height 13
click at [321, 115] on icon "quitar 1774062734" at bounding box center [327, 114] width 13 height 13
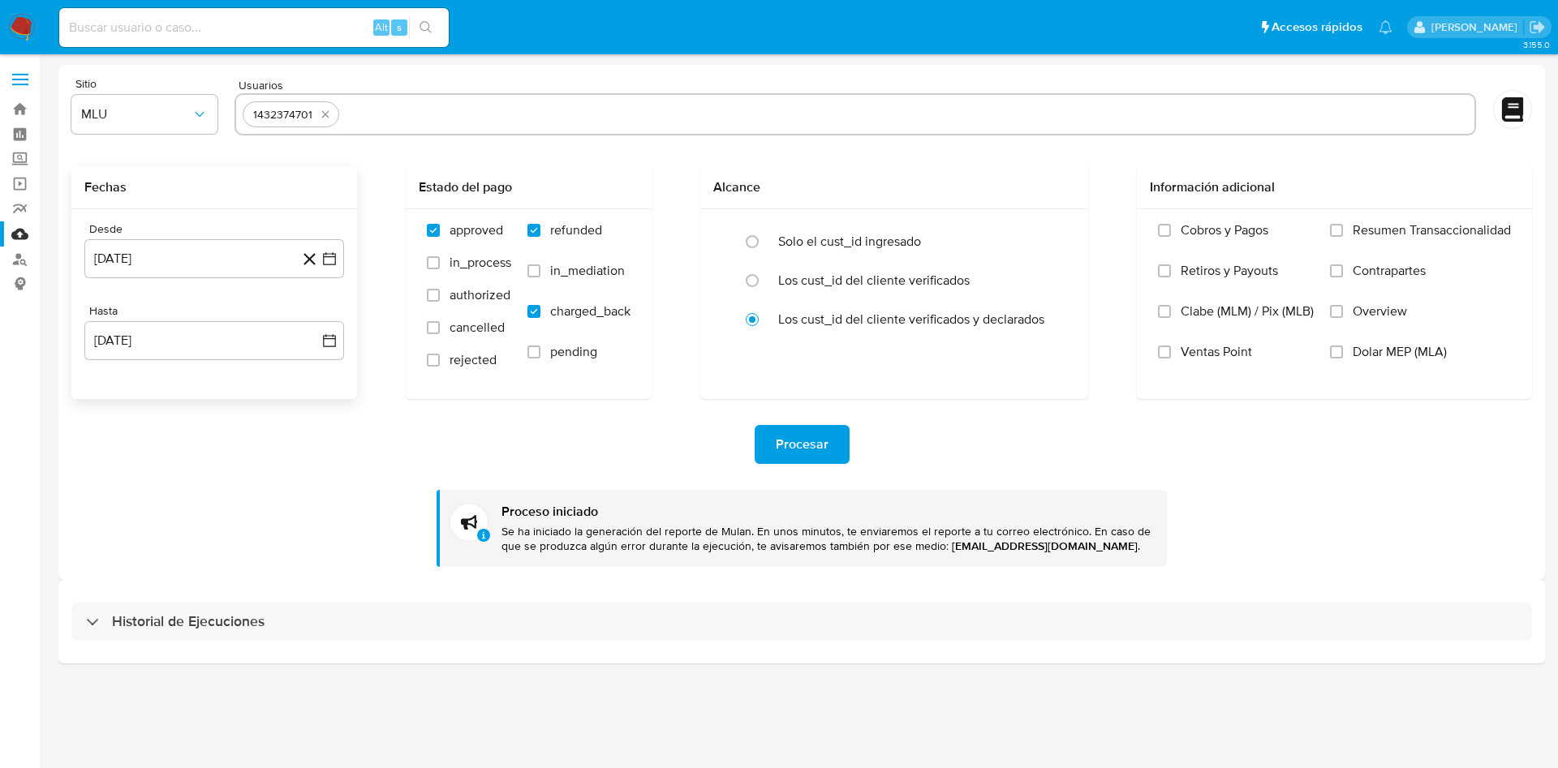
click at [320, 115] on icon "quitar 1432374701" at bounding box center [325, 114] width 13 height 13
click at [314, 115] on input "text" at bounding box center [855, 114] width 1225 height 26
paste input "1086510300"
type input "1086510300"
paste input "593230794"
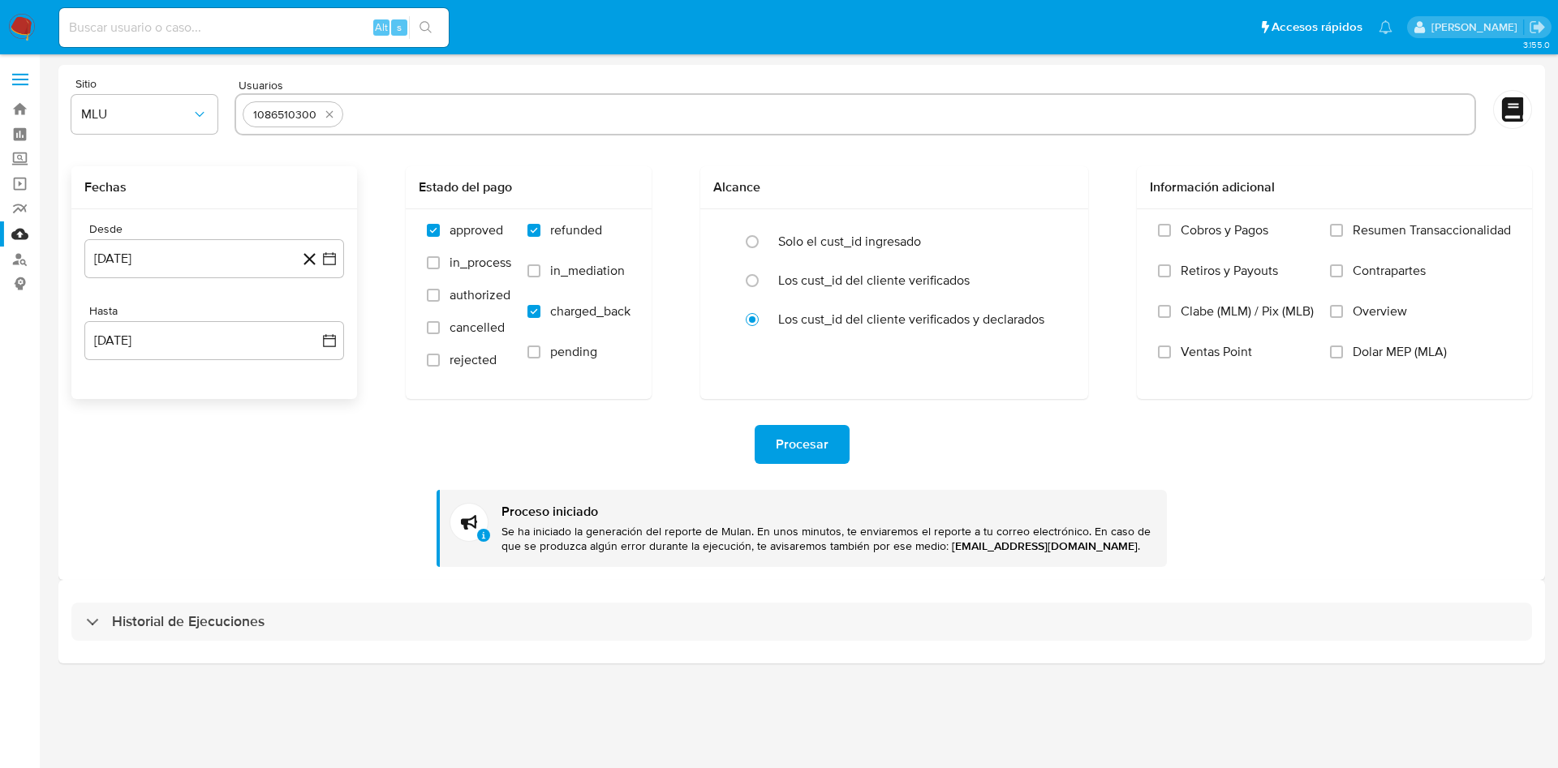
type input "593230794"
paste input "570797225"
type input "570797225"
paste input "239091401"
type input "239091401"
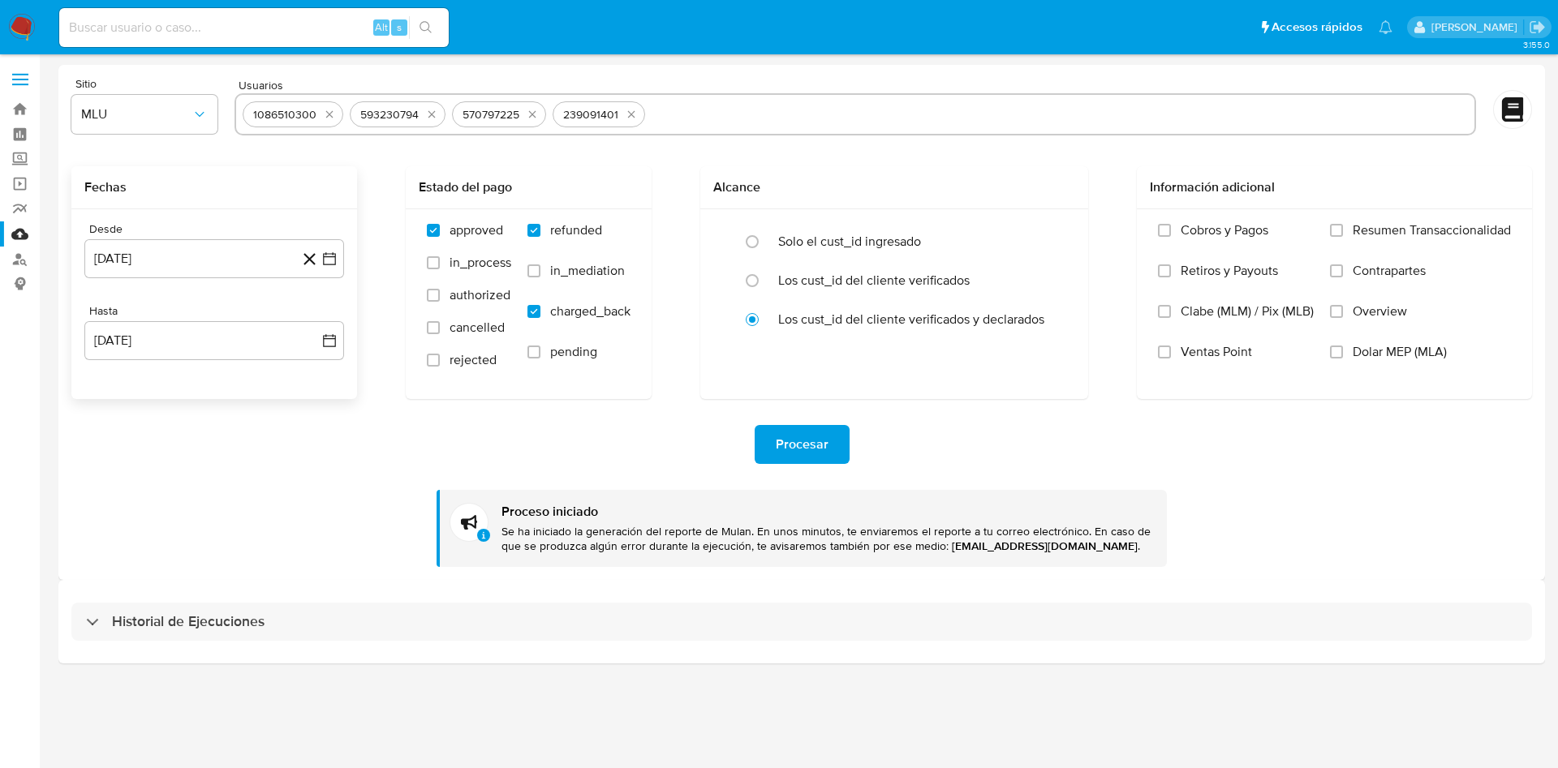
paste input "640306362"
type input "640306362"
paste input "840019538"
type input "840019538"
click at [802, 443] on span "Procesar" at bounding box center [802, 445] width 53 height 36
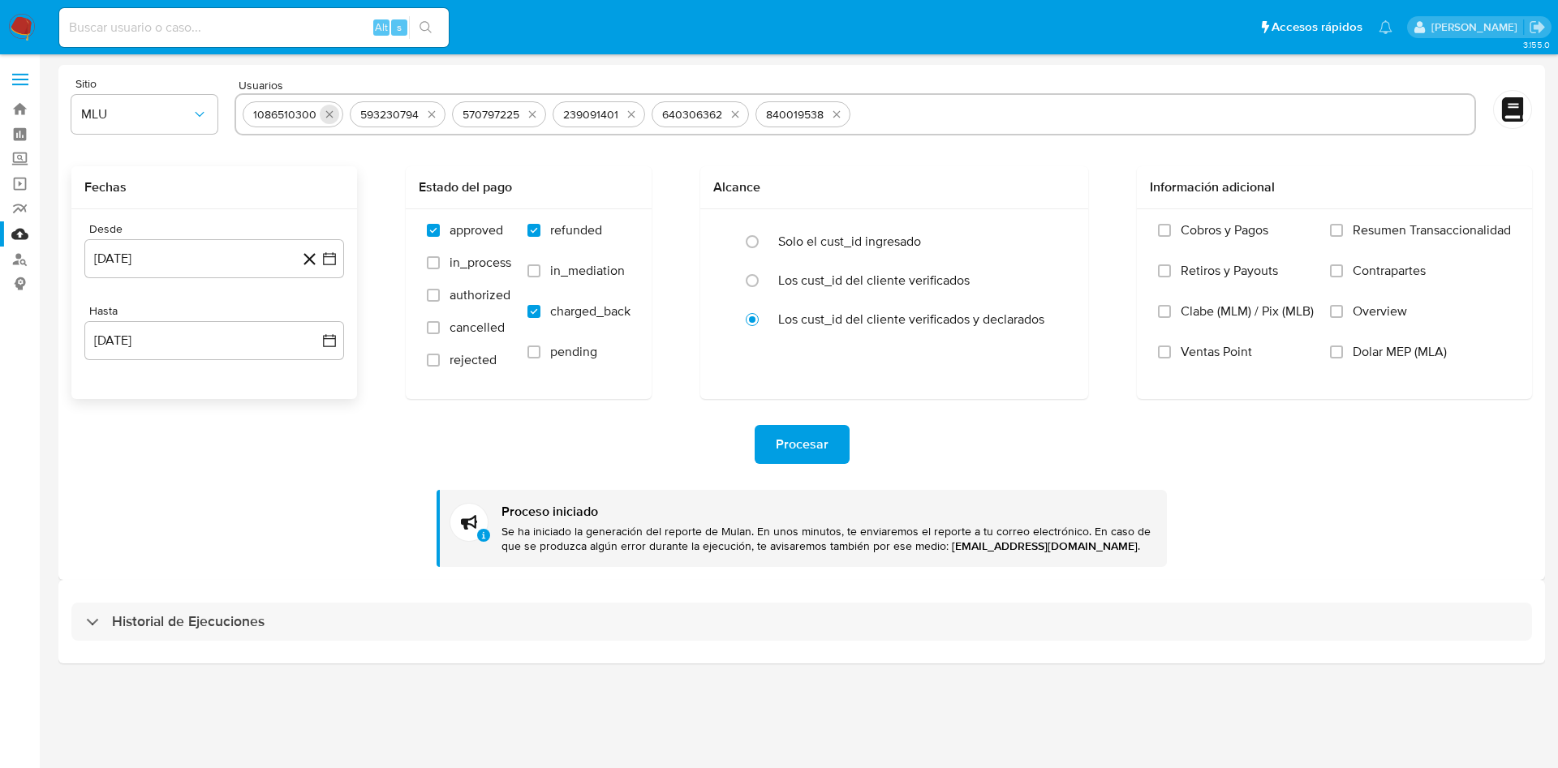
click at [333, 117] on icon "quitar 1086510300" at bounding box center [329, 114] width 13 height 13
click at [328, 118] on icon "quitar 593230794" at bounding box center [324, 114] width 13 height 13
click at [328, 118] on icon "quitar 570797225" at bounding box center [322, 114] width 13 height 13
click at [325, 118] on icon "quitar 239091401" at bounding box center [321, 114] width 13 height 13
click at [321, 114] on icon "quitar 640306362" at bounding box center [326, 114] width 13 height 13
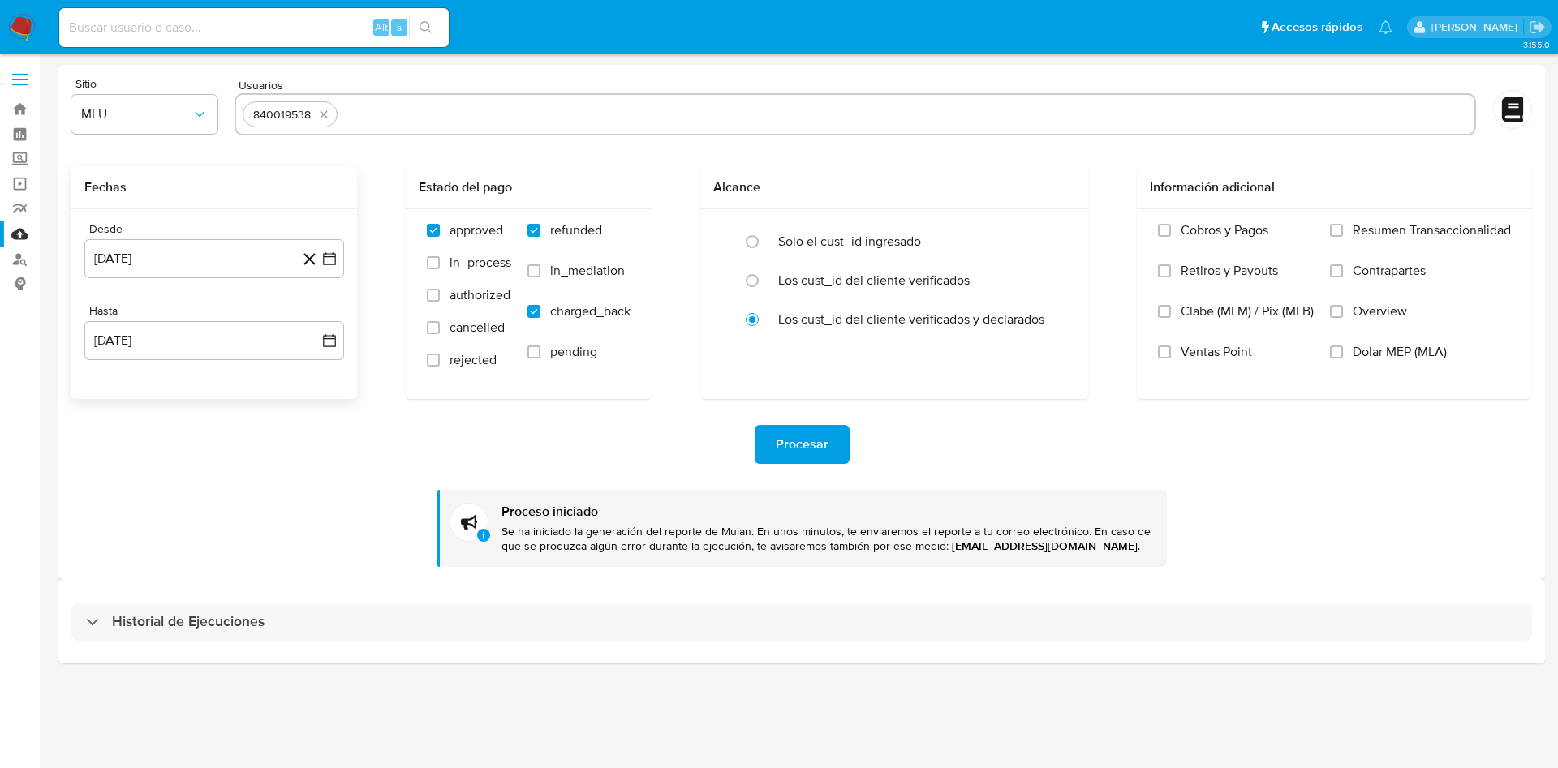
click at [321, 114] on icon "quitar 840019538" at bounding box center [323, 114] width 13 height 13
click at [325, 122] on input "text" at bounding box center [855, 114] width 1225 height 26
paste input "1810521563"
type input "1810521563"
click at [334, 257] on icon "button" at bounding box center [329, 259] width 16 height 16
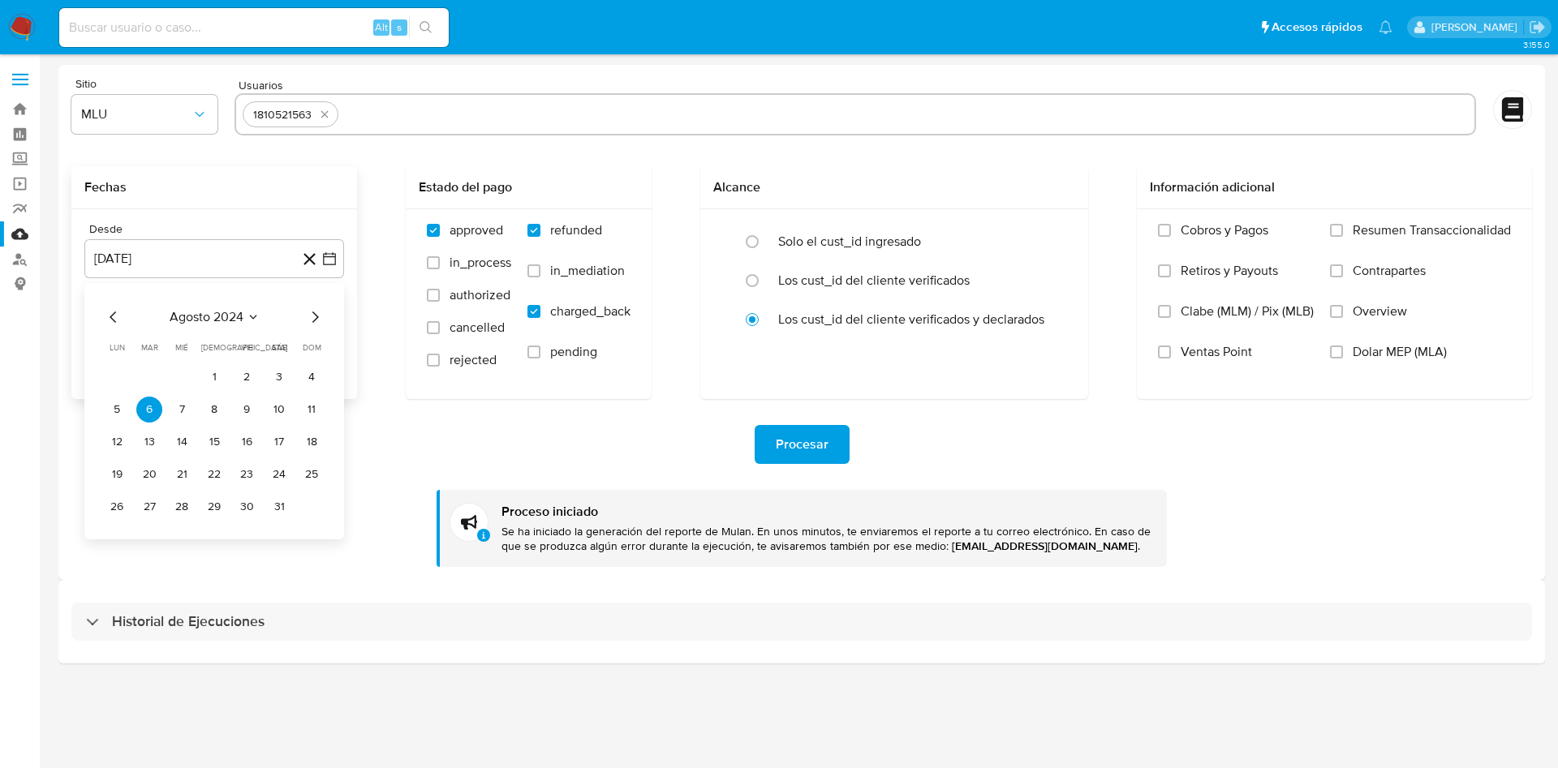
click at [311, 321] on icon "Mes siguiente" at bounding box center [314, 317] width 19 height 19
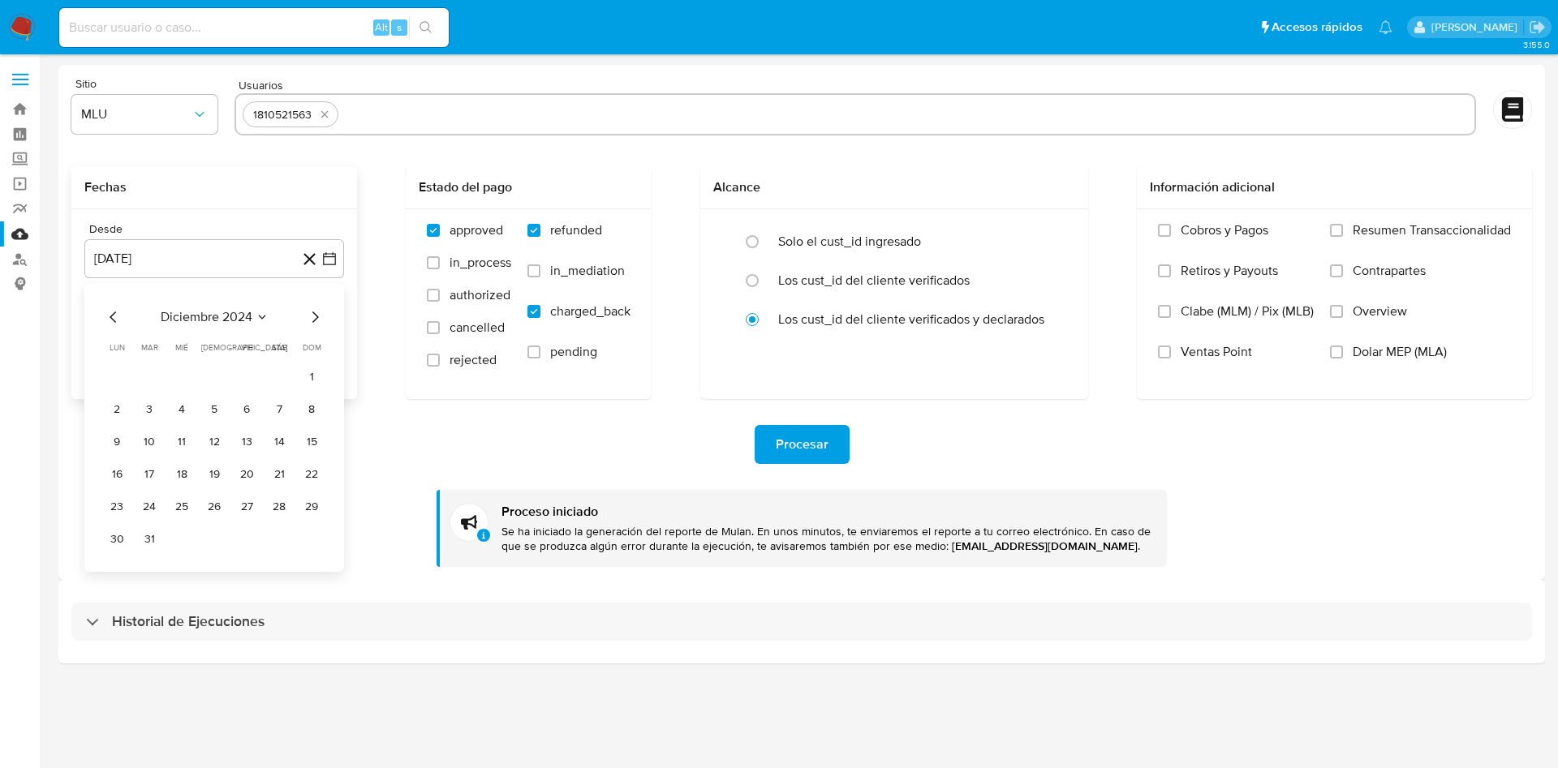
click at [311, 321] on icon "Mes siguiente" at bounding box center [314, 317] width 19 height 19
click at [117, 473] on button "17" at bounding box center [117, 475] width 26 height 26
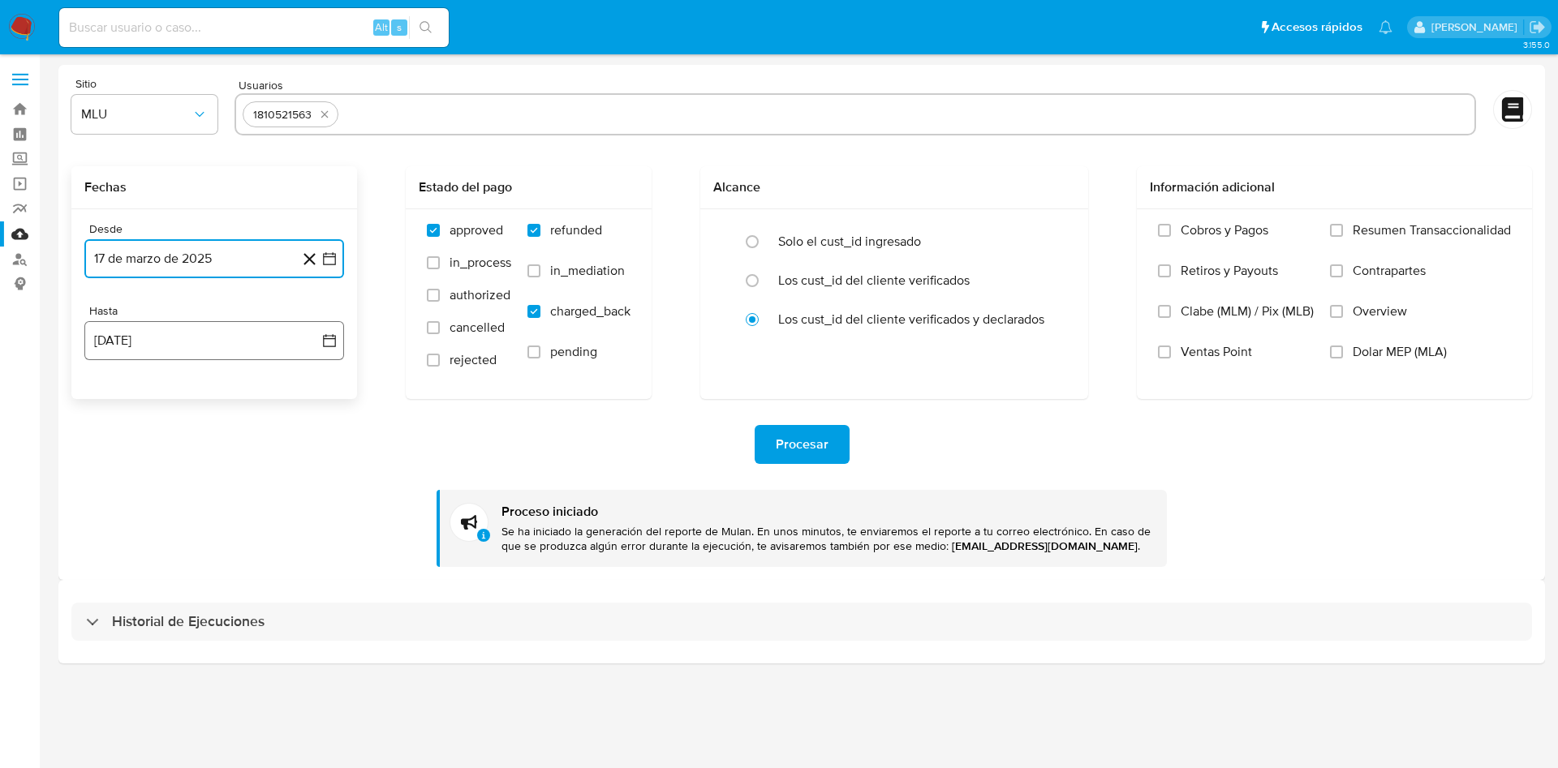
drag, startPoint x: 330, startPoint y: 325, endPoint x: 318, endPoint y: 349, distance: 26.5
click at [327, 327] on button "19 de agosto de 2025" at bounding box center [214, 340] width 260 height 39
click at [180, 492] on button "6" at bounding box center [182, 492] width 26 height 26
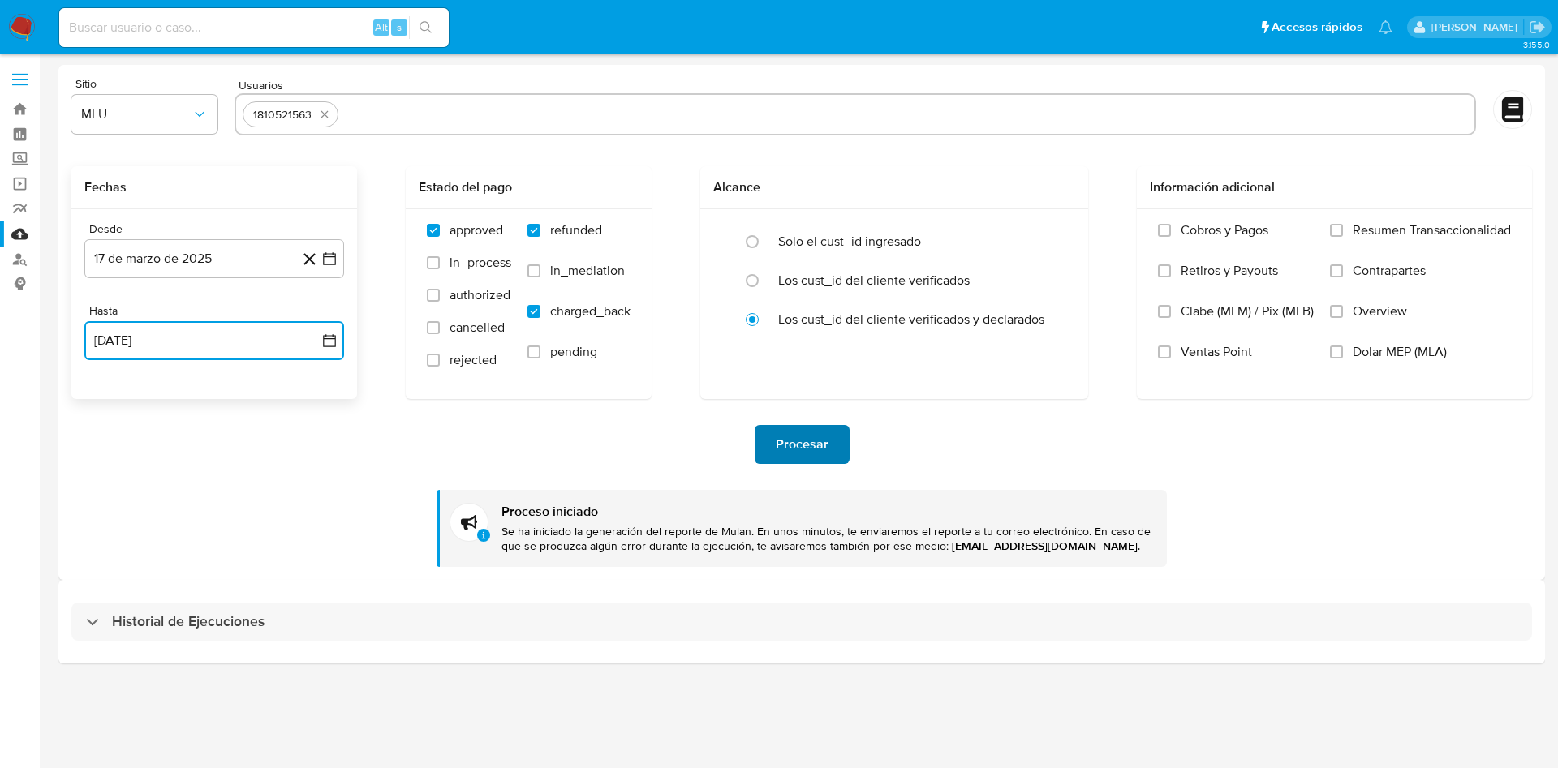
click at [801, 445] on span "Procesar" at bounding box center [802, 445] width 53 height 36
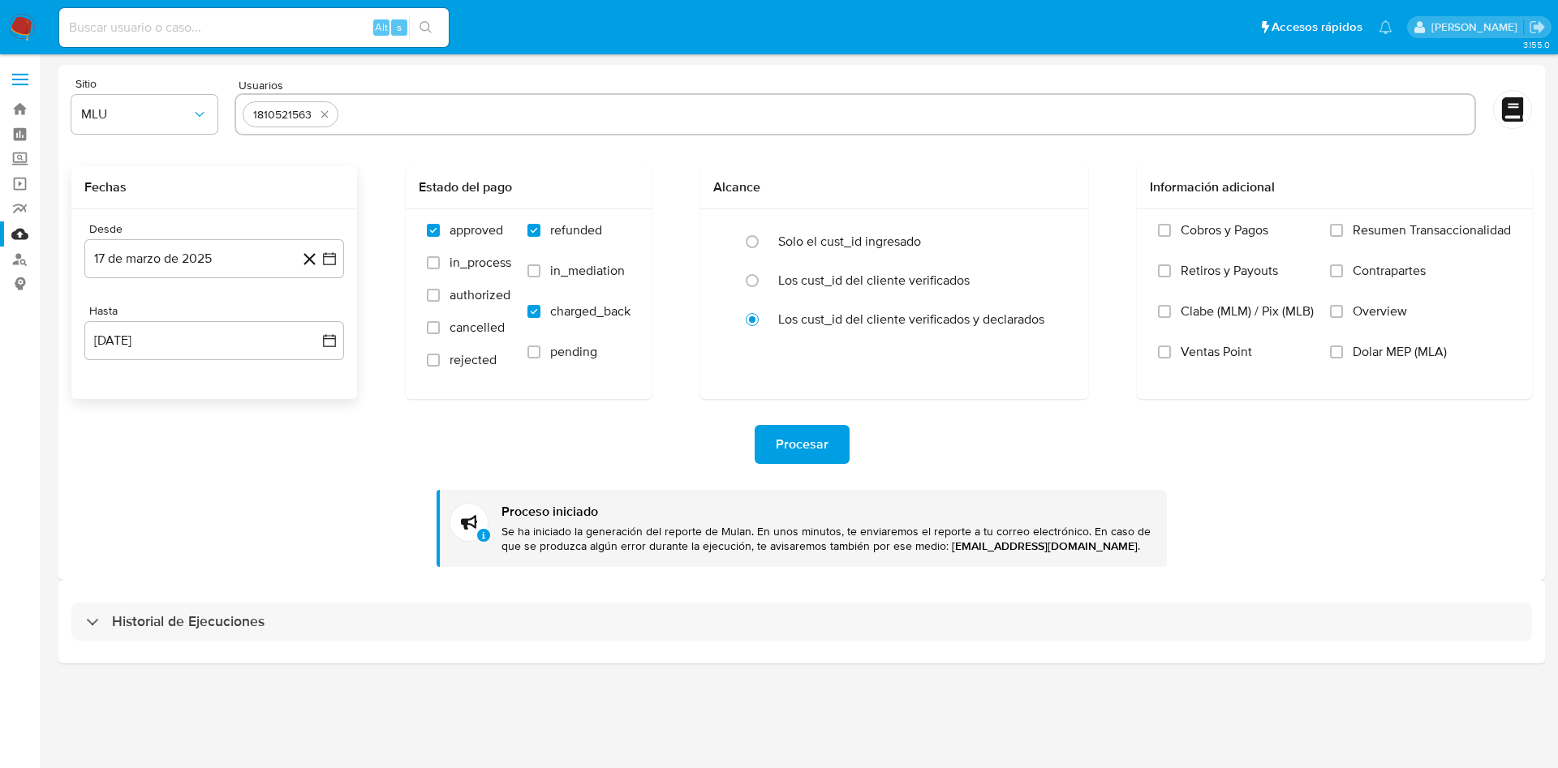
click at [325, 114] on icon "quitar 1810521563" at bounding box center [324, 114] width 13 height 13
click at [323, 123] on input "text" at bounding box center [855, 114] width 1225 height 26
paste input "176419675"
type input "176419675"
click at [331, 265] on icon "button" at bounding box center [329, 258] width 13 height 13
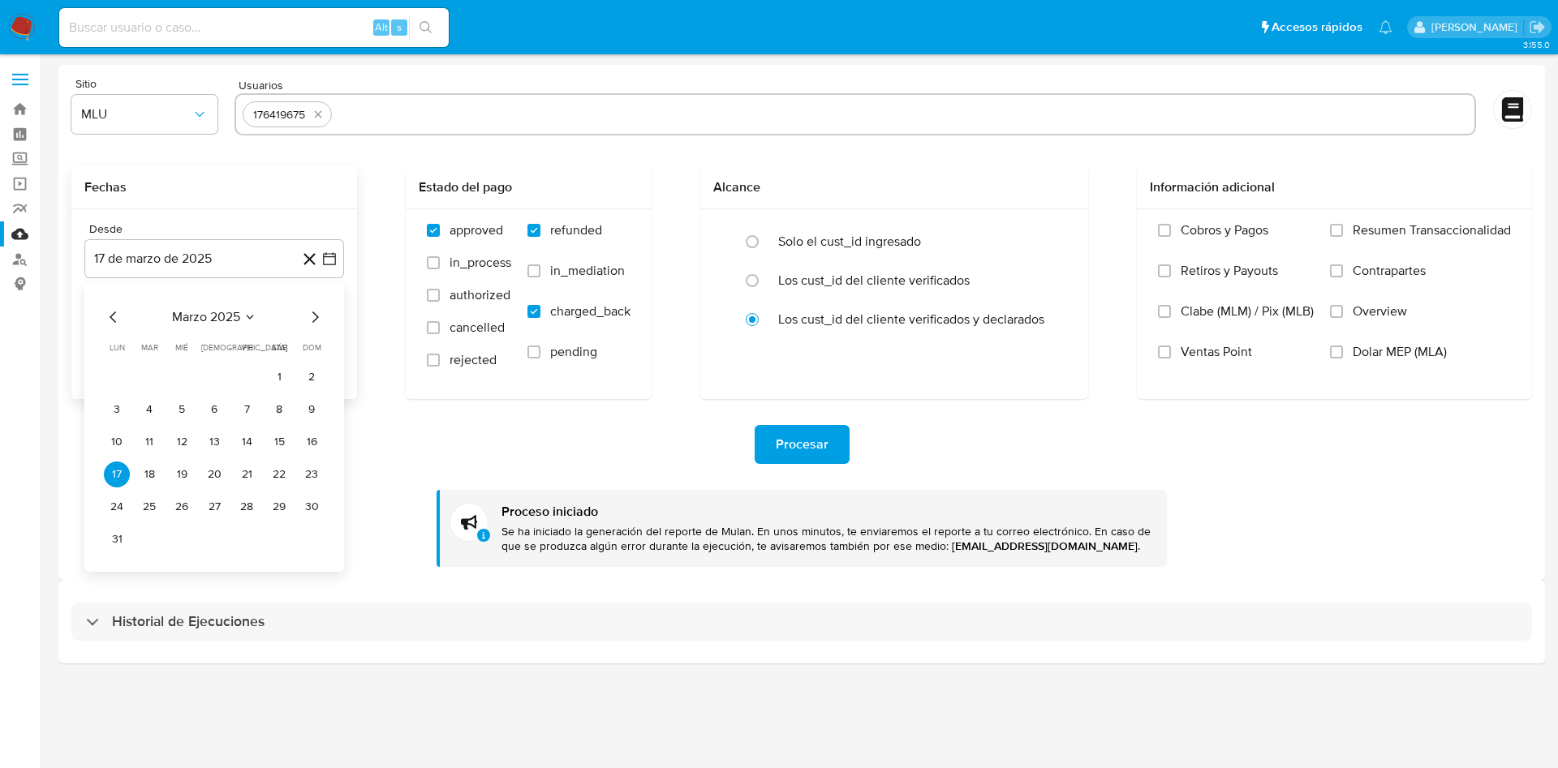
click at [116, 315] on icon "Mes anterior" at bounding box center [113, 317] width 19 height 19
click at [117, 315] on icon "Mes anterior" at bounding box center [113, 317] width 19 height 19
click at [118, 314] on icon "Mes anterior" at bounding box center [113, 317] width 19 height 19
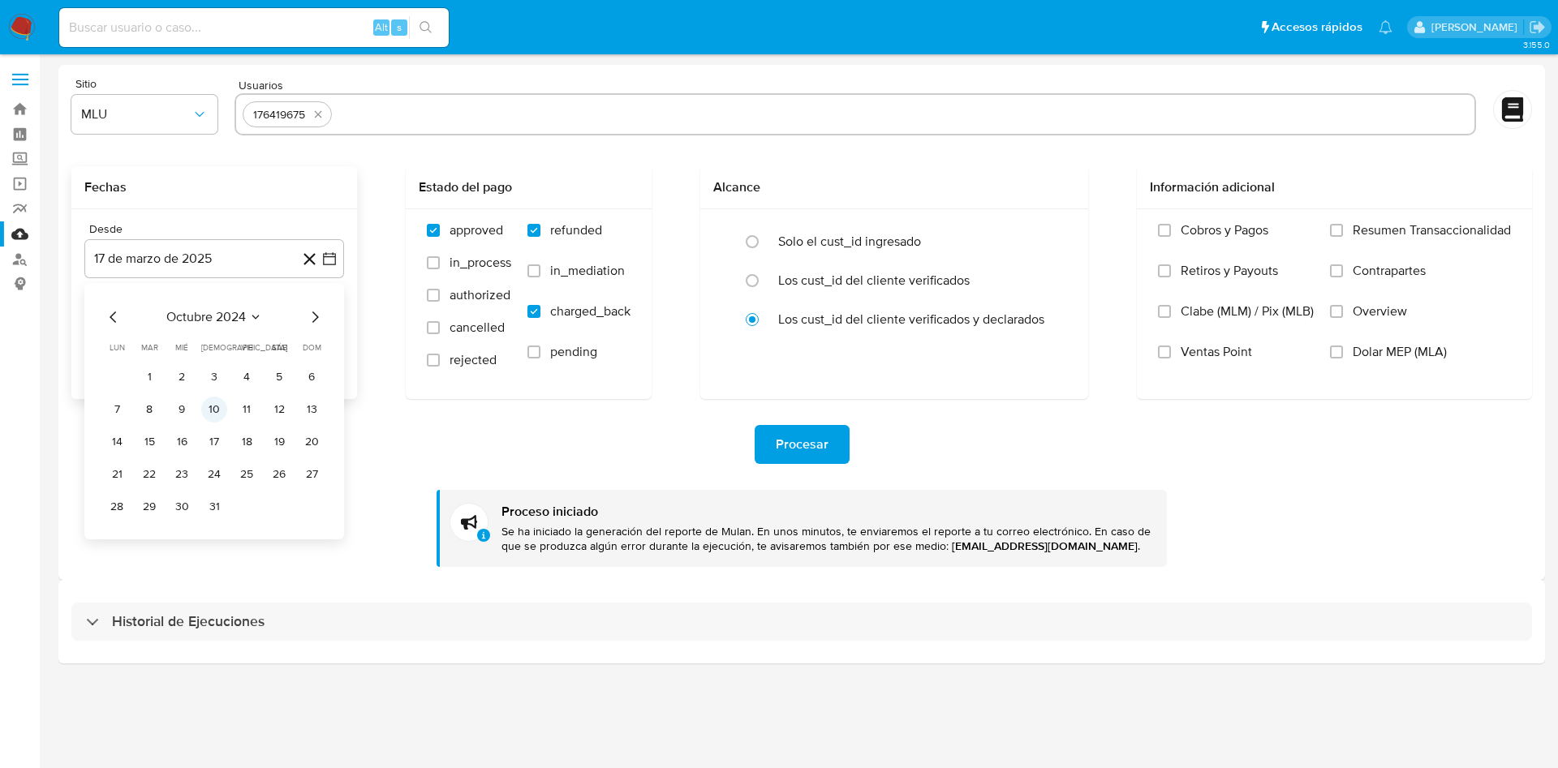
click at [209, 407] on button "10" at bounding box center [214, 410] width 26 height 26
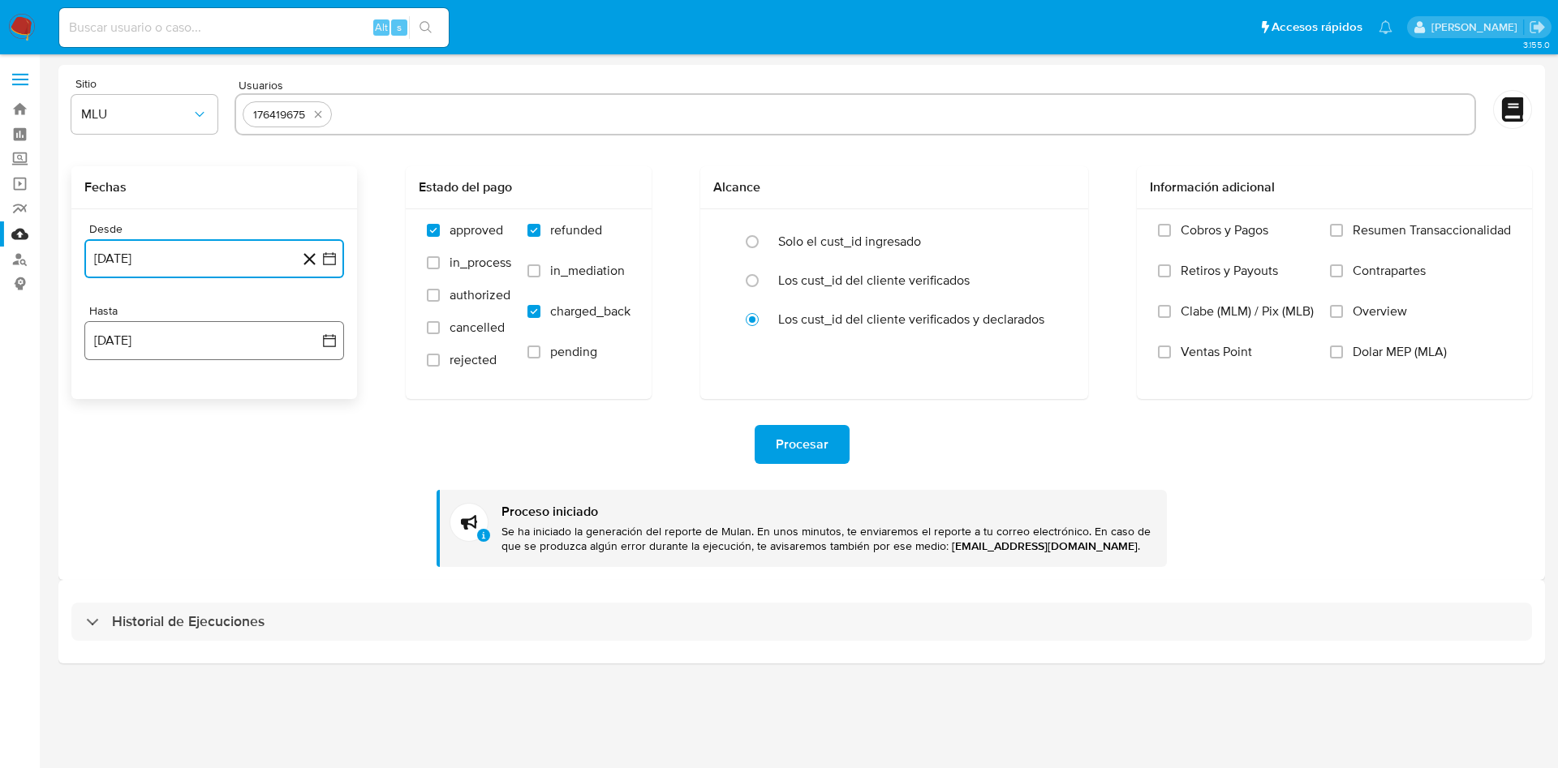
click at [330, 344] on icon "button" at bounding box center [329, 341] width 16 height 16
click at [183, 492] on button "6" at bounding box center [182, 492] width 26 height 26
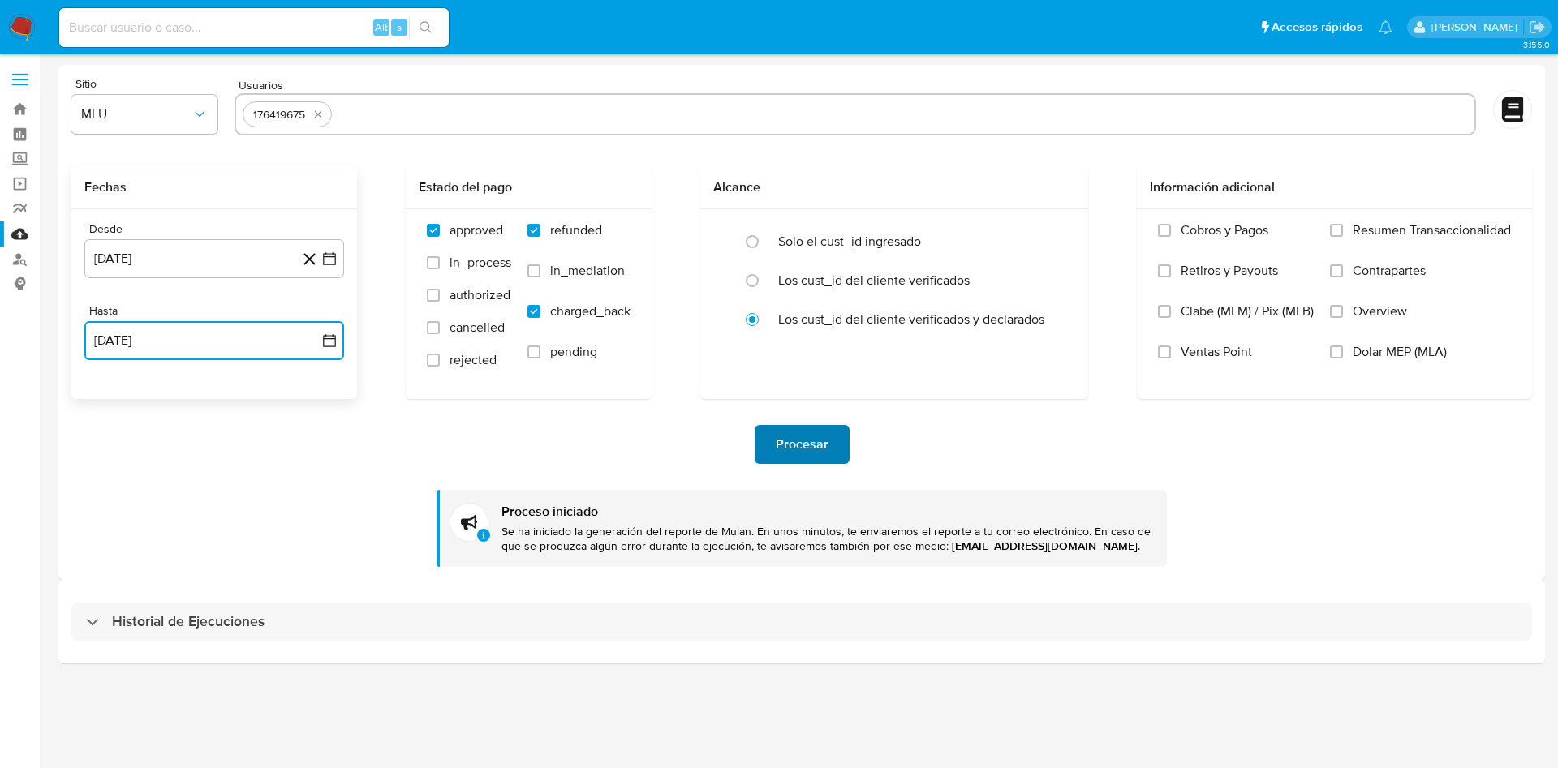
click at [789, 444] on span "Procesar" at bounding box center [802, 445] width 53 height 36
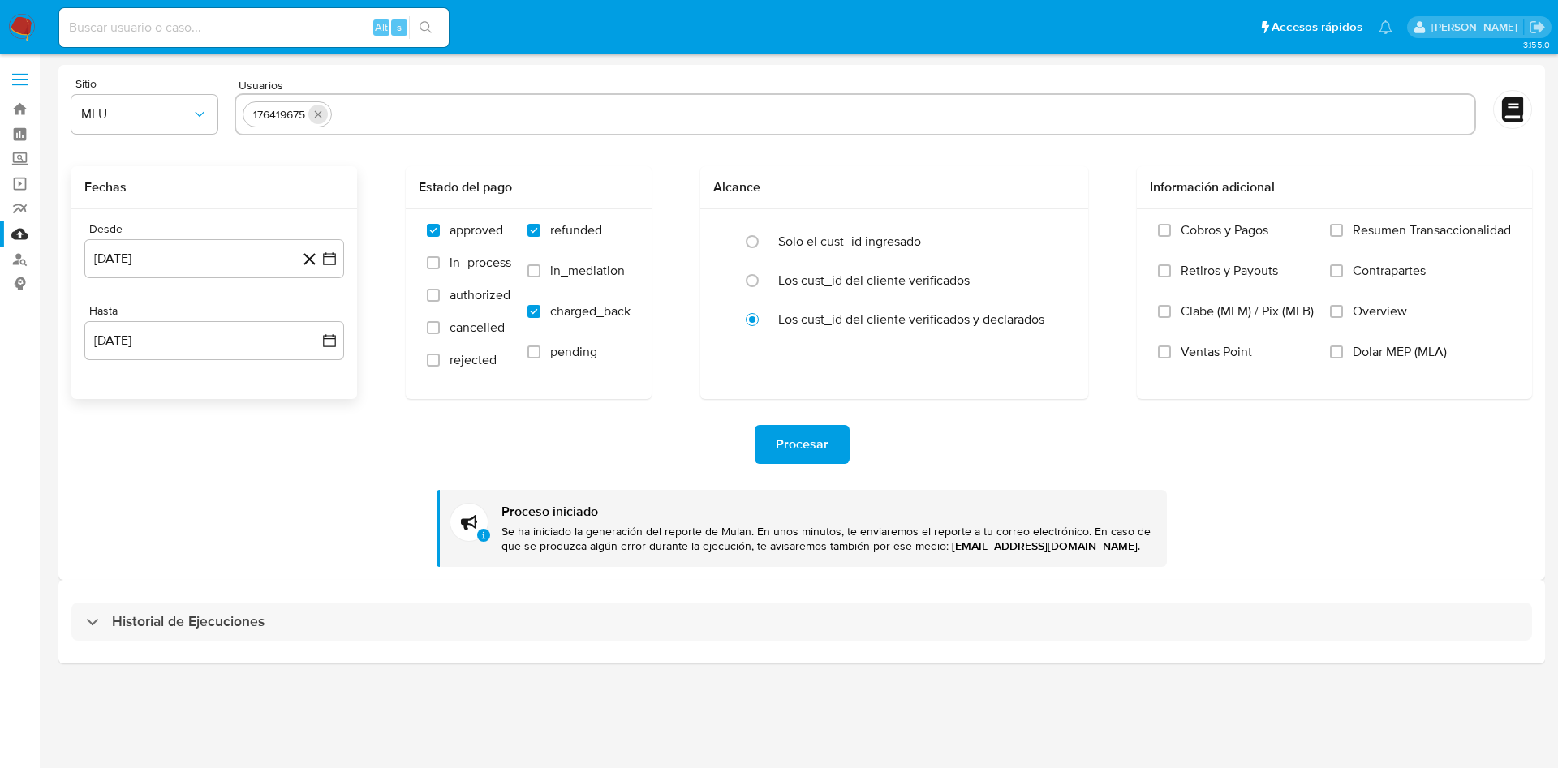
click at [318, 114] on icon "quitar 176419675" at bounding box center [318, 114] width 7 height 7
click at [331, 114] on input "text" at bounding box center [855, 114] width 1225 height 26
paste input "75753409"
type input "75753409"
click at [326, 256] on icon "button" at bounding box center [329, 258] width 13 height 13
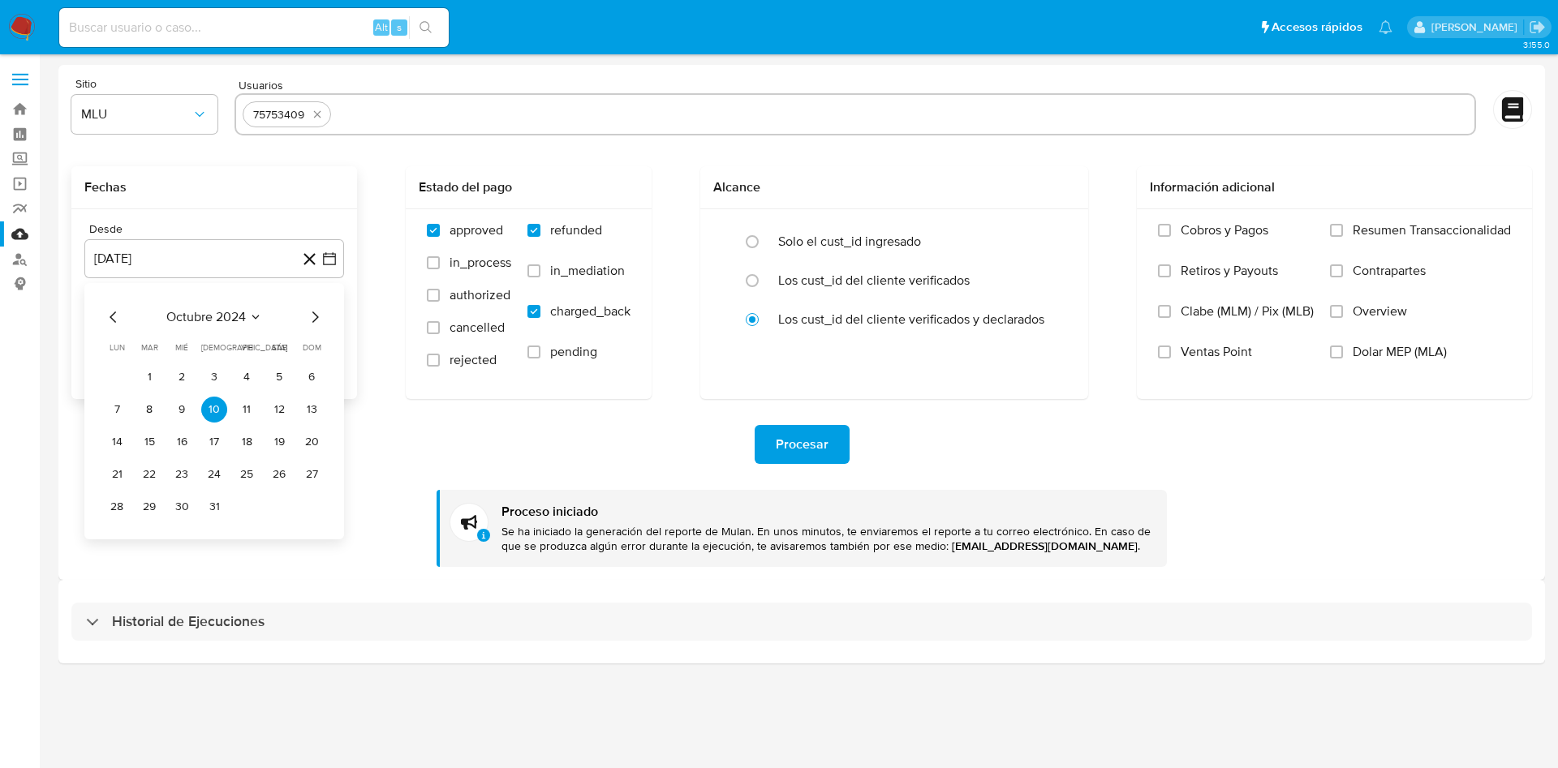
click at [122, 321] on icon "Mes anterior" at bounding box center [113, 317] width 19 height 19
click at [106, 321] on icon "Mes anterior" at bounding box center [113, 317] width 19 height 19
click at [315, 320] on icon "Mes siguiente" at bounding box center [315, 317] width 6 height 11
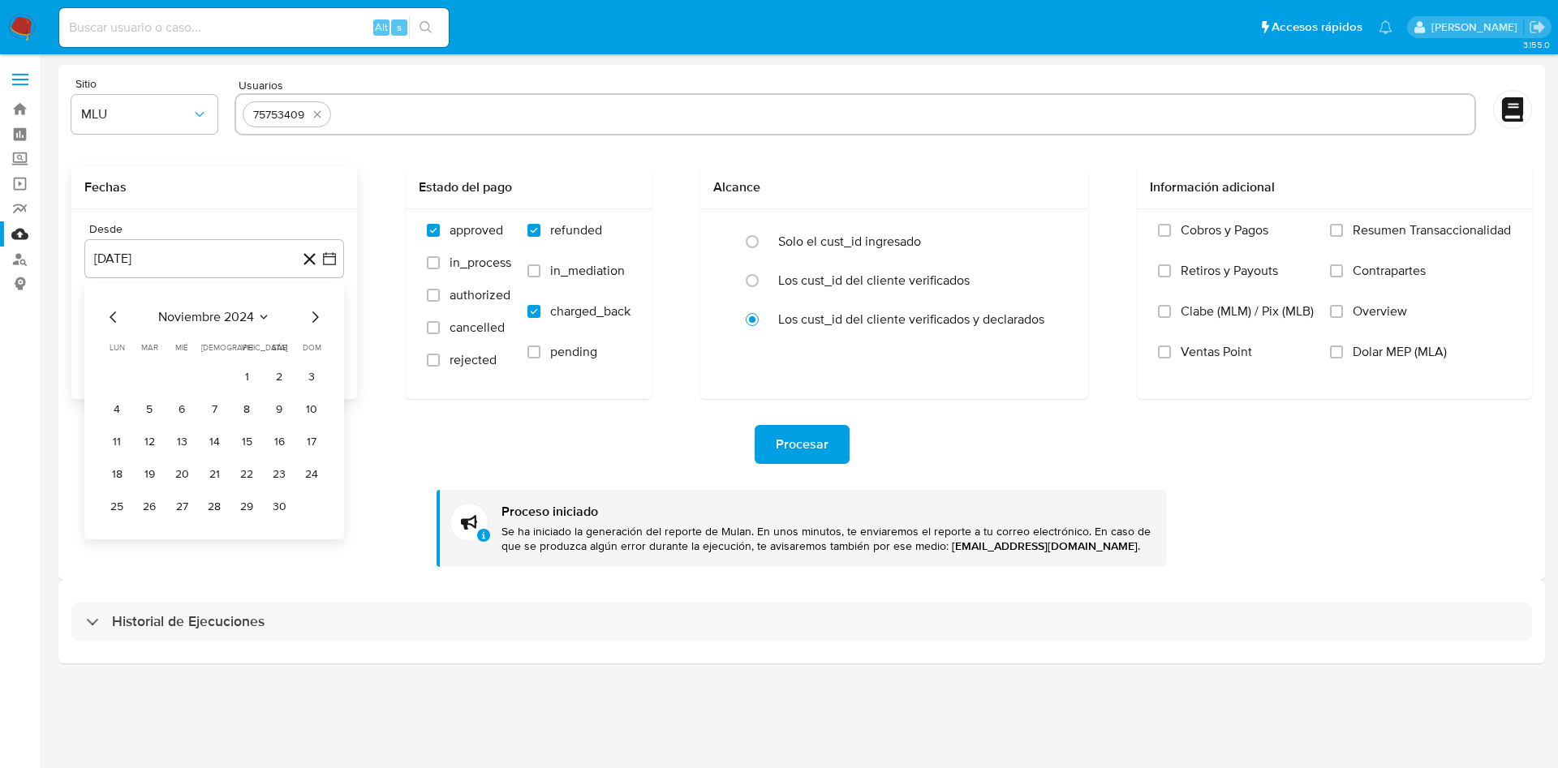
click at [315, 320] on icon "Mes siguiente" at bounding box center [315, 317] width 6 height 11
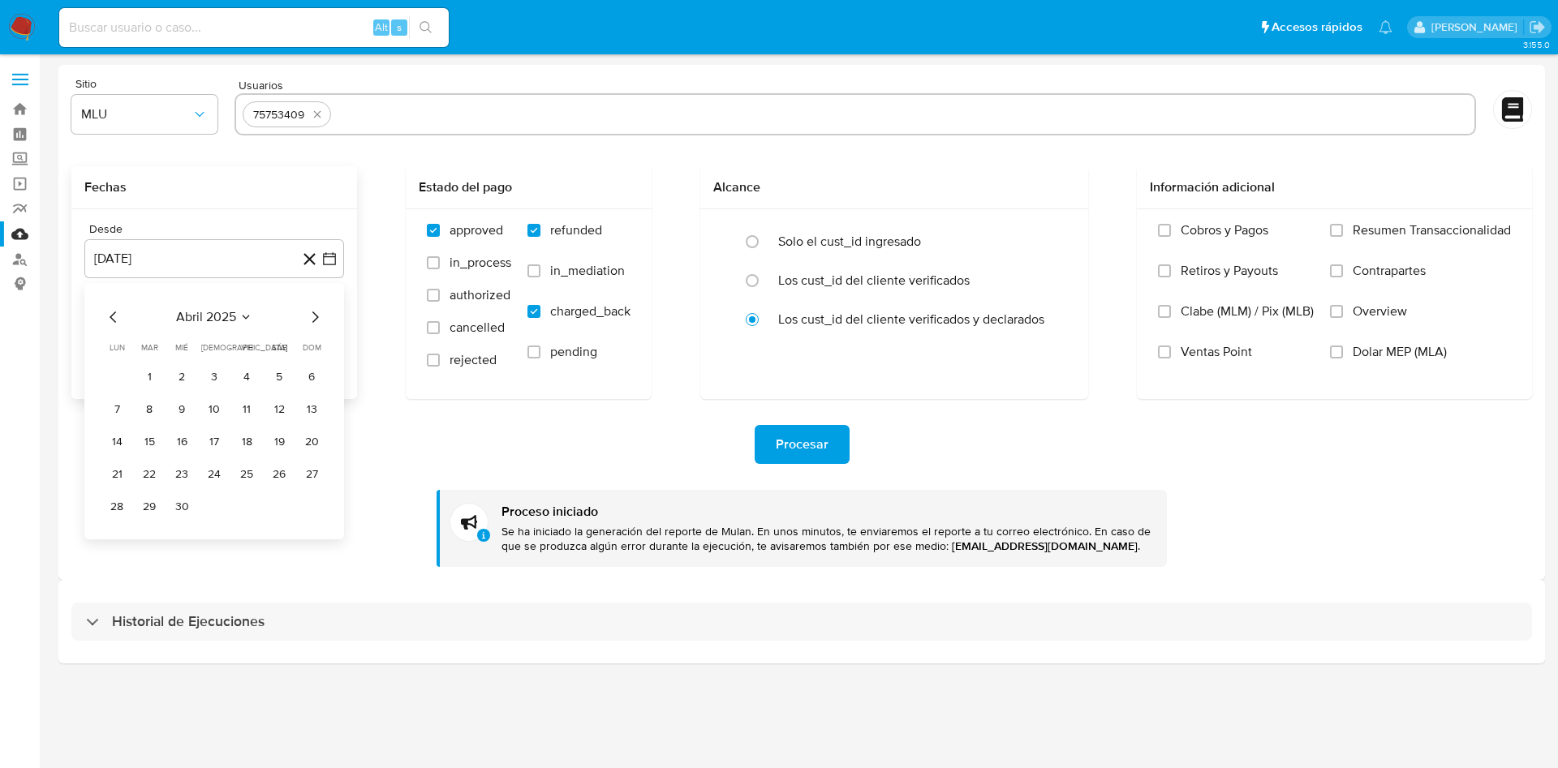
click at [315, 320] on icon "Mes siguiente" at bounding box center [315, 317] width 6 height 11
click at [185, 439] on button "16" at bounding box center [182, 442] width 26 height 26
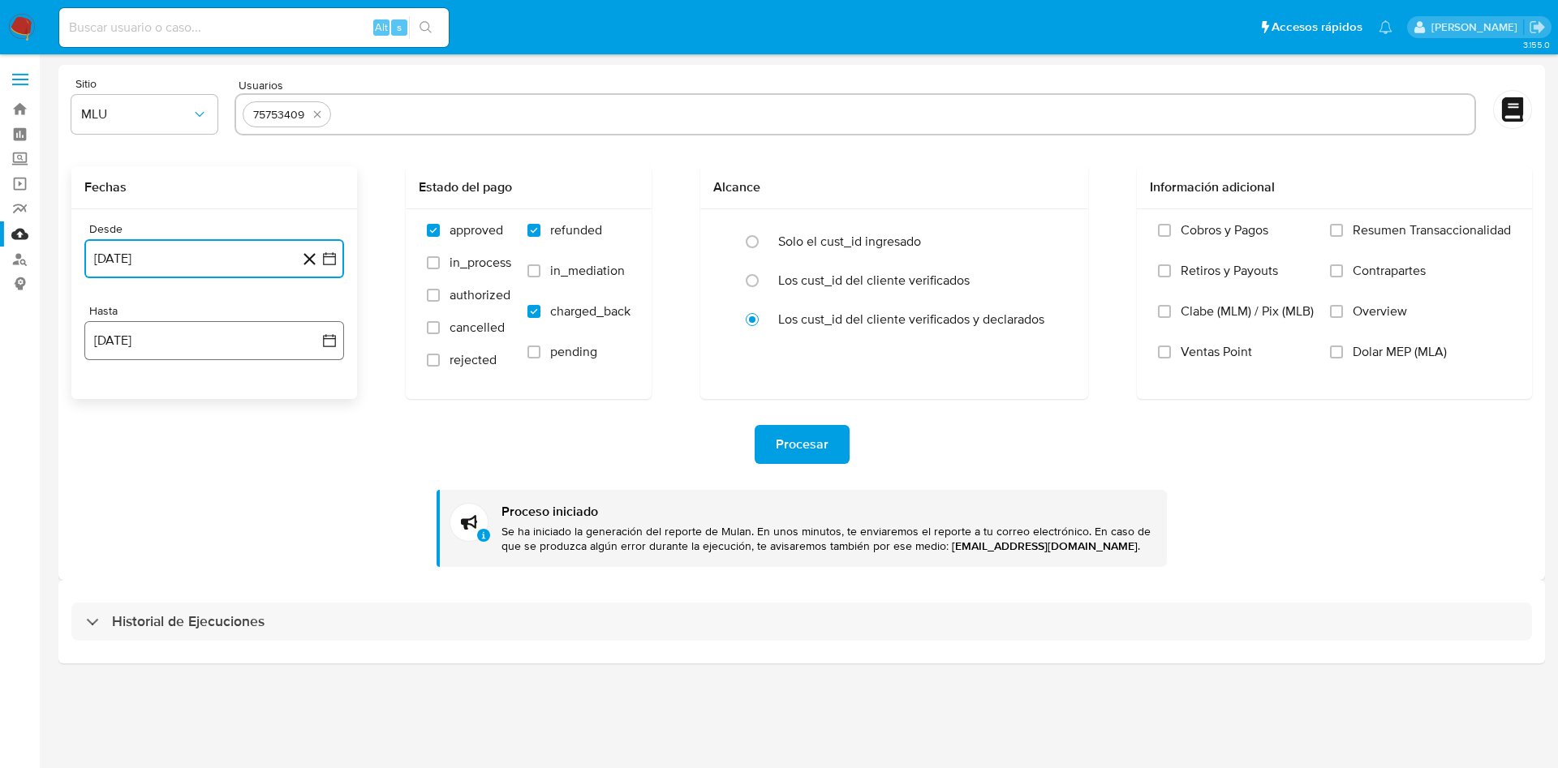
click at [330, 342] on icon "button" at bounding box center [329, 341] width 16 height 16
click at [182, 495] on button "6" at bounding box center [182, 492] width 26 height 26
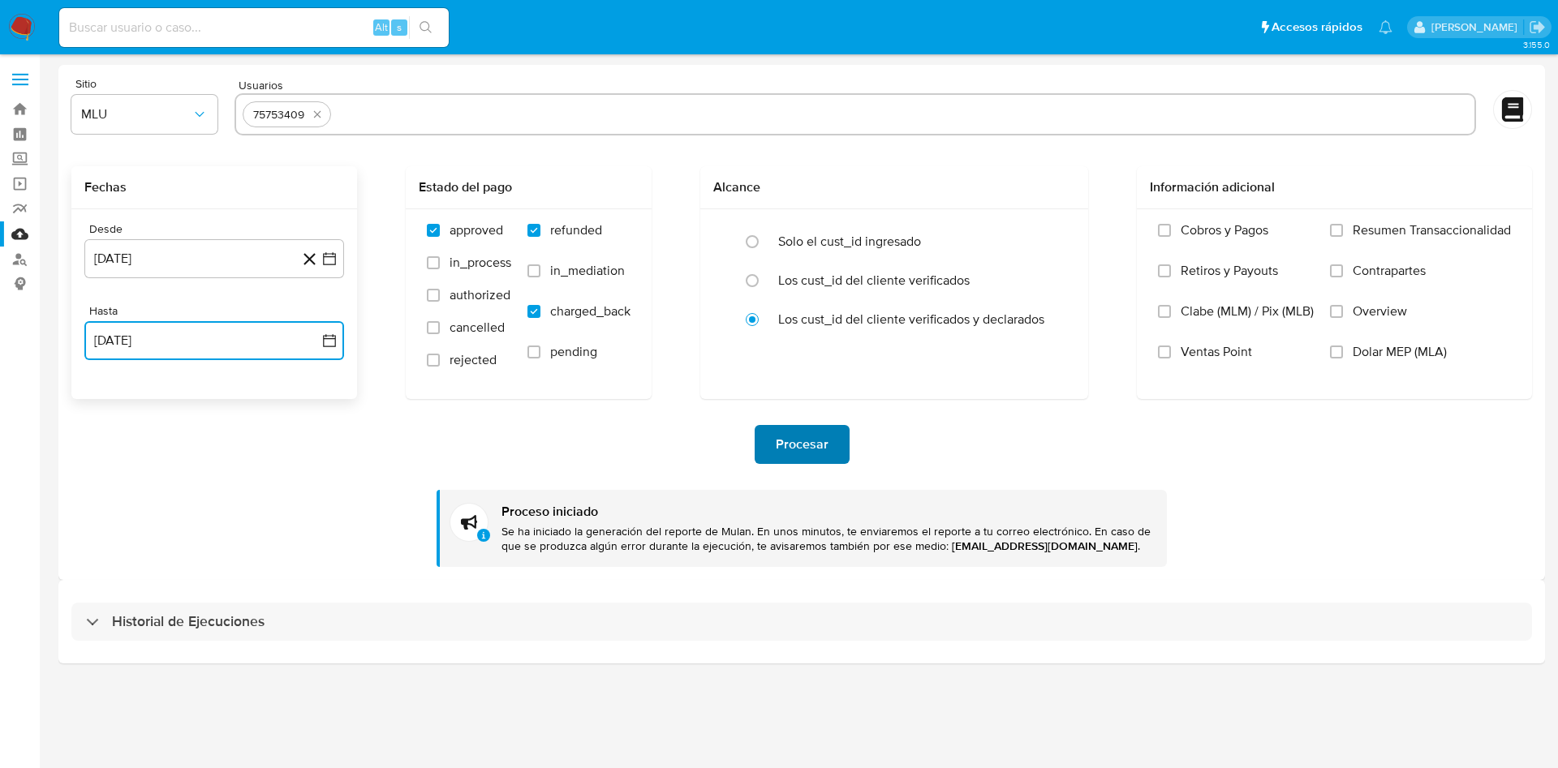
click at [804, 443] on span "Procesar" at bounding box center [802, 445] width 53 height 36
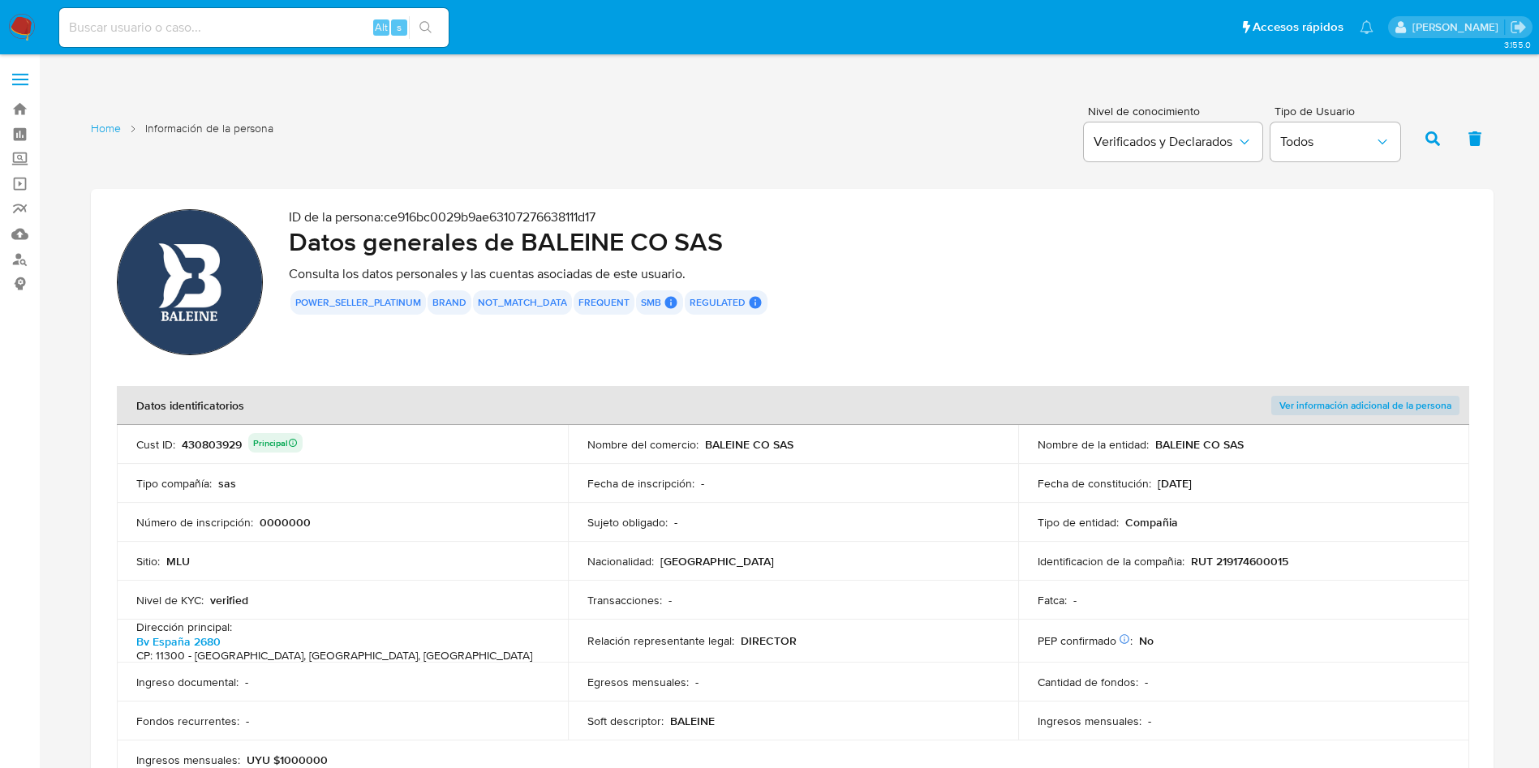
click at [605, 527] on p "Sujeto obligado :" at bounding box center [628, 522] width 80 height 15
click at [220, 441] on div "430803929 Principal" at bounding box center [242, 444] width 121 height 23
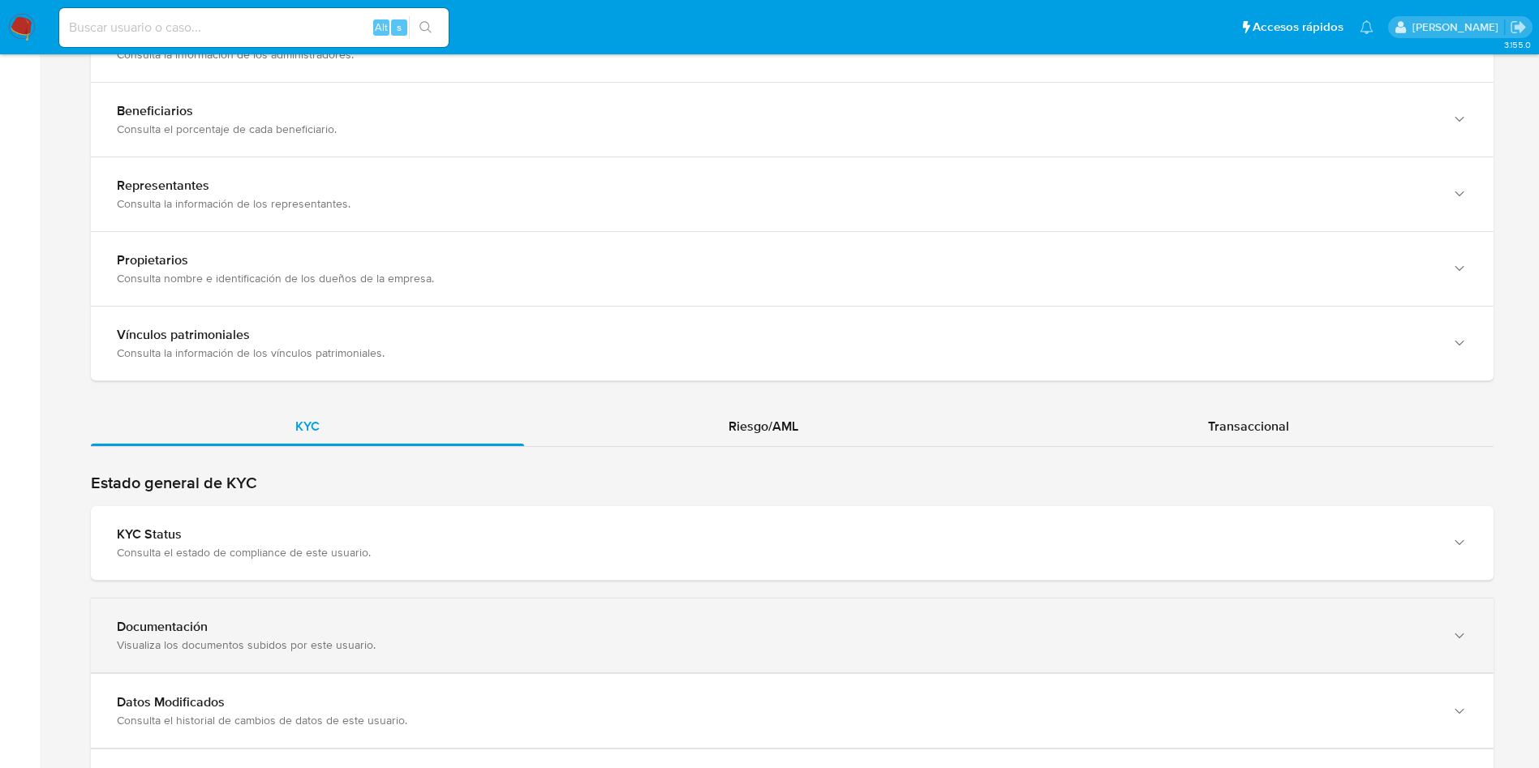
scroll to position [1339, 0]
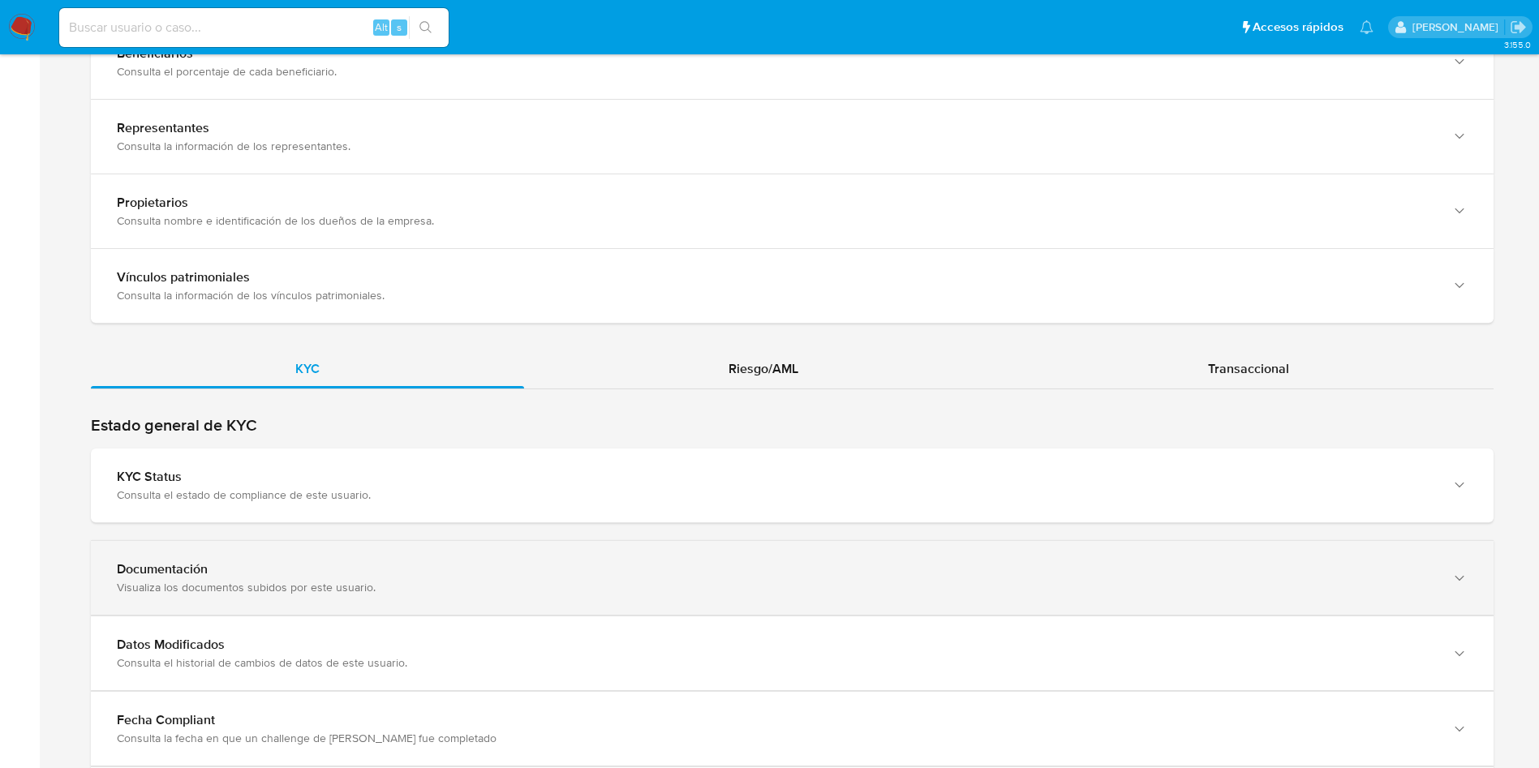
click at [936, 610] on div "Documentación Visualiza los documentos subidos por este usuario." at bounding box center [792, 578] width 1403 height 74
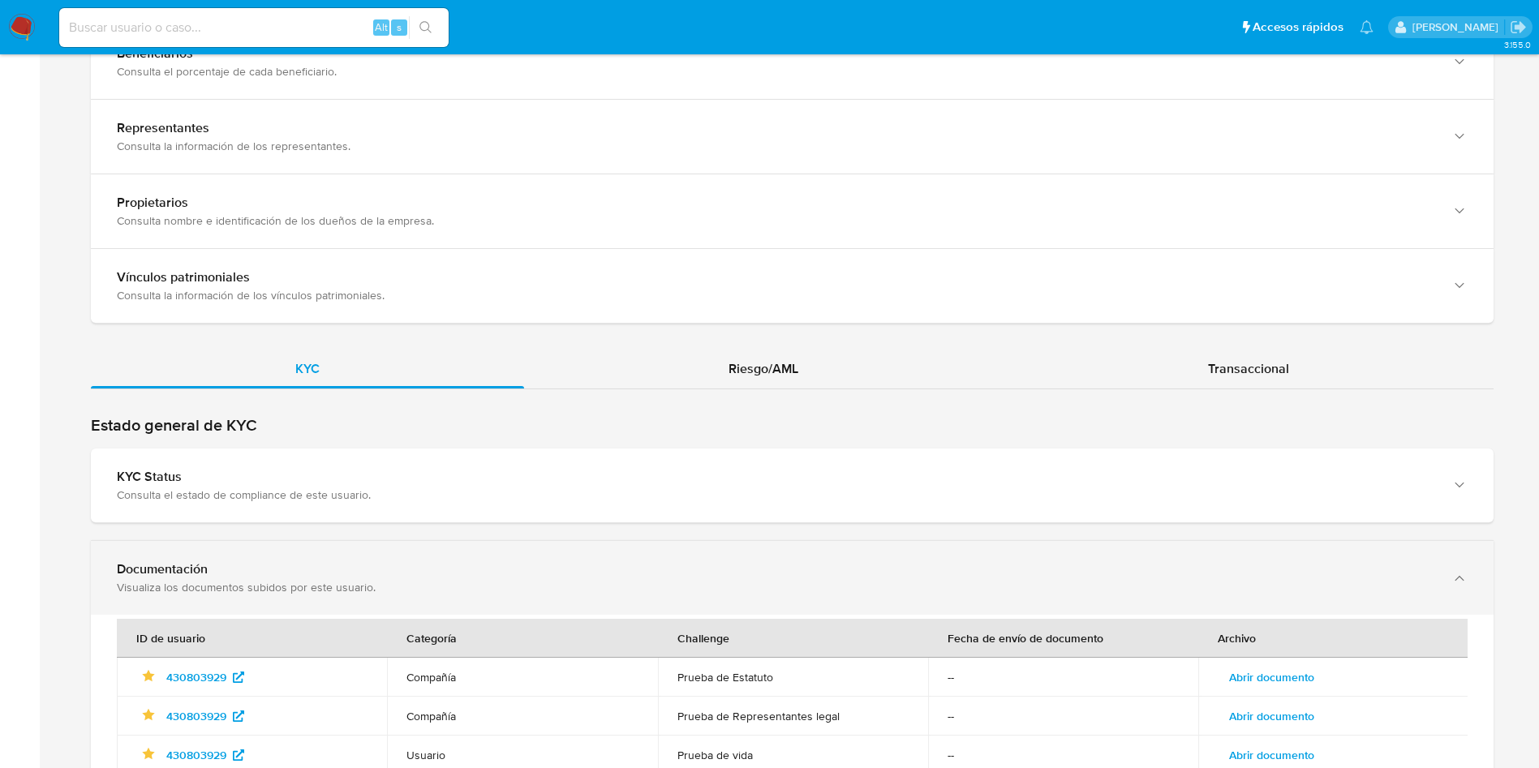
scroll to position [1582, 0]
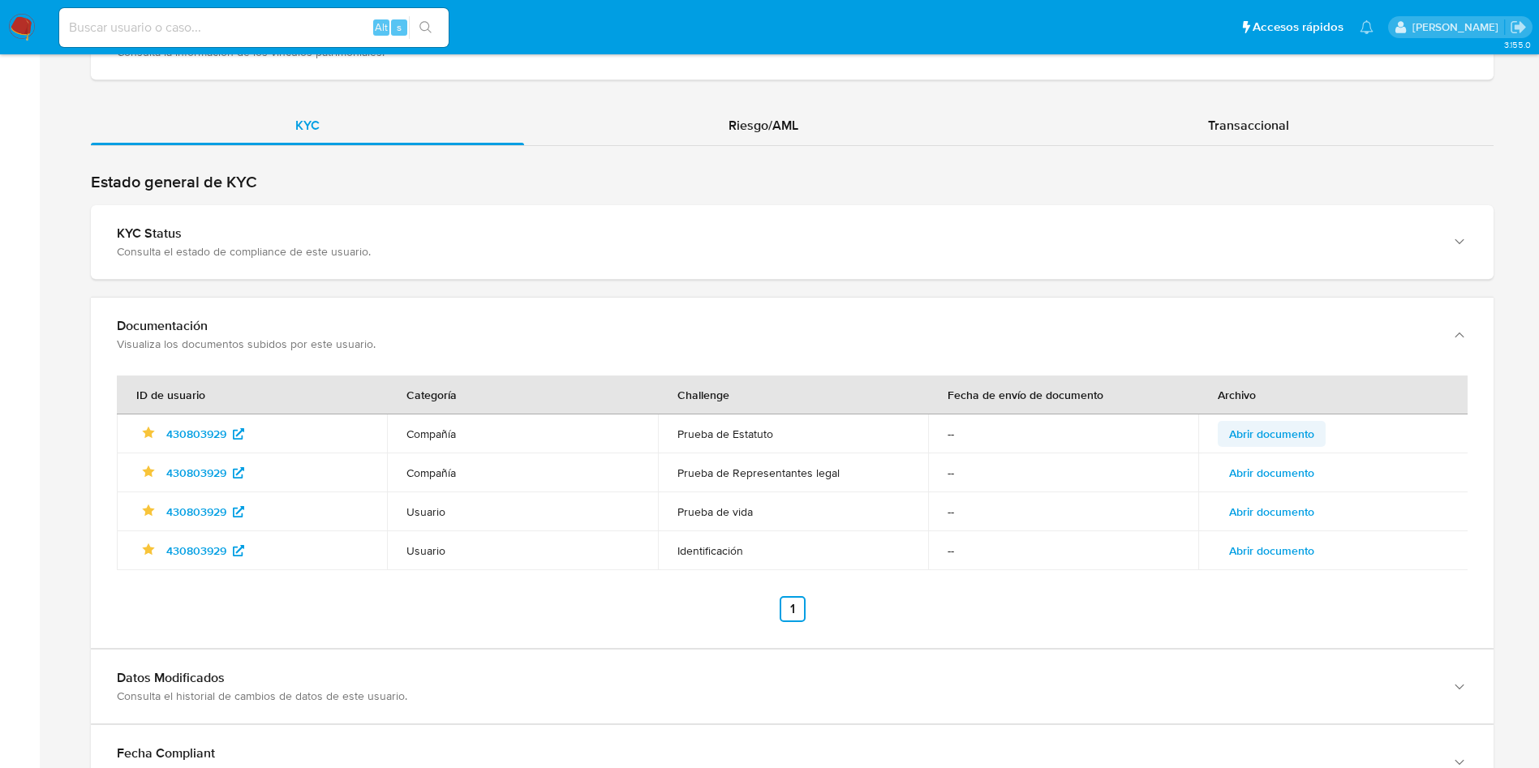
click at [1281, 429] on span "Abrir documento" at bounding box center [1271, 434] width 85 height 23
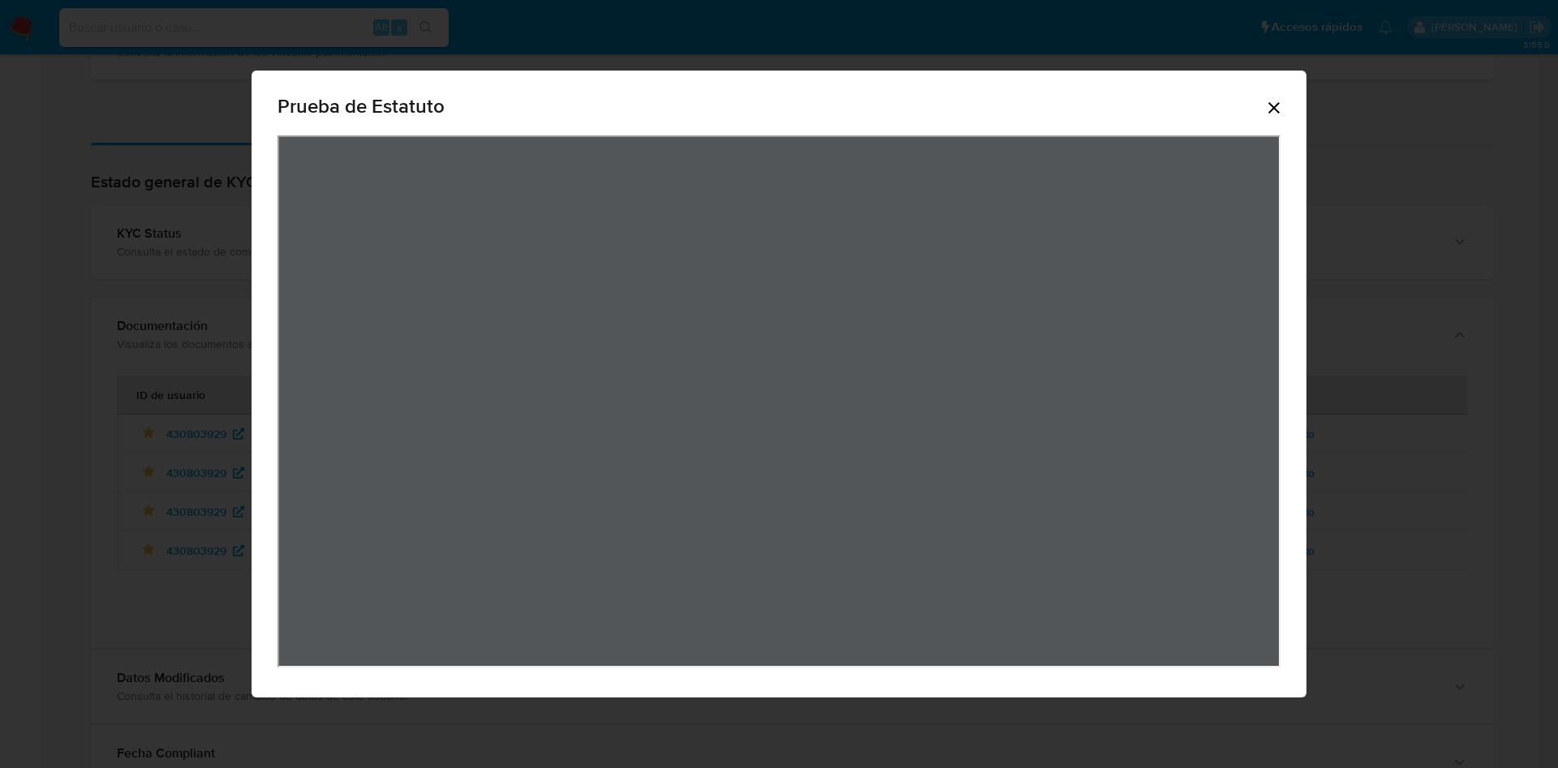
drag, startPoint x: 1557, startPoint y: 299, endPoint x: 1543, endPoint y: 308, distance: 17.1
click at [1552, 303] on div "Prueba de Estatuto" at bounding box center [779, 384] width 1558 height 768
click at [1279, 109] on icon "Cerrar" at bounding box center [1273, 107] width 19 height 19
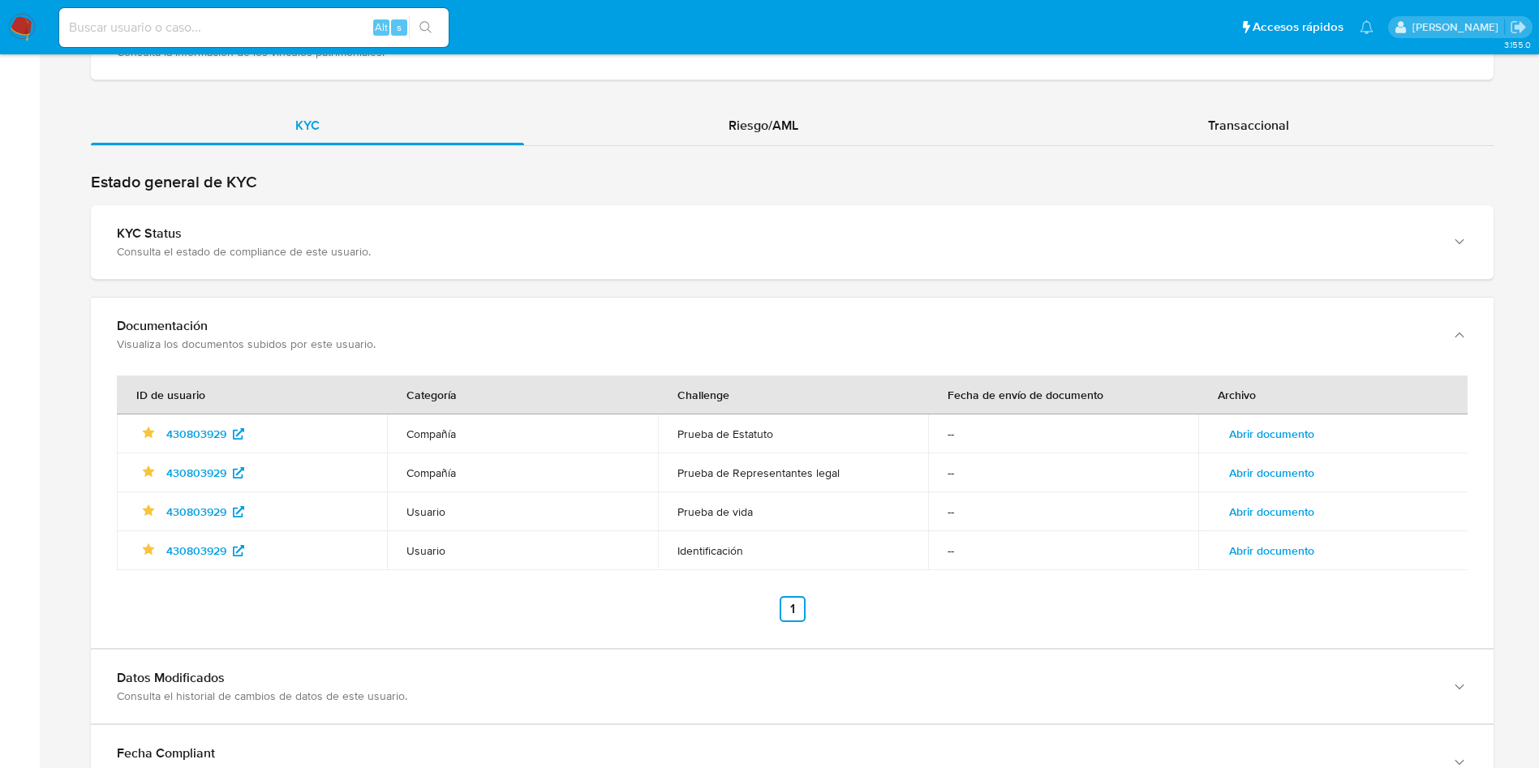
click at [1268, 469] on span "Abrir documento" at bounding box center [1271, 473] width 85 height 23
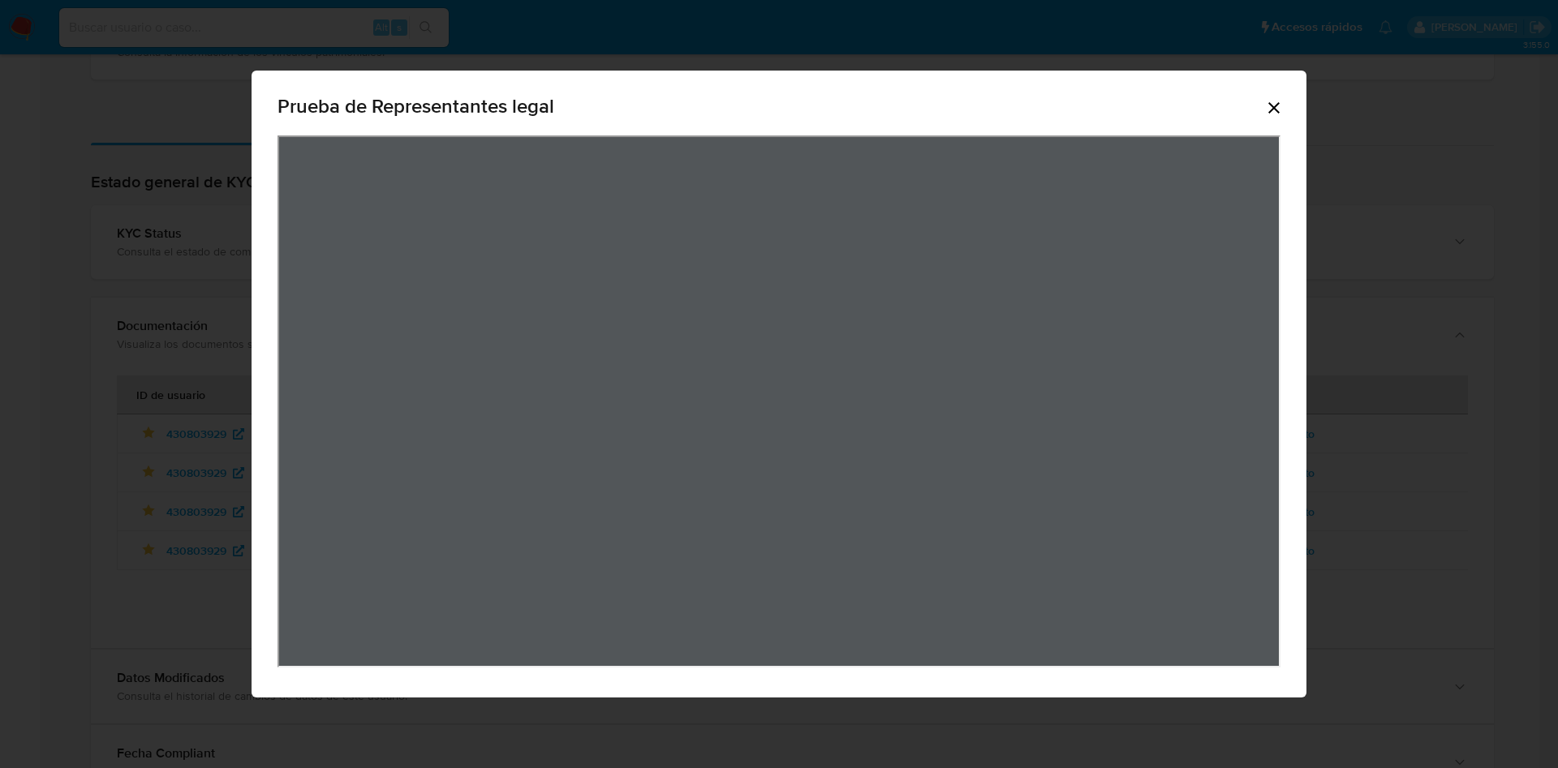
drag, startPoint x: 1423, startPoint y: 292, endPoint x: 1285, endPoint y: 422, distance: 189.4
click at [1422, 293] on div "Prueba de Representantes legal" at bounding box center [779, 384] width 1558 height 768
click at [1286, 118] on div "Prueba de Representantes legal" at bounding box center [779, 385] width 1055 height 628
click at [1276, 104] on icon "Cerrar" at bounding box center [1273, 107] width 11 height 11
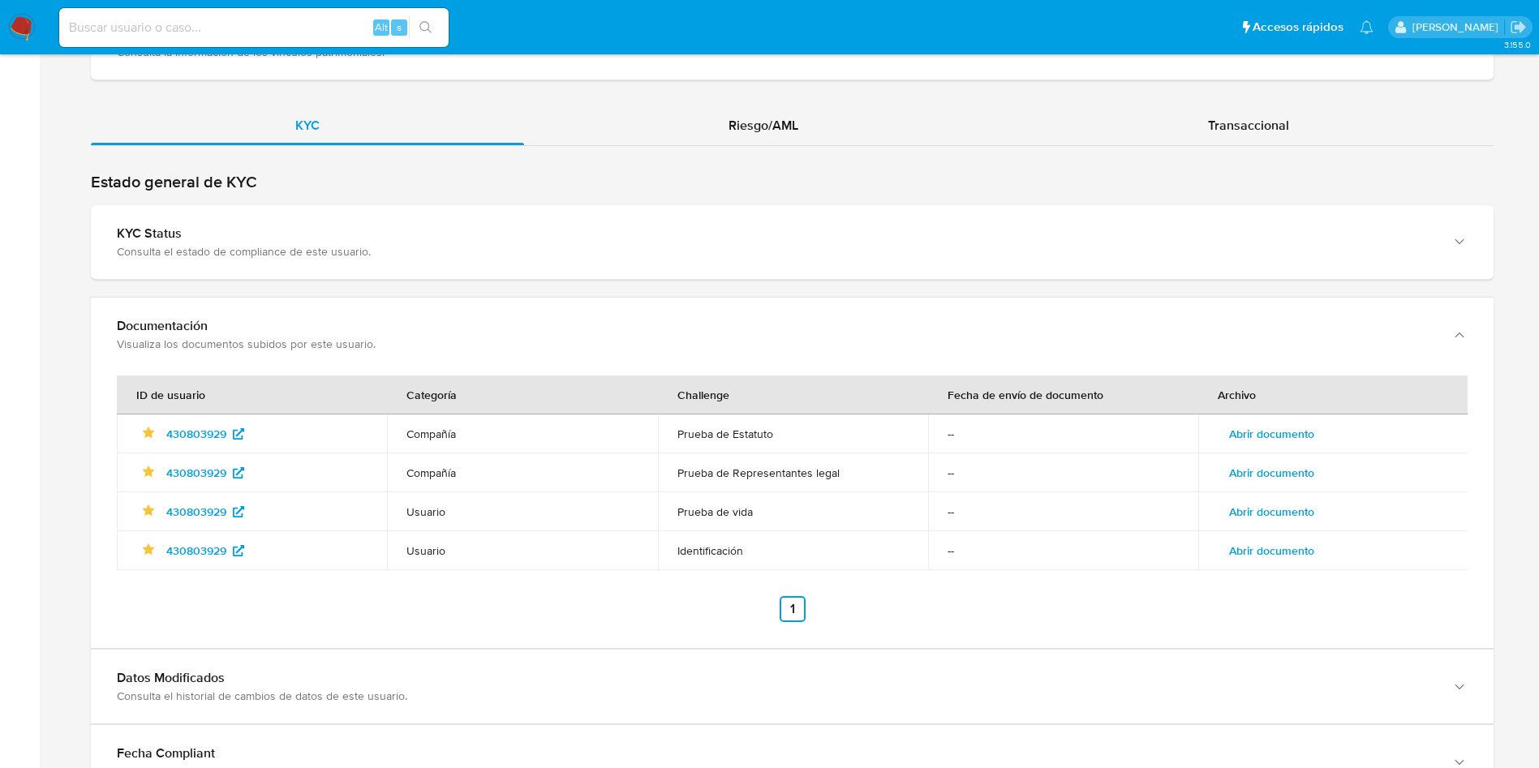
click at [1281, 510] on span "Abrir documento" at bounding box center [1271, 512] width 85 height 23
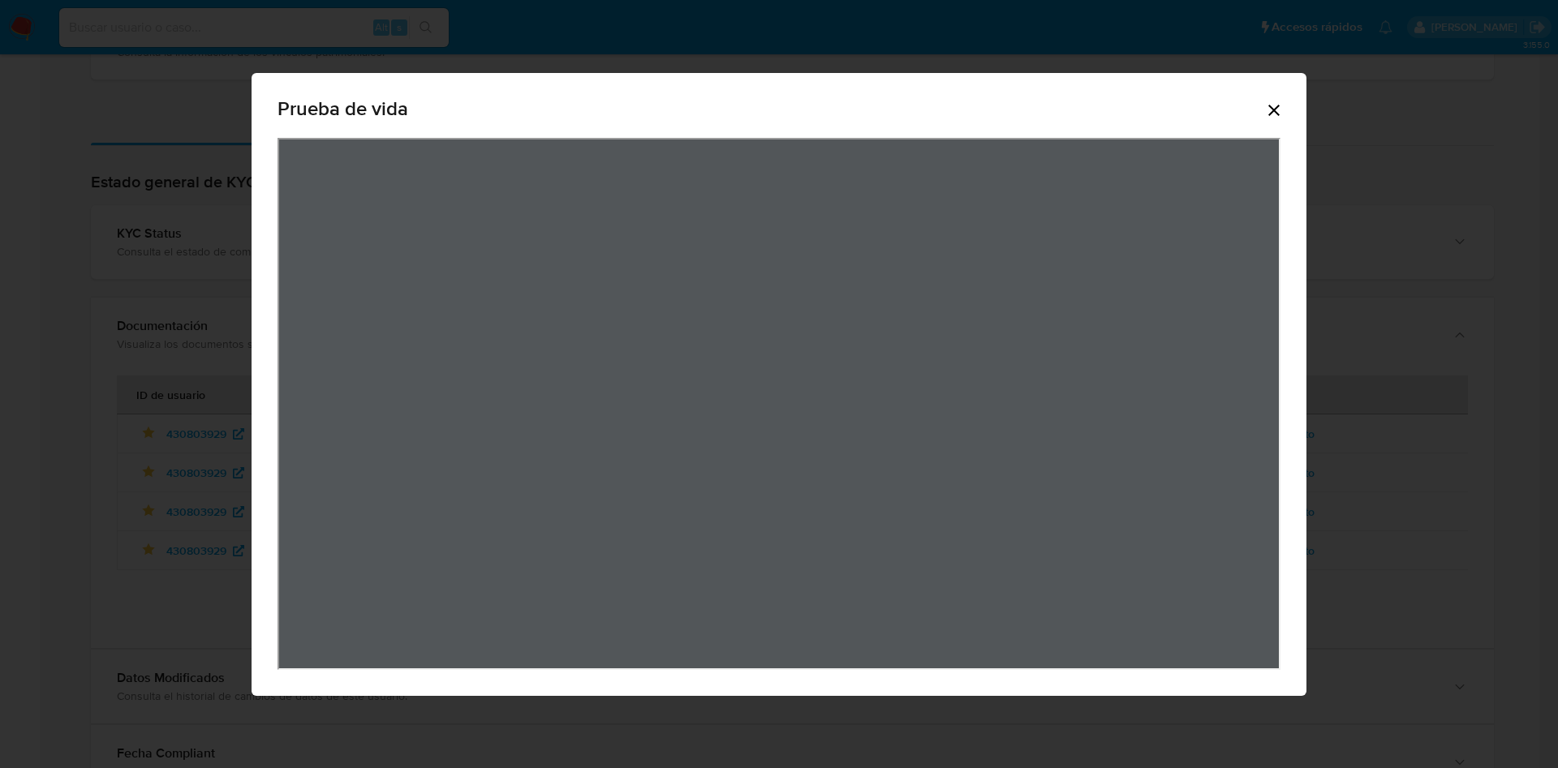
click at [1277, 110] on icon "Cerrar" at bounding box center [1273, 110] width 19 height 19
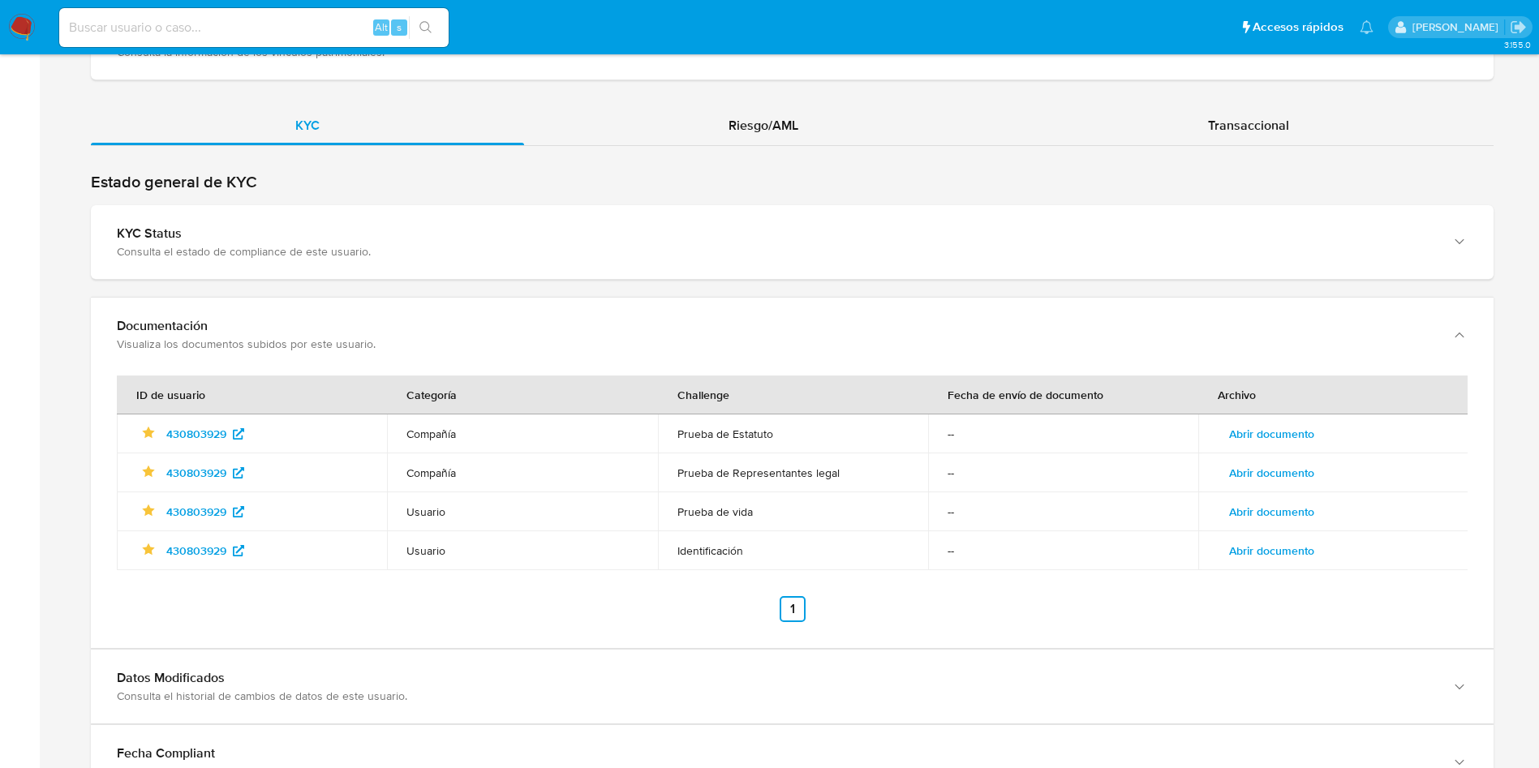
click at [1267, 555] on span "Abrir documento" at bounding box center [1271, 551] width 85 height 23
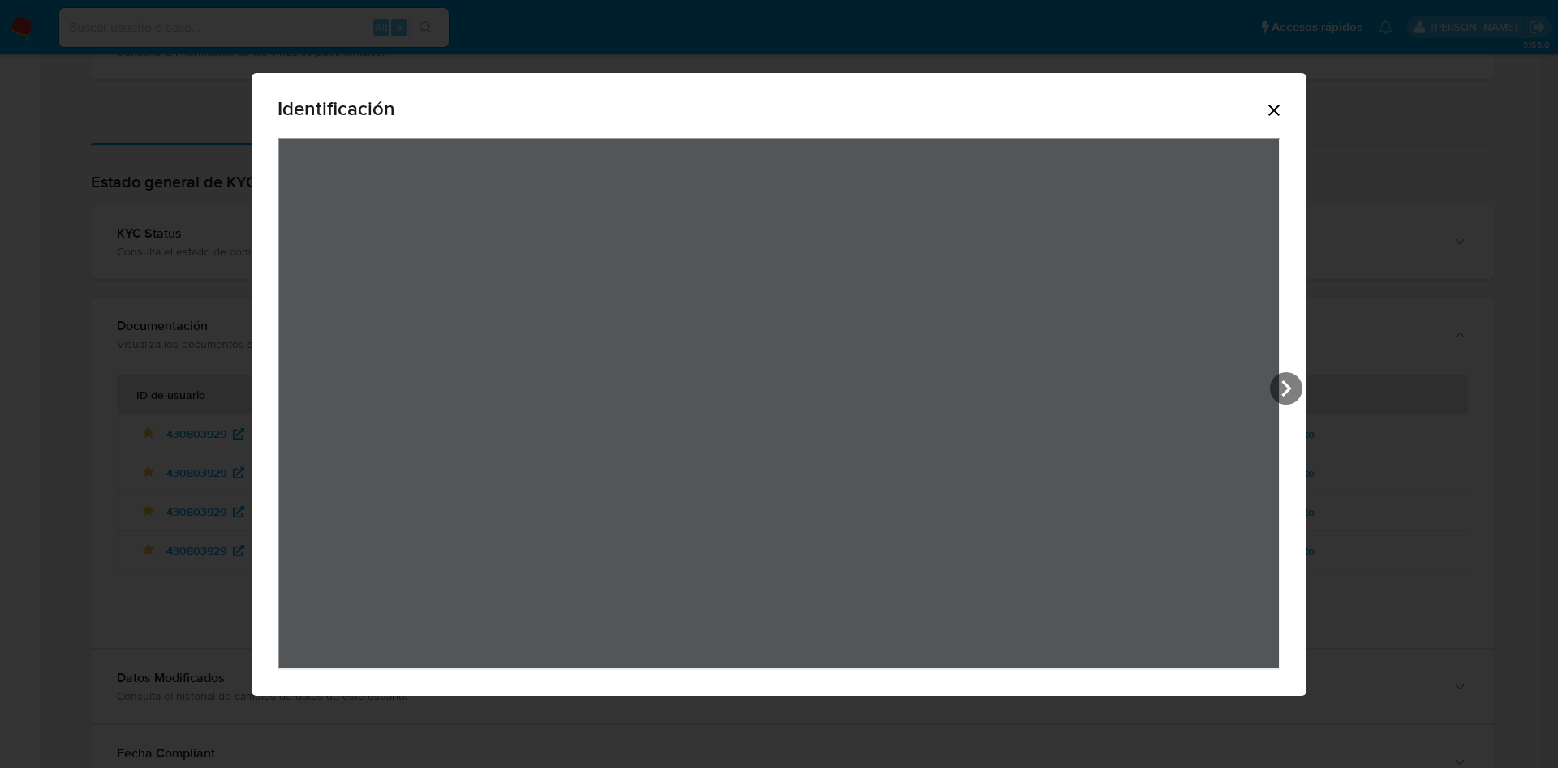
click at [1273, 116] on icon "Cerrar" at bounding box center [1273, 110] width 19 height 19
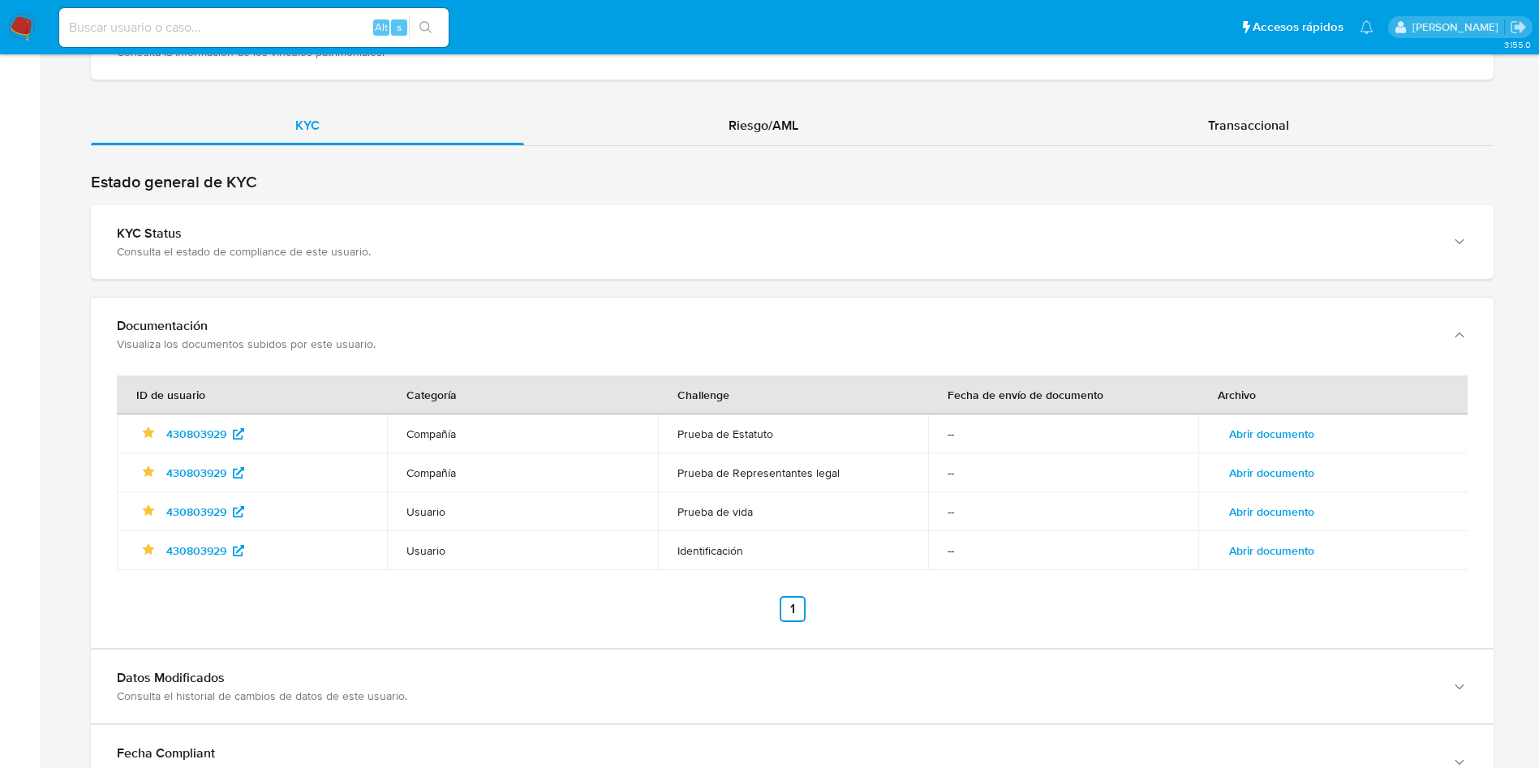
click at [1227, 421] on button "Abrir documento" at bounding box center [1272, 434] width 108 height 26
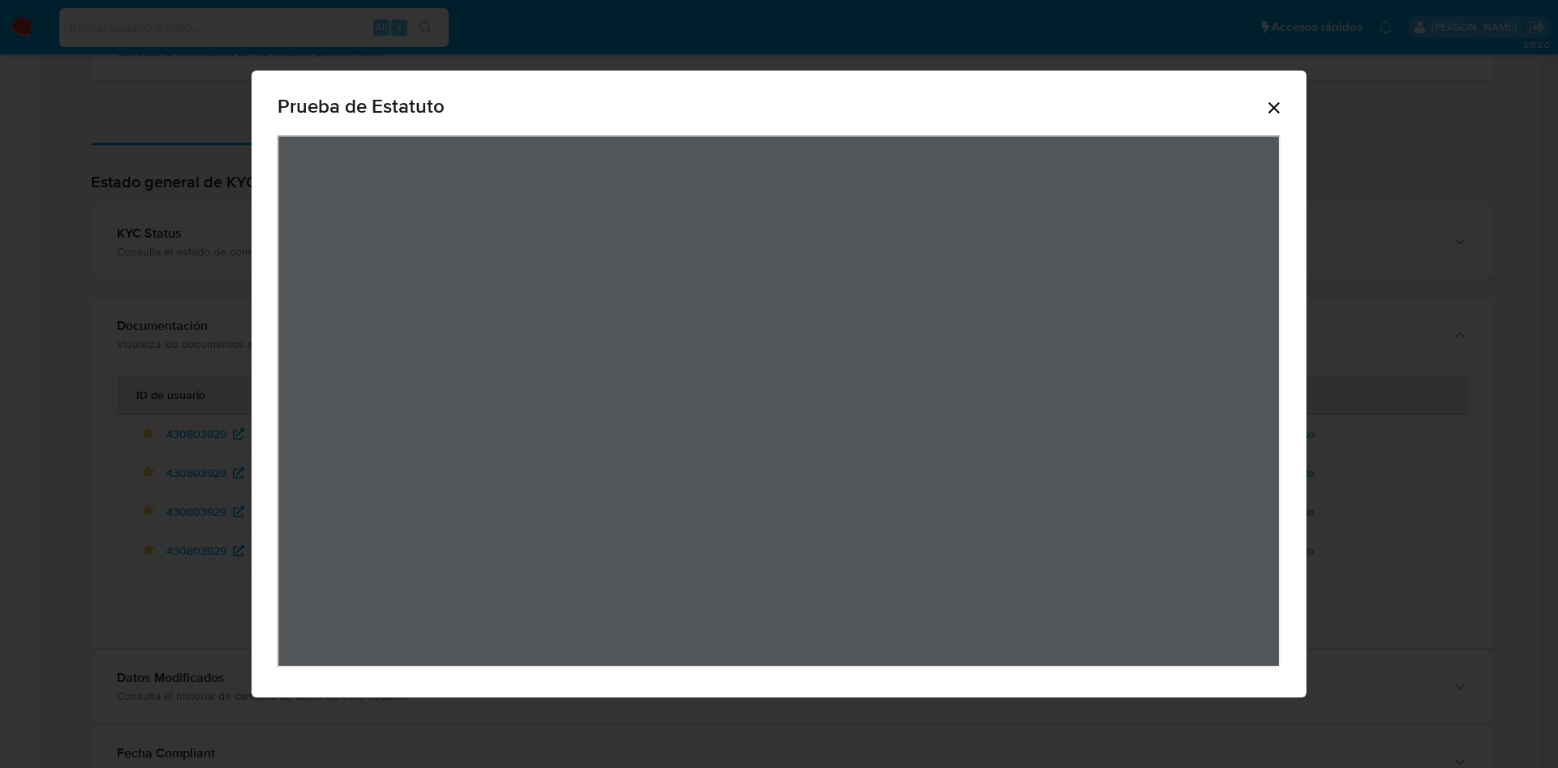
click at [1272, 111] on icon "Cerrar" at bounding box center [1273, 107] width 19 height 19
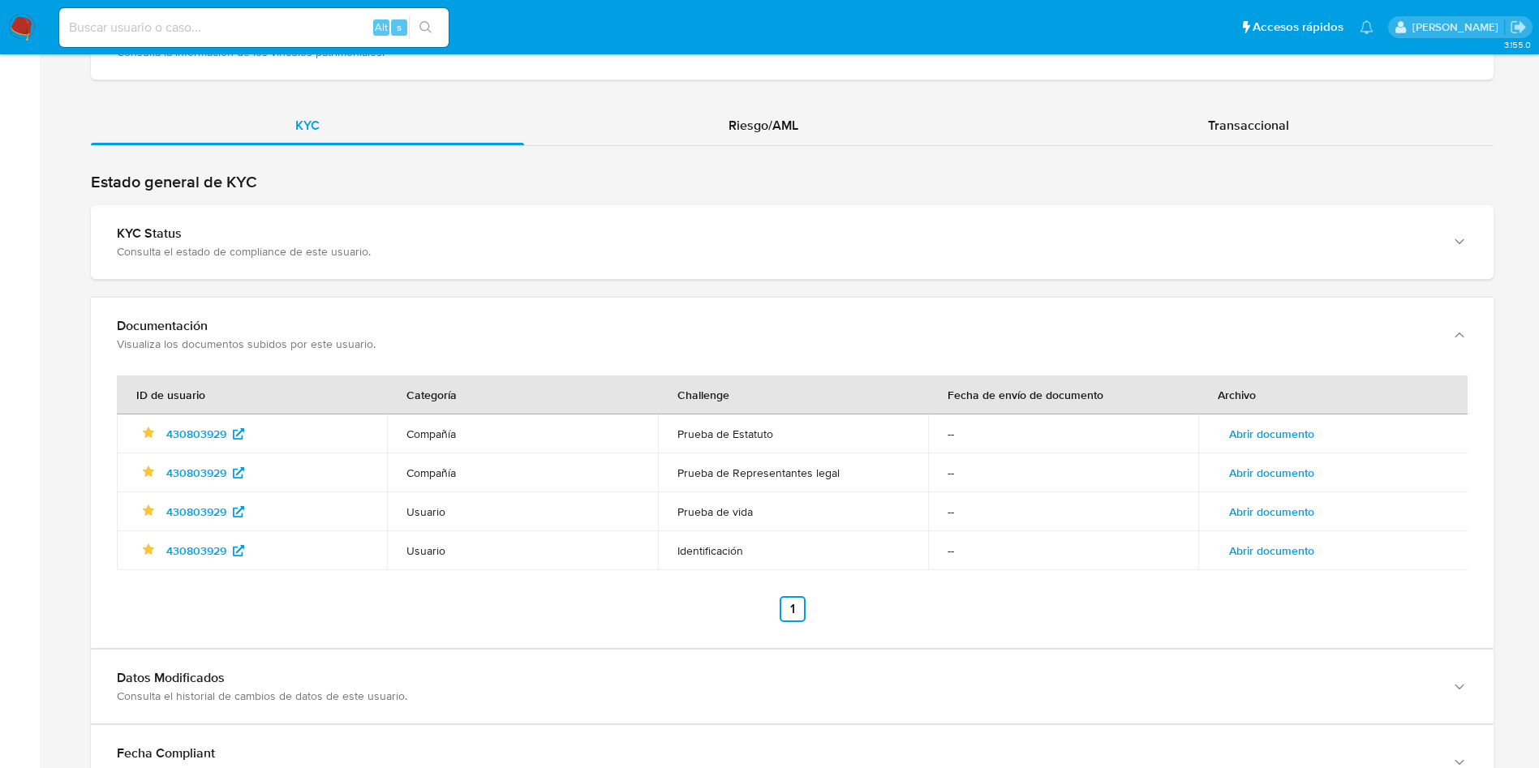
click at [1276, 541] on span "Abrir documento" at bounding box center [1271, 551] width 85 height 23
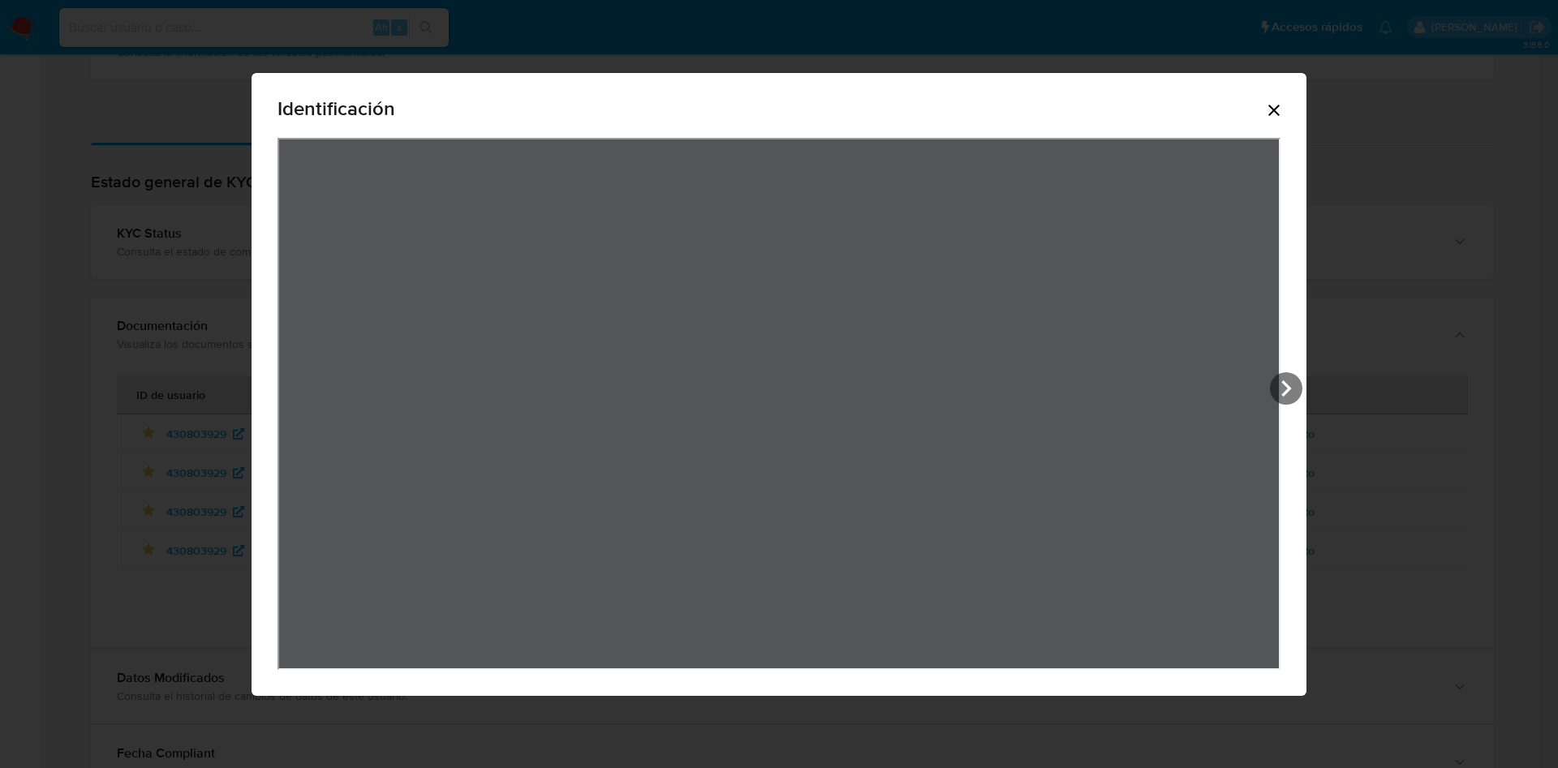
click at [1274, 102] on icon "Cerrar" at bounding box center [1273, 110] width 19 height 19
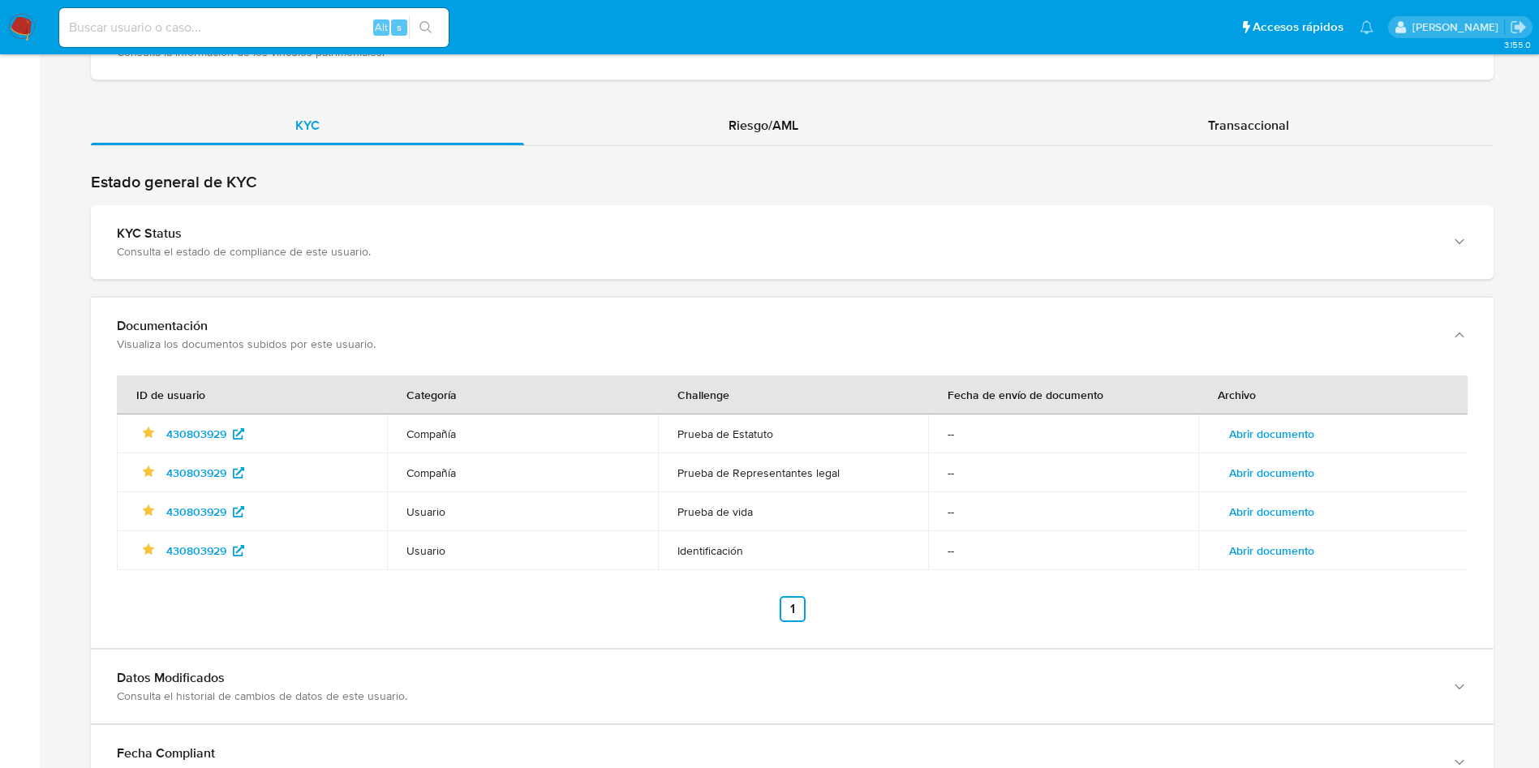
click at [1293, 423] on span "Abrir documento" at bounding box center [1271, 434] width 85 height 23
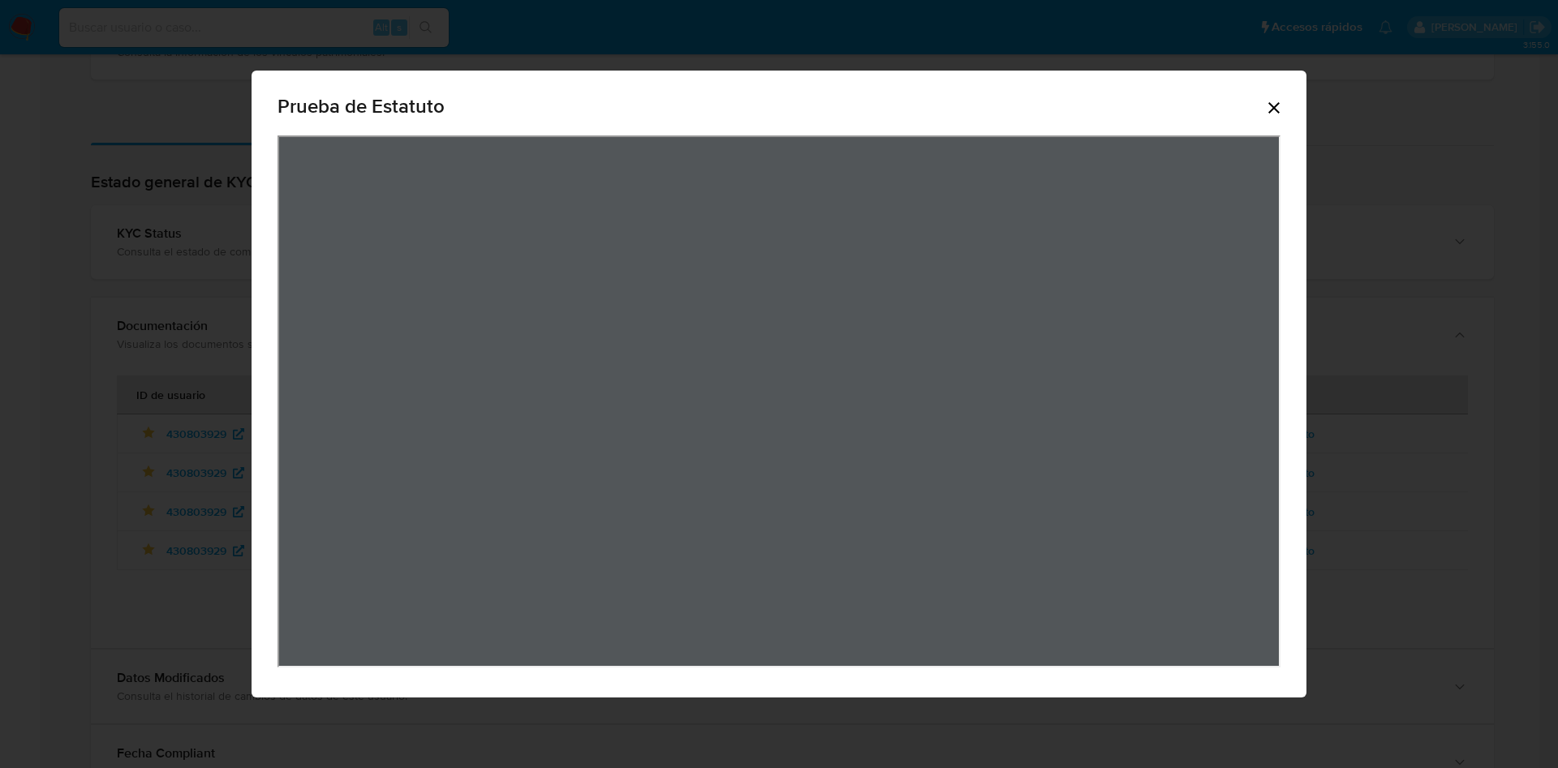
click at [1272, 118] on div "Prueba de Estatuto" at bounding box center [779, 110] width 1003 height 52
click at [1272, 110] on icon "Cerrar" at bounding box center [1273, 107] width 11 height 11
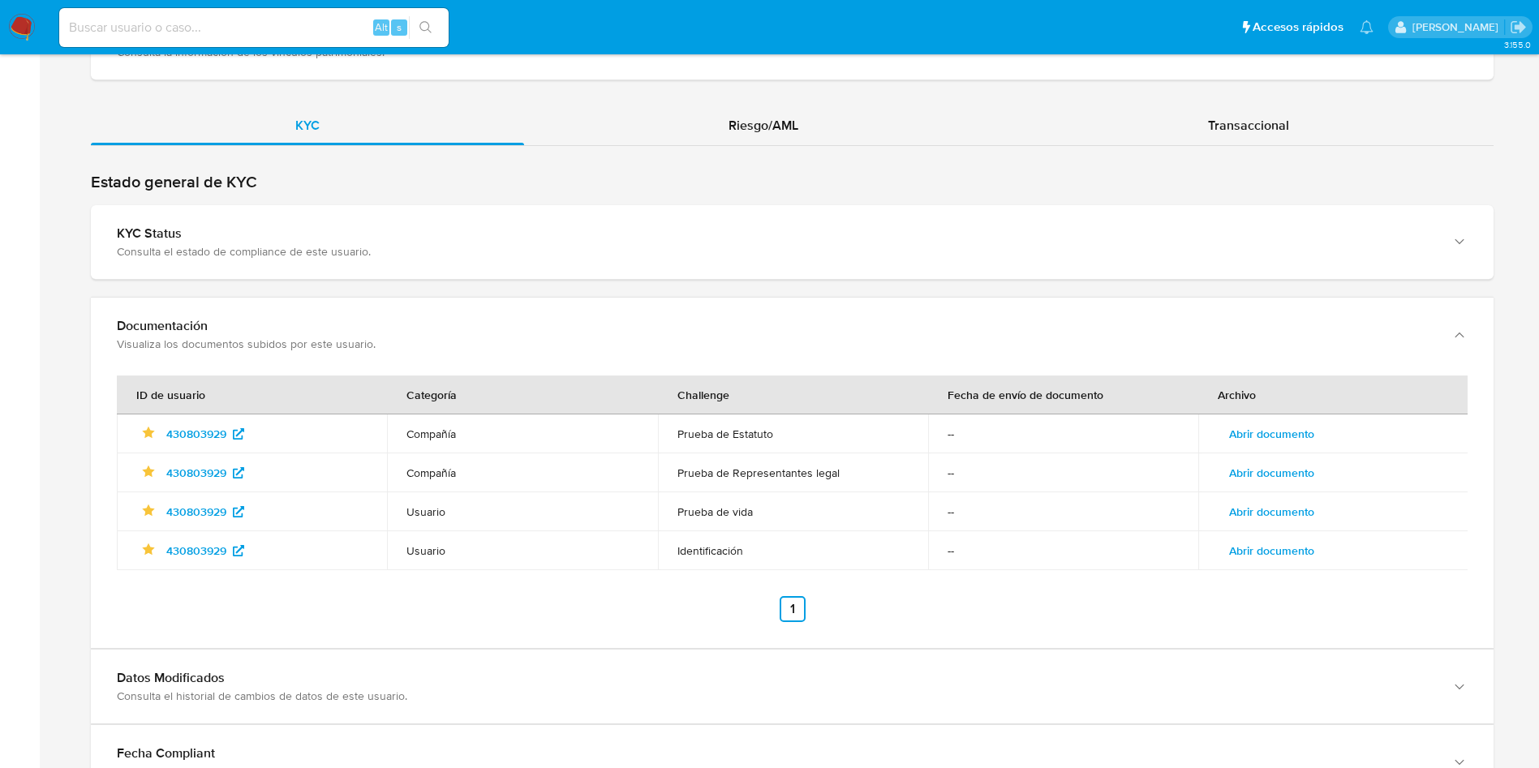
click at [1268, 551] on span "Abrir documento" at bounding box center [1271, 551] width 85 height 23
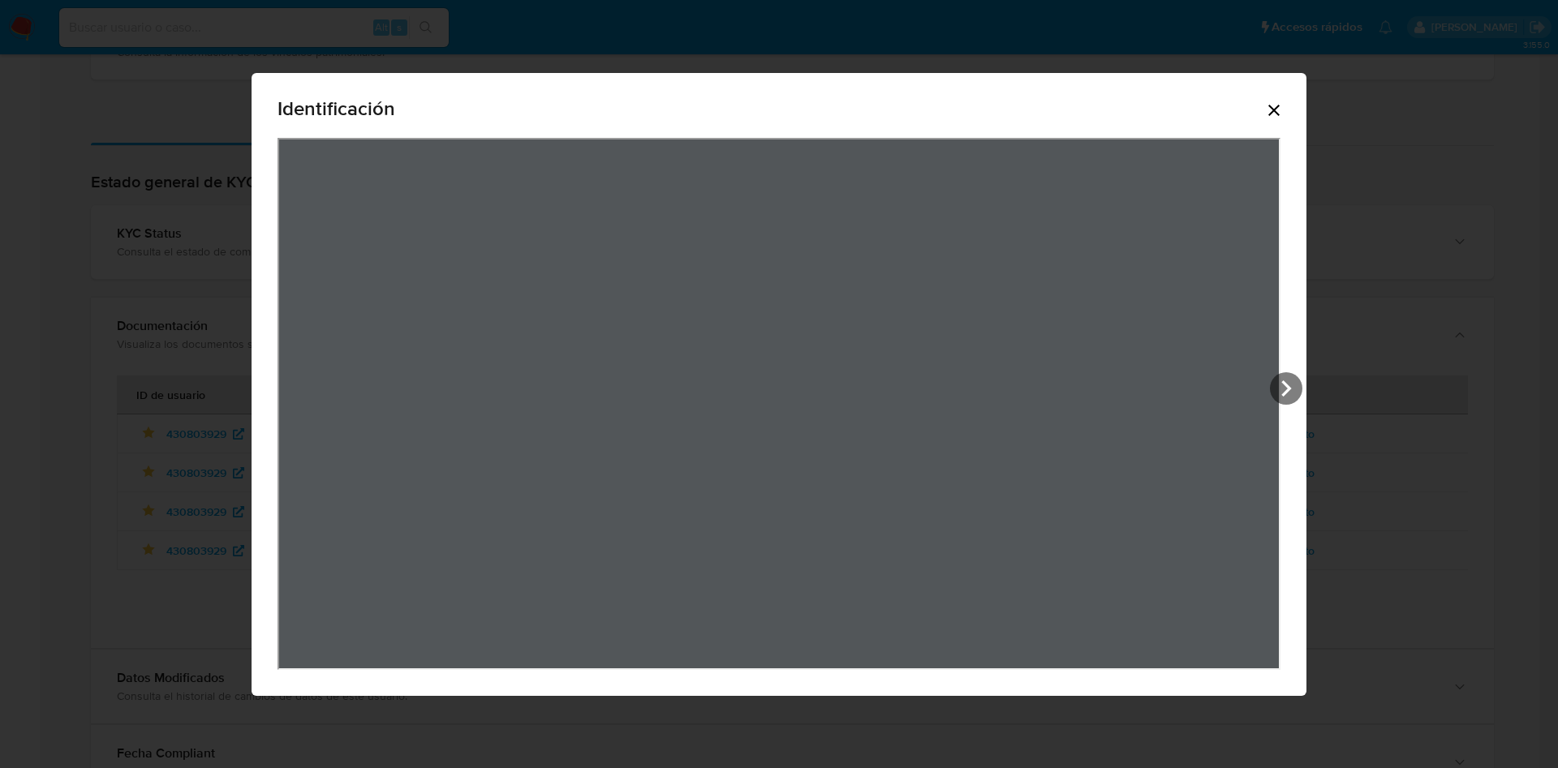
drag, startPoint x: 1283, startPoint y: 105, endPoint x: 1272, endPoint y: 108, distance: 11.0
click at [1279, 105] on icon "Cerrar" at bounding box center [1273, 110] width 19 height 19
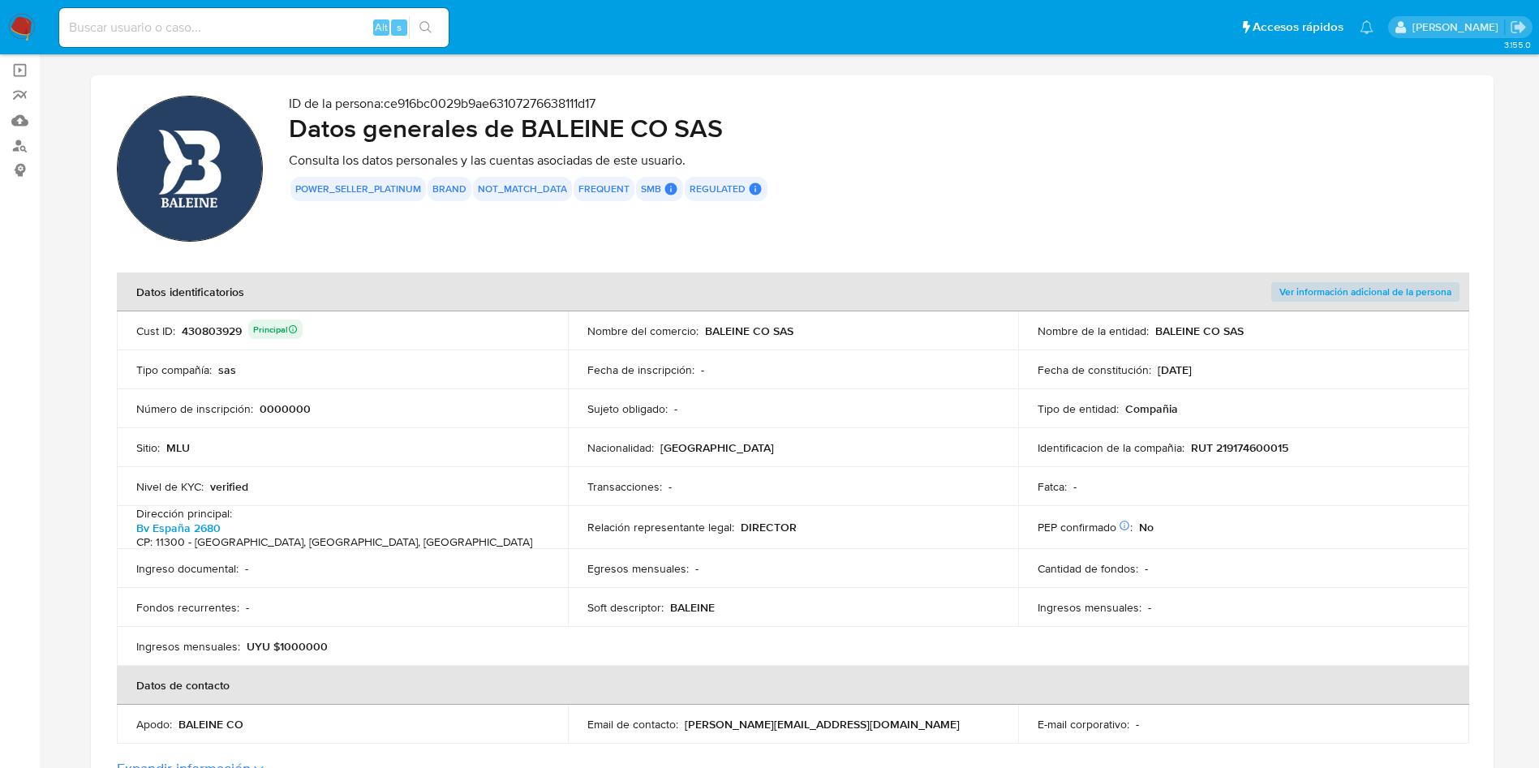
scroll to position [0, 0]
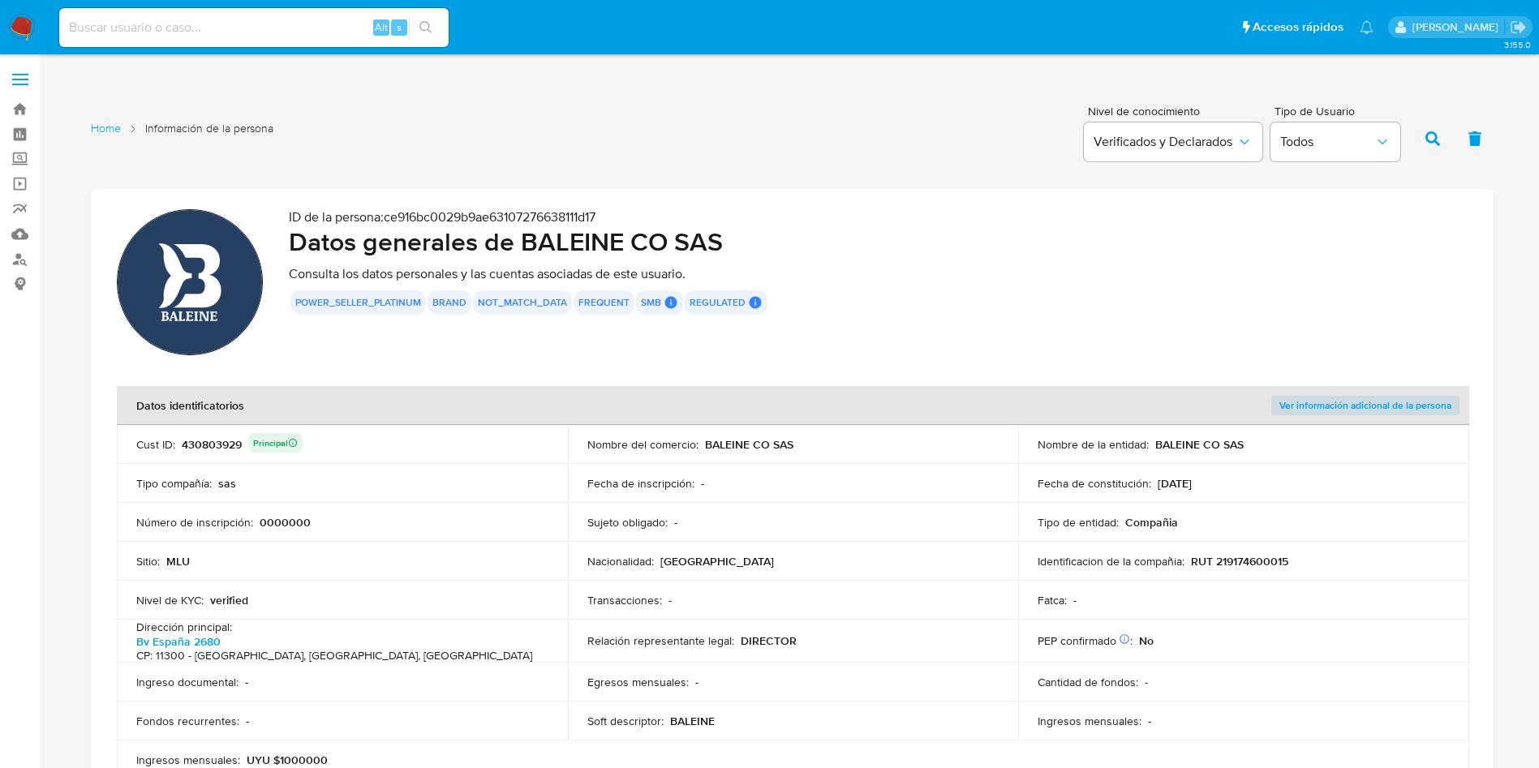
click at [1241, 557] on p "RUT 219174600015" at bounding box center [1239, 561] width 97 height 15
click at [1242, 563] on p "RUT 219174600015" at bounding box center [1239, 561] width 97 height 15
click at [975, 321] on div "ID de la persona : ce916bc0029b9ae63107276638111d17 Datos generales de BALEINE …" at bounding box center [878, 284] width 1179 height 151
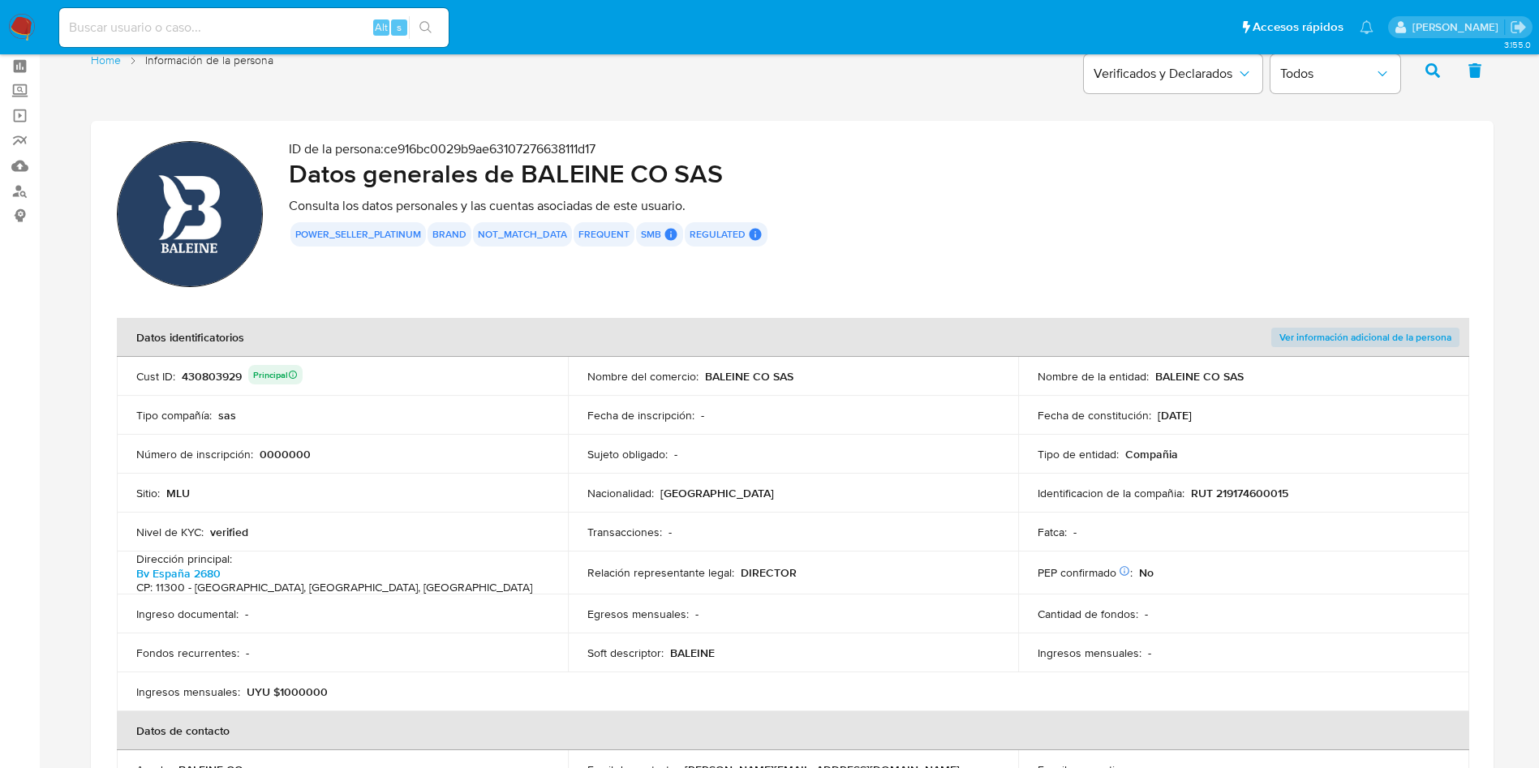
scroll to position [122, 0]
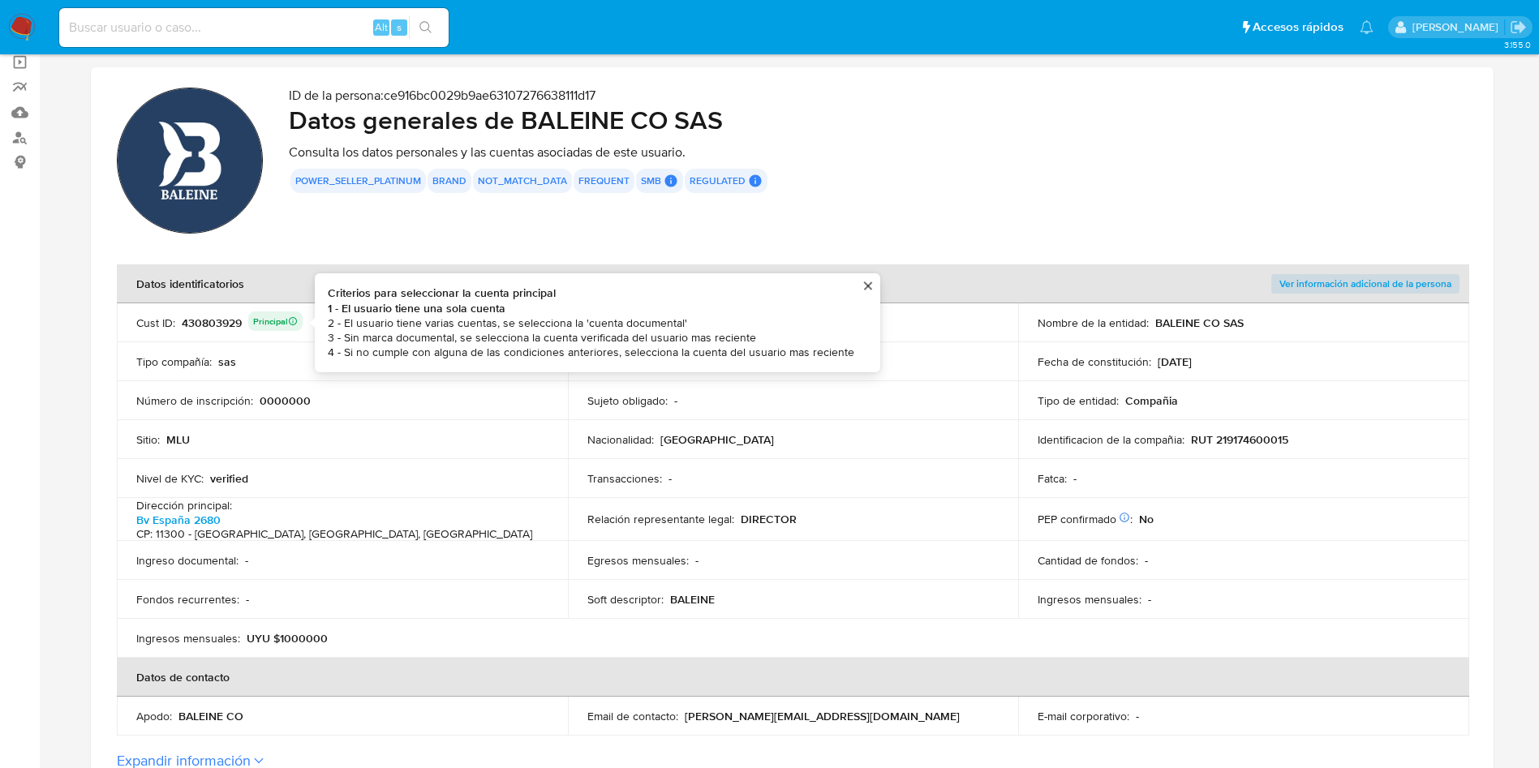
click at [210, 327] on div "430803929 Principal Criterios para seleccionar la cuenta principal 1 - El usuar…" at bounding box center [242, 323] width 121 height 23
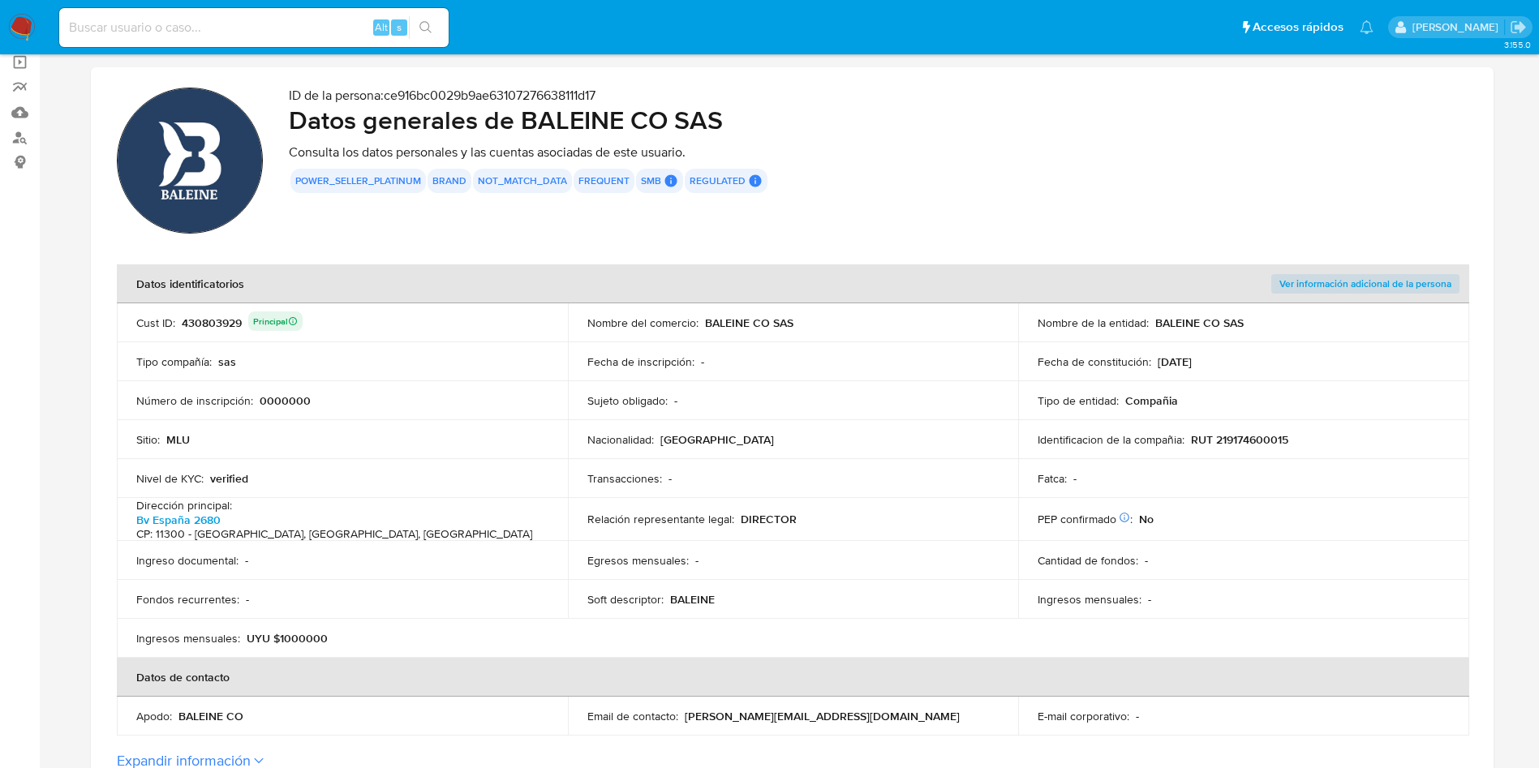
click at [210, 327] on div "430803929 Principal" at bounding box center [242, 323] width 121 height 23
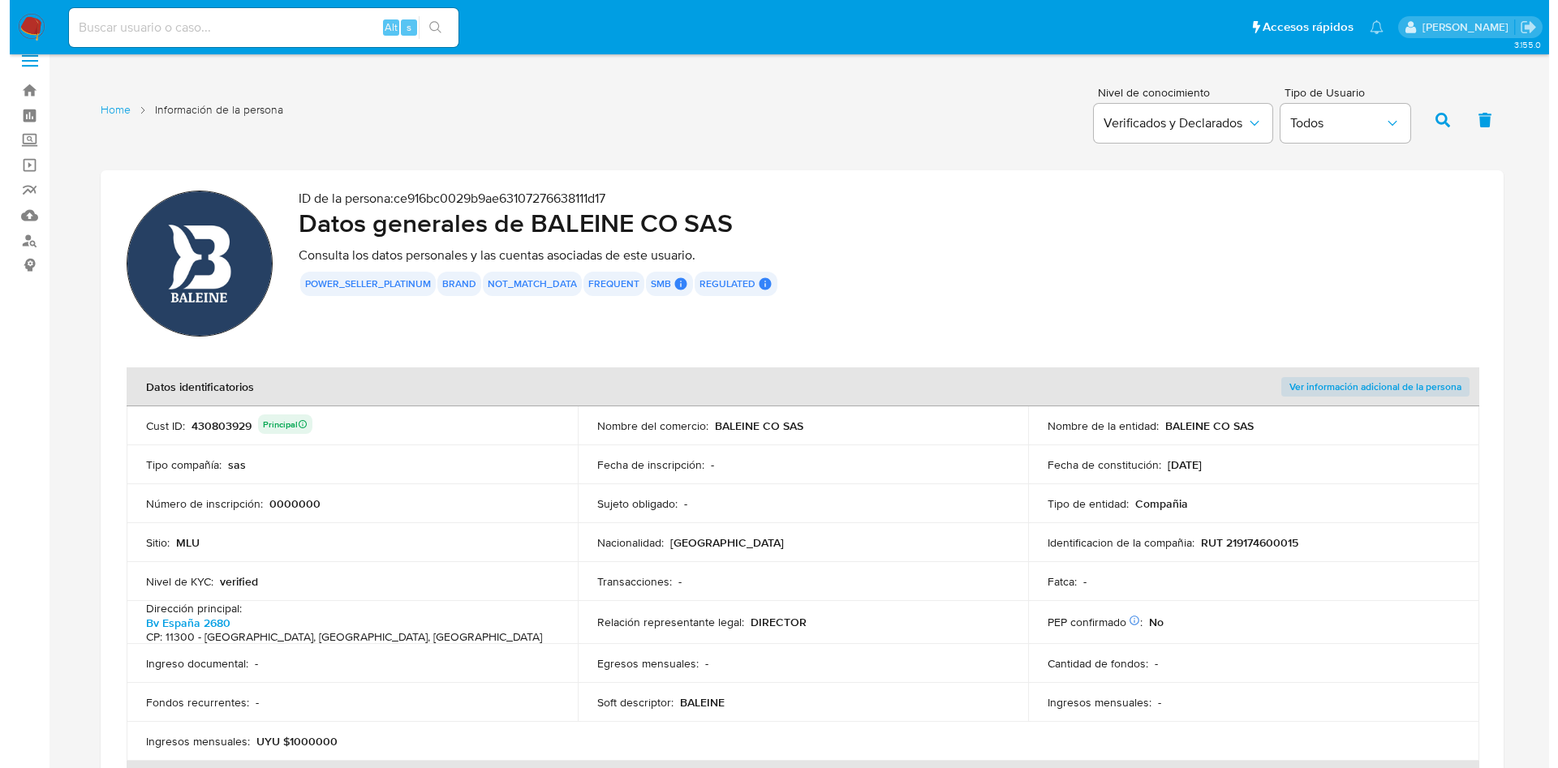
scroll to position [0, 0]
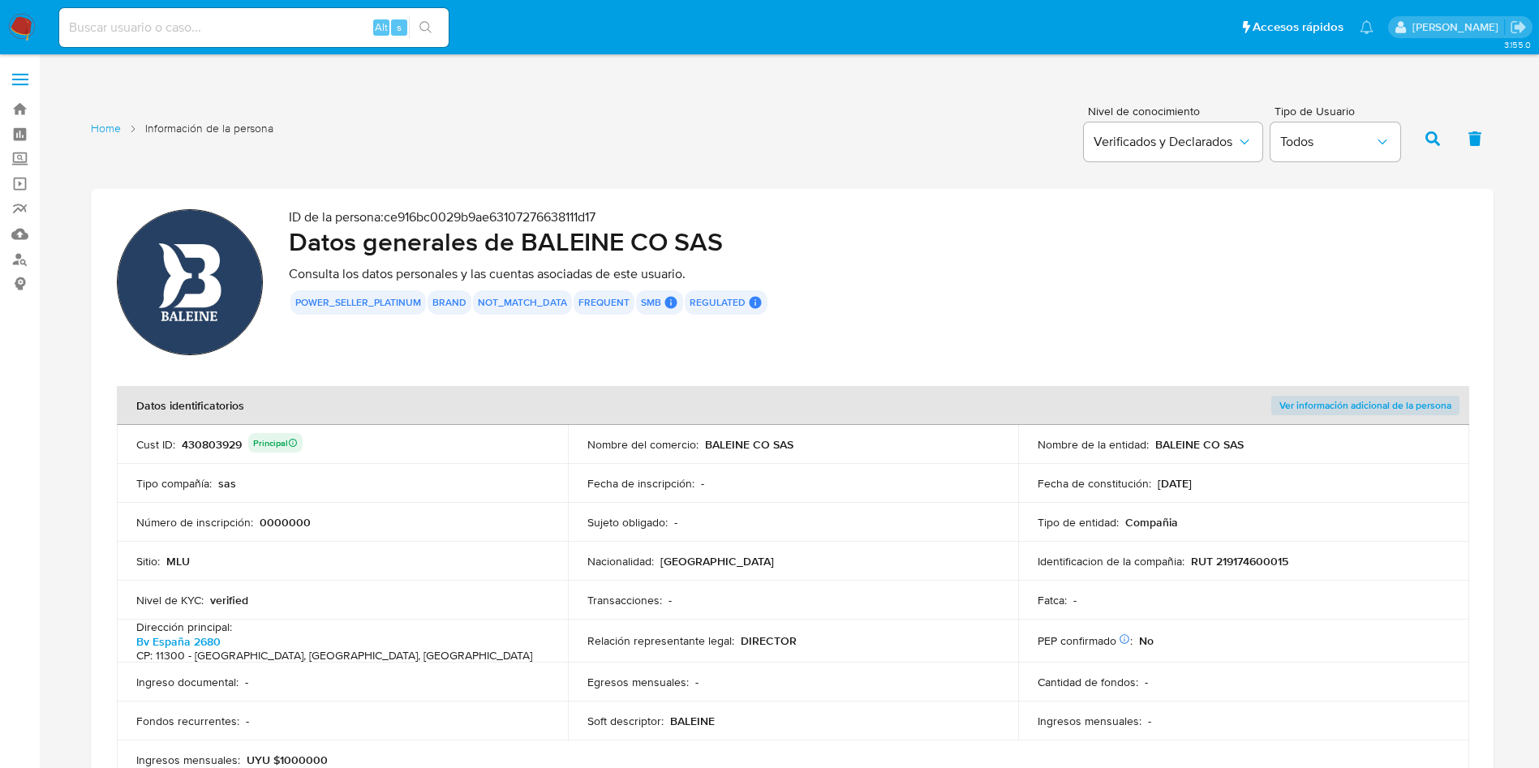
click at [1342, 394] on th "Ver información adicional de la persona" at bounding box center [1243, 405] width 451 height 39
click at [1345, 406] on span "Ver información adicional de la persona" at bounding box center [1366, 406] width 172 height 16
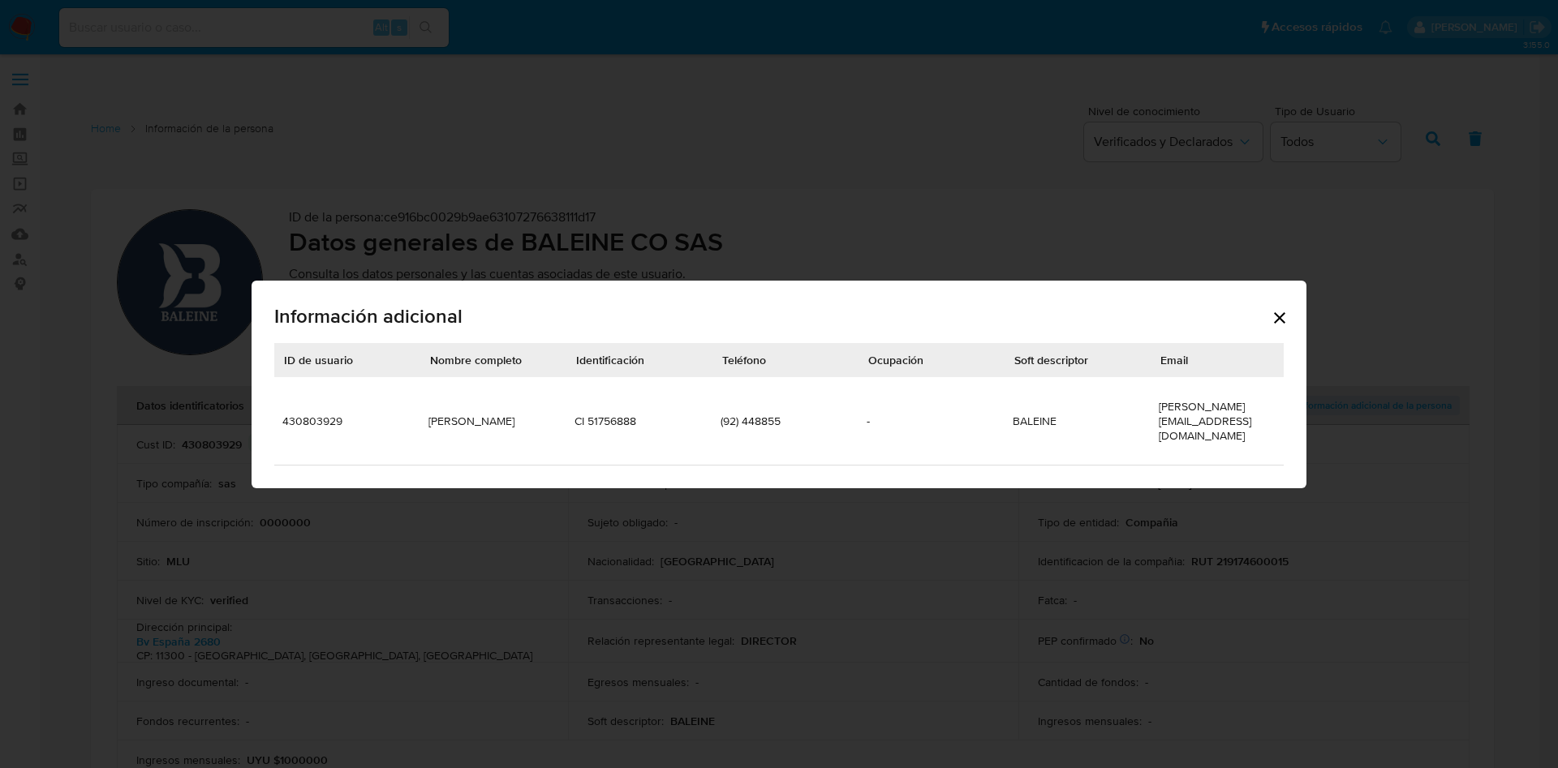
click at [756, 408] on td "(92) 448855" at bounding box center [785, 421] width 146 height 88
click at [562, 185] on div "Información adicional ID de usuario Nombre completo Identificación Teléfono Ocu…" at bounding box center [779, 384] width 1558 height 768
drag, startPoint x: 623, startPoint y: 65, endPoint x: 618, endPoint y: 83, distance: 18.5
click at [623, 66] on div "Información adicional ID de usuario Nombre completo Identificación Teléfono Ocu…" at bounding box center [779, 384] width 1558 height 768
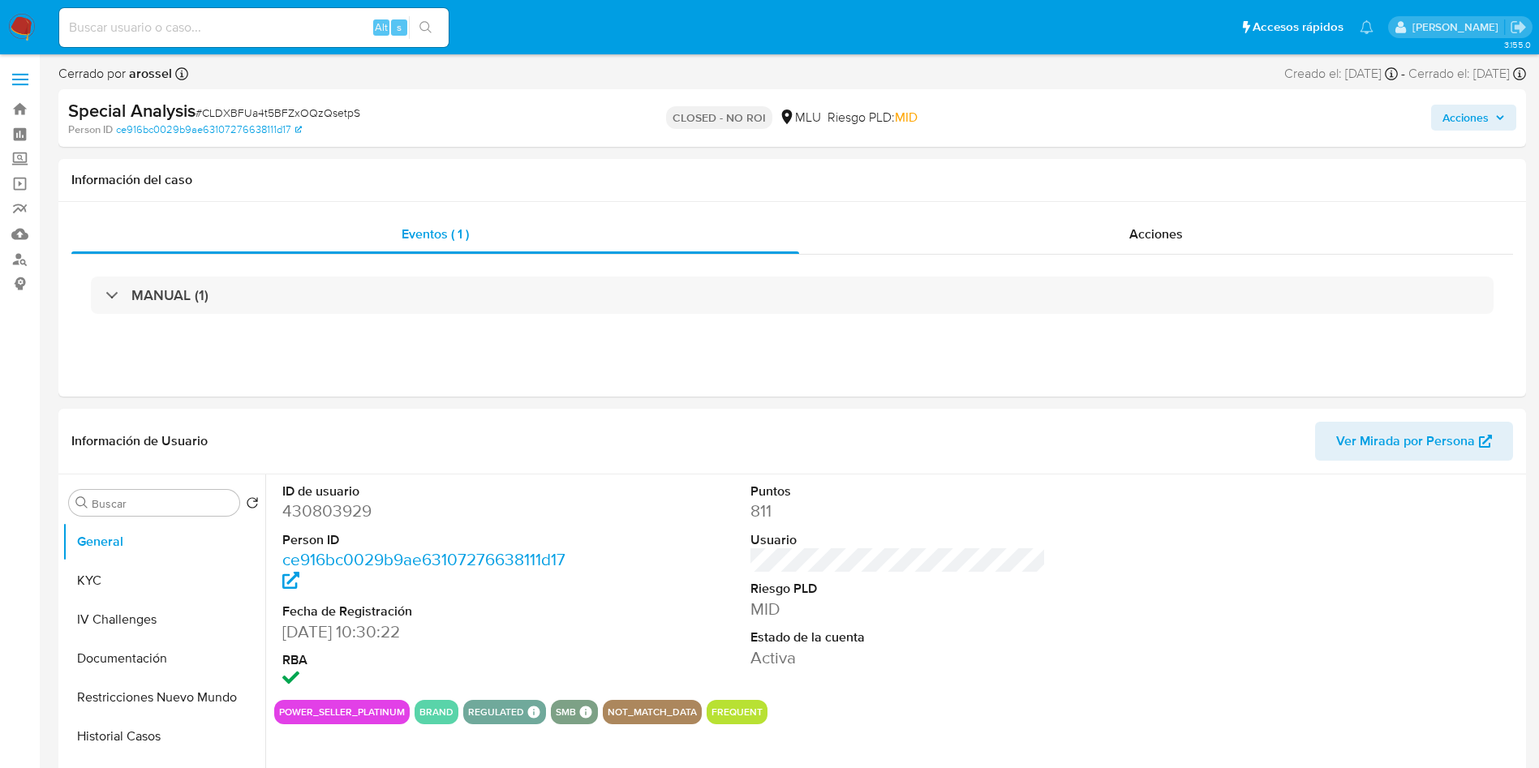
select select "10"
click at [139, 578] on button "KYC" at bounding box center [157, 581] width 190 height 39
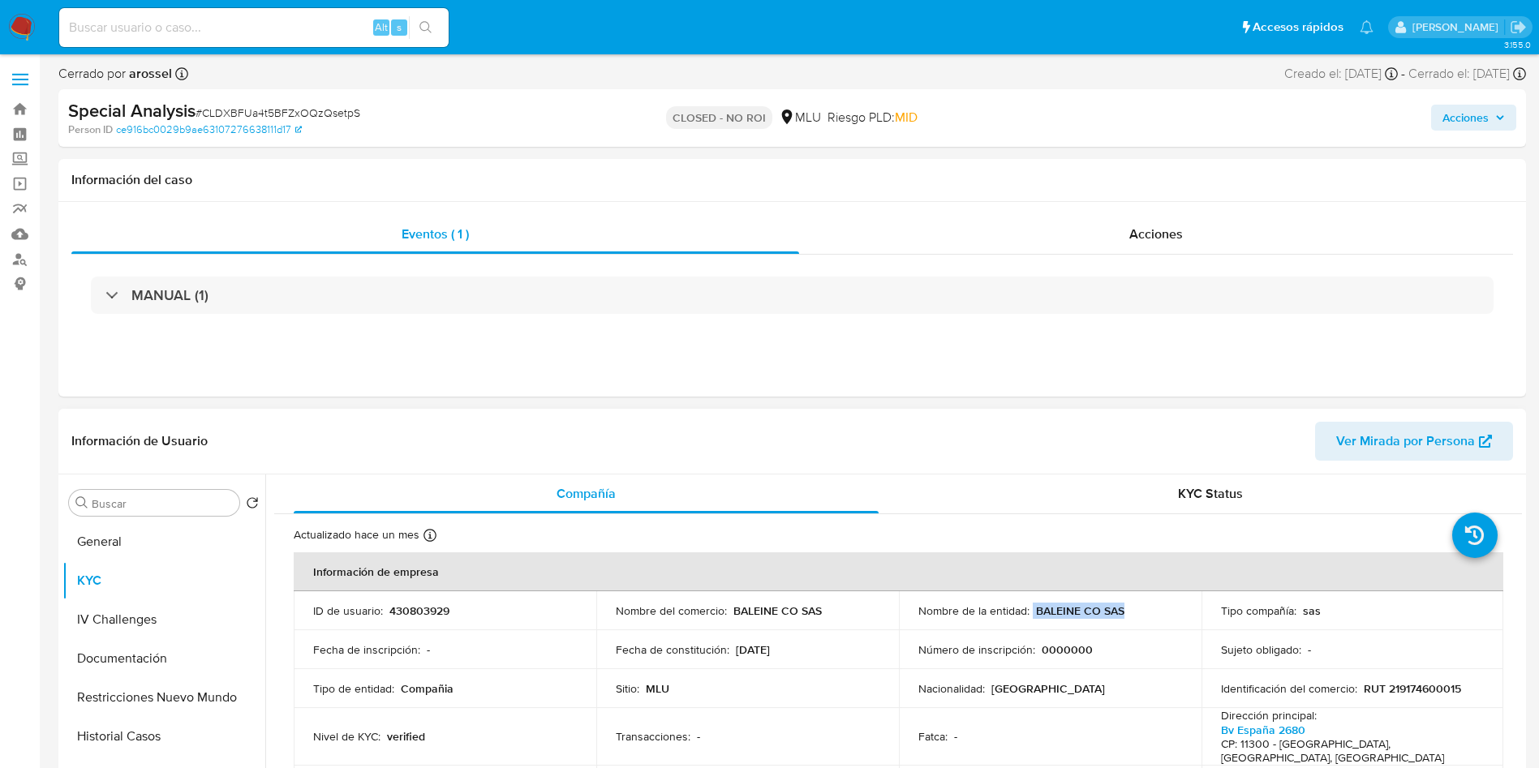
drag, startPoint x: 1031, startPoint y: 608, endPoint x: 1129, endPoint y: 605, distance: 98.2
click at [1129, 605] on div "Nombre de la entidad : BALEINE CO SAS" at bounding box center [1051, 611] width 264 height 15
copy div "BALEINE CO SAS"
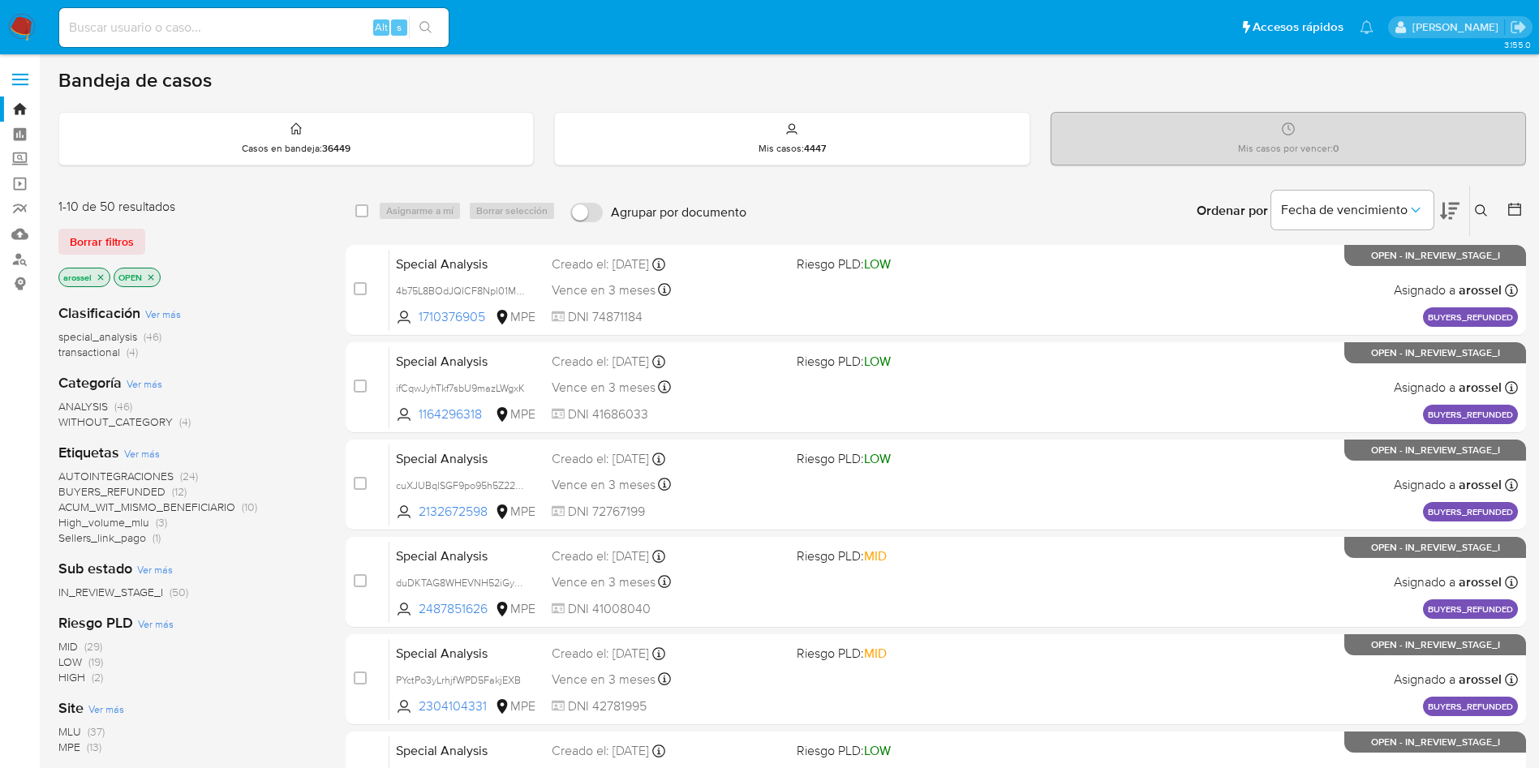
click at [227, 22] on input at bounding box center [254, 27] width 390 height 21
paste input "ceEl9jTvJDeOSyM4SJFpfXW2"
type input "ceEl9jTvJDeOSyM4SJFpfXW2"
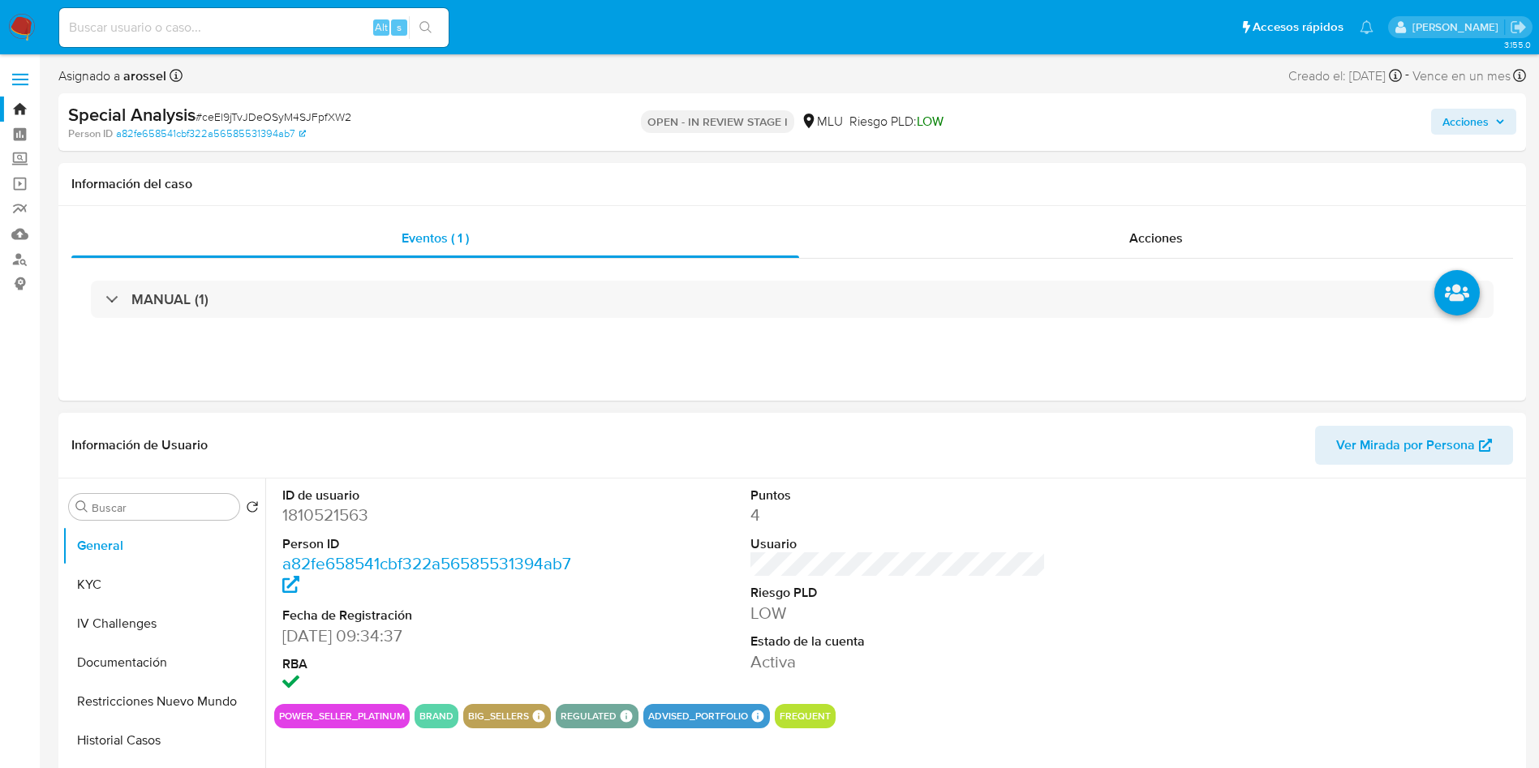
click at [1398, 442] on span "Ver Mirada por Persona" at bounding box center [1406, 445] width 139 height 39
select select "10"
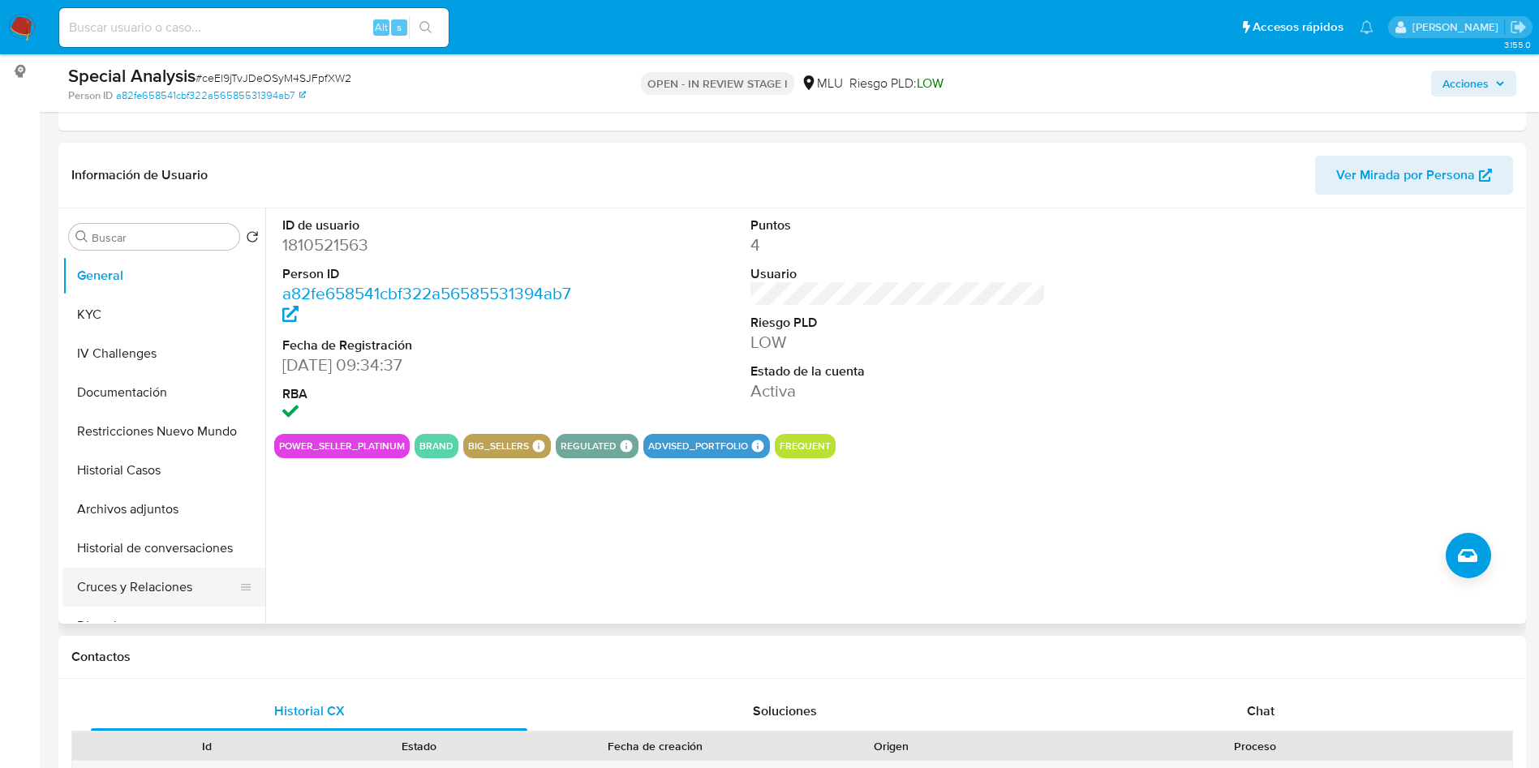
scroll to position [243, 0]
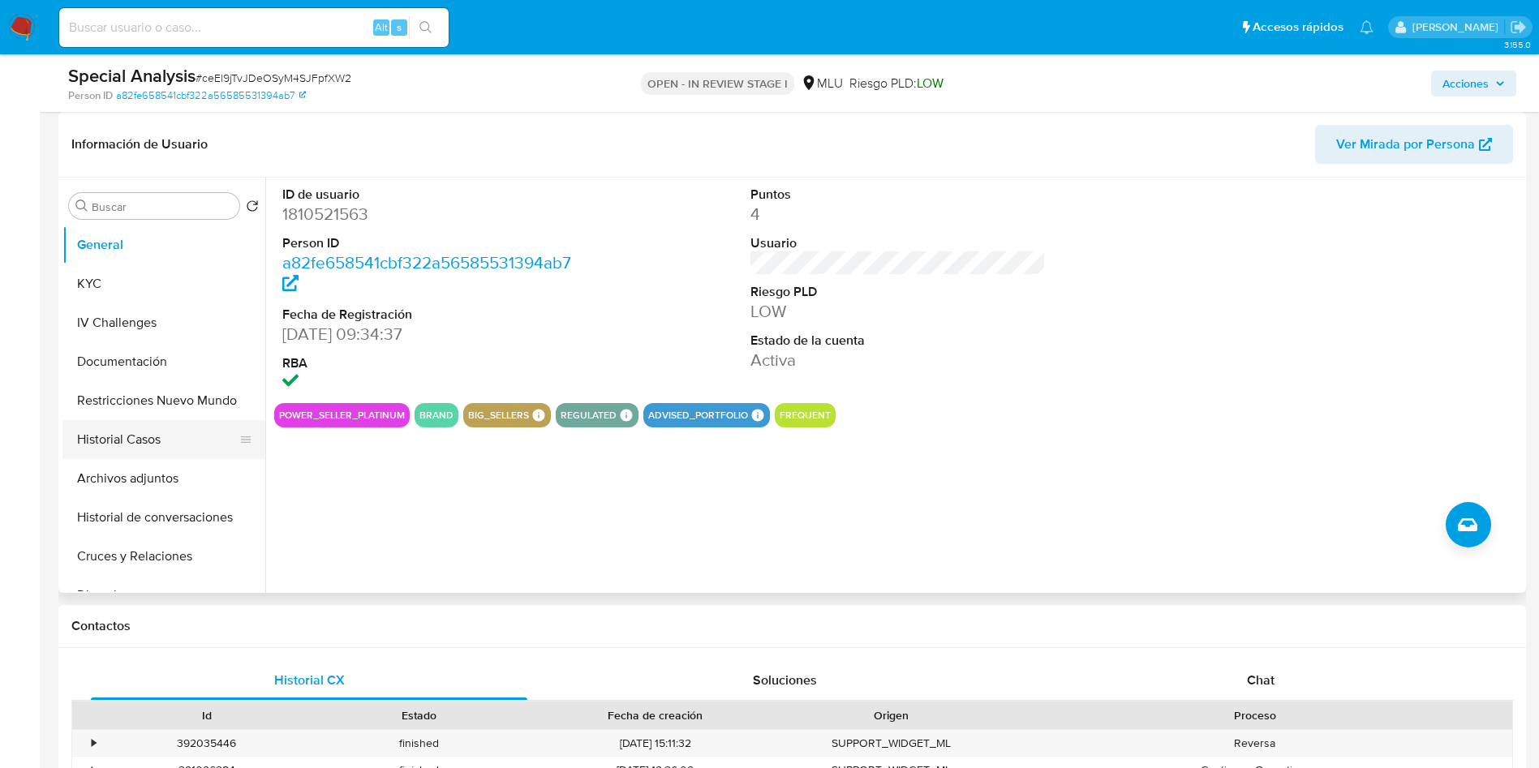
click at [162, 442] on button "Historial Casos" at bounding box center [157, 439] width 190 height 39
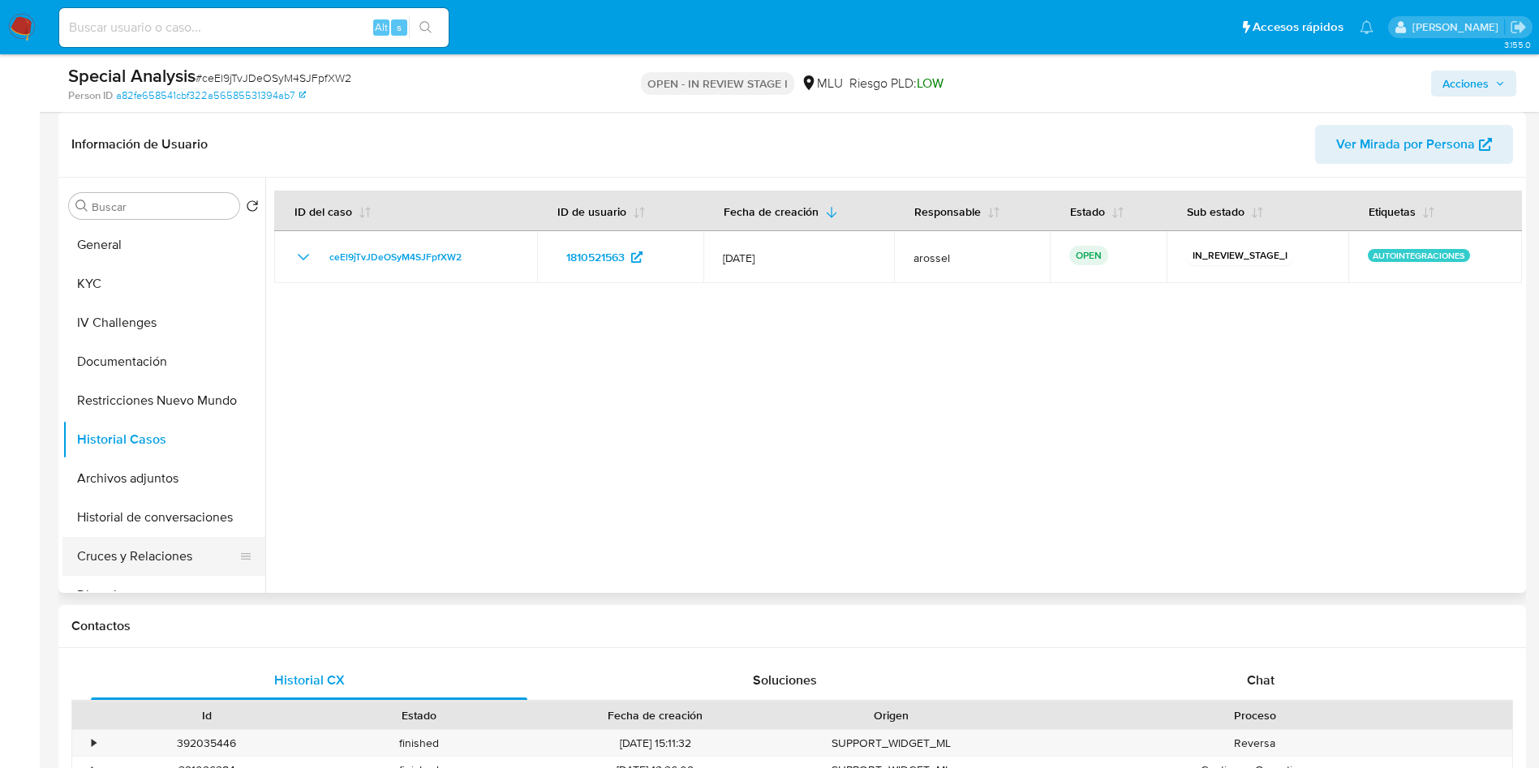
click at [149, 557] on button "Cruces y Relaciones" at bounding box center [157, 556] width 190 height 39
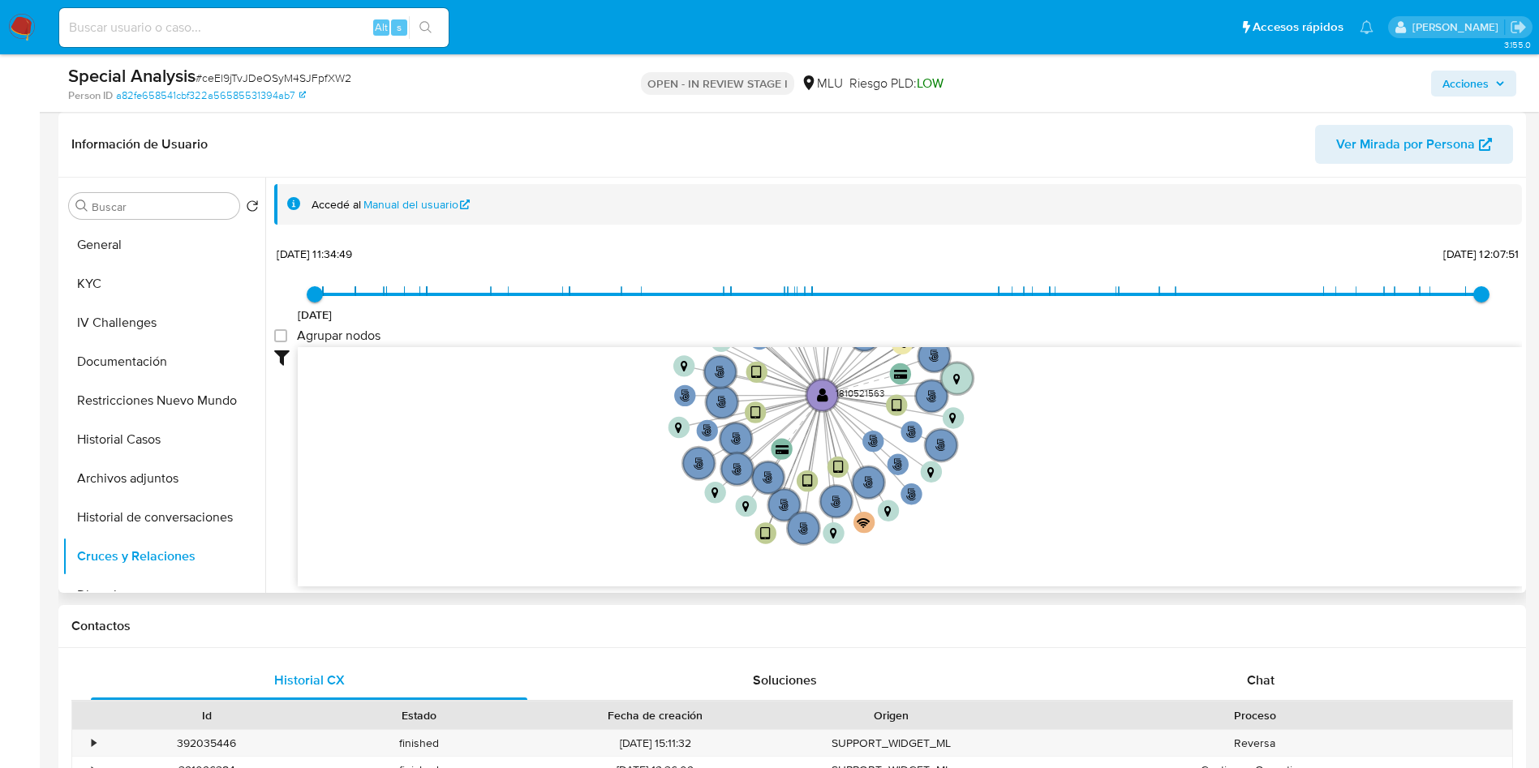
drag, startPoint x: 514, startPoint y: 411, endPoint x: 498, endPoint y: 448, distance: 40.7
click at [498, 448] on icon "phone-a7554af7c59e733552eb252c5af46401  user-1810521563  1810521563 person-ea…" at bounding box center [910, 464] width 1225 height 235
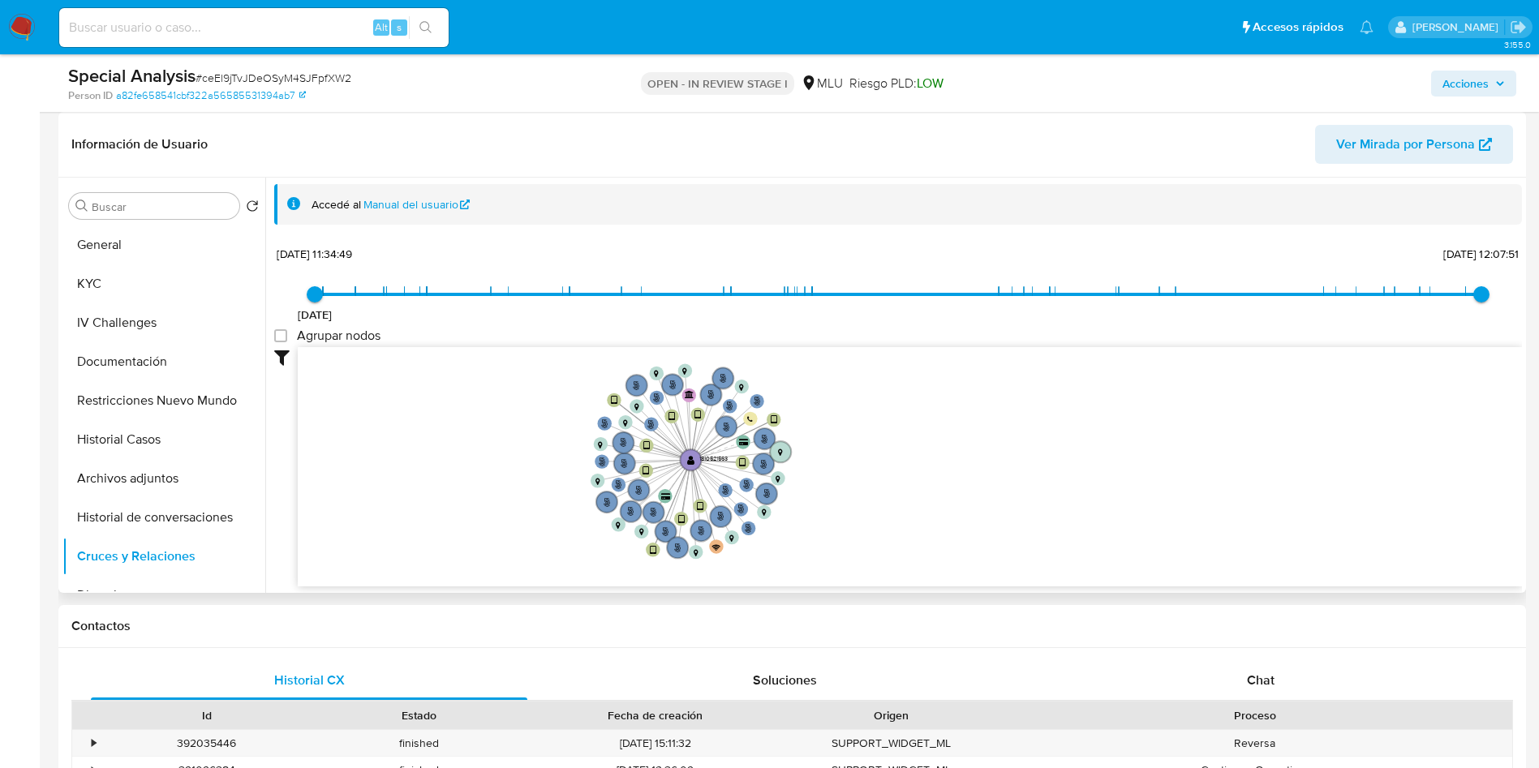
drag, startPoint x: 470, startPoint y: 471, endPoint x: 467, endPoint y: 480, distance: 10.3
click at [467, 480] on icon "phone-a7554af7c59e733552eb252c5af46401  user-1810521563  1810521563 person-ea…" at bounding box center [910, 464] width 1225 height 235
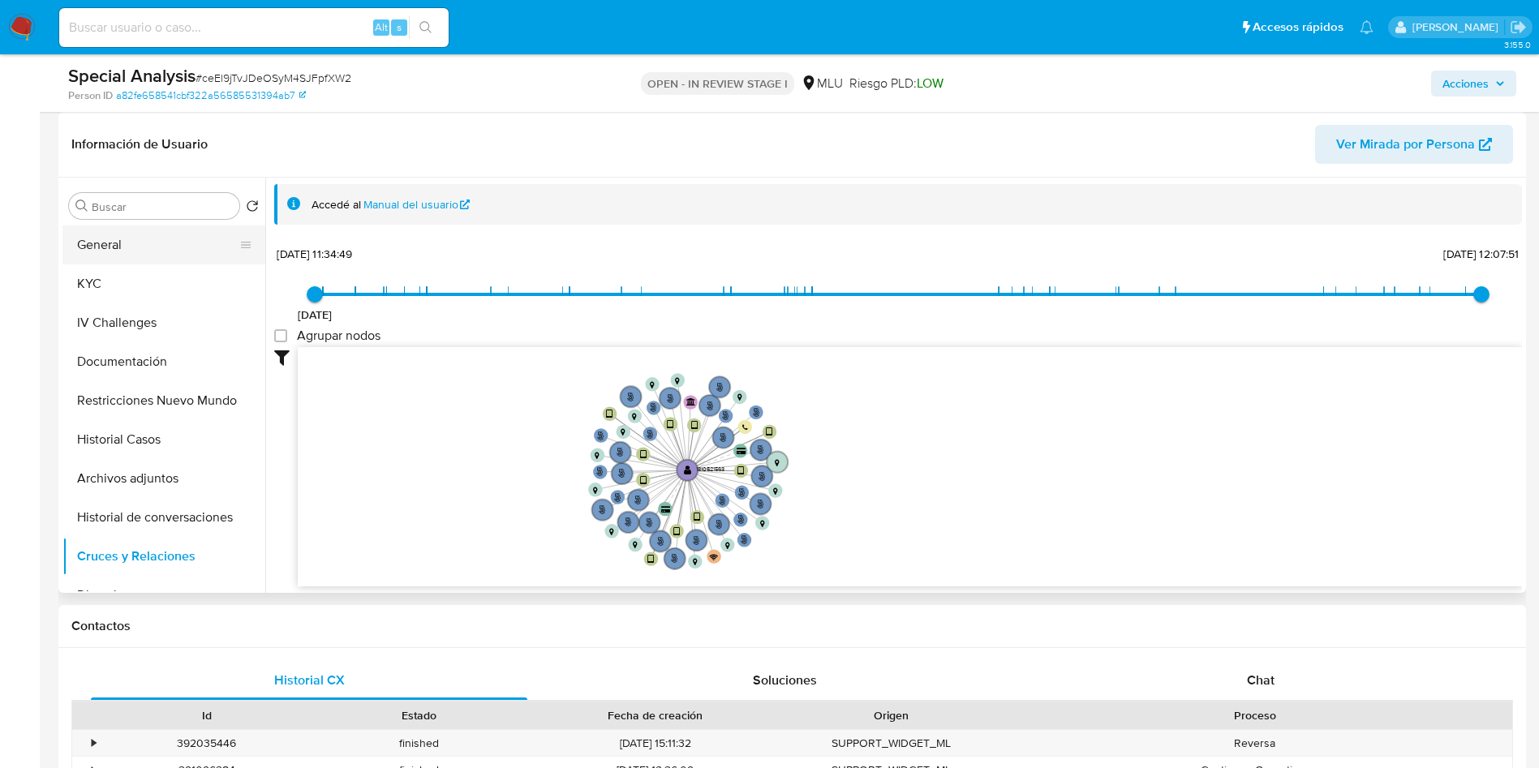
click at [166, 238] on button "General" at bounding box center [157, 245] width 190 height 39
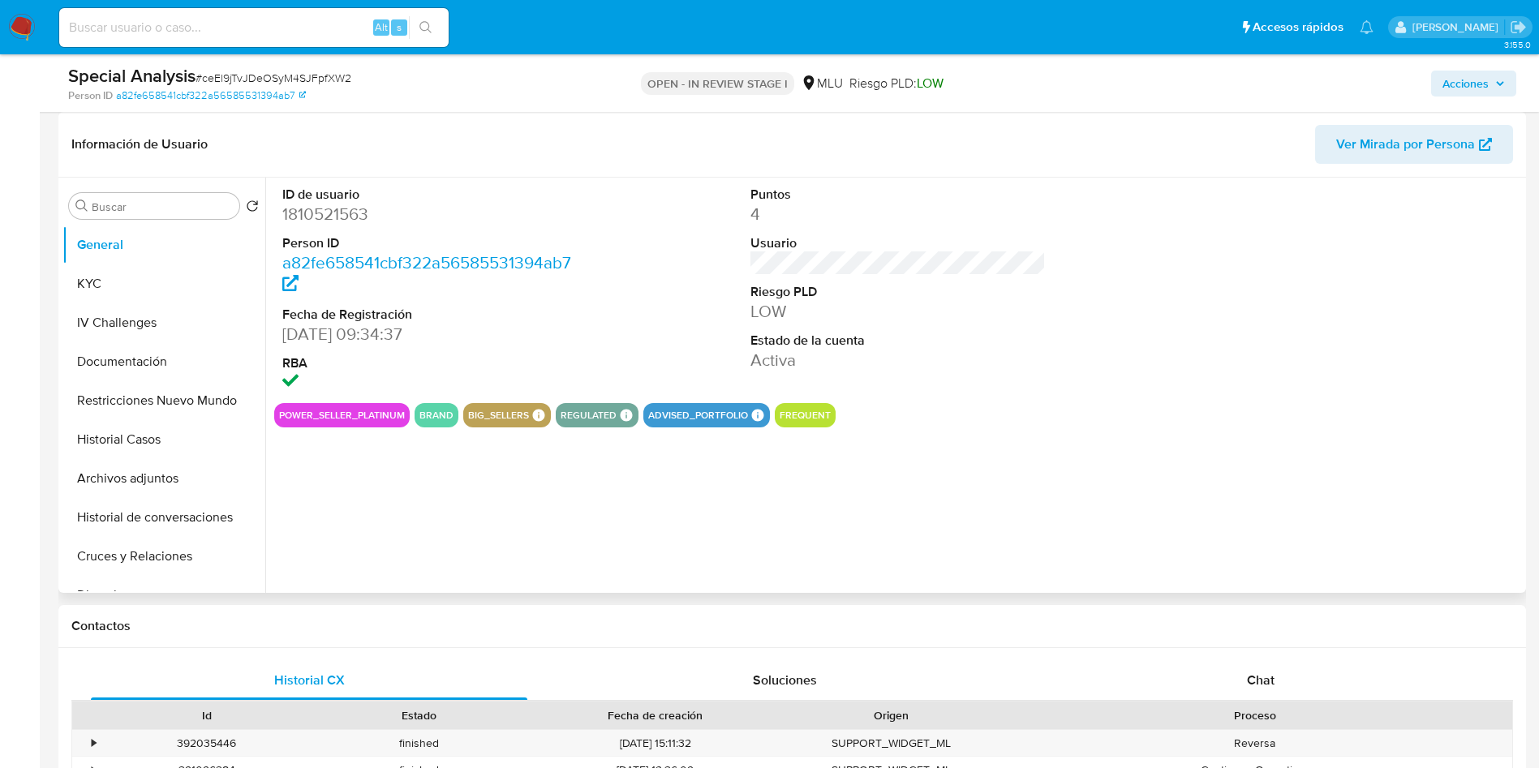
click at [341, 209] on dd "1810521563" at bounding box center [430, 214] width 296 height 23
copy dd "1810521563"
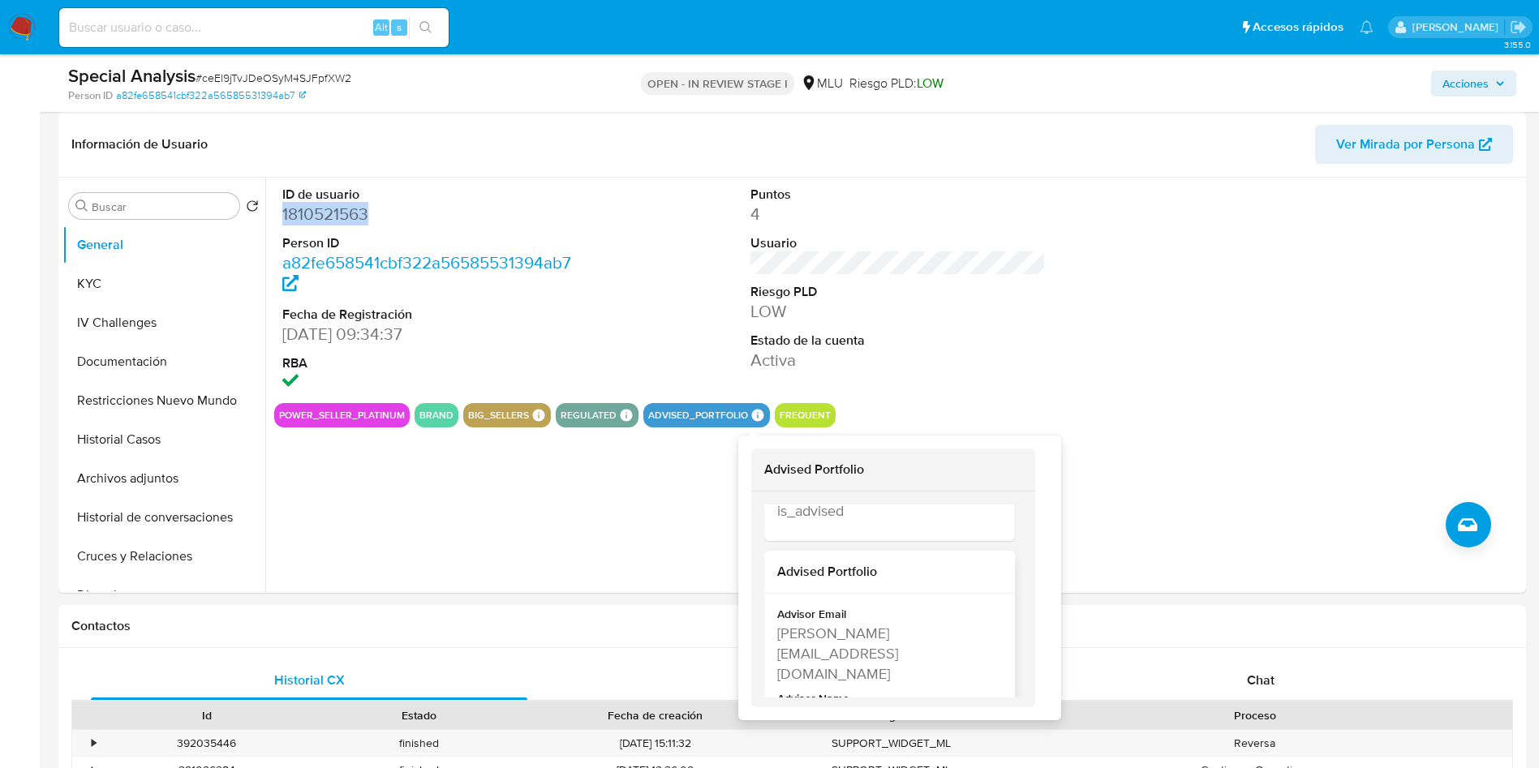
scroll to position [282, 0]
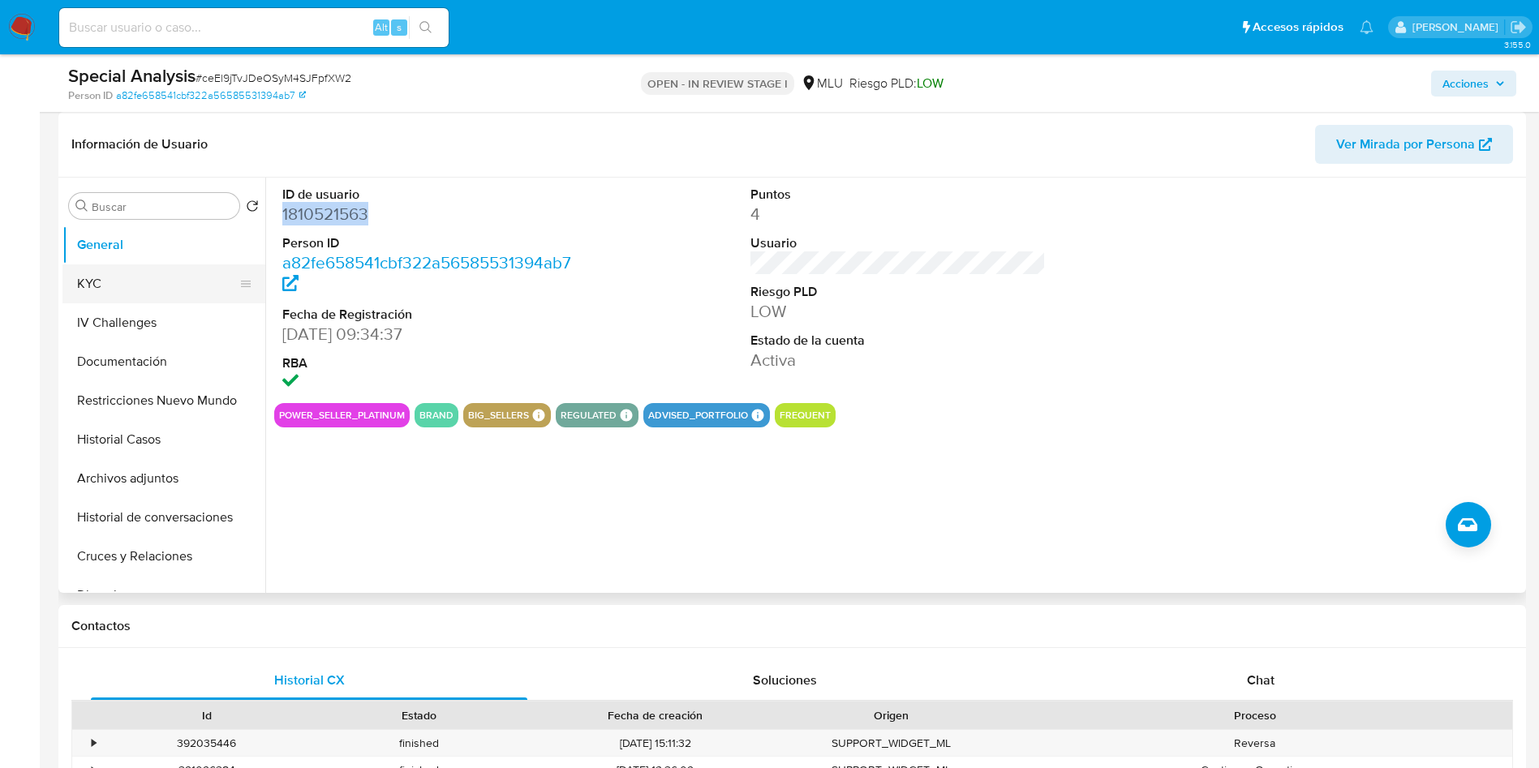
click at [133, 280] on button "KYC" at bounding box center [157, 284] width 190 height 39
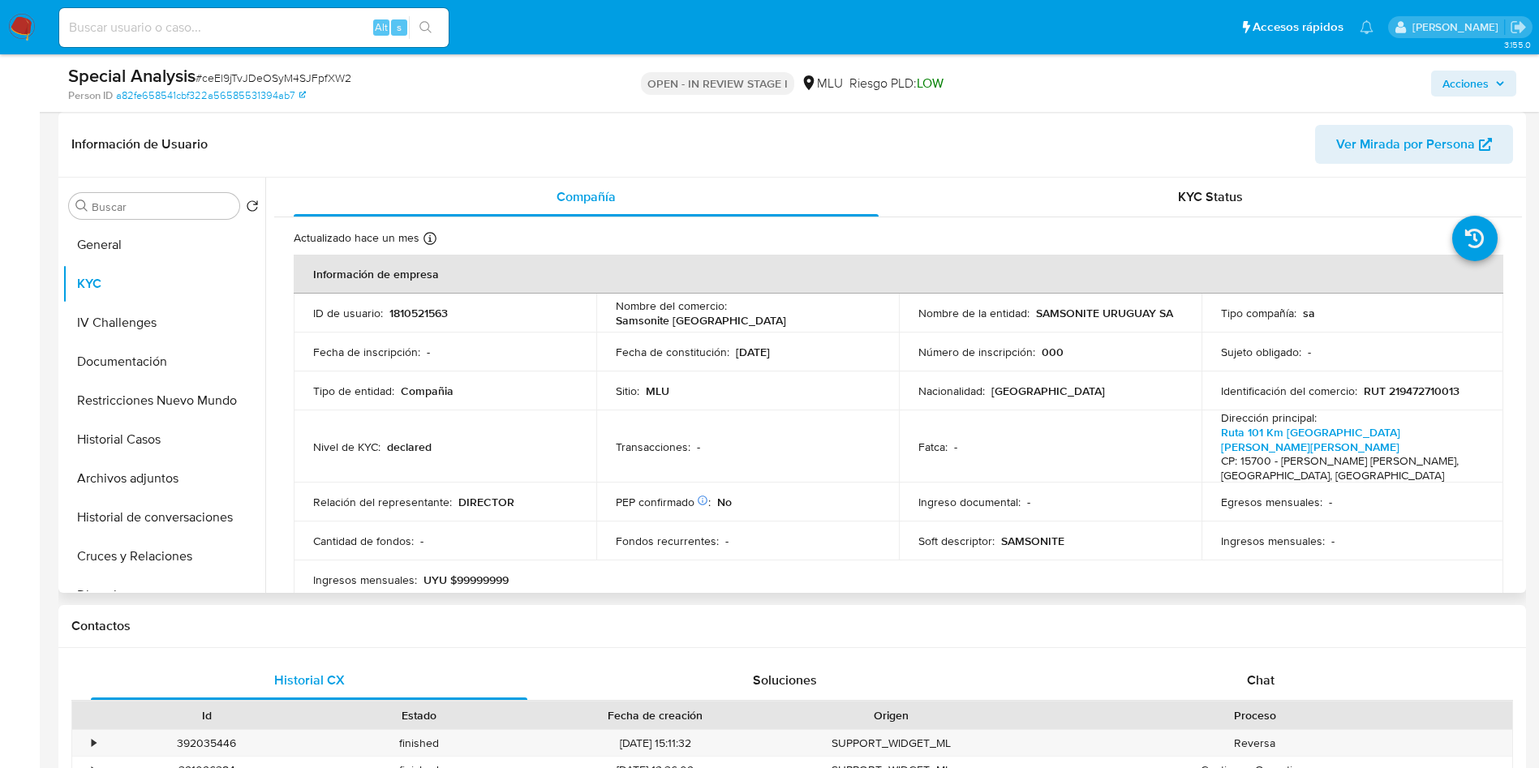
click at [442, 411] on td "Nivel de KYC : declared" at bounding box center [445, 447] width 303 height 72
click at [1435, 390] on p "RUT 219472710013" at bounding box center [1412, 391] width 96 height 15
copy p "219472710013"
click at [442, 314] on p "1810521563" at bounding box center [419, 313] width 58 height 15
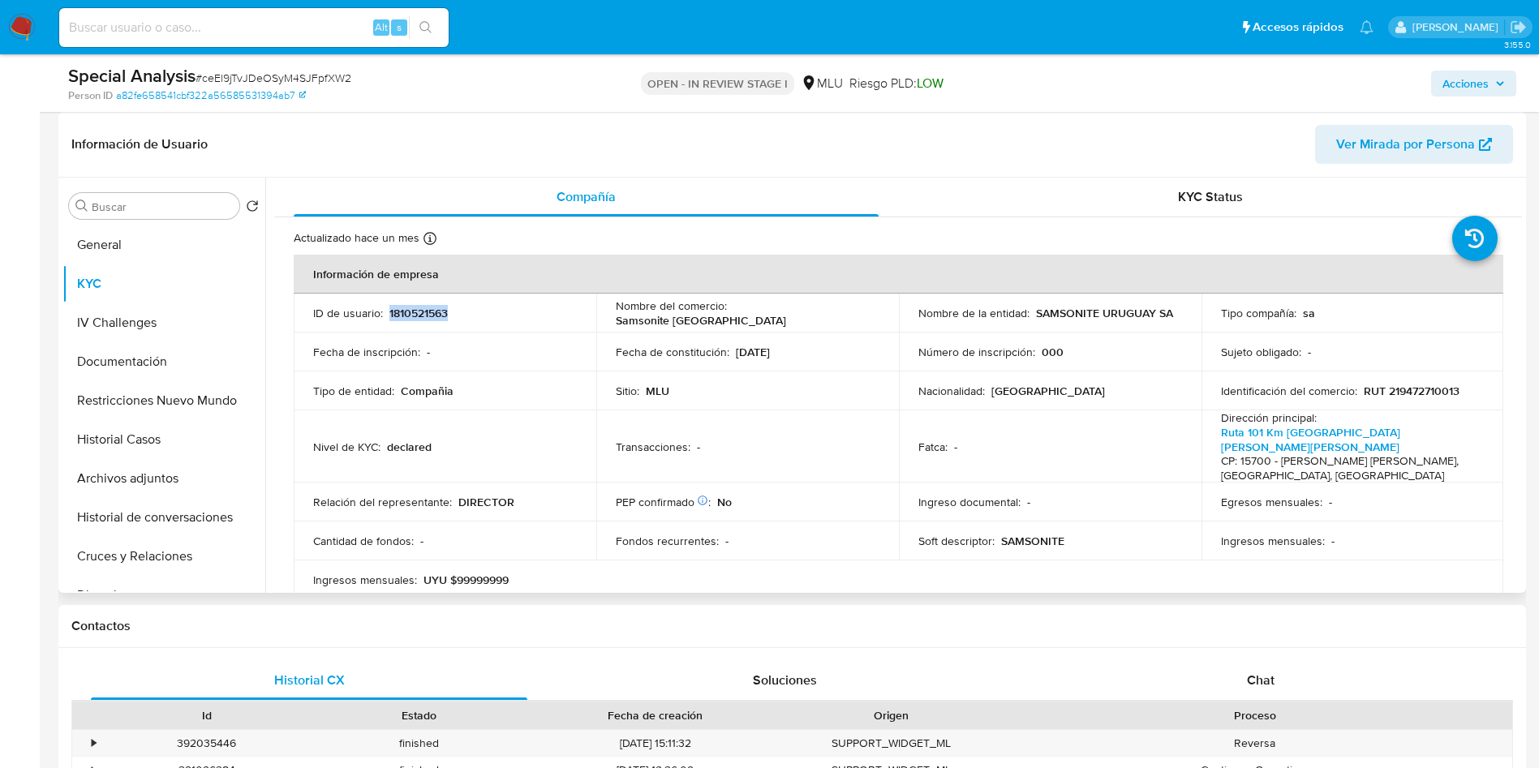
click at [442, 314] on p "1810521563" at bounding box center [419, 313] width 58 height 15
copy p "1810521563"
drag, startPoint x: 1030, startPoint y: 312, endPoint x: 1173, endPoint y: 312, distance: 143.6
click at [1173, 312] on div "Nombre de la entidad : SAMSONITE URUGUAY SA" at bounding box center [1051, 313] width 264 height 15
copy div "SAMSONITE URUGUAY SA"
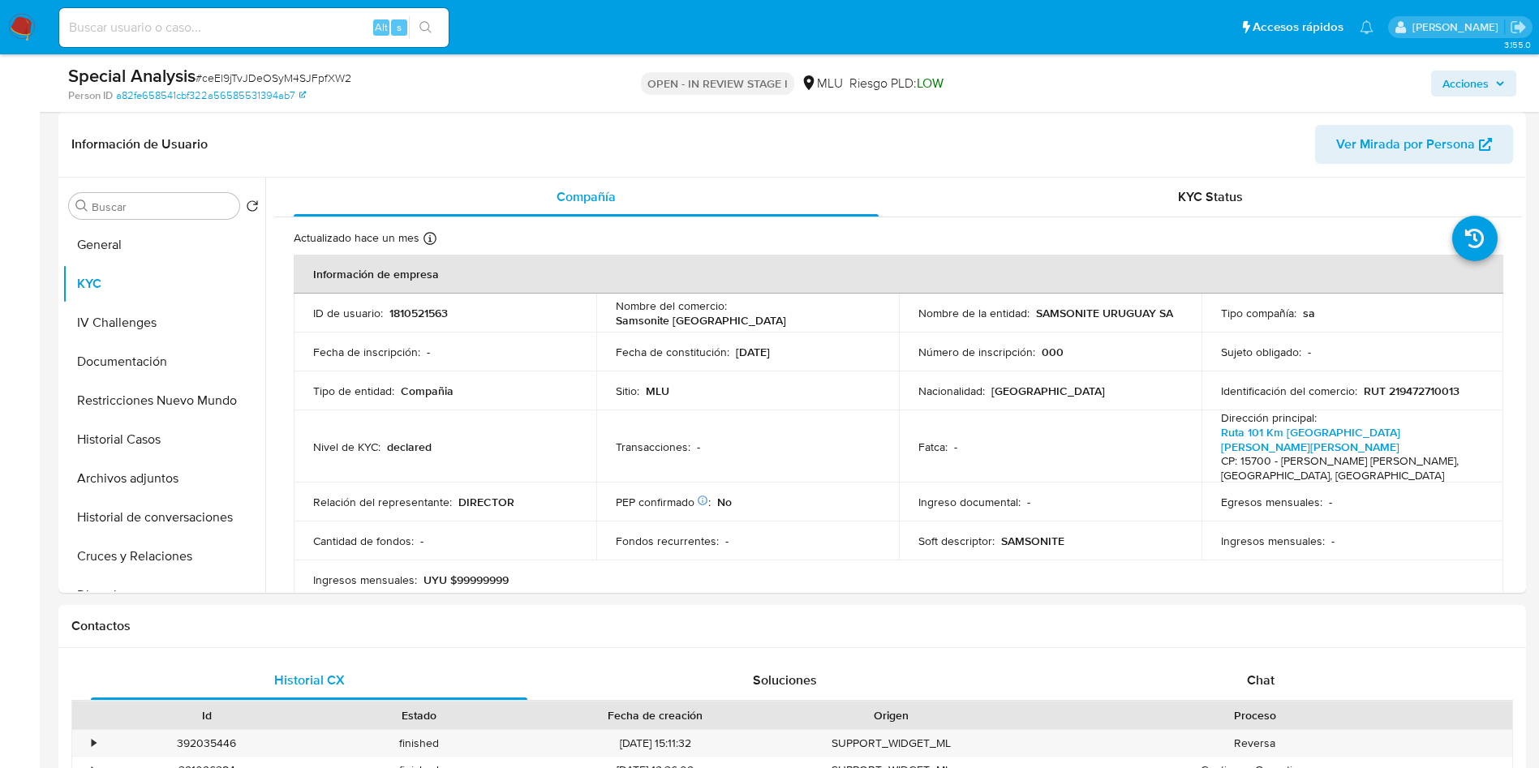
click at [235, 75] on span "# ceEl9jTvJDeOSyM4SJFpfXW2" at bounding box center [274, 78] width 156 height 16
click at [237, 75] on span "# ceEl9jTvJDeOSyM4SJFpfXW2" at bounding box center [274, 78] width 156 height 16
copy span "ceEl9jTvJDeOSyM4SJFpfXW2"
click at [541, 384] on div "Tipo de entidad : Compañia" at bounding box center [445, 391] width 264 height 15
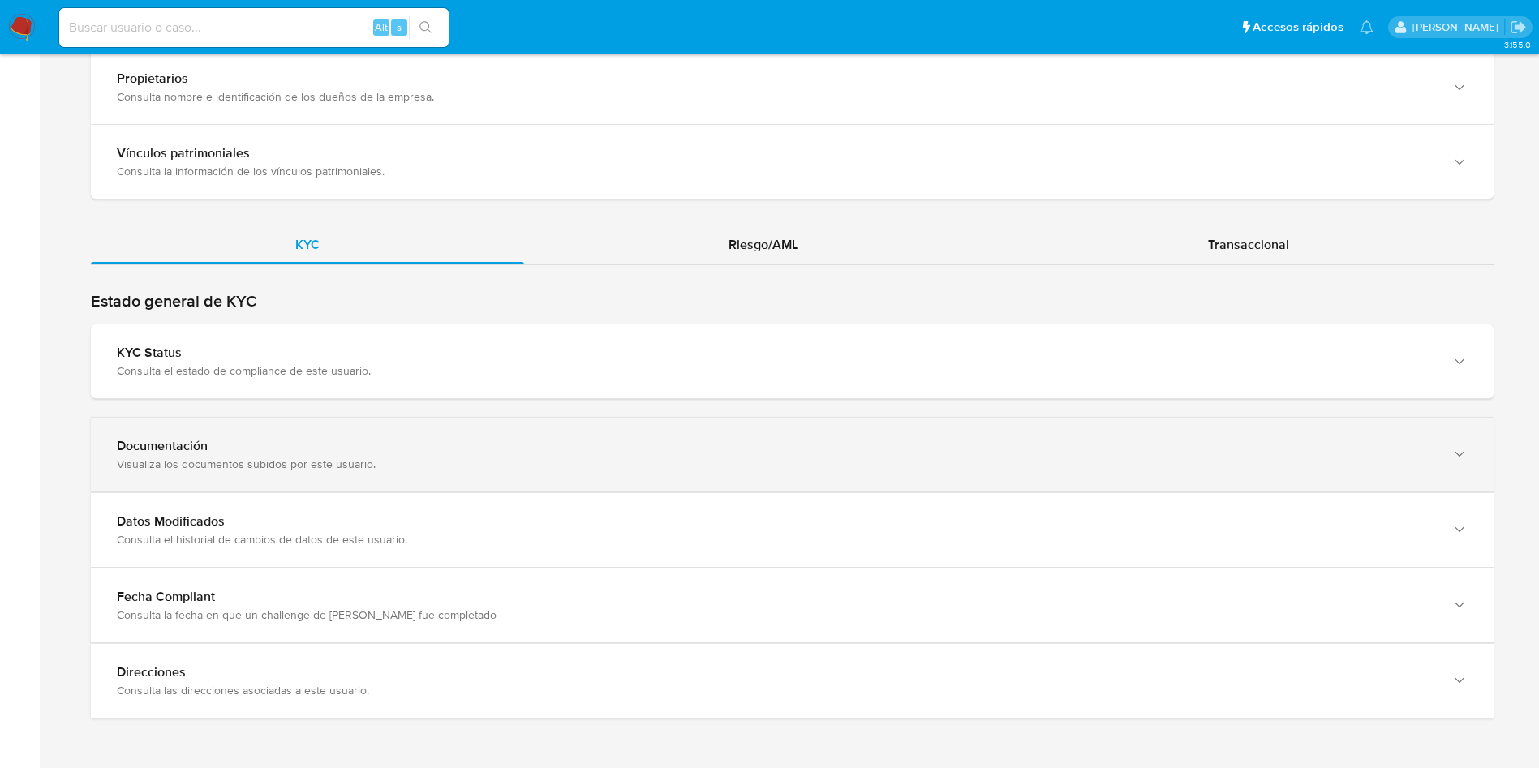
click at [499, 472] on div "Documentación Visualiza los documentos subidos por este usuario." at bounding box center [792, 455] width 1403 height 74
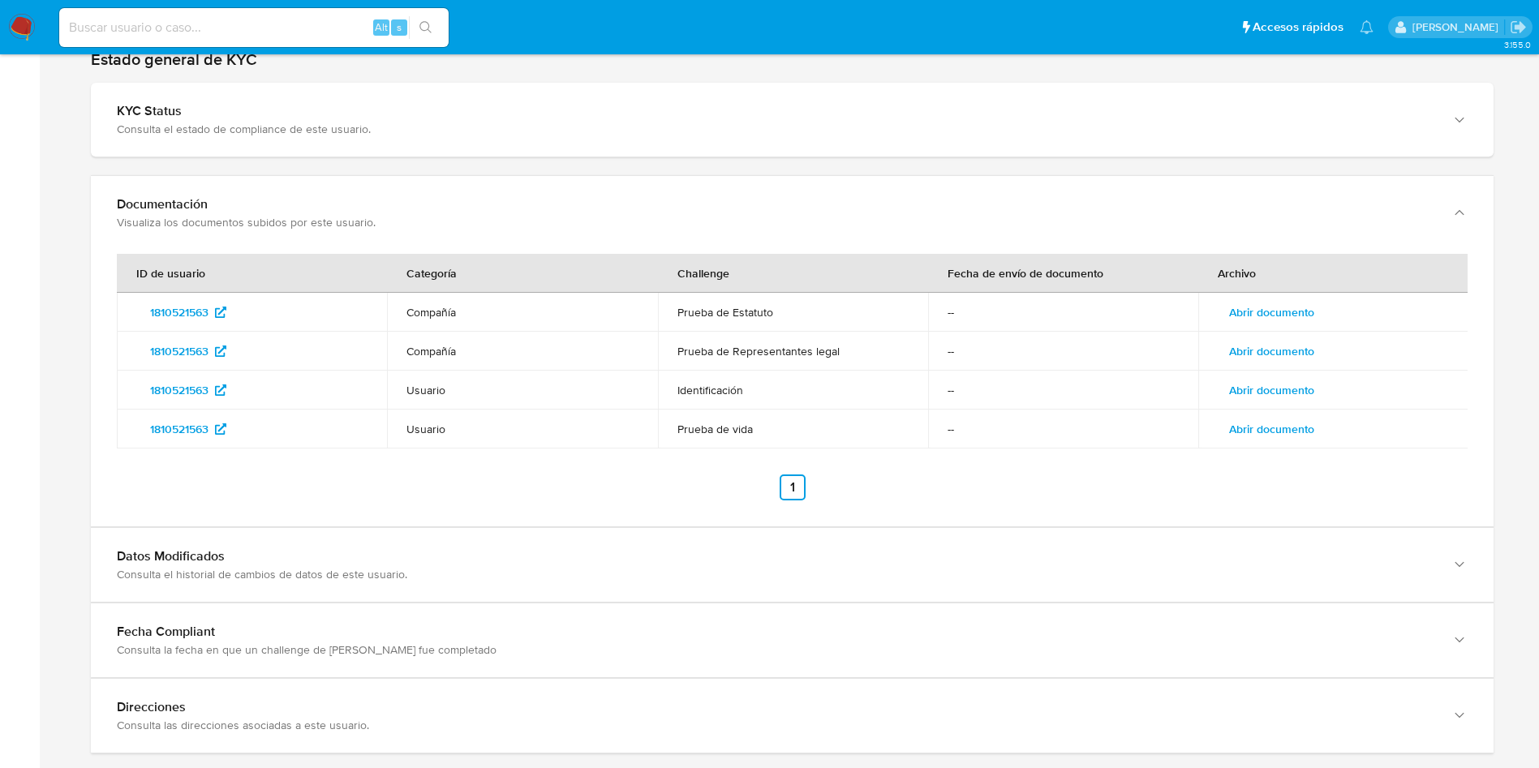
scroll to position [1707, 0]
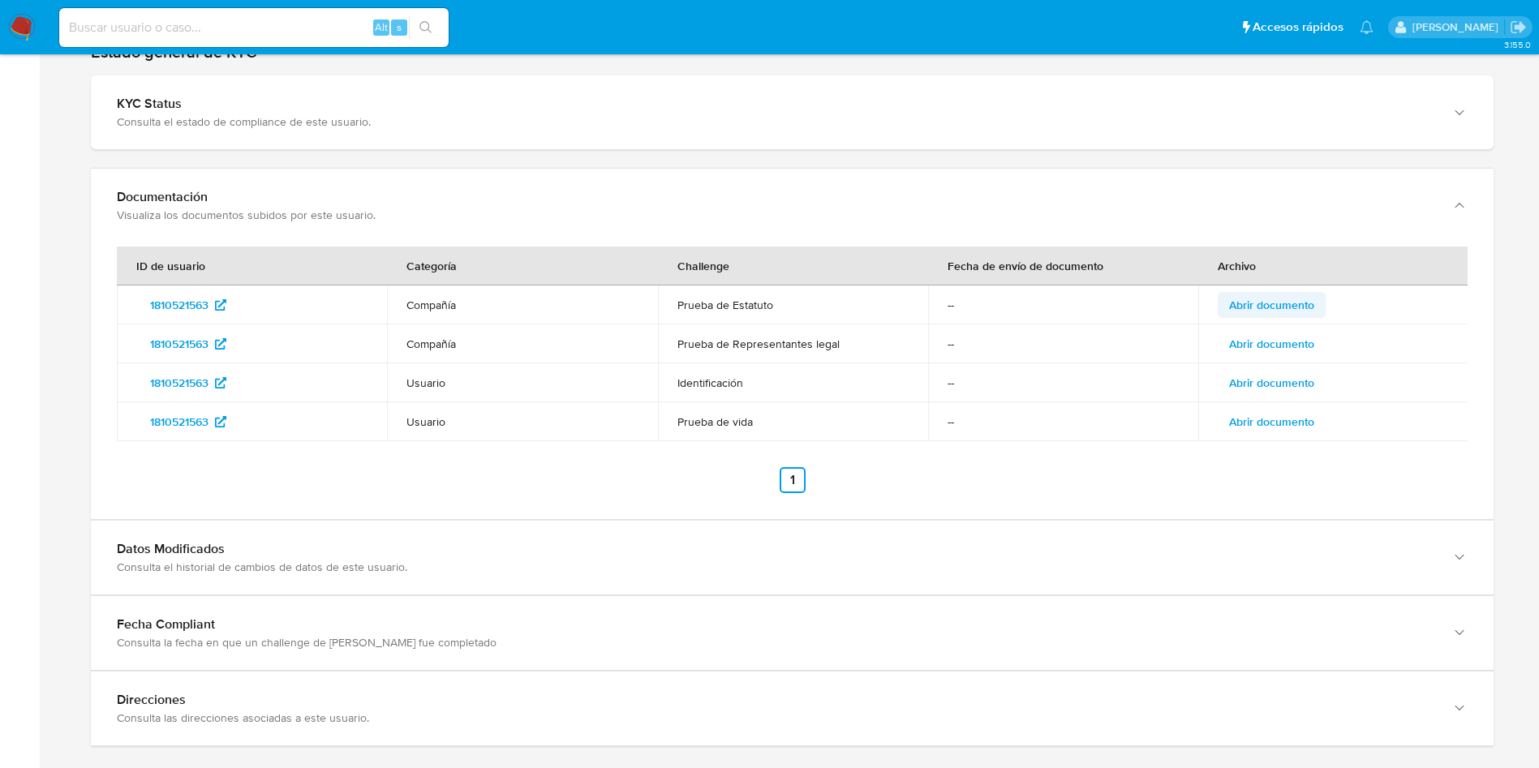
click at [1299, 302] on span "Abrir documento" at bounding box center [1271, 305] width 85 height 23
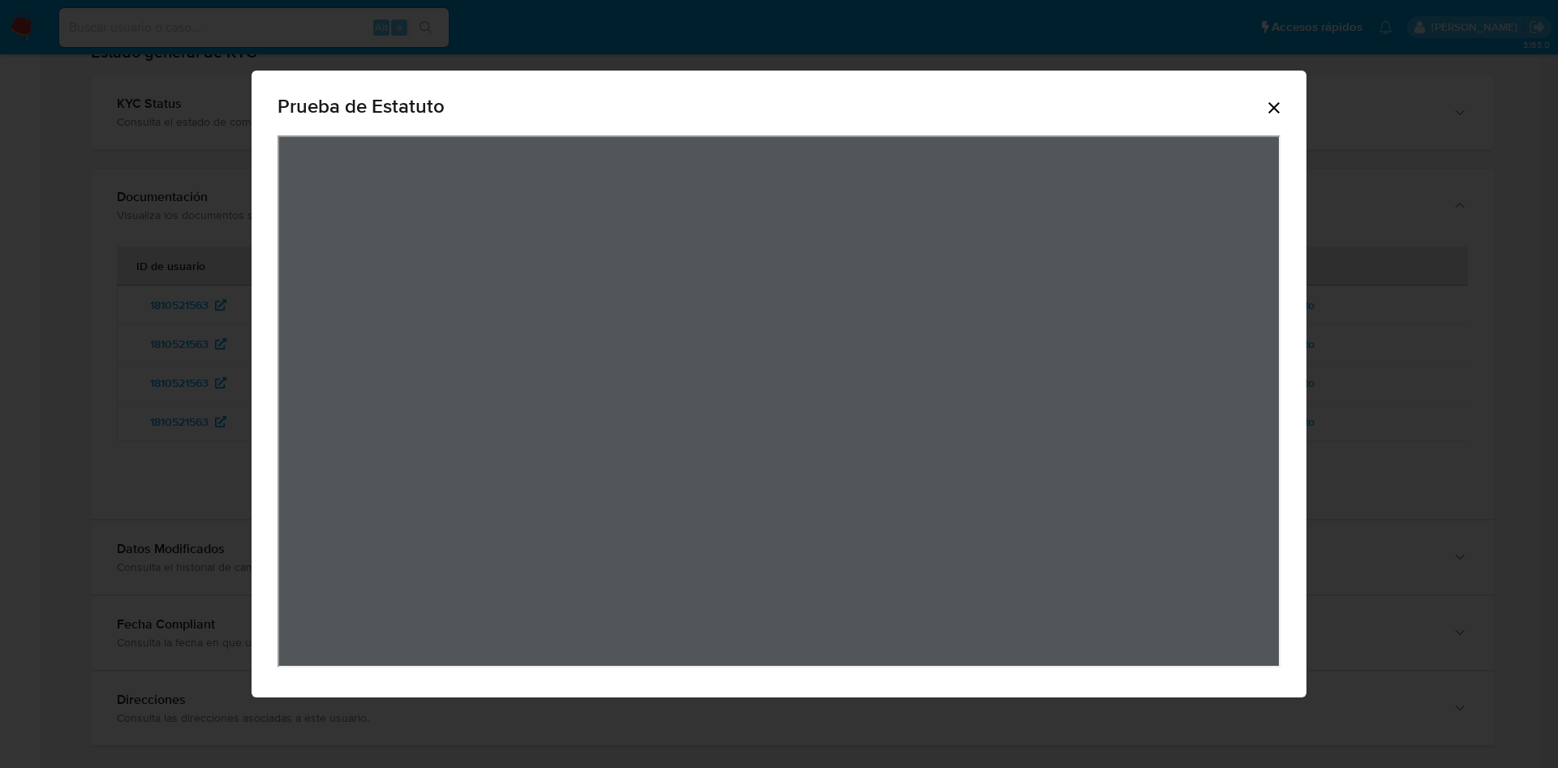
click at [1273, 98] on icon "Cerrar" at bounding box center [1273, 107] width 19 height 19
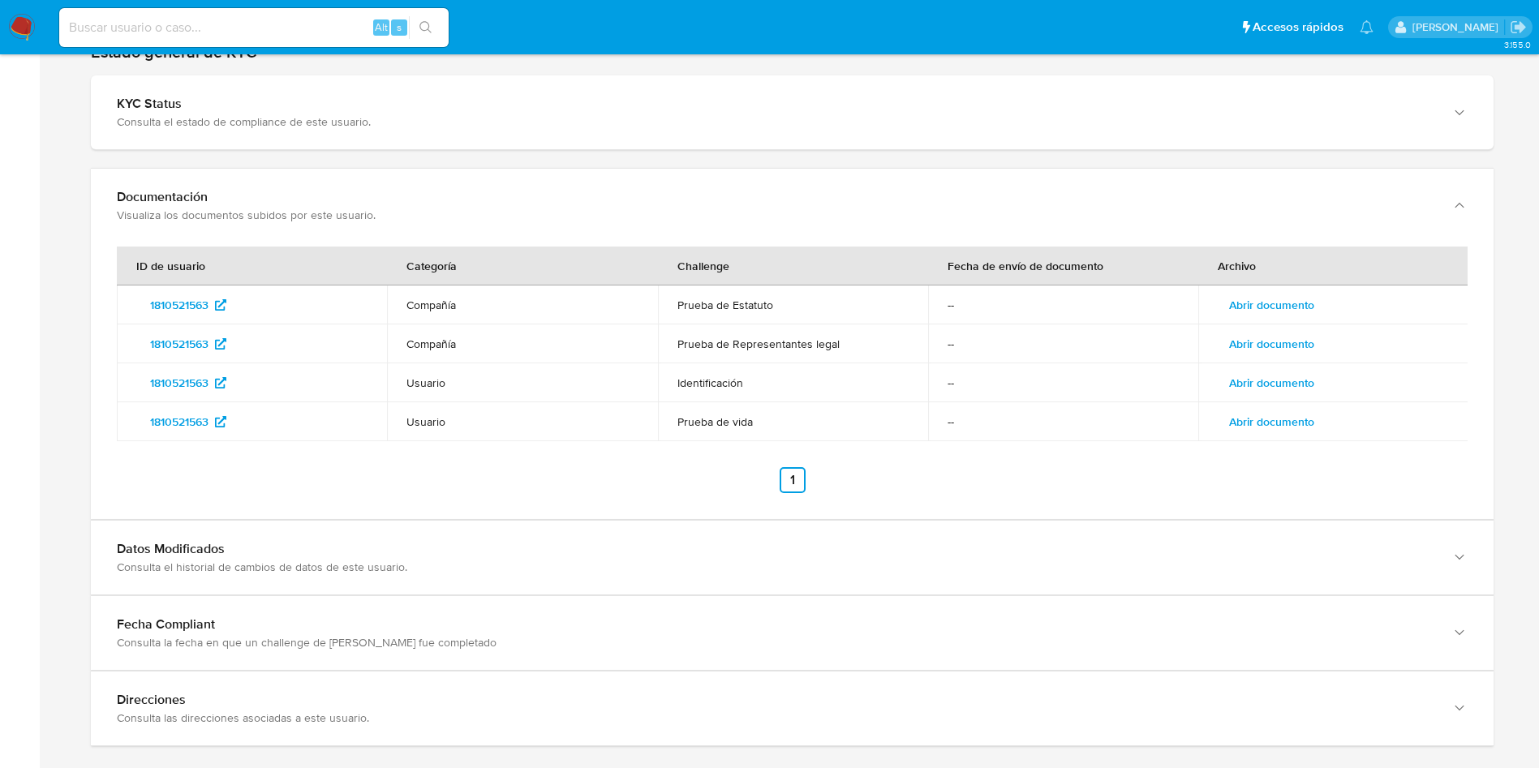
click at [1287, 338] on span "Abrir documento" at bounding box center [1271, 344] width 85 height 23
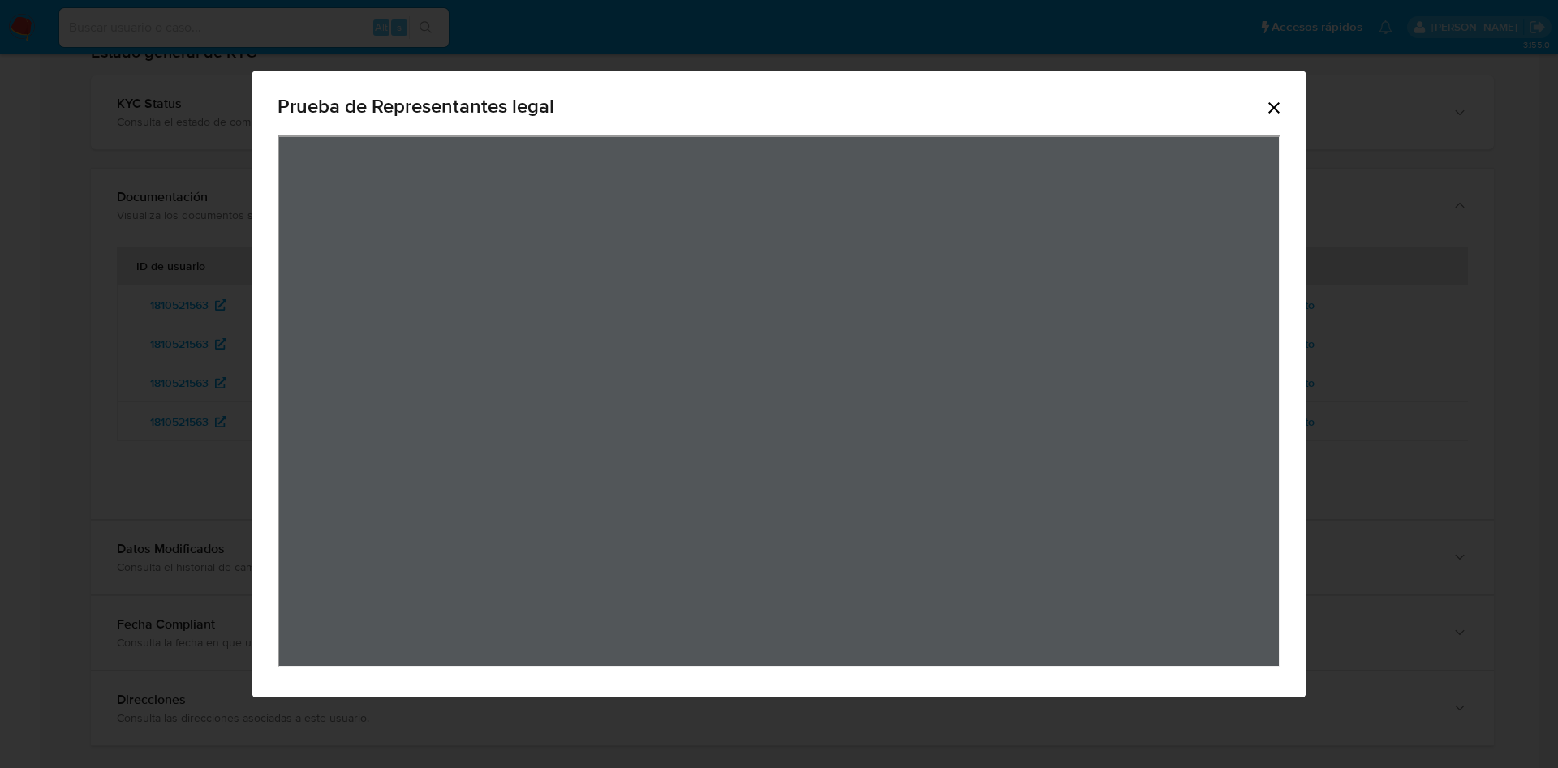
click at [1276, 104] on icon "Cerrar" at bounding box center [1273, 107] width 19 height 19
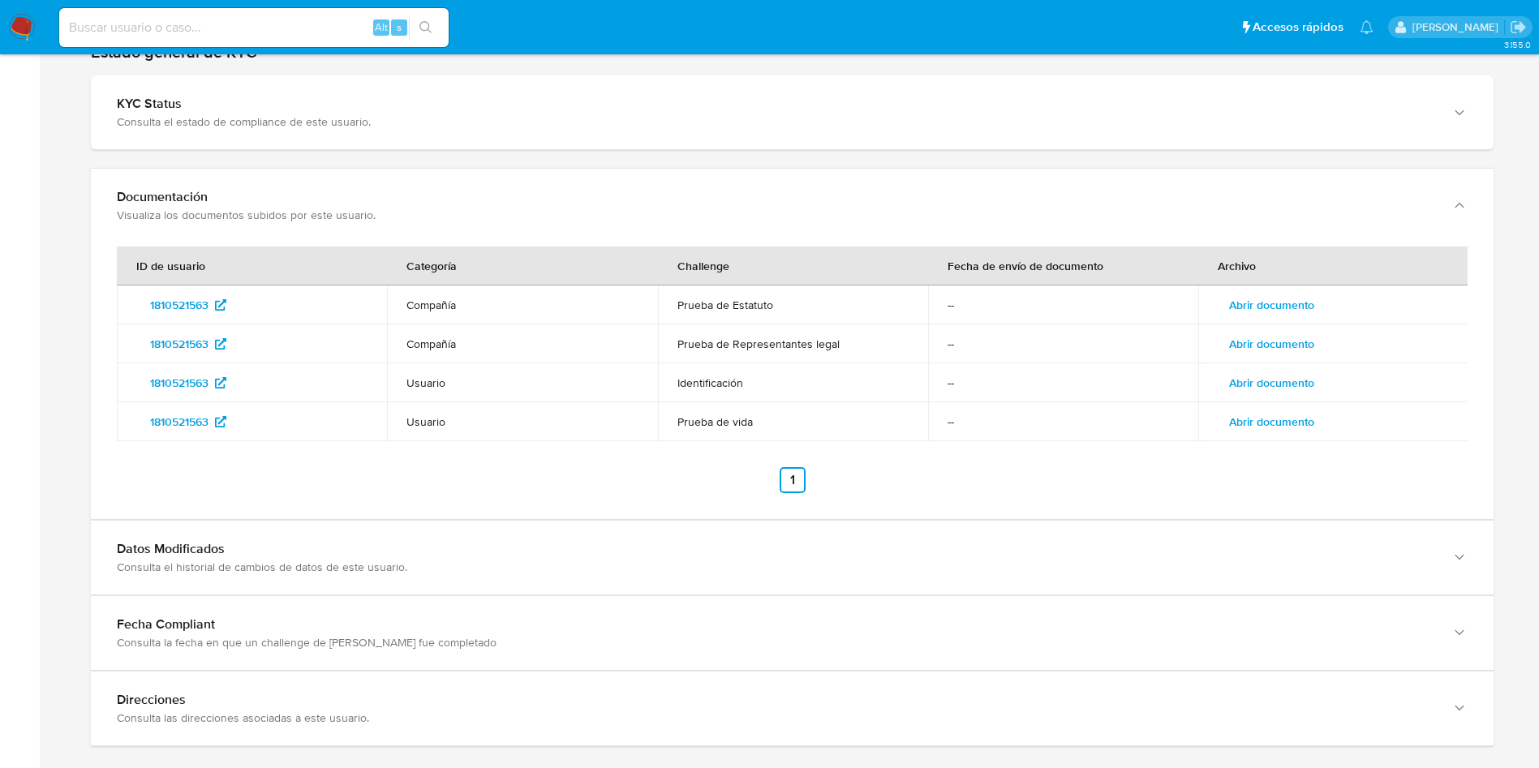
click at [1298, 372] on span "Abrir documento" at bounding box center [1271, 383] width 85 height 23
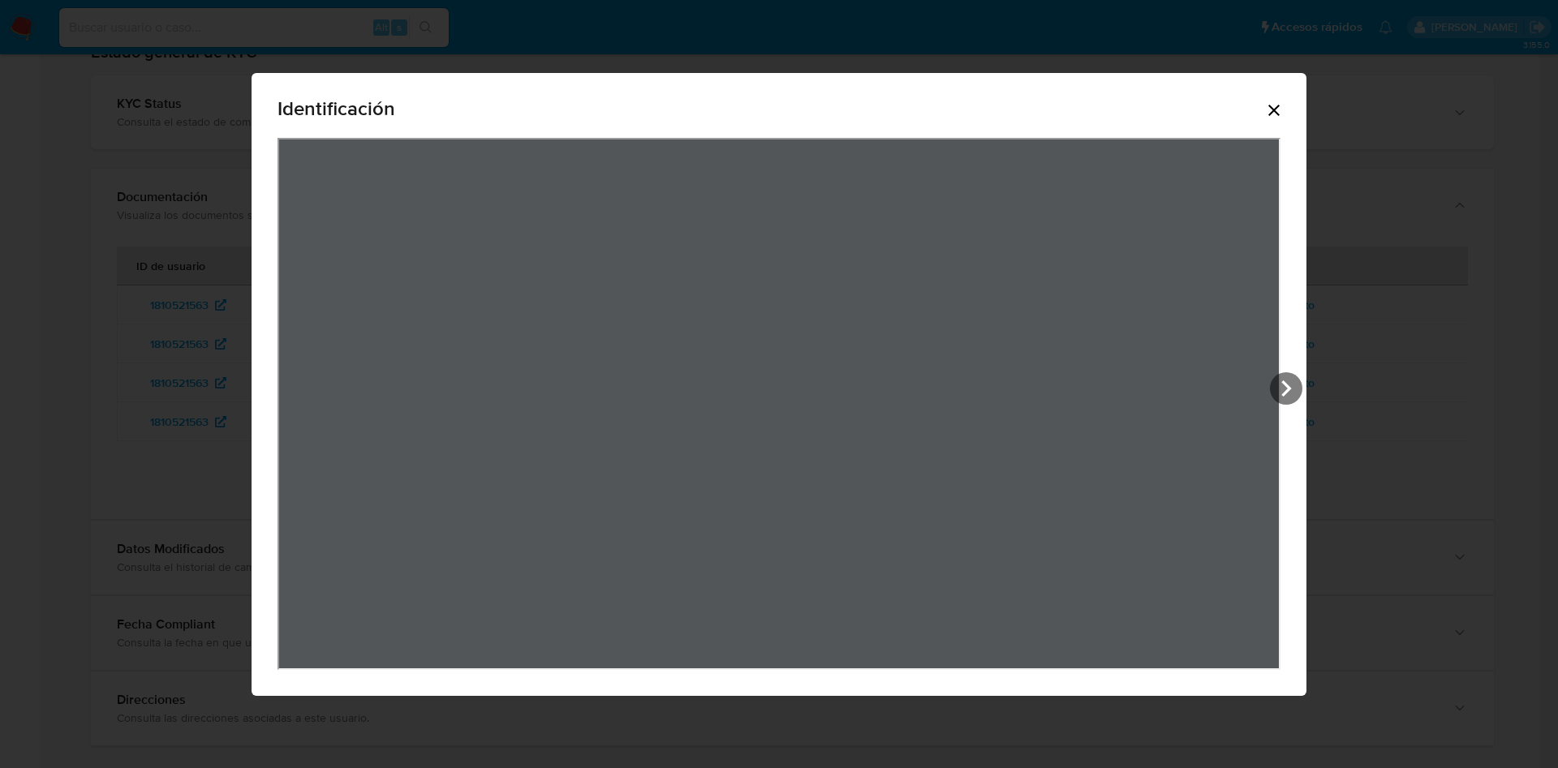
click at [1272, 110] on icon "Cerrar" at bounding box center [1273, 110] width 19 height 19
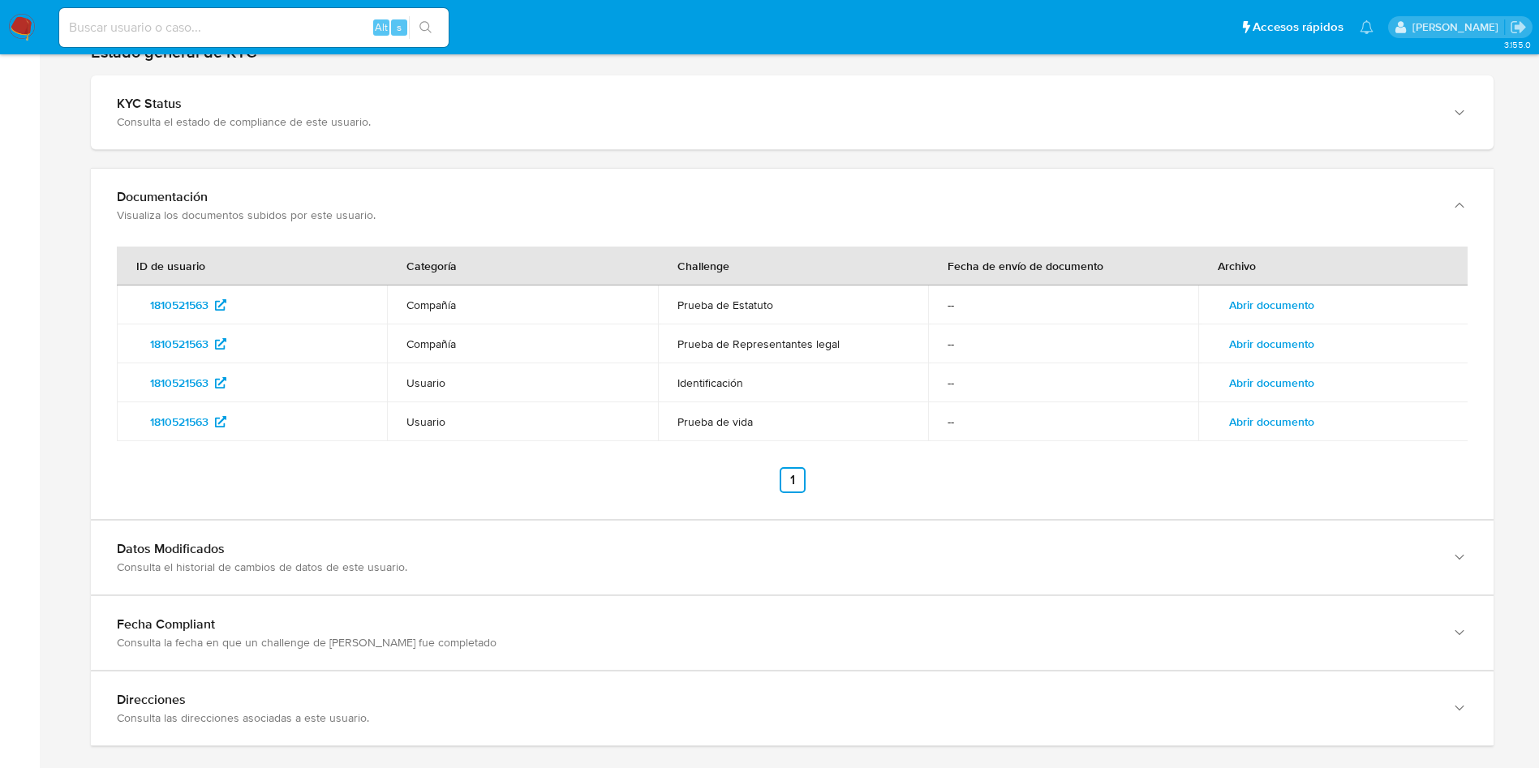
click at [1293, 415] on span "Abrir documento" at bounding box center [1271, 422] width 85 height 23
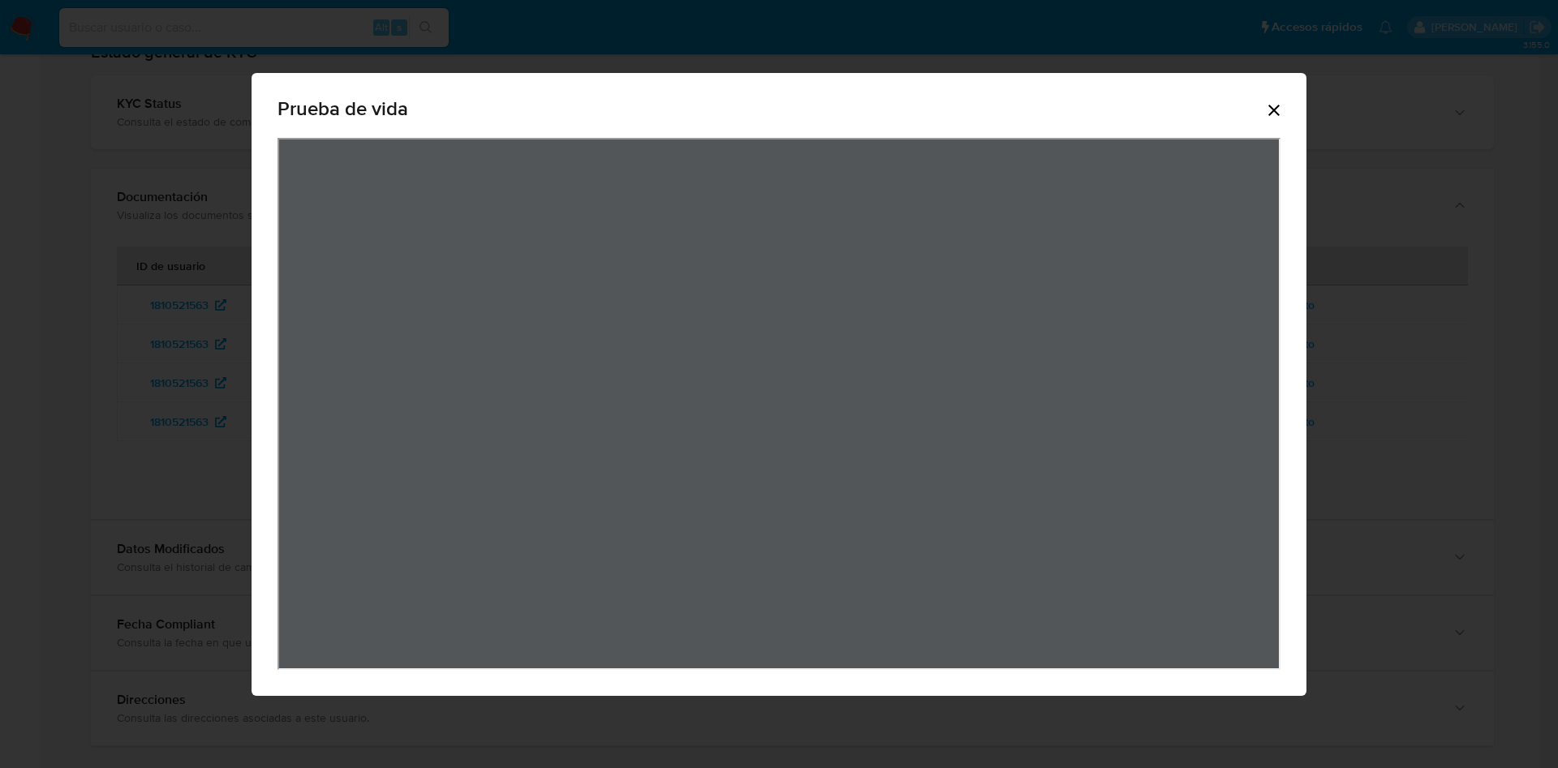
click at [1281, 106] on icon "Cerrar" at bounding box center [1273, 110] width 19 height 19
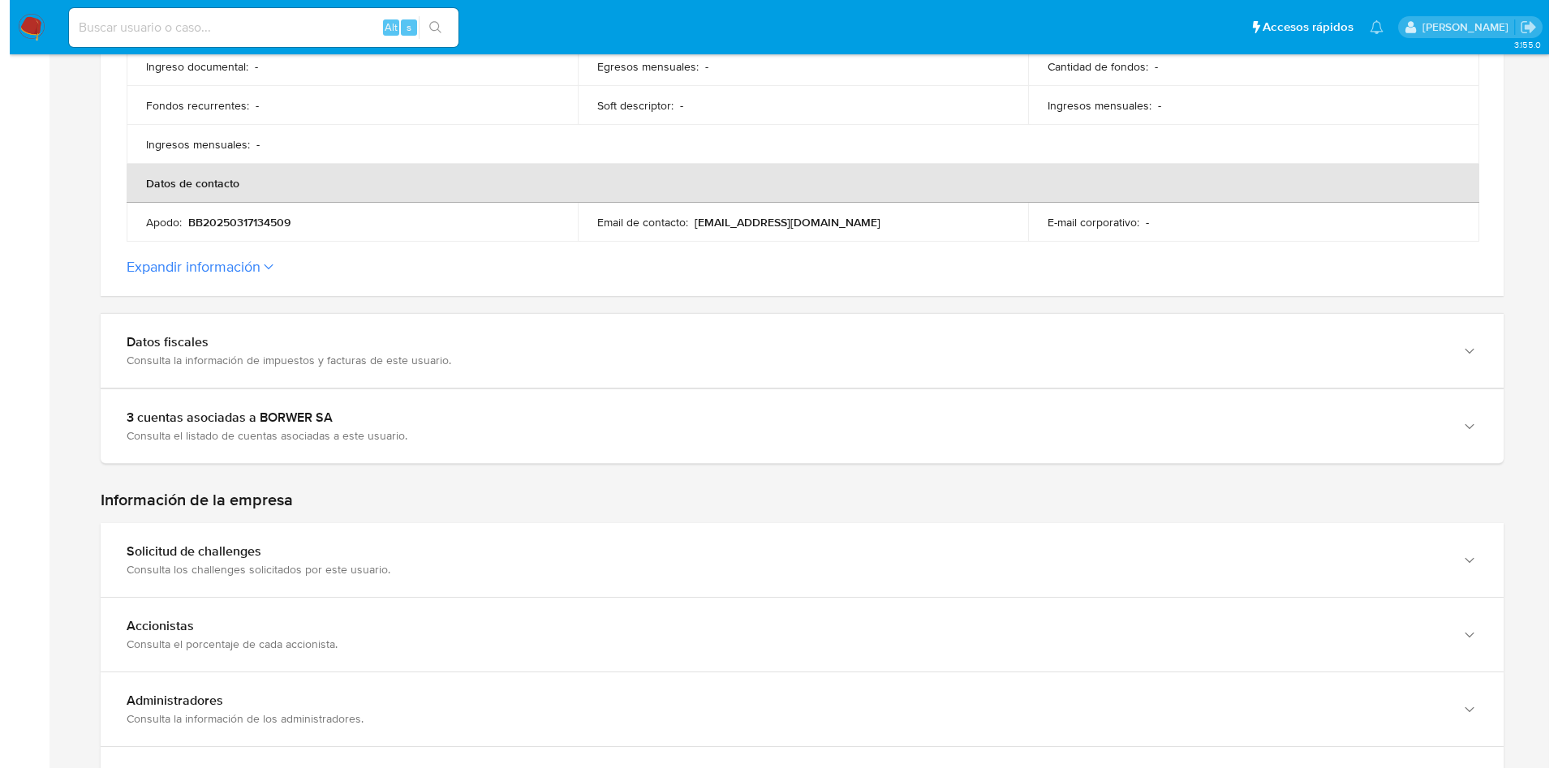
scroll to position [125, 0]
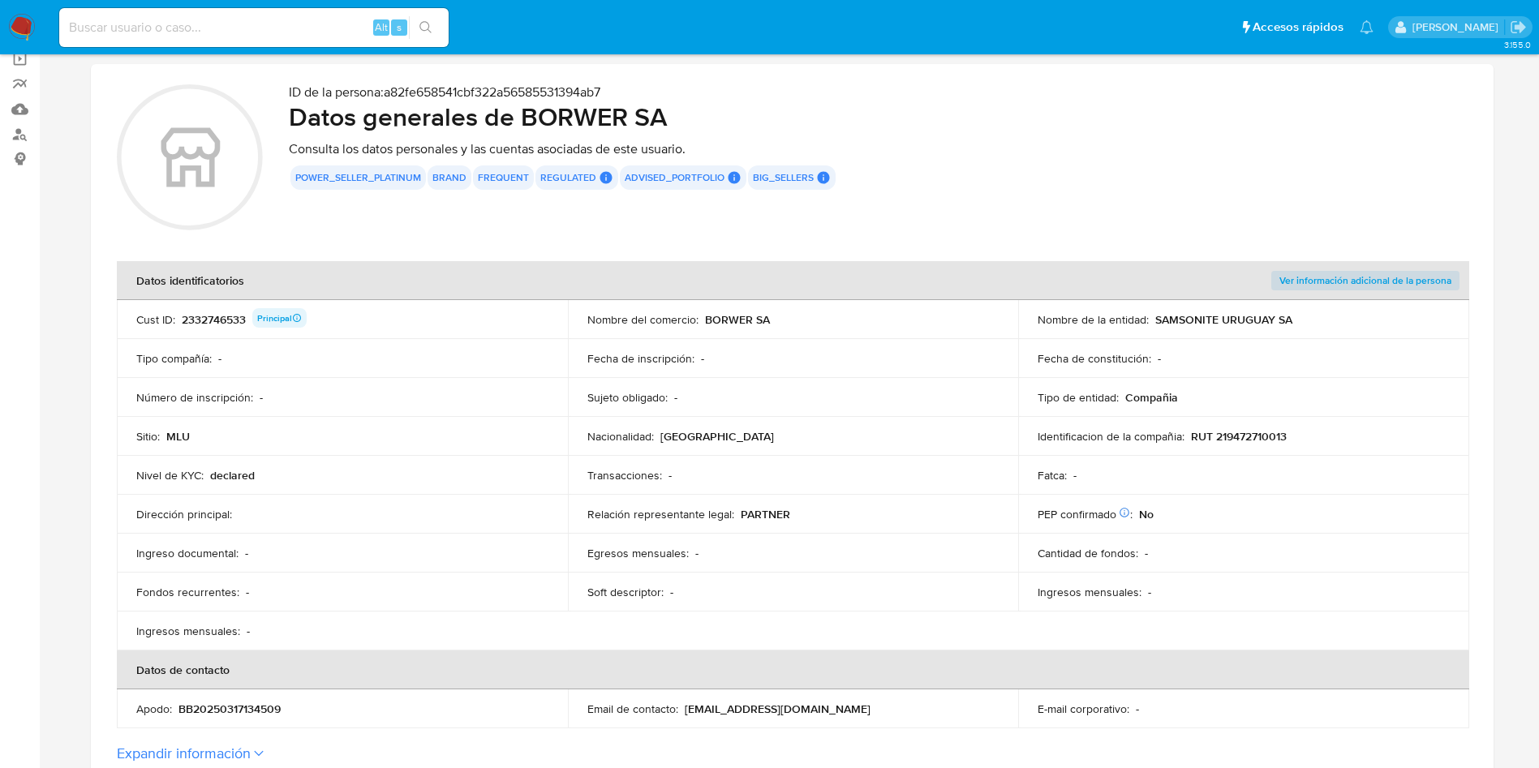
click at [1382, 282] on span "Ver información adicional de la persona" at bounding box center [1366, 281] width 172 height 16
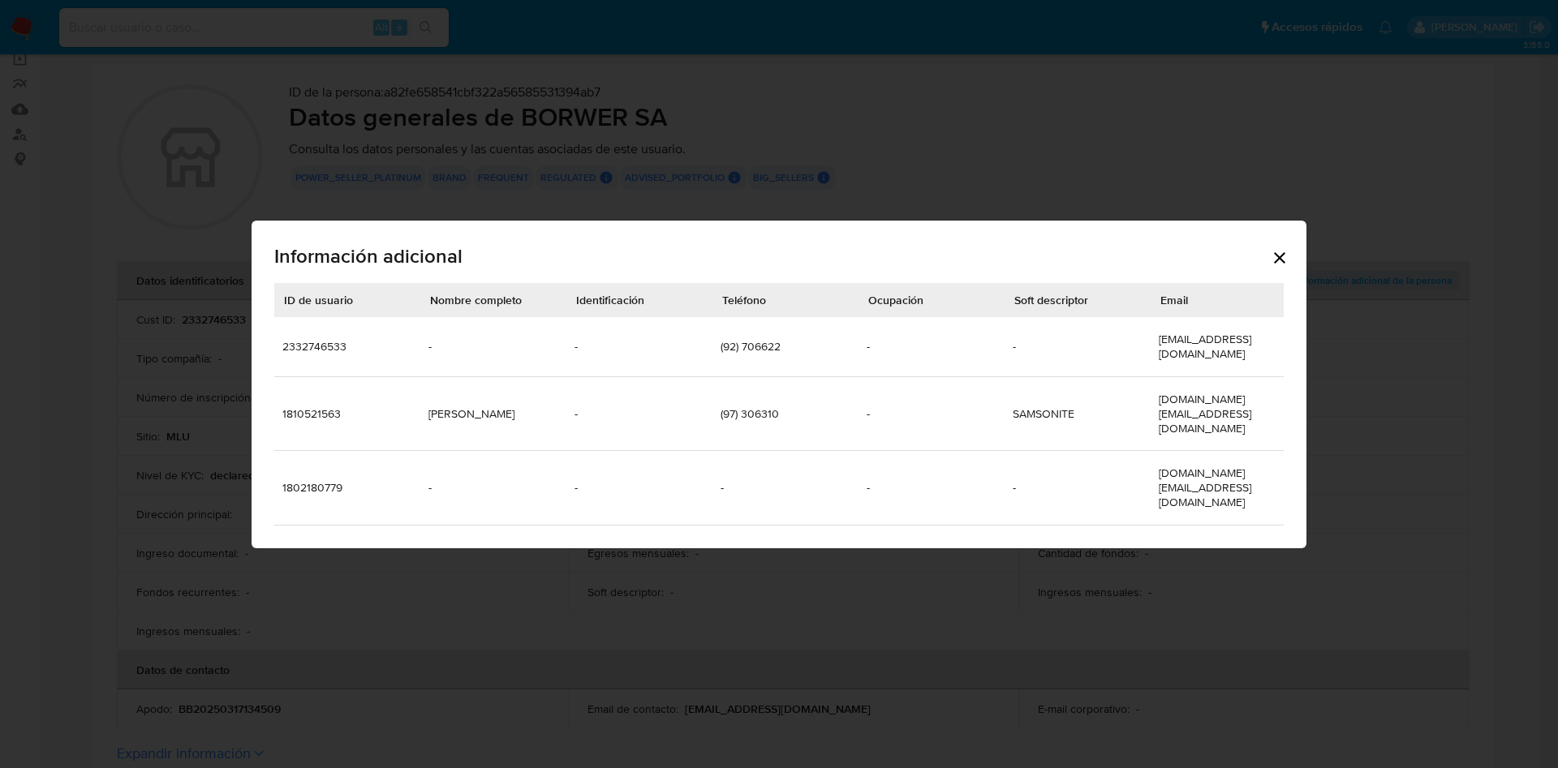
click at [747, 351] on td "(92) 706622" at bounding box center [785, 347] width 146 height 60
click at [491, 400] on td "[PERSON_NAME]" at bounding box center [493, 414] width 146 height 75
click at [1229, 355] on td "[EMAIL_ADDRESS][DOMAIN_NAME]" at bounding box center [1224, 347] width 146 height 60
click at [760, 347] on td "(92) 706622" at bounding box center [785, 347] width 146 height 60
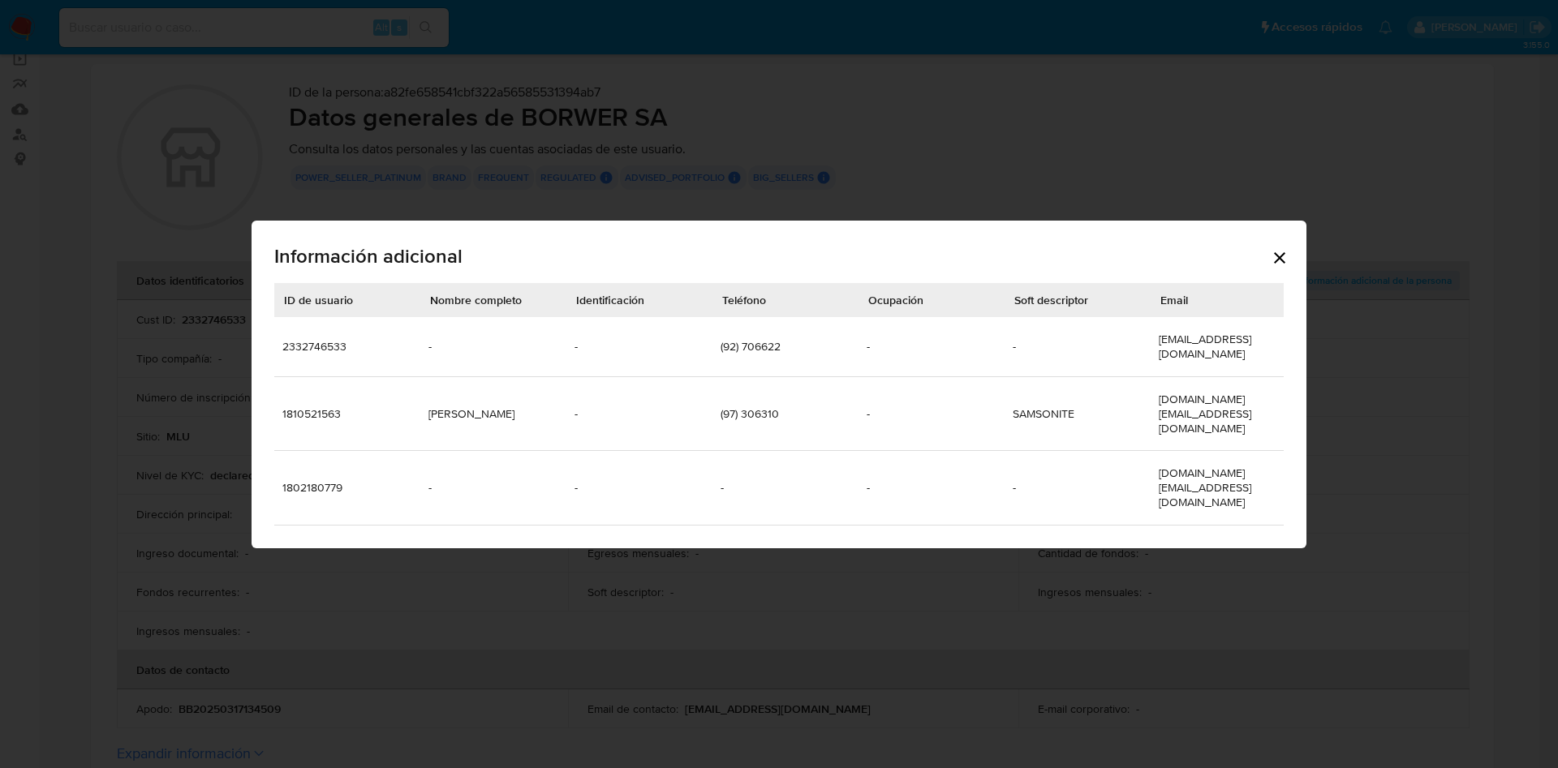
click at [755, 402] on td "(97) 306310" at bounding box center [785, 414] width 146 height 75
click at [759, 402] on td "(97) 306310" at bounding box center [785, 414] width 146 height 75
